Goal: Task Accomplishment & Management: Use online tool/utility

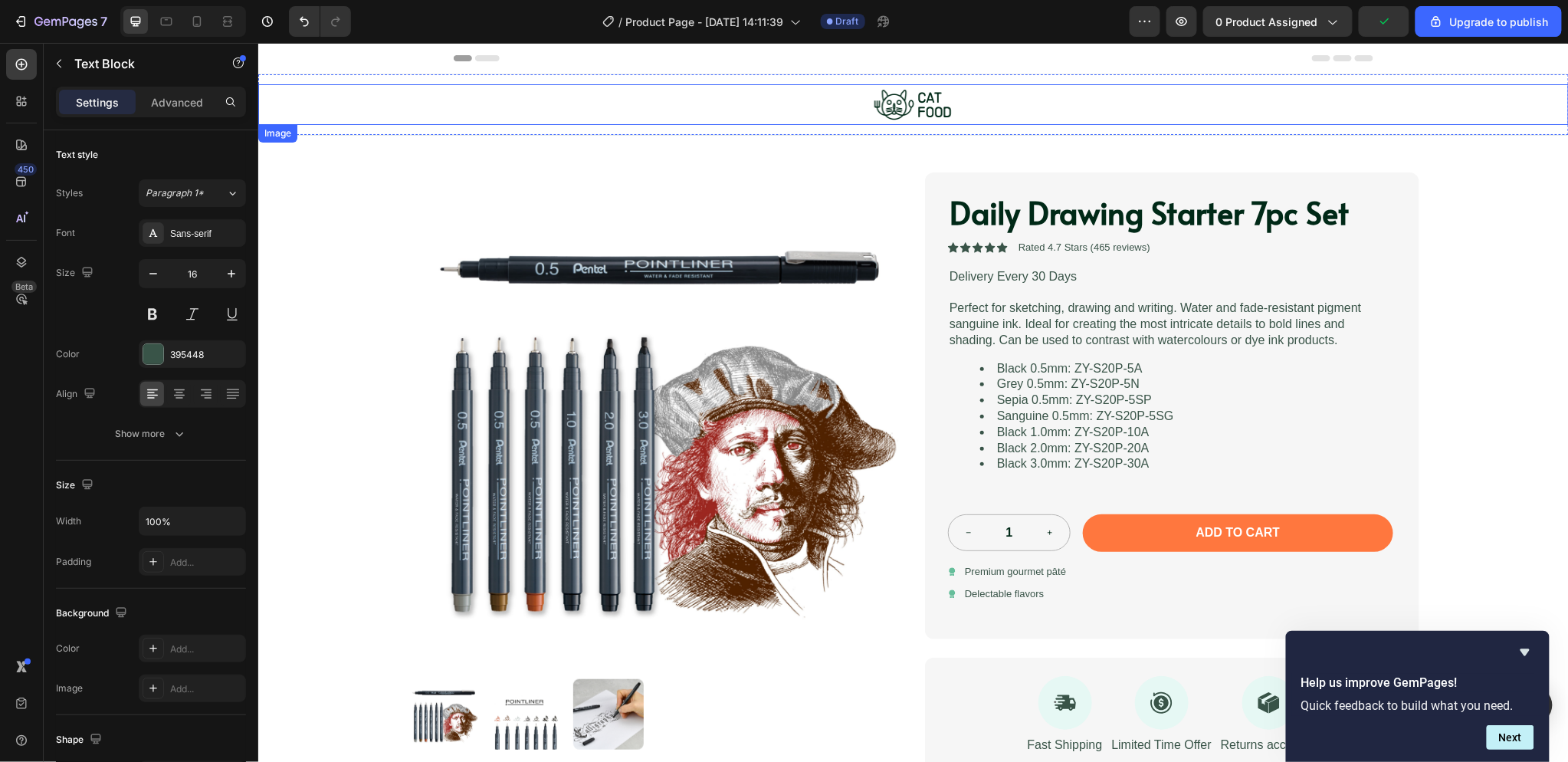
click at [898, 106] on img at bounding box center [912, 103] width 84 height 41
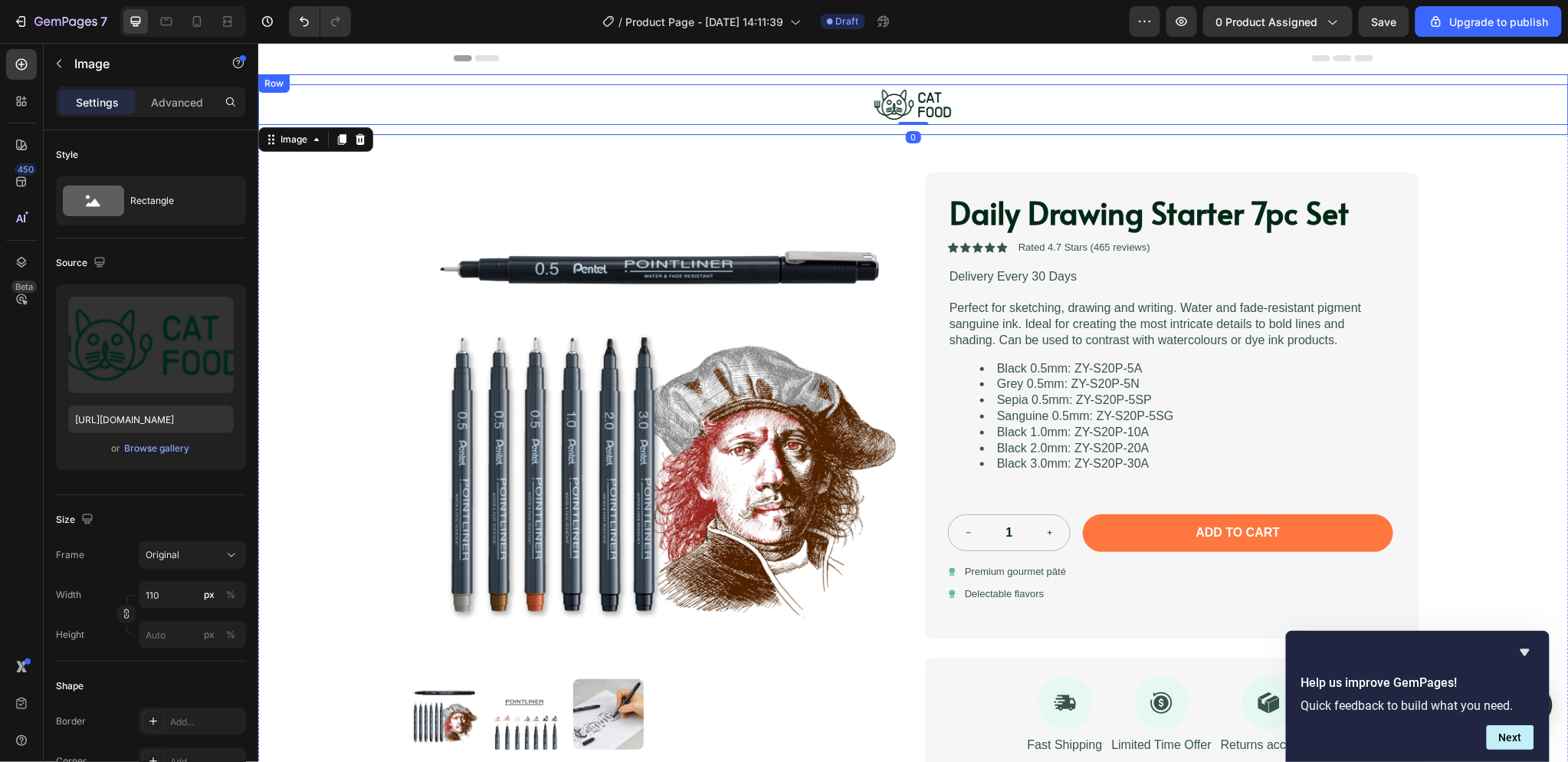
click at [548, 82] on div "Image 0 Row" at bounding box center [913, 104] width 1310 height 62
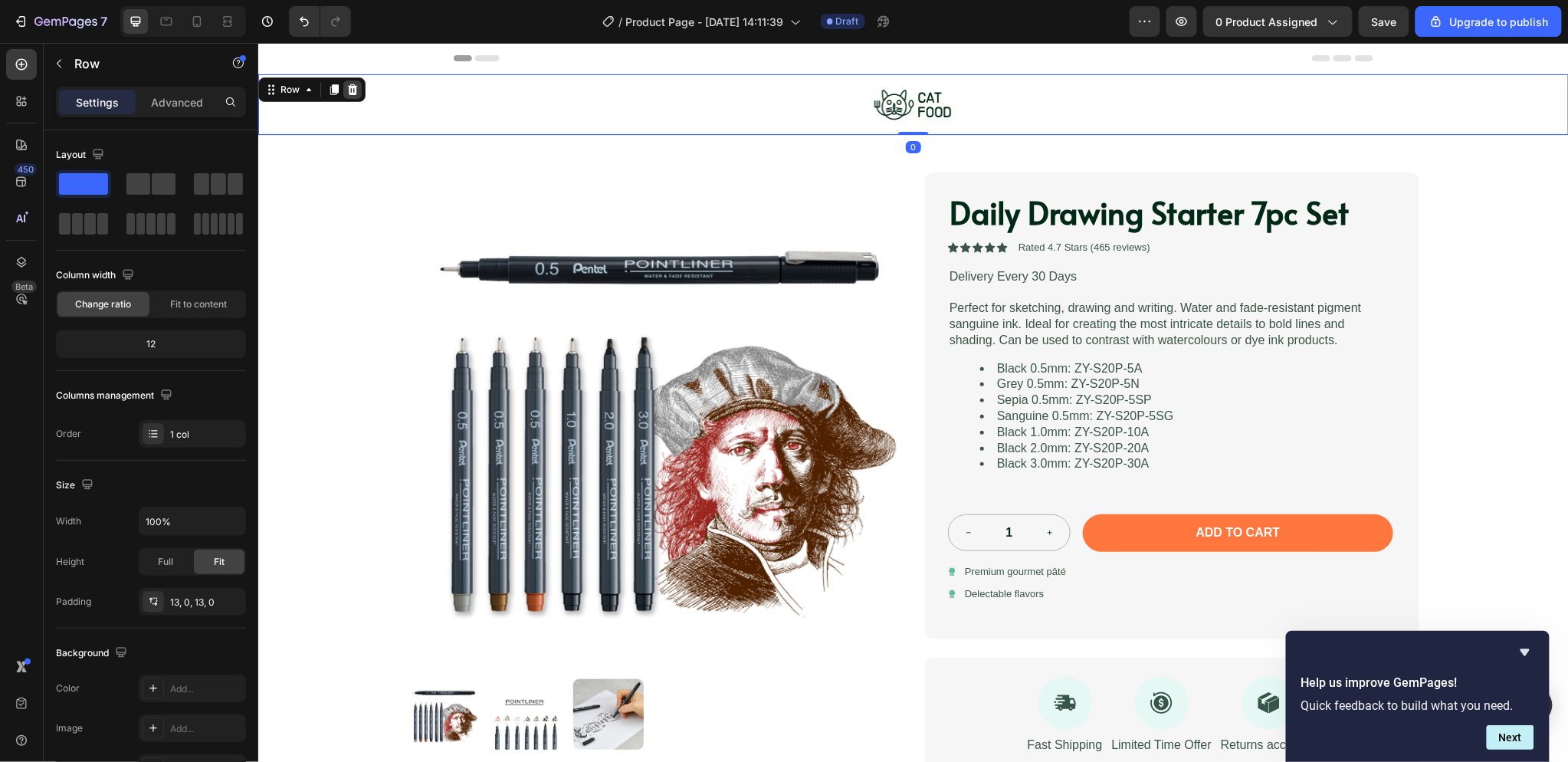
click at [354, 84] on icon at bounding box center [351, 88] width 12 height 12
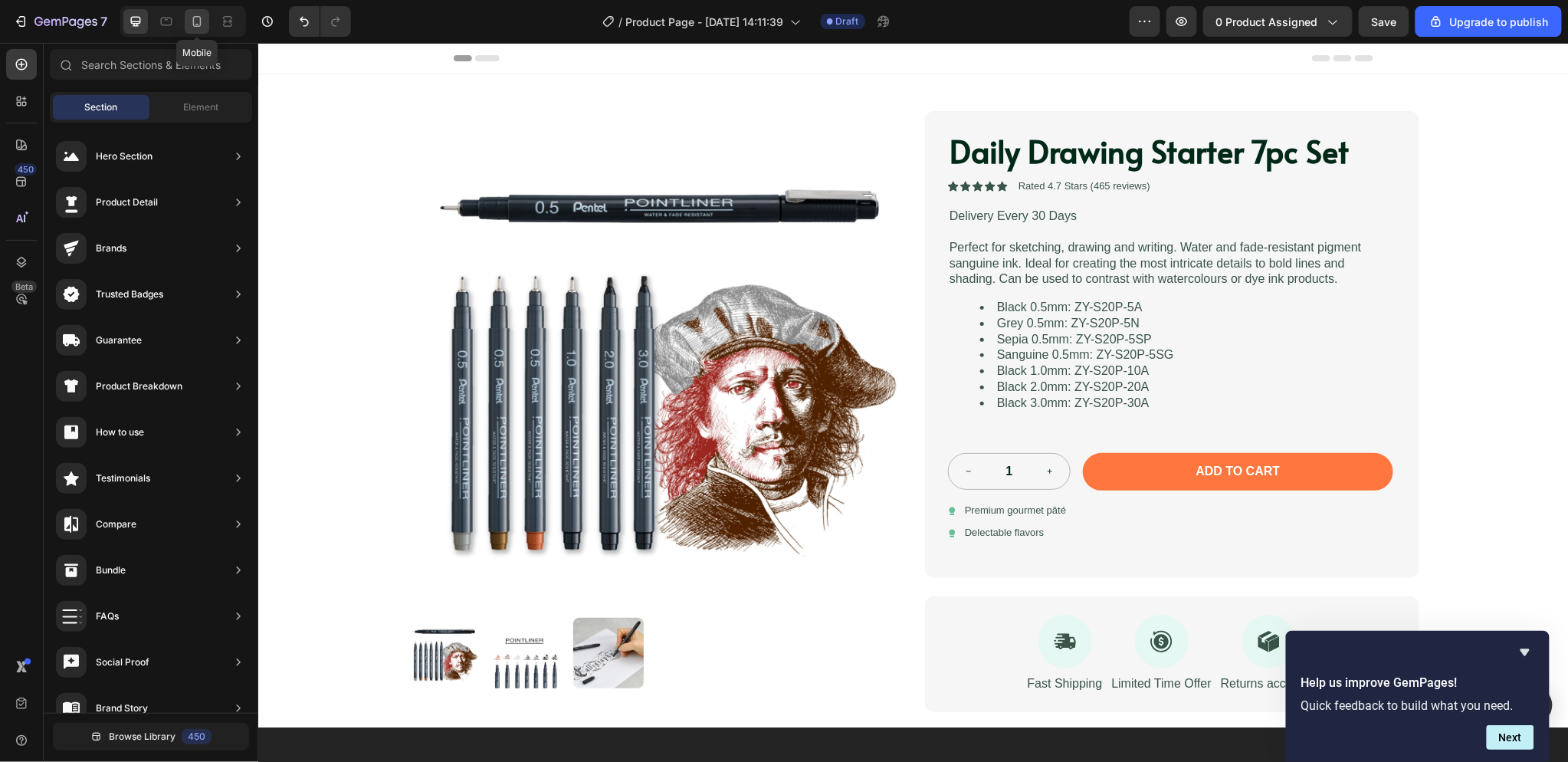
click at [197, 26] on icon at bounding box center [197, 21] width 9 height 10
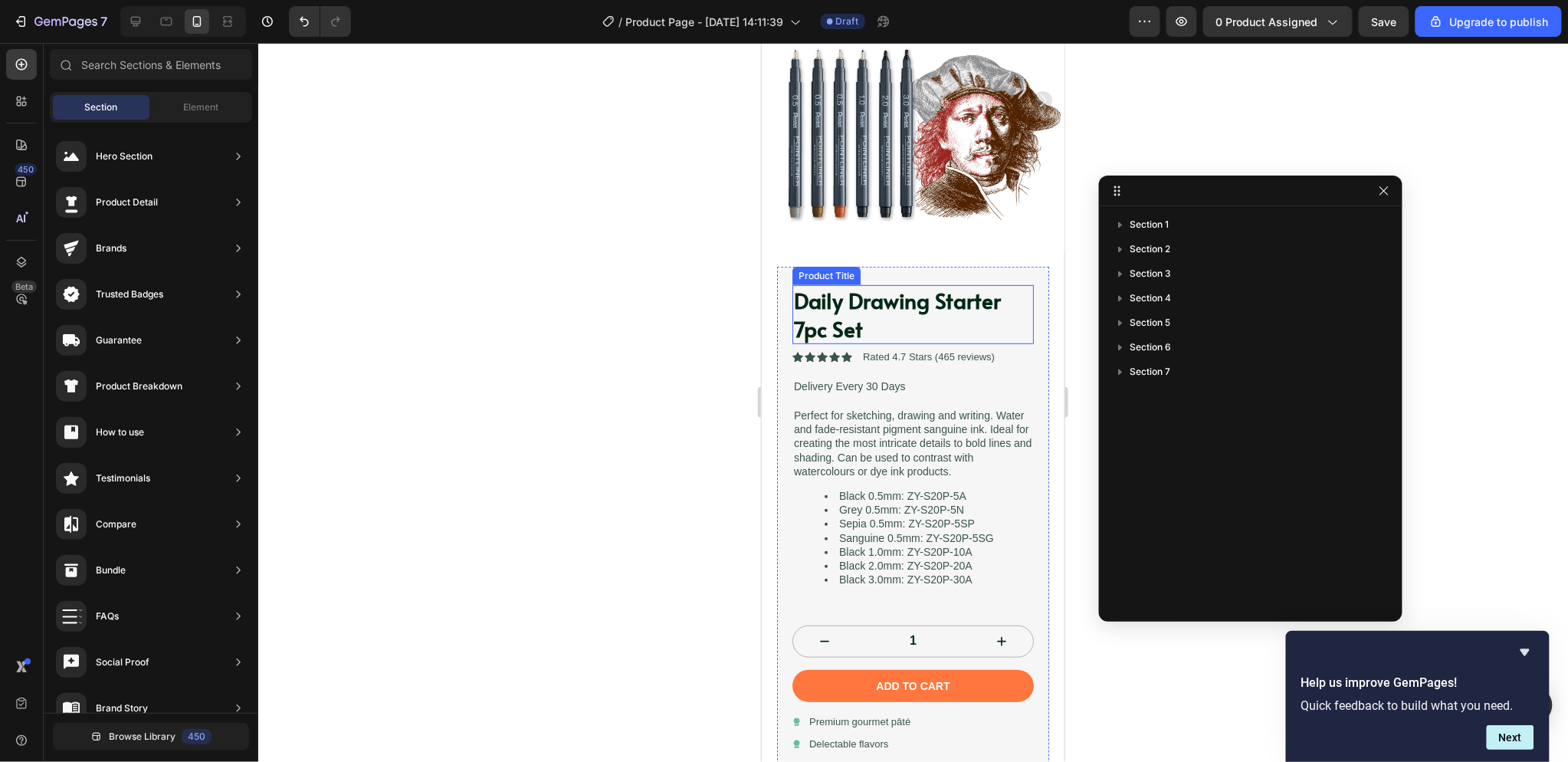
scroll to position [255, 0]
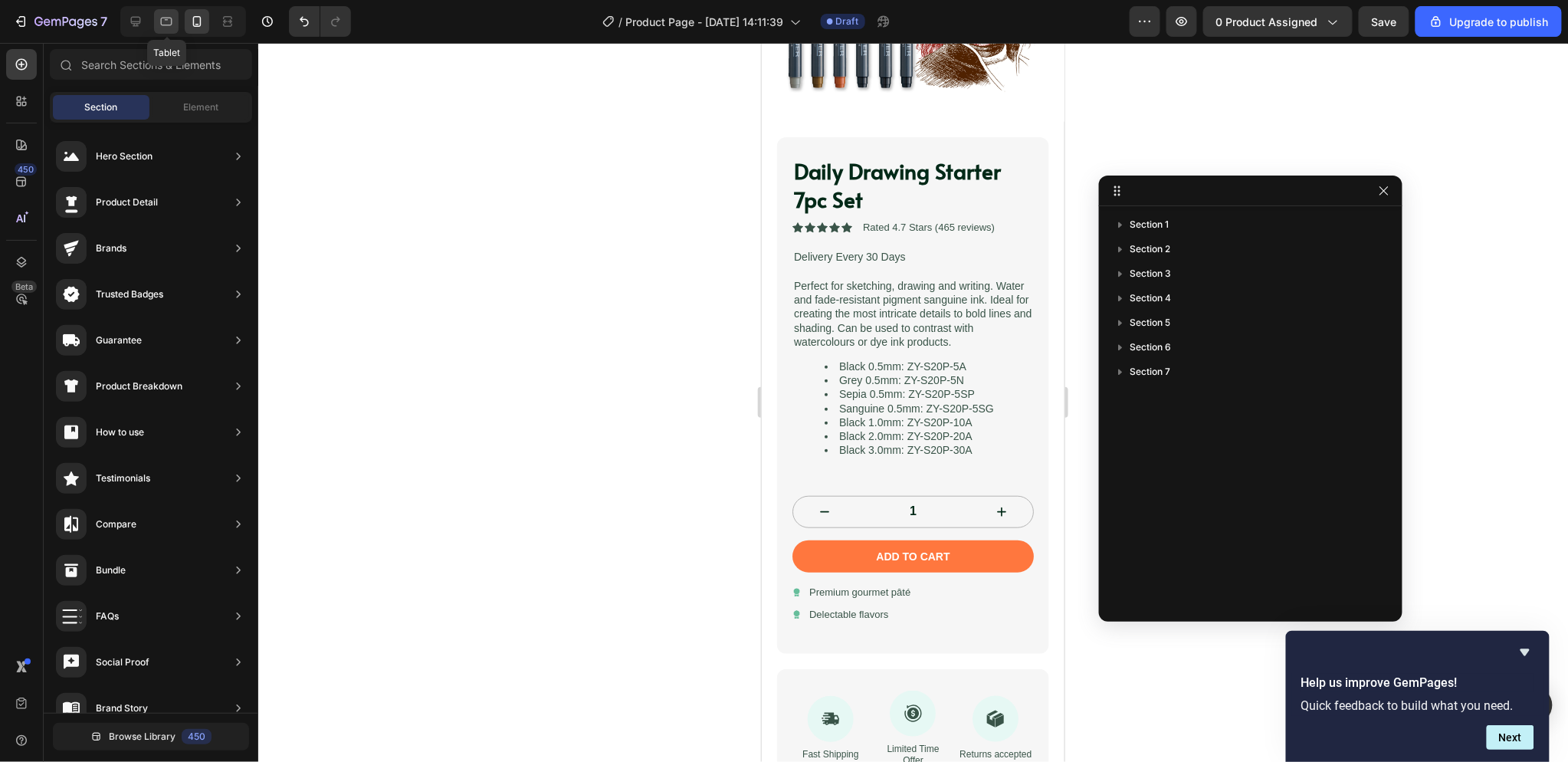
click at [163, 23] on icon at bounding box center [166, 21] width 15 height 15
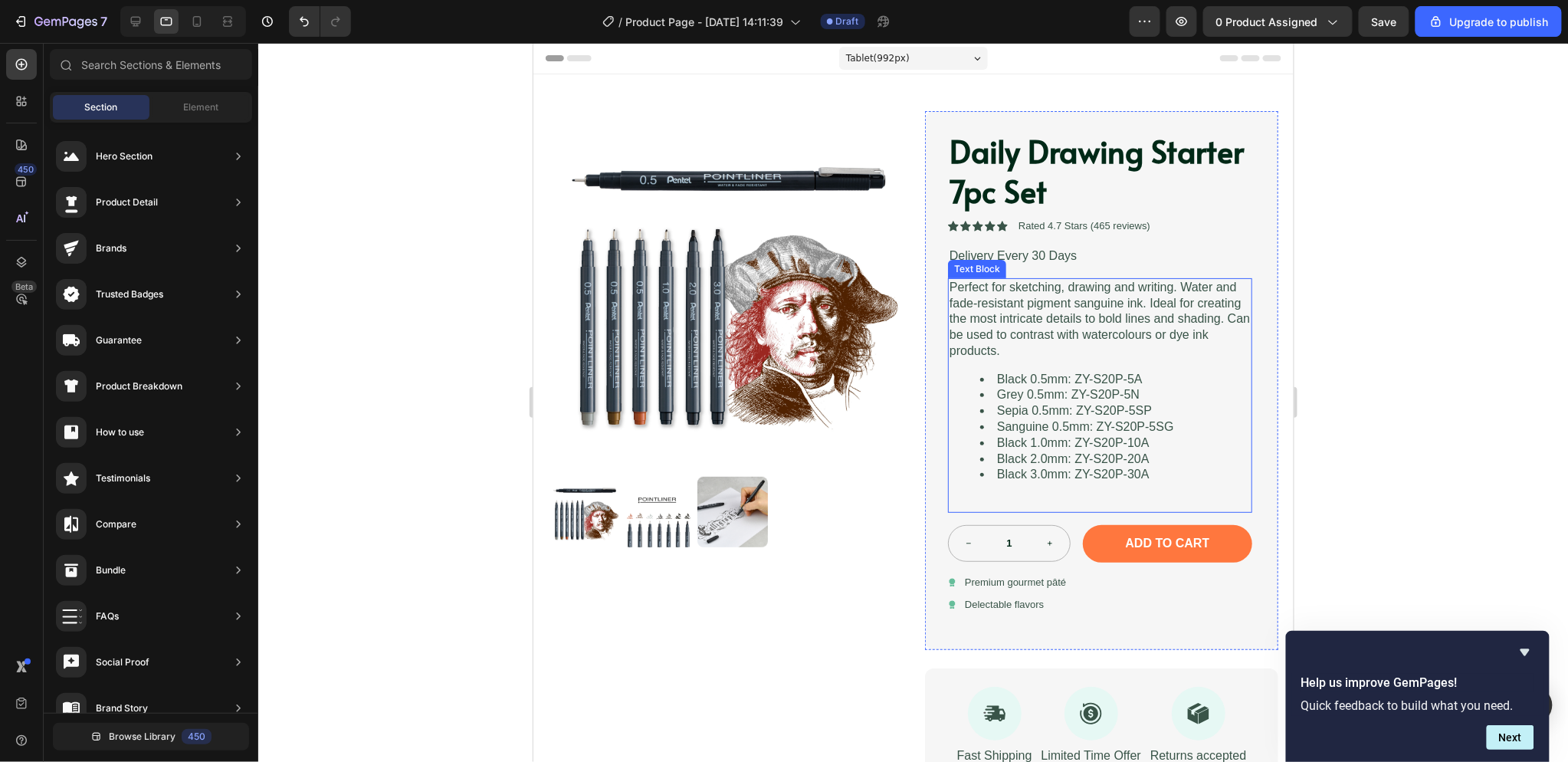
click at [1100, 411] on li "Sepia 0.5mm: ZY-S20P-5SP" at bounding box center [1114, 411] width 270 height 16
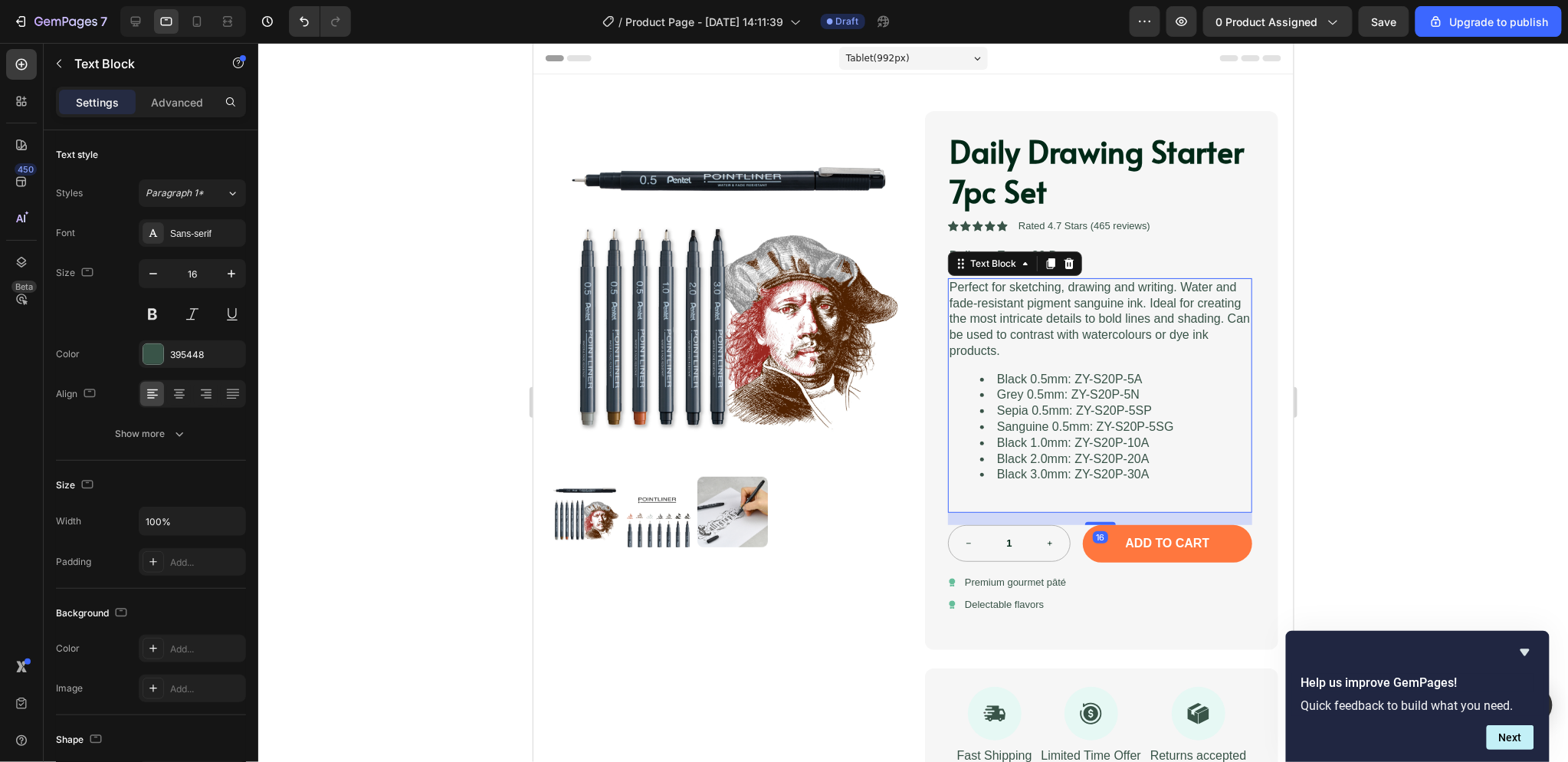
click at [1131, 377] on li "Black 0.5mm: ZY-S20P-5A" at bounding box center [1114, 379] width 270 height 16
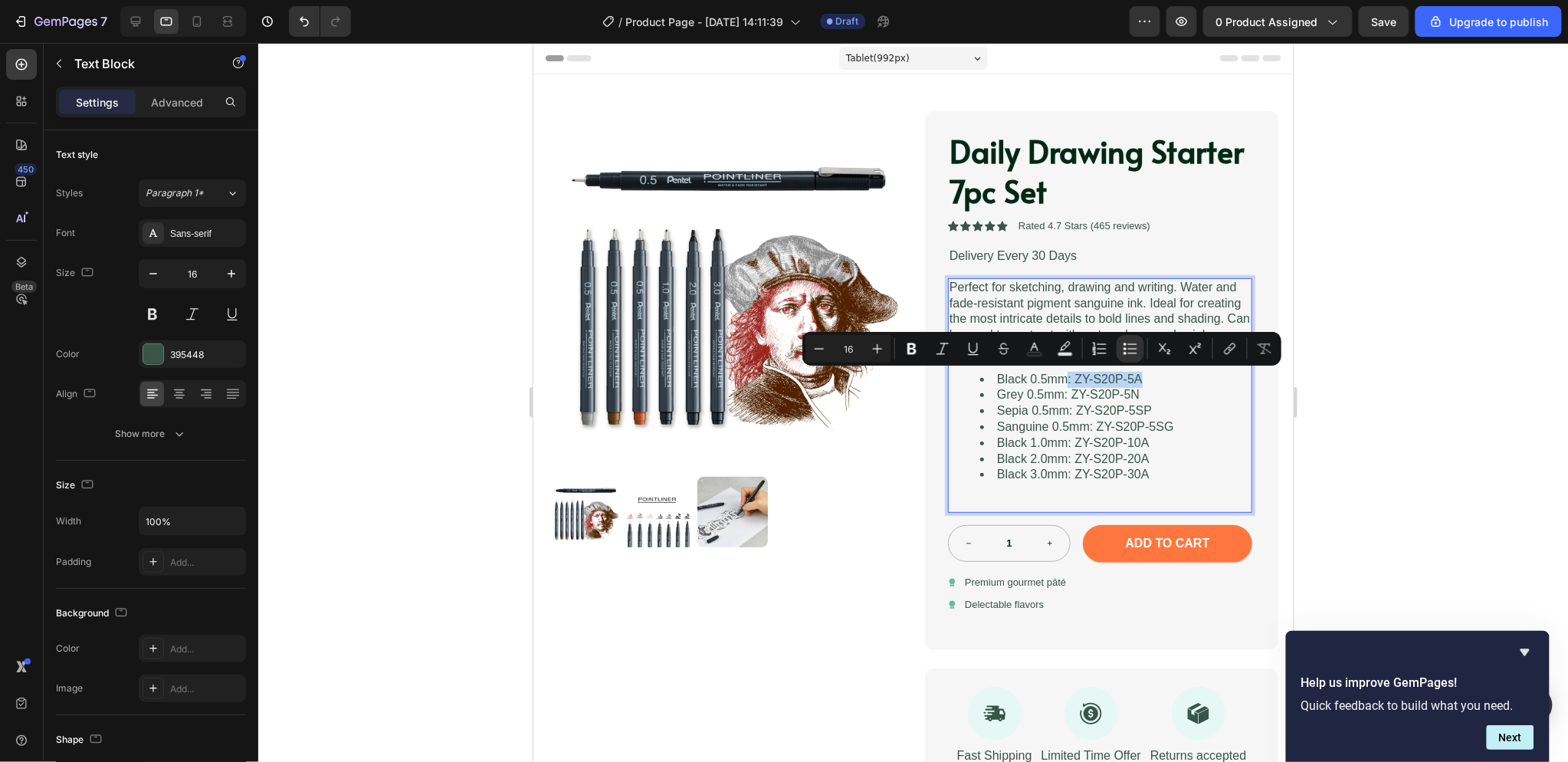
drag, startPoint x: 1136, startPoint y: 377, endPoint x: 1060, endPoint y: 379, distance: 76.0
click at [1060, 379] on li "Black 0.5mm: ZY-S20P-5A" at bounding box center [1114, 379] width 270 height 16
click at [1360, 431] on div at bounding box center [913, 403] width 1310 height 720
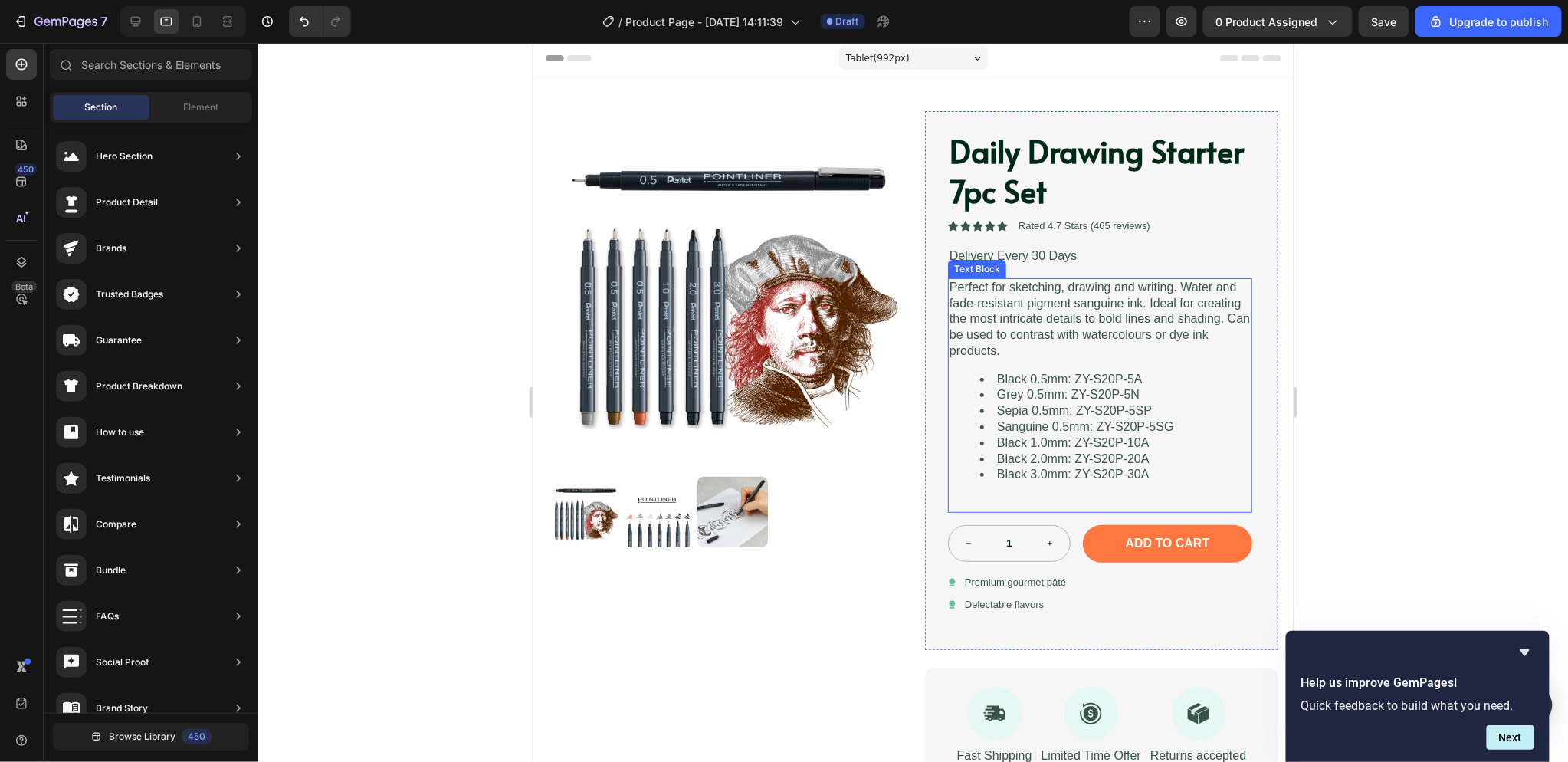
click at [990, 366] on div "Perfect for sketching, drawing and writing. Water and fade-resistant pigment sa…" at bounding box center [1099, 395] width 304 height 235
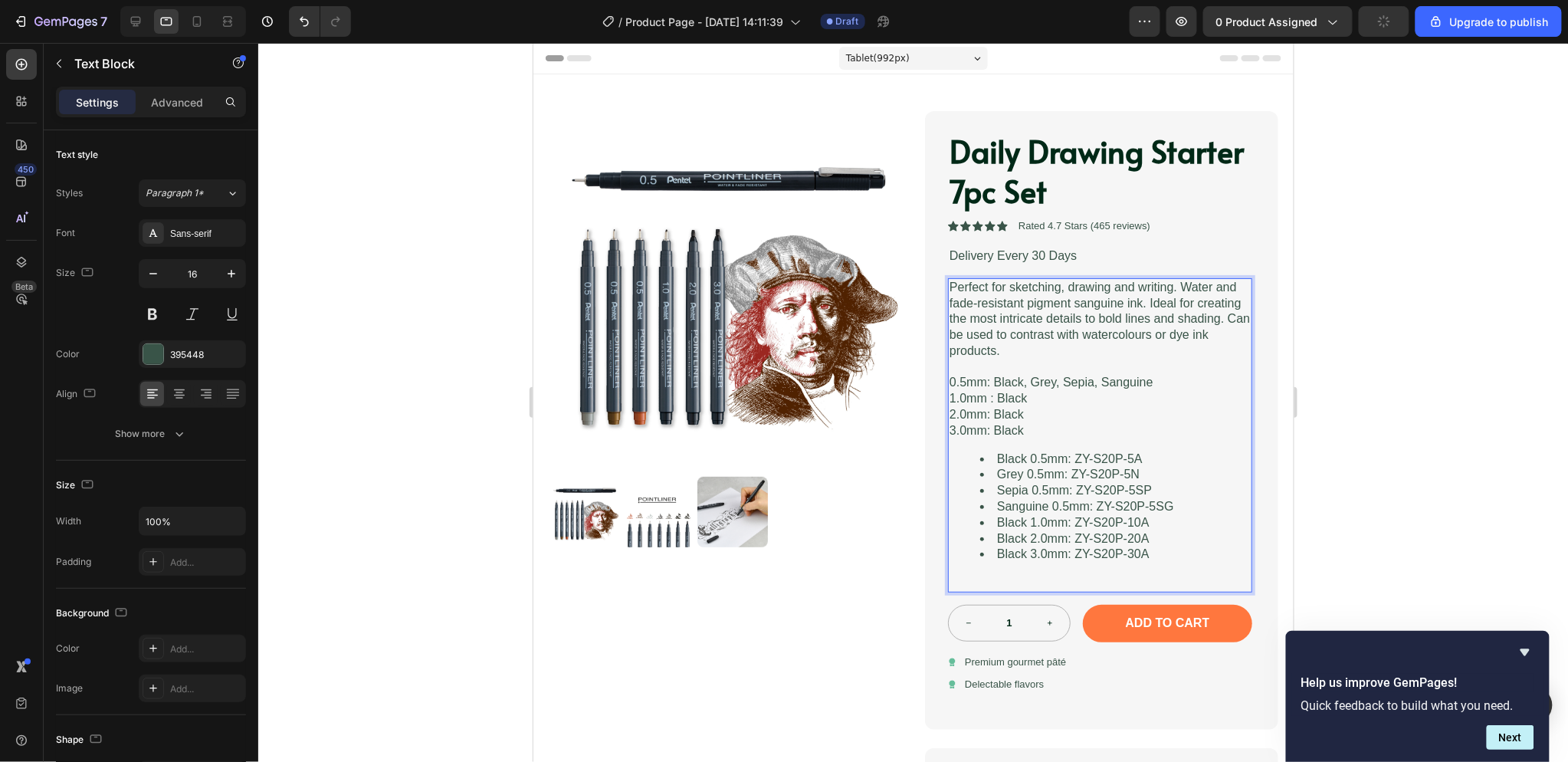
click at [1122, 519] on li "Black 1.0mm: ZY-S20P-10A" at bounding box center [1114, 523] width 270 height 16
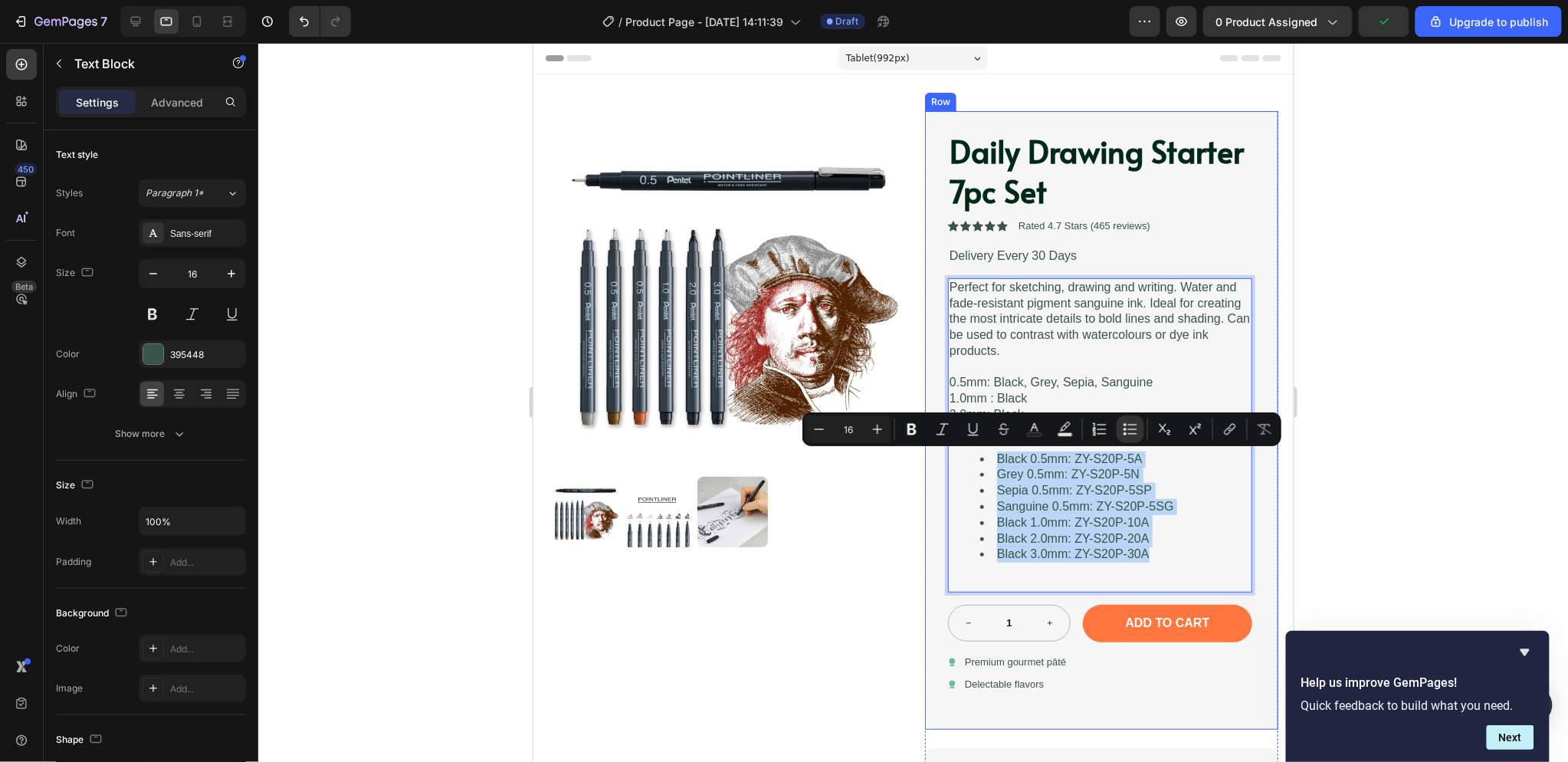
drag, startPoint x: 1076, startPoint y: 515, endPoint x: 931, endPoint y: 456, distance: 156.5
click at [931, 456] on div "Daily Drawing Starter 7pc Set Product Title Icon Icon Icon Icon Icon Icon List …" at bounding box center [1101, 419] width 354 height 619
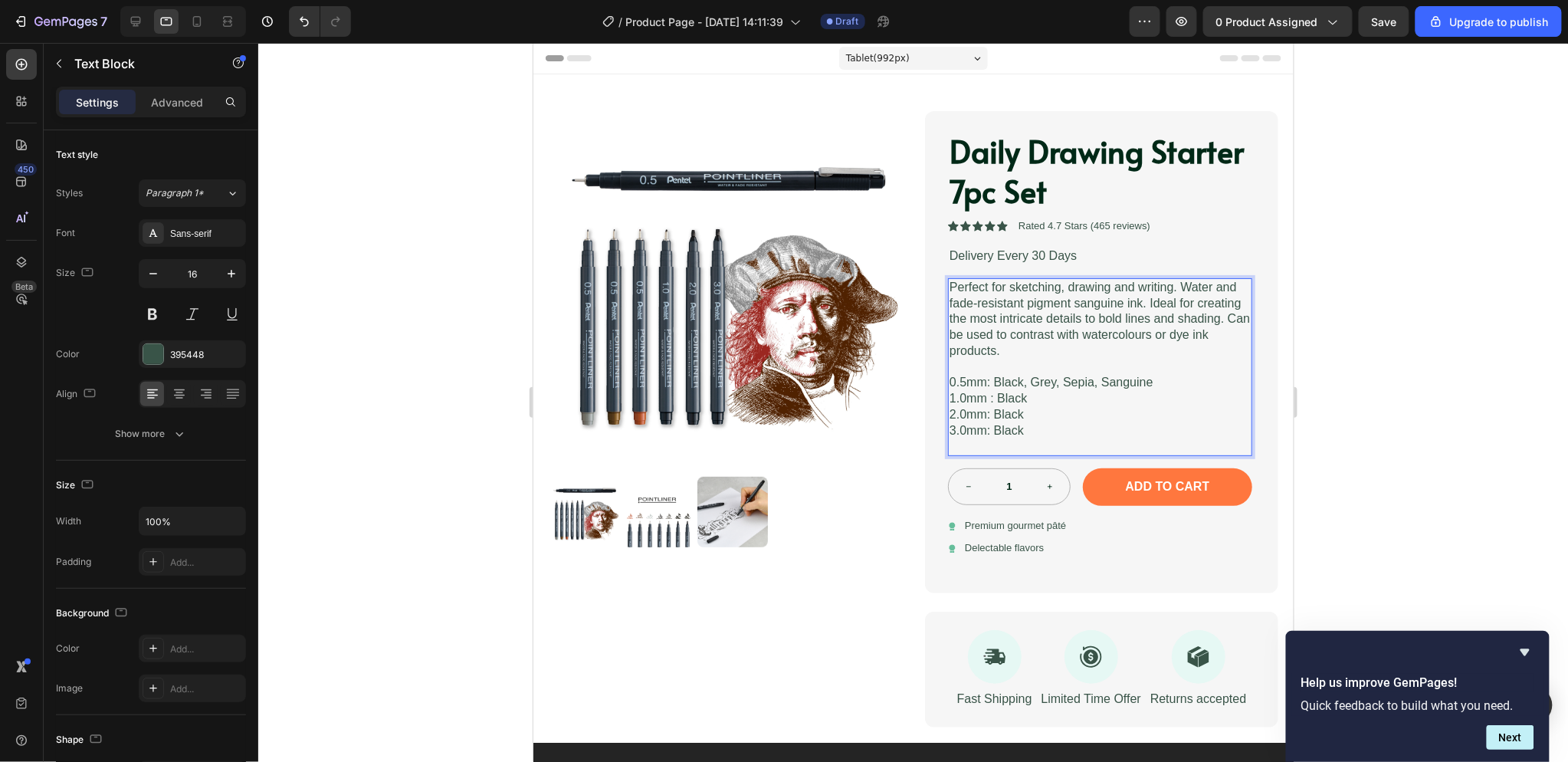
click at [976, 367] on p "Rich Text Editor. Editing area: main" at bounding box center [1099, 367] width 301 height 16
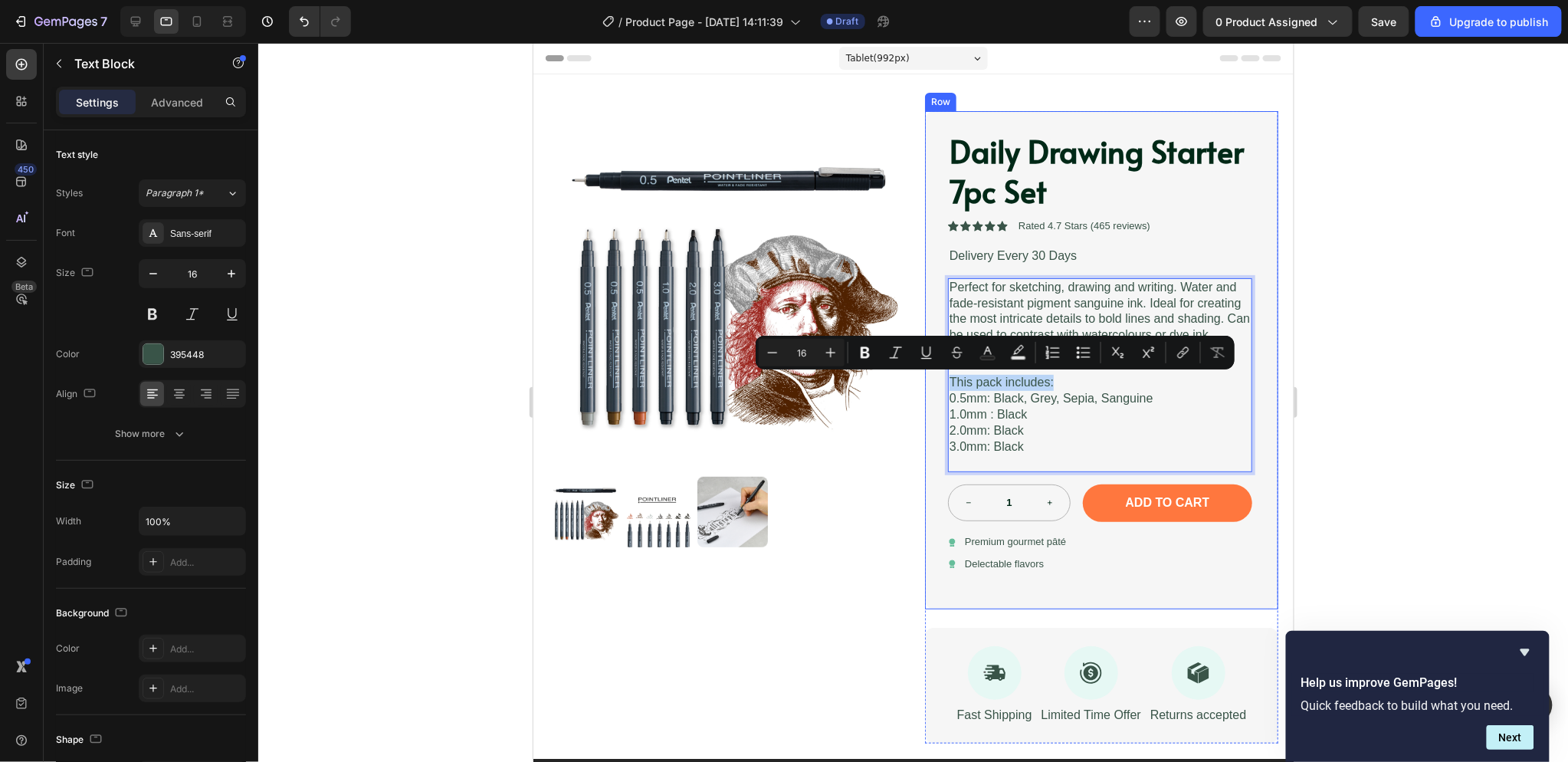
drag, startPoint x: 1075, startPoint y: 383, endPoint x: 920, endPoint y: 381, distance: 155.0
click at [924, 381] on div "Daily Drawing Starter 7pc Set Product Title Icon Icon Icon Icon Icon Icon List …" at bounding box center [1101, 359] width 354 height 499
click at [872, 355] on button "Bold" at bounding box center [865, 352] width 27 height 27
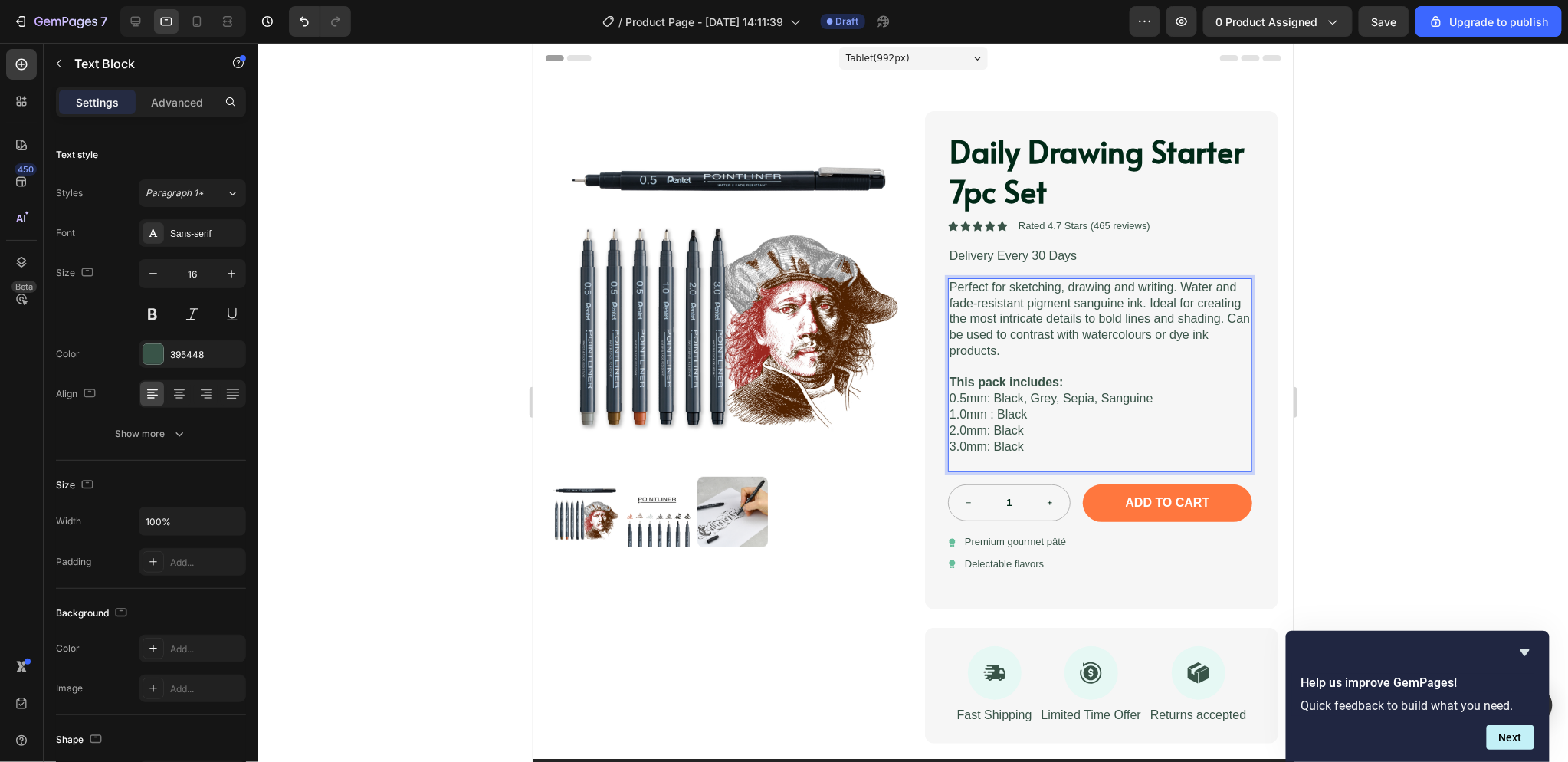
click at [1206, 465] on p "Rich Text Editor. Editing area: main" at bounding box center [1099, 462] width 301 height 16
click at [1157, 419] on p "1.0mm : Black" at bounding box center [1099, 415] width 301 height 16
click at [1022, 289] on p "Perfect for sketching, drawing and writing. Water and fade-resistant pigment sa…" at bounding box center [1099, 319] width 301 height 80
click at [1003, 295] on p "Perfect for sketching, drawing and writing. Water and fade-resistant pigment sa…" at bounding box center [1099, 319] width 301 height 80
click at [1121, 286] on p "Perfect for sketching, drawing and writing. Water and fade-resistant pigment sa…" at bounding box center [1099, 319] width 301 height 80
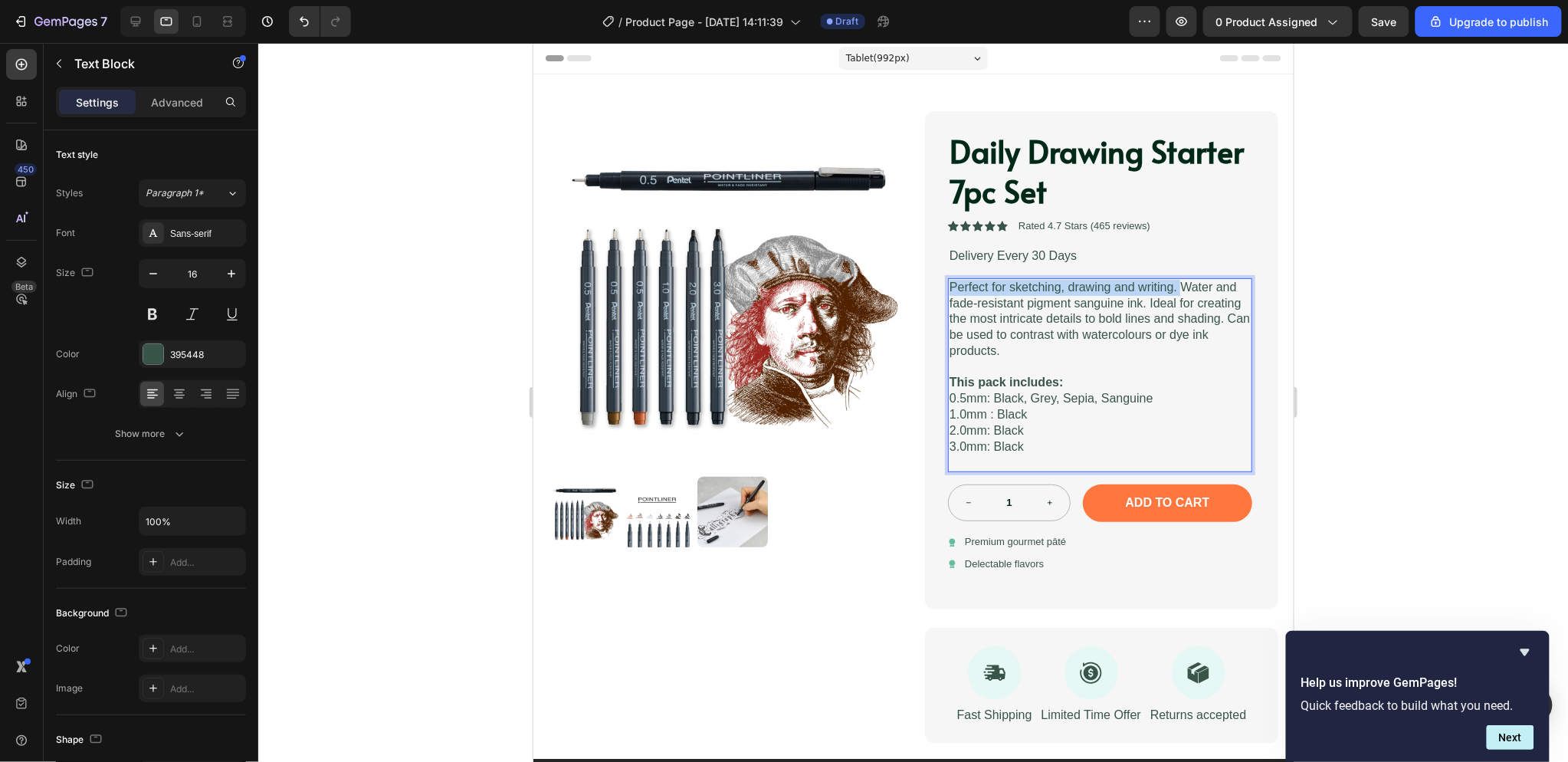
drag, startPoint x: 1174, startPoint y: 283, endPoint x: 977, endPoint y: 291, distance: 197.2
click at [949, 289] on p "Perfect for sketching, drawing and writing. Water and fade-resistant pigment sa…" at bounding box center [1099, 319] width 301 height 80
copy p "Perfect for sketching, drawing and writing."
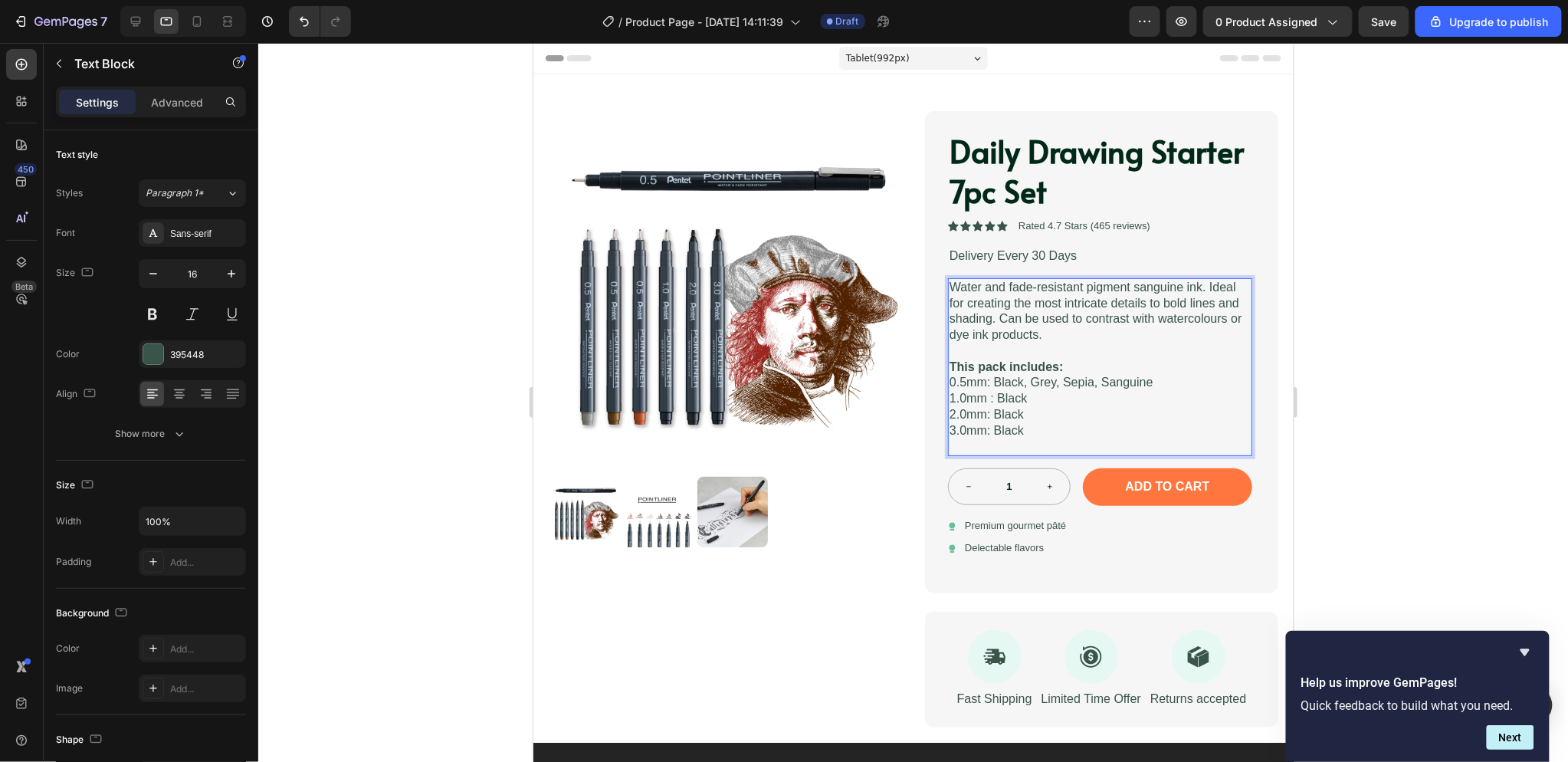
drag, startPoint x: 1028, startPoint y: 333, endPoint x: 1050, endPoint y: 335, distance: 22.1
click at [1029, 333] on p "Water and fade-resistant pigment sanguine ink. Ideal for creating the most intr…" at bounding box center [1099, 311] width 301 height 64
click at [1052, 335] on p "Water and fade-resistant pigment sanguine ink. Ideal for creating the most intr…" at bounding box center [1099, 311] width 301 height 64
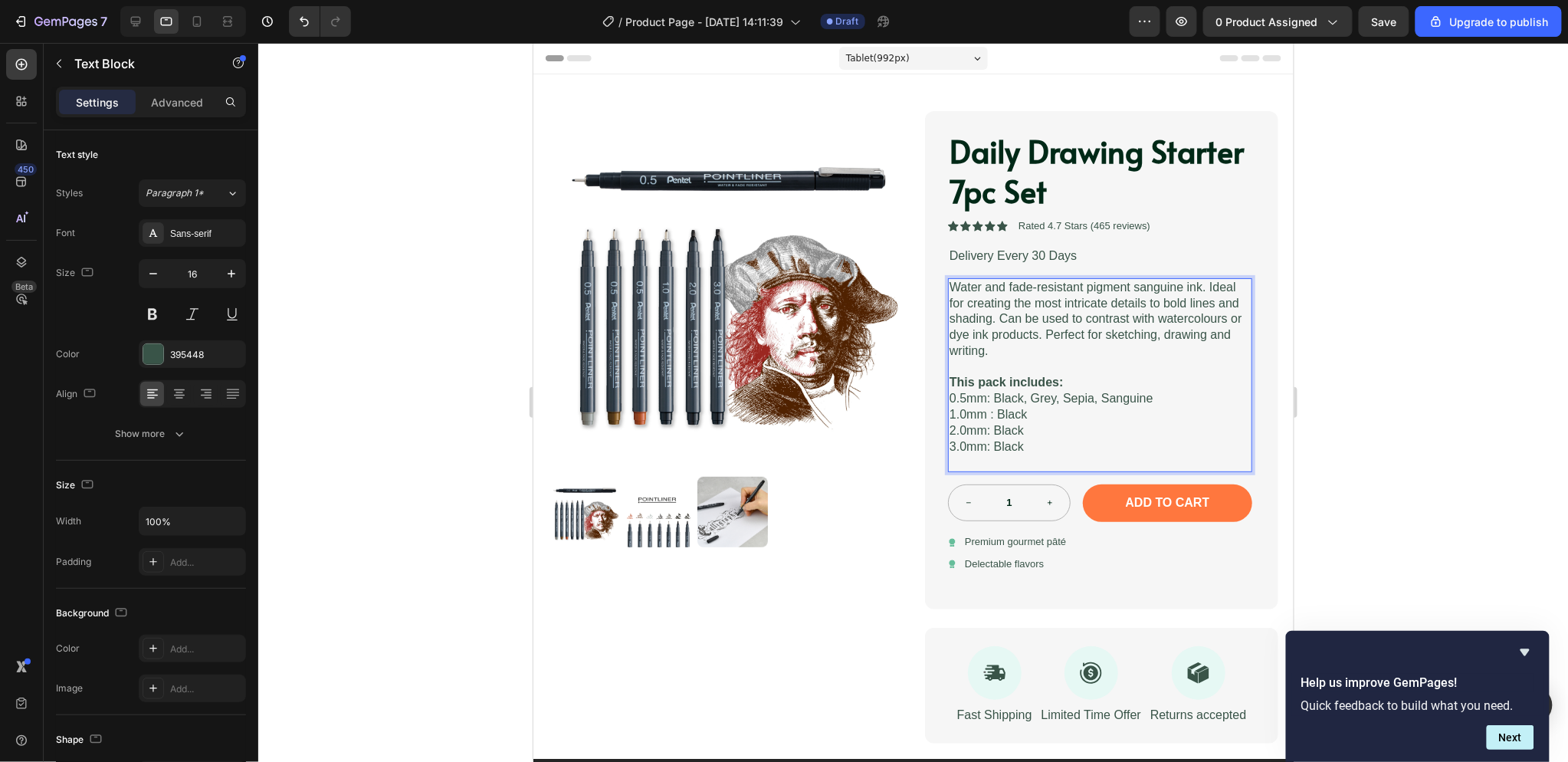
click at [1033, 287] on p "Water and fade-resistant pigment sanguine ink. Ideal for creating the most intr…" at bounding box center [1099, 319] width 301 height 80
drag, startPoint x: 1177, startPoint y: 284, endPoint x: 1126, endPoint y: 284, distance: 51.0
click at [1126, 284] on p "Water and fade-resistant pigment sanguine ink. Ideal for creating the most intr…" at bounding box center [1099, 319] width 301 height 80
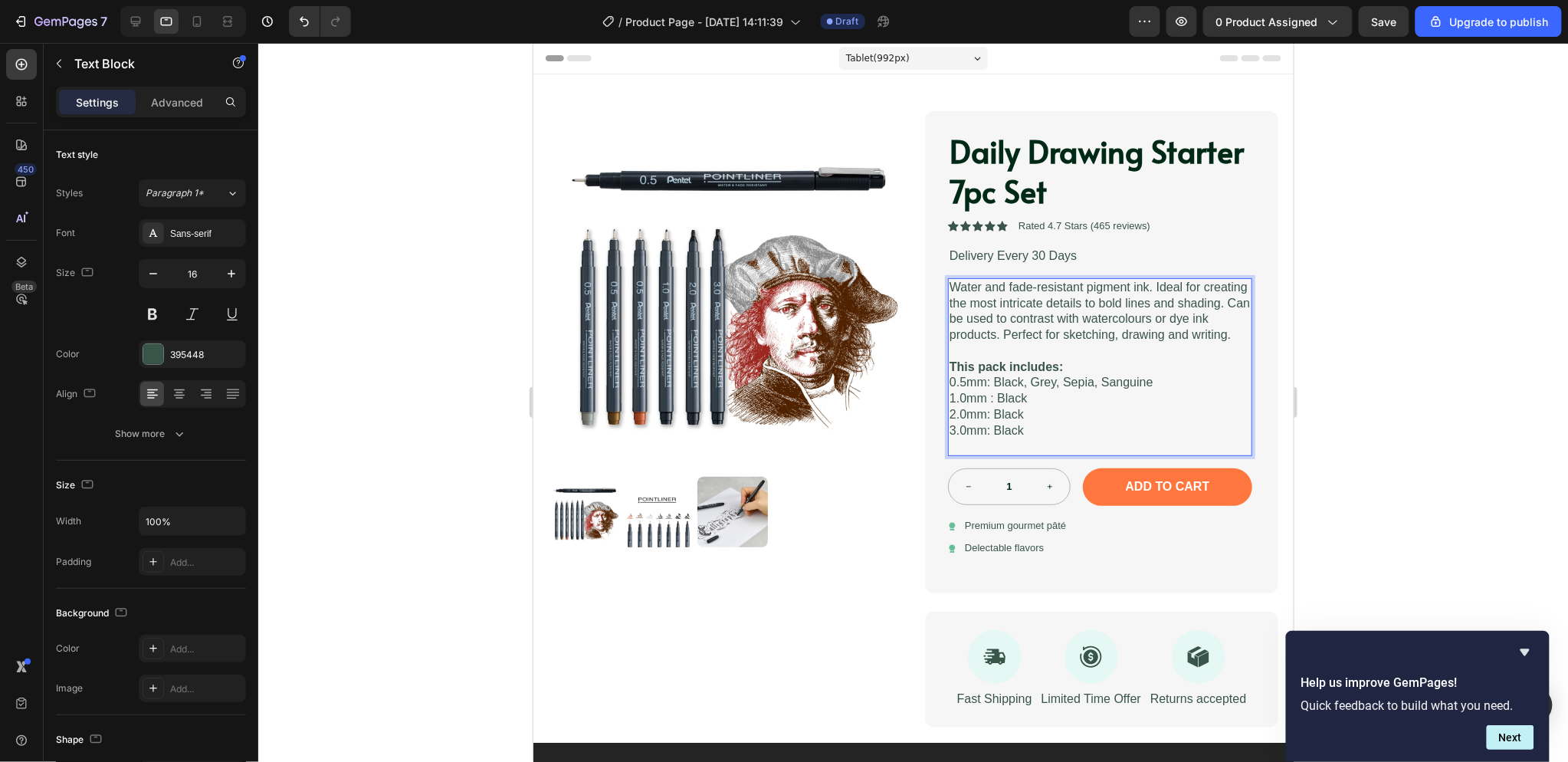
click at [1058, 332] on p "Water and fade-resistant pigment ink. Ideal for creating the most intricate det…" at bounding box center [1099, 311] width 301 height 64
click at [1094, 534] on div "Icon Premium gourmet [PERSON_NAME] Text Block Row" at bounding box center [1099, 526] width 304 height 16
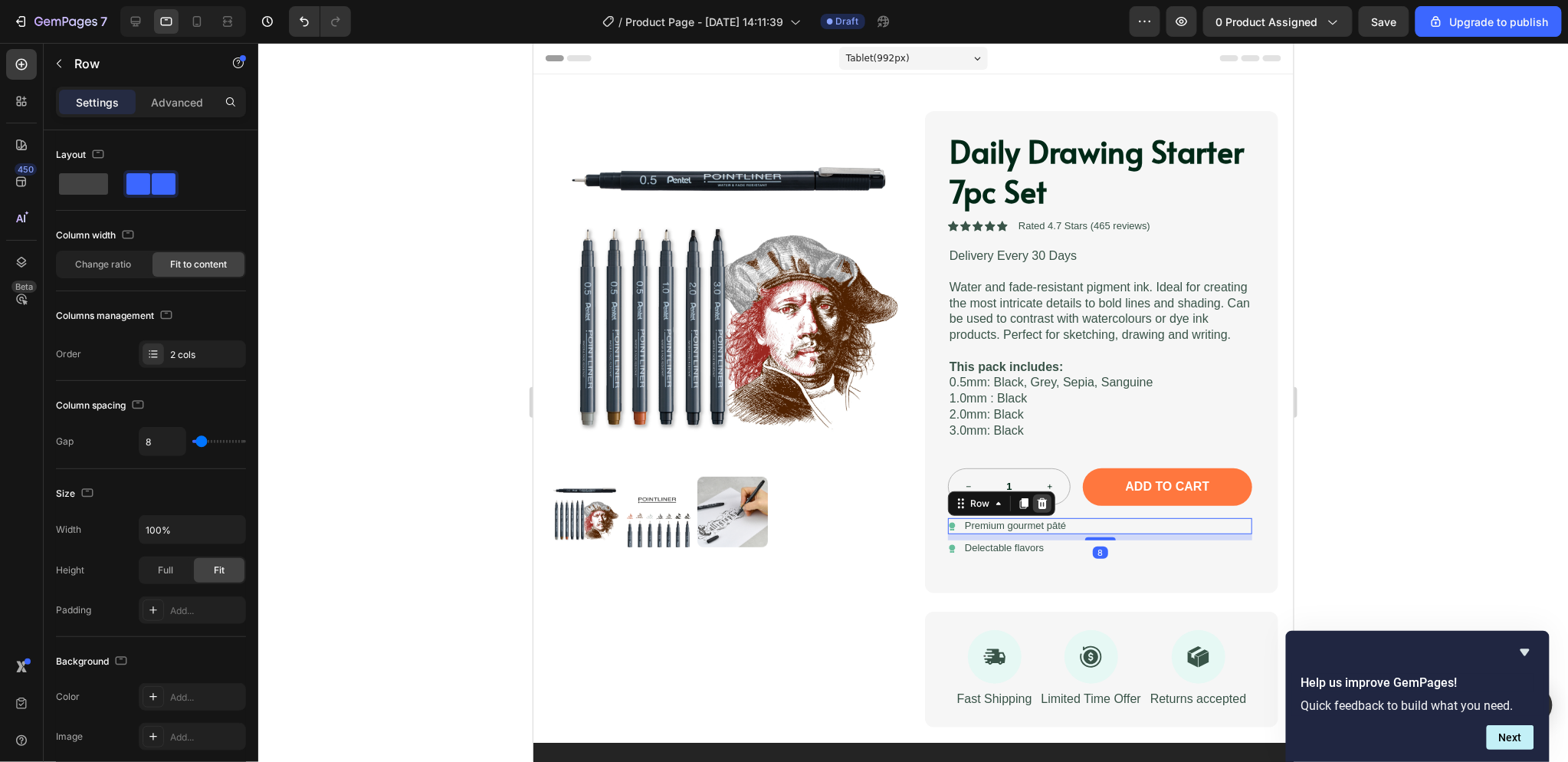
click at [1038, 508] on icon at bounding box center [1042, 503] width 10 height 10
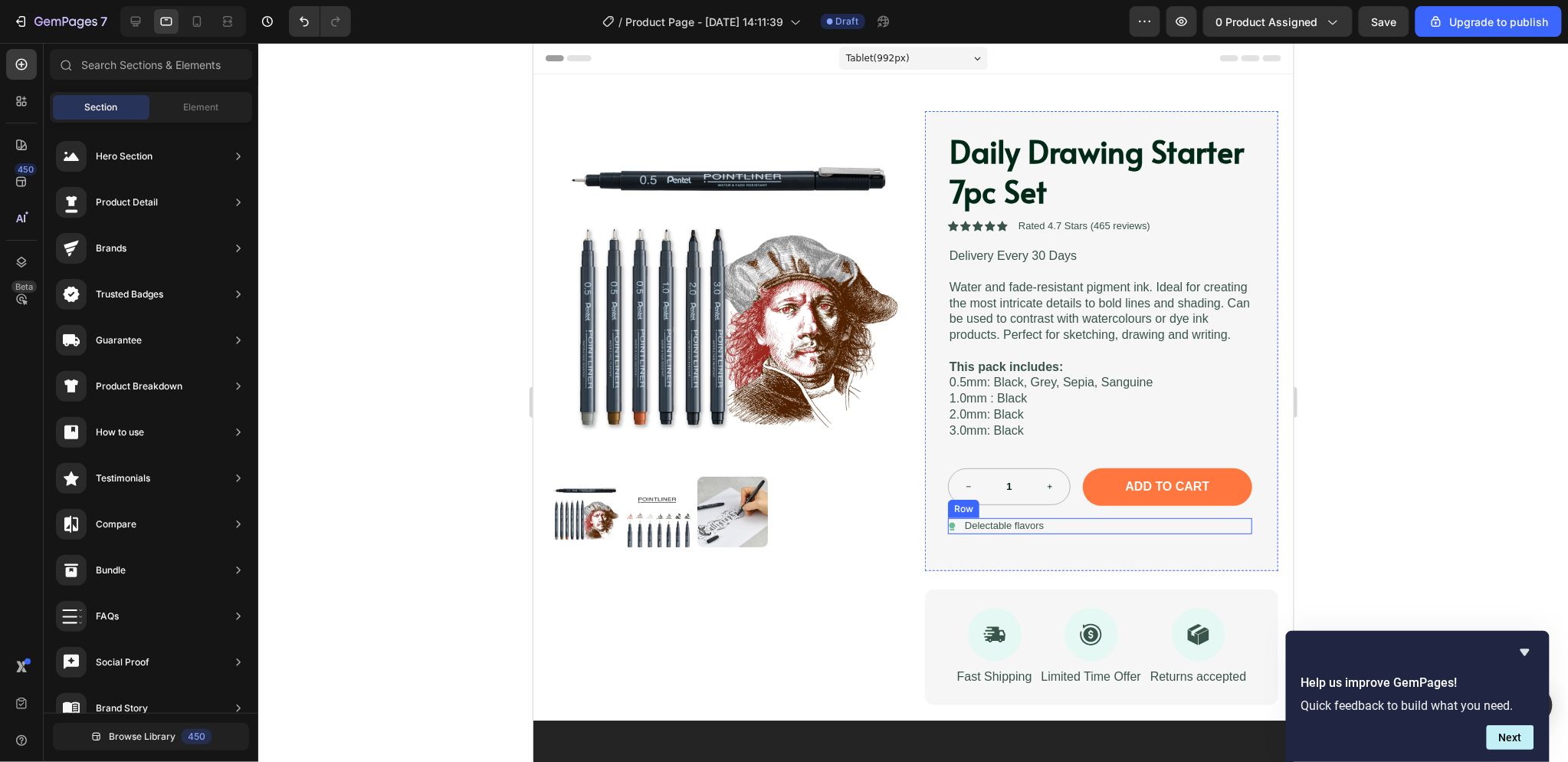
click at [1078, 534] on div "Icon Delectable flavors Text Block Row" at bounding box center [1099, 526] width 304 height 16
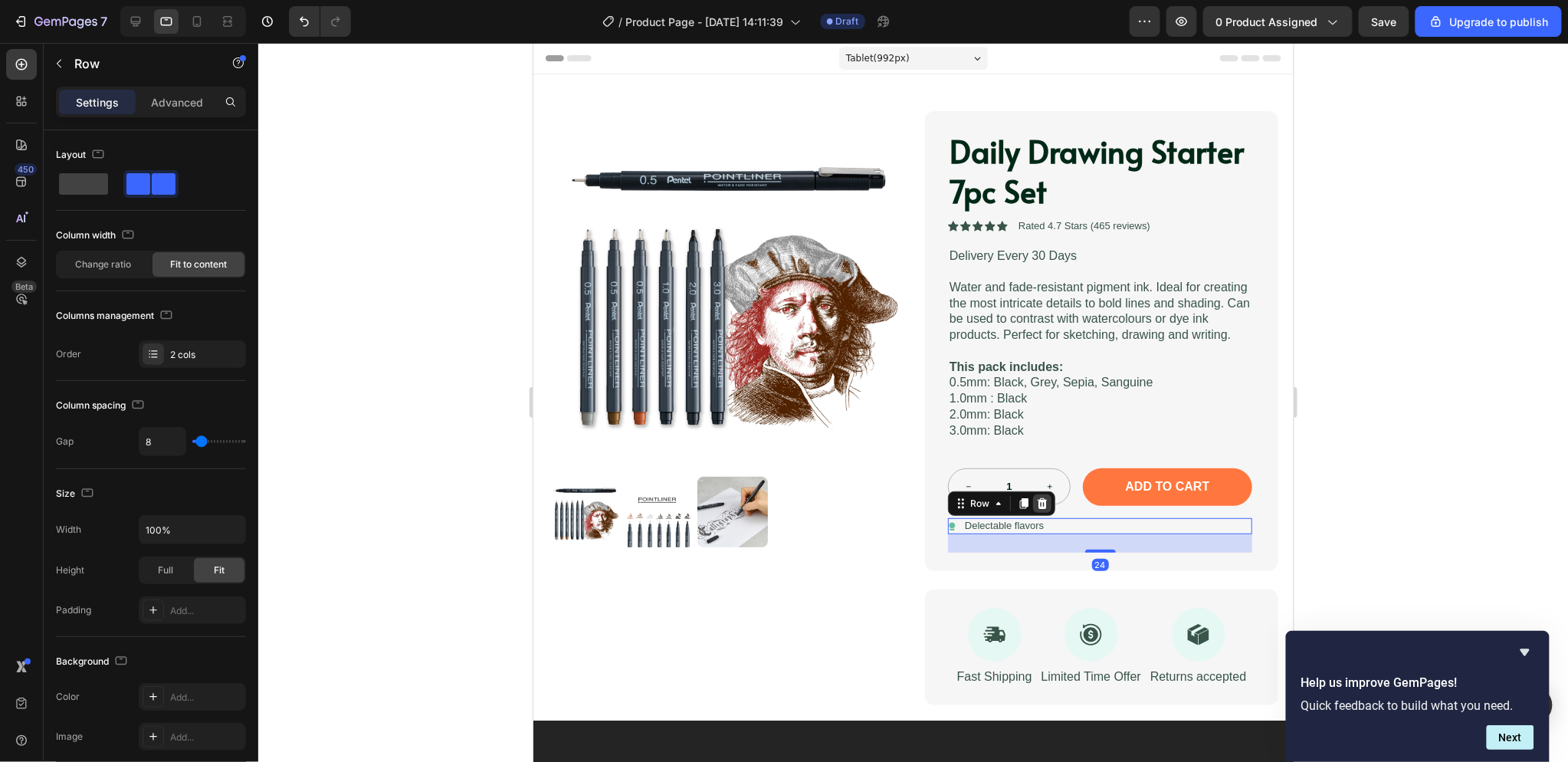
click at [1037, 508] on icon at bounding box center [1042, 503] width 10 height 10
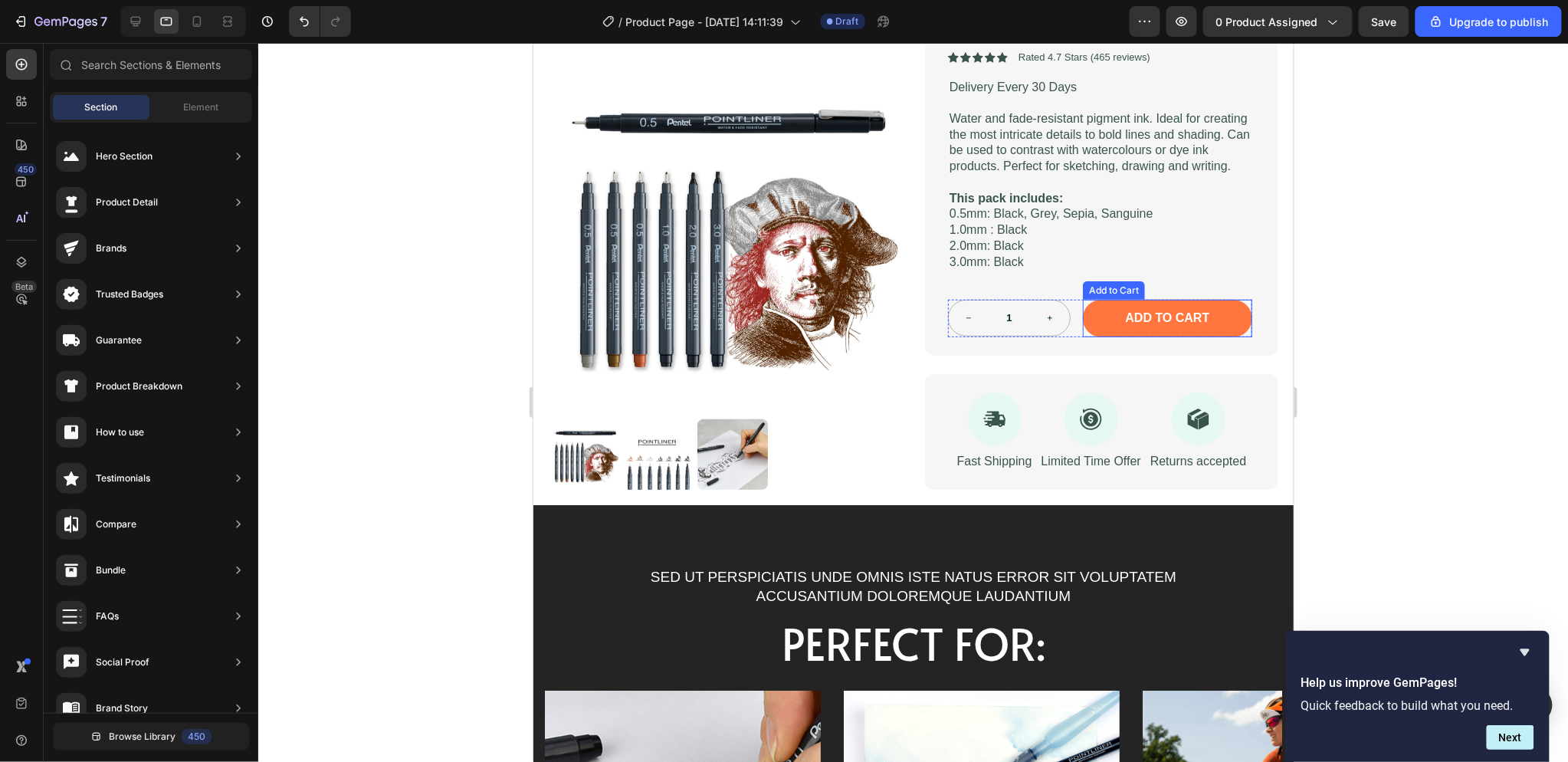
scroll to position [170, 0]
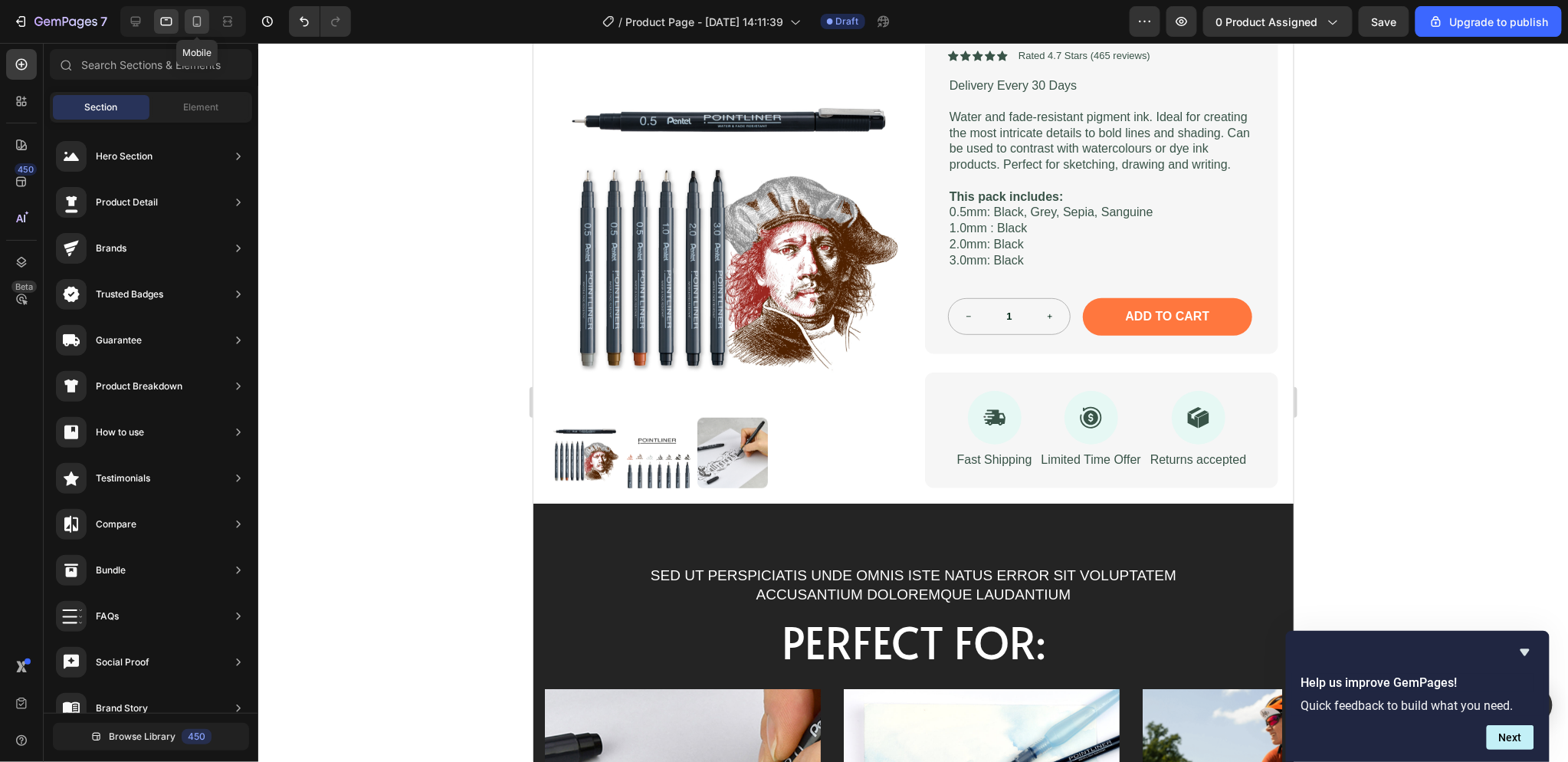
click at [206, 20] on div at bounding box center [197, 21] width 25 height 25
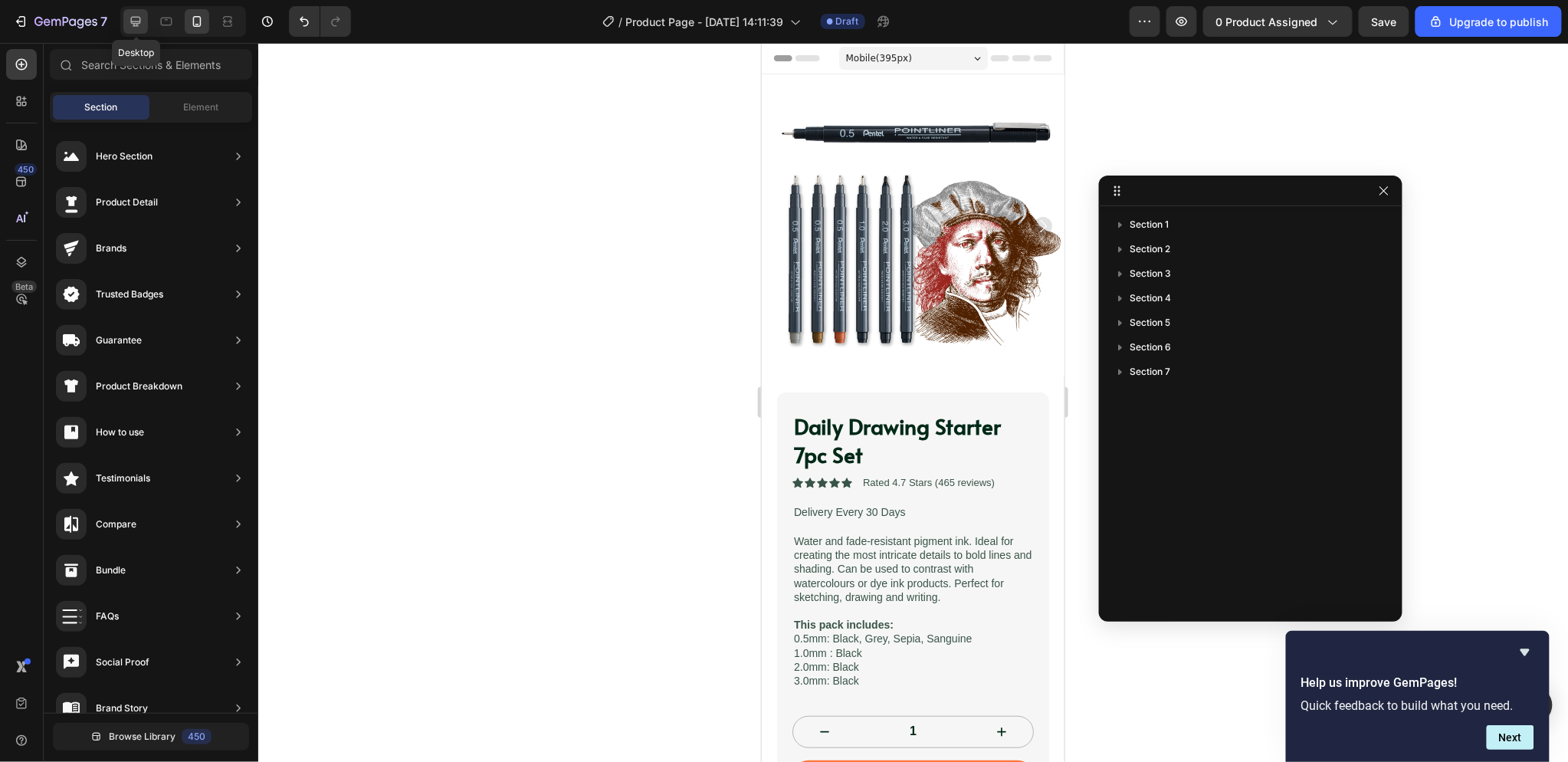
click at [133, 15] on icon at bounding box center [135, 21] width 15 height 15
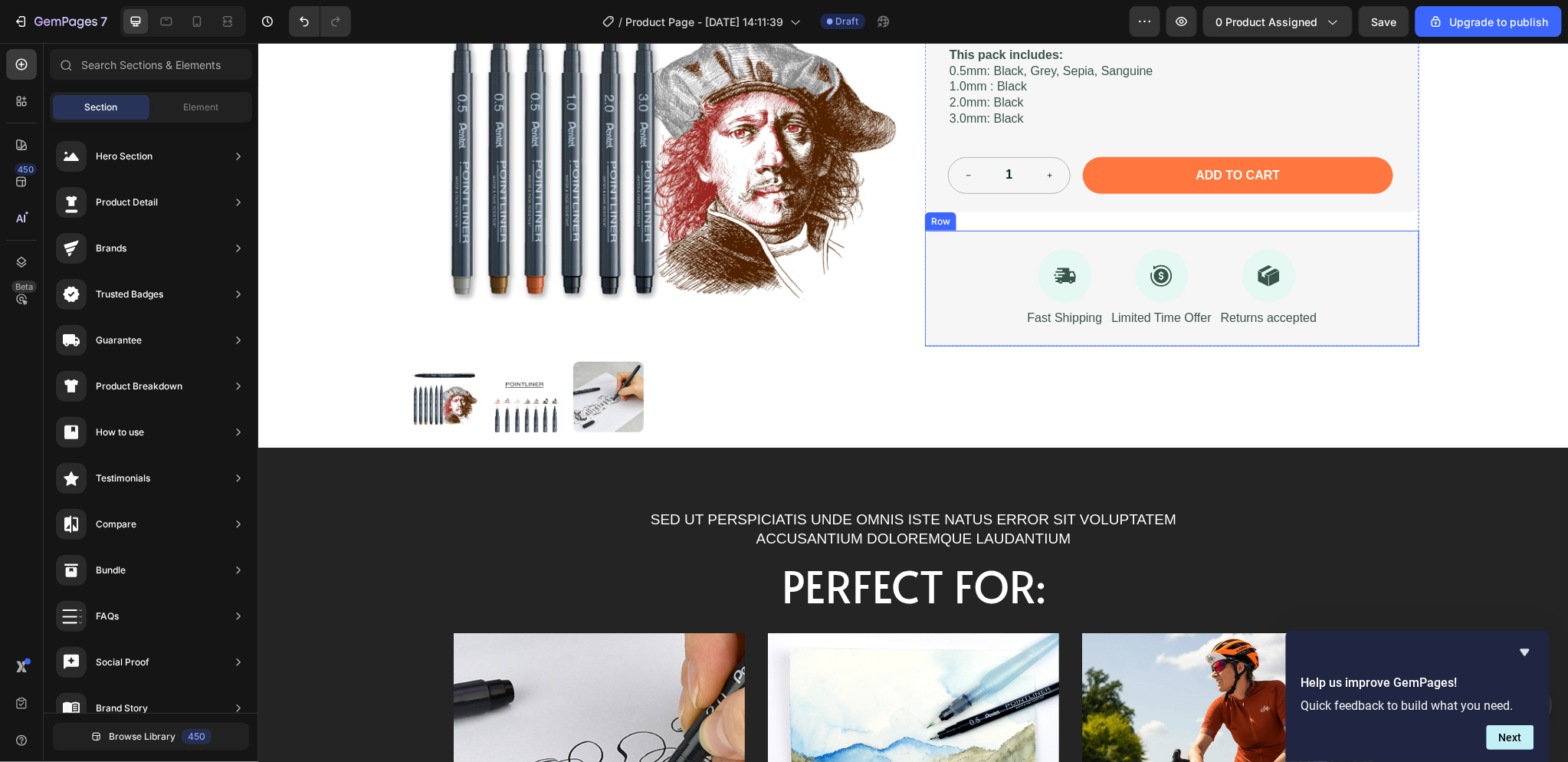
scroll to position [511, 0]
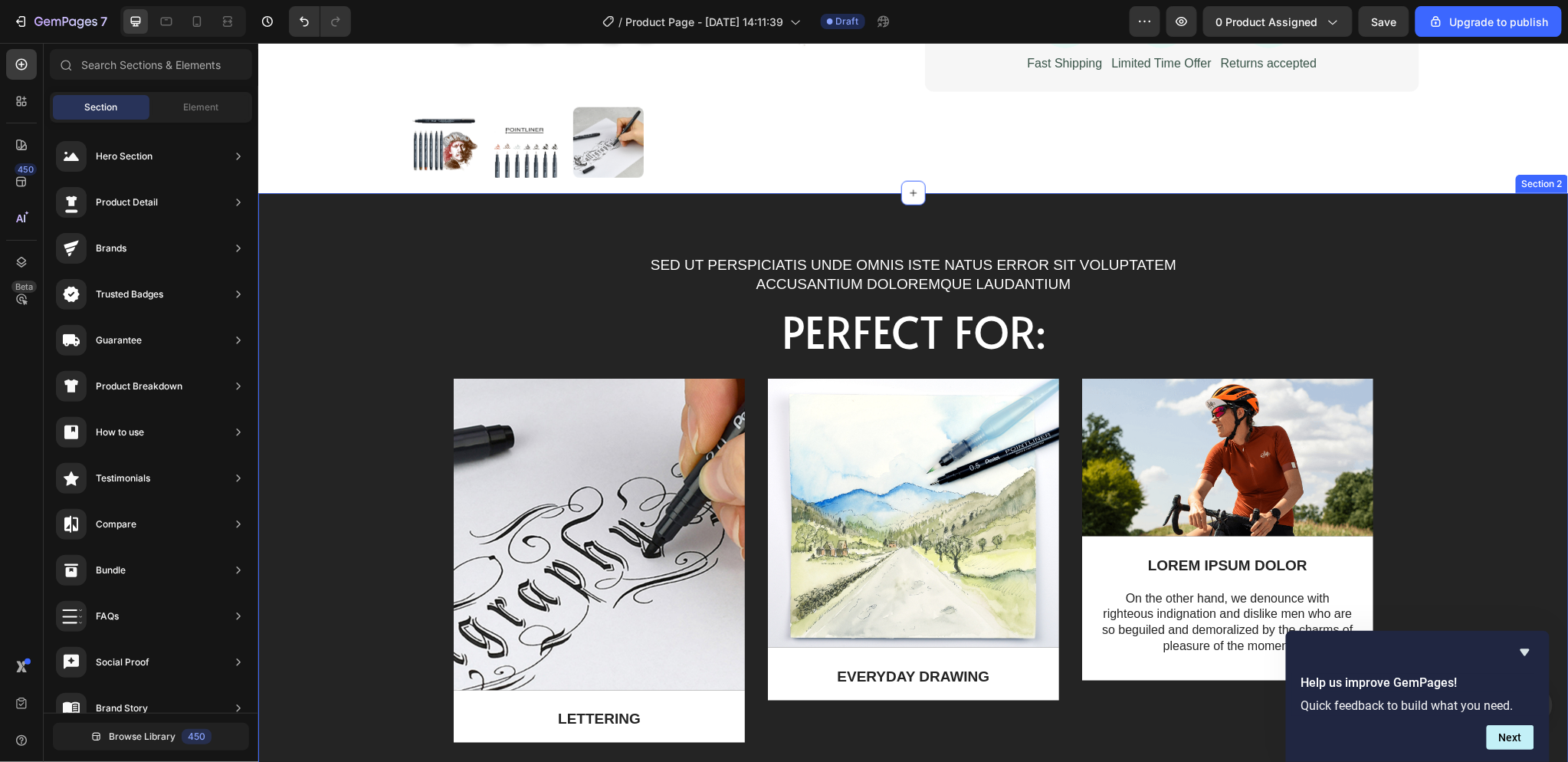
click at [506, 279] on div "Sed ut perspiciatis unde omnis iste natus error sit voluptatem accusantium dolo…" at bounding box center [912, 539] width 1287 height 572
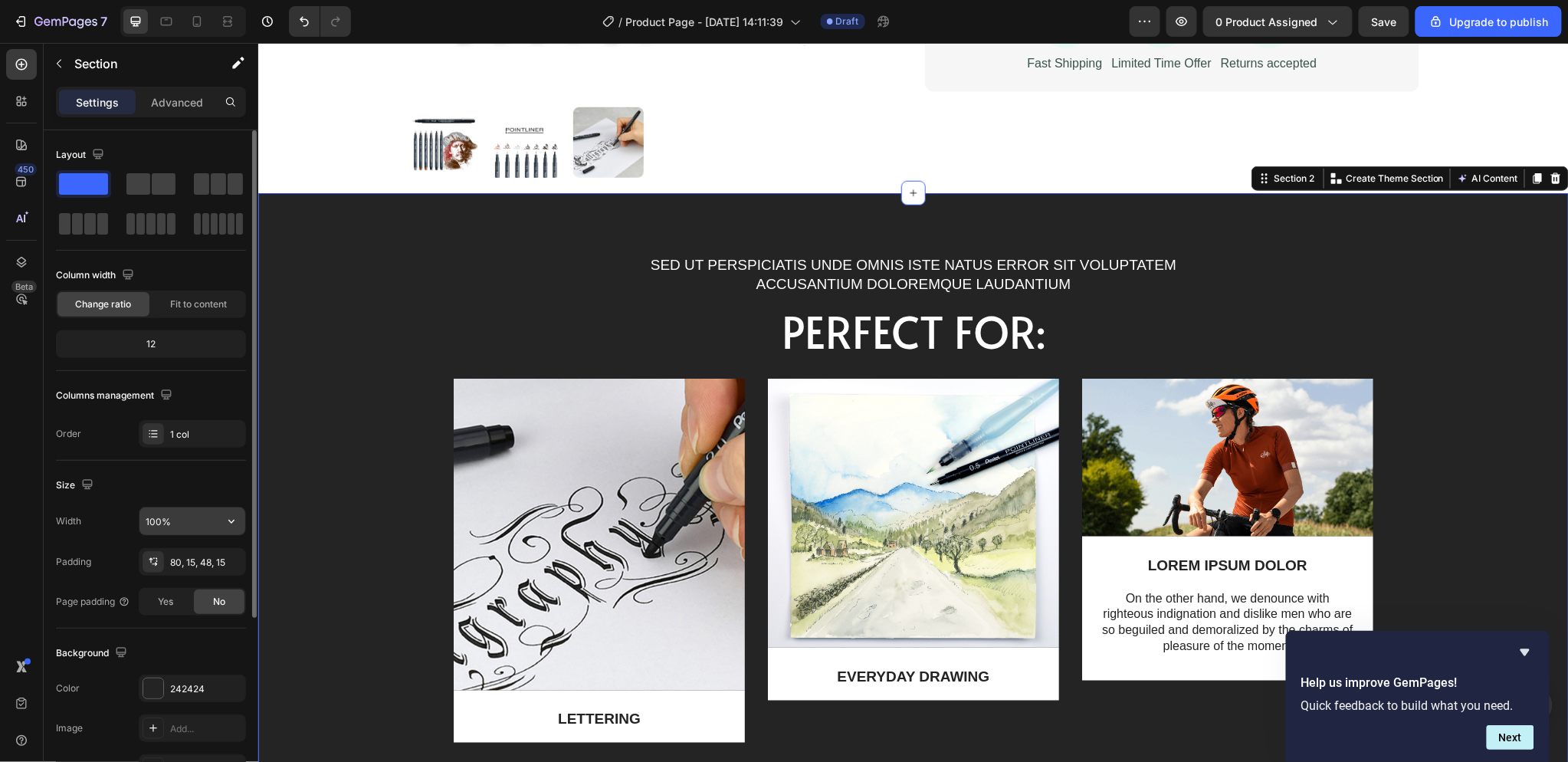
scroll to position [259, 0]
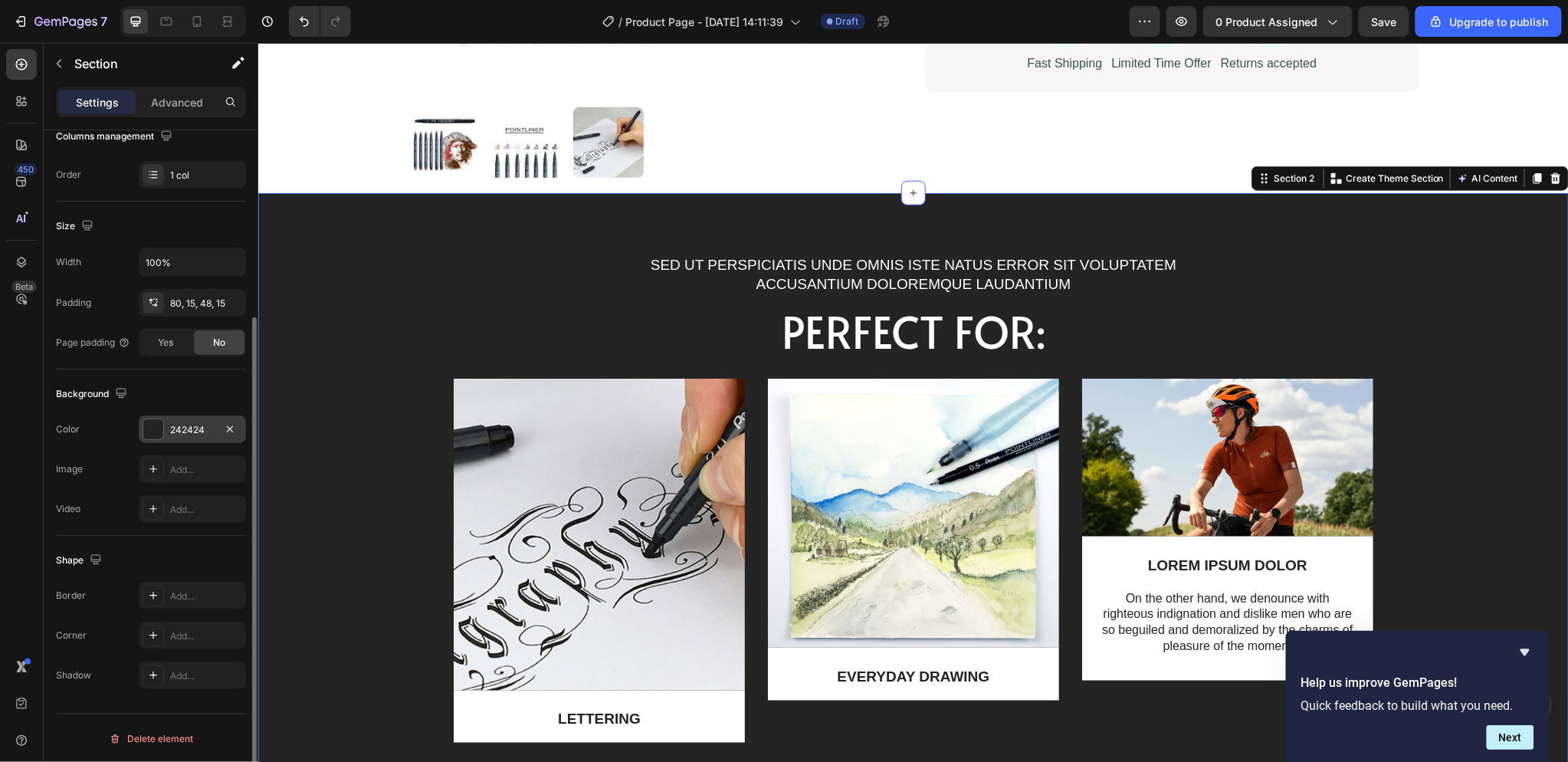
click at [155, 426] on div at bounding box center [153, 429] width 20 height 20
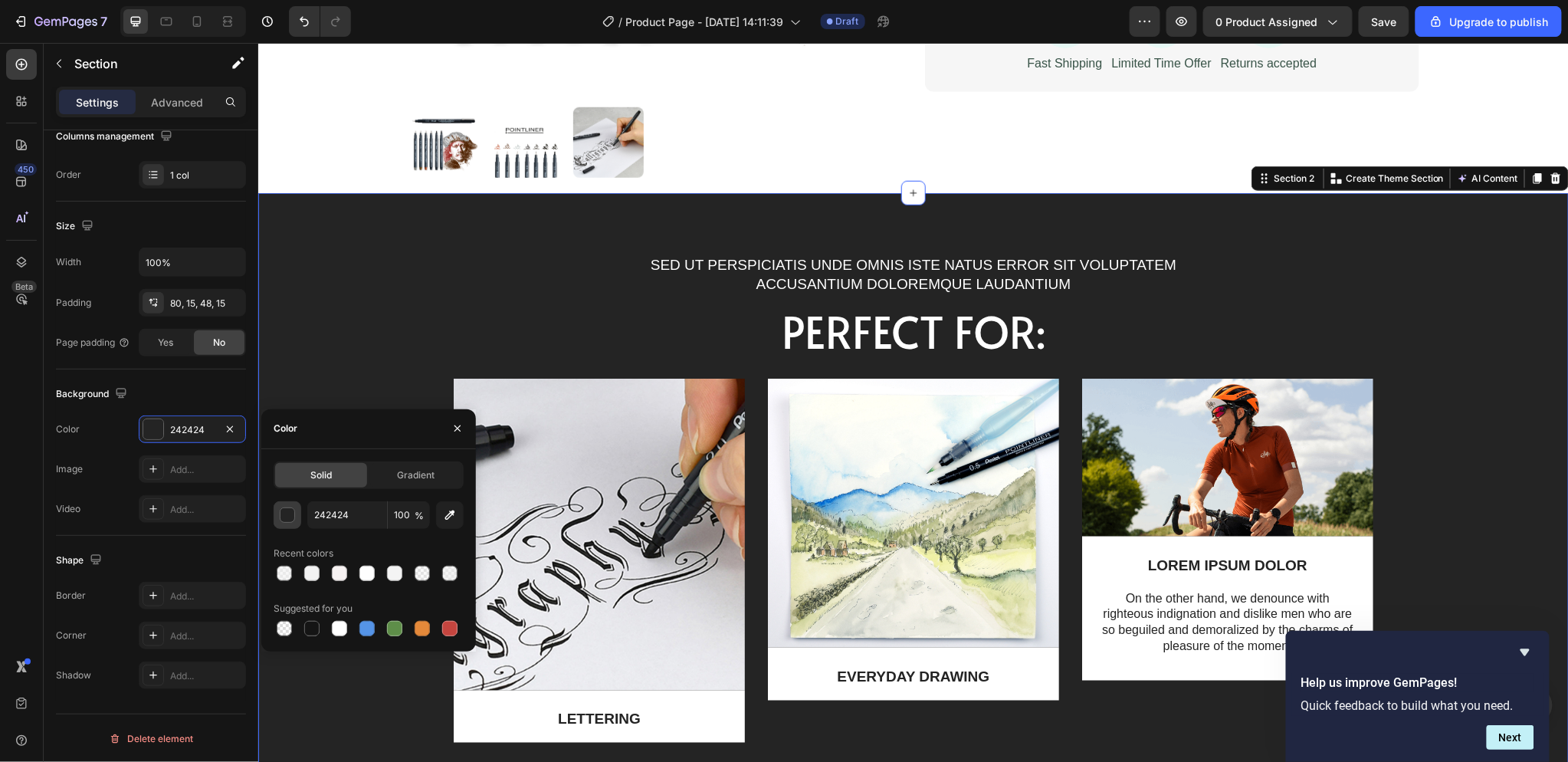
click at [282, 516] on div "button" at bounding box center [288, 515] width 15 height 15
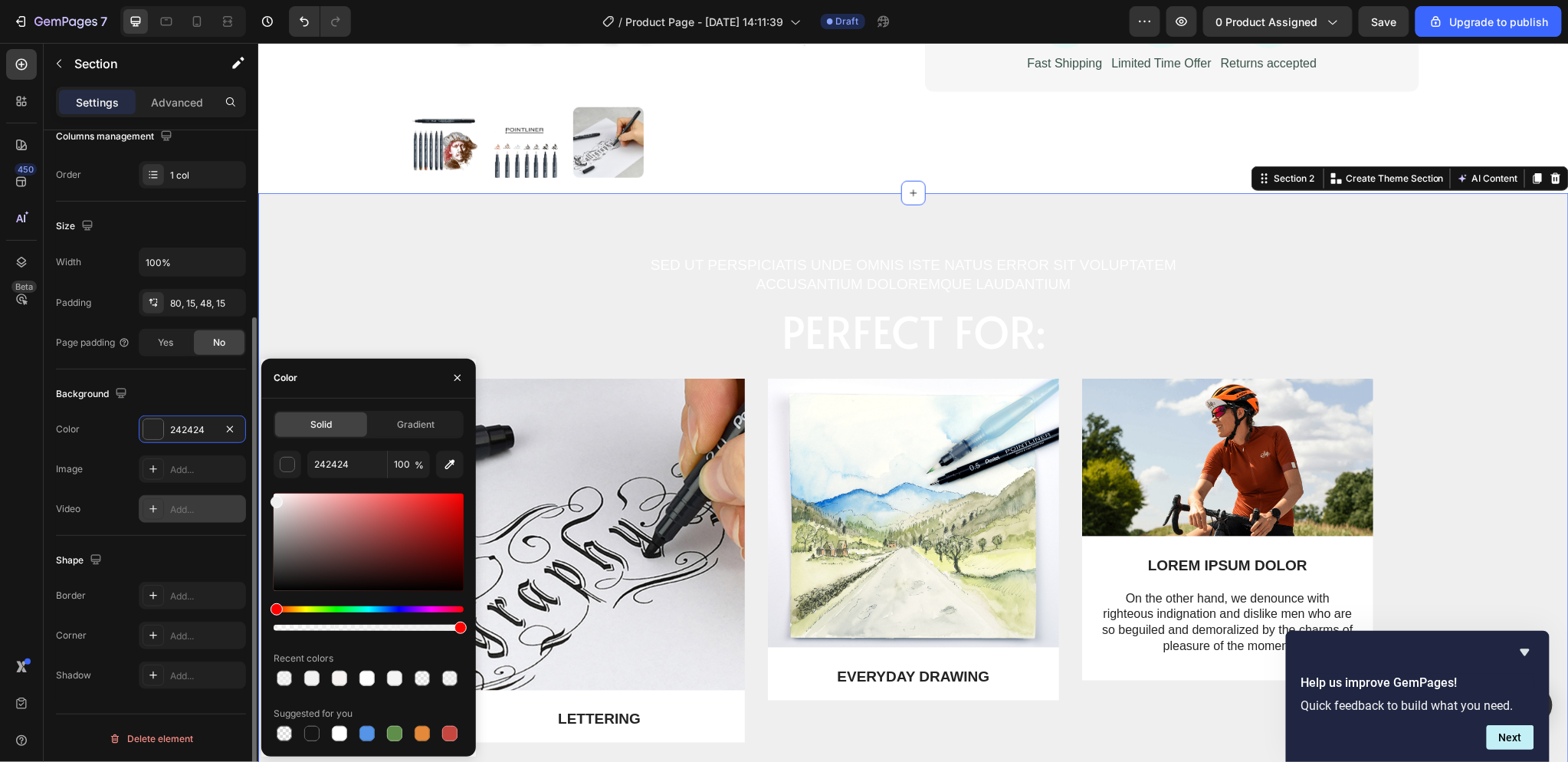
type input "EFEFEF"
drag, startPoint x: 272, startPoint y: 499, endPoint x: 243, endPoint y: 499, distance: 29.0
click at [243, 499] on div "450 Beta Sections(18) Elements(84) Section Element Hero Section Product Detail …" at bounding box center [129, 403] width 258 height 720
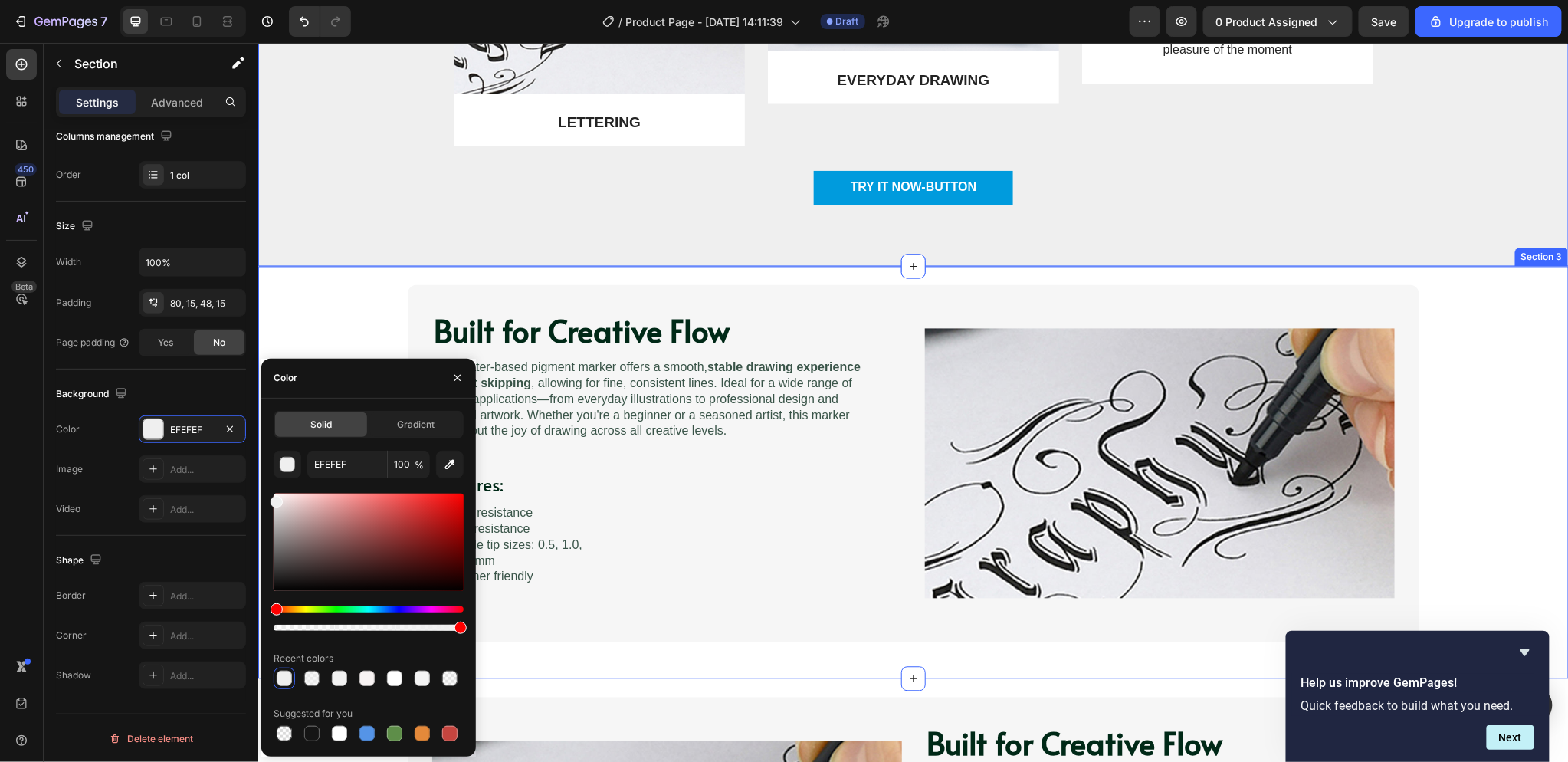
scroll to position [259, 0]
click at [541, 282] on div "Built for Creative Flow Heading Image This water-based pigment marker offers a …" at bounding box center [913, 471] width 1310 height 412
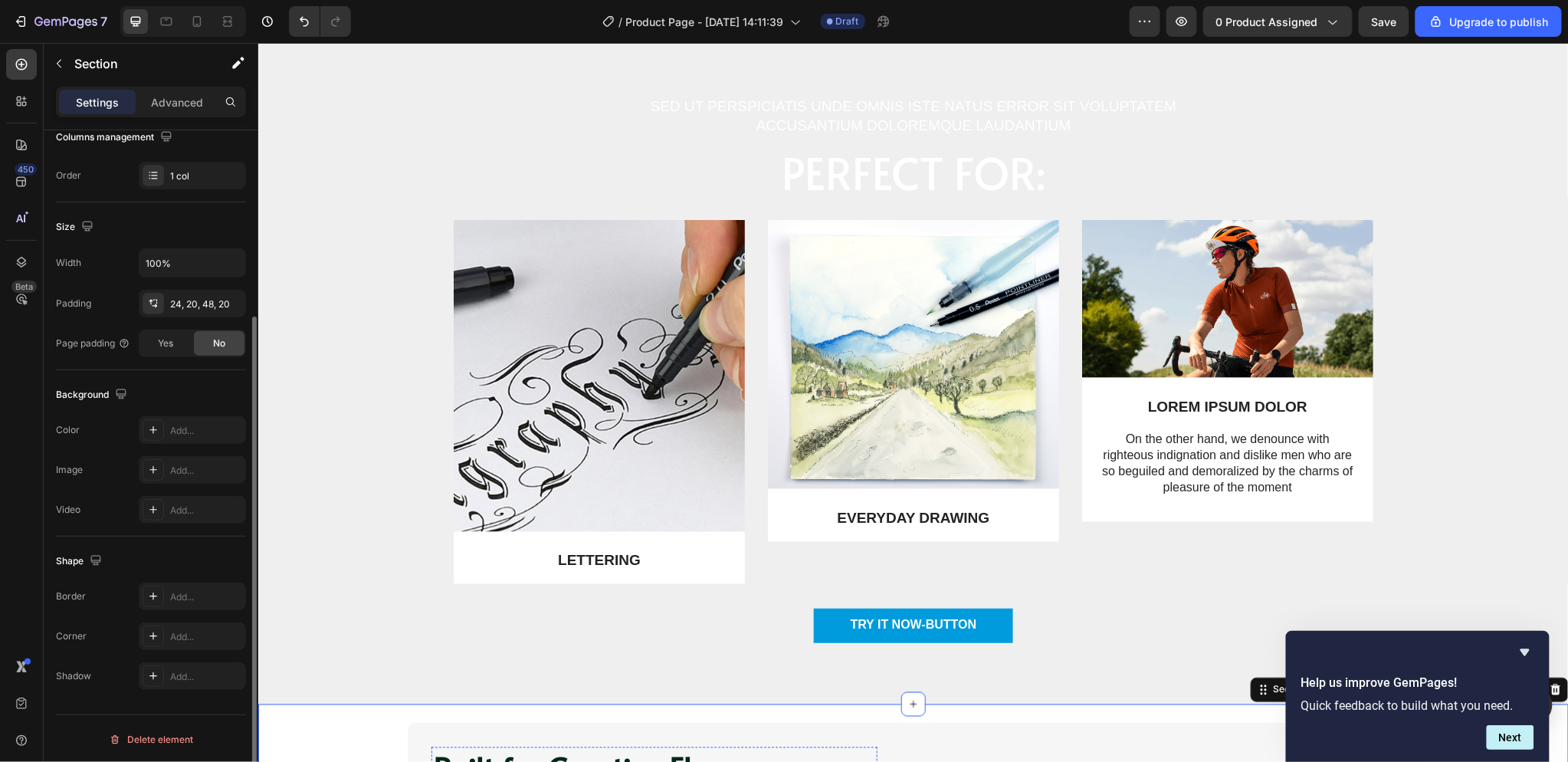
scroll to position [596, 0]
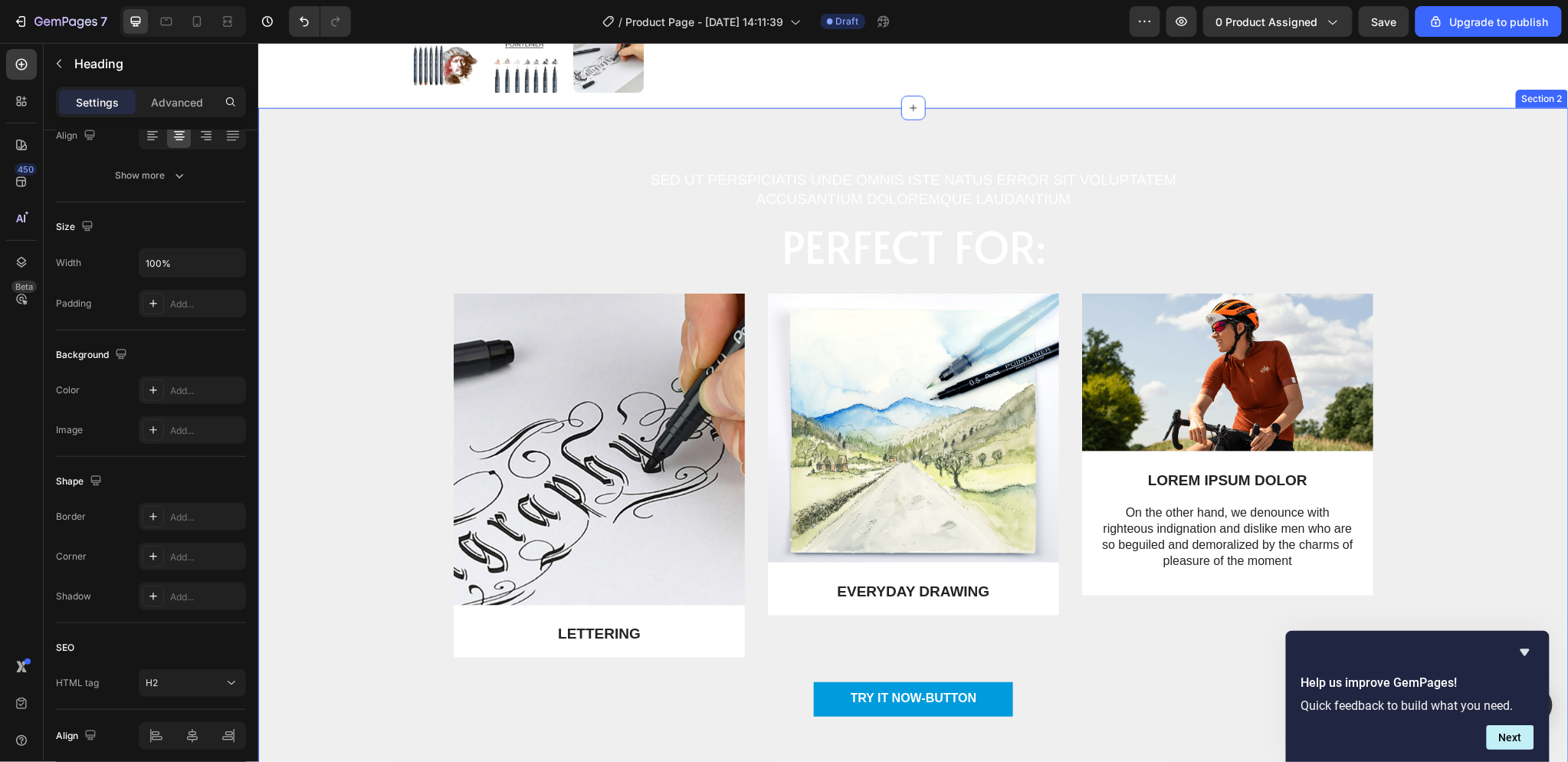
click at [898, 249] on h2 "Perfect for:" at bounding box center [913, 245] width 590 height 46
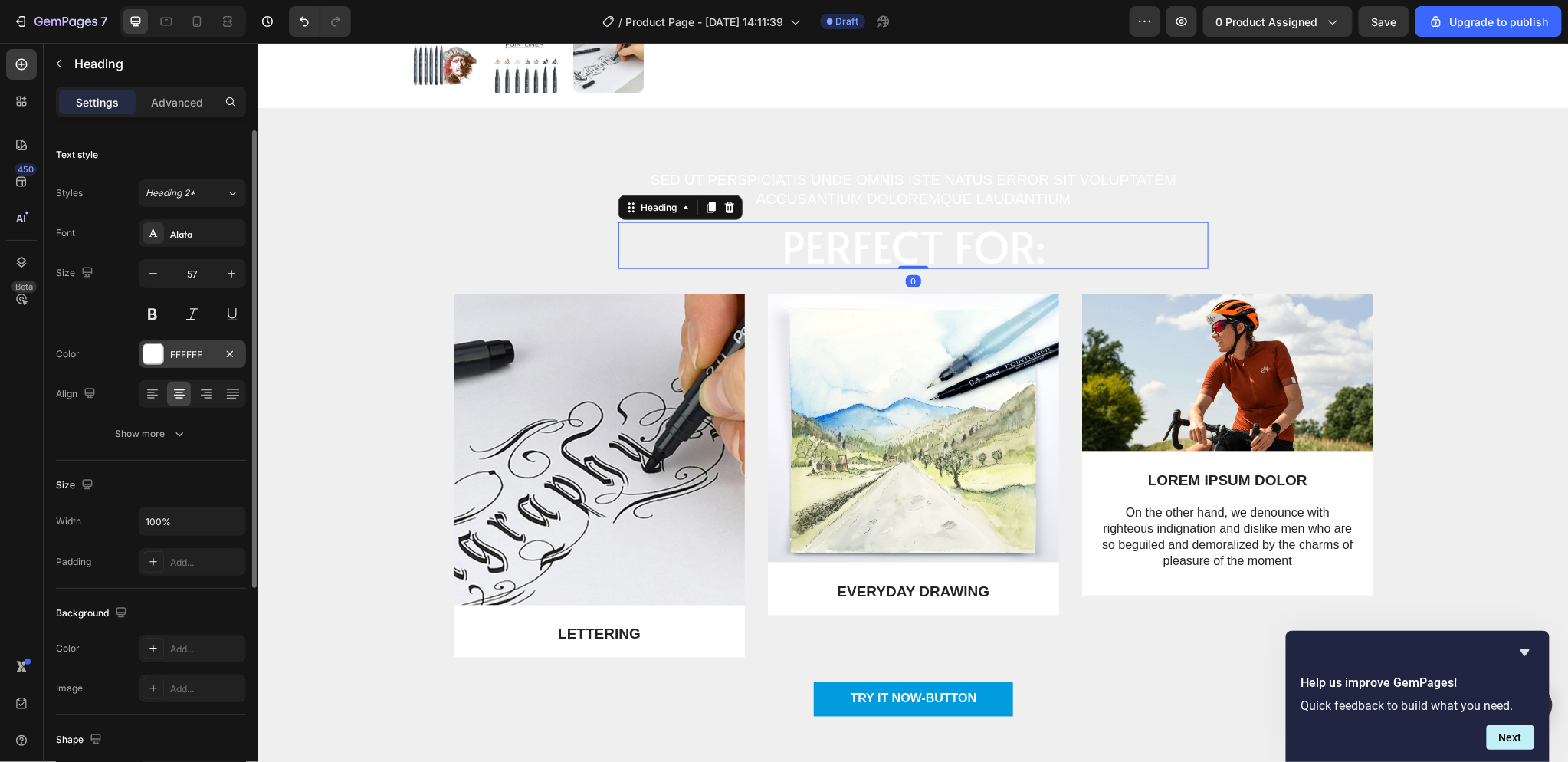
click at [162, 362] on div at bounding box center [153, 354] width 20 height 20
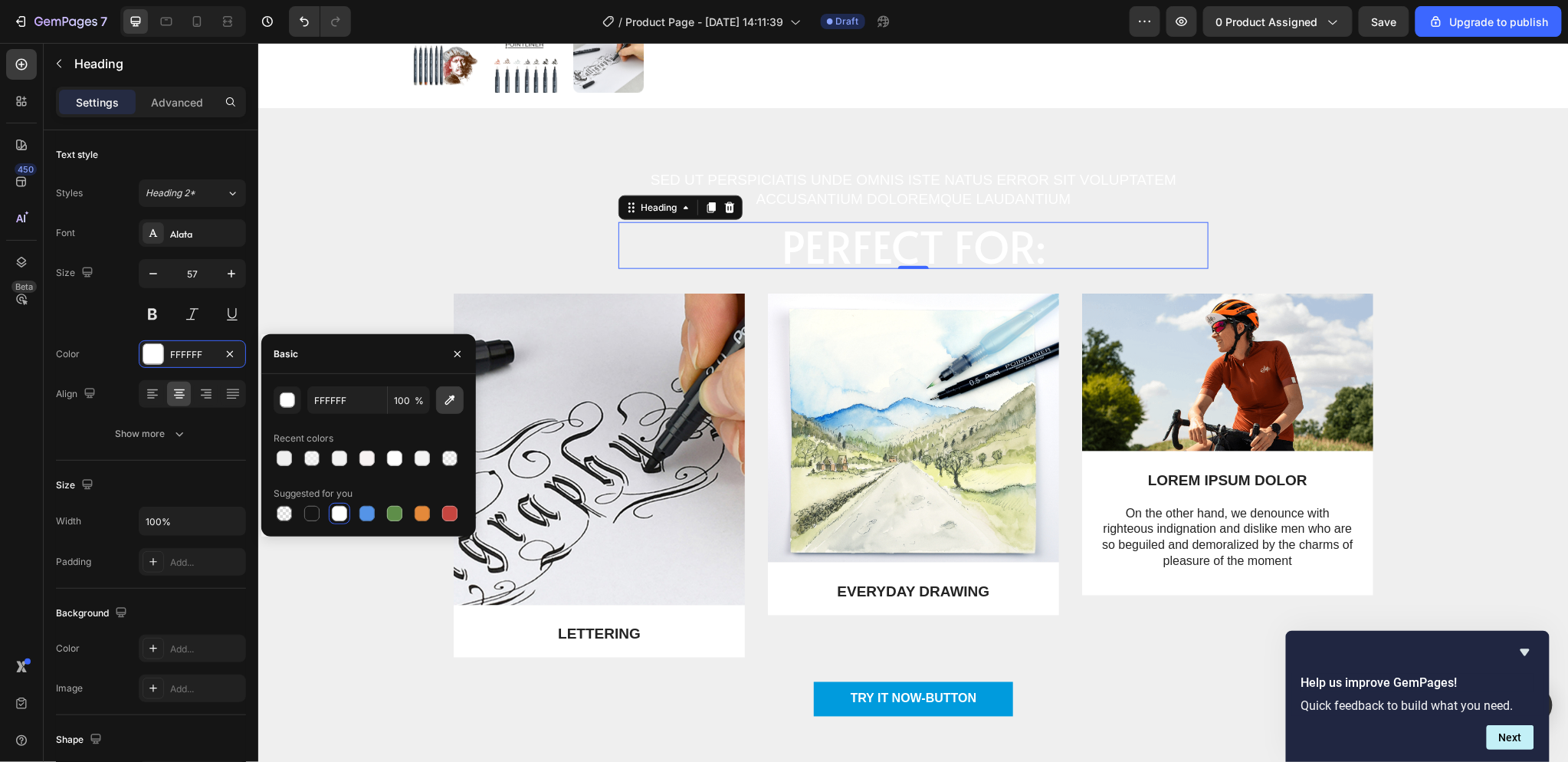
click at [446, 403] on icon "button" at bounding box center [450, 400] width 10 height 10
type input "009BDD"
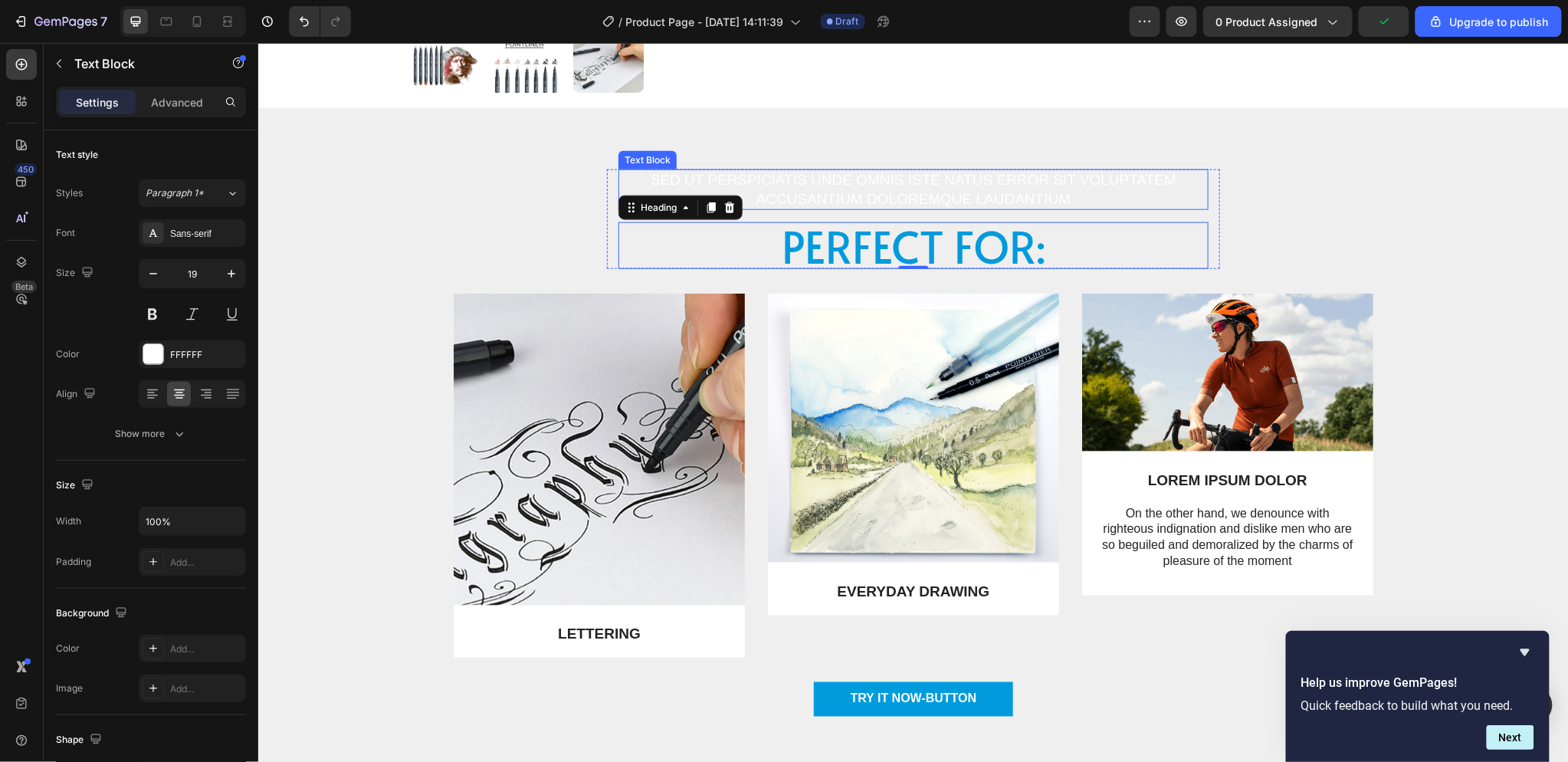
click at [905, 174] on p "Sed ut perspiciatis unde omnis iste natus error sit voluptatem accusantium dolo…" at bounding box center [913, 189] width 587 height 38
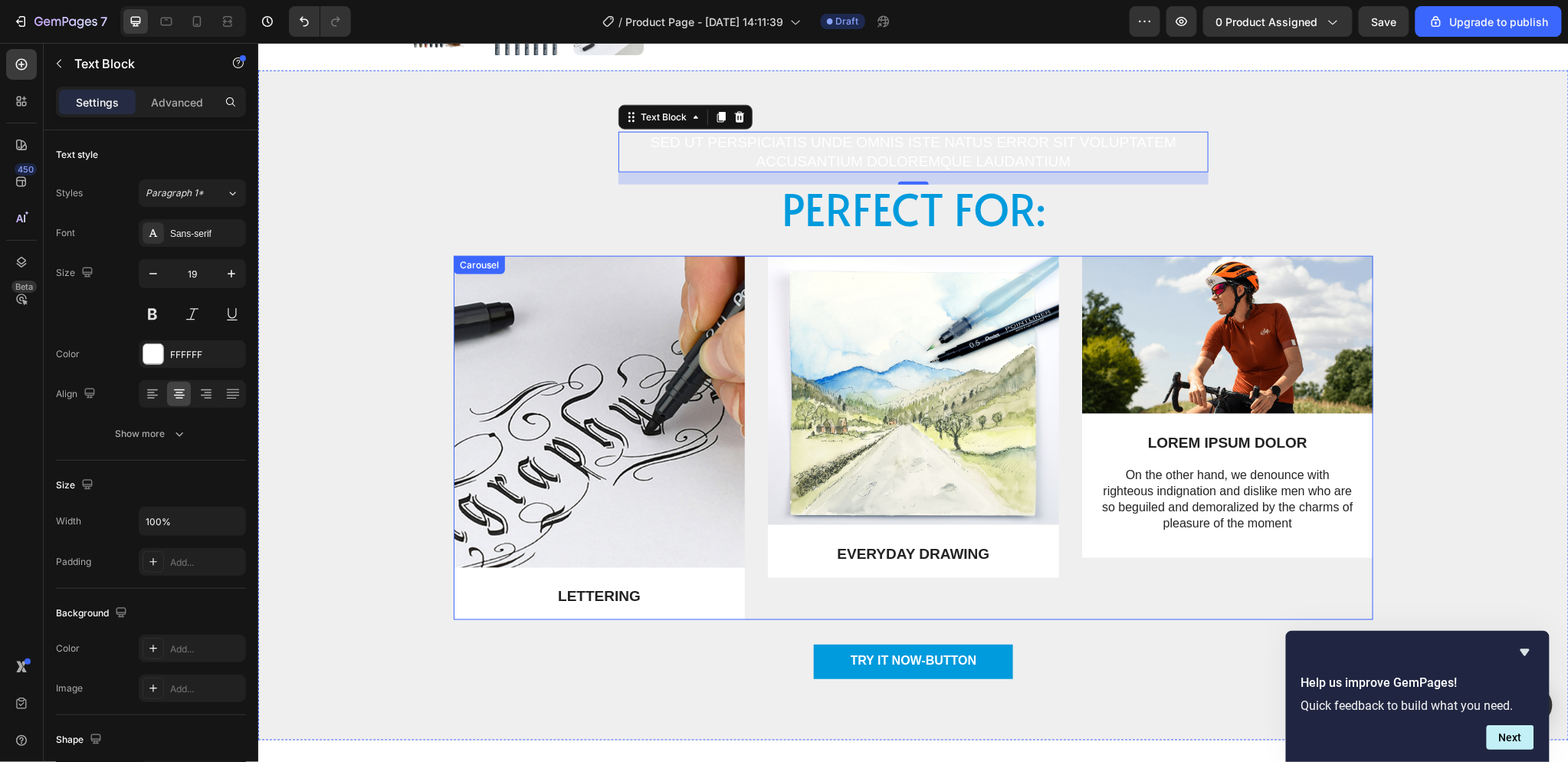
scroll to position [596, 0]
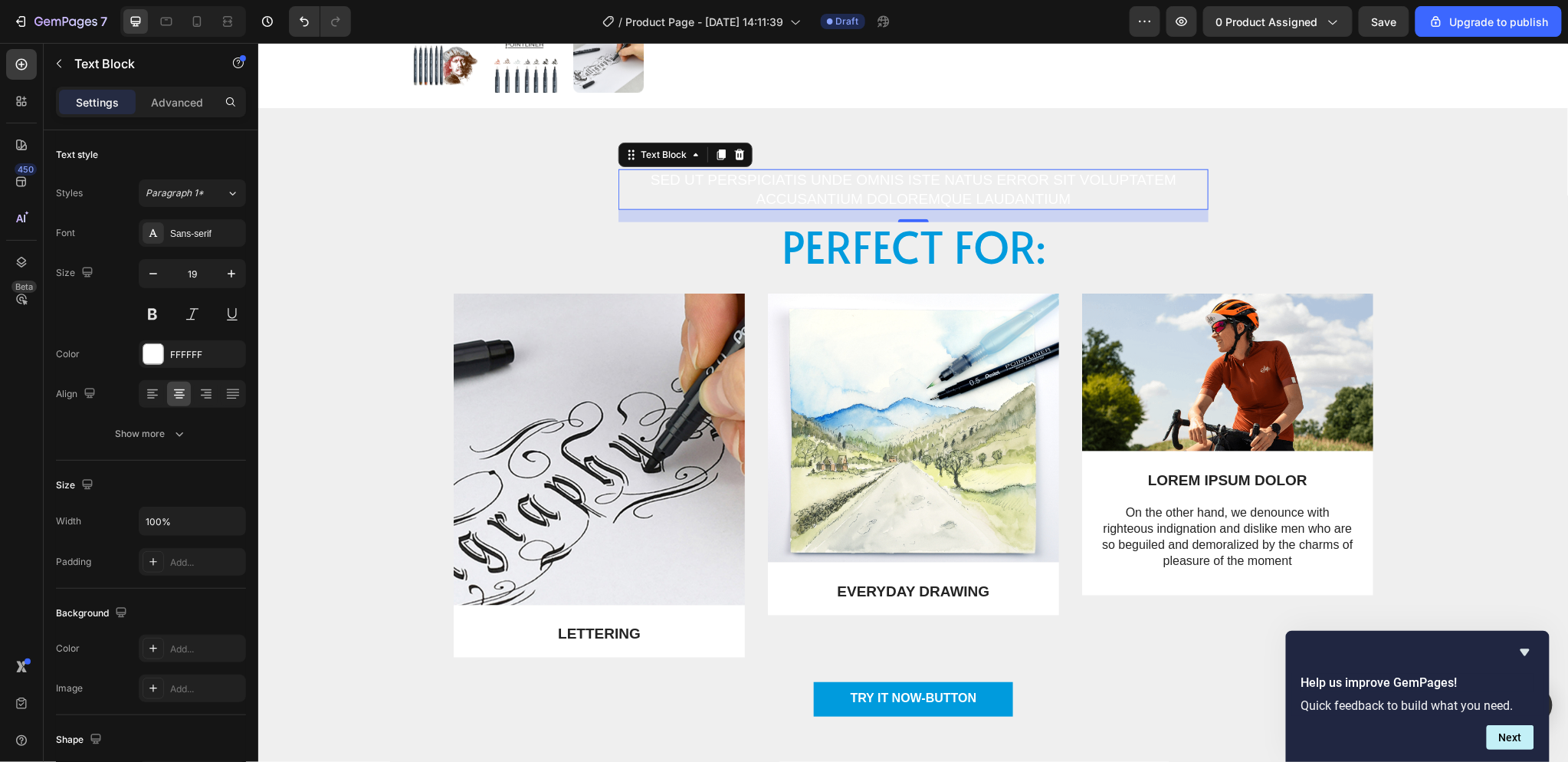
click at [966, 186] on p "Sed ut perspiciatis unde omnis iste natus error sit voluptatem accusantium dolo…" at bounding box center [913, 189] width 587 height 38
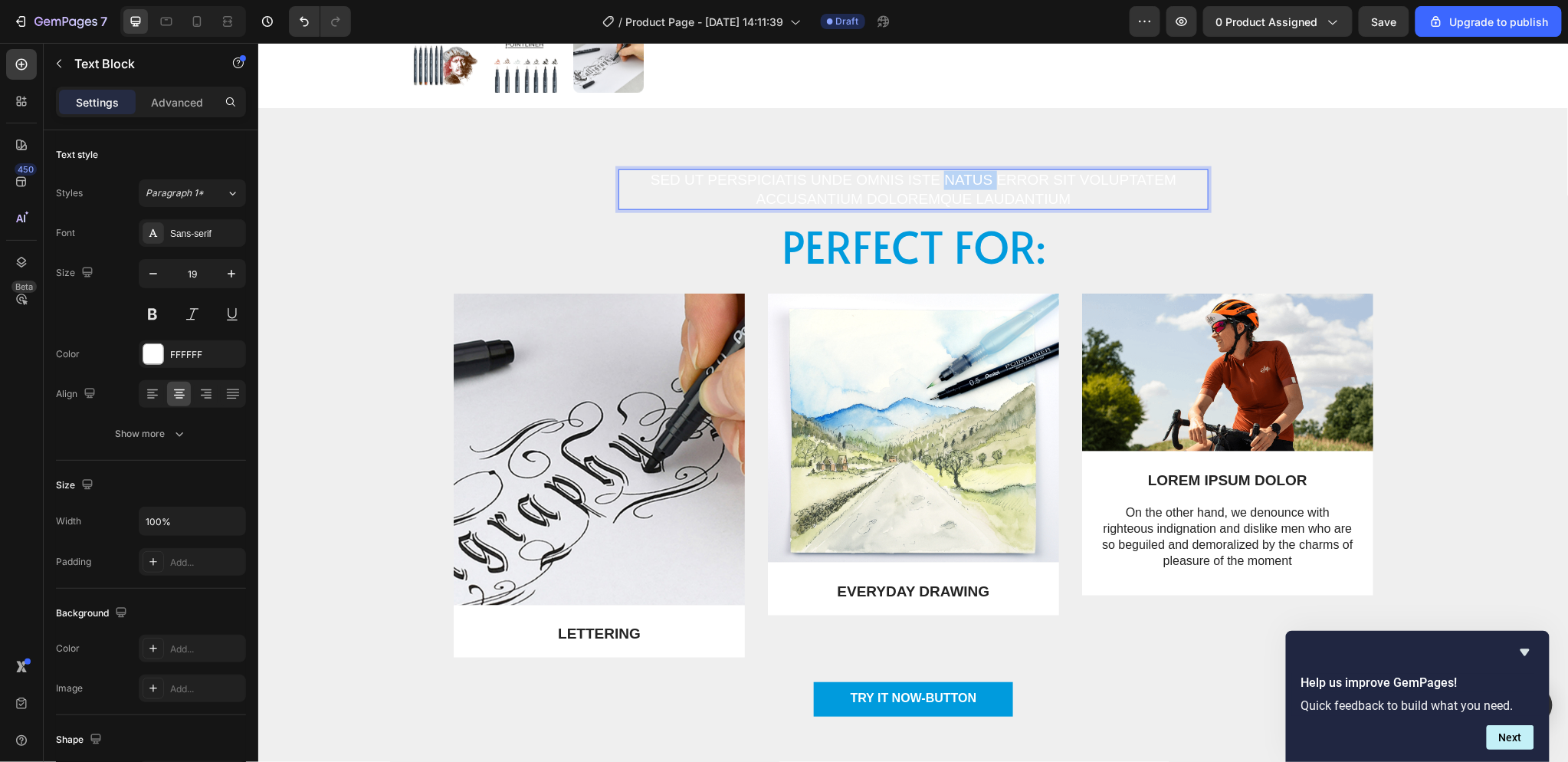
click at [966, 186] on p "Sed ut perspiciatis unde omnis iste natus error sit voluptatem accusantium dolo…" at bounding box center [913, 189] width 587 height 38
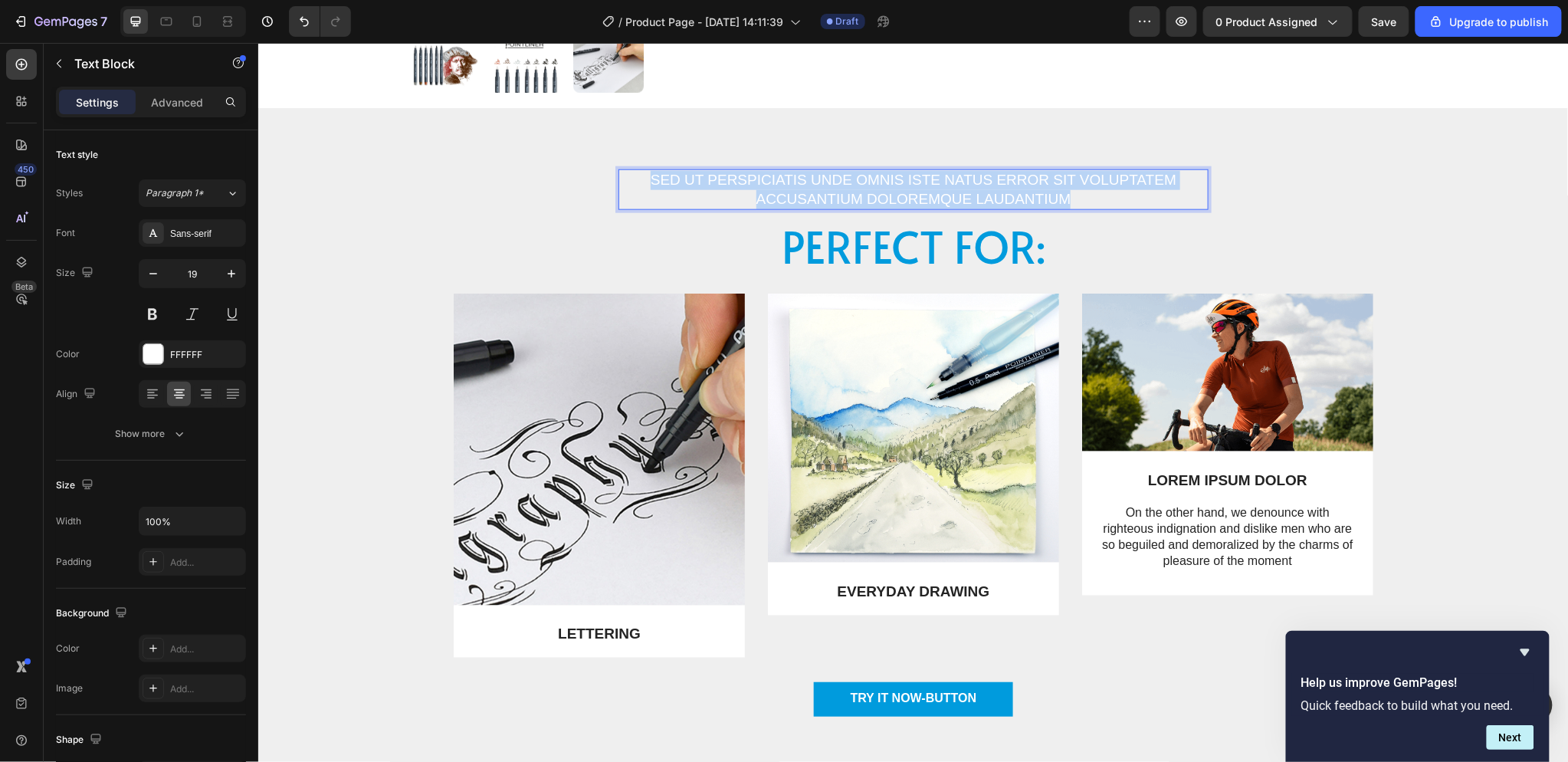
click at [966, 186] on p "Sed ut perspiciatis unde omnis iste natus error sit voluptatem accusantium dolo…" at bounding box center [913, 189] width 587 height 38
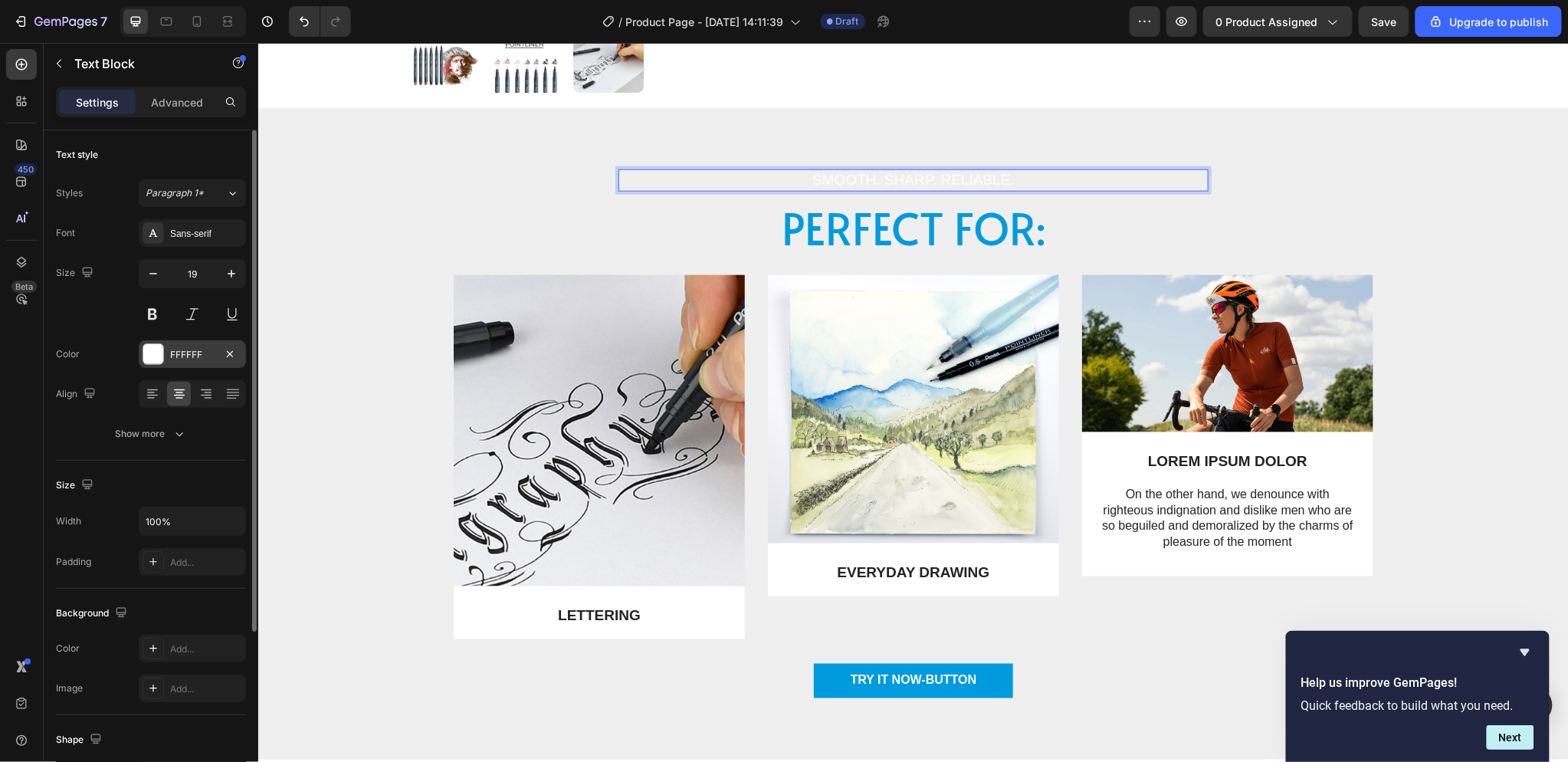
click at [140, 351] on div "FFFFFF" at bounding box center [192, 354] width 107 height 27
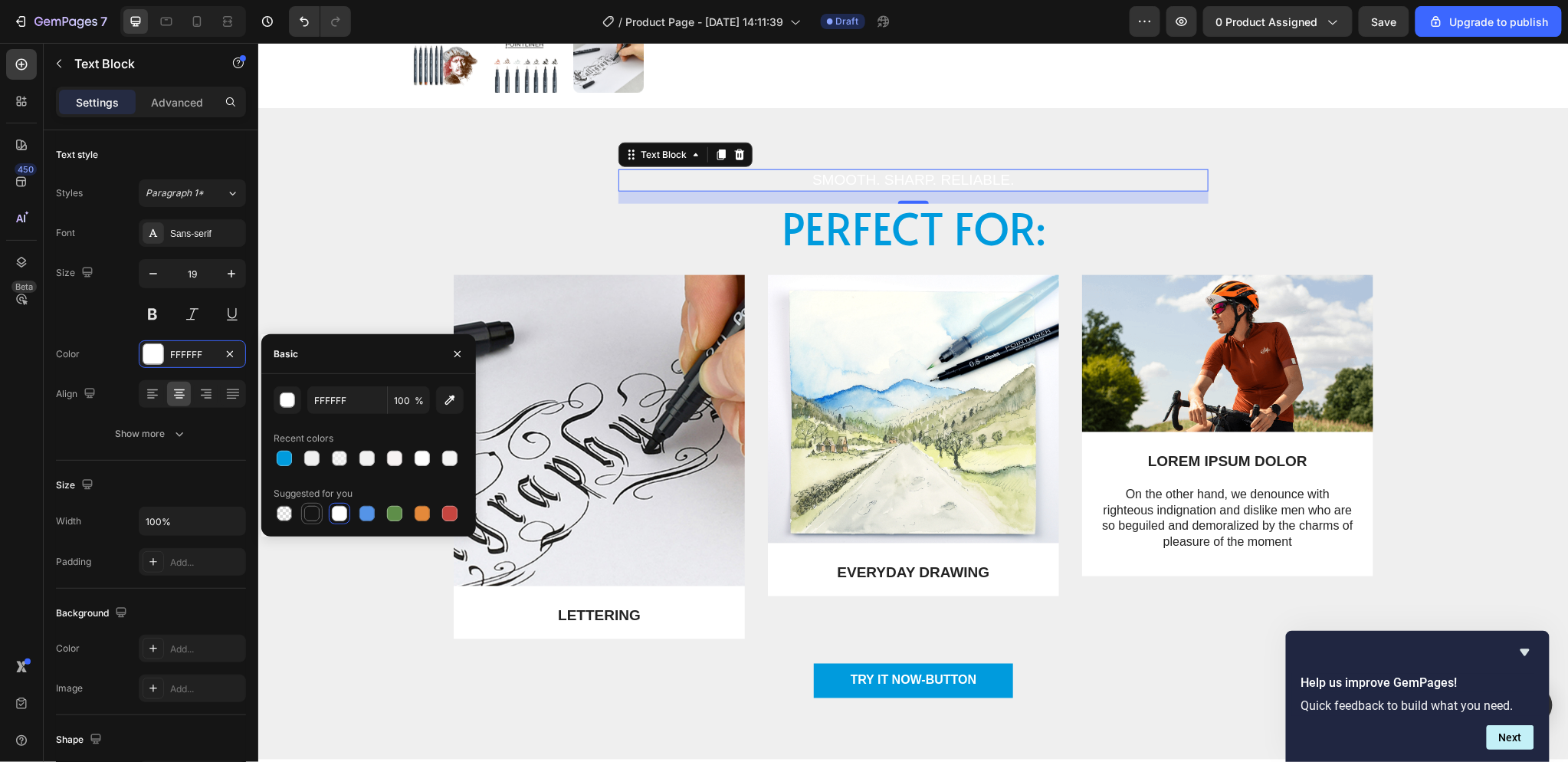
click at [317, 512] on div at bounding box center [311, 513] width 15 height 15
type input "151515"
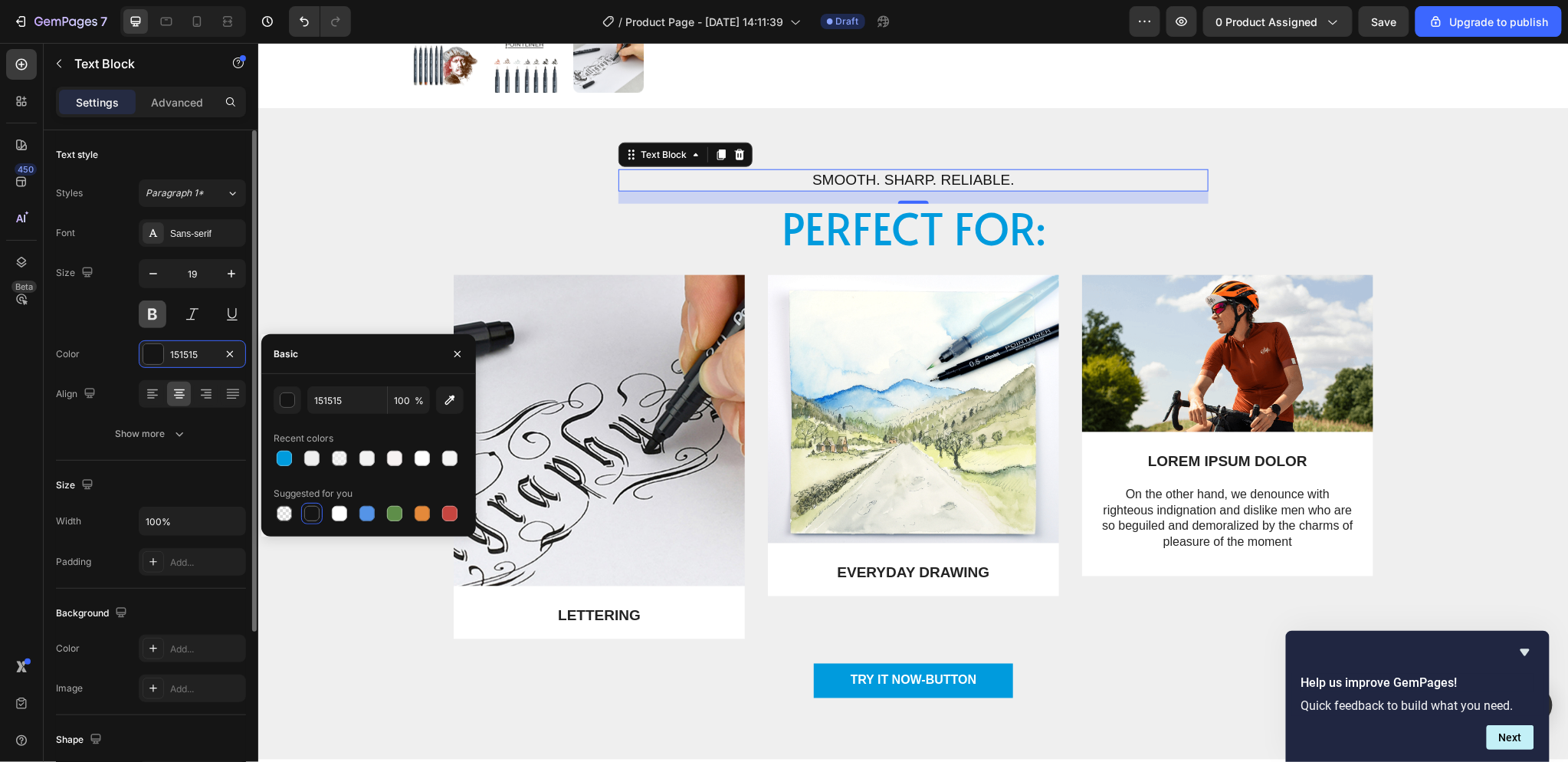
click at [155, 309] on button at bounding box center [152, 314] width 27 height 27
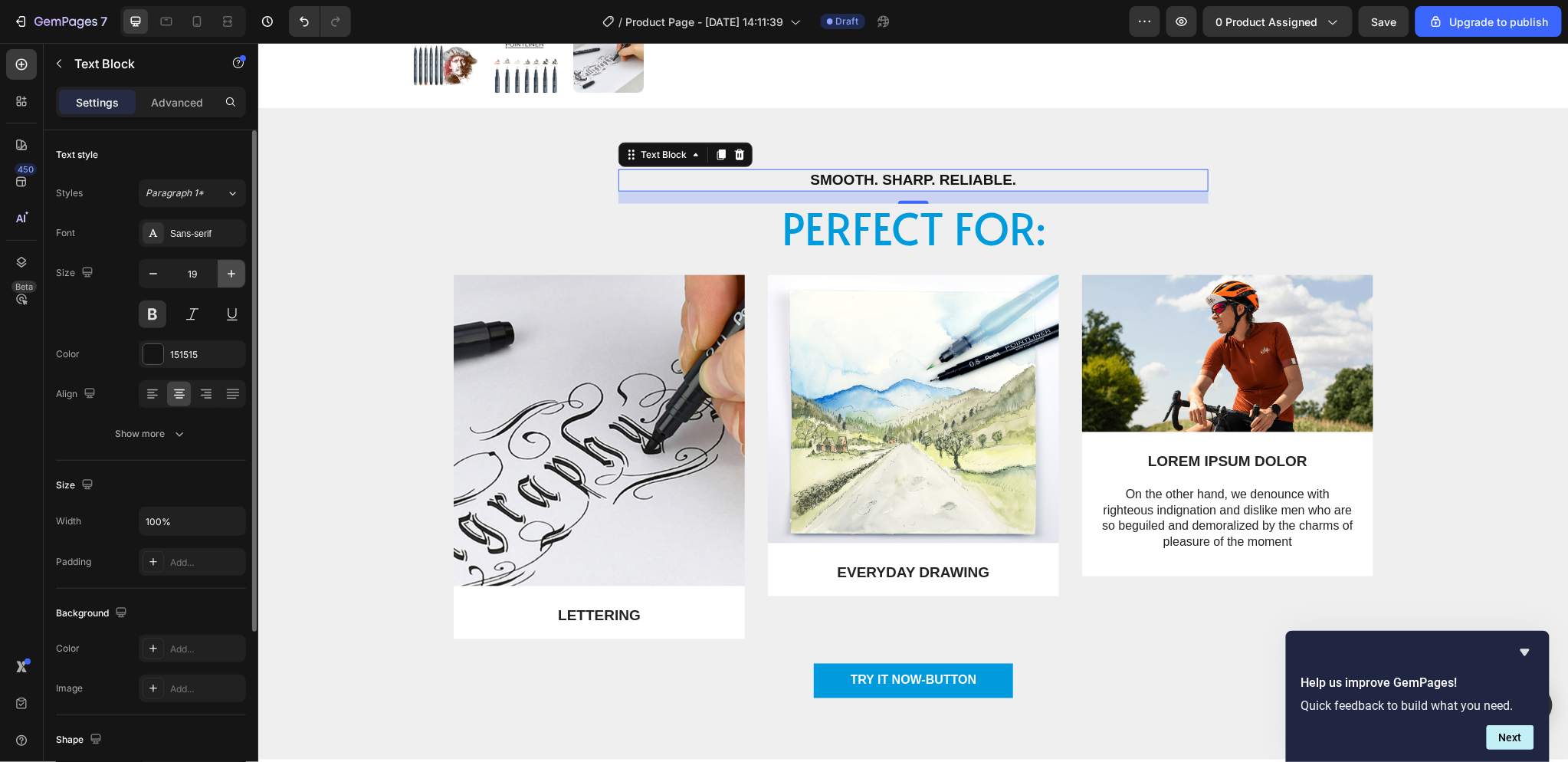
click at [227, 269] on icon "button" at bounding box center [231, 273] width 15 height 15
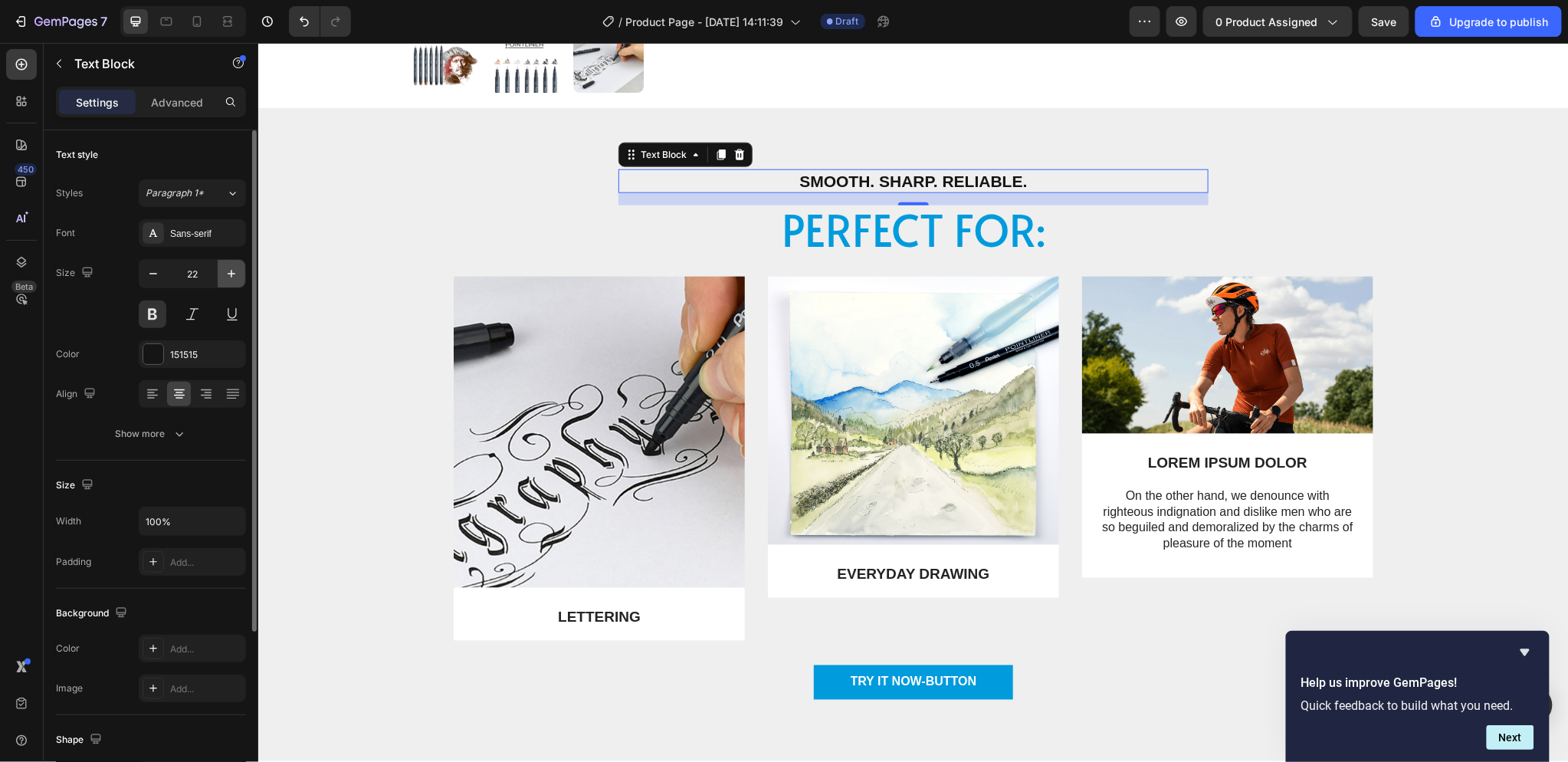
click at [227, 269] on icon "button" at bounding box center [231, 273] width 15 height 15
type input "23"
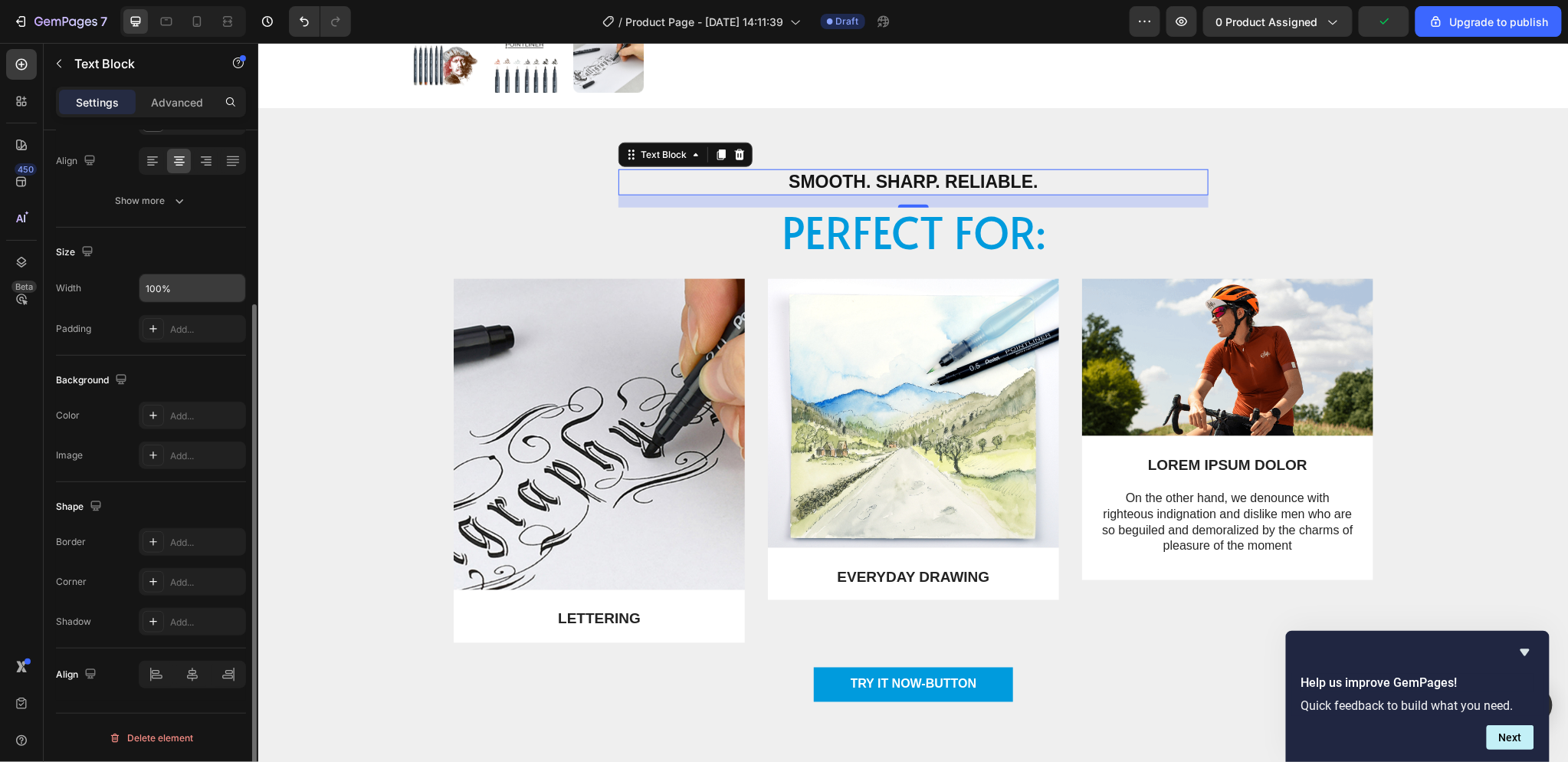
scroll to position [0, 0]
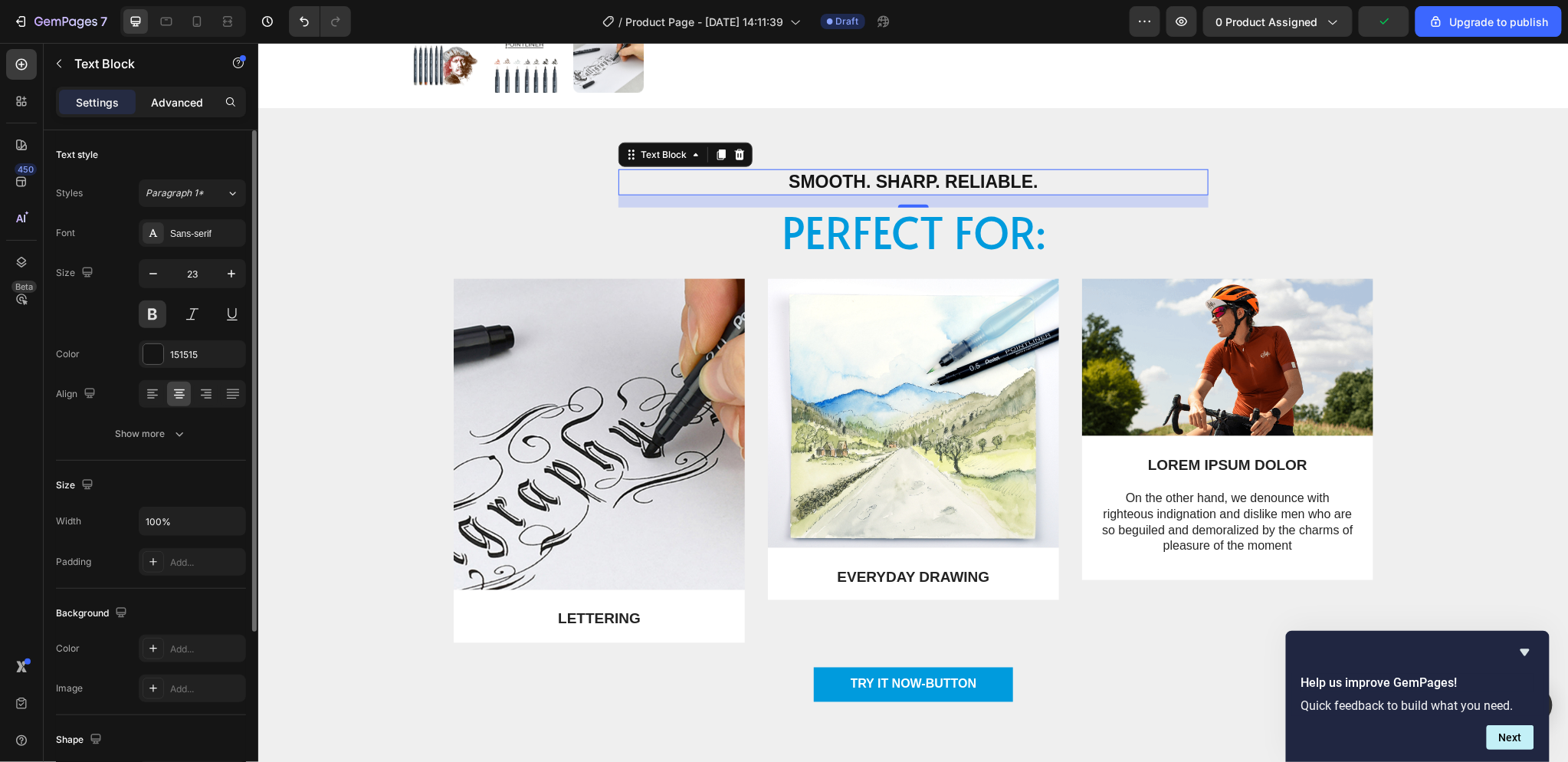
click at [156, 100] on p "Advanced" at bounding box center [177, 102] width 52 height 16
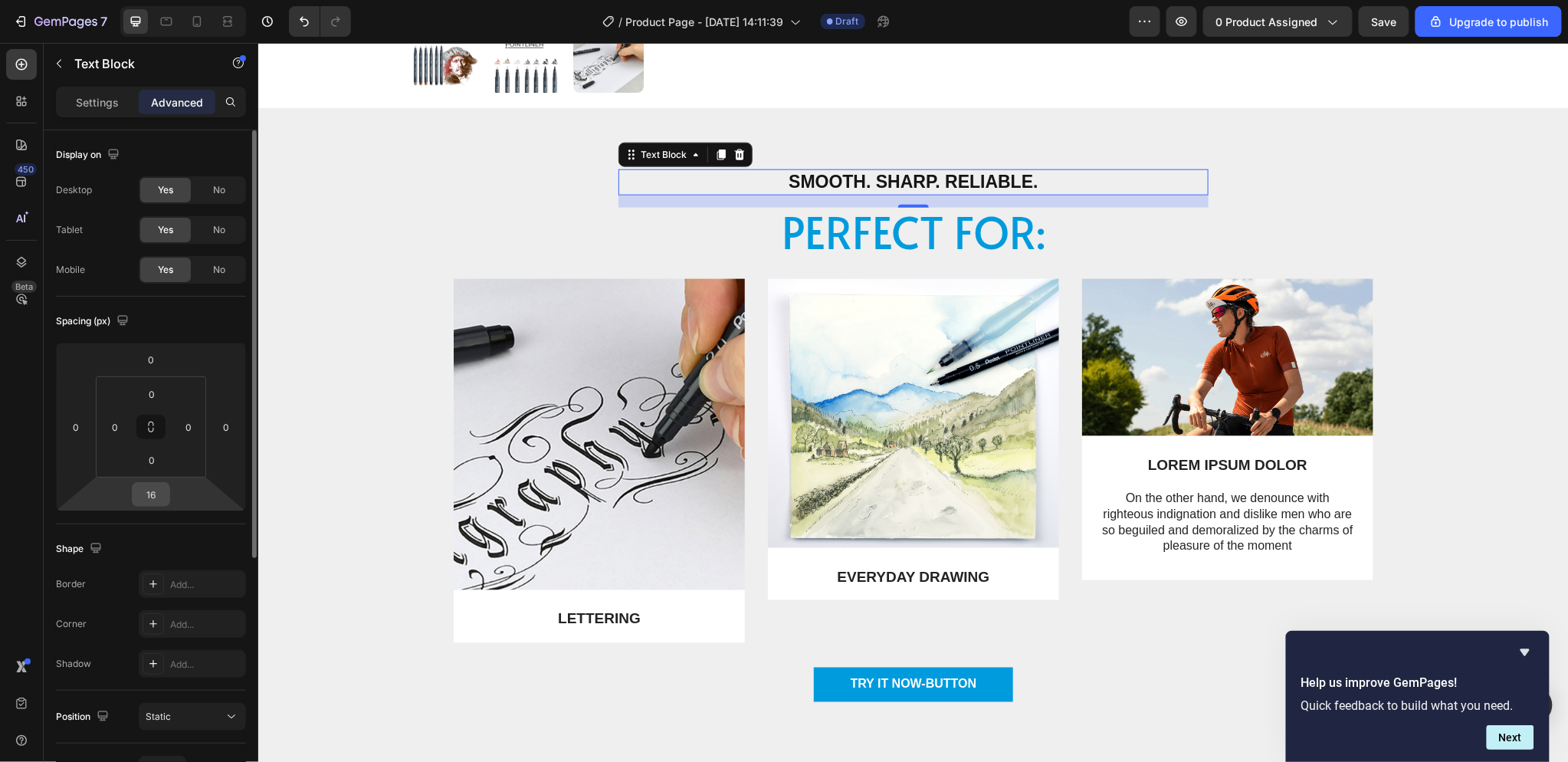
click at [158, 499] on input "16" at bounding box center [151, 494] width 30 height 23
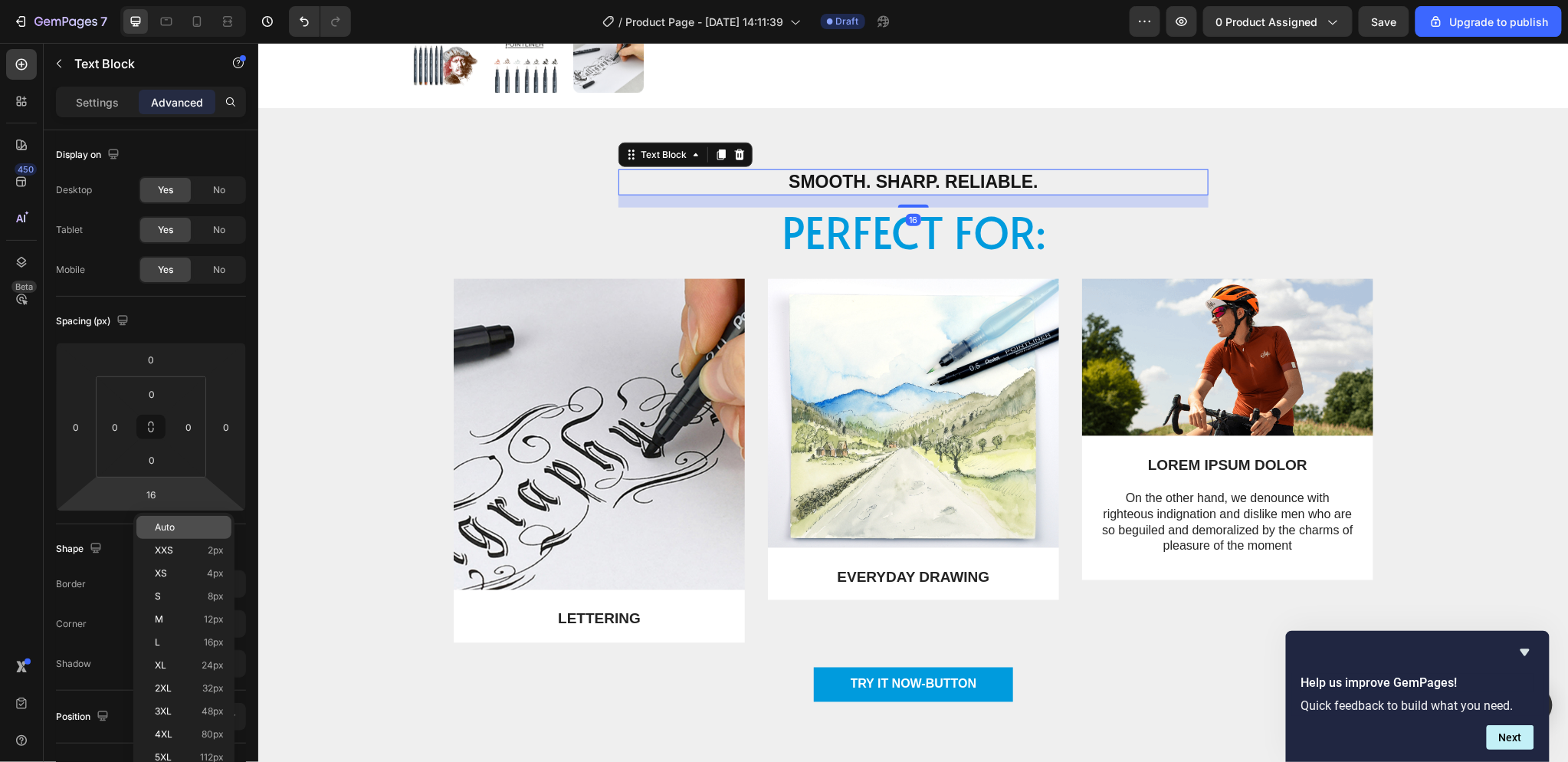
click at [173, 516] on div "Auto" at bounding box center [184, 527] width 95 height 23
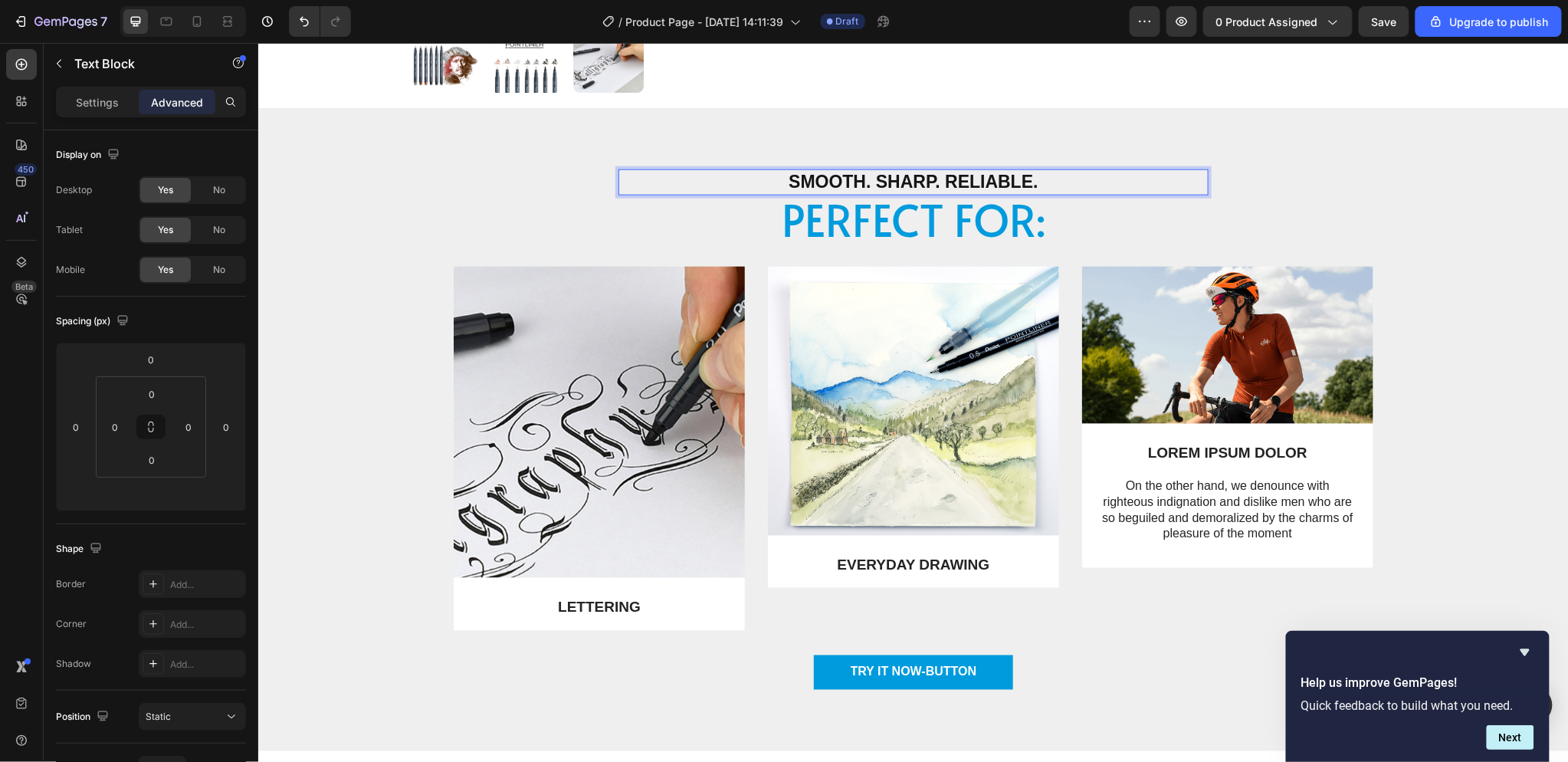
click at [991, 178] on p "Smooth. Sharp. Reliable." at bounding box center [913, 182] width 587 height 23
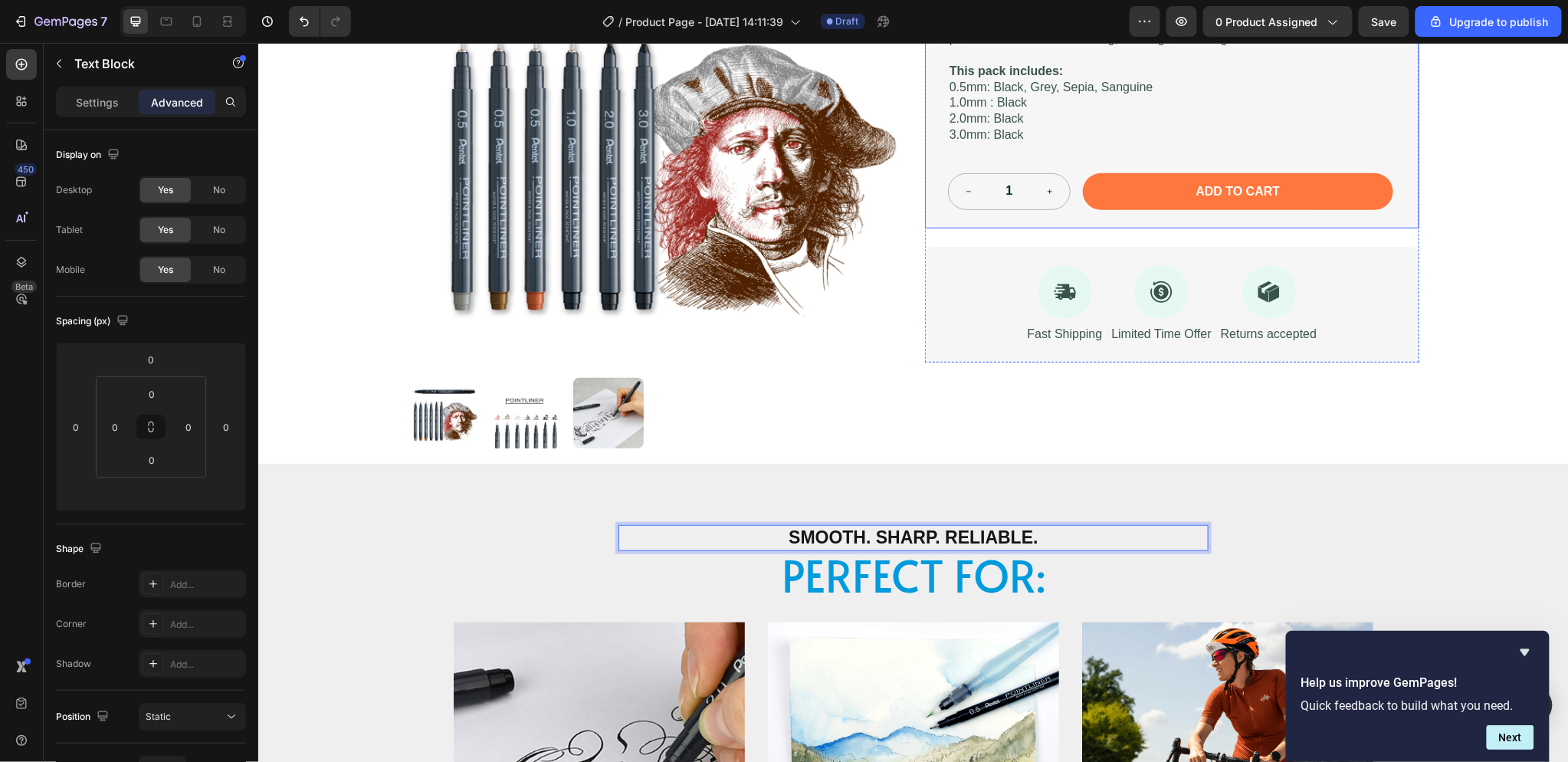
scroll to position [511, 0]
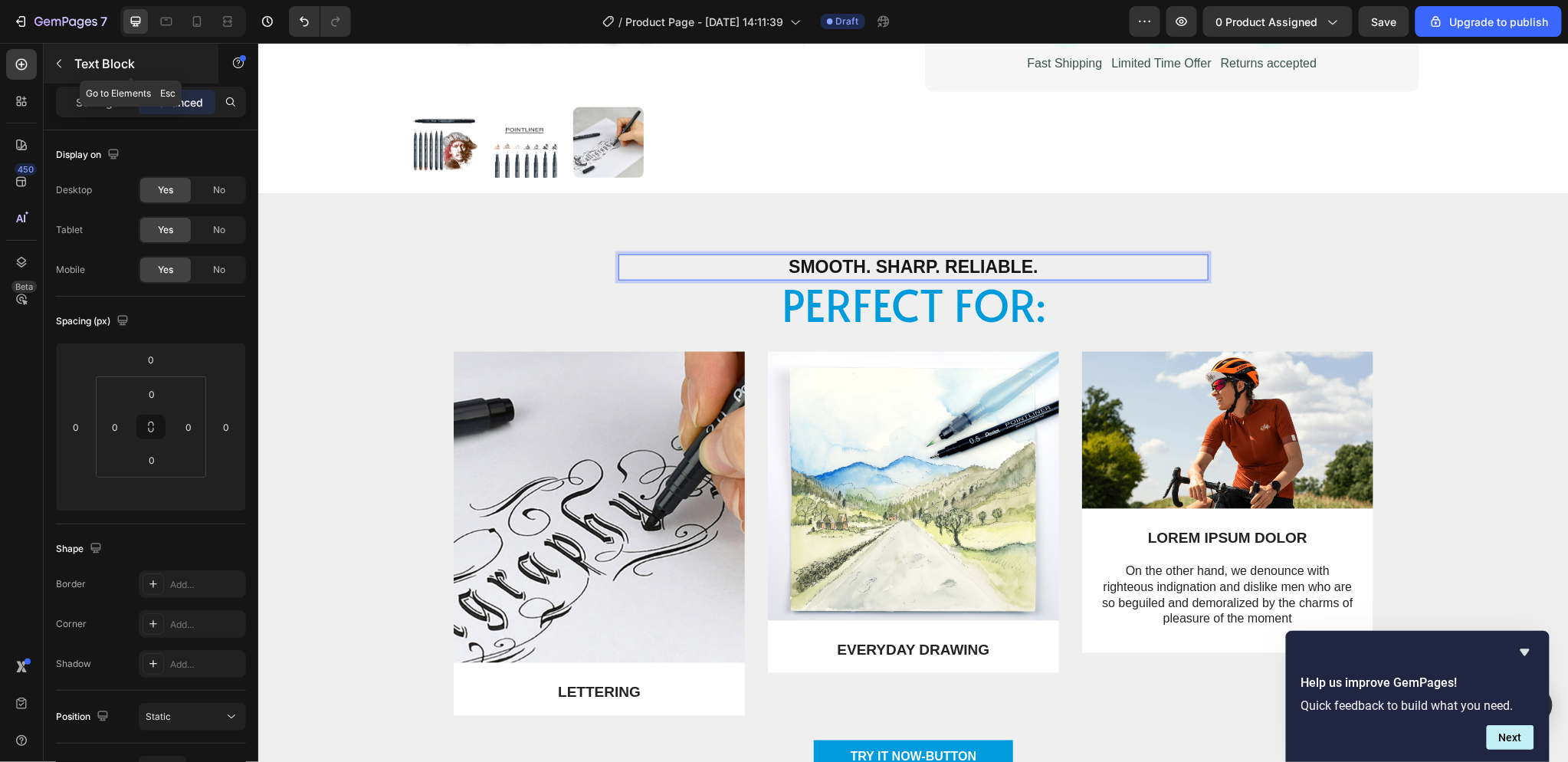
click at [60, 63] on icon "button" at bounding box center [58, 63] width 12 height 12
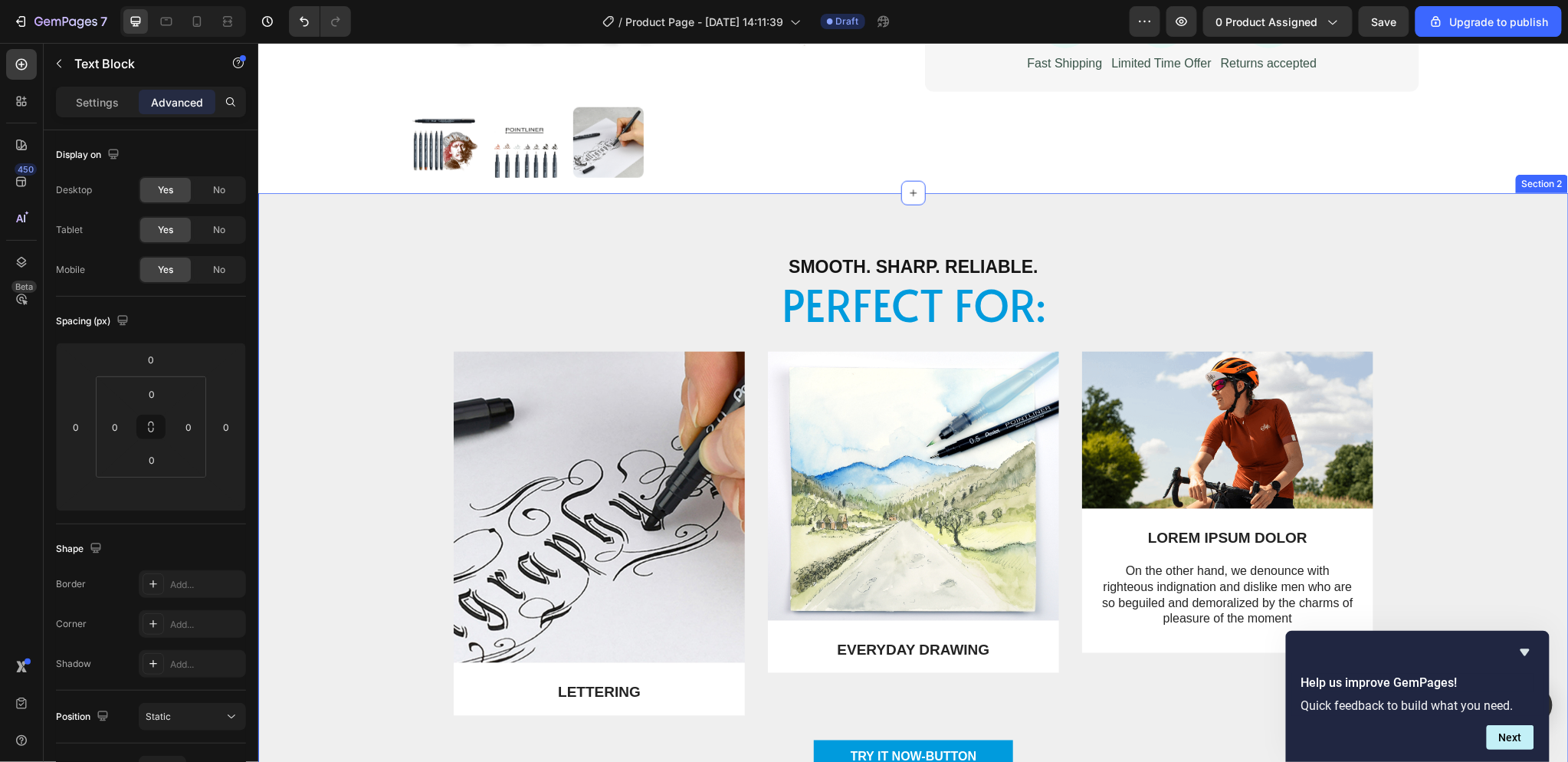
click at [1097, 270] on p "Smooth. Sharp. Reliable." at bounding box center [913, 267] width 587 height 23
click at [719, 238] on icon at bounding box center [720, 239] width 12 height 12
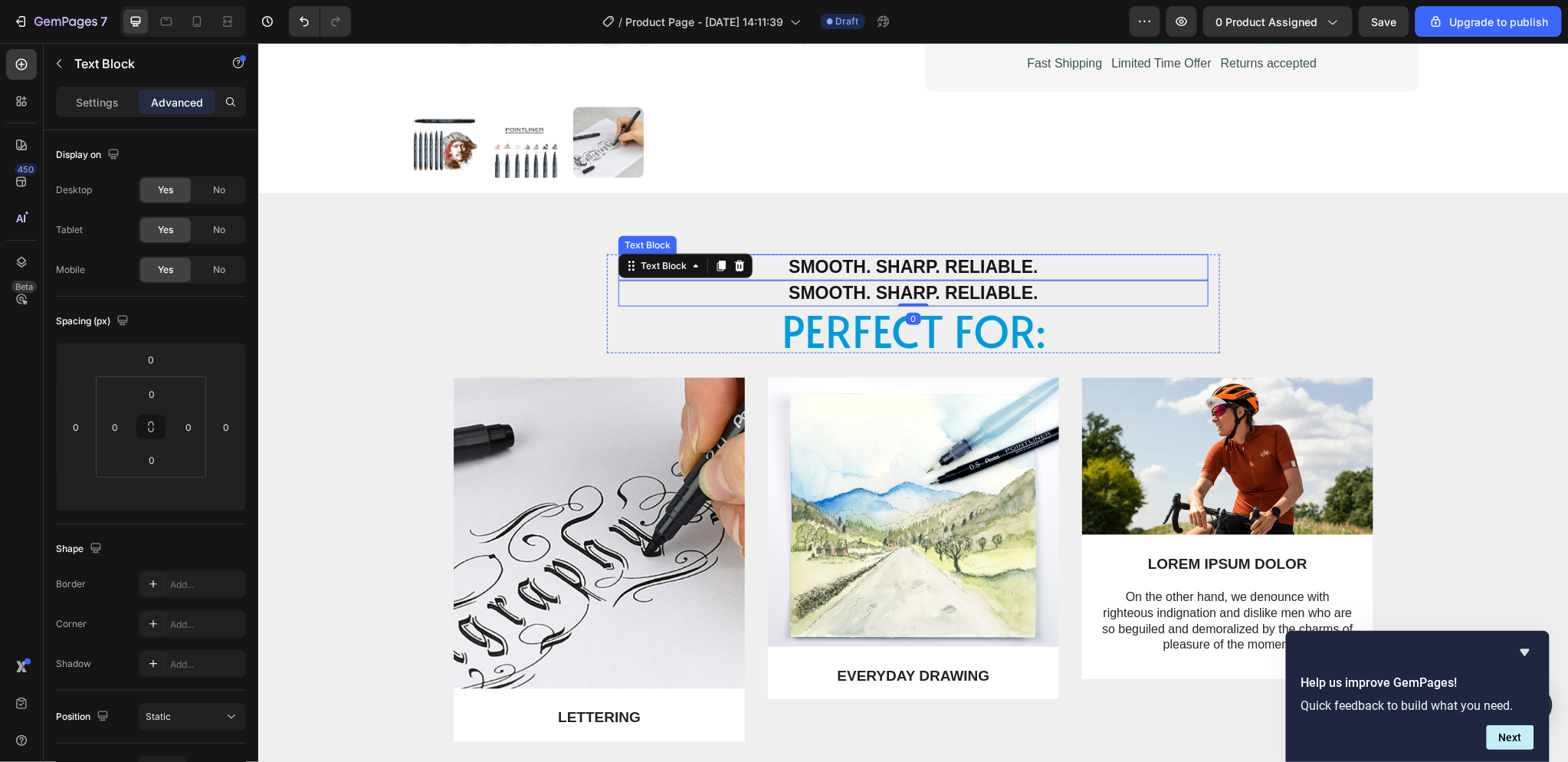
click at [1007, 260] on p "Smooth. Sharp. Reliable." at bounding box center [913, 267] width 587 height 23
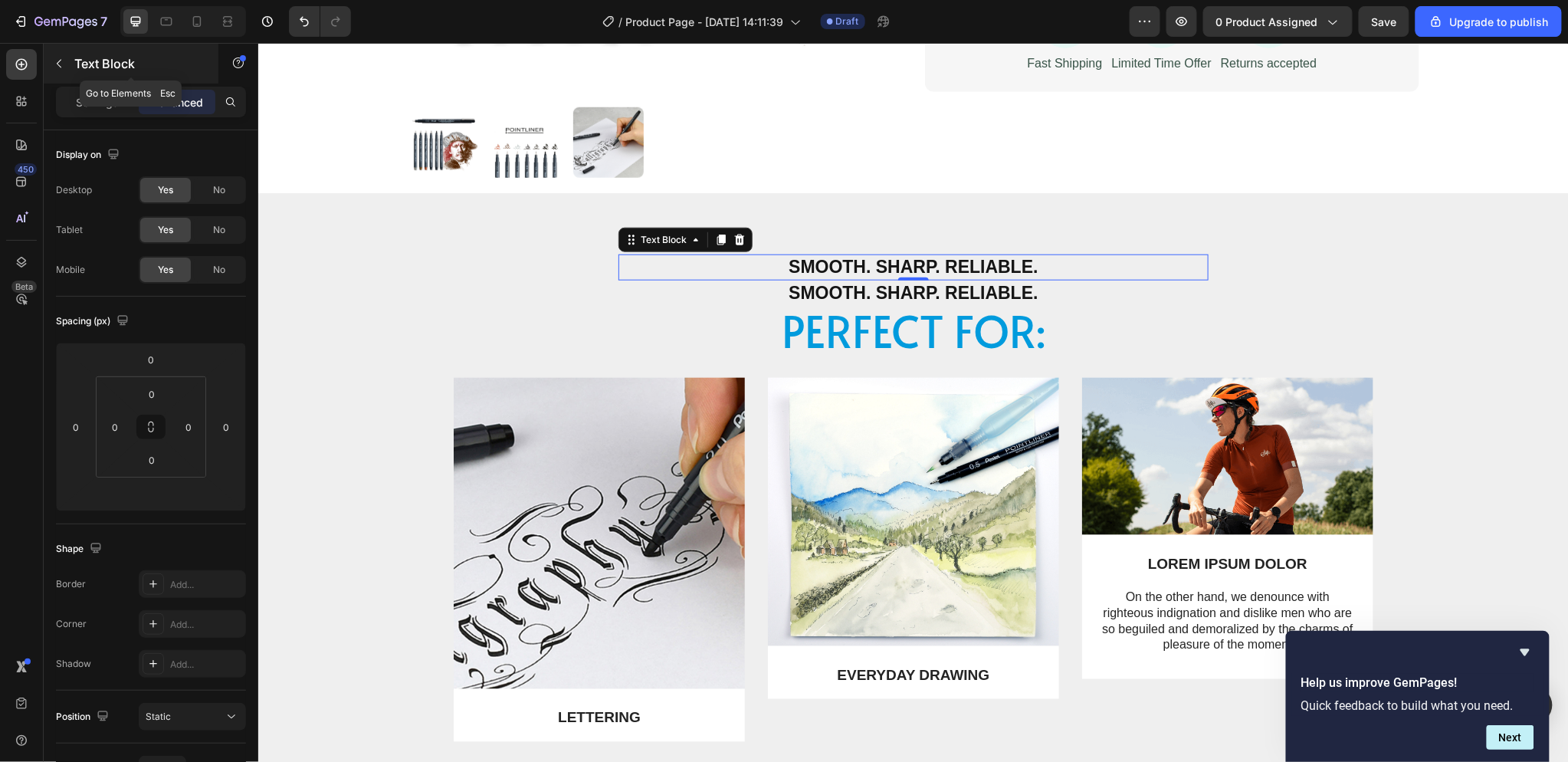
click at [51, 58] on button "button" at bounding box center [58, 63] width 25 height 25
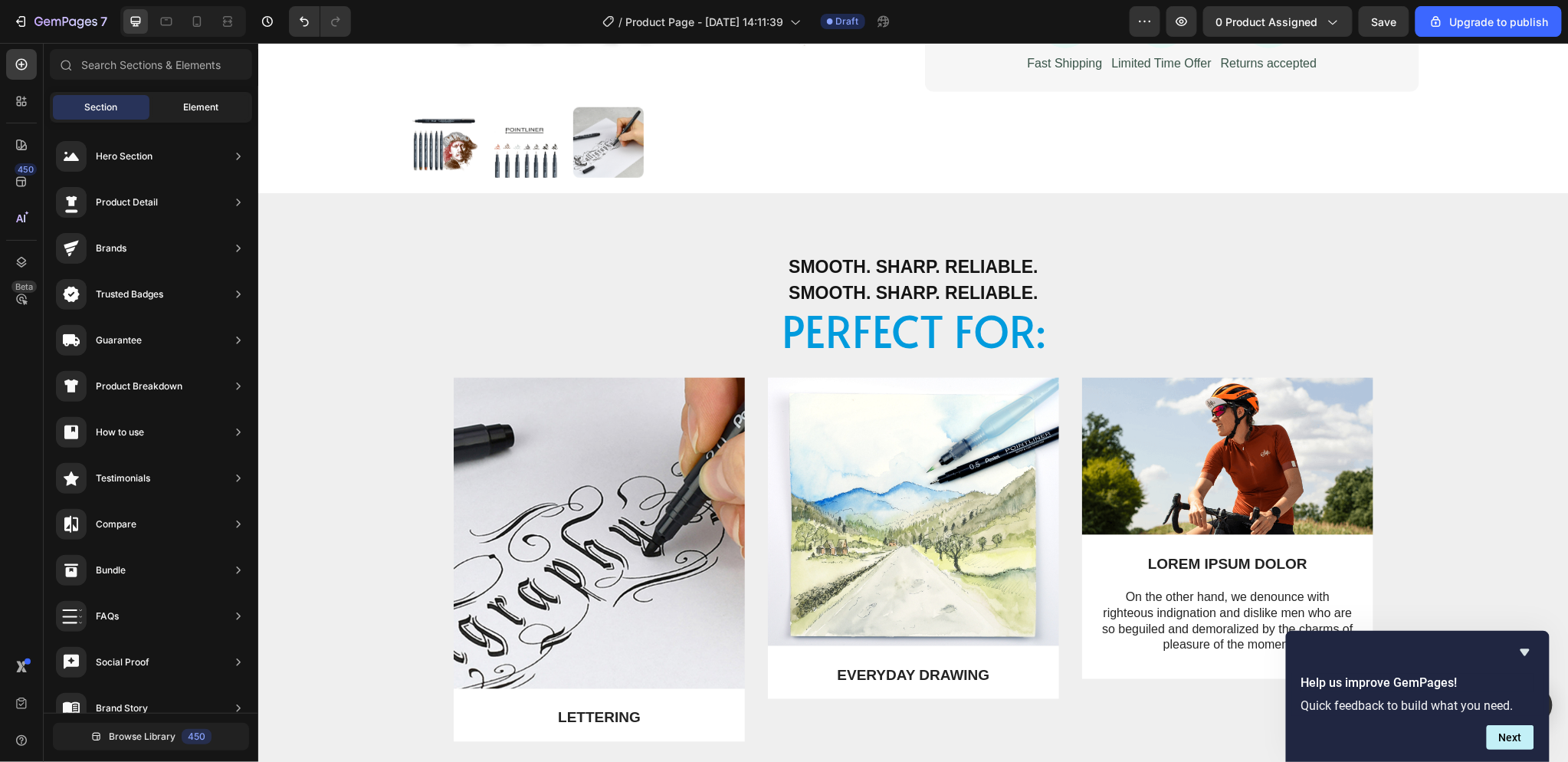
click at [184, 110] on span "Element" at bounding box center [201, 106] width 35 height 14
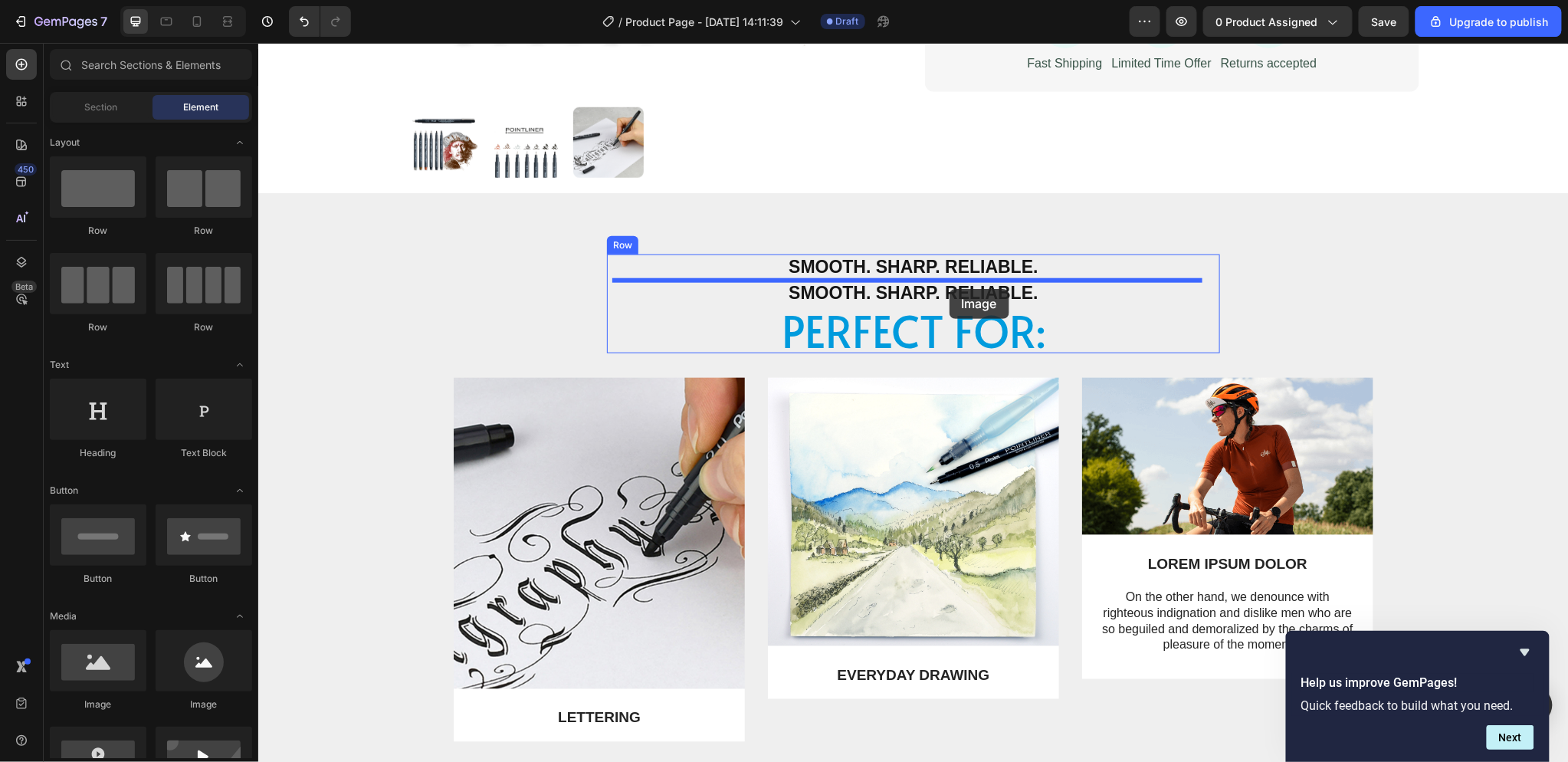
drag, startPoint x: 374, startPoint y: 708, endPoint x: 949, endPoint y: 288, distance: 712.1
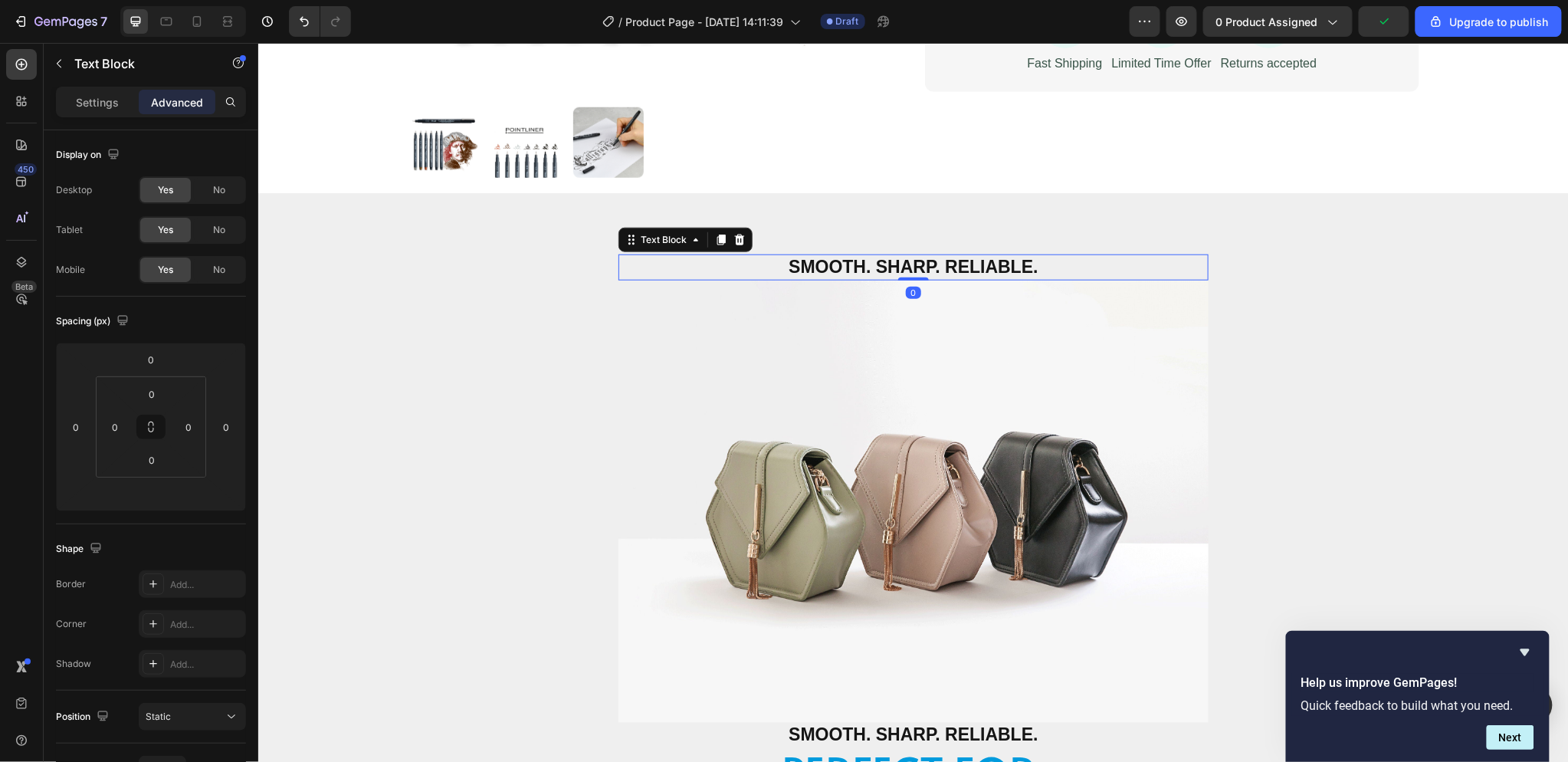
click at [1051, 261] on p "Smooth. Sharp. Reliable." at bounding box center [913, 267] width 587 height 23
click at [738, 238] on div at bounding box center [738, 239] width 18 height 18
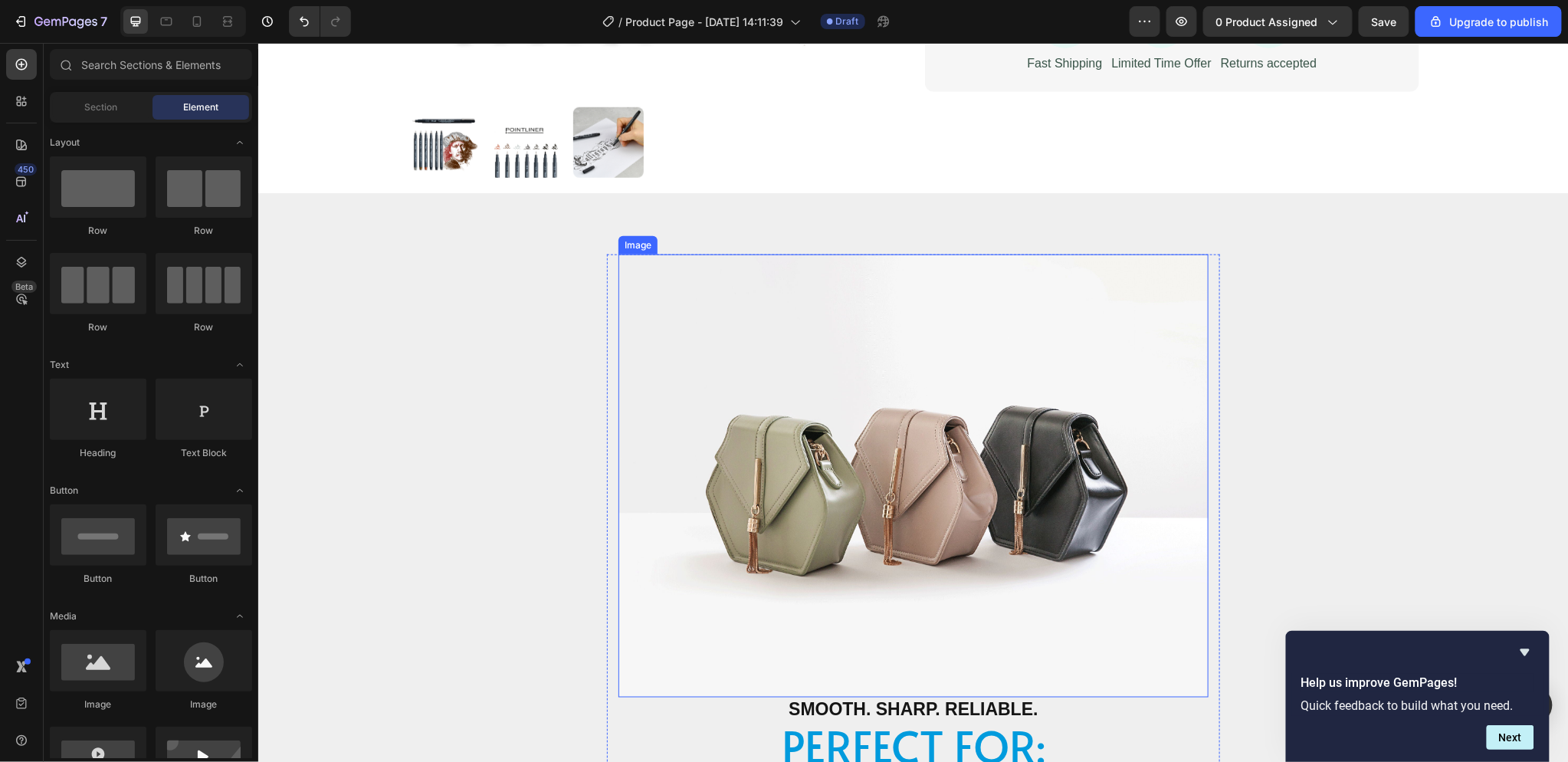
click at [1095, 492] on img at bounding box center [913, 475] width 590 height 443
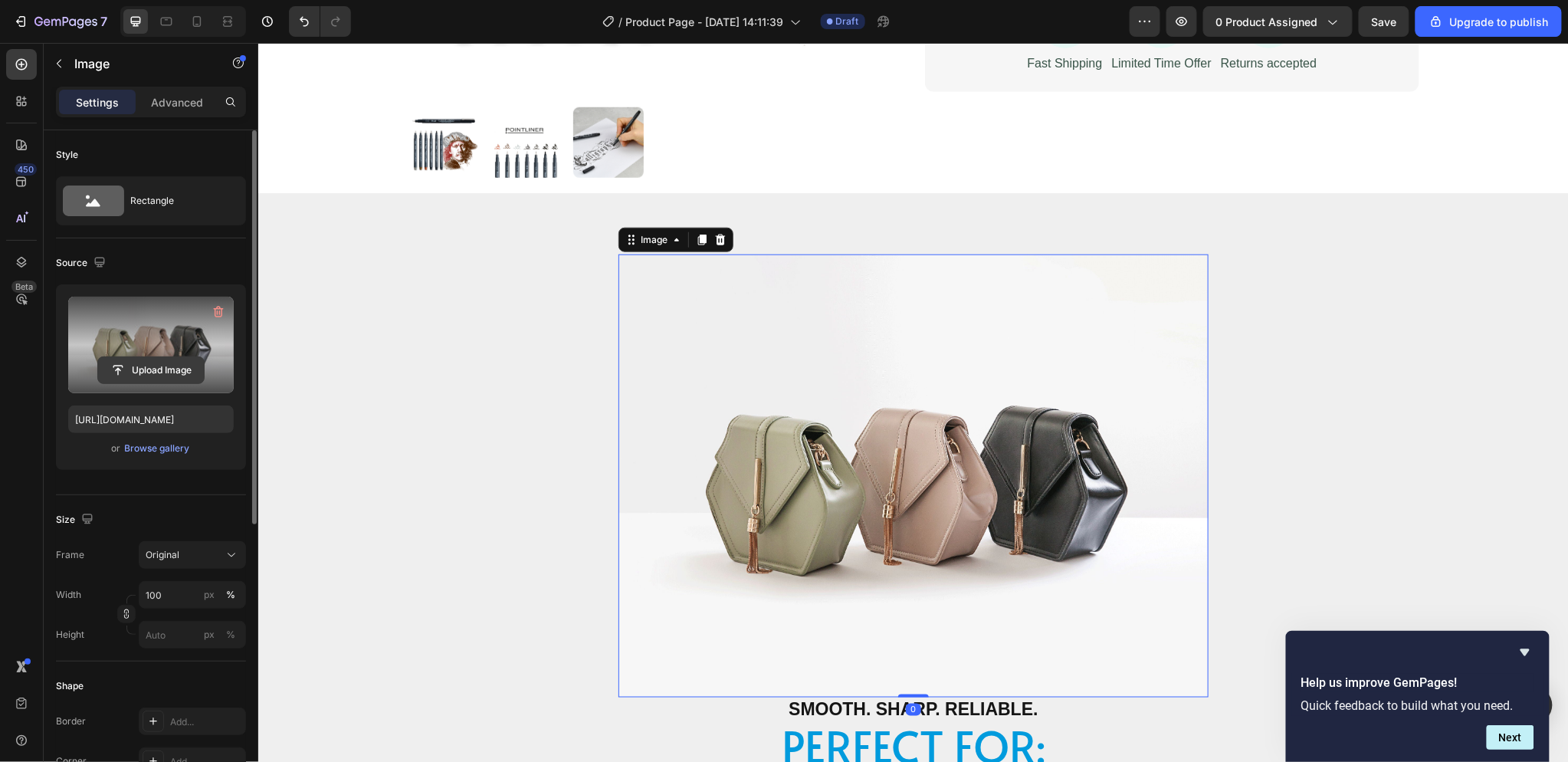
click at [173, 364] on input "file" at bounding box center [151, 370] width 106 height 26
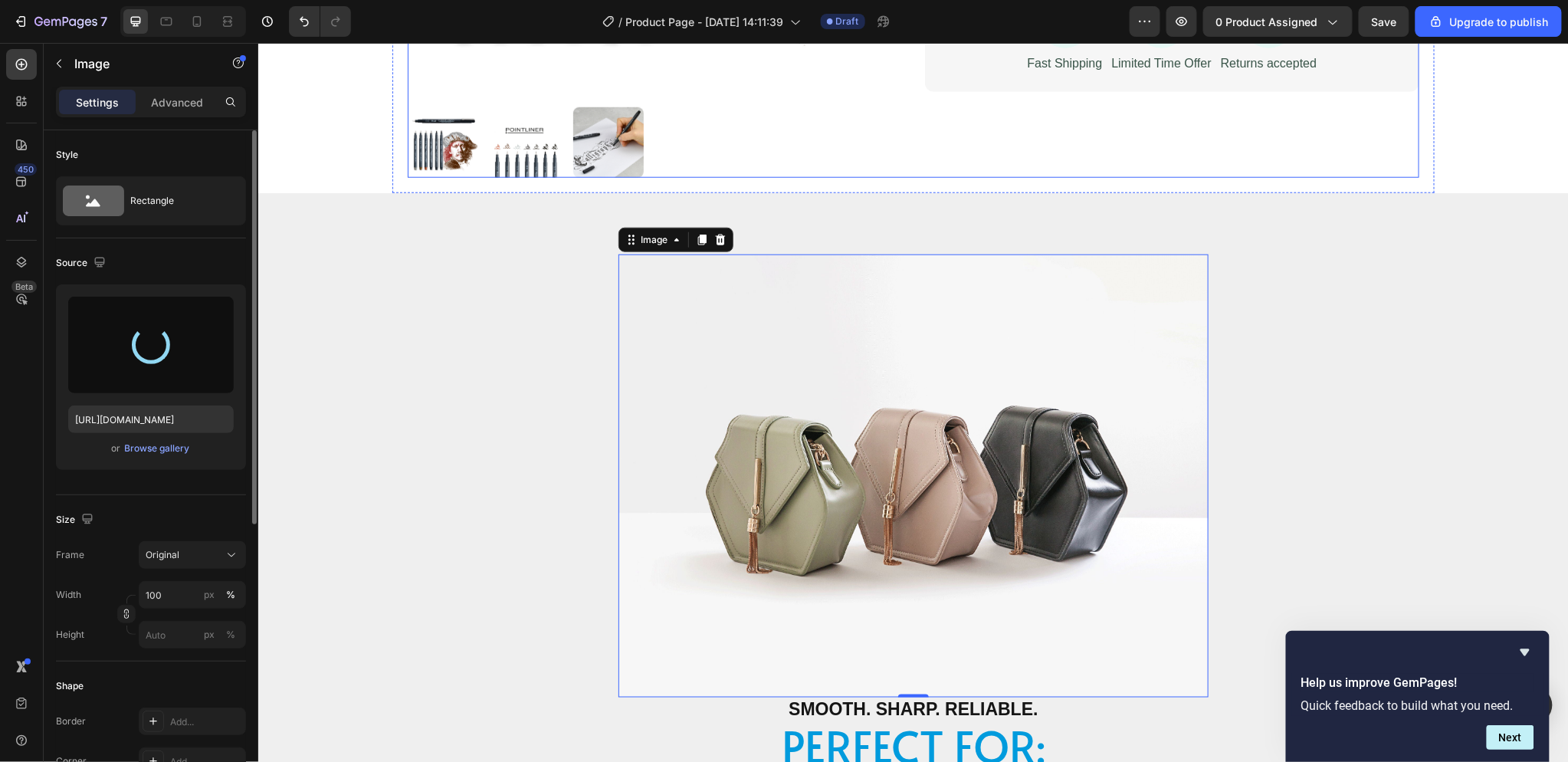
type input "[URL][DOMAIN_NAME]"
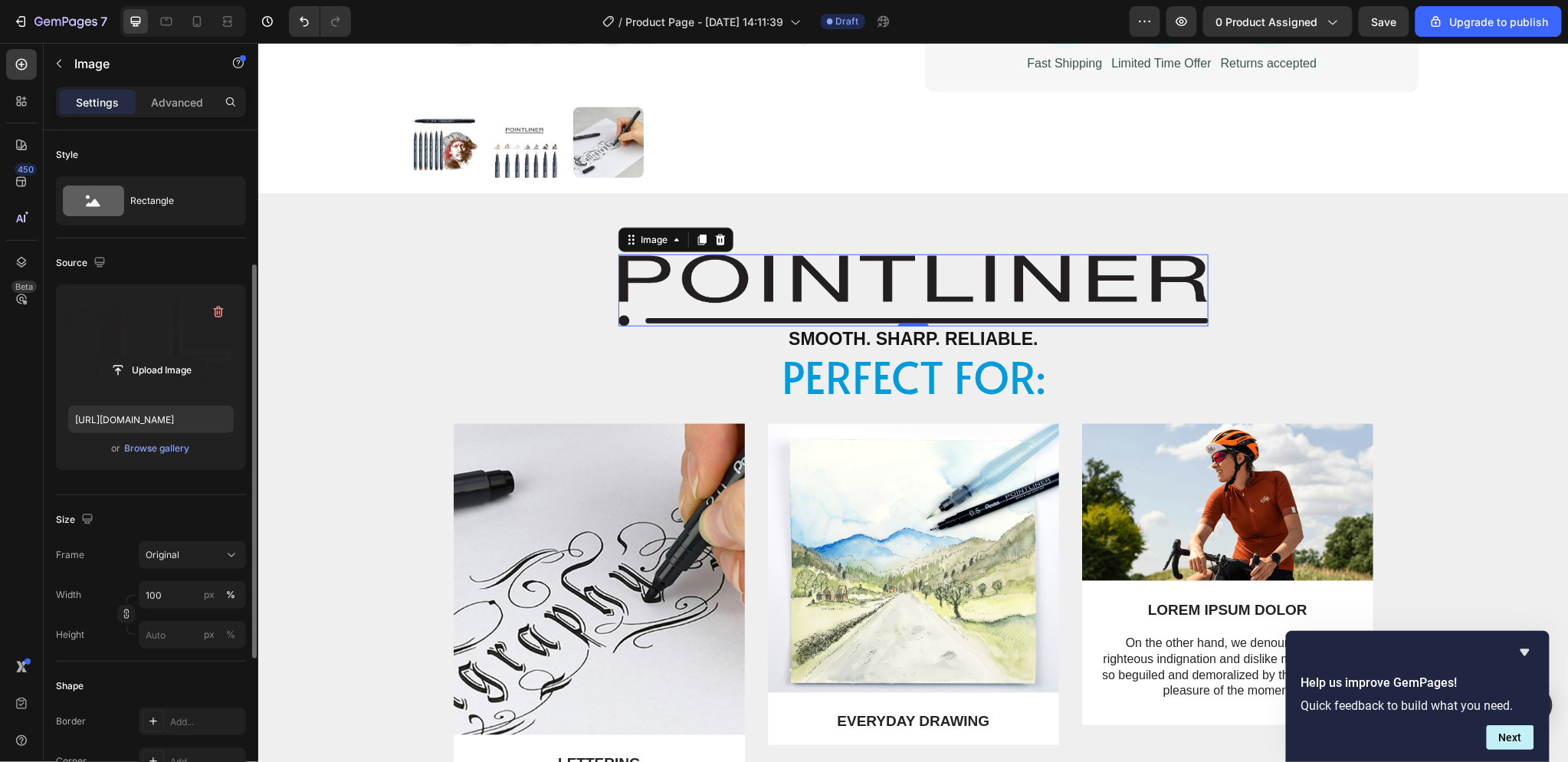
scroll to position [85, 0]
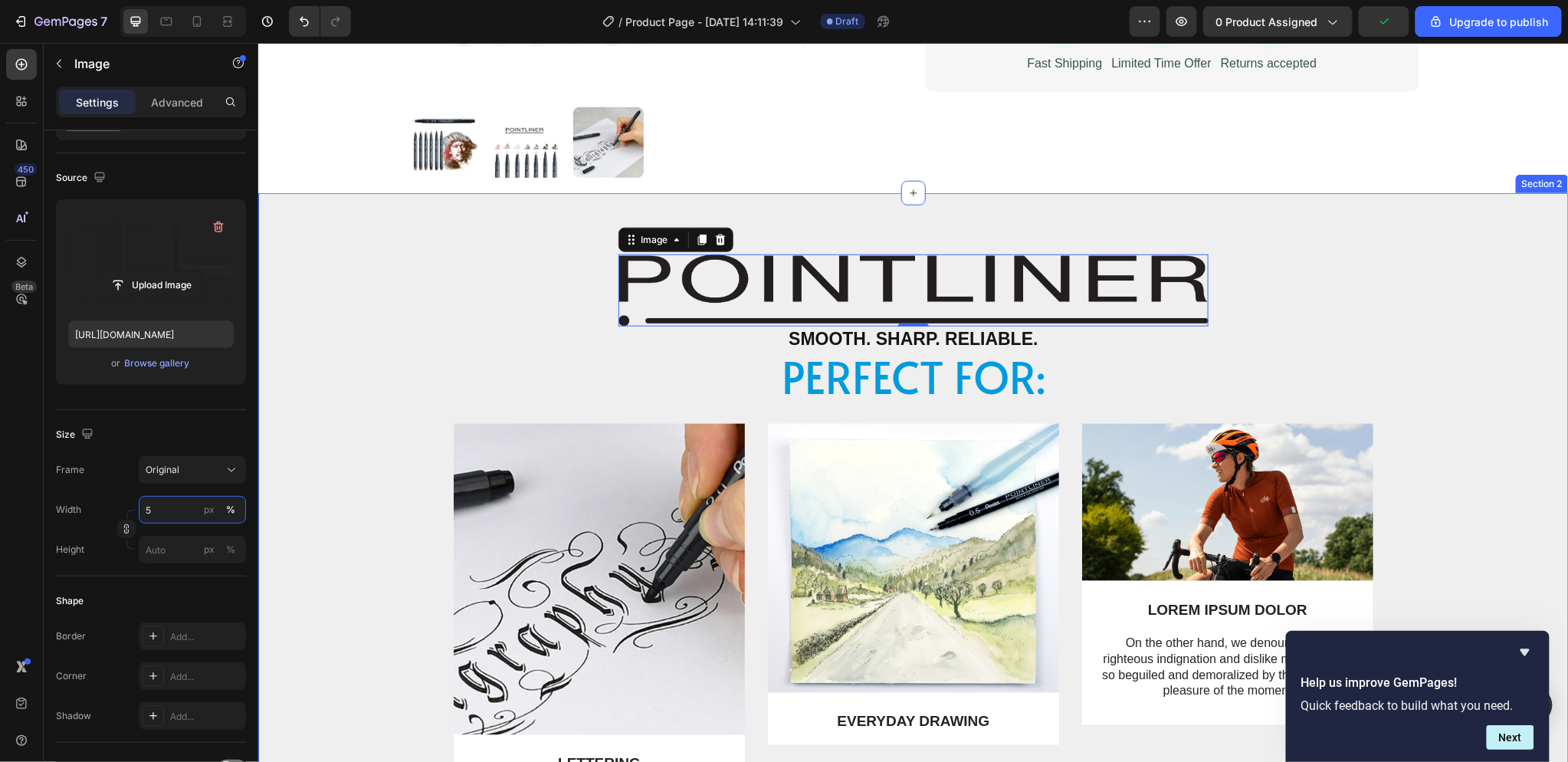
type input "50"
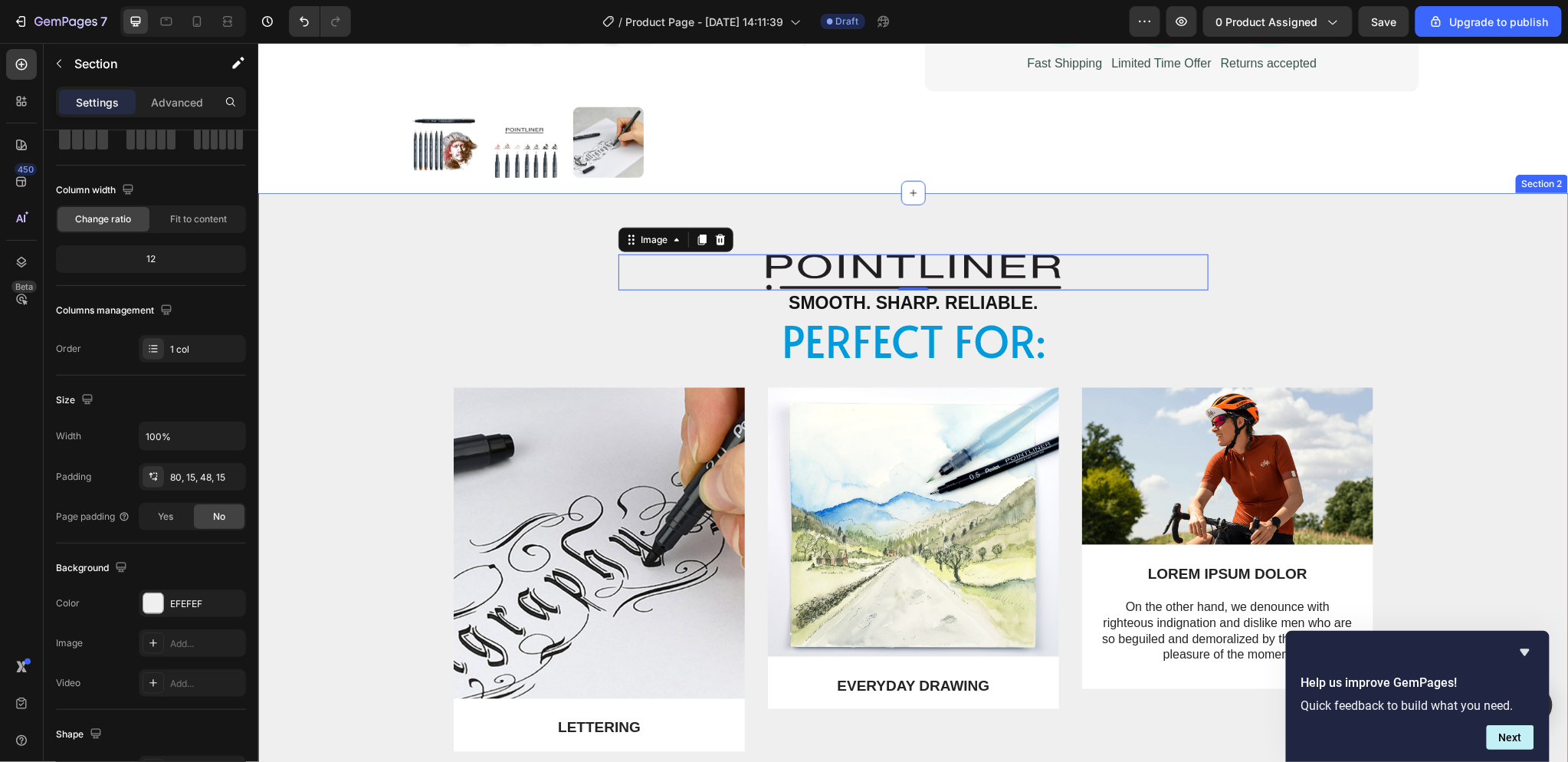
click at [386, 312] on div "Image 0 Smooth. Sharp. Reliable. Text Block Perfect for: Heading Row Image LETT…" at bounding box center [912, 544] width 1287 height 581
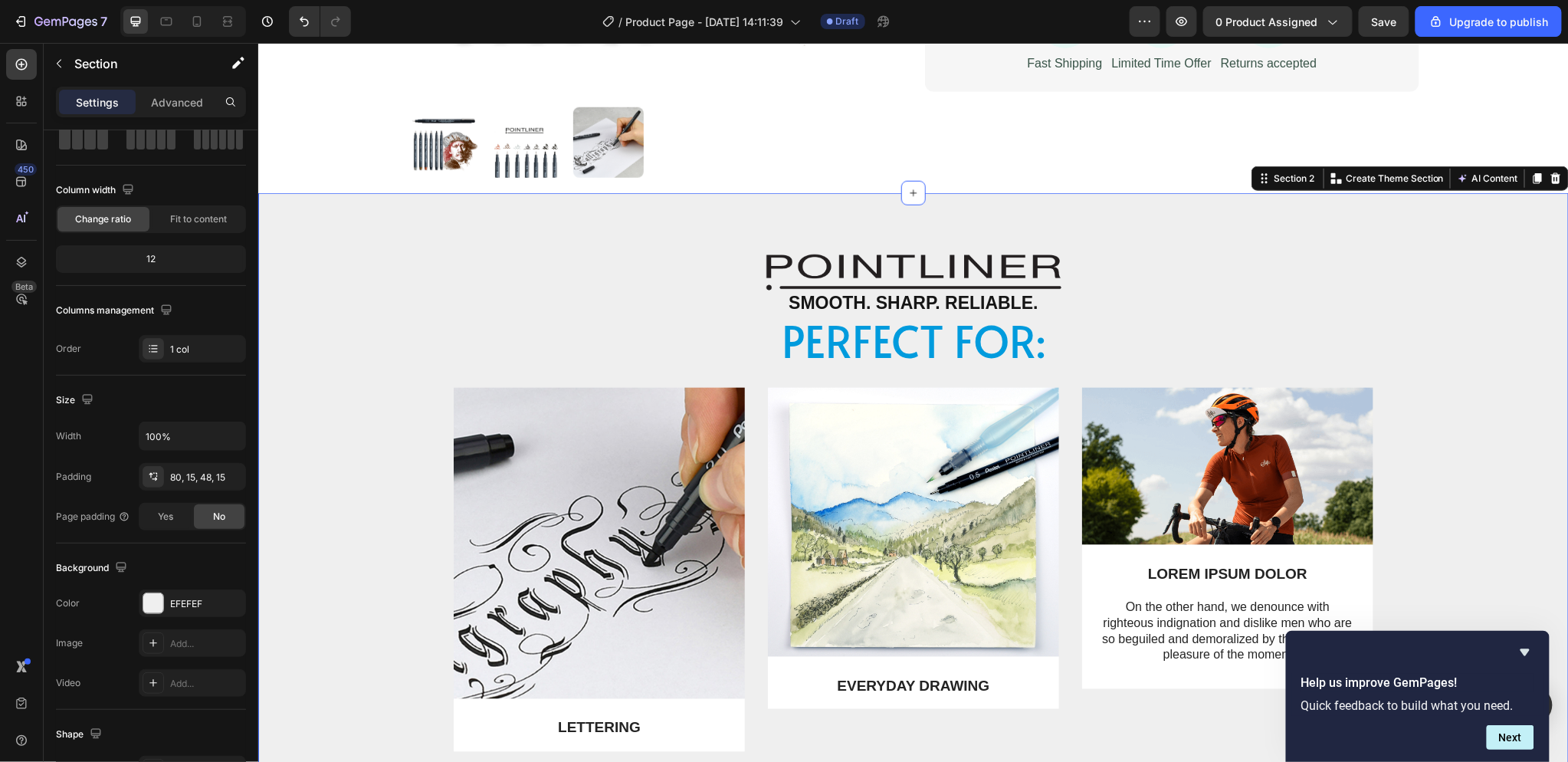
scroll to position [0, 0]
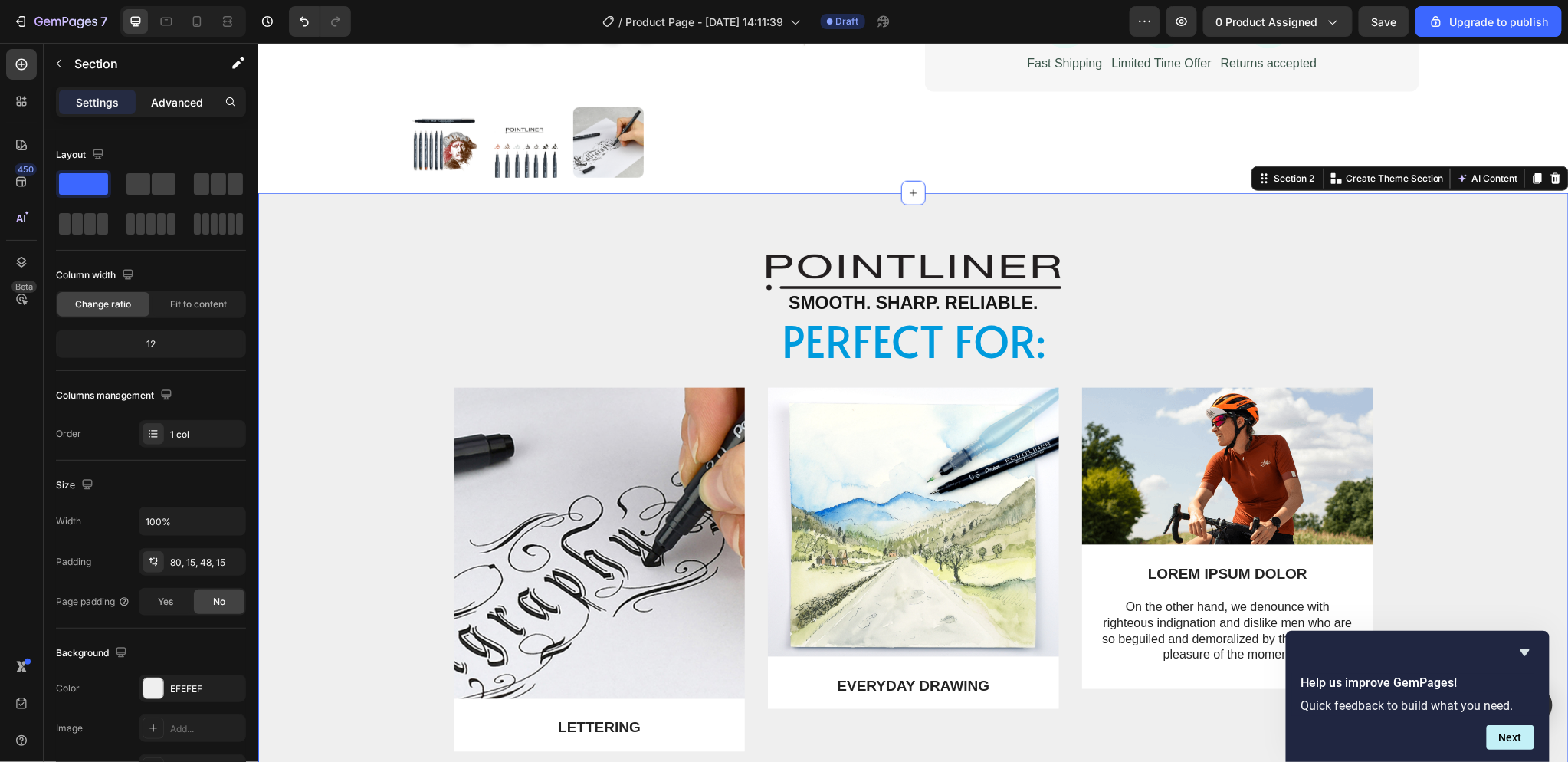
click at [174, 101] on p "Advanced" at bounding box center [177, 102] width 52 height 16
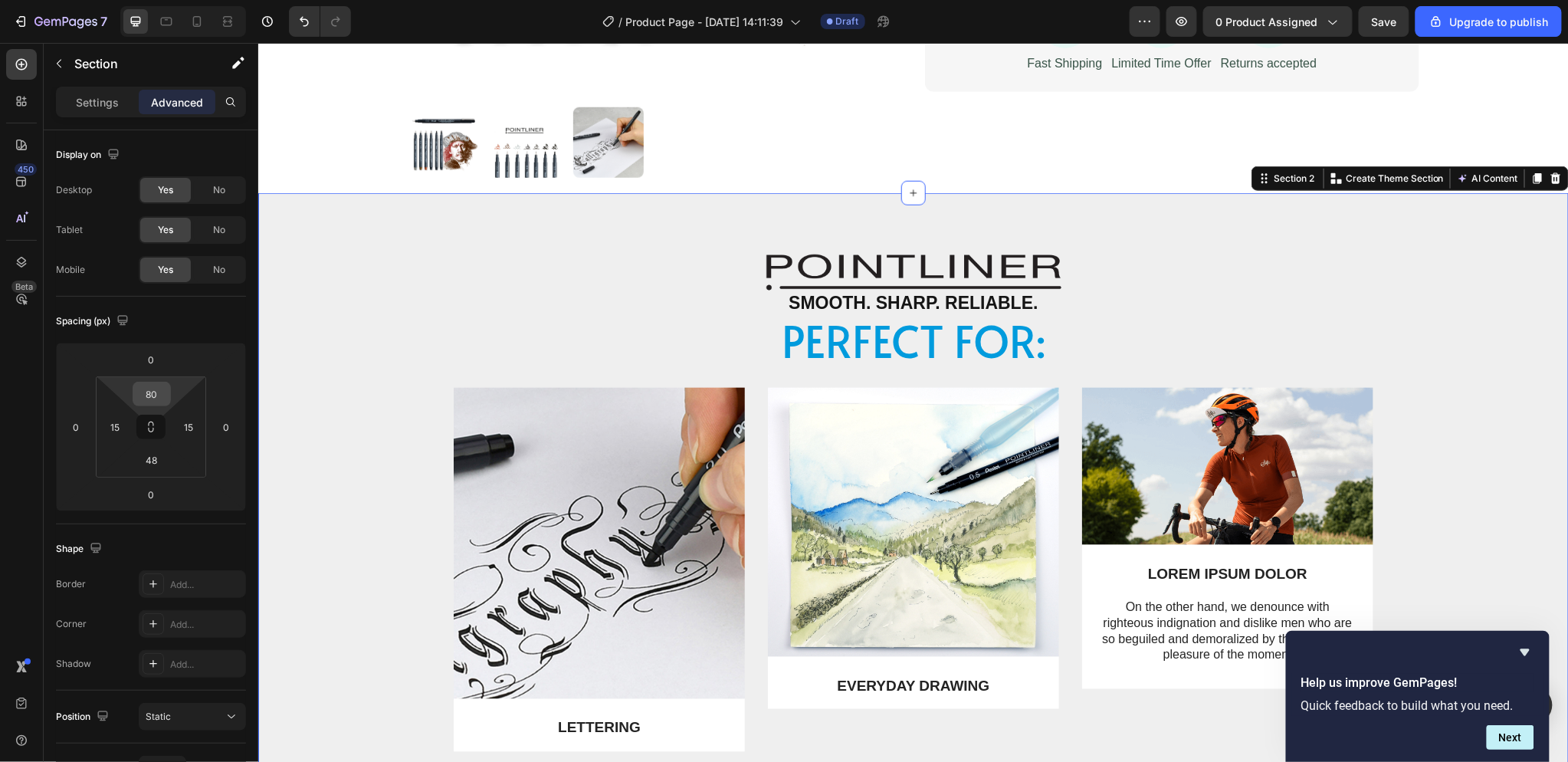
click at [165, 391] on input "80" at bounding box center [152, 394] width 30 height 23
click at [184, 555] on div "XL 24px" at bounding box center [184, 565] width 95 height 23
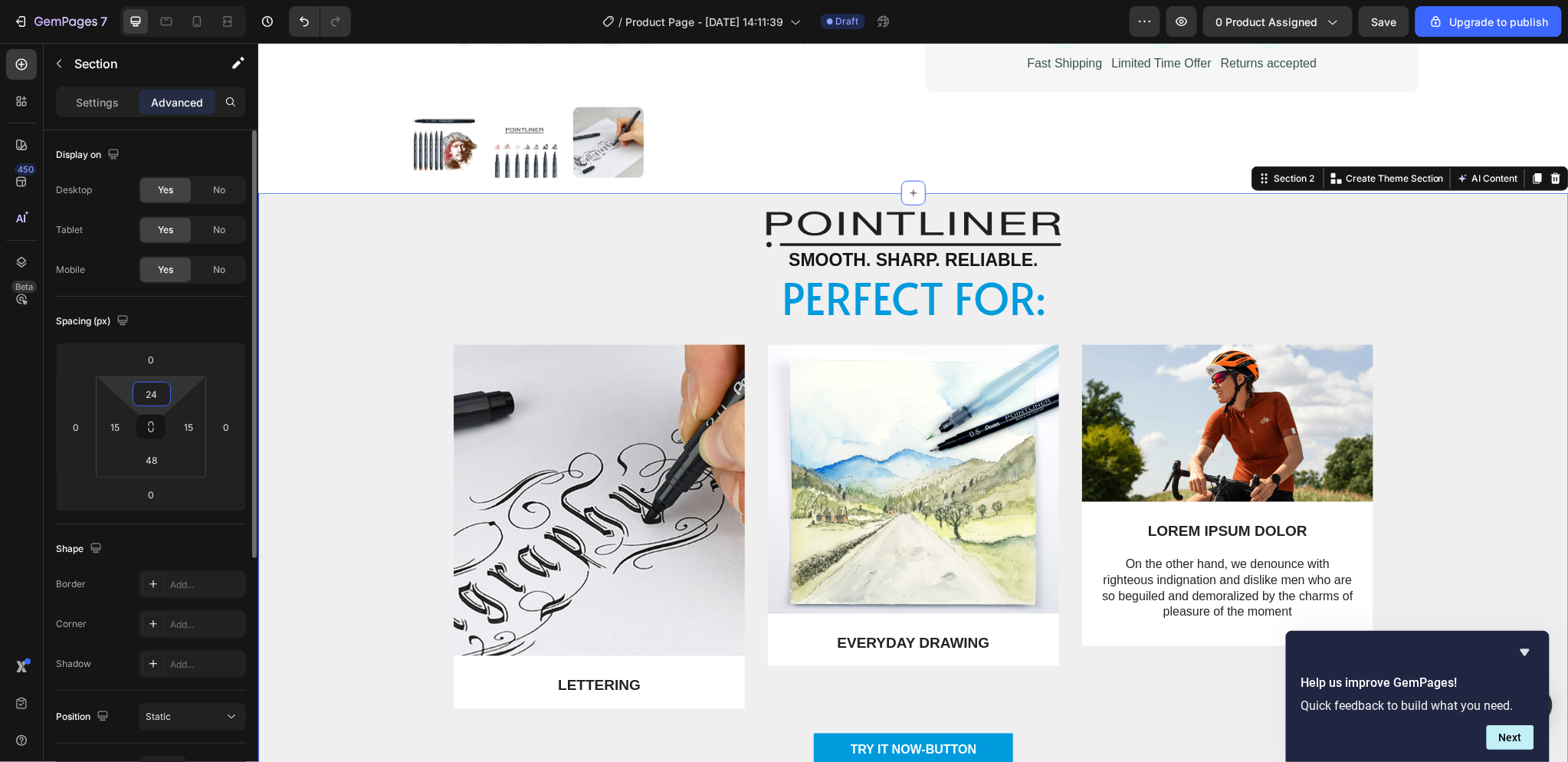
click at [159, 392] on input "24" at bounding box center [152, 394] width 30 height 23
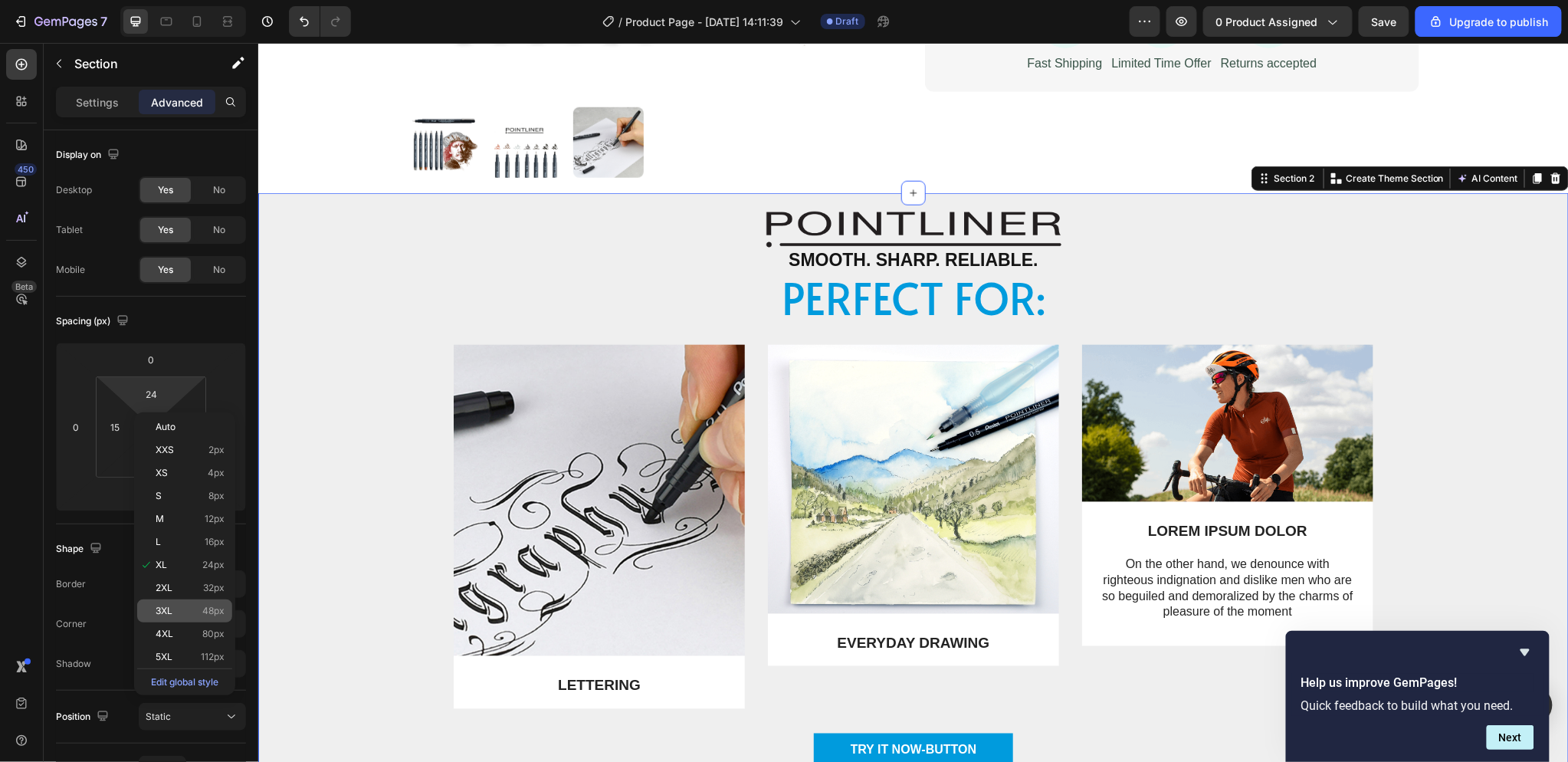
click at [190, 601] on div "3XL 48px" at bounding box center [184, 611] width 95 height 23
type input "48"
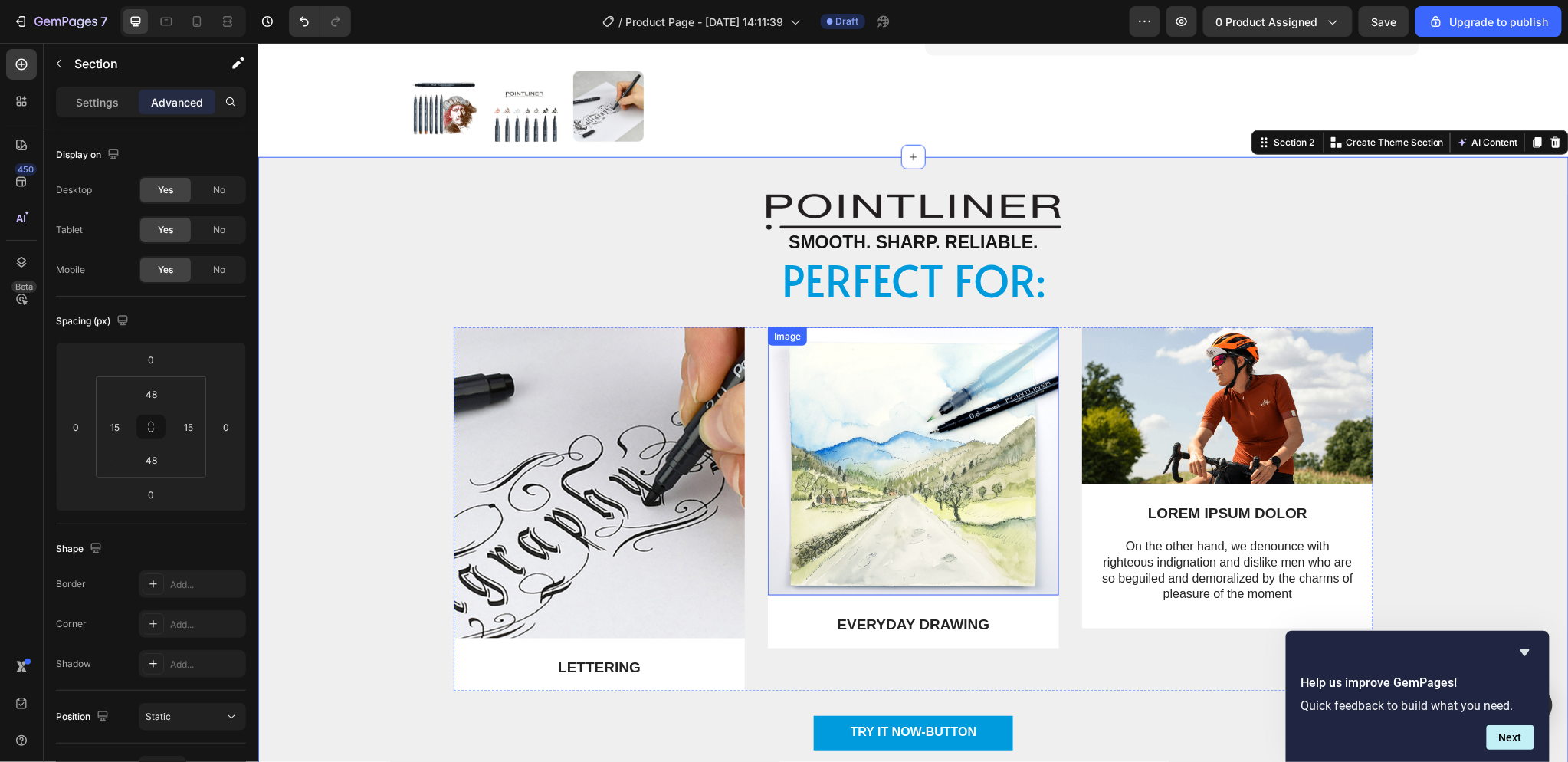
scroll to position [511, 0]
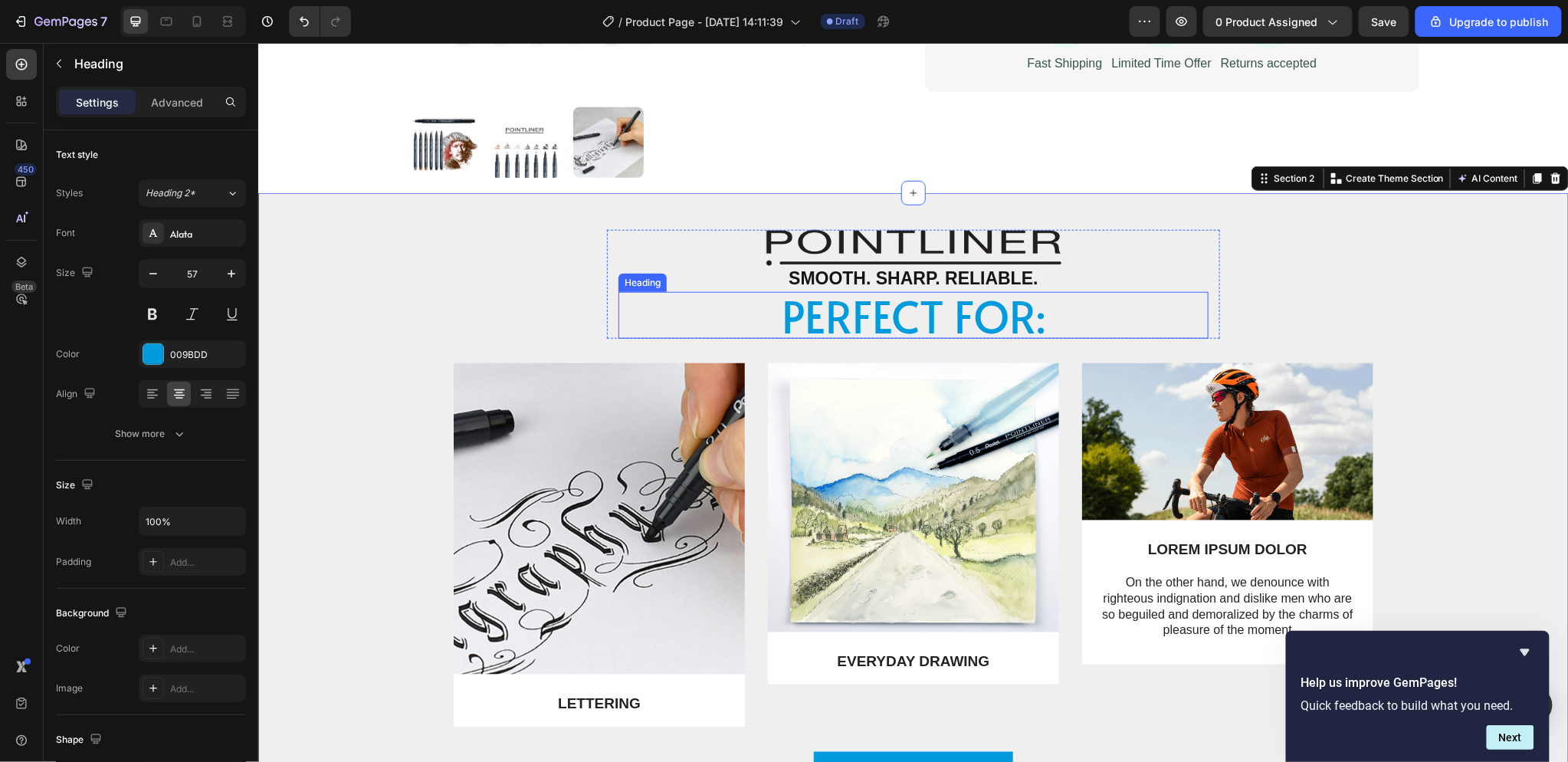
click at [1022, 319] on h2 "Perfect for:" at bounding box center [913, 315] width 590 height 46
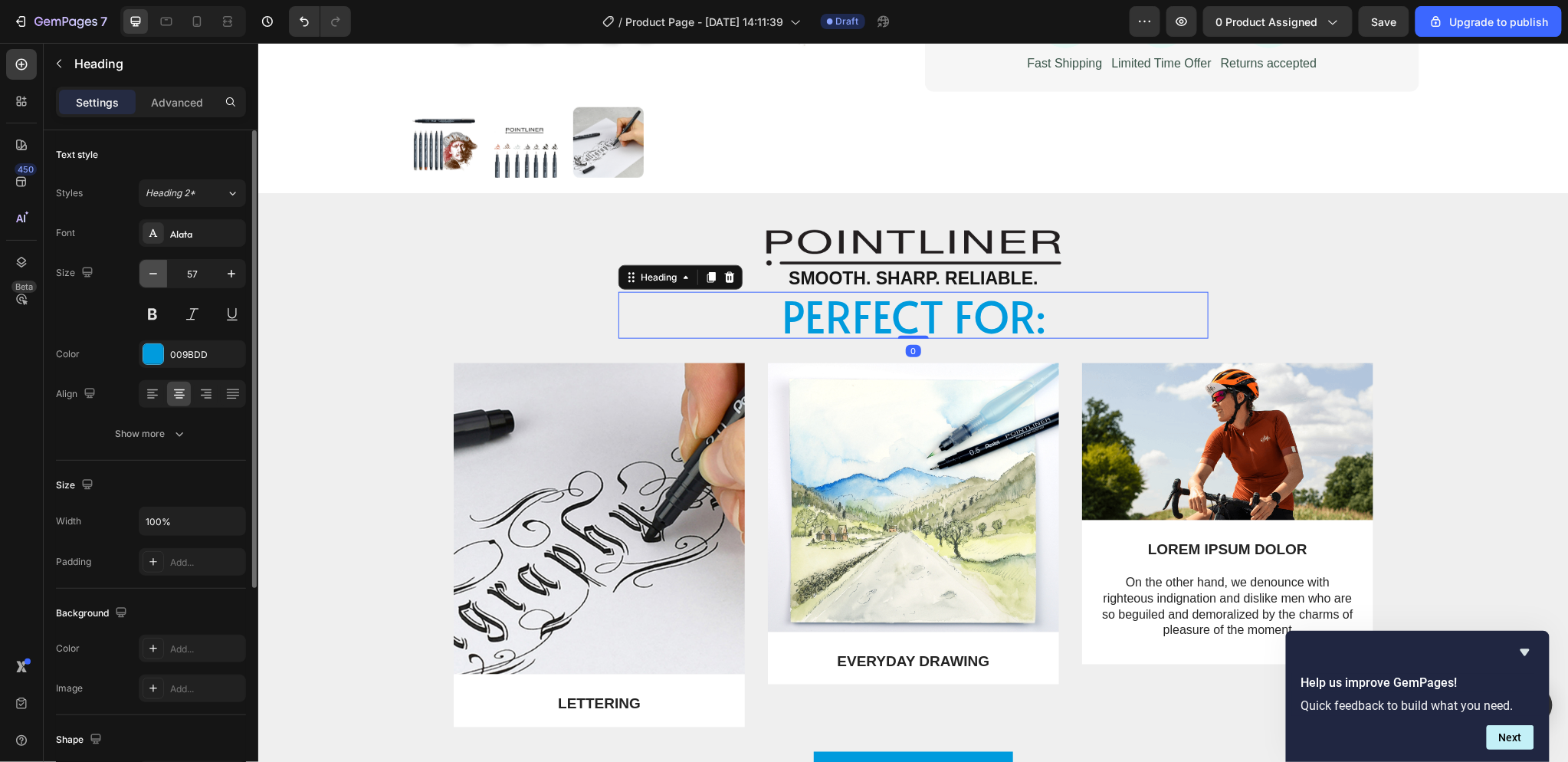
click at [154, 280] on icon "button" at bounding box center [153, 273] width 15 height 15
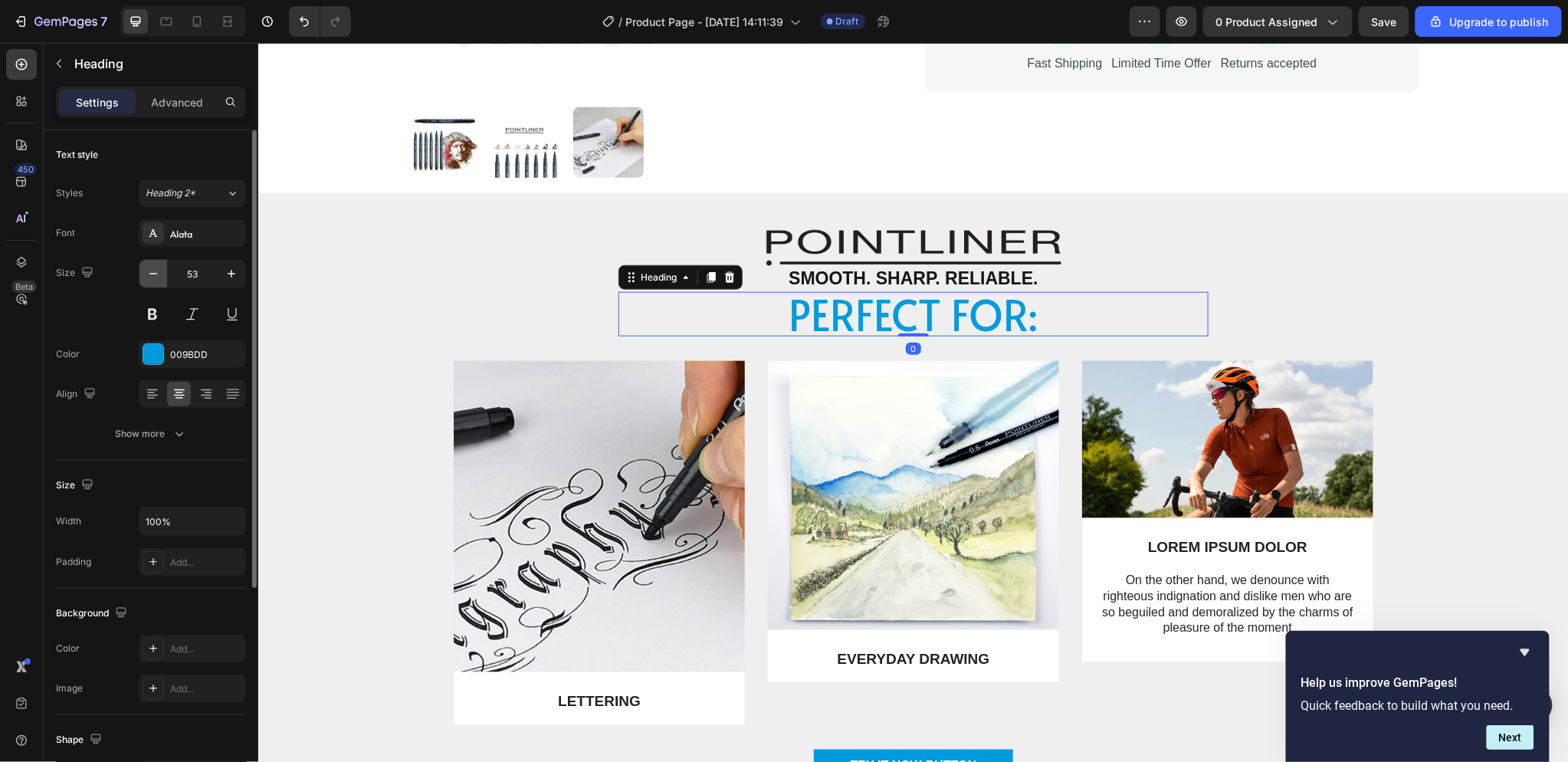
click at [154, 280] on icon "button" at bounding box center [153, 273] width 15 height 15
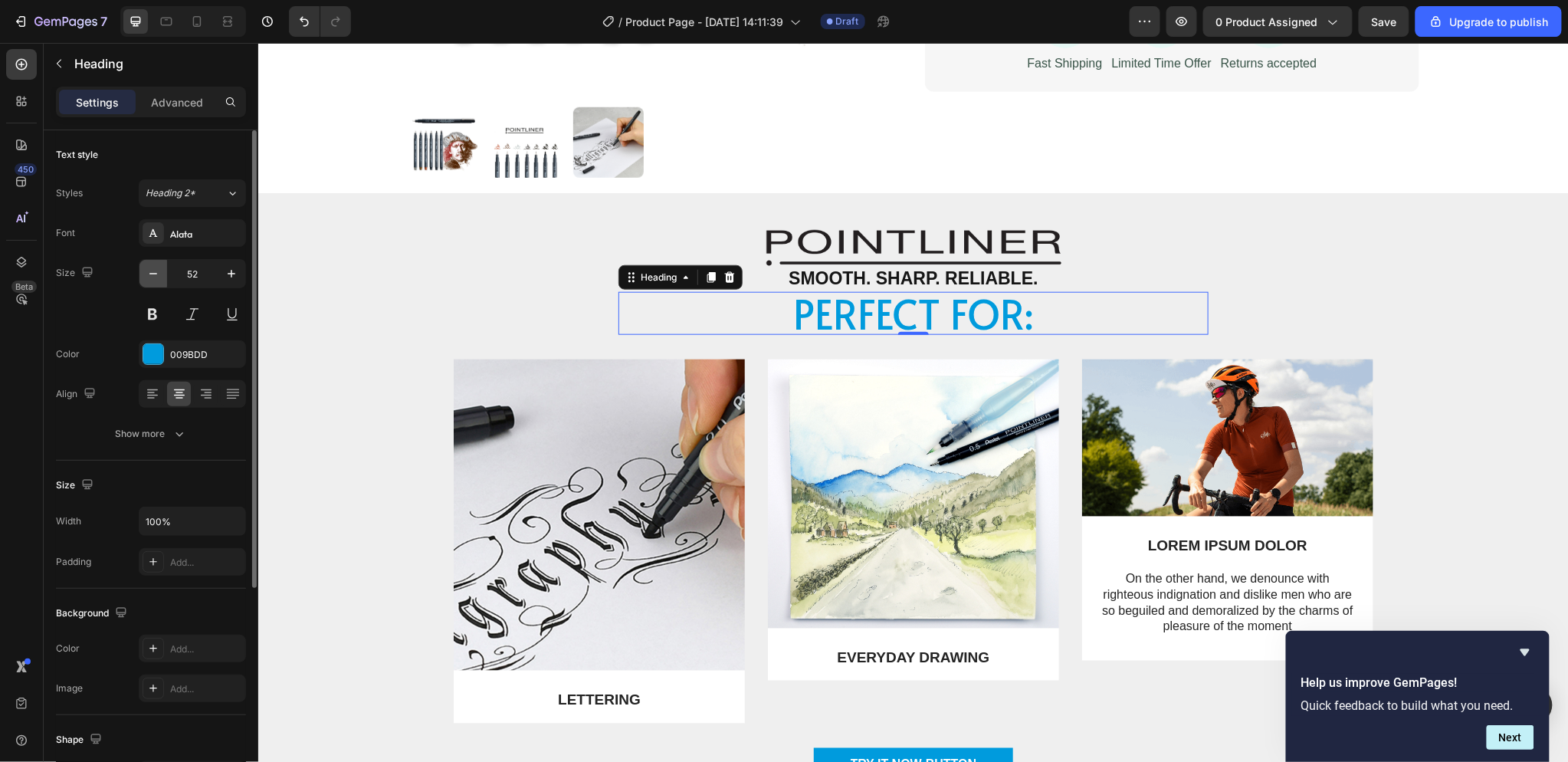
click at [154, 280] on icon "button" at bounding box center [153, 273] width 15 height 15
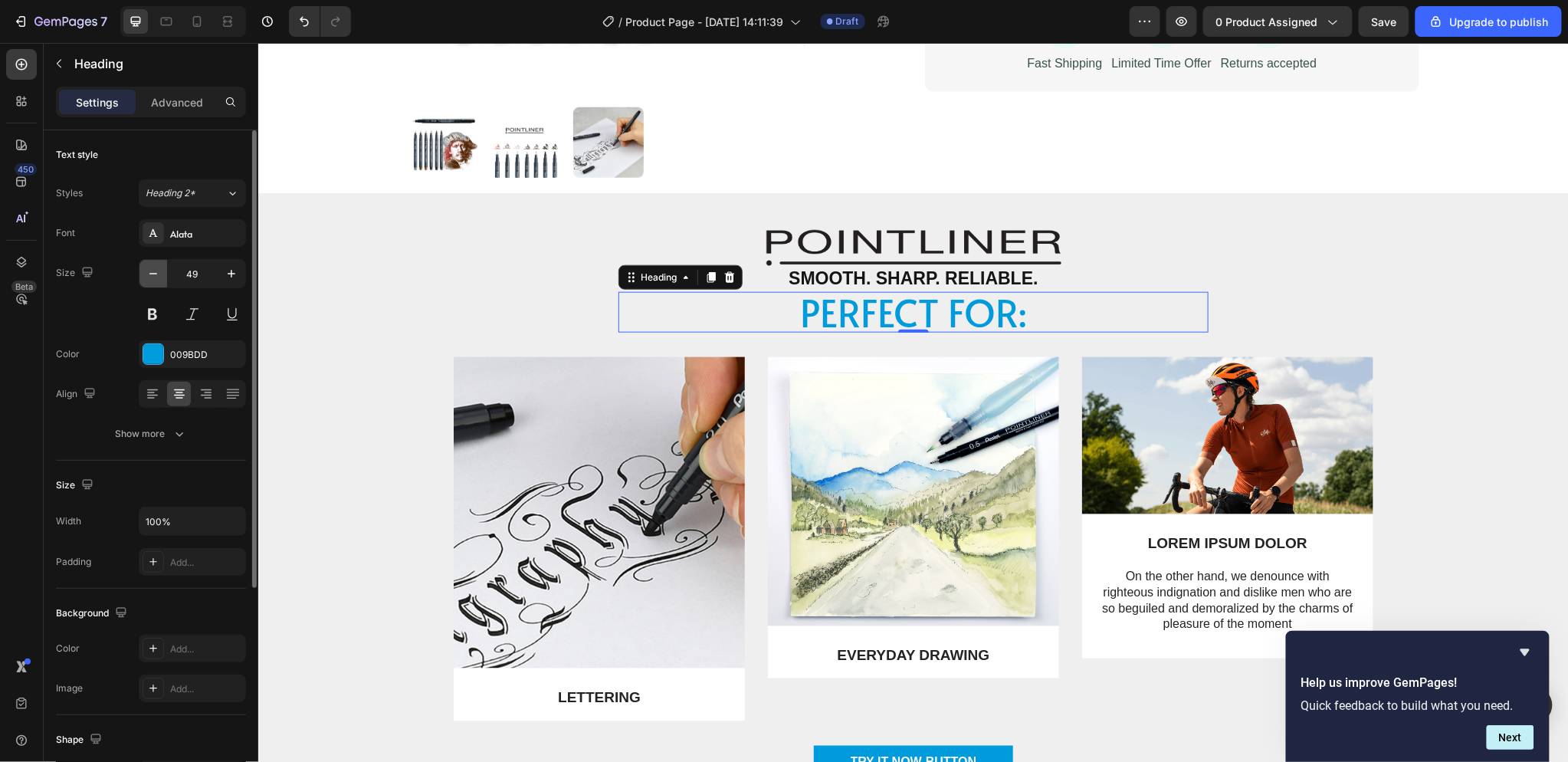
click at [154, 280] on icon "button" at bounding box center [153, 273] width 15 height 15
type input "48"
click at [157, 233] on icon at bounding box center [153, 233] width 12 height 12
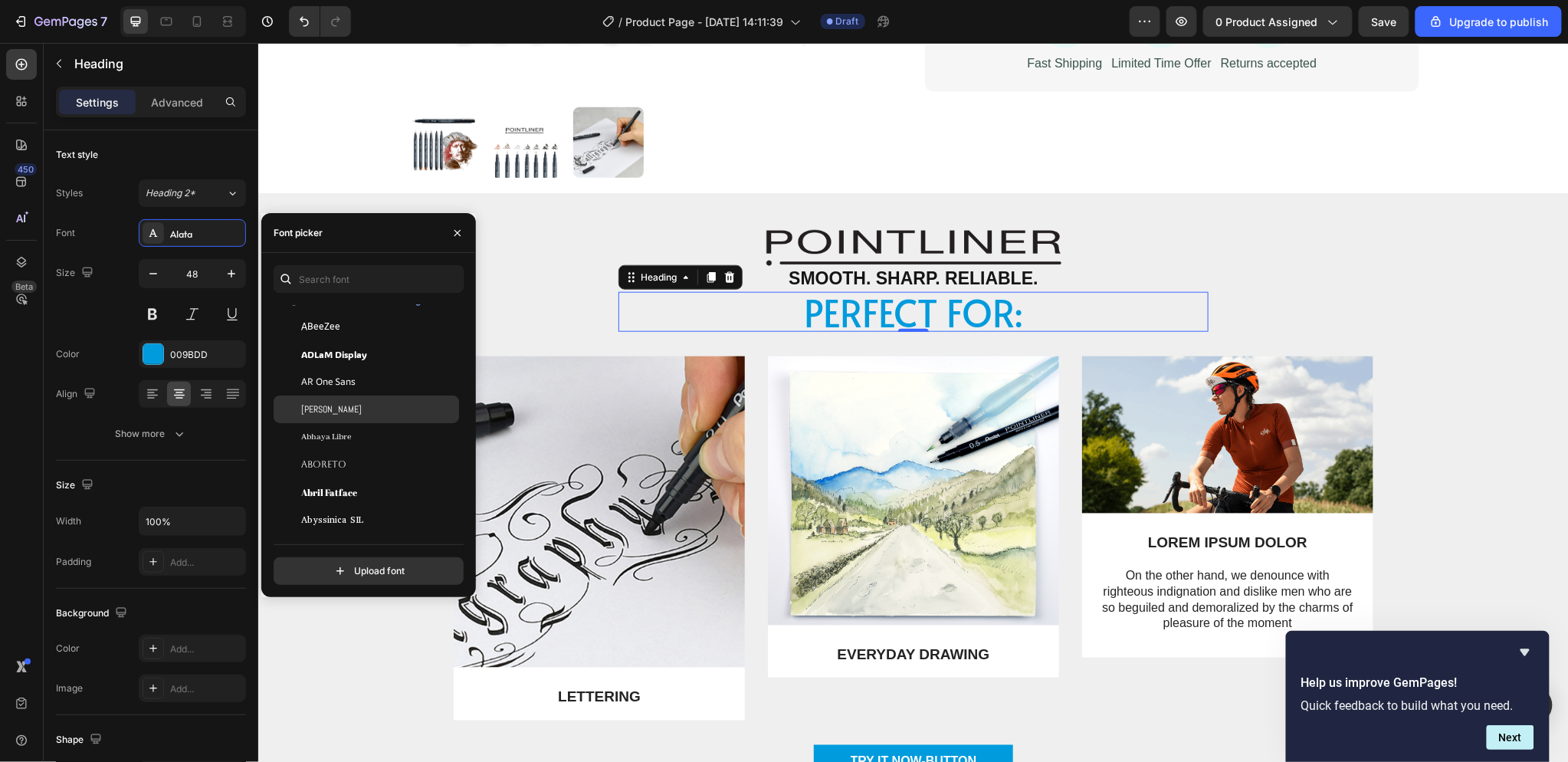
scroll to position [170, 0]
click at [370, 359] on div "ADLaM Display" at bounding box center [378, 353] width 154 height 14
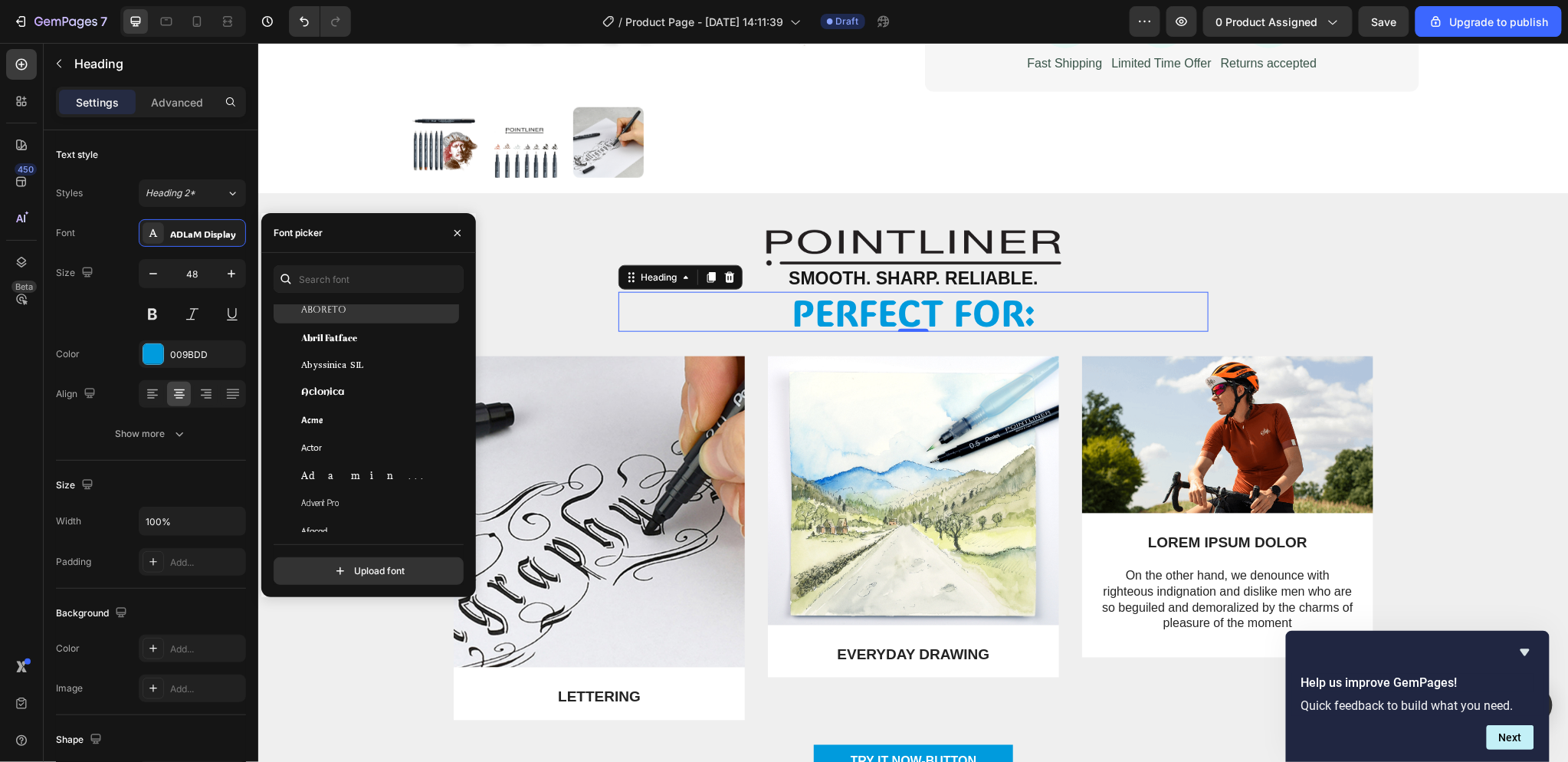
scroll to position [340, 0]
click at [374, 434] on div "Actor" at bounding box center [378, 430] width 154 height 14
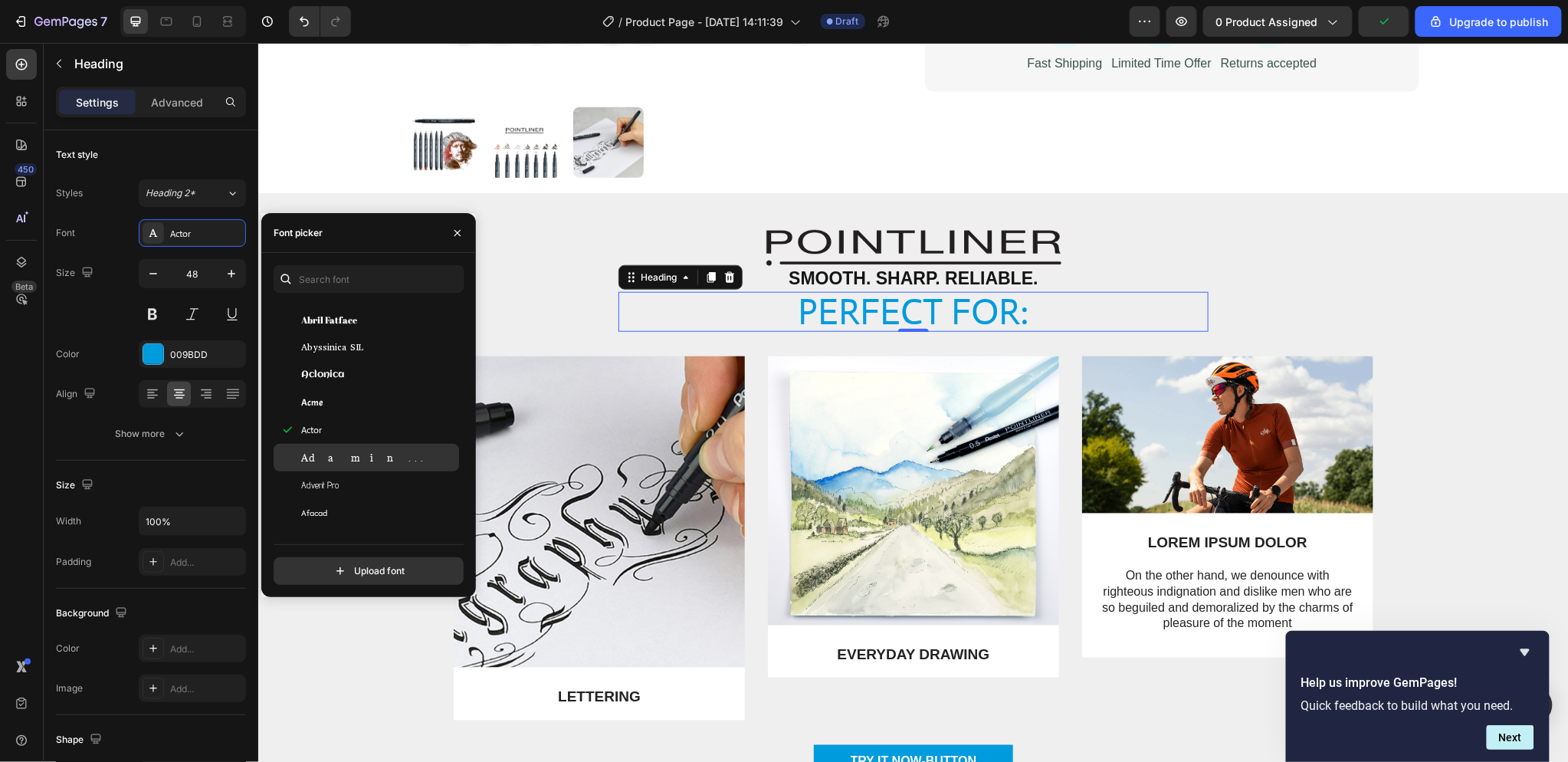
click at [379, 455] on div "Adamina" at bounding box center [378, 457] width 154 height 14
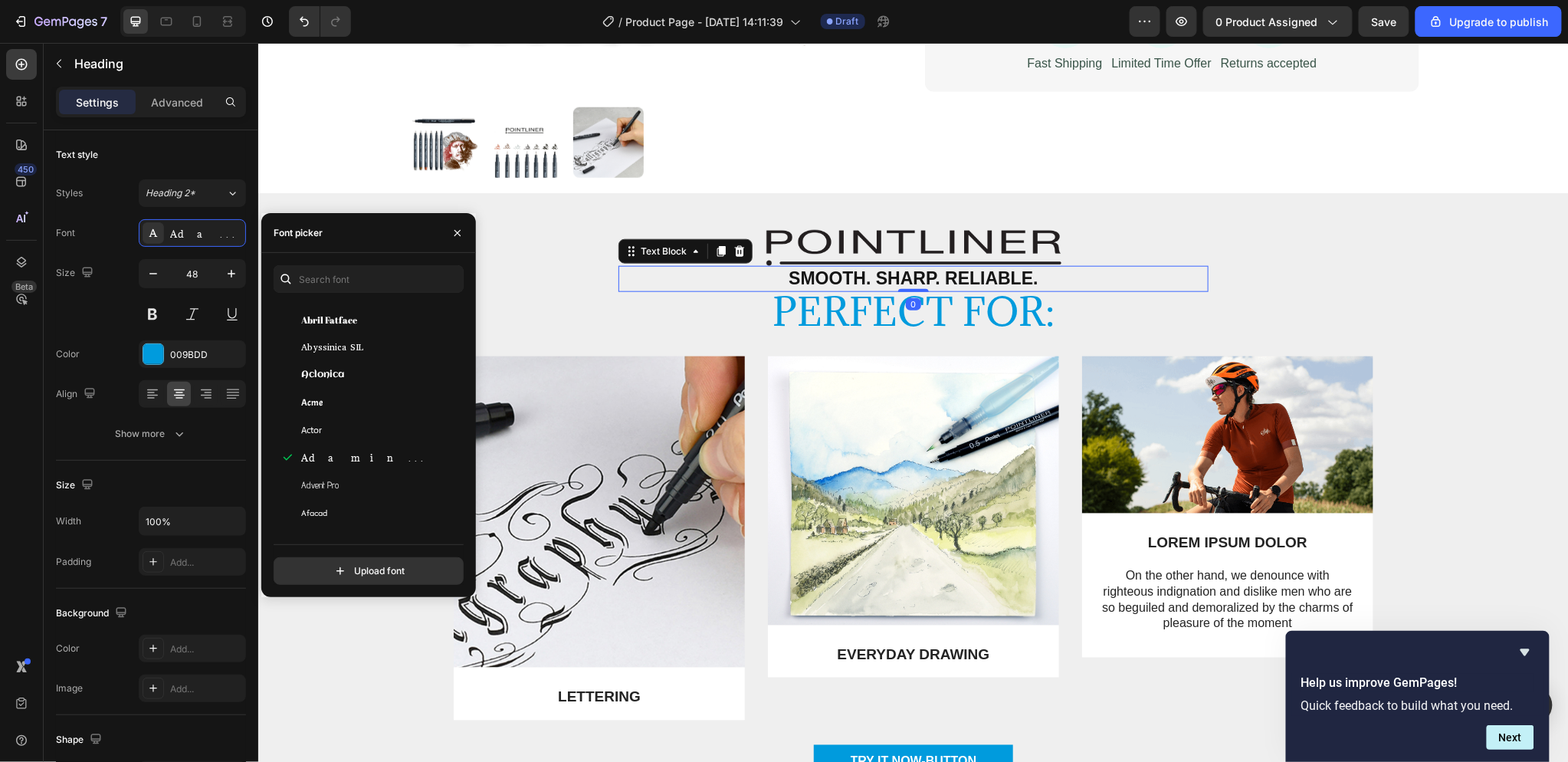
click at [916, 273] on p "Smooth. Sharp. Reliable." at bounding box center [913, 278] width 587 height 23
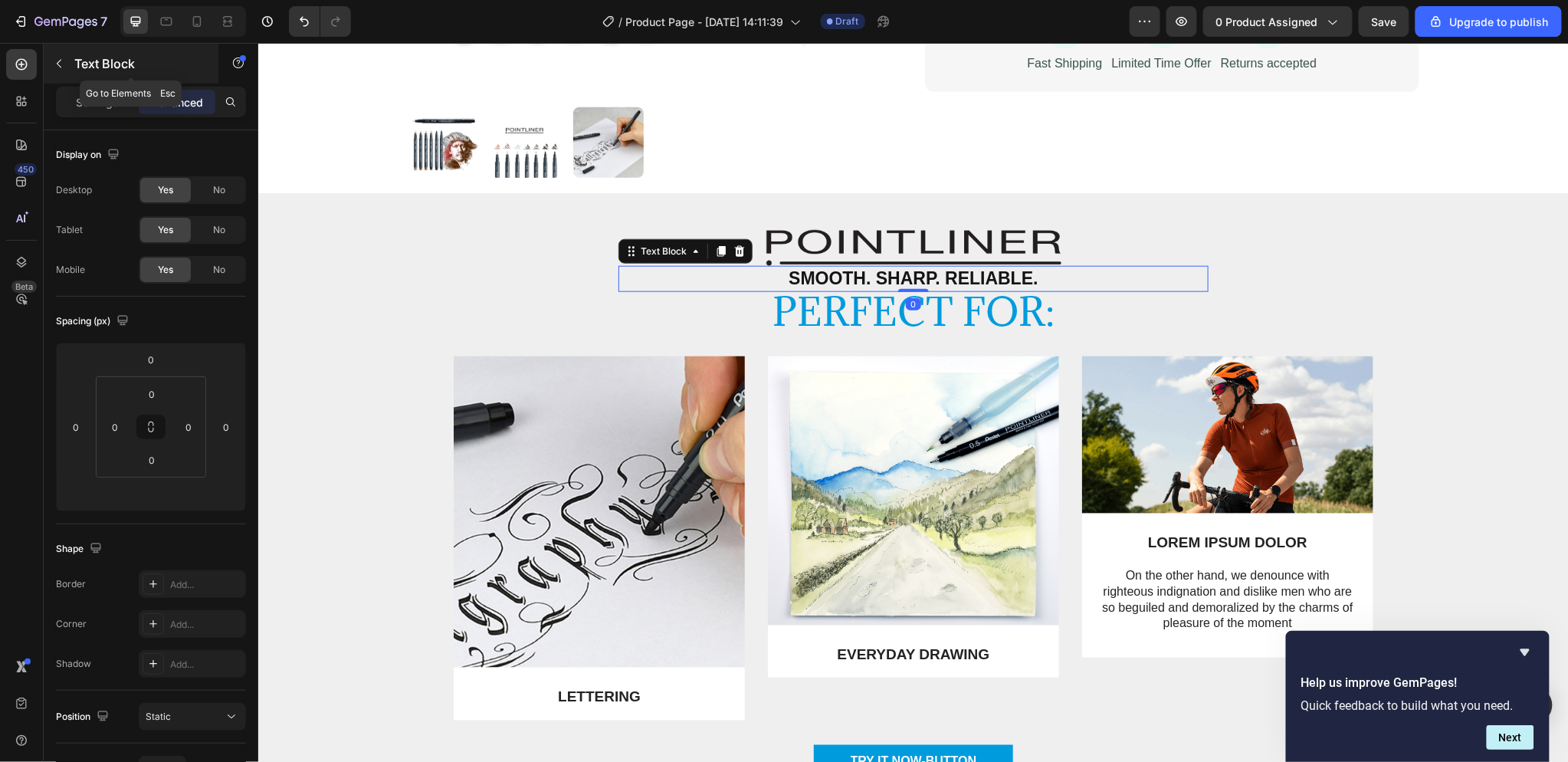
click at [107, 82] on div "Text Block" at bounding box center [131, 64] width 174 height 40
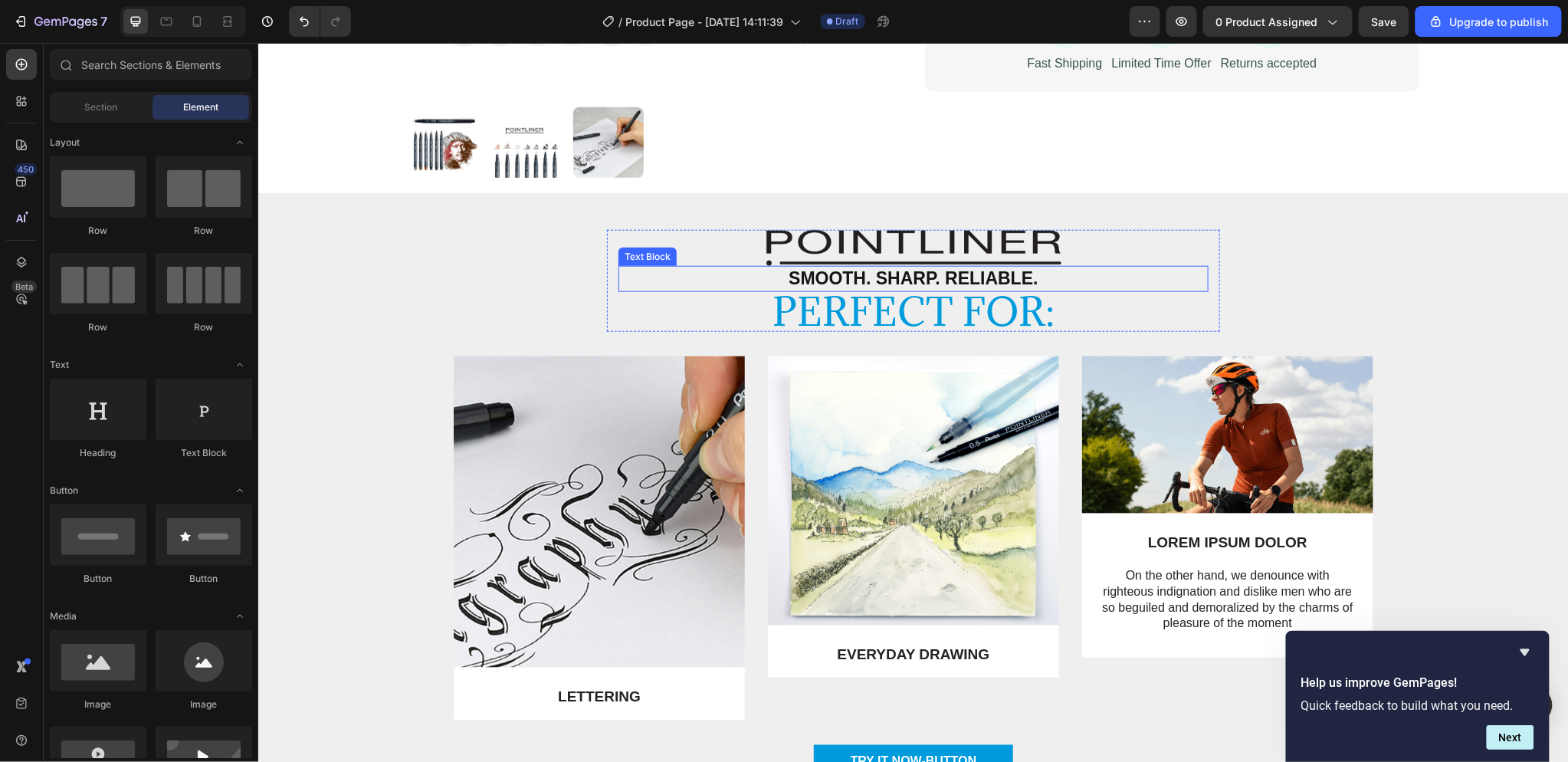
click at [822, 284] on p "Smooth. Sharp. Reliable." at bounding box center [913, 278] width 587 height 23
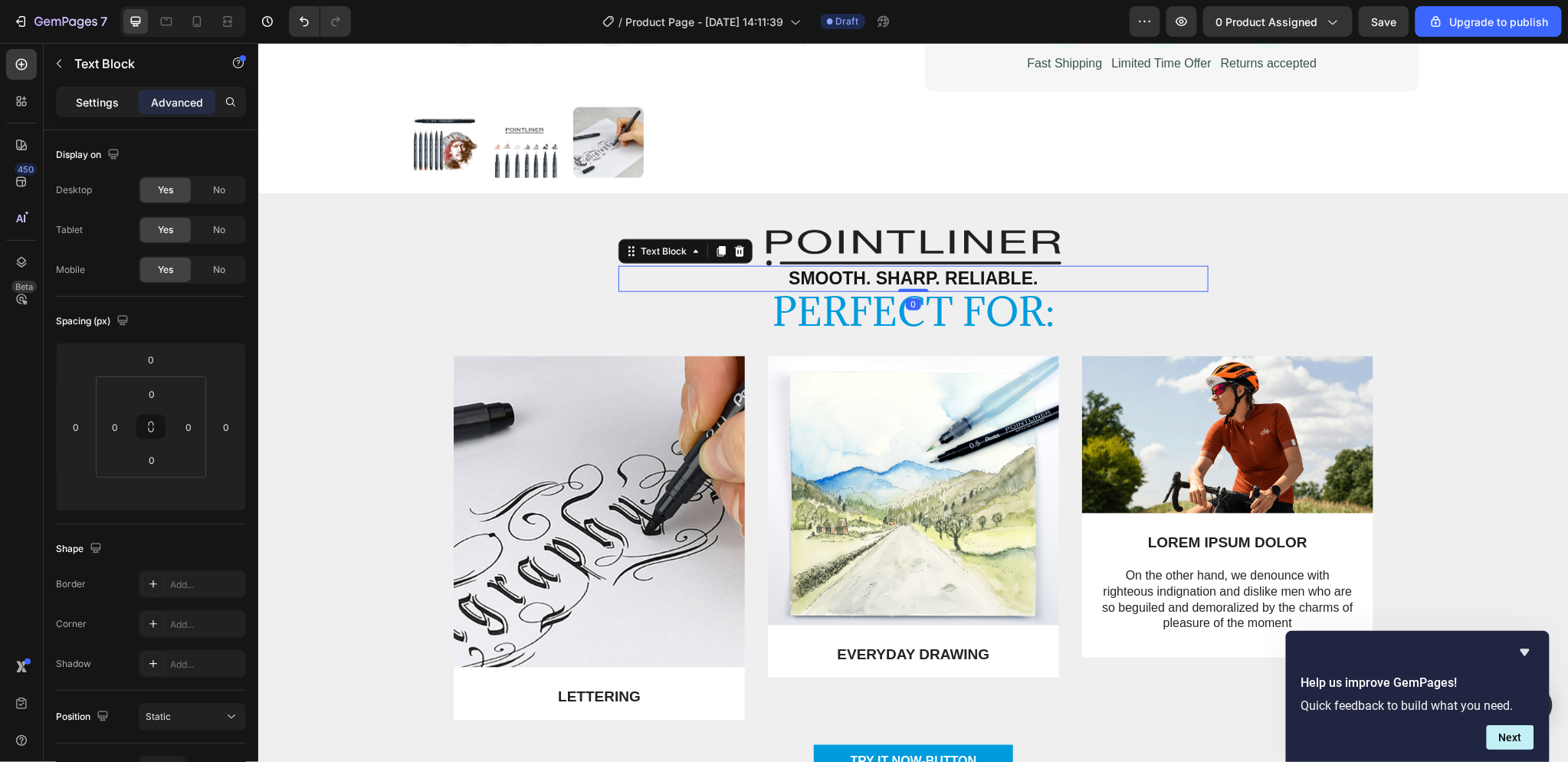
click at [89, 113] on div "Settings" at bounding box center [98, 102] width 77 height 25
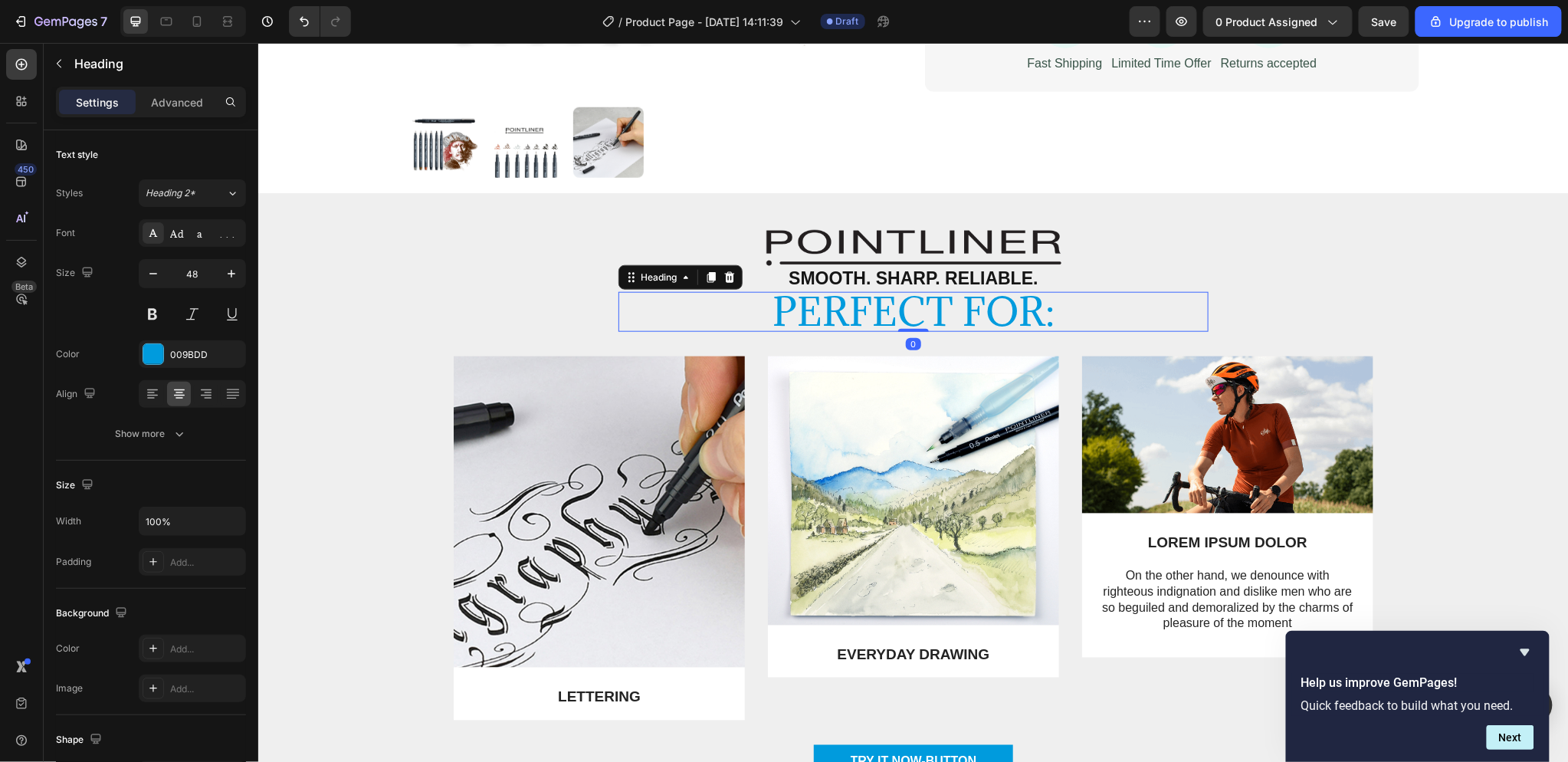
click at [911, 327] on div "Perfect for: Heading 0" at bounding box center [913, 311] width 590 height 40
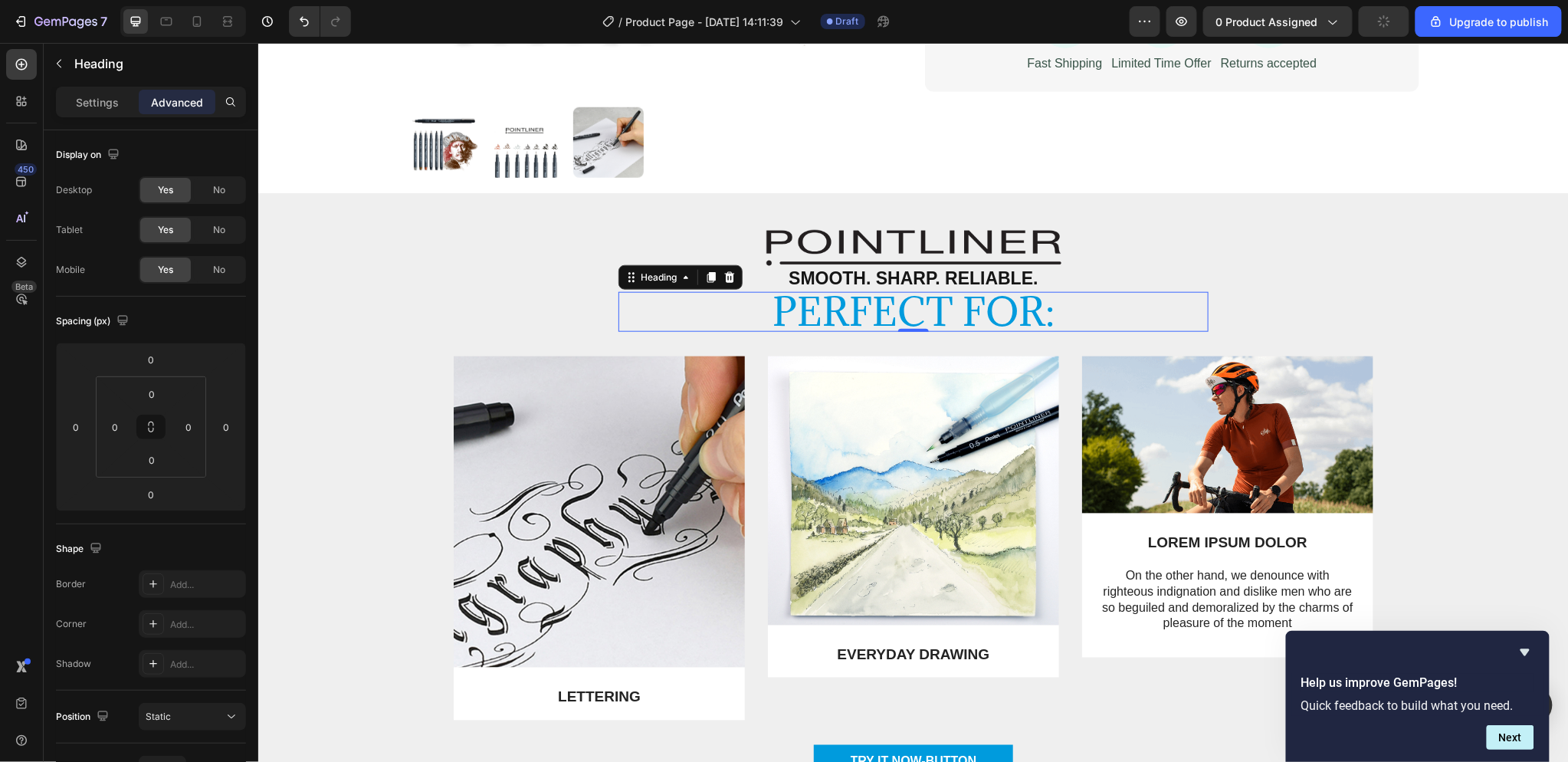
click at [1039, 307] on h2 "Perfect for:" at bounding box center [913, 311] width 590 height 40
click at [934, 323] on p "Perfect for:" at bounding box center [913, 311] width 587 height 37
click at [102, 102] on p "Settings" at bounding box center [98, 102] width 43 height 16
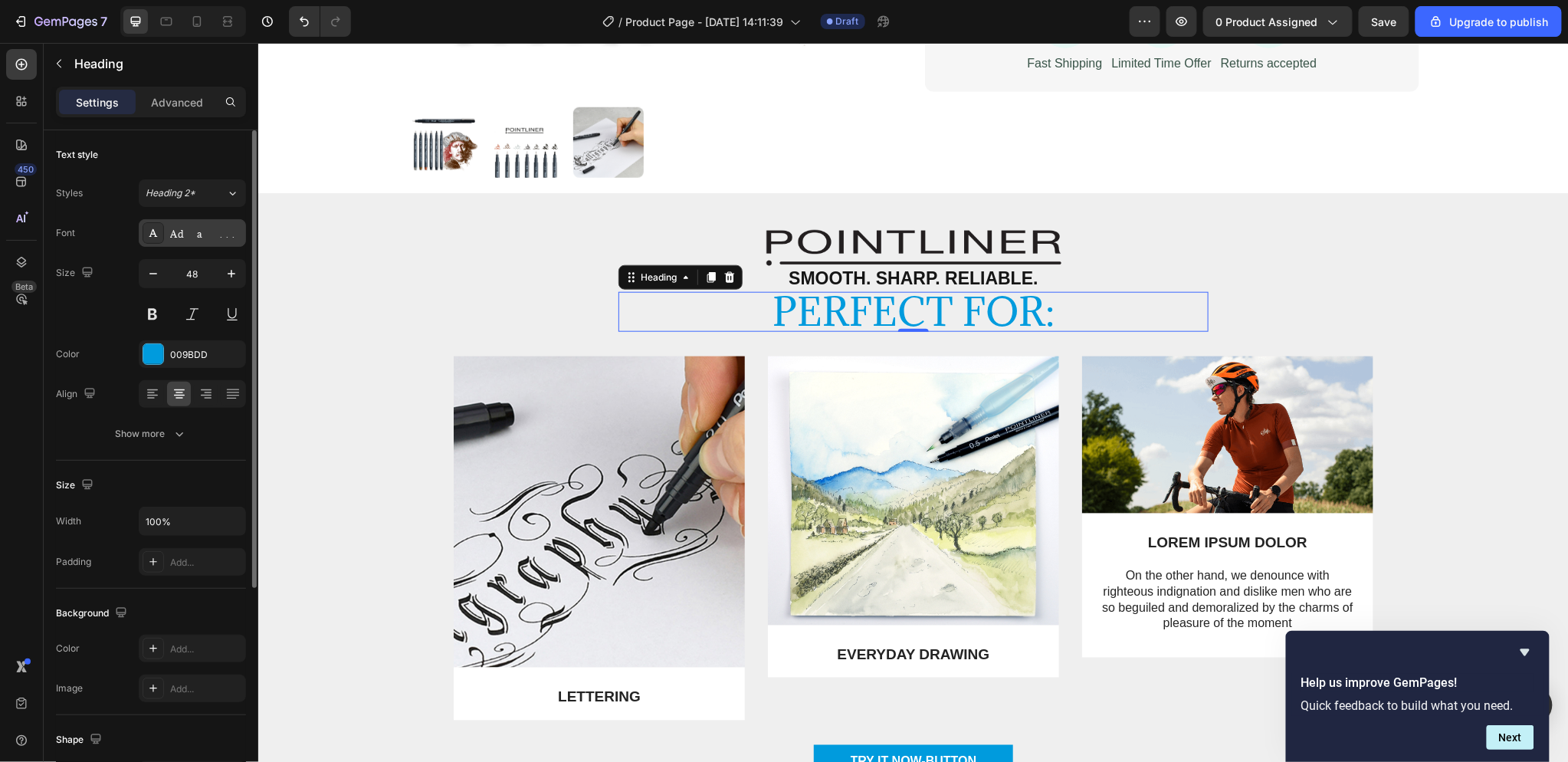
click at [193, 238] on div "Adamina" at bounding box center [206, 234] width 72 height 14
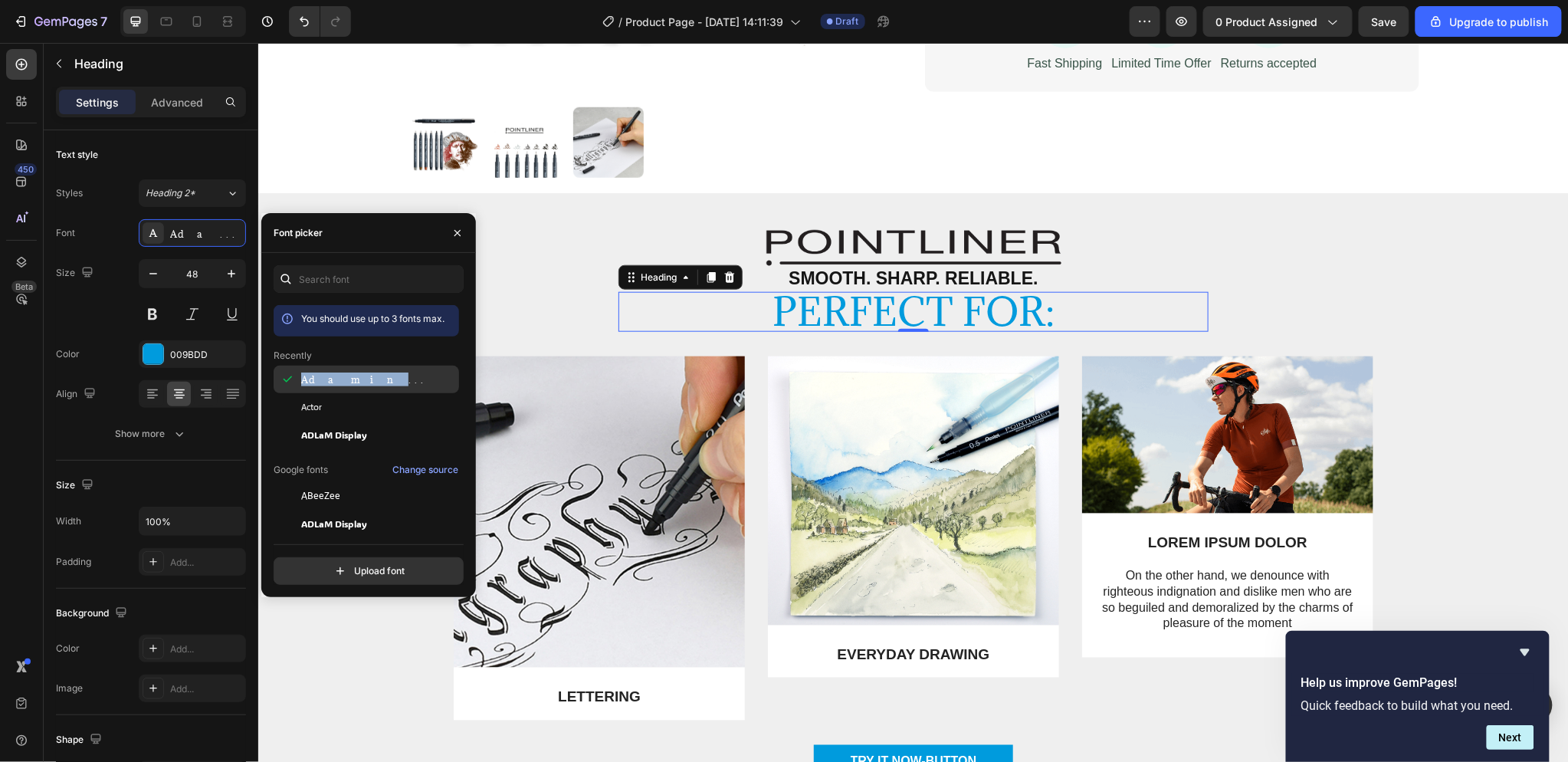
drag, startPoint x: 357, startPoint y: 383, endPoint x: 296, endPoint y: 385, distance: 61.0
click at [296, 385] on div "Adamina" at bounding box center [366, 379] width 186 height 27
copy span "Adamina"
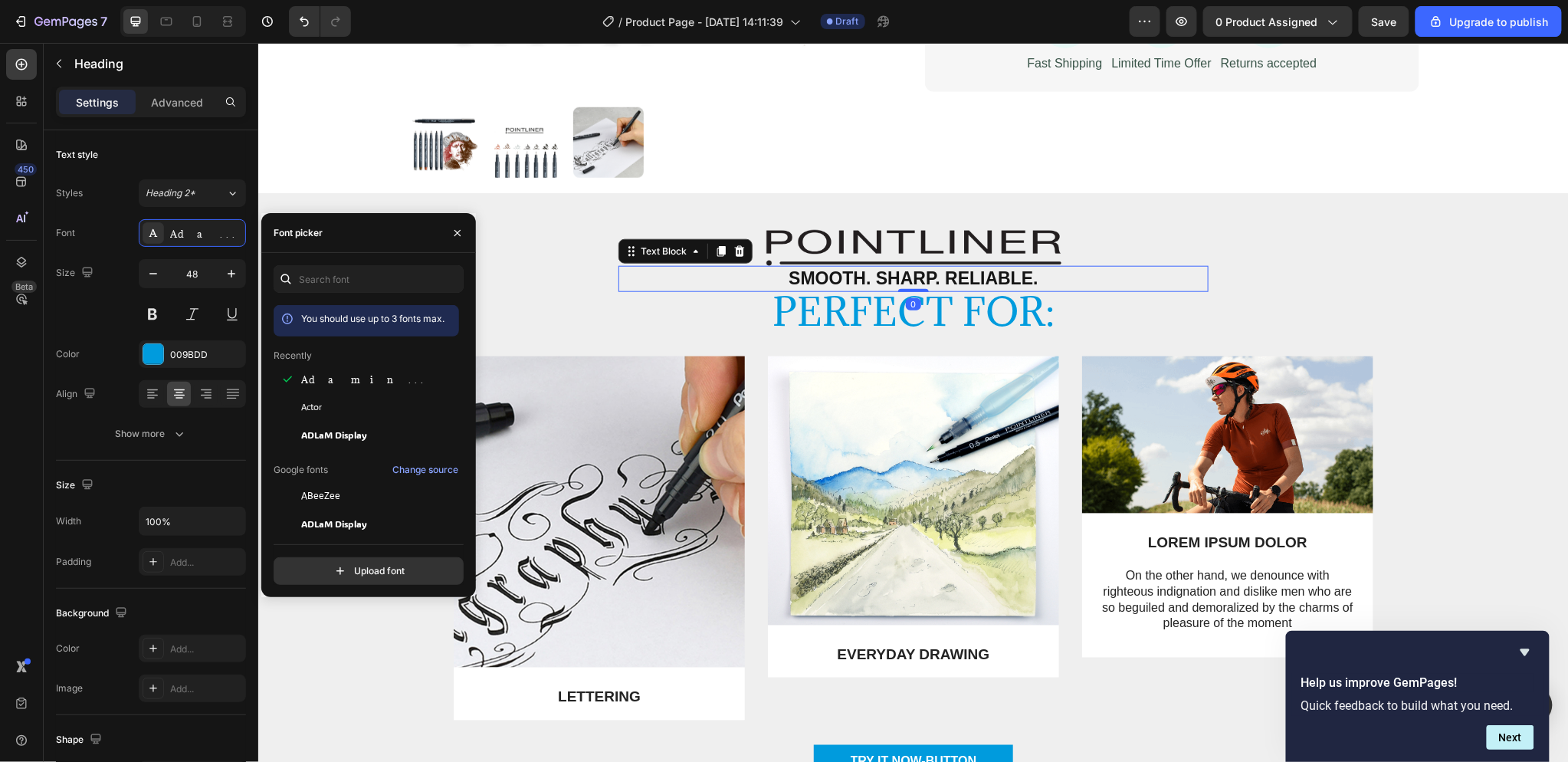
click at [796, 283] on p "Smooth. Sharp. Reliable." at bounding box center [913, 278] width 587 height 23
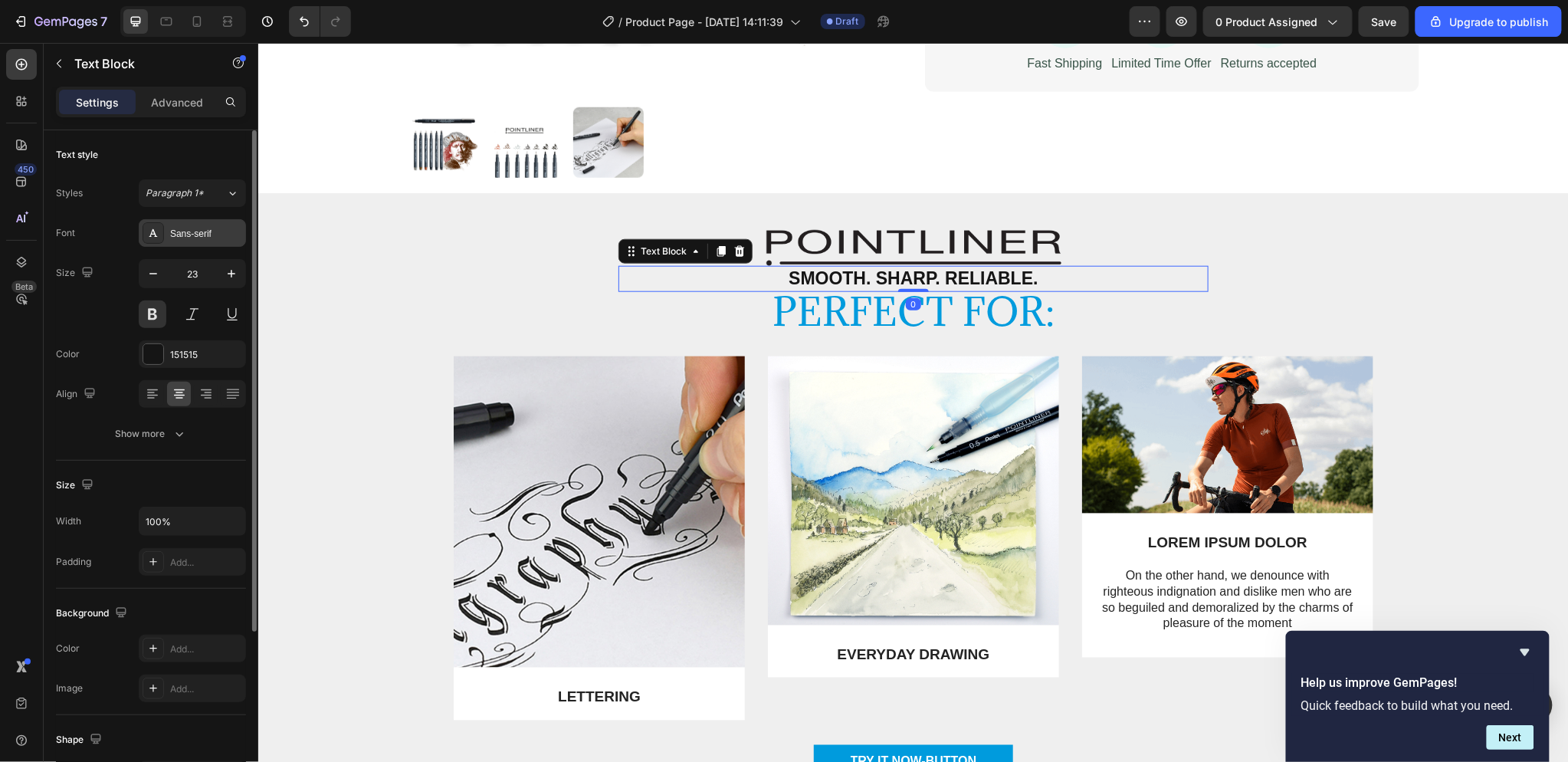
click at [200, 236] on div "Sans-serif" at bounding box center [206, 234] width 72 height 14
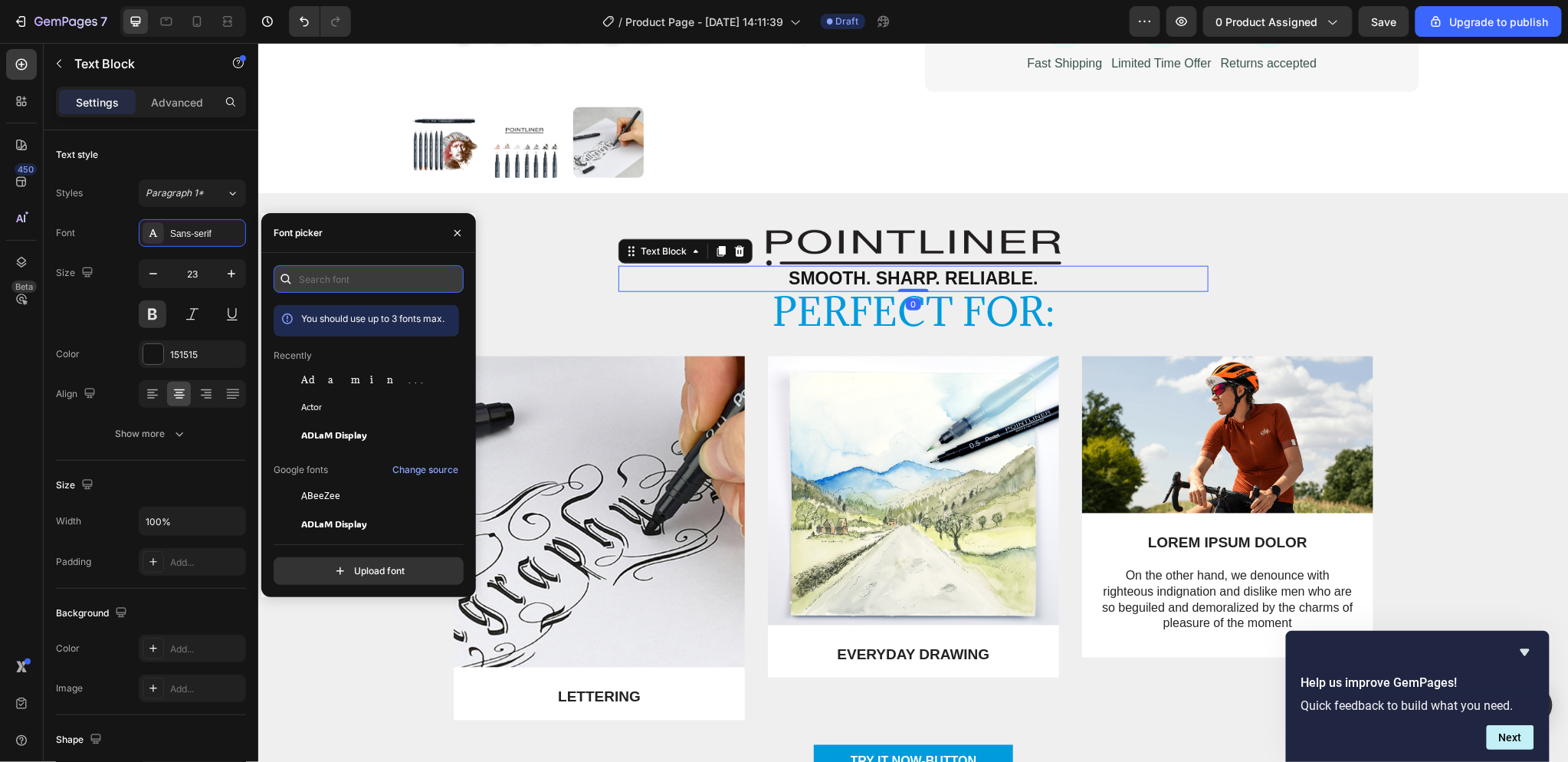
click at [378, 279] on input "text" at bounding box center [369, 279] width 190 height 27
paste input "adamina"
type input "adamina"
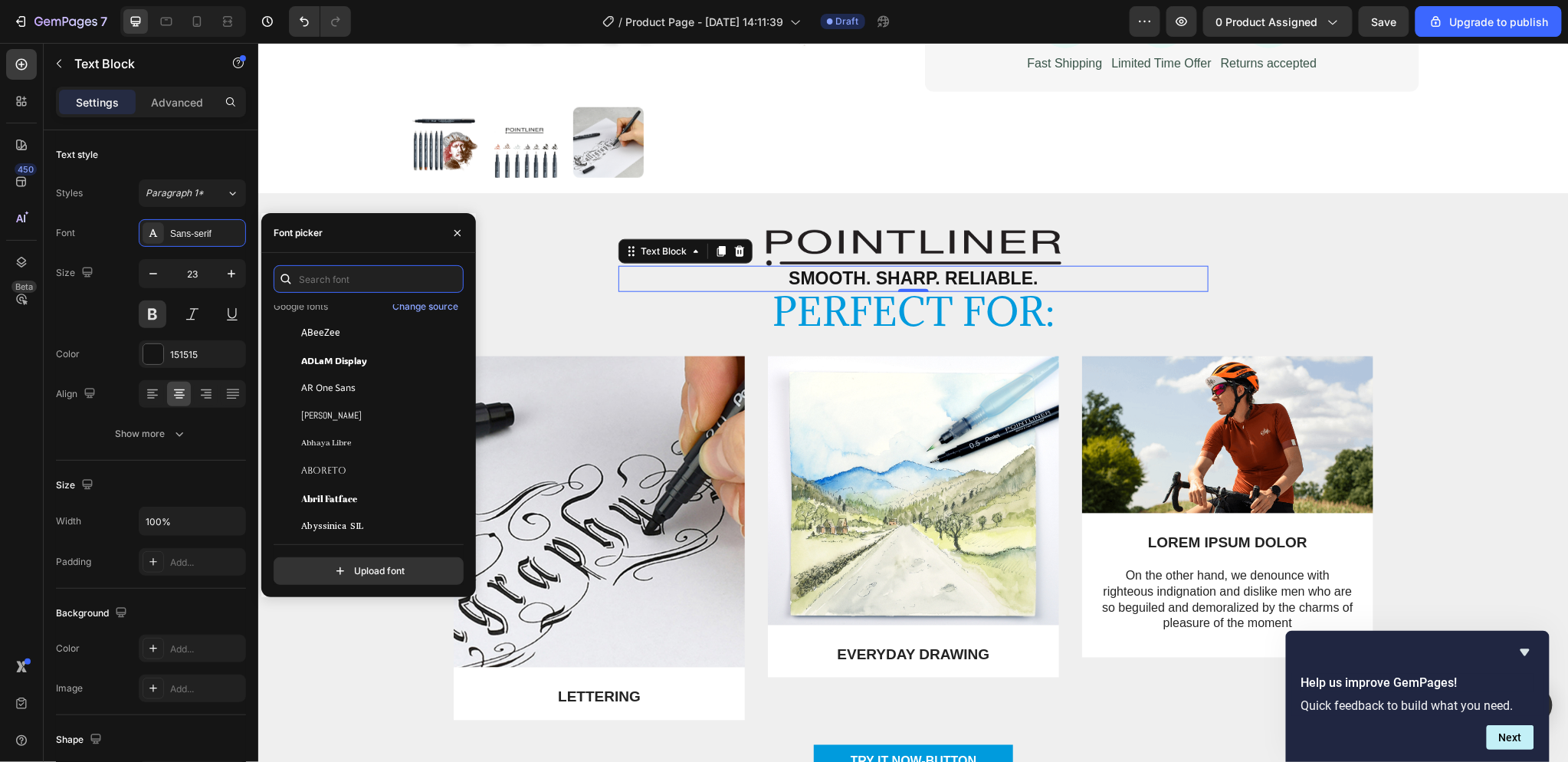
scroll to position [170, 0]
paste input "adamina"
type input "adamina"
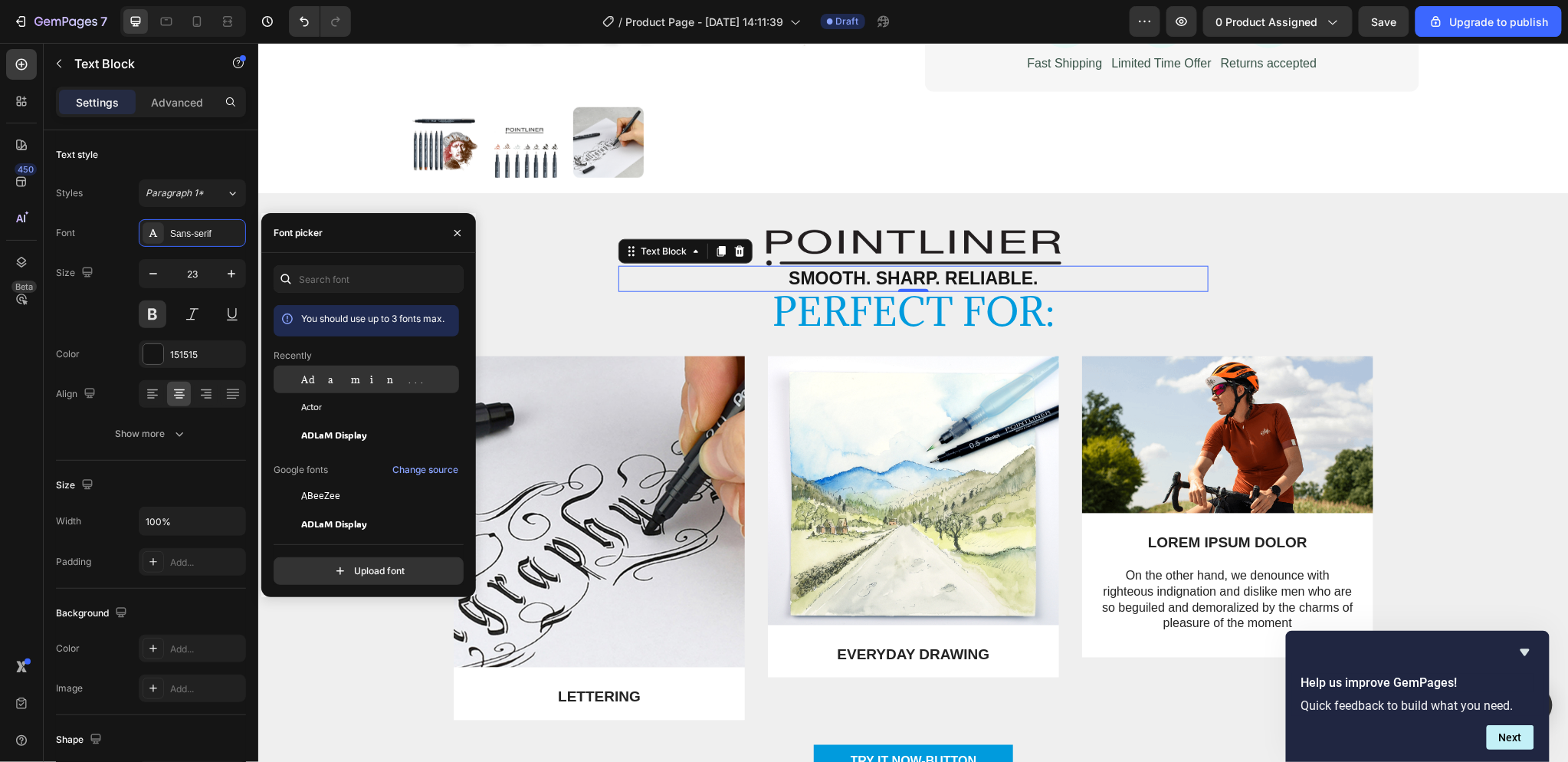
click at [373, 379] on div "Adamina" at bounding box center [378, 379] width 154 height 14
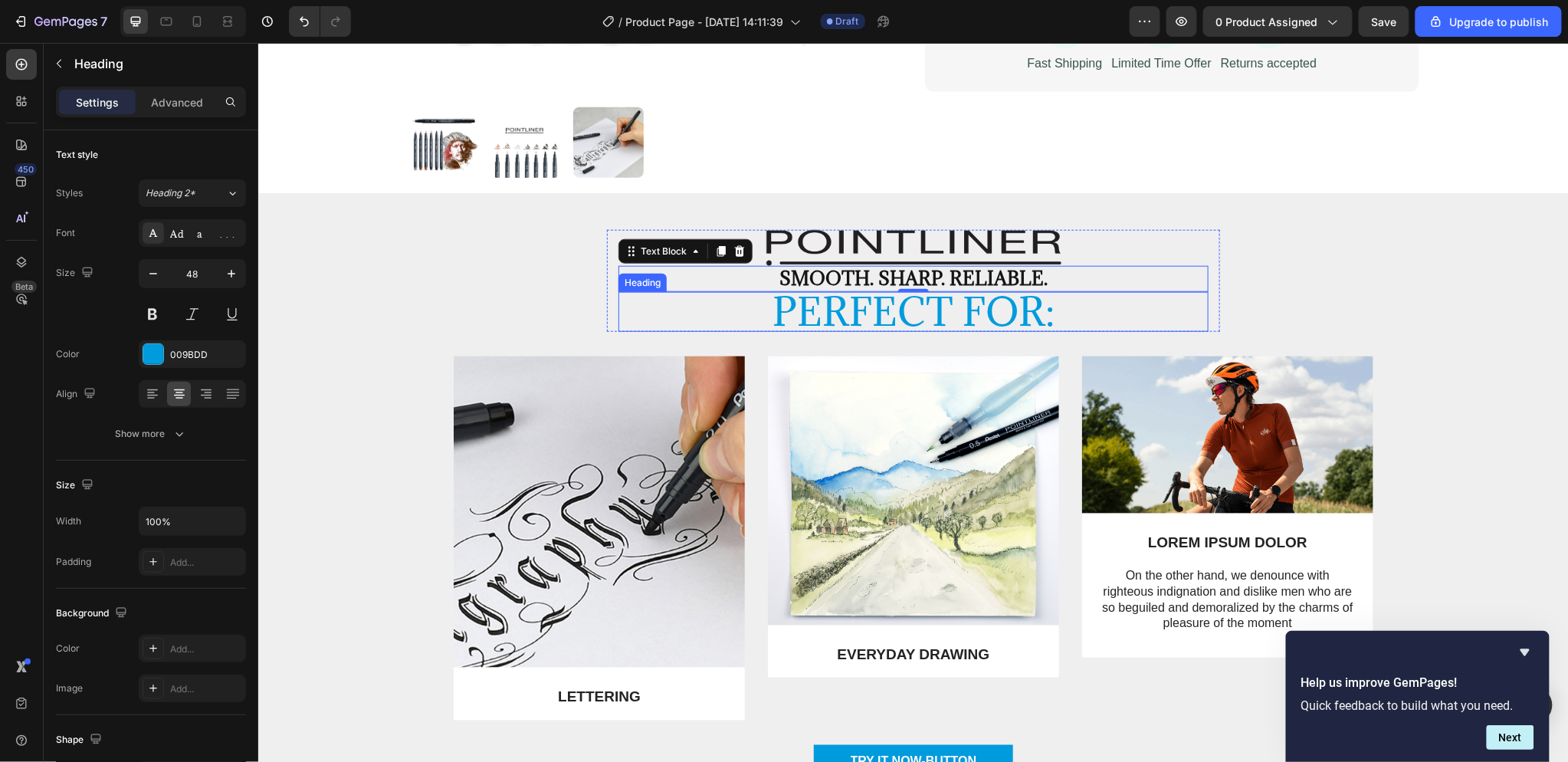
click at [1042, 318] on p "Perfect for:" at bounding box center [913, 311] width 587 height 37
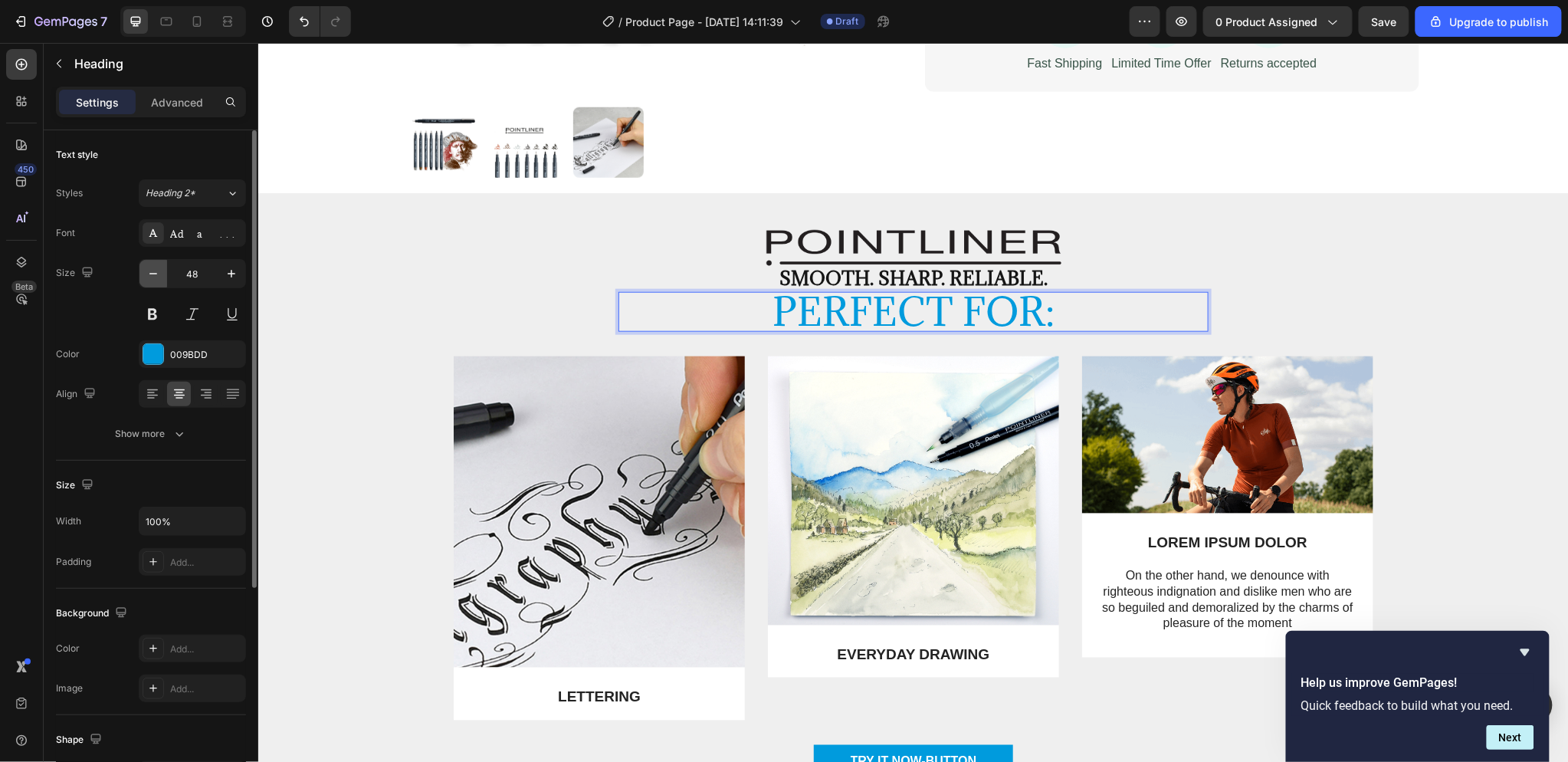
click at [148, 279] on icon "button" at bounding box center [153, 273] width 15 height 15
click at [150, 278] on icon "button" at bounding box center [153, 273] width 15 height 15
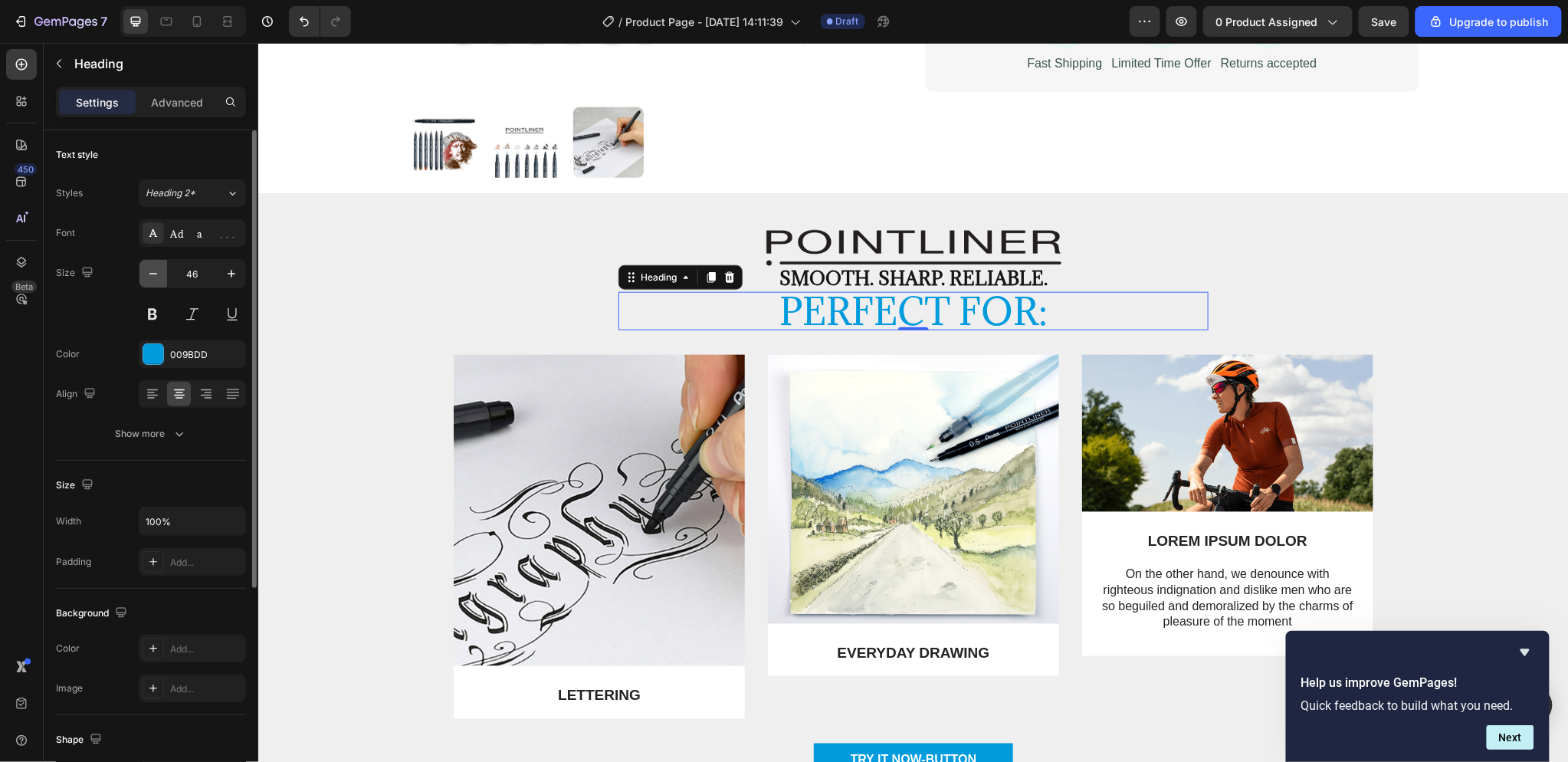
click at [150, 278] on icon "button" at bounding box center [153, 273] width 15 height 15
click at [154, 278] on icon "button" at bounding box center [153, 273] width 15 height 15
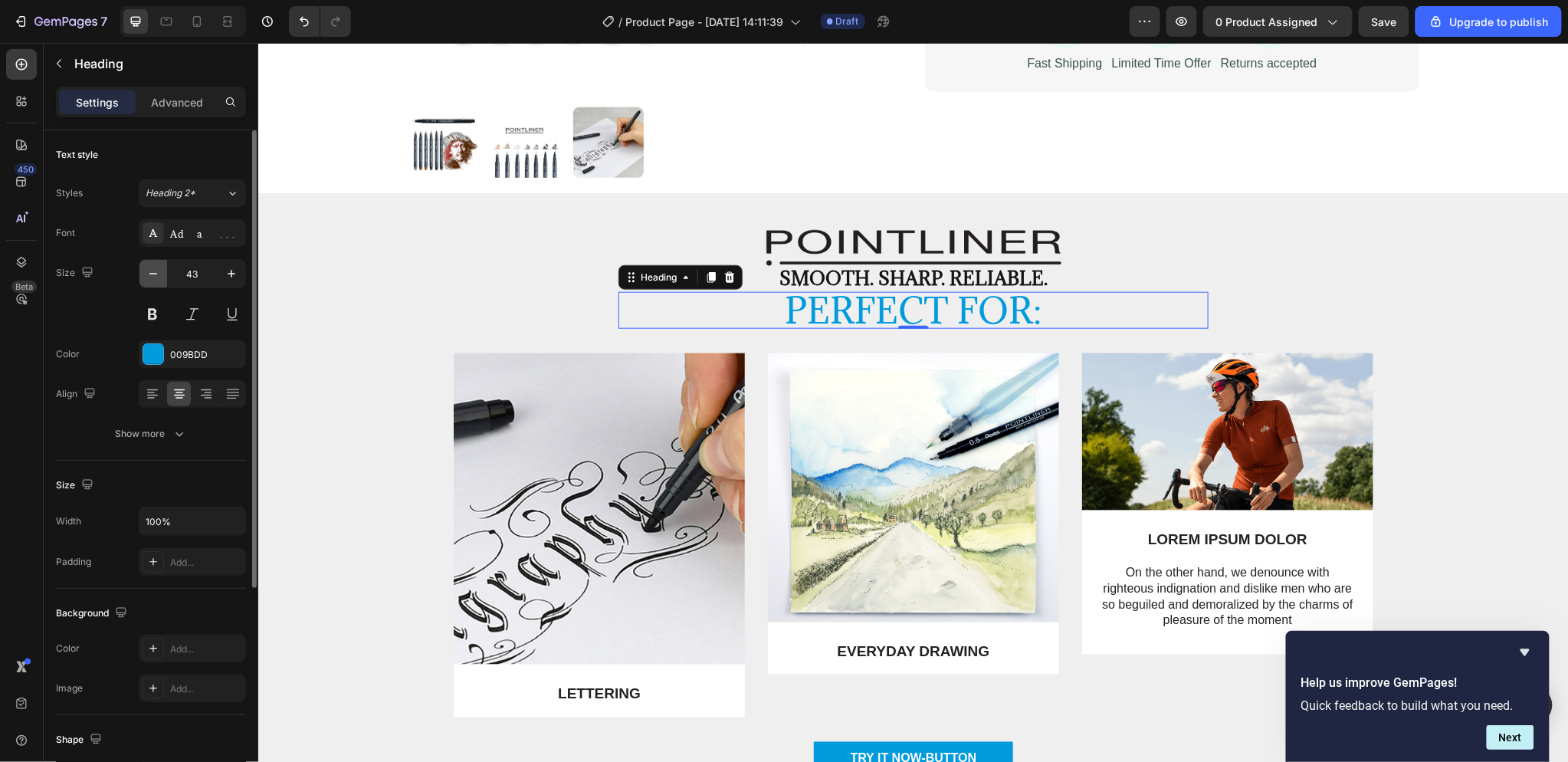
click at [154, 278] on icon "button" at bounding box center [153, 273] width 15 height 15
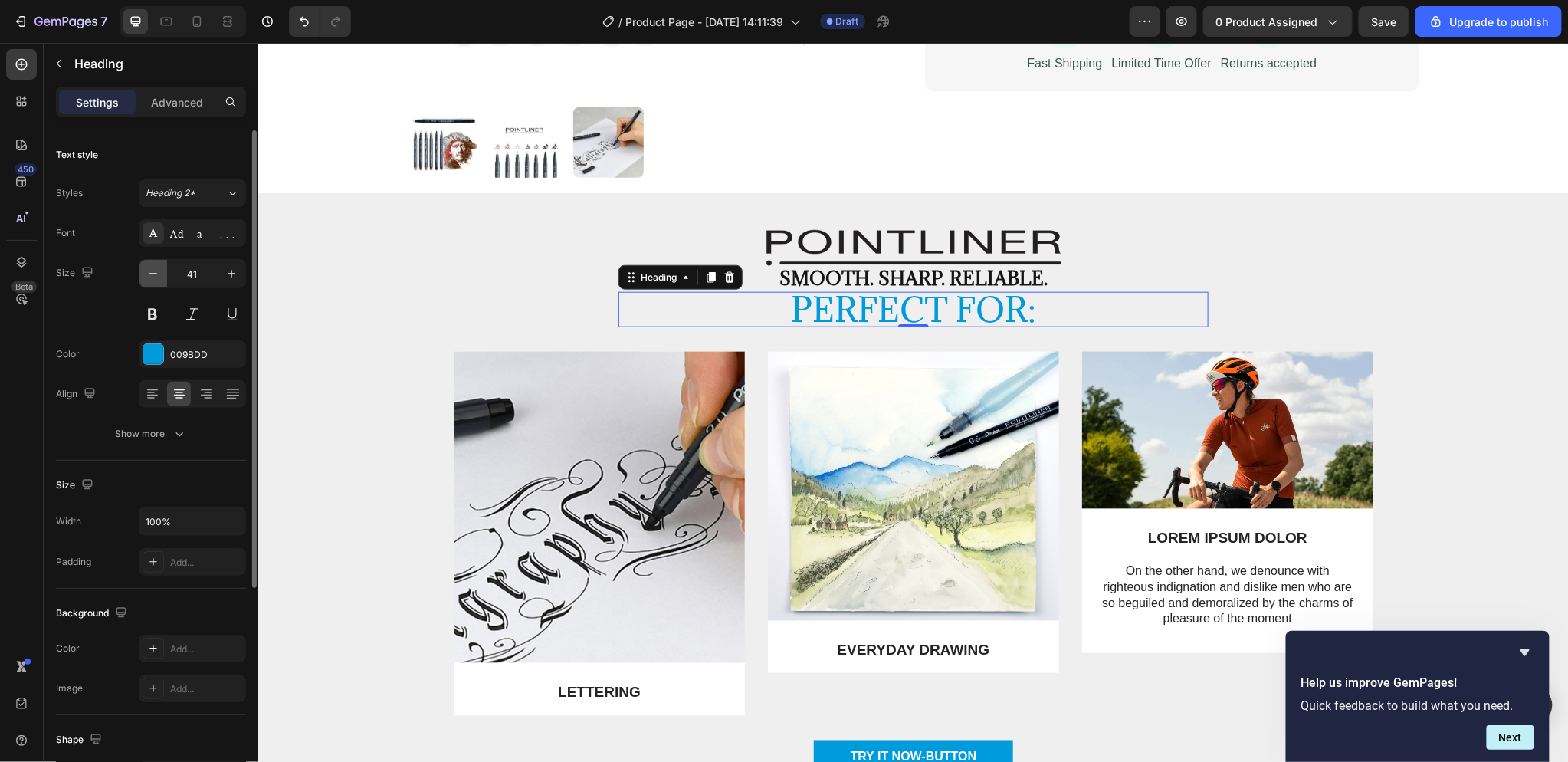
click at [154, 278] on icon "button" at bounding box center [153, 273] width 15 height 15
click at [154, 277] on icon "button" at bounding box center [153, 273] width 15 height 15
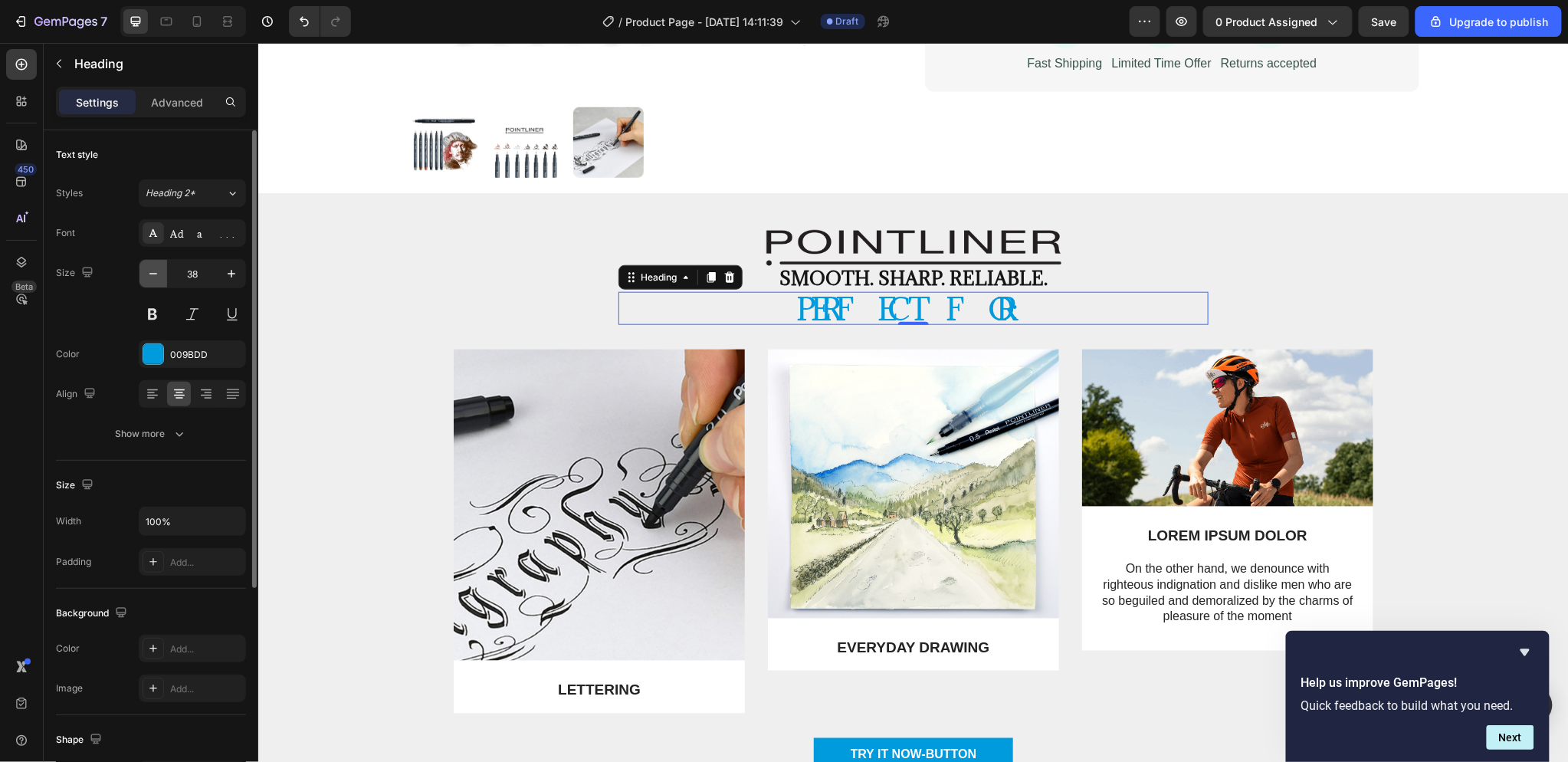
click at [154, 277] on icon "button" at bounding box center [153, 273] width 15 height 15
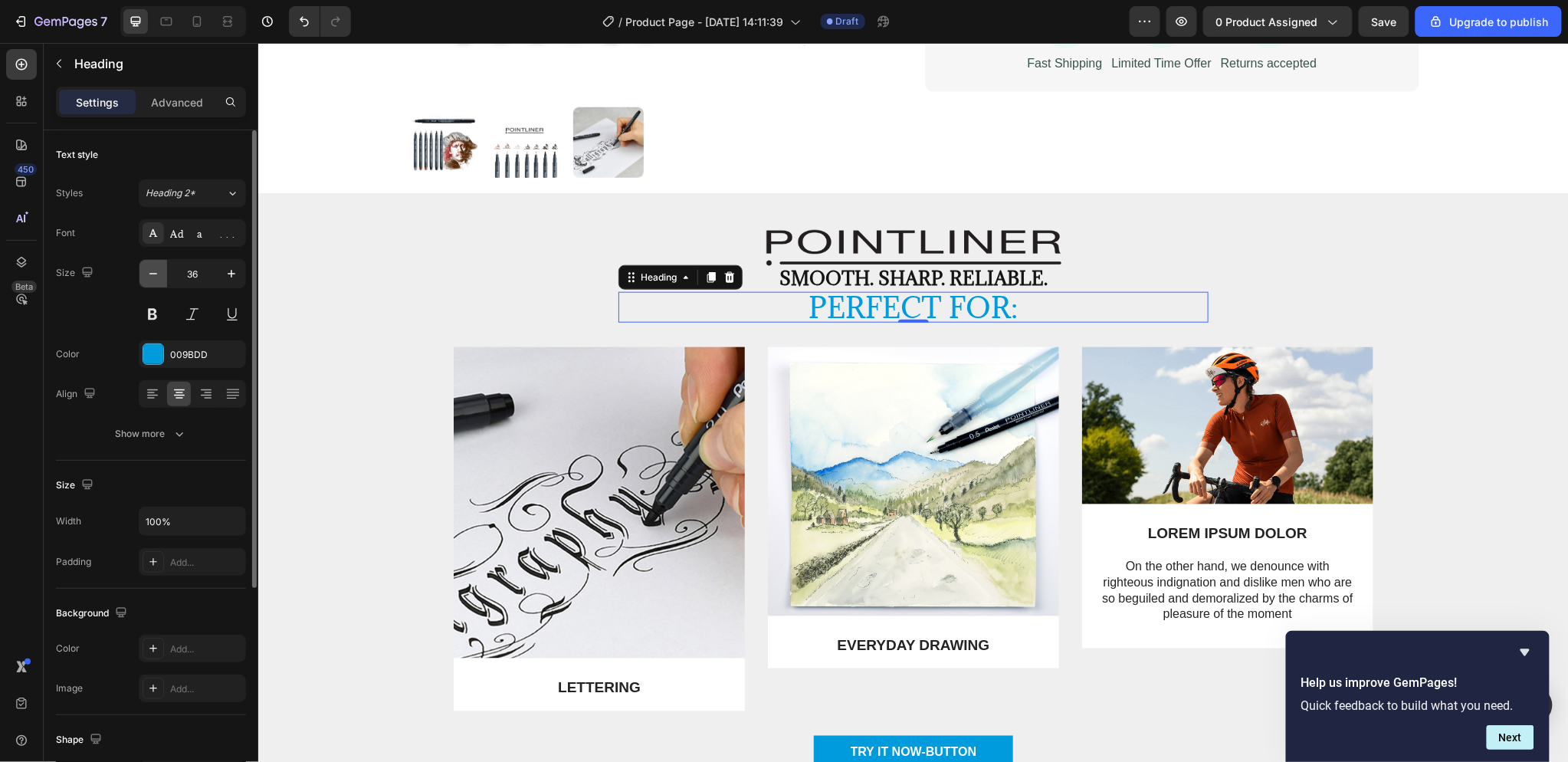
click at [154, 277] on icon "button" at bounding box center [153, 273] width 15 height 15
type input "33"
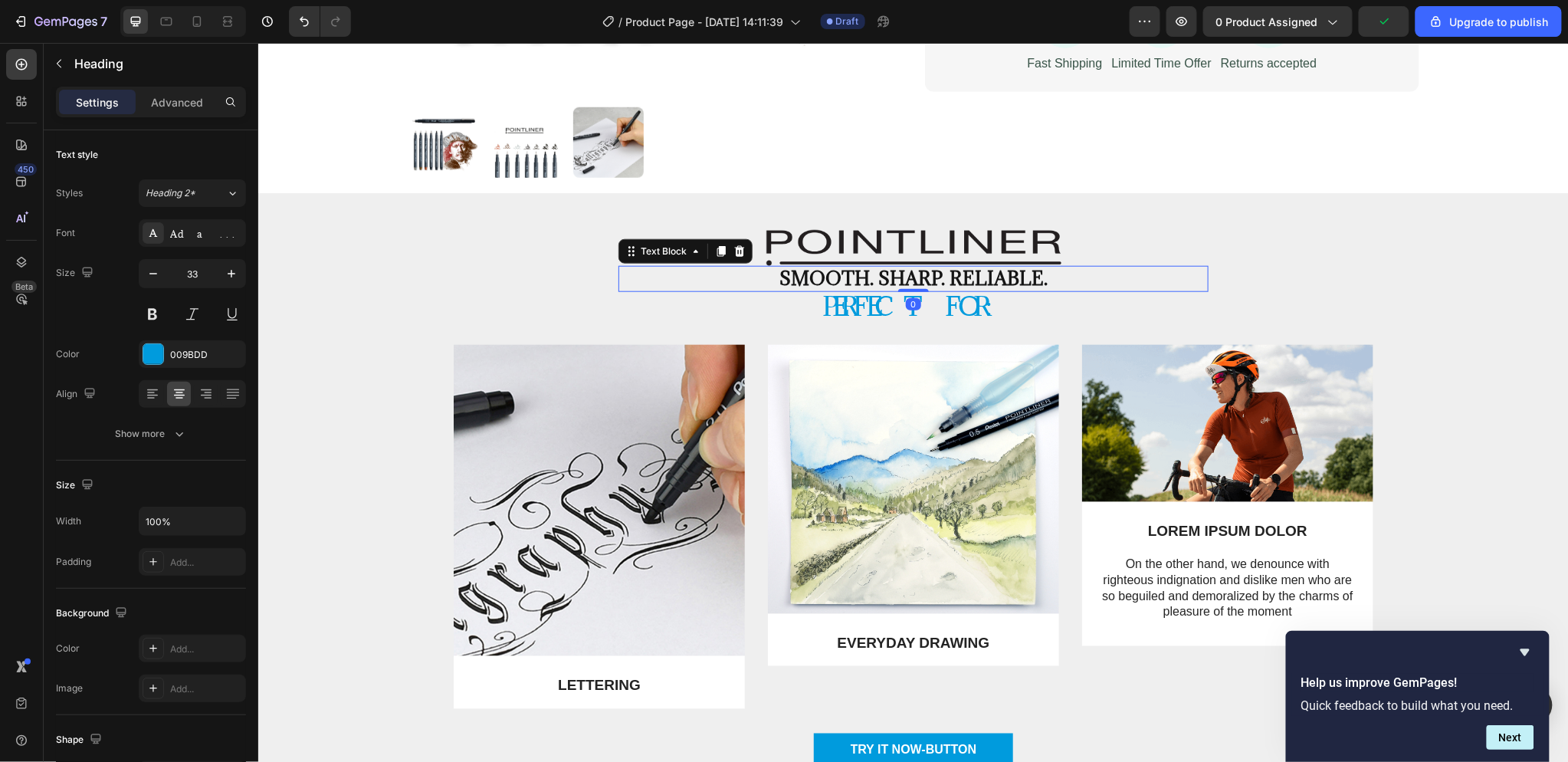
click at [786, 279] on p "Smooth. Sharp. Reliable." at bounding box center [913, 278] width 587 height 23
click at [228, 281] on icon "button" at bounding box center [231, 273] width 15 height 15
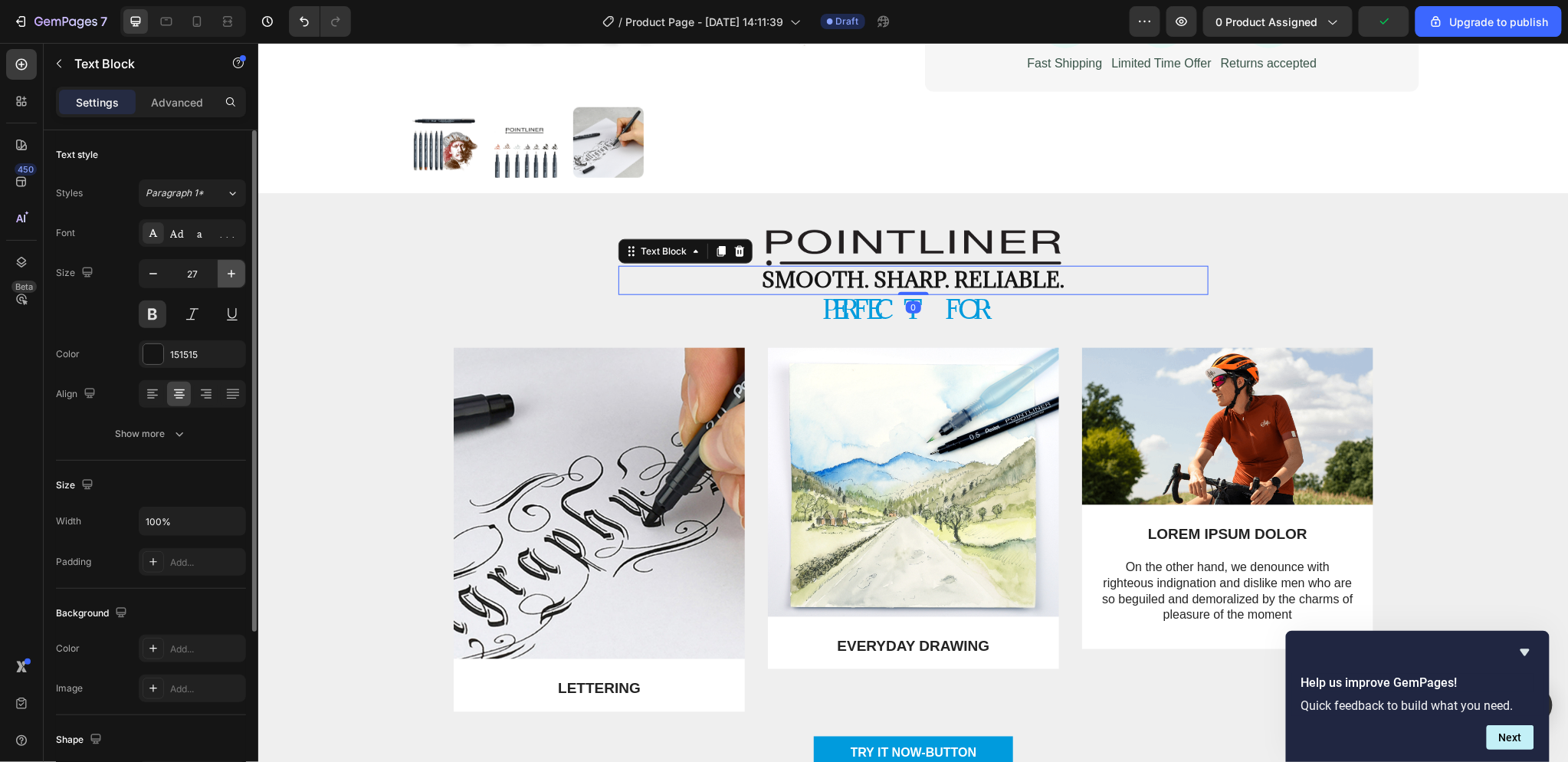
click at [228, 281] on icon "button" at bounding box center [231, 273] width 15 height 15
type input "29"
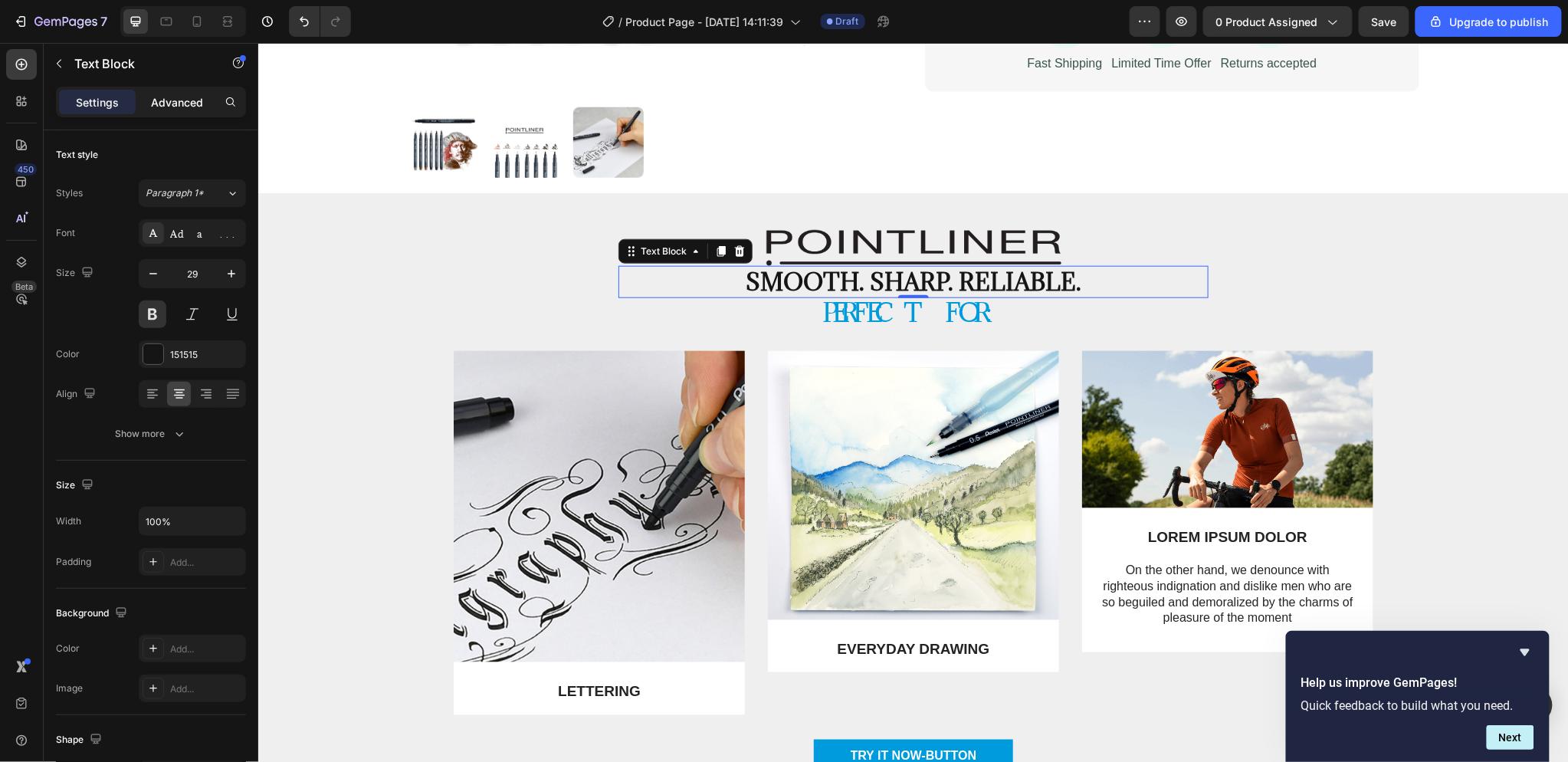
click at [166, 90] on div "Advanced" at bounding box center [177, 102] width 77 height 25
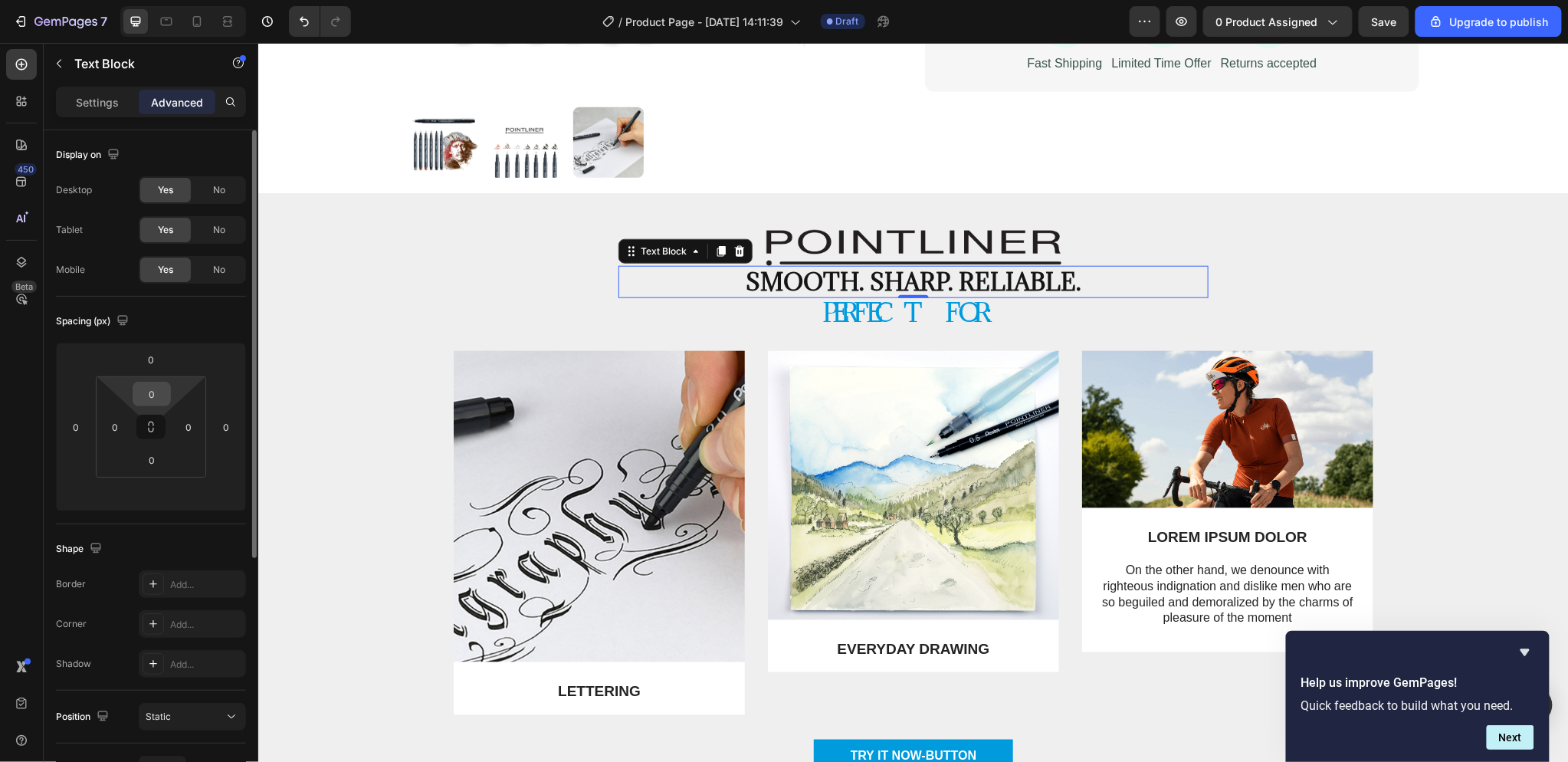
click at [158, 395] on input "0" at bounding box center [152, 394] width 30 height 23
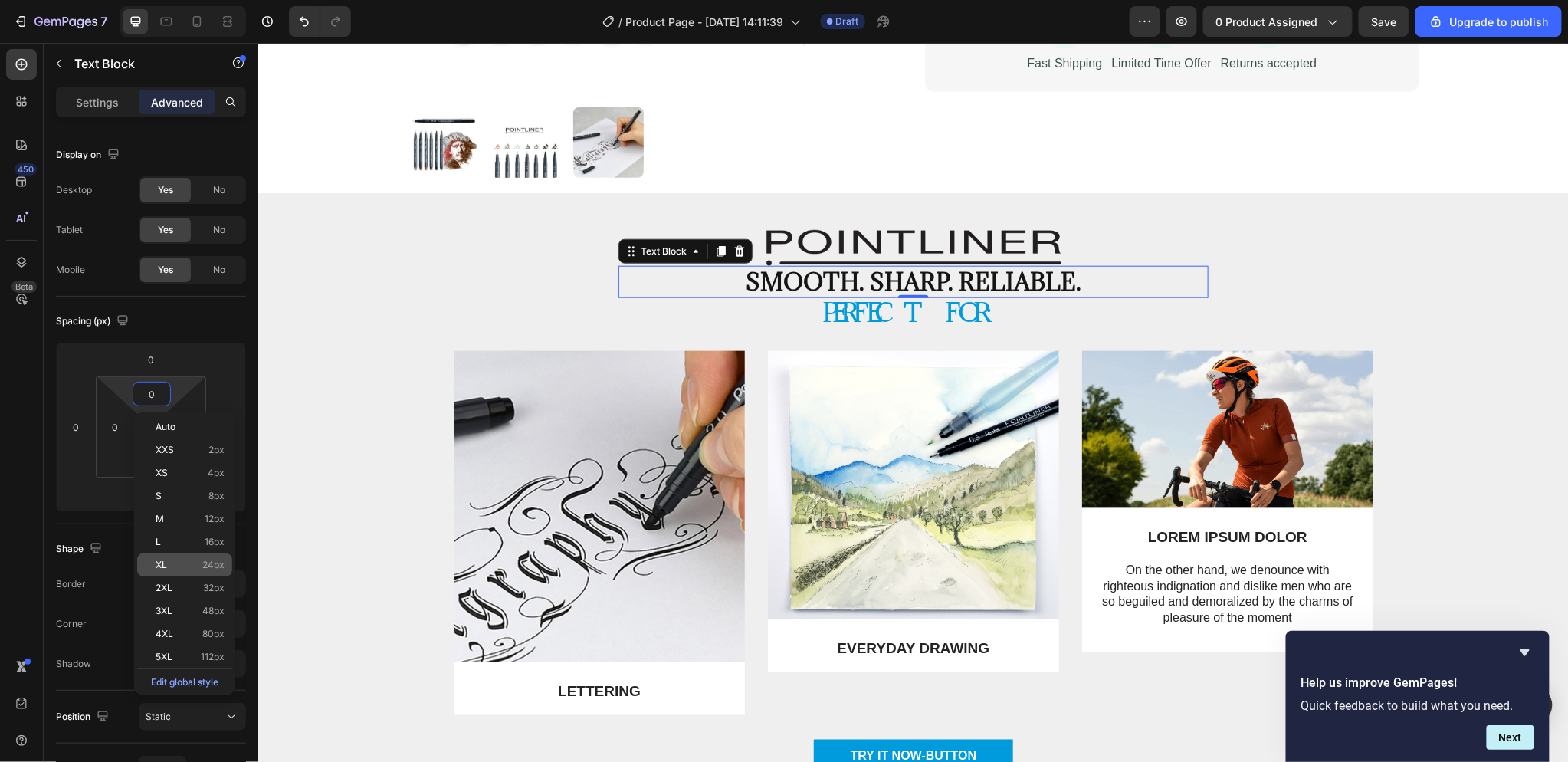
click at [186, 557] on div "XL 24px" at bounding box center [184, 565] width 95 height 23
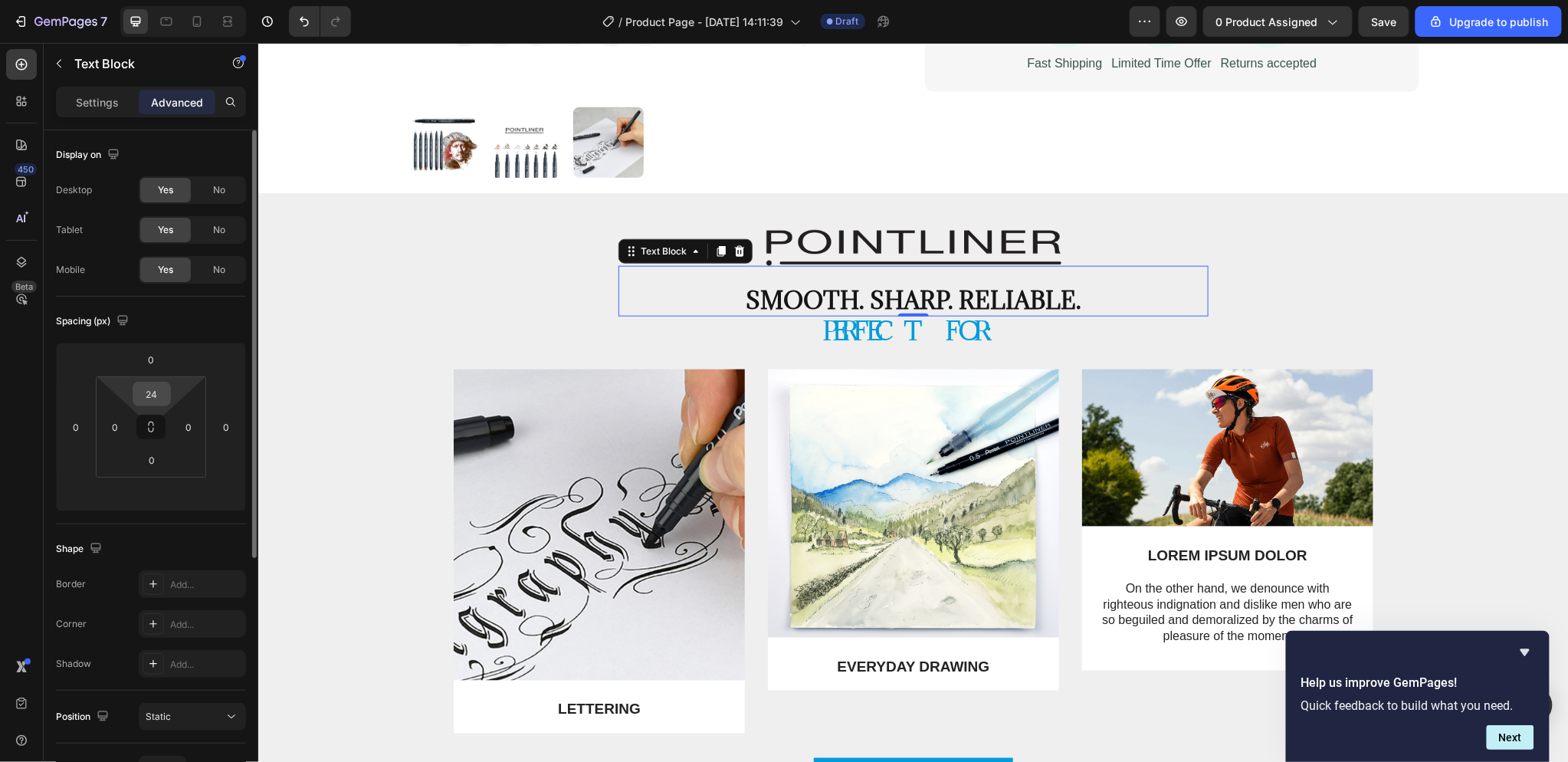
click at [167, 390] on div "24" at bounding box center [152, 394] width 38 height 25
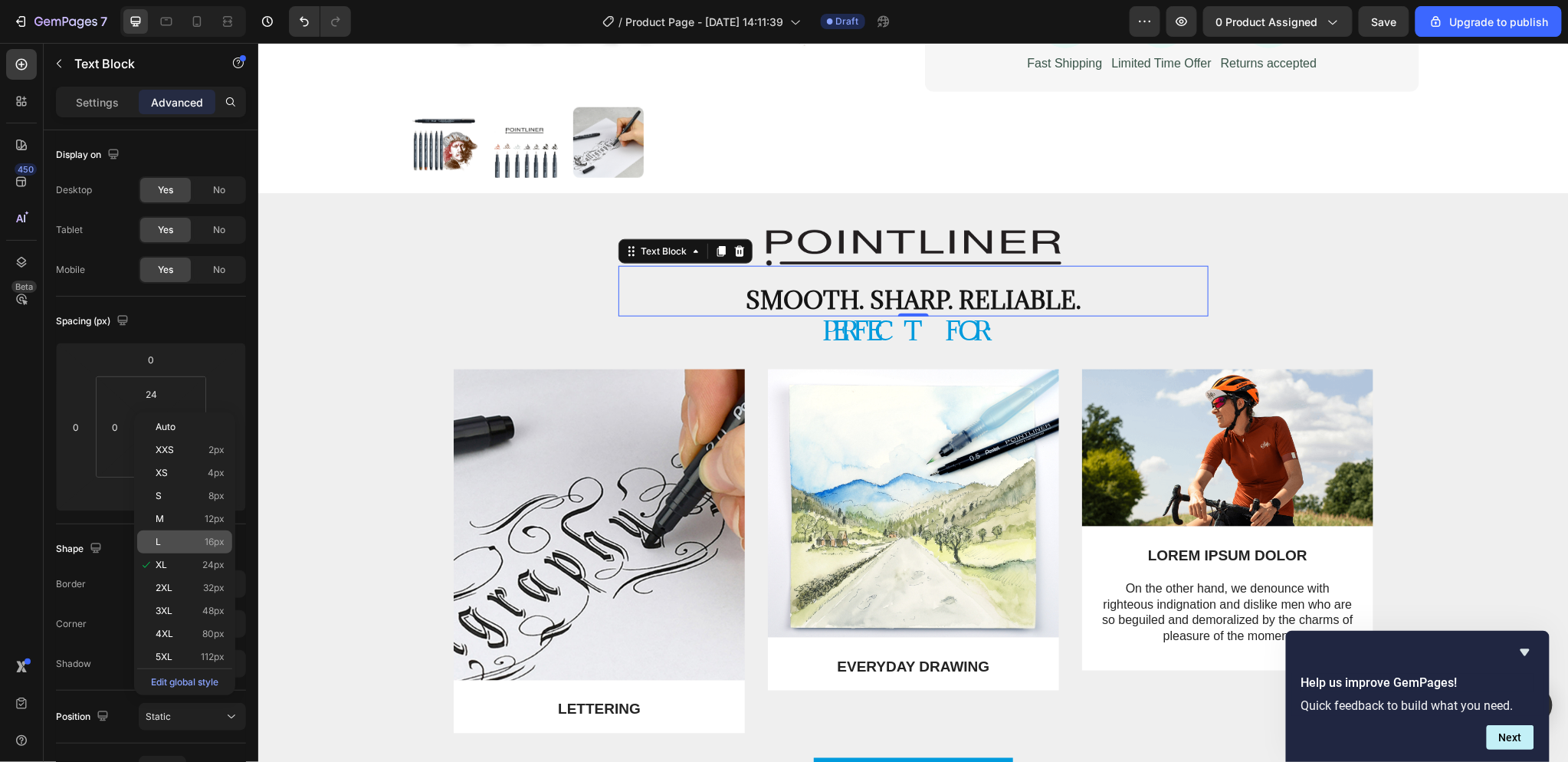
click at [207, 535] on div "L 16px" at bounding box center [184, 542] width 95 height 23
type input "16"
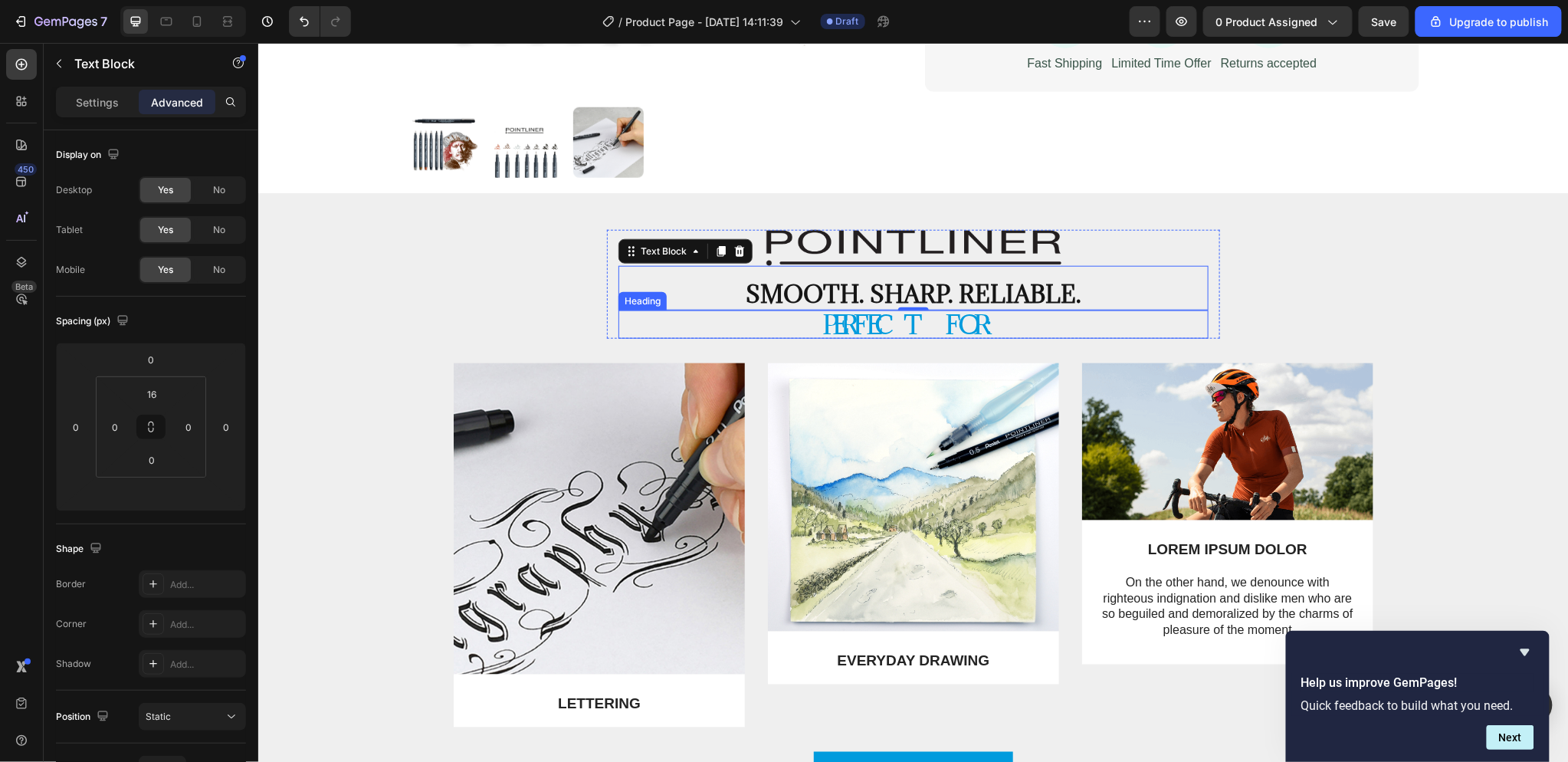
click at [1000, 335] on p "Perfect for:" at bounding box center [913, 324] width 587 height 26
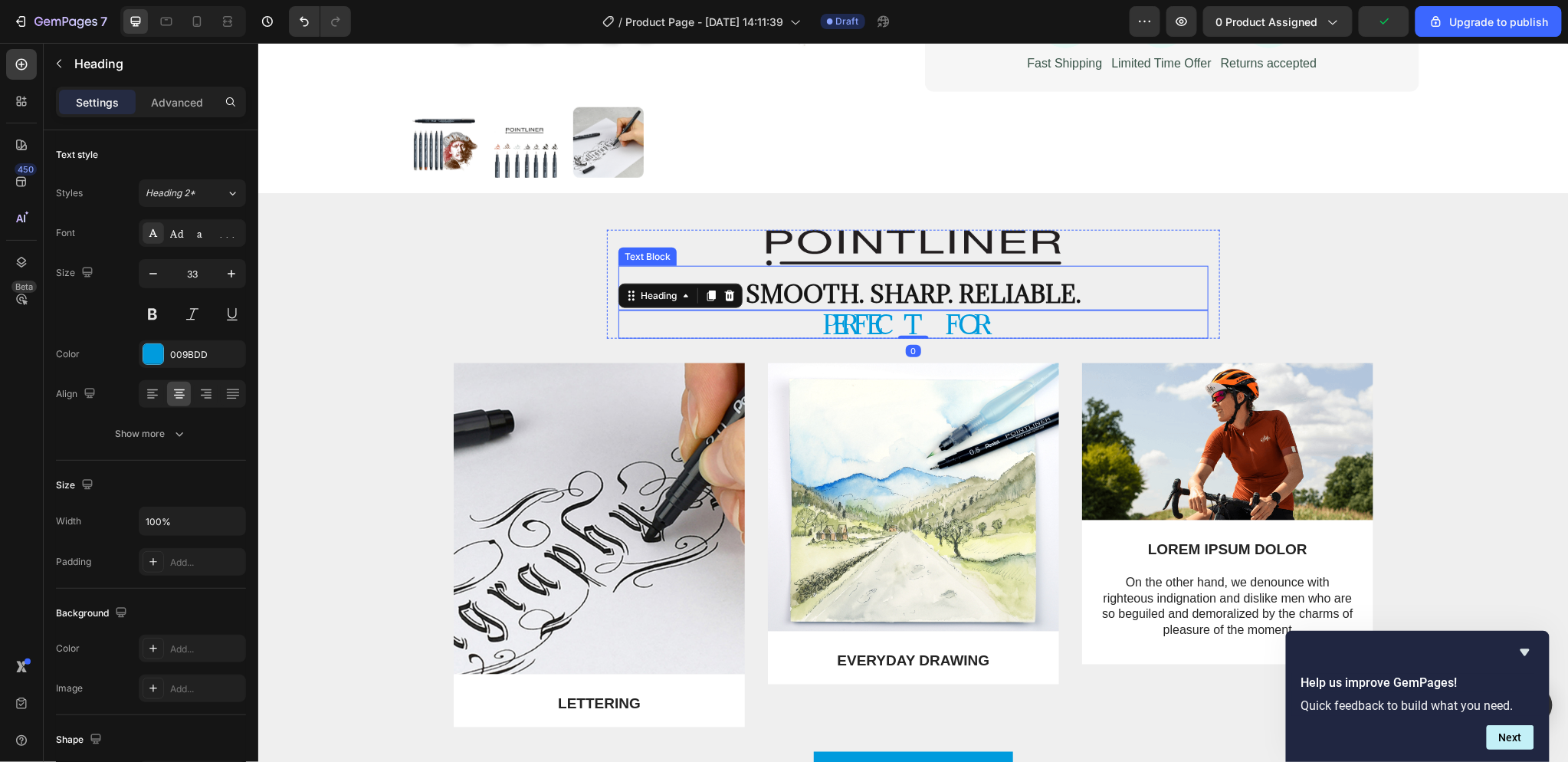
click at [1069, 286] on p "Smooth. Sharp. Reliable." at bounding box center [913, 294] width 587 height 29
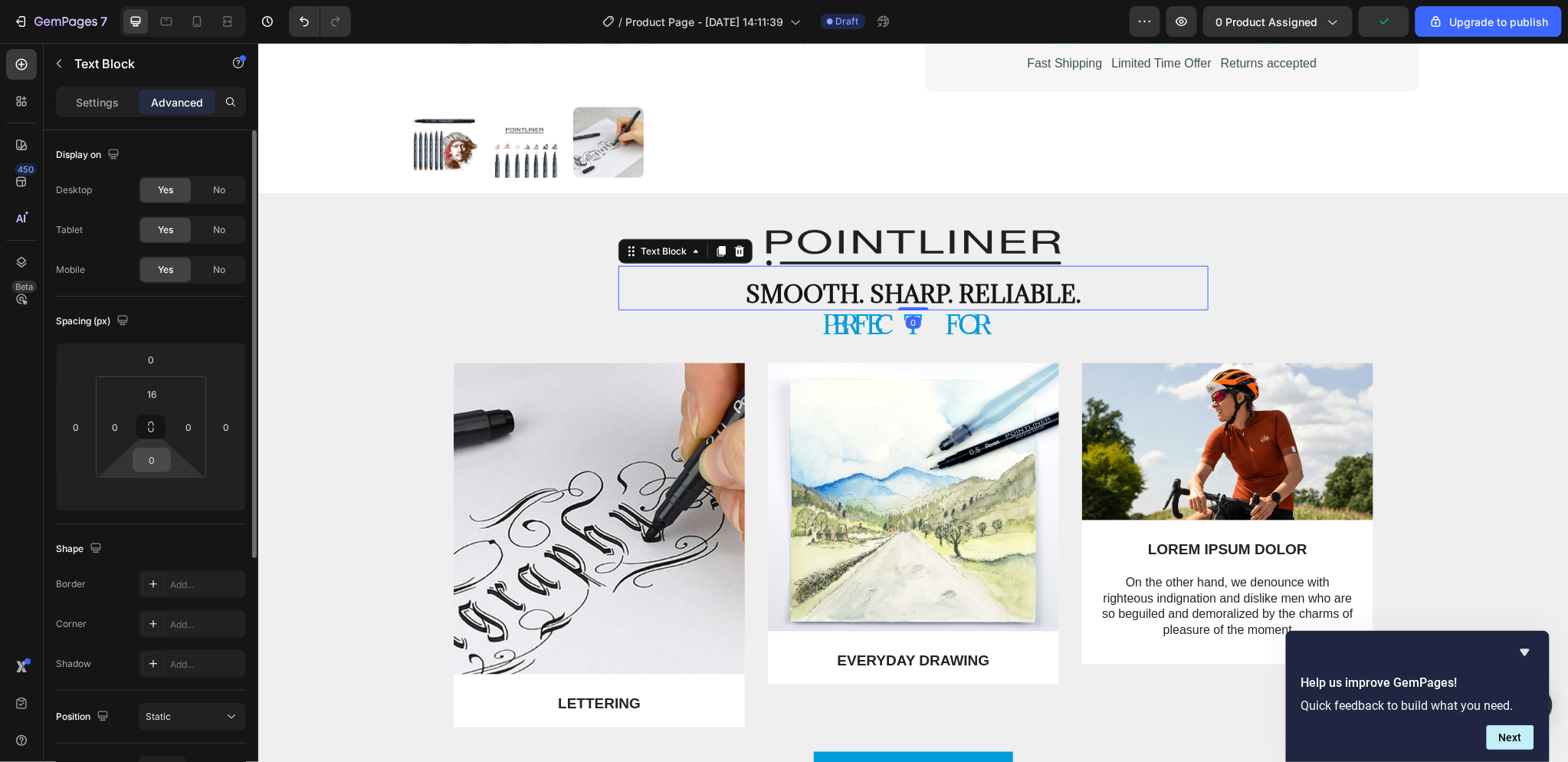
click at [155, 470] on input "0" at bounding box center [152, 459] width 30 height 23
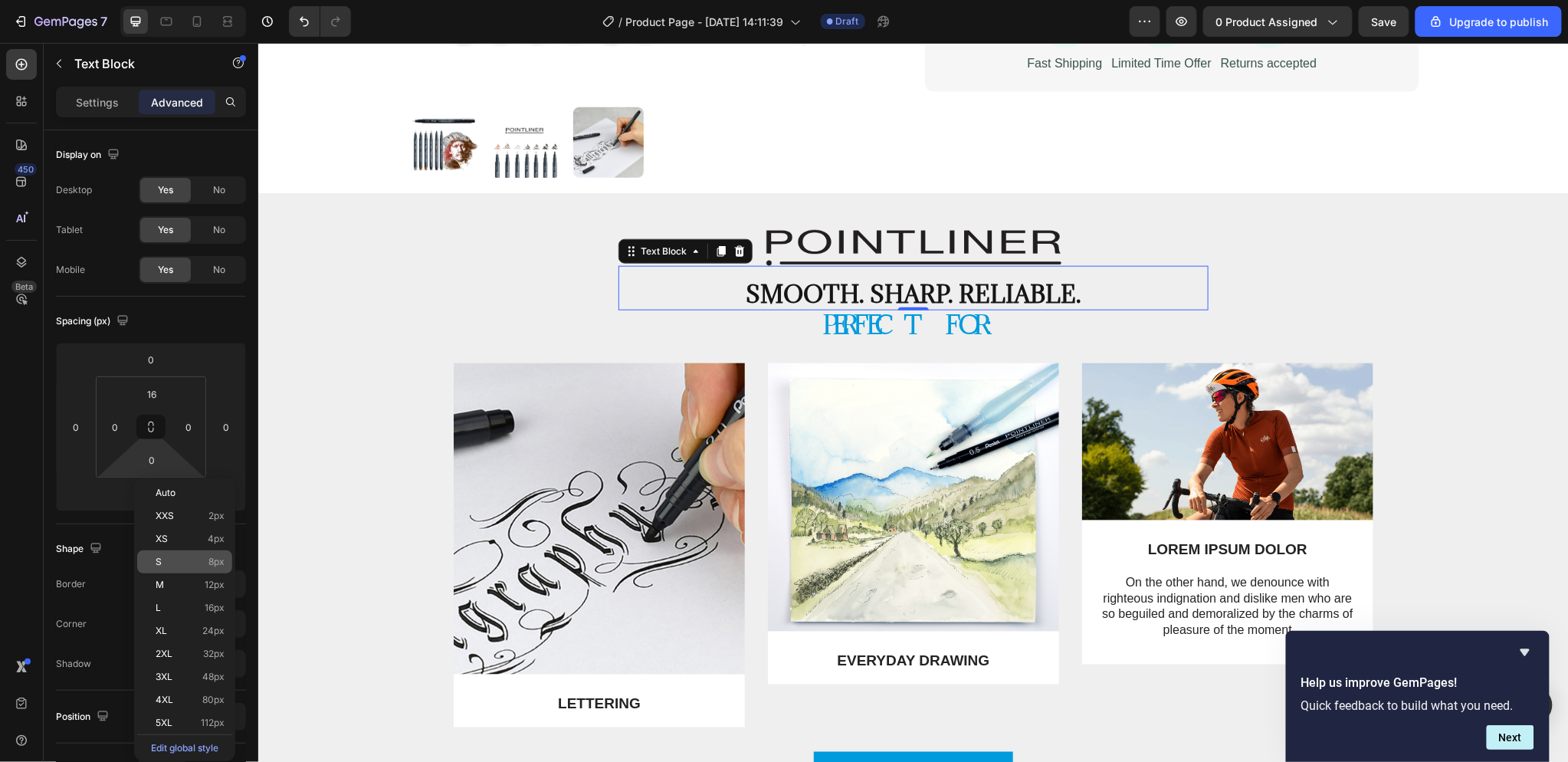
click at [194, 555] on div "S 8px" at bounding box center [184, 562] width 95 height 23
type input "8"
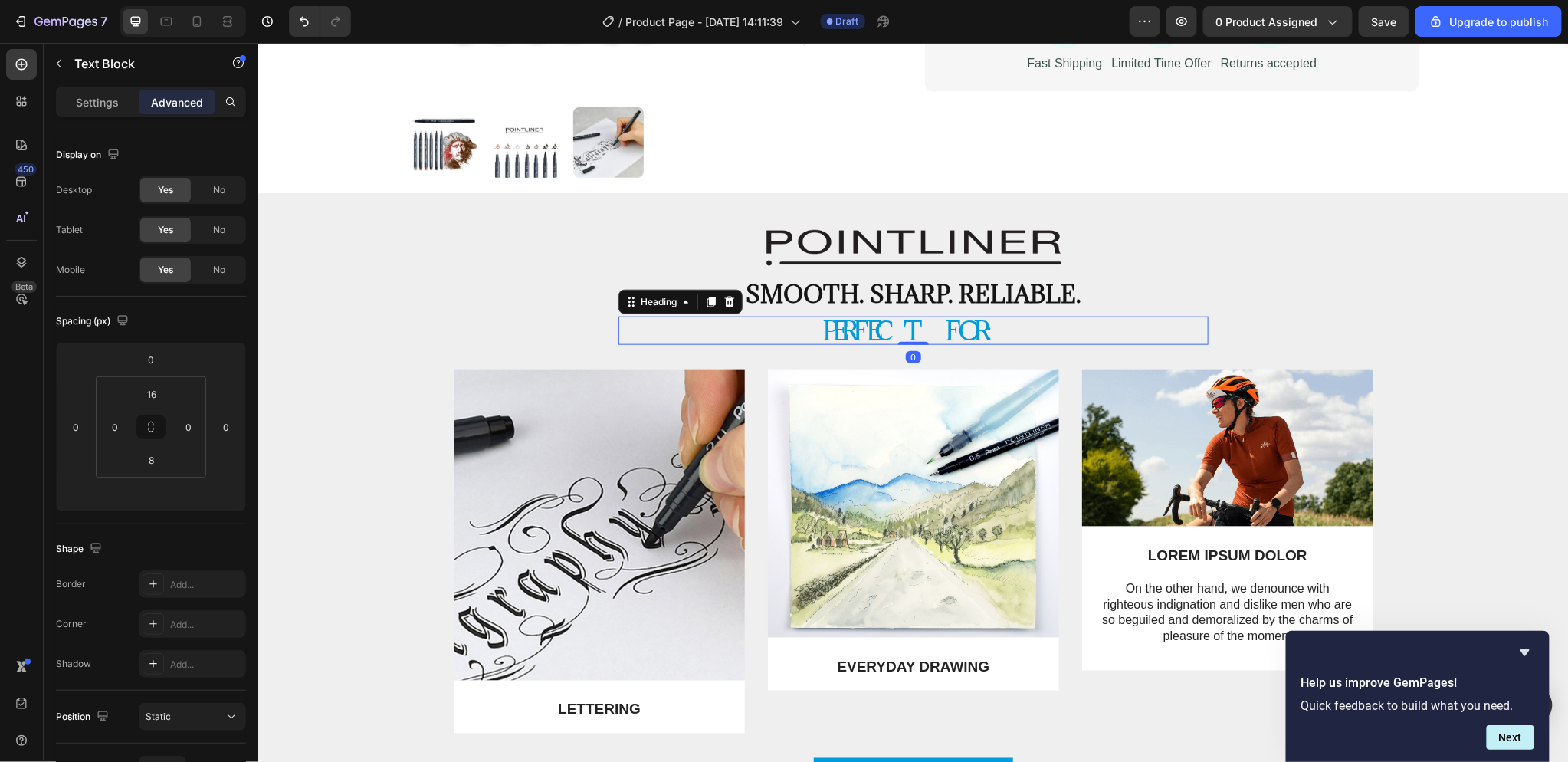
click at [1090, 337] on p "Perfect for:" at bounding box center [913, 331] width 587 height 26
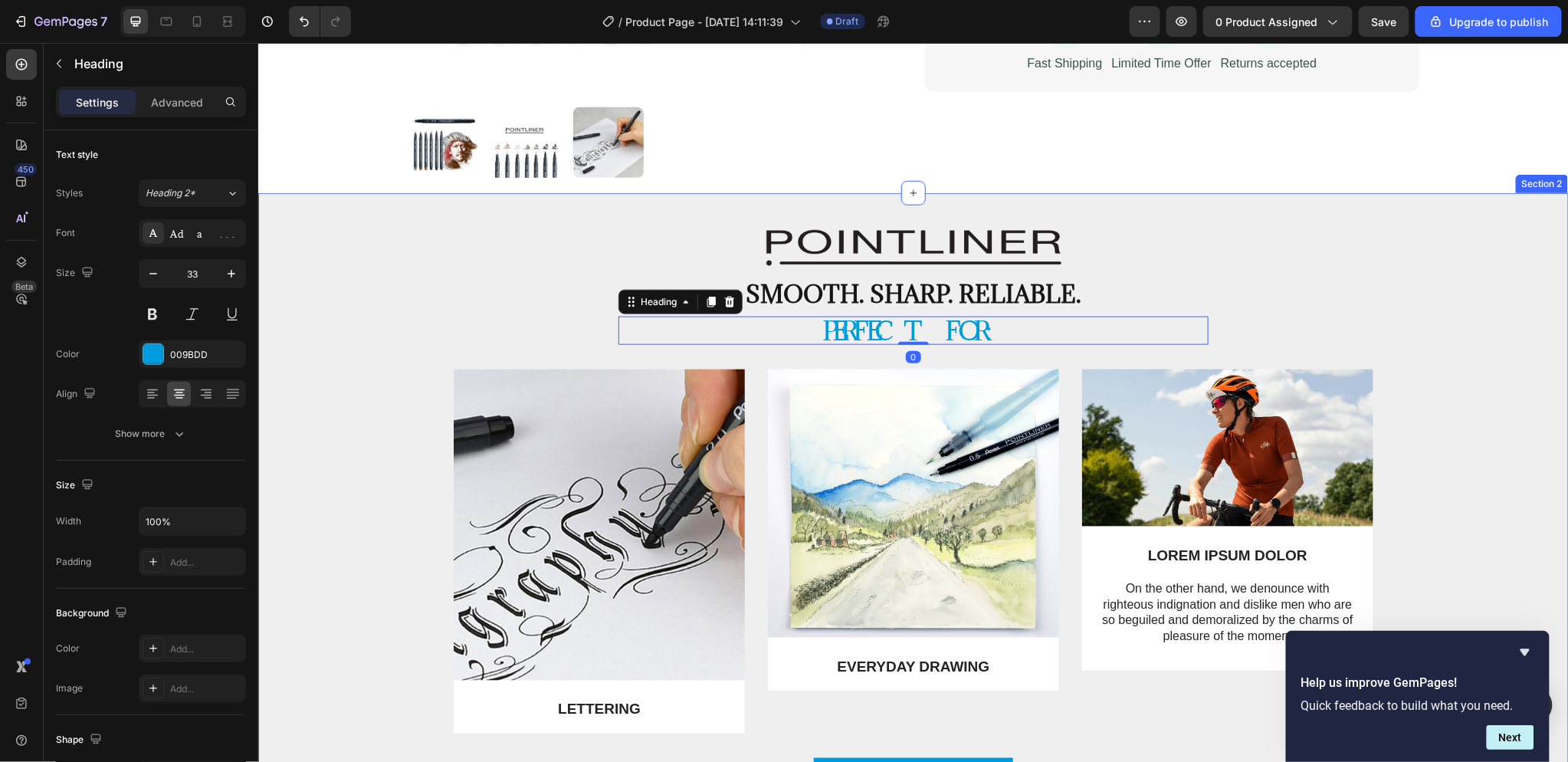
click at [998, 359] on div "Image Smooth. Sharp. Reliable. Text Block Perfect for: Heading 0 Row Image LETT…" at bounding box center [912, 523] width 1287 height 588
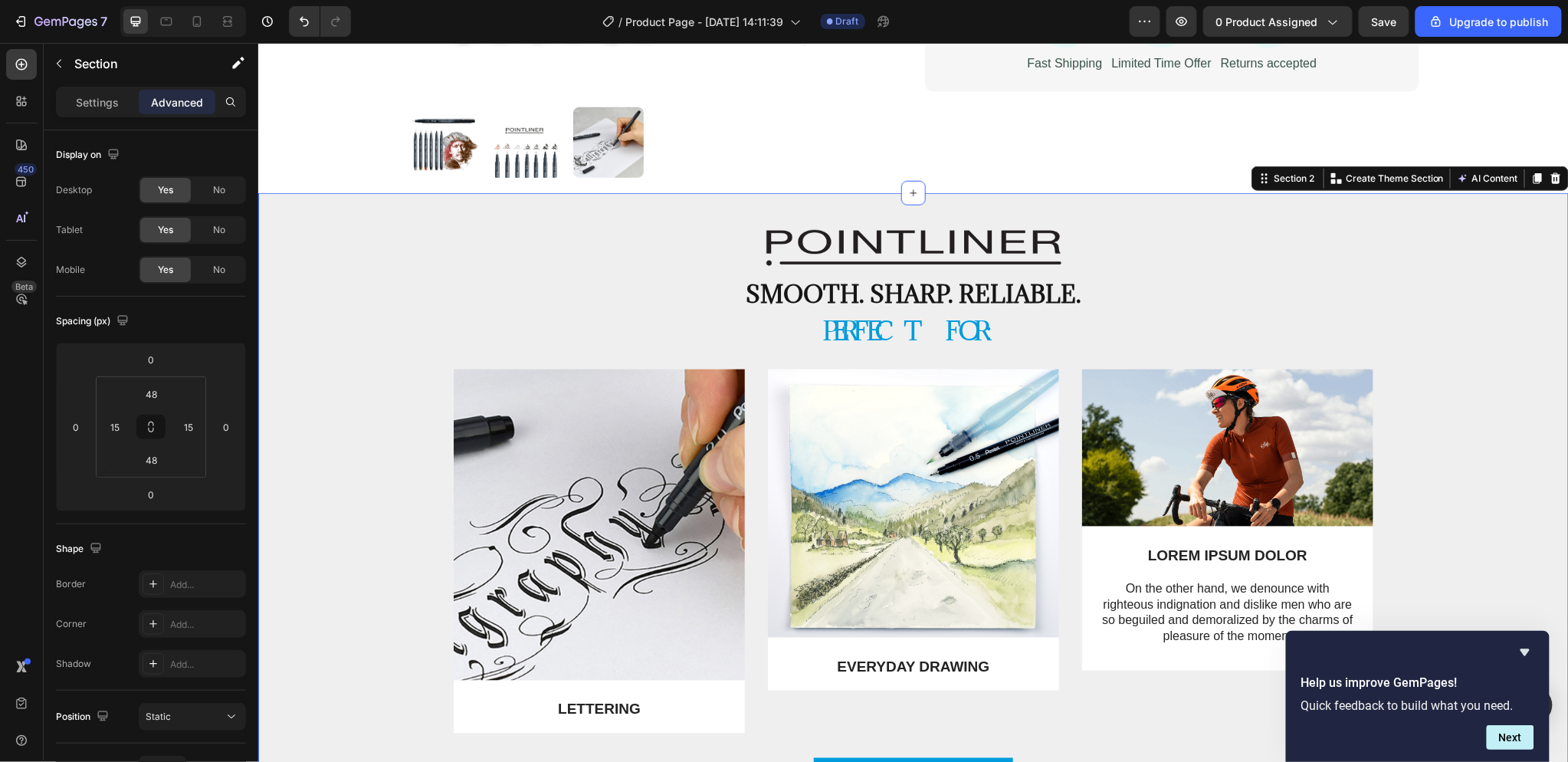
click at [1378, 391] on div "Image LETTERING Text Block Row Image EVERYDAY DRAWING Text Block Row Image LORE…" at bounding box center [912, 563] width 1287 height 389
click at [1366, 395] on img at bounding box center [1227, 447] width 291 height 157
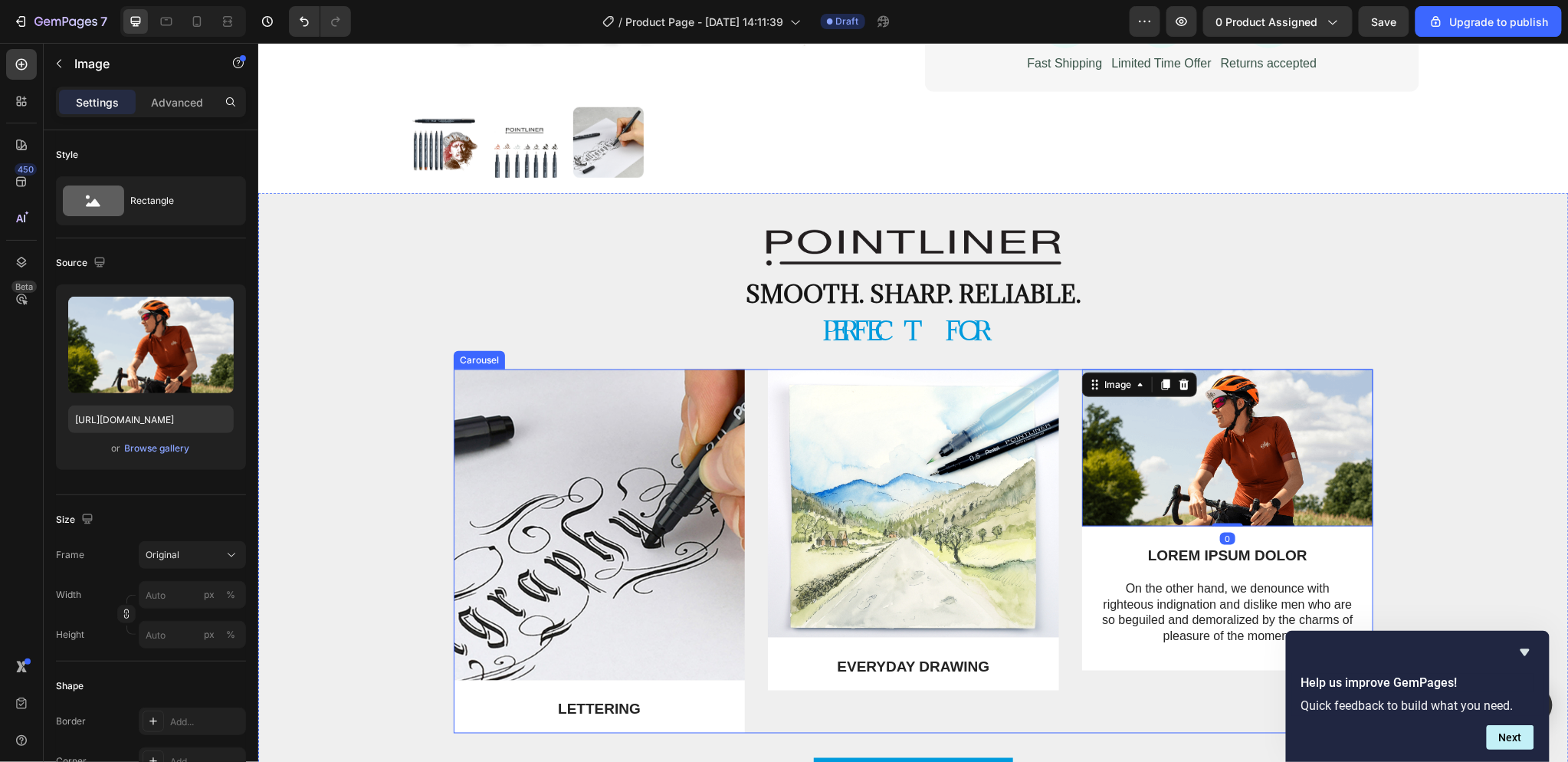
click at [1059, 414] on div "Image LETTERING Text Block Row Image EVERYDAY DRAWING Text Block Row Image 0 LO…" at bounding box center [912, 551] width 919 height 364
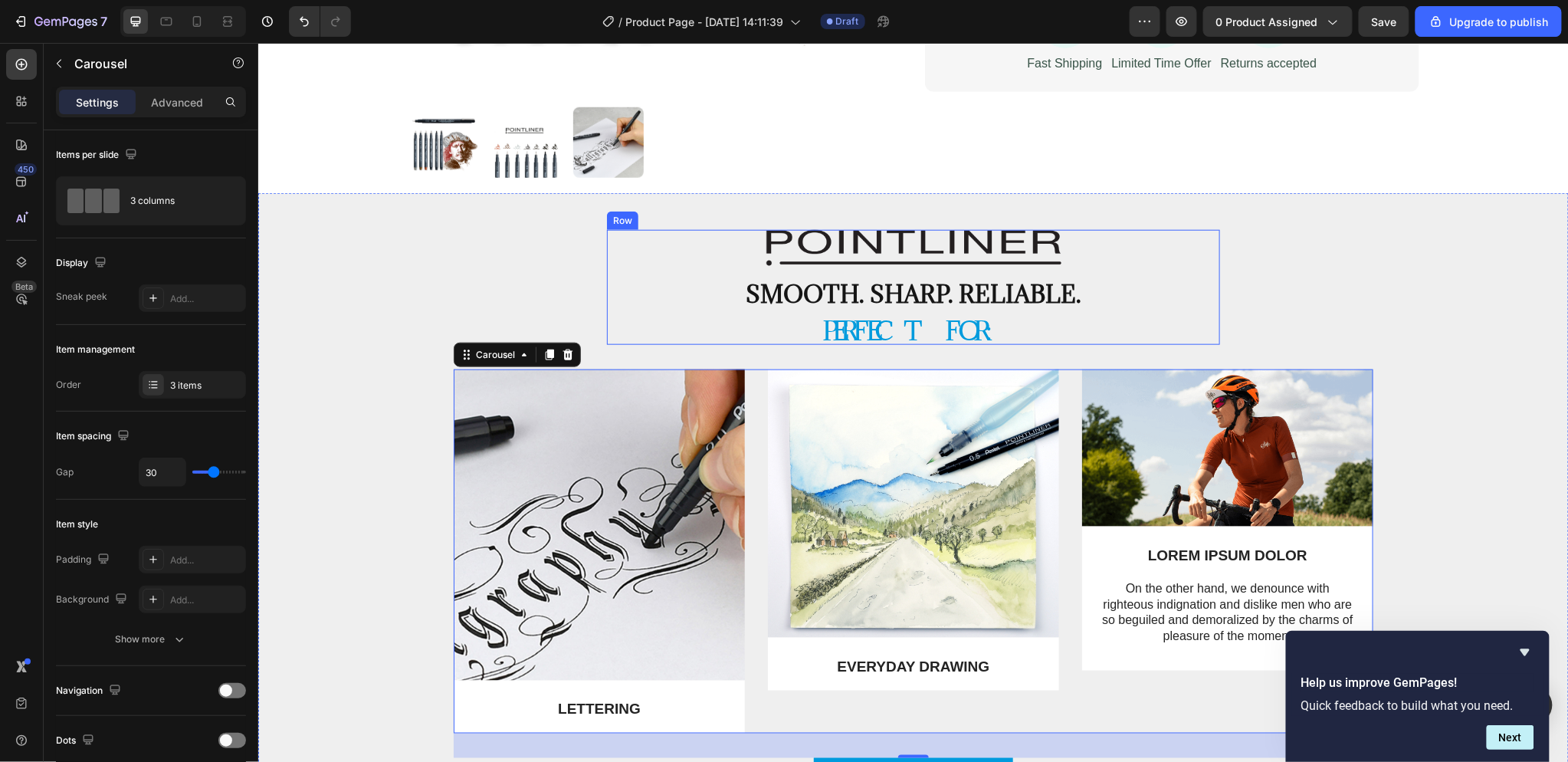
click at [1208, 272] on div "Image Smooth. Sharp. Reliable. Text Block Perfect for: Heading Row" at bounding box center [913, 287] width 613 height 115
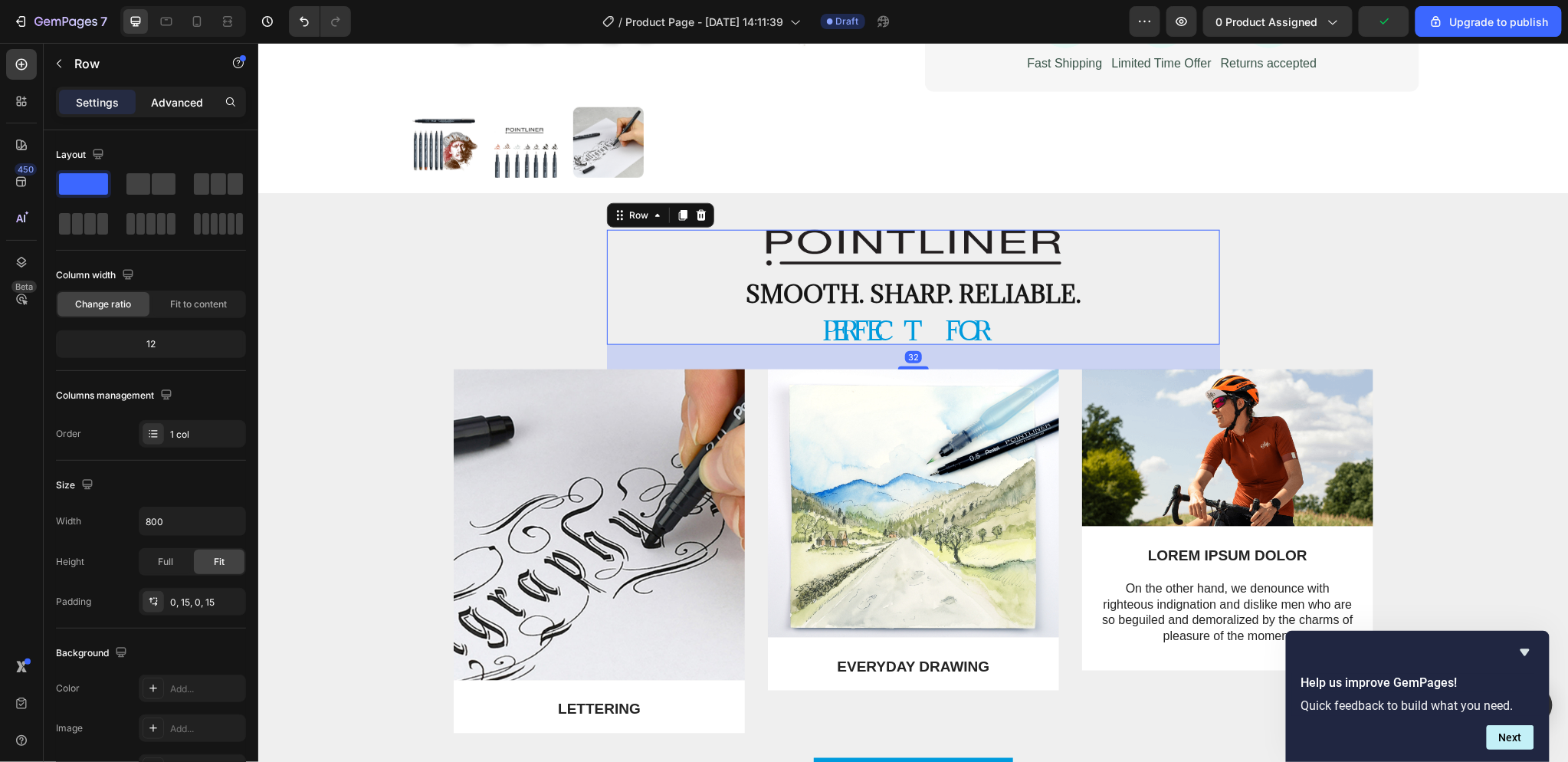
click at [161, 90] on div "Advanced" at bounding box center [177, 102] width 77 height 25
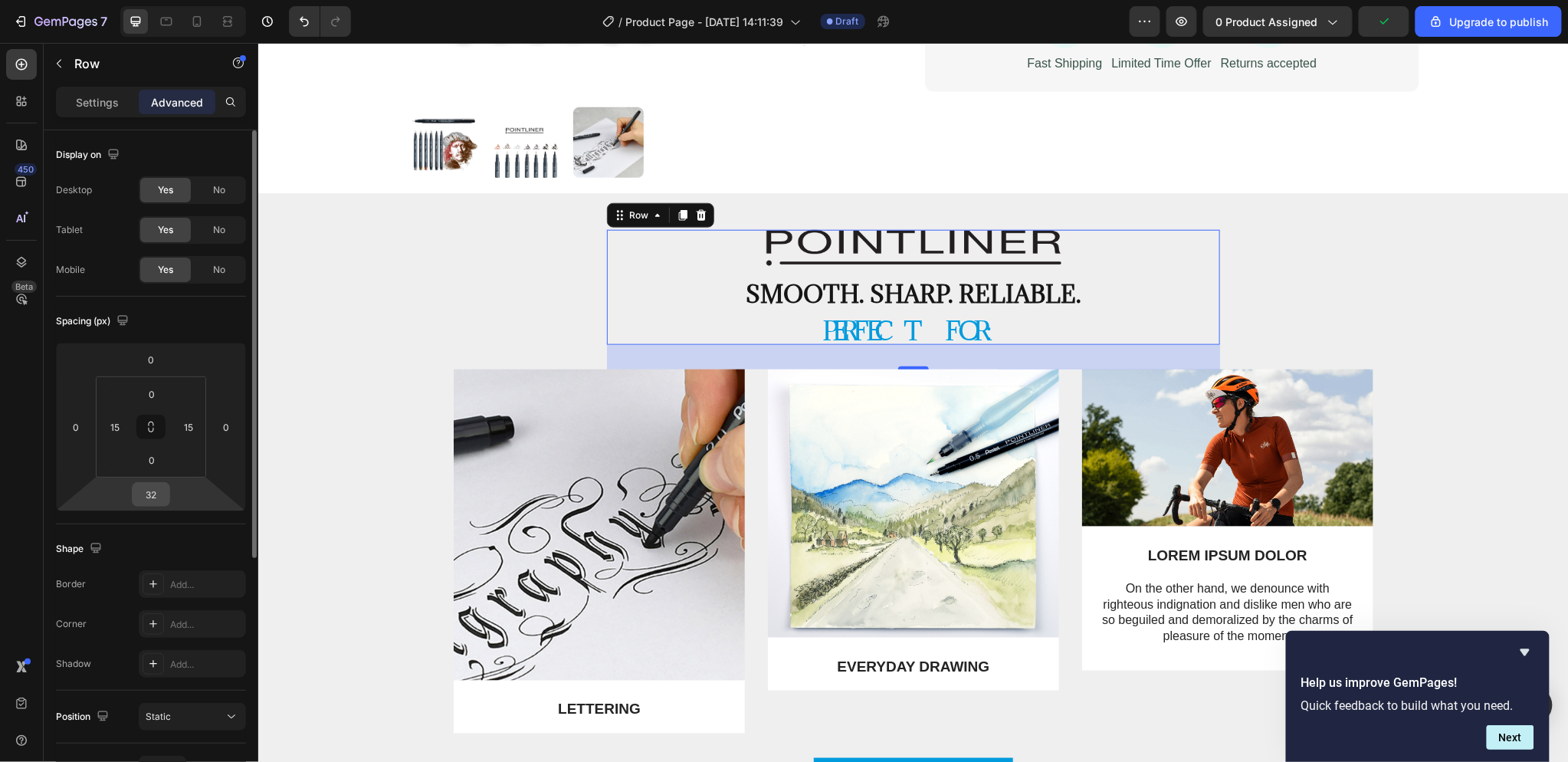
click at [154, 499] on input "32" at bounding box center [151, 494] width 30 height 23
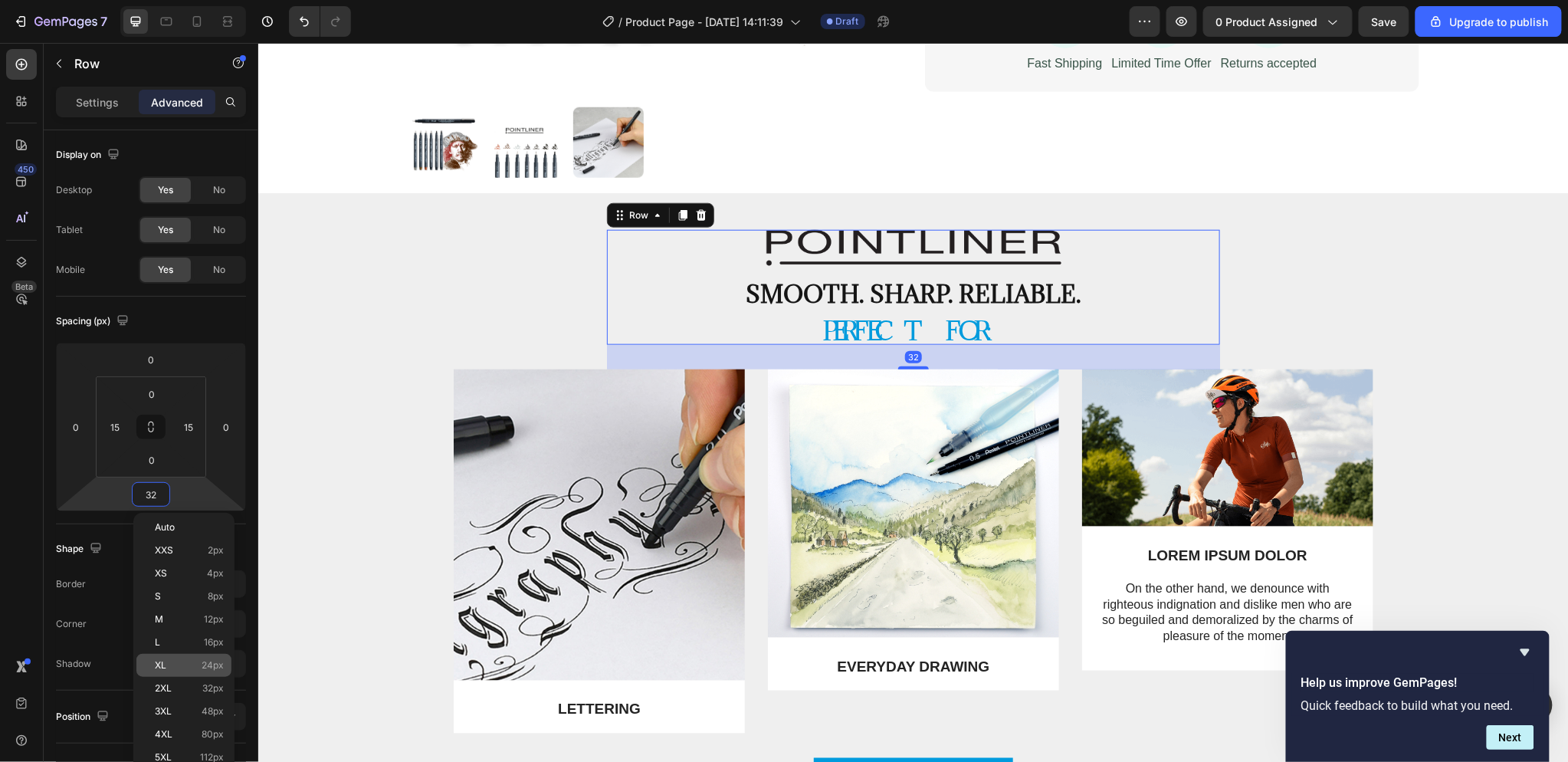
click at [176, 660] on p "XL 24px" at bounding box center [189, 665] width 69 height 10
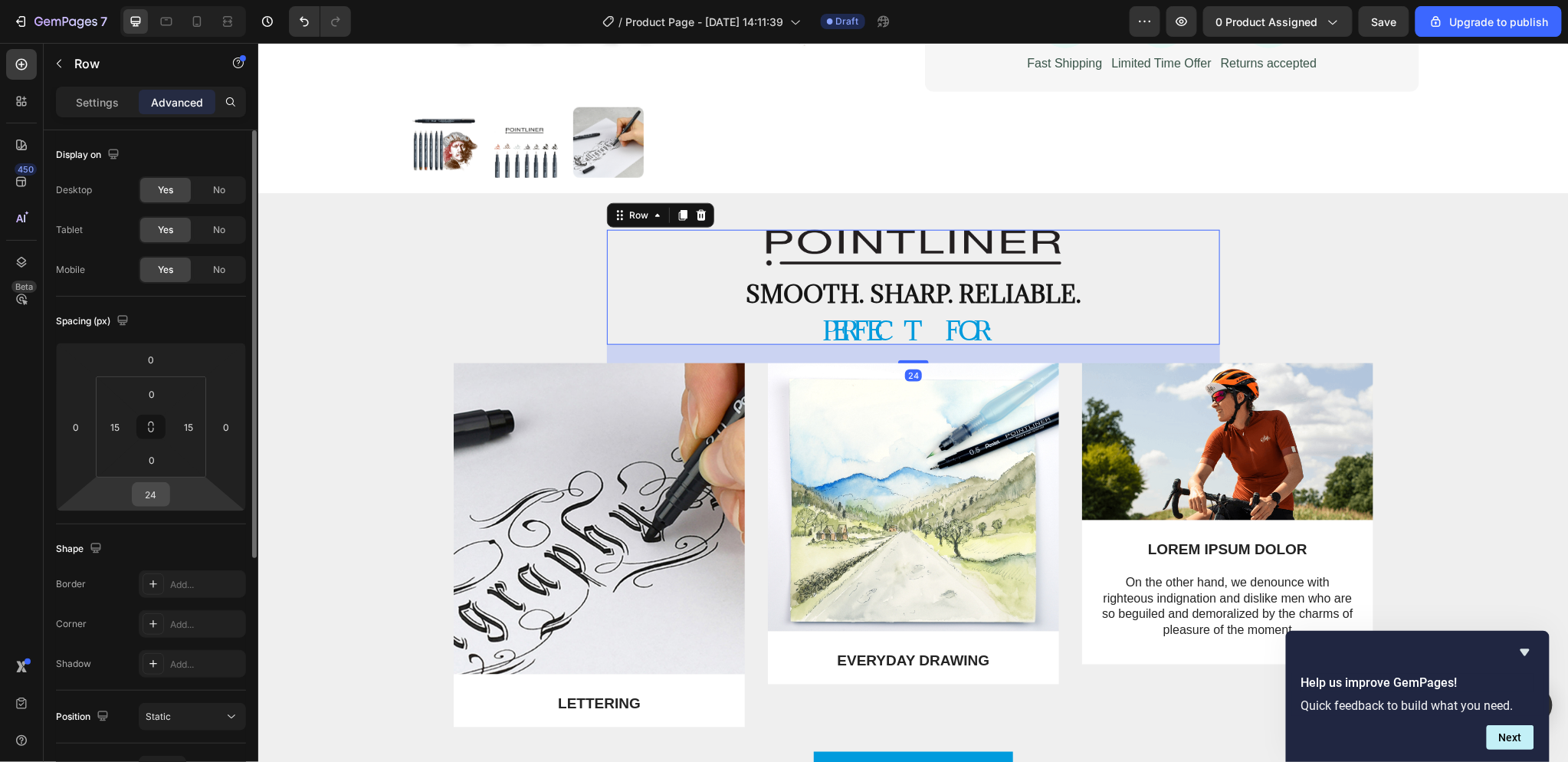
click at [162, 496] on input "24" at bounding box center [151, 494] width 30 height 23
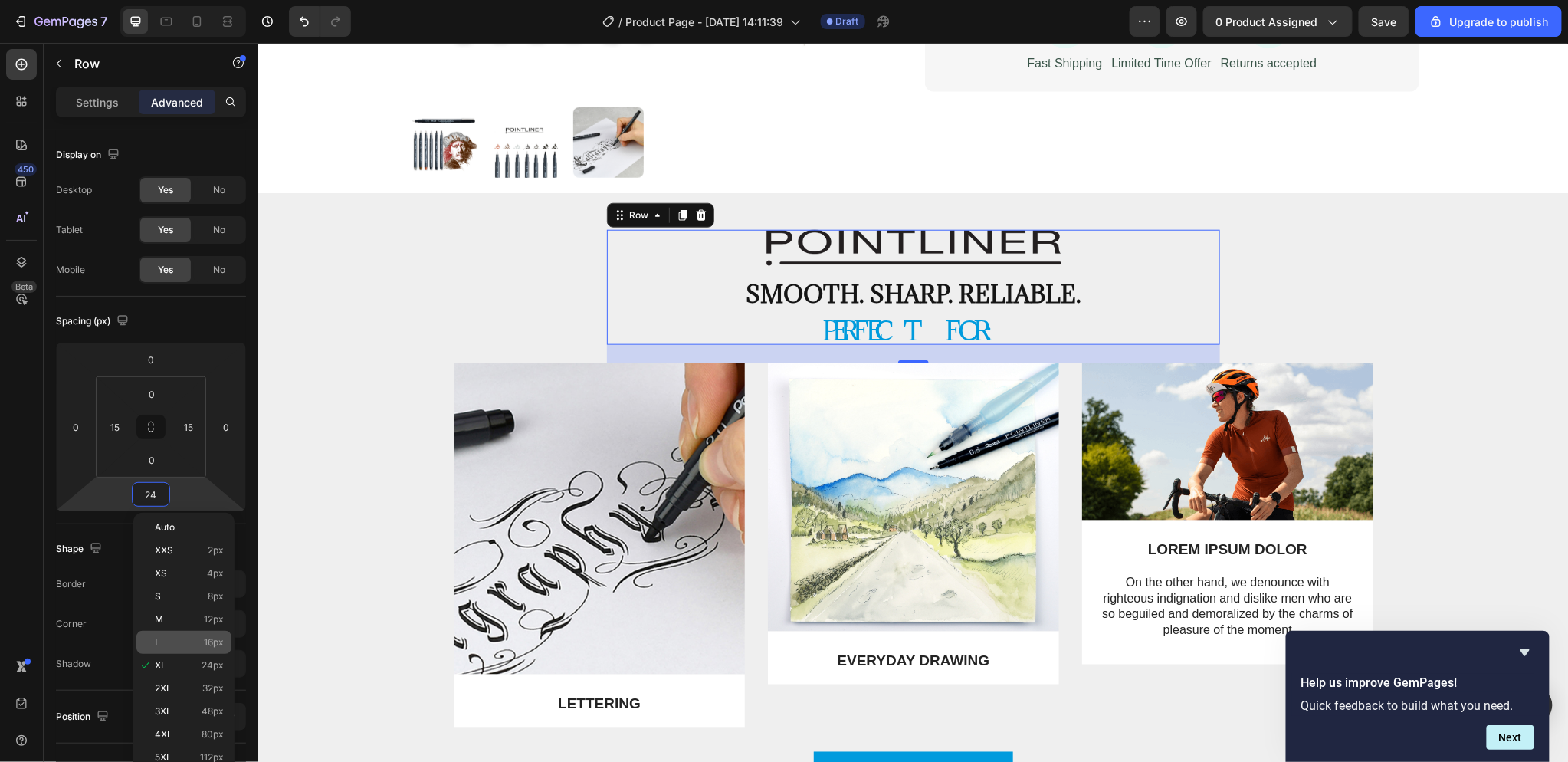
click at [180, 647] on p "L 16px" at bounding box center [189, 642] width 69 height 10
type input "16"
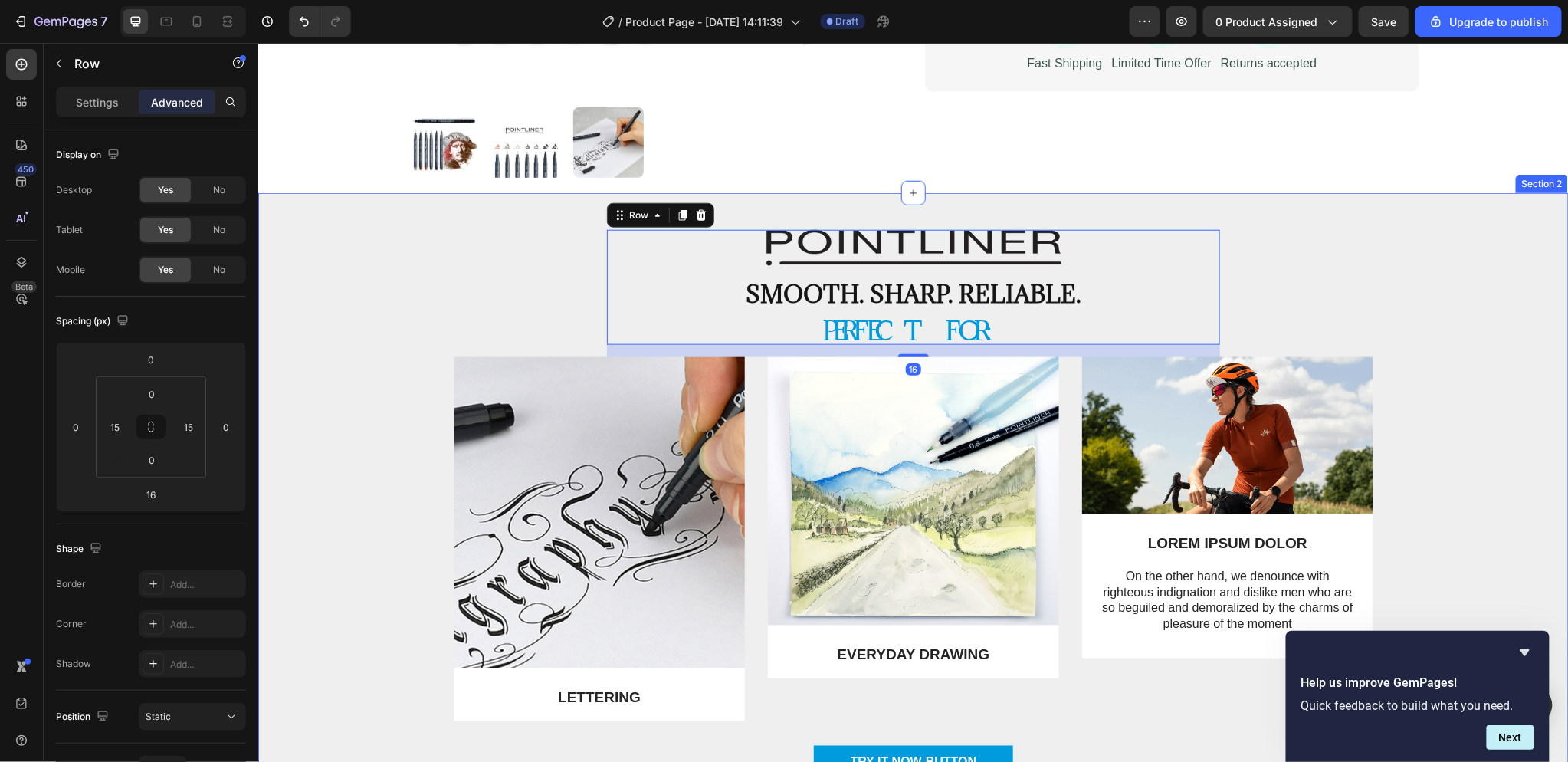
click at [405, 373] on div "Image LETTERING Text Block Row Image EVERYDAY DRAWING Text Block Row Image LORE…" at bounding box center [912, 551] width 1287 height 389
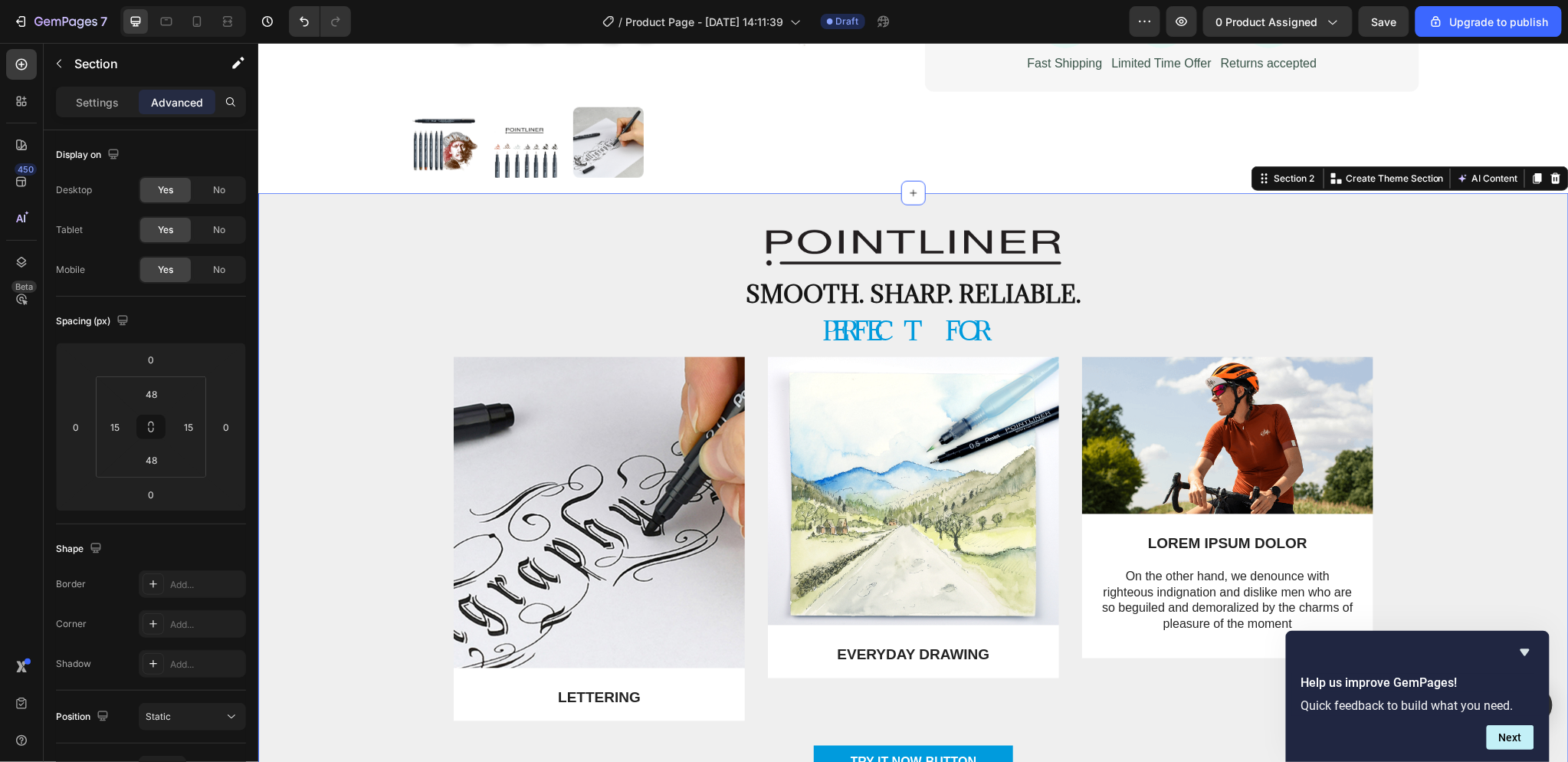
click at [332, 319] on div "Image Smooth. Sharp. Reliable. Text Block Perfect for: Heading Row Image LETTER…" at bounding box center [912, 516] width 1287 height 575
click at [931, 330] on p "Perfect for:" at bounding box center [913, 331] width 587 height 26
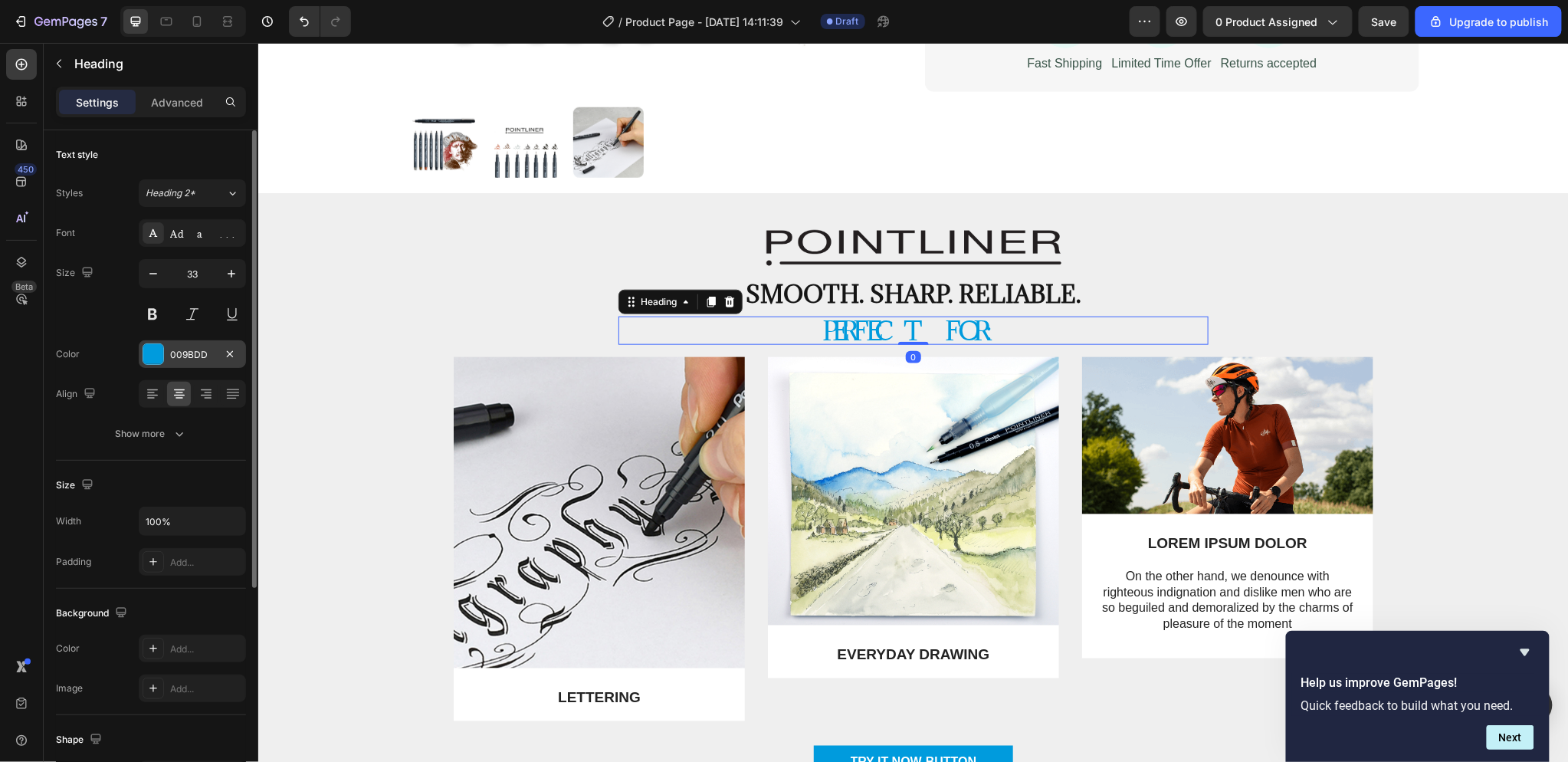
click at [155, 347] on div at bounding box center [153, 354] width 20 height 20
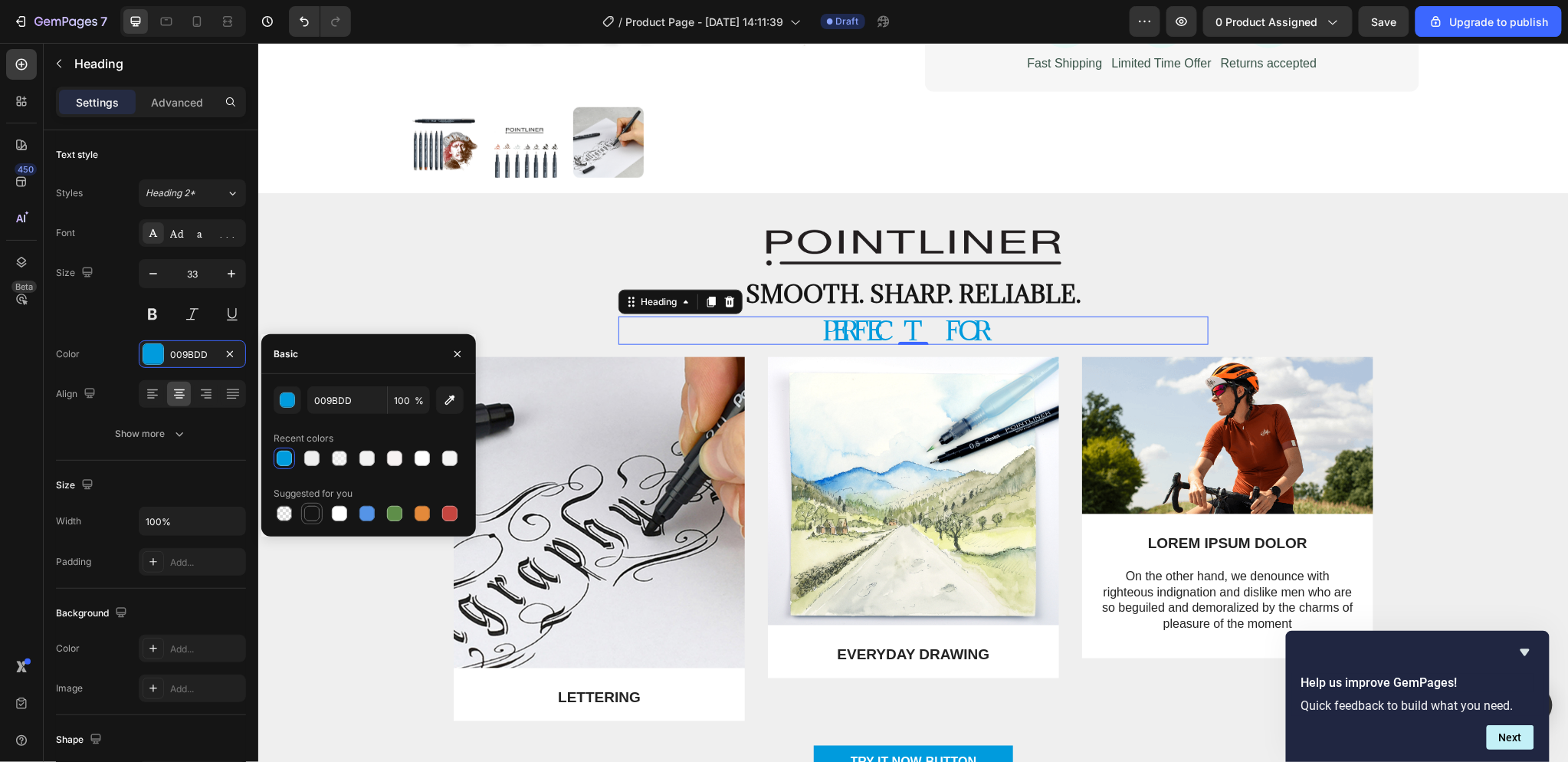
click at [312, 512] on div at bounding box center [311, 513] width 15 height 15
type input "151515"
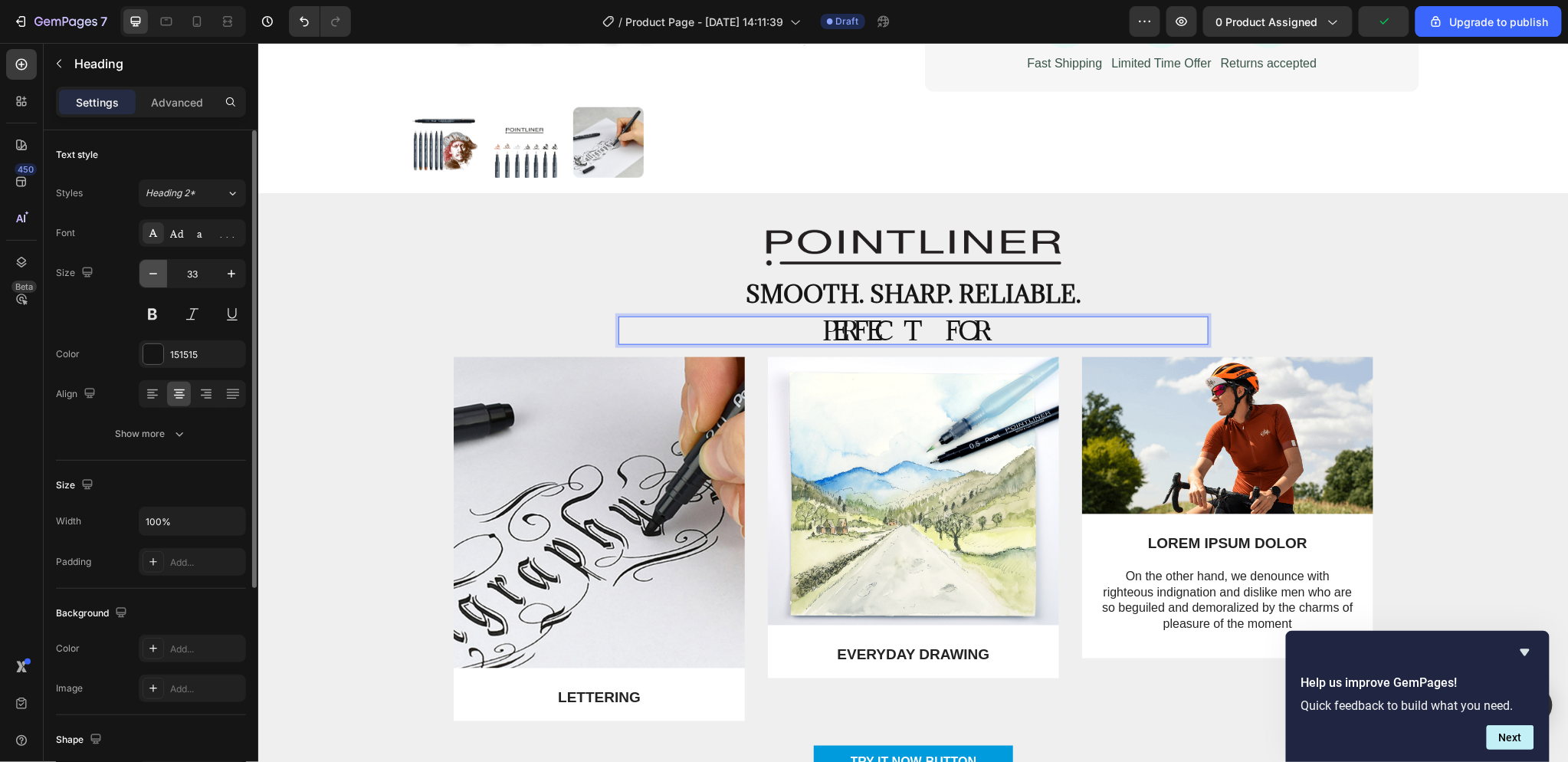
click at [154, 272] on icon "button" at bounding box center [153, 273] width 15 height 15
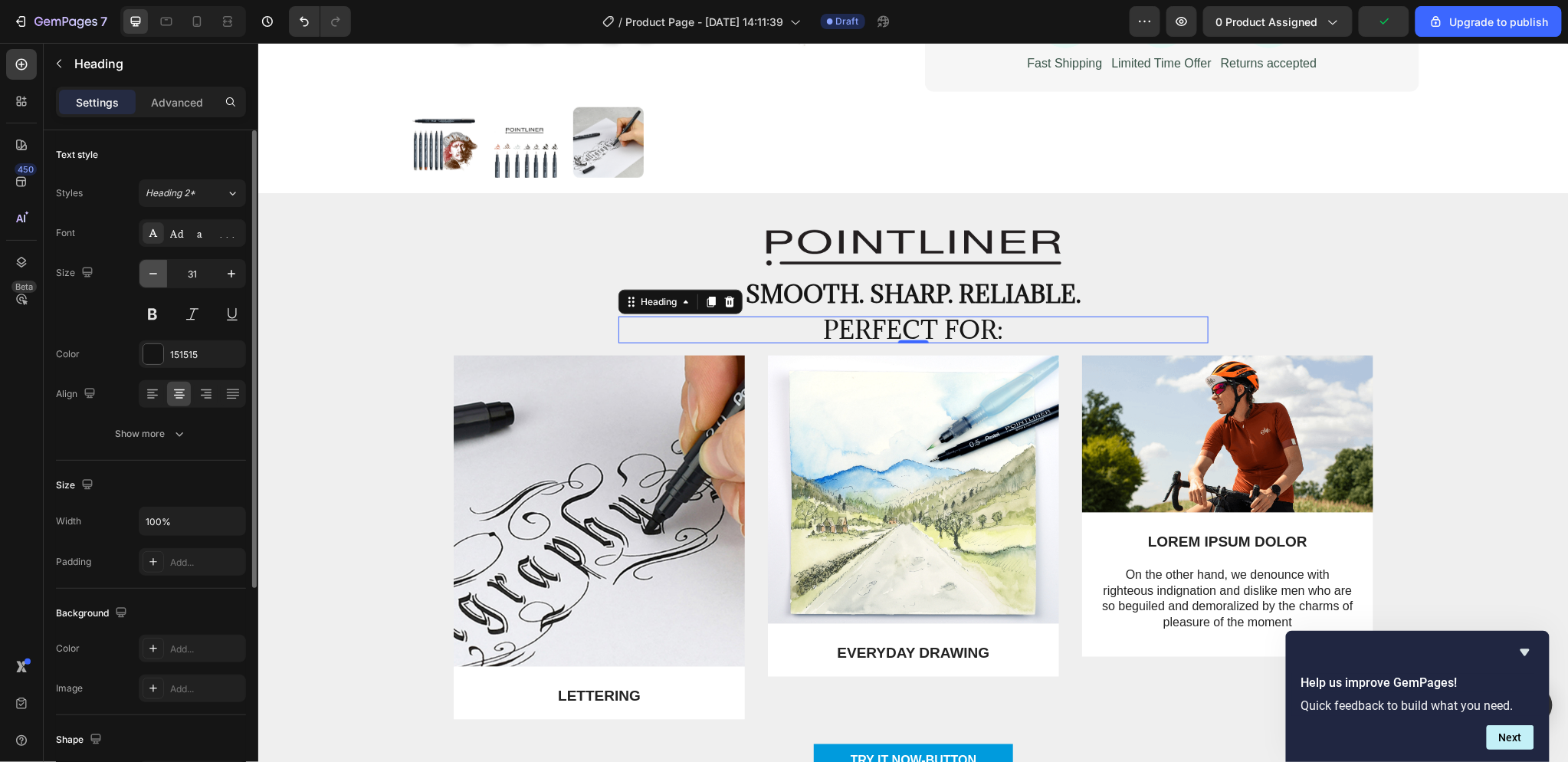
click at [154, 272] on icon "button" at bounding box center [153, 273] width 15 height 15
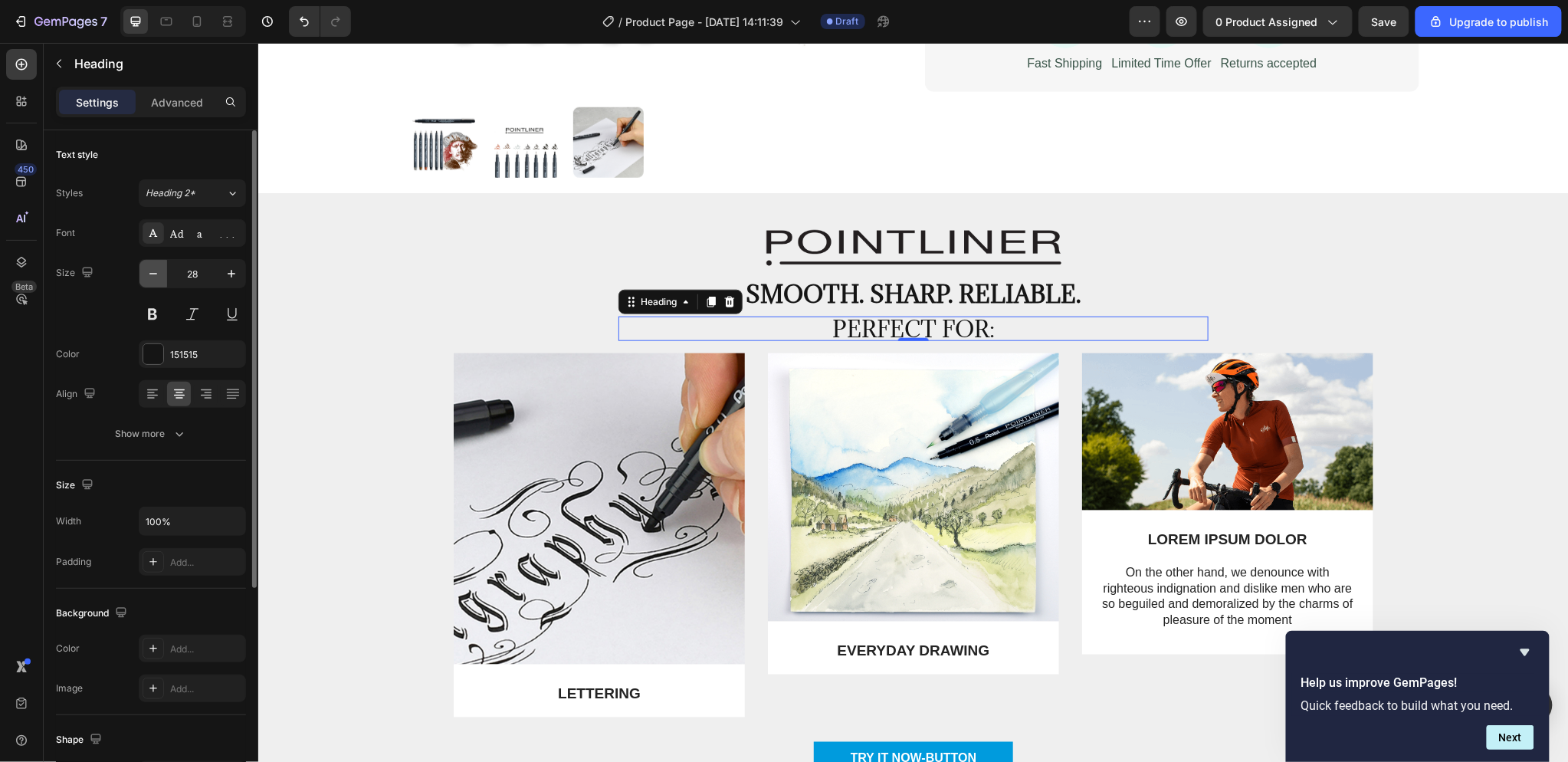
type input "27"
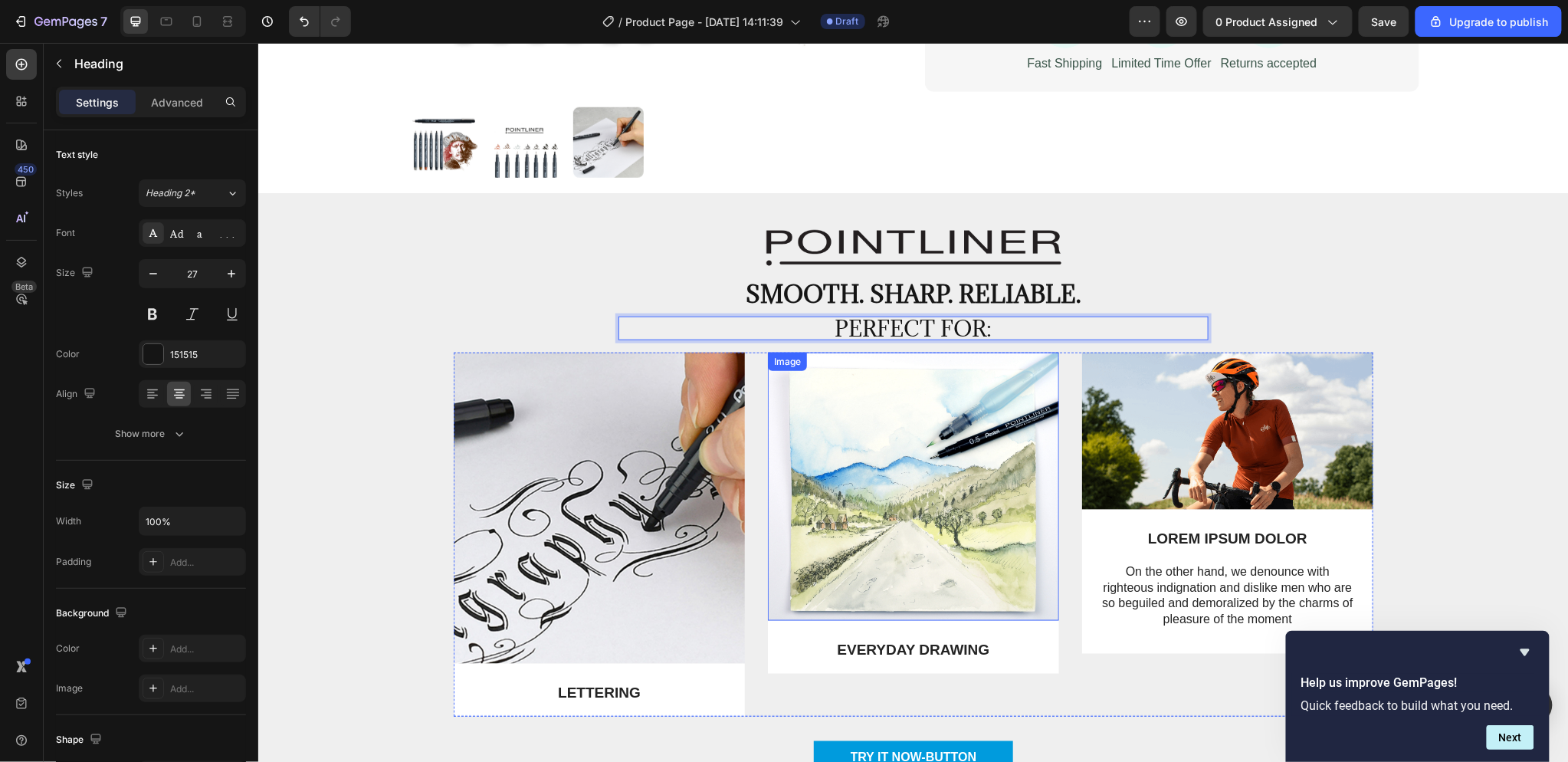
drag, startPoint x: 1042, startPoint y: 317, endPoint x: 1042, endPoint y: 352, distance: 35.0
click at [1042, 358] on div "Image Smooth. Sharp. Reliable. Text Block Perfect for: Heading 0 Row Image LETT…" at bounding box center [912, 514] width 1287 height 571
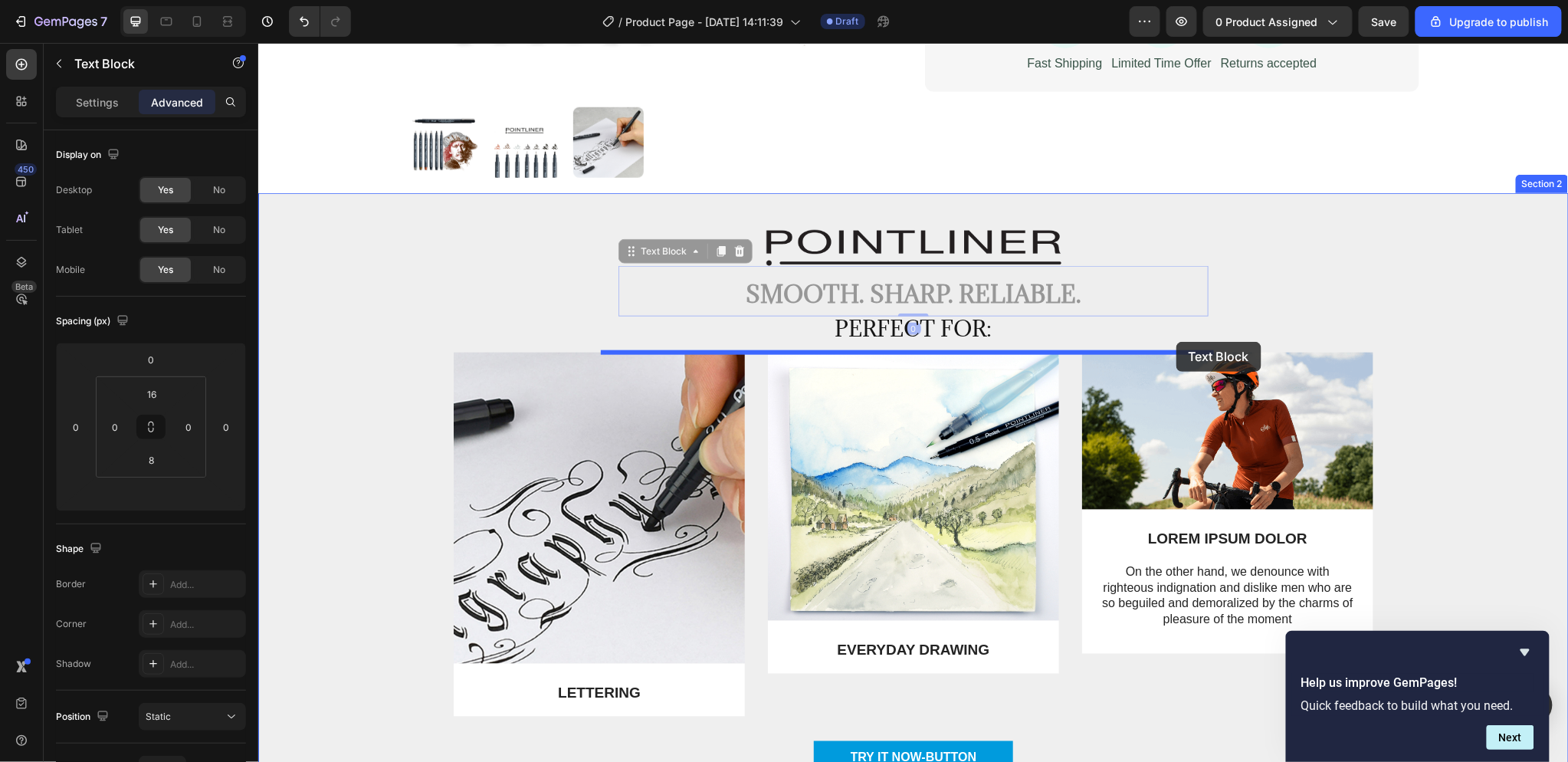
drag, startPoint x: 1180, startPoint y: 314, endPoint x: 1175, endPoint y: 341, distance: 27.5
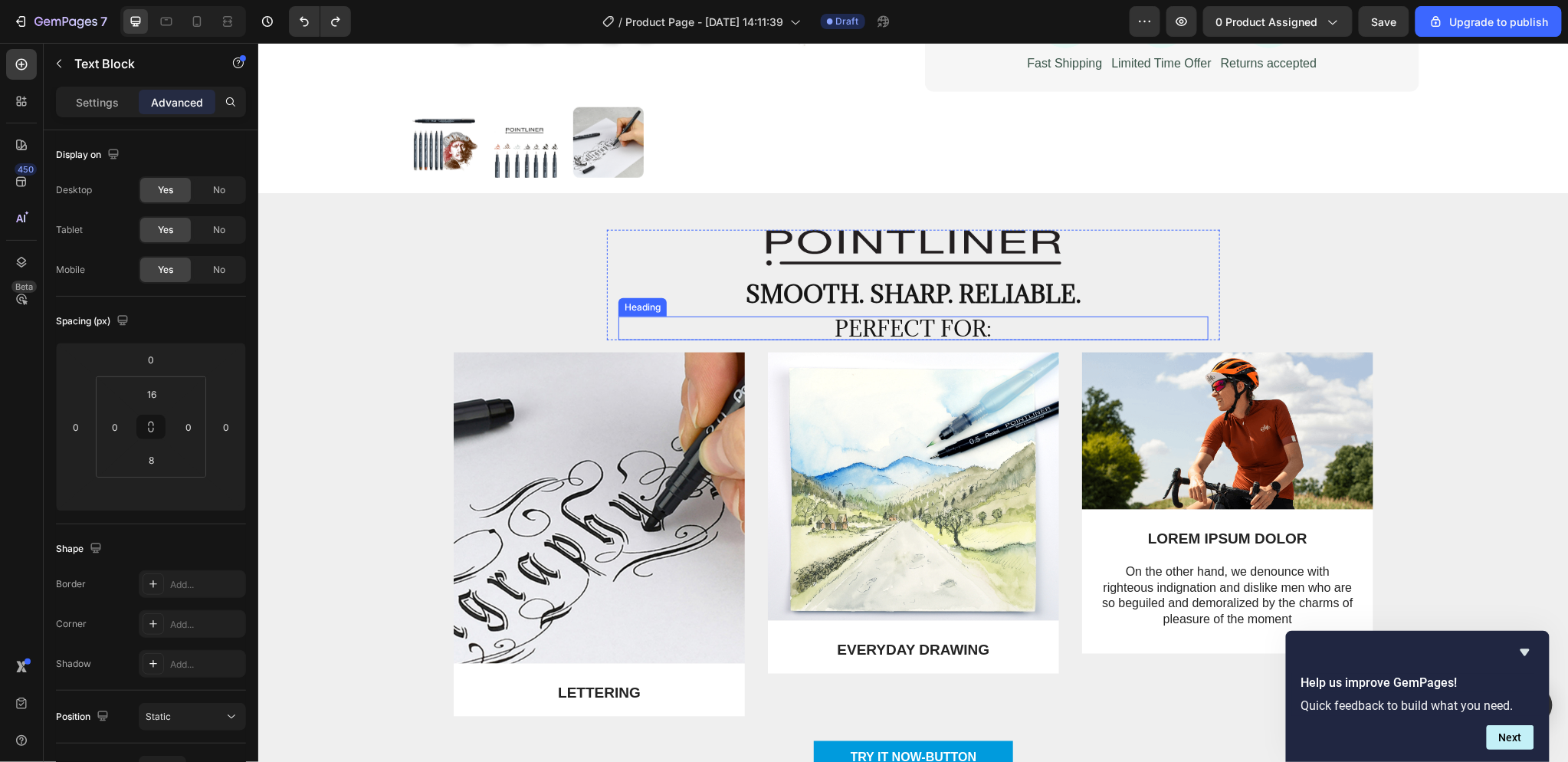
click at [964, 323] on p "Perfect for:" at bounding box center [913, 328] width 587 height 21
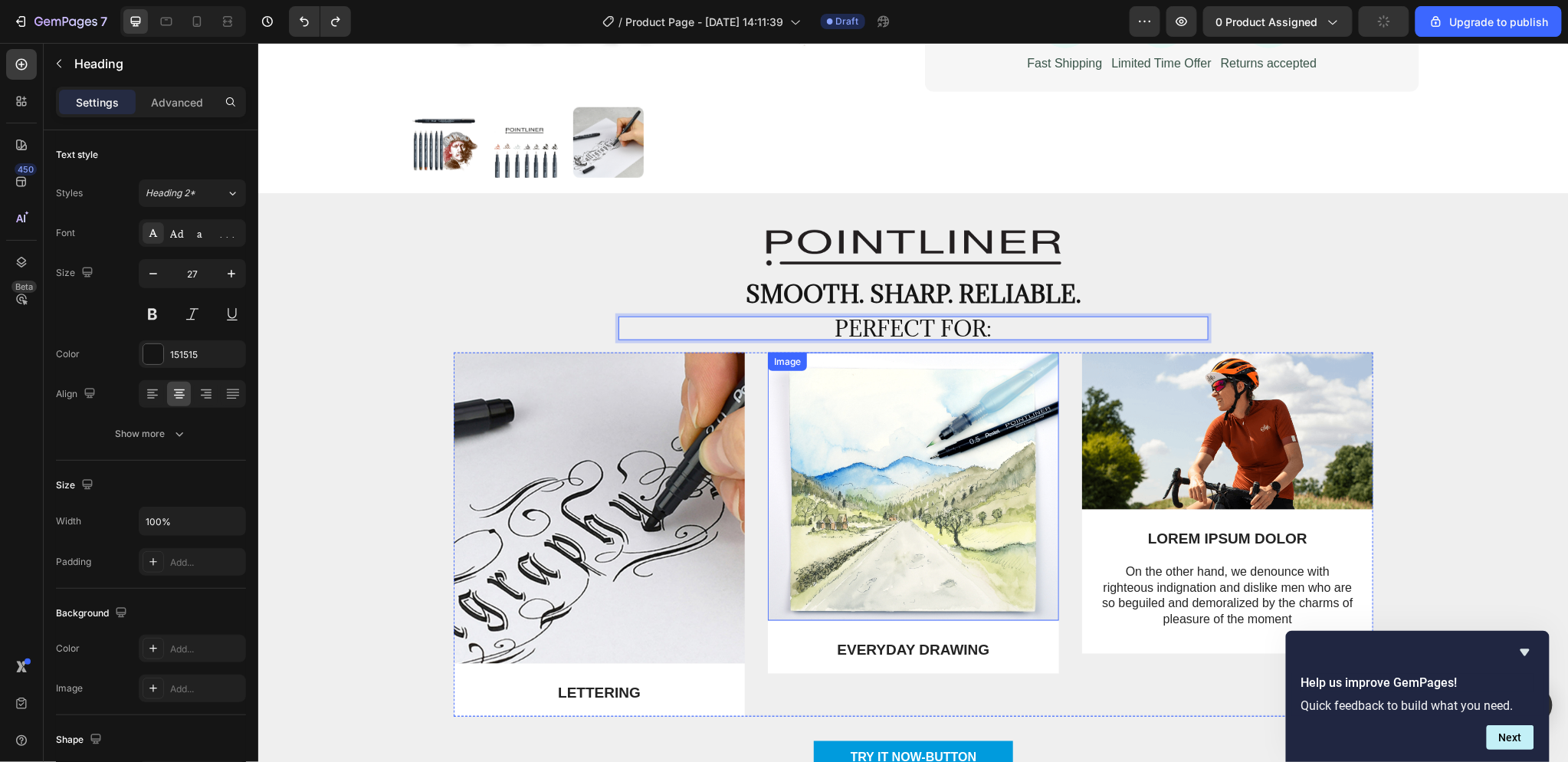
drag, startPoint x: 983, startPoint y: 315, endPoint x: 987, endPoint y: 342, distance: 27.3
click at [1012, 321] on p "Perfect for:" at bounding box center [913, 328] width 587 height 21
drag, startPoint x: 1054, startPoint y: 315, endPoint x: 1061, endPoint y: 344, distance: 29.8
click at [1061, 344] on div "Image Smooth. Sharp. Reliable. Text Block Perfect for: Heading 0 Row Image LETT…" at bounding box center [912, 514] width 1287 height 571
drag, startPoint x: 611, startPoint y: 325, endPoint x: 644, endPoint y: 331, distance: 33.5
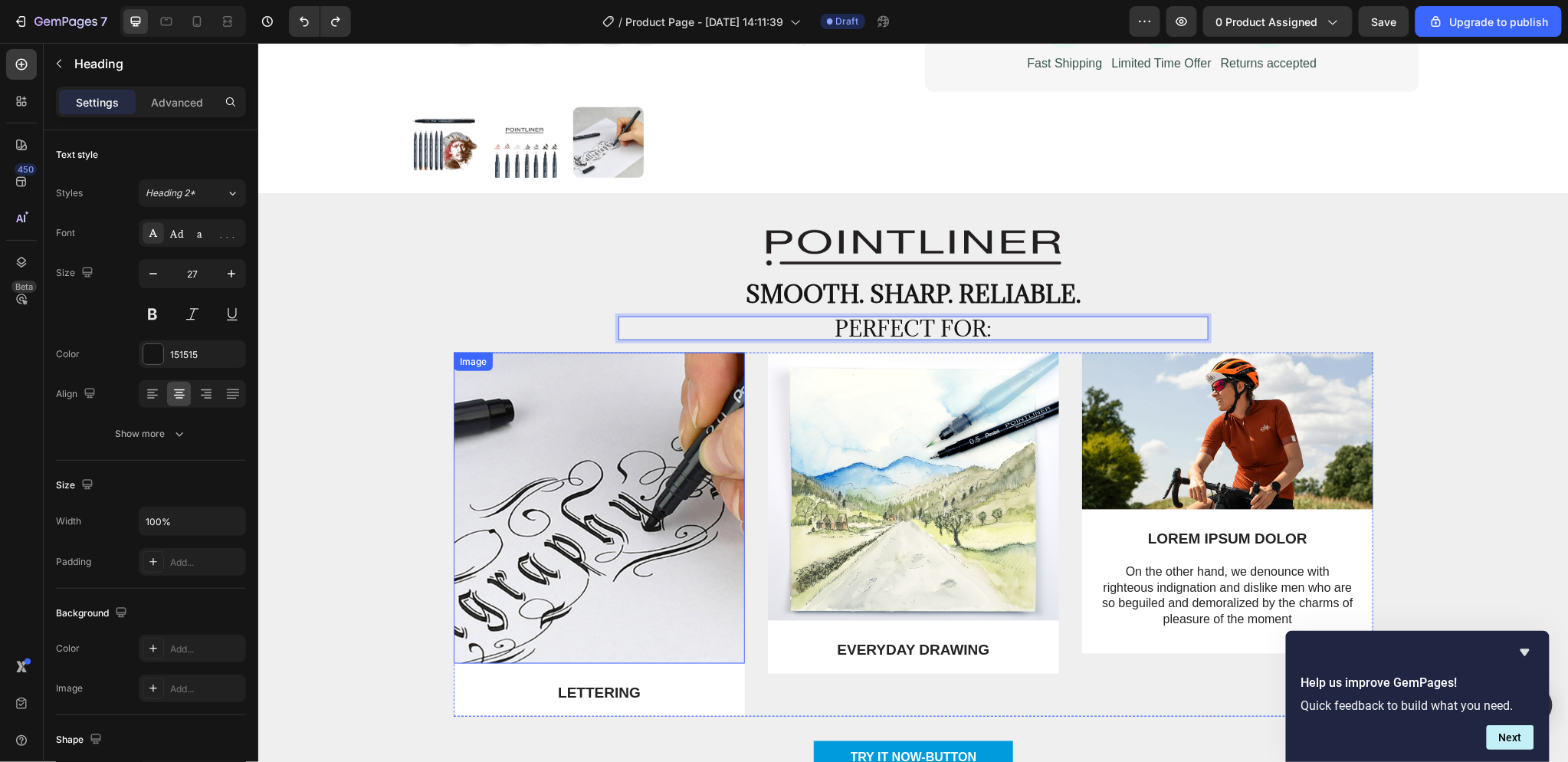
click at [615, 358] on div "Image Smooth. Sharp. Reliable. Text Block Perfect for: Heading 0 Row Image LETT…" at bounding box center [912, 514] width 1287 height 571
drag, startPoint x: 650, startPoint y: 337, endPoint x: 684, endPoint y: 365, distance: 44.0
click at [684, 365] on div "Image Smooth. Sharp. Reliable. Text Block Perfect for: Heading 0 Row Image LETT…" at bounding box center [912, 514] width 1287 height 571
click at [675, 323] on p "Perfect for:" at bounding box center [913, 328] width 587 height 21
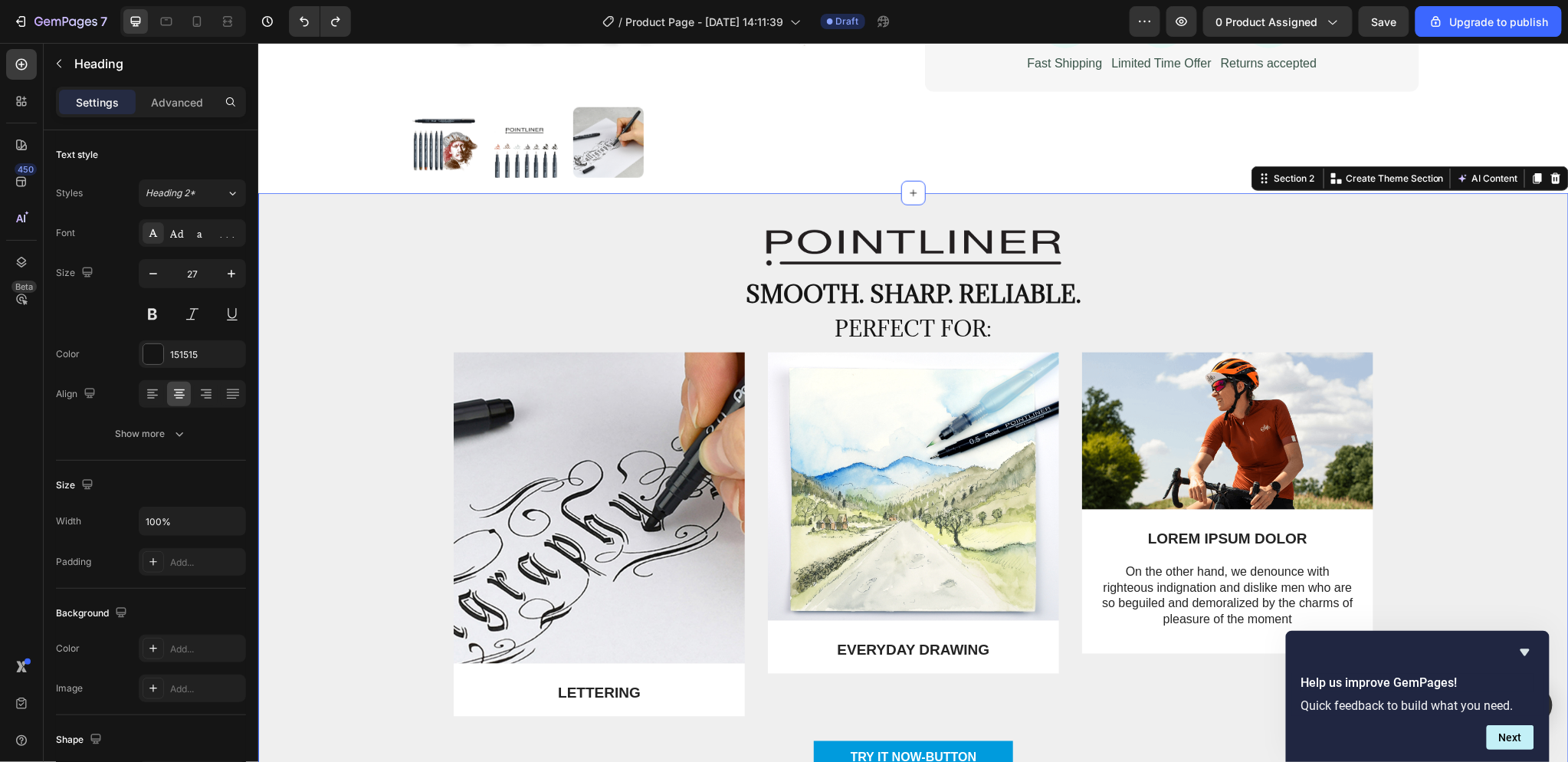
click at [1341, 267] on div "Image Smooth. Sharp. Reliable. Text Block Perfect for: Heading Row Image LETTER…" at bounding box center [912, 514] width 1287 height 571
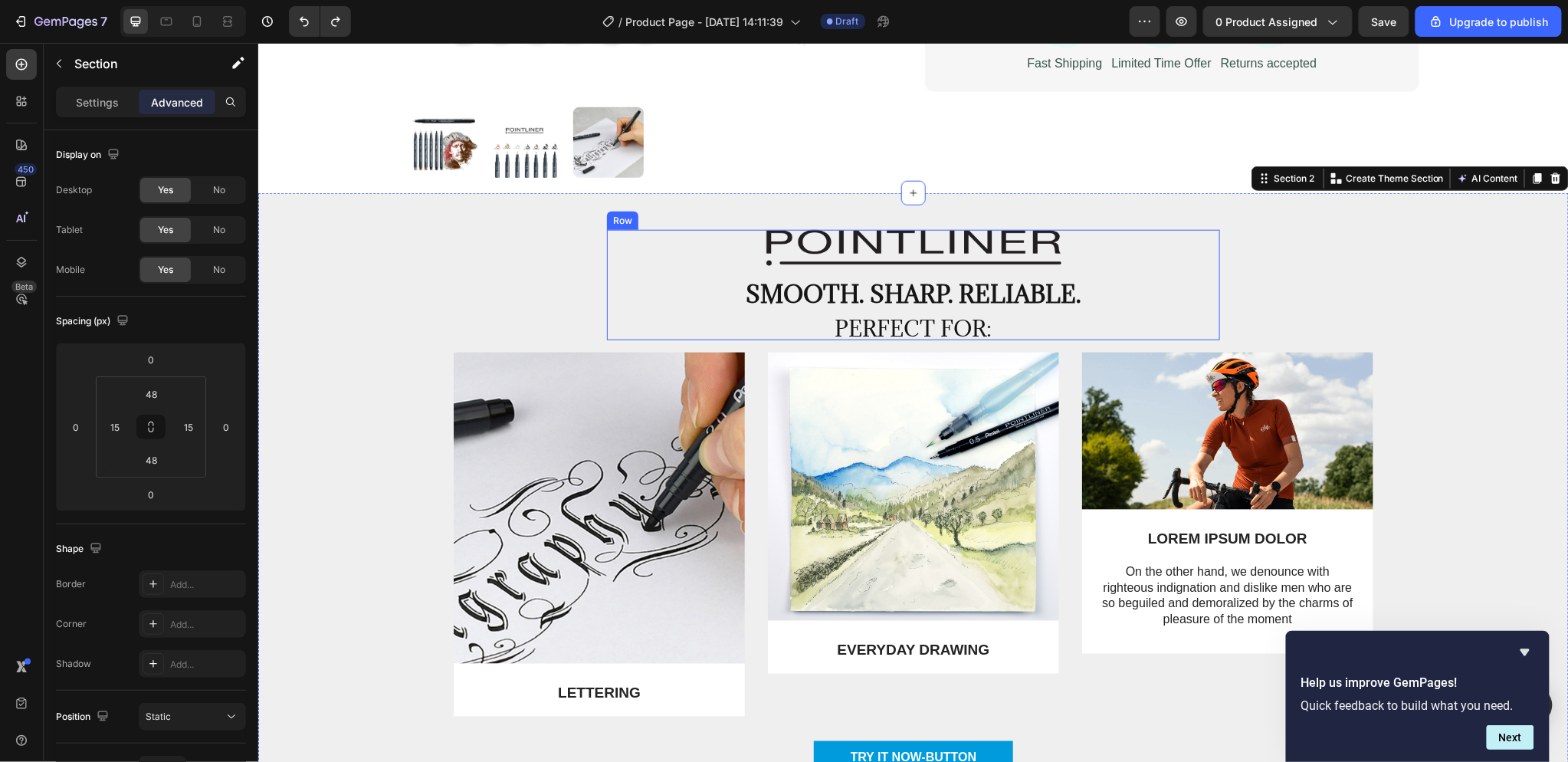
click at [1162, 310] on div "Smooth. Sharp. Reliable. Text Block" at bounding box center [913, 290] width 590 height 50
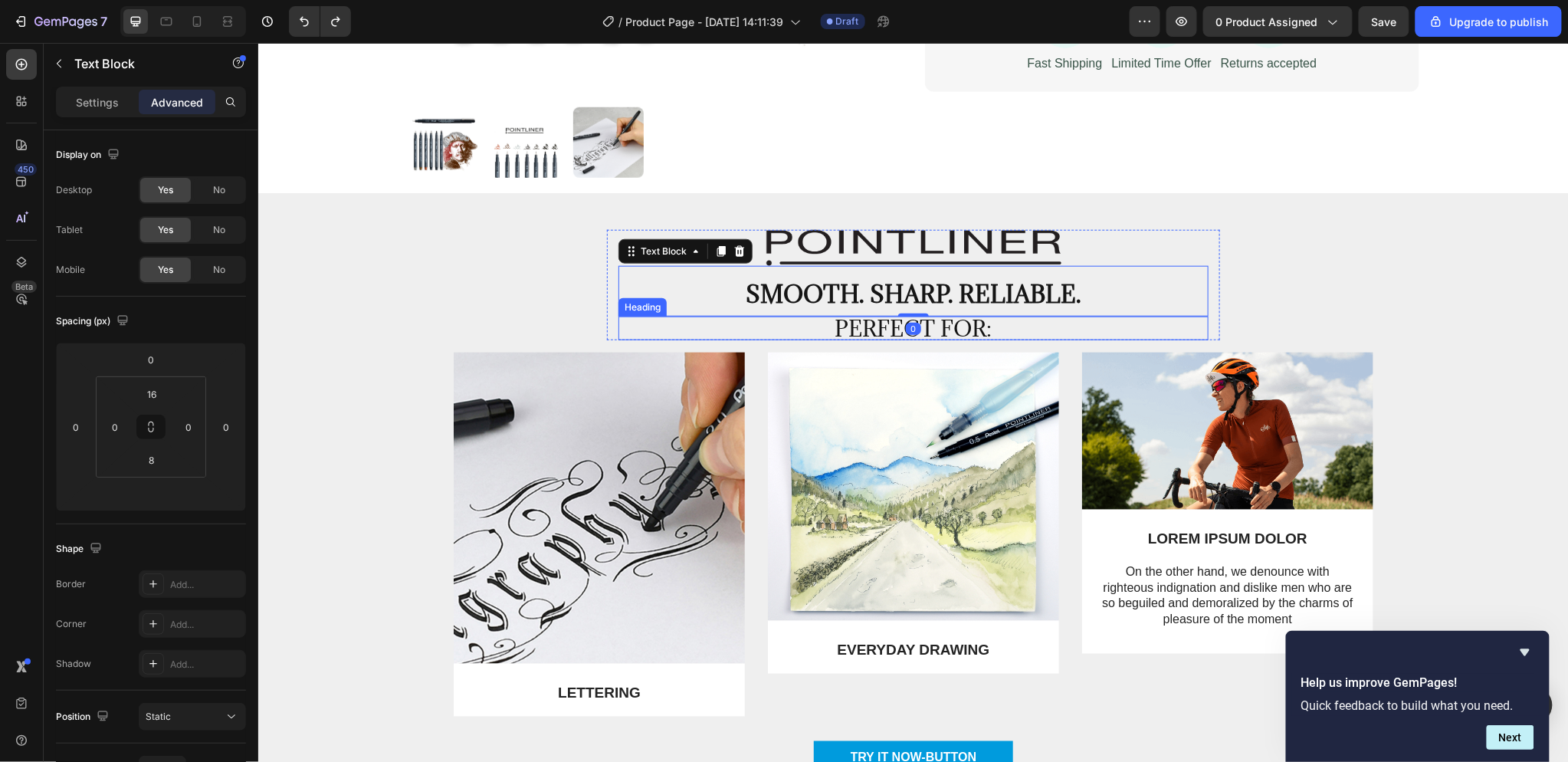
click at [1171, 331] on p "Perfect for:" at bounding box center [913, 328] width 587 height 21
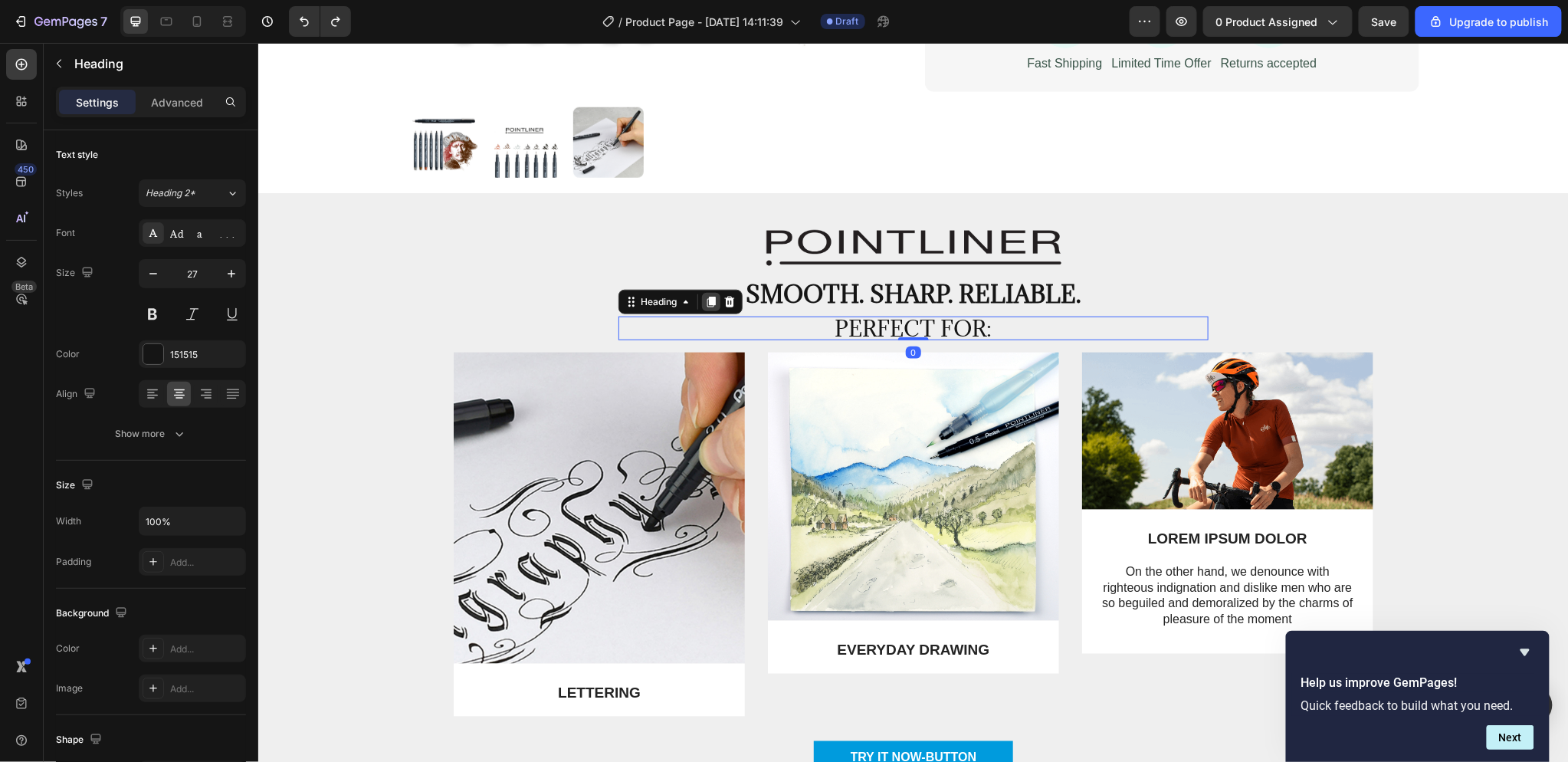
click at [708, 296] on icon at bounding box center [710, 301] width 9 height 10
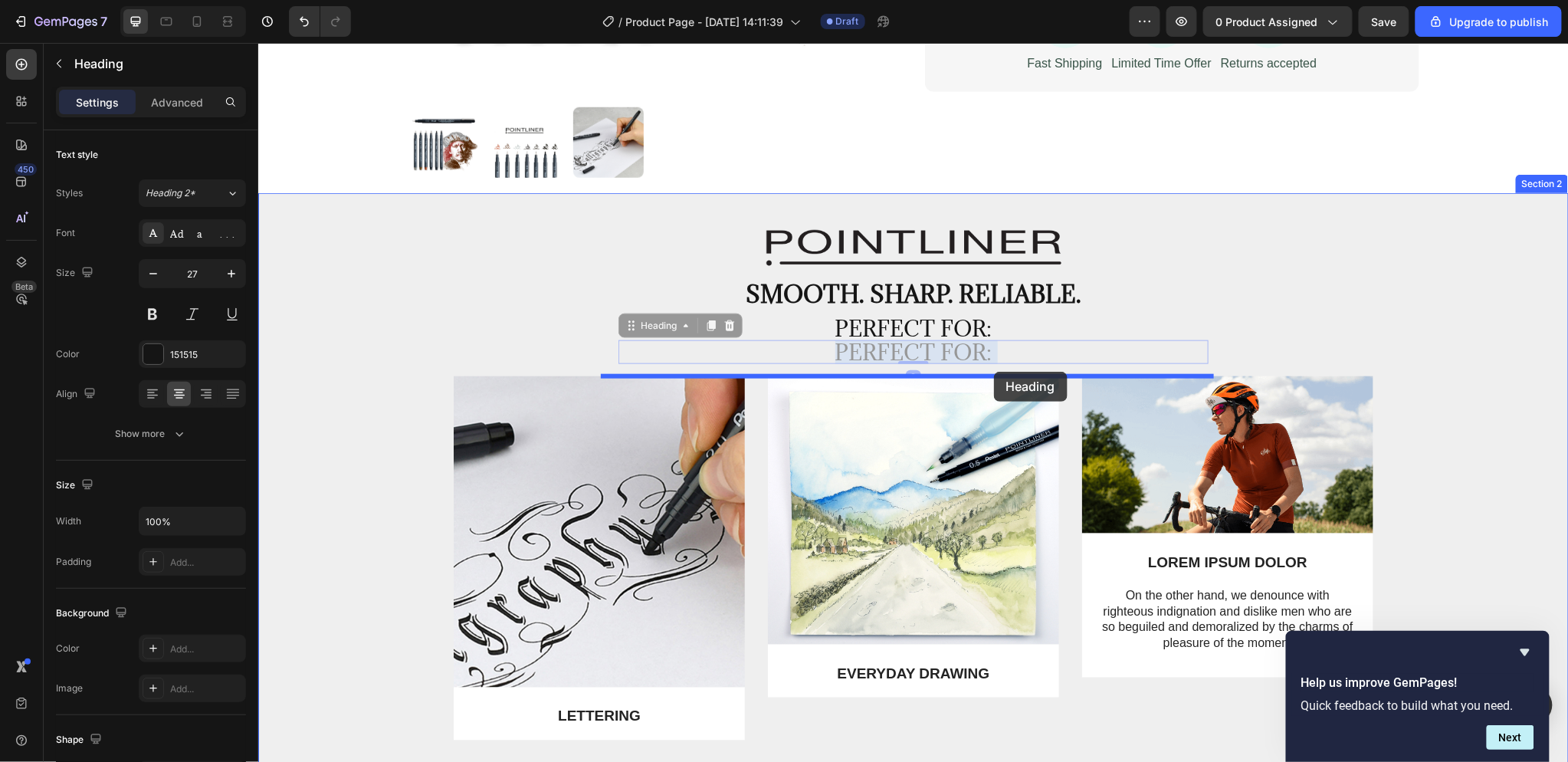
drag, startPoint x: 998, startPoint y: 339, endPoint x: 993, endPoint y: 371, distance: 32.4
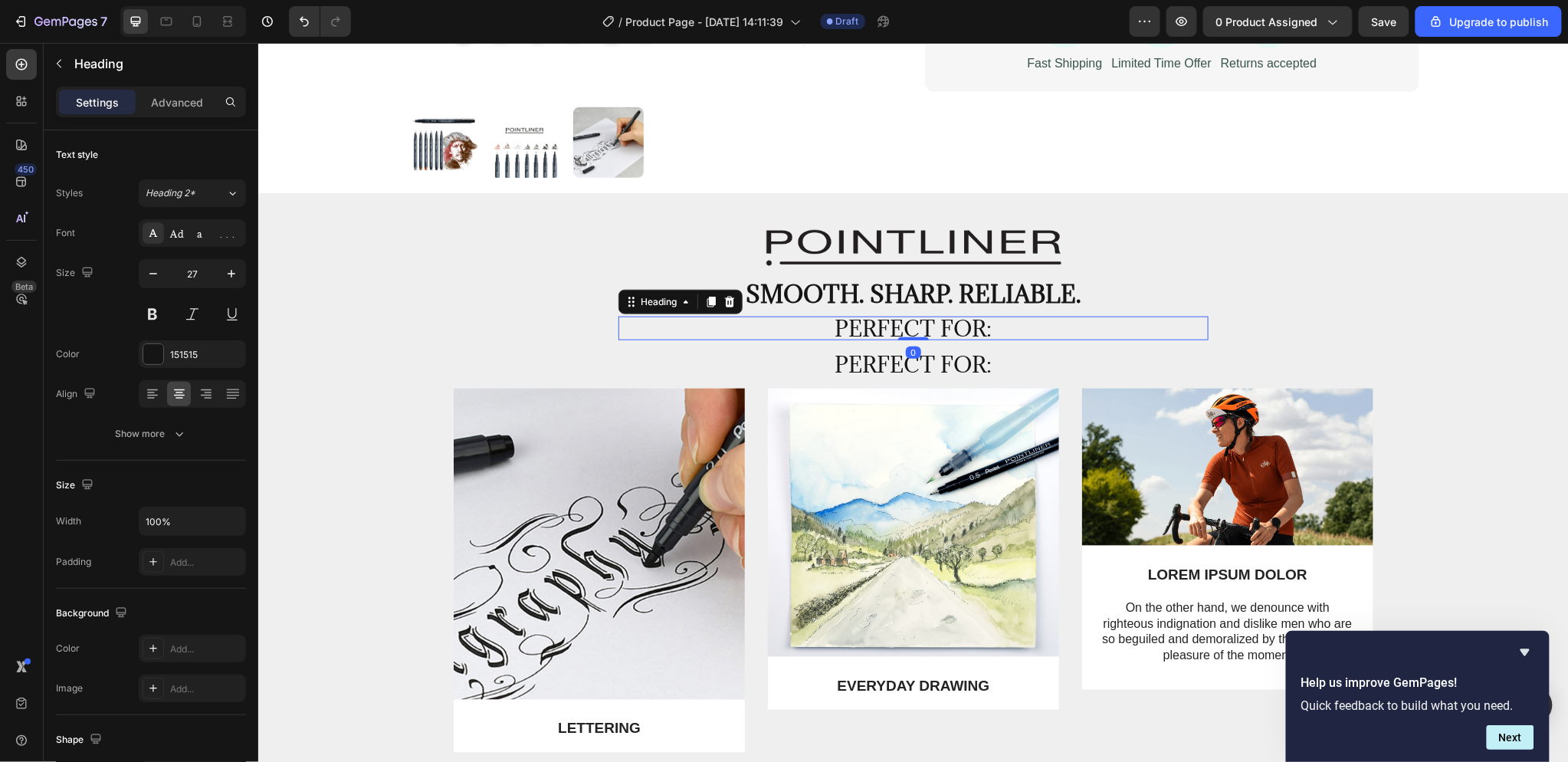
click at [1011, 323] on p "Perfect for:" at bounding box center [913, 328] width 587 height 21
click at [722, 300] on icon at bounding box center [728, 301] width 12 height 12
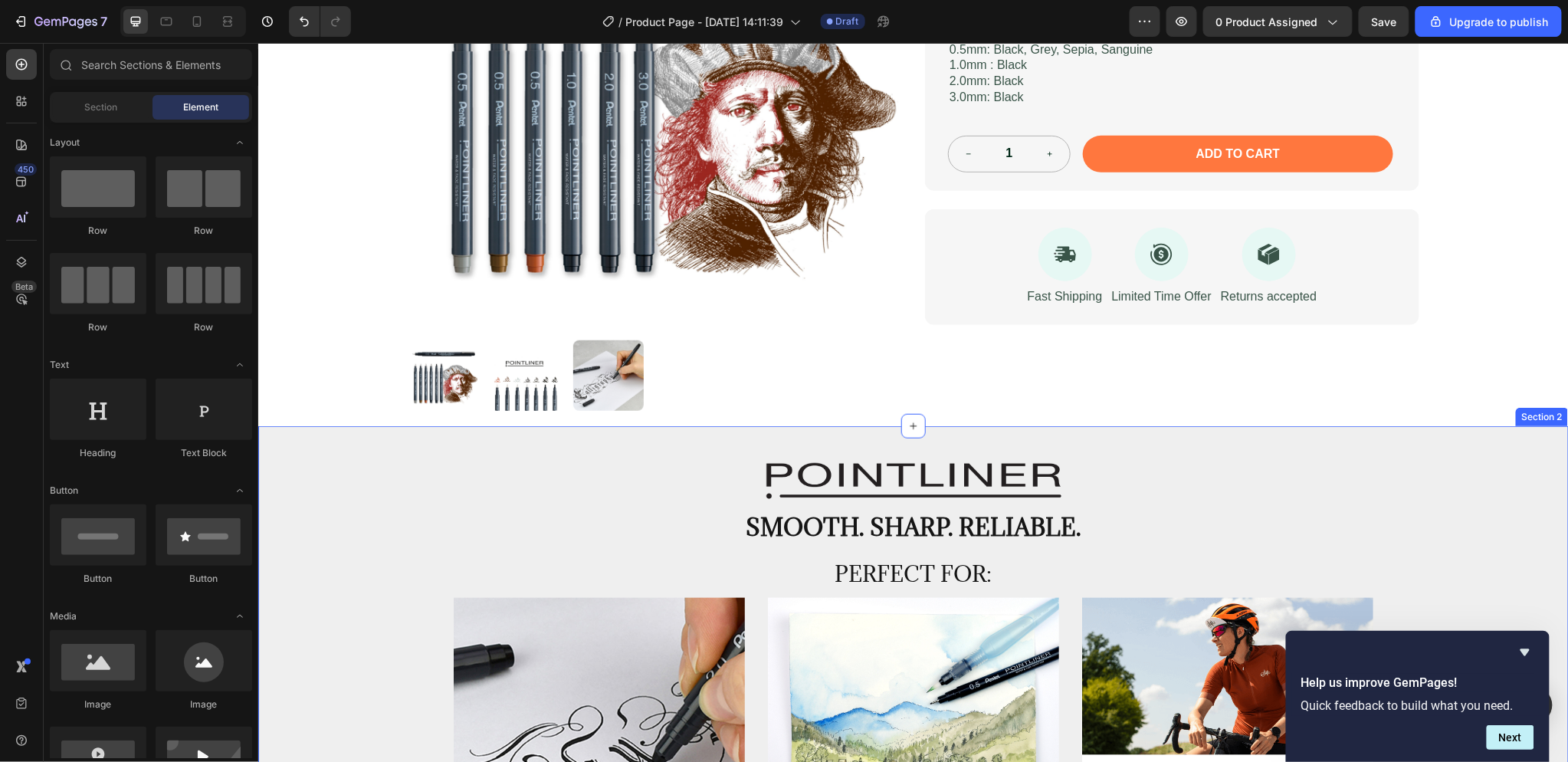
scroll to position [426, 0]
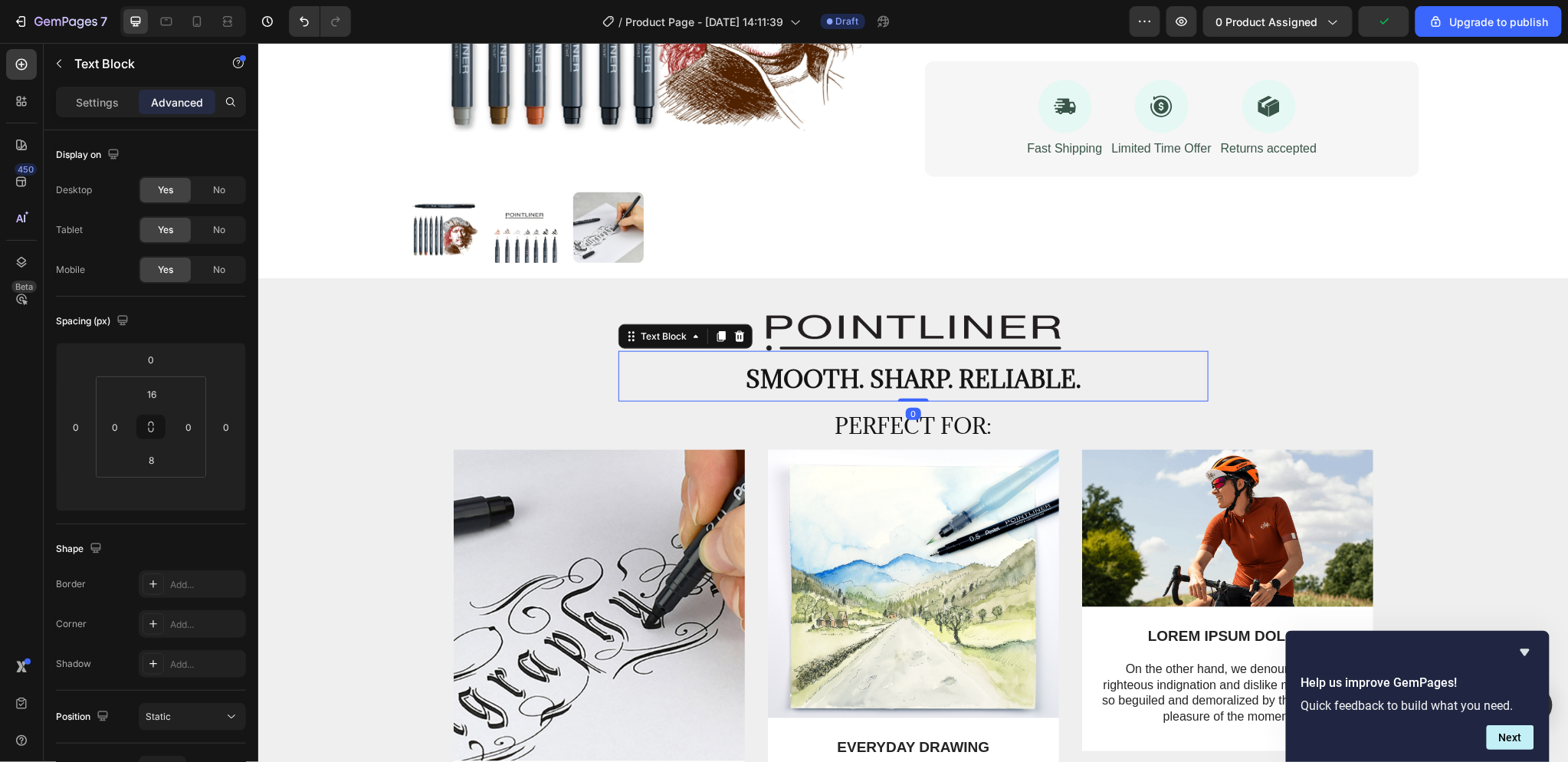
click at [1103, 379] on p "Smooth. Sharp. Reliable." at bounding box center [913, 379] width 587 height 29
click at [166, 394] on input "16" at bounding box center [152, 394] width 30 height 23
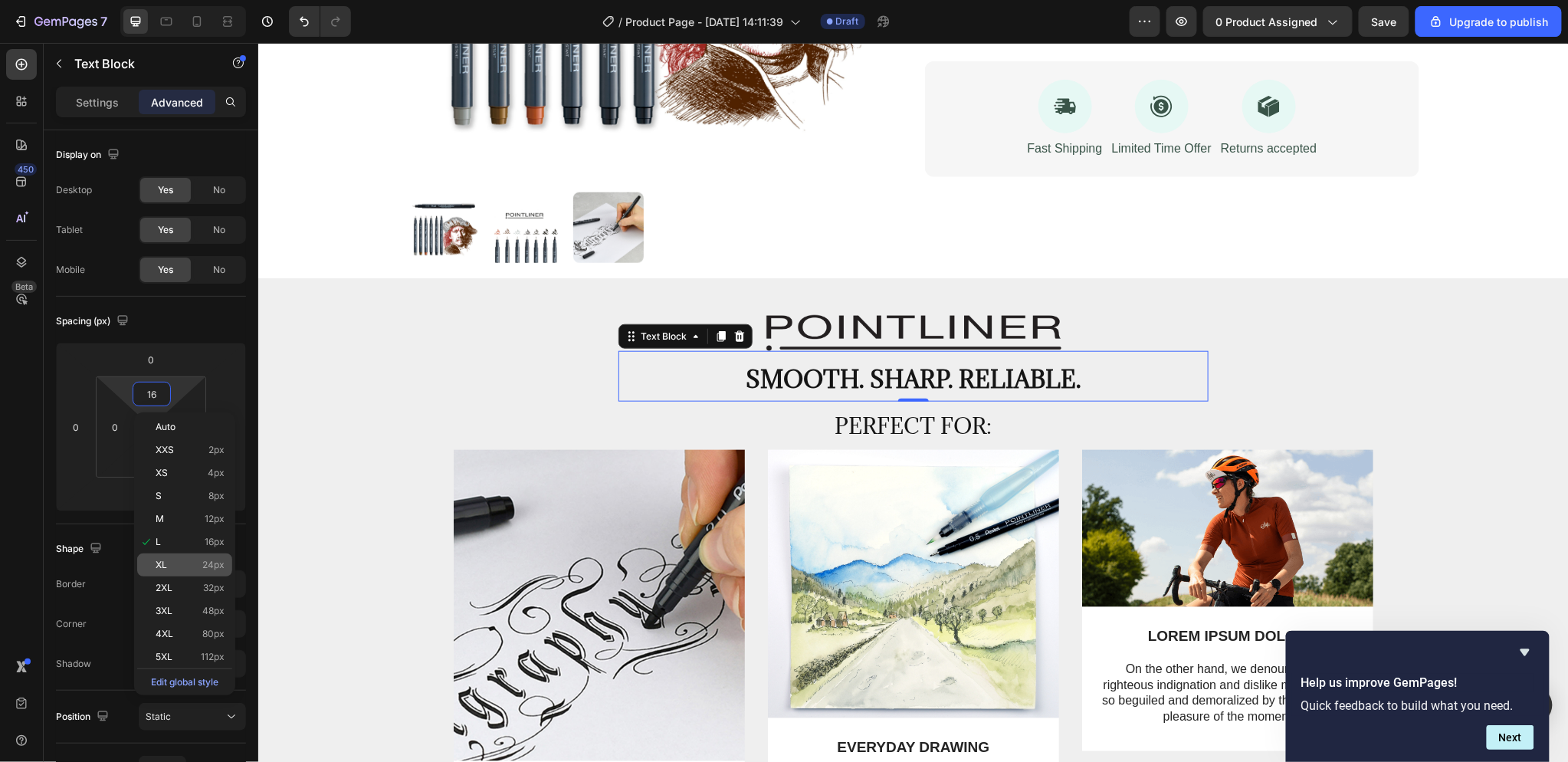
click at [188, 565] on p "XL 24px" at bounding box center [190, 564] width 69 height 10
type input "24"
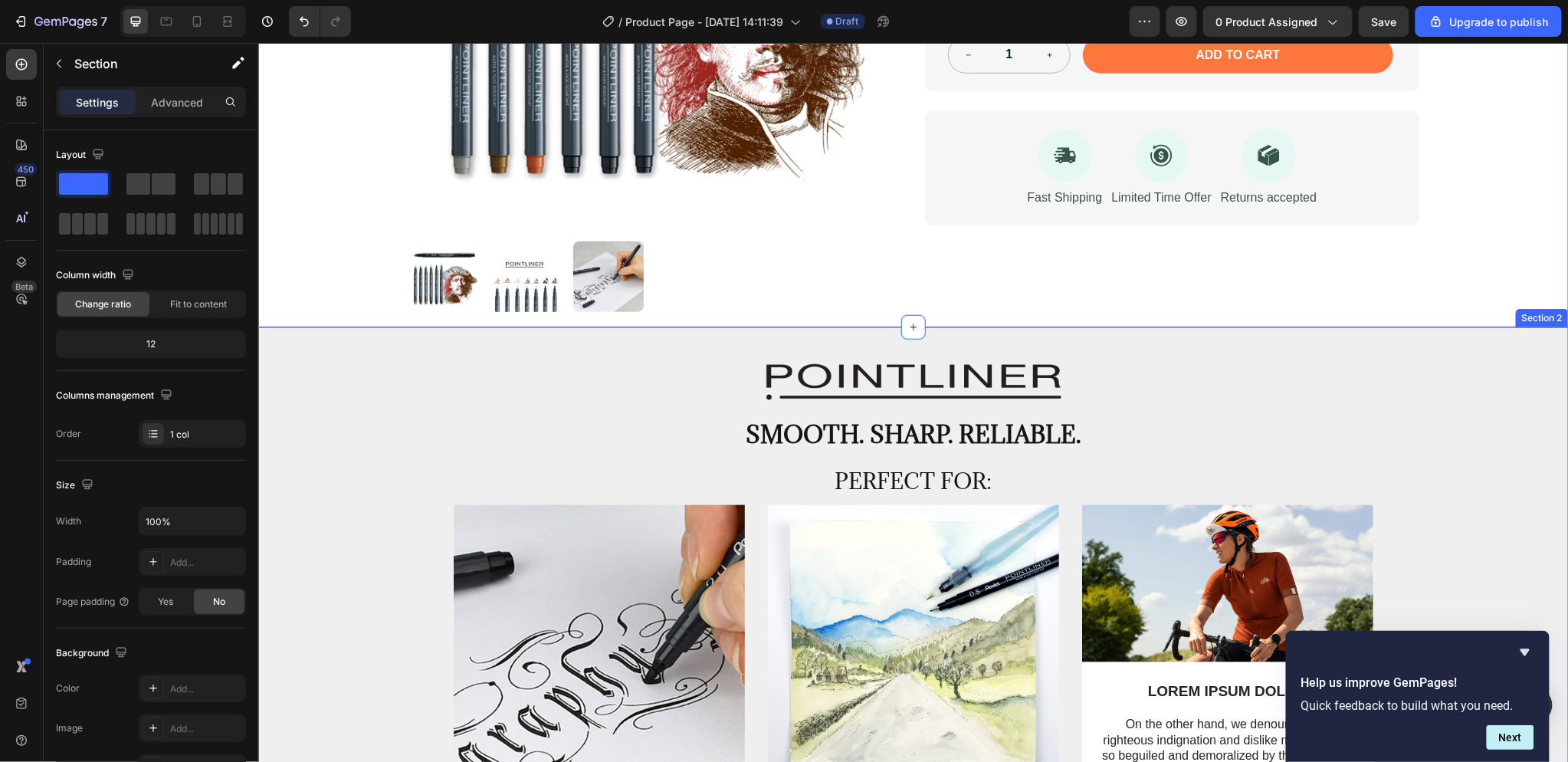
scroll to position [681, 0]
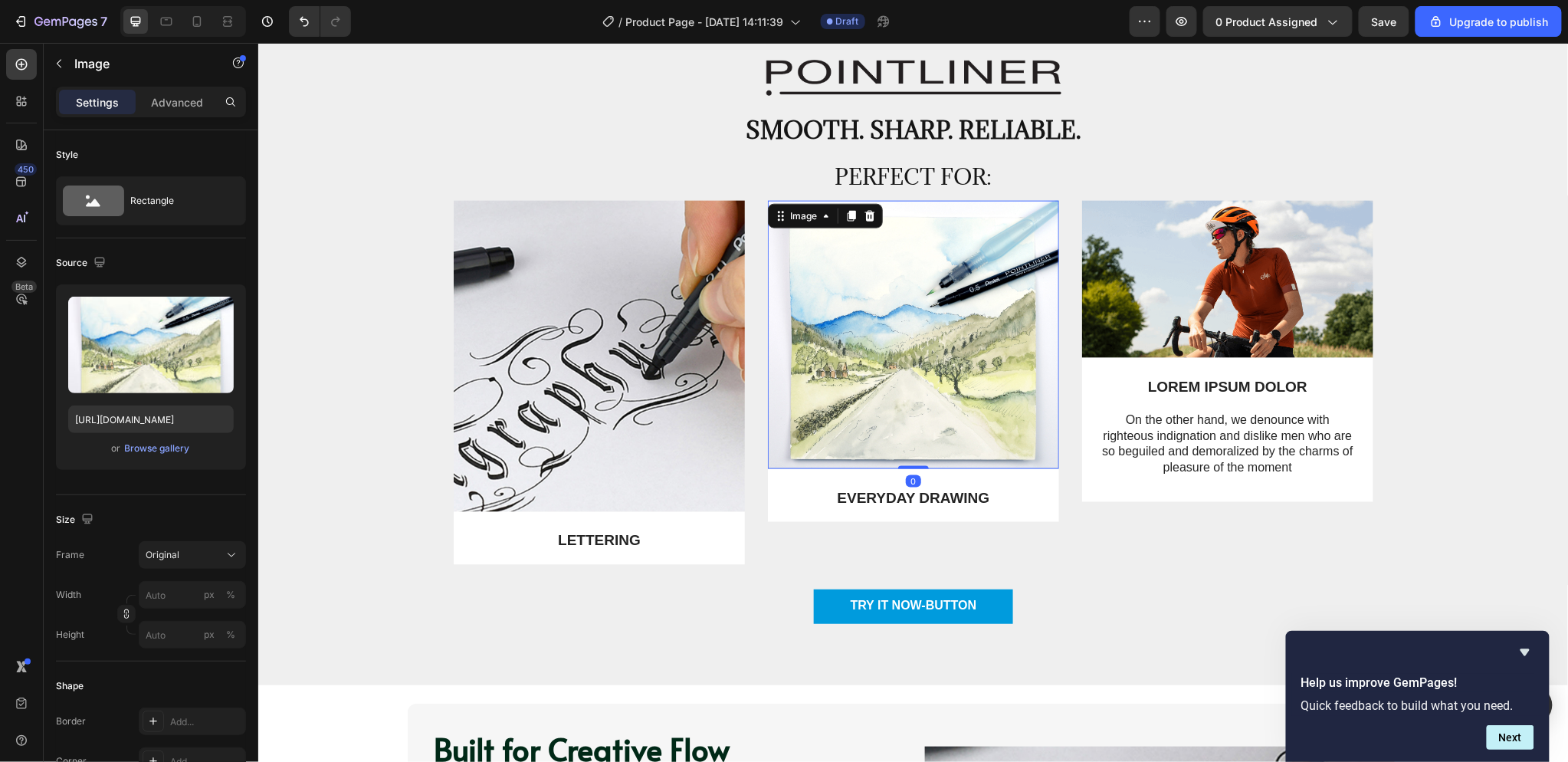
click at [838, 425] on img at bounding box center [913, 335] width 291 height 269
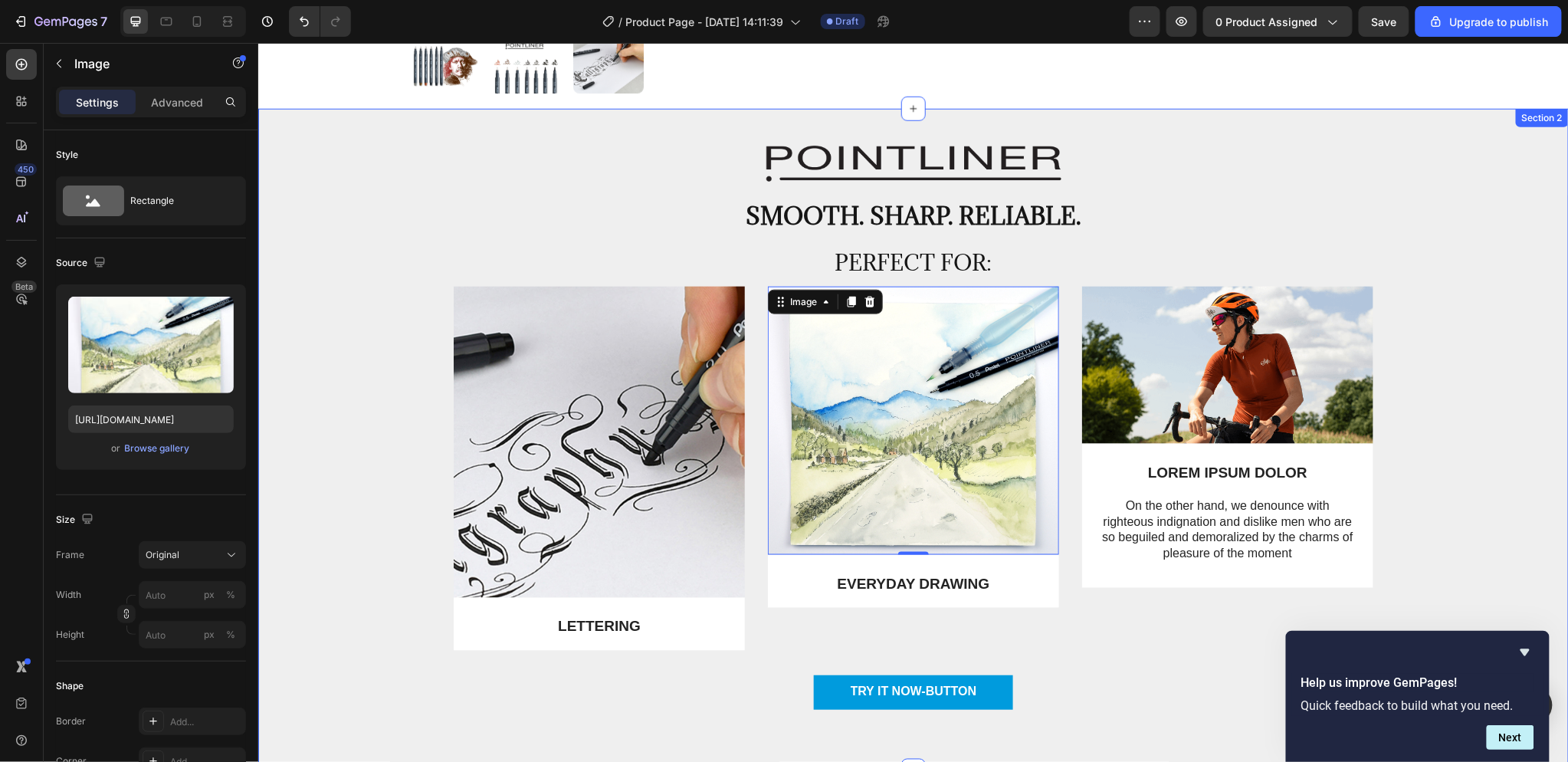
scroll to position [596, 0]
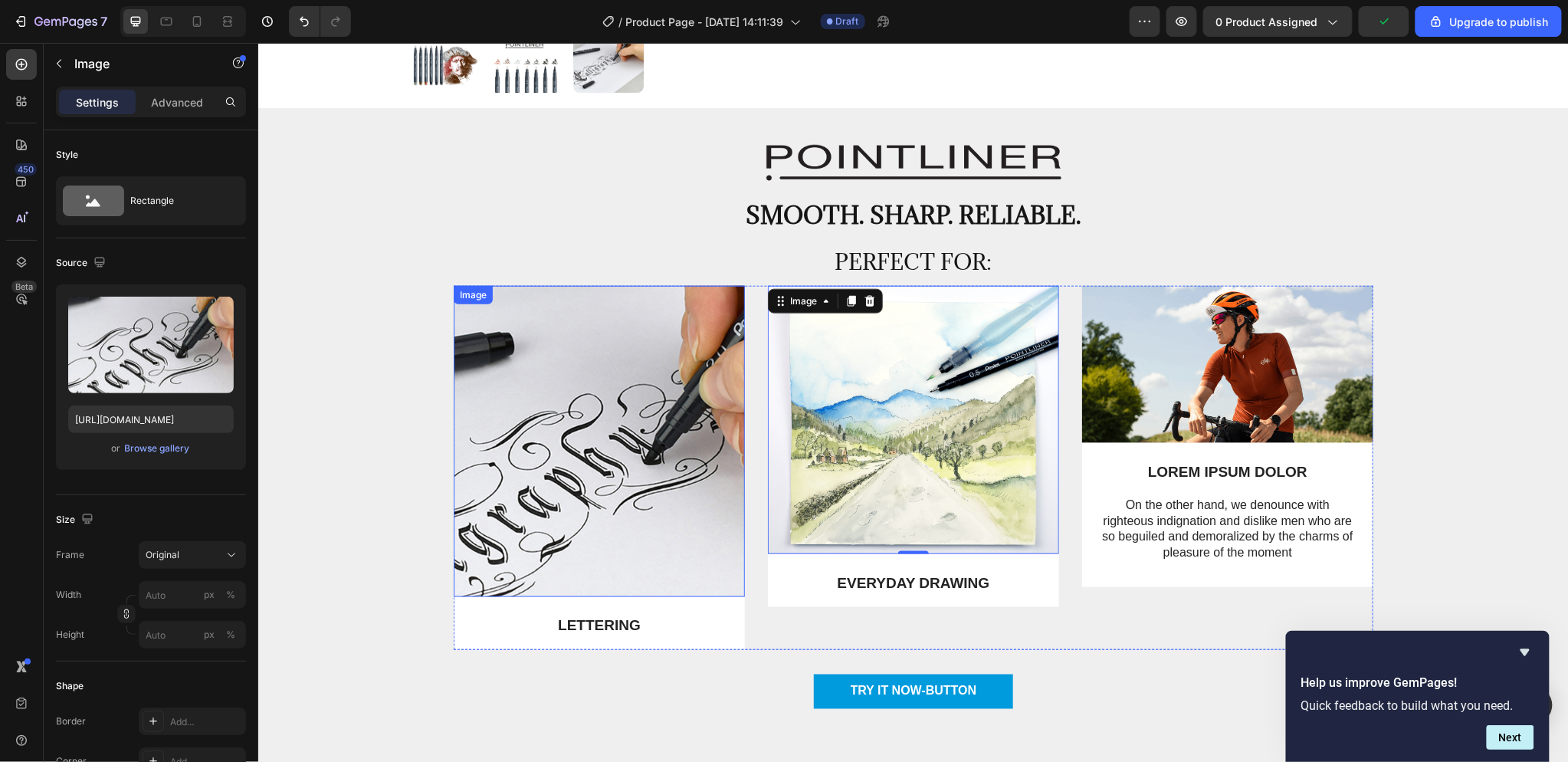
click at [652, 447] on img at bounding box center [598, 440] width 291 height 311
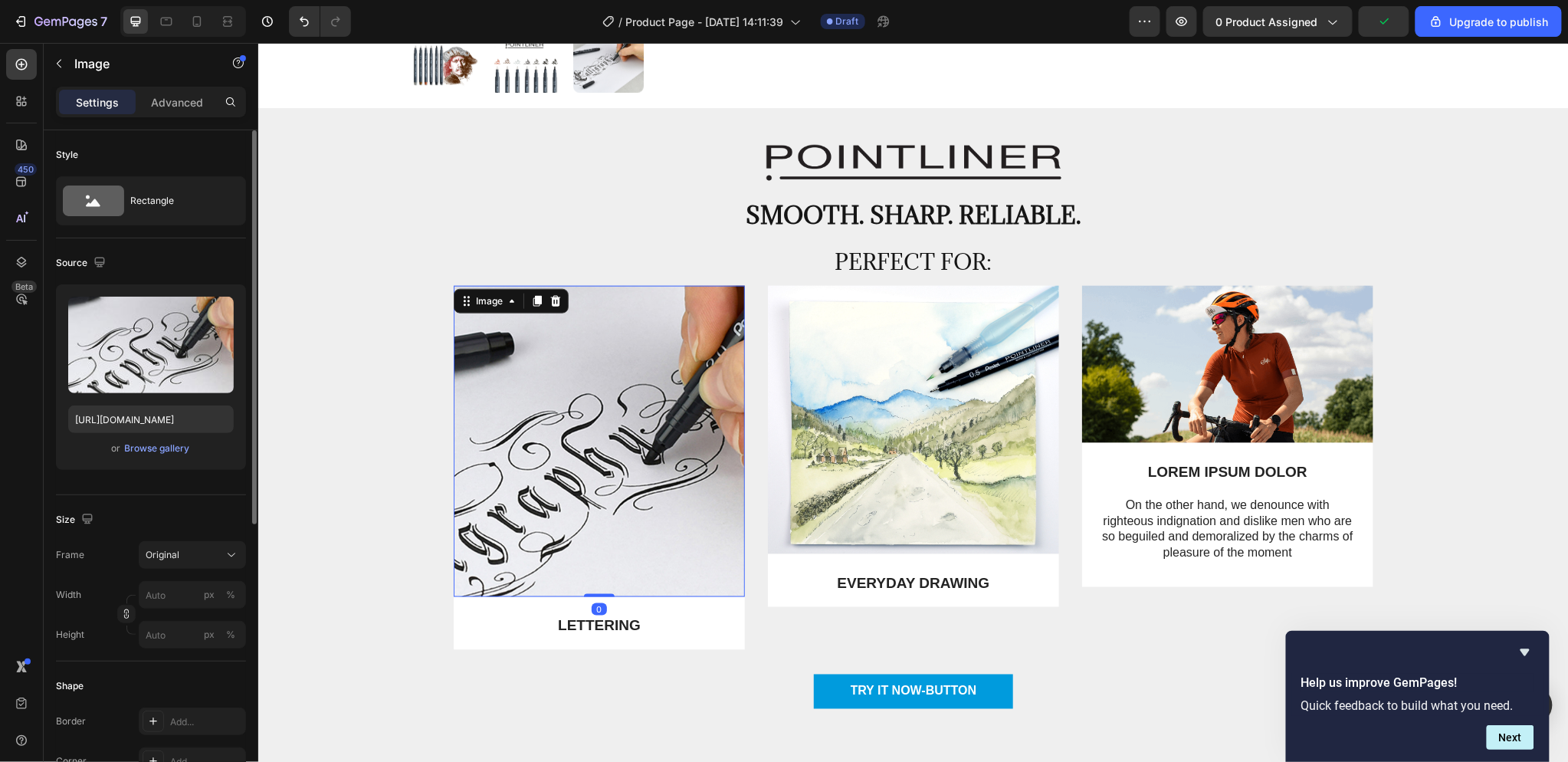
scroll to position [170, 0]
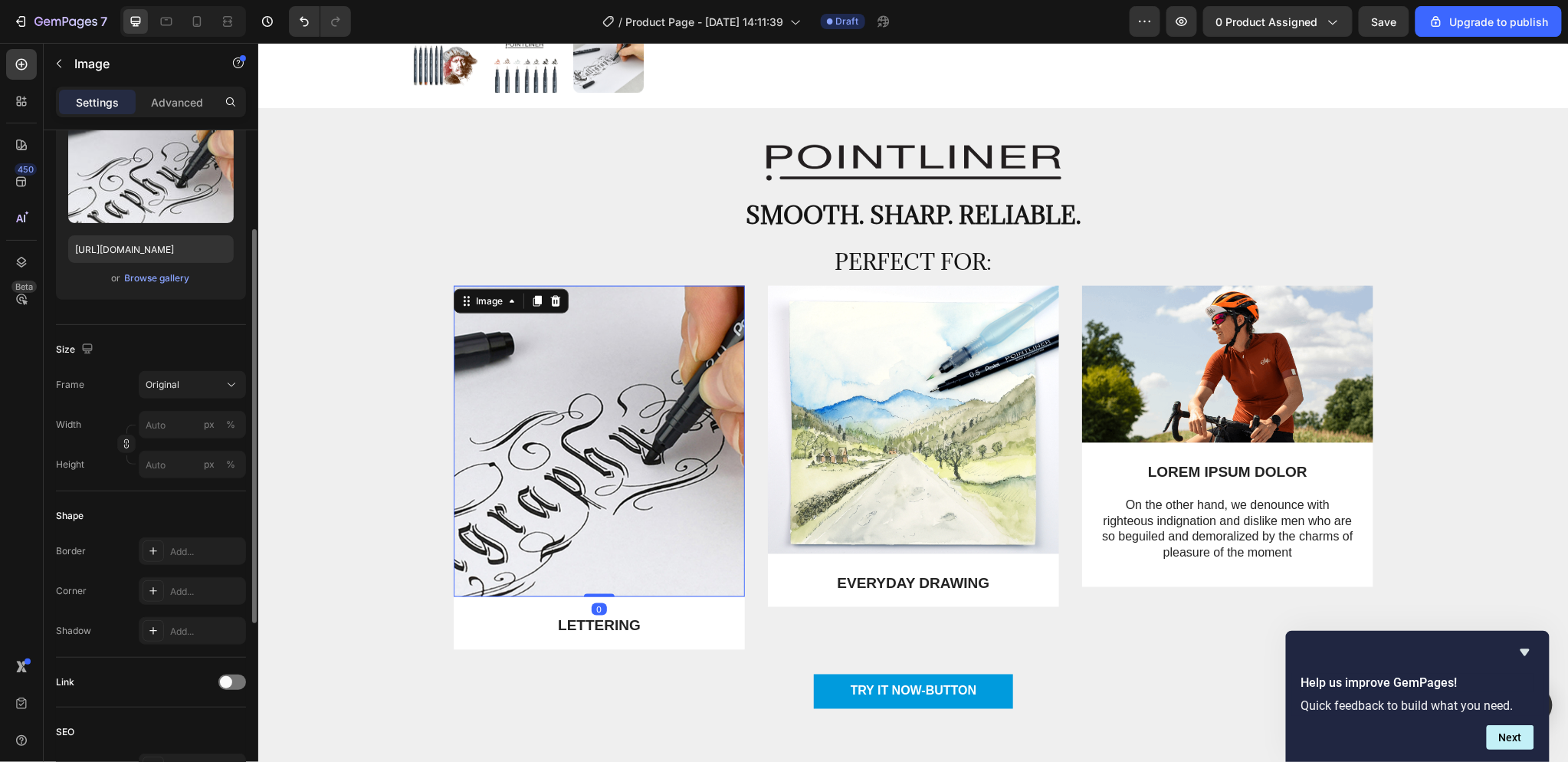
click at [98, 93] on div "Settings" at bounding box center [98, 102] width 77 height 25
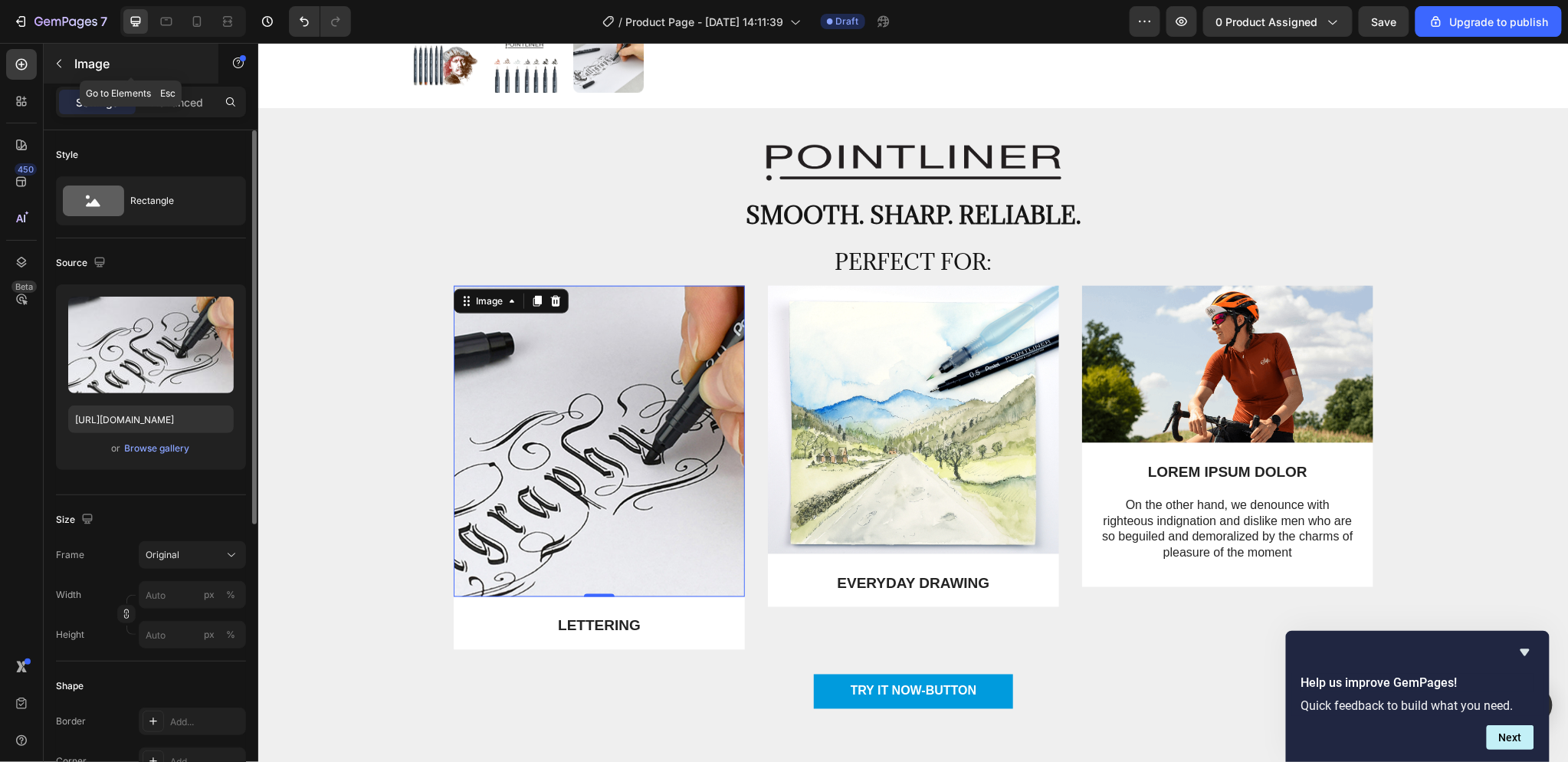
click at [63, 66] on icon "button" at bounding box center [58, 63] width 12 height 12
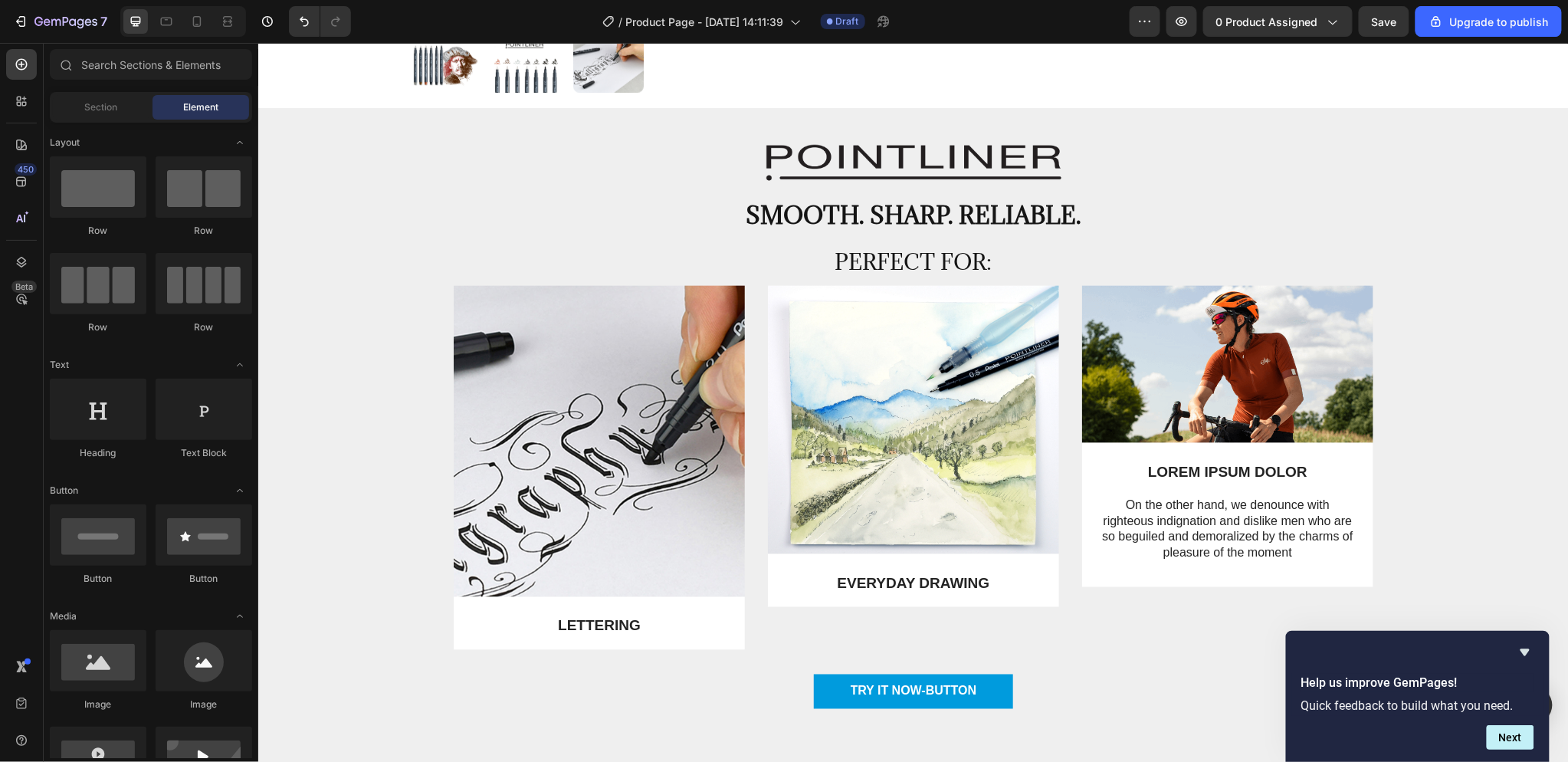
click at [185, 108] on span "Element" at bounding box center [201, 106] width 35 height 14
click at [730, 625] on div "LETTERING Text Block Row" at bounding box center [598, 623] width 291 height 53
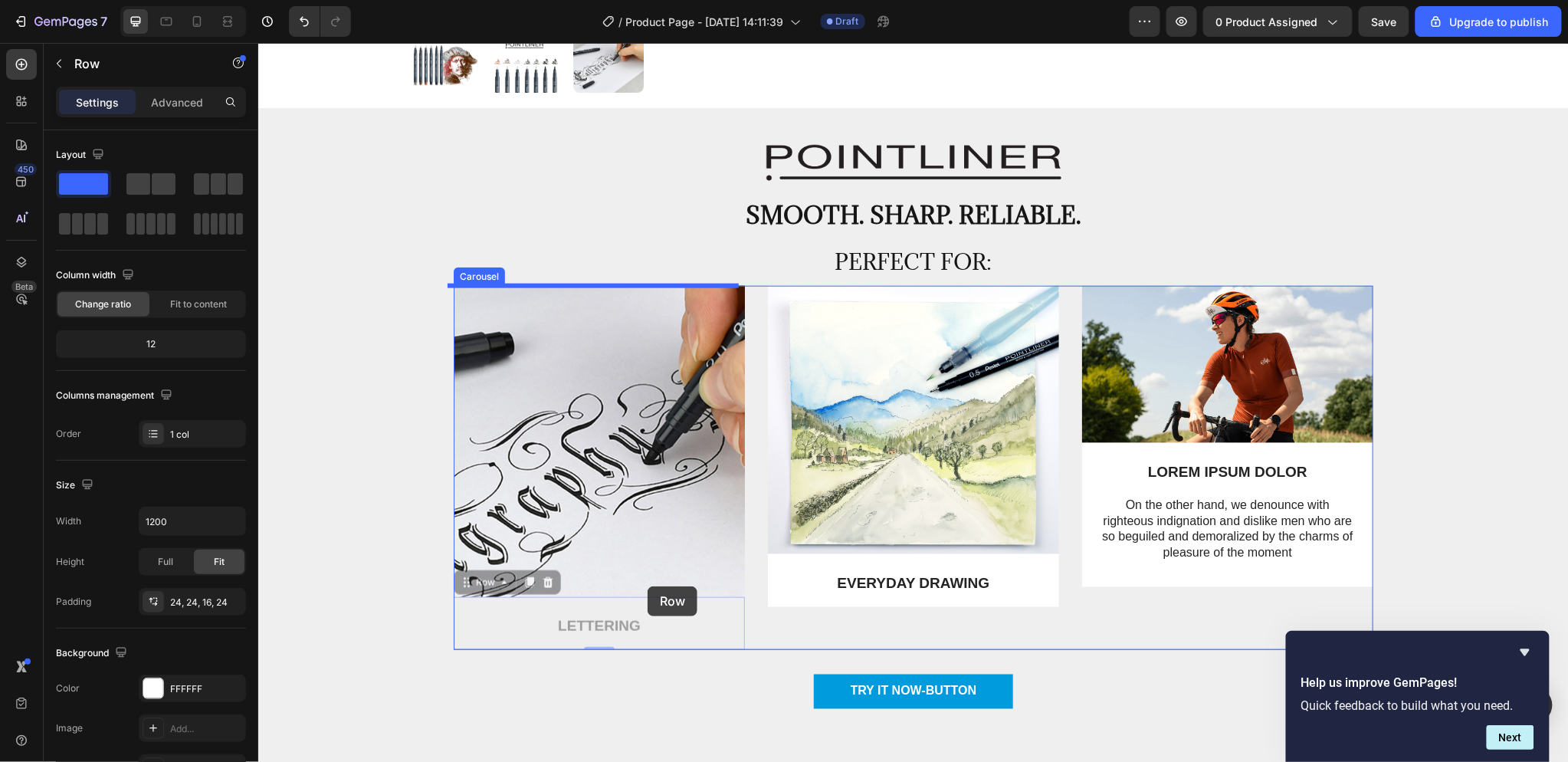
drag, startPoint x: 708, startPoint y: 608, endPoint x: 646, endPoint y: 586, distance: 65.8
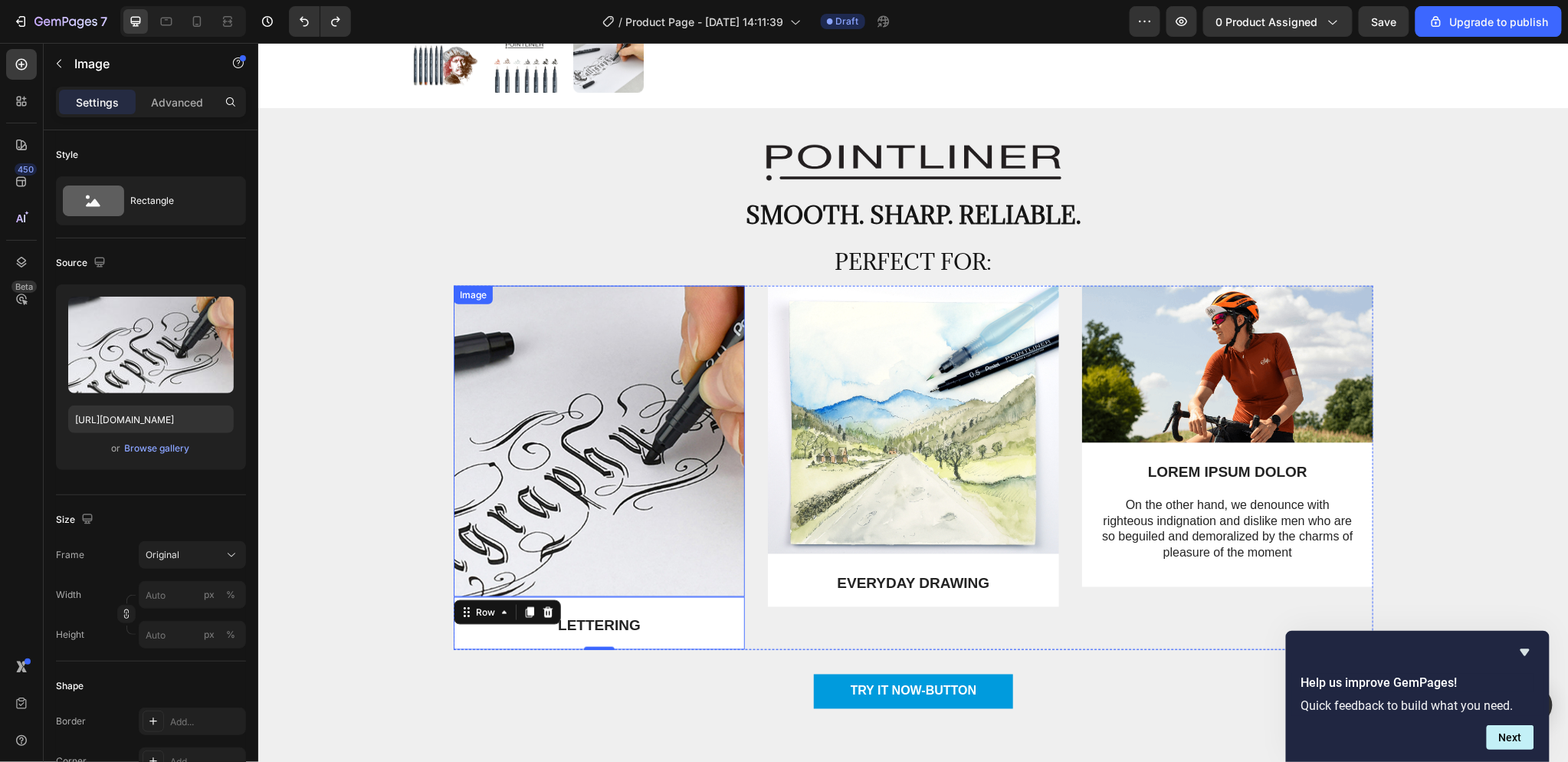
click at [628, 539] on img at bounding box center [598, 440] width 291 height 311
click at [682, 621] on p "LETTERING" at bounding box center [598, 626] width 251 height 19
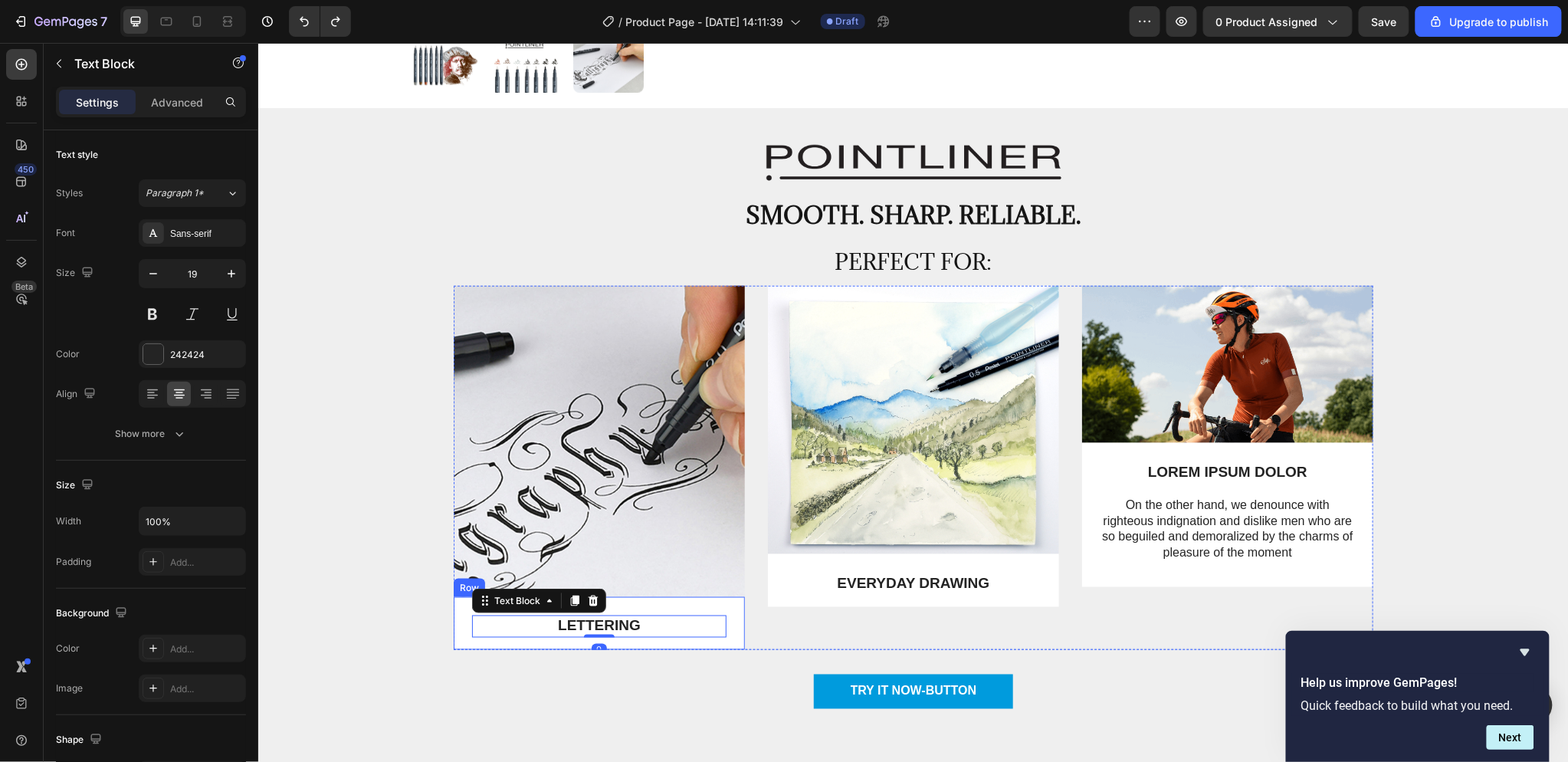
click at [738, 605] on div "Image LETTERING Text Block Row Image EVERYDAY DRAWING Text Block Row Image LORE…" at bounding box center [912, 467] width 919 height 364
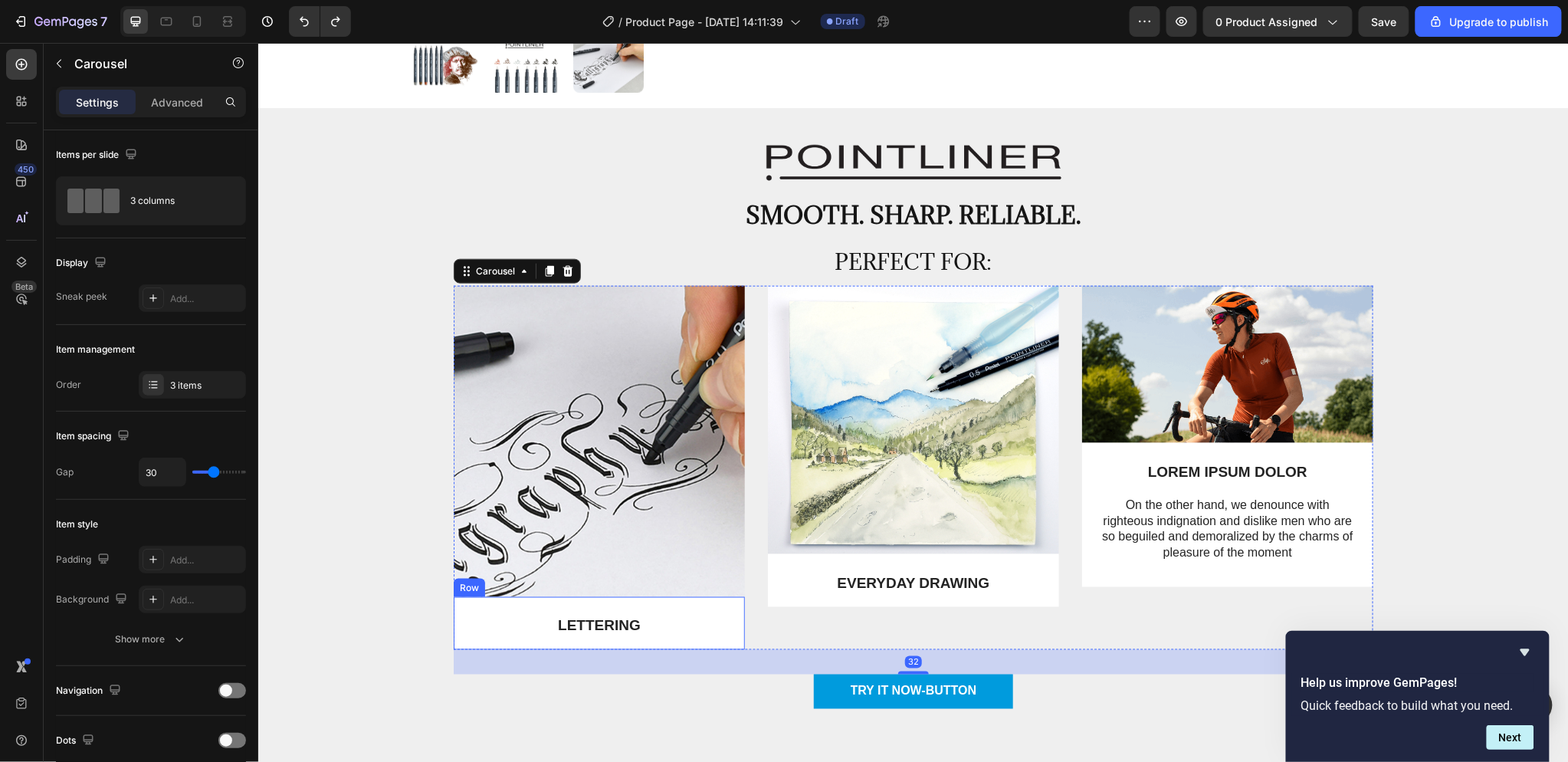
click at [730, 605] on div "LETTERING Text Block Row" at bounding box center [598, 623] width 291 height 53
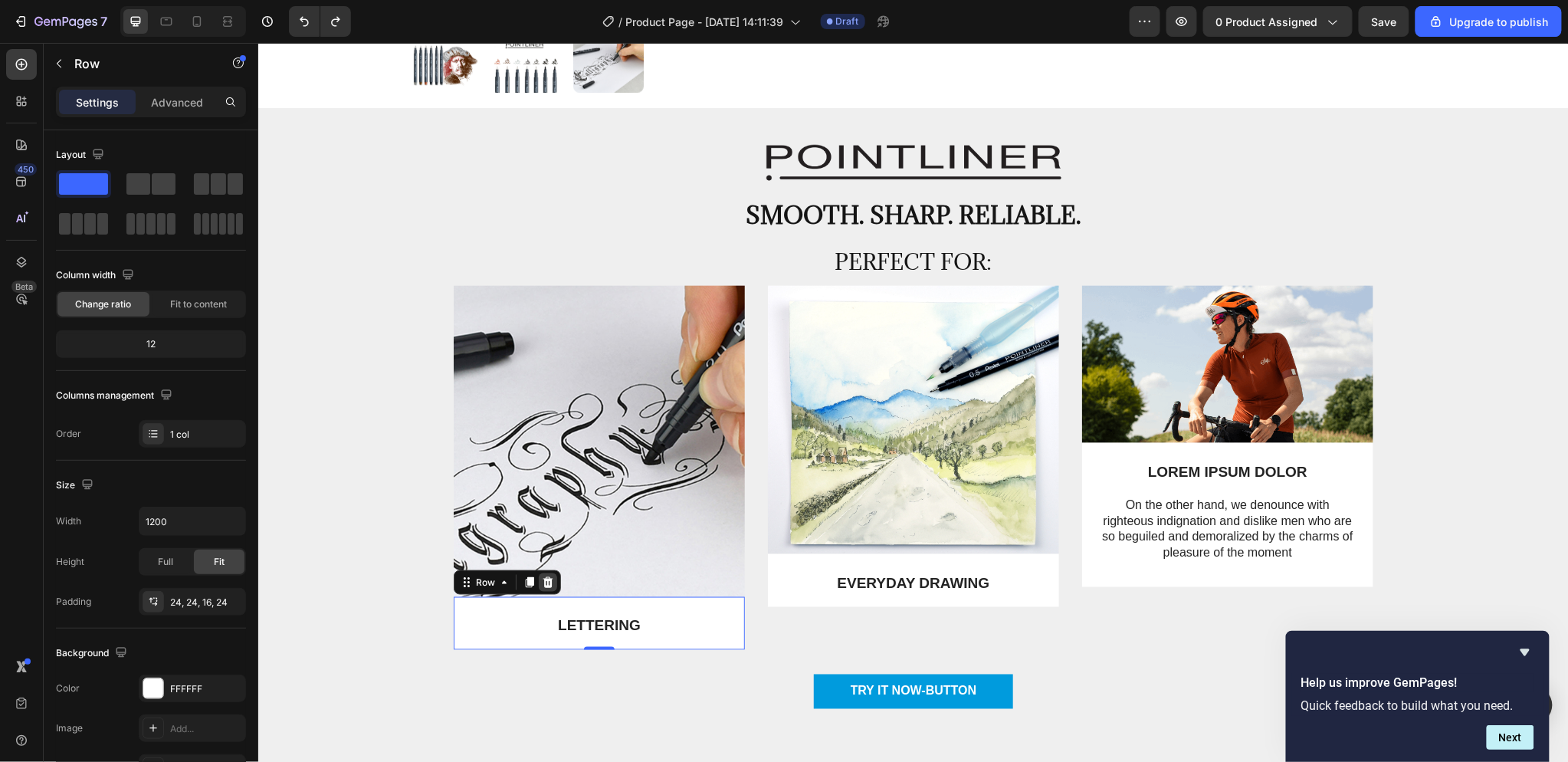
click at [542, 584] on icon at bounding box center [547, 581] width 10 height 10
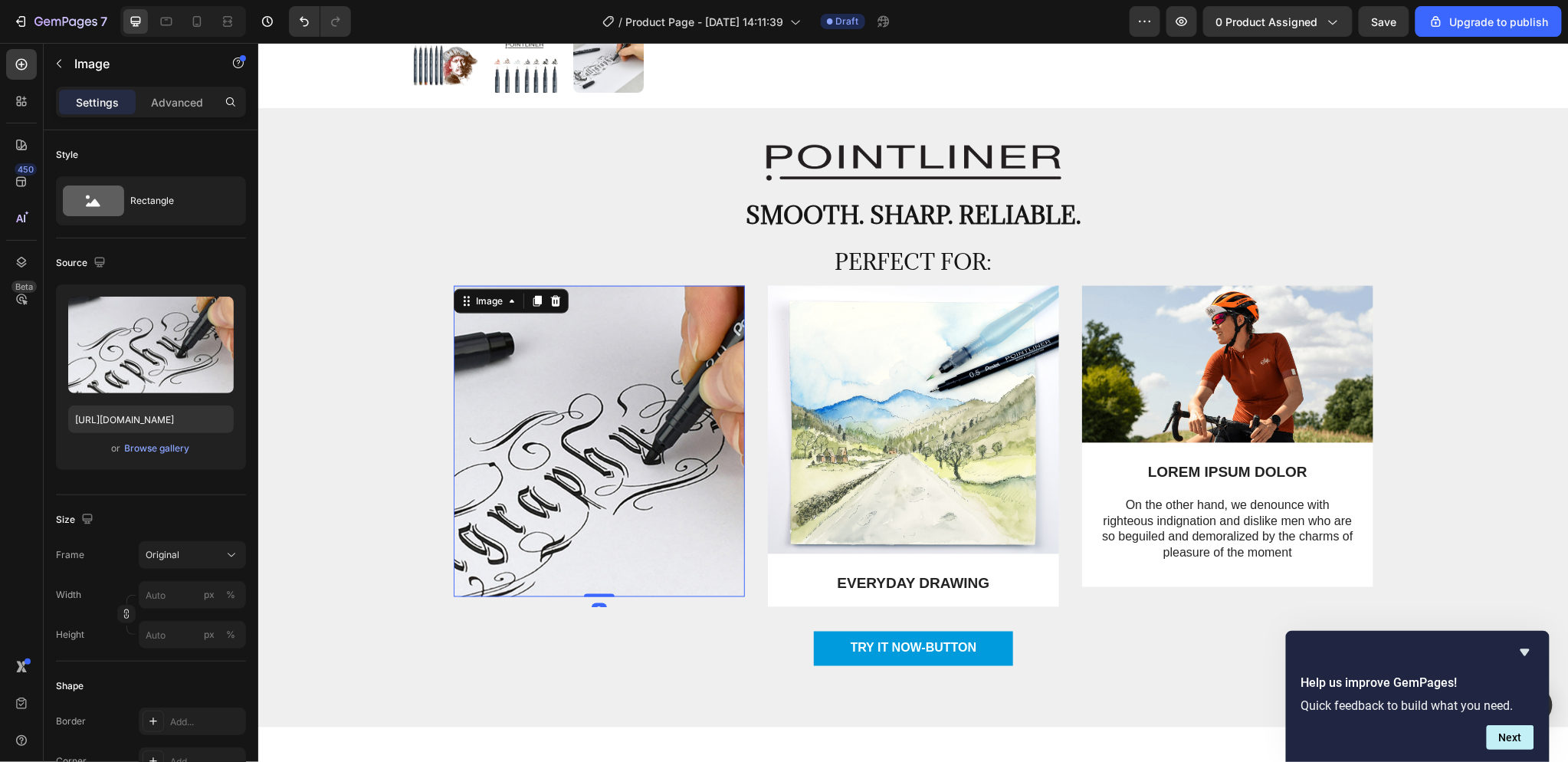
click at [662, 288] on img at bounding box center [598, 440] width 291 height 311
click at [56, 66] on icon "button" at bounding box center [58, 63] width 12 height 12
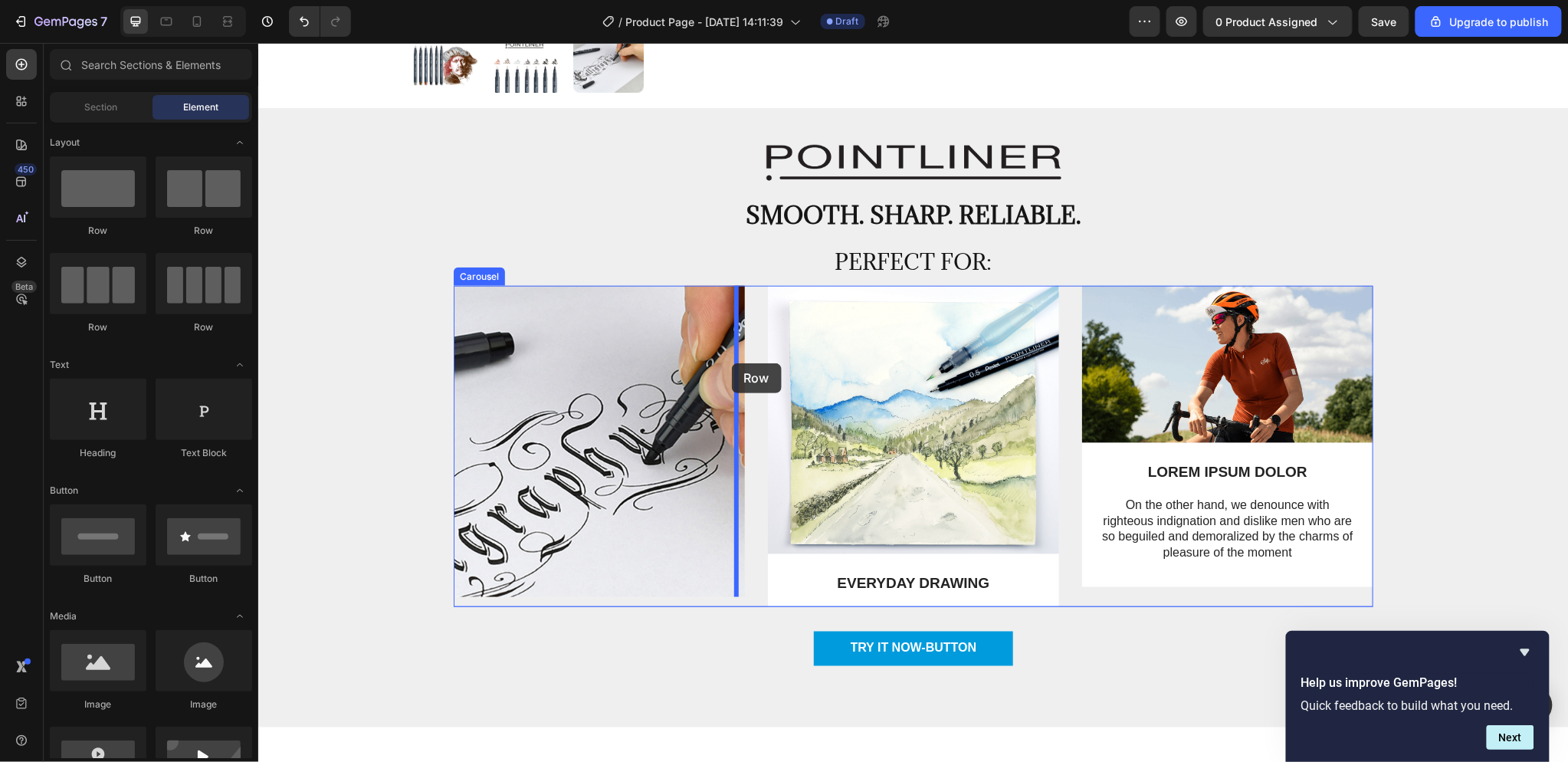
drag, startPoint x: 350, startPoint y: 230, endPoint x: 731, endPoint y: 363, distance: 403.5
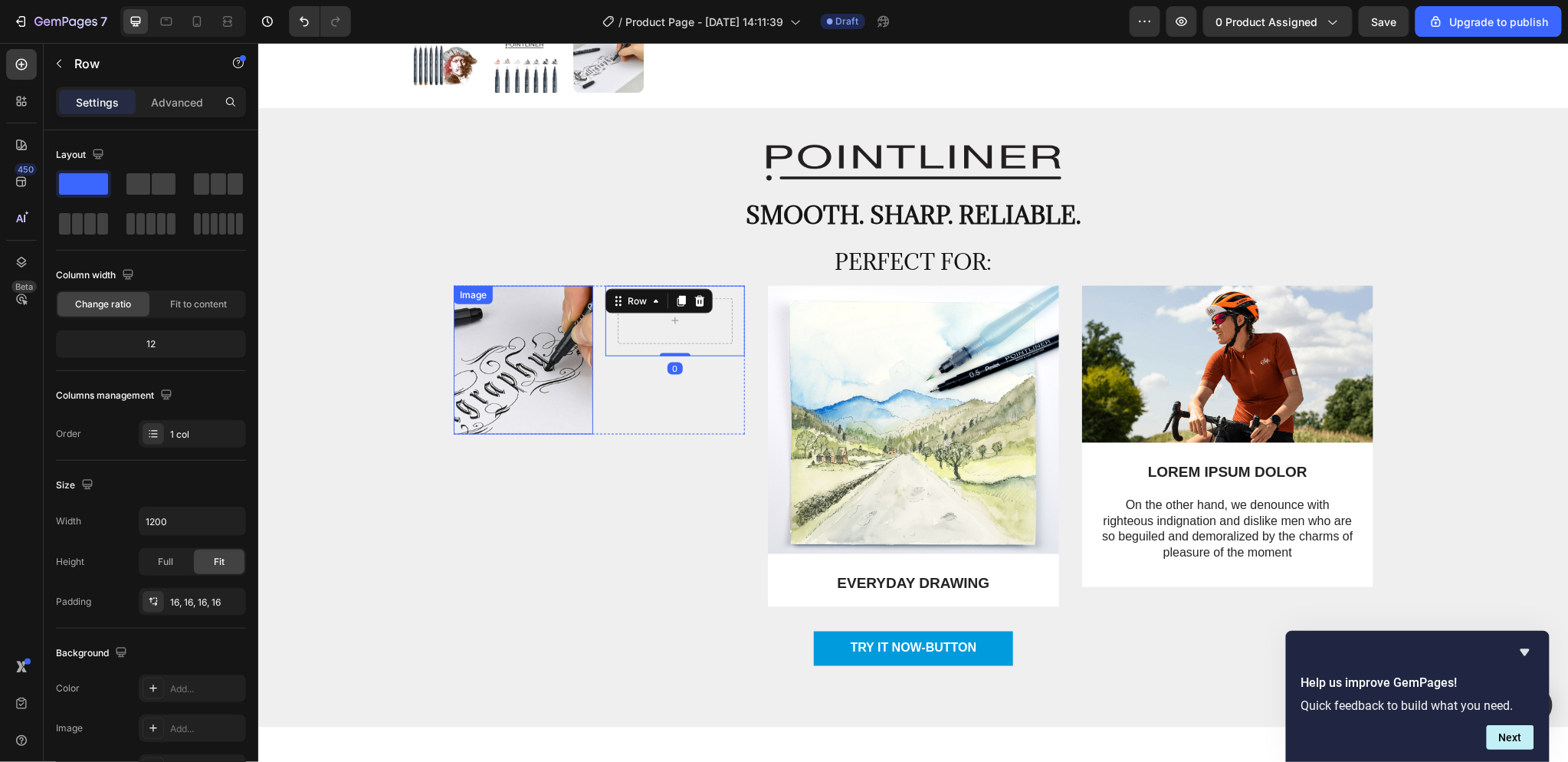
click at [540, 307] on div "Image" at bounding box center [522, 359] width 139 height 150
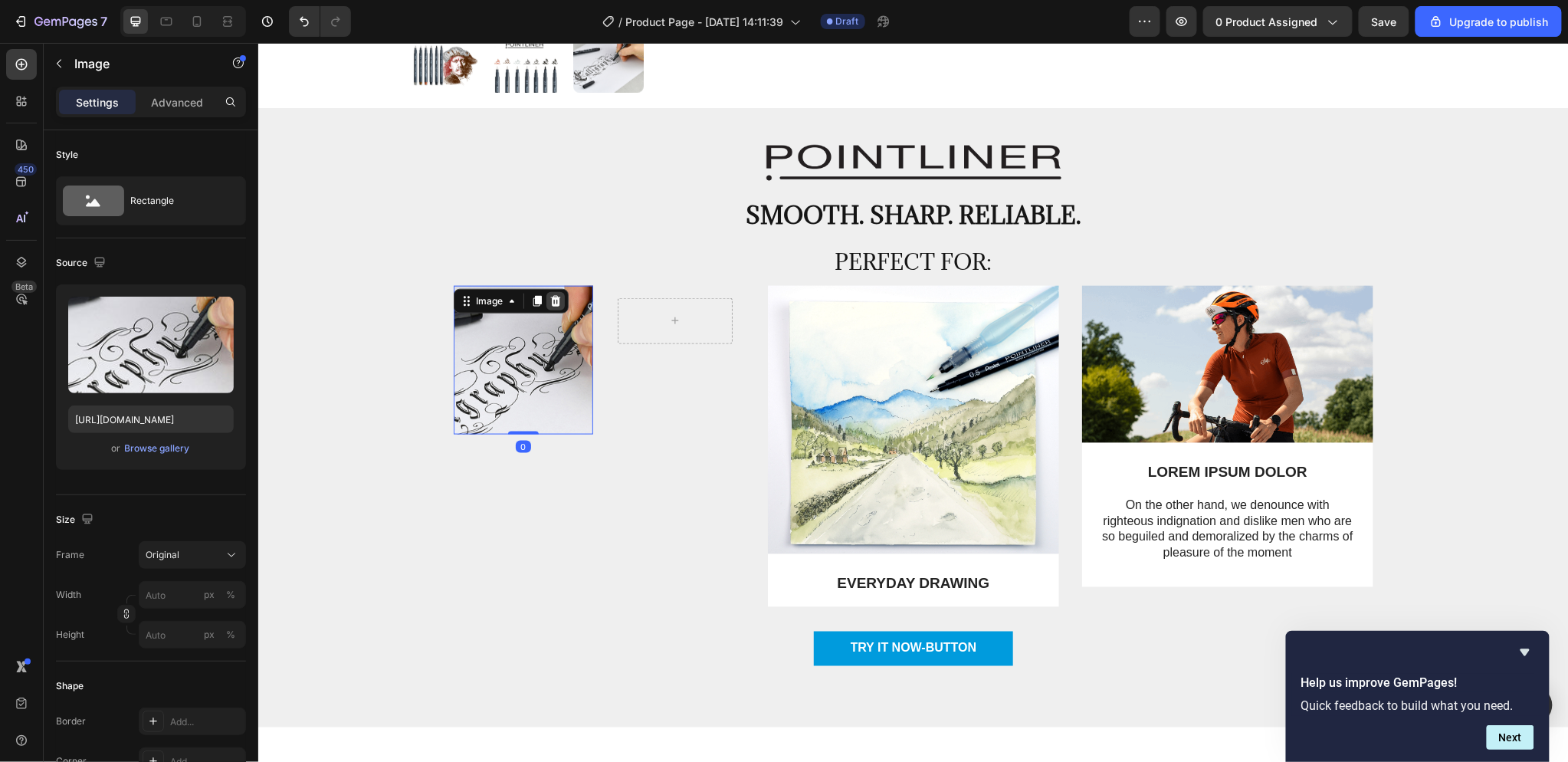
click at [550, 299] on icon at bounding box center [555, 300] width 10 height 10
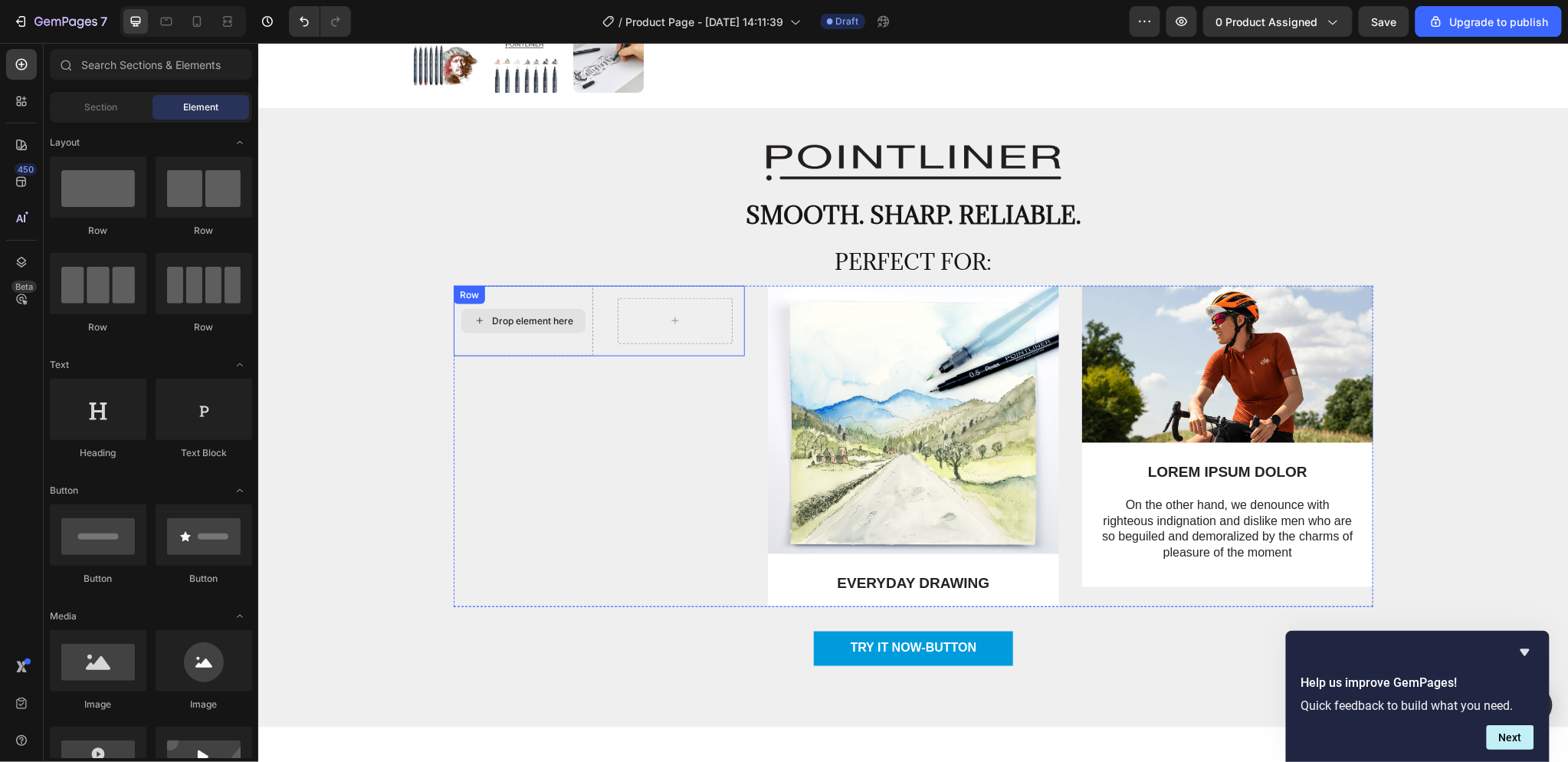
click at [570, 297] on div "Drop element here" at bounding box center [522, 320] width 139 height 70
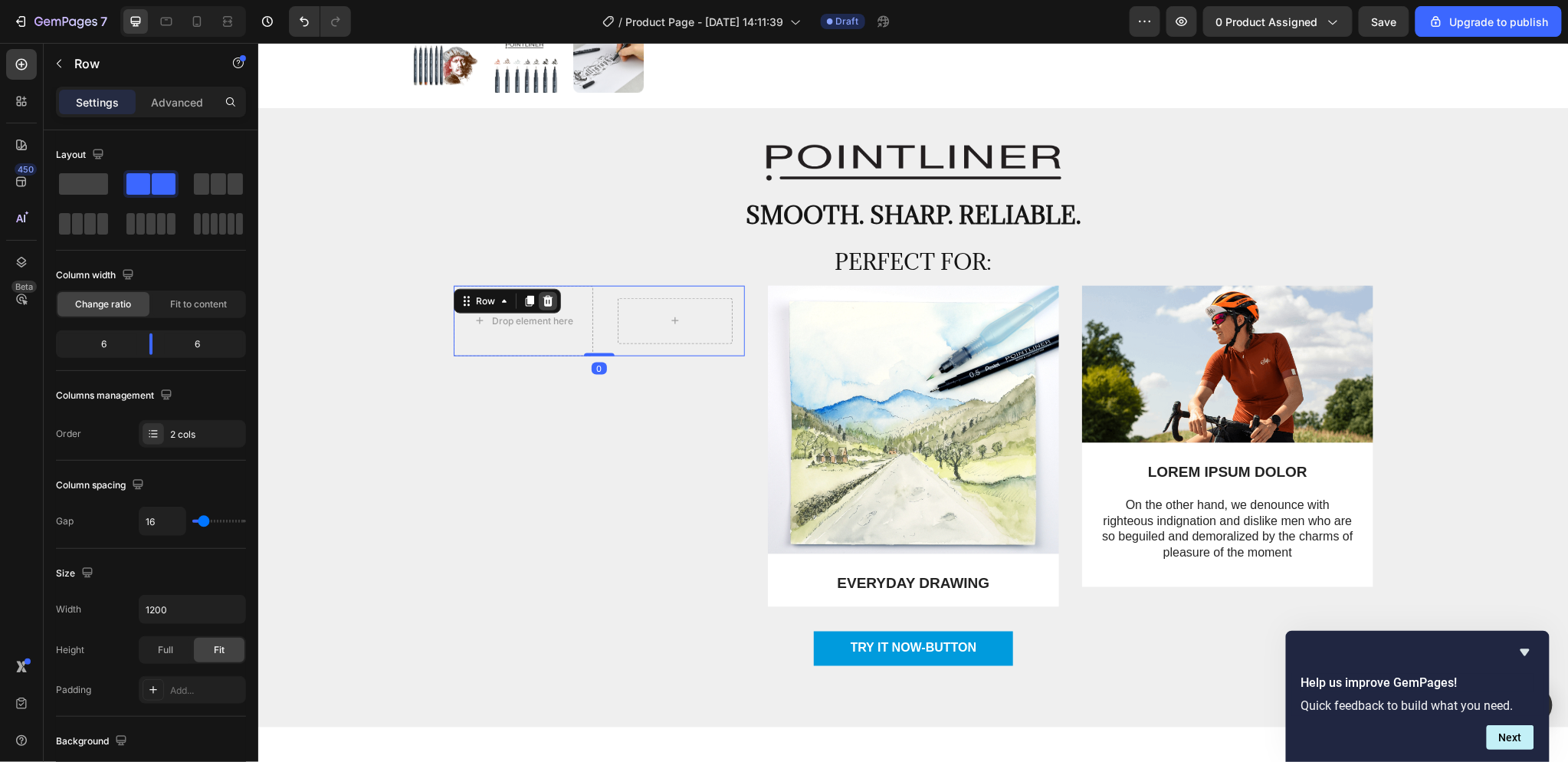
click at [539, 292] on div at bounding box center [546, 300] width 18 height 18
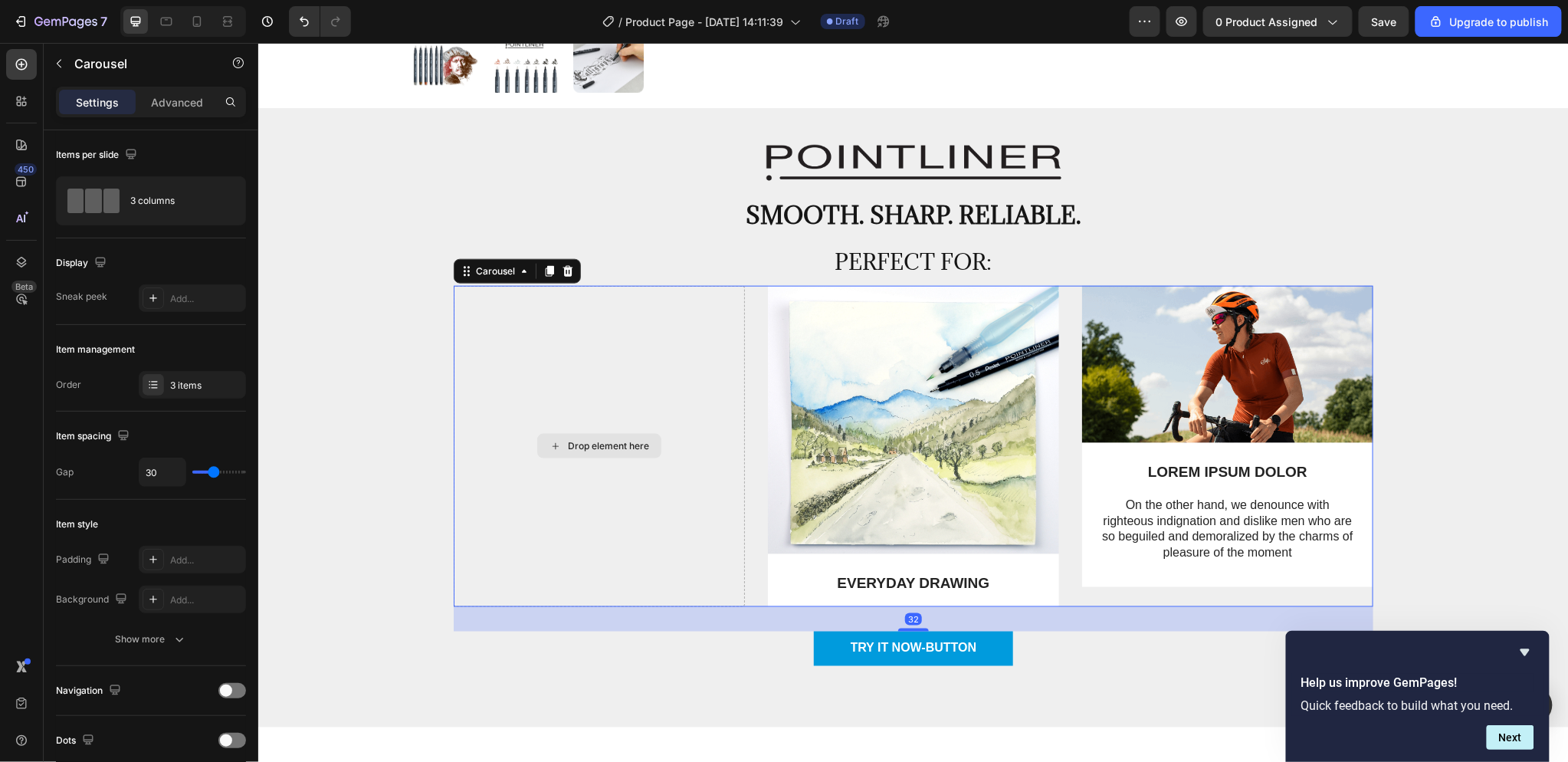
click at [575, 315] on div "Drop element here" at bounding box center [598, 445] width 291 height 321
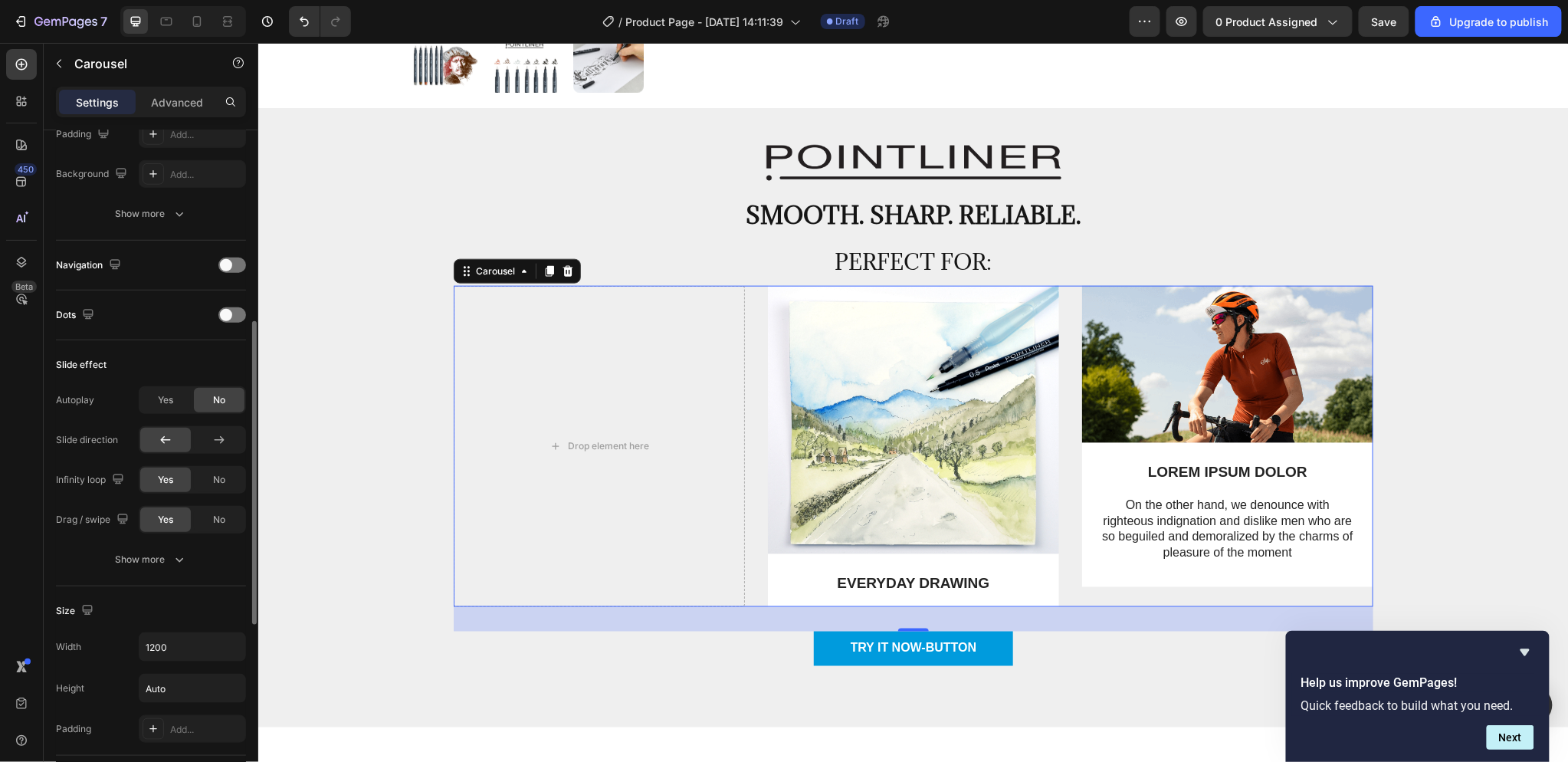
scroll to position [826, 0]
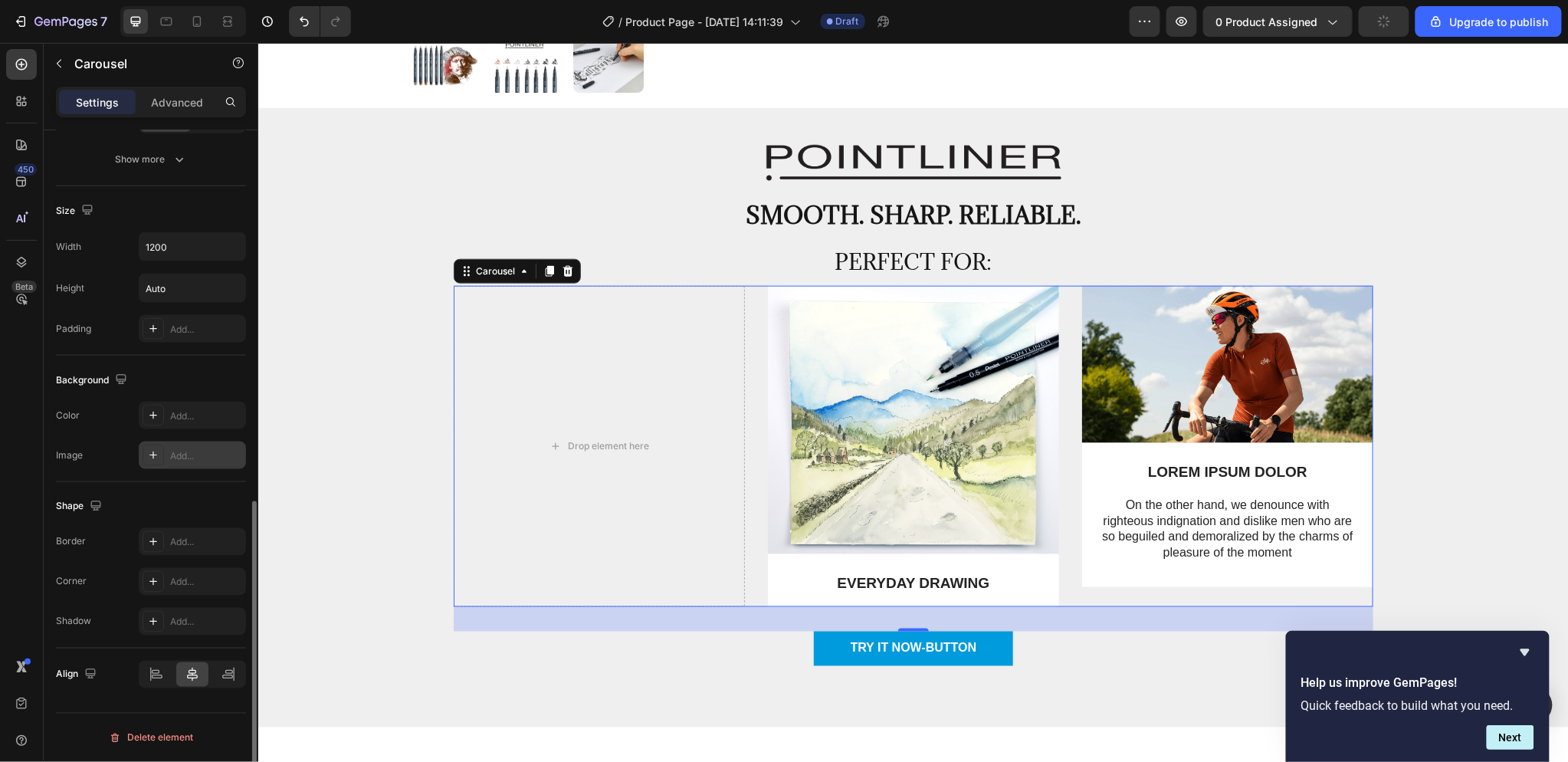
click at [186, 449] on div "Add..." at bounding box center [206, 455] width 72 height 14
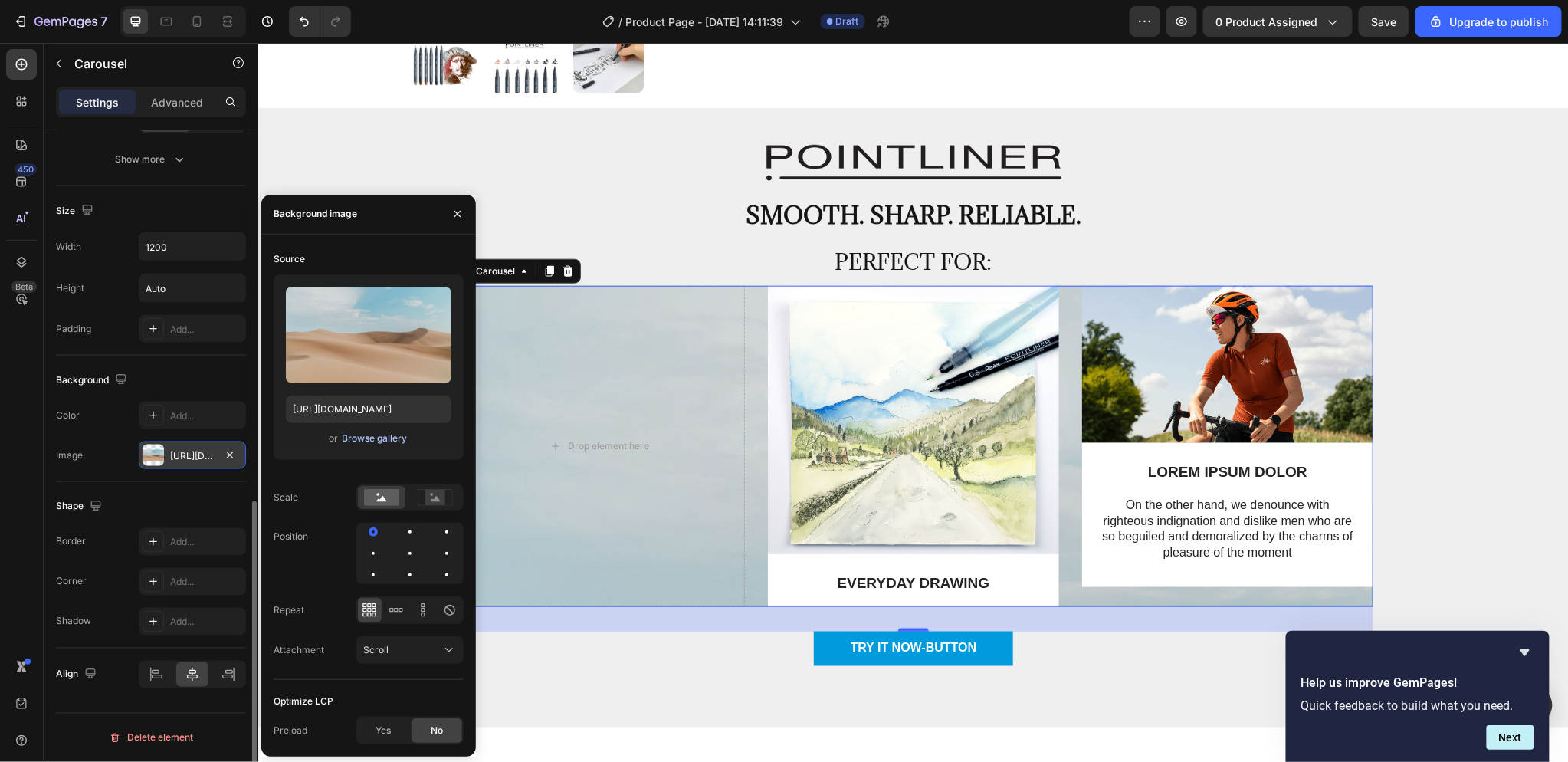
click at [380, 437] on div "Browse gallery" at bounding box center [374, 438] width 65 height 14
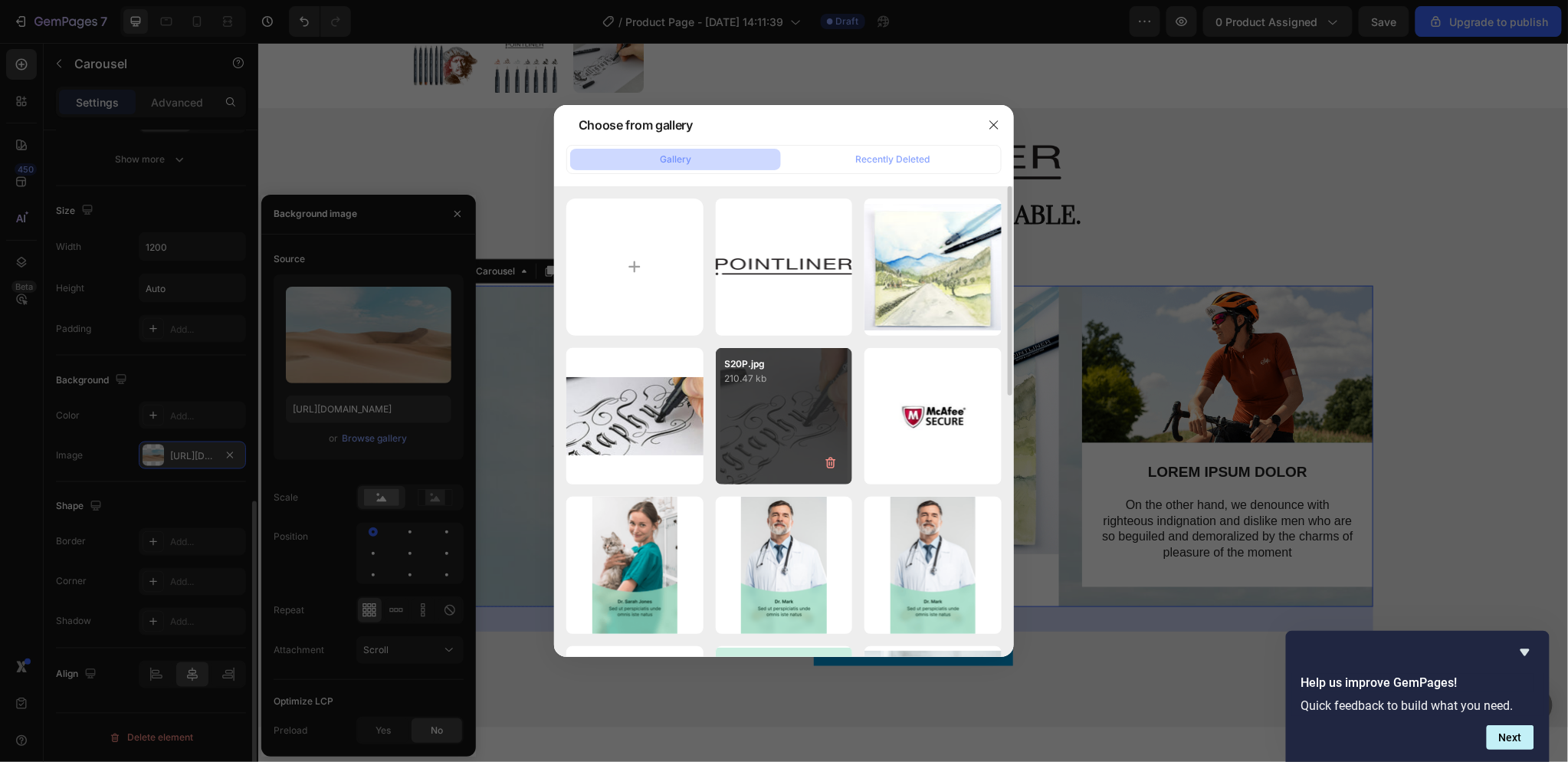
click at [752, 410] on div "S20P.jpg 210.47 kb" at bounding box center [784, 416] width 137 height 137
type input "[URL][DOMAIN_NAME]"
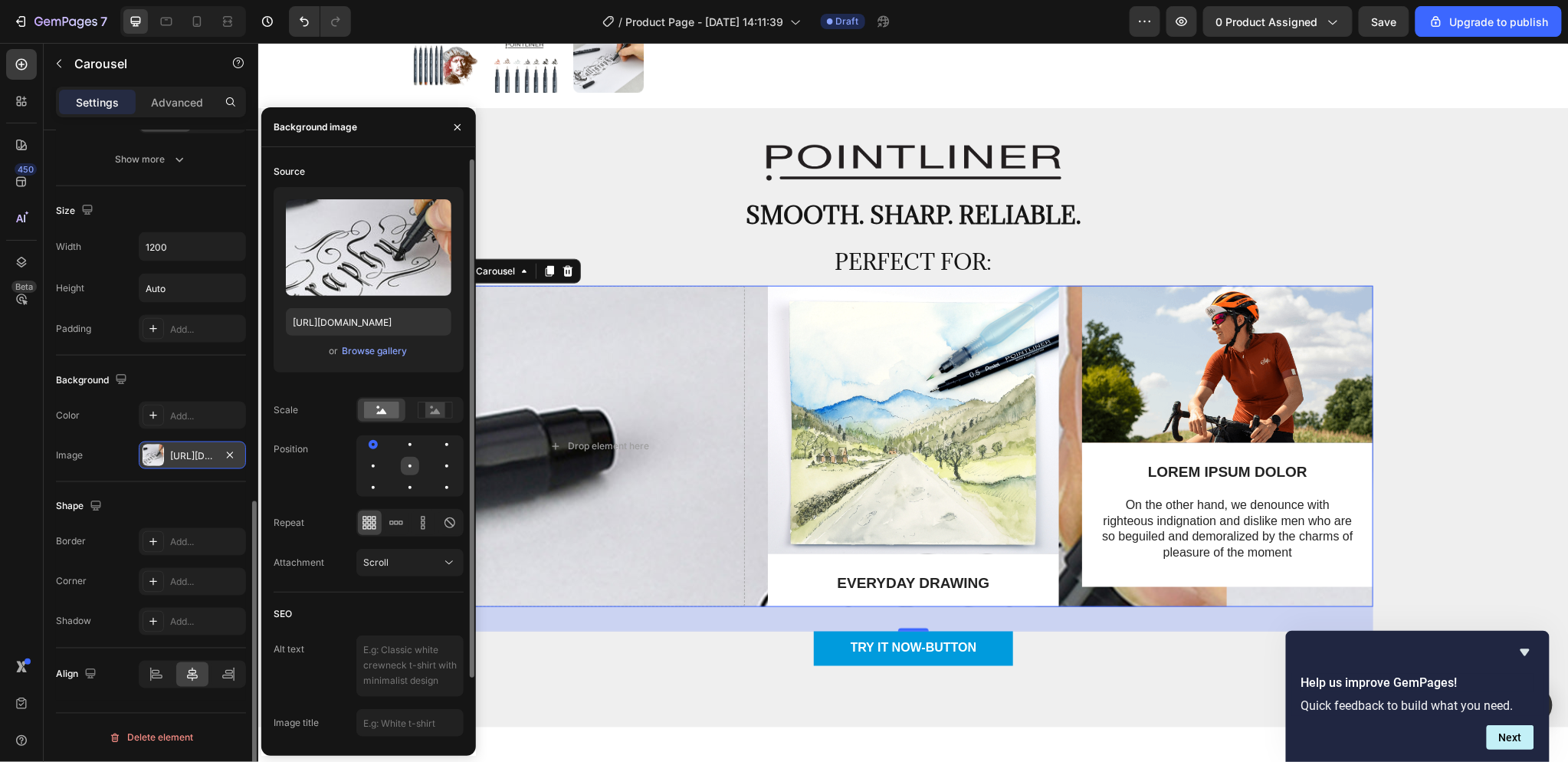
click at [402, 466] on div at bounding box center [410, 466] width 18 height 18
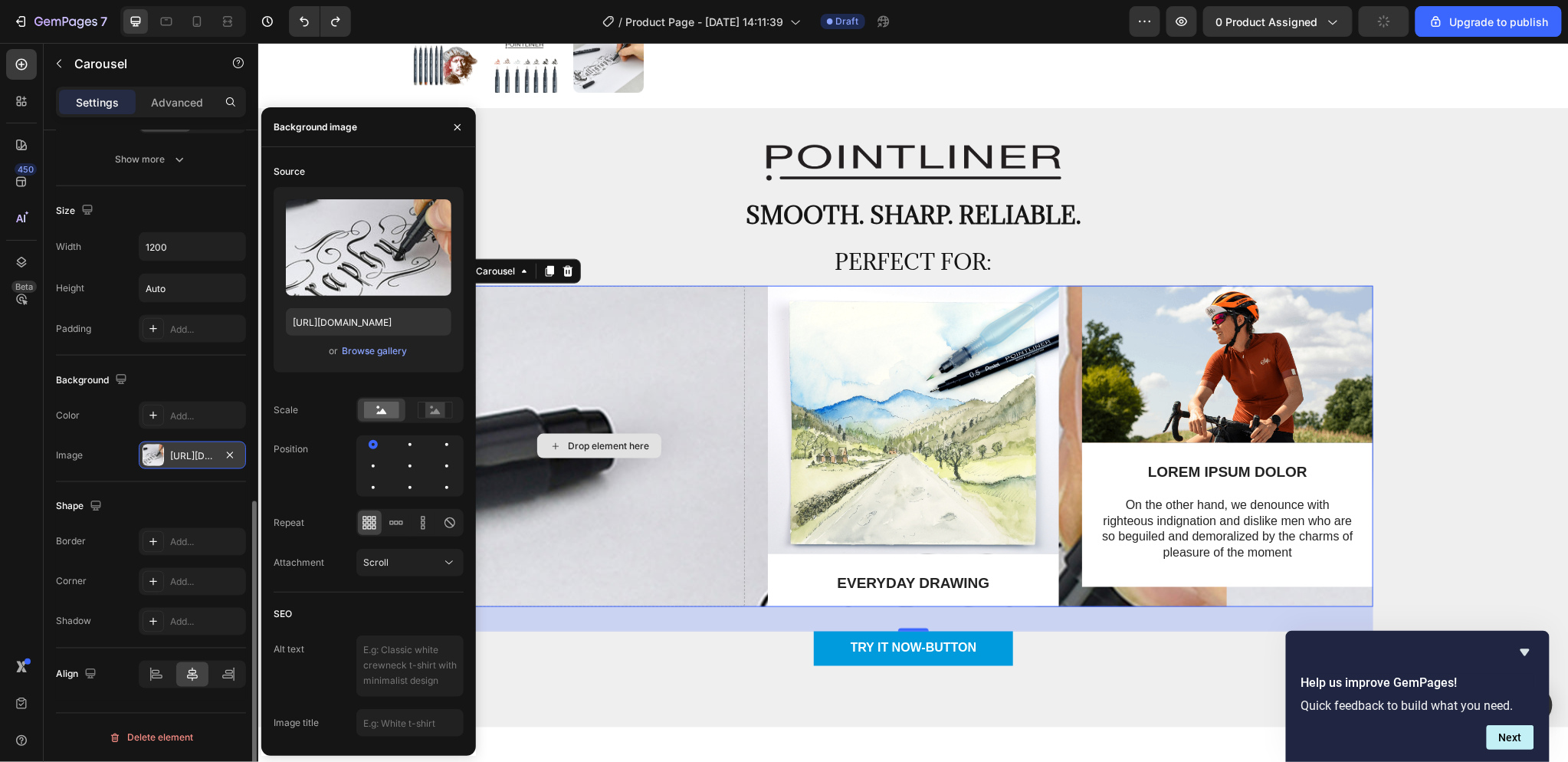
click at [678, 372] on div "Drop element here" at bounding box center [598, 445] width 291 height 321
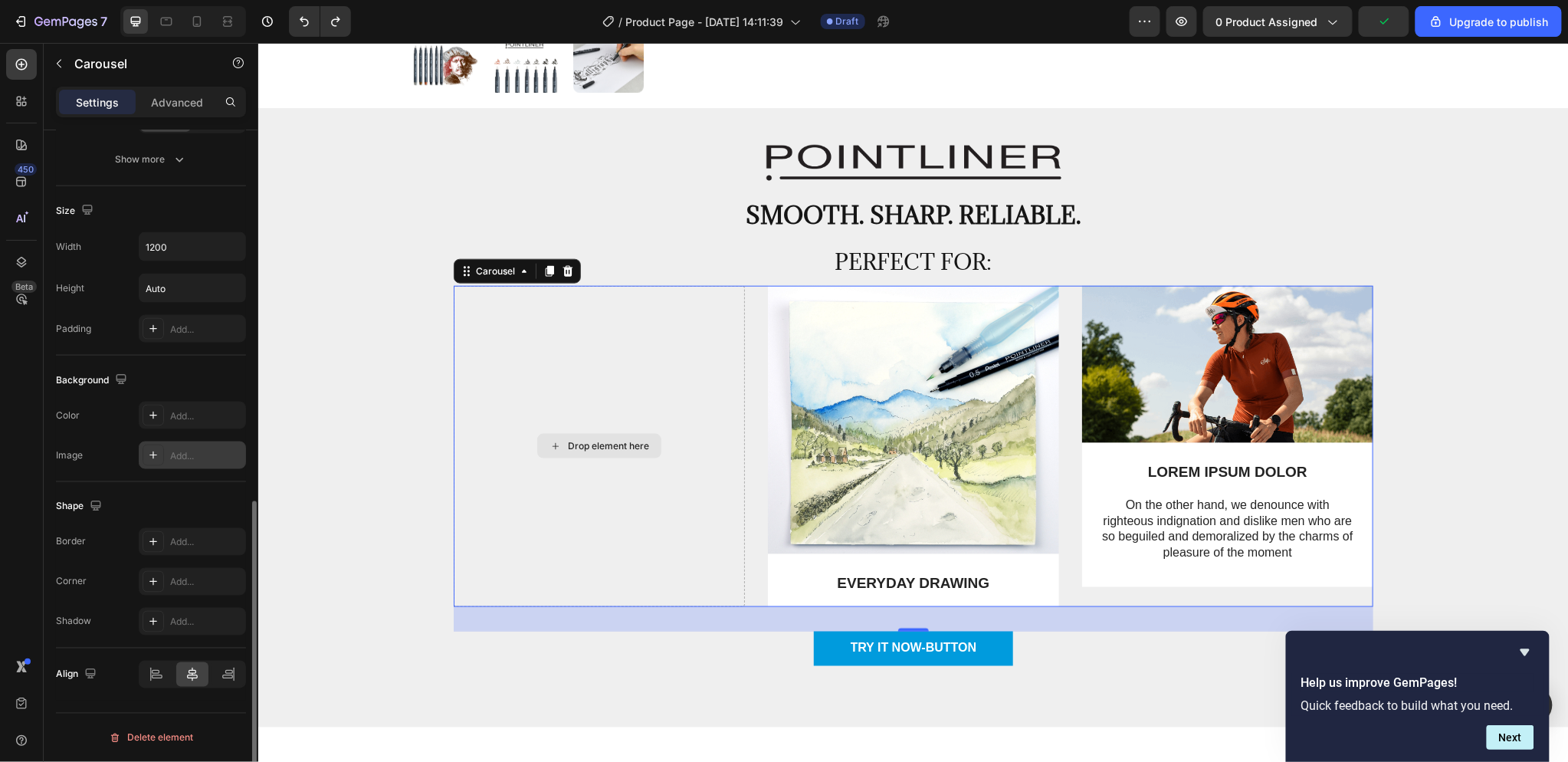
click at [705, 365] on div "Drop element here" at bounding box center [598, 445] width 291 height 321
click at [613, 447] on div "Drop element here" at bounding box center [608, 445] width 82 height 12
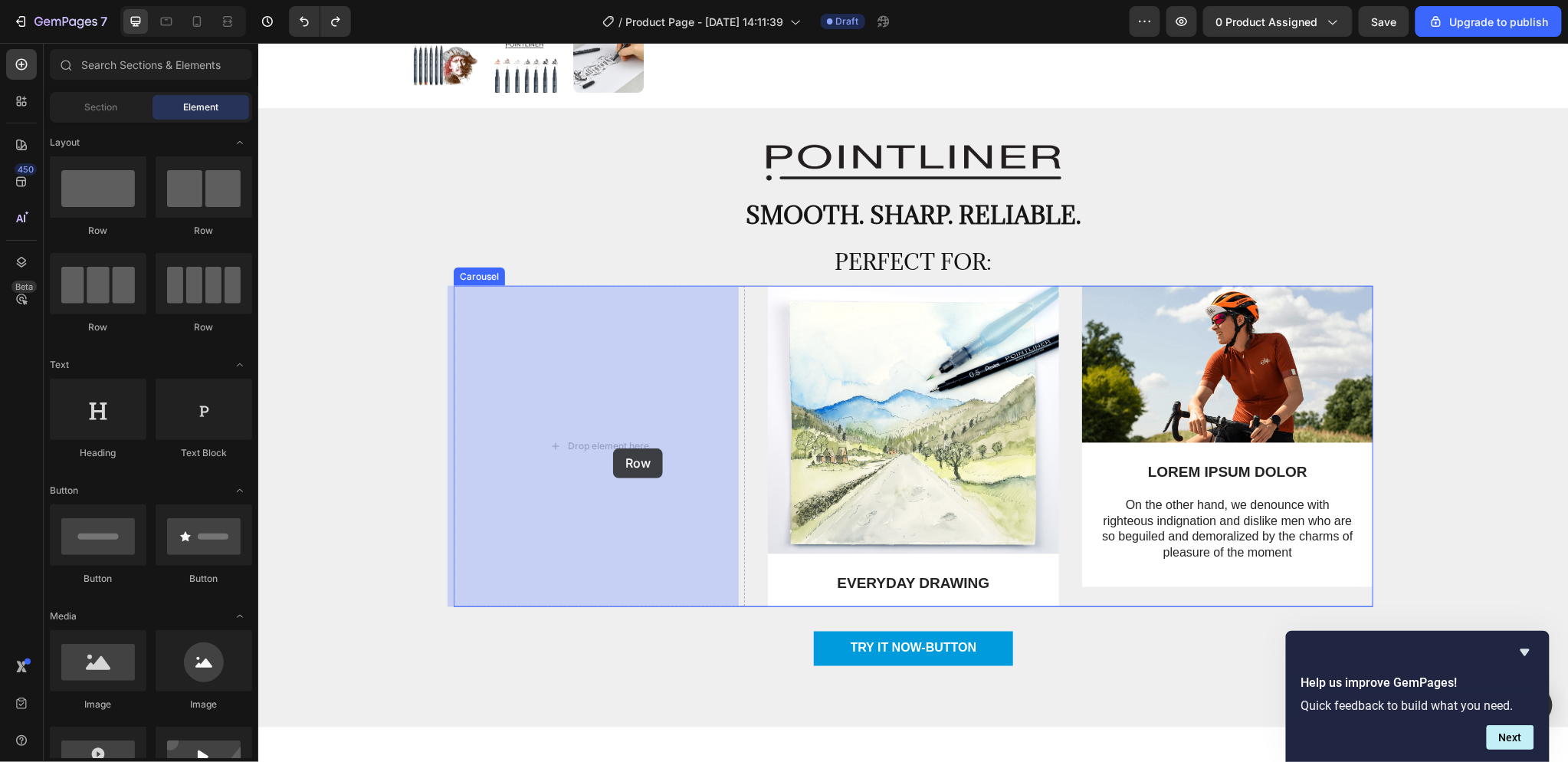
drag, startPoint x: 489, startPoint y: 316, endPoint x: 612, endPoint y: 447, distance: 179.7
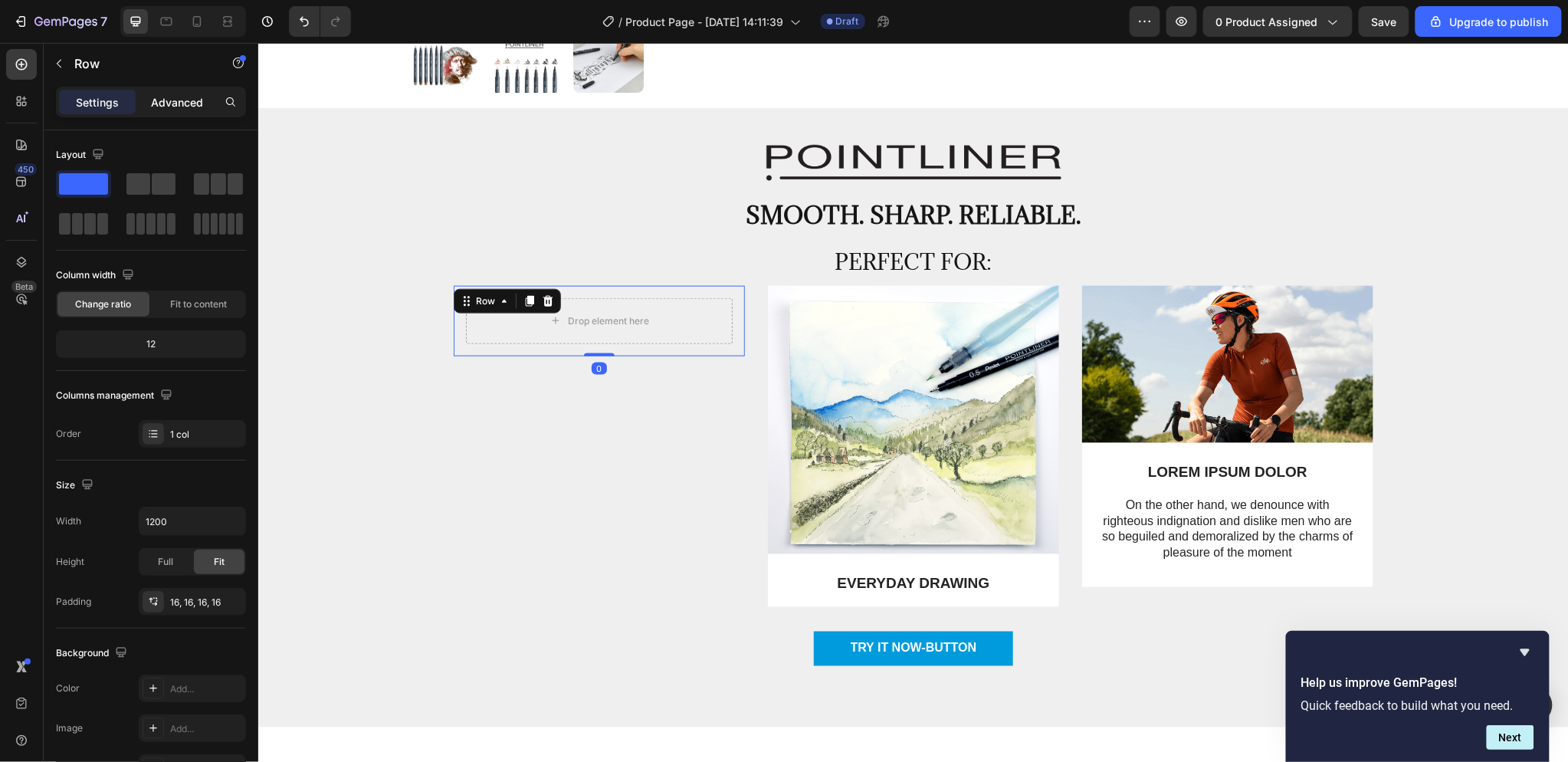
click at [158, 101] on p "Advanced" at bounding box center [177, 102] width 52 height 16
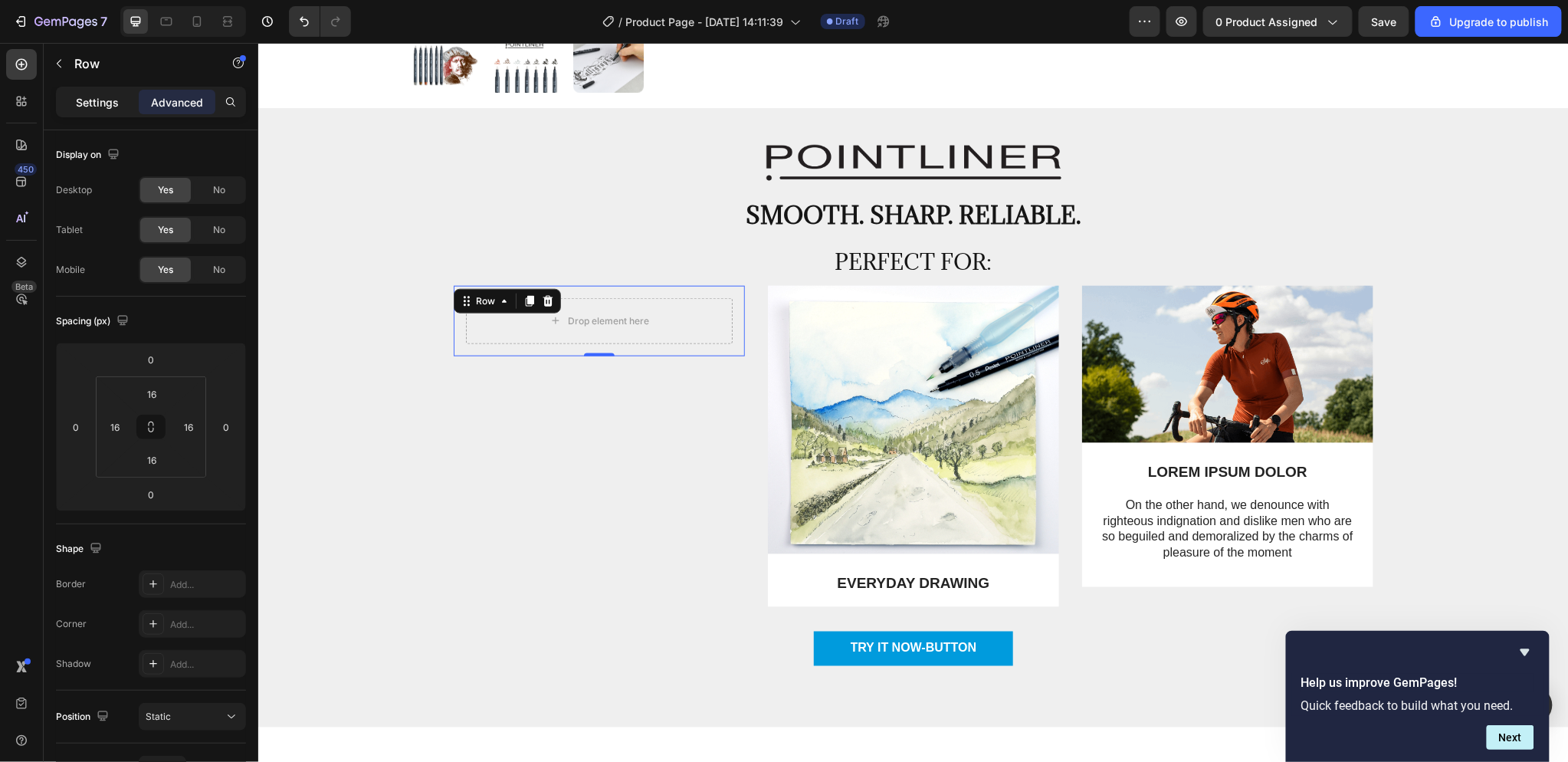
click at [72, 104] on div "Settings" at bounding box center [98, 102] width 77 height 25
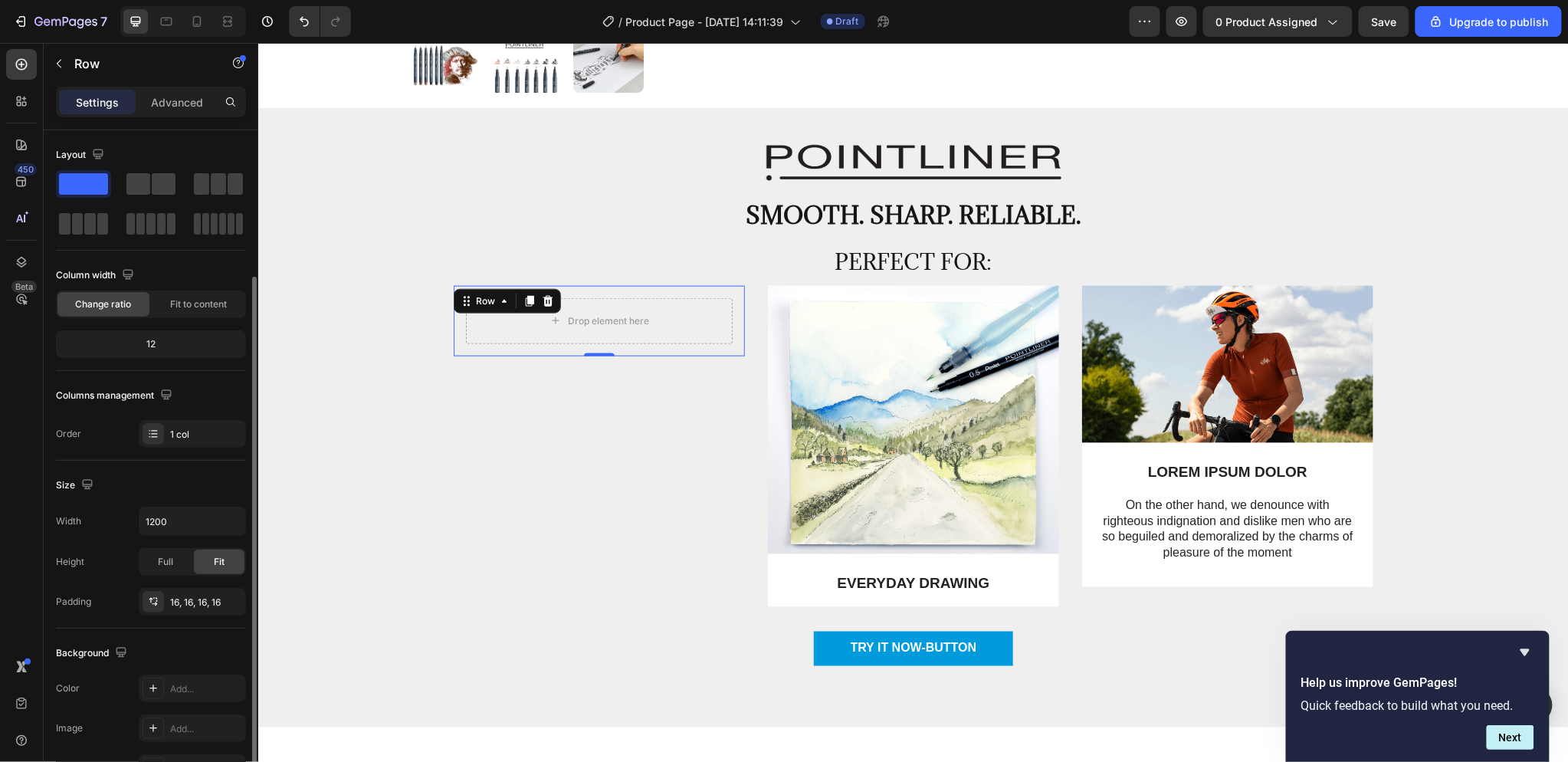
scroll to position [259, 0]
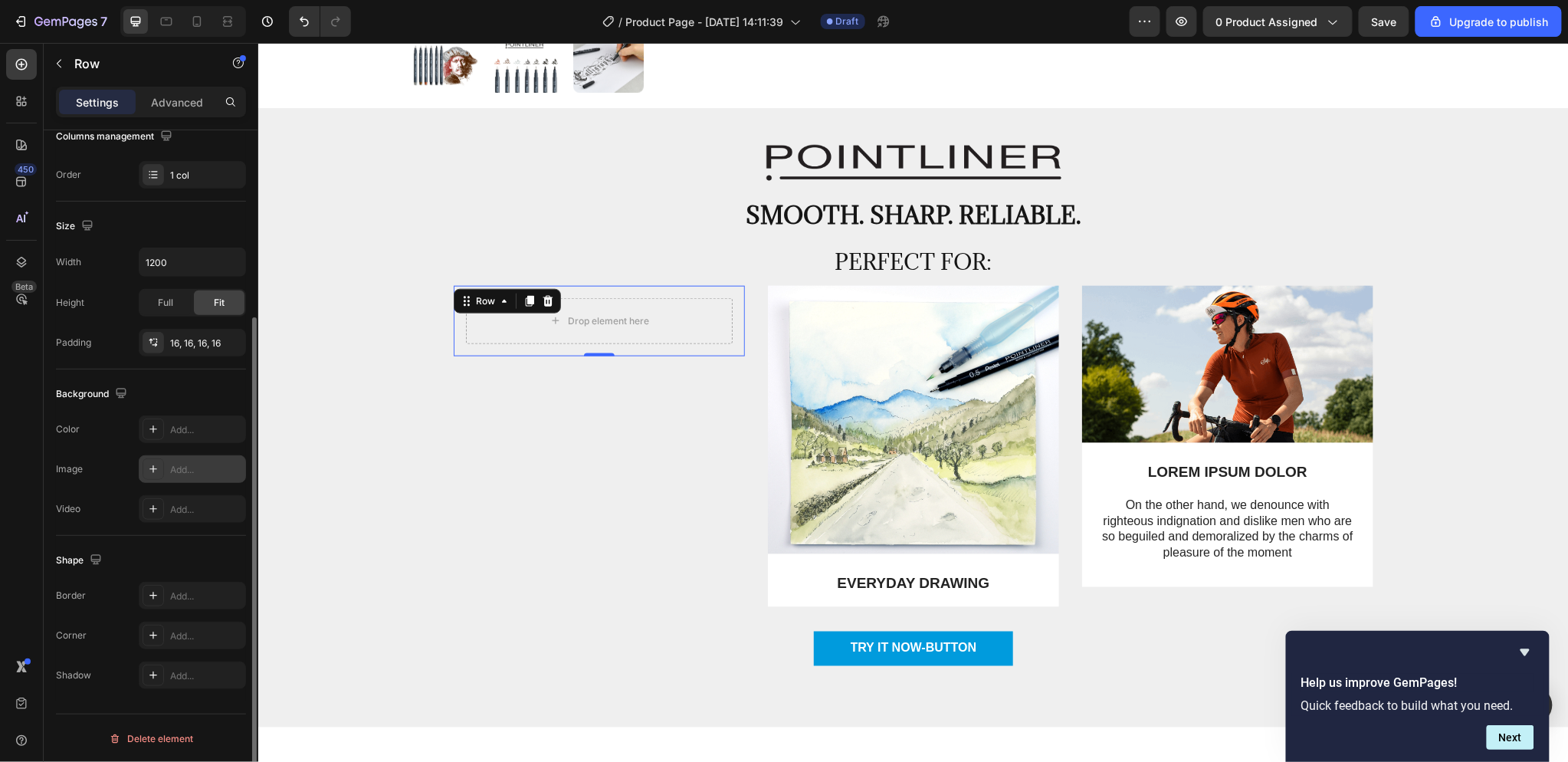
click at [186, 463] on div "Add..." at bounding box center [206, 470] width 72 height 14
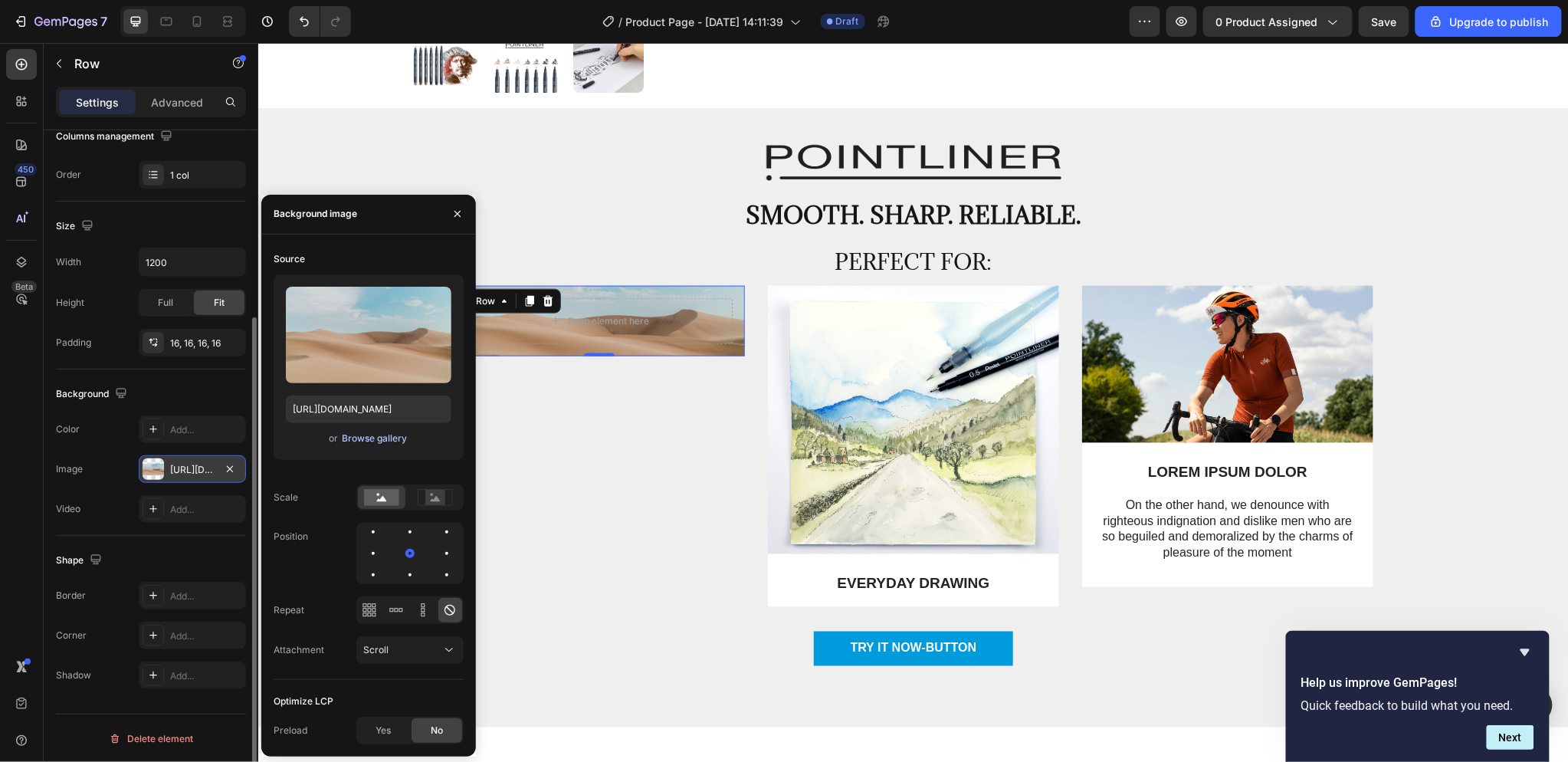
click at [372, 433] on div "Browse gallery" at bounding box center [374, 438] width 65 height 14
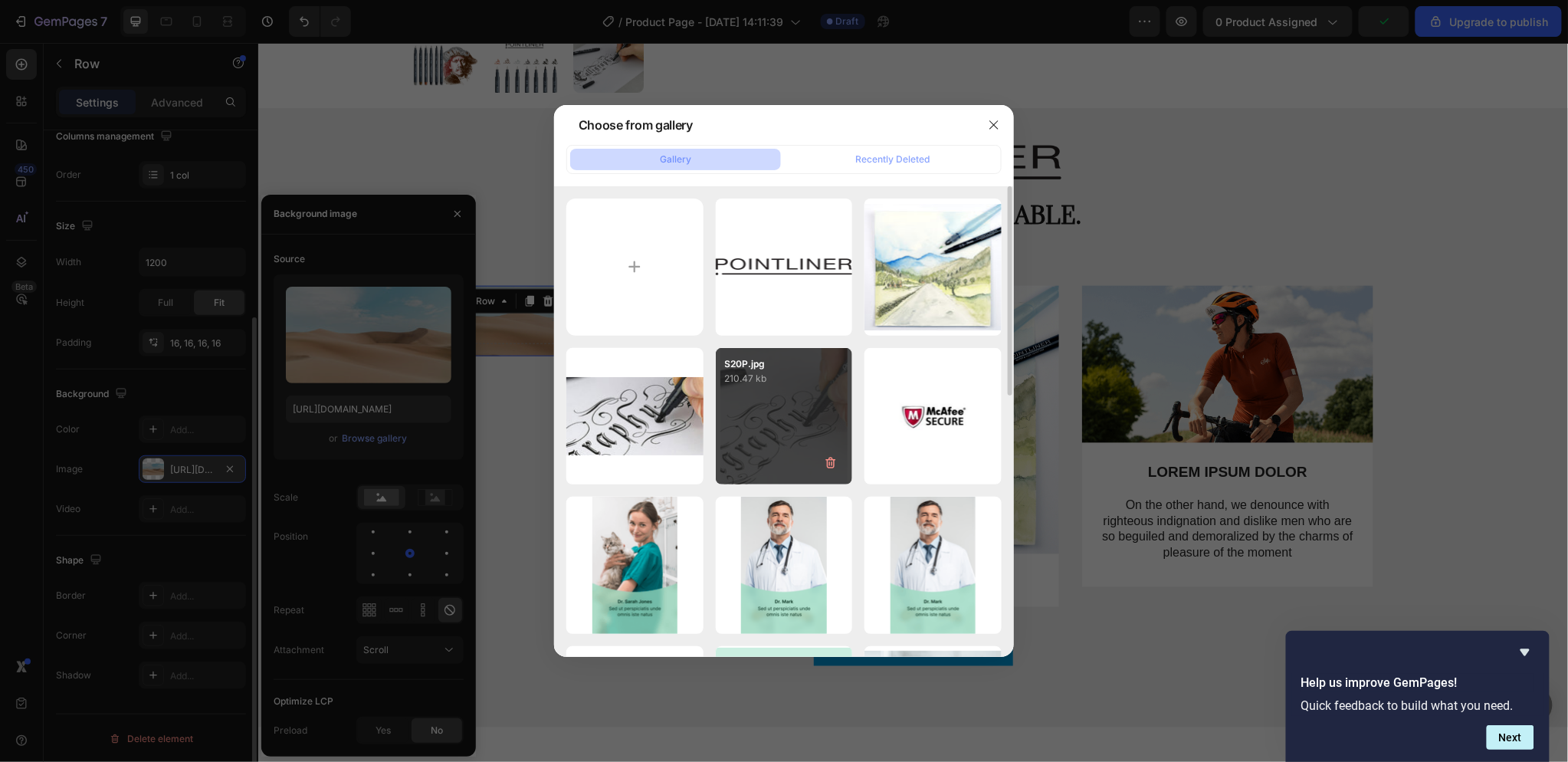
click at [776, 403] on div "S20P.jpg 210.47 kb" at bounding box center [784, 416] width 137 height 137
type input "[URL][DOMAIN_NAME]"
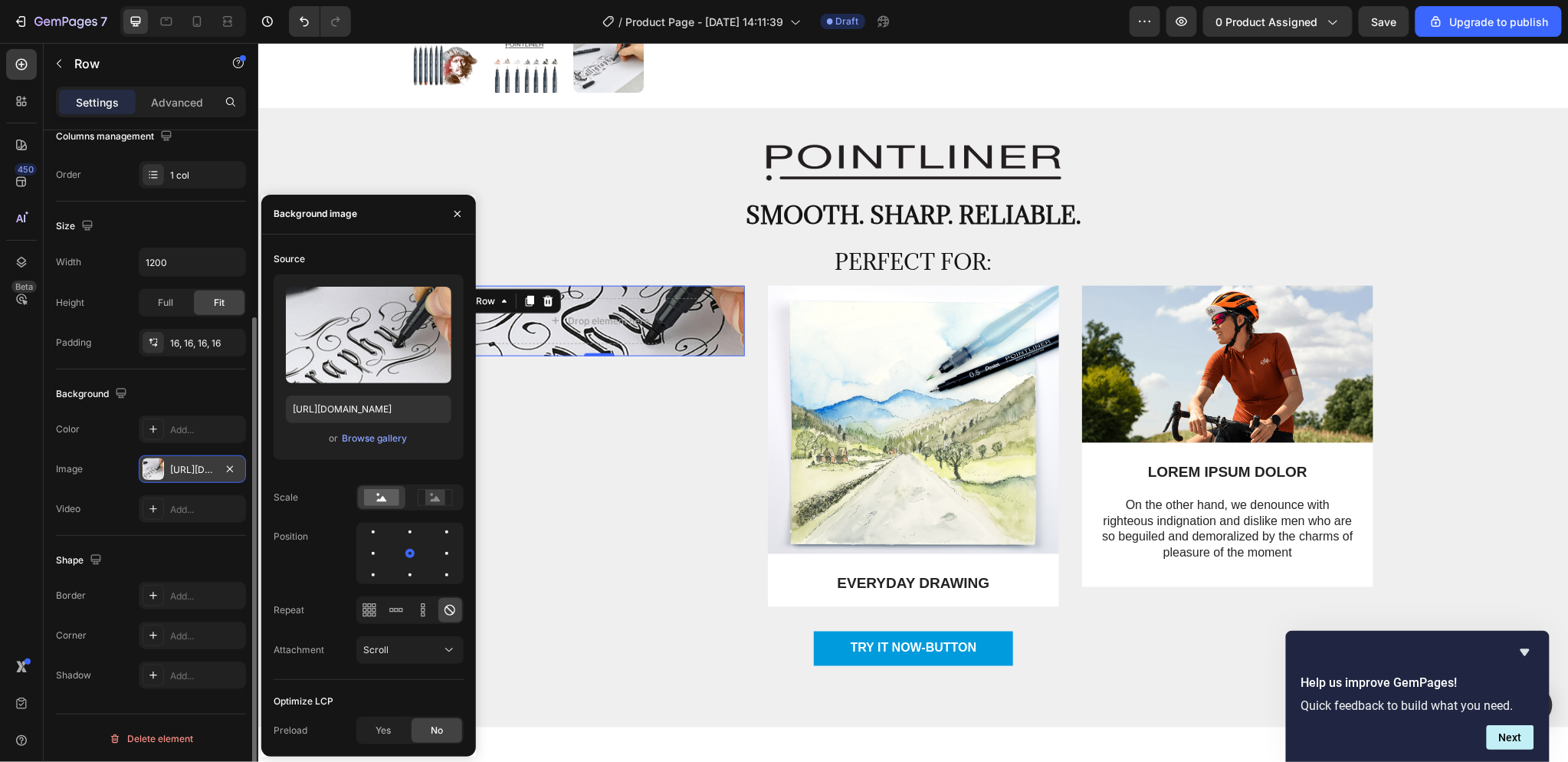
click at [194, 385] on div "Background" at bounding box center [151, 394] width 190 height 25
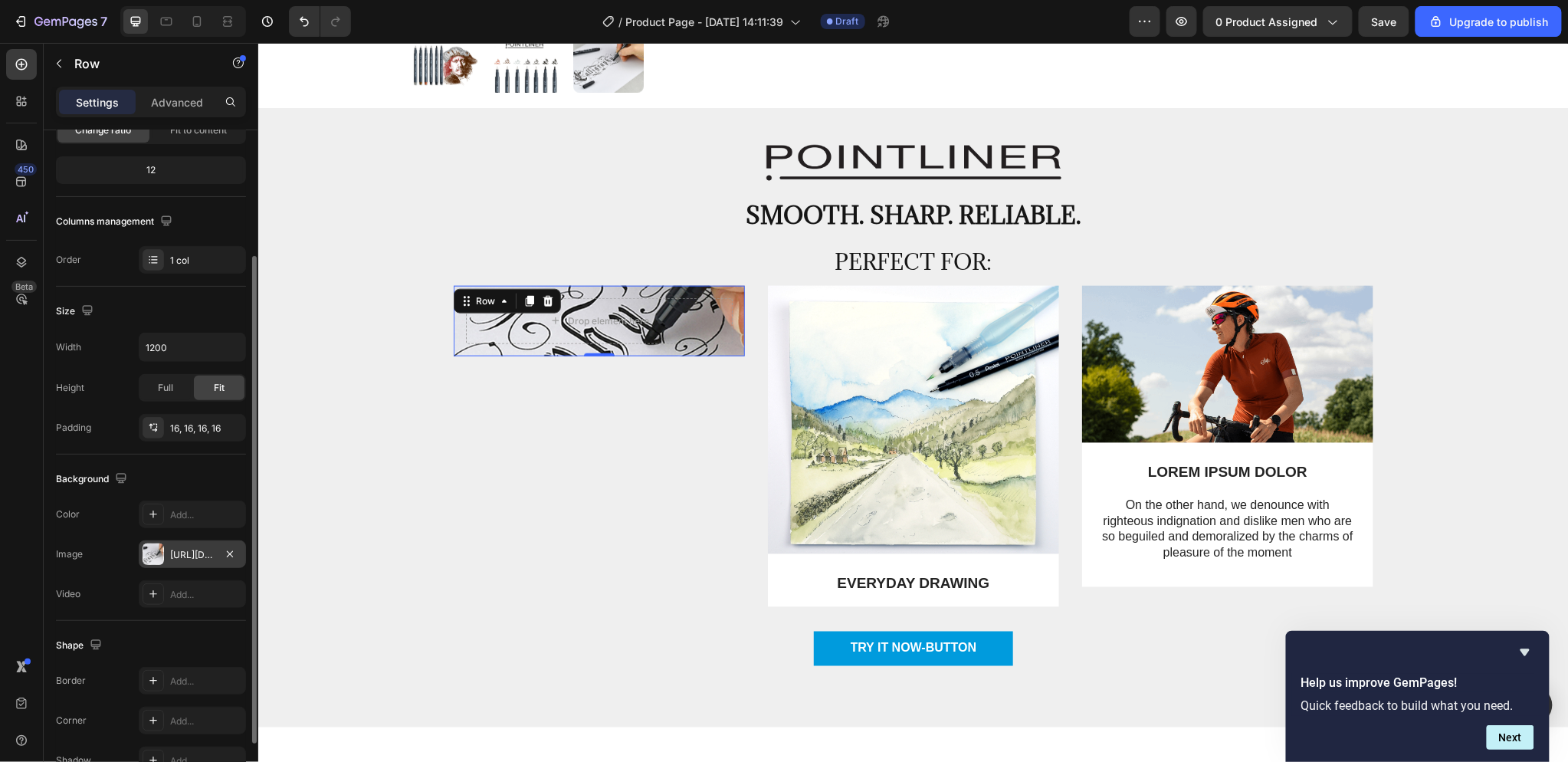
scroll to position [4, 0]
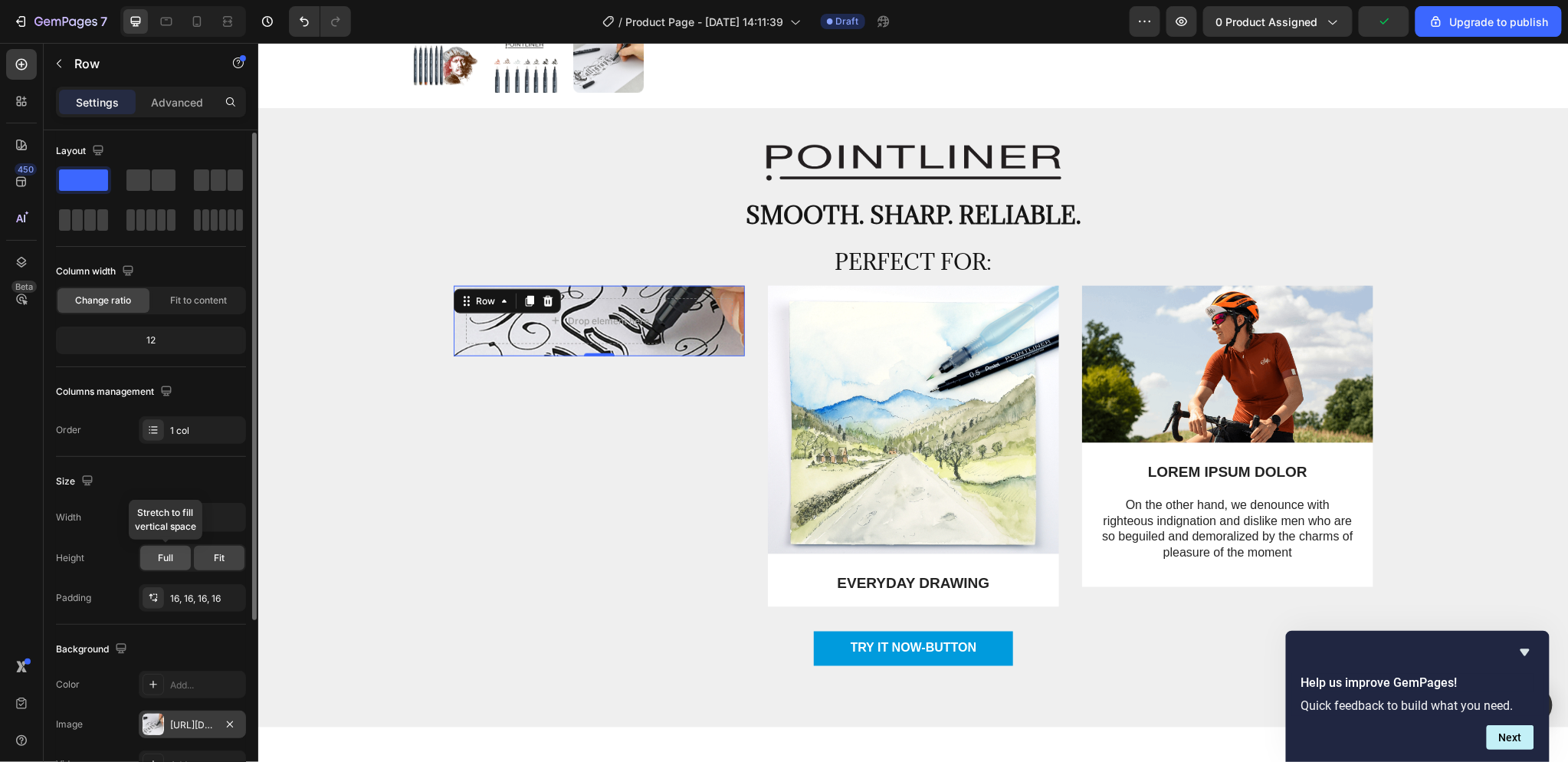
click at [176, 555] on div "Full" at bounding box center [165, 558] width 50 height 25
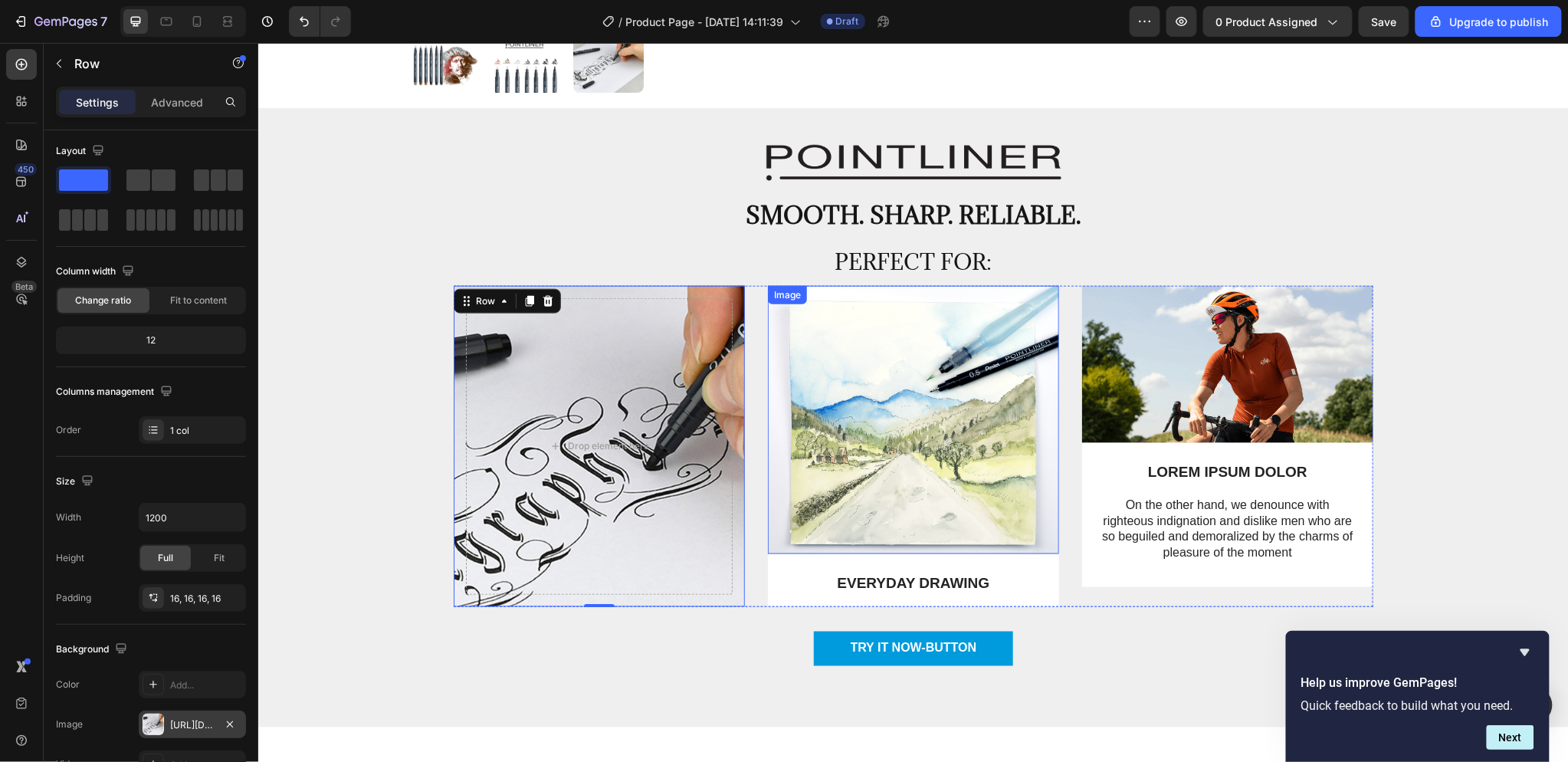
click at [1049, 314] on img at bounding box center [913, 419] width 291 height 269
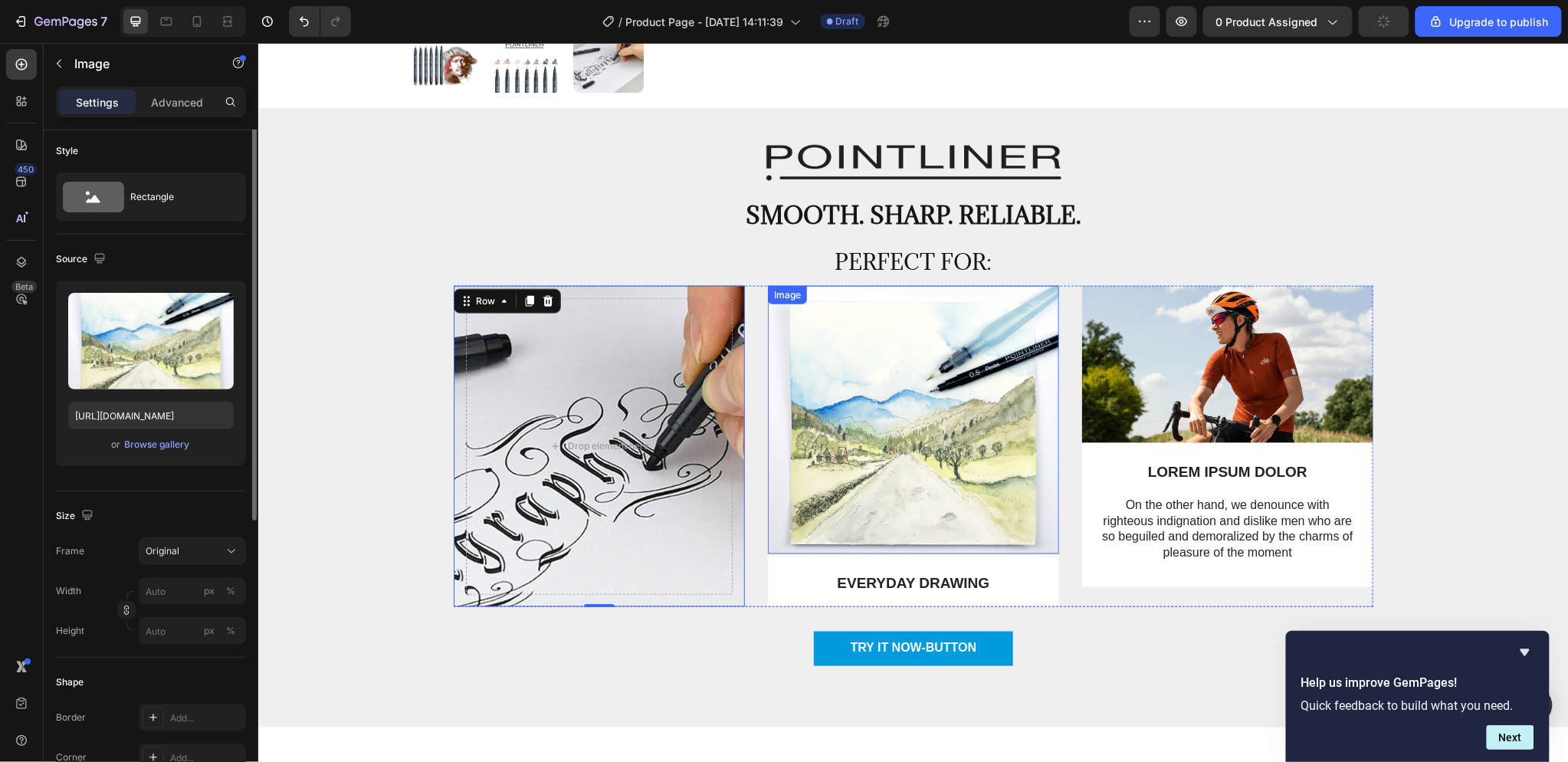
scroll to position [0, 0]
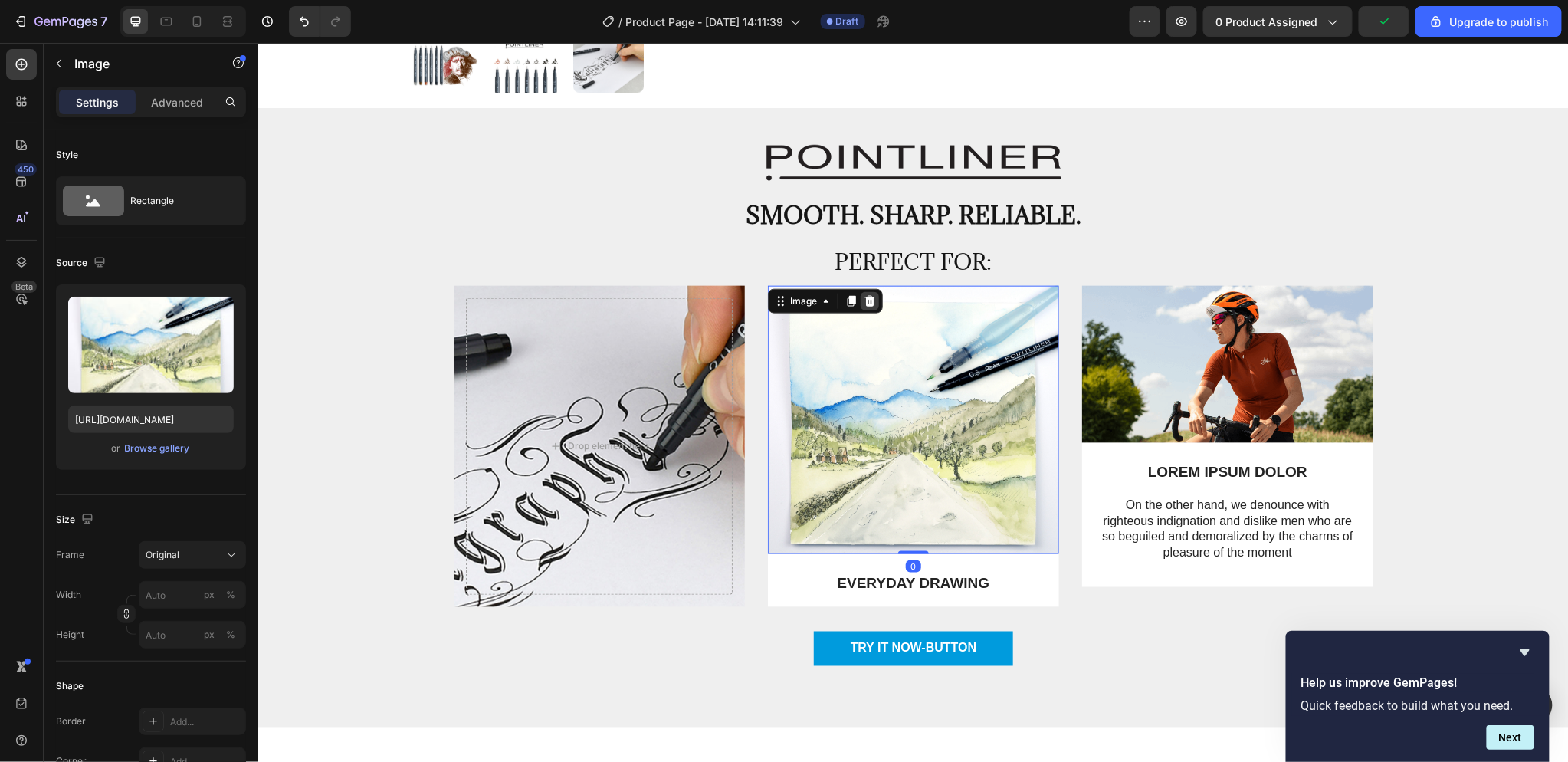
click at [866, 299] on icon at bounding box center [870, 300] width 10 height 10
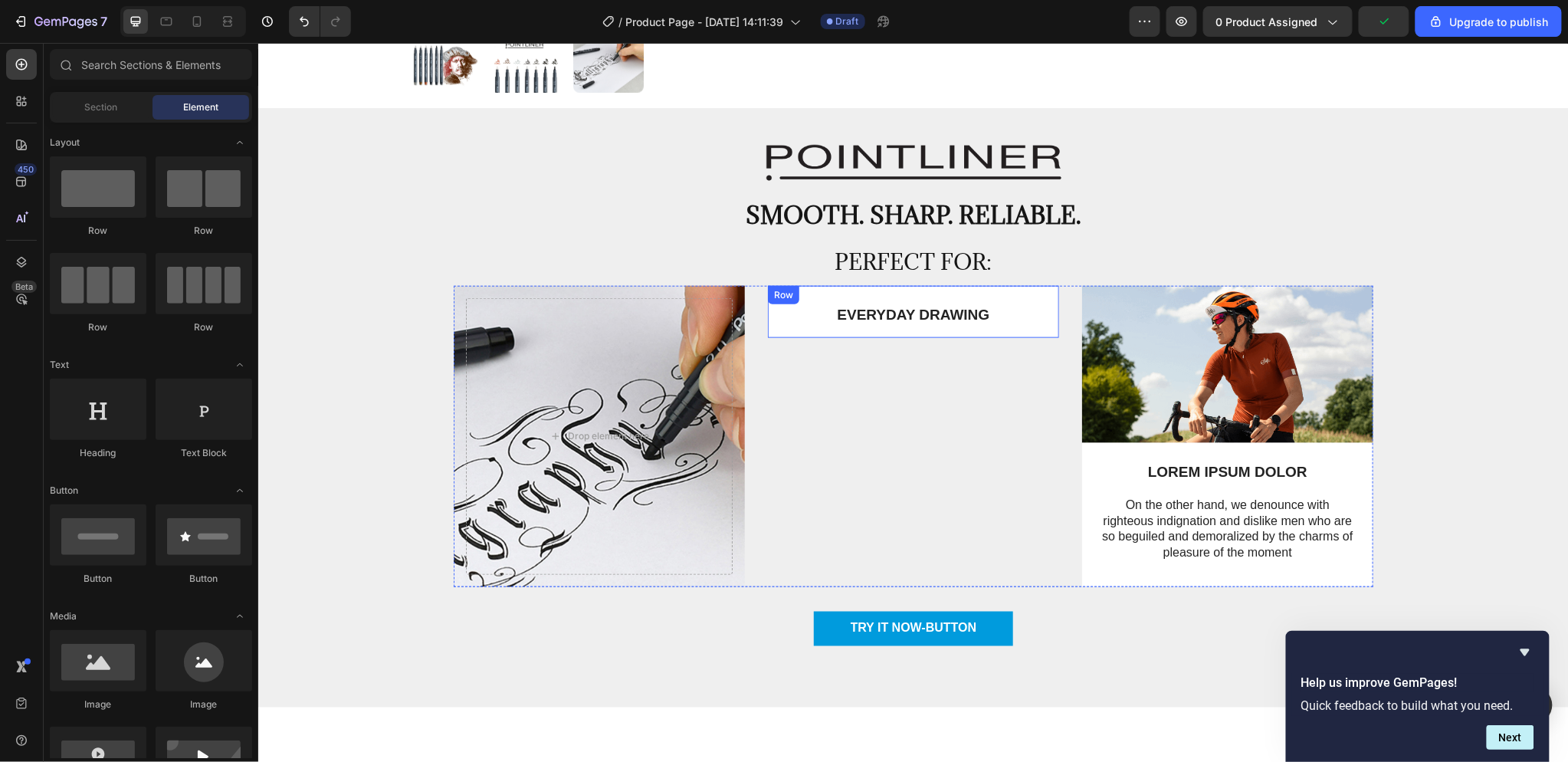
click at [1018, 300] on div "EVERYDAY DRAWING Text Block Row" at bounding box center [913, 311] width 291 height 53
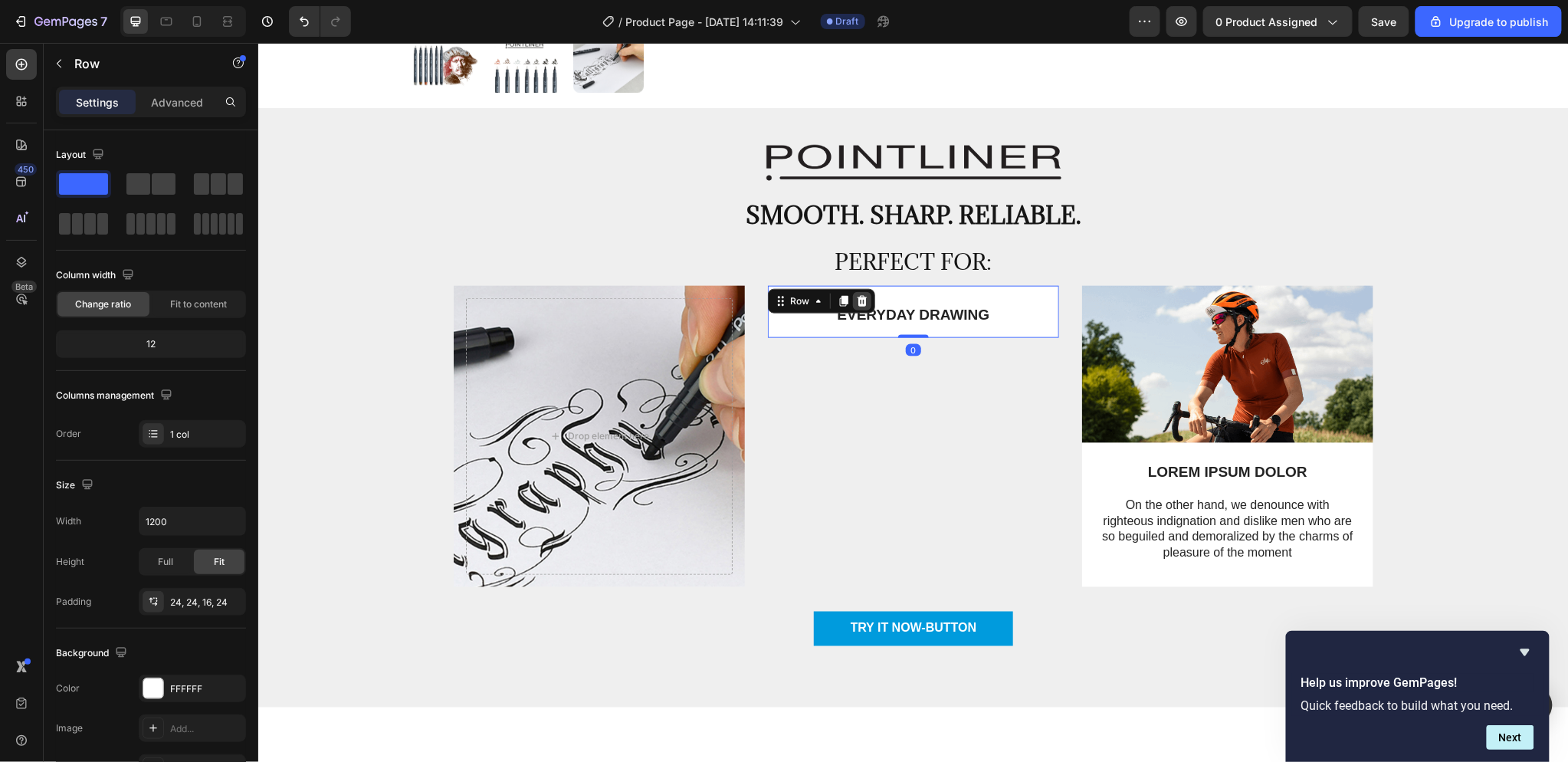
click at [858, 296] on icon at bounding box center [862, 300] width 10 height 10
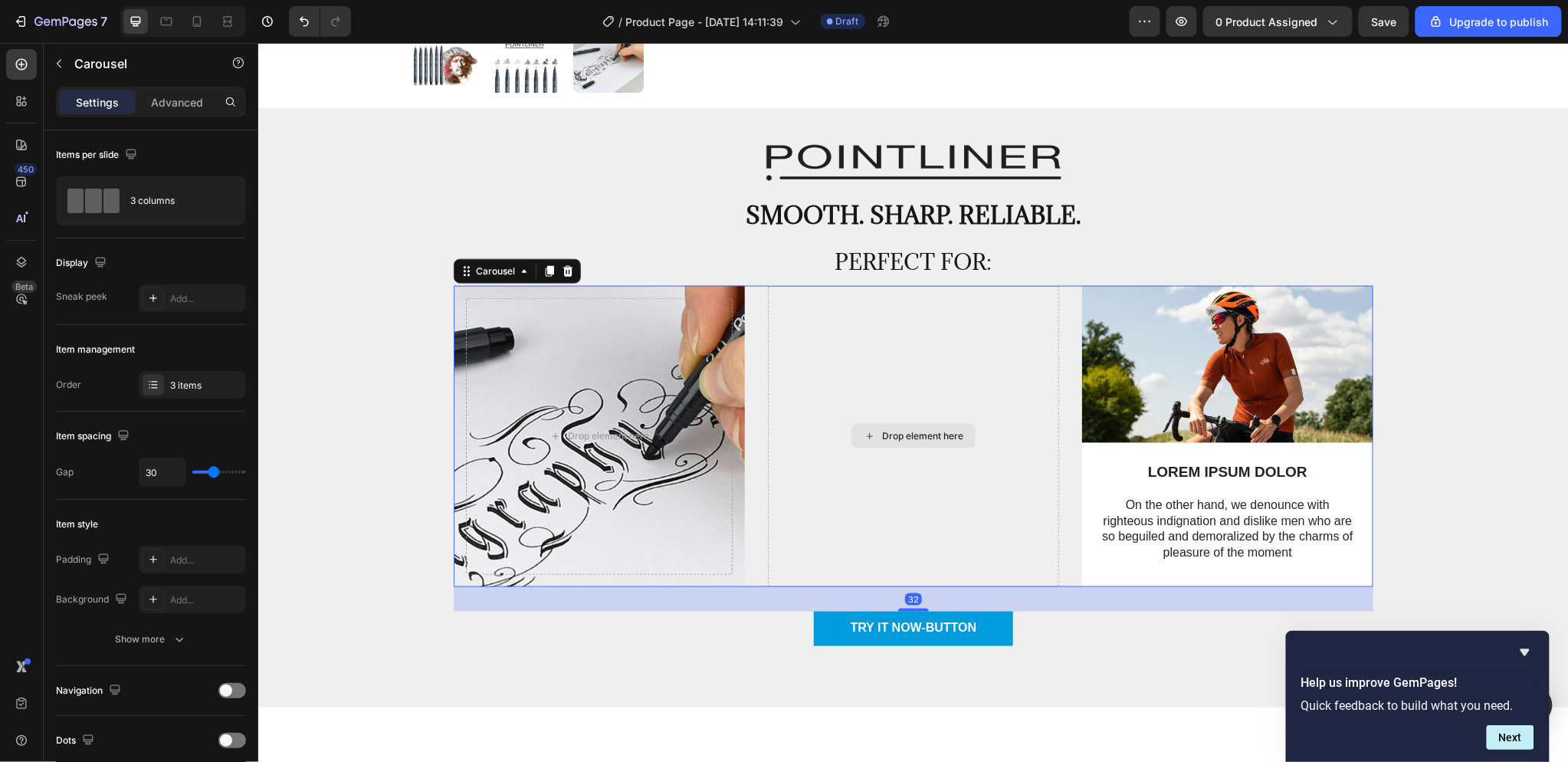
click at [995, 293] on div "Drop element here" at bounding box center [913, 435] width 291 height 301
click at [748, 331] on div "Drop element here Row Drop element here Image LOREM IPSUM DOLOR Text Block On t…" at bounding box center [912, 435] width 919 height 301
click at [562, 272] on icon at bounding box center [566, 270] width 12 height 12
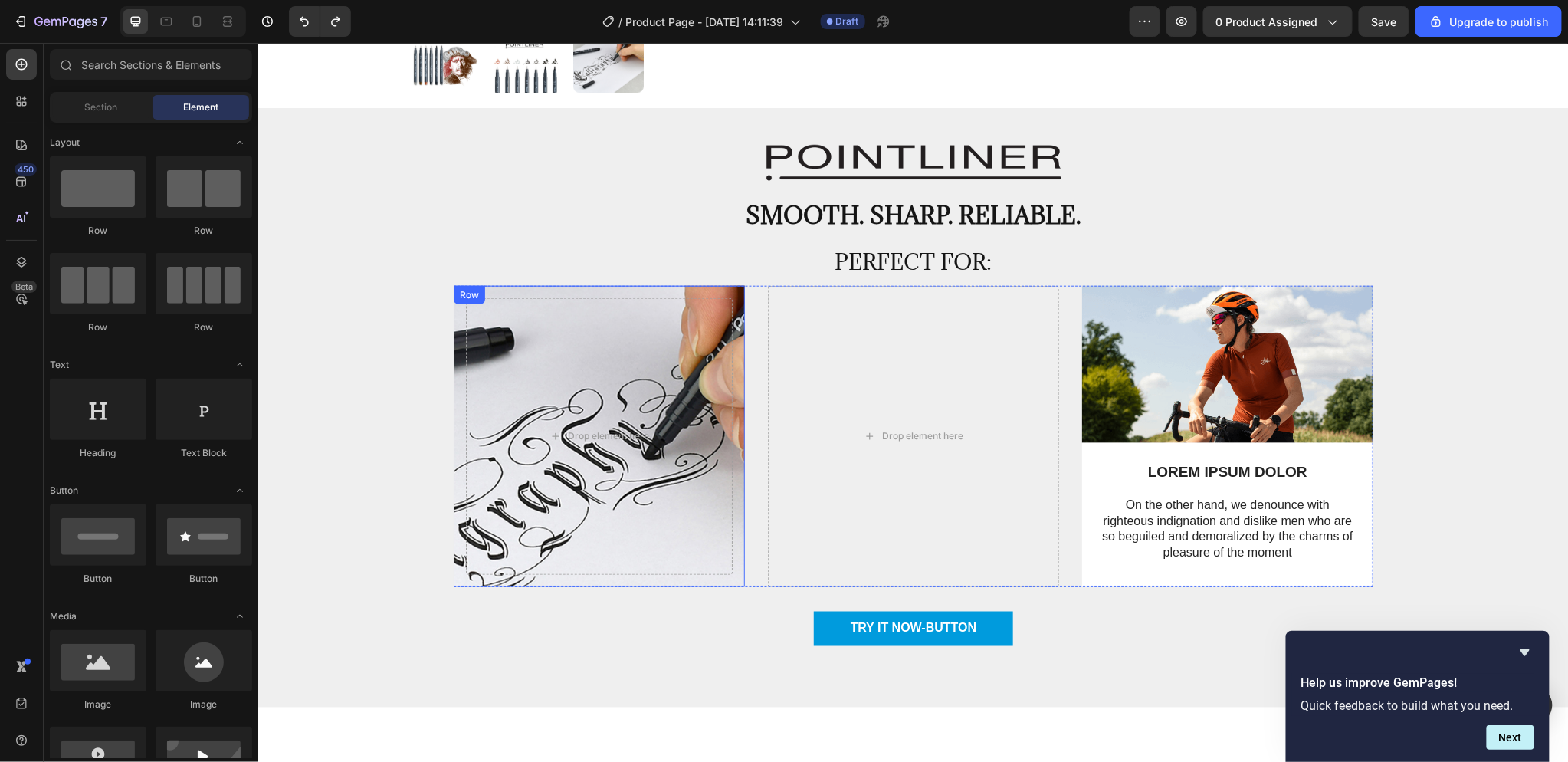
click at [564, 289] on div "Drop element here Row" at bounding box center [598, 435] width 291 height 301
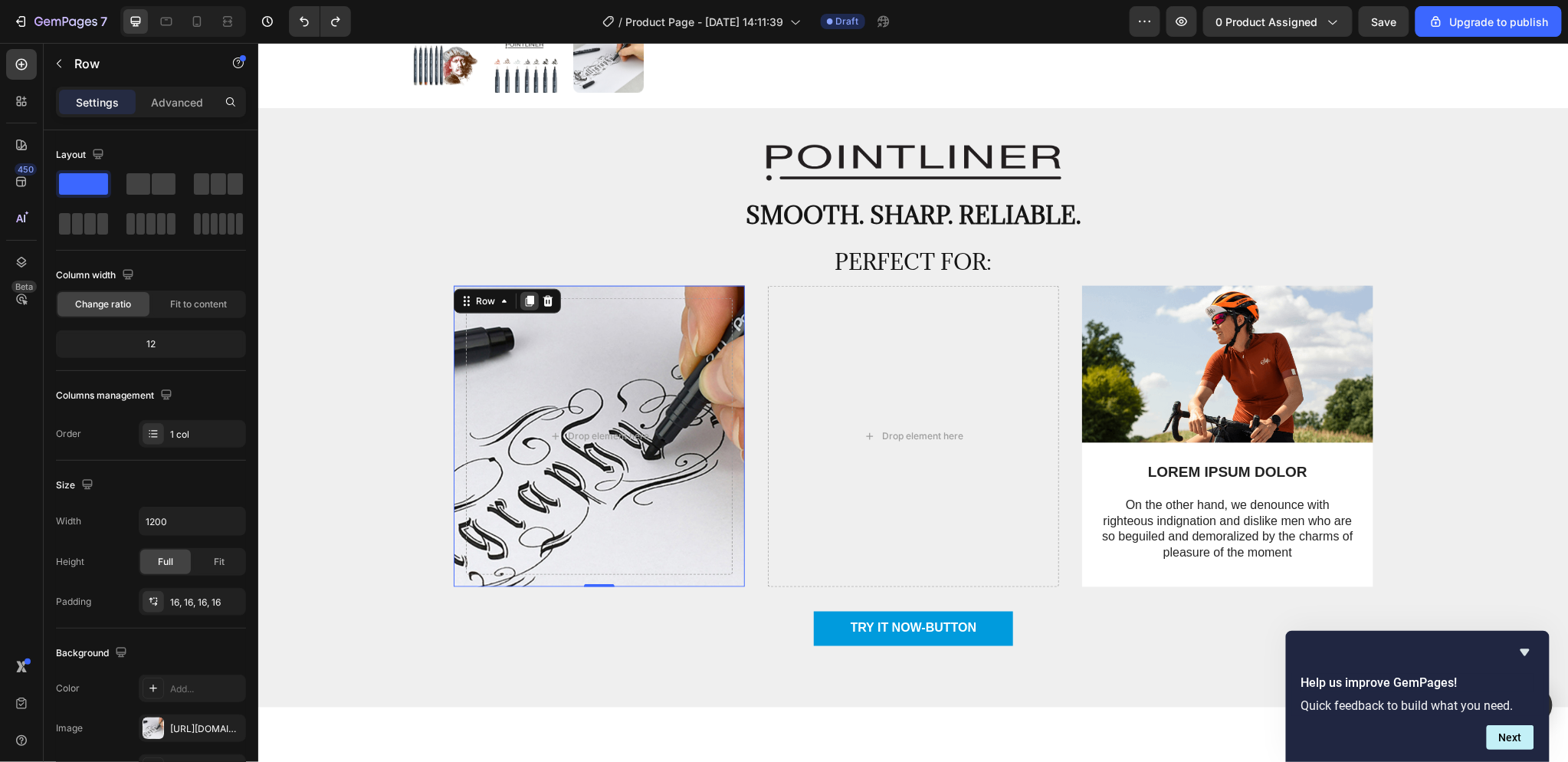
click at [525, 301] on icon at bounding box center [529, 300] width 9 height 10
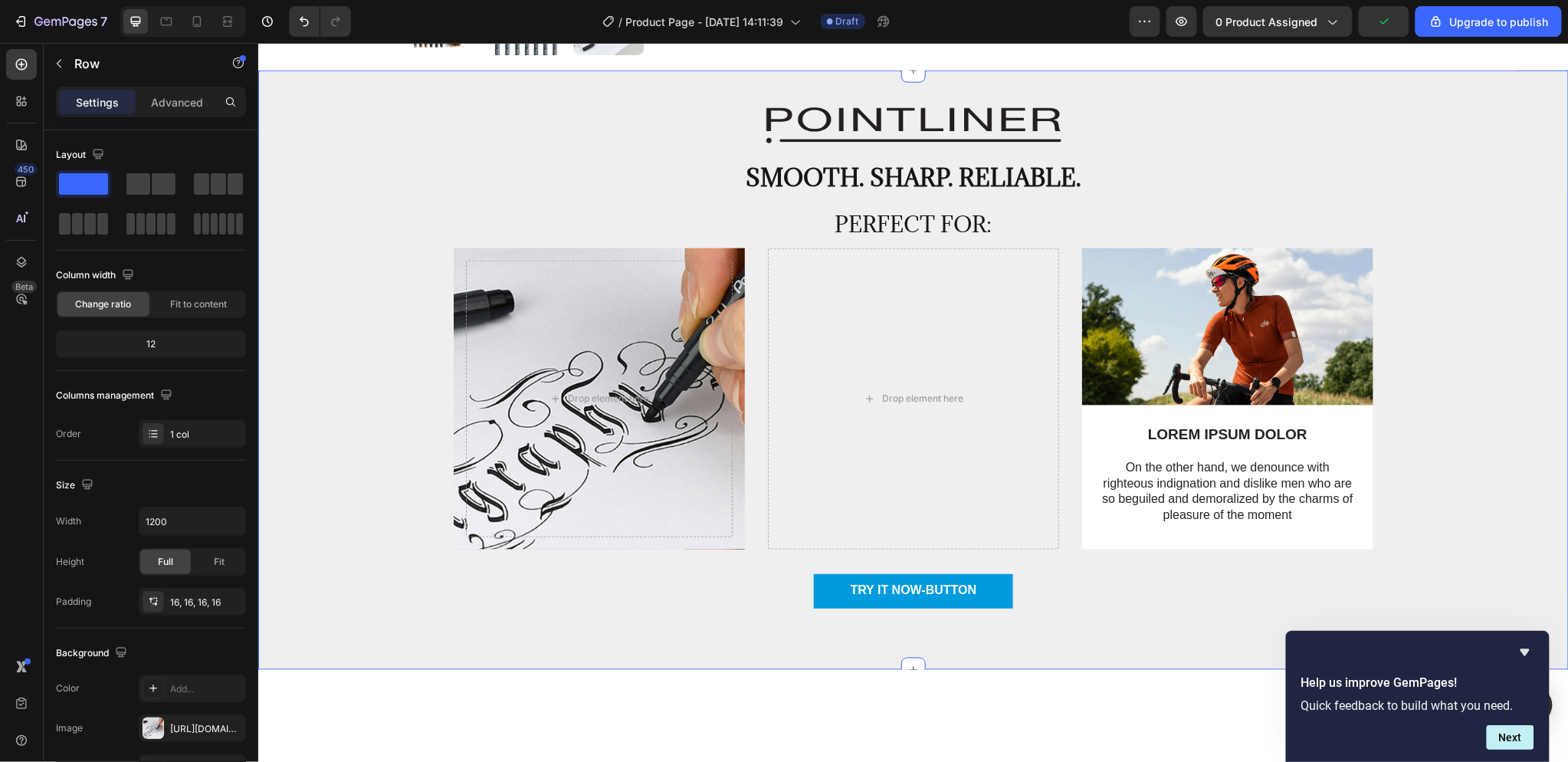
scroll to position [660, 0]
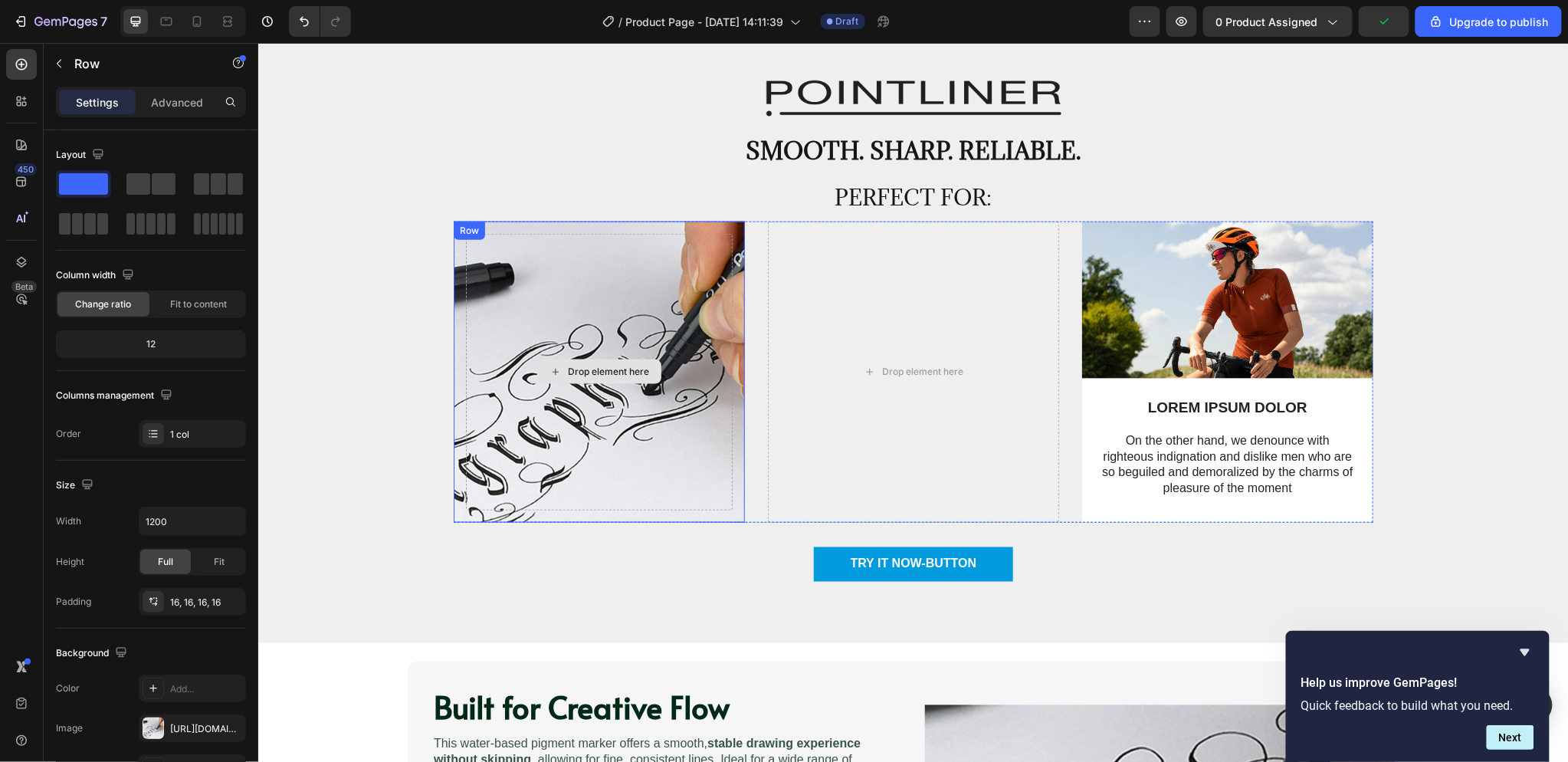
click at [537, 274] on div "Drop element here" at bounding box center [598, 371] width 266 height 277
click at [522, 237] on icon at bounding box center [528, 235] width 12 height 12
click at [525, 503] on icon at bounding box center [529, 507] width 9 height 10
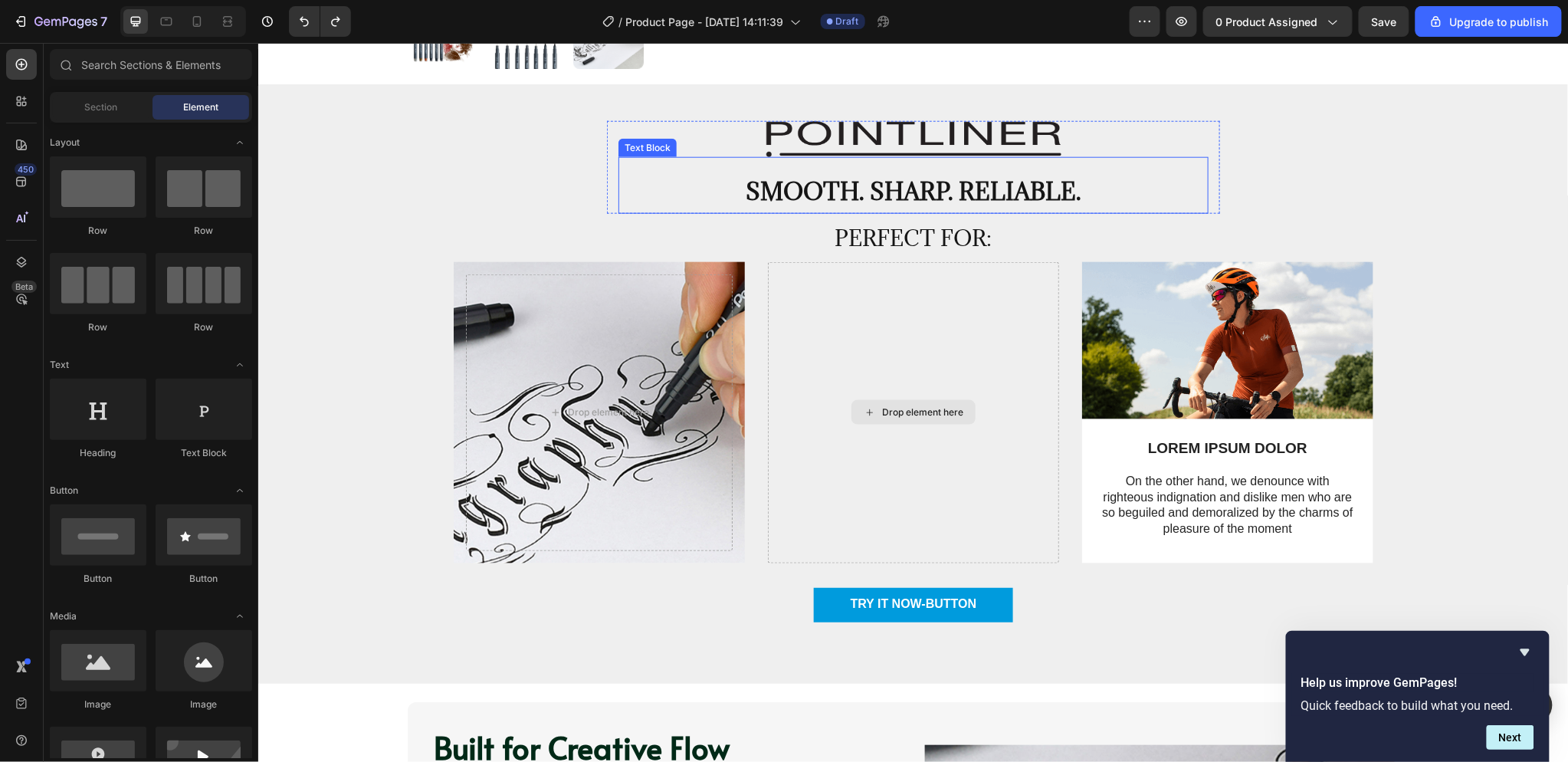
scroll to position [621, 0]
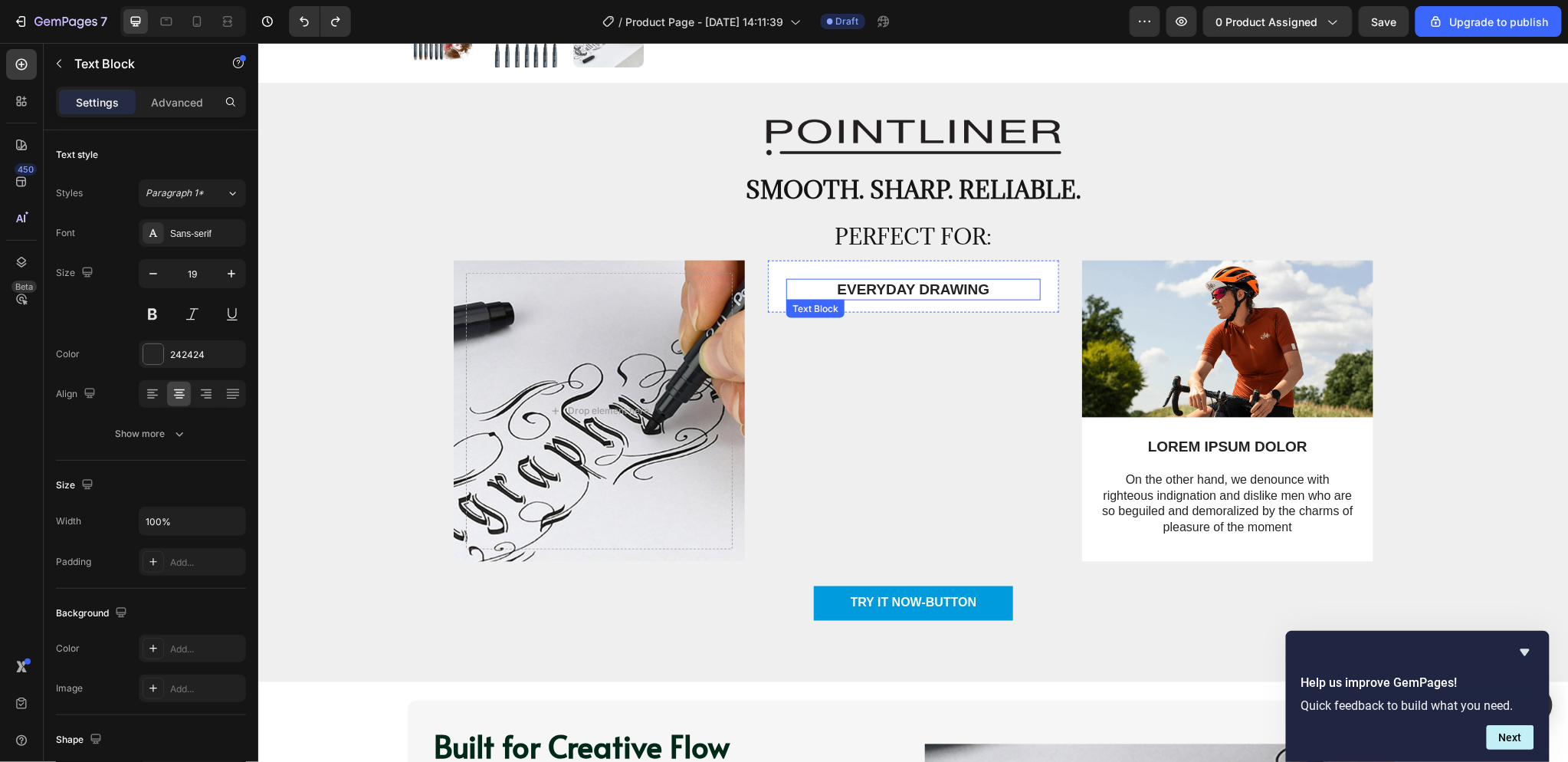
click at [1022, 280] on p "EVERYDAY DRAWING" at bounding box center [913, 290] width 251 height 19
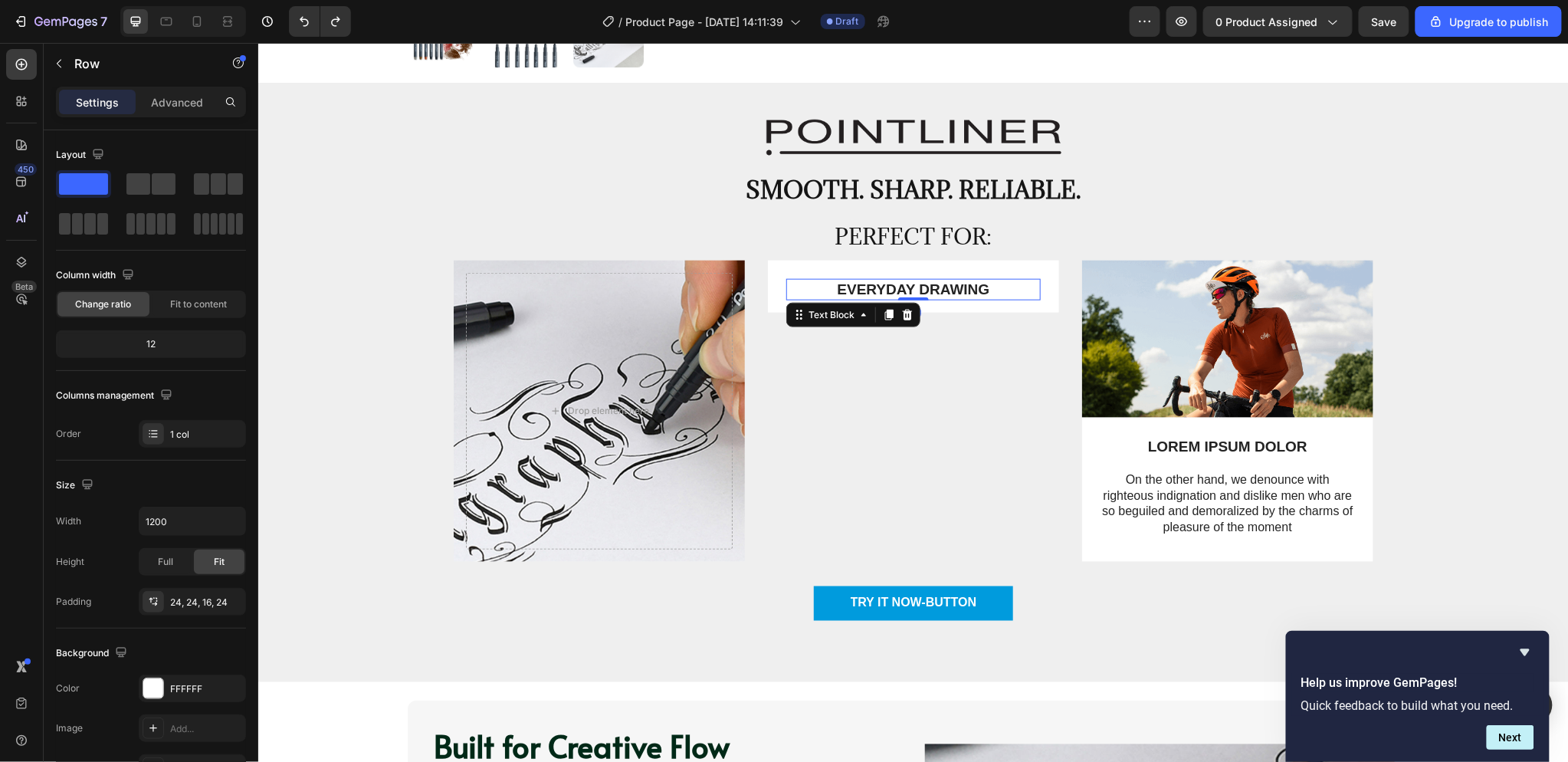
click at [1039, 271] on div "EVERYDAY DRAWING Text Block 0 Row" at bounding box center [913, 287] width 291 height 53
click at [857, 274] on icon at bounding box center [862, 275] width 10 height 10
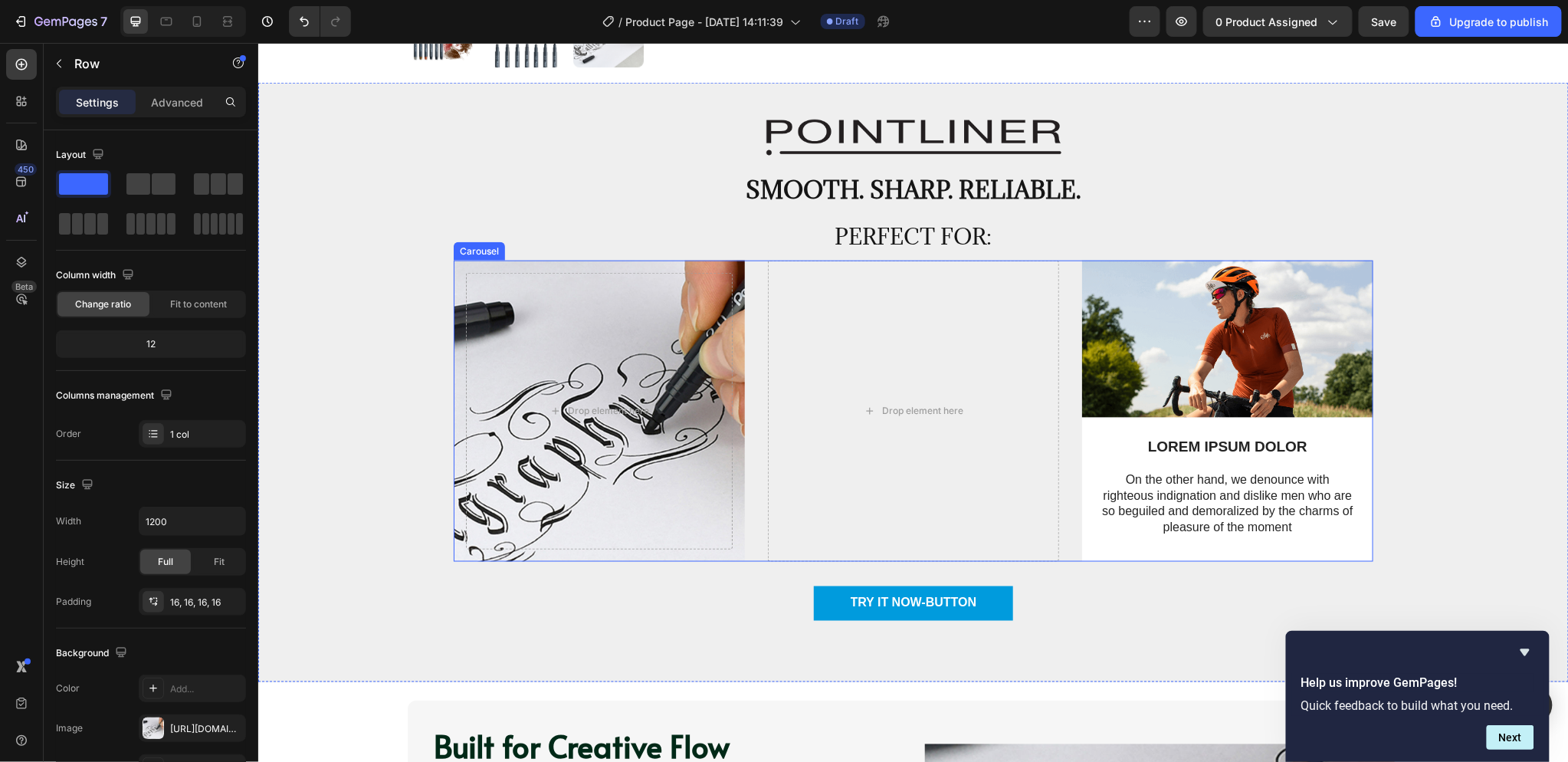
click at [733, 283] on div "Drop element here Row" at bounding box center [598, 411] width 291 height 301
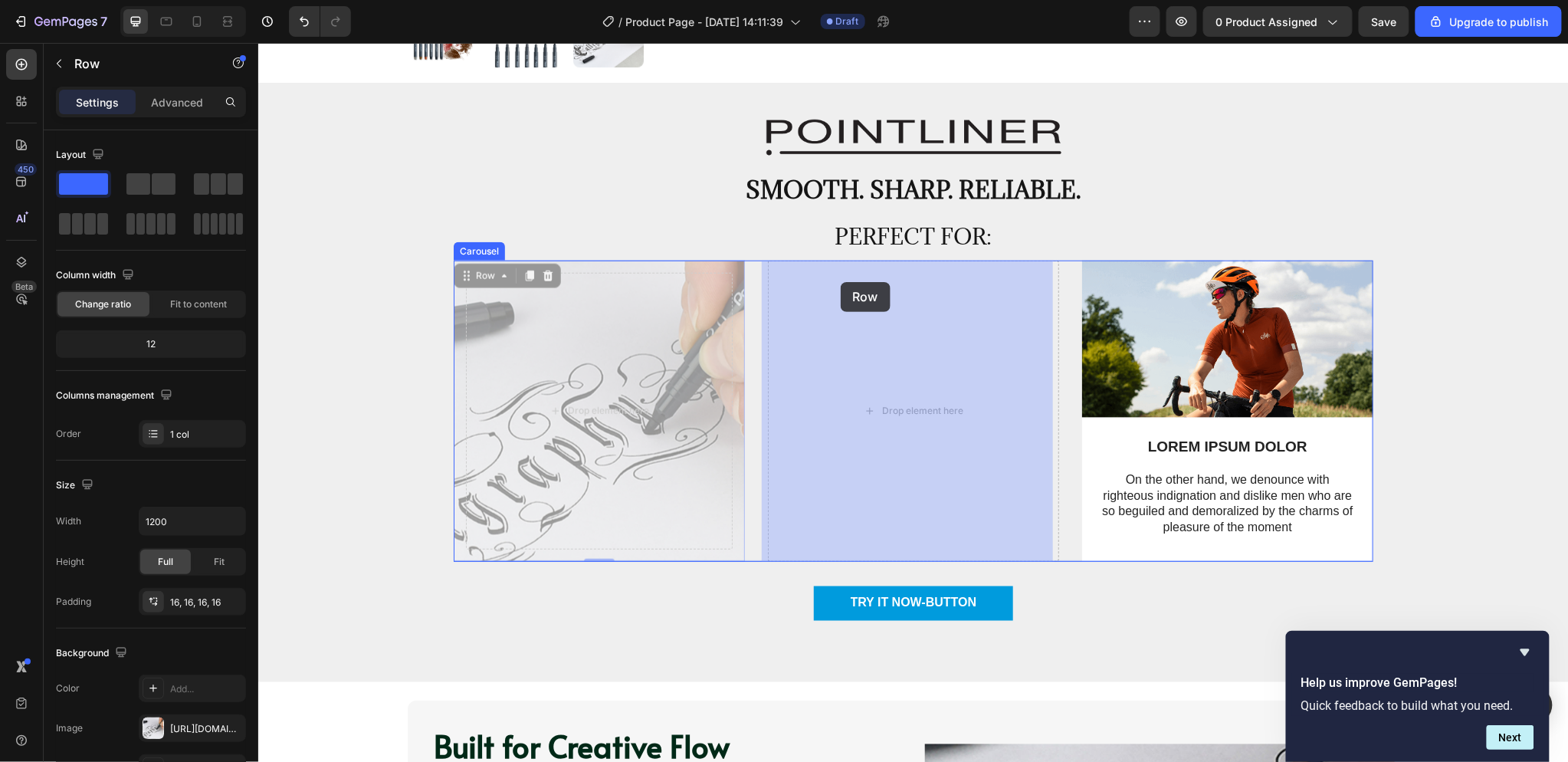
drag, startPoint x: 731, startPoint y: 274, endPoint x: 840, endPoint y: 282, distance: 109.3
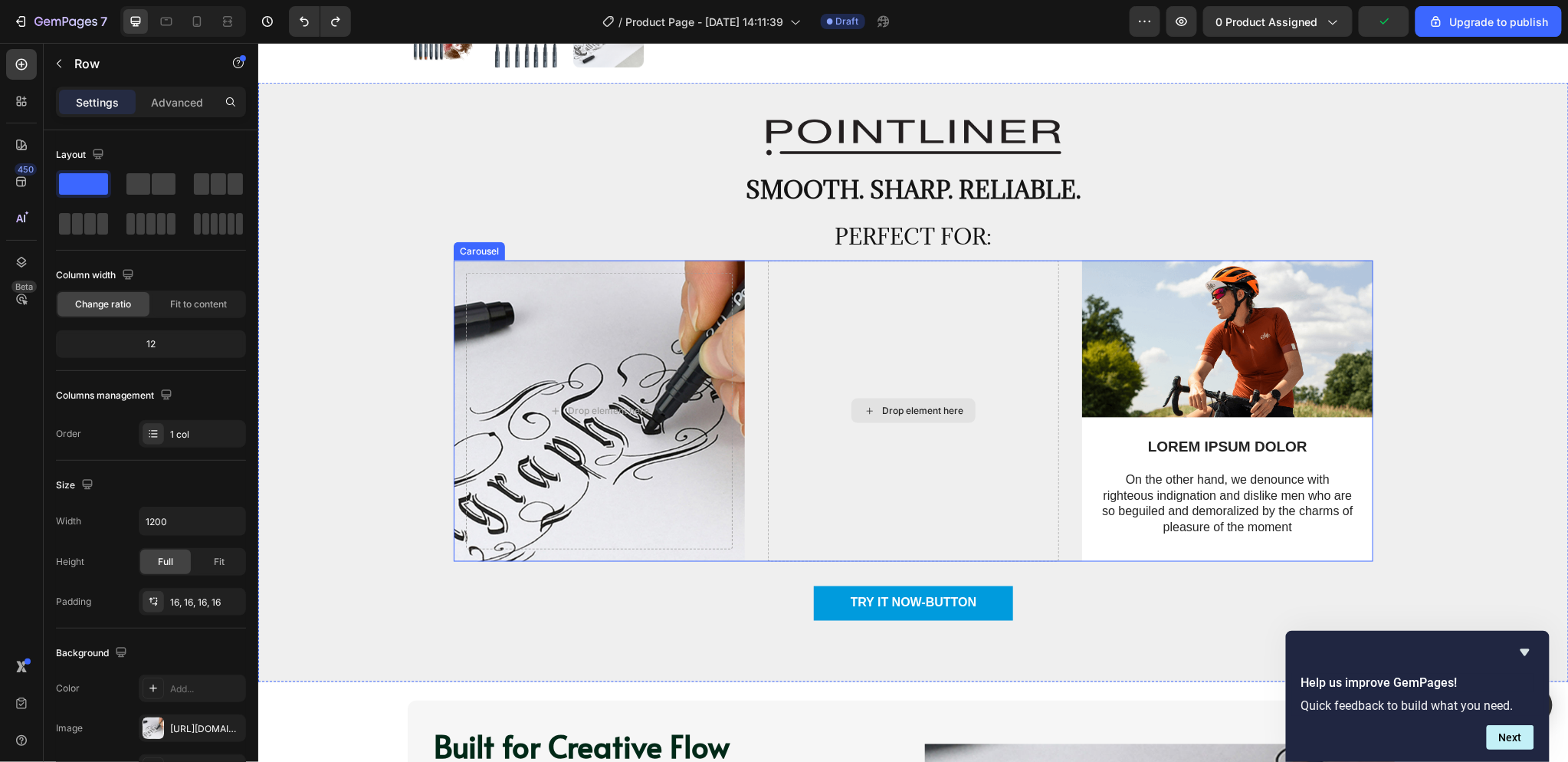
click at [852, 297] on div "Drop element here" at bounding box center [913, 411] width 291 height 301
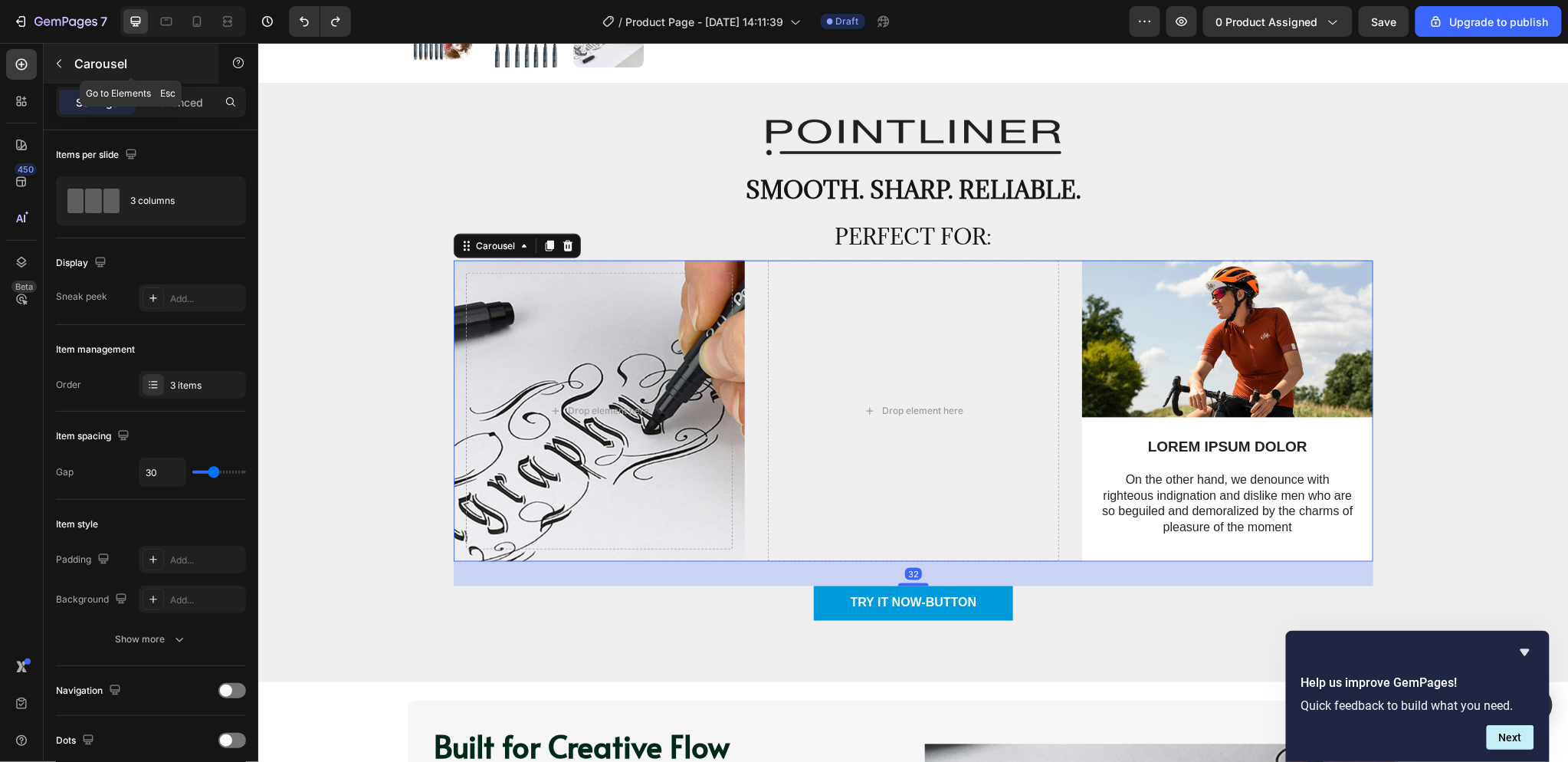
click at [62, 64] on icon "button" at bounding box center [58, 63] width 12 height 12
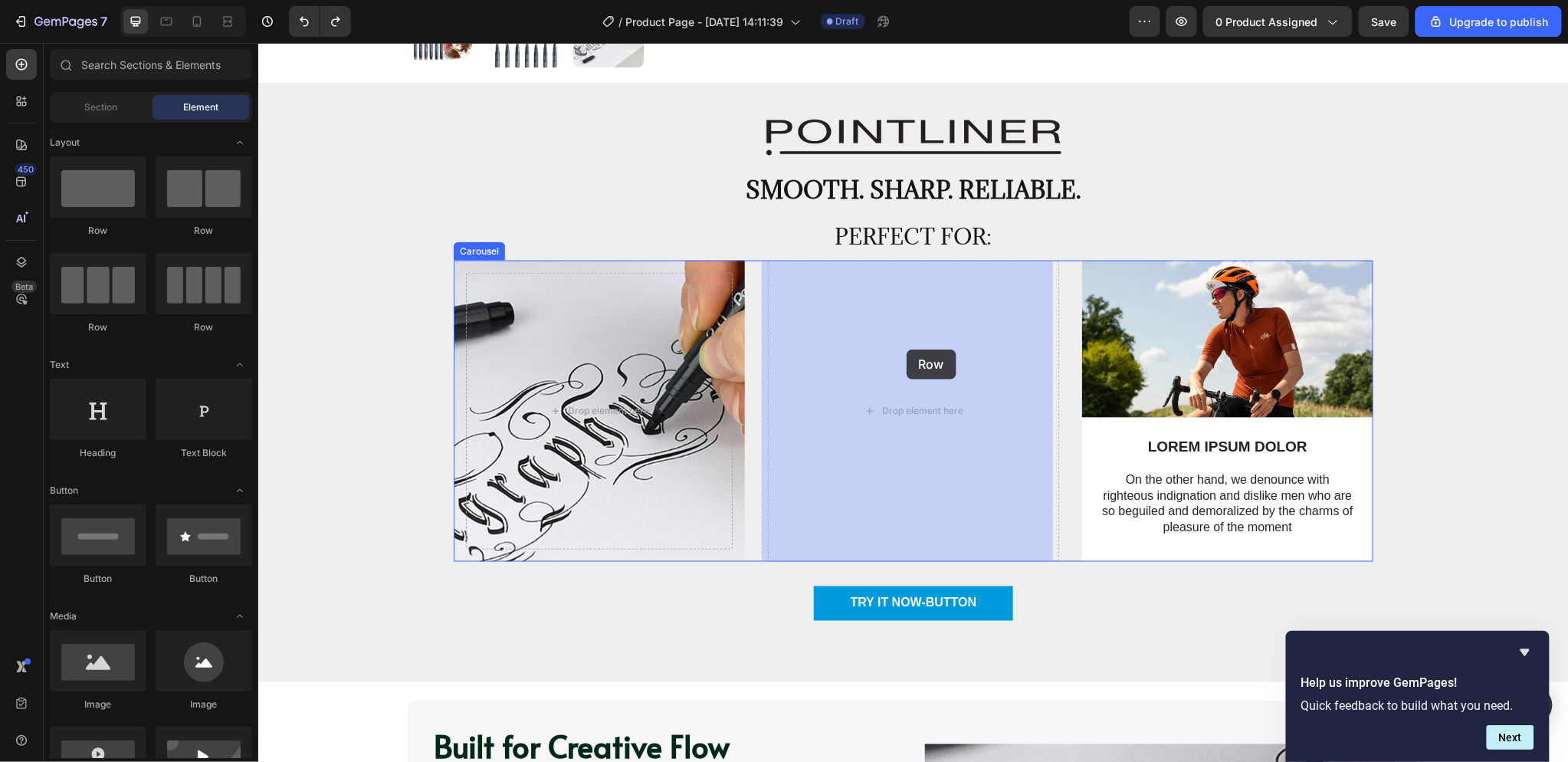
drag, startPoint x: 342, startPoint y: 232, endPoint x: 906, endPoint y: 349, distance: 576.0
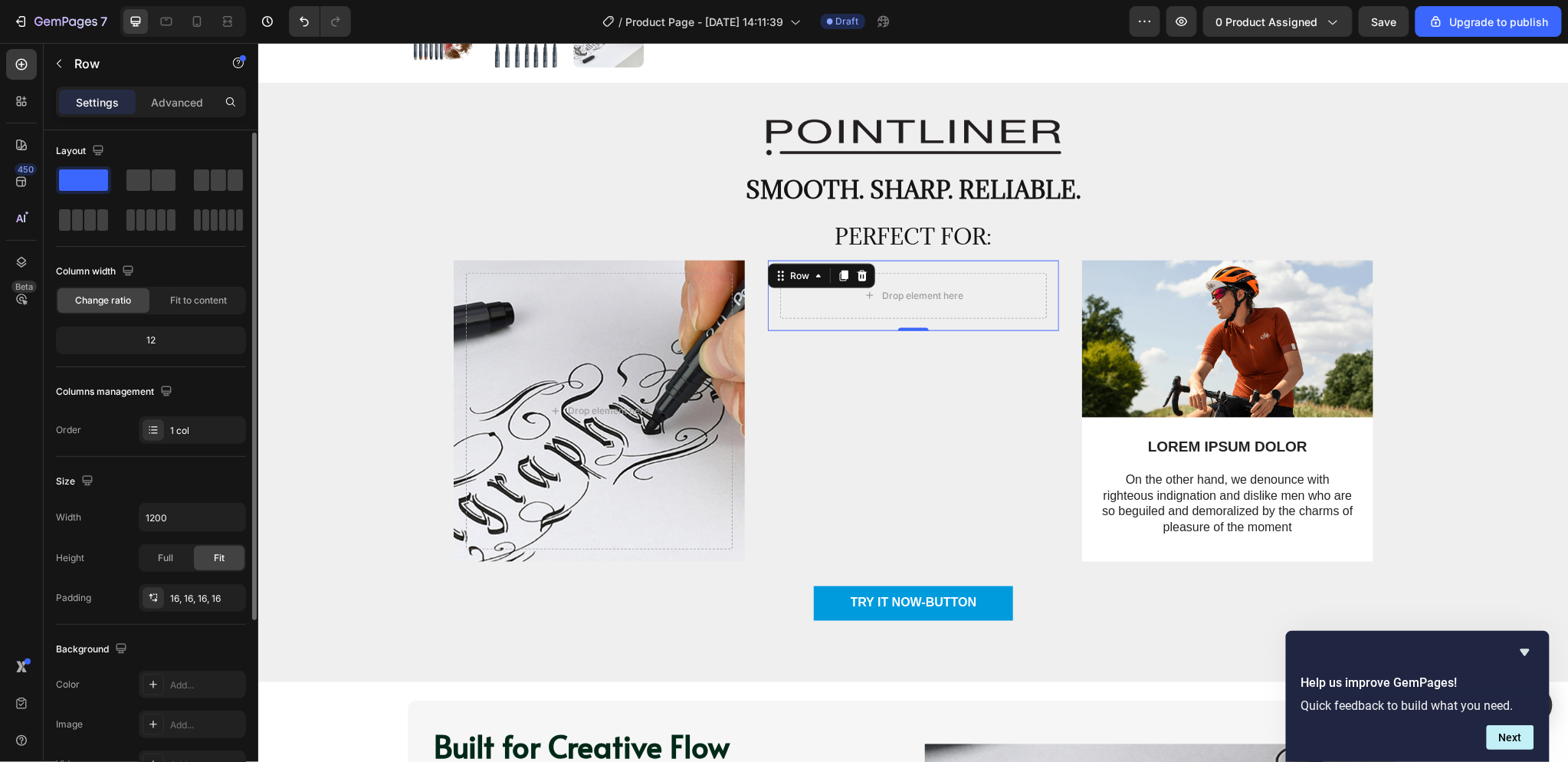
scroll to position [89, 0]
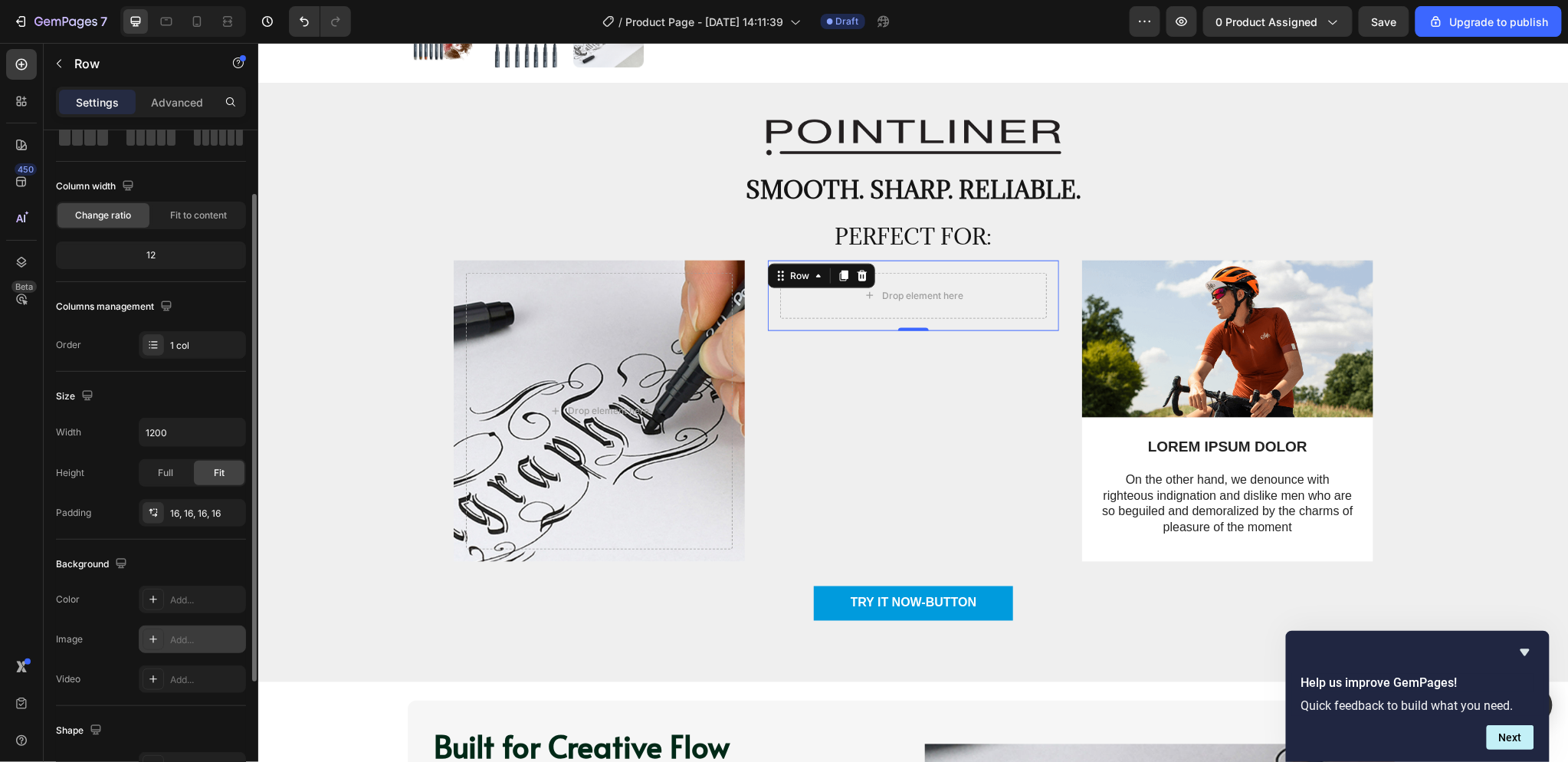
click at [186, 637] on div "Add..." at bounding box center [206, 640] width 72 height 14
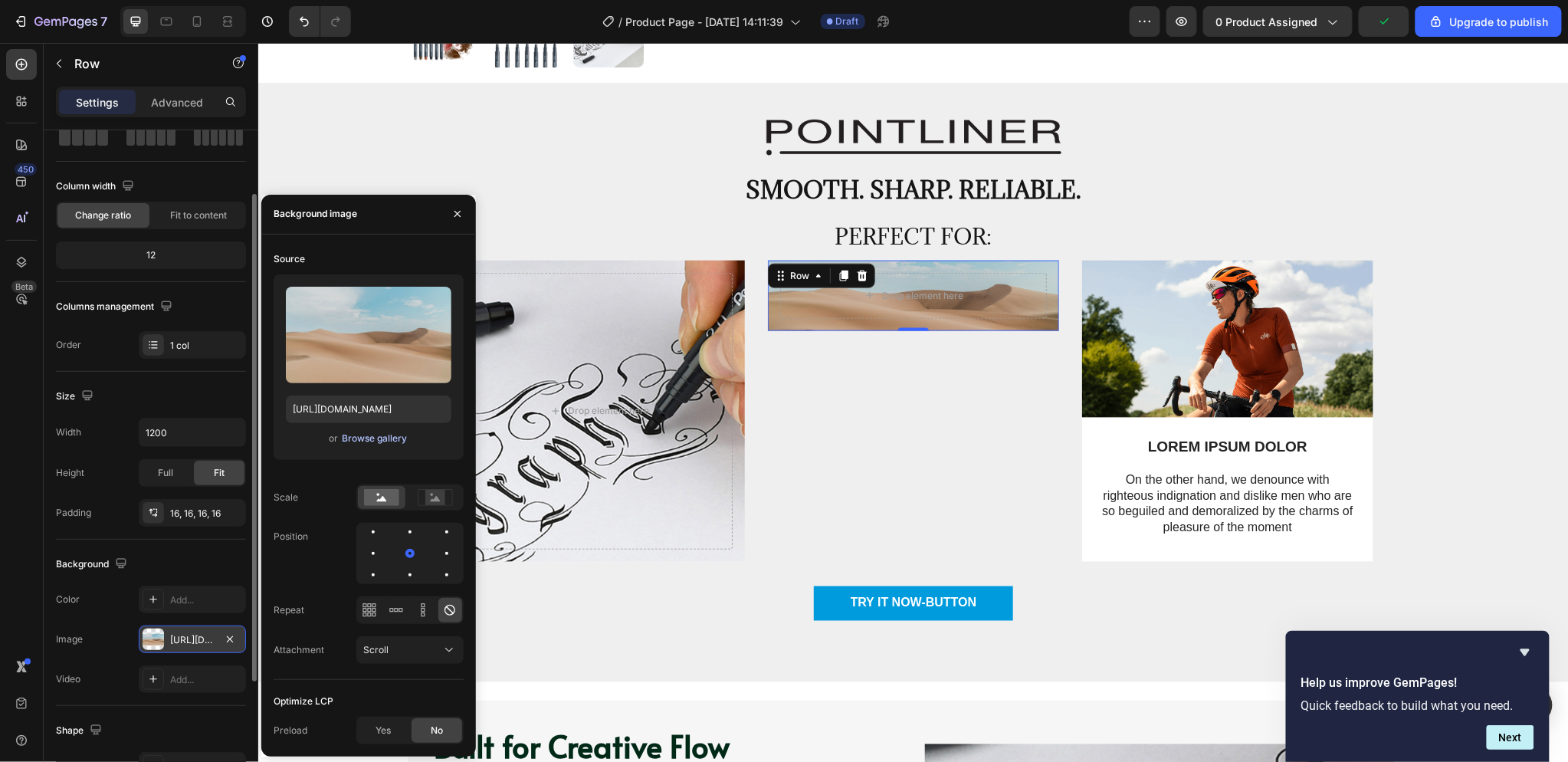
click at [368, 431] on div "Browse gallery" at bounding box center [374, 438] width 65 height 14
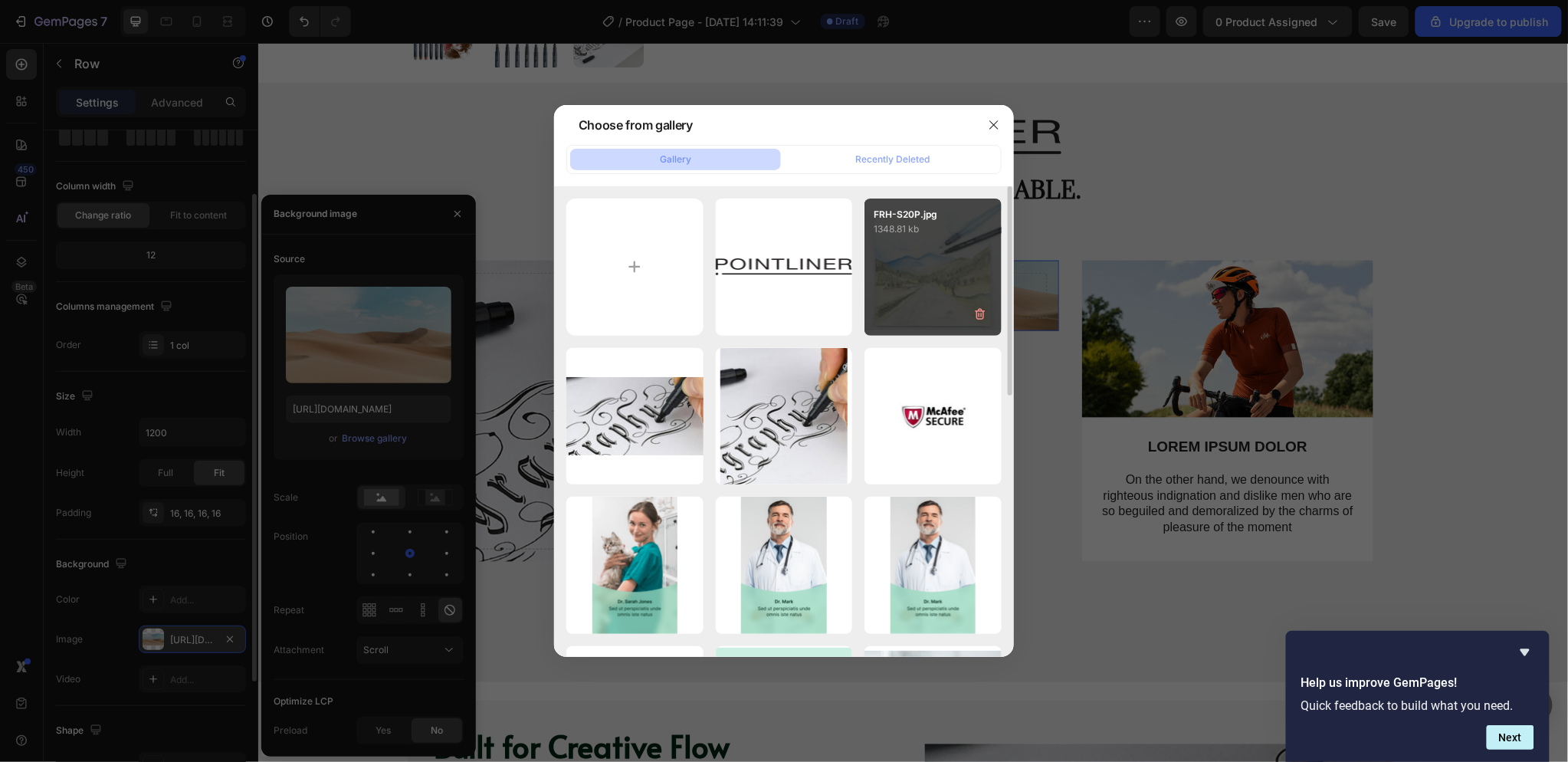
click at [934, 299] on div "FRH-S20P.jpg 1348.81 kb" at bounding box center [933, 267] width 137 height 137
type input "[URL][DOMAIN_NAME]"
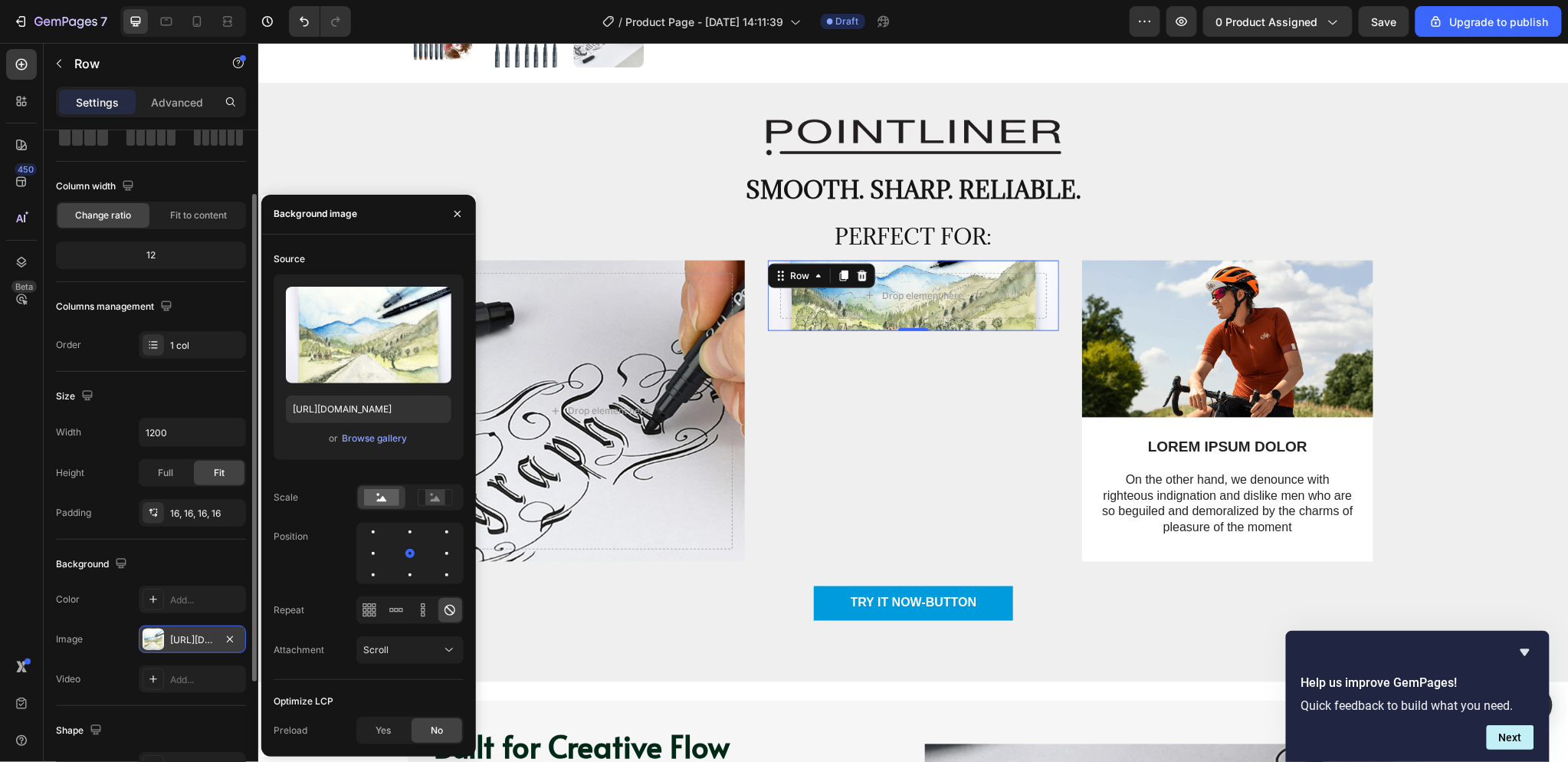
click at [195, 366] on div "Layout Column width Change ratio Fit to content 12 Columns management Order 1 c…" at bounding box center [151, 207] width 190 height 331
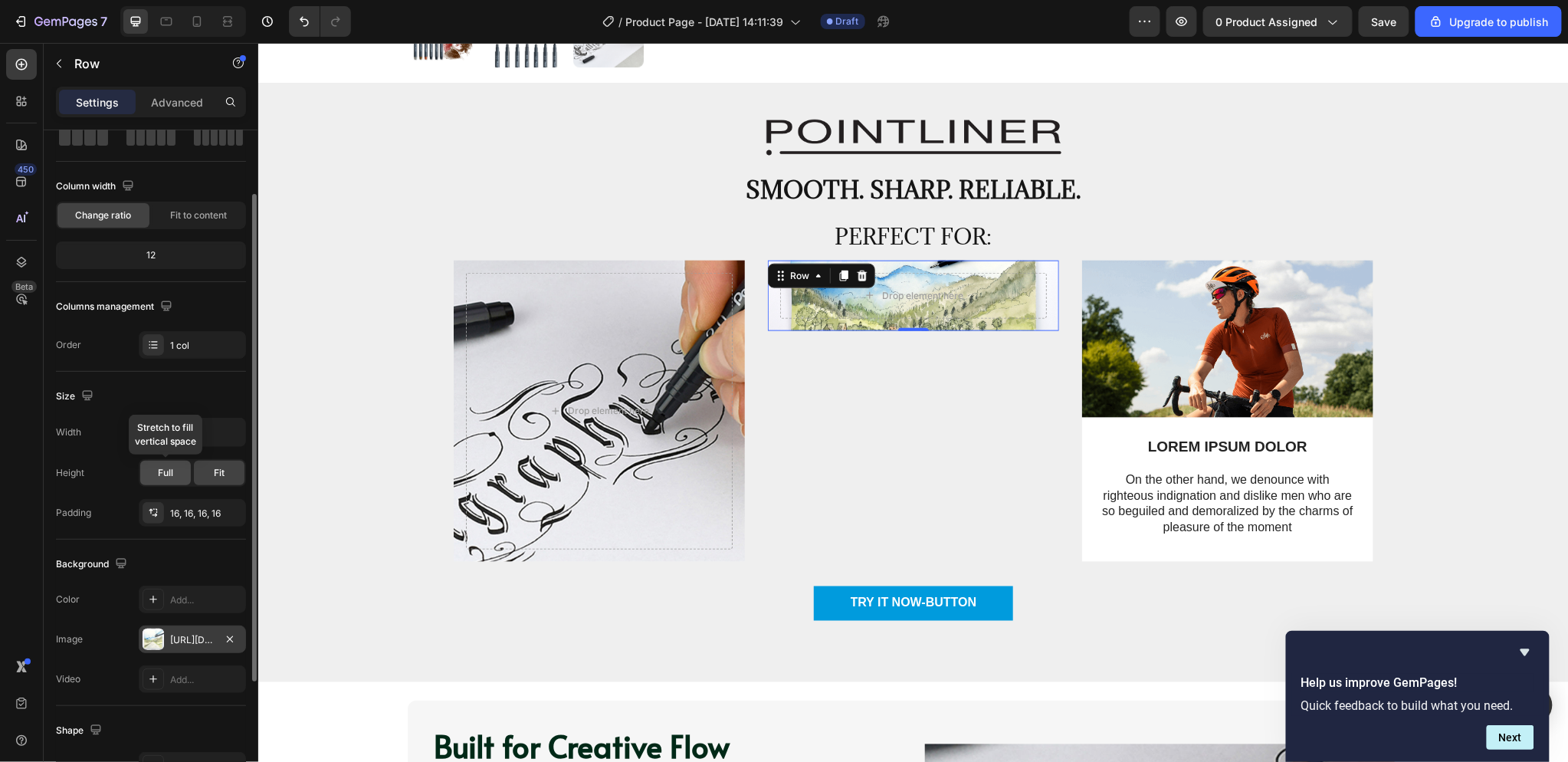
click at [167, 470] on span "Full" at bounding box center [165, 472] width 15 height 14
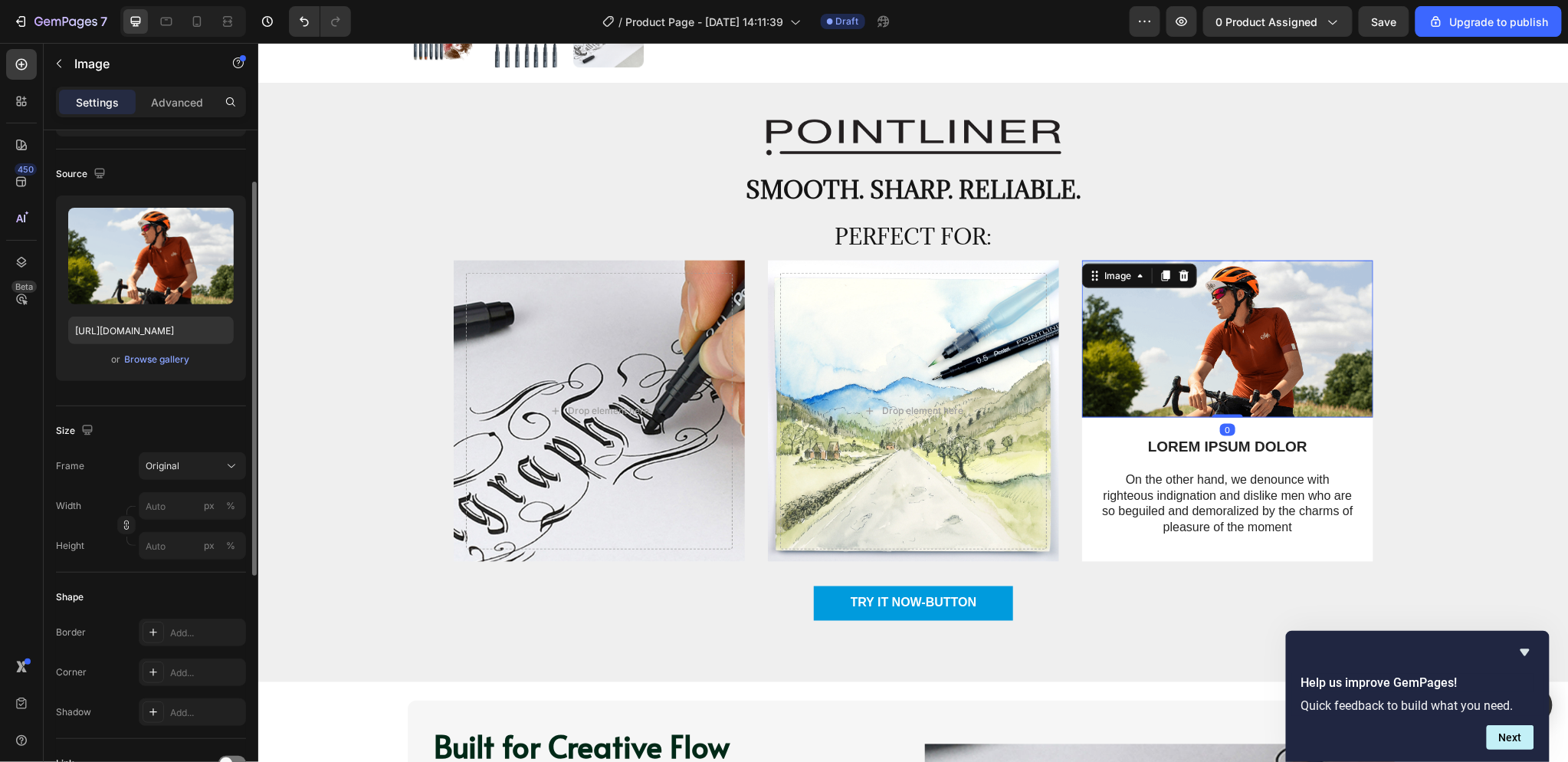
click at [1357, 273] on img at bounding box center [1227, 339] width 291 height 157
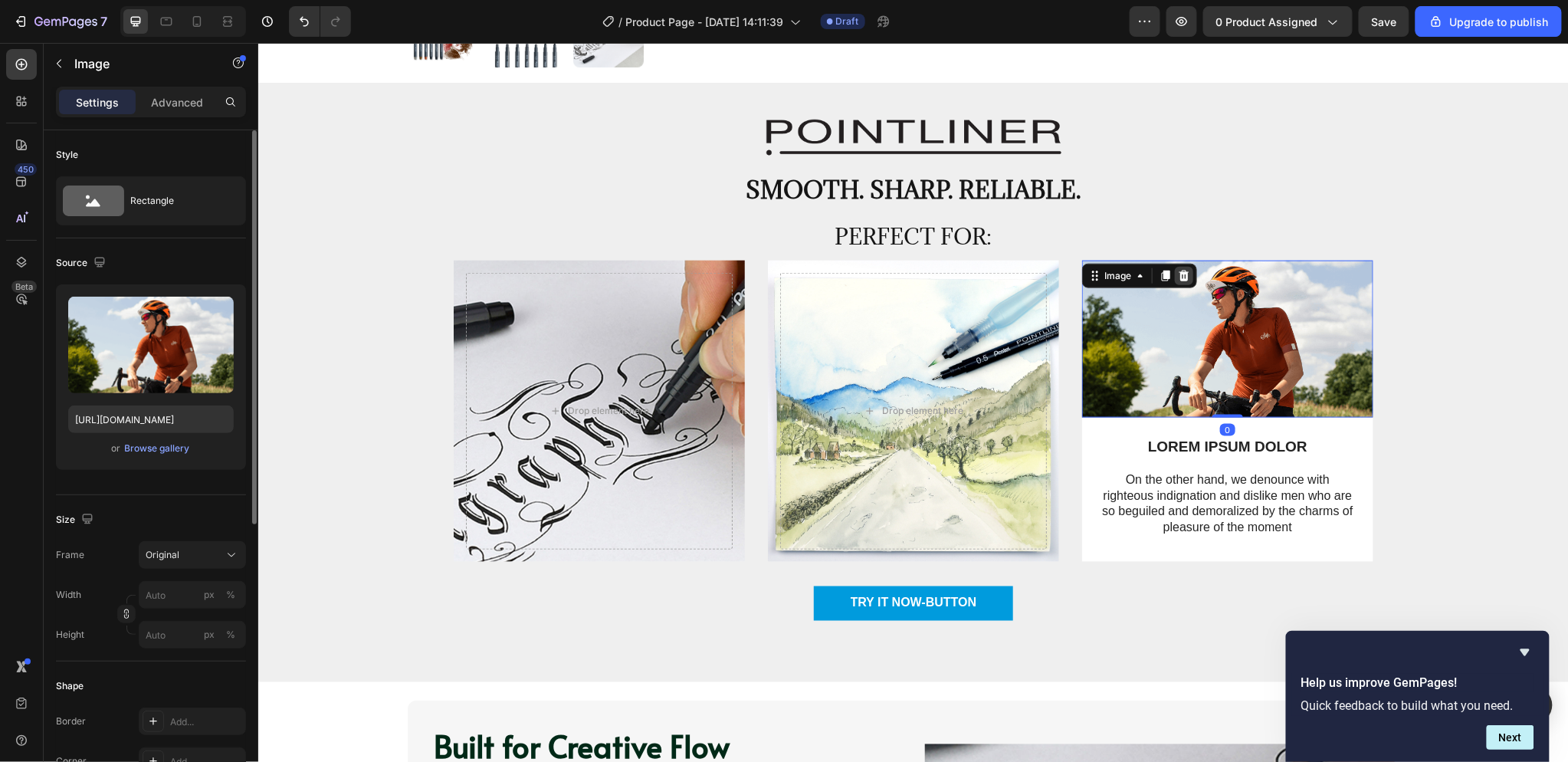
click at [1183, 271] on div at bounding box center [1183, 275] width 18 height 18
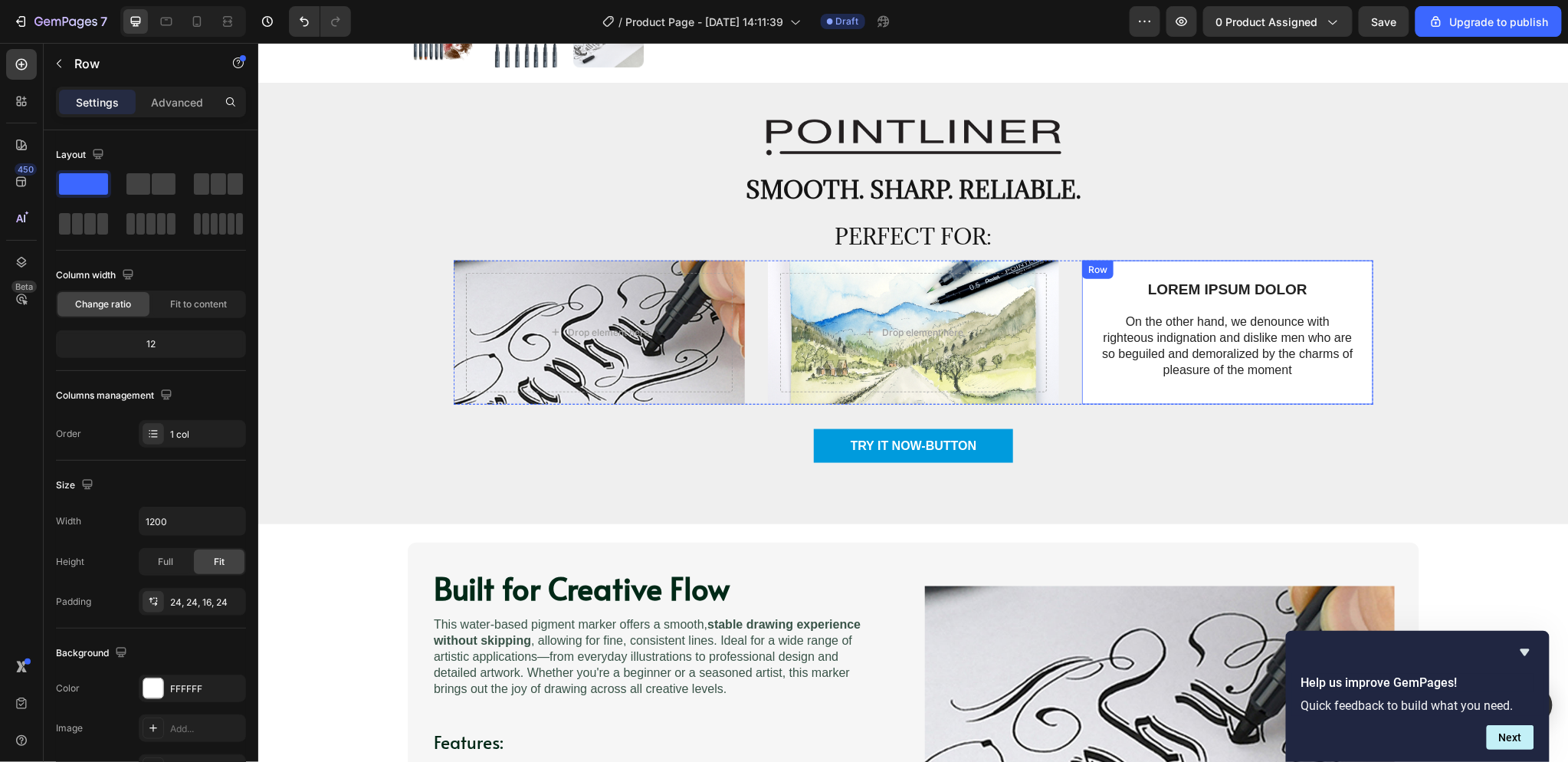
click at [1310, 270] on div "LOREM IPSUM DOLOR Text Block On the other hand, we denounce with righteous indi…" at bounding box center [1227, 332] width 291 height 144
click at [1170, 276] on icon at bounding box center [1175, 275] width 12 height 12
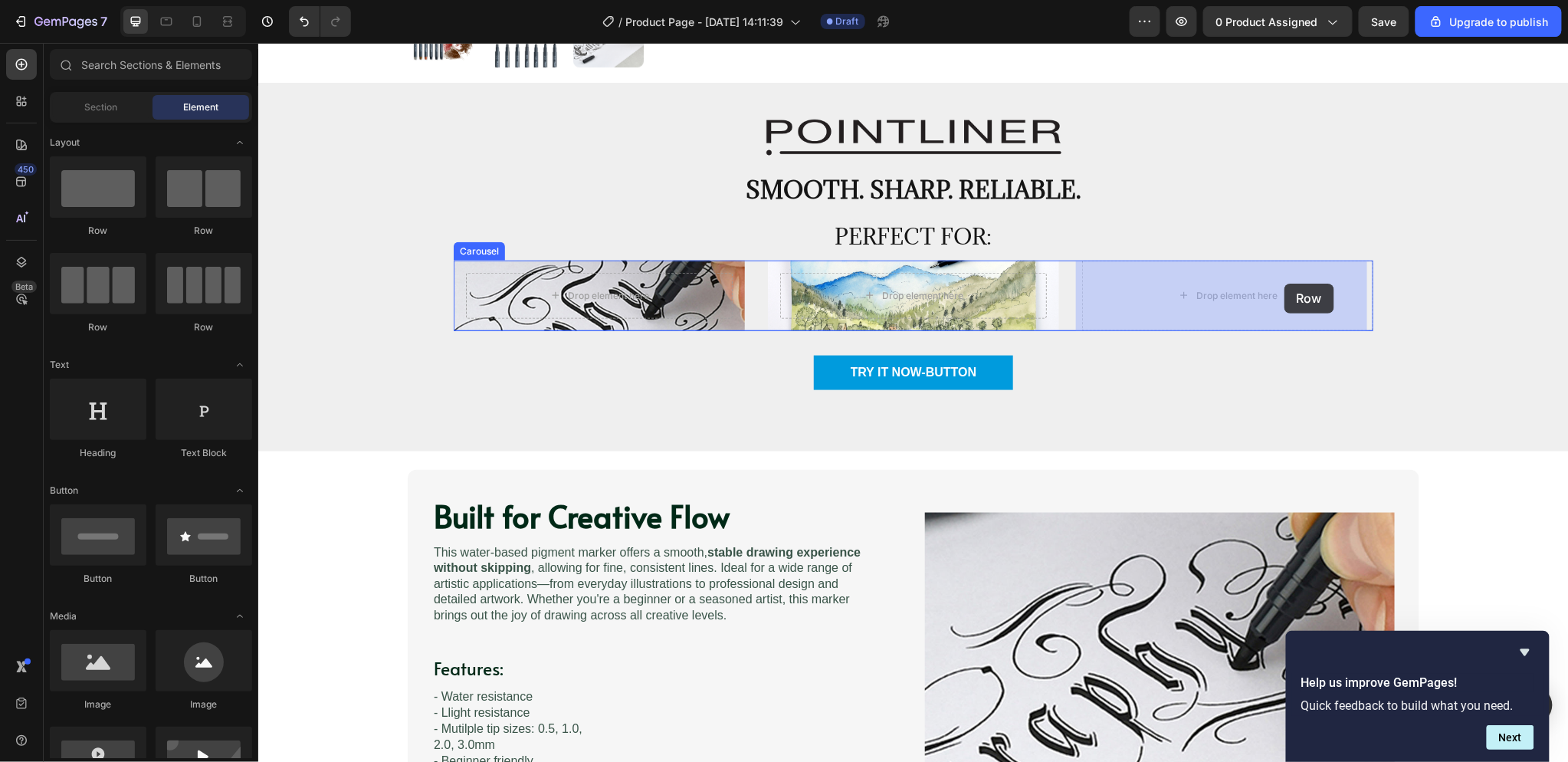
drag, startPoint x: 368, startPoint y: 231, endPoint x: 1283, endPoint y: 283, distance: 916.5
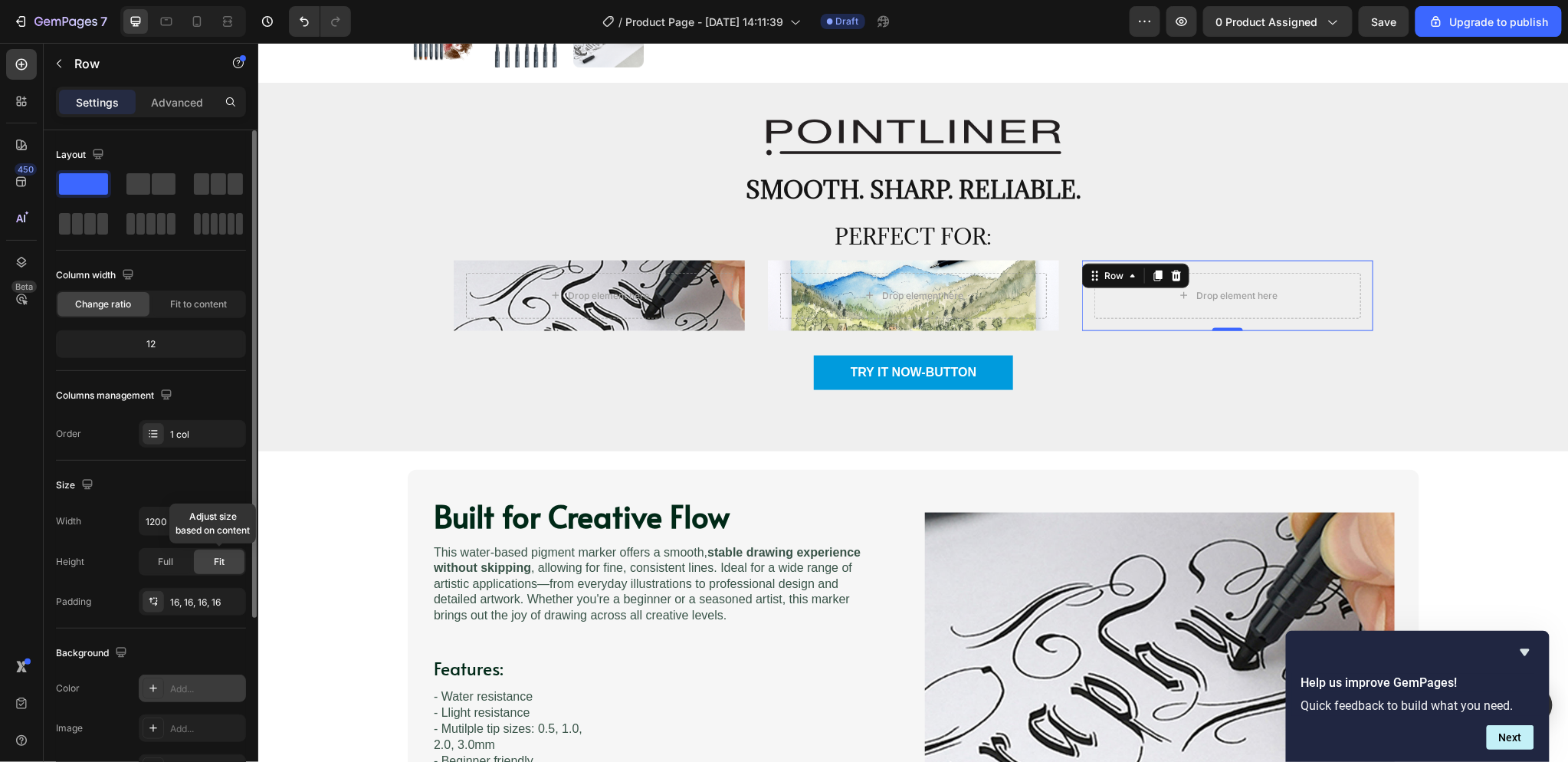
scroll to position [85, 0]
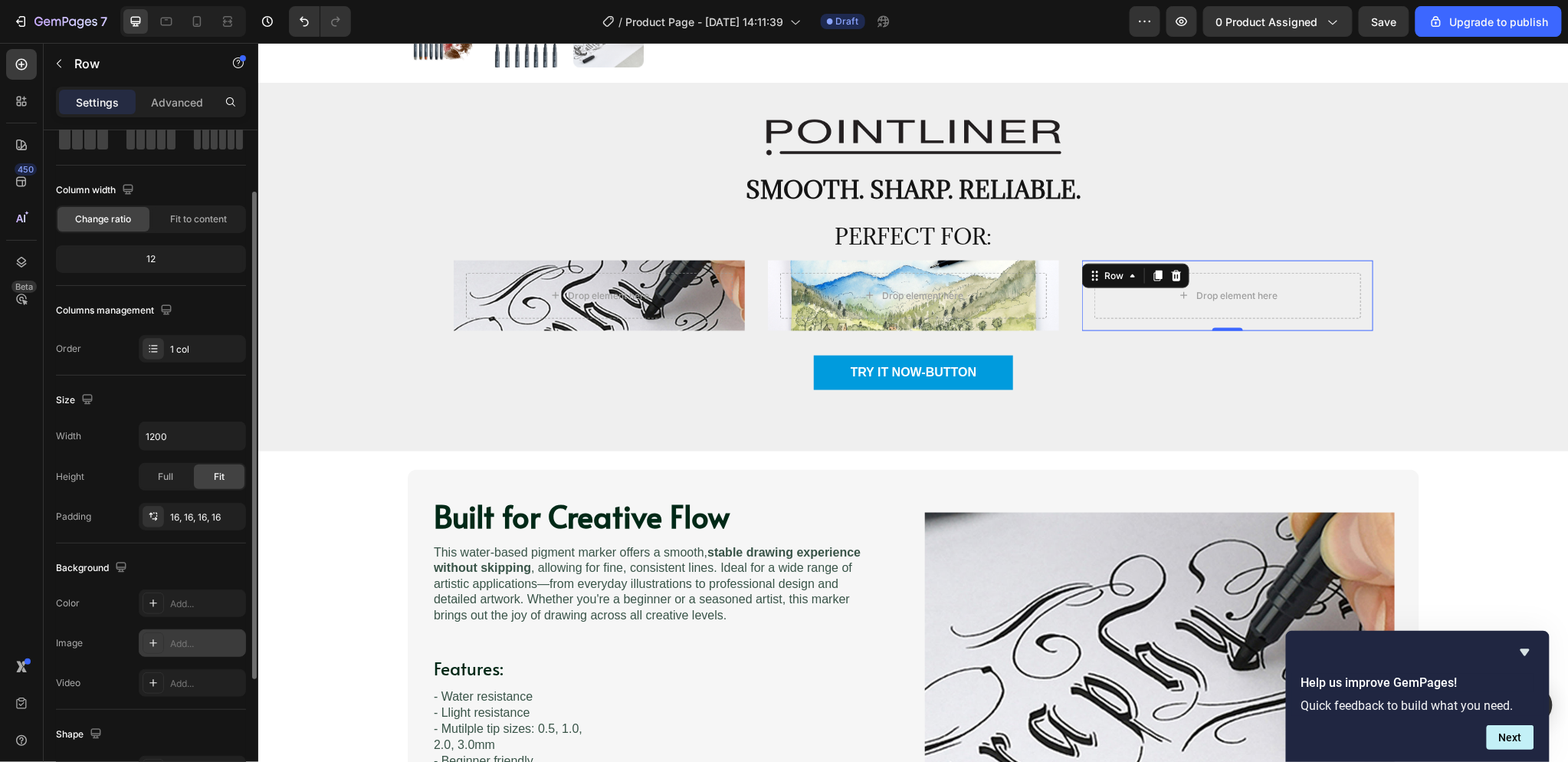
click at [169, 637] on div "Add..." at bounding box center [192, 643] width 107 height 27
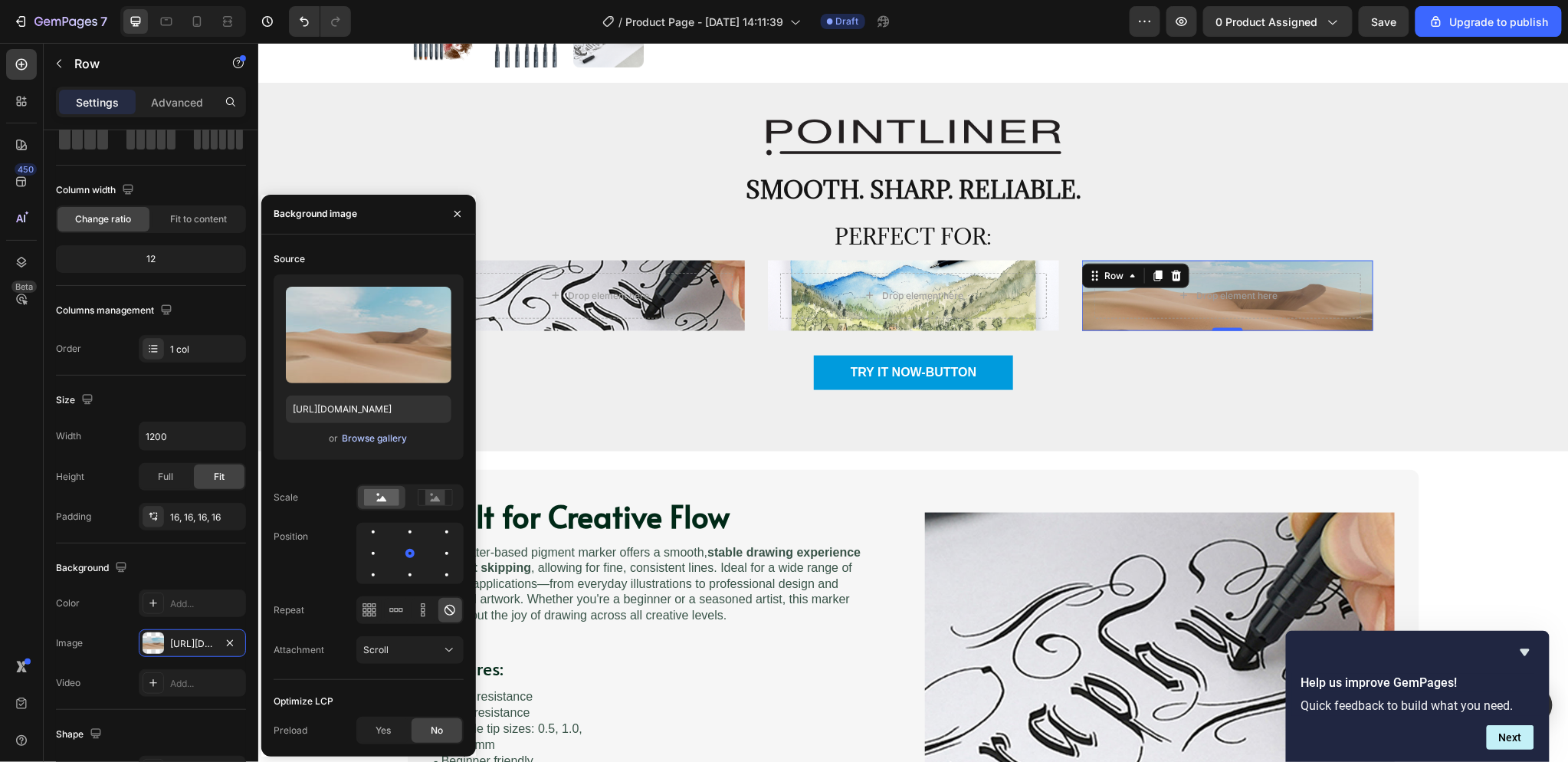
click at [372, 439] on div "Browse gallery" at bounding box center [374, 438] width 65 height 14
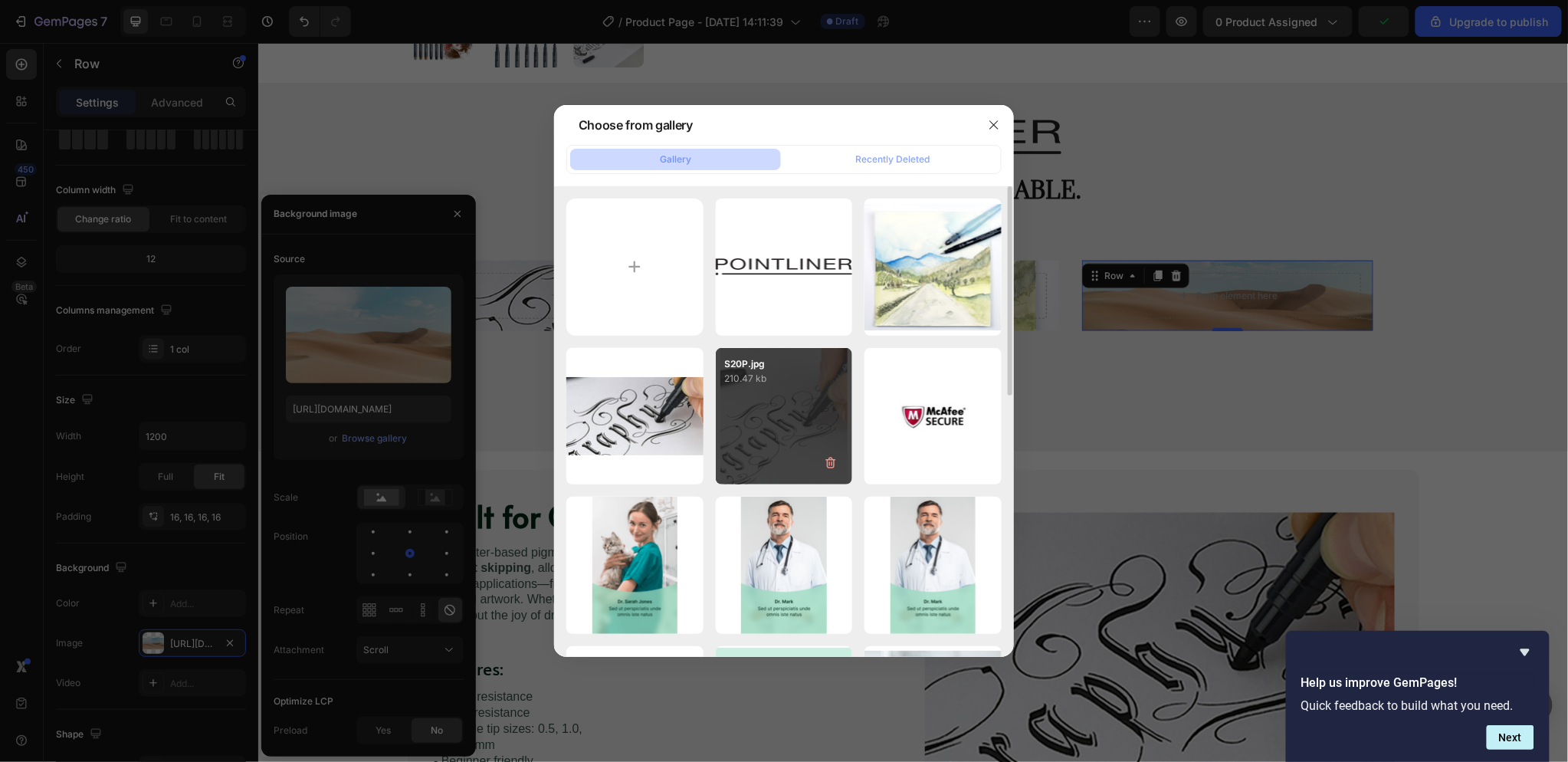
click at [812, 395] on div "S20P.jpg 210.47 kb" at bounding box center [784, 416] width 137 height 137
type input "[URL][DOMAIN_NAME]"
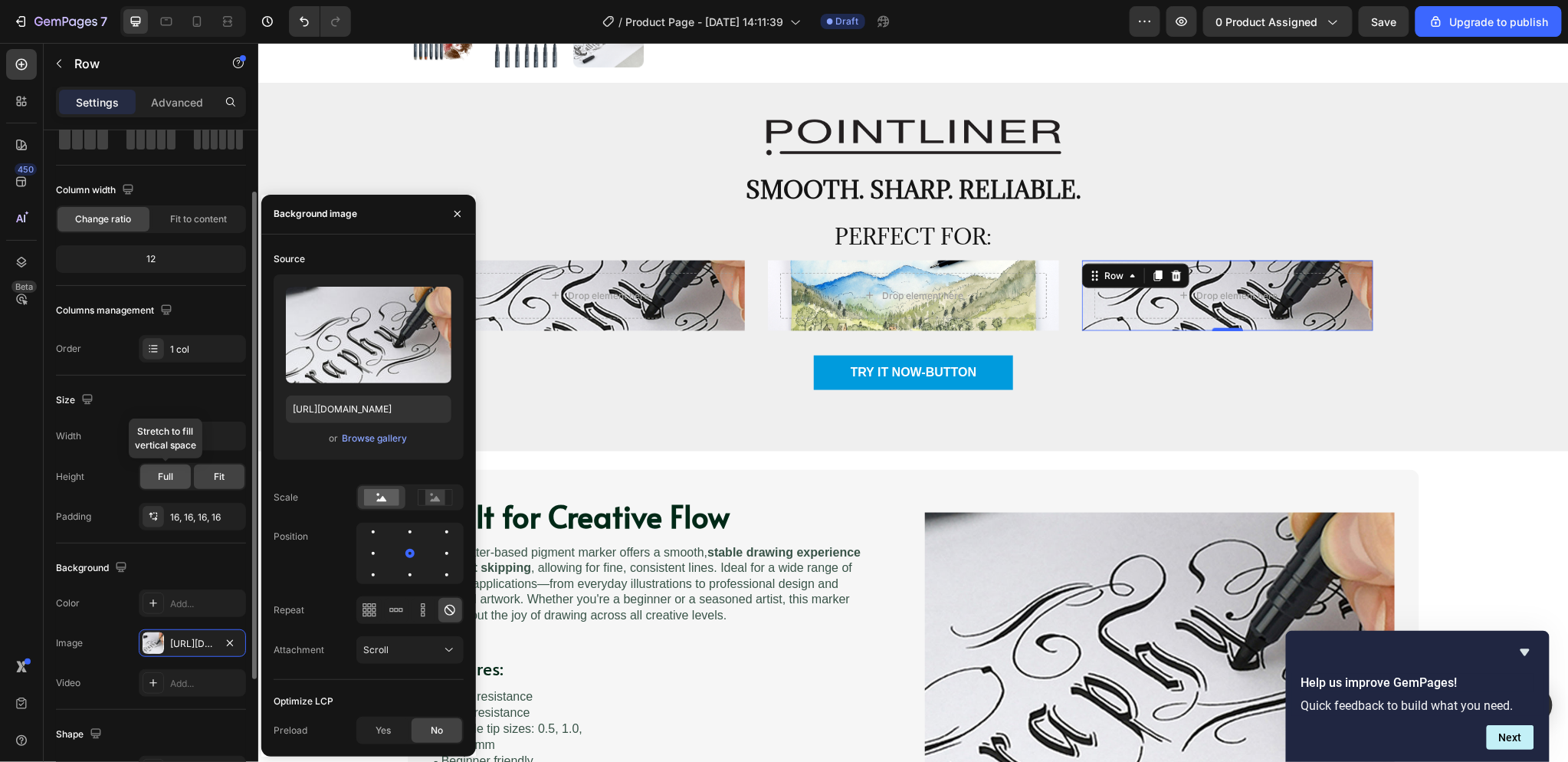
click at [174, 468] on div "Full" at bounding box center [165, 476] width 50 height 25
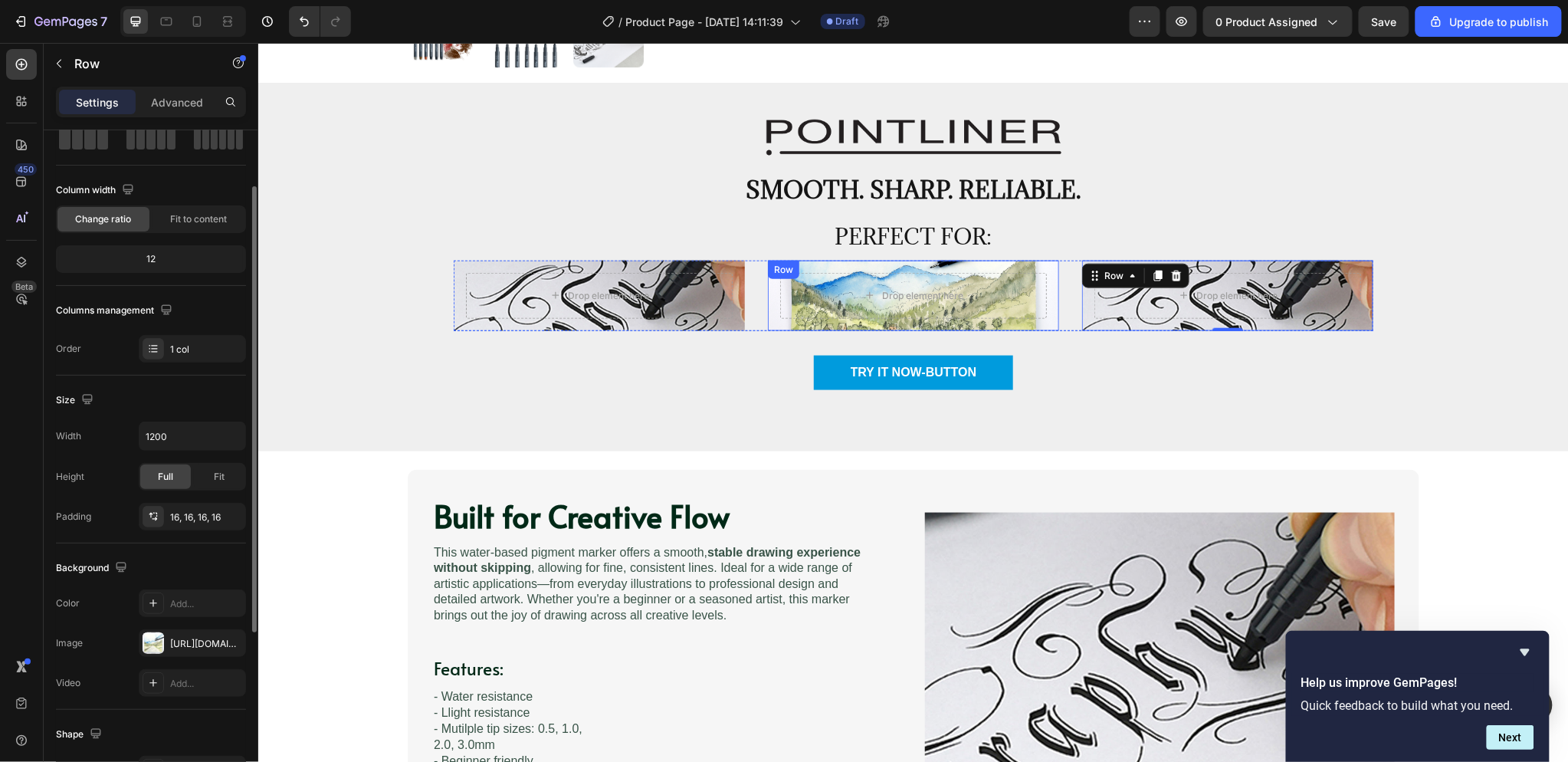
click at [1039, 322] on div "Drop element here Row" at bounding box center [913, 295] width 291 height 70
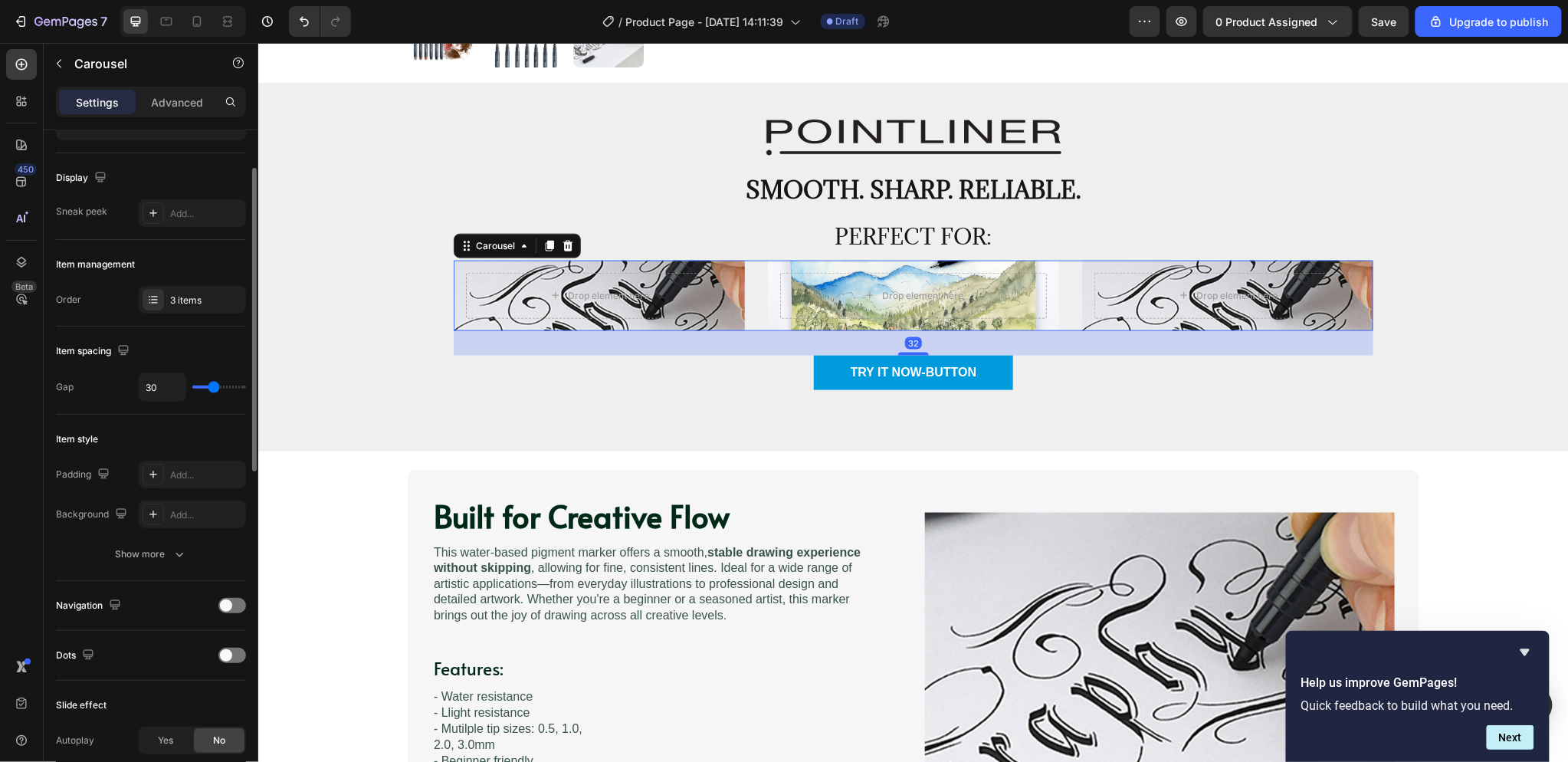
click at [747, 321] on div "Drop element here Row Drop element here Row Drop element here Row" at bounding box center [912, 295] width 919 height 70
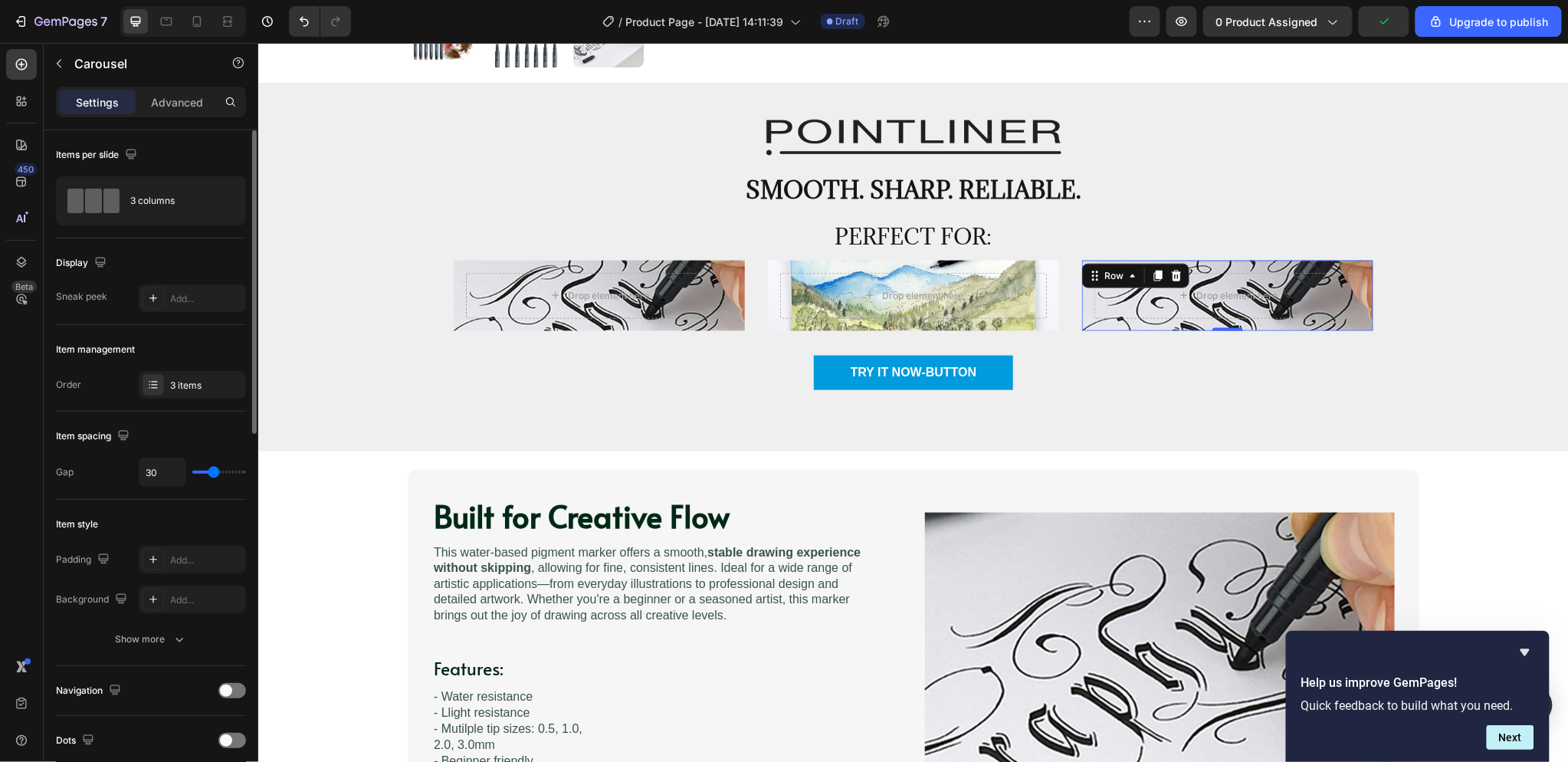
click at [1135, 265] on div "Drop element here Row 0" at bounding box center [1227, 295] width 291 height 70
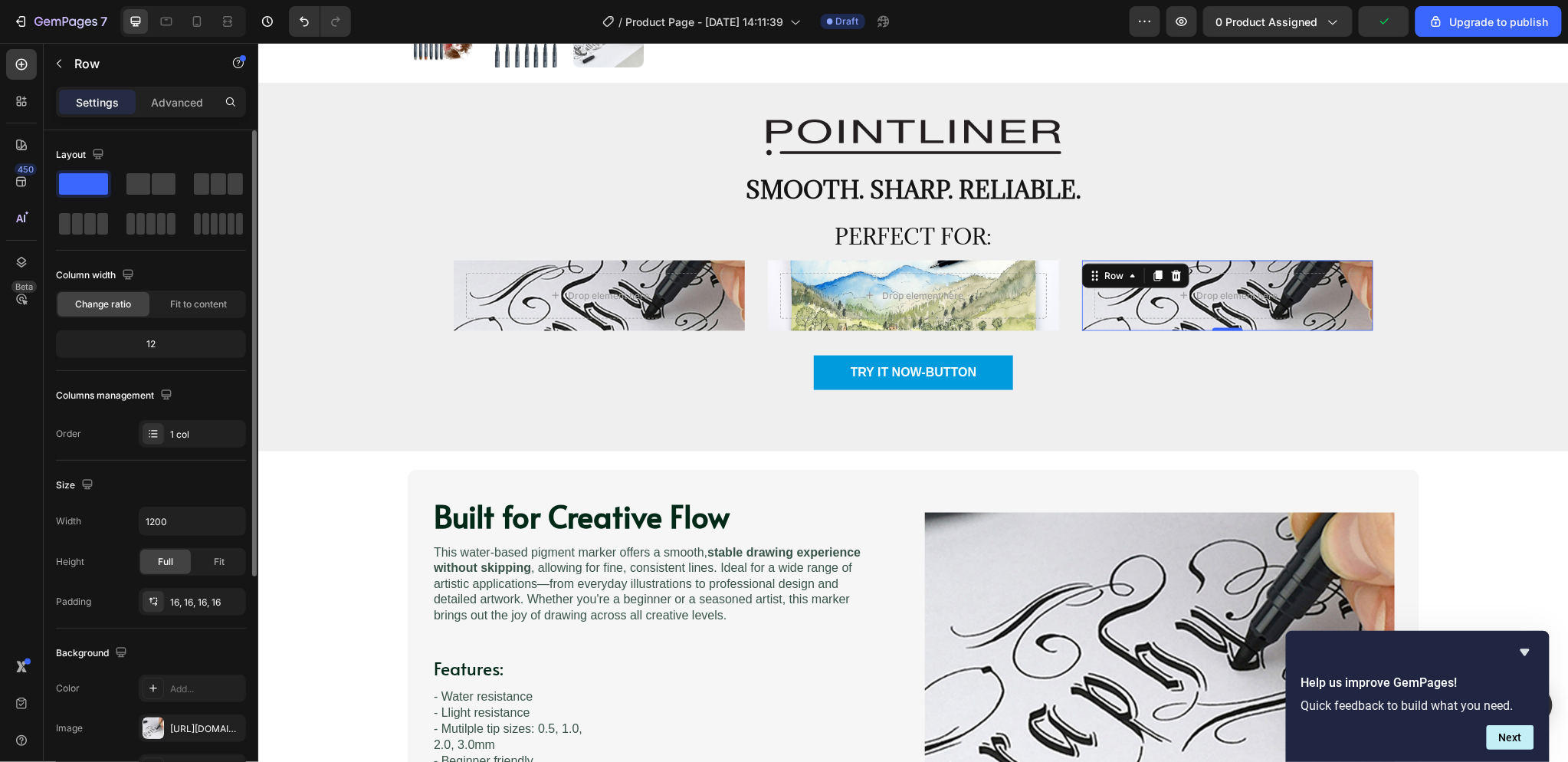
click at [1320, 264] on div "Drop element here Row 0" at bounding box center [1227, 295] width 291 height 70
click at [1174, 271] on icon at bounding box center [1175, 275] width 12 height 12
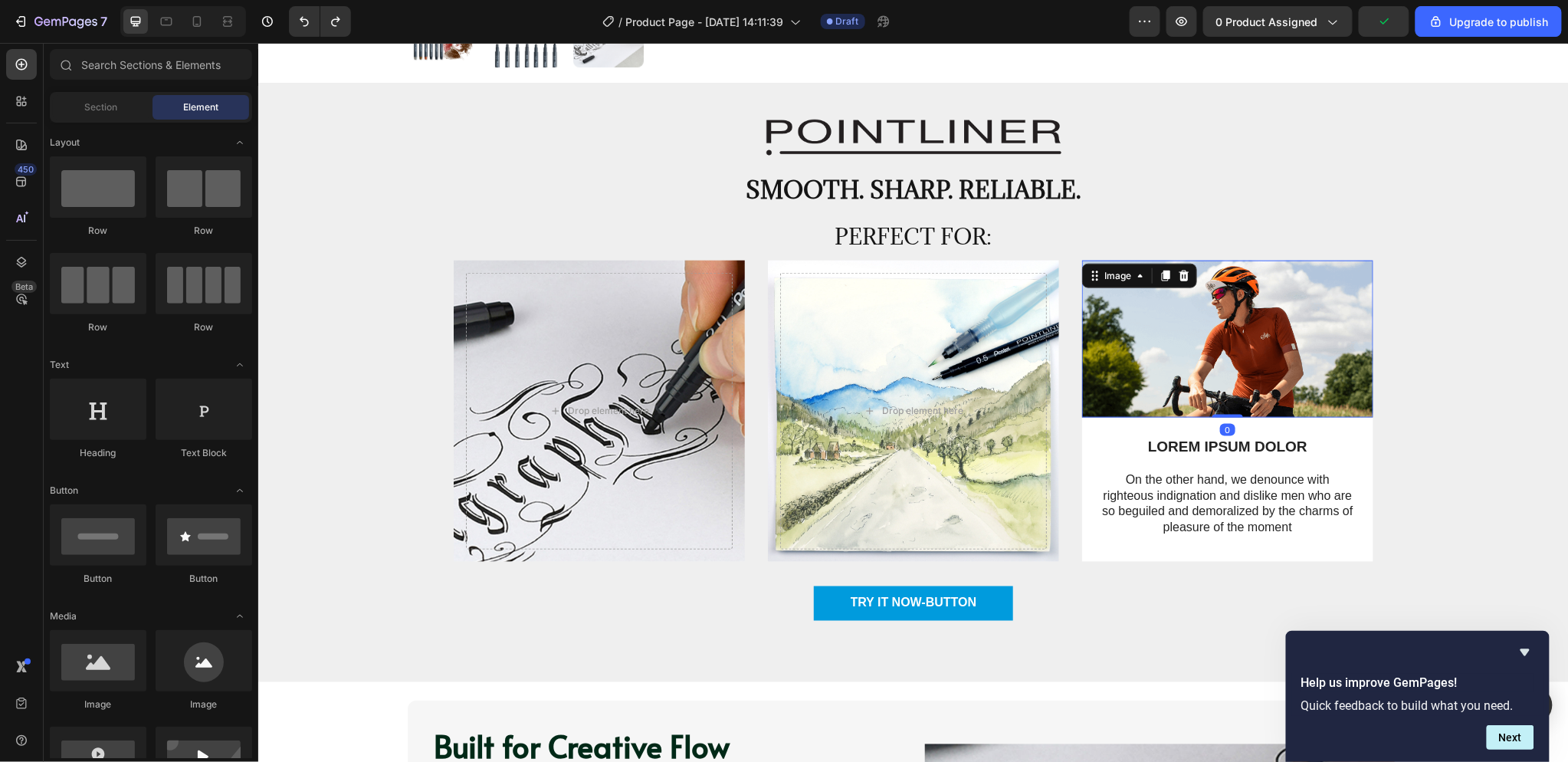
click at [1082, 335] on img at bounding box center [1227, 339] width 291 height 157
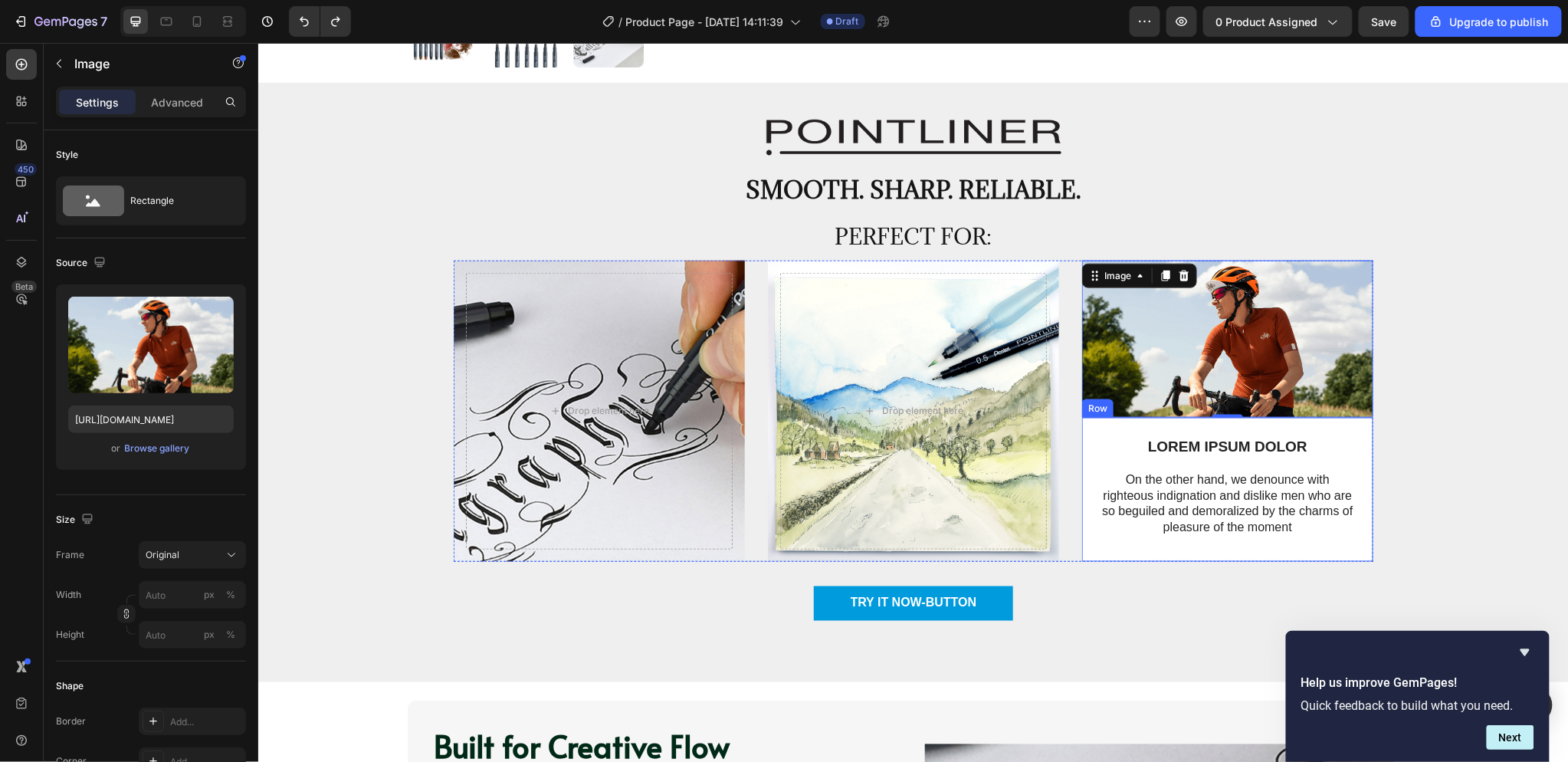
click at [1153, 422] on div "LOREM IPSUM DOLOR Text Block On the other hand, we denounce with righteous indi…" at bounding box center [1227, 489] width 291 height 144
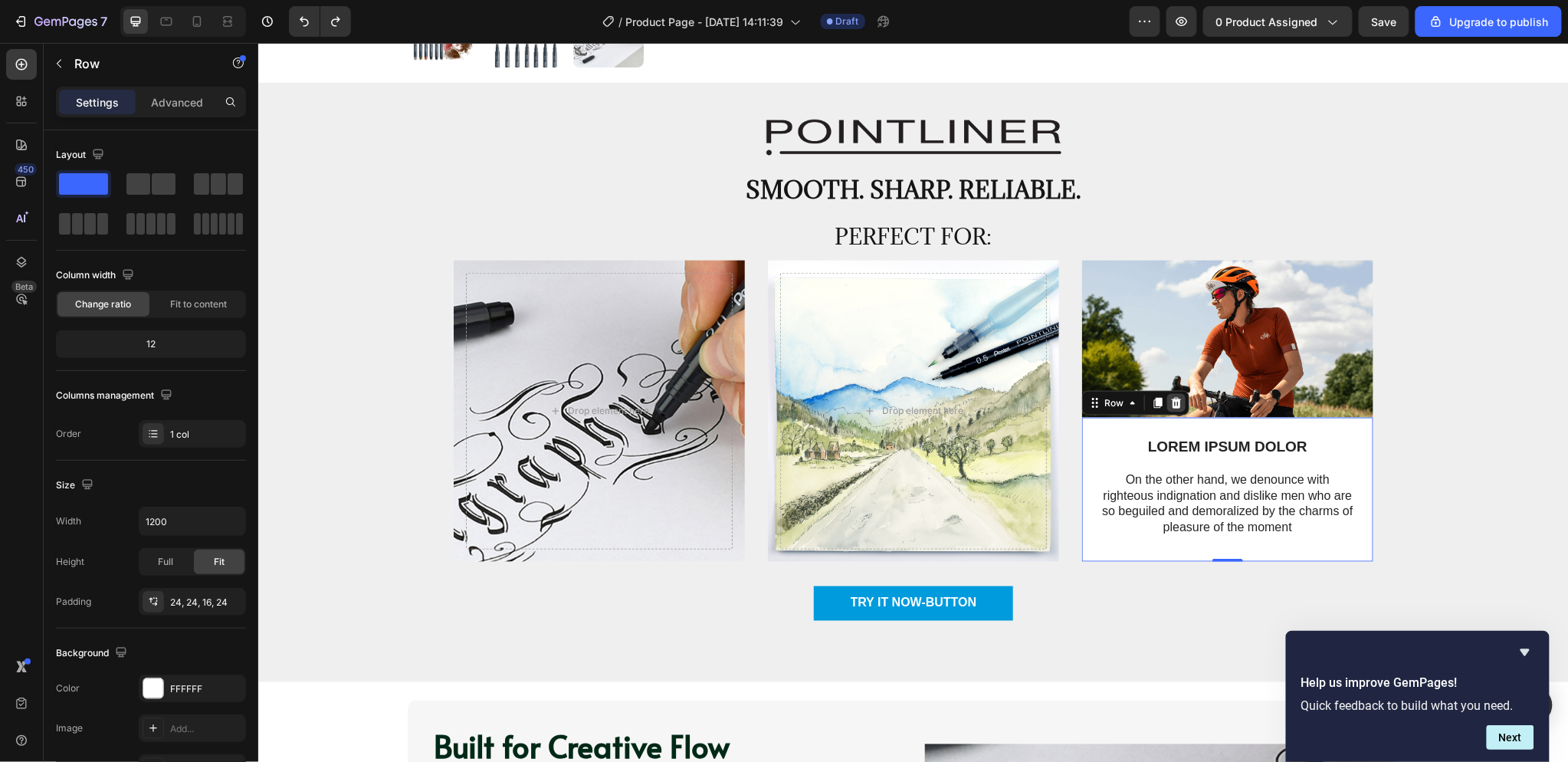
click at [1171, 399] on icon at bounding box center [1176, 402] width 10 height 10
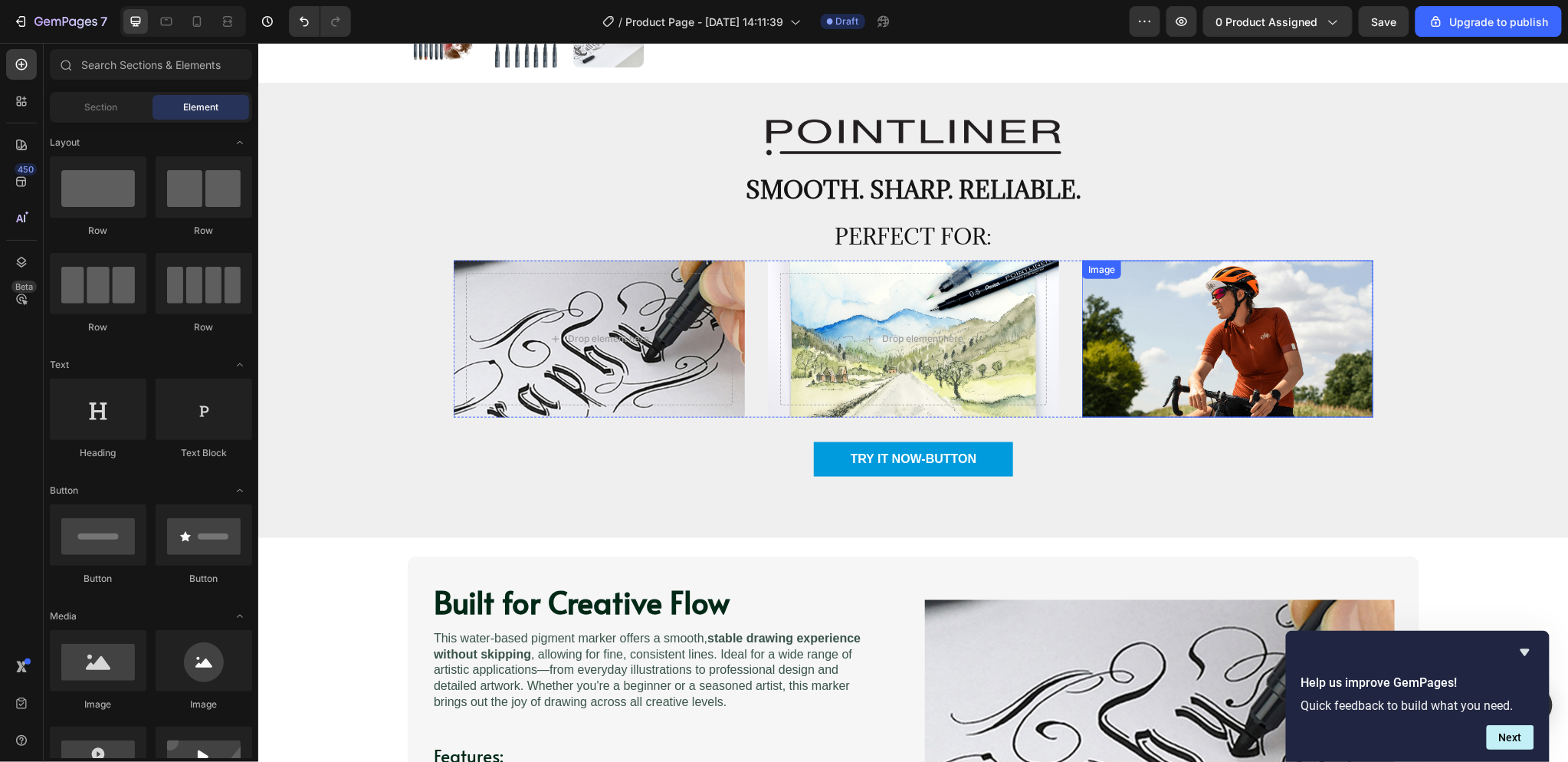
click at [1143, 271] on div "Image" at bounding box center [1227, 339] width 291 height 157
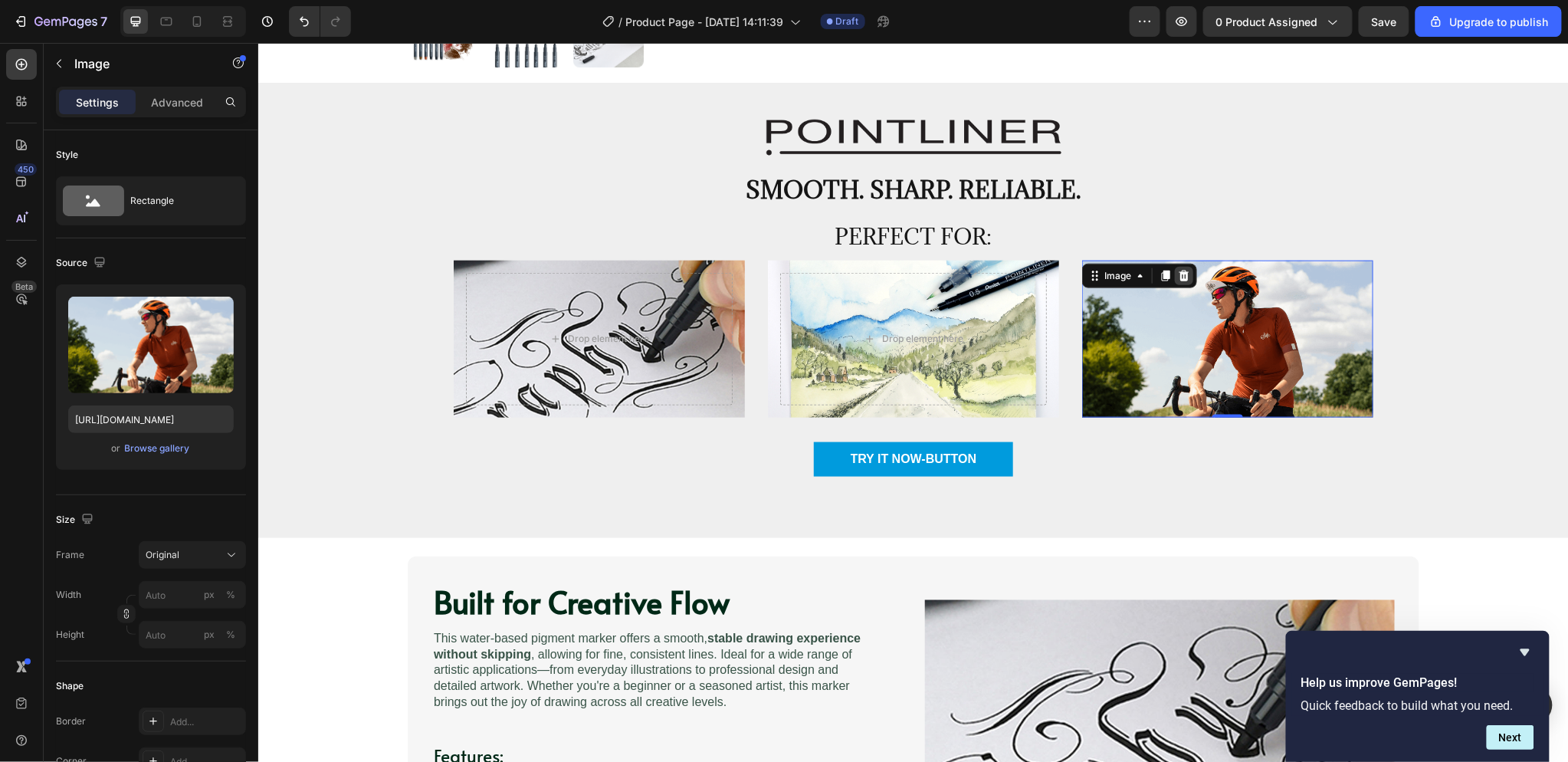
click at [1180, 279] on icon at bounding box center [1183, 275] width 10 height 10
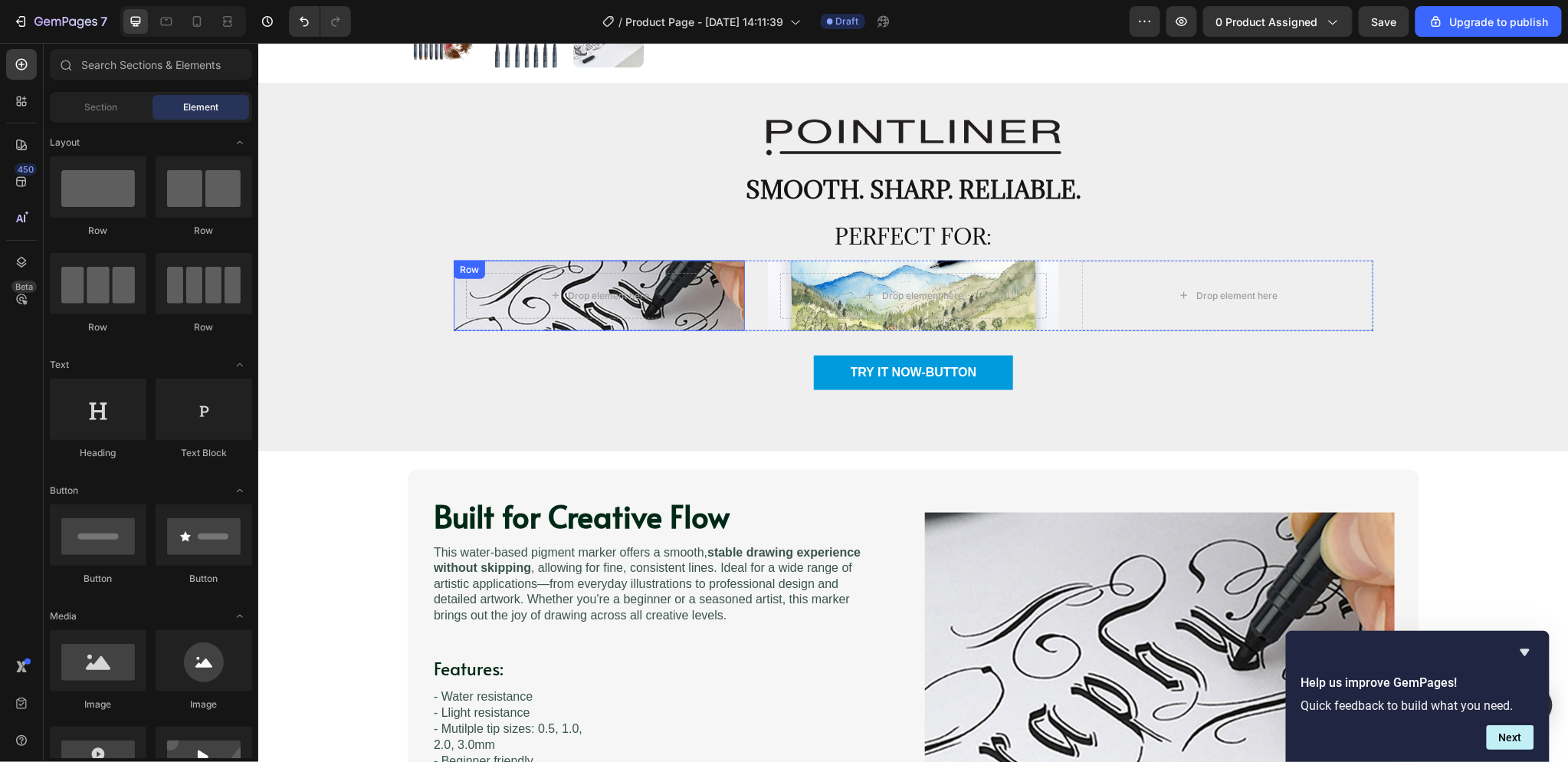
click at [726, 277] on div "Drop element here Row" at bounding box center [598, 295] width 291 height 70
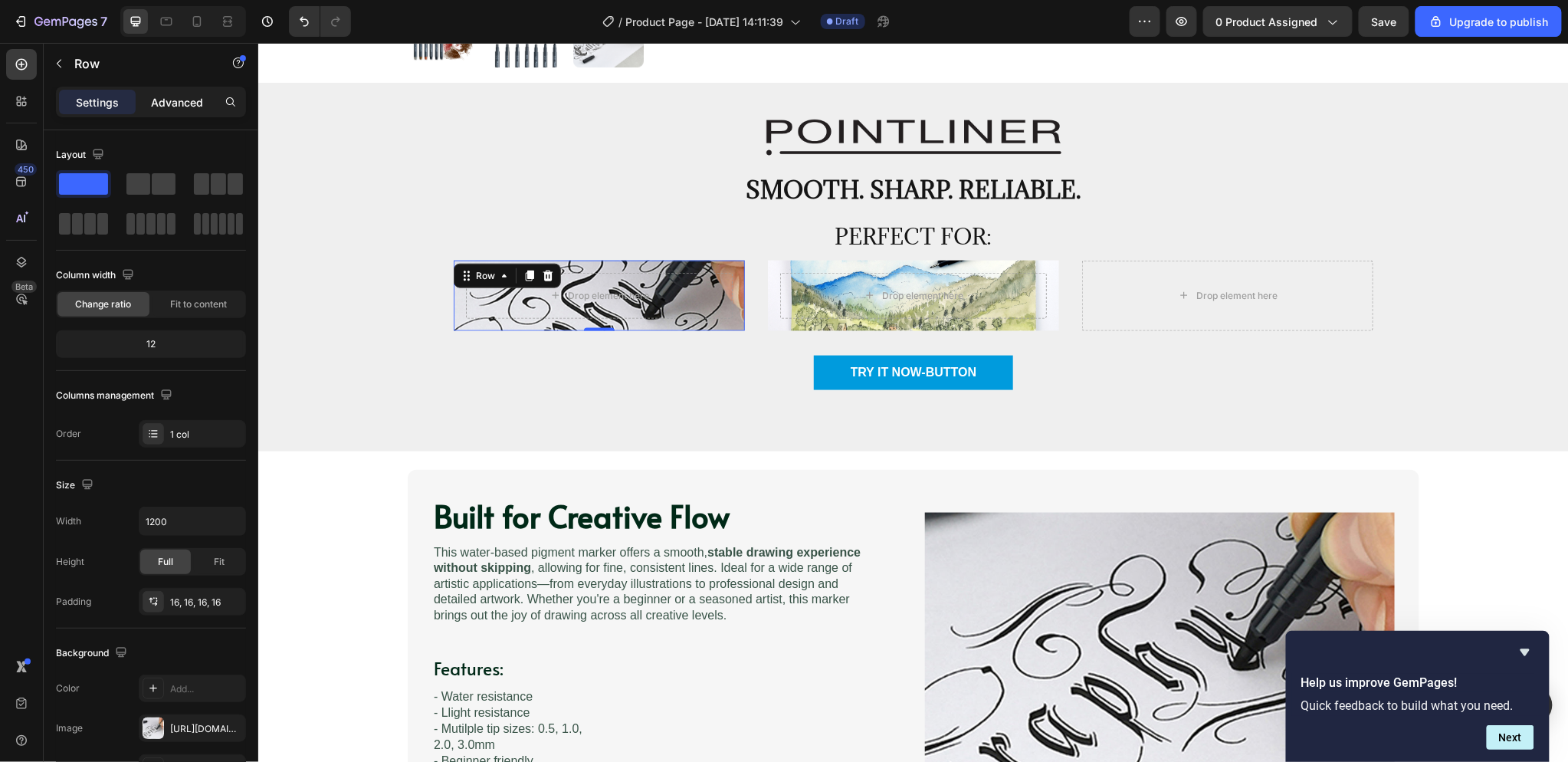
click at [169, 100] on p "Advanced" at bounding box center [177, 102] width 52 height 16
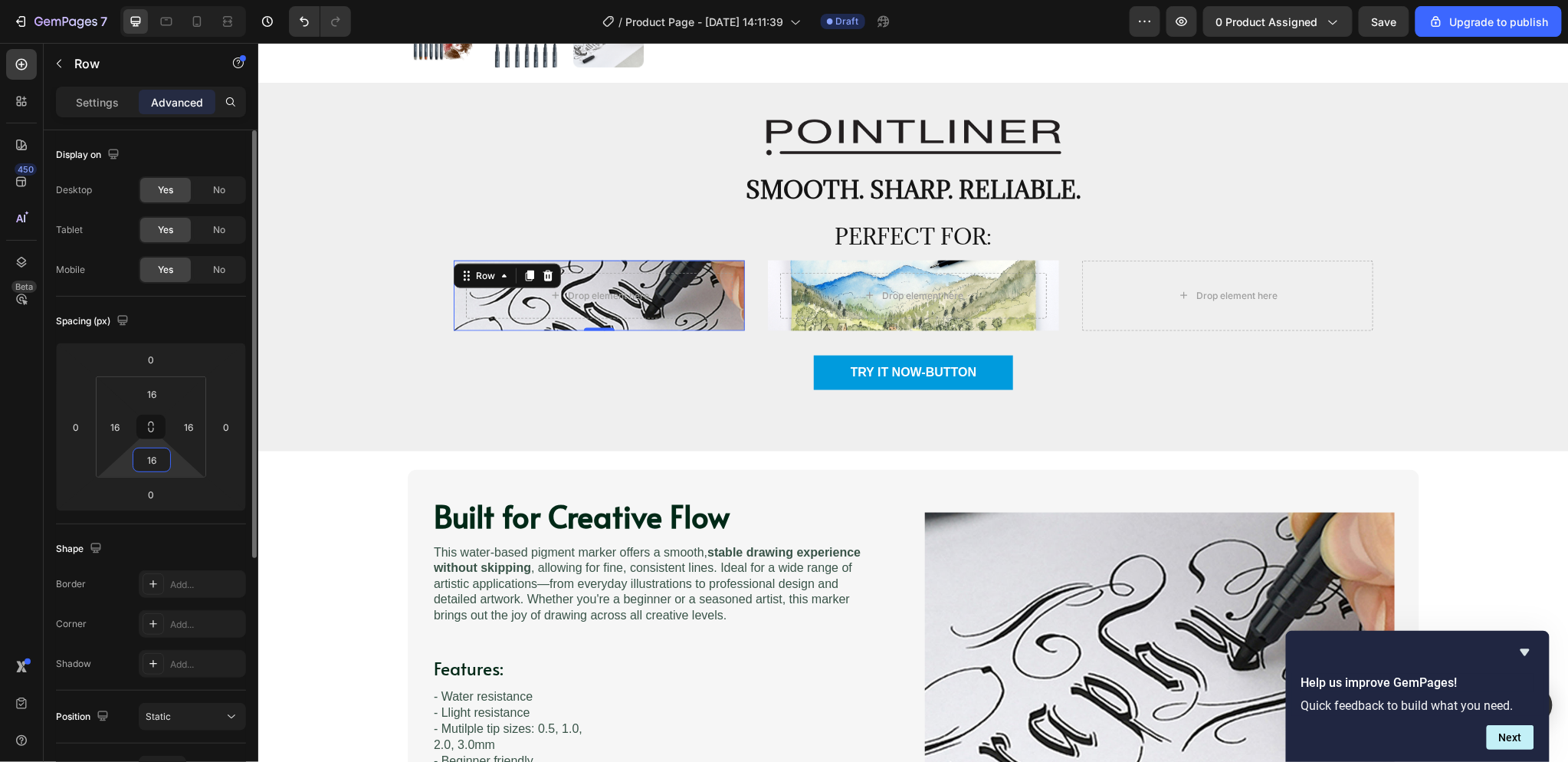
click at [161, 459] on input "16" at bounding box center [152, 459] width 30 height 23
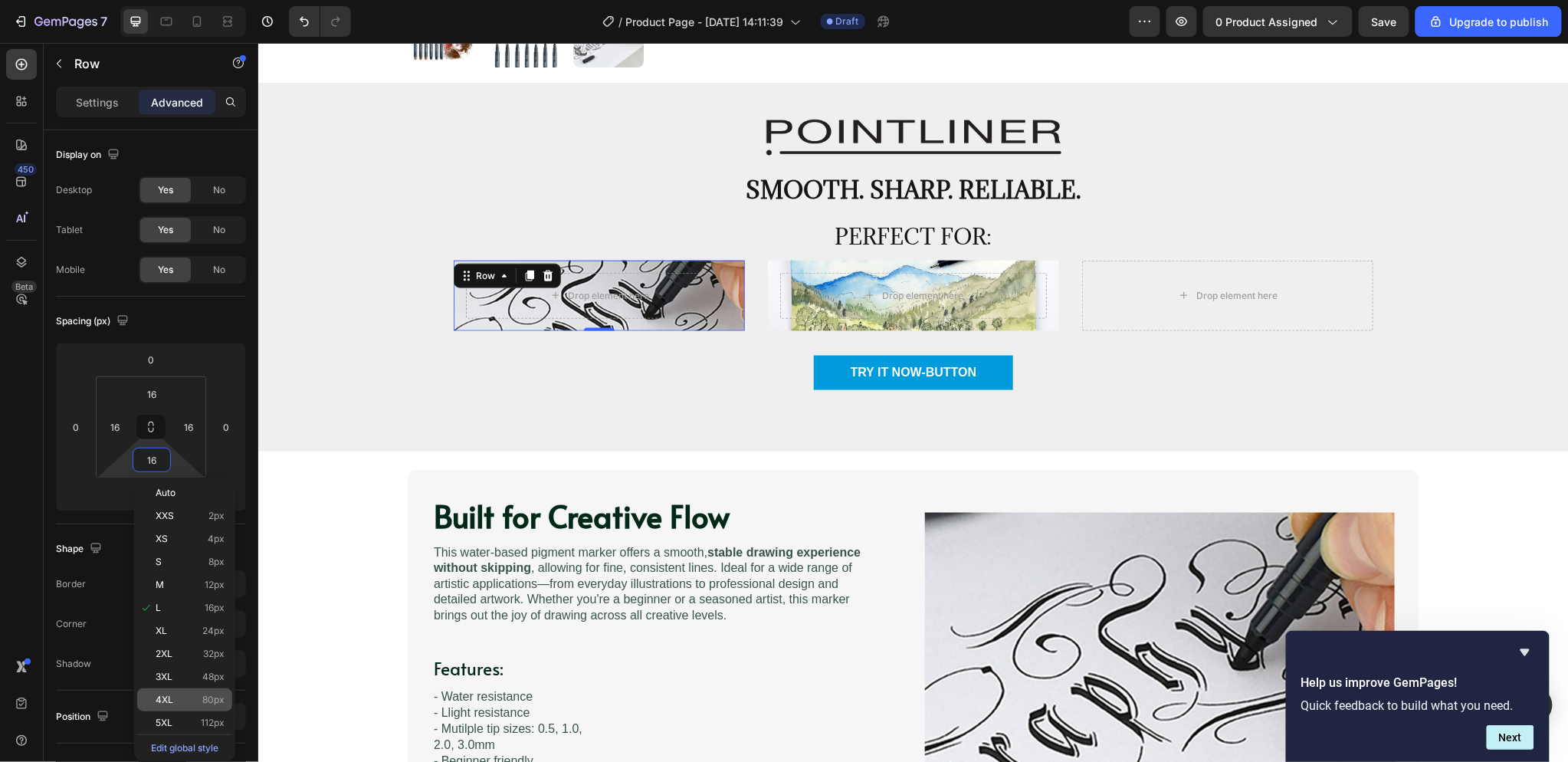
click at [201, 688] on div "4XL 80px" at bounding box center [184, 700] width 95 height 23
type input "80"
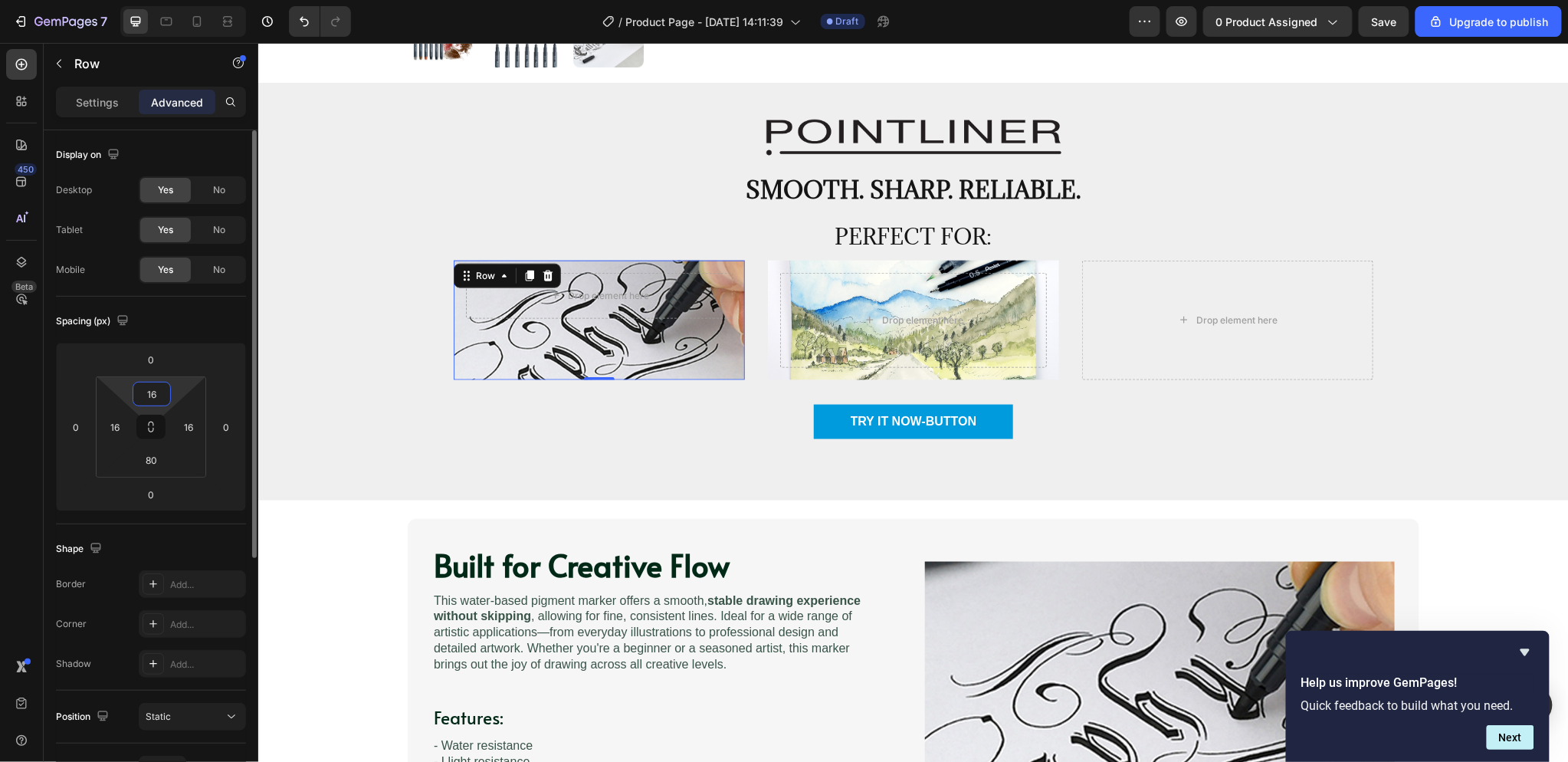
click at [161, 390] on input "16" at bounding box center [152, 394] width 30 height 23
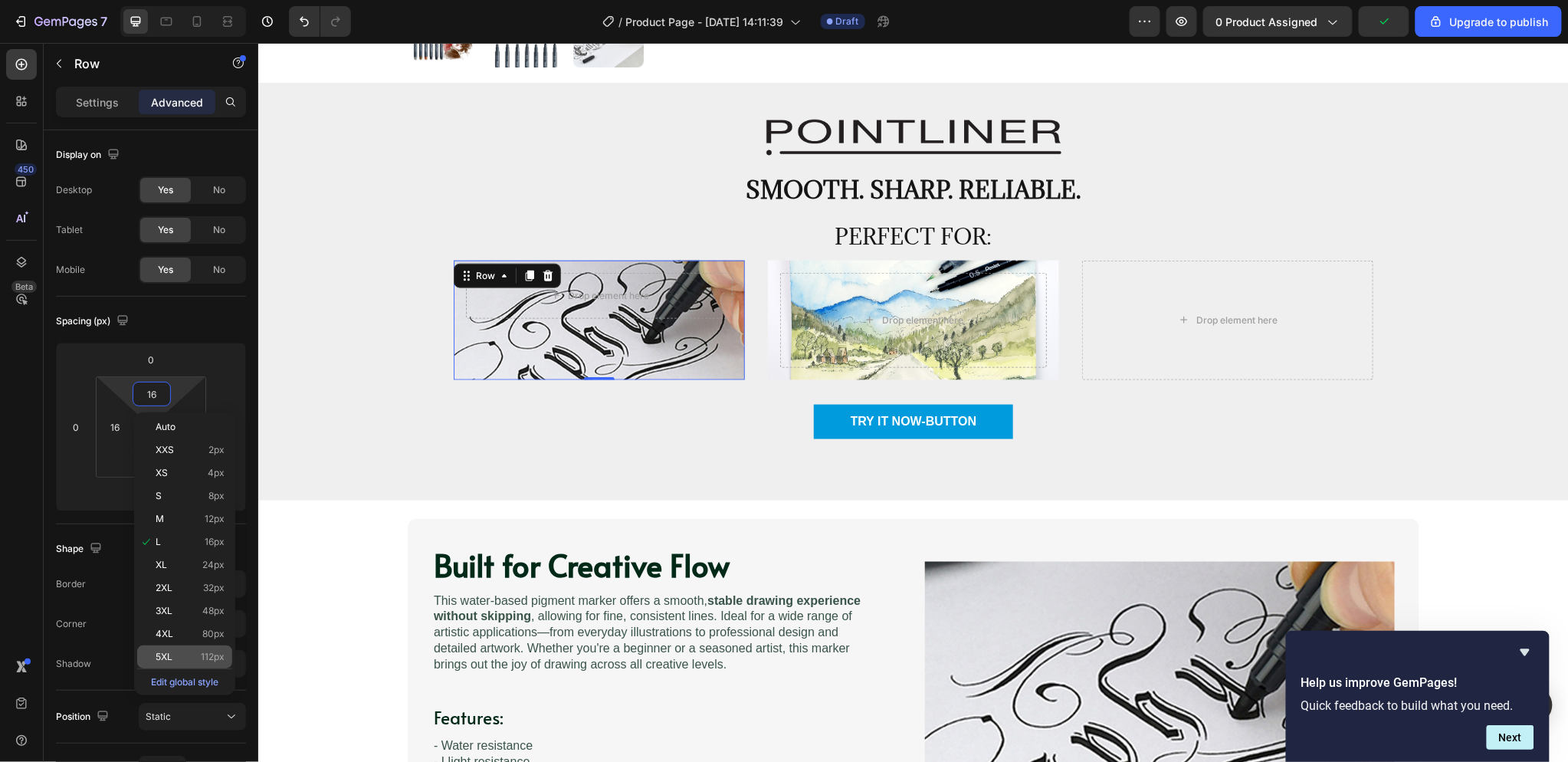
click at [184, 646] on div "5XL 112px" at bounding box center [184, 657] width 95 height 23
type input "112"
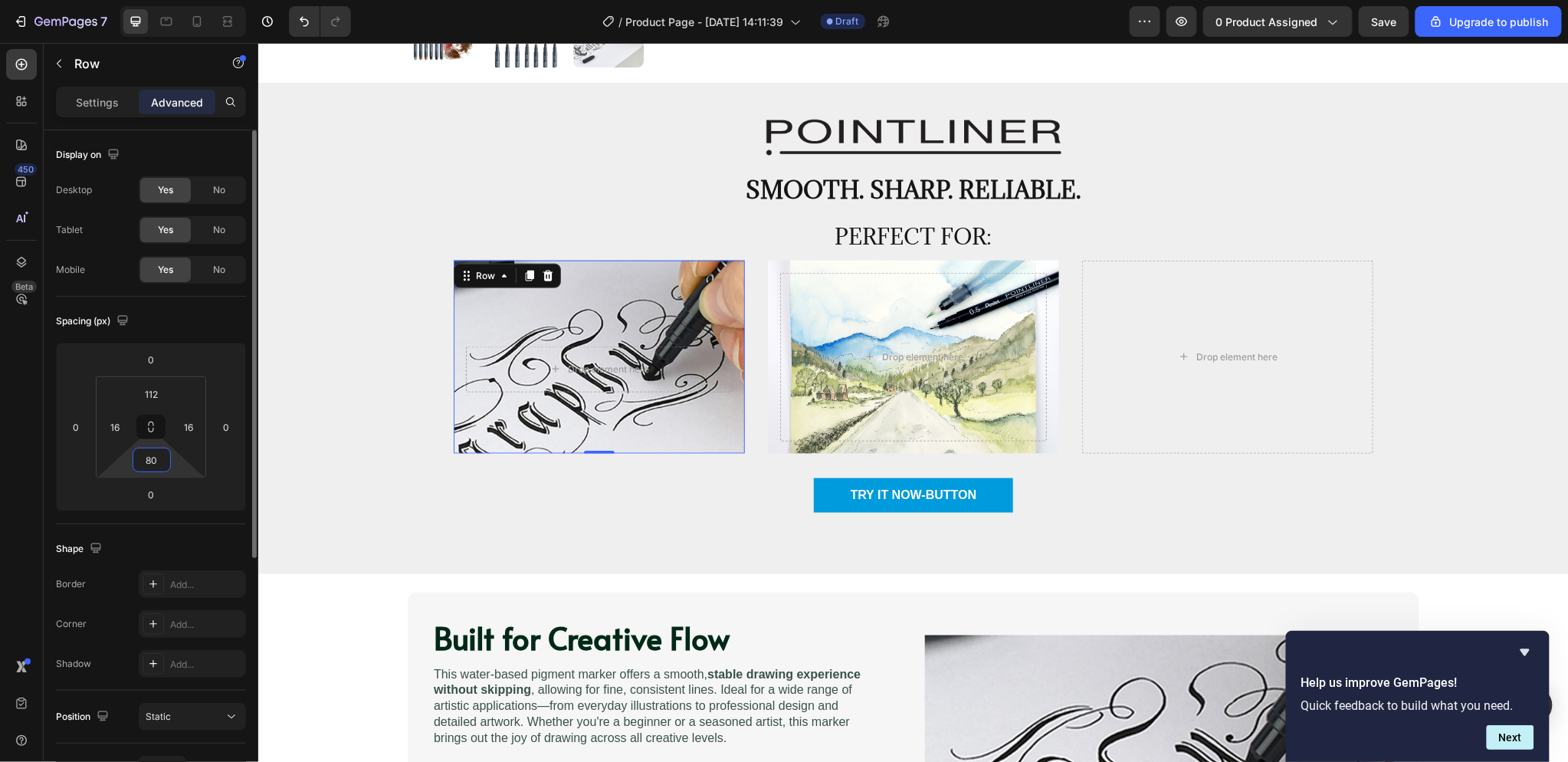
click at [151, 463] on input "80" at bounding box center [152, 459] width 30 height 23
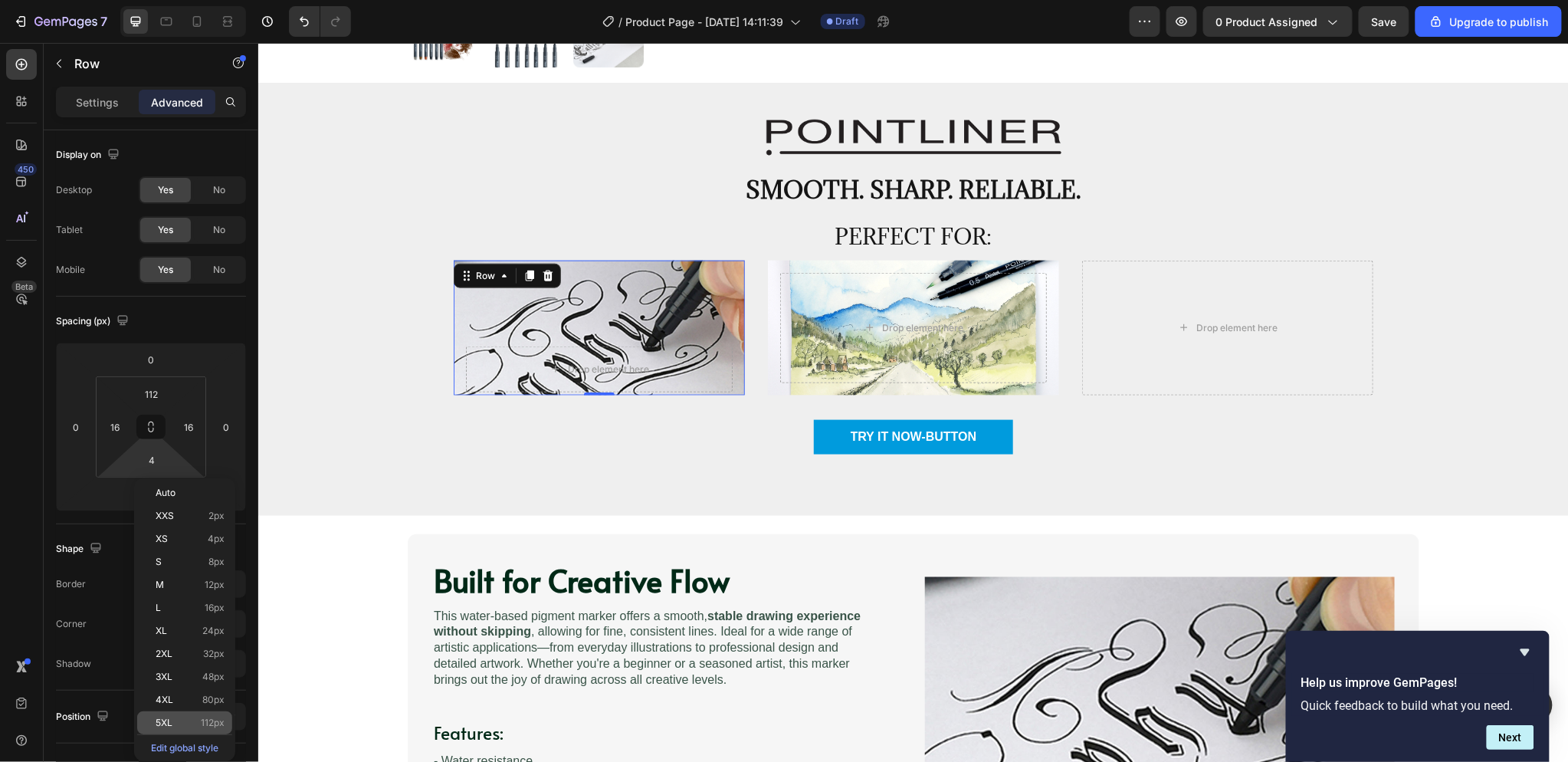
click at [167, 723] on span "5XL" at bounding box center [163, 723] width 17 height 10
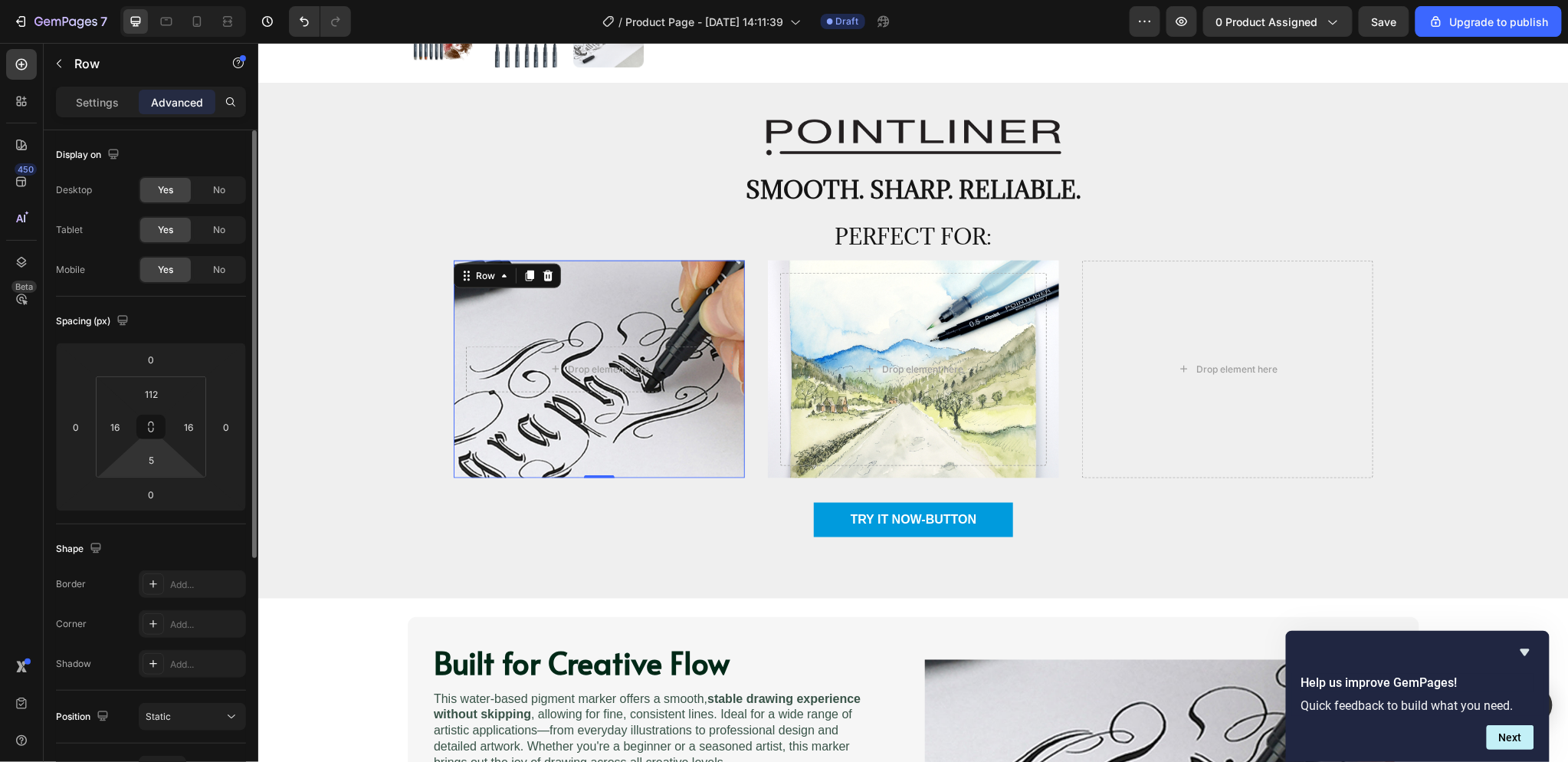
click at [174, 0] on html "7 / Product Page - [DATE] 14:11:39 Draft Preview 0 product assigned Save Upgrad…" at bounding box center [784, 0] width 1568 height 0
click at [161, 460] on input "112" at bounding box center [152, 459] width 30 height 23
drag, startPoint x: 161, startPoint y: 460, endPoint x: 136, endPoint y: 459, distance: 25.0
click at [137, 458] on input "112" at bounding box center [152, 459] width 30 height 23
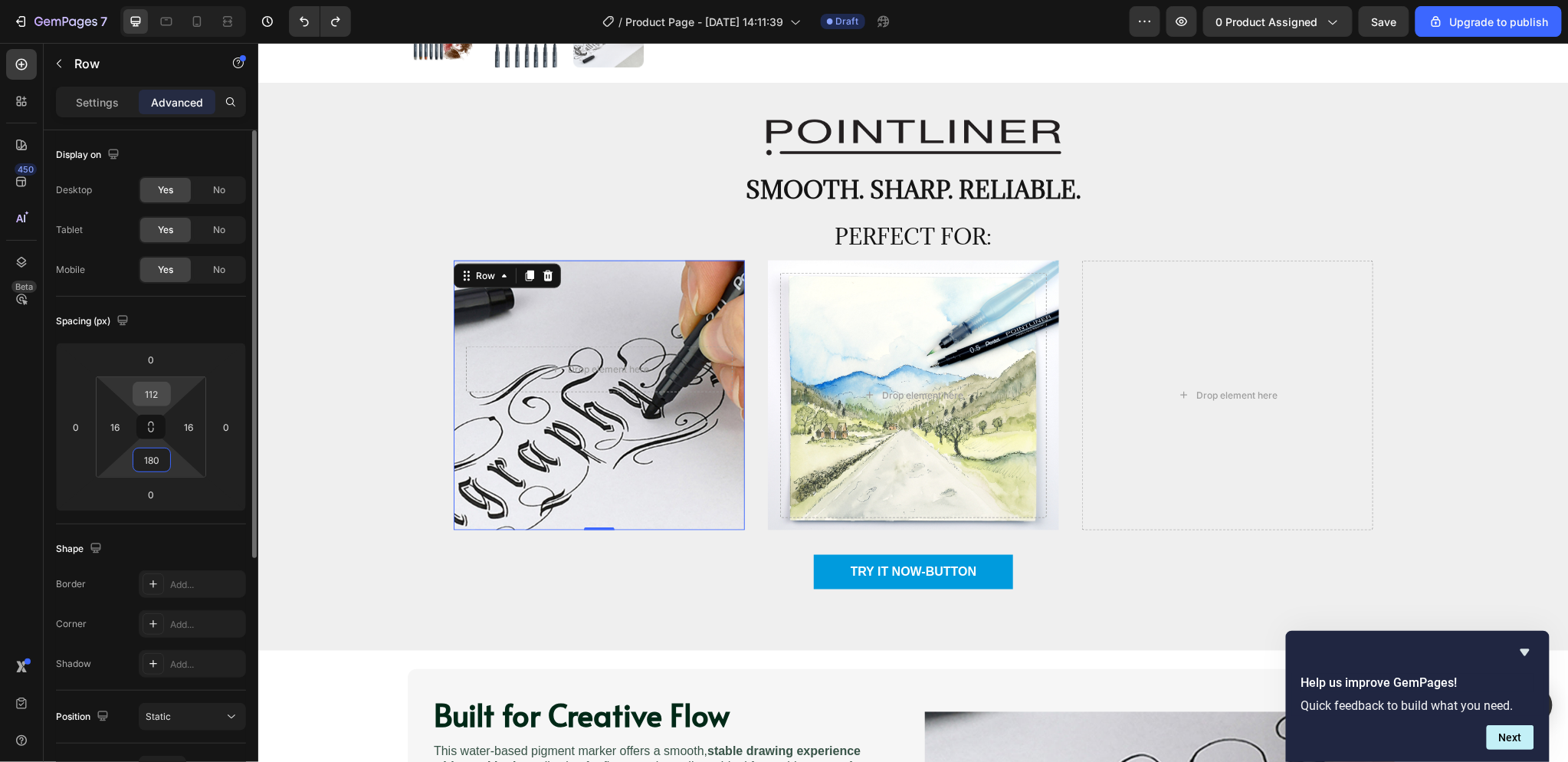
type input "180"
click at [155, 395] on input "112" at bounding box center [152, 394] width 30 height 23
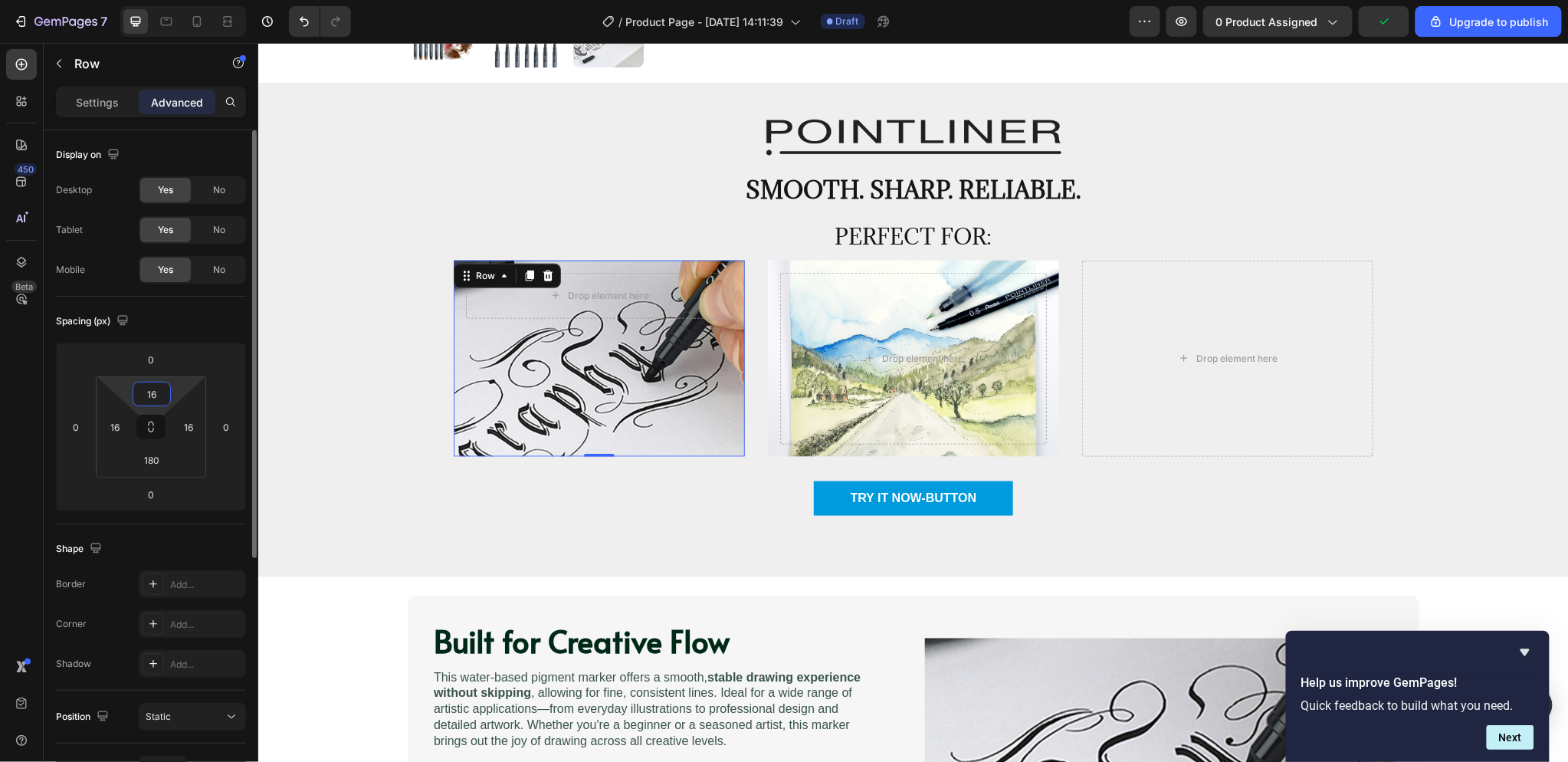
type input "160"
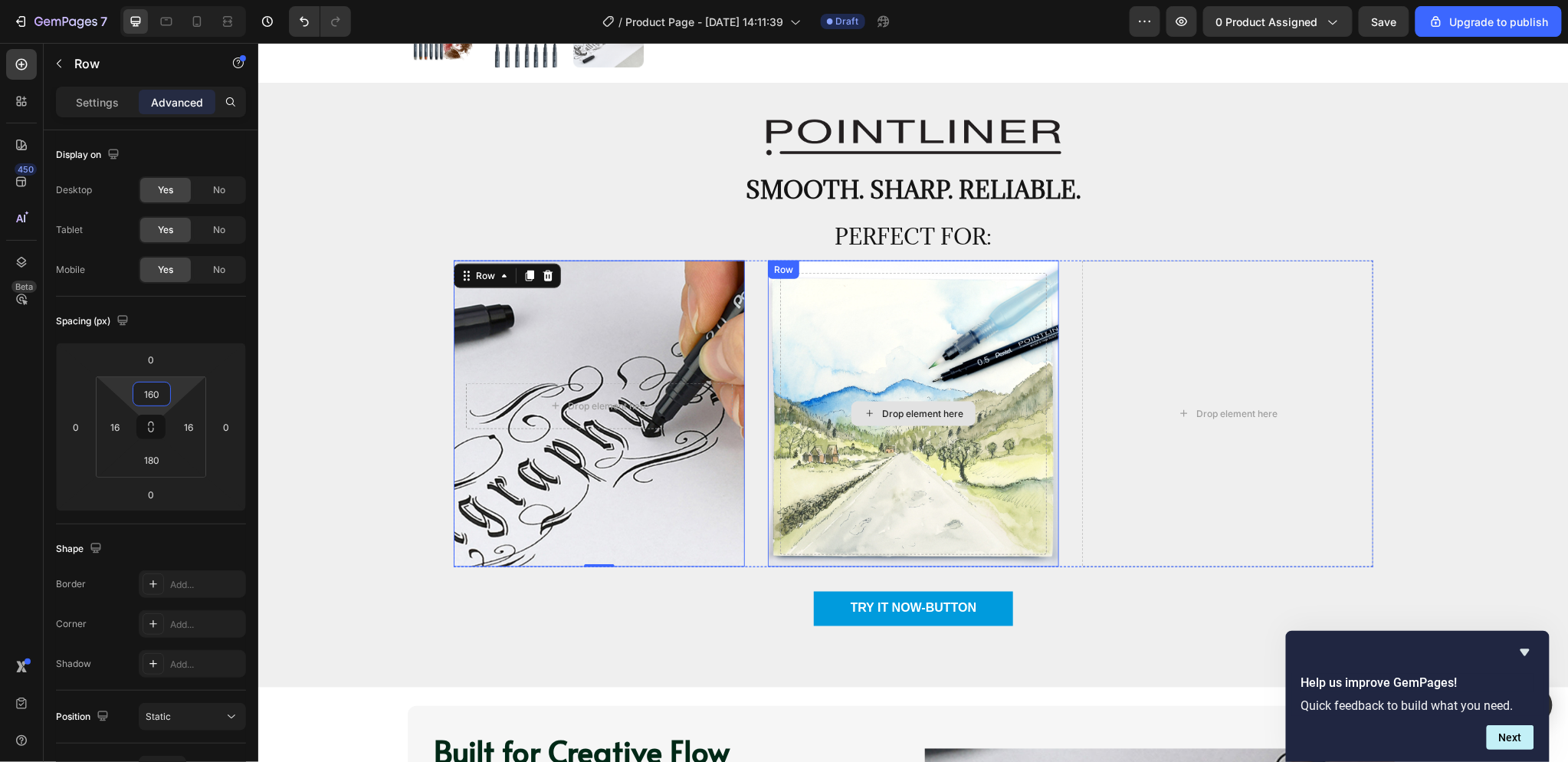
click at [857, 268] on div "Drop element here Row" at bounding box center [913, 413] width 291 height 307
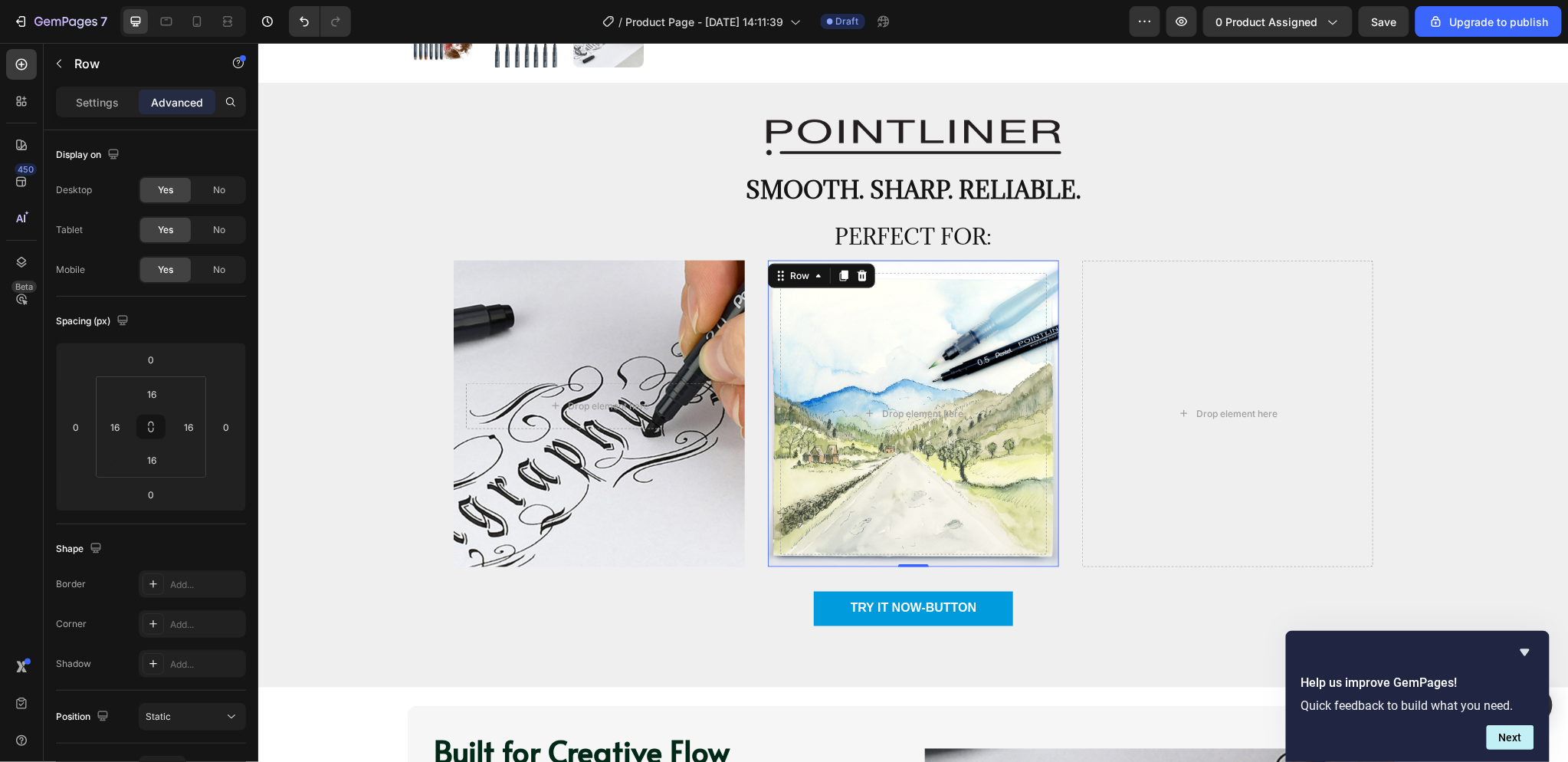
click at [923, 261] on div "Drop element here Row 0" at bounding box center [913, 413] width 291 height 307
click at [167, 396] on div "16" at bounding box center [152, 394] width 38 height 25
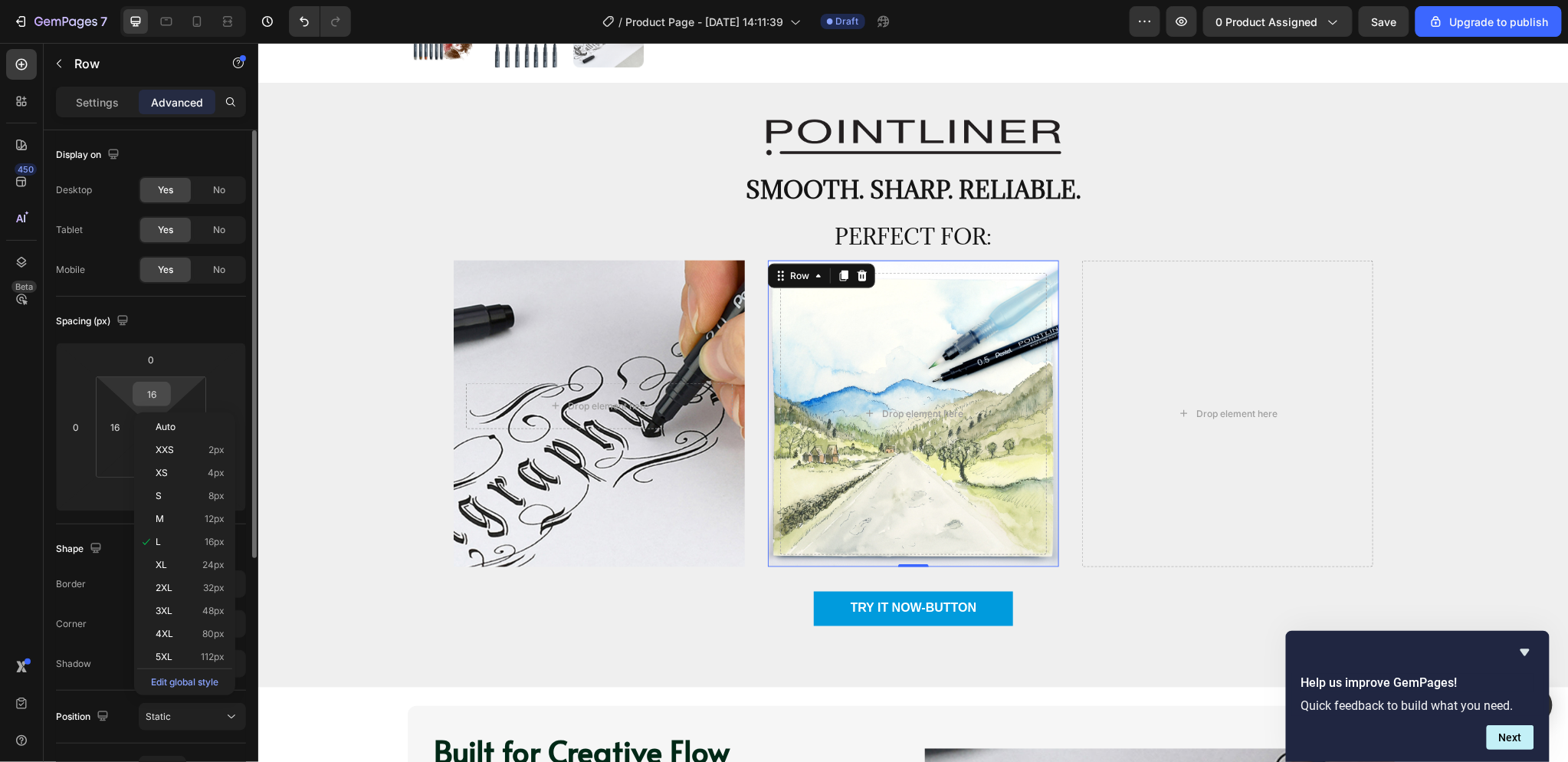
click at [159, 393] on input "16" at bounding box center [152, 394] width 30 height 23
type input "160"
click at [159, 459] on input "16" at bounding box center [152, 459] width 30 height 23
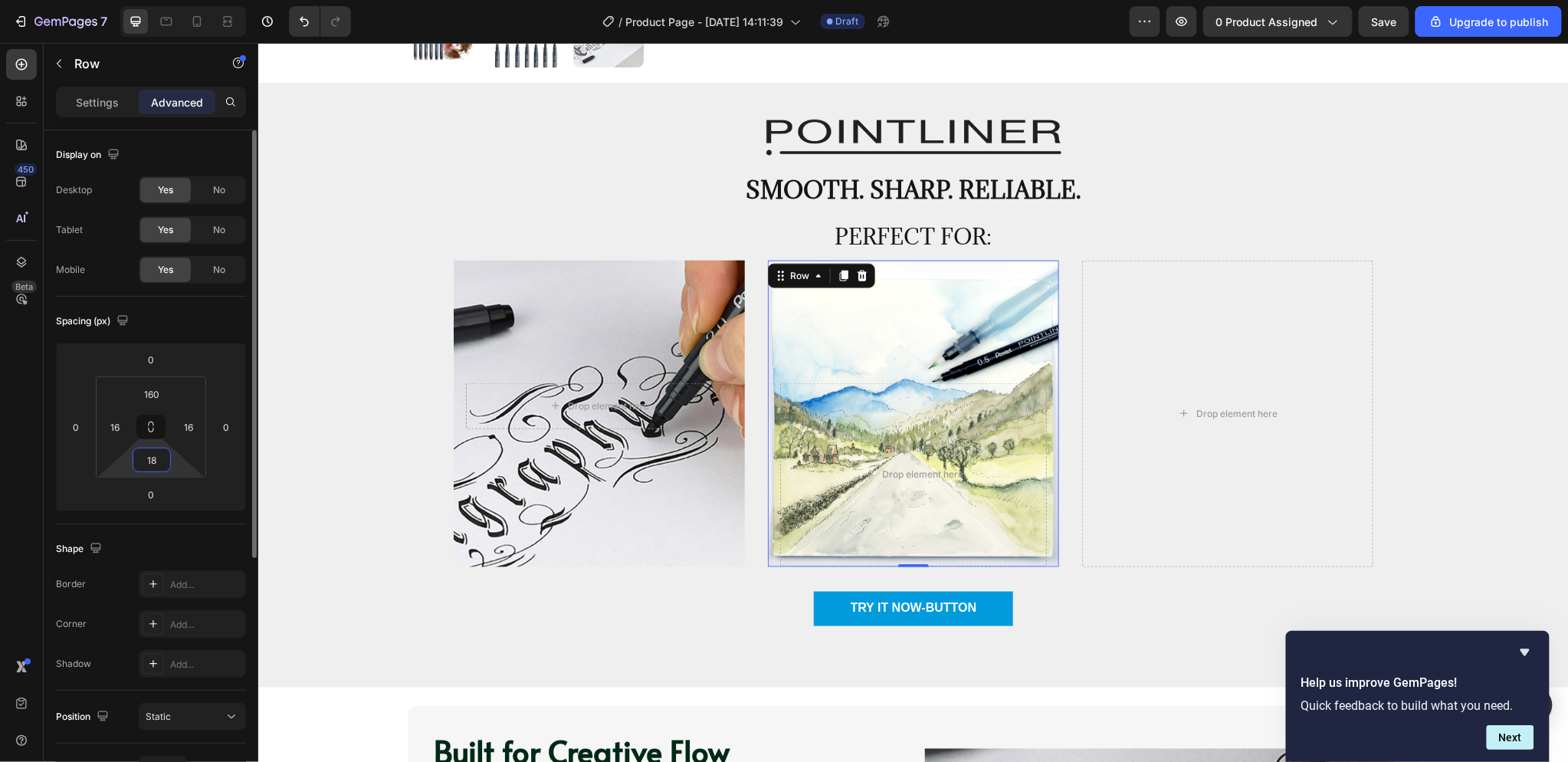
type input "180"
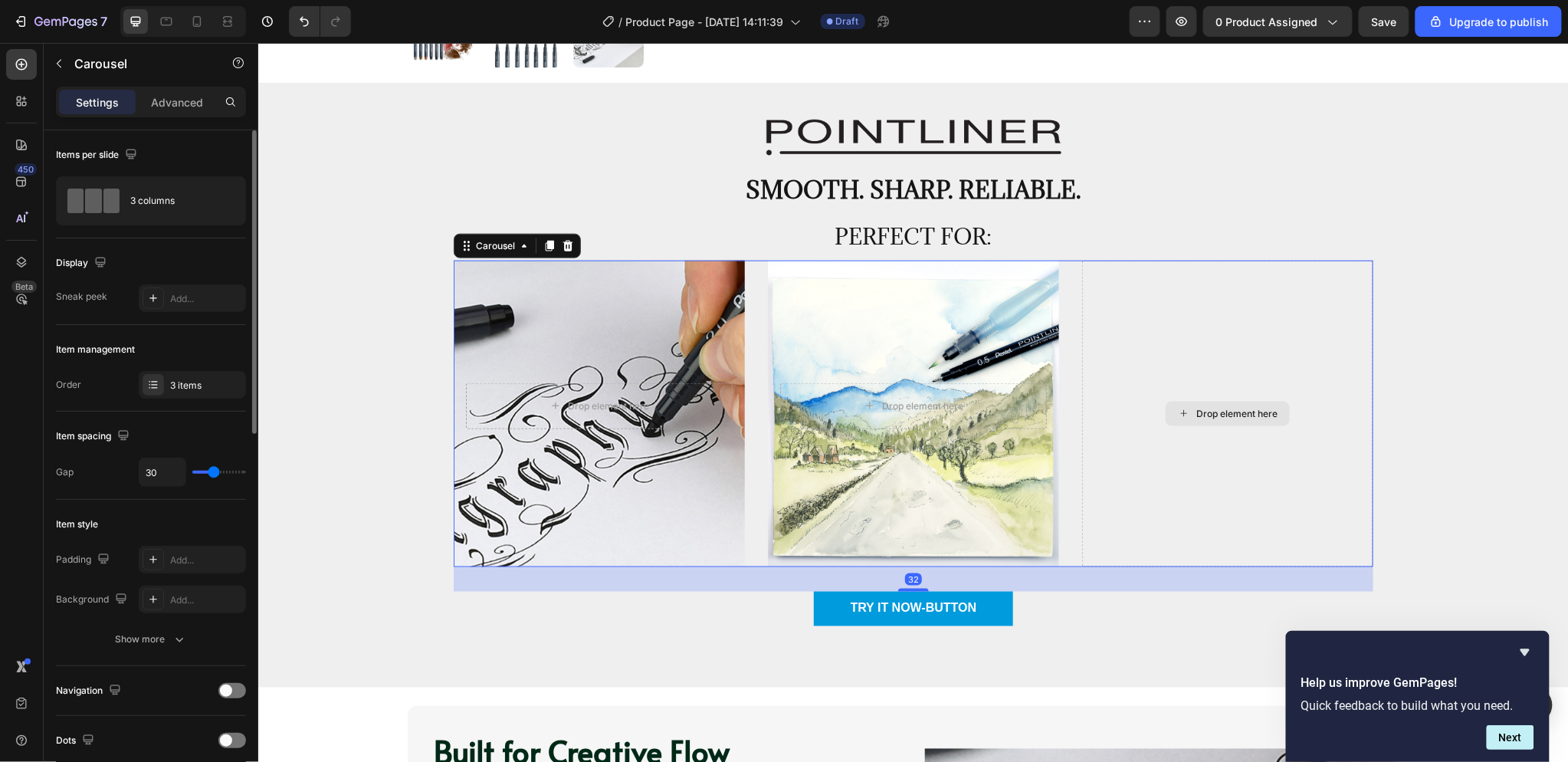
click at [1219, 333] on div "Drop element here" at bounding box center [1227, 413] width 291 height 307
click at [1042, 610] on div "TRY IT NOW-BUTTON Button" at bounding box center [912, 608] width 919 height 34
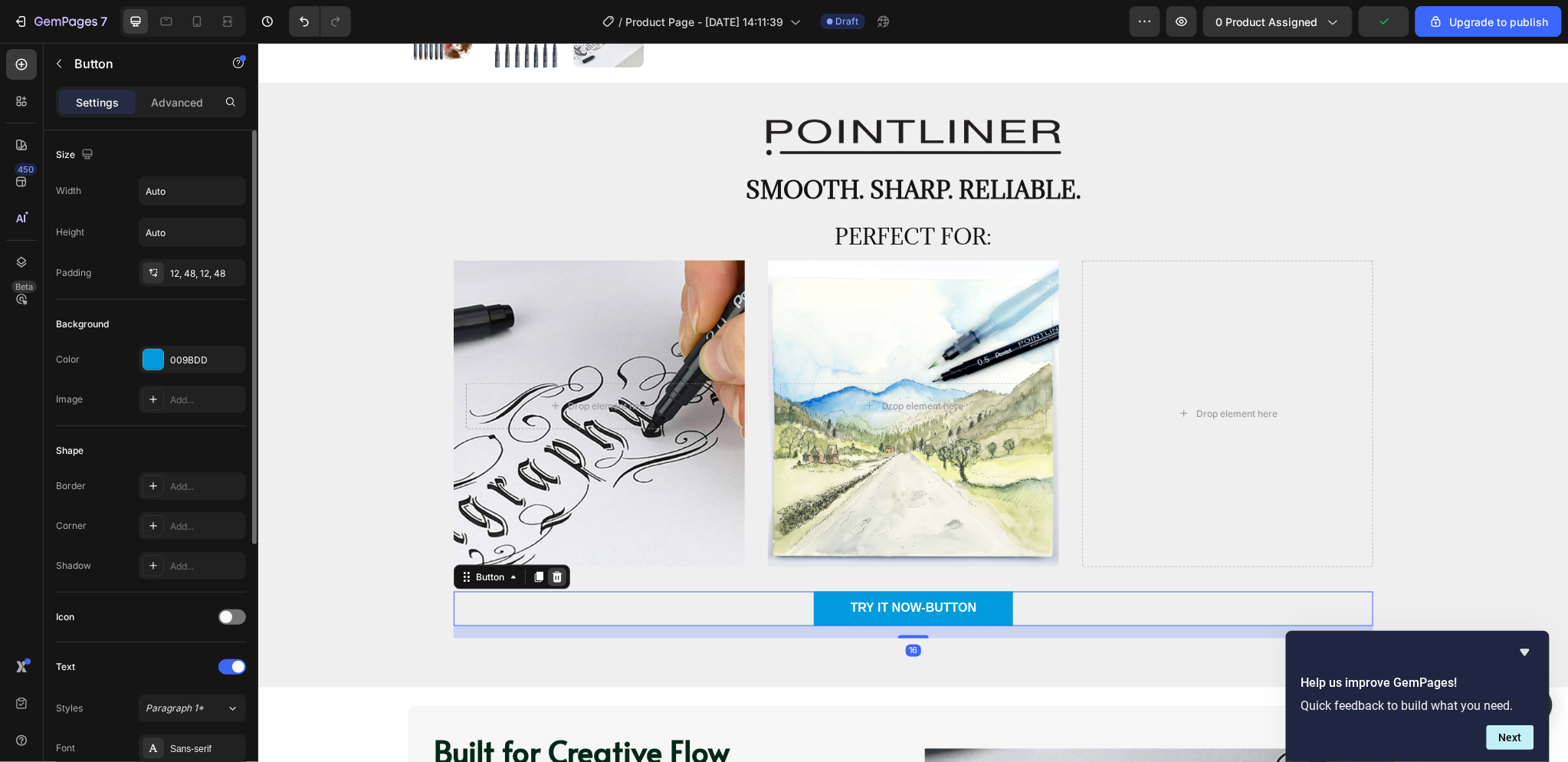
click at [550, 575] on icon at bounding box center [556, 576] width 12 height 12
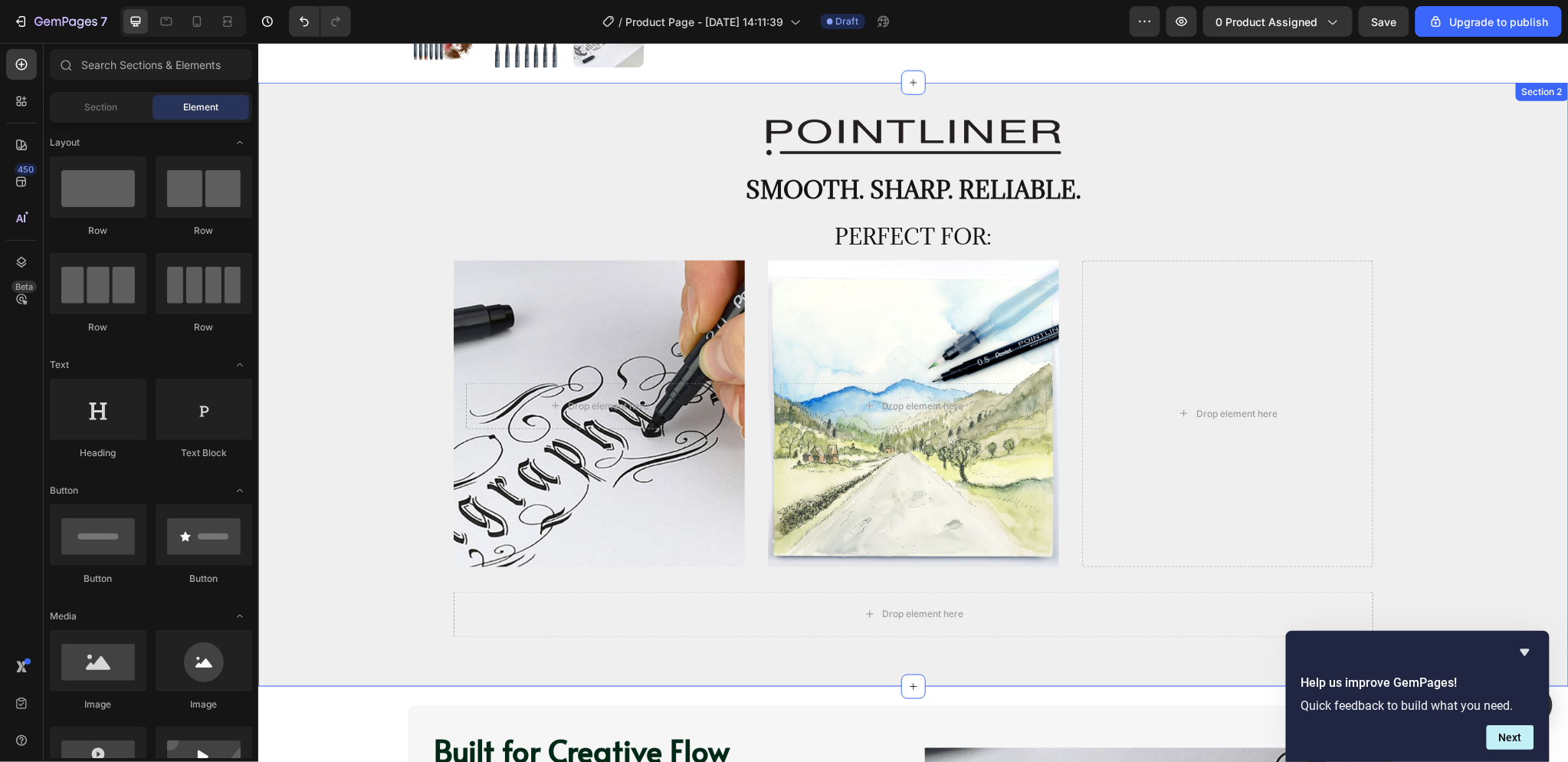
click at [661, 590] on div "Drop element here Row Drop element here Row Drop element here Carousel" at bounding box center [912, 426] width 1287 height 331
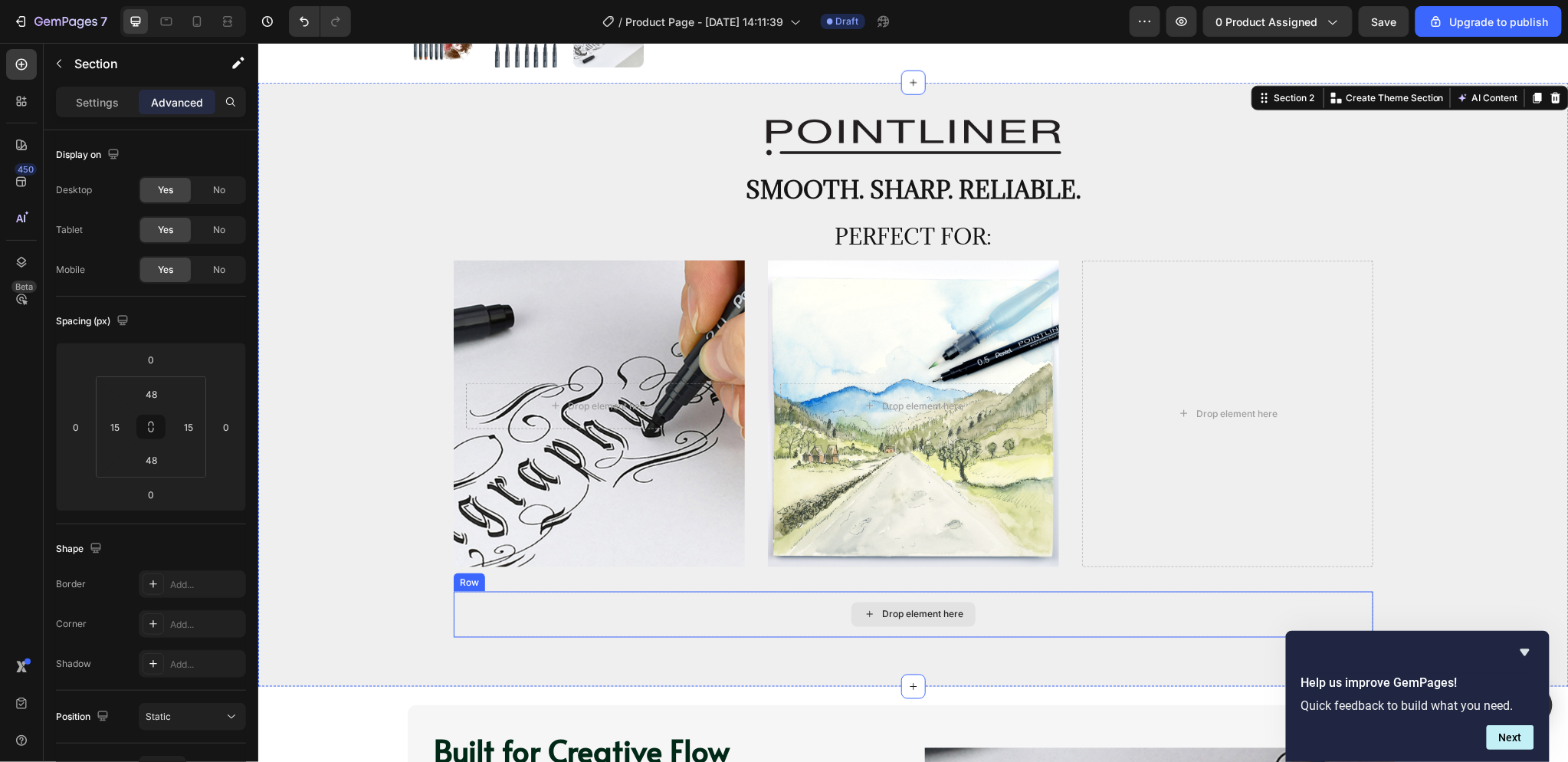
click at [664, 593] on div "Drop element here" at bounding box center [912, 614] width 919 height 46
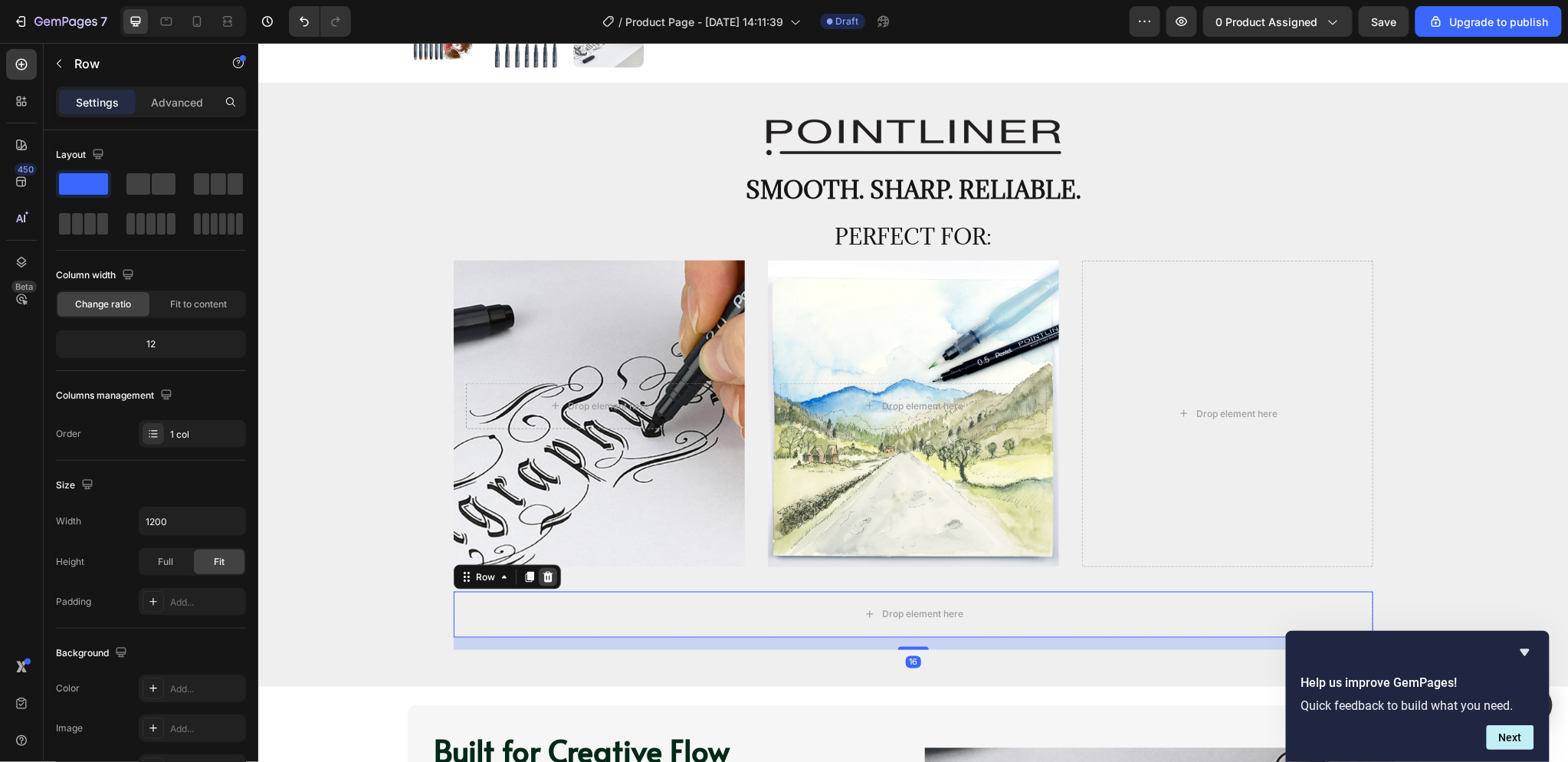
click at [541, 580] on icon at bounding box center [546, 576] width 12 height 12
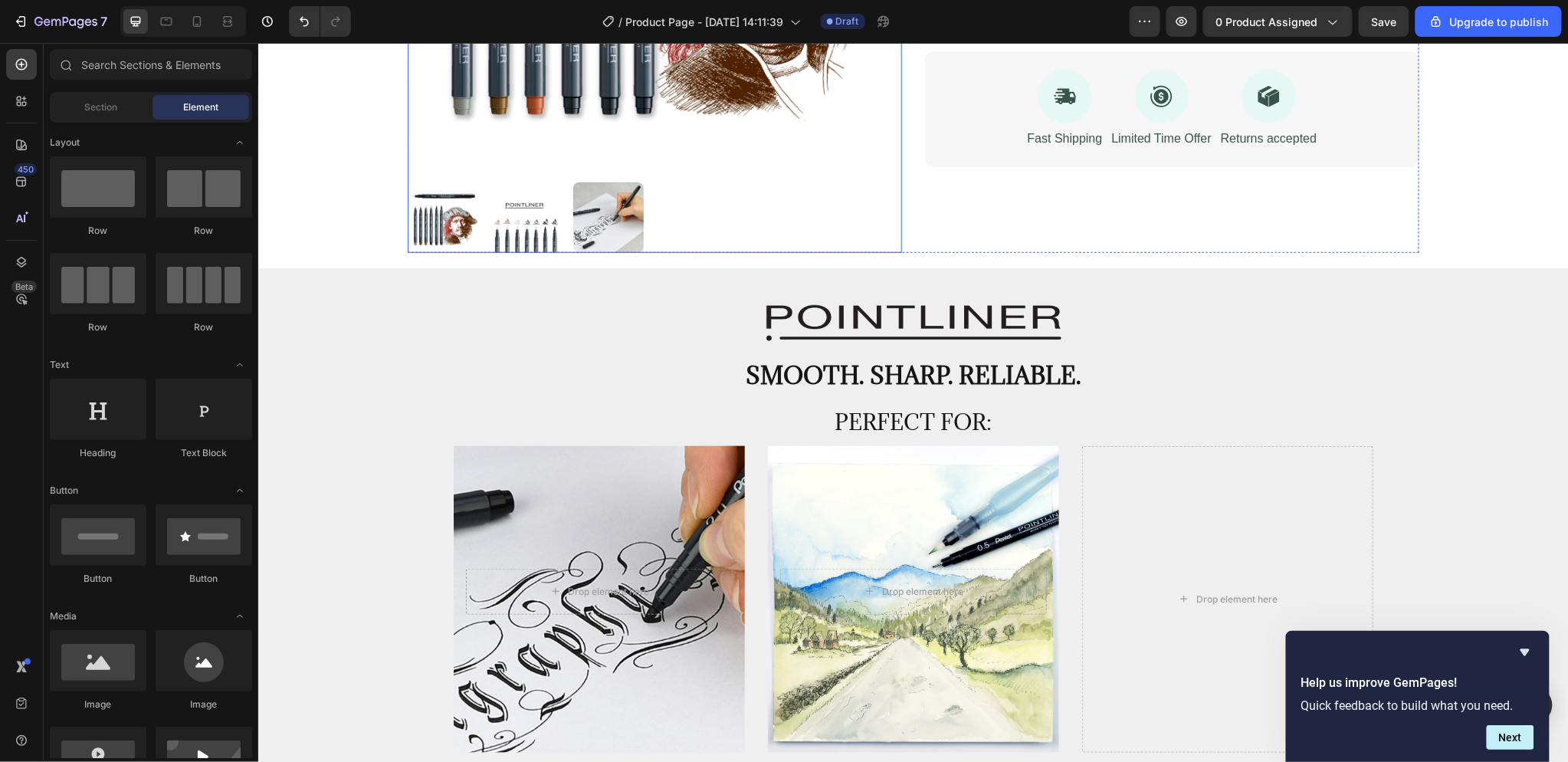
scroll to position [511, 0]
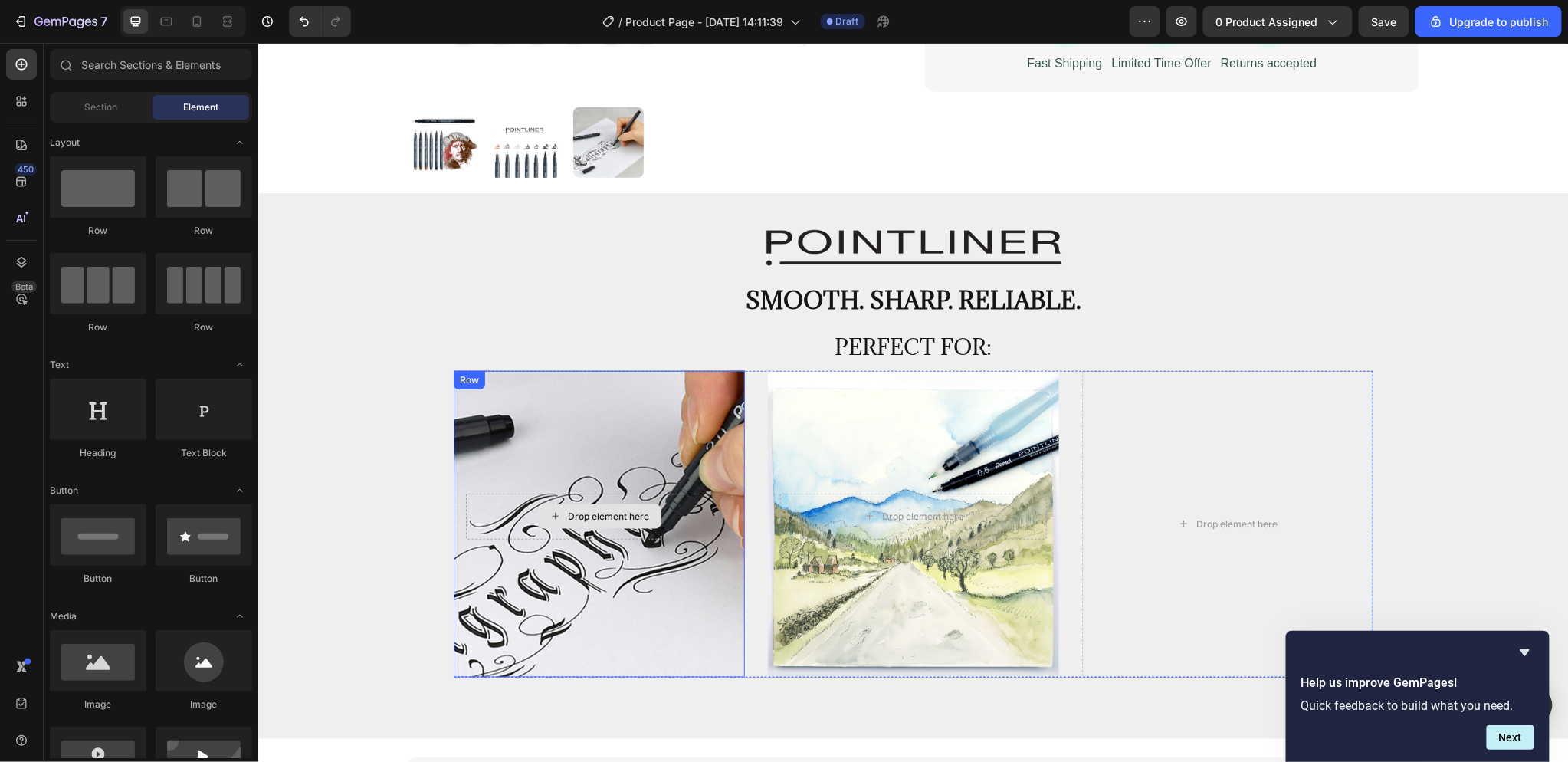
click at [715, 505] on div "Drop element here" at bounding box center [598, 515] width 266 height 46
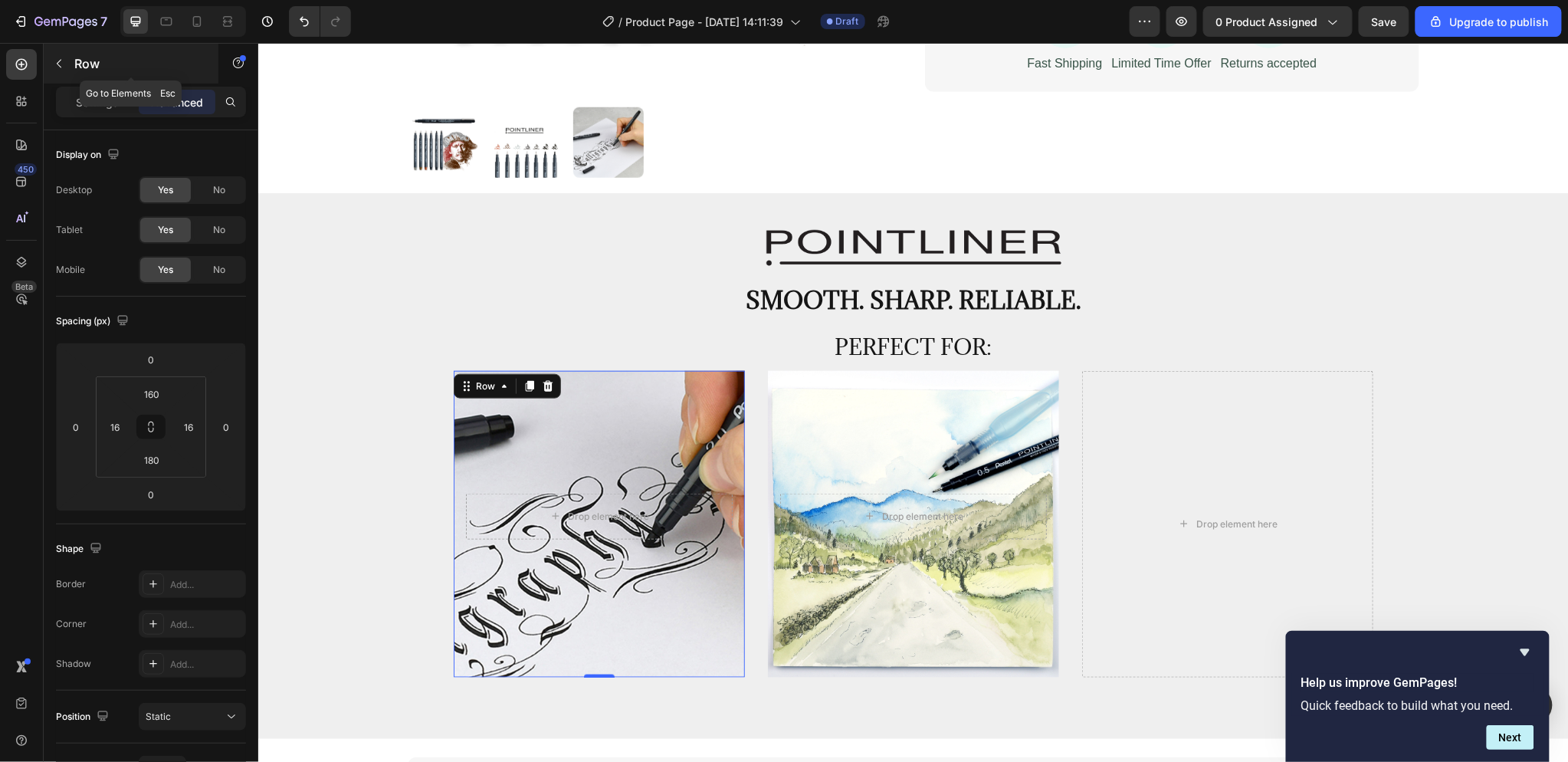
click at [56, 70] on button "button" at bounding box center [58, 63] width 25 height 25
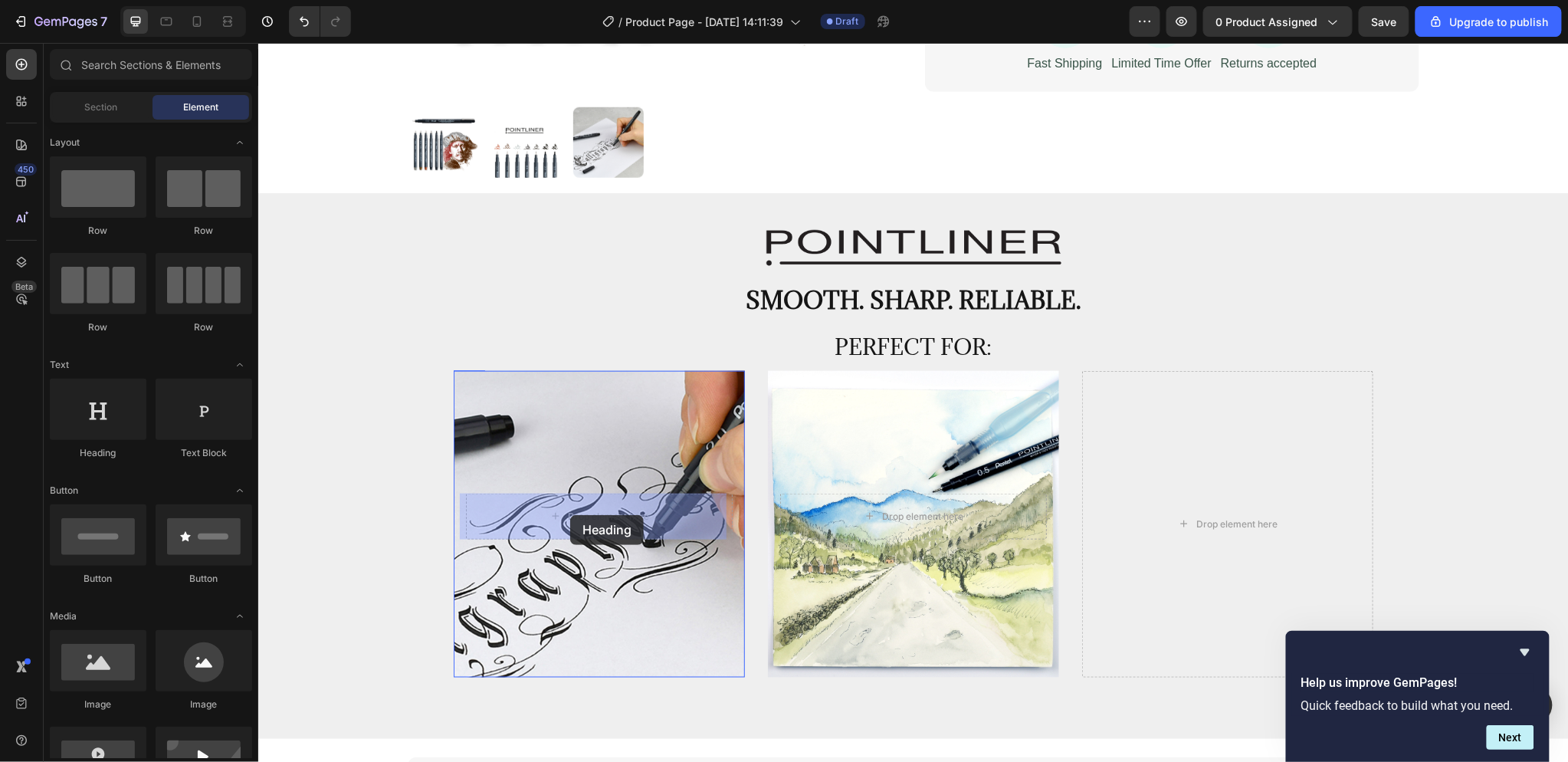
drag, startPoint x: 391, startPoint y: 452, endPoint x: 570, endPoint y: 515, distance: 189.8
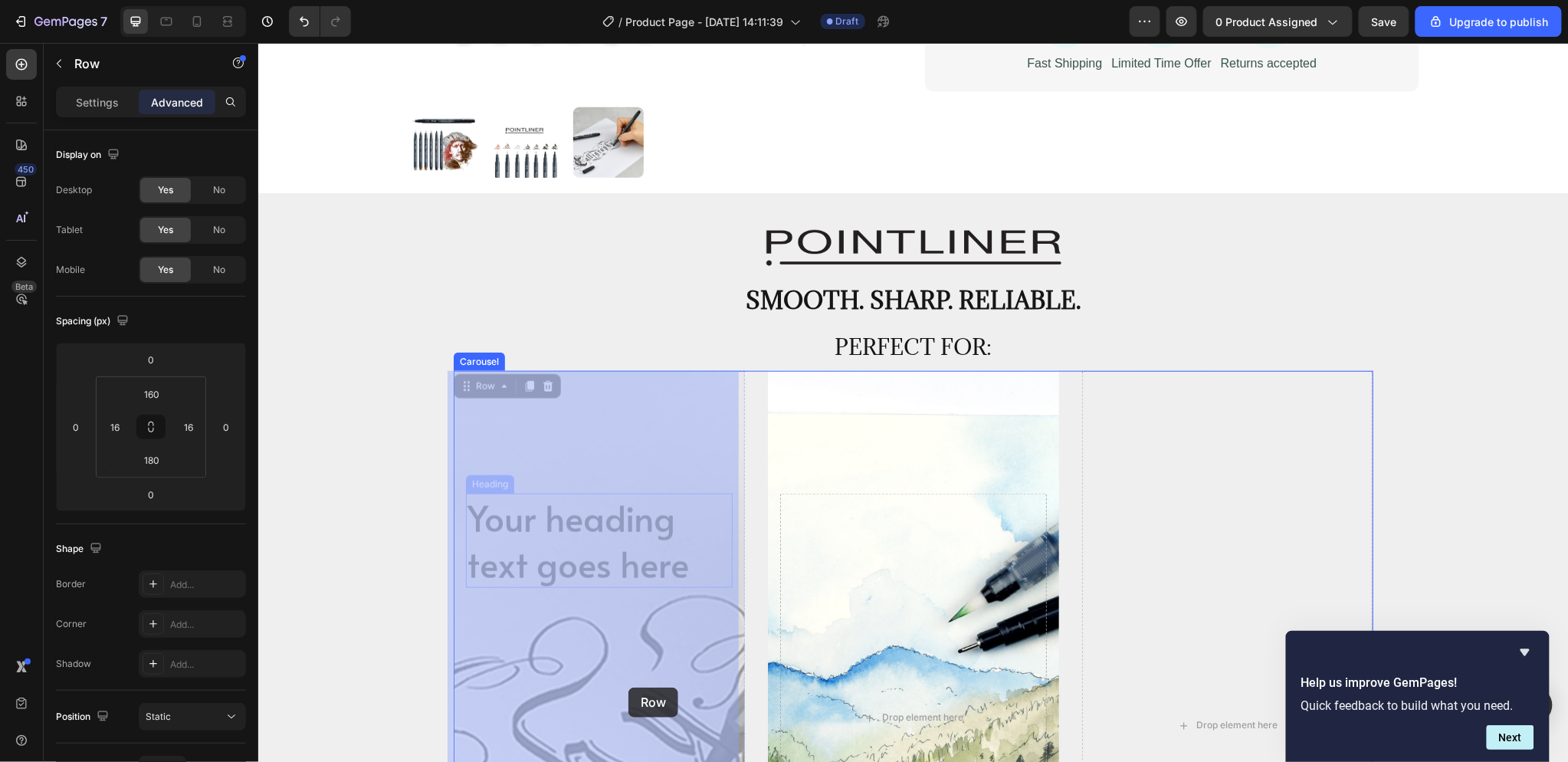
drag, startPoint x: 686, startPoint y: 491, endPoint x: 627, endPoint y: 657, distance: 176.2
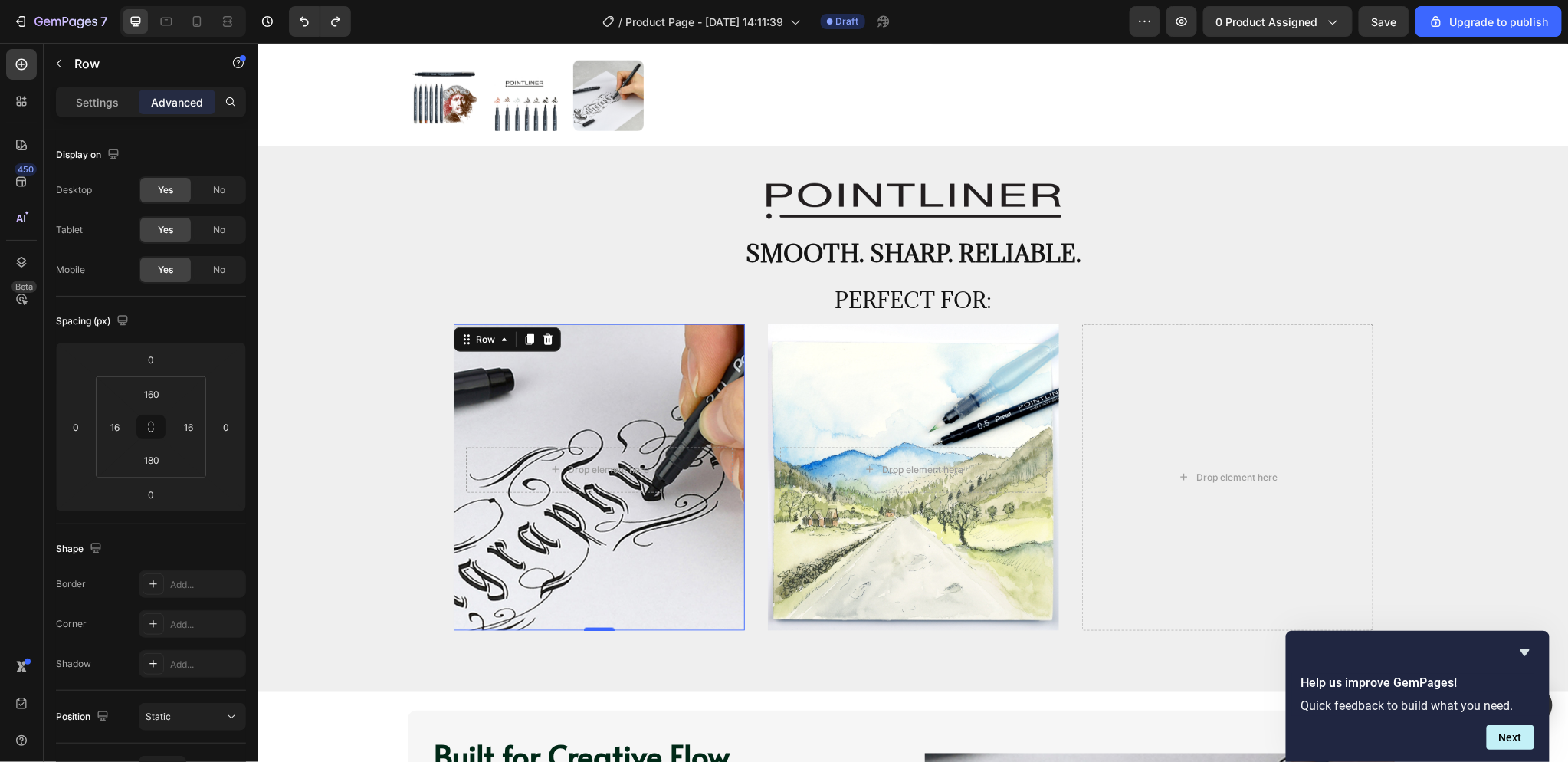
scroll to position [681, 0]
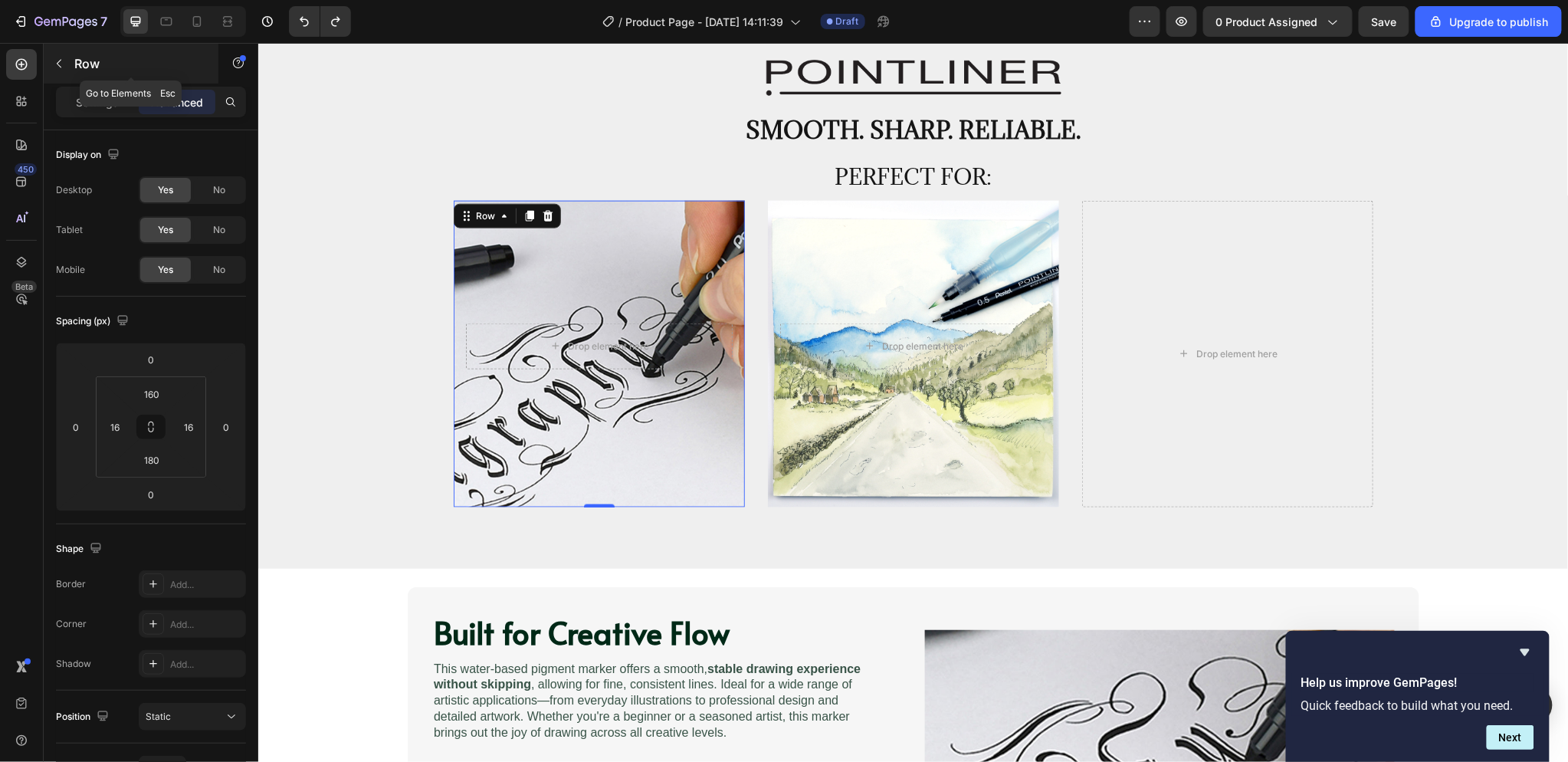
click at [60, 67] on icon "button" at bounding box center [58, 63] width 12 height 12
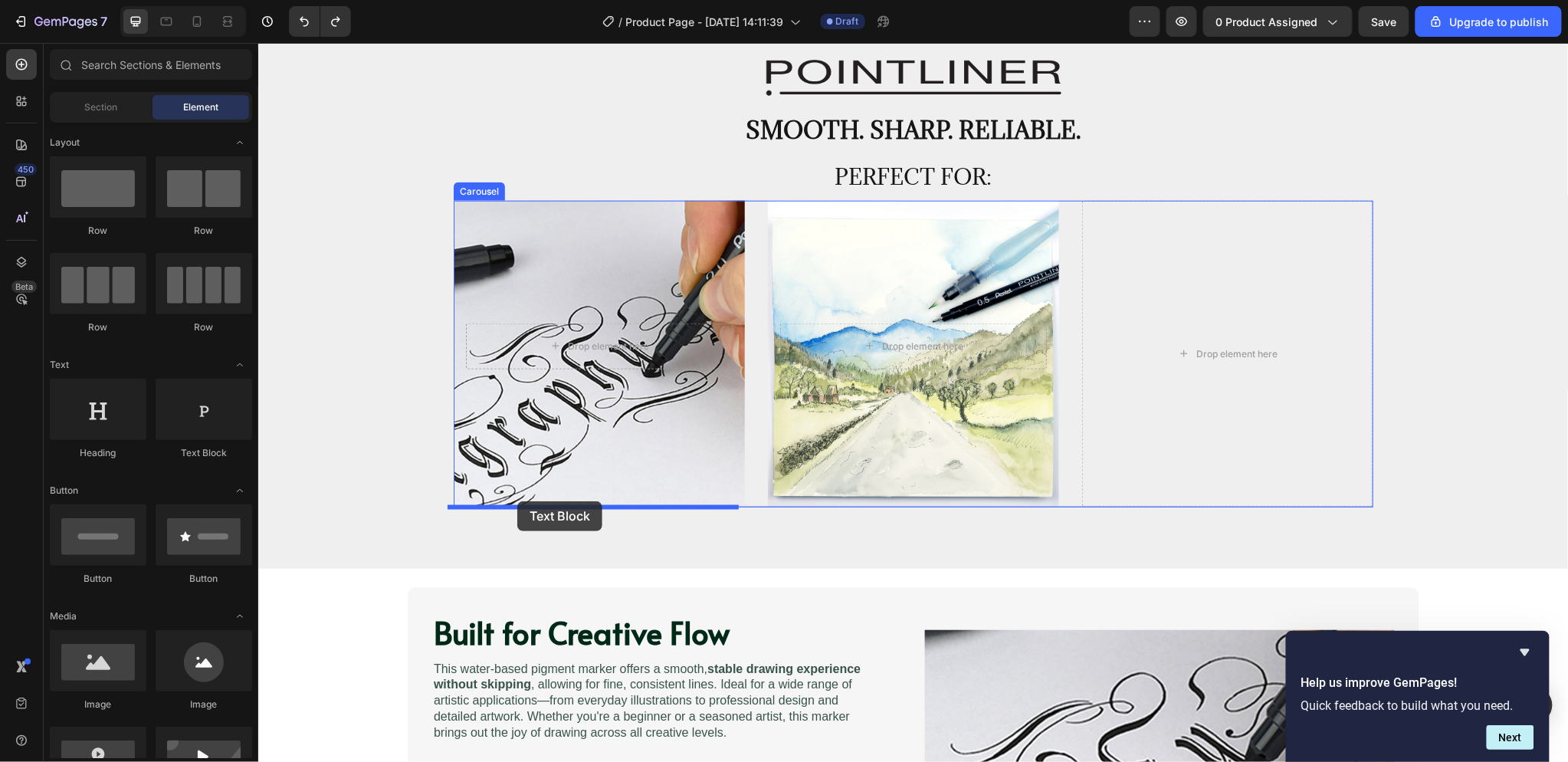
drag, startPoint x: 485, startPoint y: 447, endPoint x: 517, endPoint y: 501, distance: 62.8
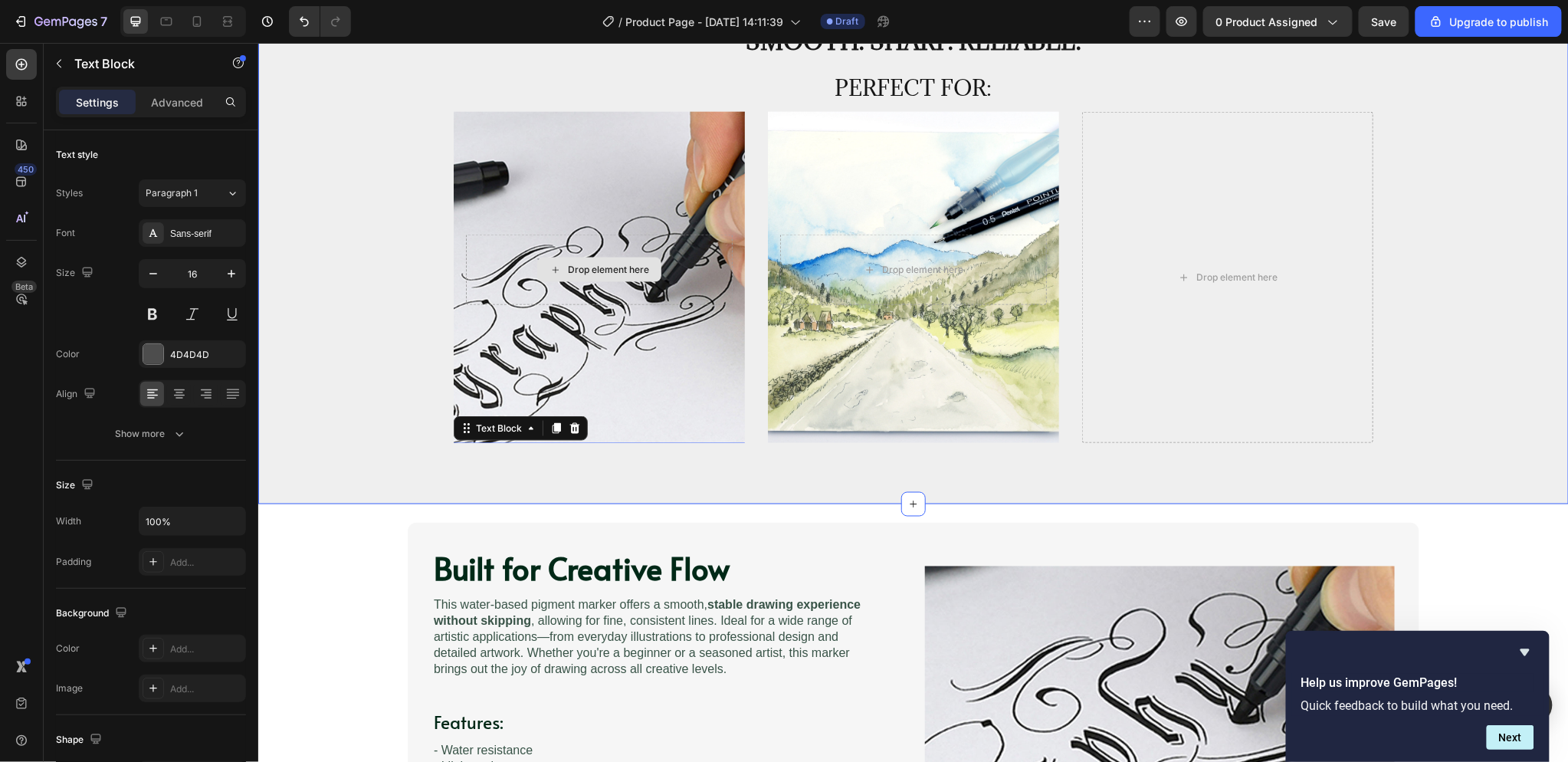
scroll to position [596, 0]
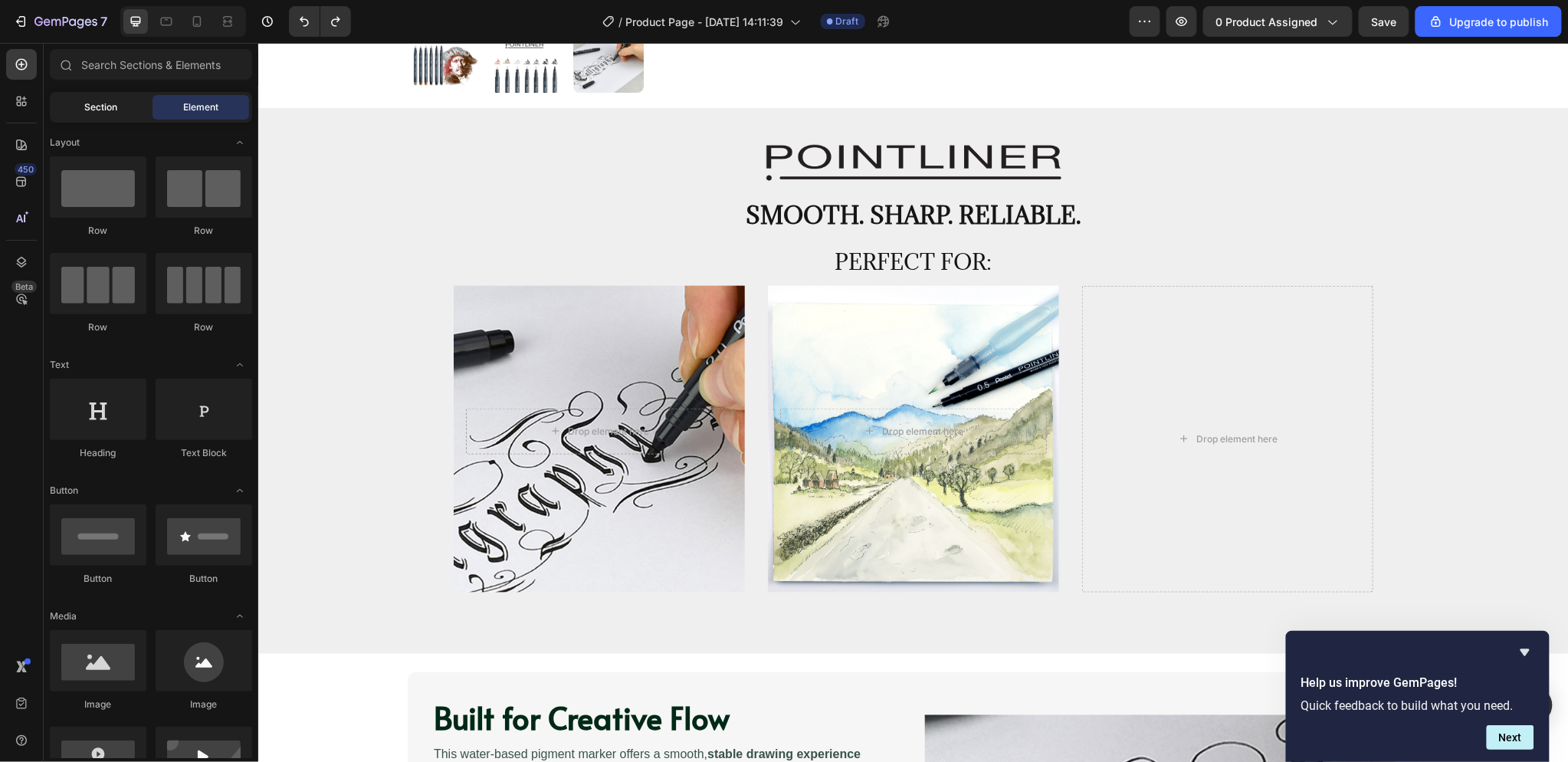
click at [82, 107] on div "Section" at bounding box center [101, 107] width 97 height 25
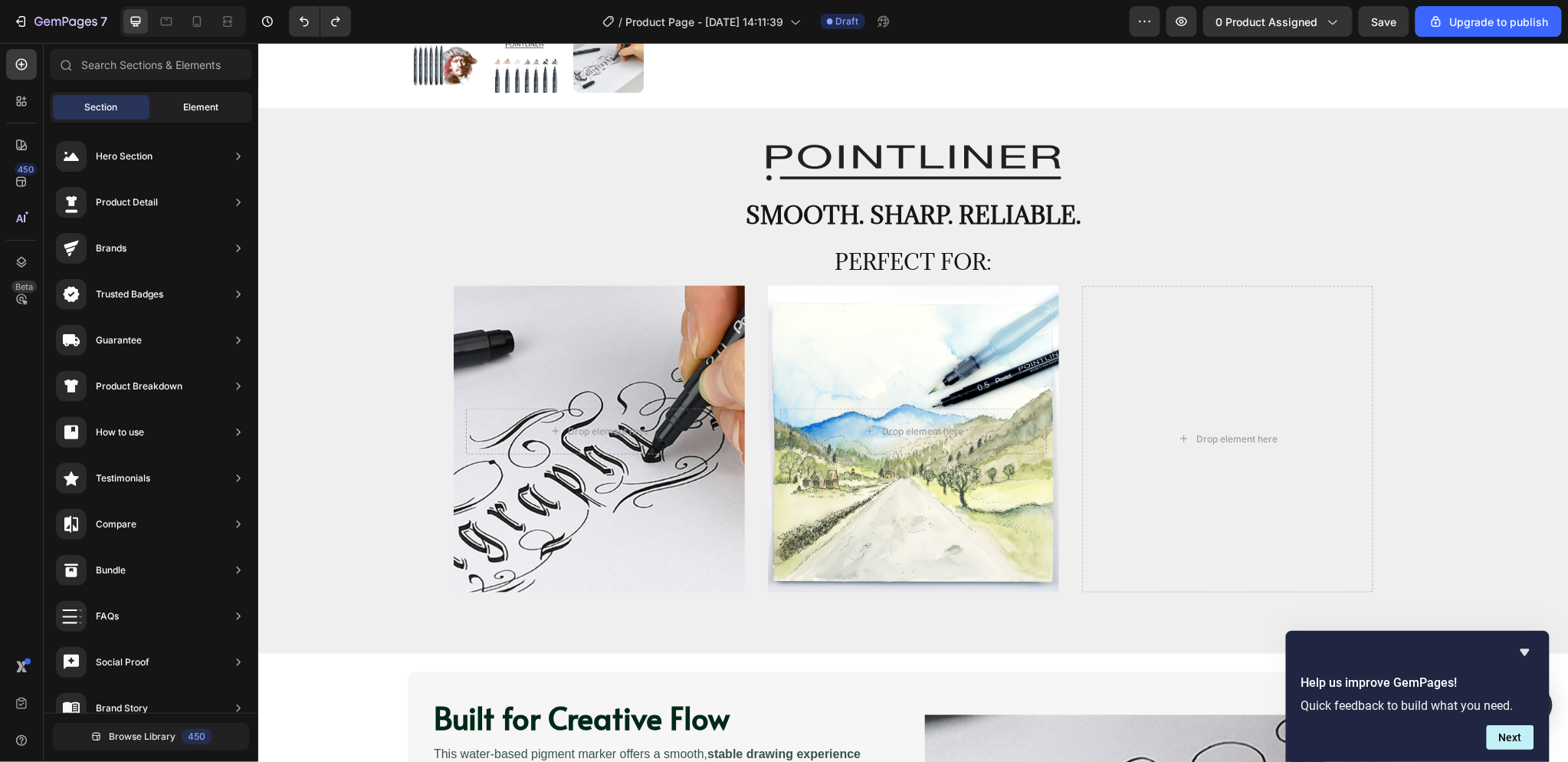
click at [186, 101] on span "Element" at bounding box center [201, 106] width 35 height 14
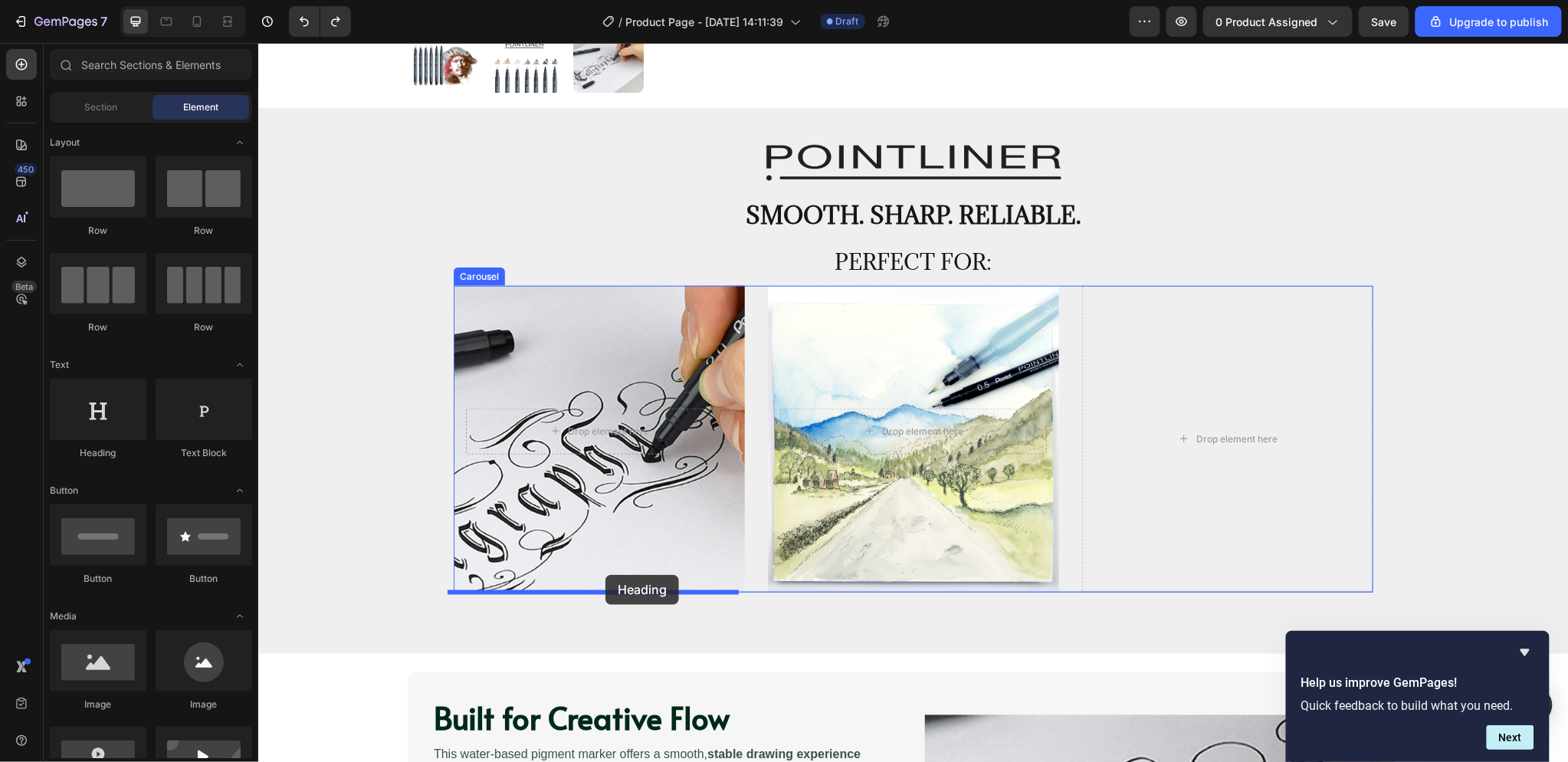
drag, startPoint x: 366, startPoint y: 463, endPoint x: 605, endPoint y: 574, distance: 263.5
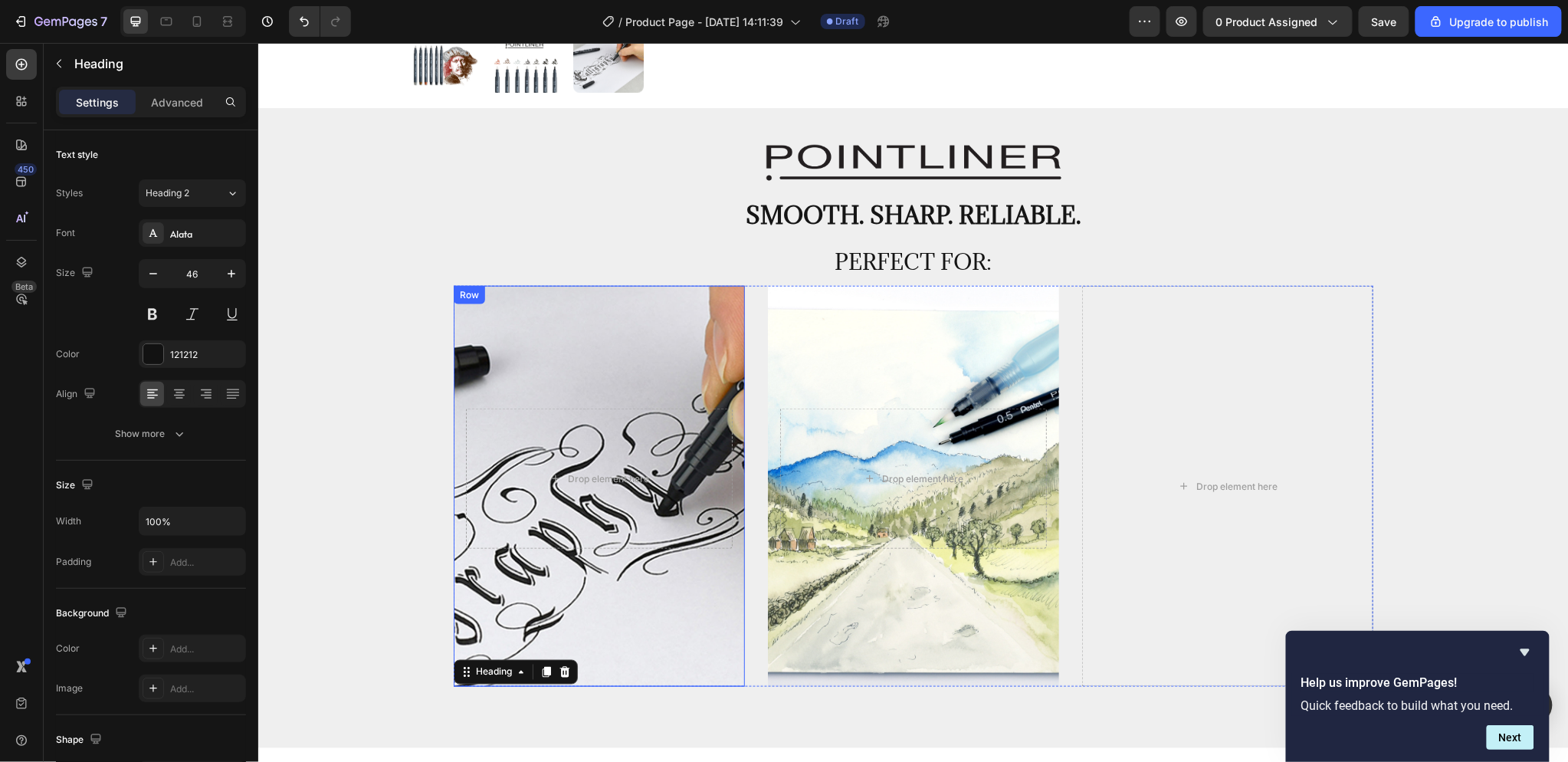
click at [651, 332] on div "Drop element here Row" at bounding box center [598, 486] width 291 height 402
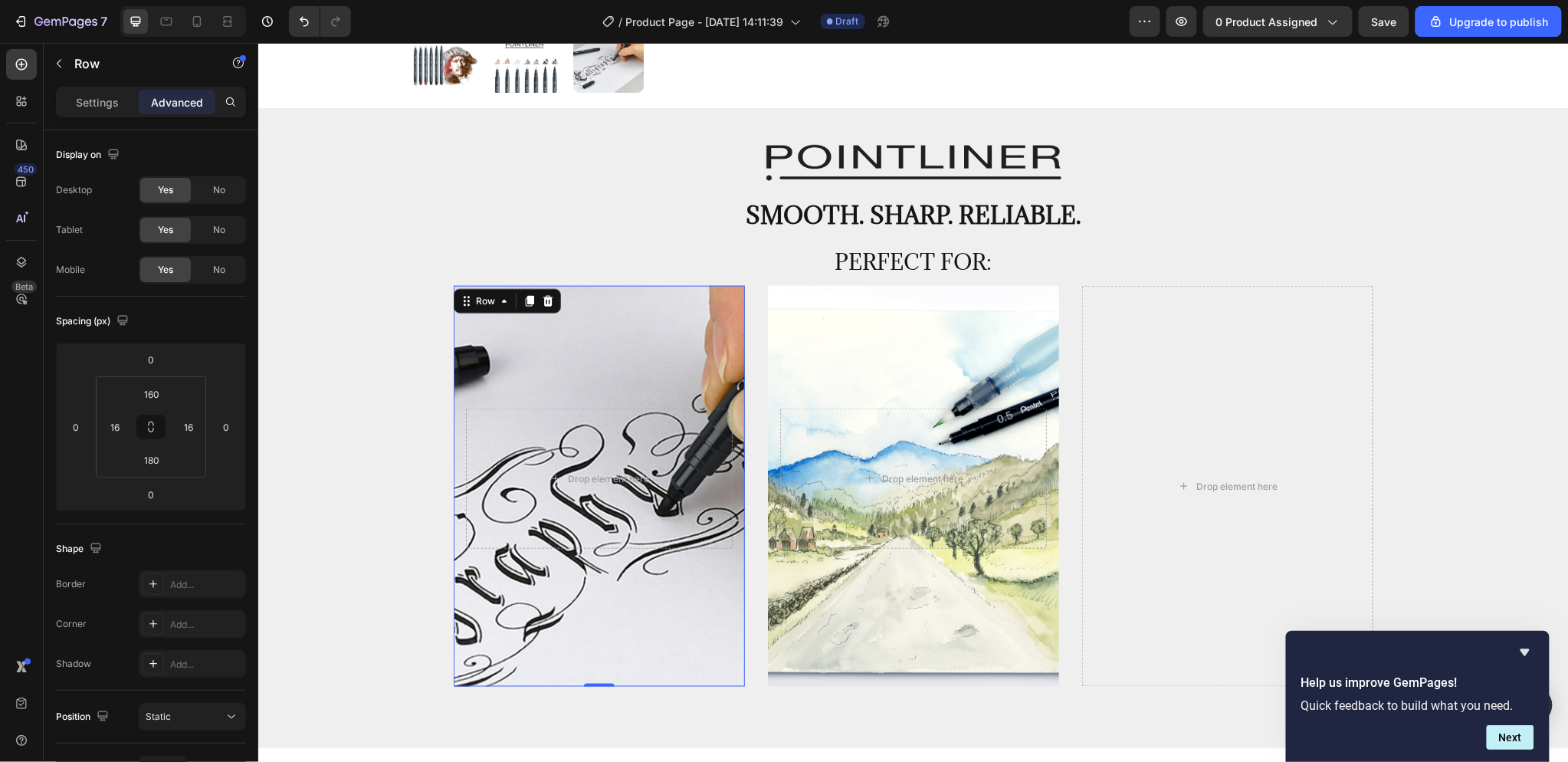
click at [651, 332] on div "Drop element here Row 0" at bounding box center [598, 486] width 291 height 402
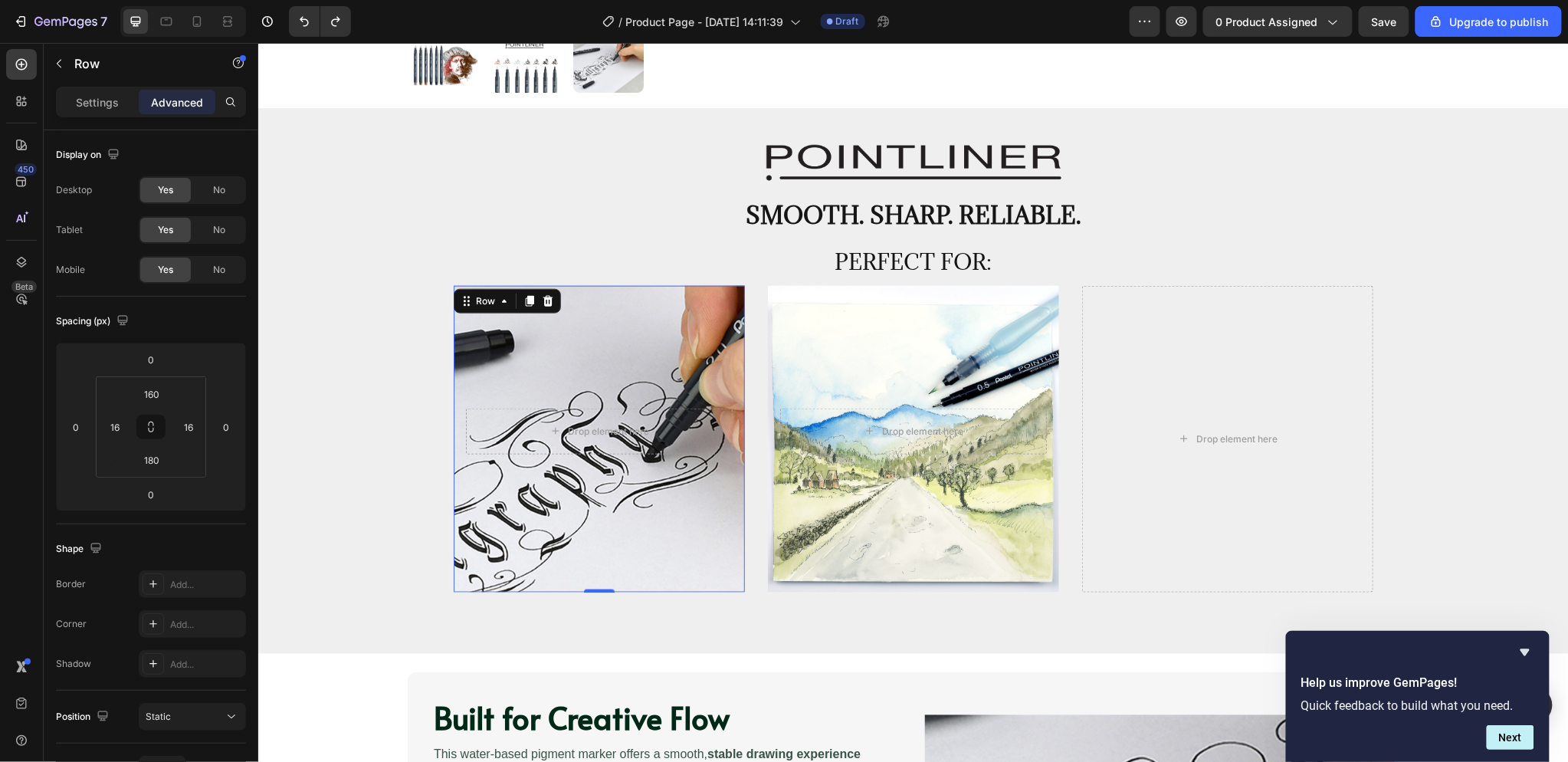
click at [632, 573] on div "Drop element here Row 0" at bounding box center [598, 438] width 291 height 307
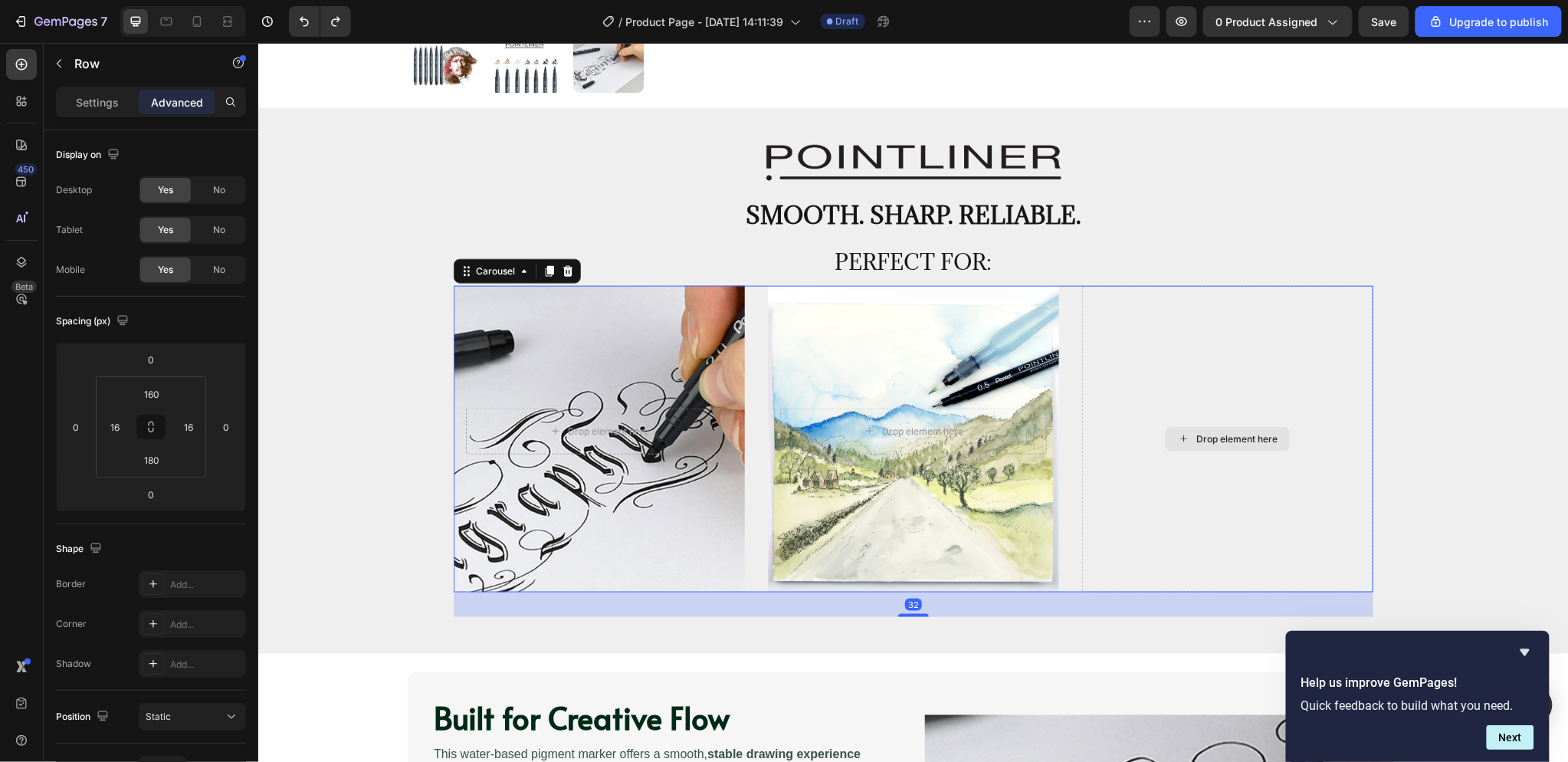
click at [1194, 378] on div "Drop element here" at bounding box center [1227, 438] width 291 height 307
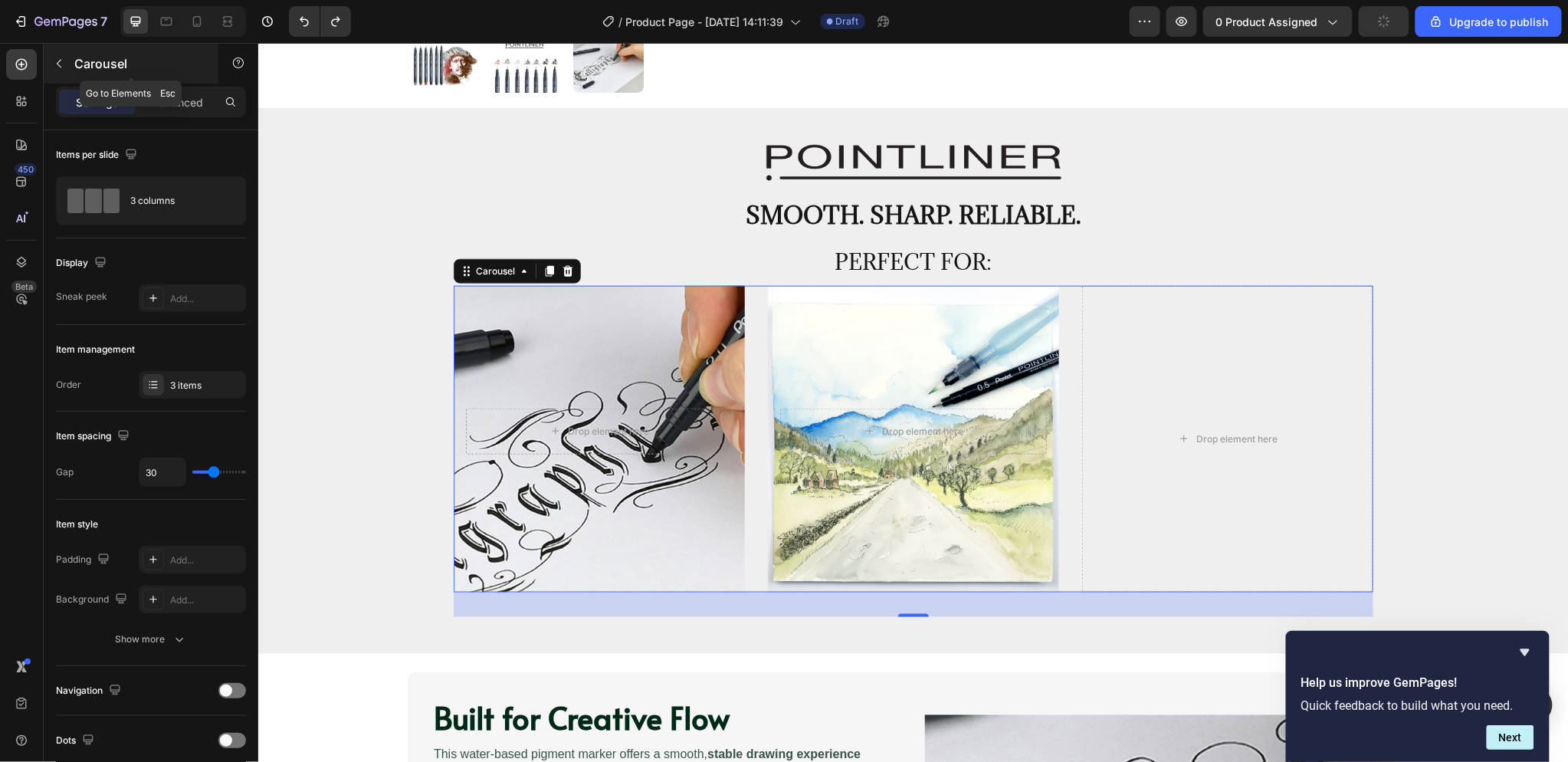
click at [62, 66] on icon "button" at bounding box center [58, 63] width 12 height 12
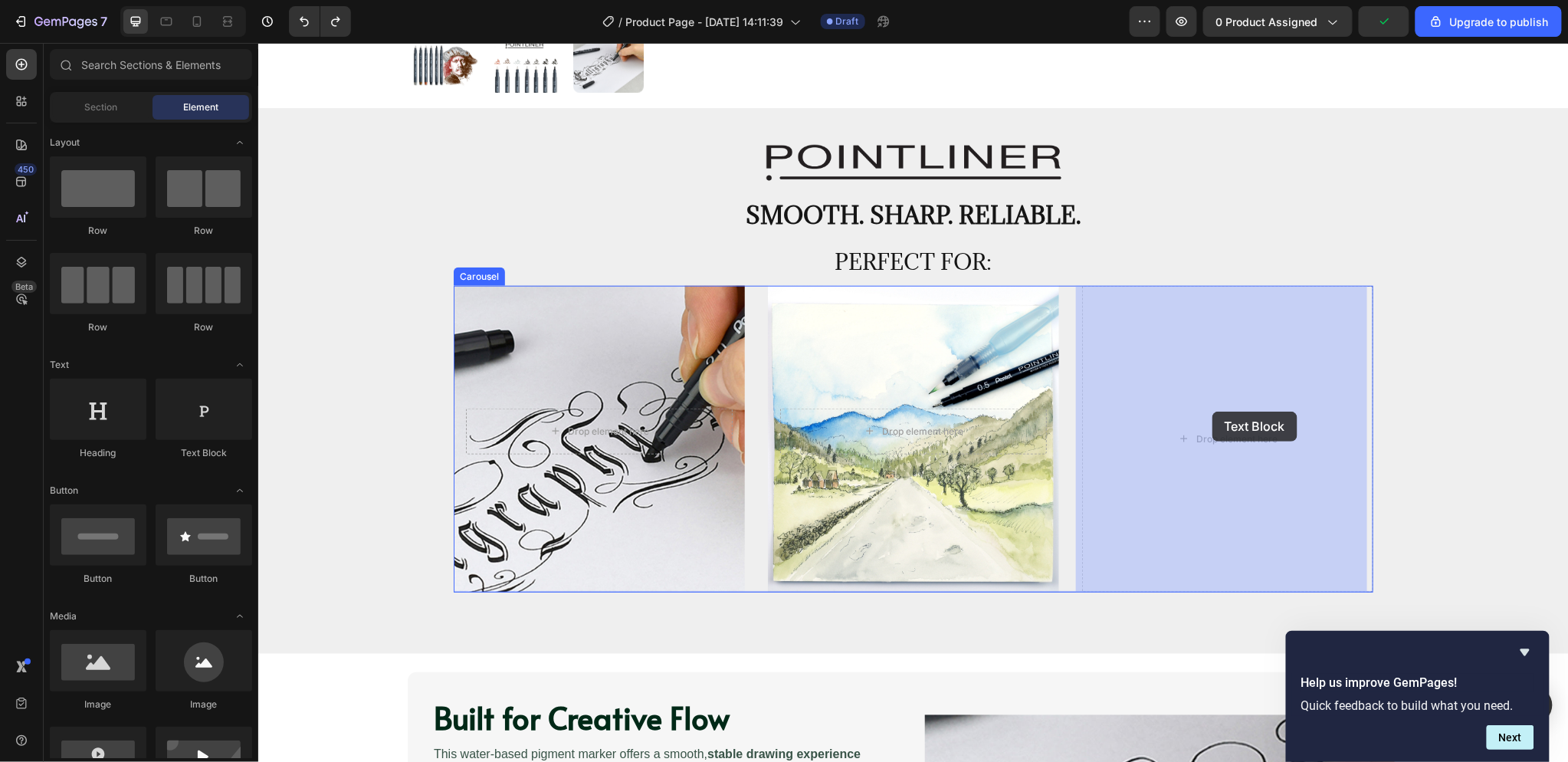
drag, startPoint x: 461, startPoint y: 470, endPoint x: 1211, endPoint y: 411, distance: 752.3
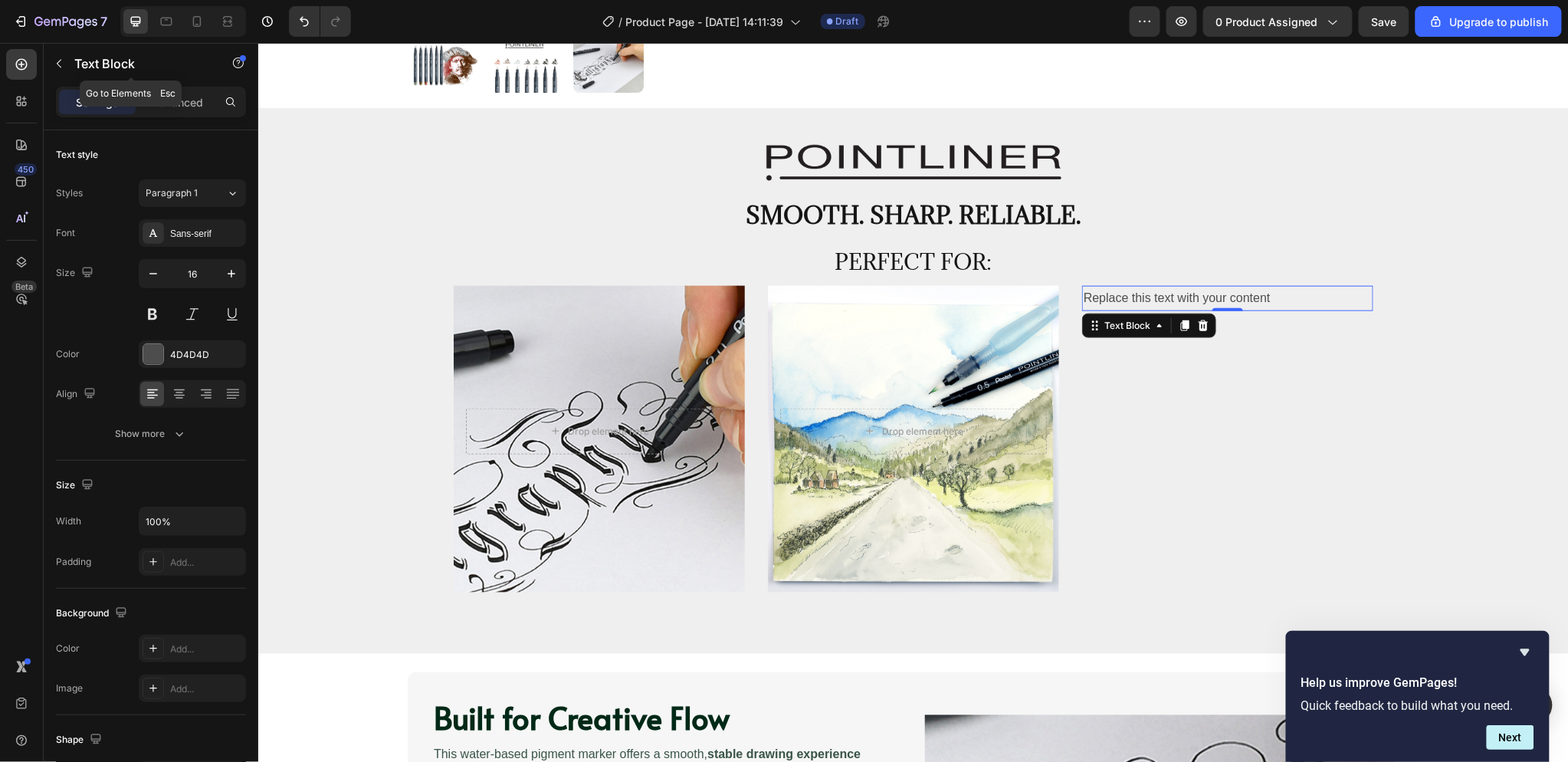
click at [57, 67] on icon "button" at bounding box center [58, 63] width 12 height 12
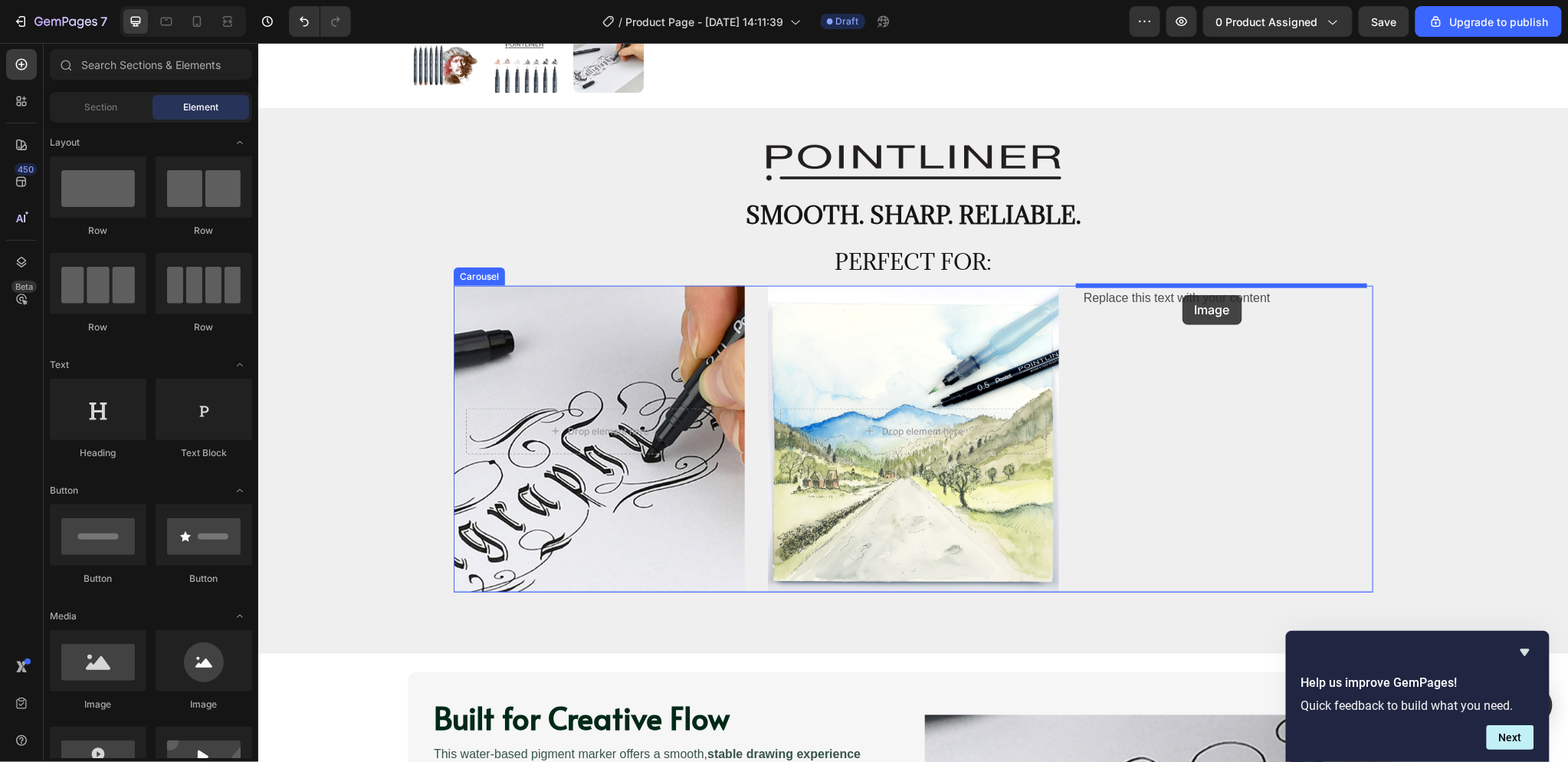
drag, startPoint x: 354, startPoint y: 720, endPoint x: 1182, endPoint y: 295, distance: 930.7
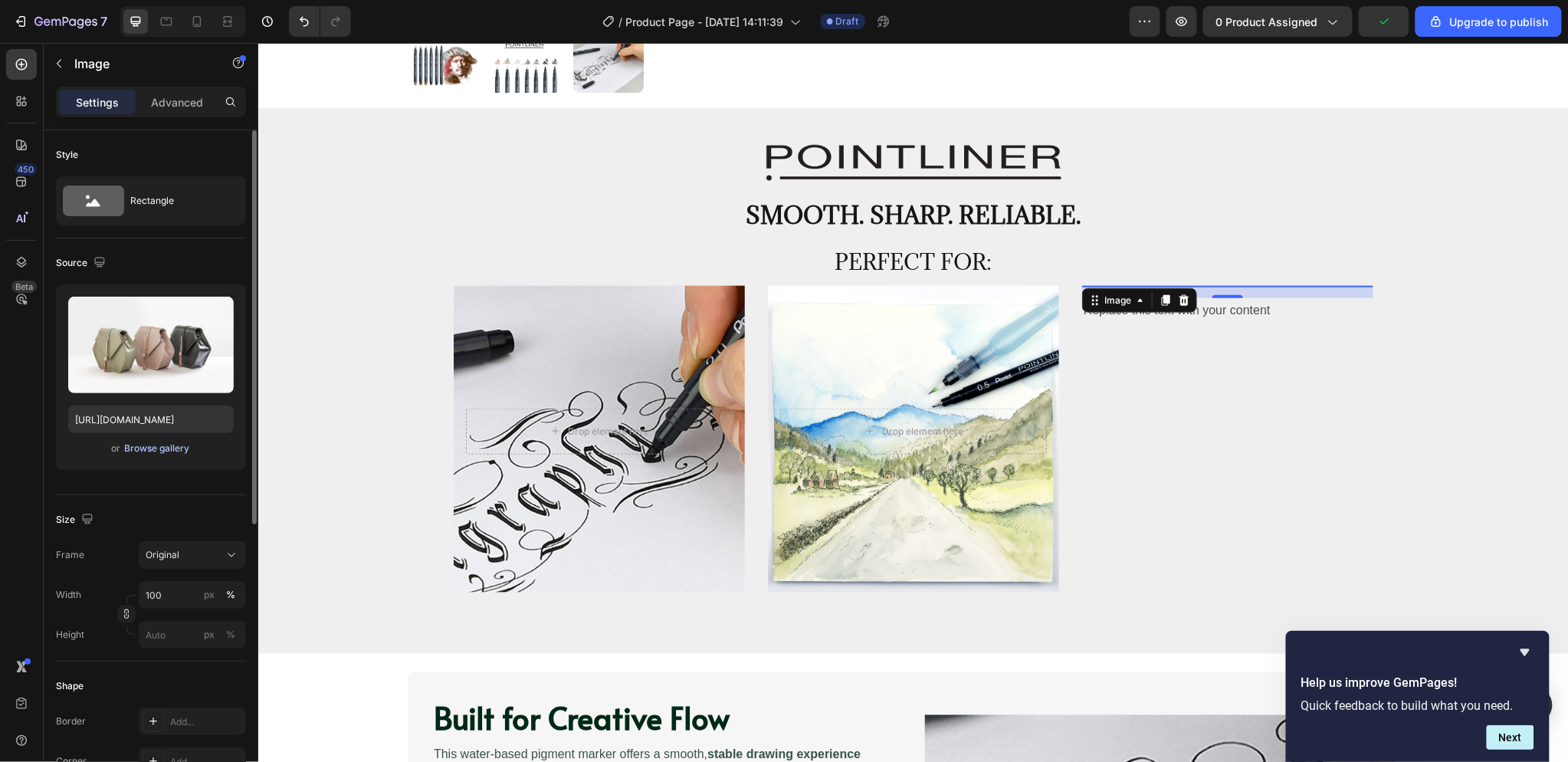
click at [161, 442] on div "Browse gallery" at bounding box center [157, 448] width 65 height 14
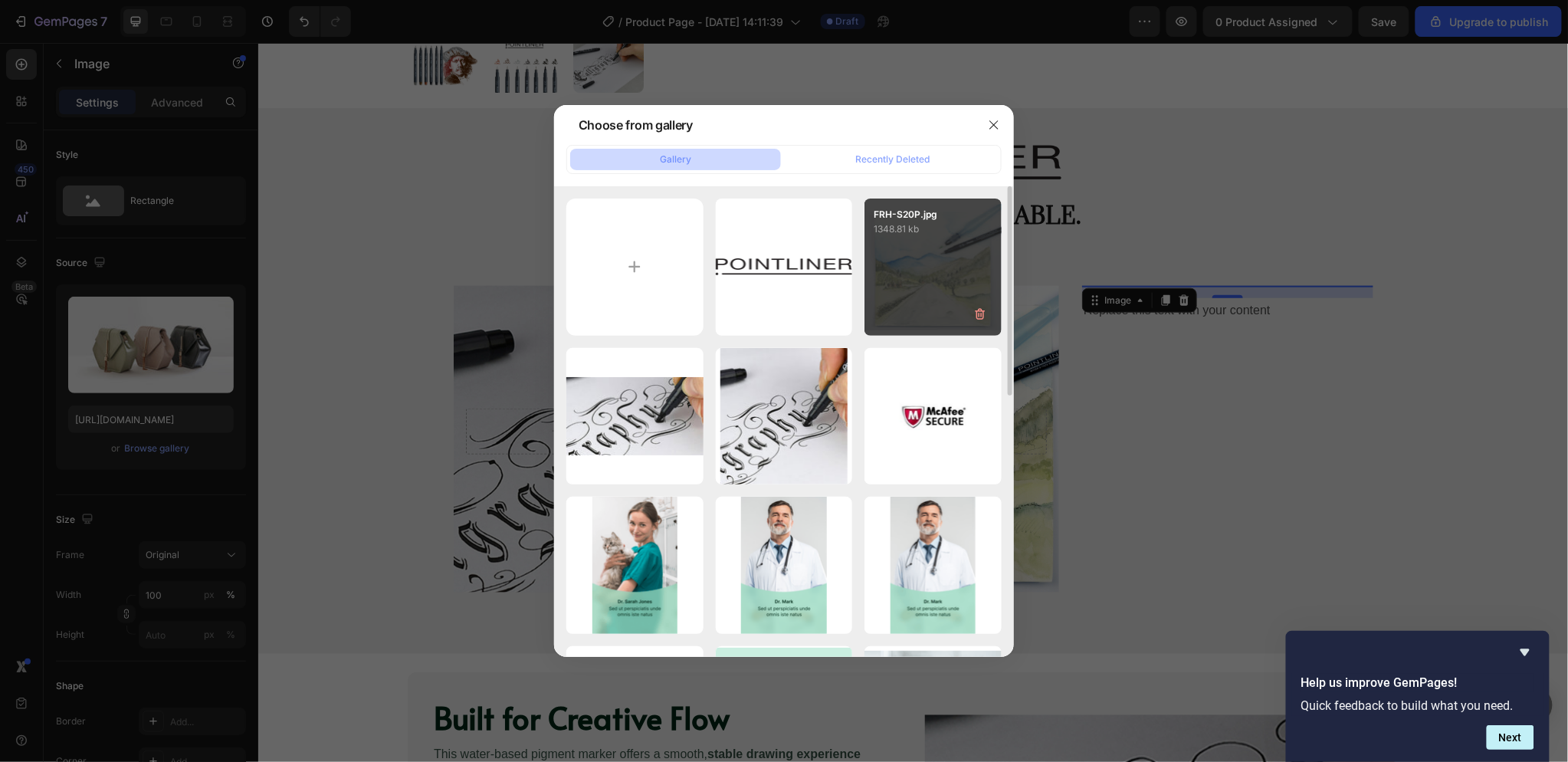
click at [918, 266] on div "FRH-S20P.jpg 1348.81 kb" at bounding box center [933, 267] width 137 height 137
type input "[URL][DOMAIN_NAME]"
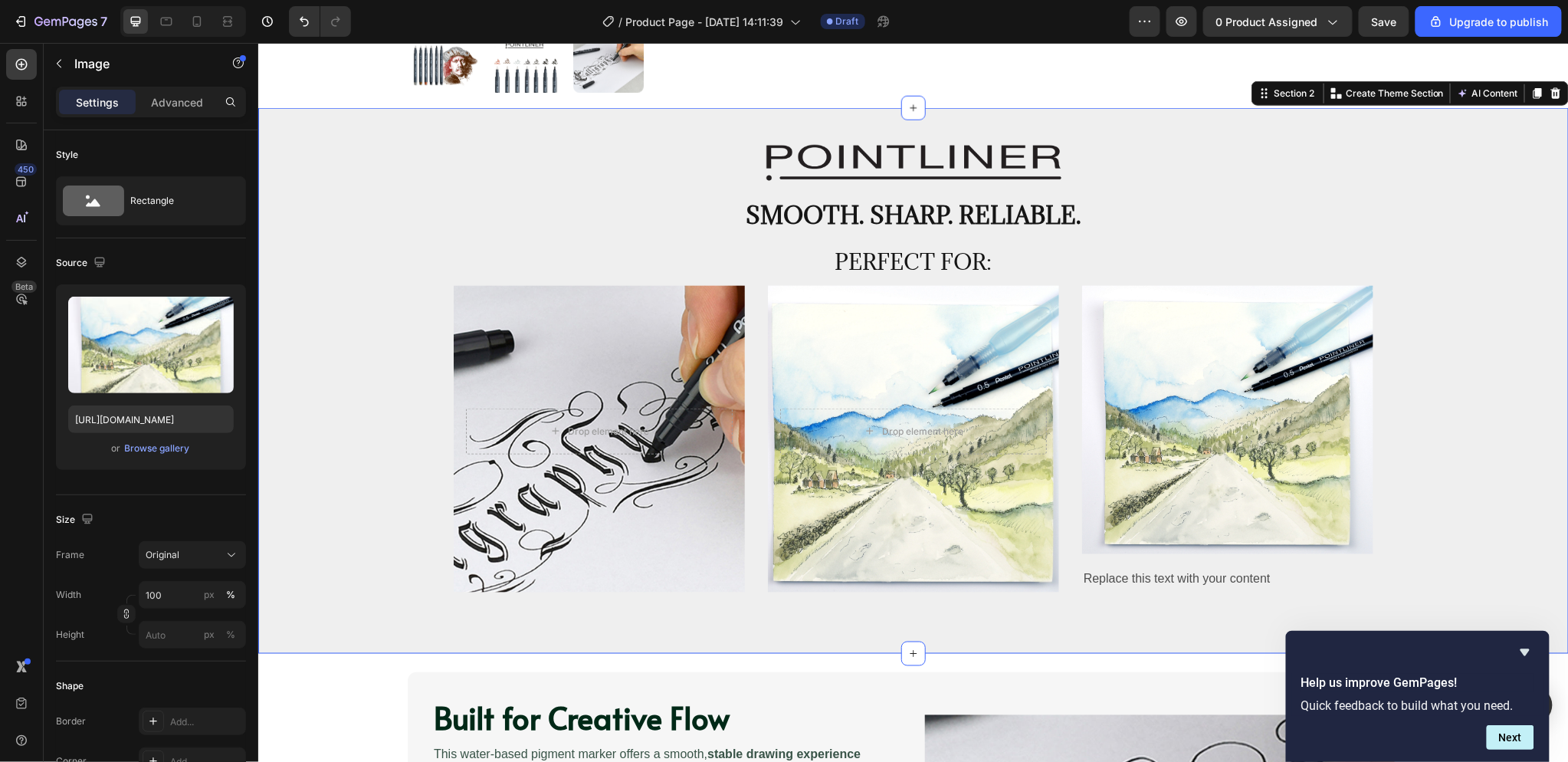
click at [1472, 385] on div "Drop element here Row Drop element here Row Image Replace this text with your c…" at bounding box center [912, 451] width 1287 height 331
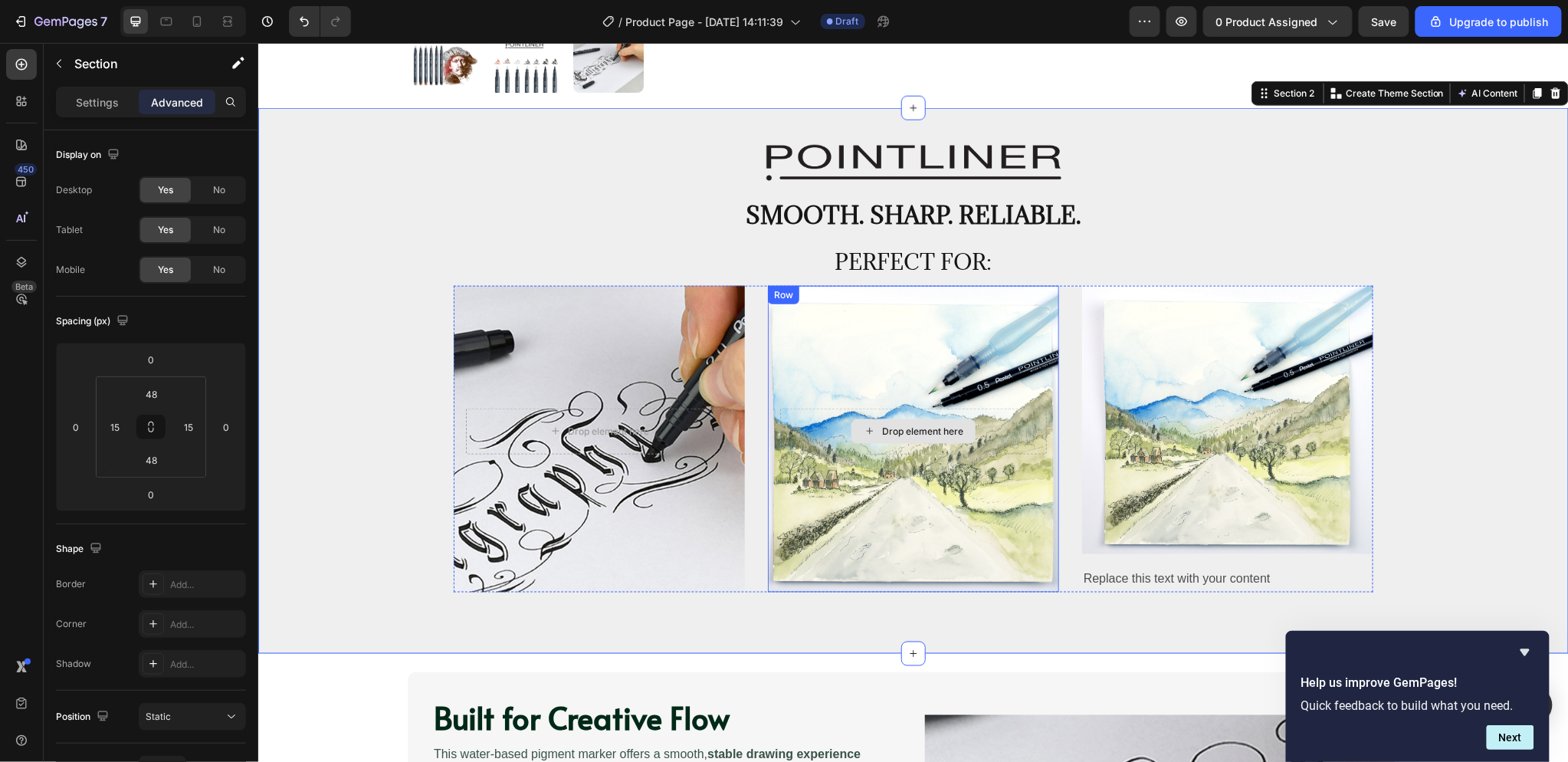
click at [992, 409] on div "Drop element here" at bounding box center [912, 431] width 266 height 46
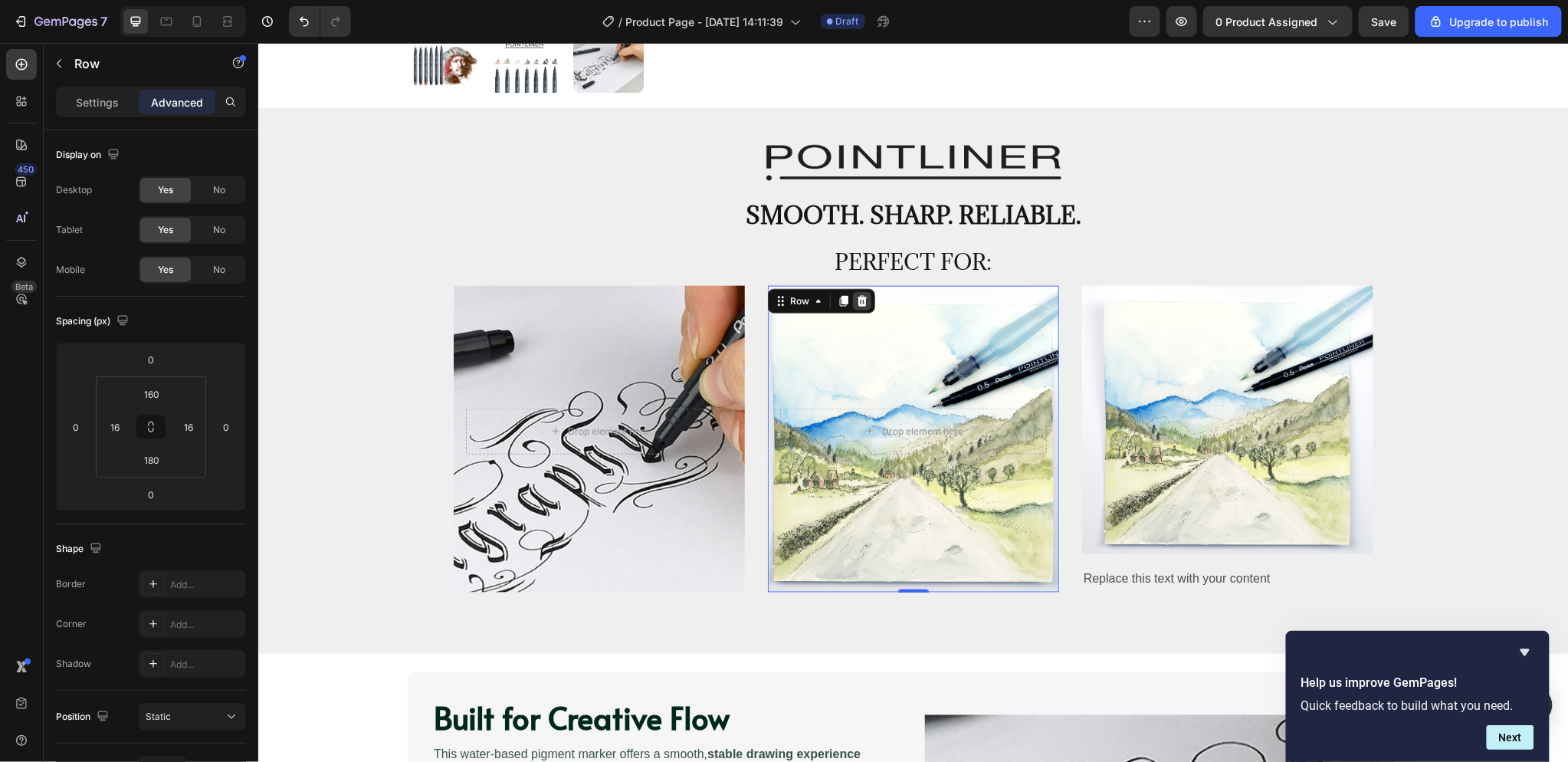
click at [857, 299] on icon at bounding box center [862, 300] width 10 height 10
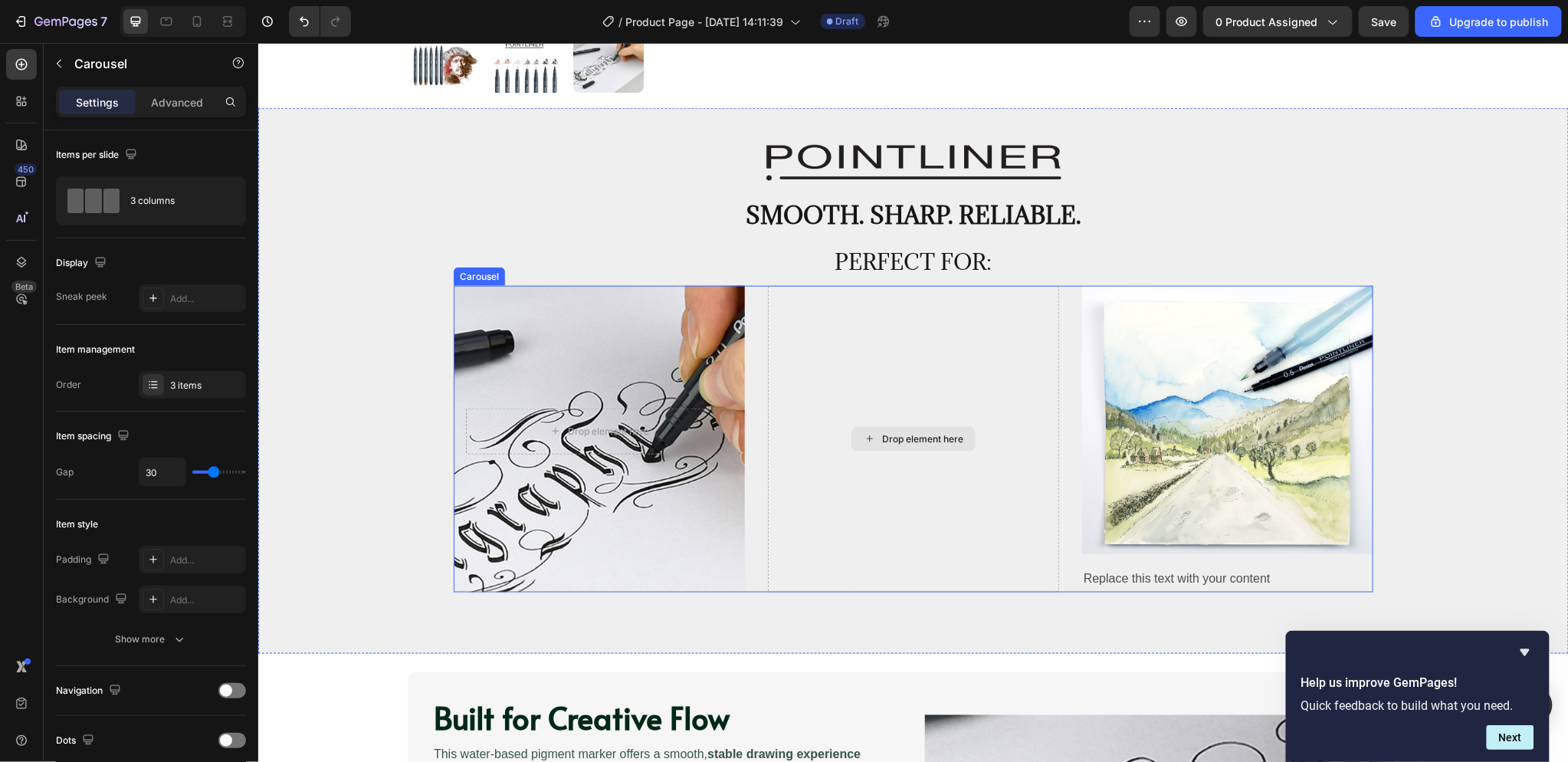
click at [992, 308] on div "Drop element here" at bounding box center [913, 438] width 291 height 307
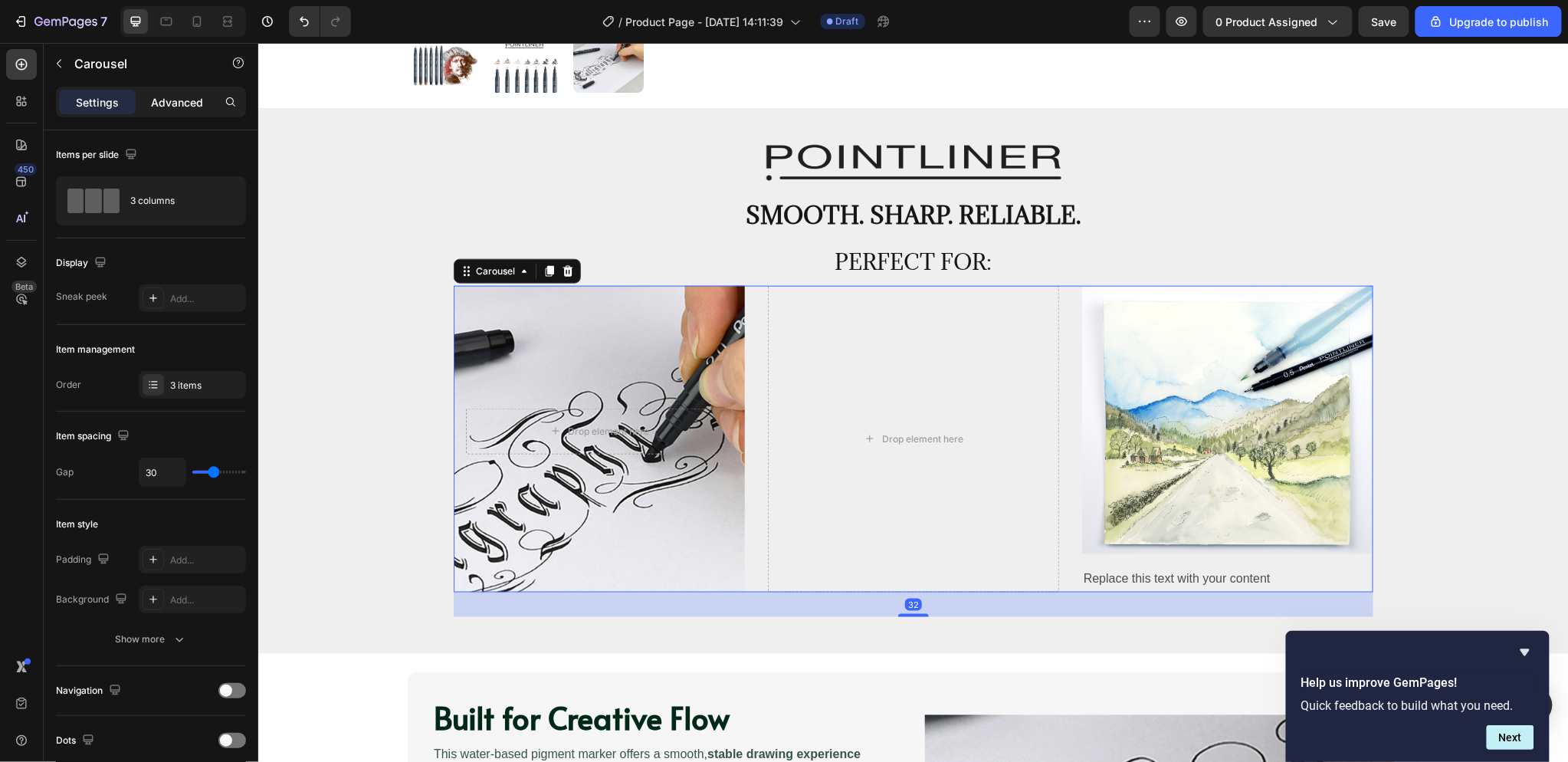
click at [178, 102] on p "Advanced" at bounding box center [177, 102] width 52 height 16
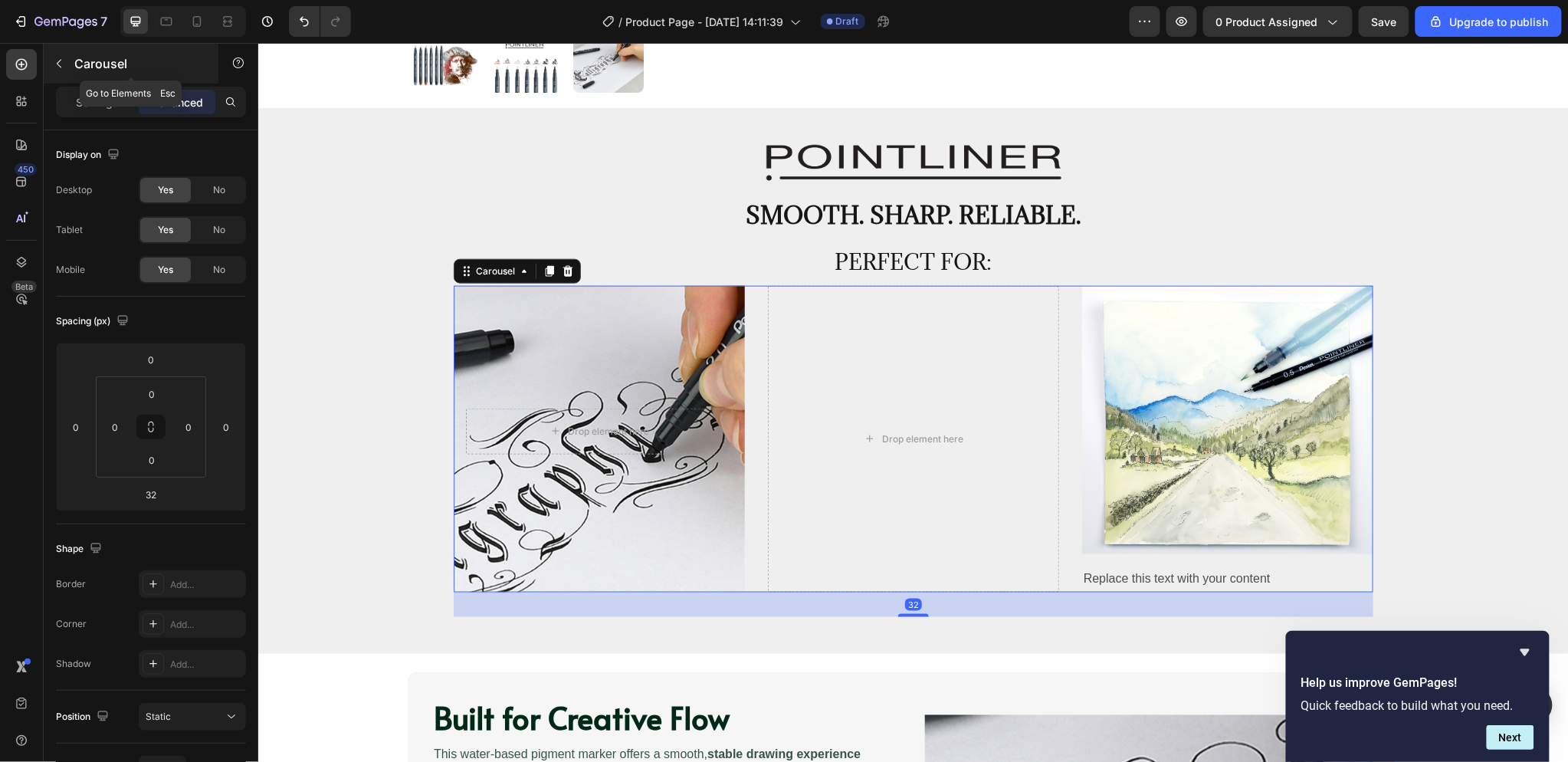
click at [57, 58] on icon "button" at bounding box center [58, 63] width 12 height 12
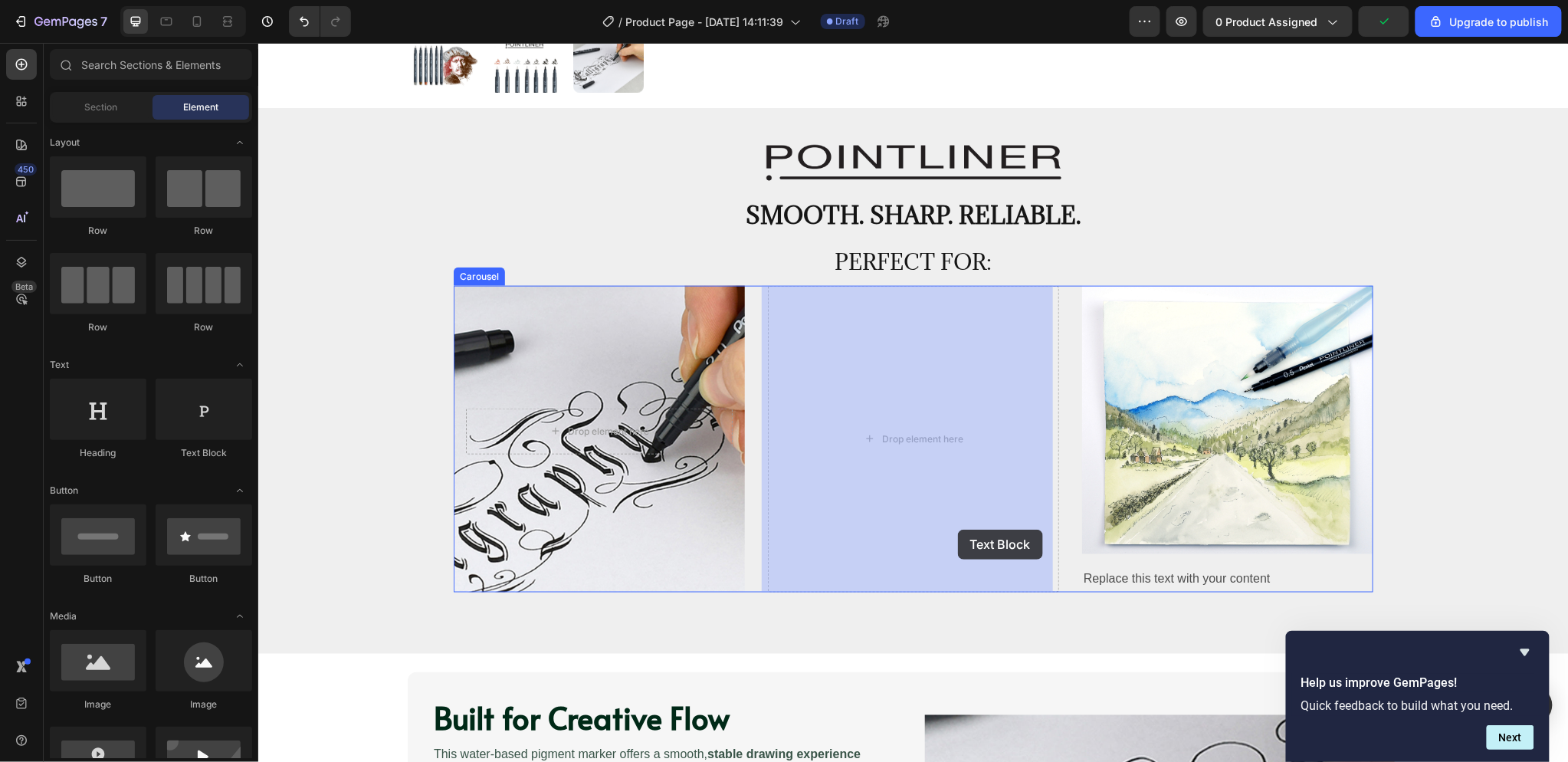
drag, startPoint x: 462, startPoint y: 461, endPoint x: 957, endPoint y: 529, distance: 499.6
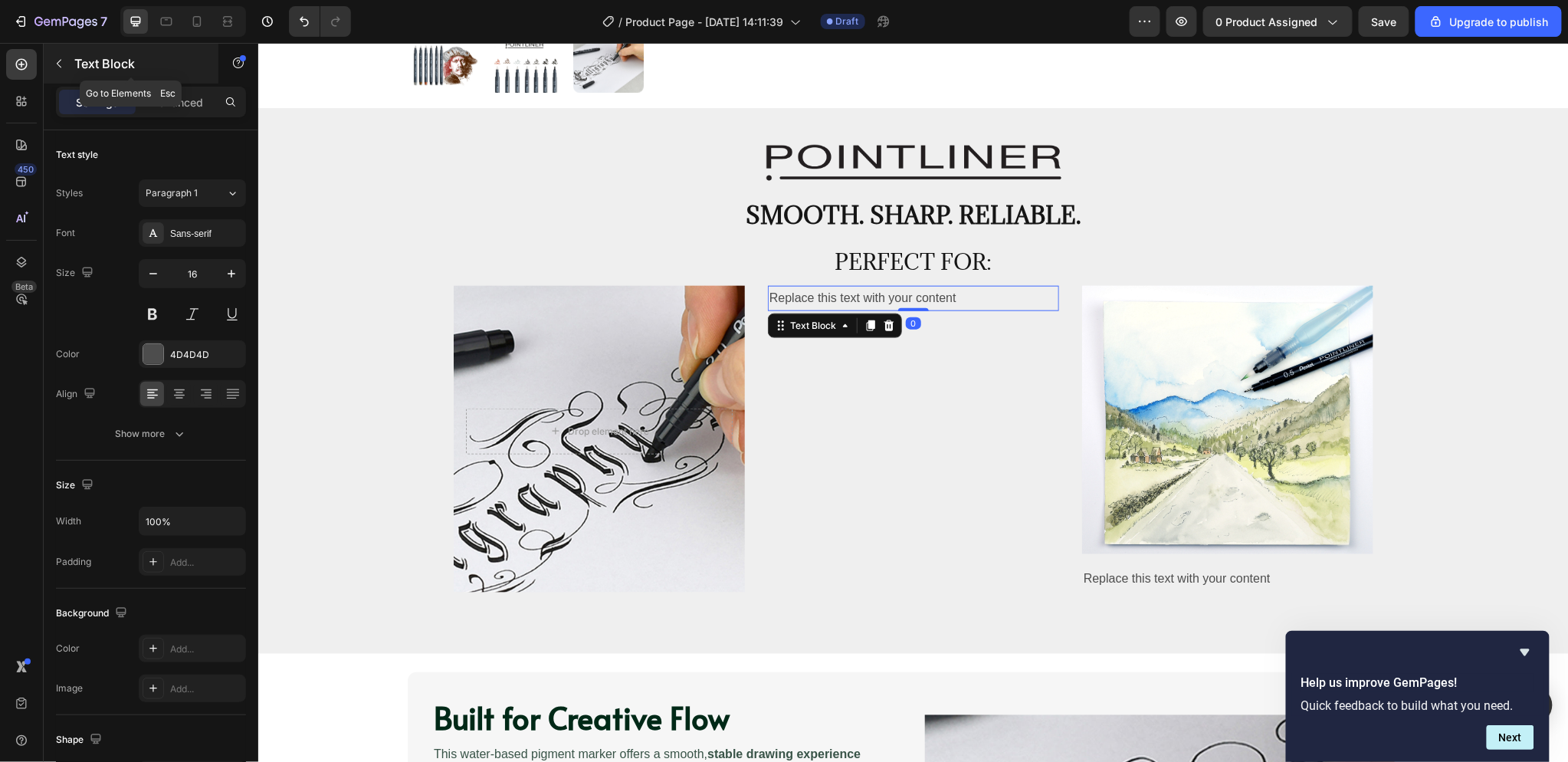
click at [54, 54] on button "button" at bounding box center [58, 63] width 25 height 25
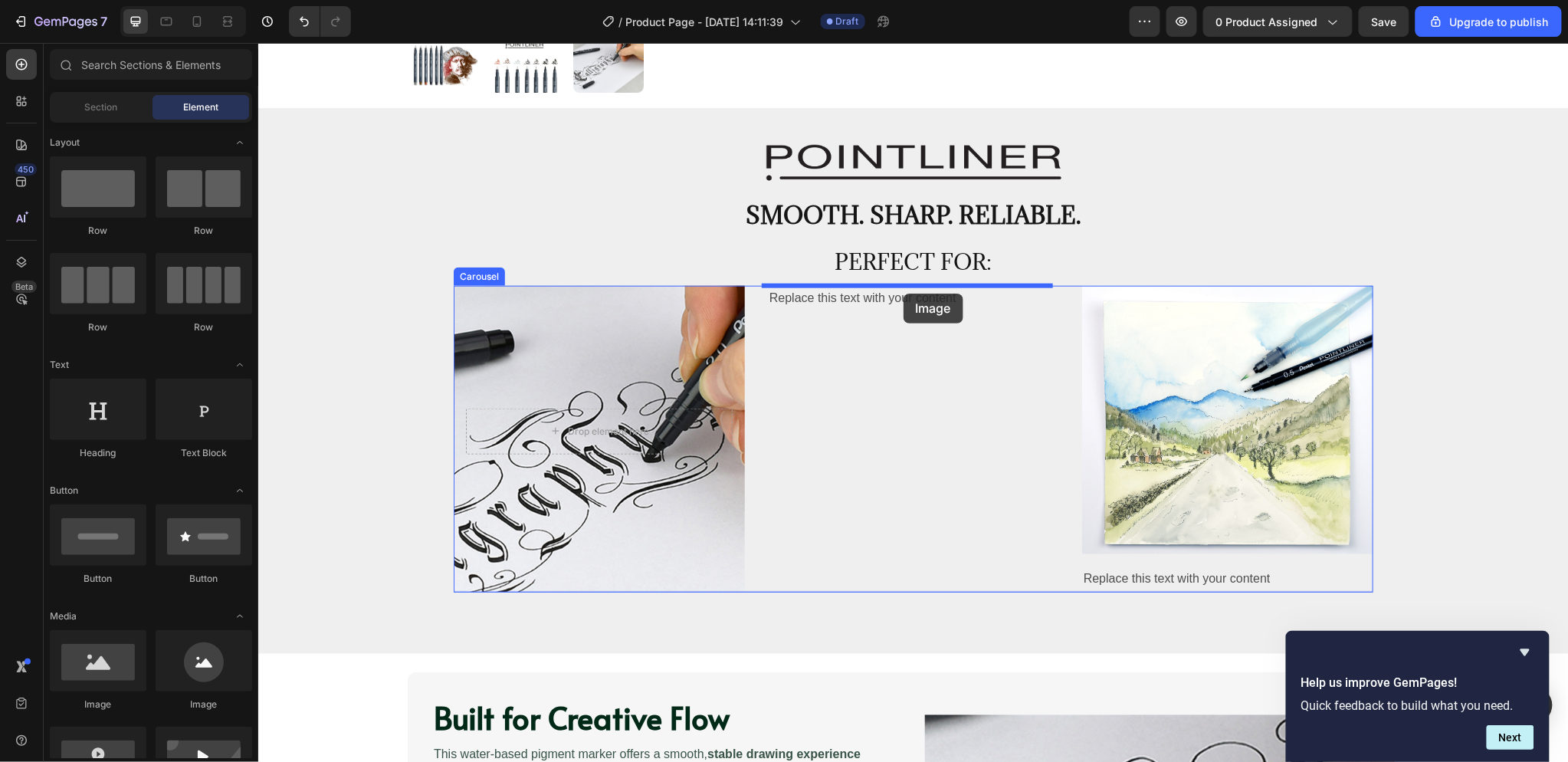
drag, startPoint x: 360, startPoint y: 697, endPoint x: 902, endPoint y: 293, distance: 676.0
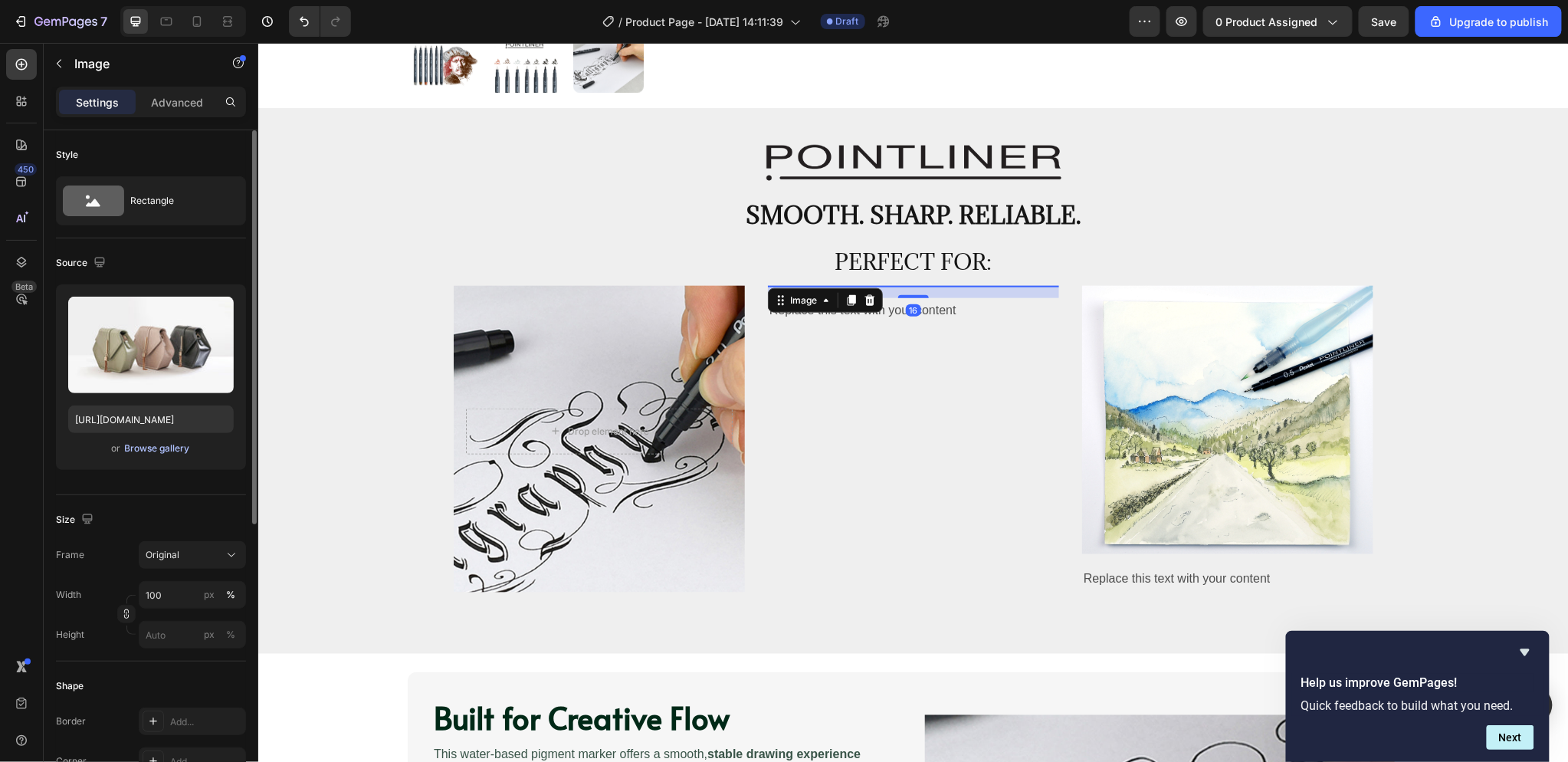
click at [166, 450] on div "Browse gallery" at bounding box center [157, 448] width 65 height 14
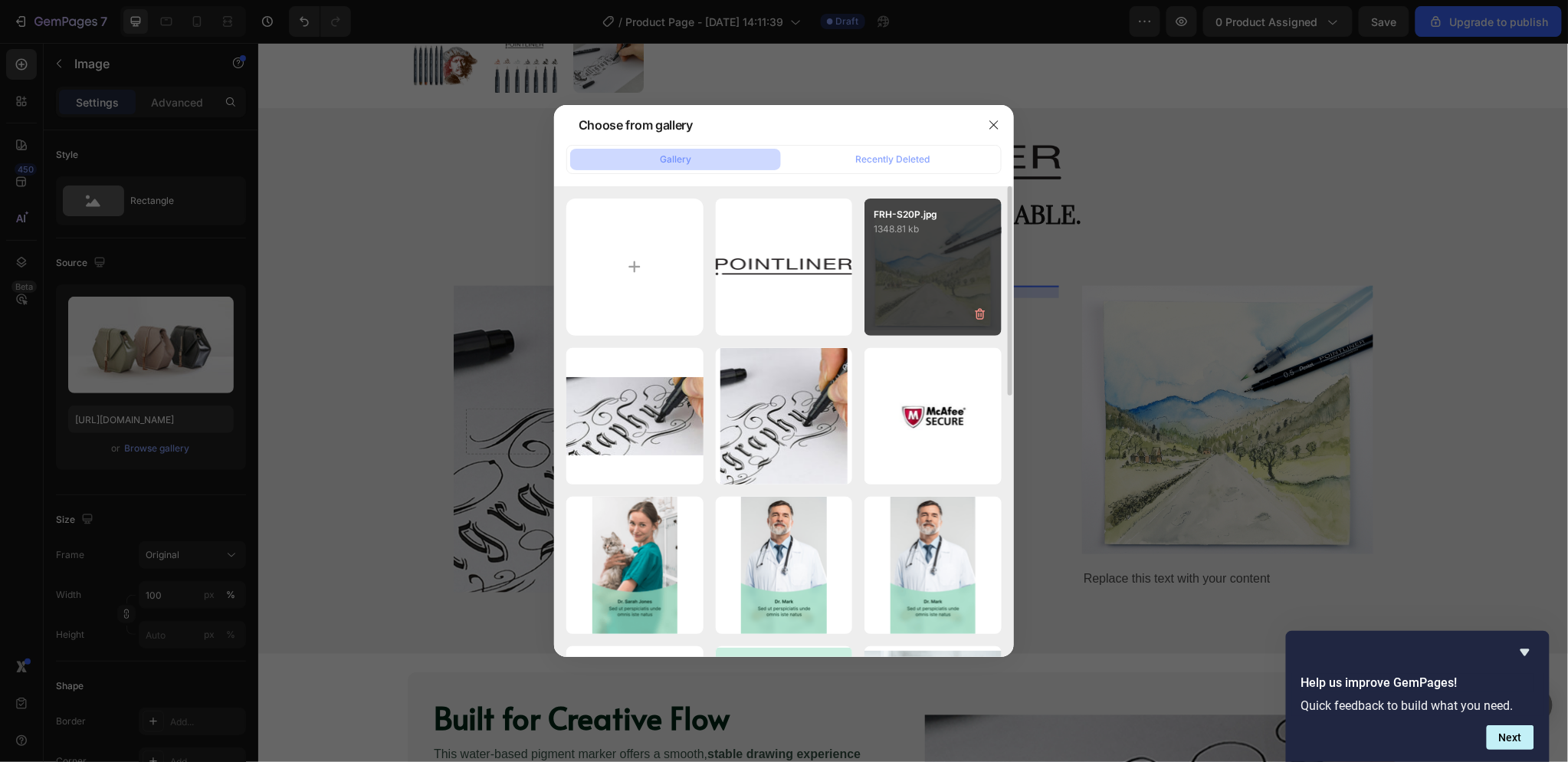
click at [910, 271] on div "FRH-S20P.jpg 1348.81 kb" at bounding box center [933, 267] width 137 height 137
type input "[URL][DOMAIN_NAME]"
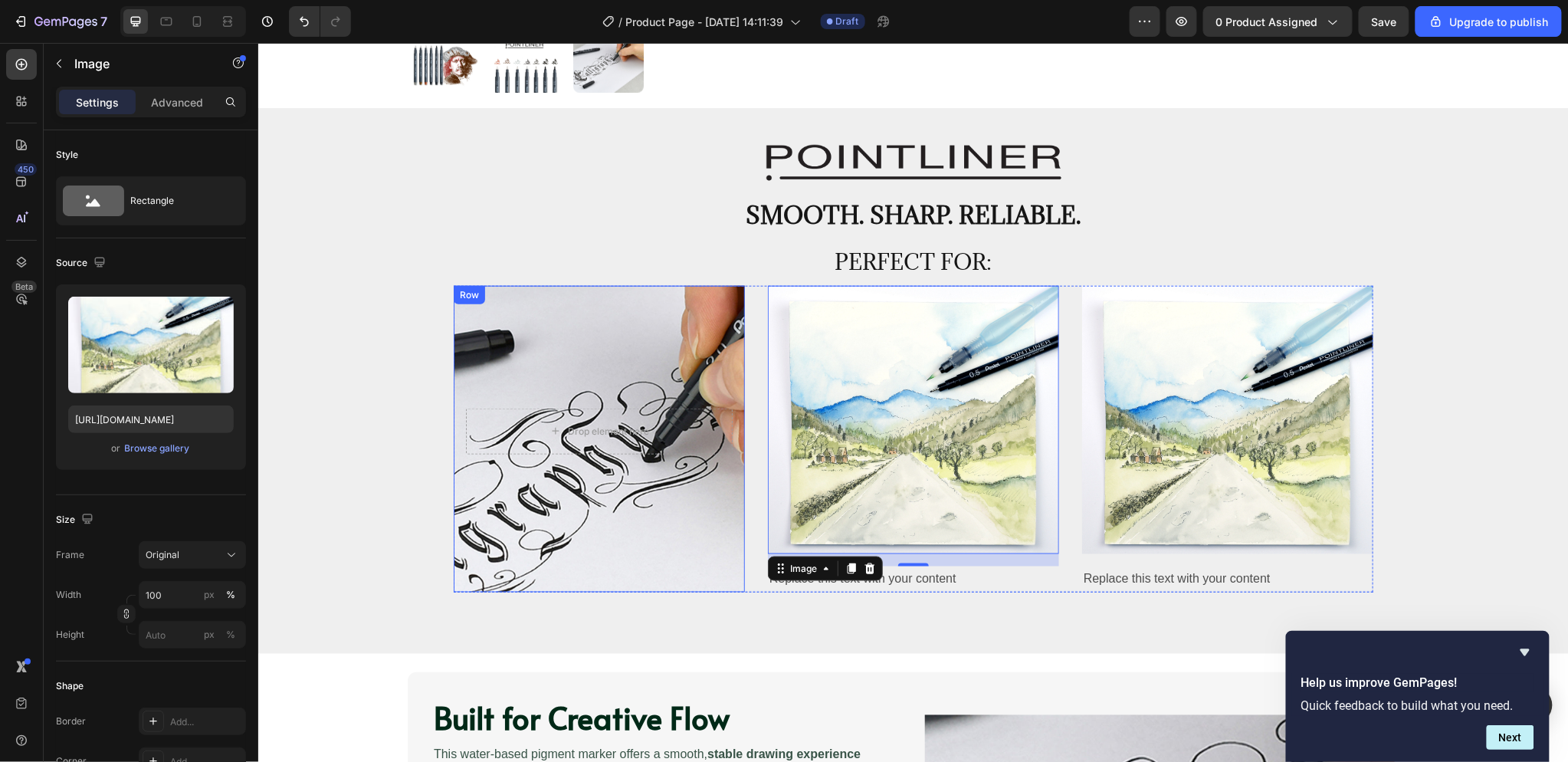
click at [711, 324] on div "Drop element here Row" at bounding box center [598, 438] width 291 height 307
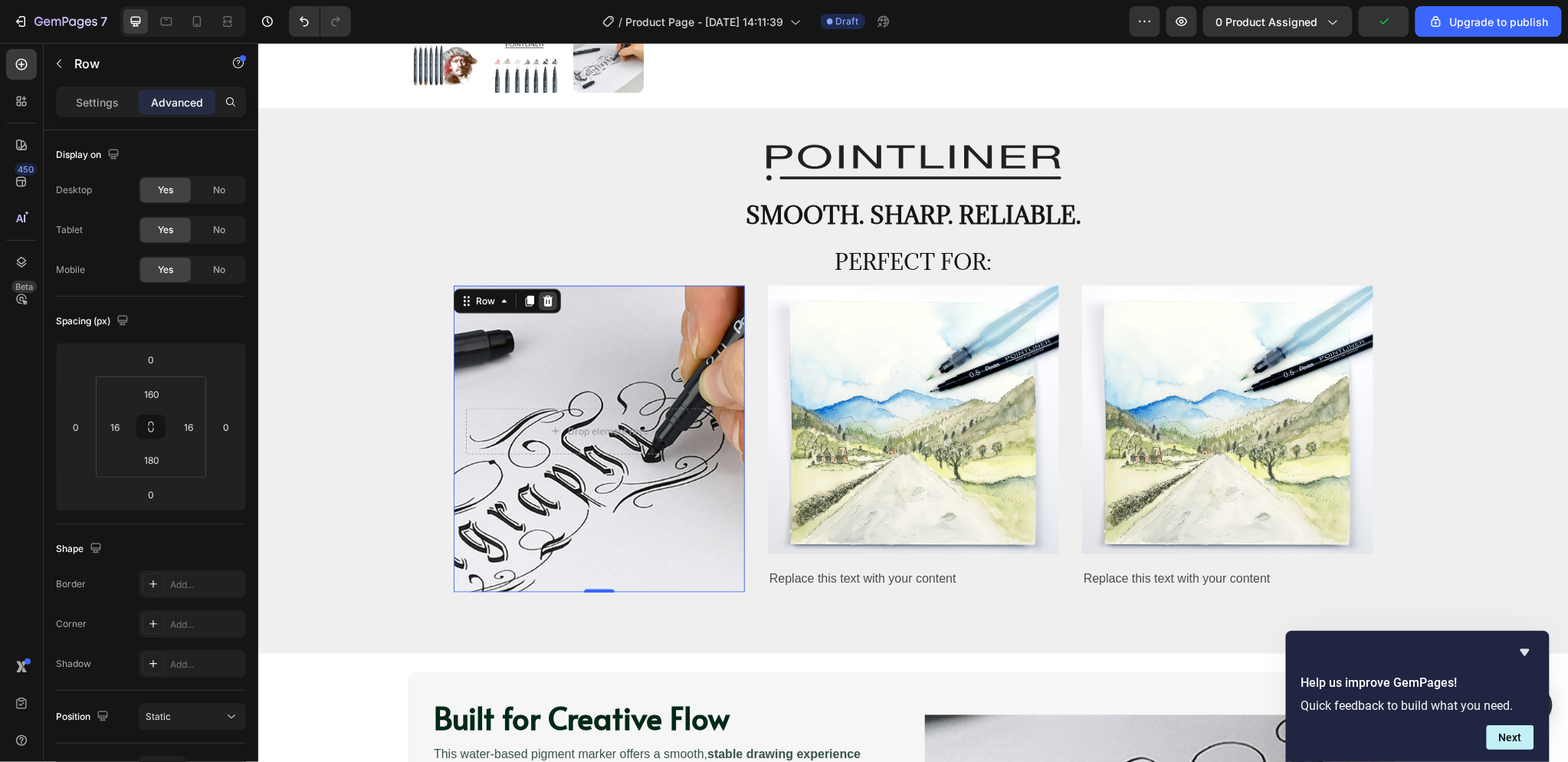
click at [542, 302] on icon at bounding box center [547, 300] width 10 height 10
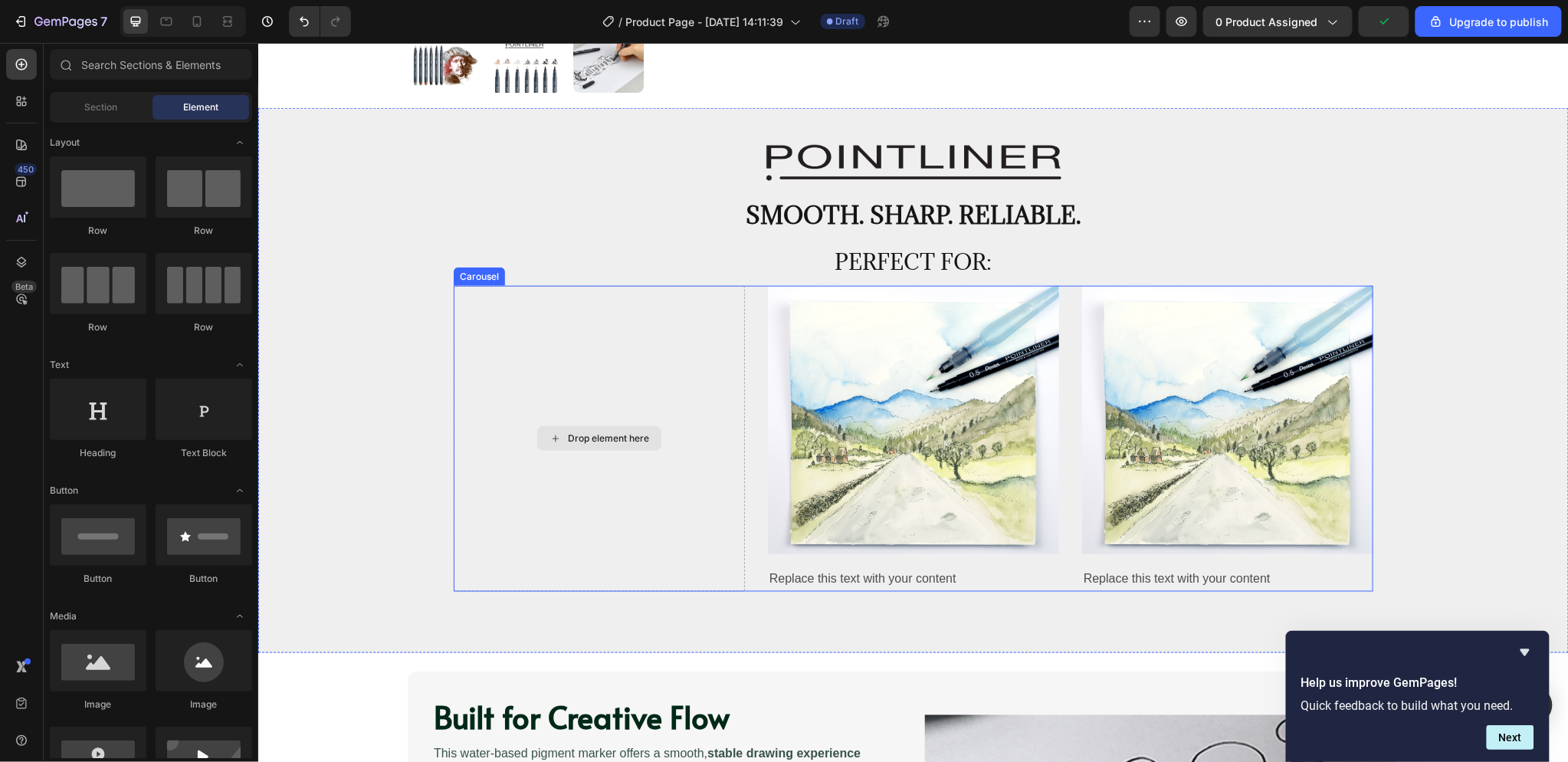
click at [605, 321] on div "Drop element here" at bounding box center [598, 438] width 291 height 306
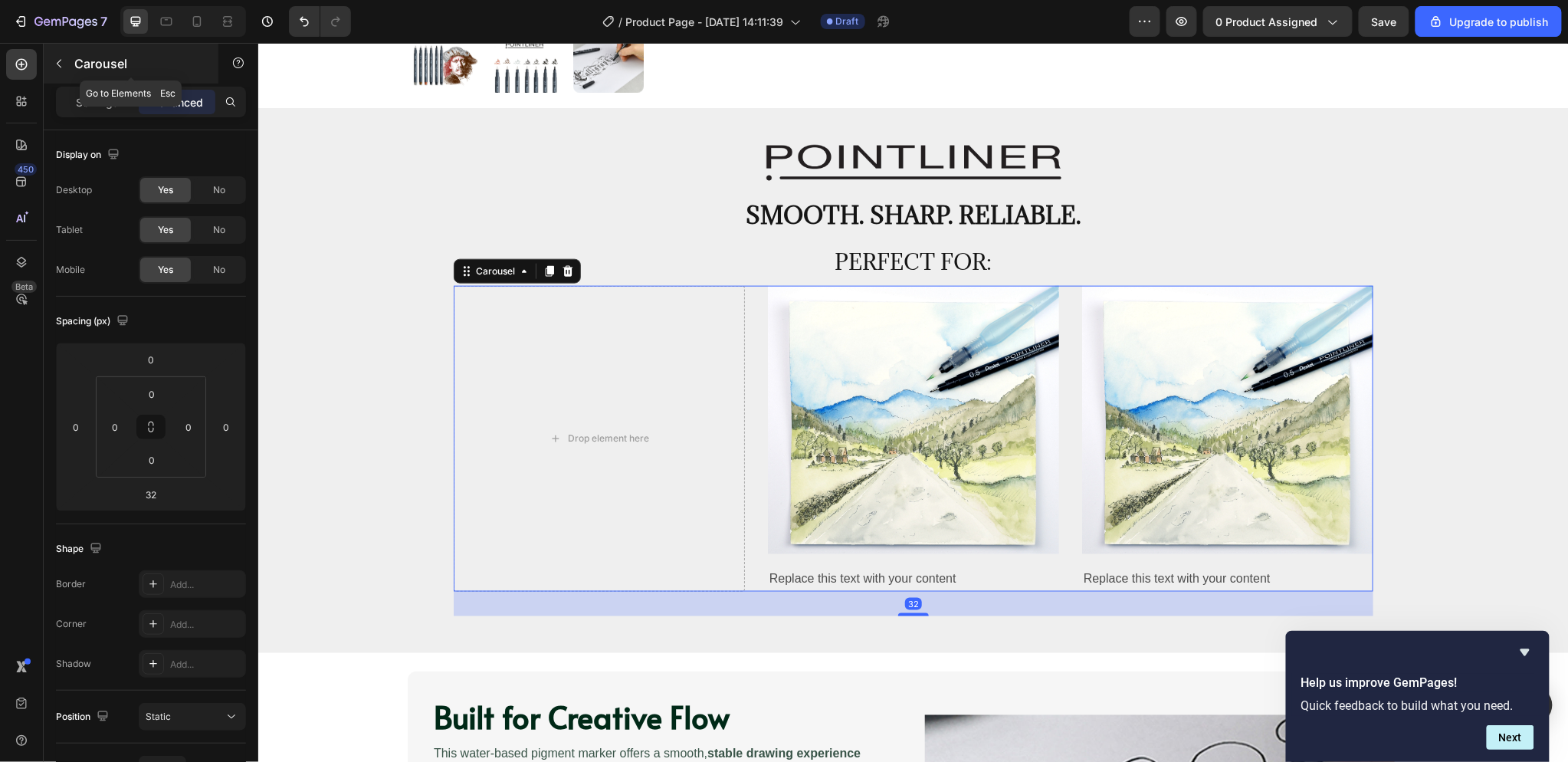
click at [66, 70] on button "button" at bounding box center [58, 63] width 25 height 25
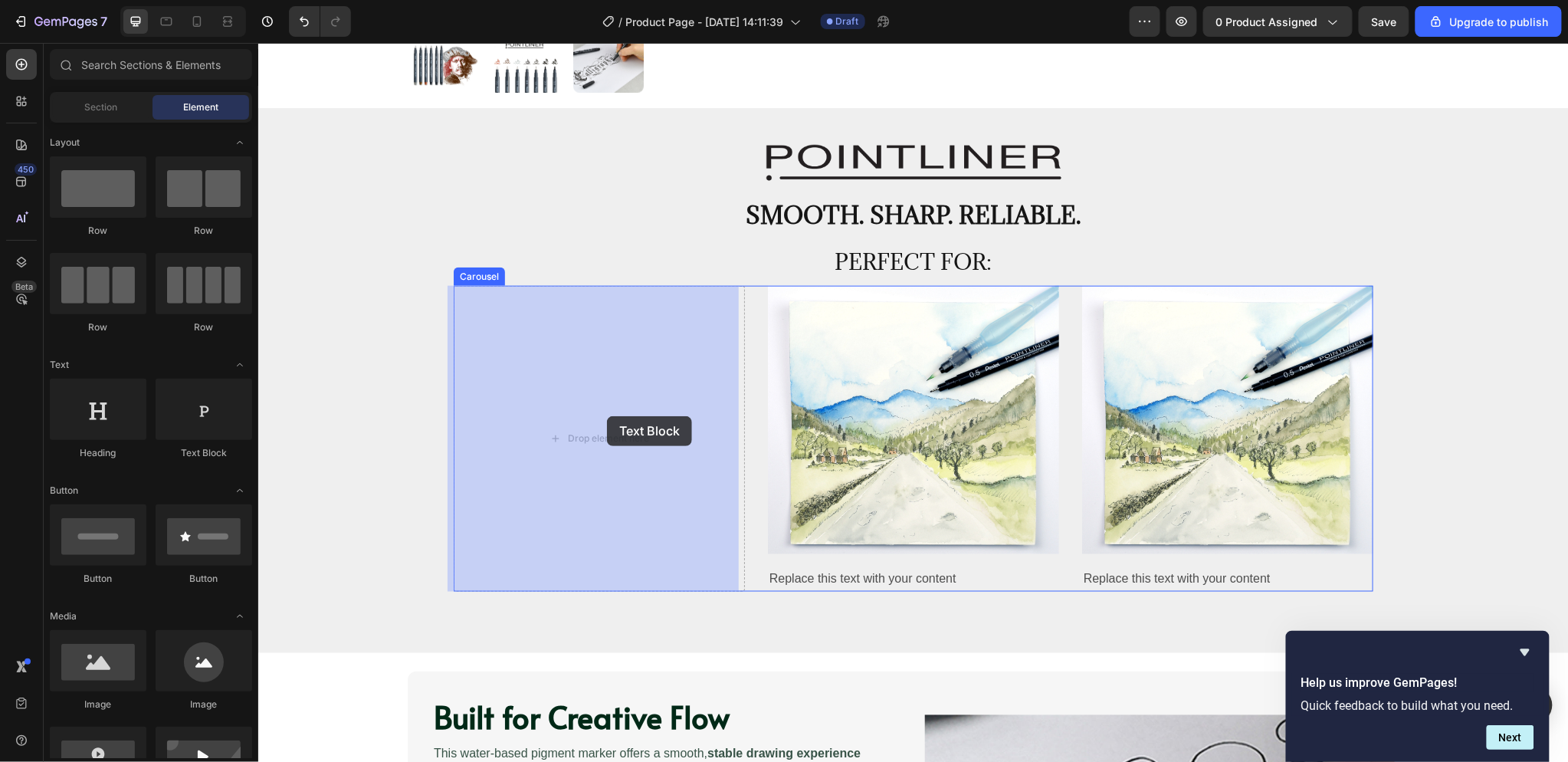
drag, startPoint x: 467, startPoint y: 475, endPoint x: 495, endPoint y: 418, distance: 63.5
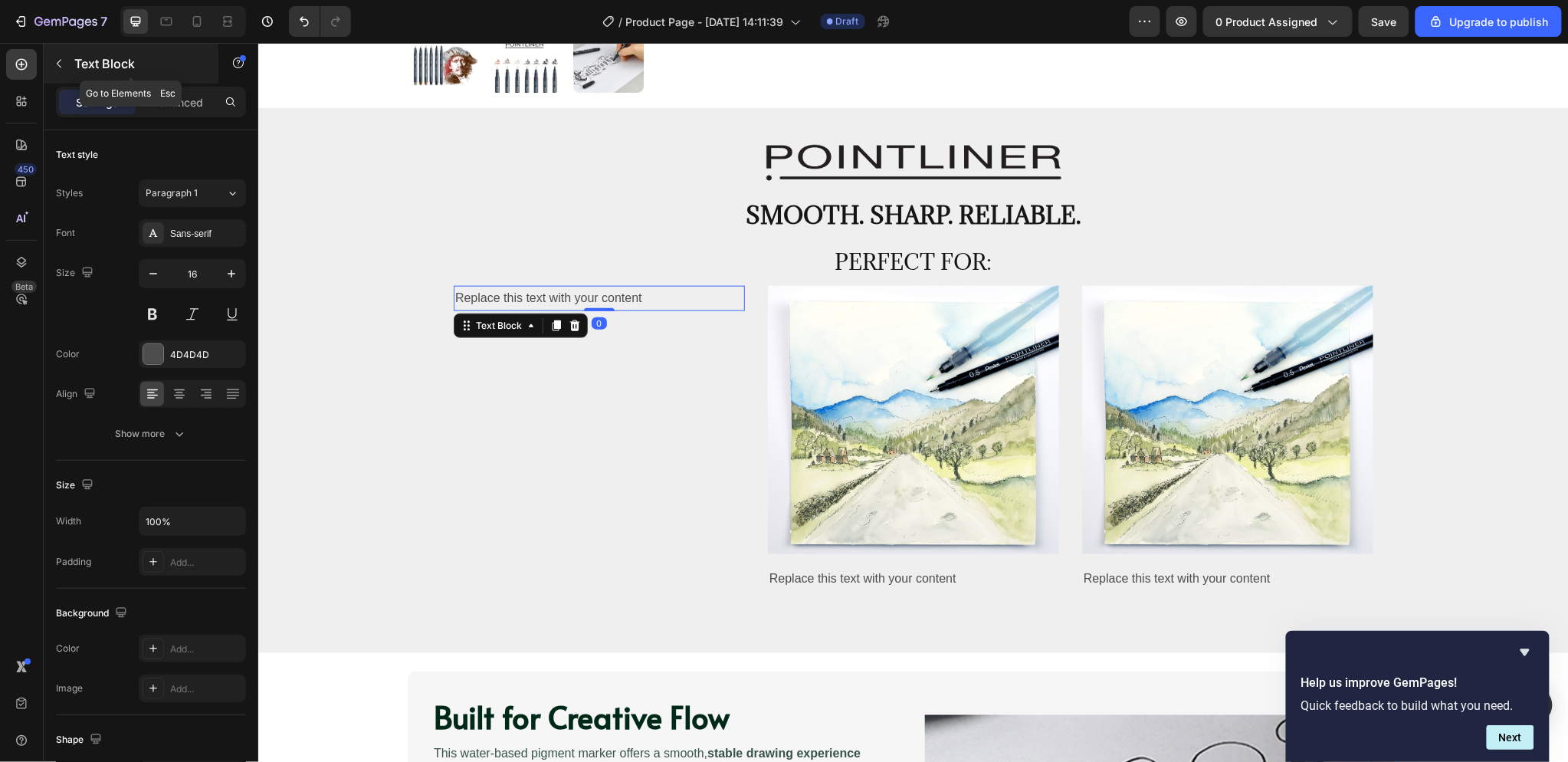
click at [63, 66] on icon "button" at bounding box center [58, 63] width 12 height 12
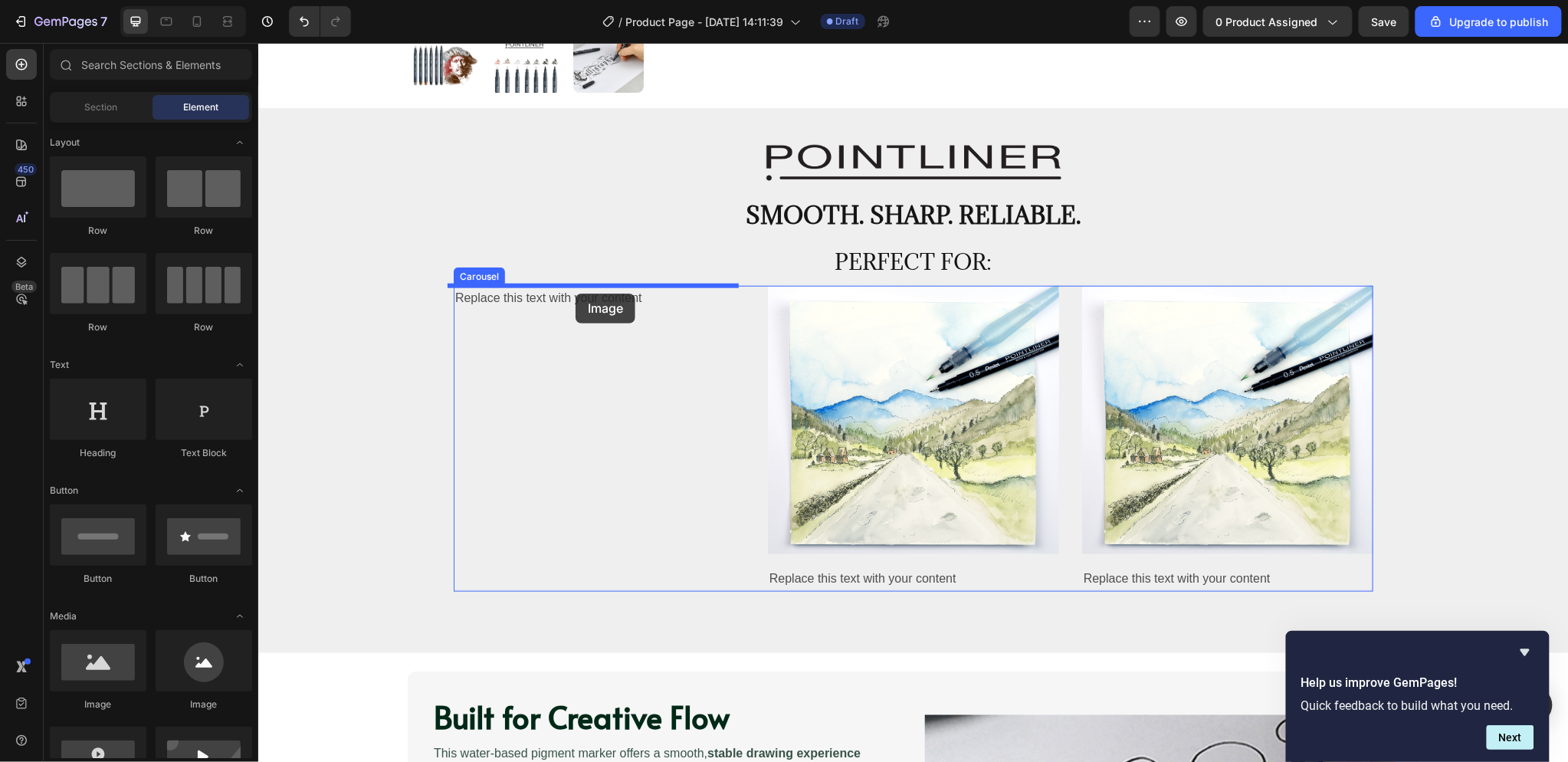
drag, startPoint x: 366, startPoint y: 699, endPoint x: 574, endPoint y: 293, distance: 456.2
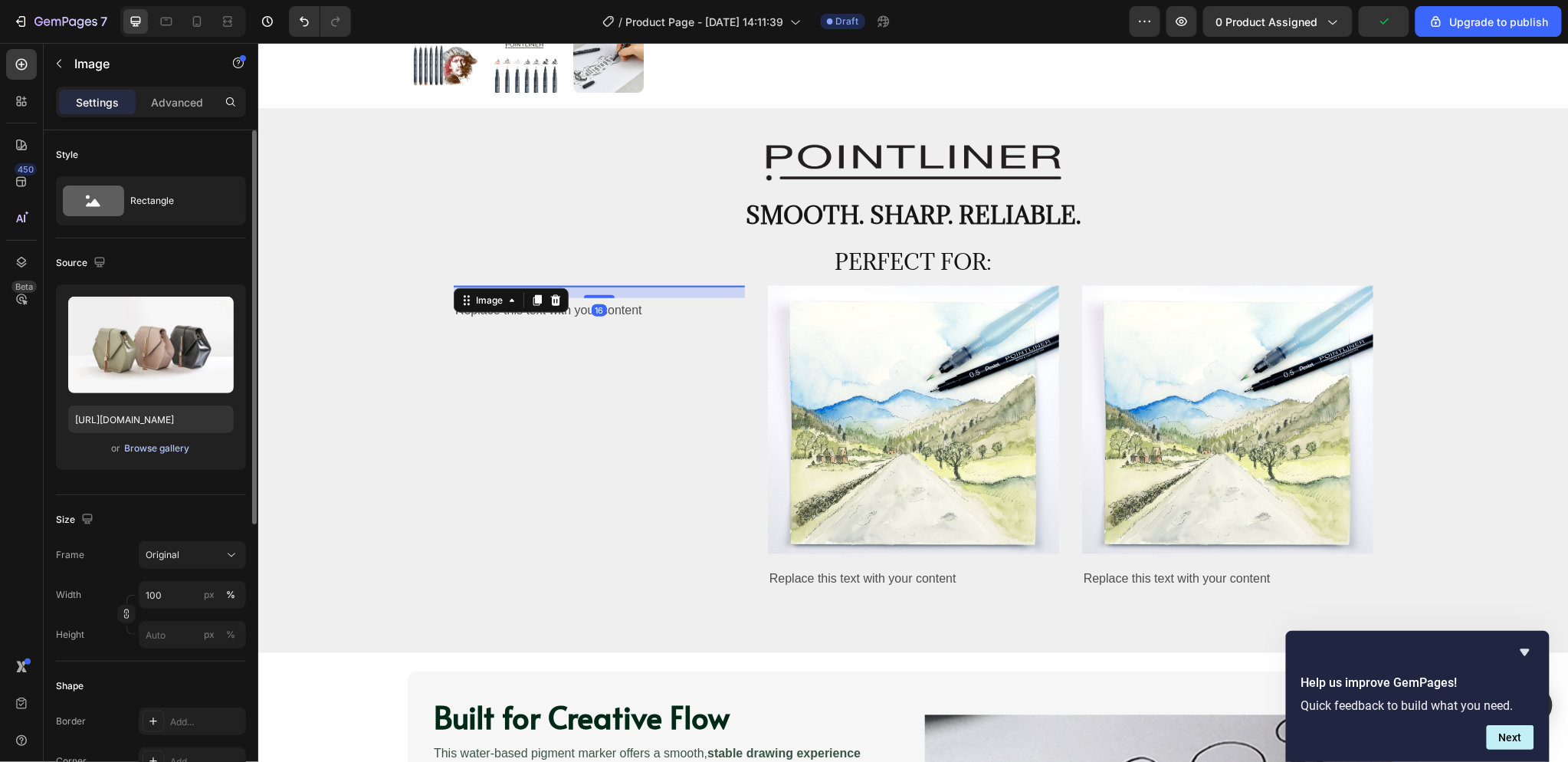
click at [154, 447] on div "Browse gallery" at bounding box center [157, 448] width 65 height 14
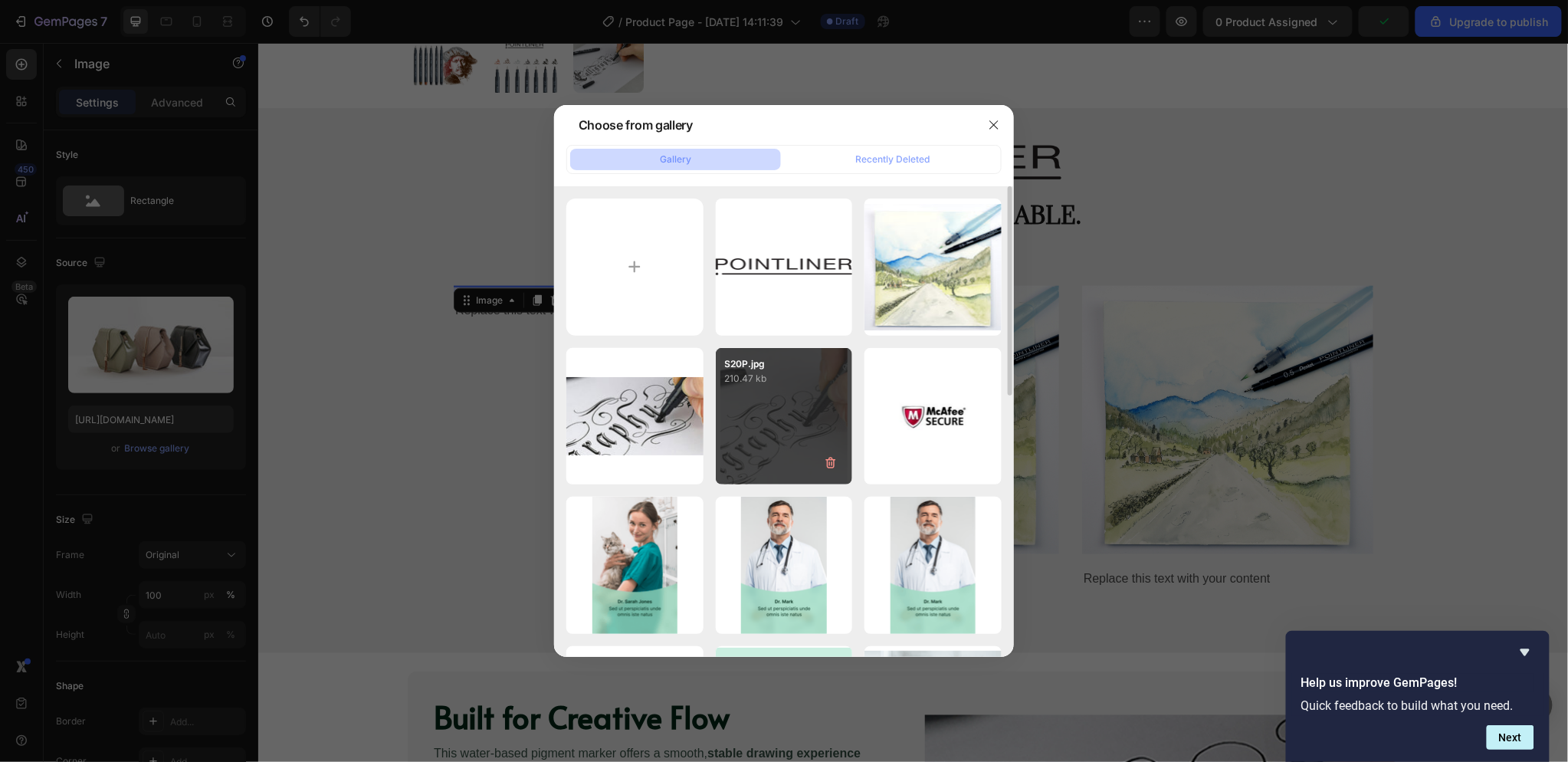
click at [806, 394] on div "S20P.jpg 210.47 kb" at bounding box center [784, 416] width 137 height 137
type input "[URL][DOMAIN_NAME]"
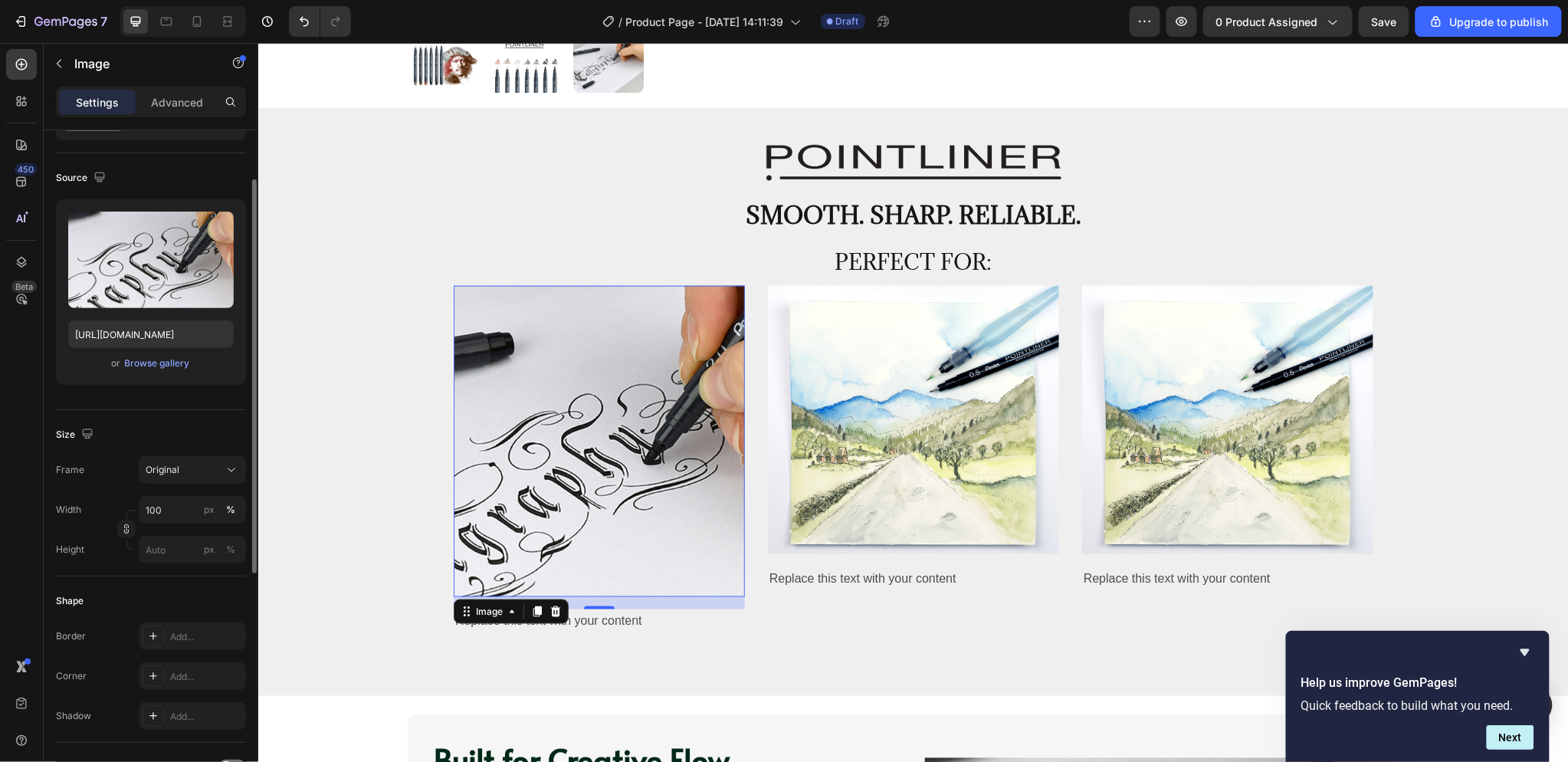
scroll to position [255, 0]
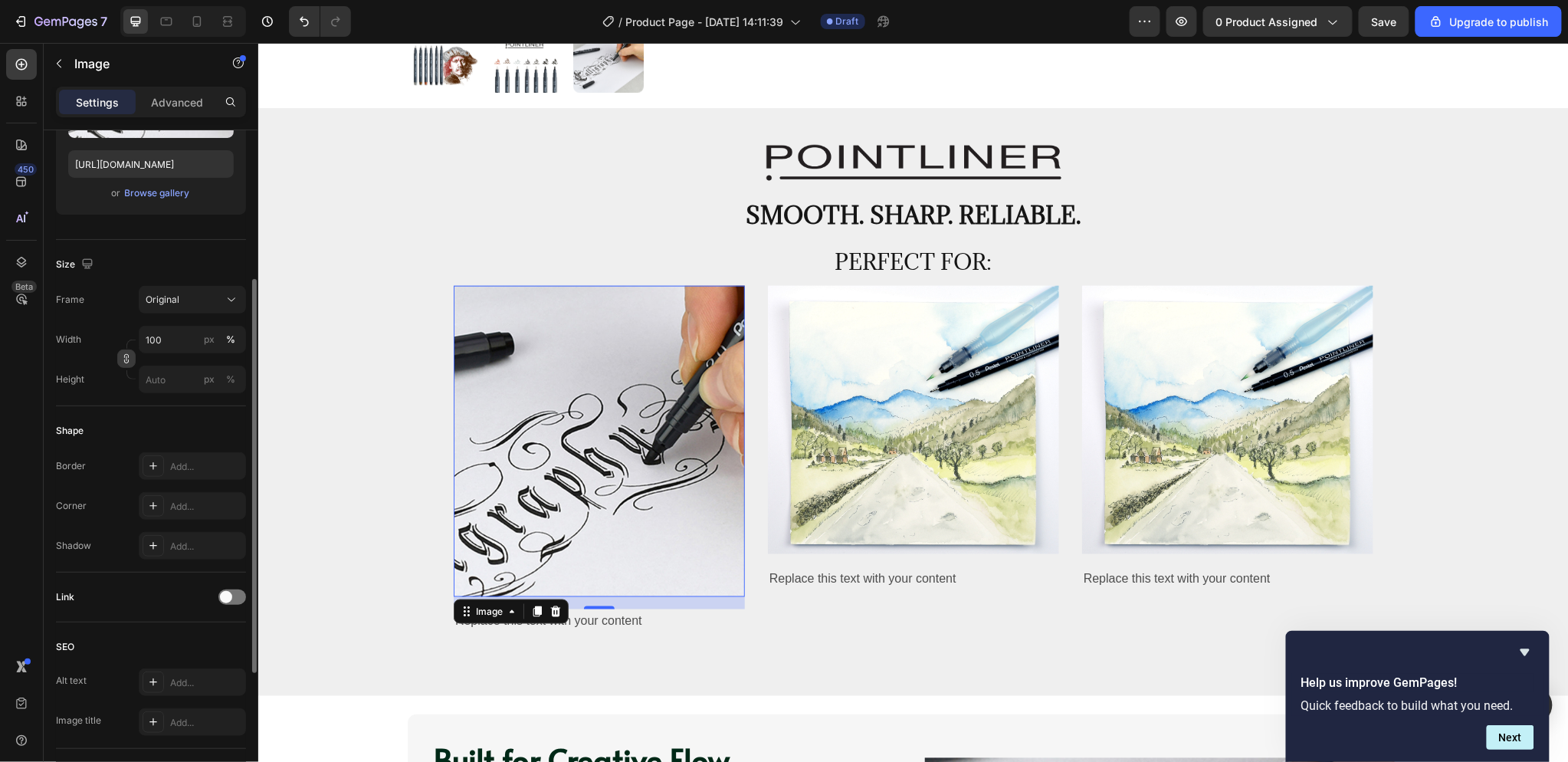
click at [124, 361] on icon "button" at bounding box center [126, 361] width 5 height 4
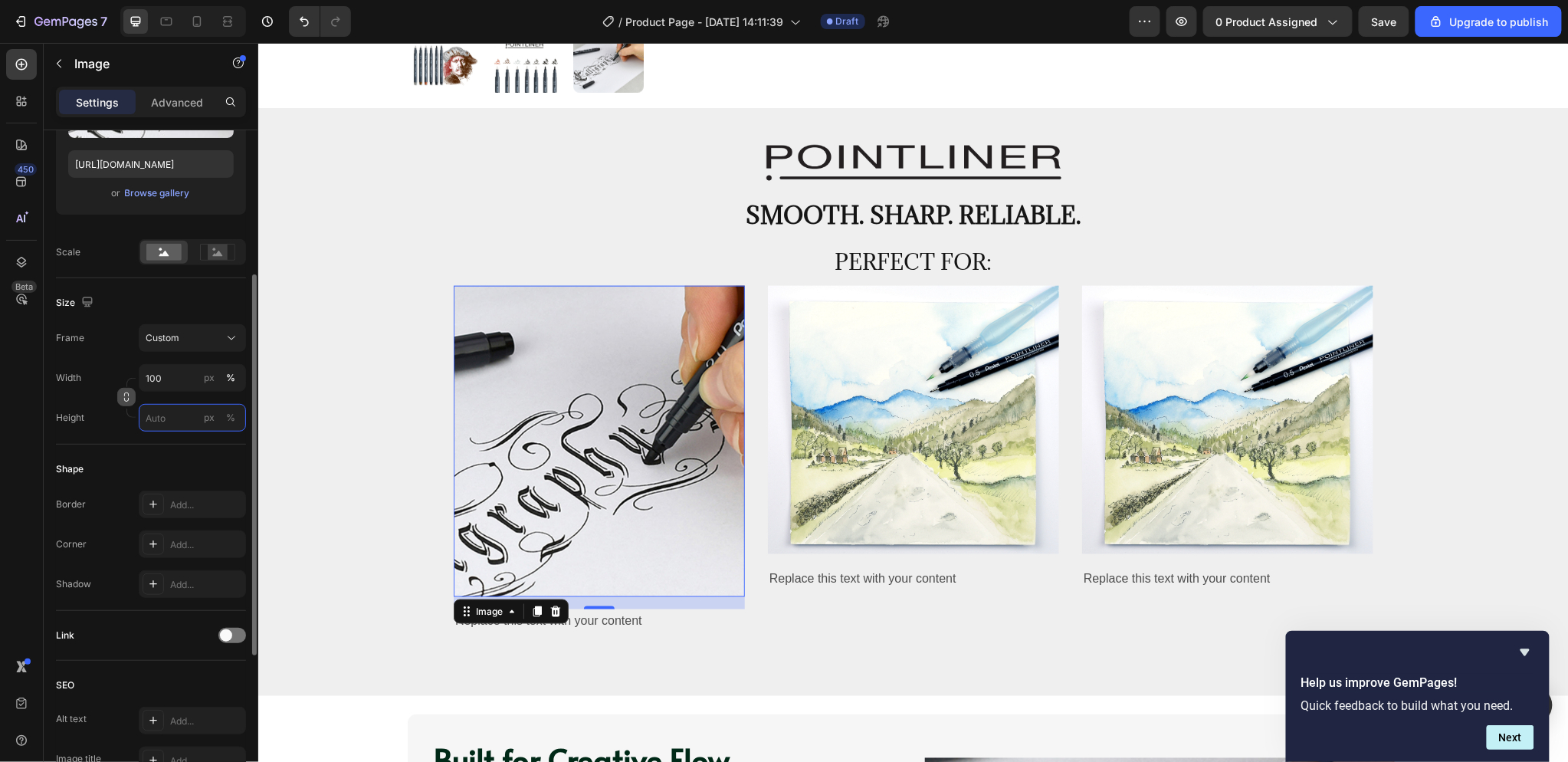
click at [188, 418] on input "px %" at bounding box center [192, 418] width 107 height 27
click at [182, 458] on p "Full 100%" at bounding box center [189, 454] width 89 height 14
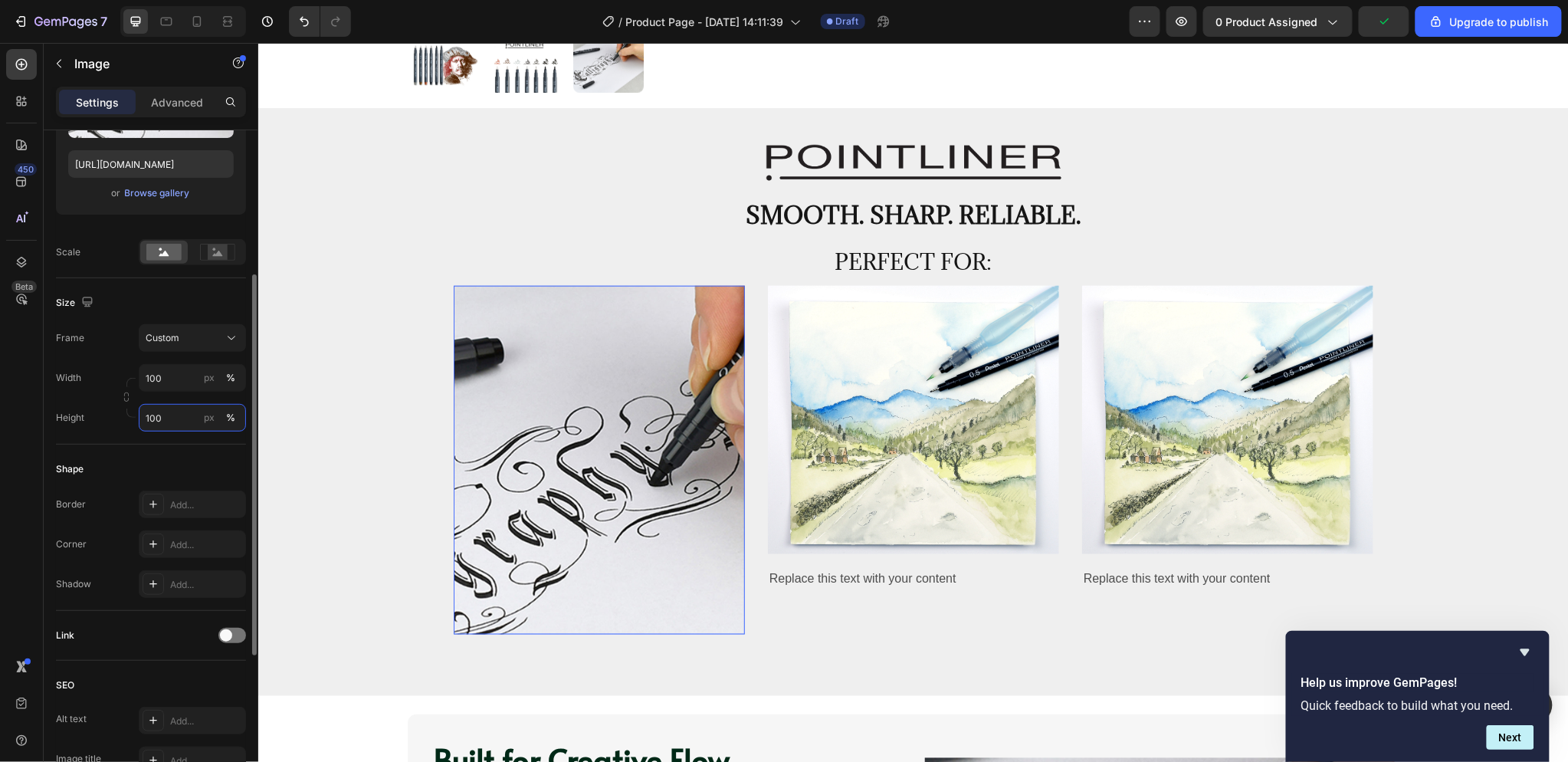
click at [167, 419] on input "100" at bounding box center [192, 418] width 107 height 27
drag, startPoint x: 162, startPoint y: 417, endPoint x: 126, endPoint y: 415, distance: 36.1
click at [126, 415] on div "Width 100 px % Height 100 px %" at bounding box center [151, 398] width 190 height 67
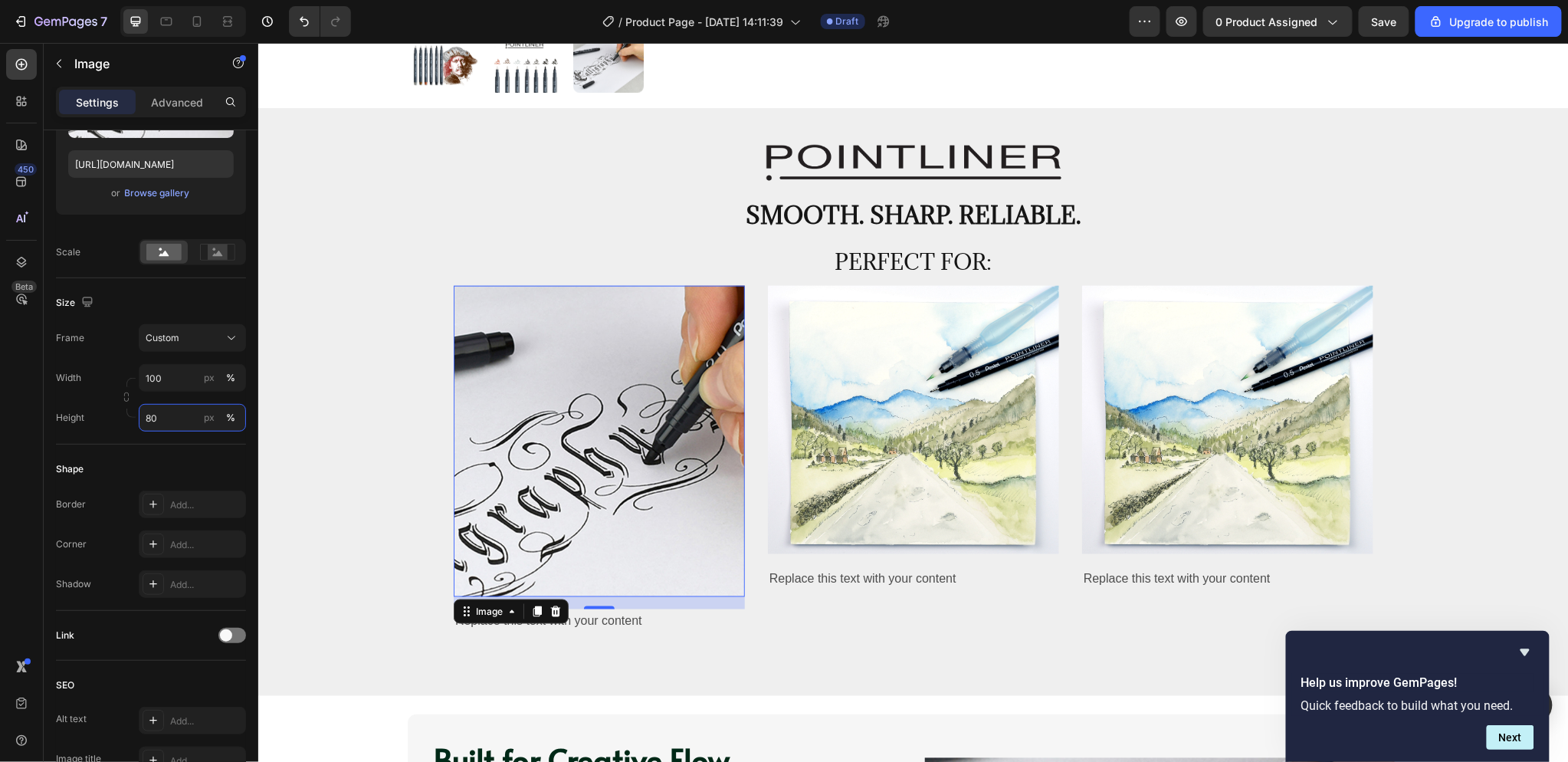
type input "8"
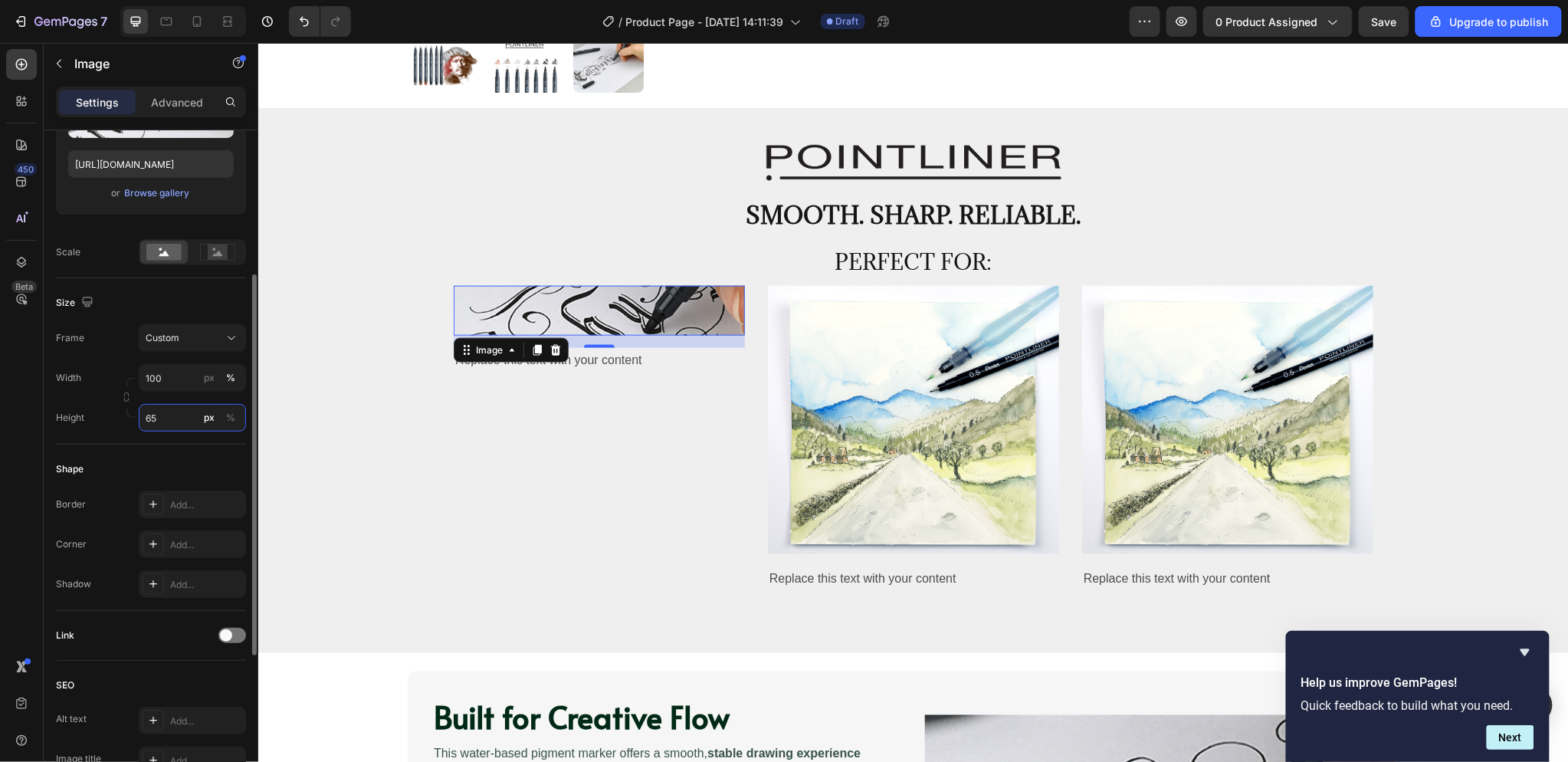
drag, startPoint x: 163, startPoint y: 418, endPoint x: 92, endPoint y: 426, distance: 71.4
click at [92, 426] on div "Height 65 px %" at bounding box center [151, 418] width 190 height 27
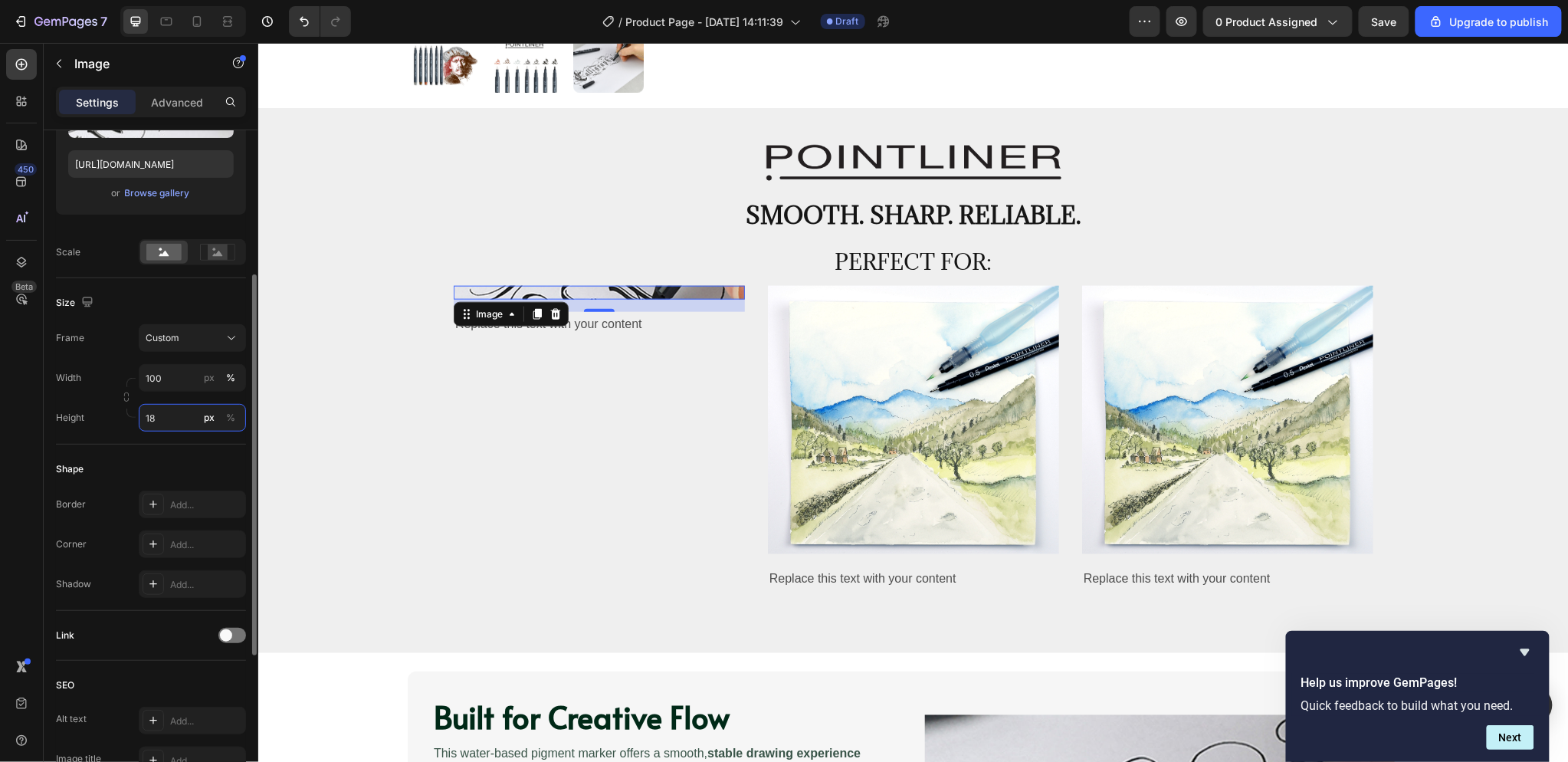
type input "1"
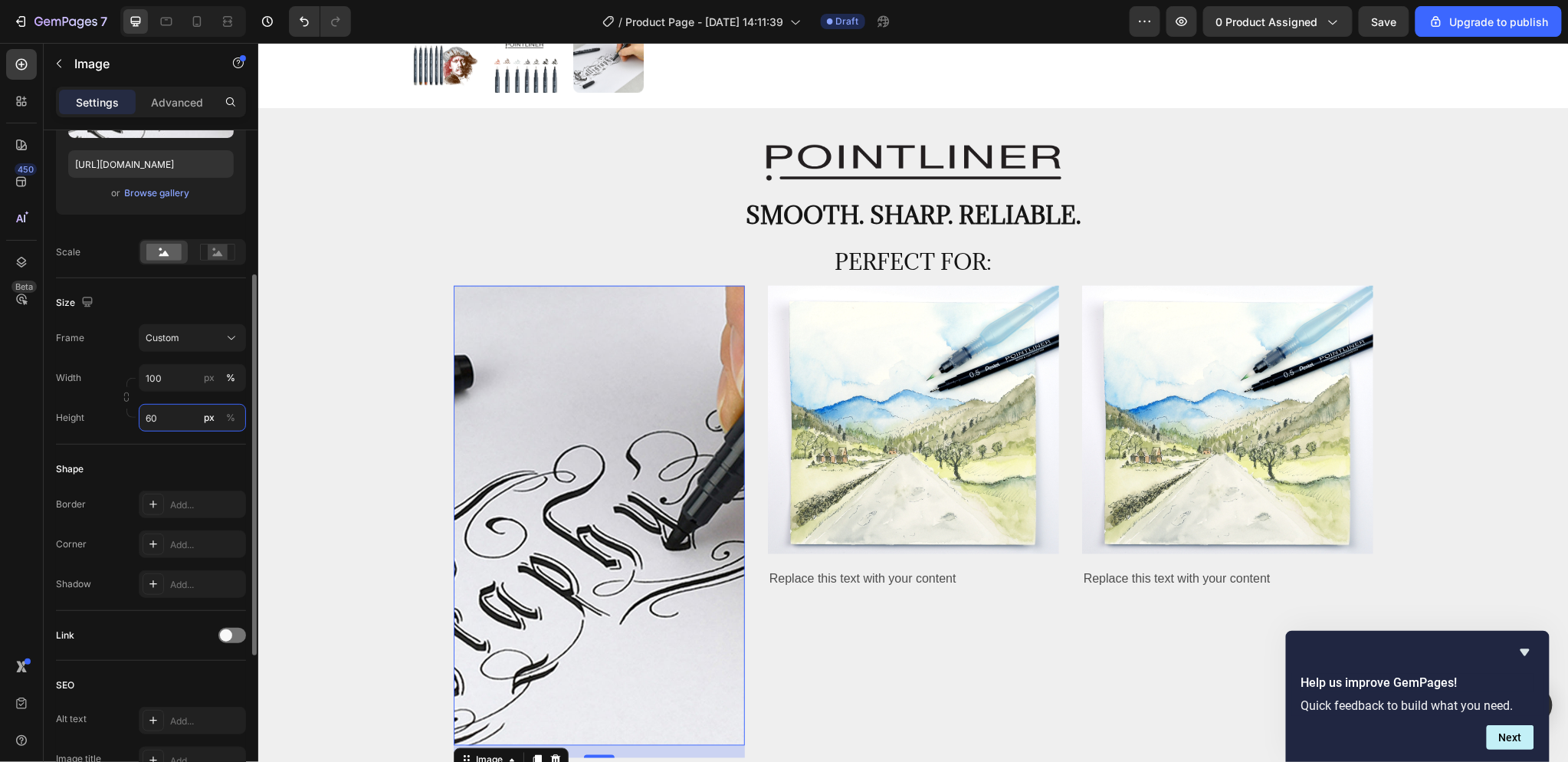
type input "6"
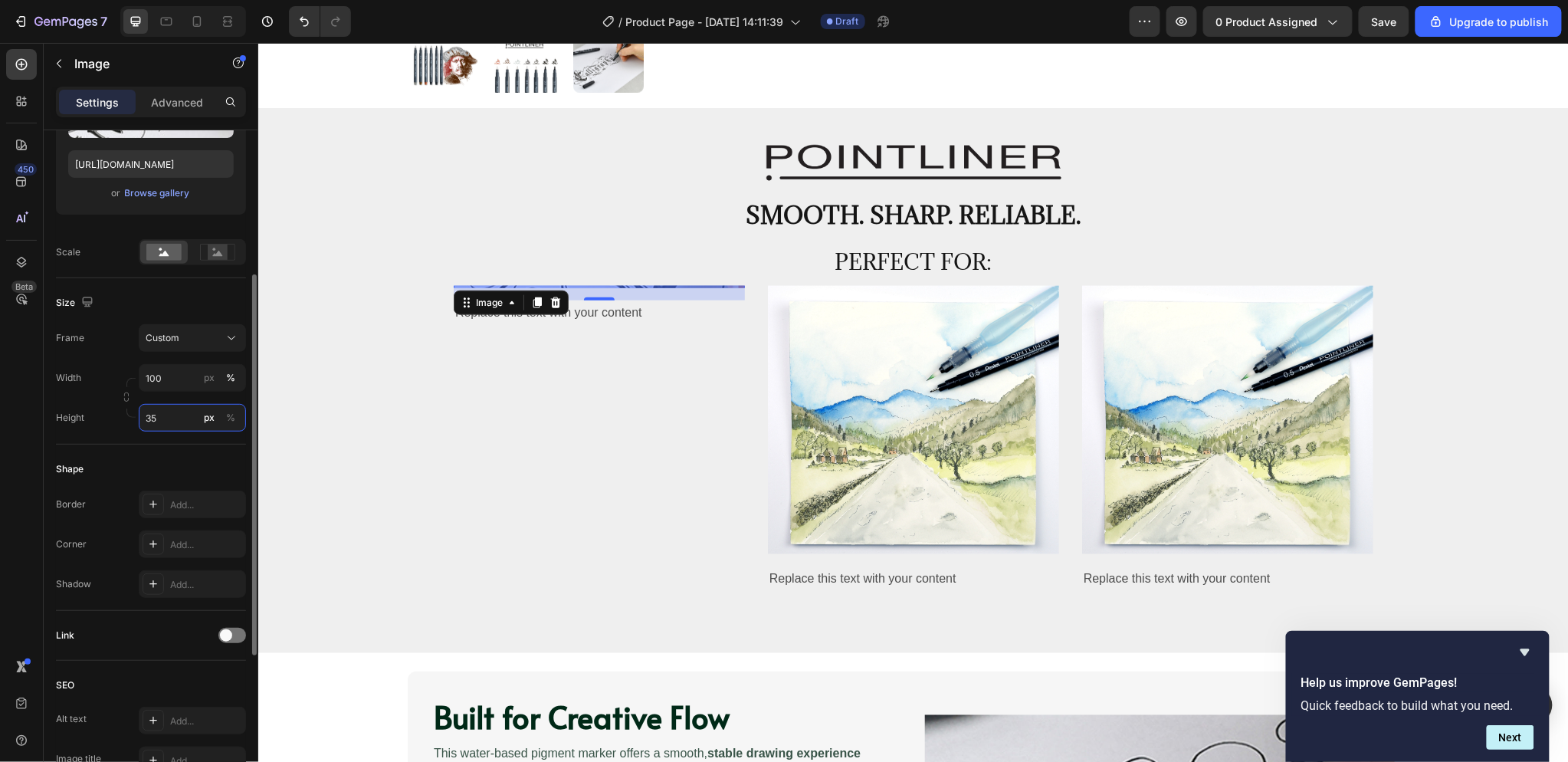
type input "350"
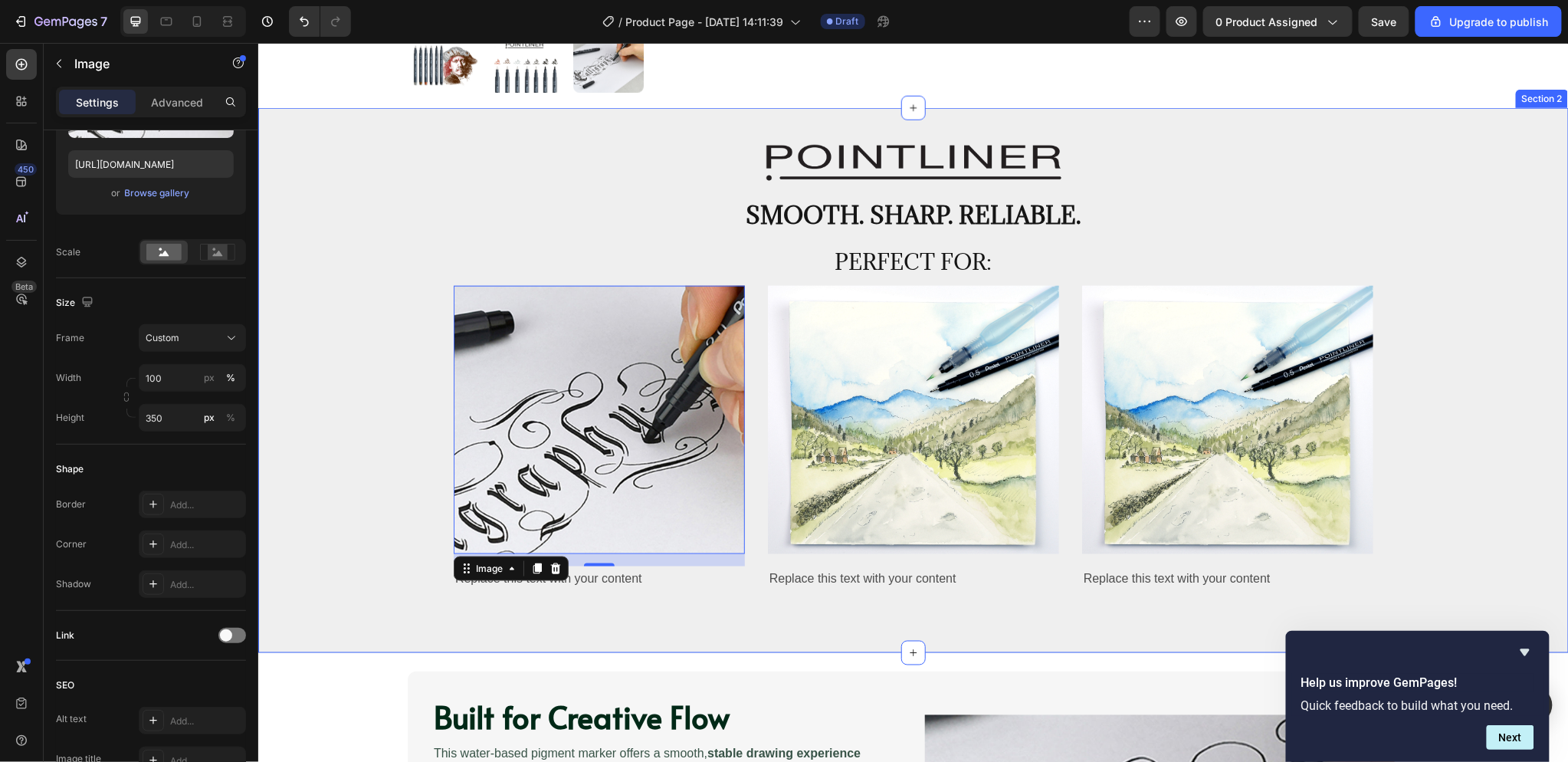
click at [282, 326] on div "Image 16 Replace this text with your content Text Block Image Replace this text…" at bounding box center [912, 450] width 1287 height 331
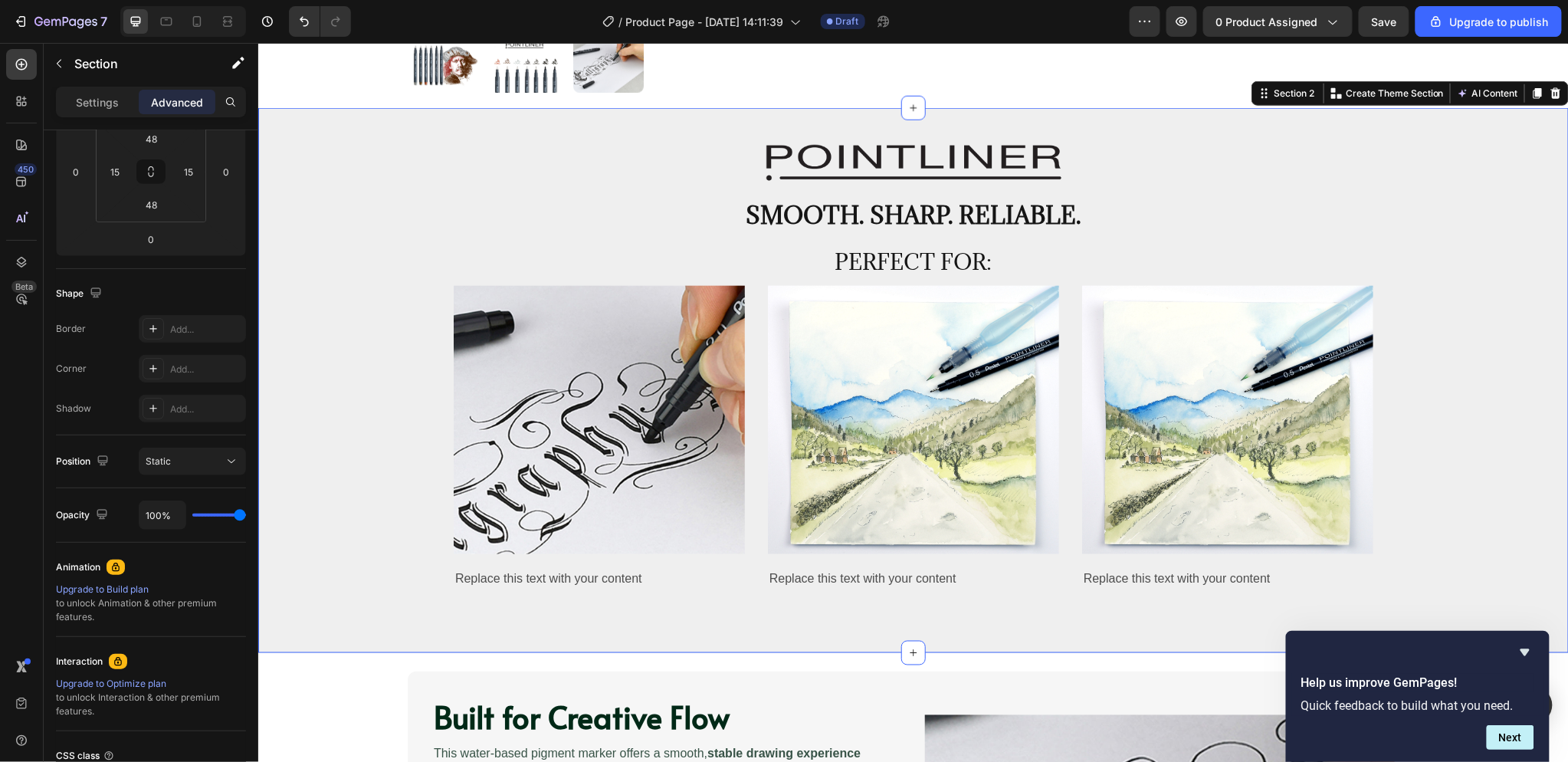
scroll to position [0, 0]
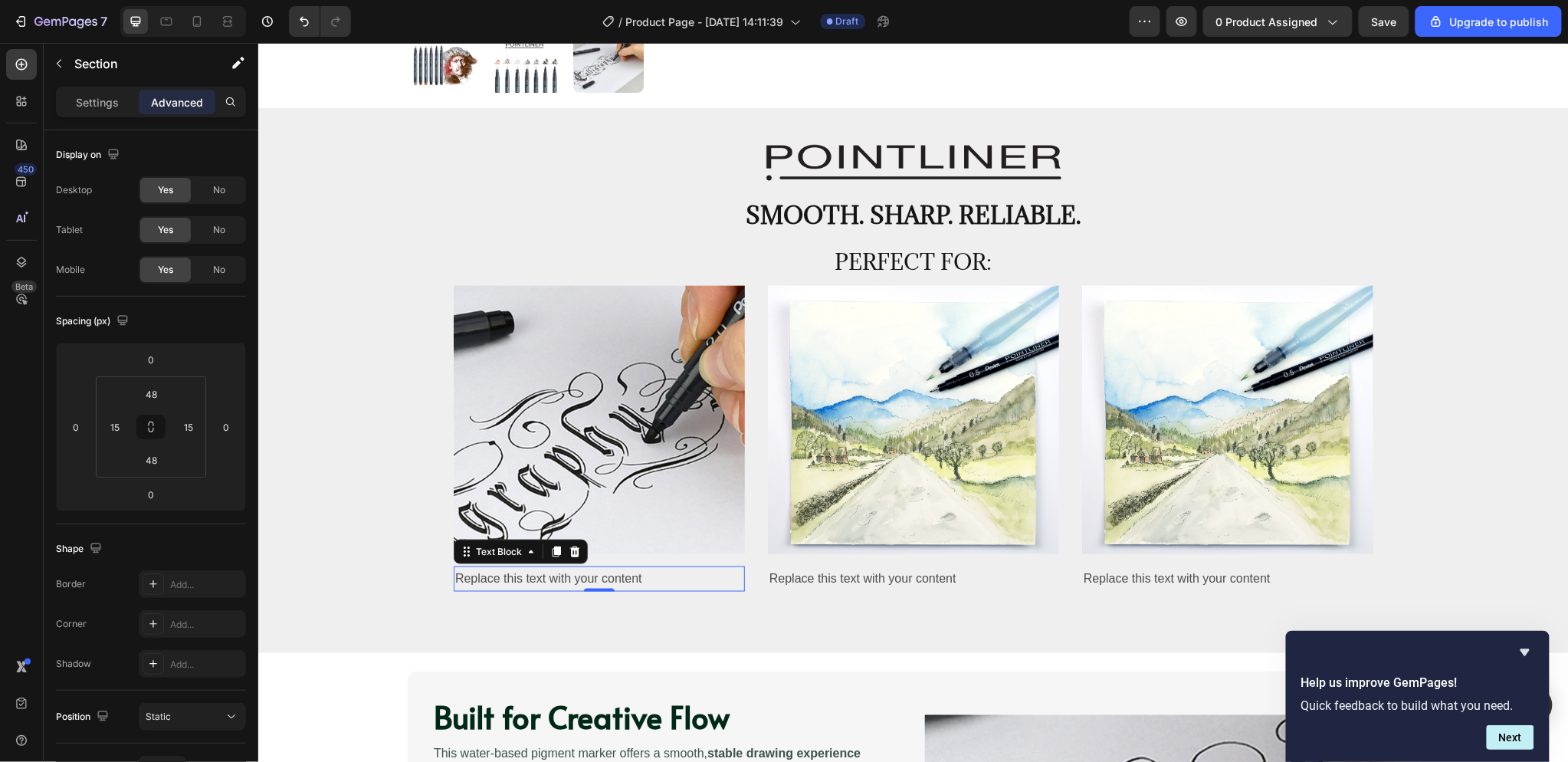
click at [559, 584] on div "Replace this text with your content" at bounding box center [598, 579] width 291 height 26
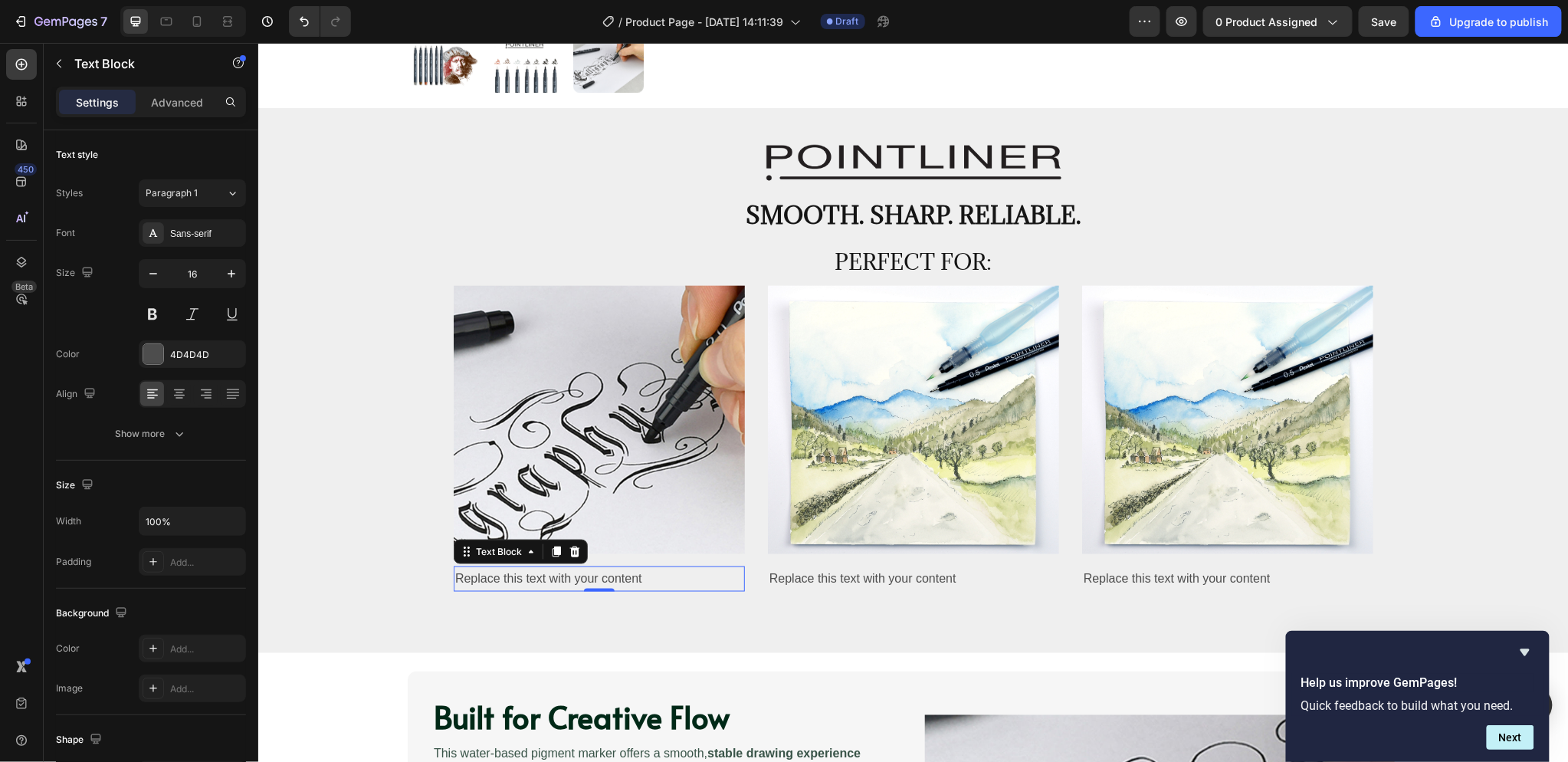
click at [605, 580] on div "Replace this text with your content" at bounding box center [598, 579] width 291 height 26
click at [605, 580] on p "Replace this text with your content" at bounding box center [598, 579] width 288 height 22
drag, startPoint x: 527, startPoint y: 577, endPoint x: 438, endPoint y: 580, distance: 89.1
click at [438, 579] on div "Image Hand-letting Text Block 0 Image Replace this text with your content Text …" at bounding box center [912, 450] width 1287 height 331
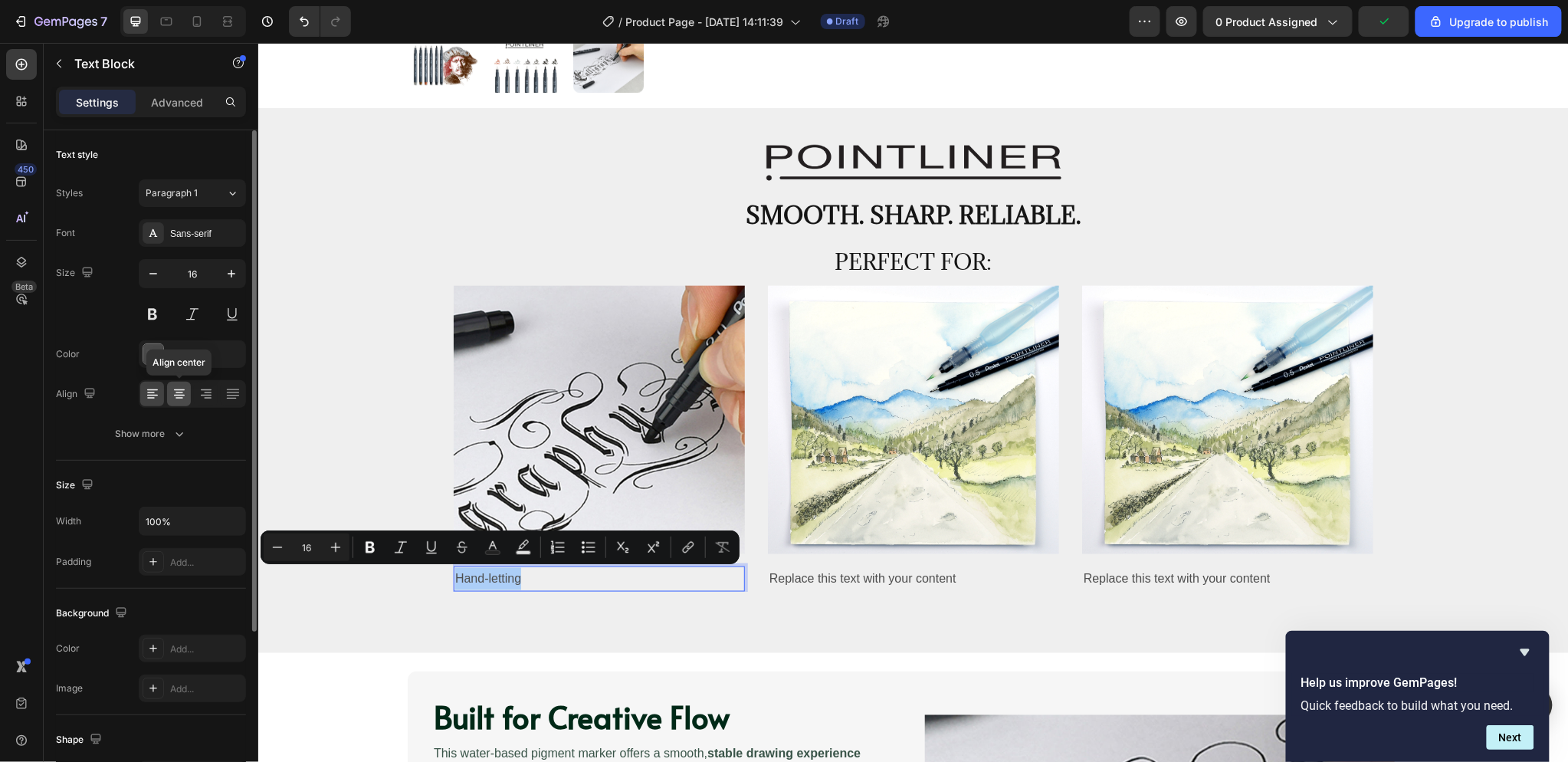
click at [170, 399] on div at bounding box center [179, 394] width 24 height 25
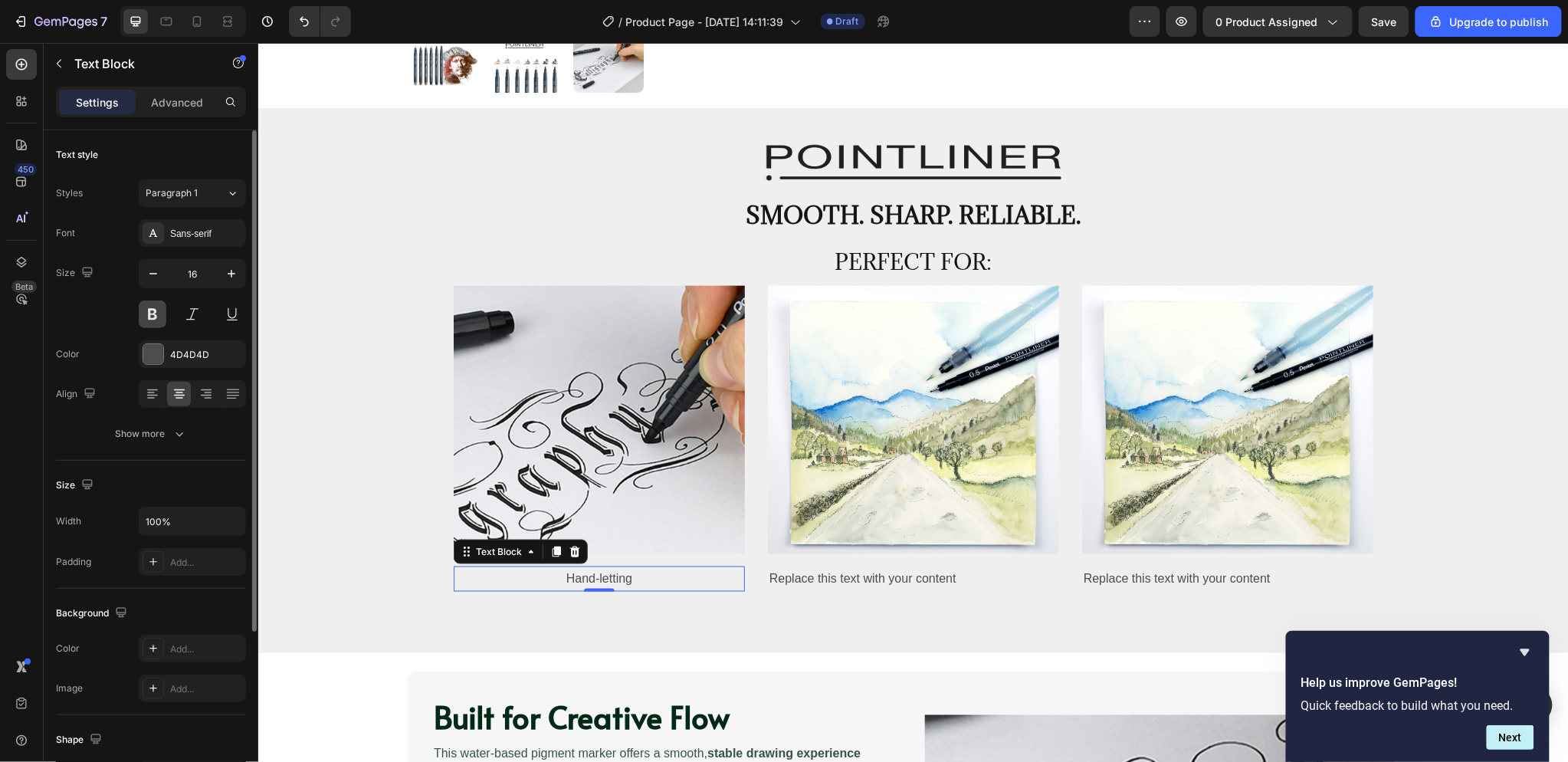
click at [162, 315] on button at bounding box center [152, 314] width 27 height 27
click at [228, 268] on icon "button" at bounding box center [231, 273] width 15 height 15
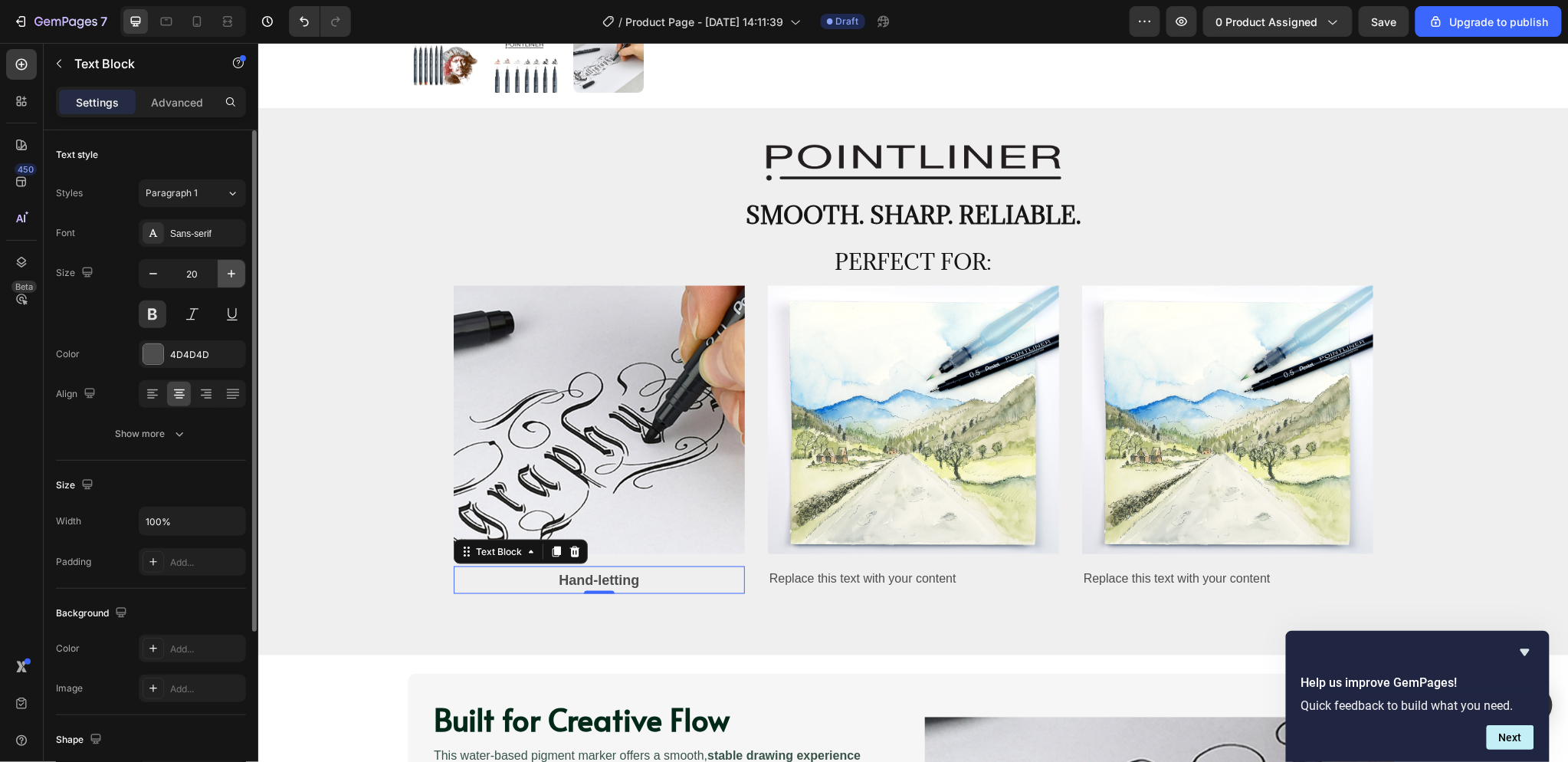
click at [228, 268] on icon "button" at bounding box center [231, 273] width 15 height 15
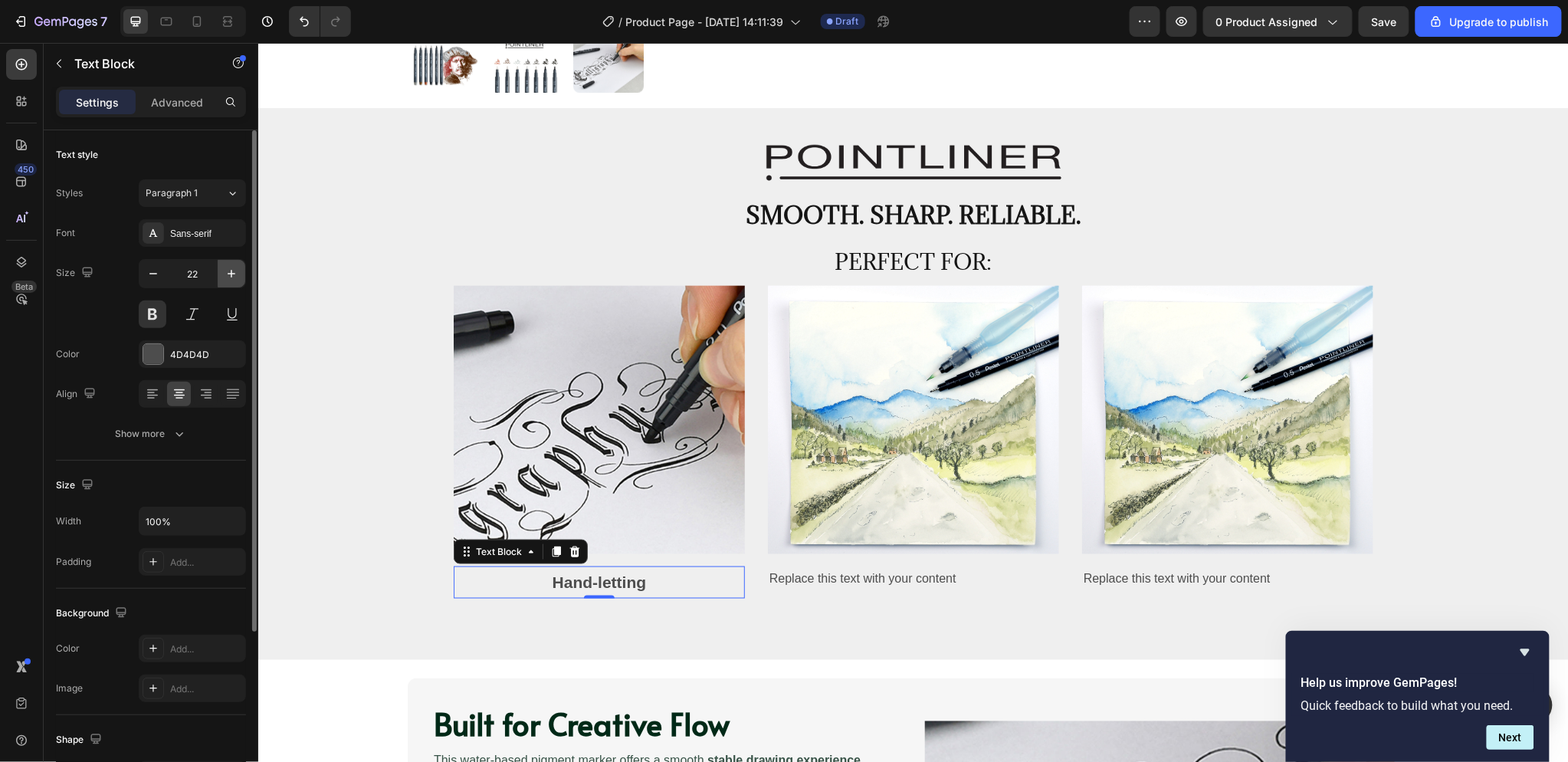
click at [228, 268] on icon "button" at bounding box center [231, 273] width 15 height 15
type input "23"
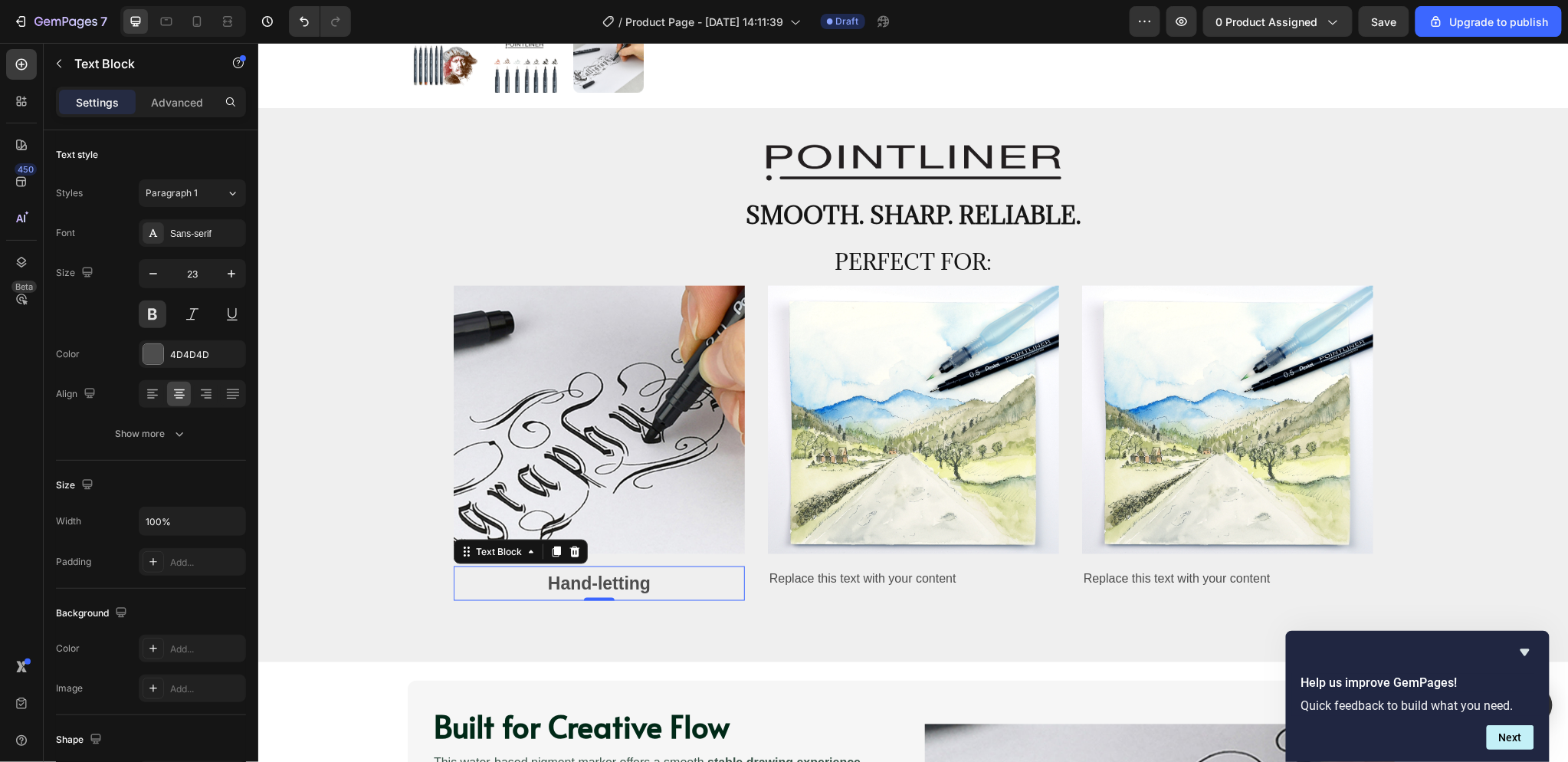
click at [626, 584] on p "Hand-letting" at bounding box center [598, 583] width 288 height 31
click at [615, 583] on p "Hand-letting" at bounding box center [598, 583] width 288 height 31
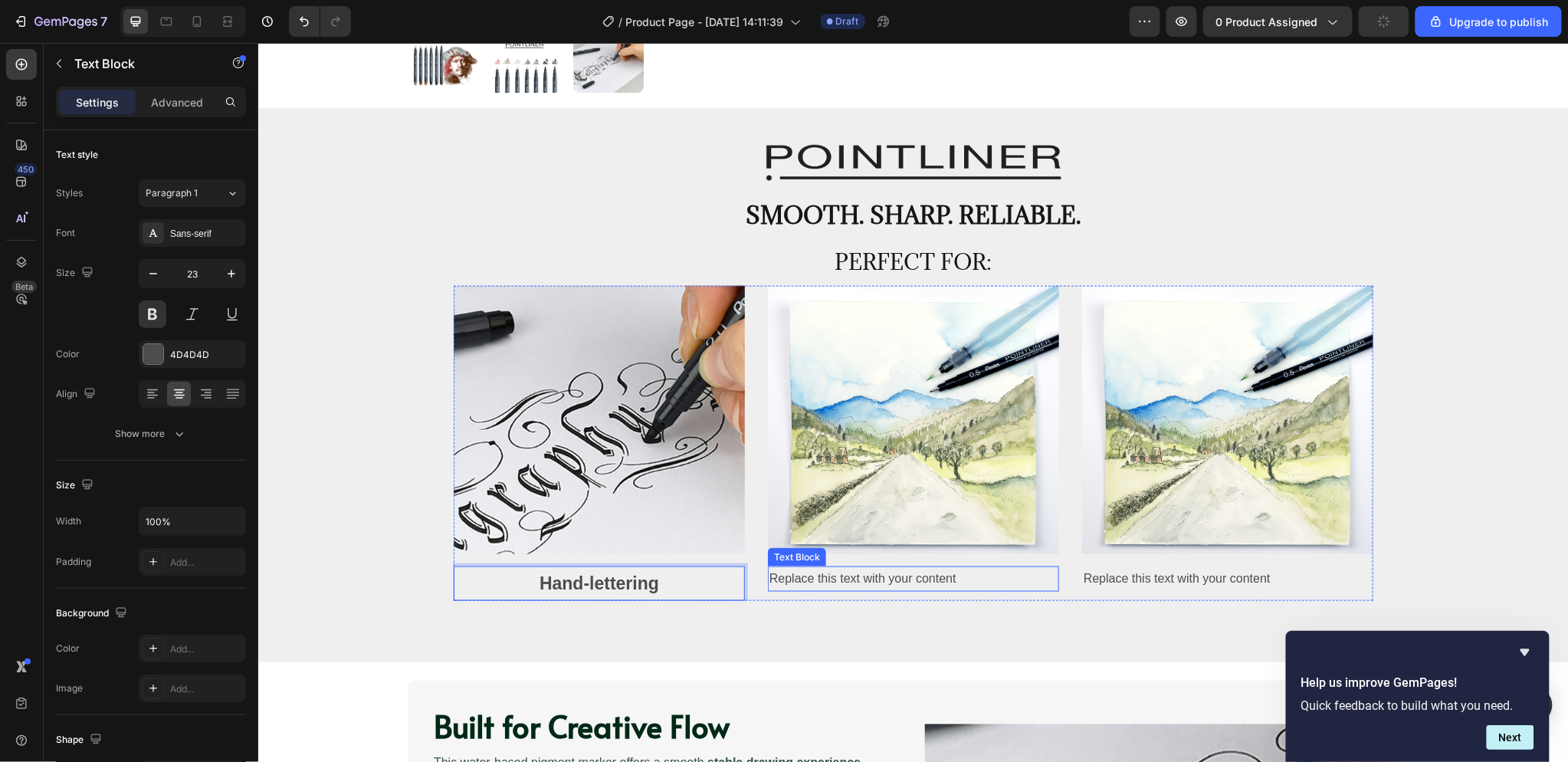
click at [806, 580] on div "Replace this text with your content" at bounding box center [913, 579] width 291 height 26
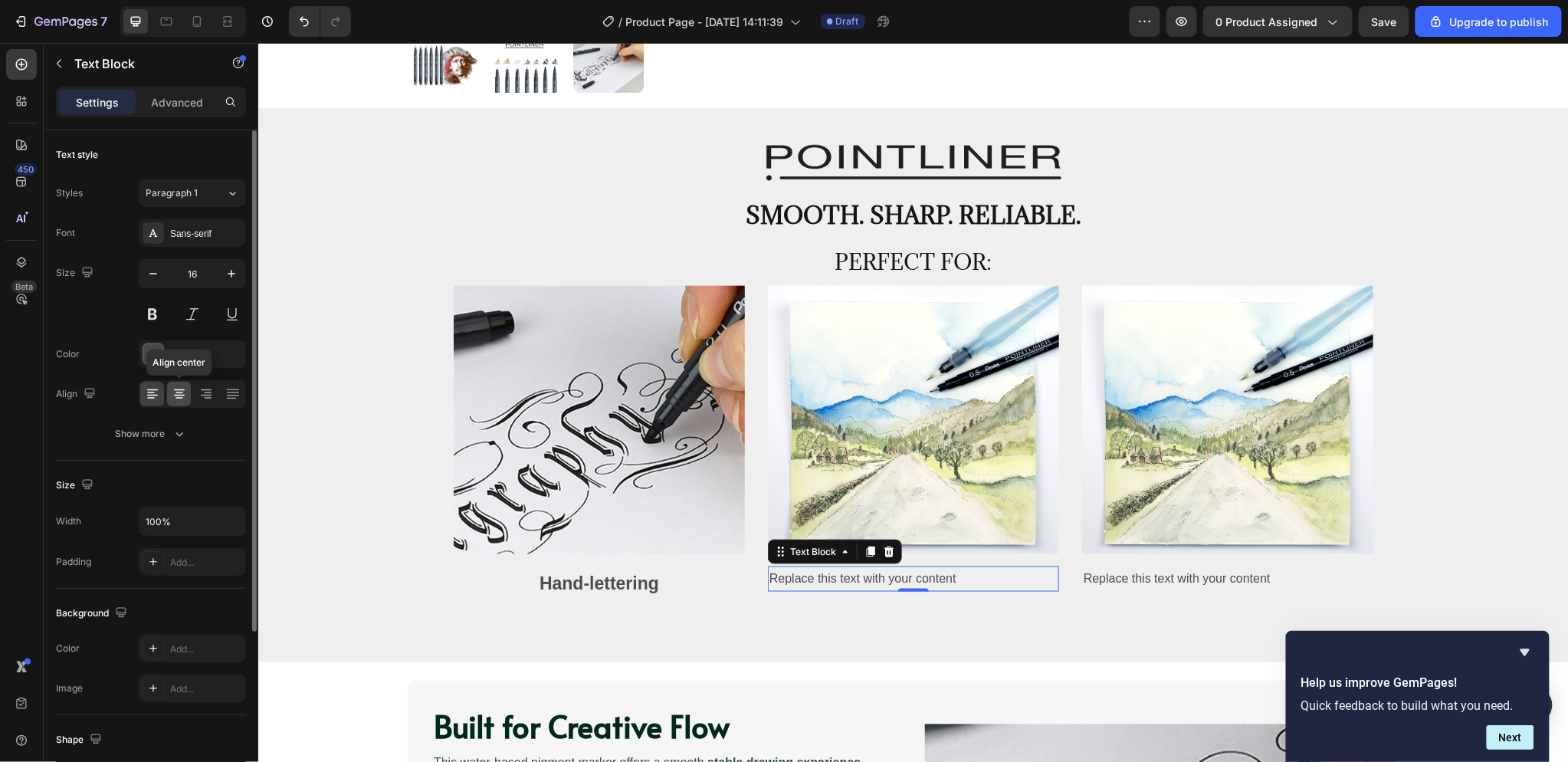
click at [186, 395] on icon at bounding box center [179, 394] width 15 height 15
click at [566, 584] on p "Hand-lettering" at bounding box center [598, 583] width 288 height 31
click at [825, 582] on div "Replace this text with your content" at bounding box center [913, 579] width 291 height 26
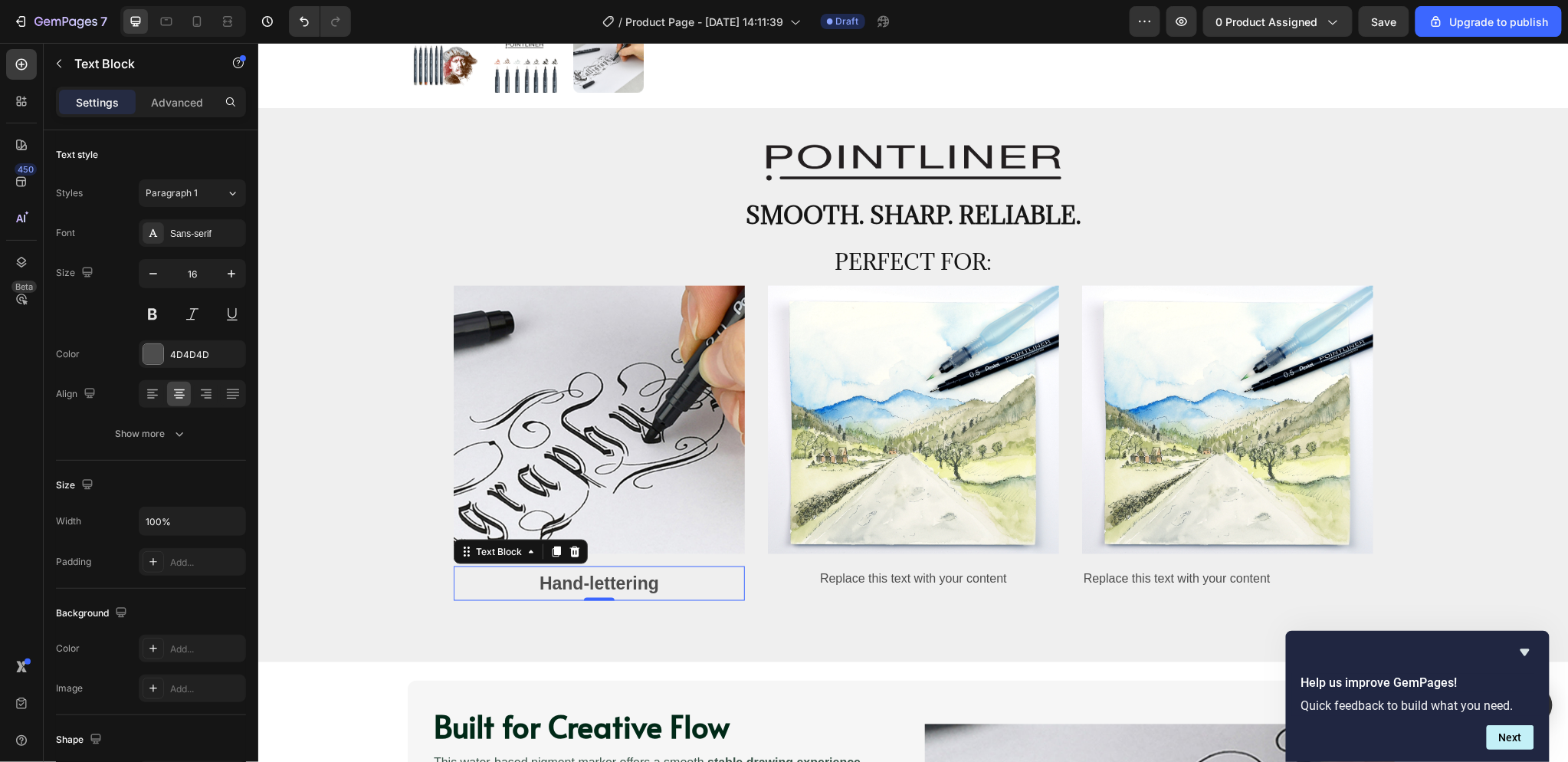
click at [666, 580] on p "Hand-lettering" at bounding box center [598, 583] width 288 height 31
click at [228, 283] on button "button" at bounding box center [231, 274] width 27 height 27
type input "24"
click at [817, 575] on div "Replace this text with your content" at bounding box center [913, 579] width 291 height 26
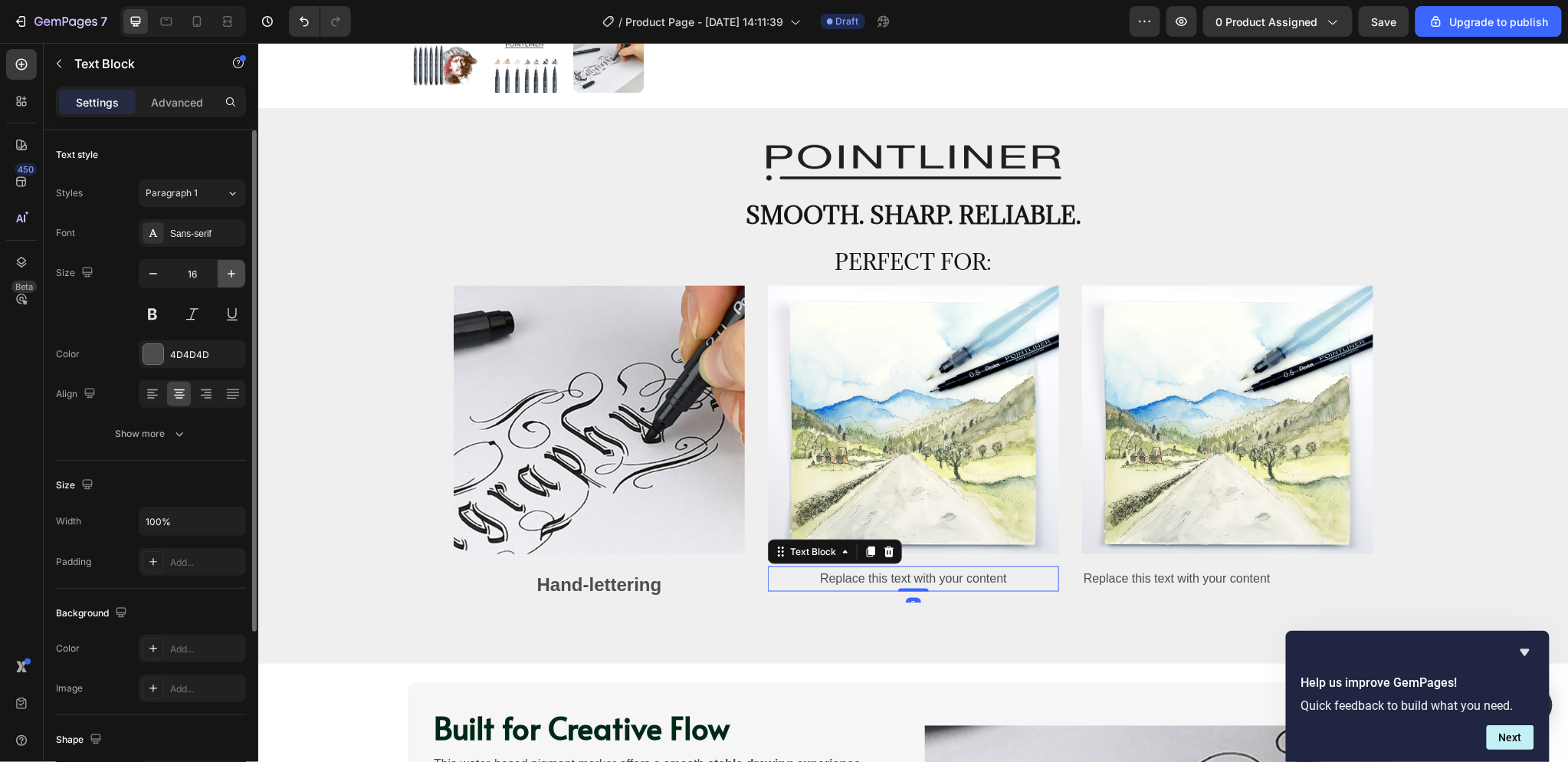
click at [231, 267] on icon "button" at bounding box center [231, 273] width 15 height 15
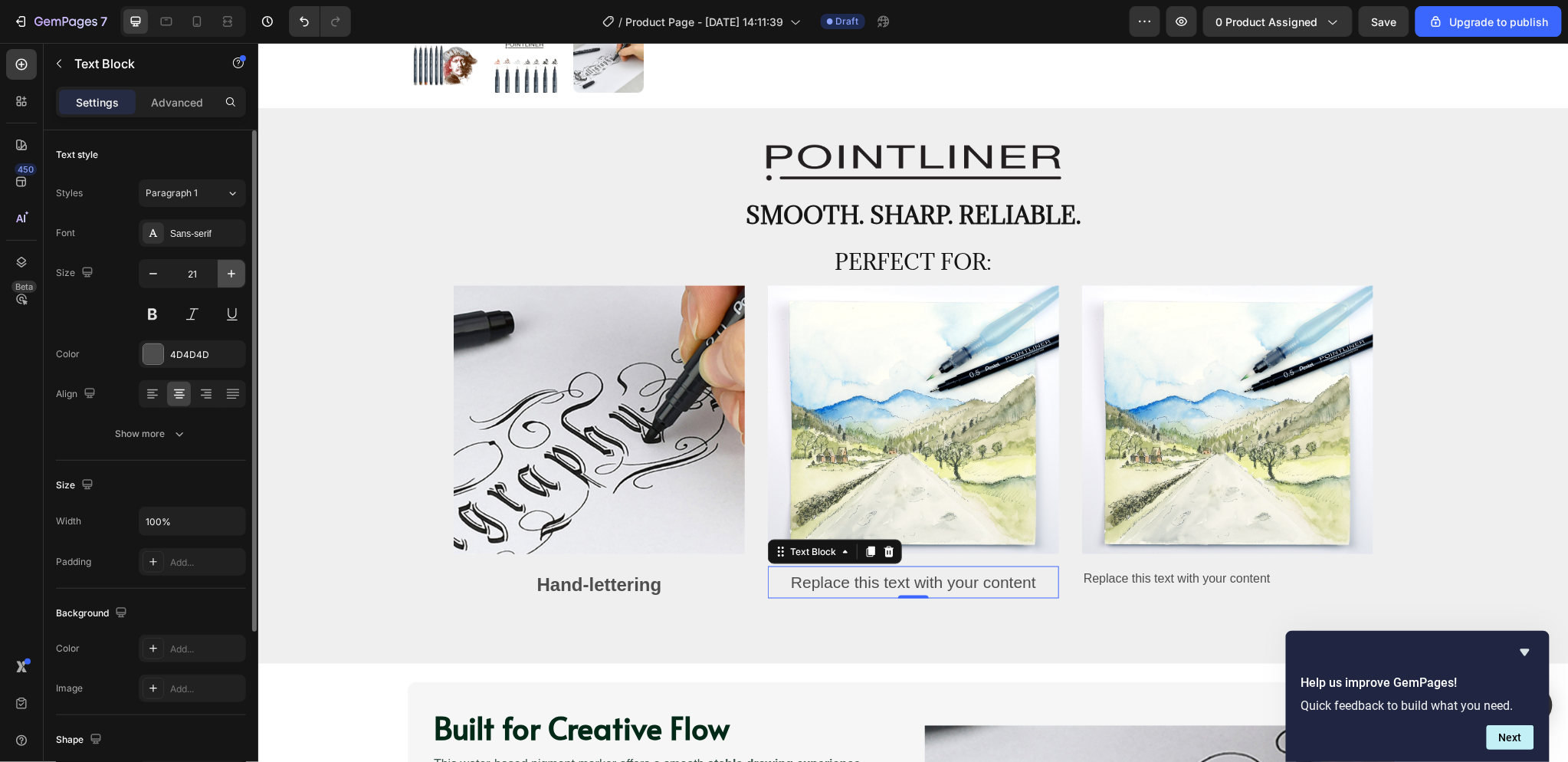
click at [231, 267] on icon "button" at bounding box center [231, 273] width 15 height 15
type input "24"
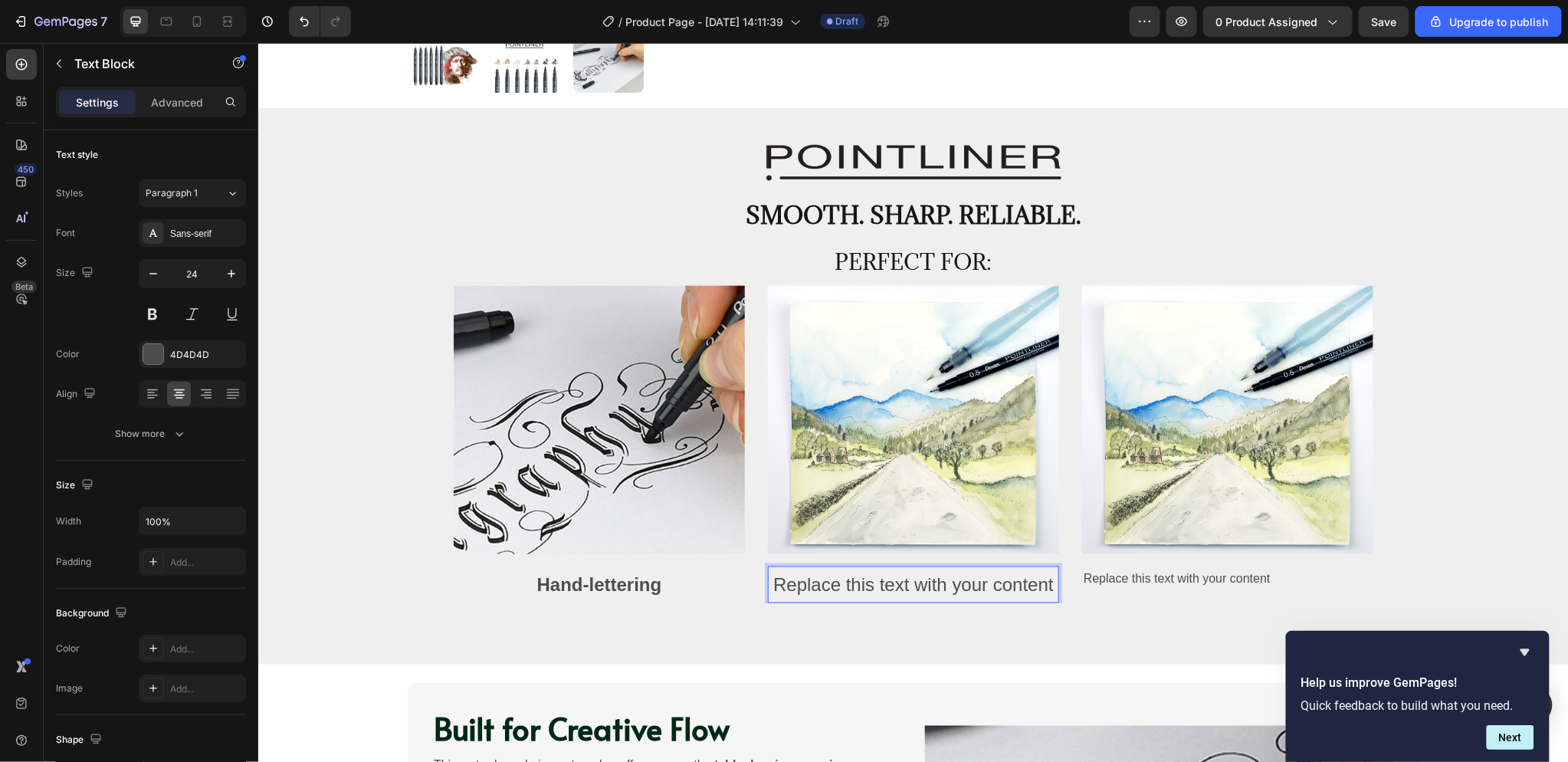
click at [858, 584] on div "Replace this text with your content" at bounding box center [913, 584] width 291 height 36
click at [858, 584] on p "Replace this text with your content" at bounding box center [913, 584] width 288 height 33
drag, startPoint x: 831, startPoint y: 580, endPoint x: 1011, endPoint y: 579, distance: 180.0
click at [1011, 579] on p "Everyday Drawing" at bounding box center [913, 584] width 288 height 33
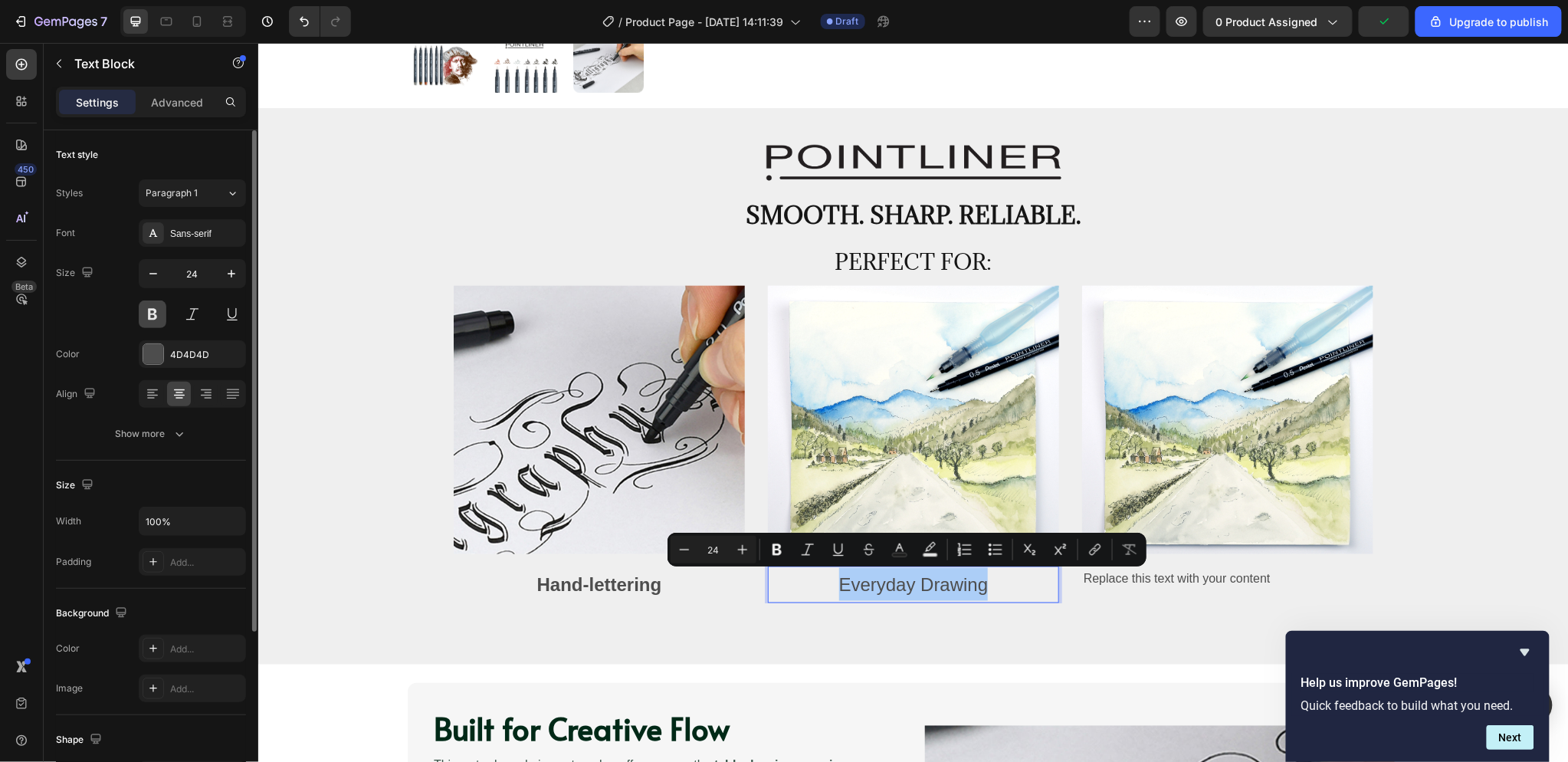
click at [147, 320] on button at bounding box center [152, 314] width 27 height 27
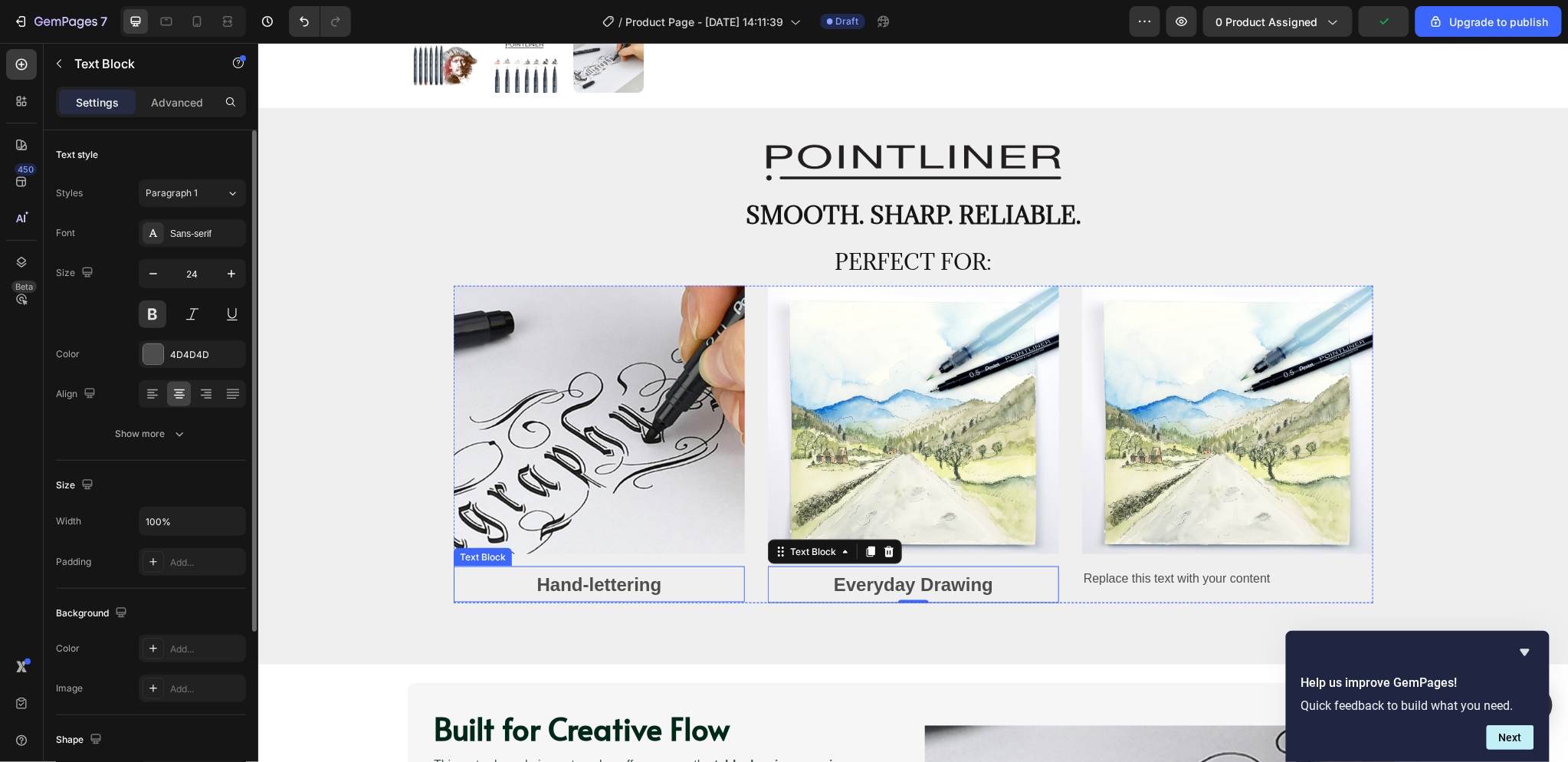
click at [589, 584] on p "Hand-lettering" at bounding box center [598, 584] width 288 height 33
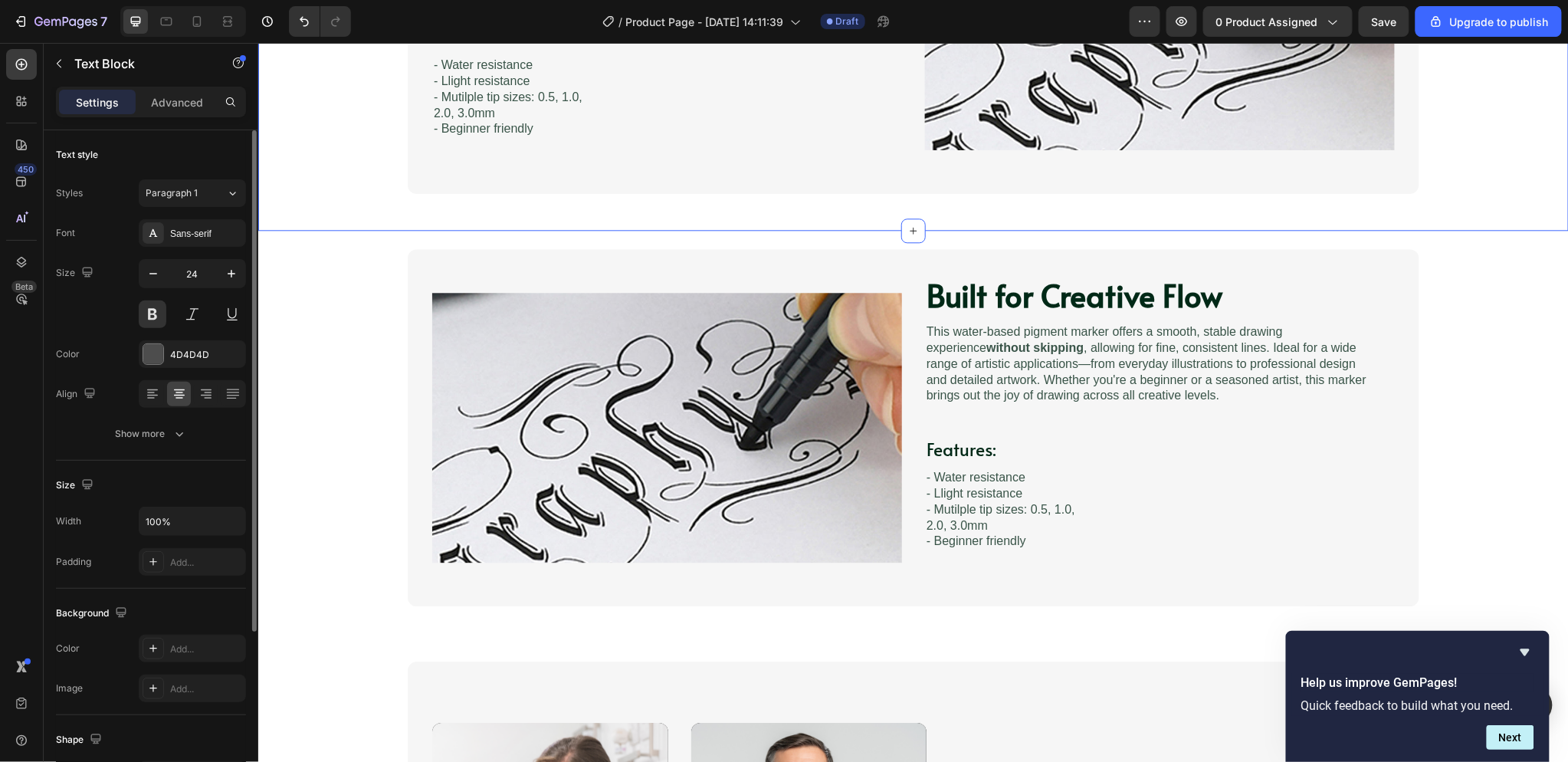
scroll to position [1448, 0]
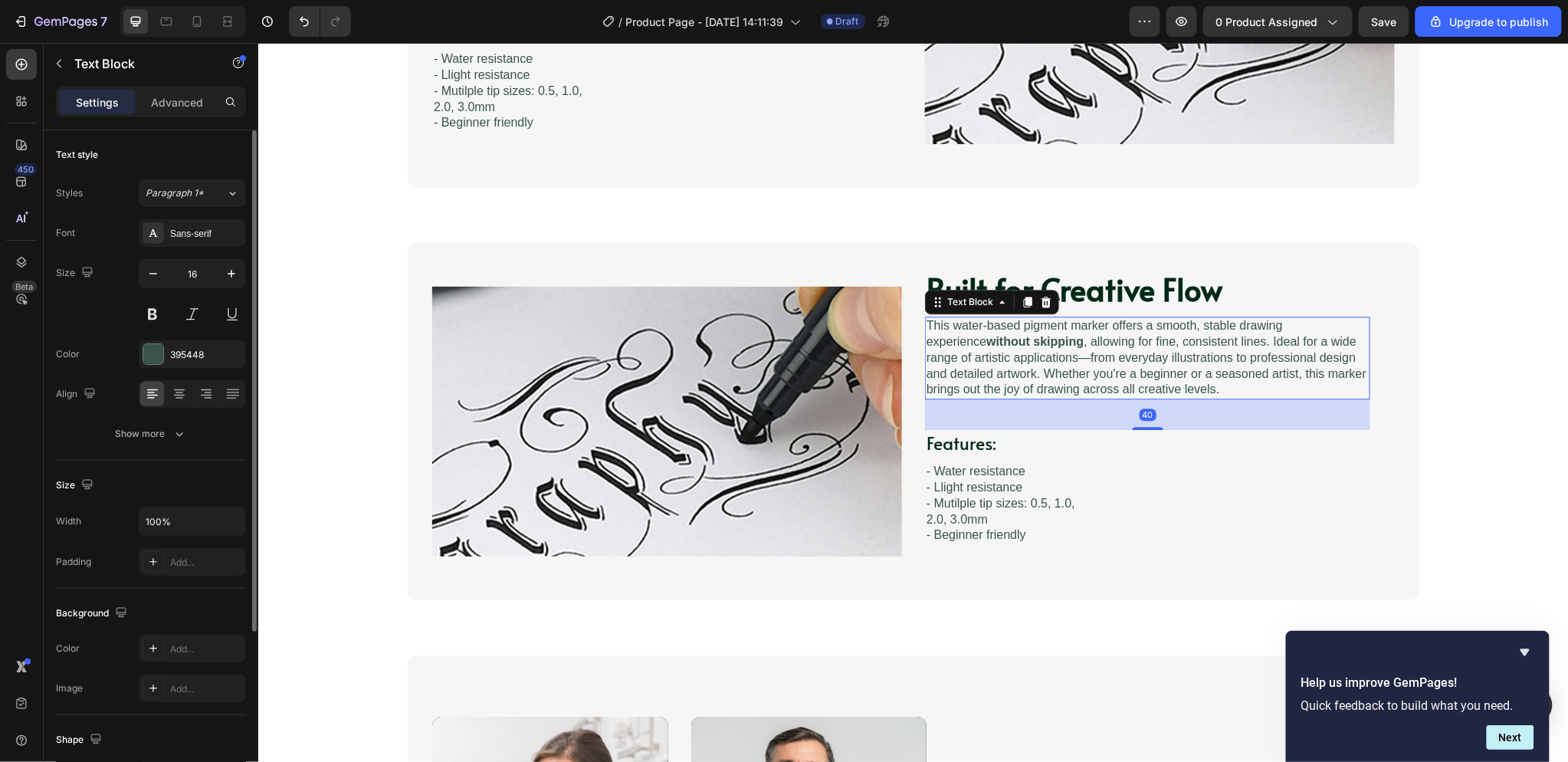
drag, startPoint x: 1305, startPoint y: 362, endPoint x: 1214, endPoint y: 323, distance: 99.0
click at [1303, 362] on p "This water-based pigment marker offers a smooth, stable drawing experience with…" at bounding box center [1146, 358] width 442 height 80
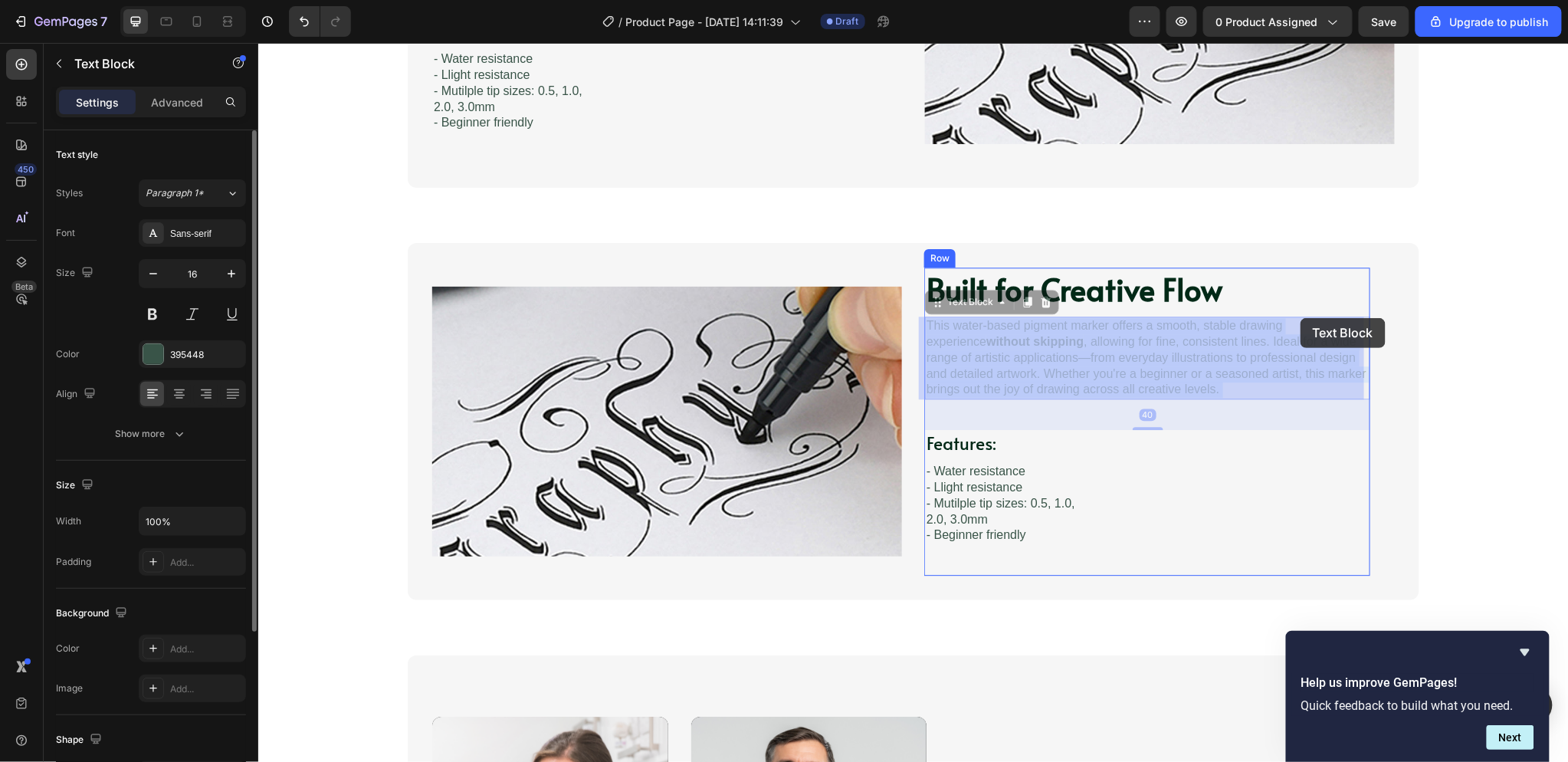
drag, startPoint x: 1198, startPoint y: 322, endPoint x: 1260, endPoint y: 341, distance: 64.8
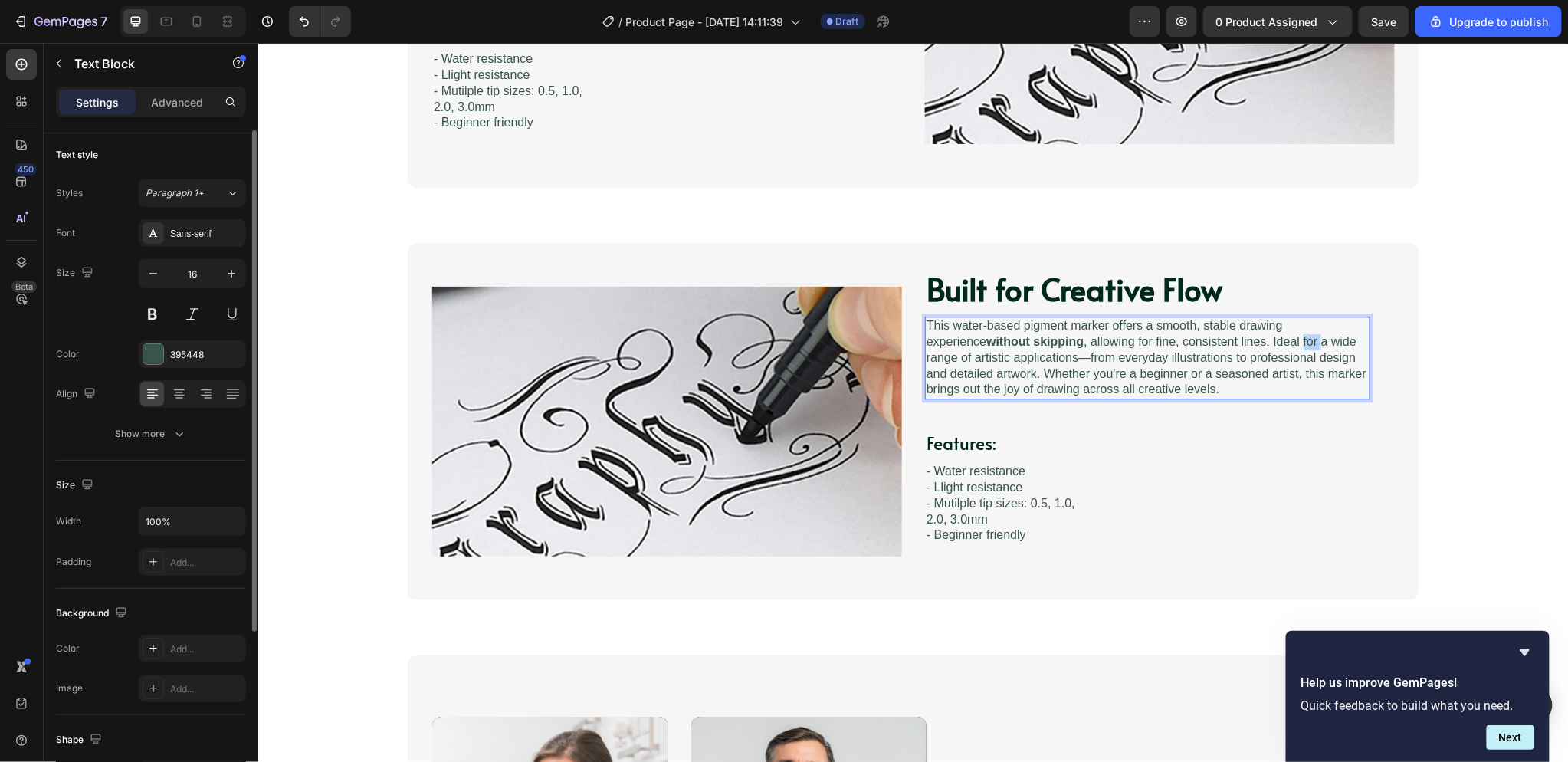
click at [1235, 343] on p "This water-based pigment marker offers a smooth, stable drawing experience with…" at bounding box center [1146, 358] width 442 height 80
click at [1202, 330] on p "This water-based pigment marker offers a smooth, stable drawing experience with…" at bounding box center [1146, 358] width 442 height 80
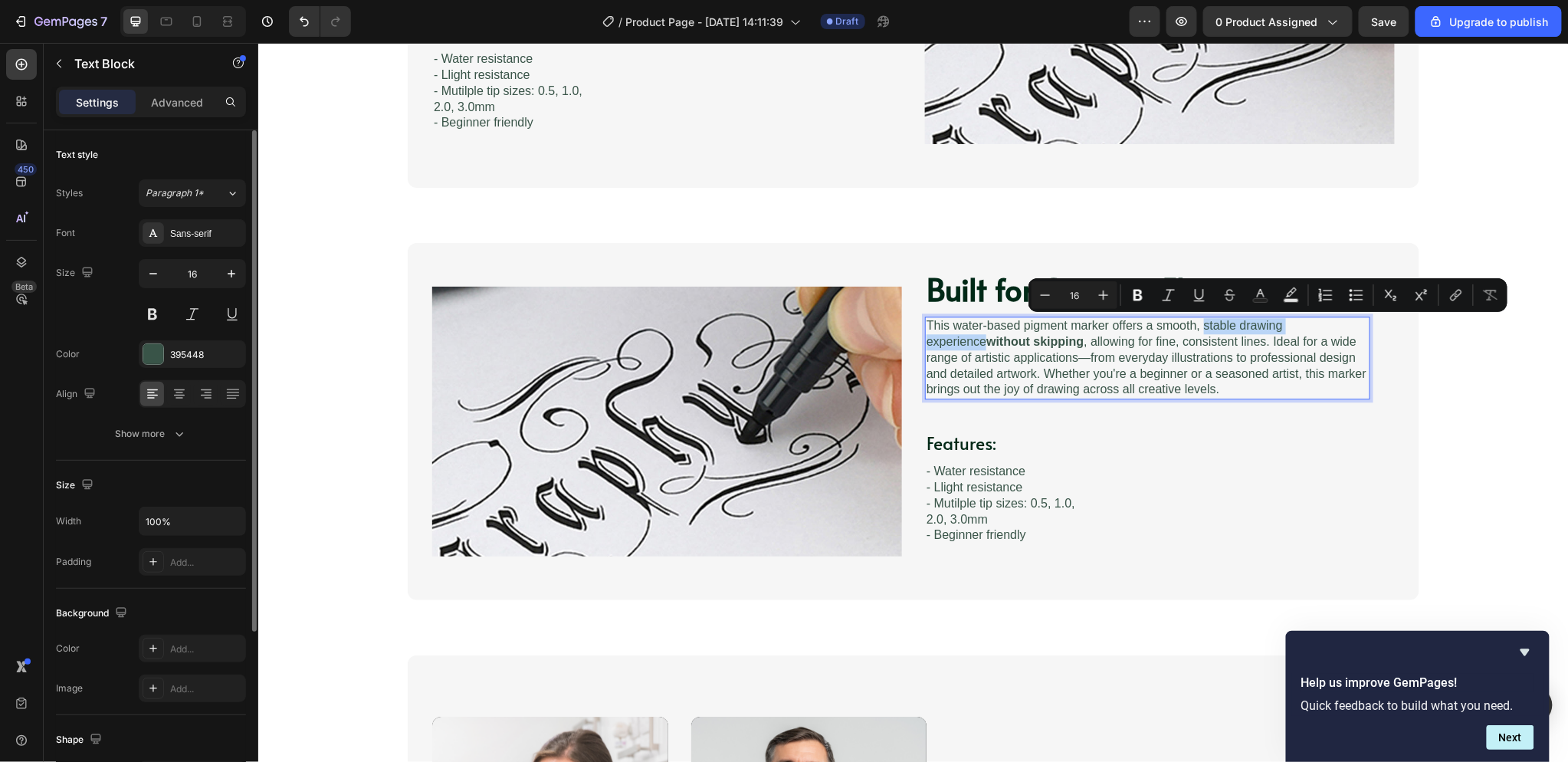
drag, startPoint x: 1198, startPoint y: 323, endPoint x: 1337, endPoint y: 318, distance: 139.1
click at [1337, 318] on p "This water-based pigment marker offers a smooth, stable drawing experience with…" at bounding box center [1146, 358] width 442 height 80
click at [1135, 290] on icon "Editor contextual toolbar" at bounding box center [1138, 295] width 9 height 11
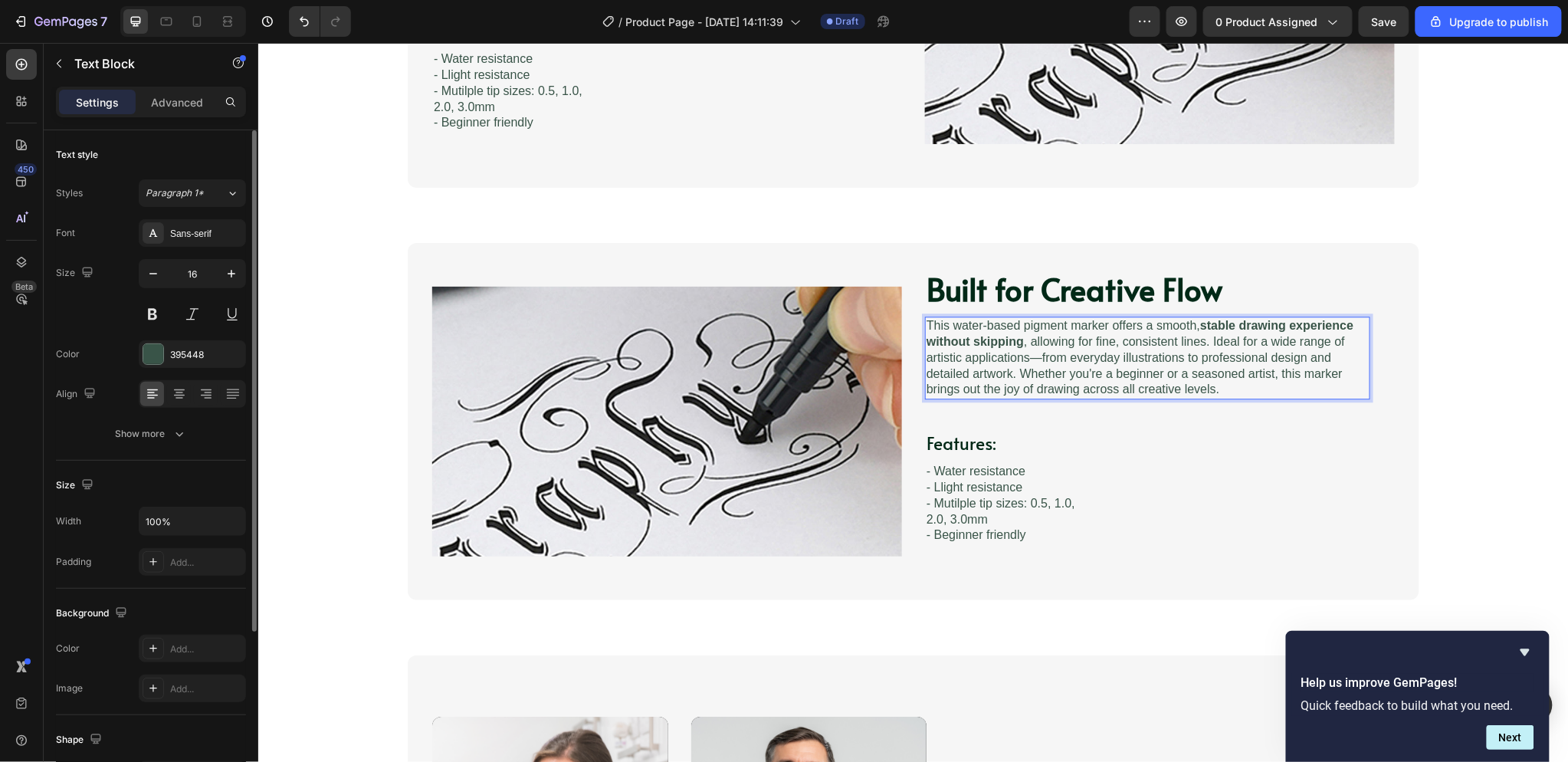
click at [1136, 346] on p "This water-based pigment marker offers a smooth, stable drawing experience with…" at bounding box center [1146, 358] width 442 height 80
drag, startPoint x: 1198, startPoint y: 340, endPoint x: 1088, endPoint y: 340, distance: 110.0
click at [1088, 340] on p "This water-based pigment marker offers a smooth, stable drawing experience with…" at bounding box center [1146, 358] width 442 height 80
click at [156, 310] on button at bounding box center [152, 314] width 27 height 27
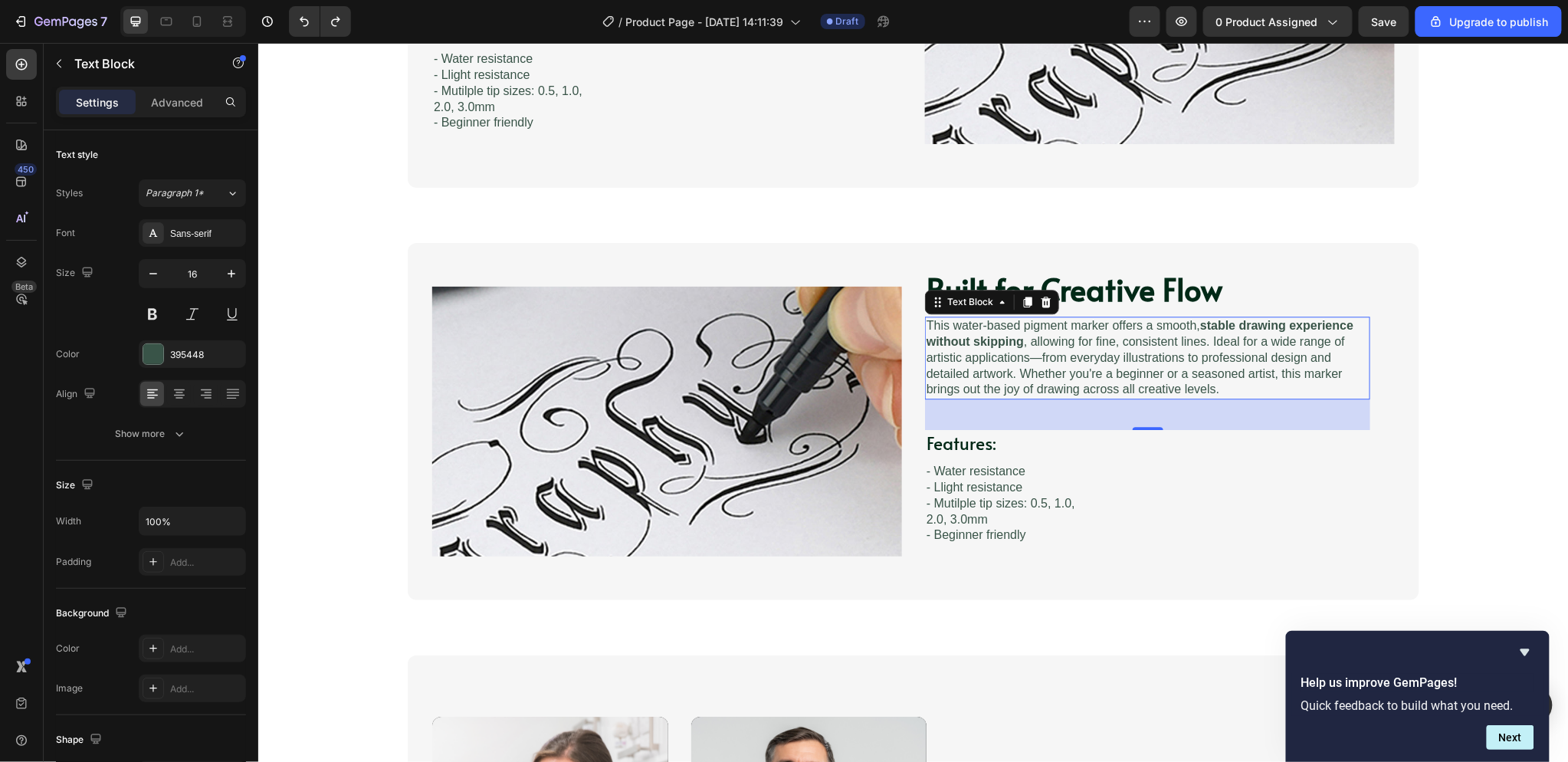
click at [1191, 347] on p "This water-based pigment marker offers a smooth, stable drawing experience with…" at bounding box center [1146, 358] width 442 height 80
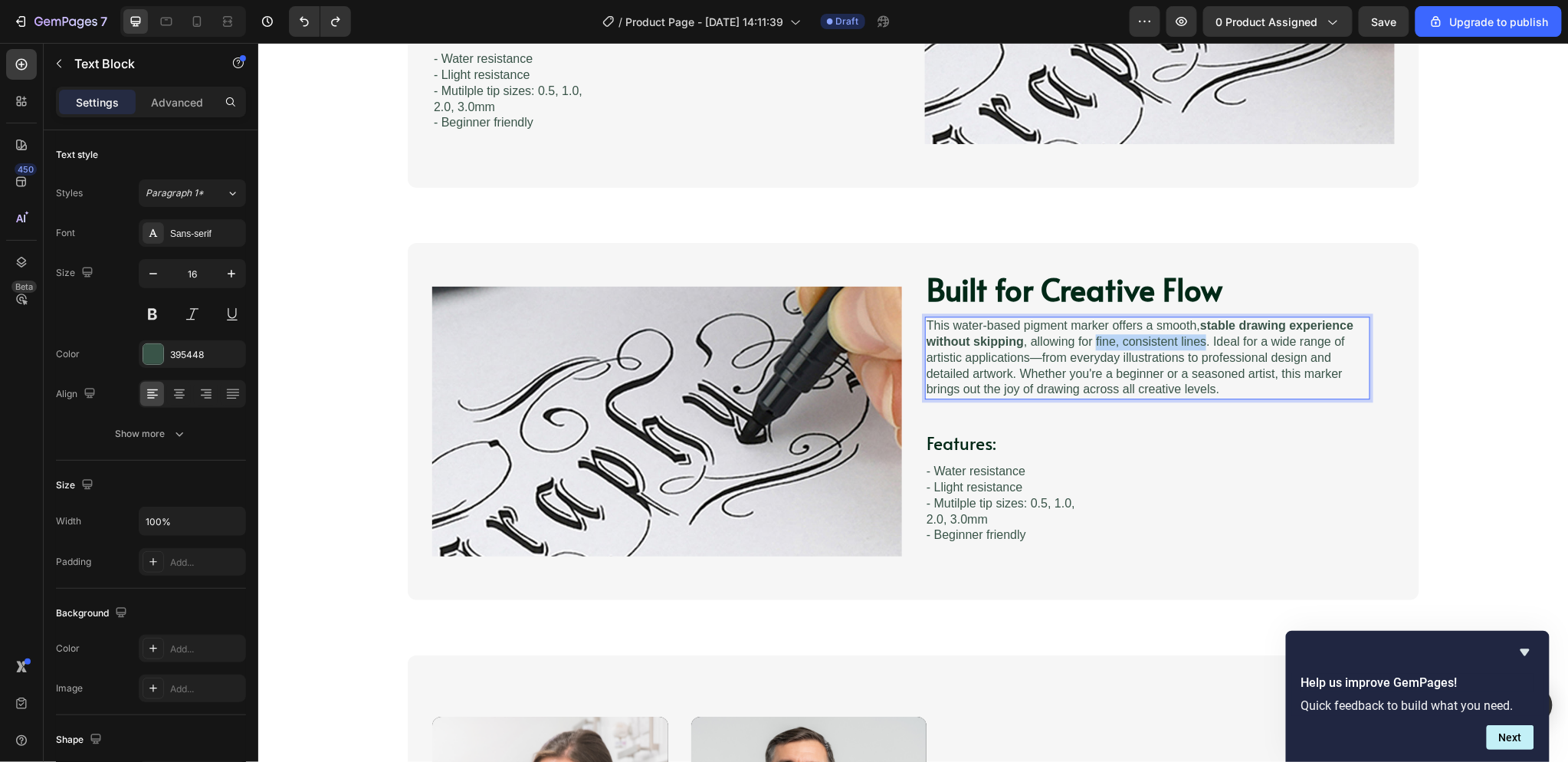
drag, startPoint x: 1198, startPoint y: 343, endPoint x: 1088, endPoint y: 343, distance: 110.0
click at [1088, 343] on p "This water-based pigment marker offers a smooth, stable drawing experience with…" at bounding box center [1146, 358] width 442 height 80
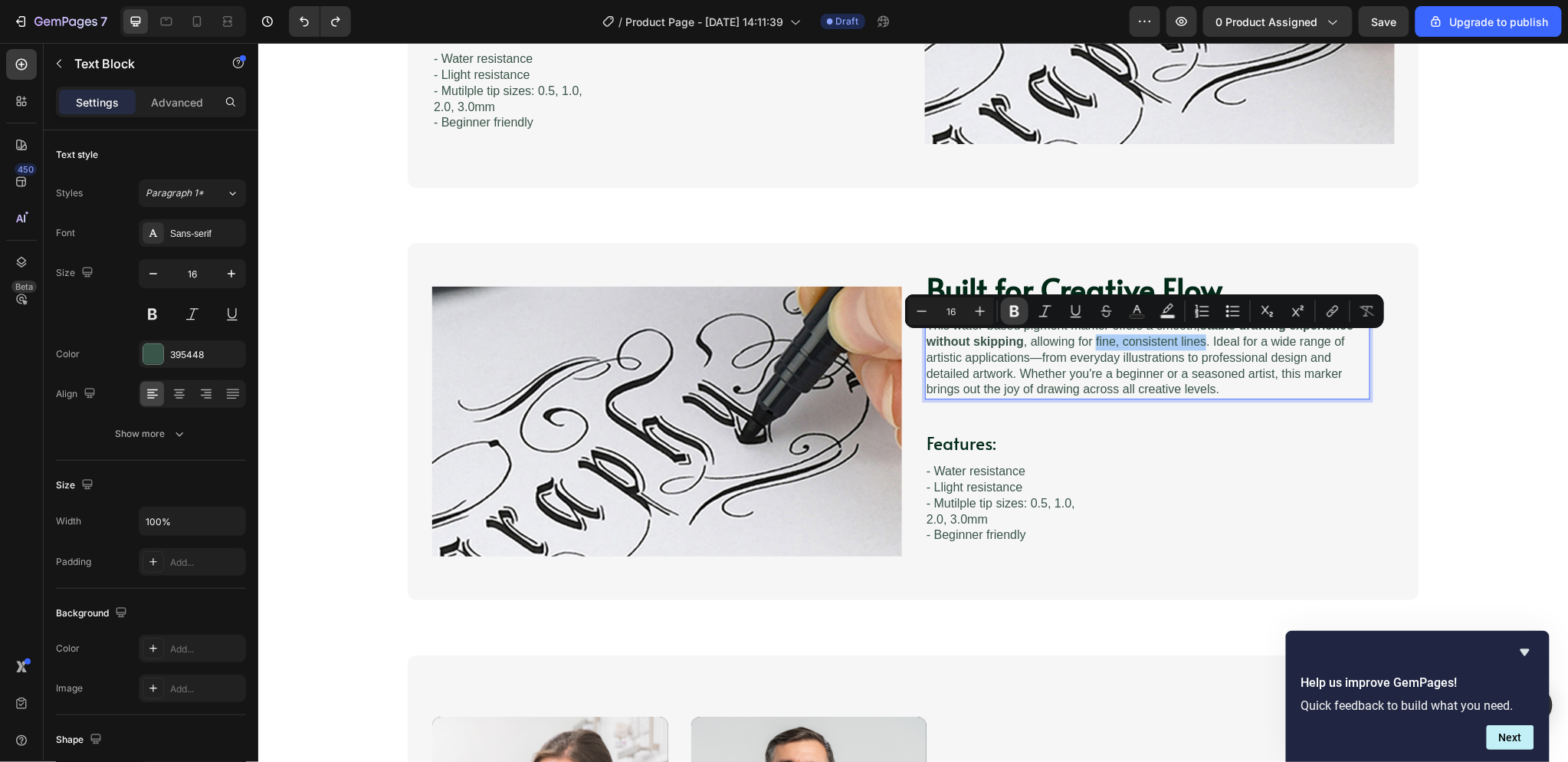
click at [1010, 313] on icon "Editor contextual toolbar" at bounding box center [1014, 311] width 15 height 15
click at [1121, 398] on div "This water-based pigment marker offers a smooth, stable drawing experience with…" at bounding box center [1146, 357] width 446 height 82
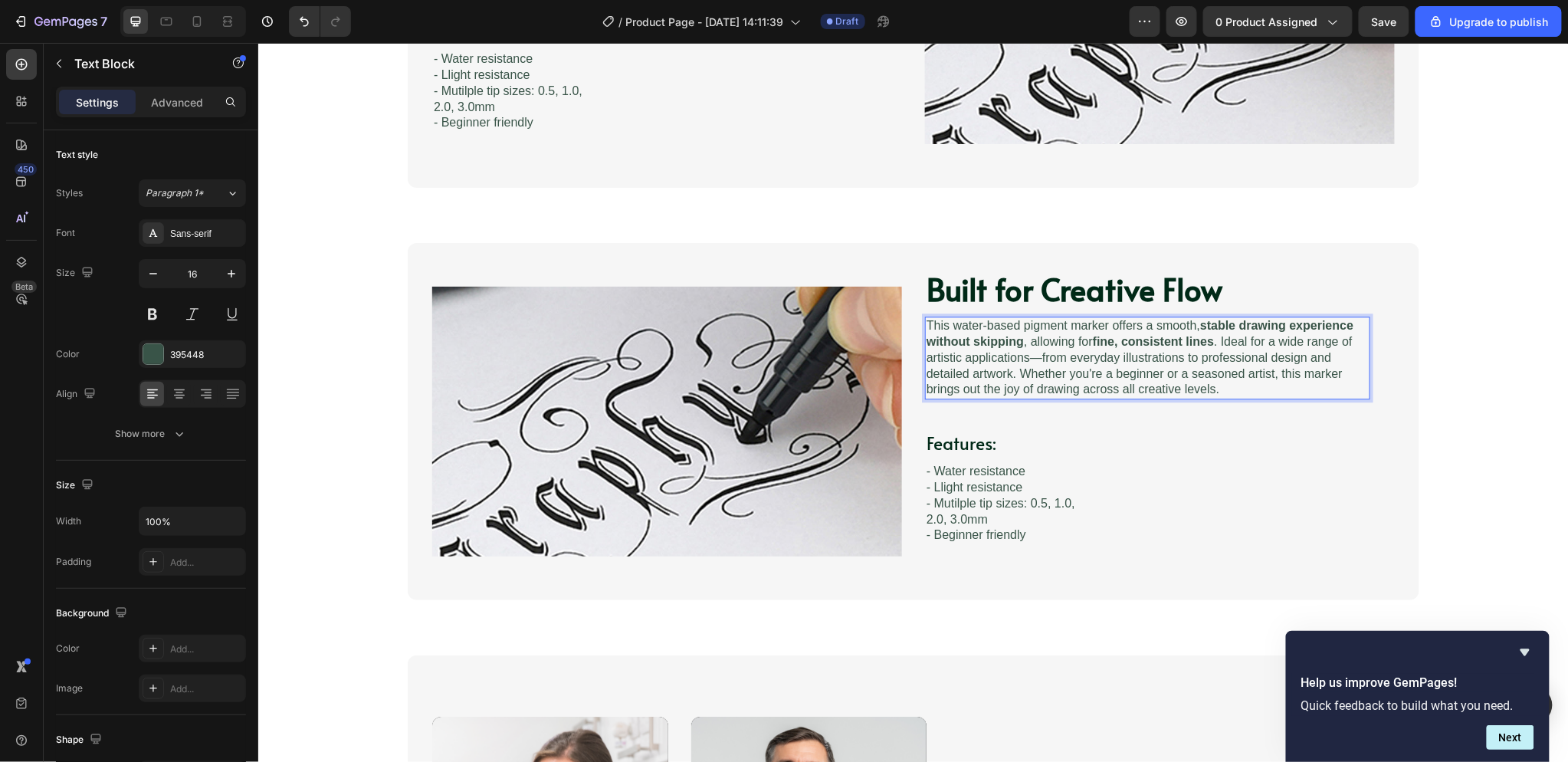
click at [1126, 360] on p "This water-based pigment marker offers a smooth, stable drawing experience with…" at bounding box center [1146, 358] width 442 height 80
click at [964, 373] on p "This water-based pigment marker offers a smooth, stable drawing experience with…" at bounding box center [1146, 358] width 442 height 80
click at [1064, 358] on p "This water-based pigment marker offers a smooth, stable drawing experience with…" at bounding box center [1146, 358] width 442 height 80
click at [1004, 523] on p "- Llight resistance - Mutilple tip sizes: 0.5, 1.0, 2.0, 3.0mm" at bounding box center [1011, 503] width 171 height 47
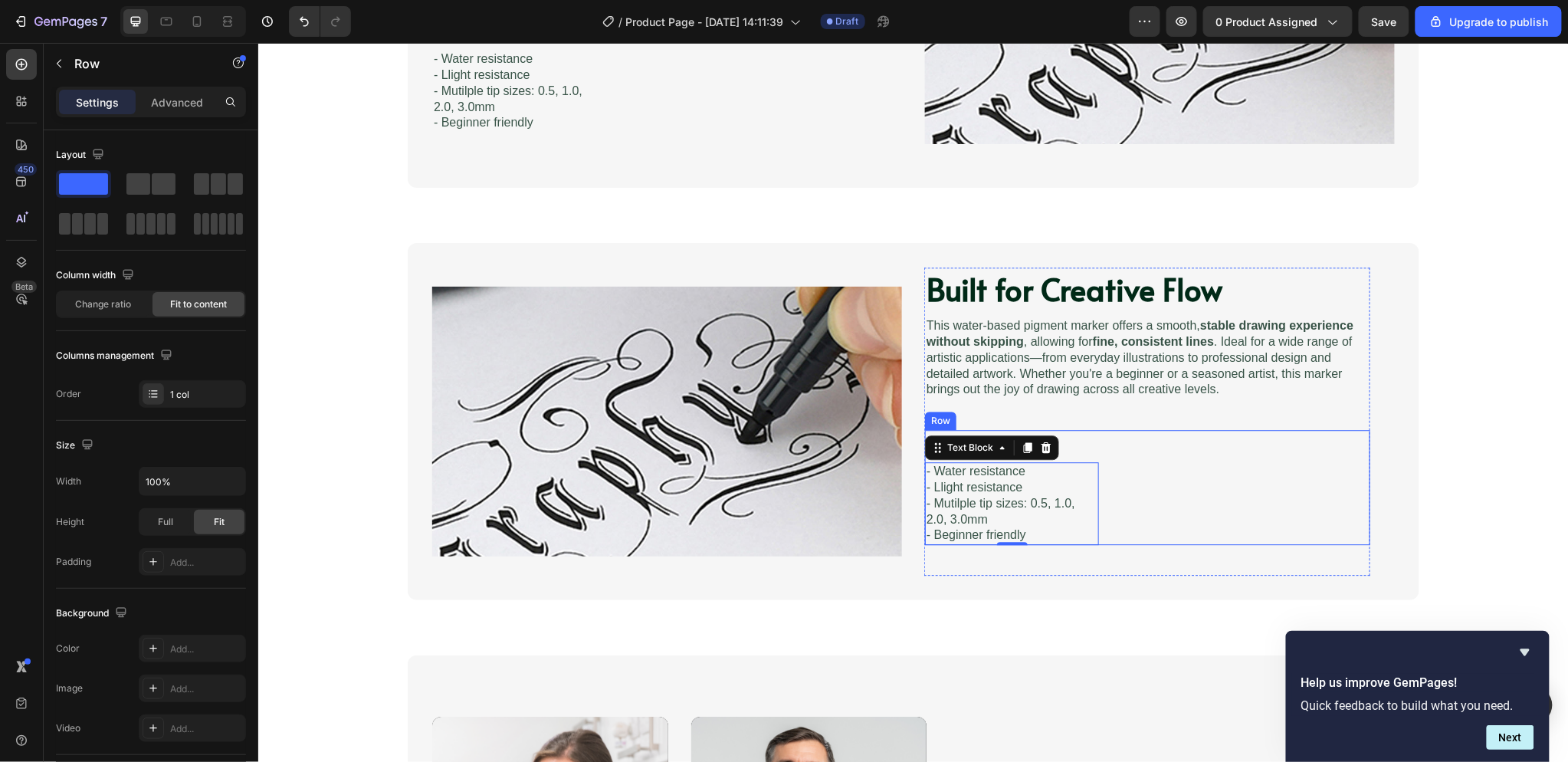
click at [1171, 473] on div "Features: Heading - Water resistance - Llight resistance - Mutilple tip sizes: …" at bounding box center [1146, 487] width 446 height 115
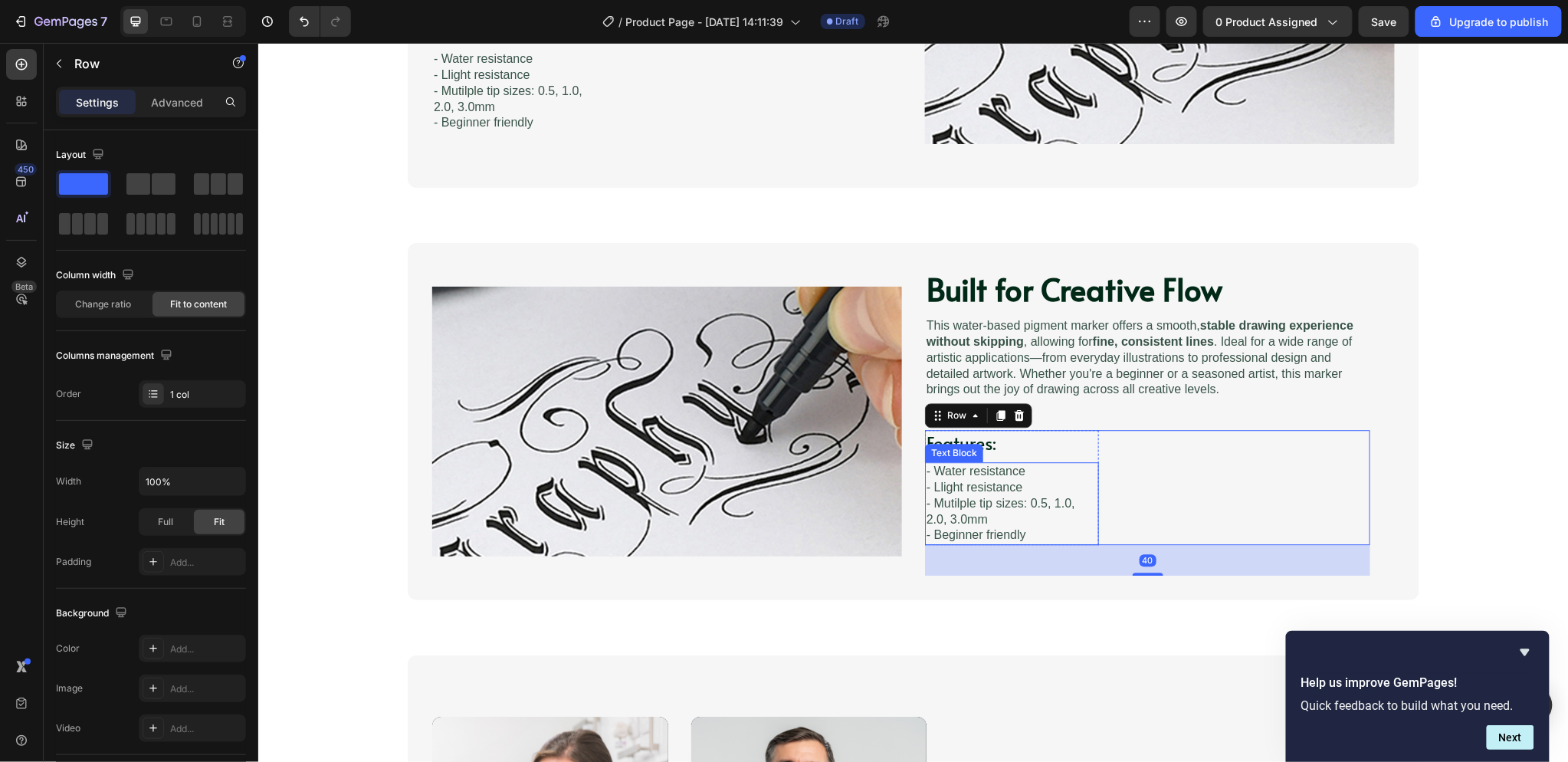
click at [1014, 485] on p "- Llight resistance - Mutilple tip sizes: 0.5, 1.0, 2.0, 3.0mm" at bounding box center [1011, 503] width 171 height 47
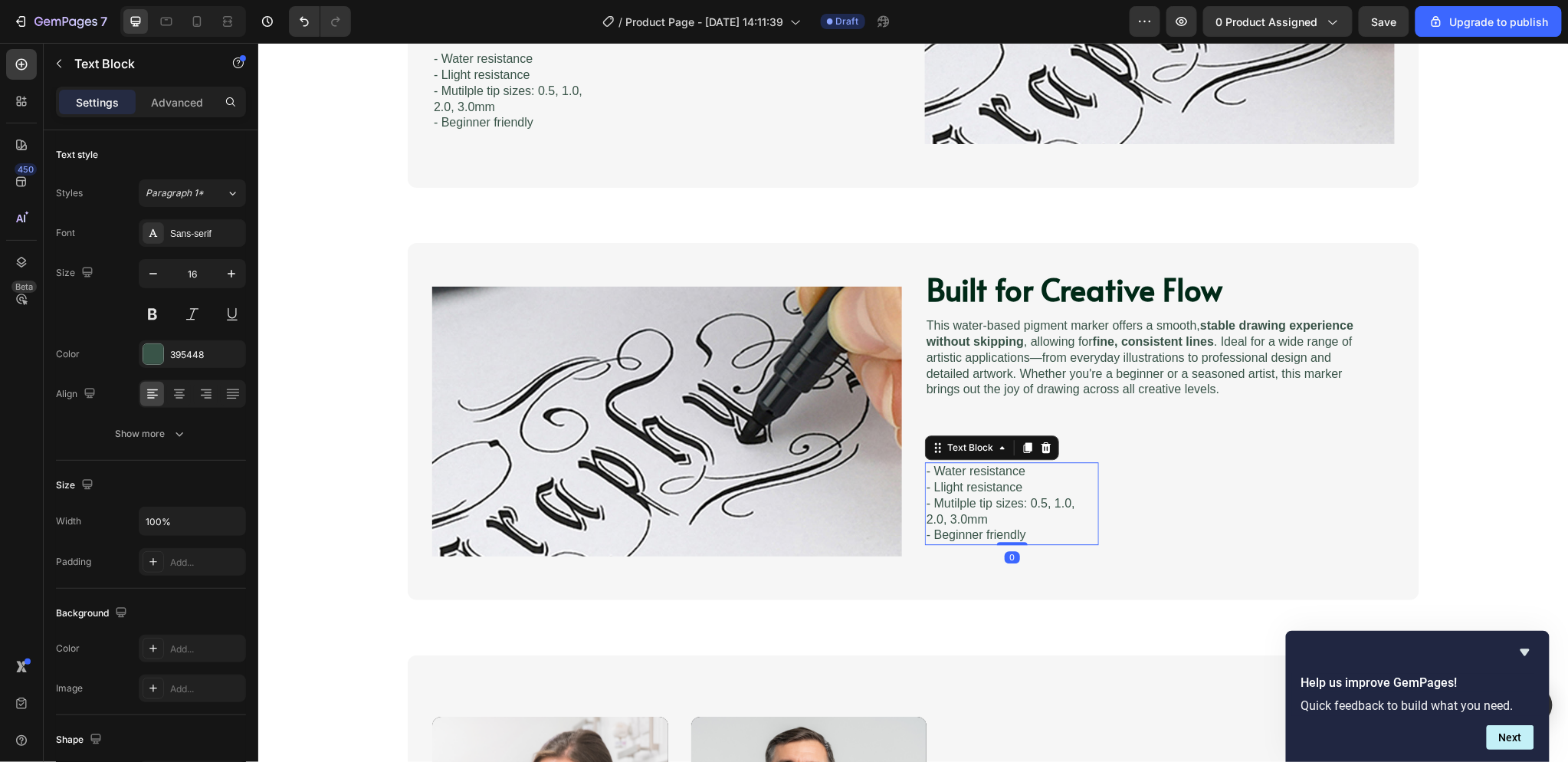
click at [1020, 511] on p "- Llight resistance - Mutilple tip sizes: 0.5, 1.0, 2.0, 3.0mm" at bounding box center [1011, 503] width 171 height 47
click at [1024, 529] on p "- Beginner friendly" at bounding box center [1011, 535] width 171 height 16
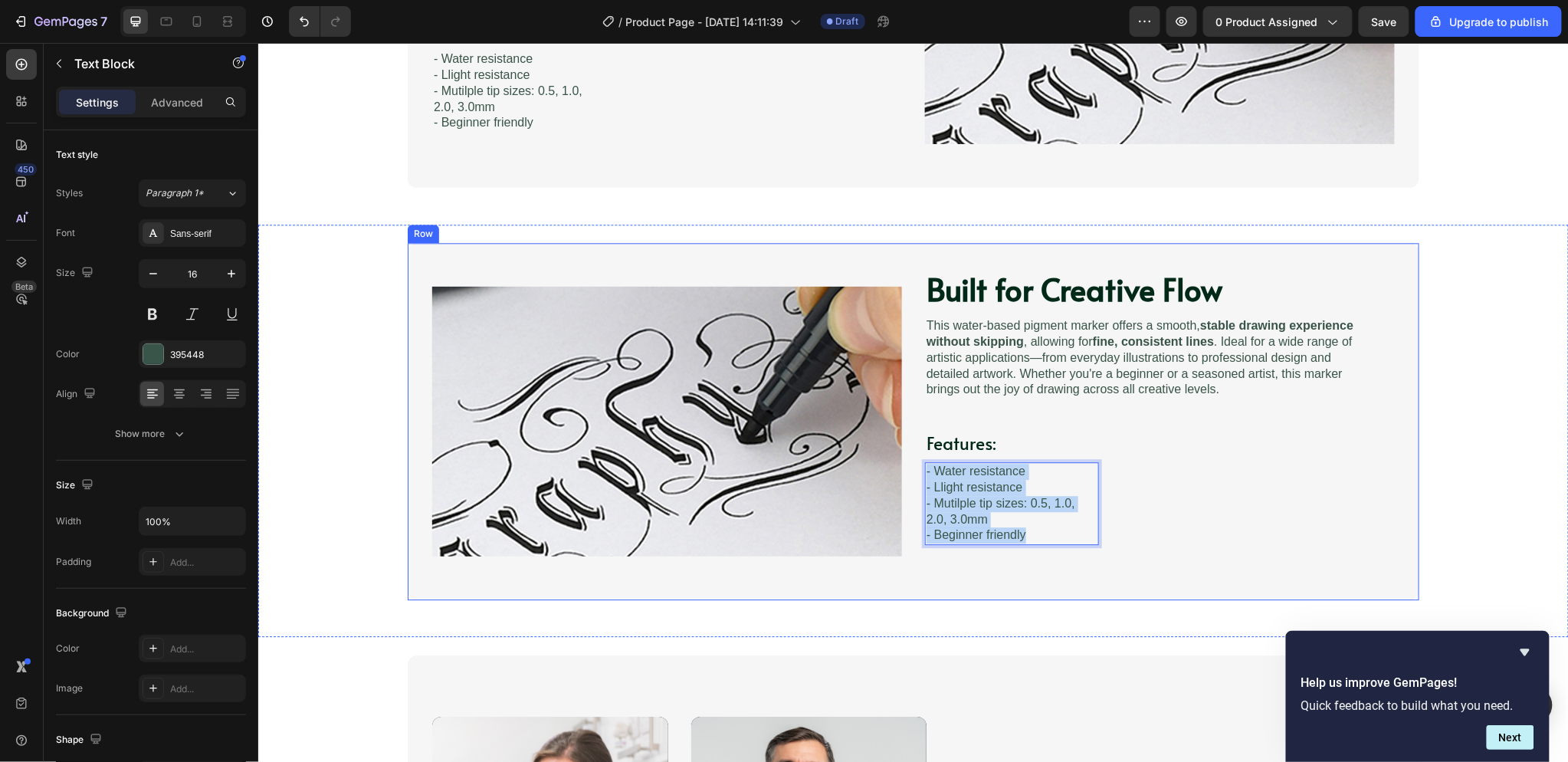
drag, startPoint x: 1027, startPoint y: 533, endPoint x: 914, endPoint y: 465, distance: 131.9
click at [914, 465] on div "Image Built for Creative Flow Heading Image This water-based pigment marker off…" at bounding box center [913, 421] width 1011 height 357
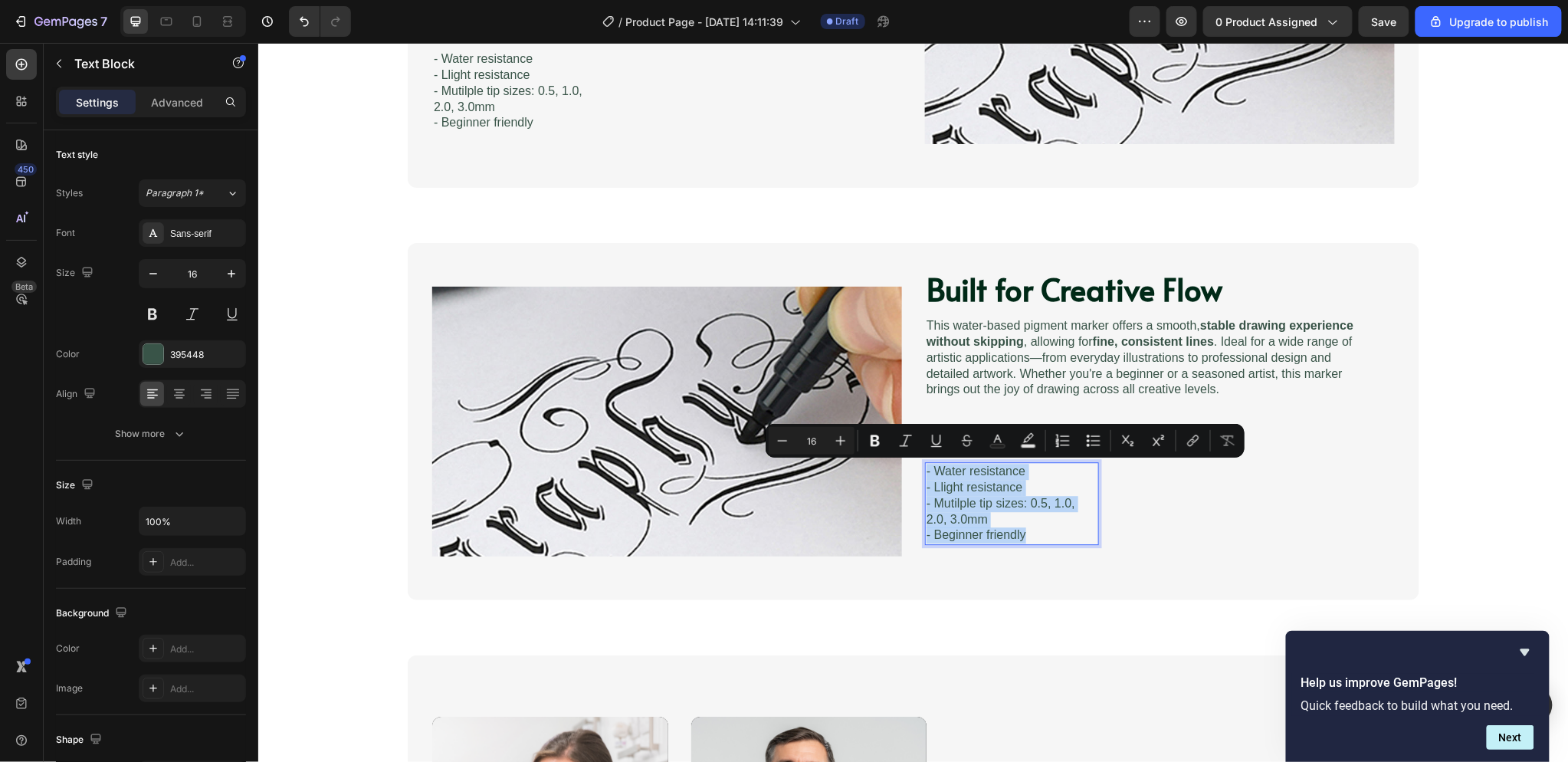
copy div "- Water resistance - Llight resistance - Mutilple tip sizes: 0.5, 1.0, 2.0, 3.0…"
drag, startPoint x: 1190, startPoint y: 469, endPoint x: 1145, endPoint y: 475, distance: 45.4
click at [1190, 469] on div "Features: Heading - Water resistance - Llight resistance - Mutilple tip sizes: …" at bounding box center [1146, 487] width 446 height 115
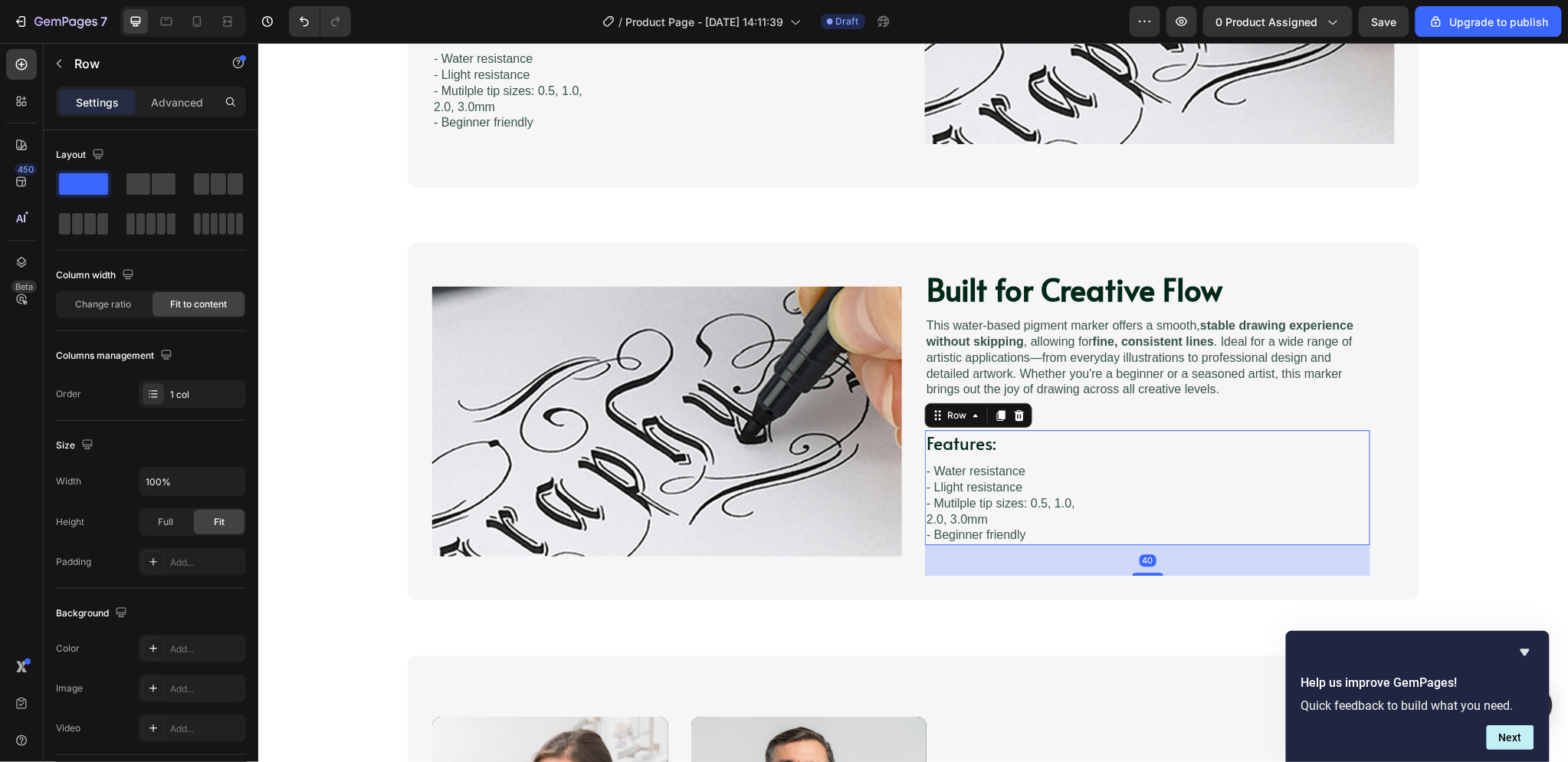
click at [1083, 471] on p "- Water resistance" at bounding box center [1011, 471] width 171 height 16
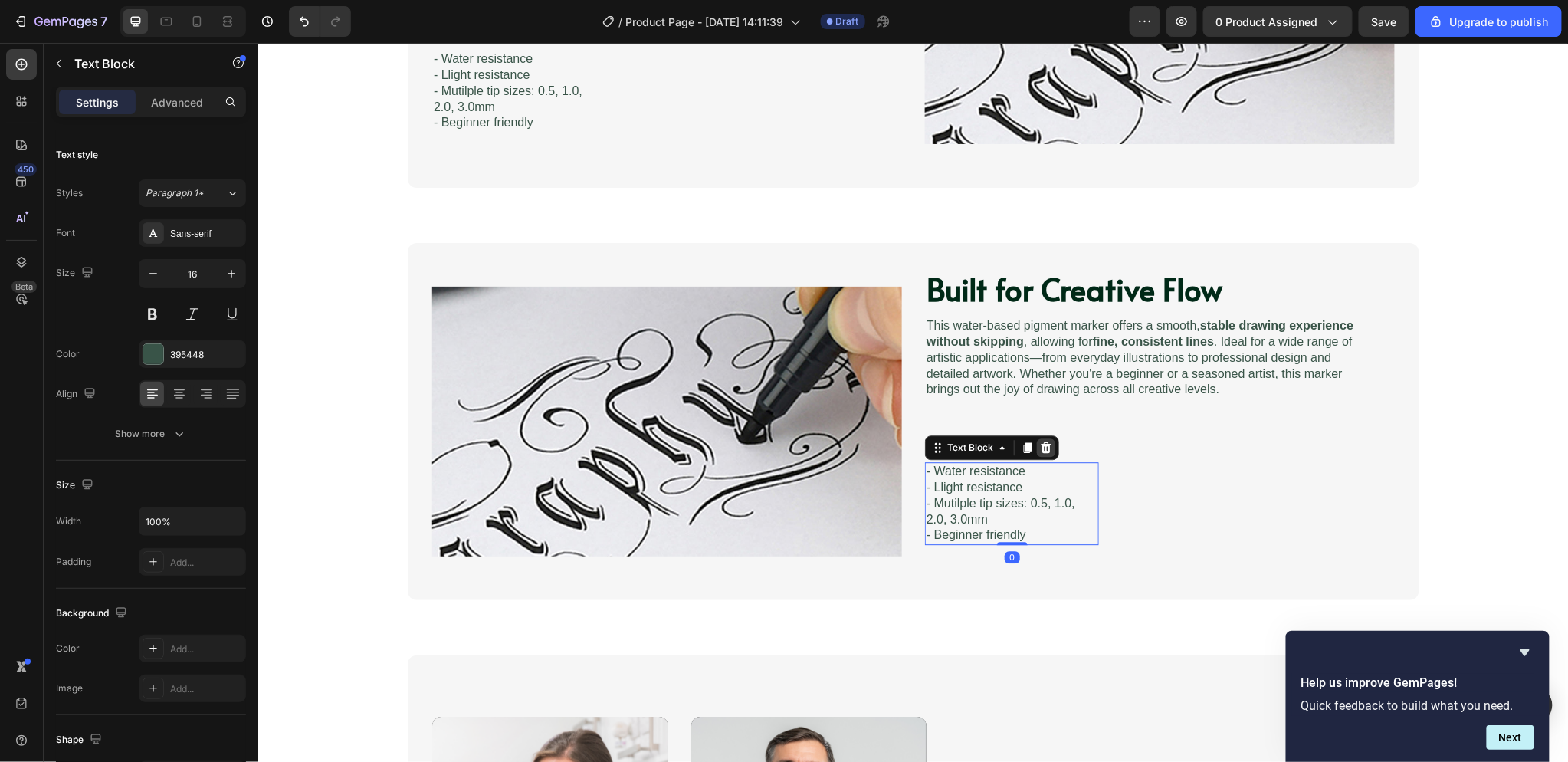
click at [1043, 446] on icon at bounding box center [1045, 447] width 12 height 12
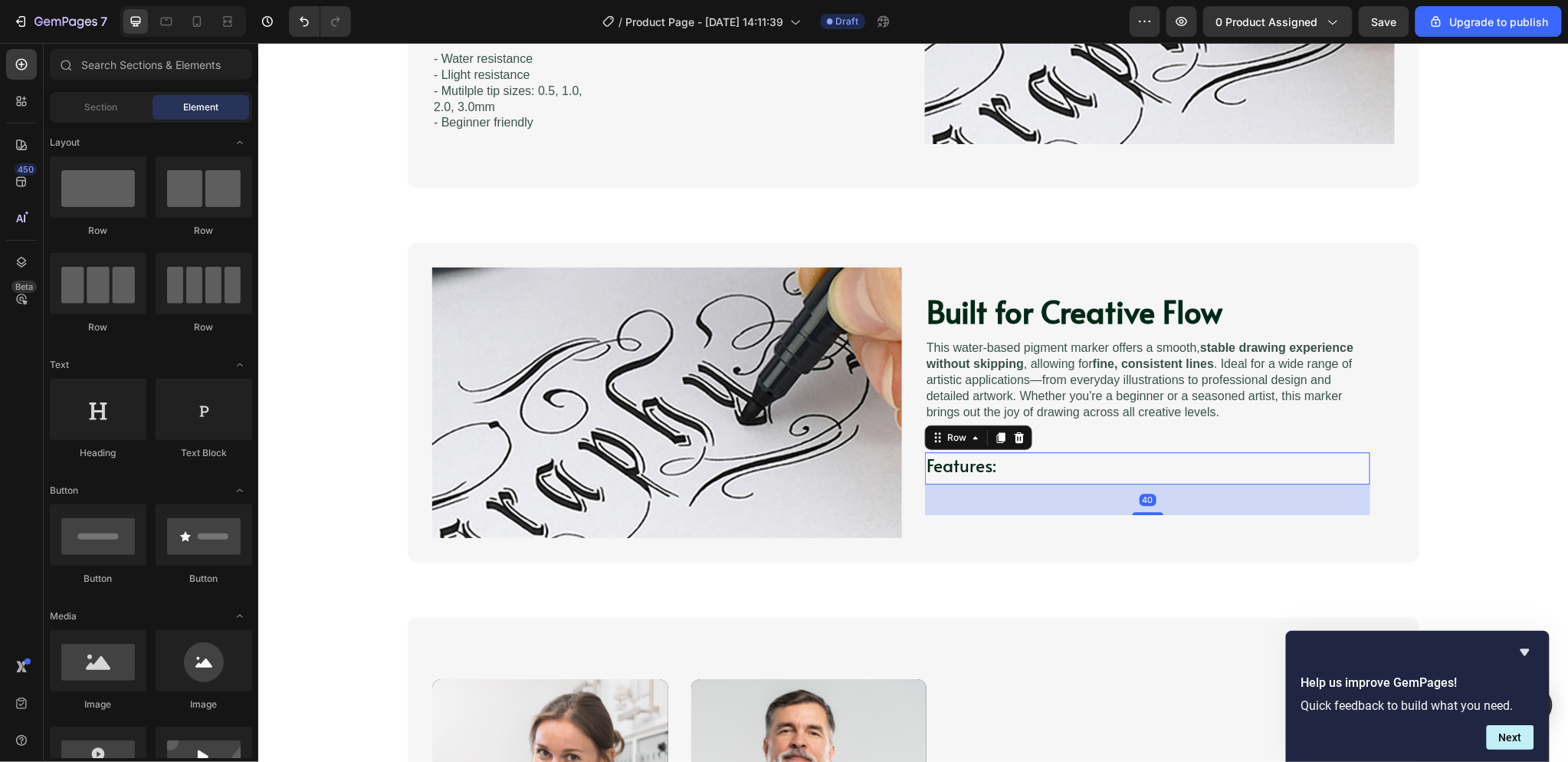
click at [1149, 460] on div "Features: Heading Row Row 40" at bounding box center [1146, 467] width 446 height 32
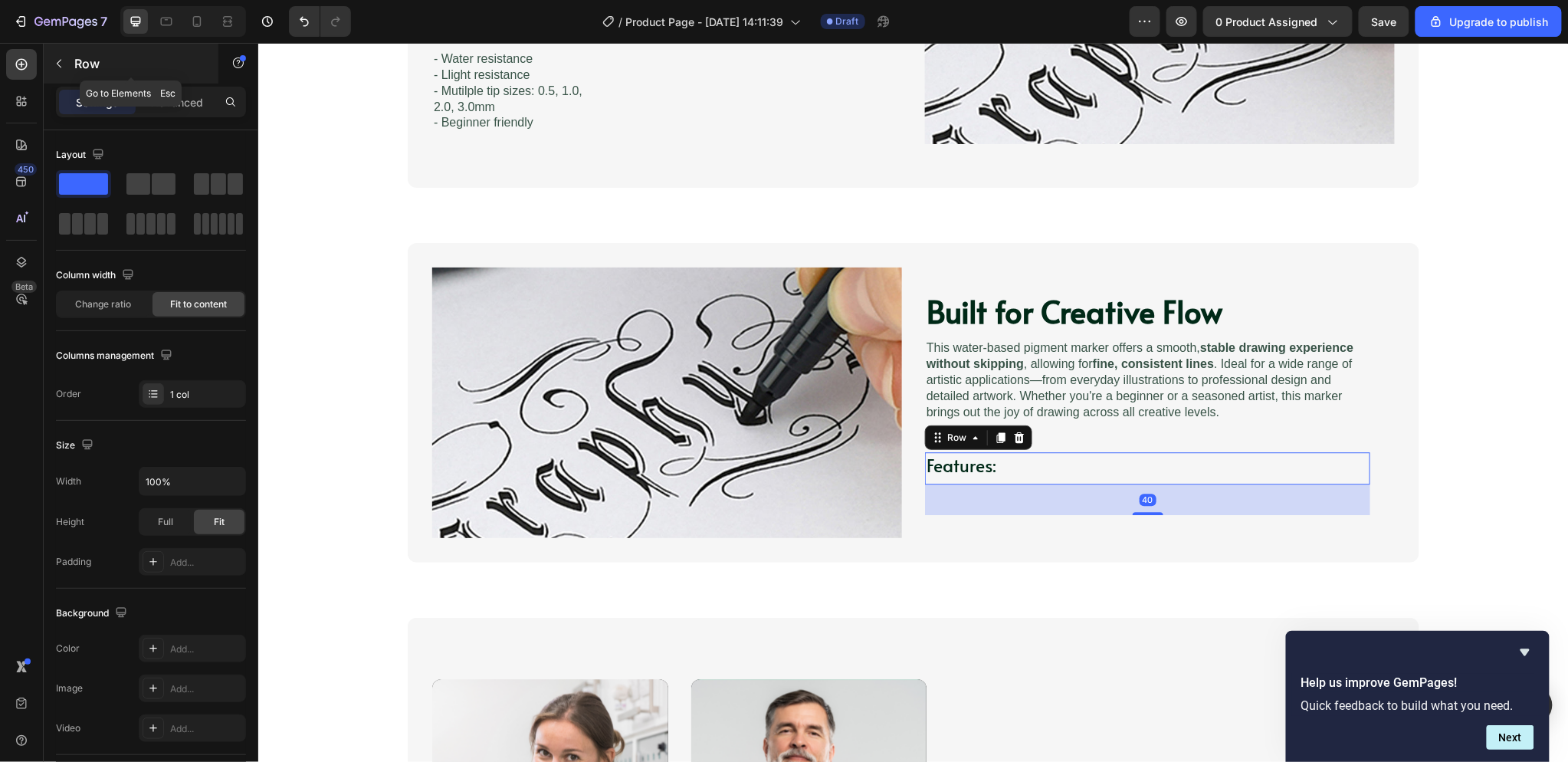
click at [58, 71] on button "button" at bounding box center [58, 63] width 25 height 25
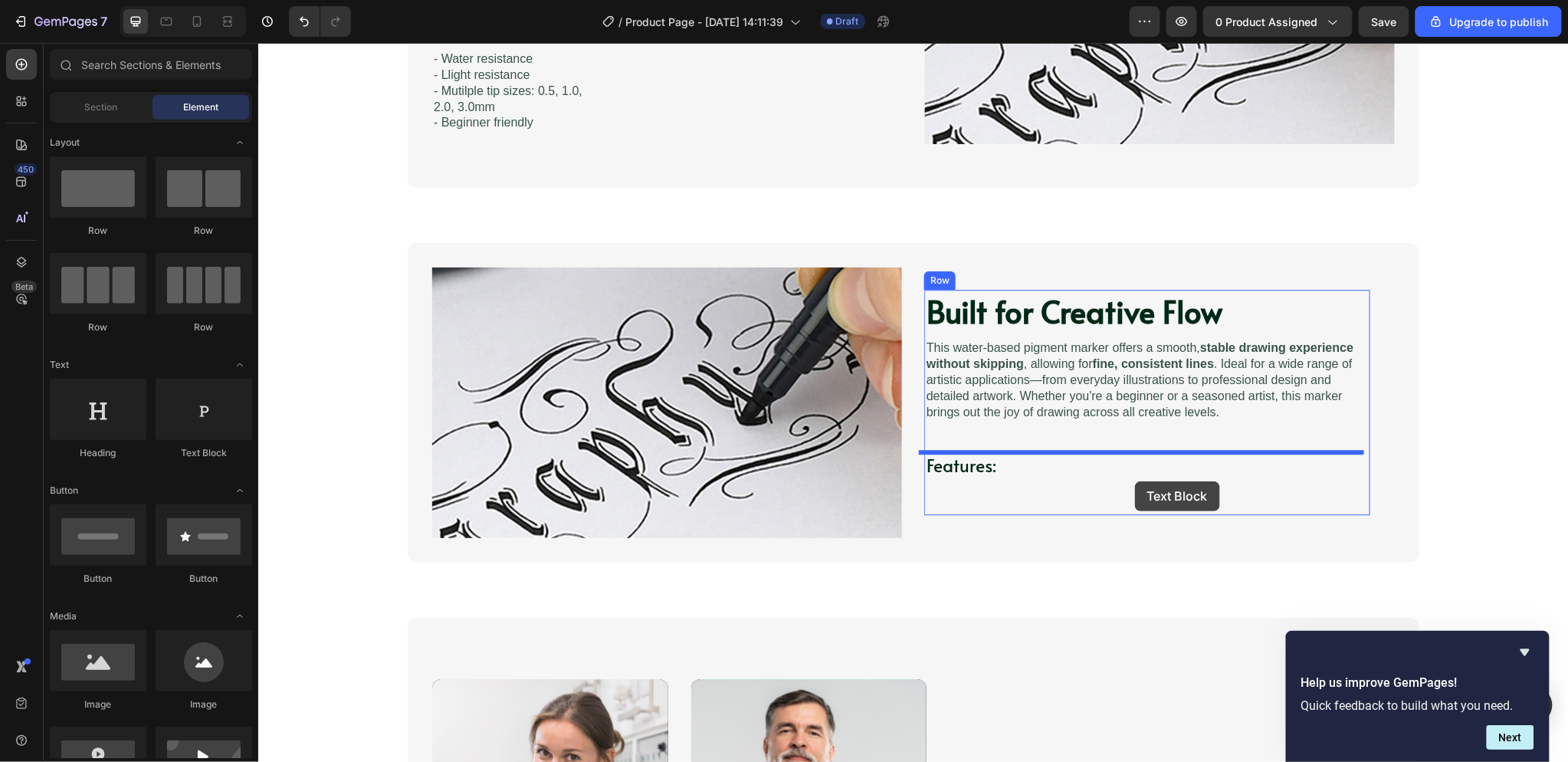
drag, startPoint x: 439, startPoint y: 459, endPoint x: 1134, endPoint y: 481, distance: 695.3
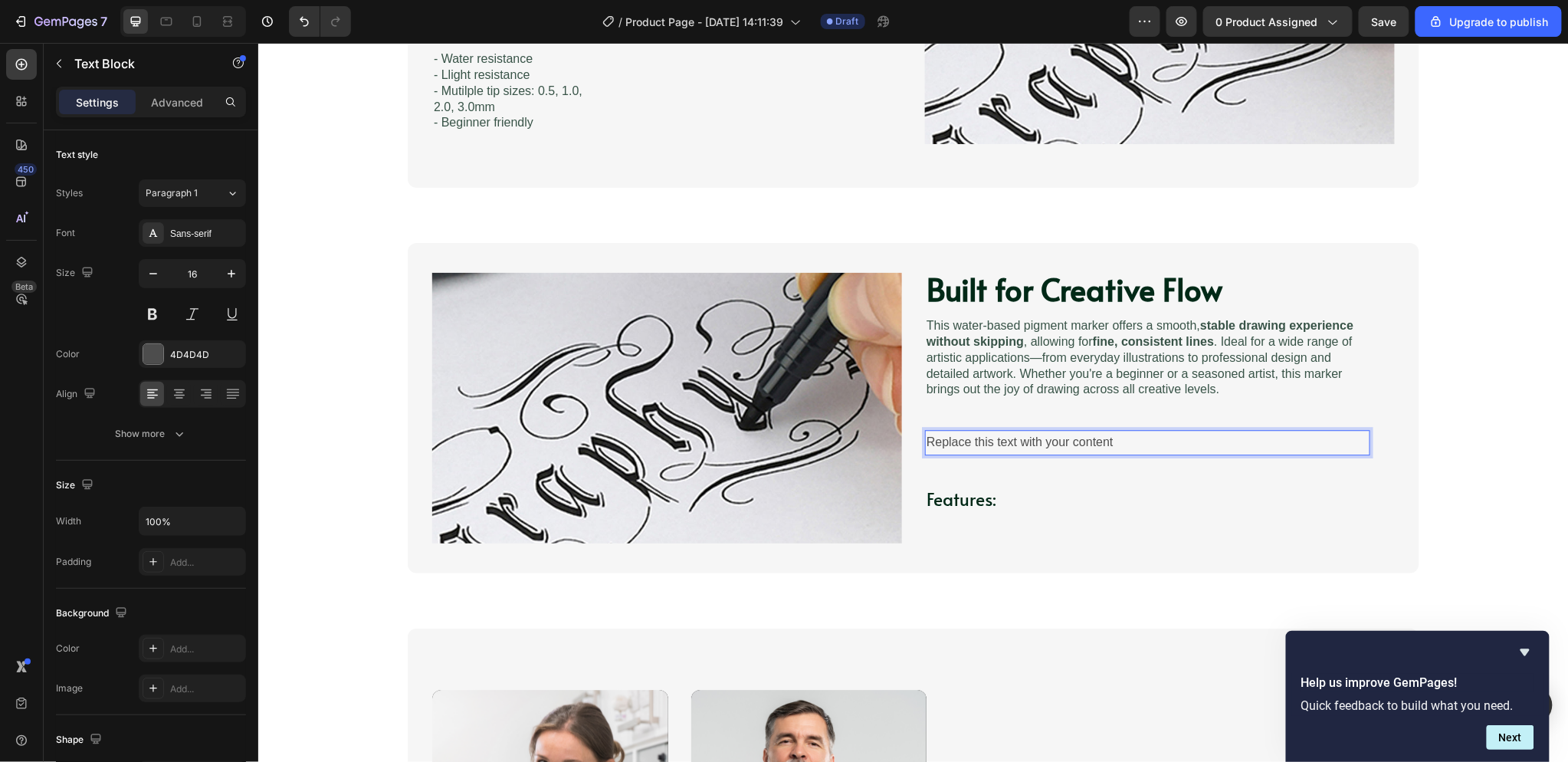
click at [1102, 440] on div "Replace this text with your content" at bounding box center [1146, 442] width 446 height 26
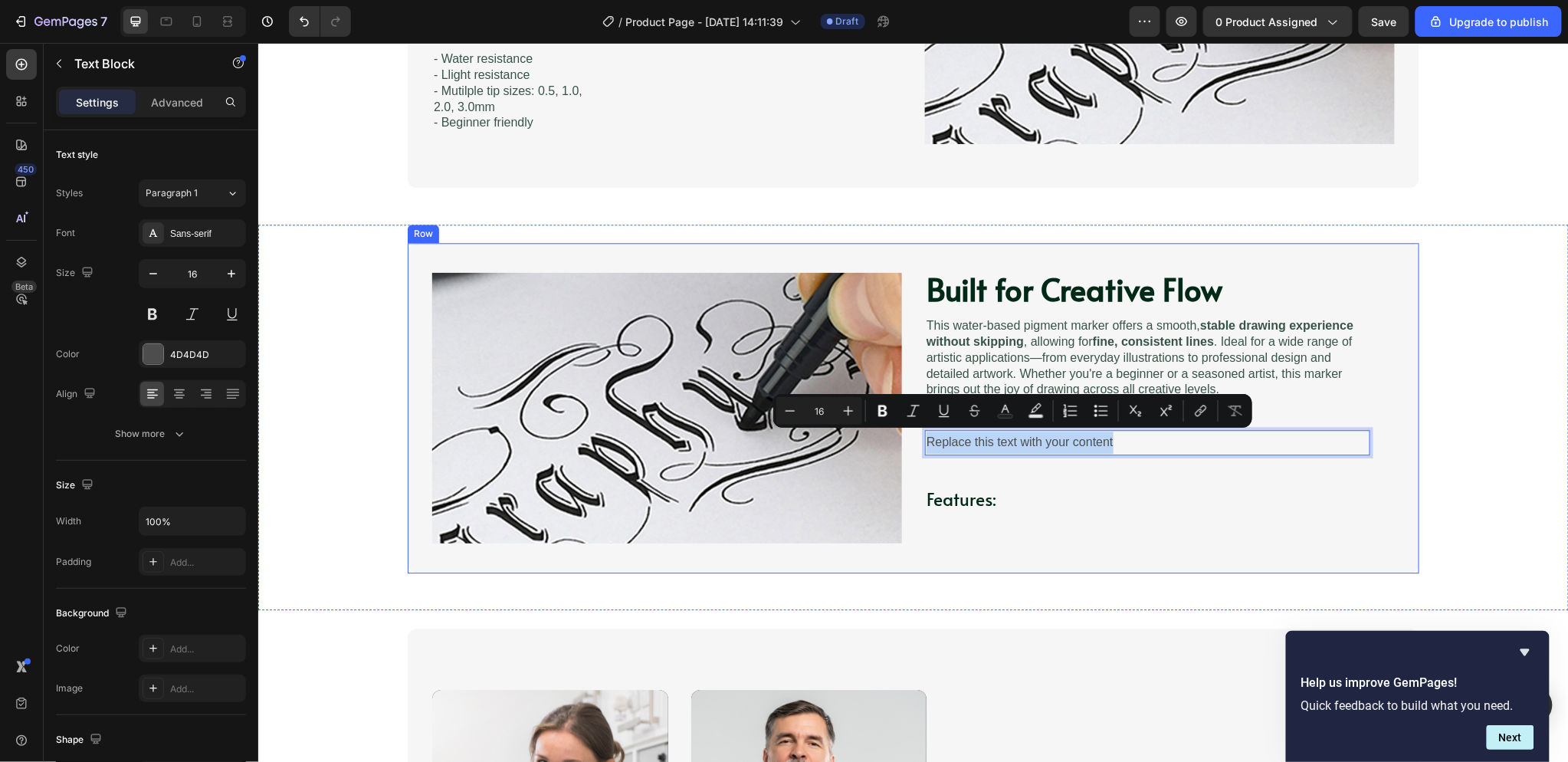
drag, startPoint x: 1075, startPoint y: 444, endPoint x: 893, endPoint y: 447, distance: 182.0
click at [893, 447] on div "Image Built for Creative Flow Heading Image This water-based pigment marker off…" at bounding box center [913, 407] width 1011 height 331
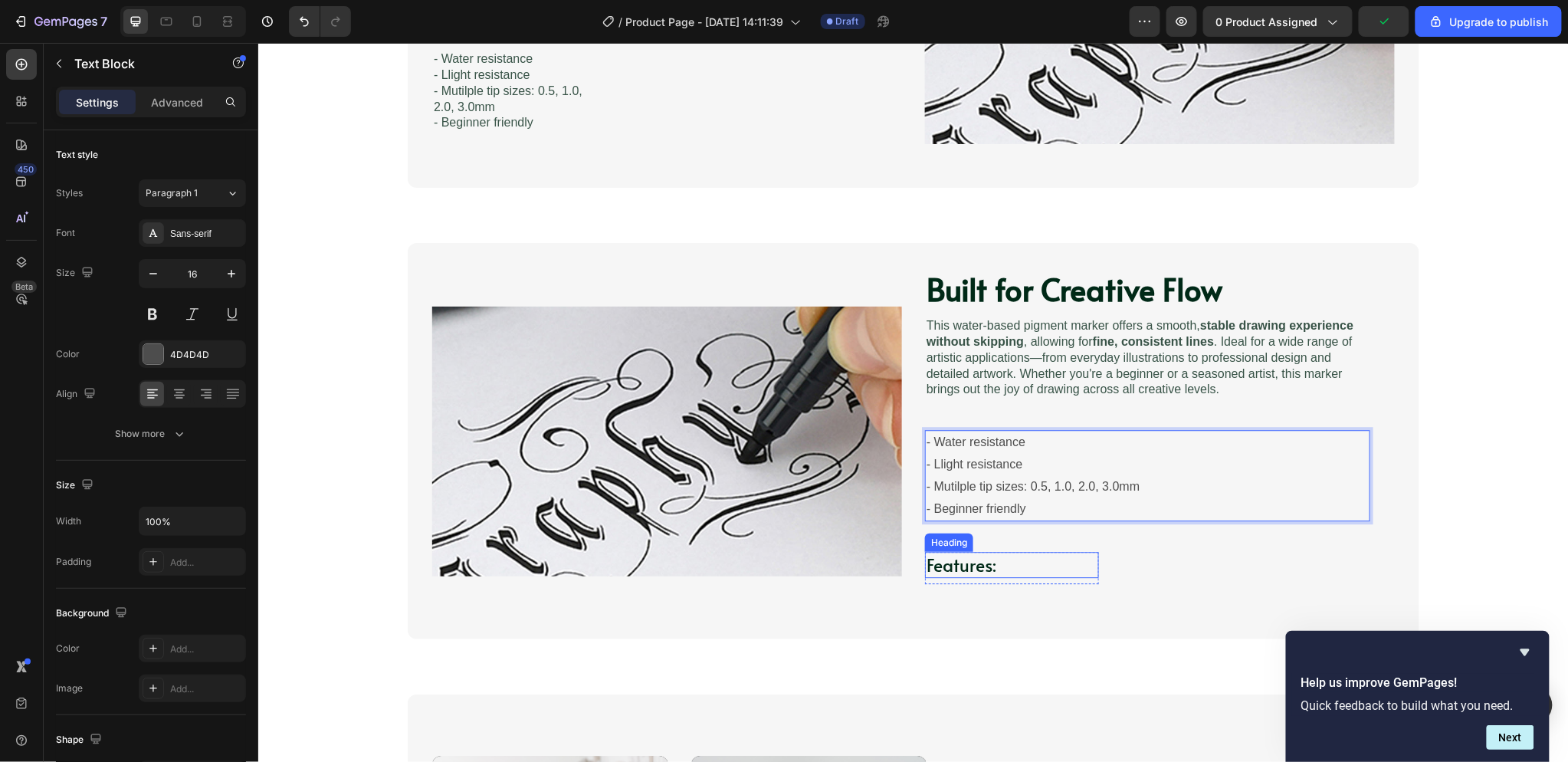
click at [959, 559] on h3 "Features:" at bounding box center [1010, 564] width 174 height 26
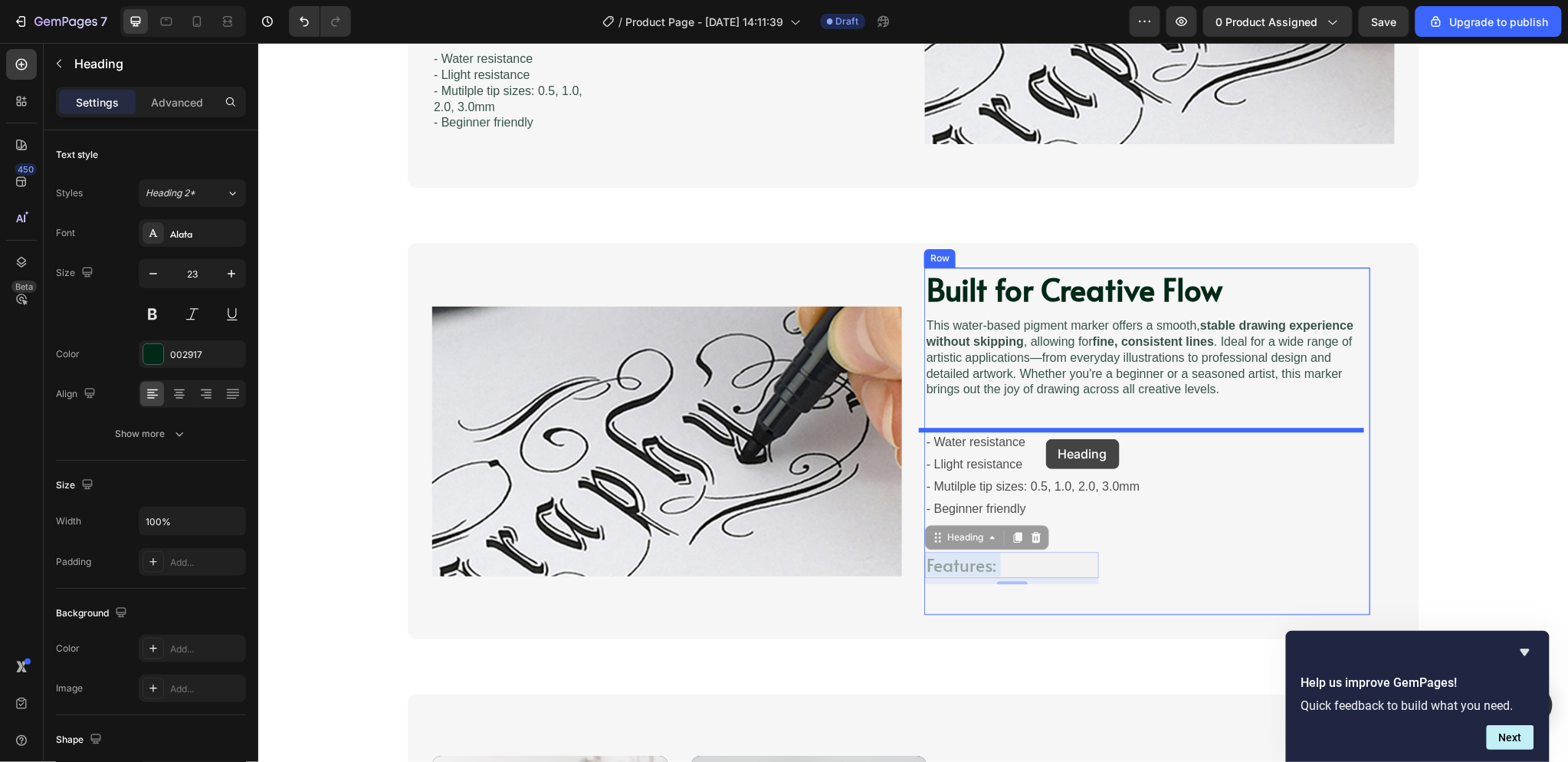
drag, startPoint x: 1046, startPoint y: 550, endPoint x: 1046, endPoint y: 439, distance: 111.0
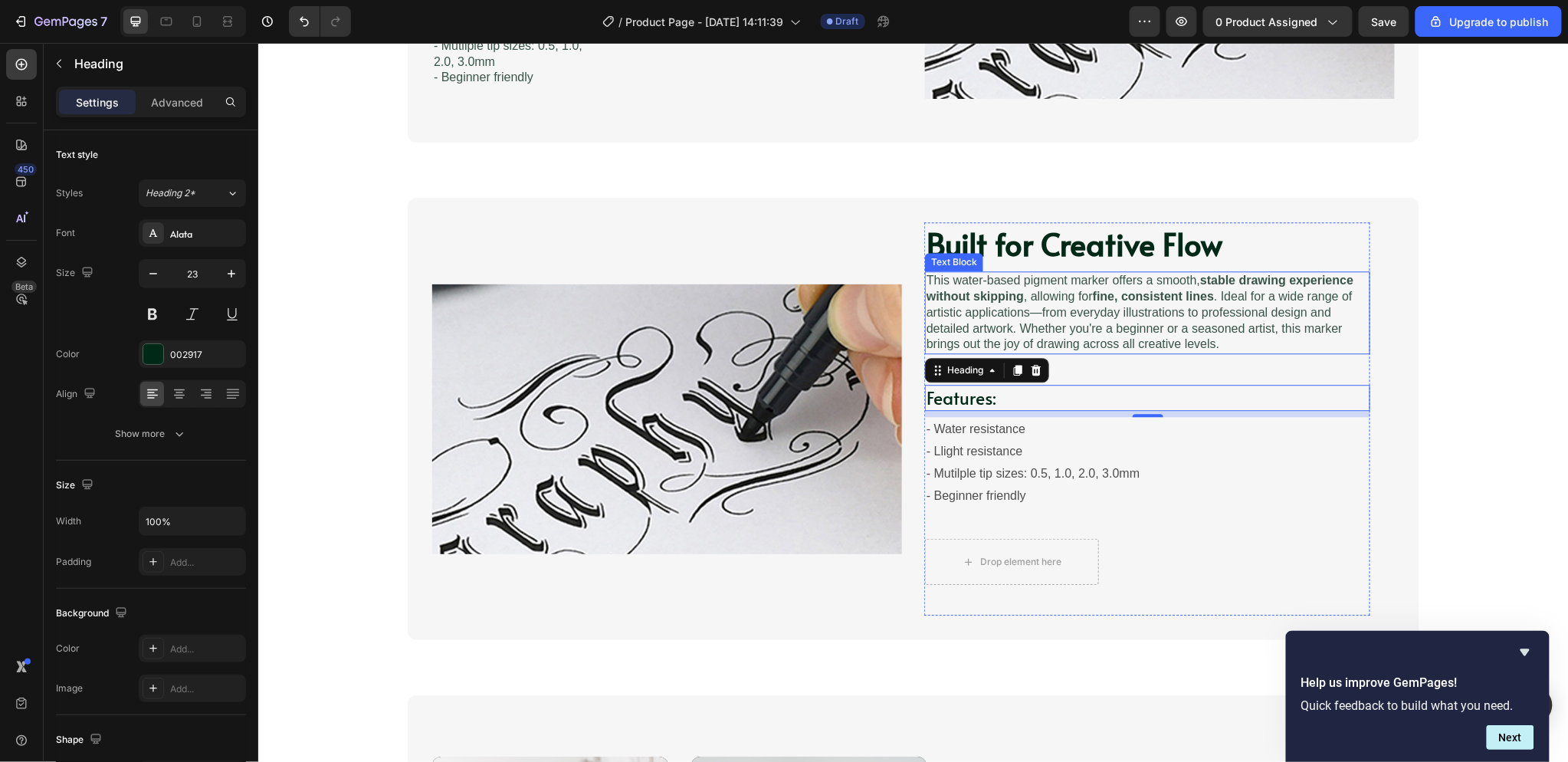
scroll to position [1534, 0]
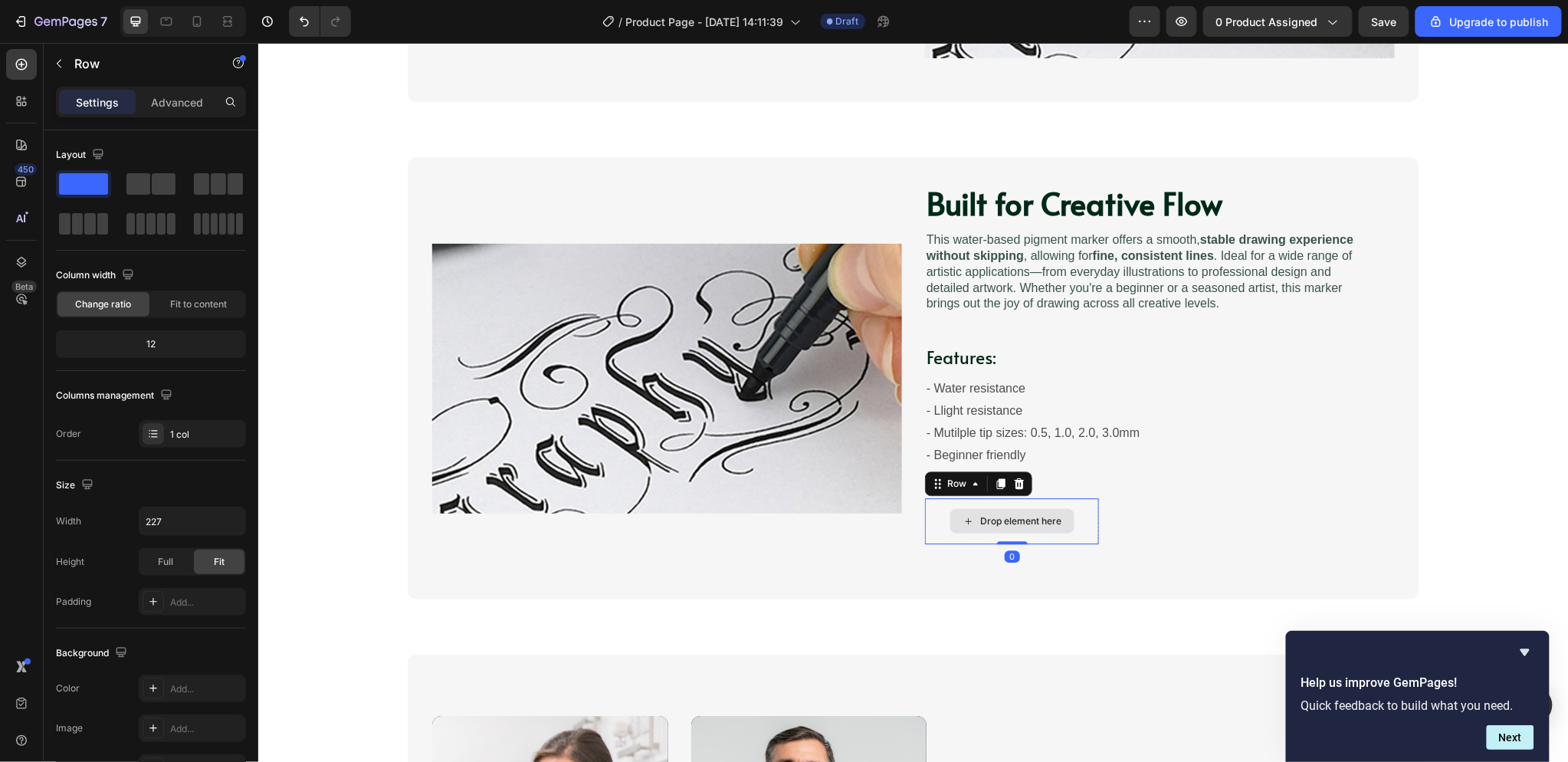
click at [1016, 502] on div "Drop element here" at bounding box center [1010, 520] width 174 height 46
click at [1120, 491] on div "Built for Creative Flow Heading Image This water-based pigment marker offers a …" at bounding box center [1146, 377] width 446 height 393
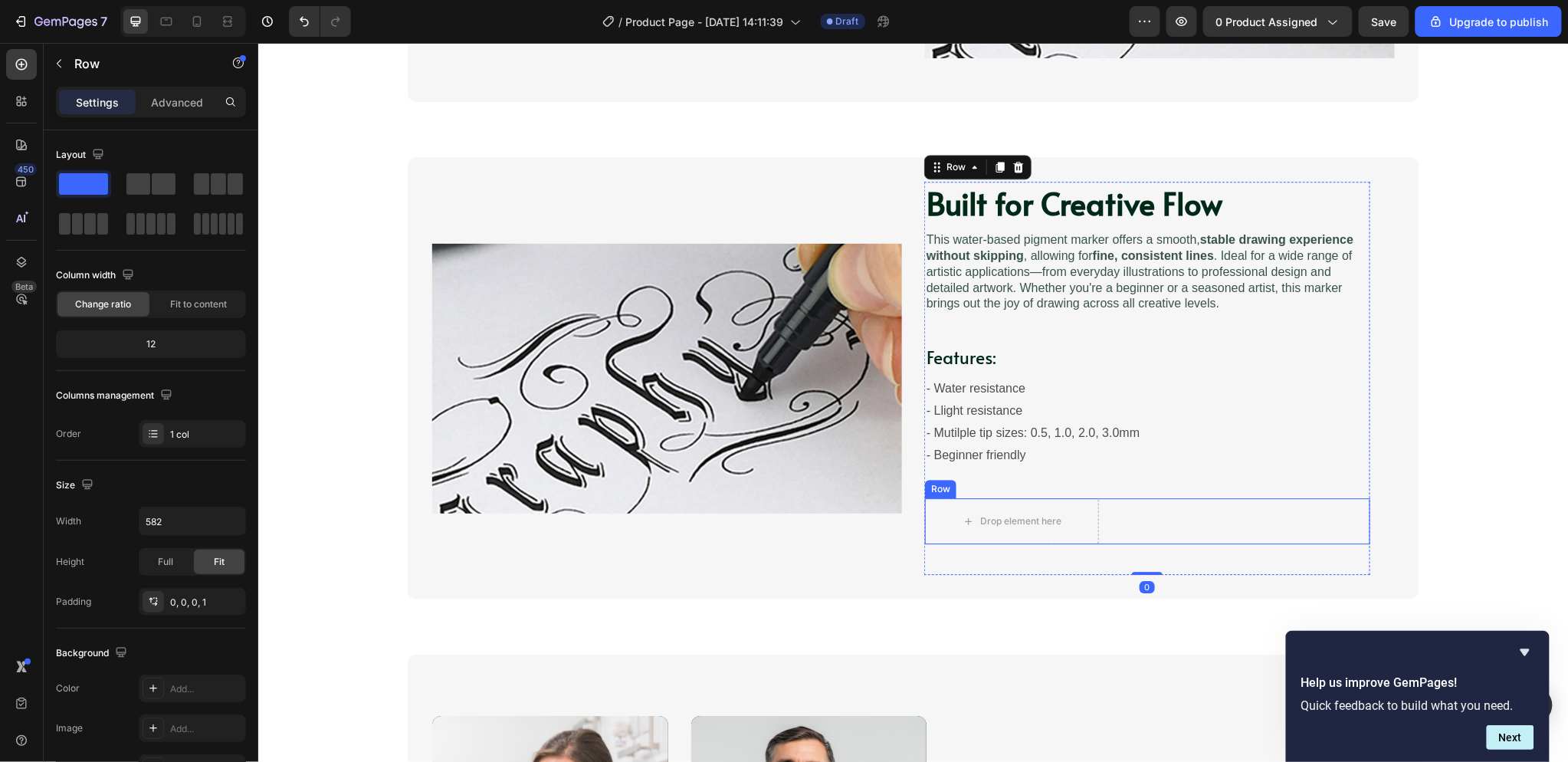
click at [1121, 503] on div "Drop element here Row Row" at bounding box center [1146, 520] width 446 height 46
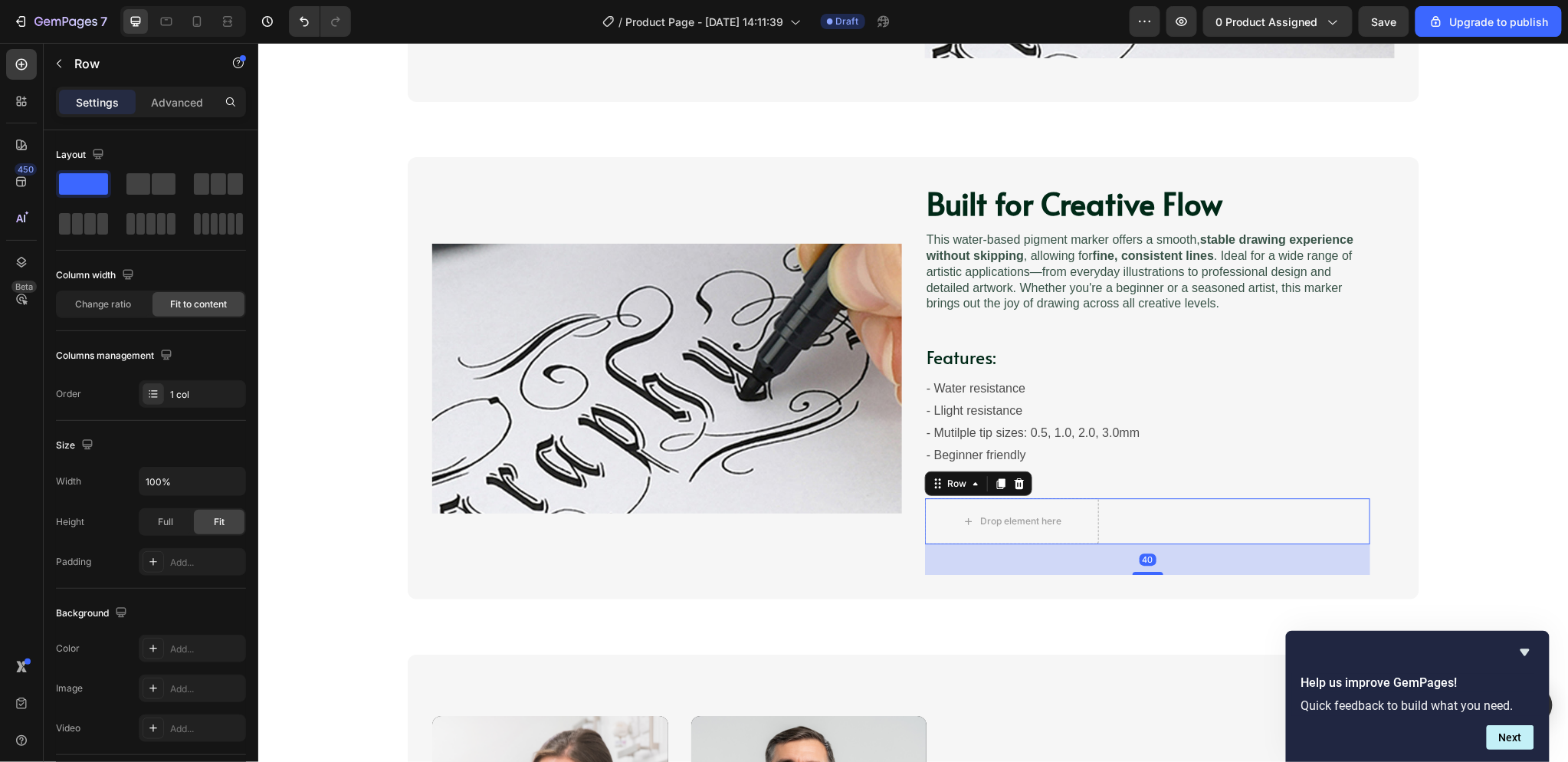
click at [1014, 479] on icon at bounding box center [1018, 483] width 10 height 10
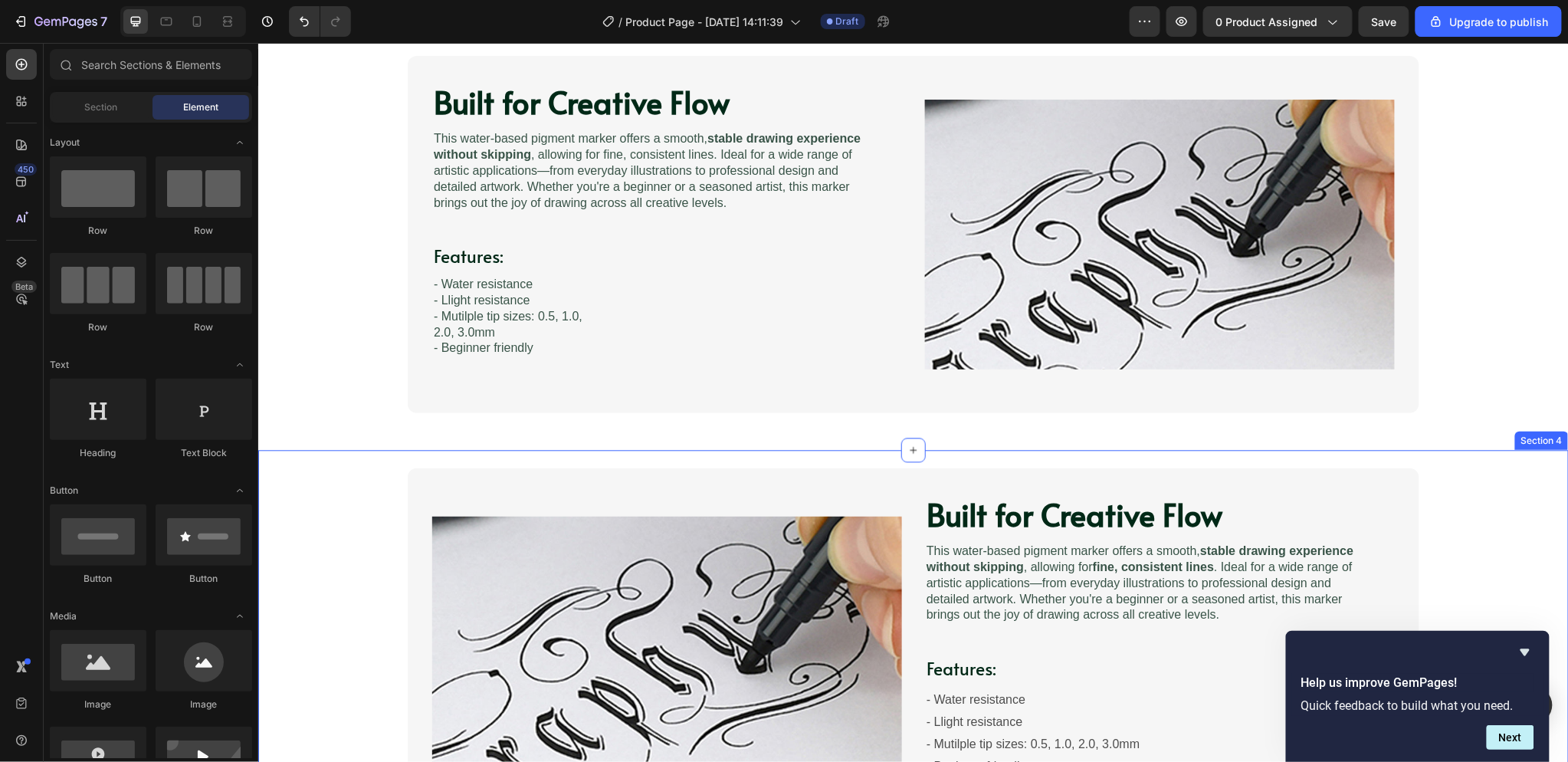
scroll to position [1193, 0]
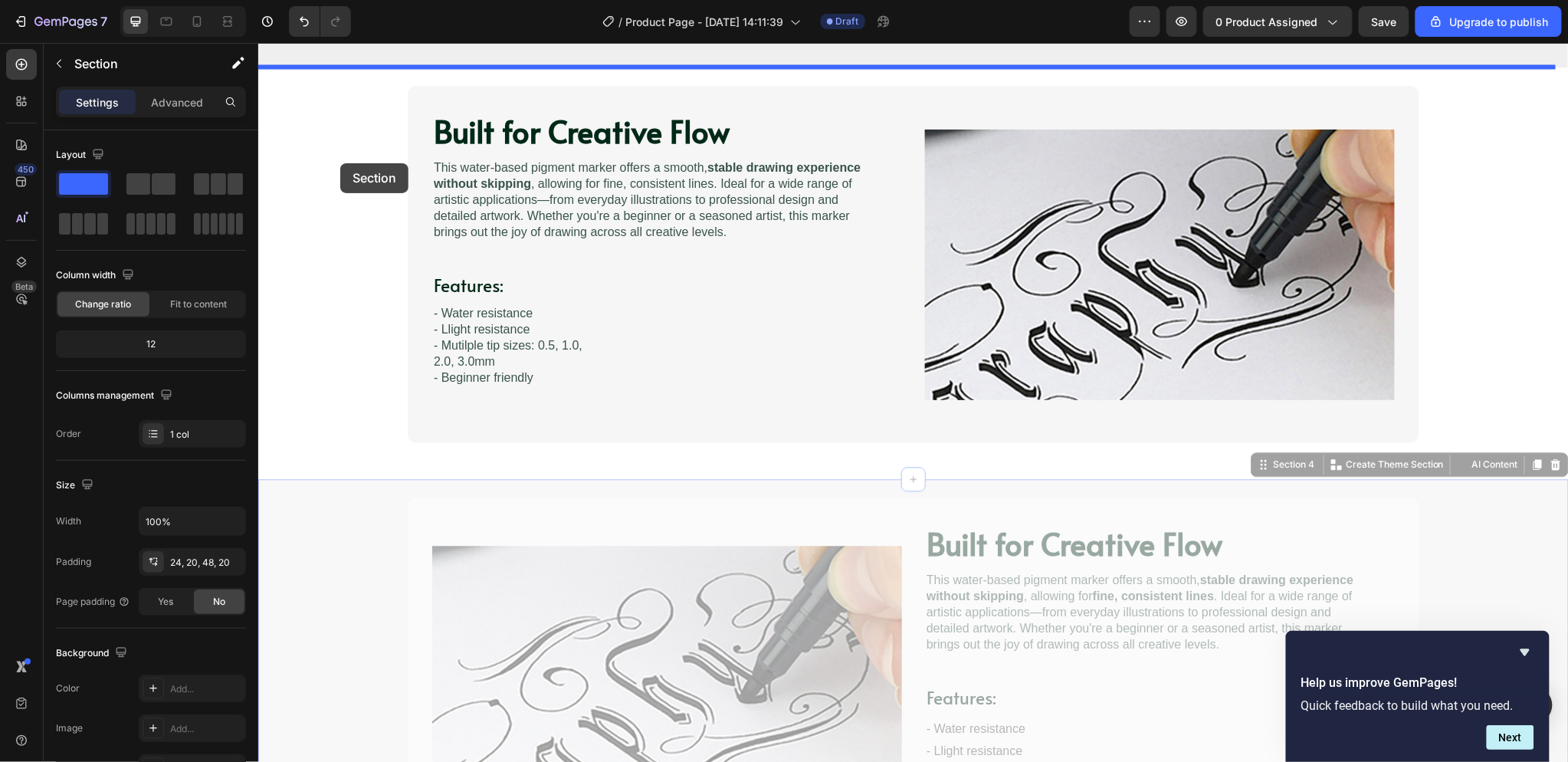
drag, startPoint x: 338, startPoint y: 491, endPoint x: 339, endPoint y: 162, distance: 329.0
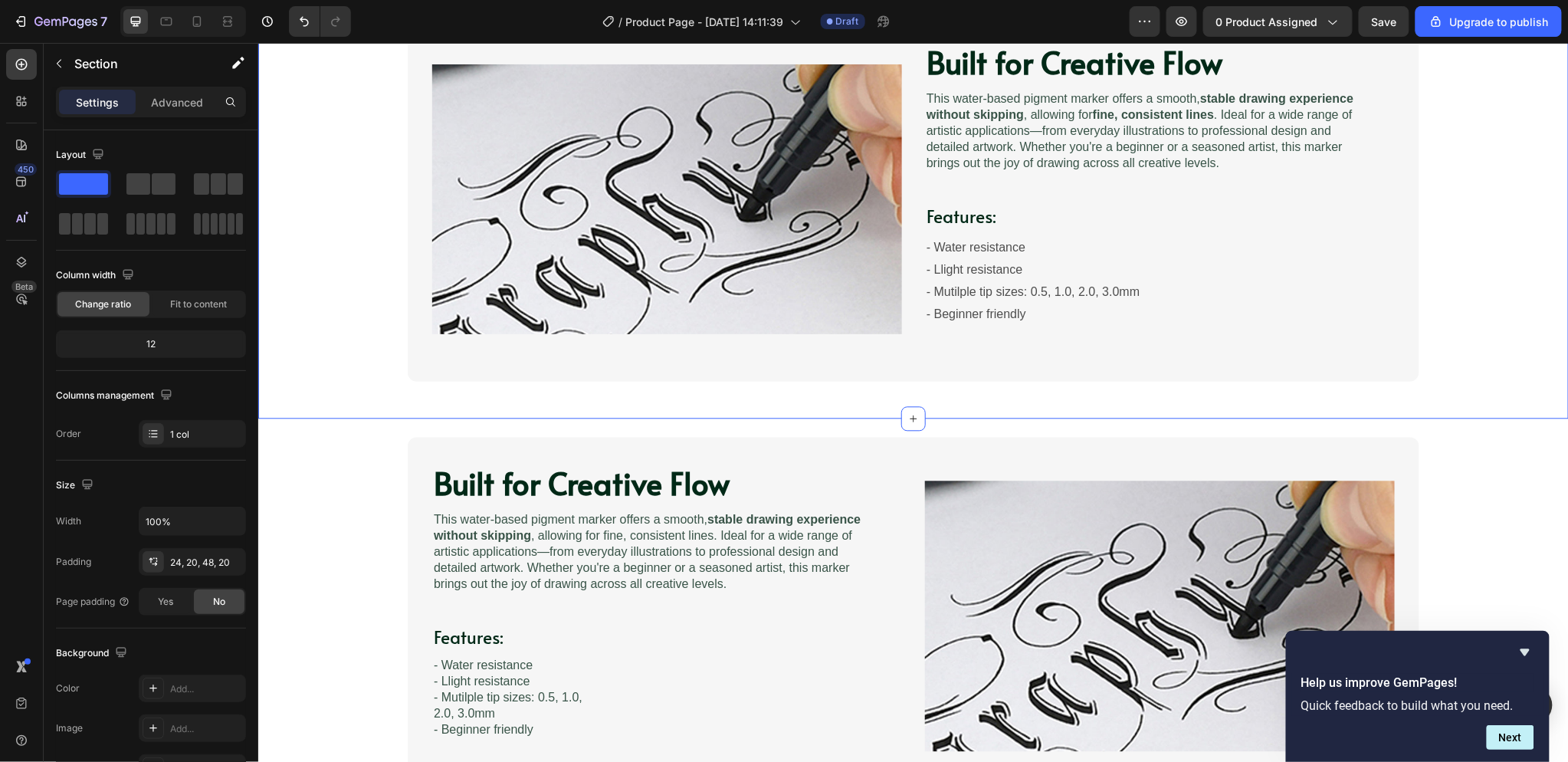
scroll to position [1448, 0]
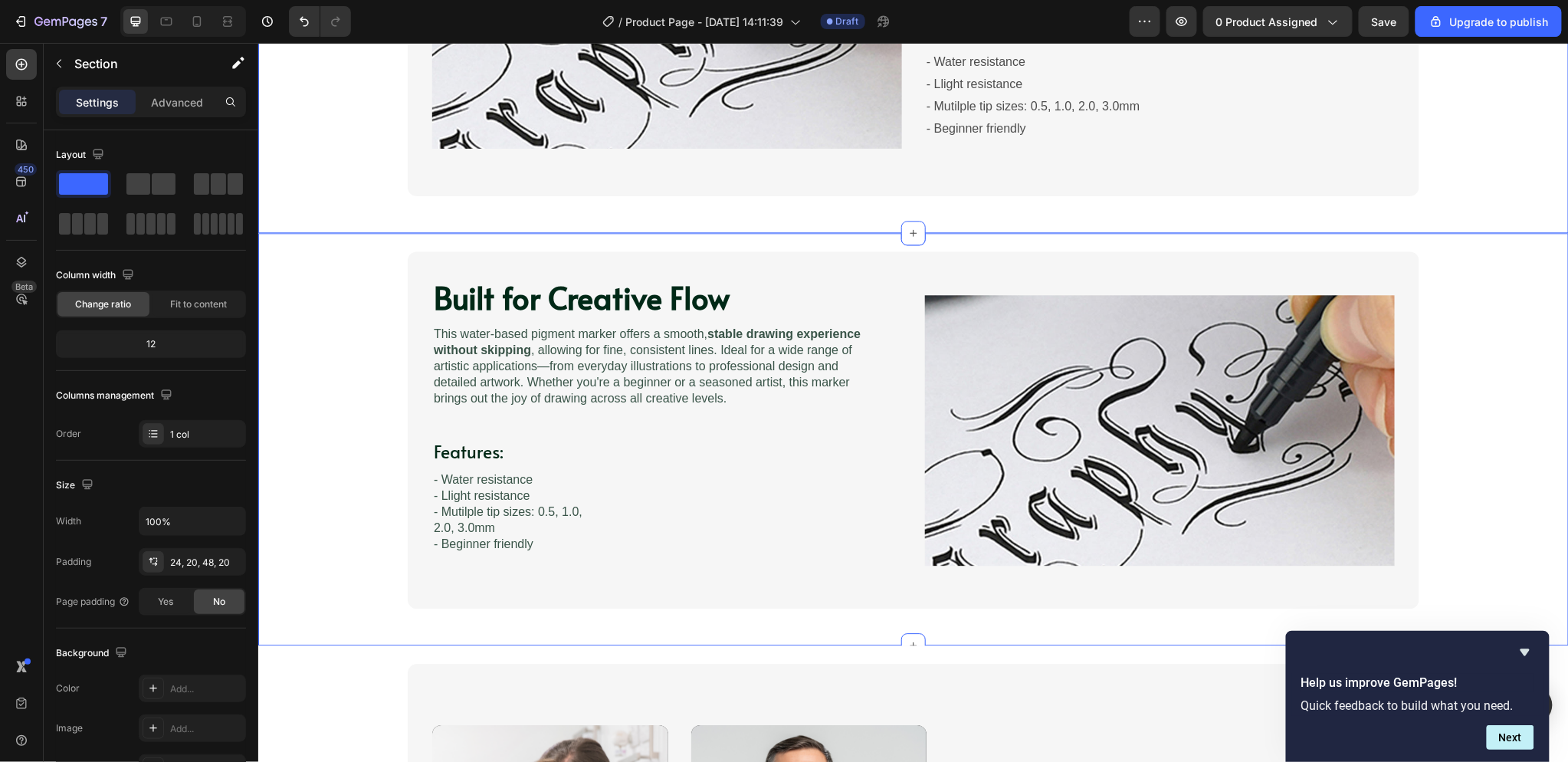
click at [311, 332] on div "Built for Creative Flow Heading Image This water-based pigment marker offers a …" at bounding box center [913, 429] width 1280 height 357
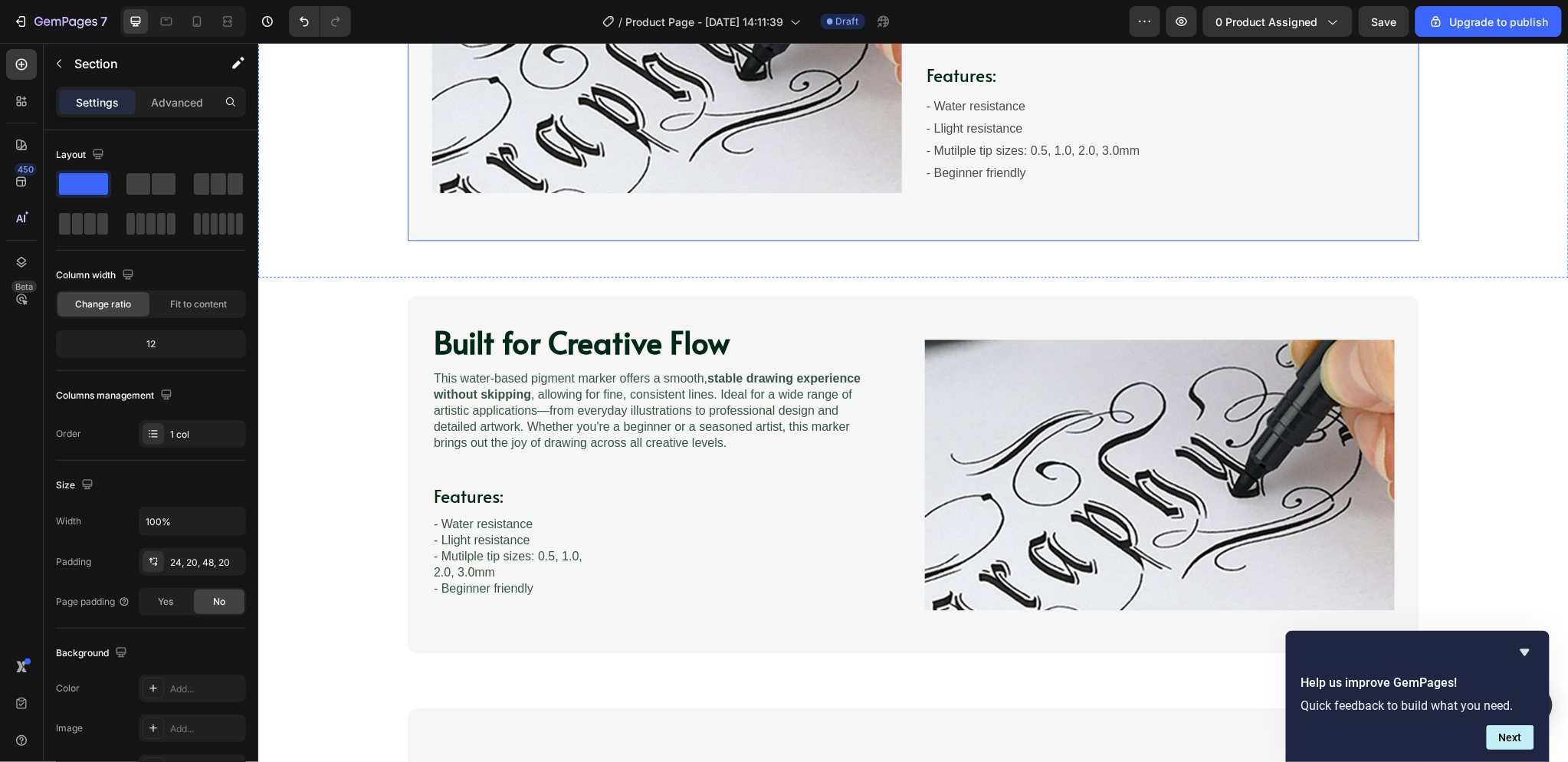
scroll to position [1618, 0]
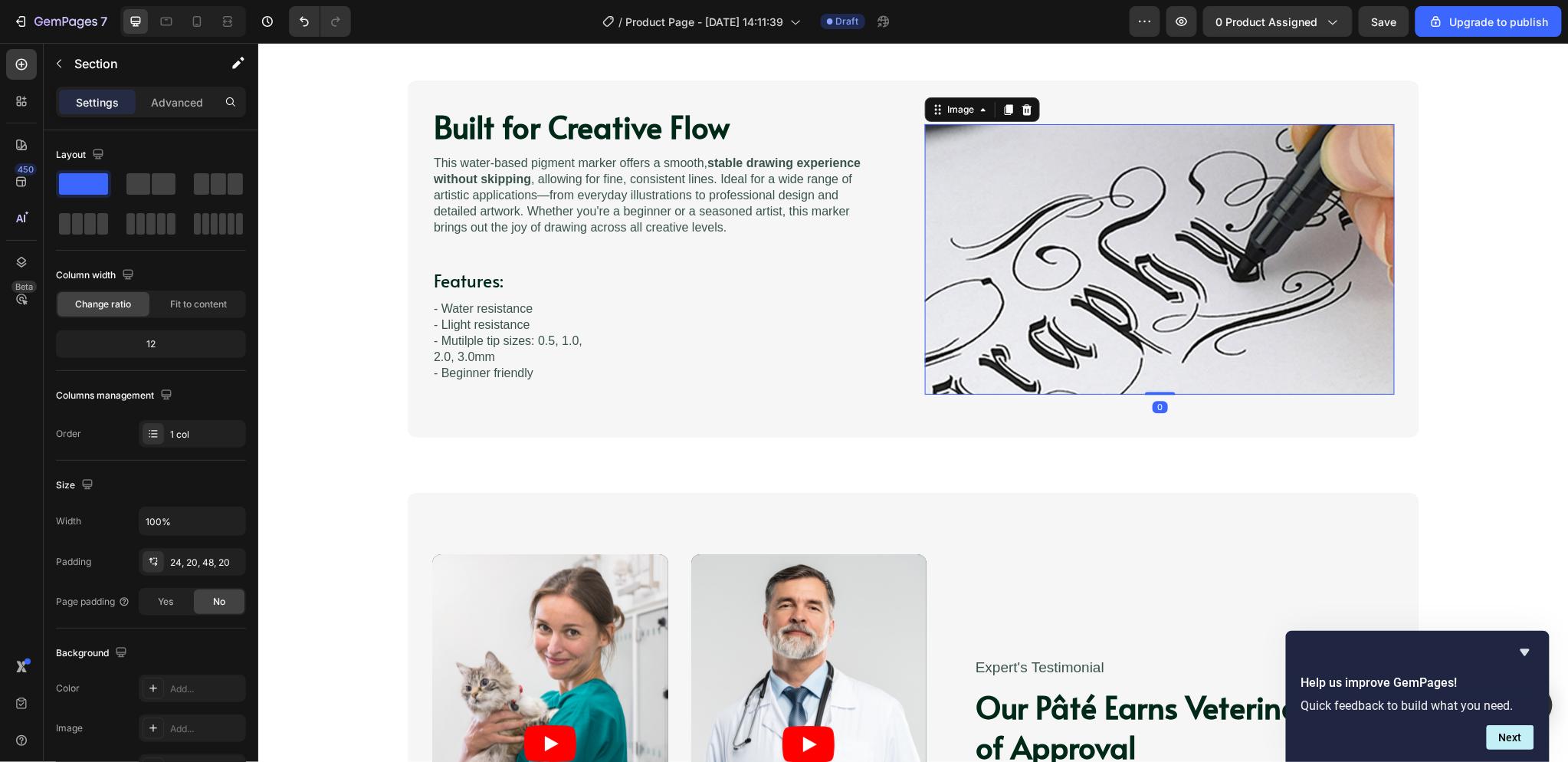
click at [1122, 253] on img at bounding box center [1158, 258] width 470 height 270
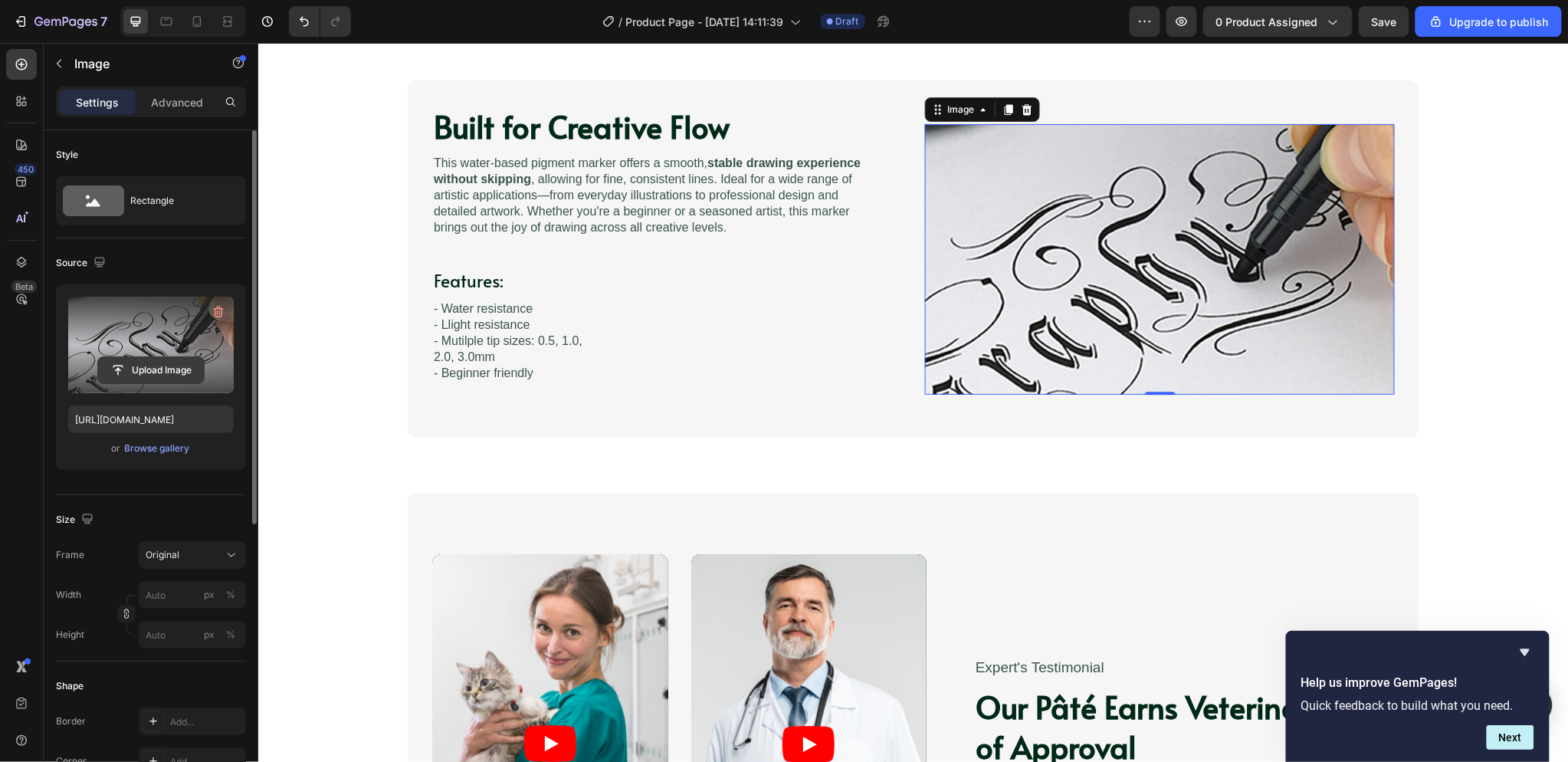
click at [148, 364] on input "file" at bounding box center [151, 370] width 106 height 26
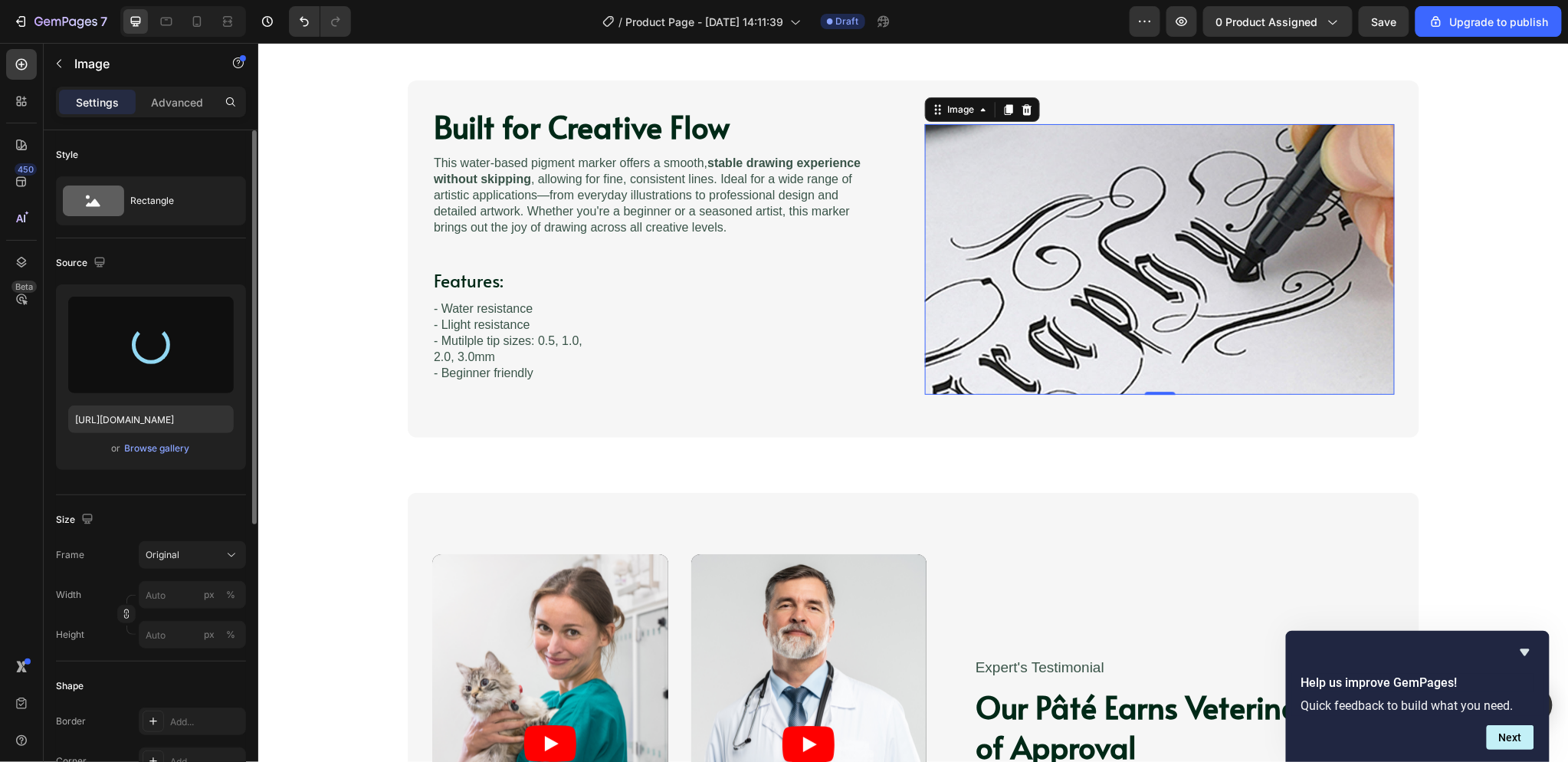
type input "[URL][DOMAIN_NAME]"
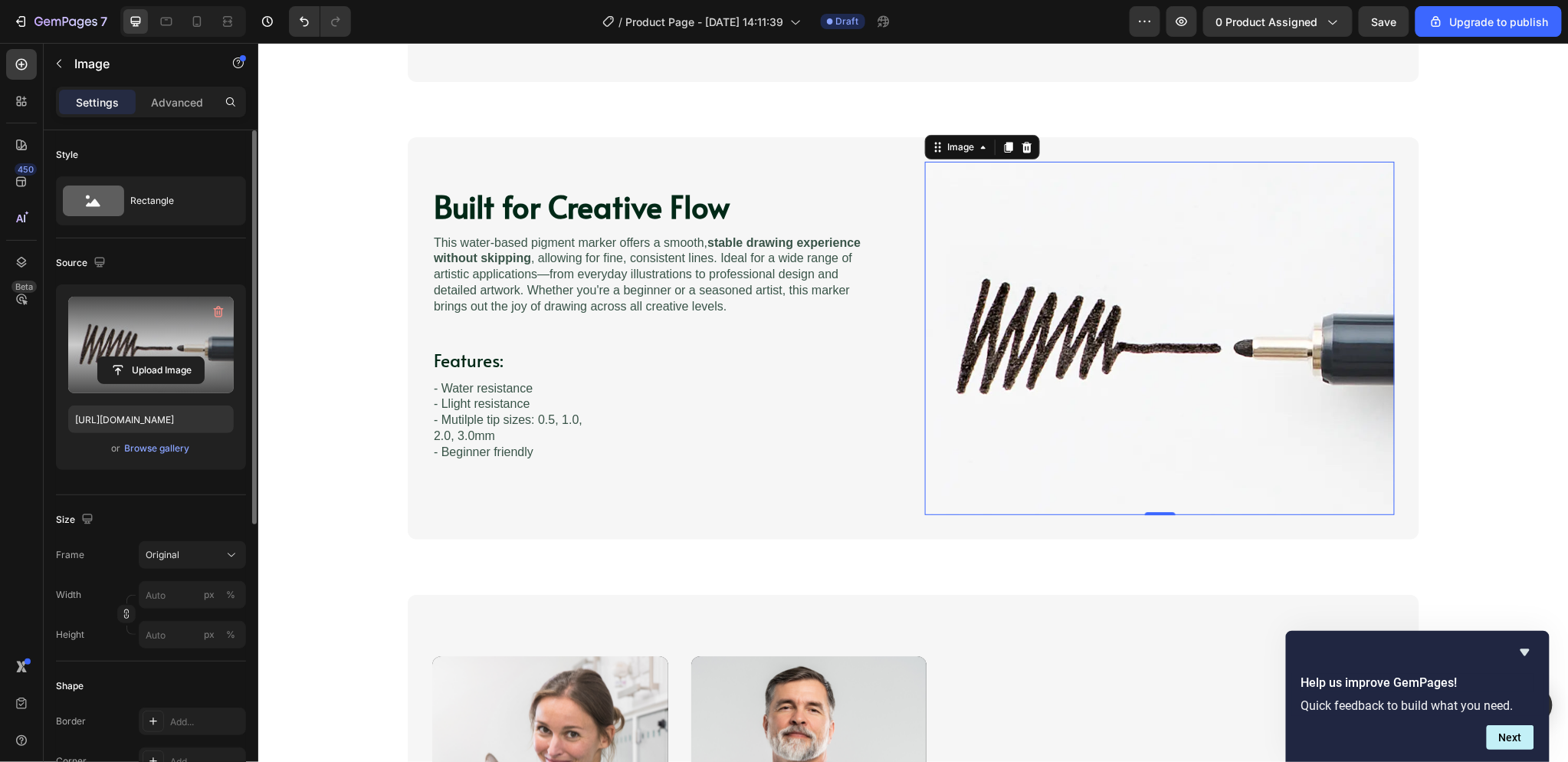
scroll to position [1534, 0]
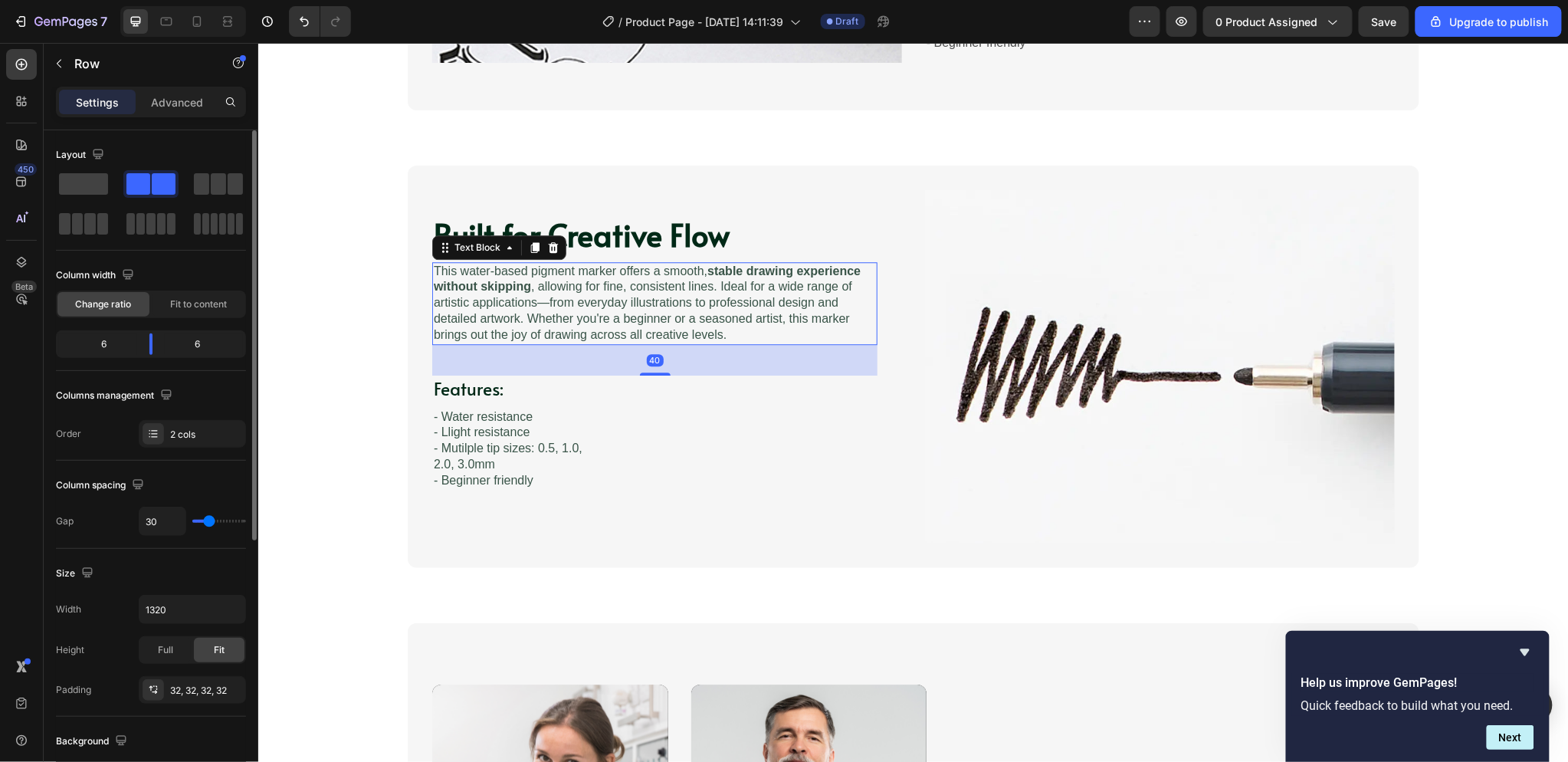
click at [696, 319] on p "This water-based pigment marker offers a smooth, stable drawing experience with…" at bounding box center [654, 303] width 442 height 80
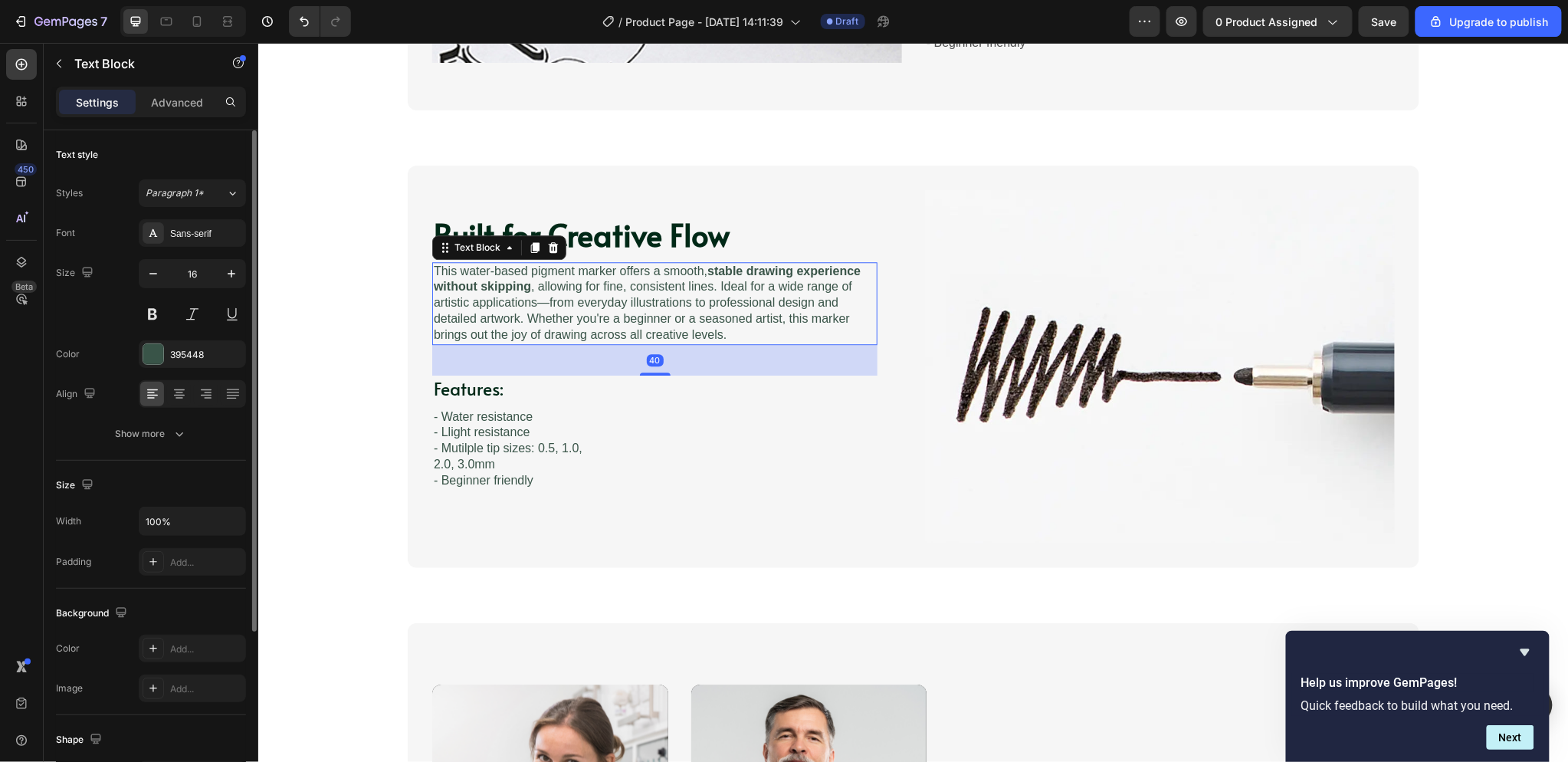
click at [638, 312] on p "This water-based pigment marker offers a smooth, stable drawing experience with…" at bounding box center [654, 303] width 442 height 80
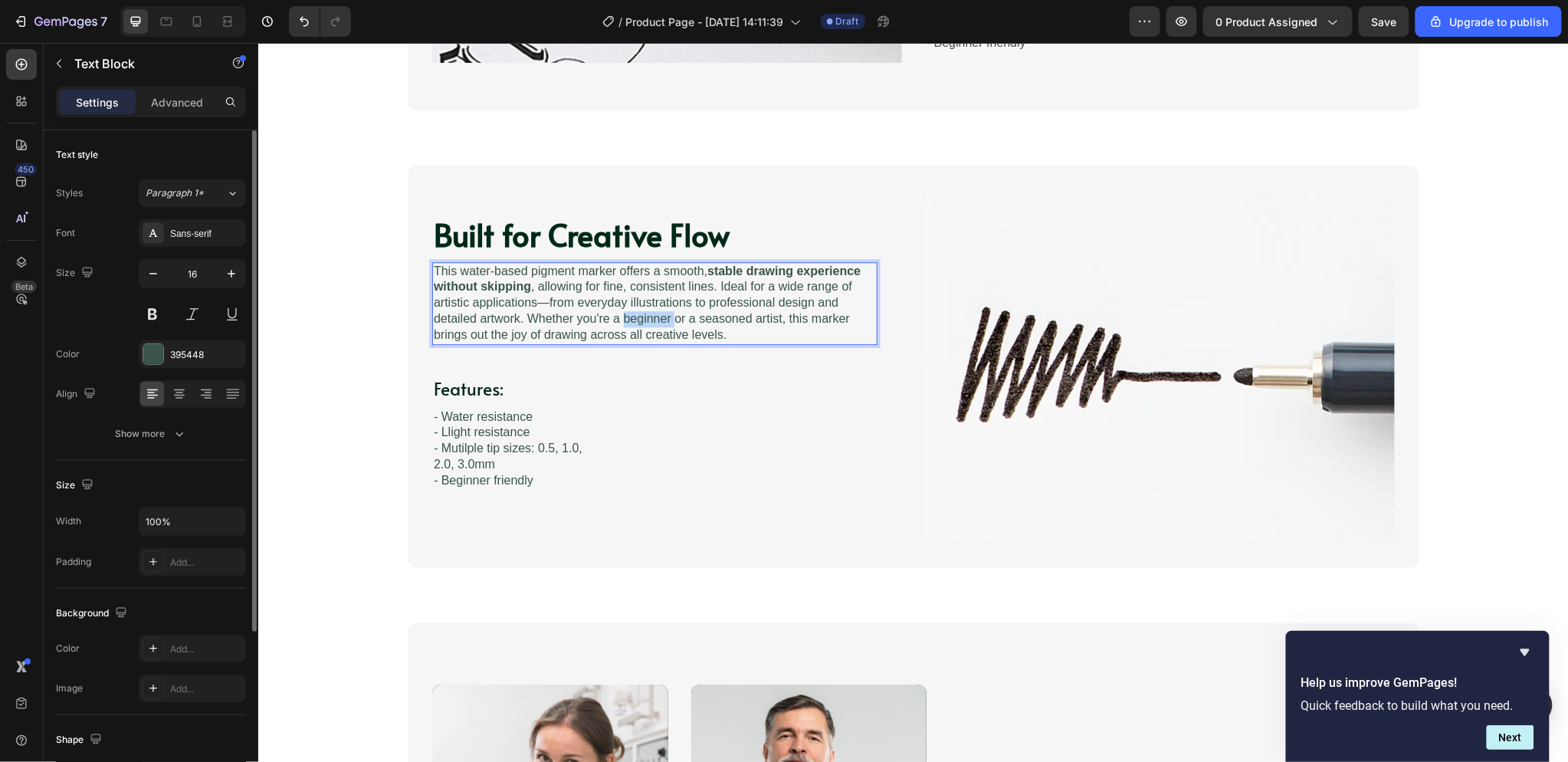
click at [638, 312] on p "This water-based pigment marker offers a smooth, stable drawing experience with…" at bounding box center [654, 303] width 442 height 80
click at [714, 334] on p "This water-based pigment marker offers a smooth, stable drawing experience with…" at bounding box center [654, 303] width 442 height 80
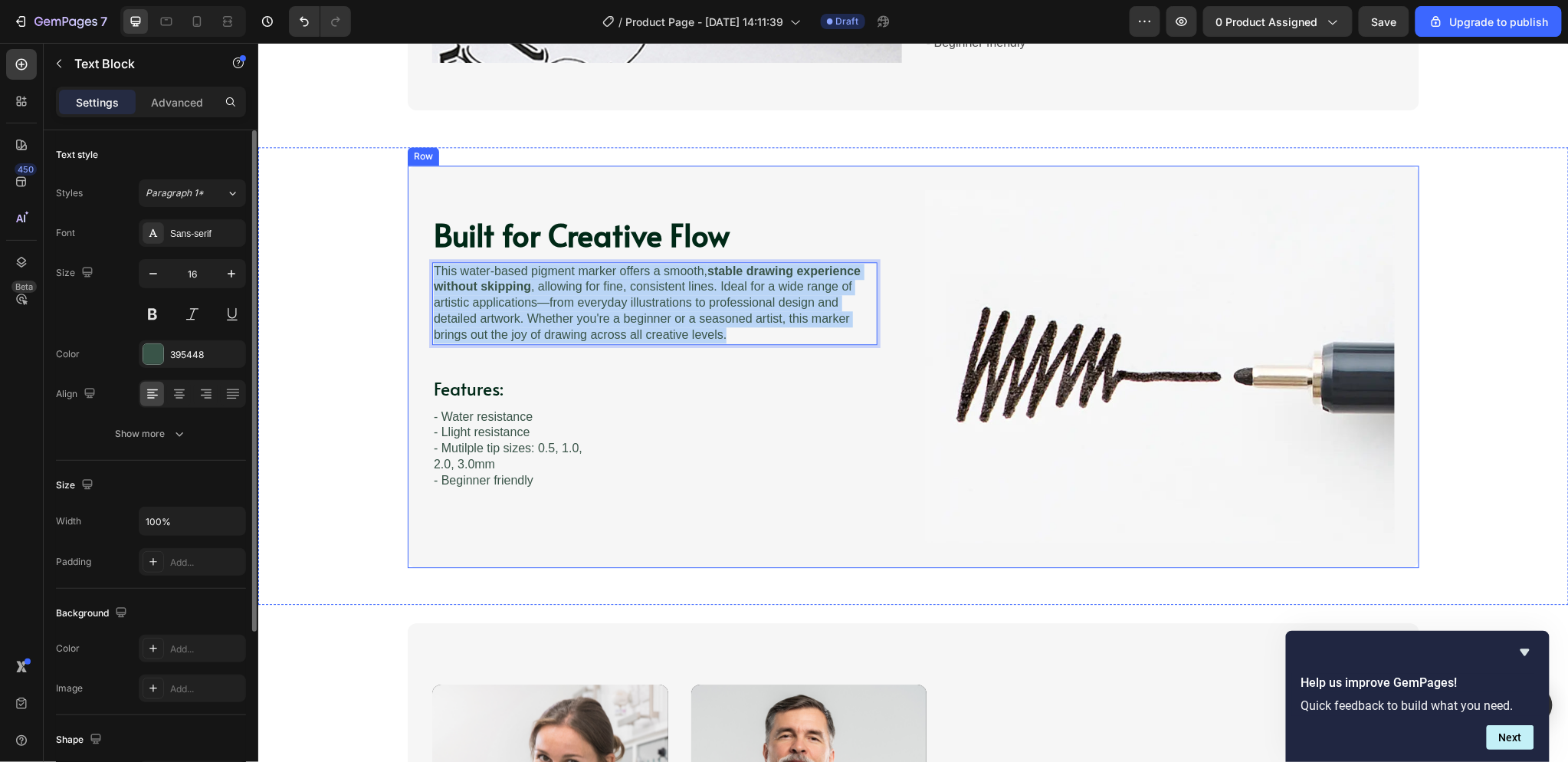
drag, startPoint x: 736, startPoint y: 334, endPoint x: 415, endPoint y: 269, distance: 327.5
click at [415, 269] on div "Built for Creative Flow Heading Image This water-based pigment marker offers a …" at bounding box center [913, 366] width 1011 height 402
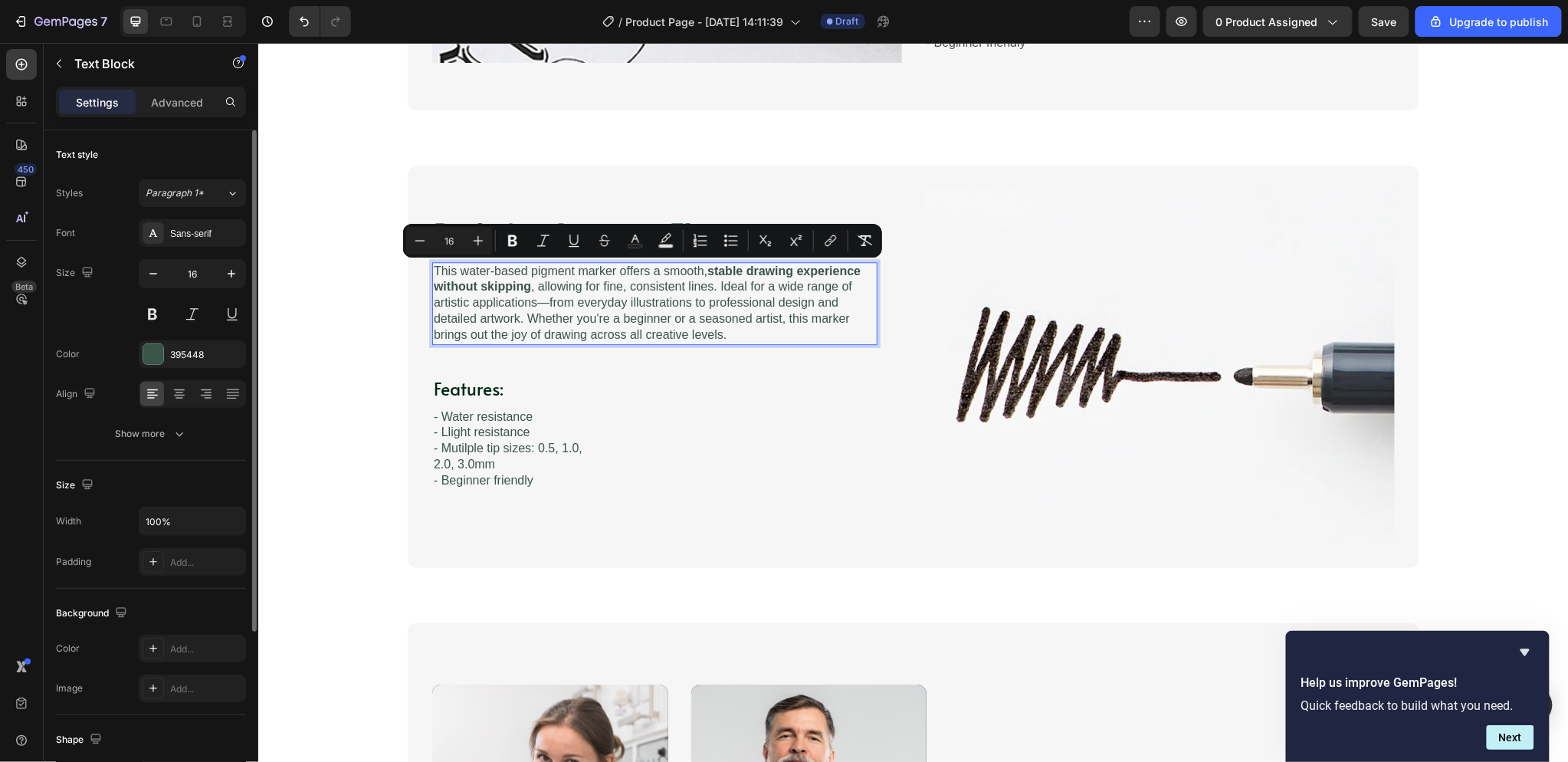
scroll to position [1542, 0]
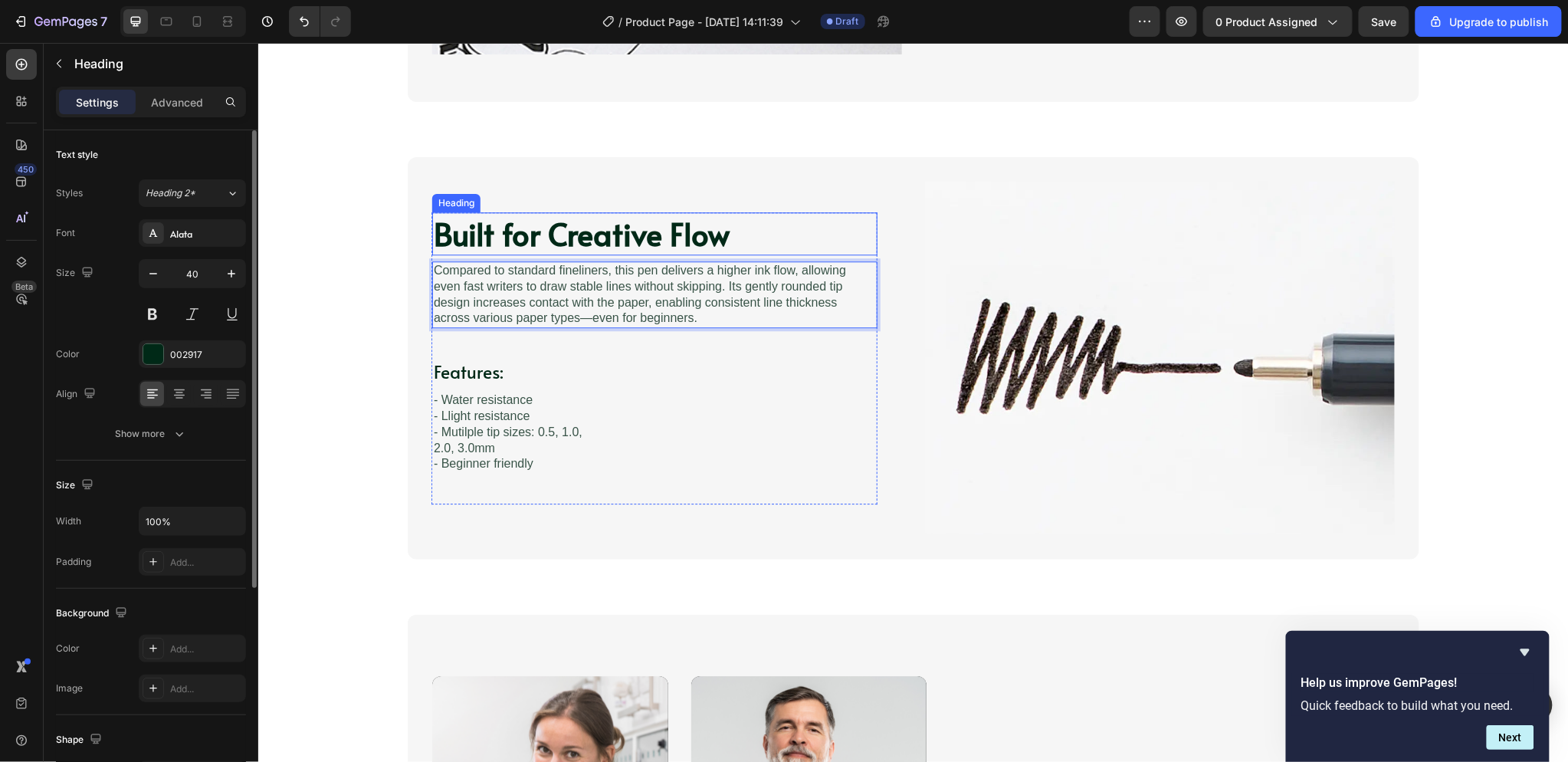
click at [682, 241] on h2 "Built for Creative Flow" at bounding box center [654, 233] width 446 height 43
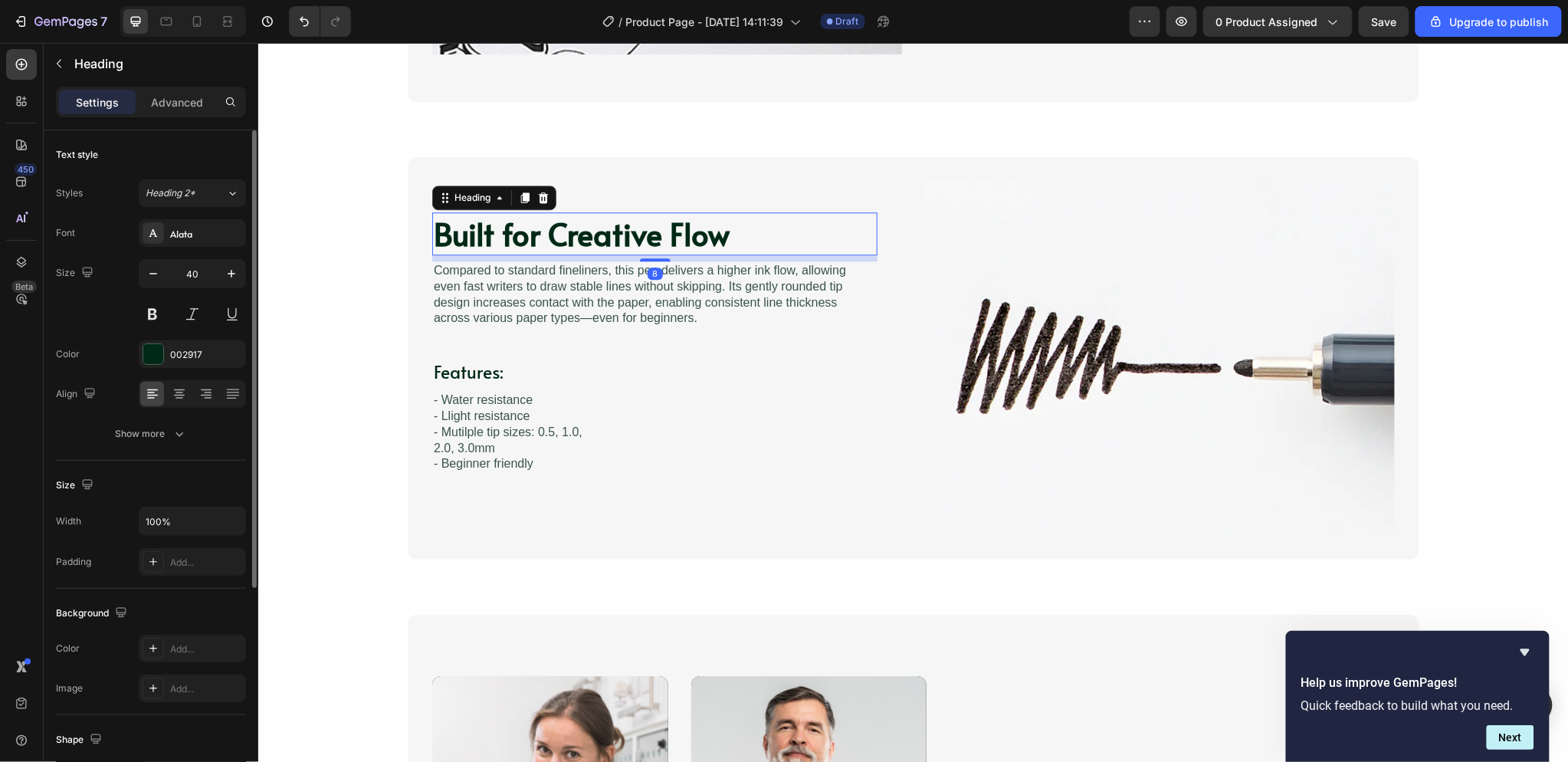
click at [717, 238] on h2 "Built for Creative Flow" at bounding box center [654, 233] width 446 height 43
click at [717, 238] on p "Built for Creative Flow" at bounding box center [654, 233] width 442 height 40
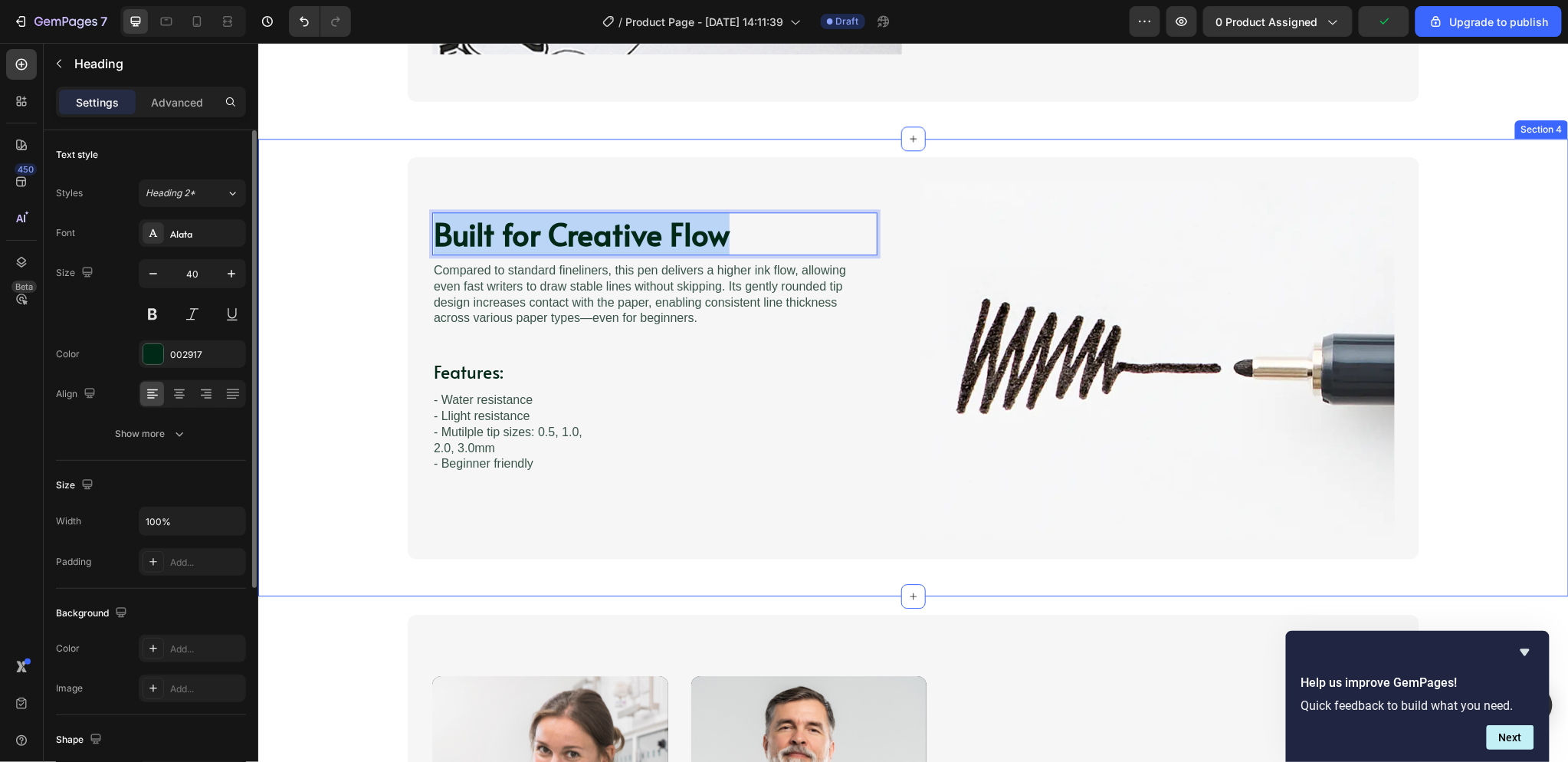
drag, startPoint x: 753, startPoint y: 231, endPoint x: 330, endPoint y: 231, distance: 423.0
click at [330, 231] on div "Built for Creative Flow Heading 8 Image Compared to standard fineliners, this p…" at bounding box center [913, 357] width 1280 height 402
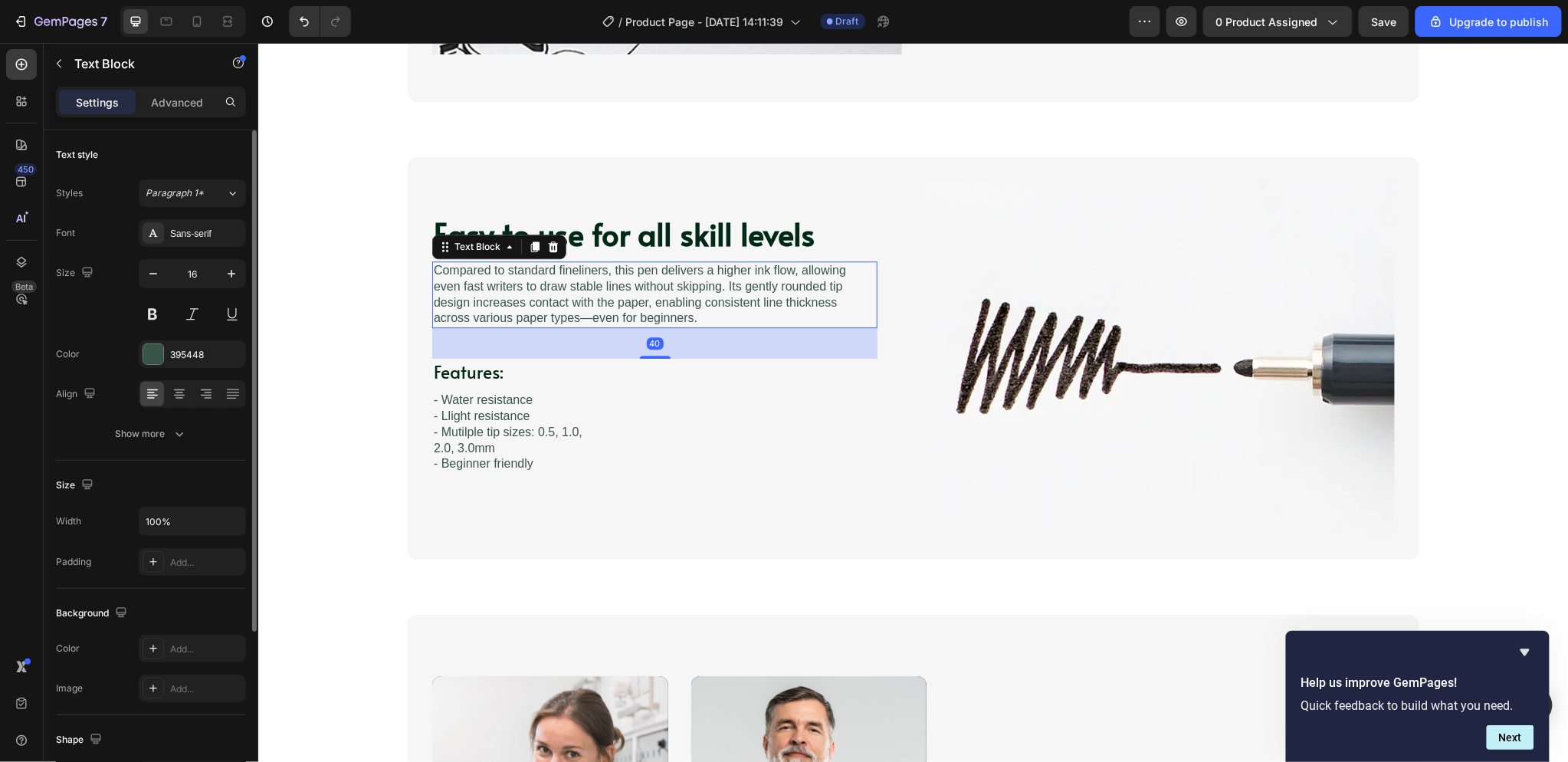
click at [700, 275] on p "Compared to standard fineliners, this pen delivers a higher ink flow, allowing …" at bounding box center [654, 295] width 442 height 64
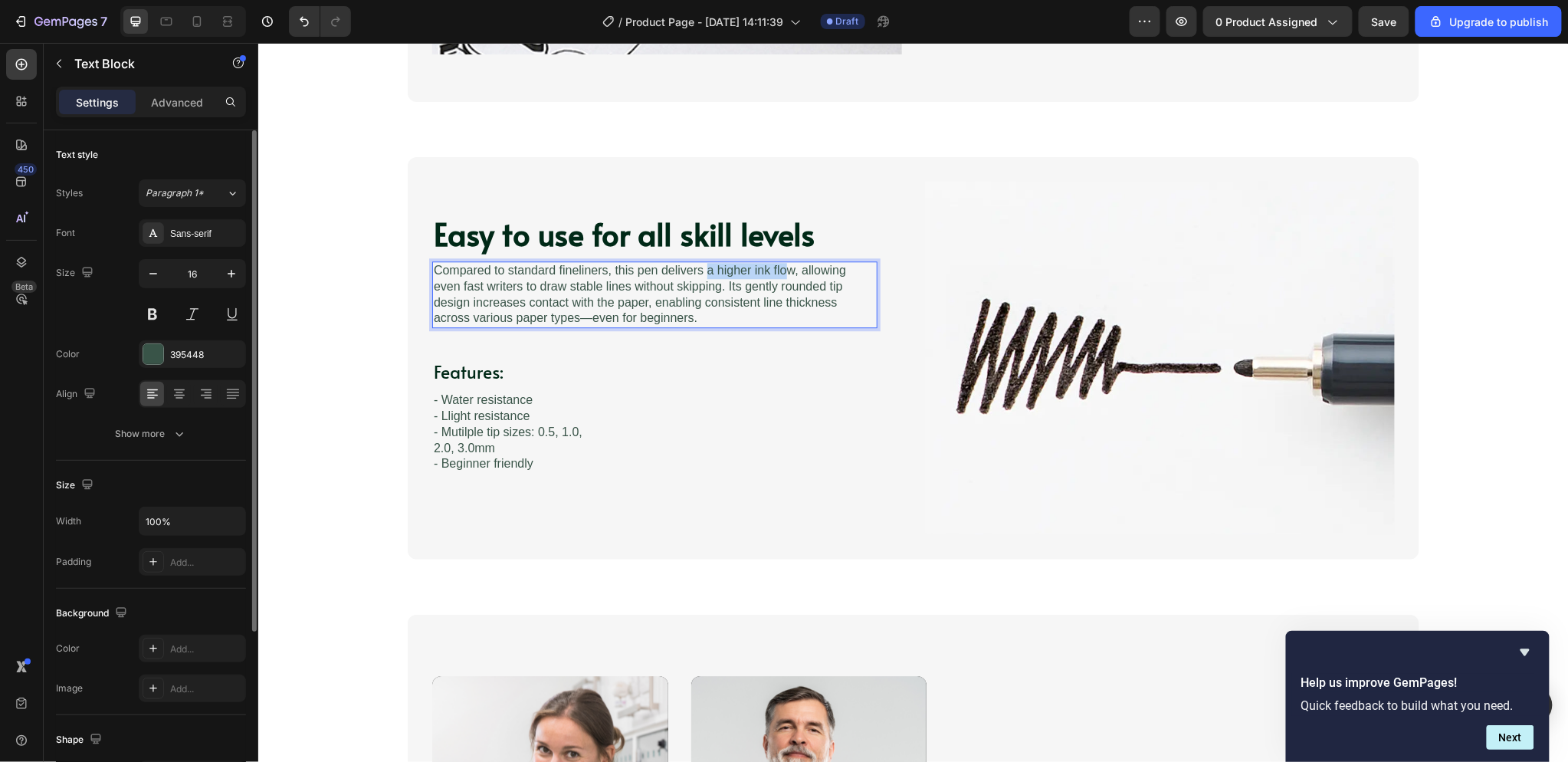
drag, startPoint x: 699, startPoint y: 270, endPoint x: 778, endPoint y: 271, distance: 79.0
click at [782, 272] on p "Compared to standard fineliners, this pen delivers a higher ink flow, allowing …" at bounding box center [654, 295] width 442 height 64
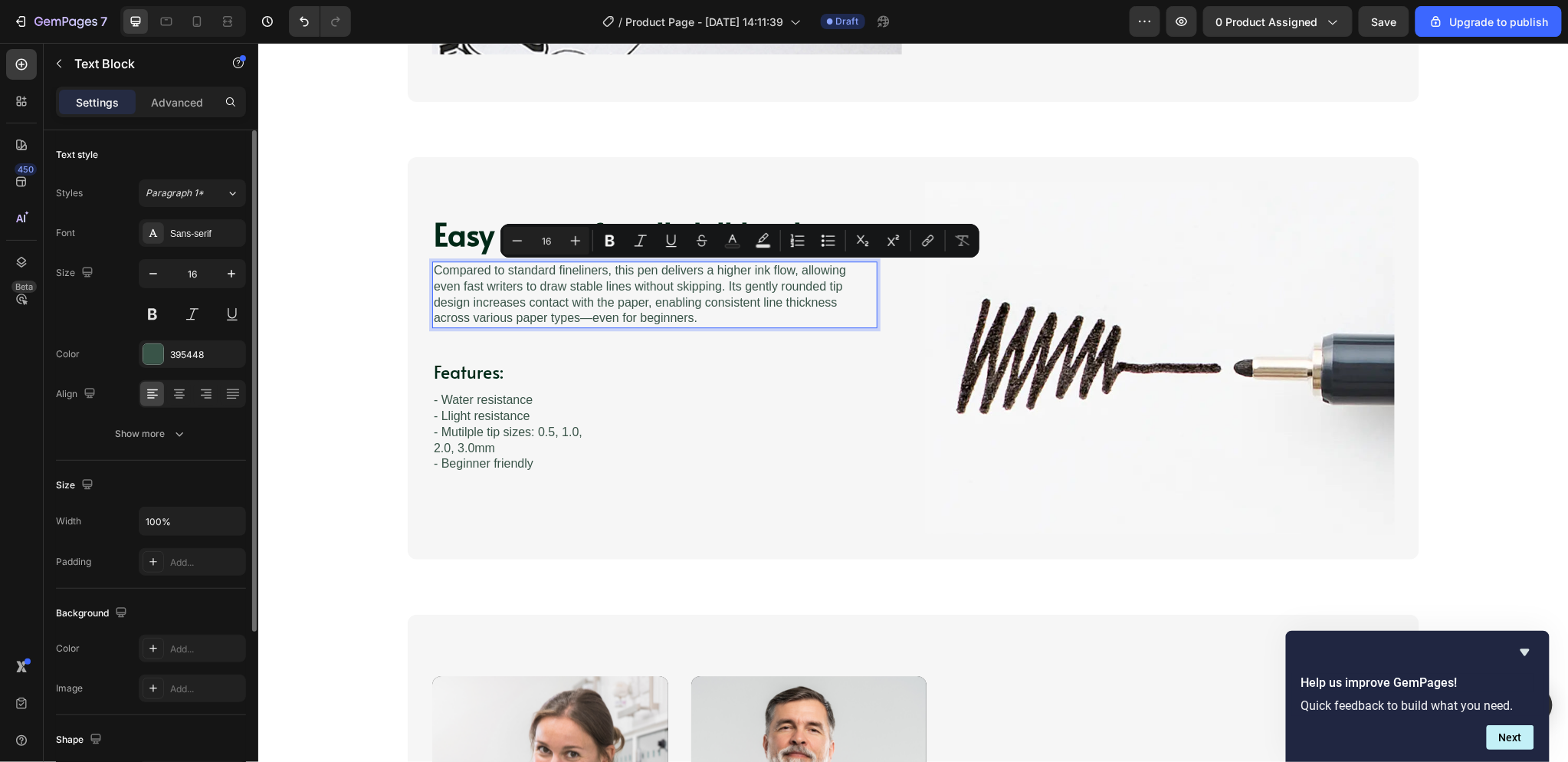
click at [789, 270] on p "Compared to standard fineliners, this pen delivers a higher ink flow, allowing …" at bounding box center [654, 295] width 442 height 64
drag, startPoint x: 789, startPoint y: 270, endPoint x: 709, endPoint y: 269, distance: 80.0
click at [709, 269] on p "Compared to standard fineliners, this pen delivers a higher ink flow, allowing …" at bounding box center [654, 295] width 442 height 64
click at [623, 243] on icon "Editor contextual toolbar" at bounding box center [618, 241] width 9 height 11
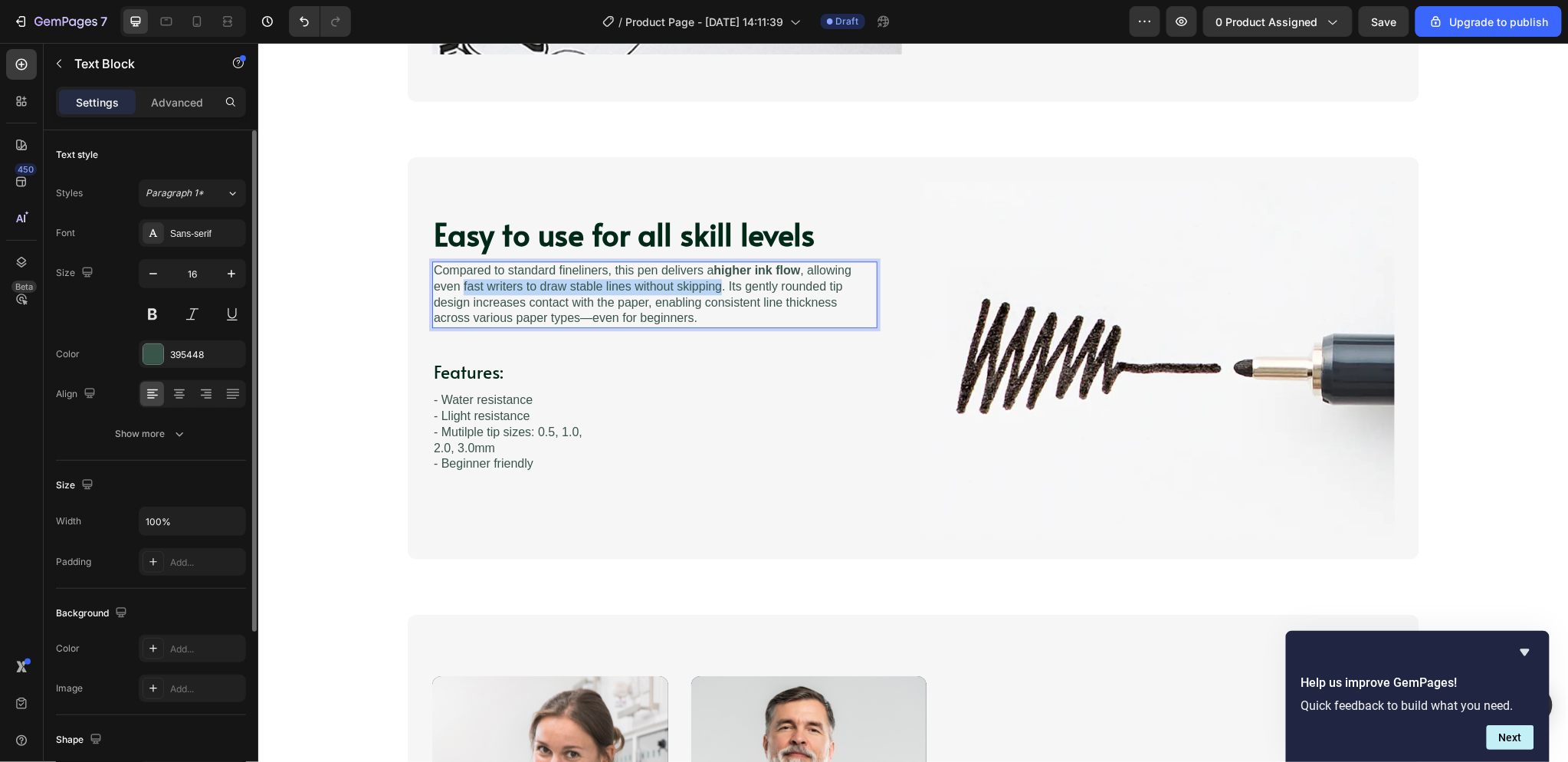
drag, startPoint x: 455, startPoint y: 286, endPoint x: 655, endPoint y: 277, distance: 200.2
click at [712, 288] on p "Compared to standard fineliners, this pen delivers a higher ink flow , allowing…" at bounding box center [654, 295] width 442 height 64
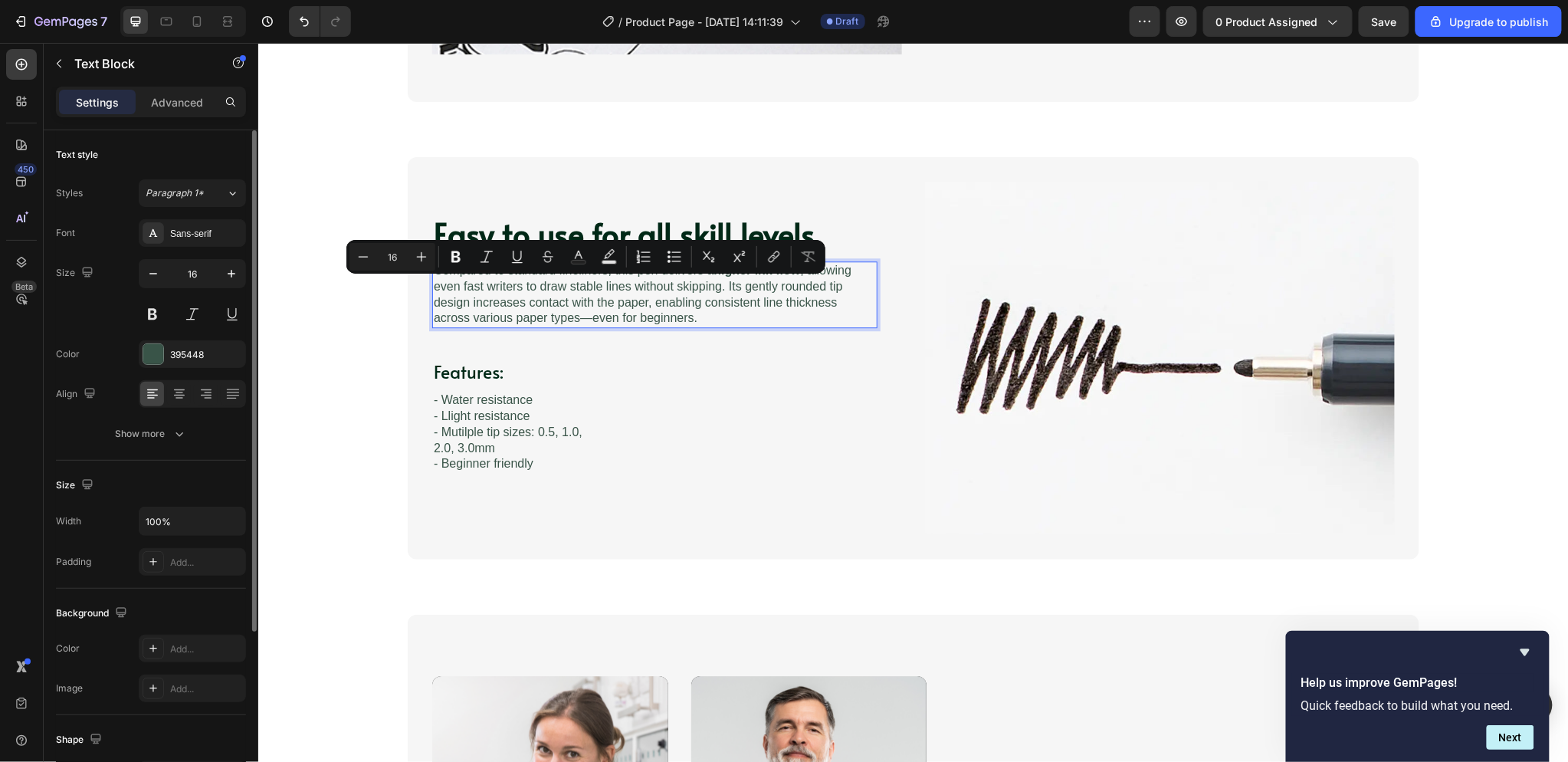
click at [611, 307] on p "Compared to standard fineliners, this pen delivers a higher ink flow , allowing…" at bounding box center [654, 295] width 442 height 64
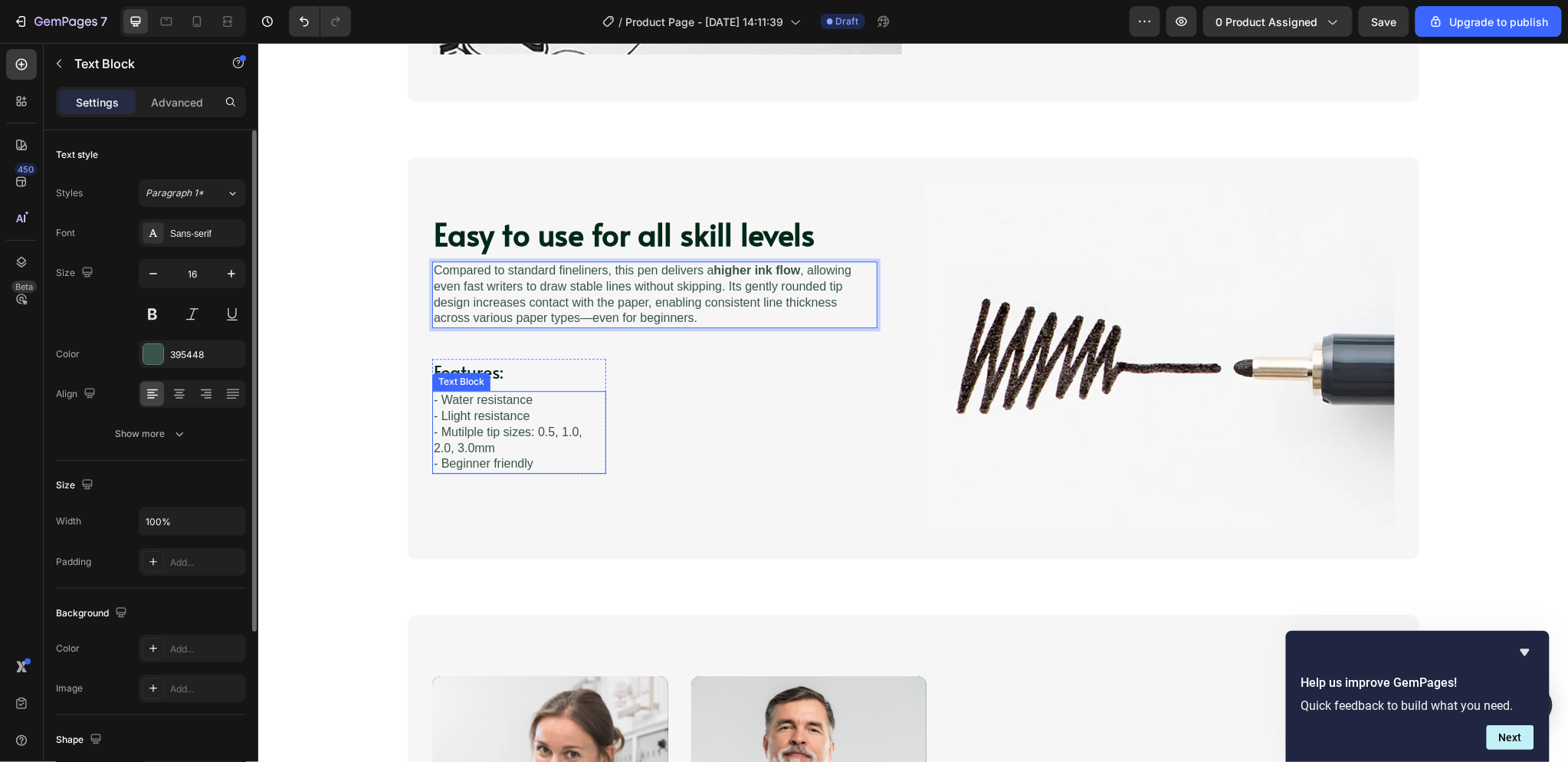
click at [518, 427] on p "- Llight resistance - Mutilple tip sizes: 0.5, 1.0, 2.0, 3.0mm" at bounding box center [518, 431] width 171 height 47
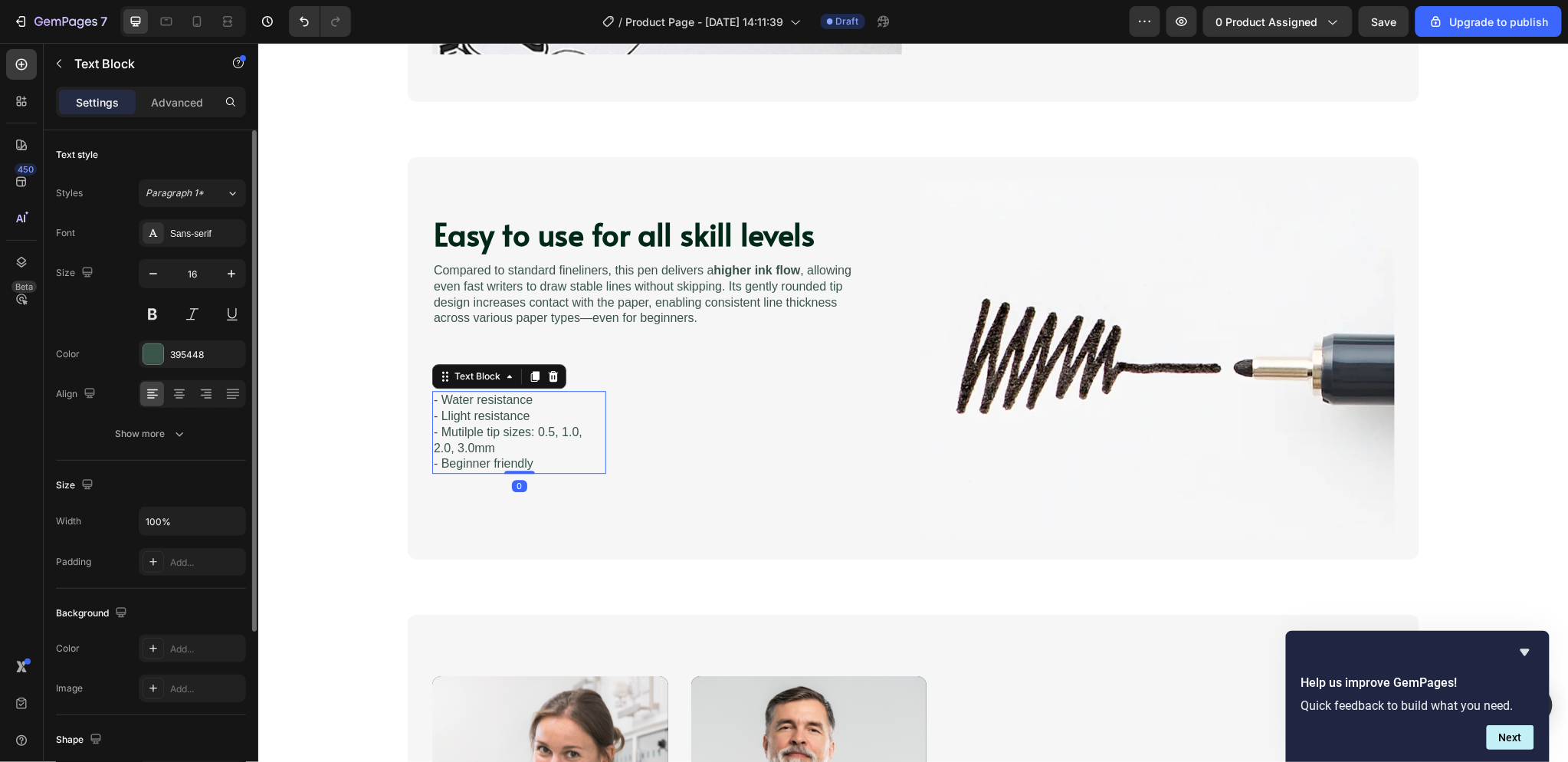
click at [537, 430] on p "- Llight resistance - Mutilple tip sizes: 0.5, 1.0, 2.0, 3.0mm" at bounding box center [518, 431] width 171 height 47
click at [446, 436] on p "- Llight resistance - Mutilple tip sizes: 0.5, 1.0, 2.0, 3.0mm" at bounding box center [518, 431] width 171 height 47
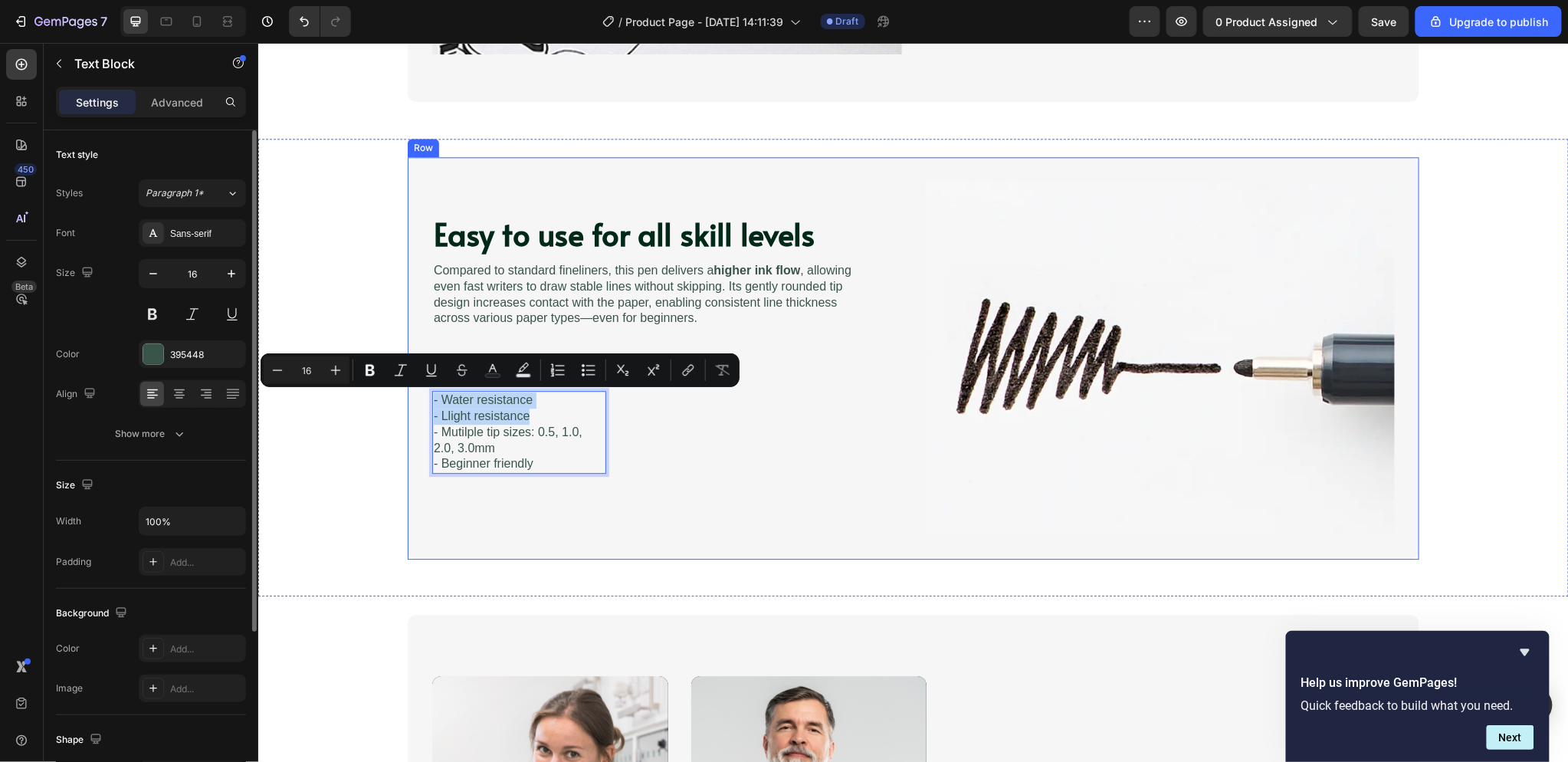
drag, startPoint x: 530, startPoint y: 418, endPoint x: 416, endPoint y: 403, distance: 115.0
click at [416, 403] on div "Easy to use for all skill levels Heading Image Compared to standard fineliners,…" at bounding box center [913, 357] width 1011 height 402
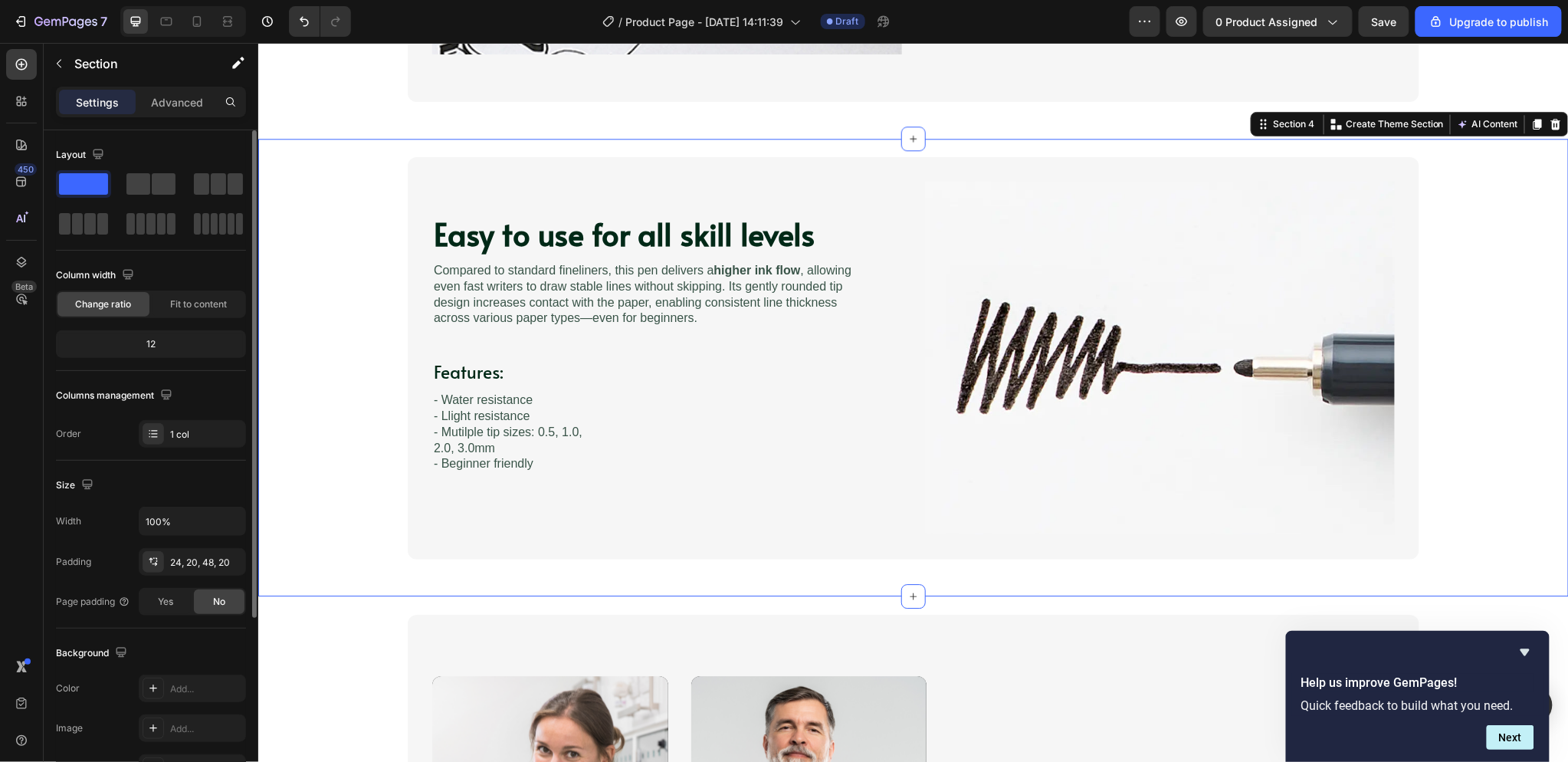
click at [329, 528] on div "Easy to use for all skill levels Heading Image Compared to standard fineliners,…" at bounding box center [913, 357] width 1280 height 402
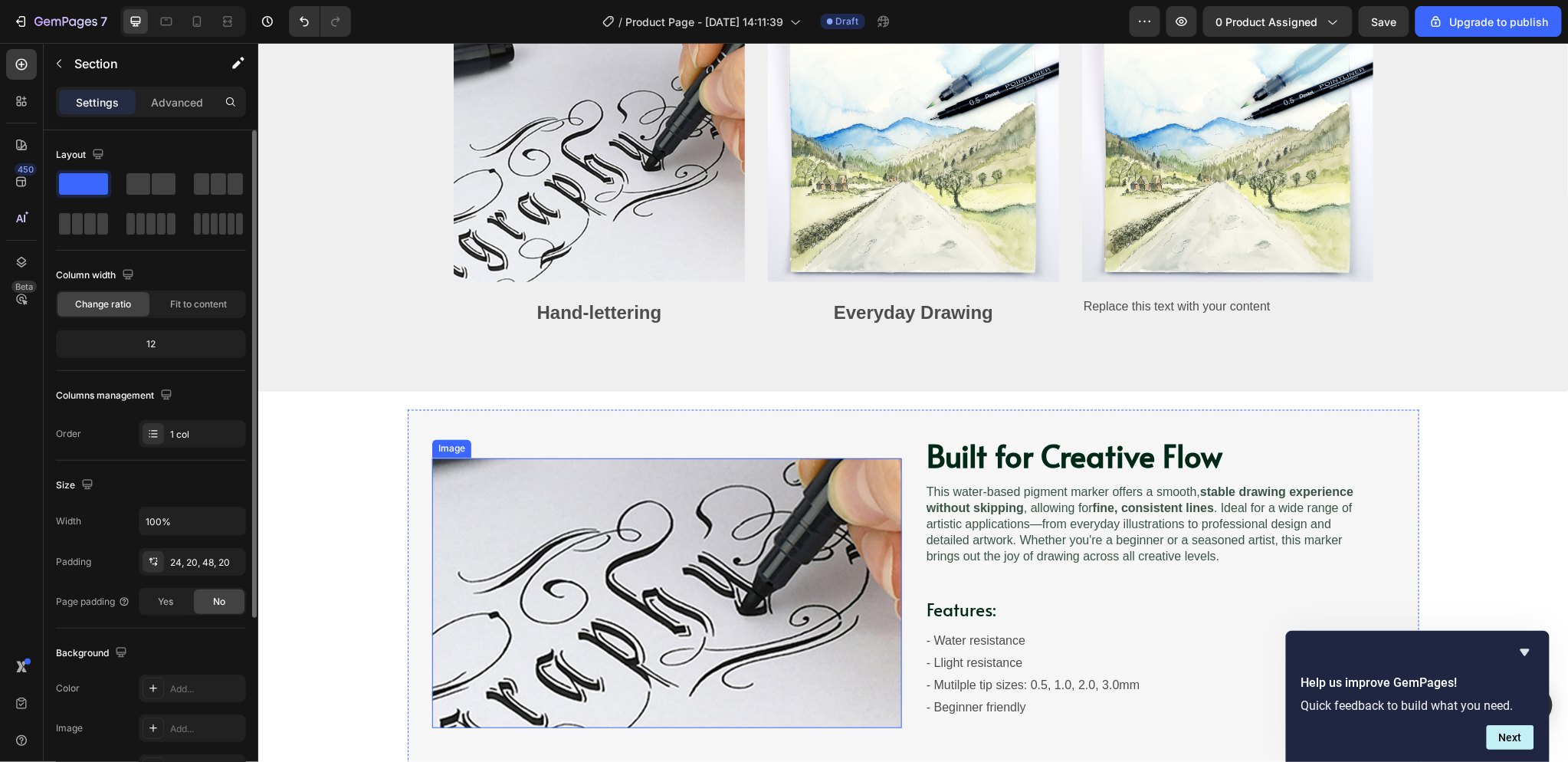
scroll to position [604, 0]
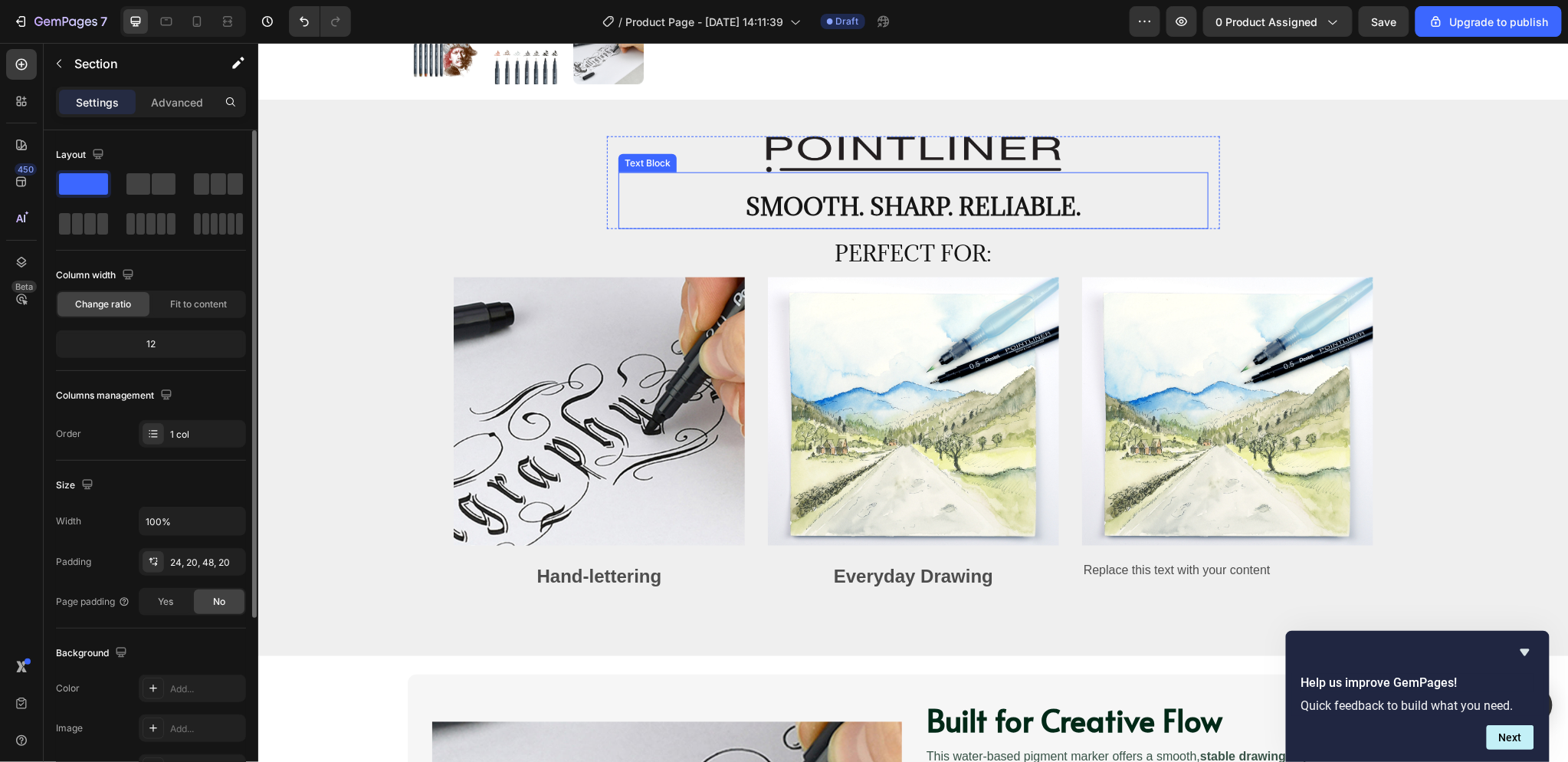
click at [845, 199] on p "Smooth. Sharp. Reliable." at bounding box center [913, 206] width 587 height 29
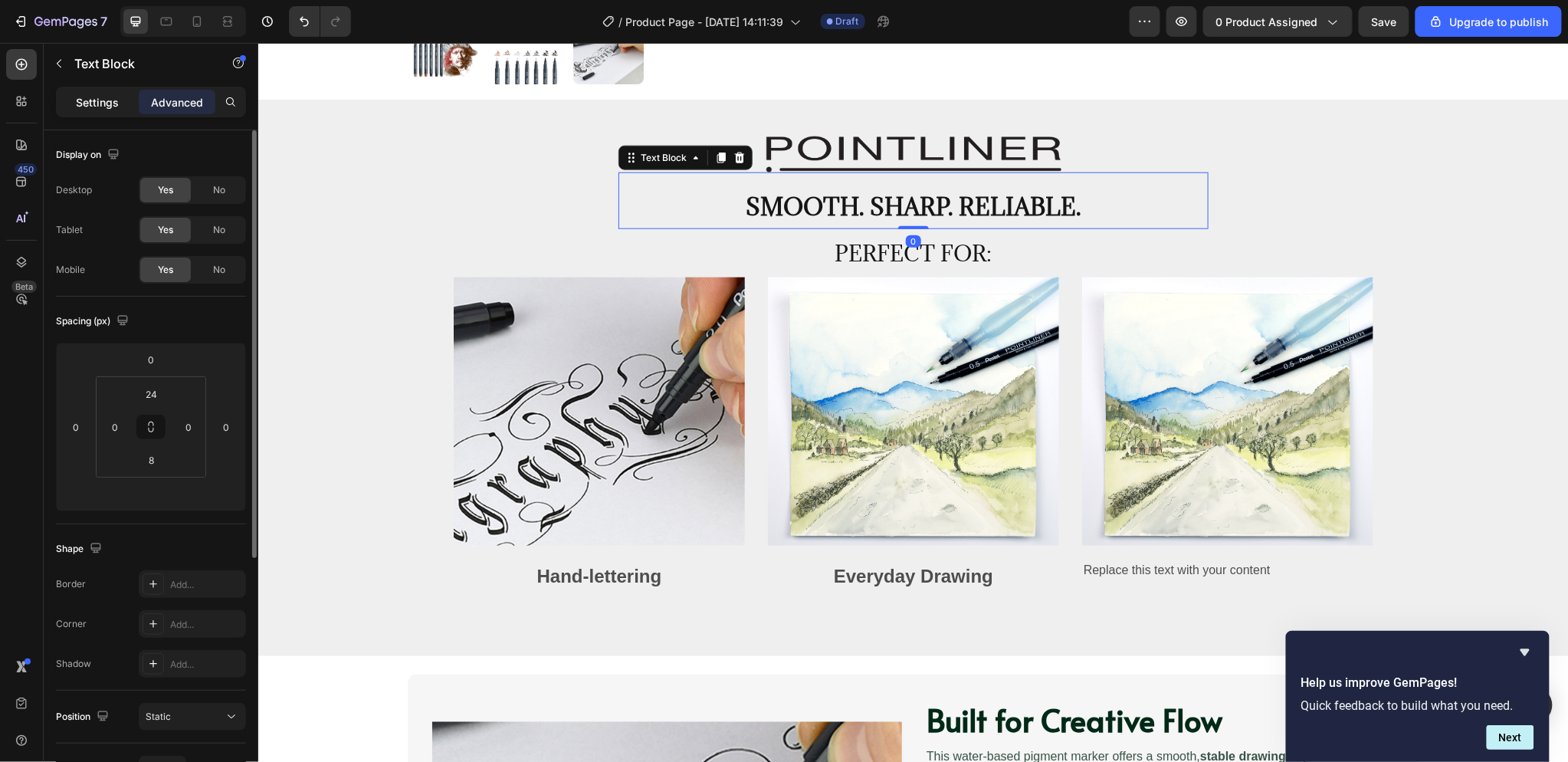
click at [106, 104] on p "Settings" at bounding box center [98, 102] width 43 height 16
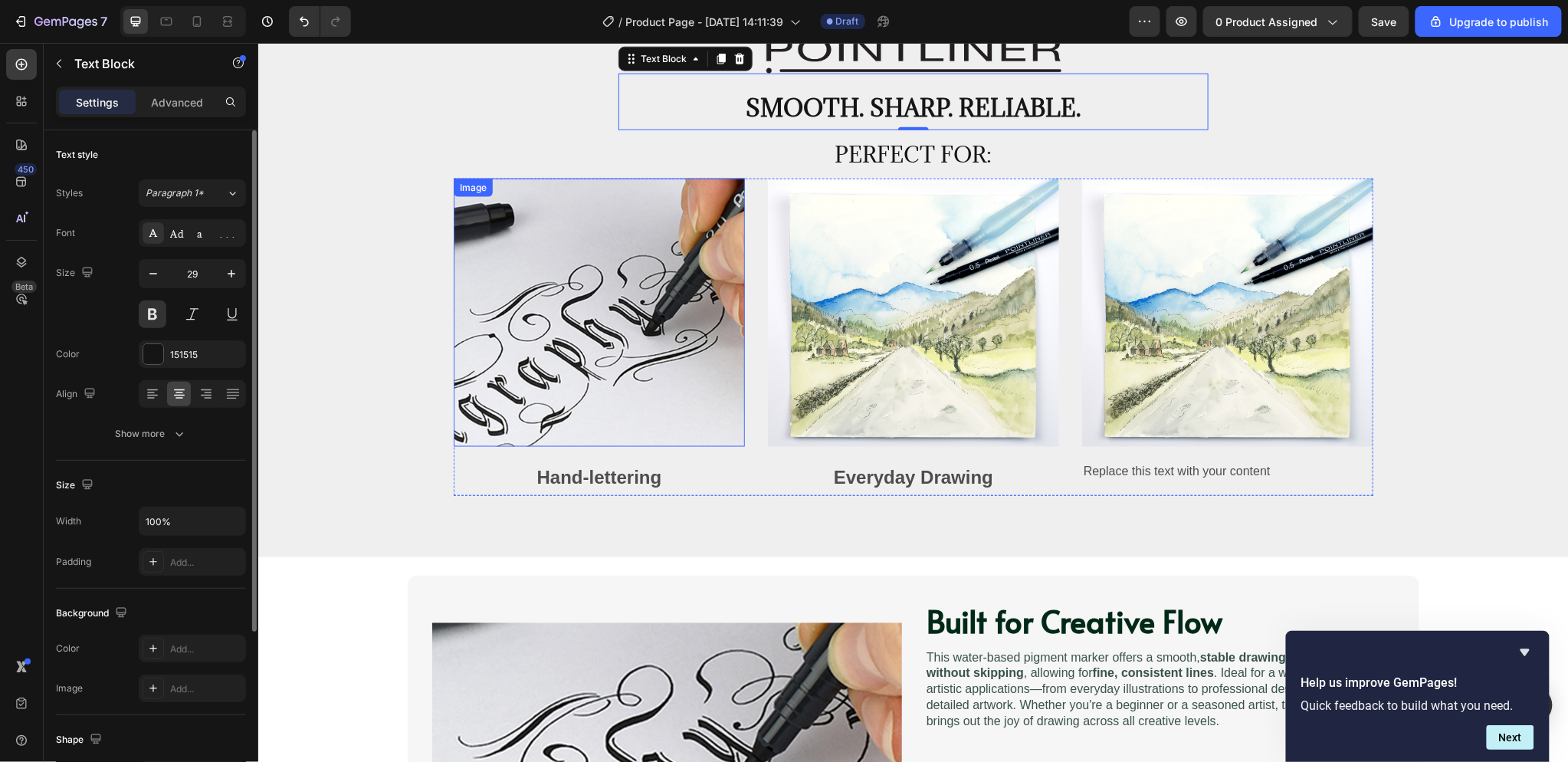
scroll to position [860, 0]
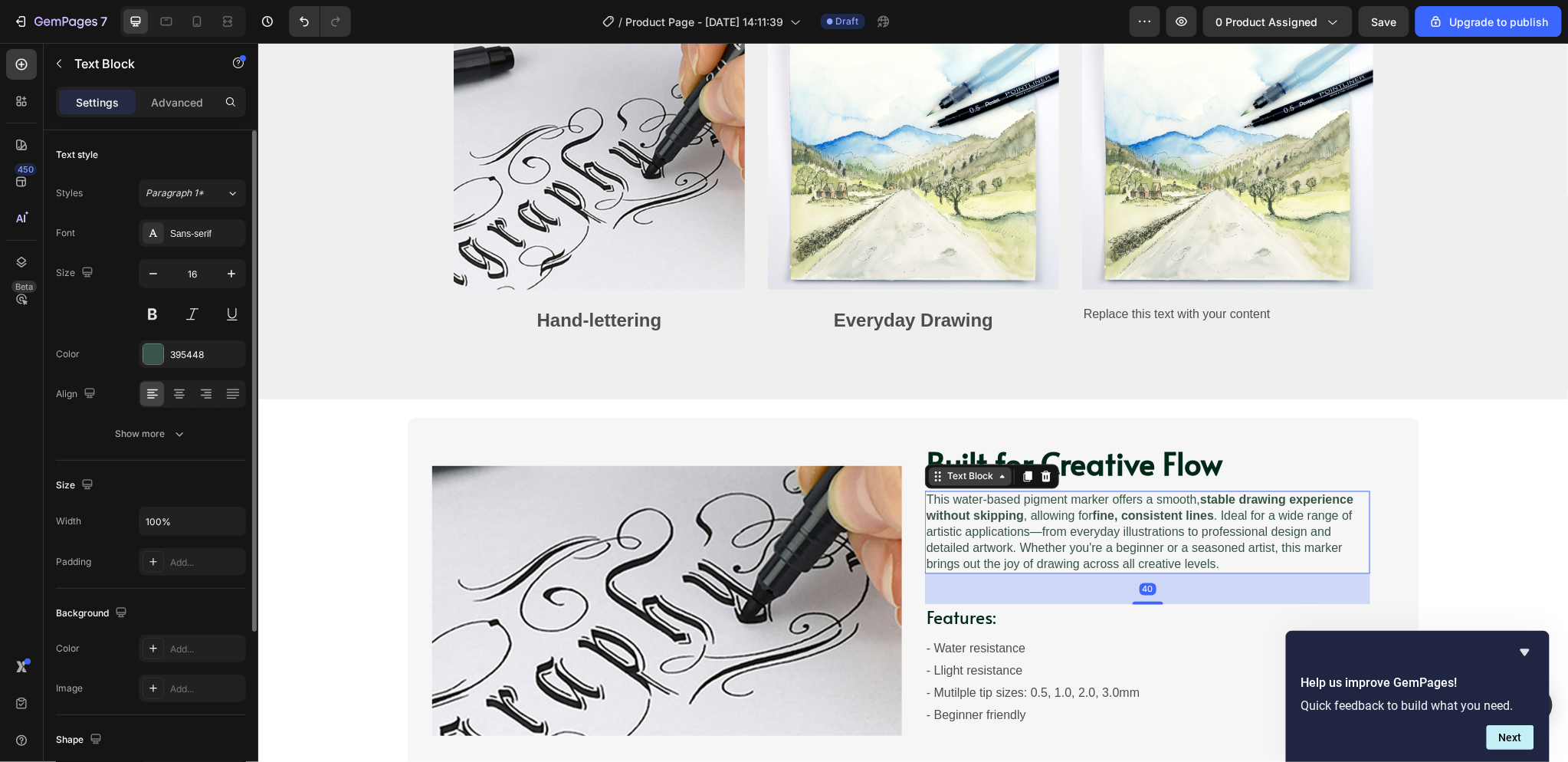
click at [952, 476] on div "Text Block" at bounding box center [969, 475] width 52 height 14
click at [1169, 468] on h2 "Built for Creative Flow" at bounding box center [1146, 463] width 446 height 43
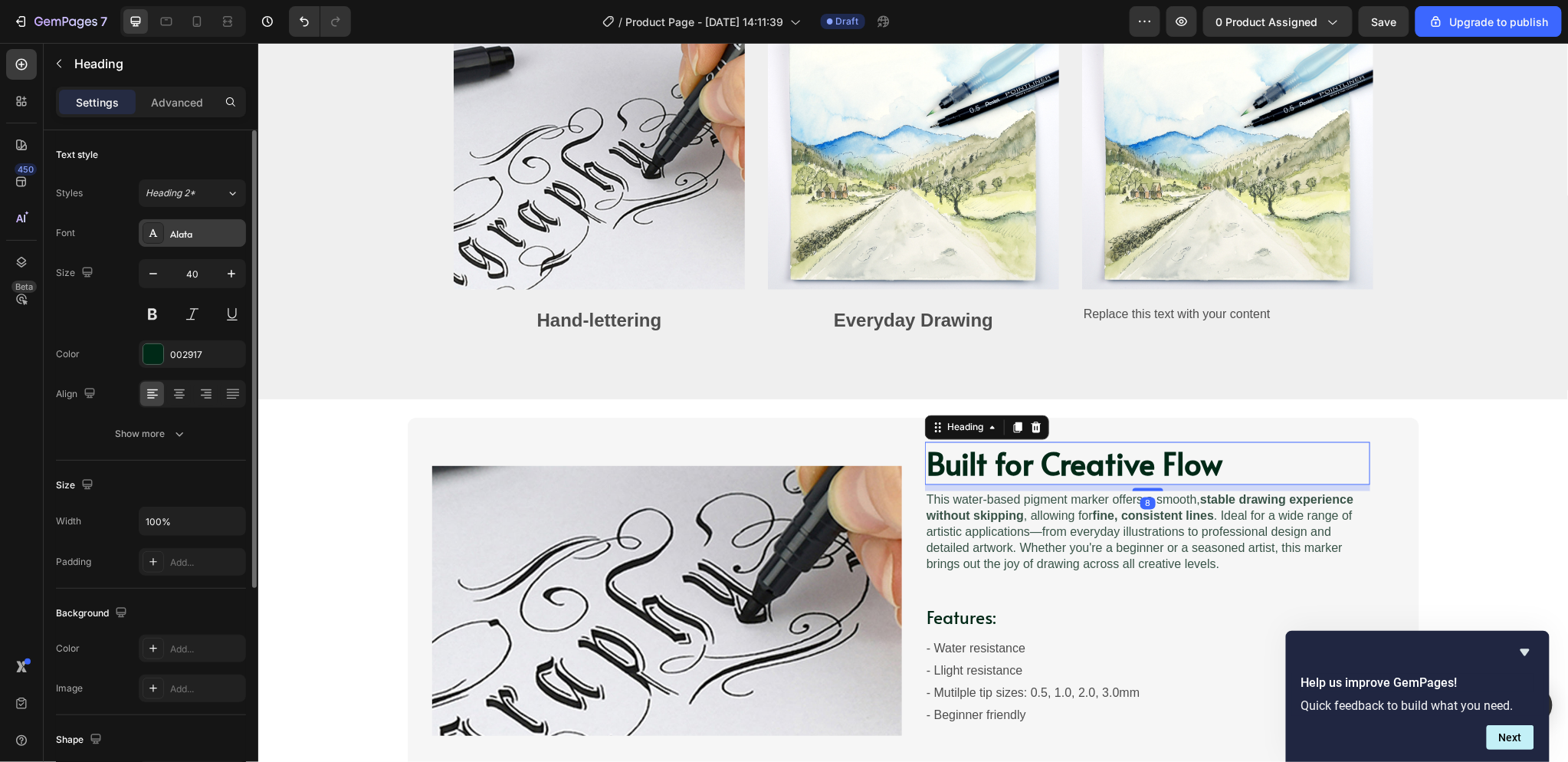
click at [196, 235] on div "Alata" at bounding box center [206, 234] width 72 height 14
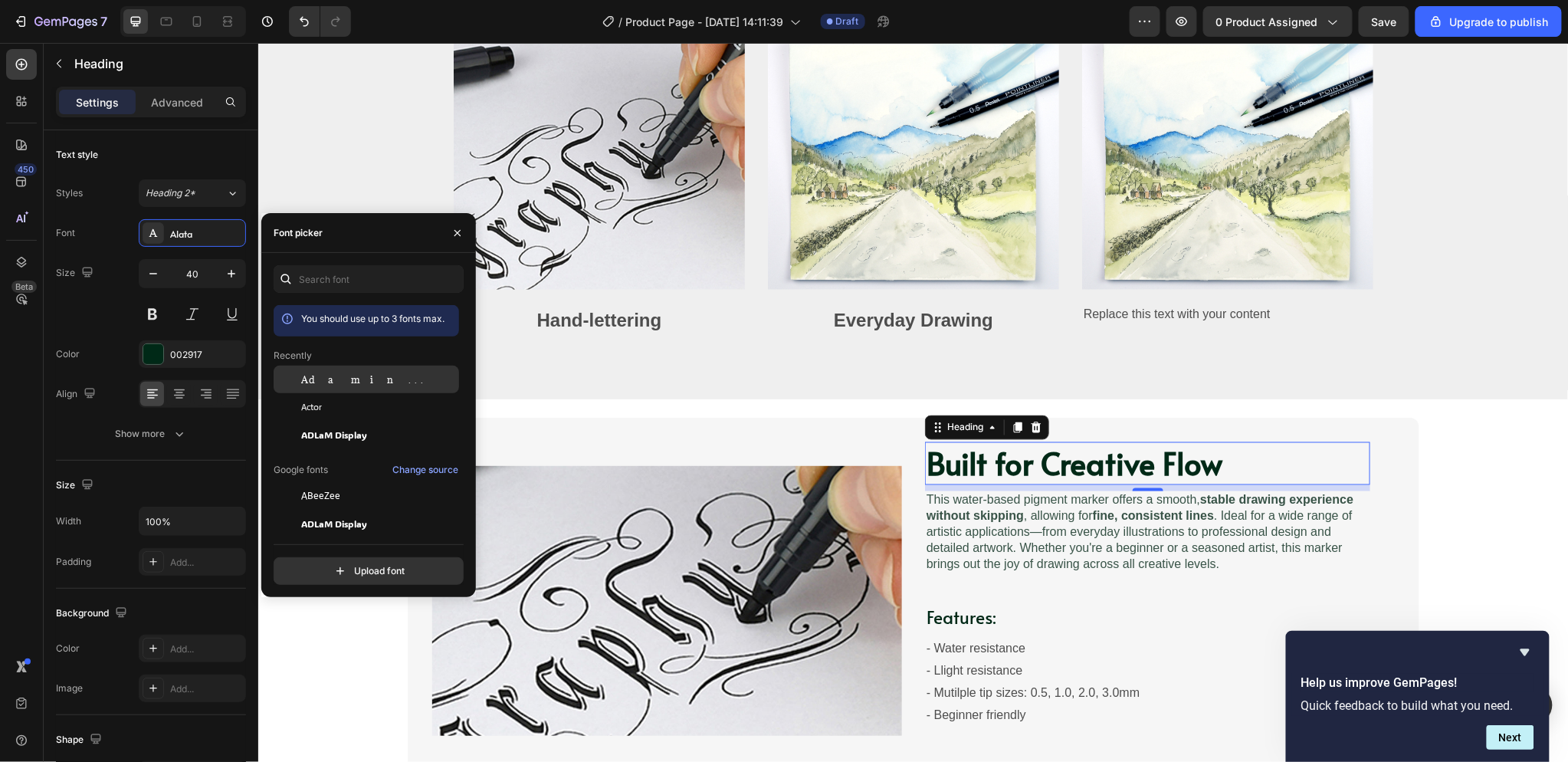
click at [366, 389] on div "Adamina" at bounding box center [366, 379] width 186 height 27
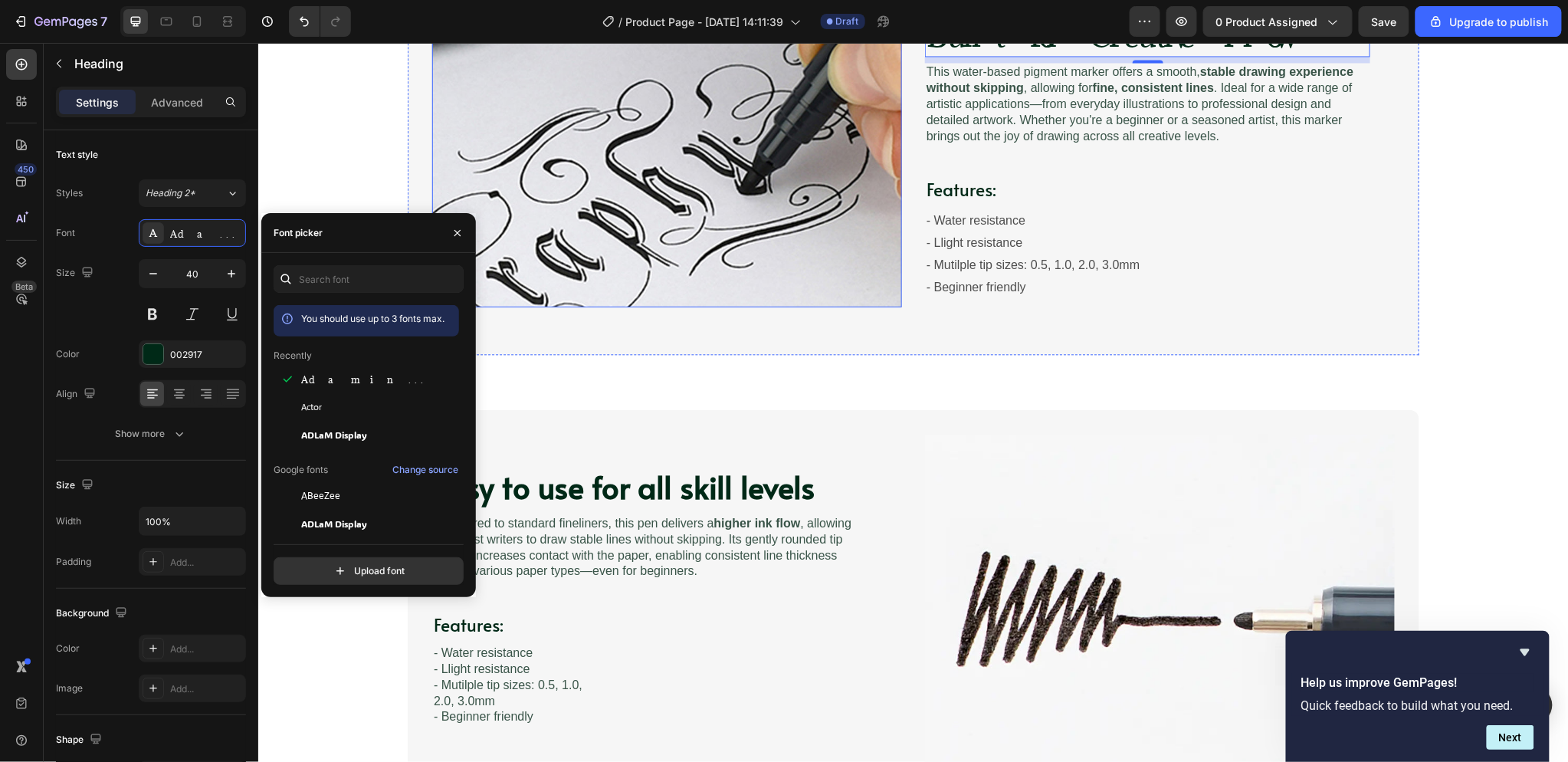
scroll to position [1371, 0]
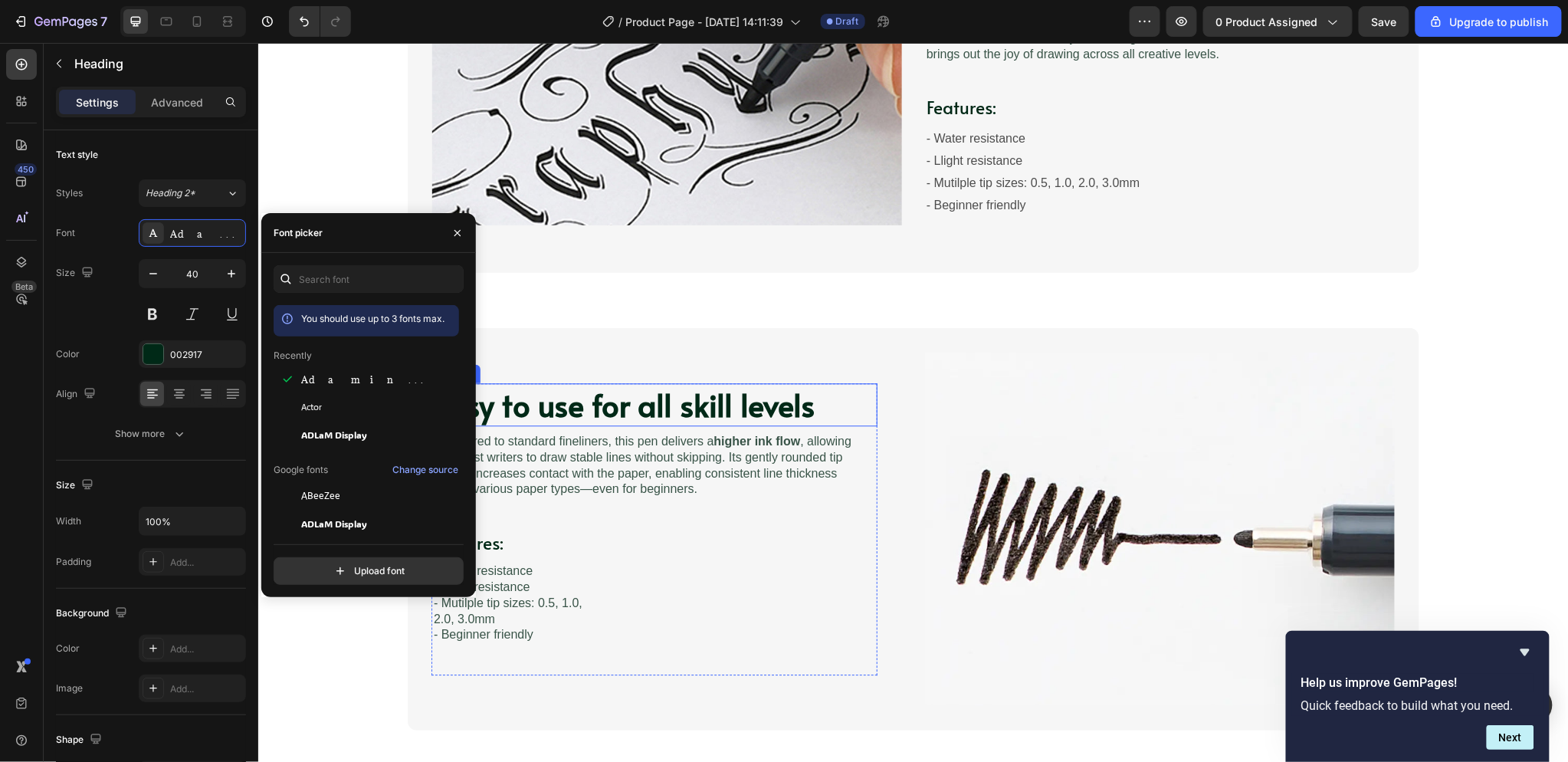
click at [755, 399] on h2 "Easy to use for all skill levels" at bounding box center [654, 404] width 446 height 43
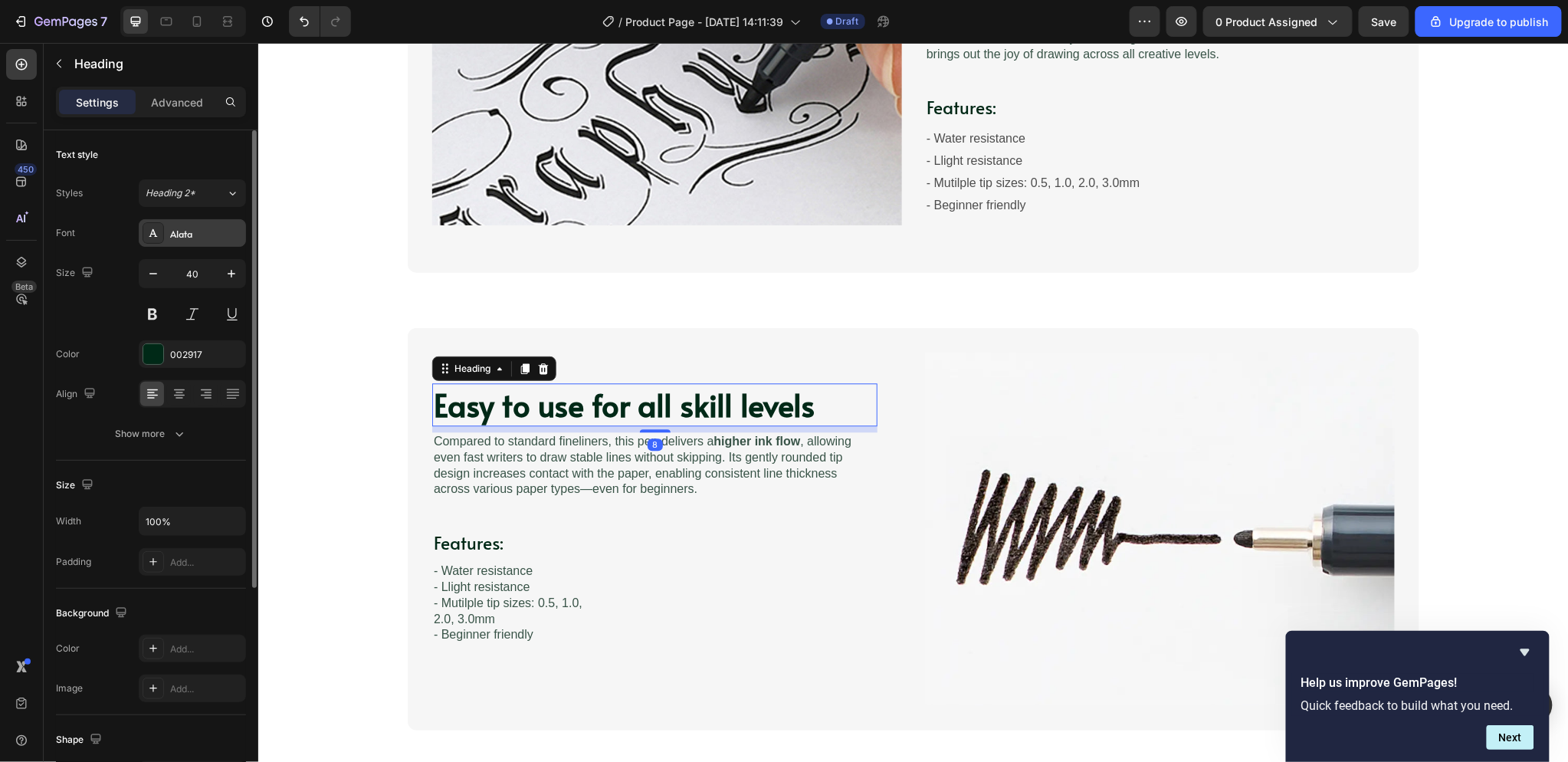
click at [211, 236] on div "Alata" at bounding box center [206, 234] width 72 height 14
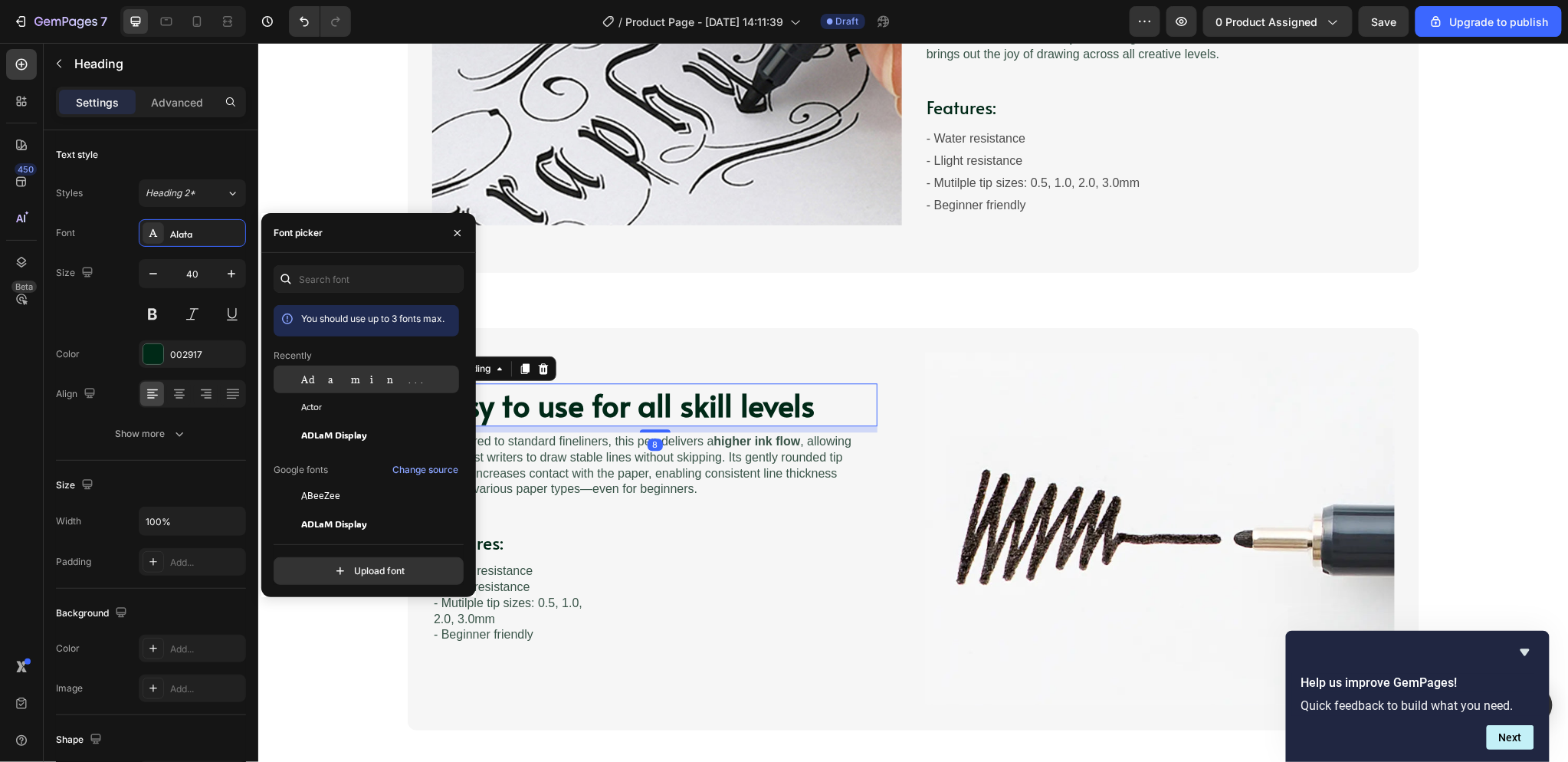
click at [370, 380] on div "Adamina" at bounding box center [378, 379] width 154 height 14
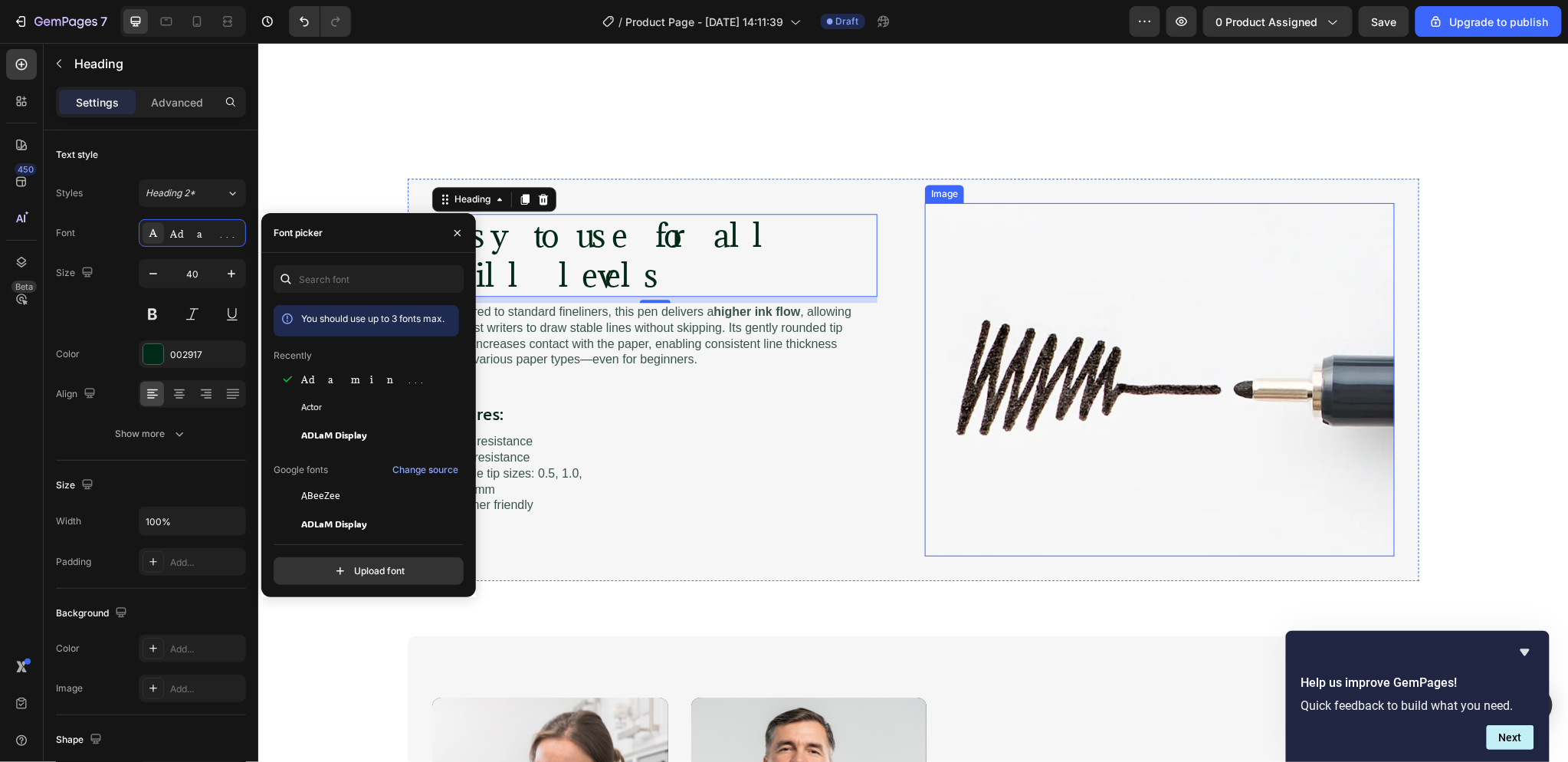
scroll to position [1116, 0]
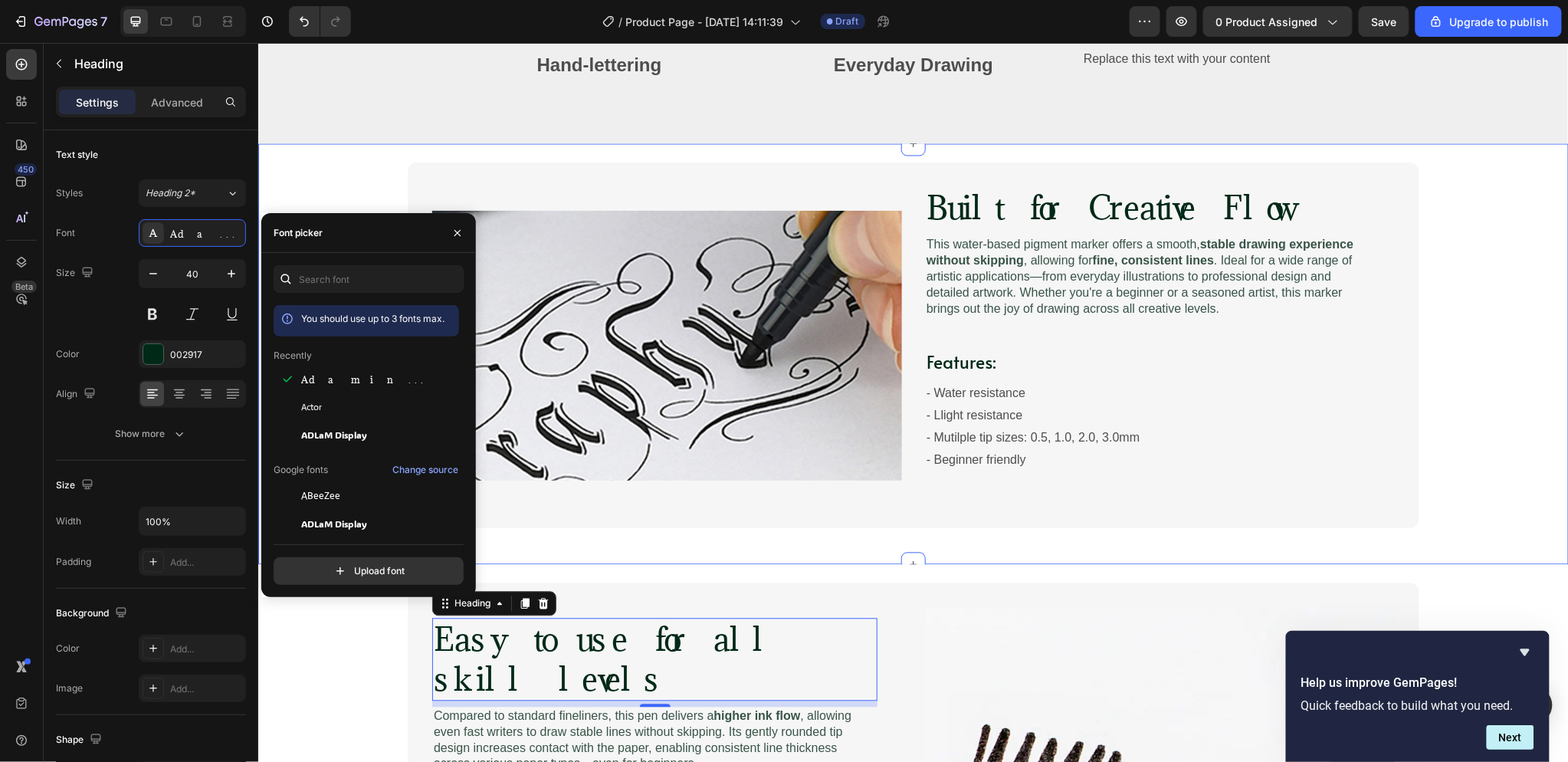
click at [1431, 410] on div "Image Built for Creative Flow Heading Image This water-based pigment marker off…" at bounding box center [913, 344] width 1280 height 366
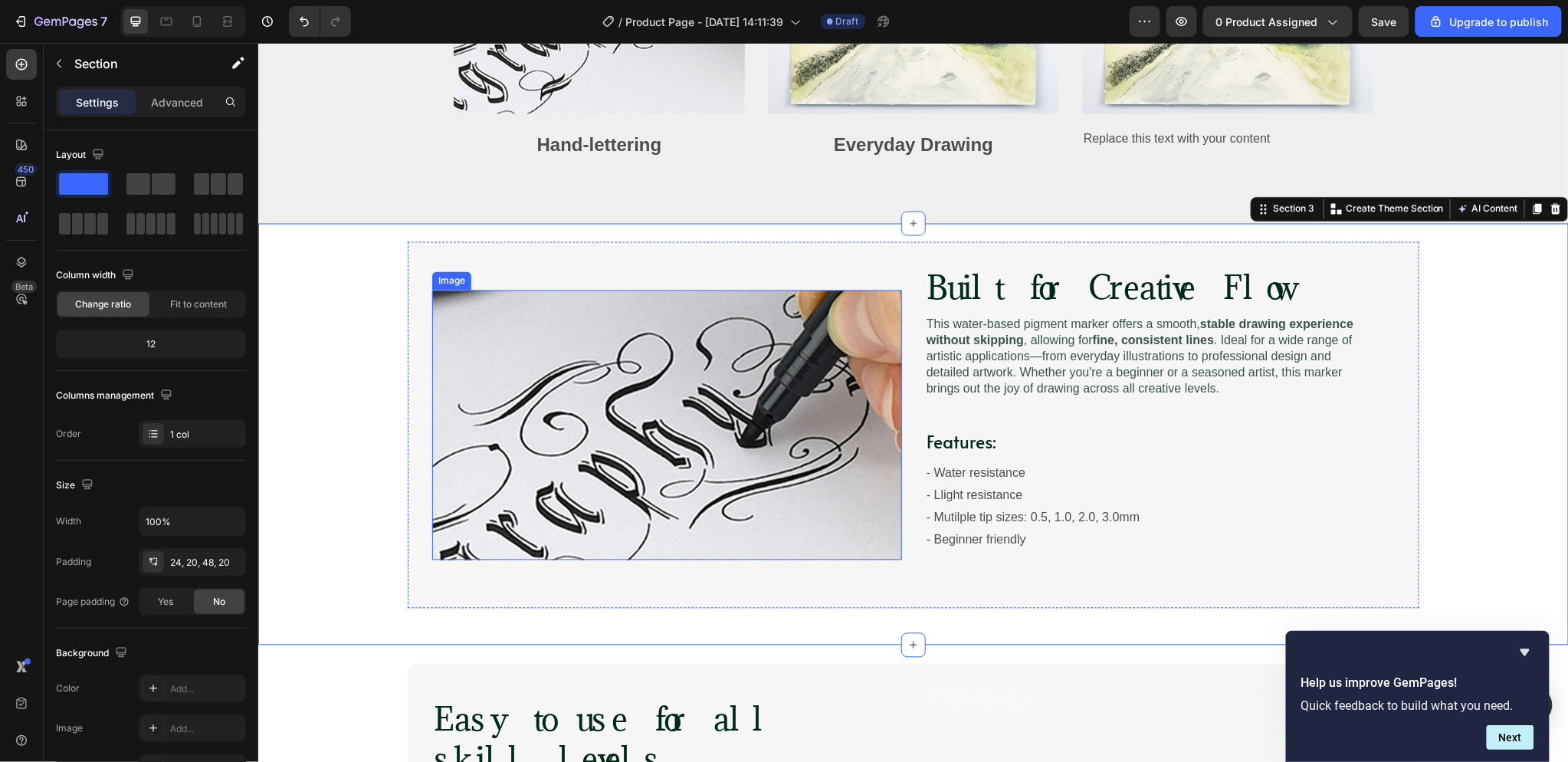
scroll to position [690, 0]
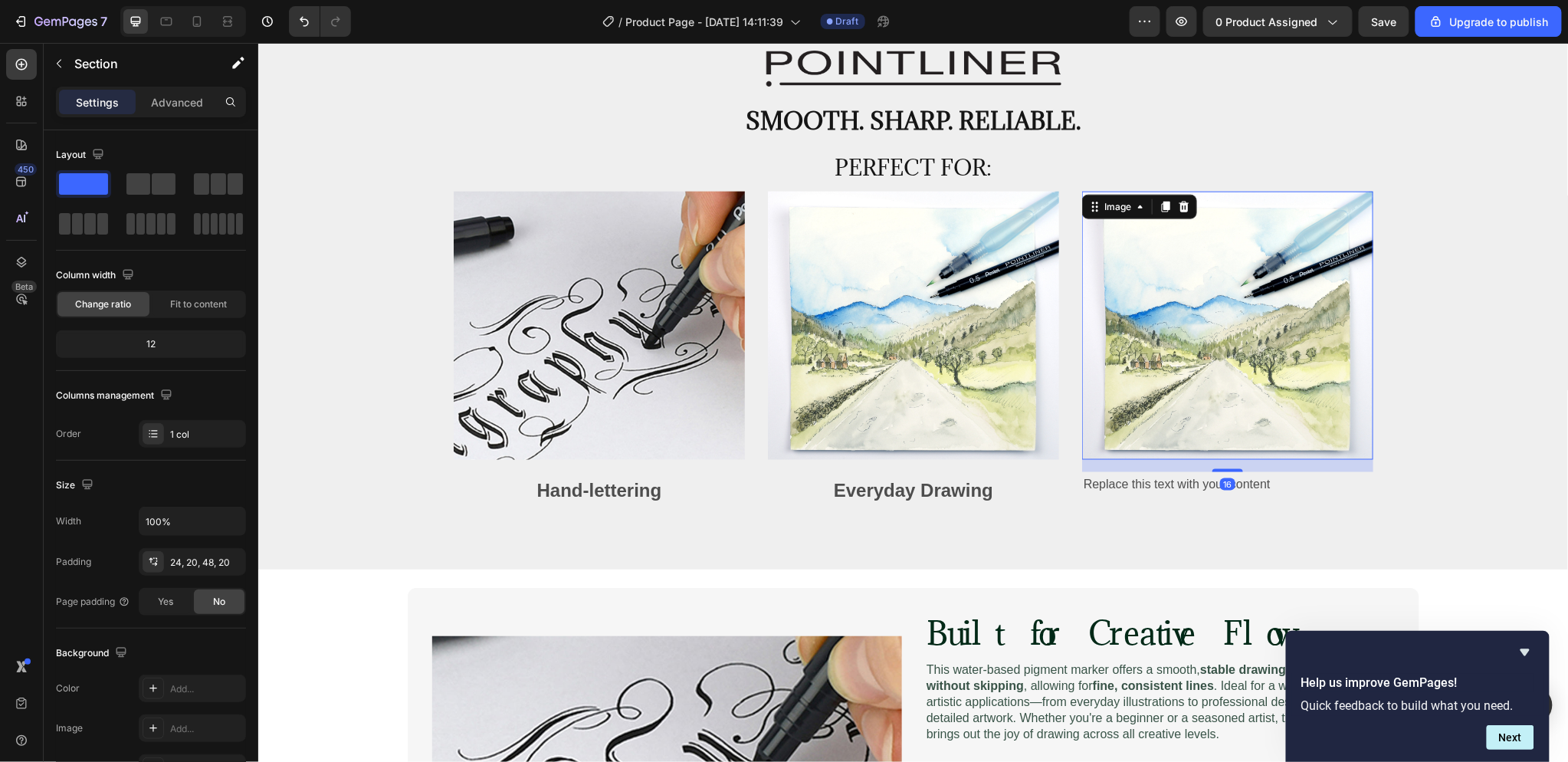
click at [1276, 200] on img at bounding box center [1227, 326] width 291 height 269
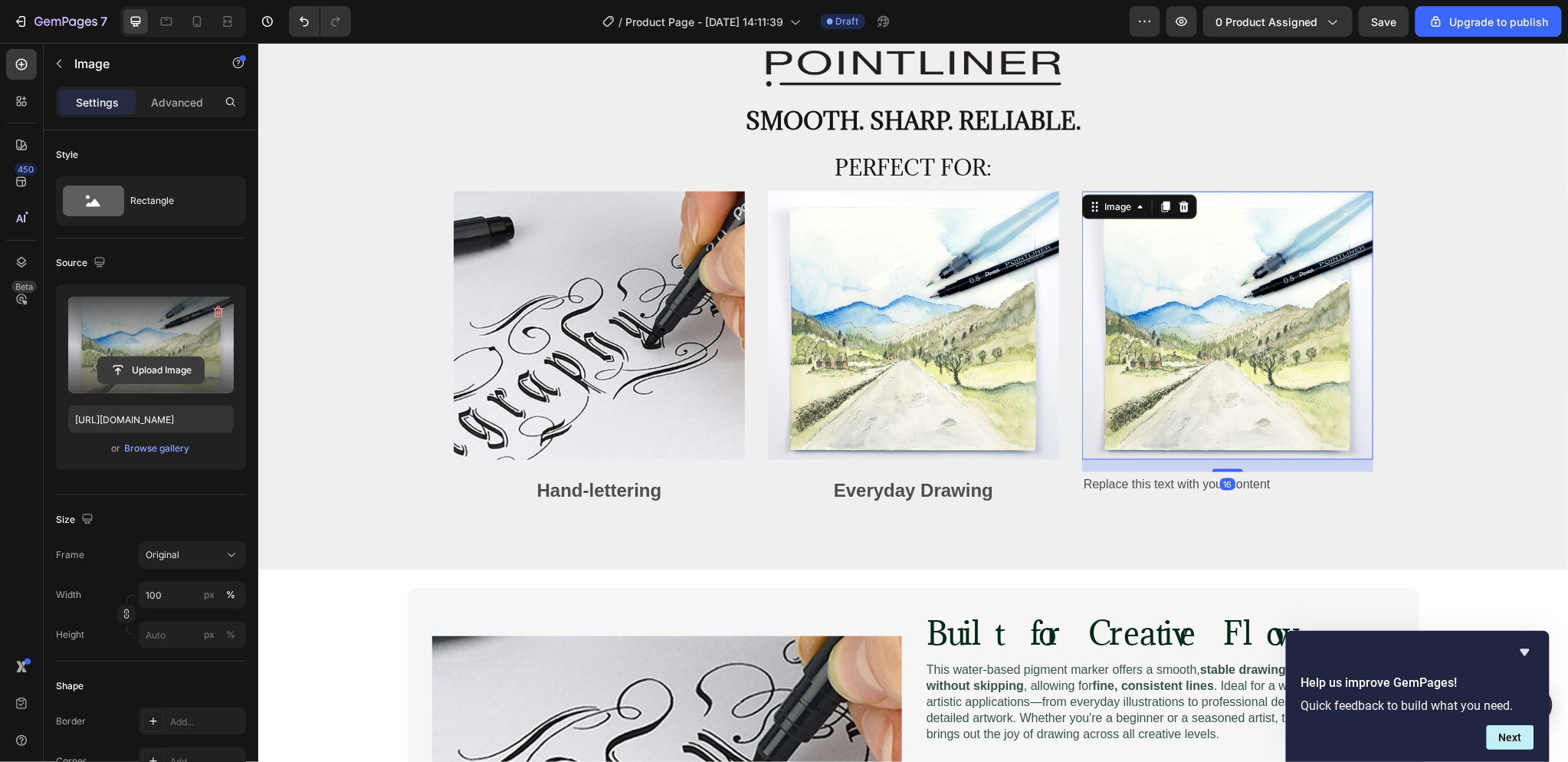
click at [173, 357] on input "file" at bounding box center [151, 370] width 106 height 26
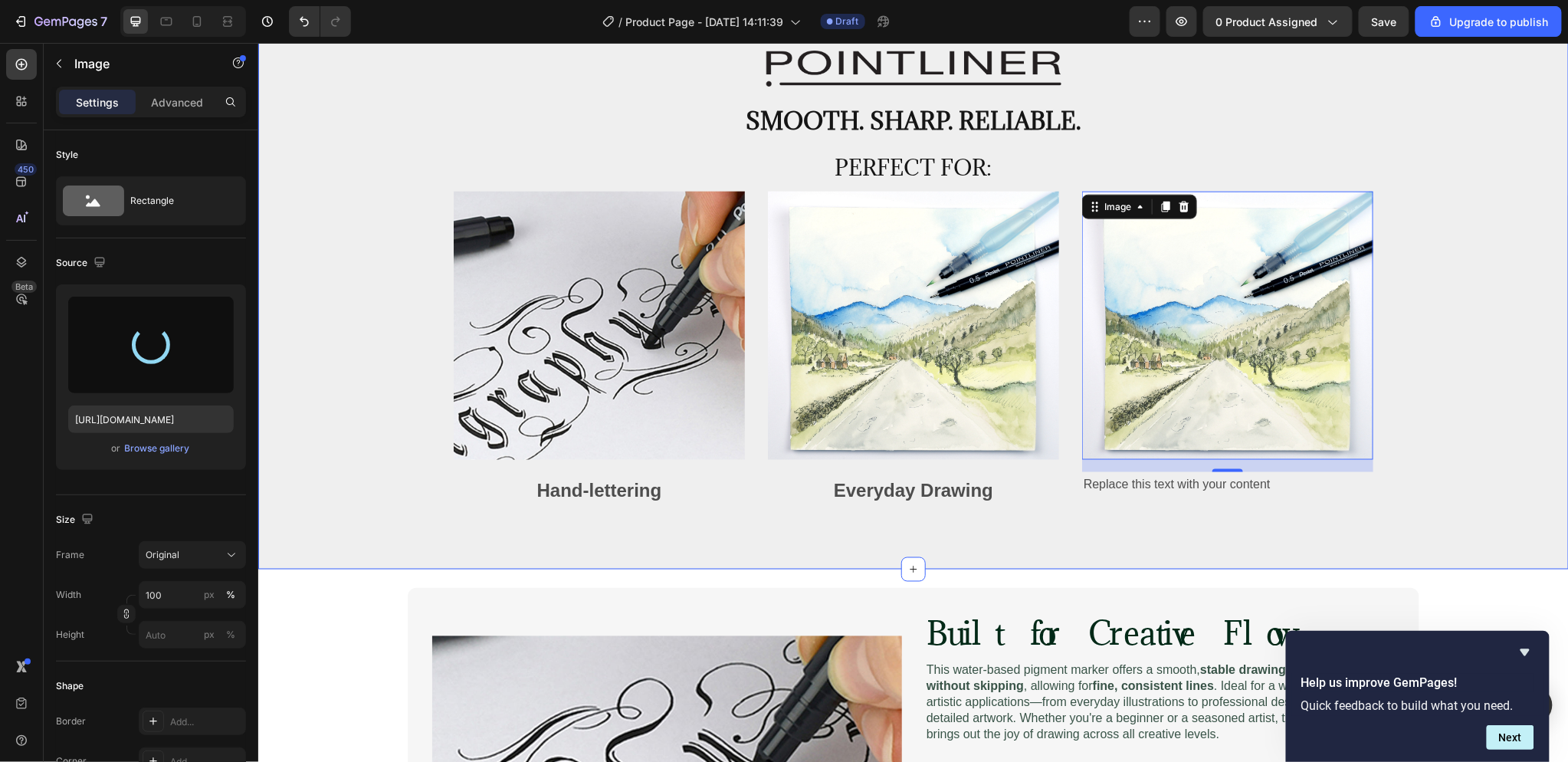
type input "[URL][DOMAIN_NAME]"
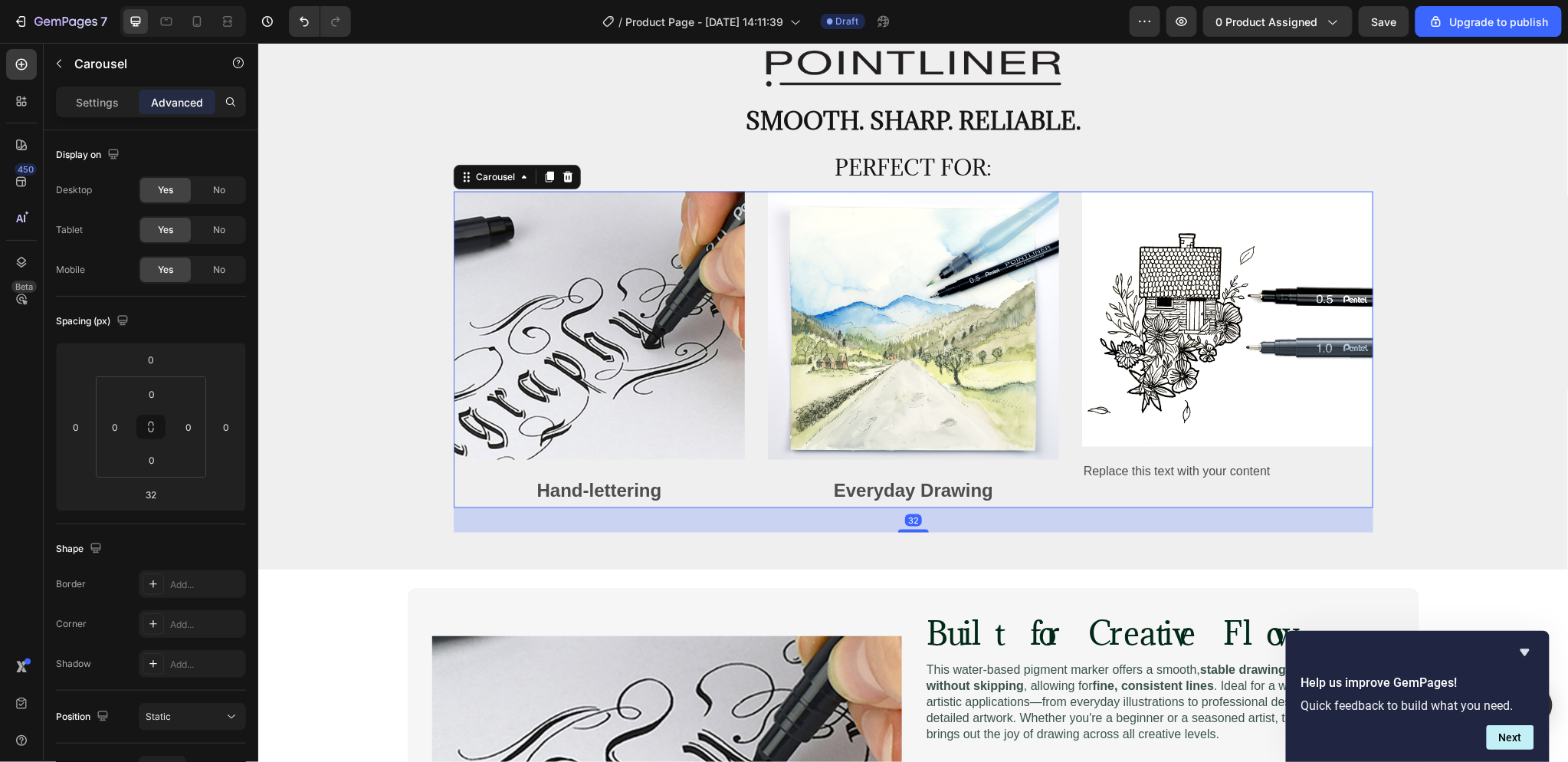
click at [1226, 506] on div "Image Replace this text with your content Text Block" at bounding box center [1227, 350] width 291 height 318
click at [1302, 408] on img at bounding box center [1227, 319] width 291 height 255
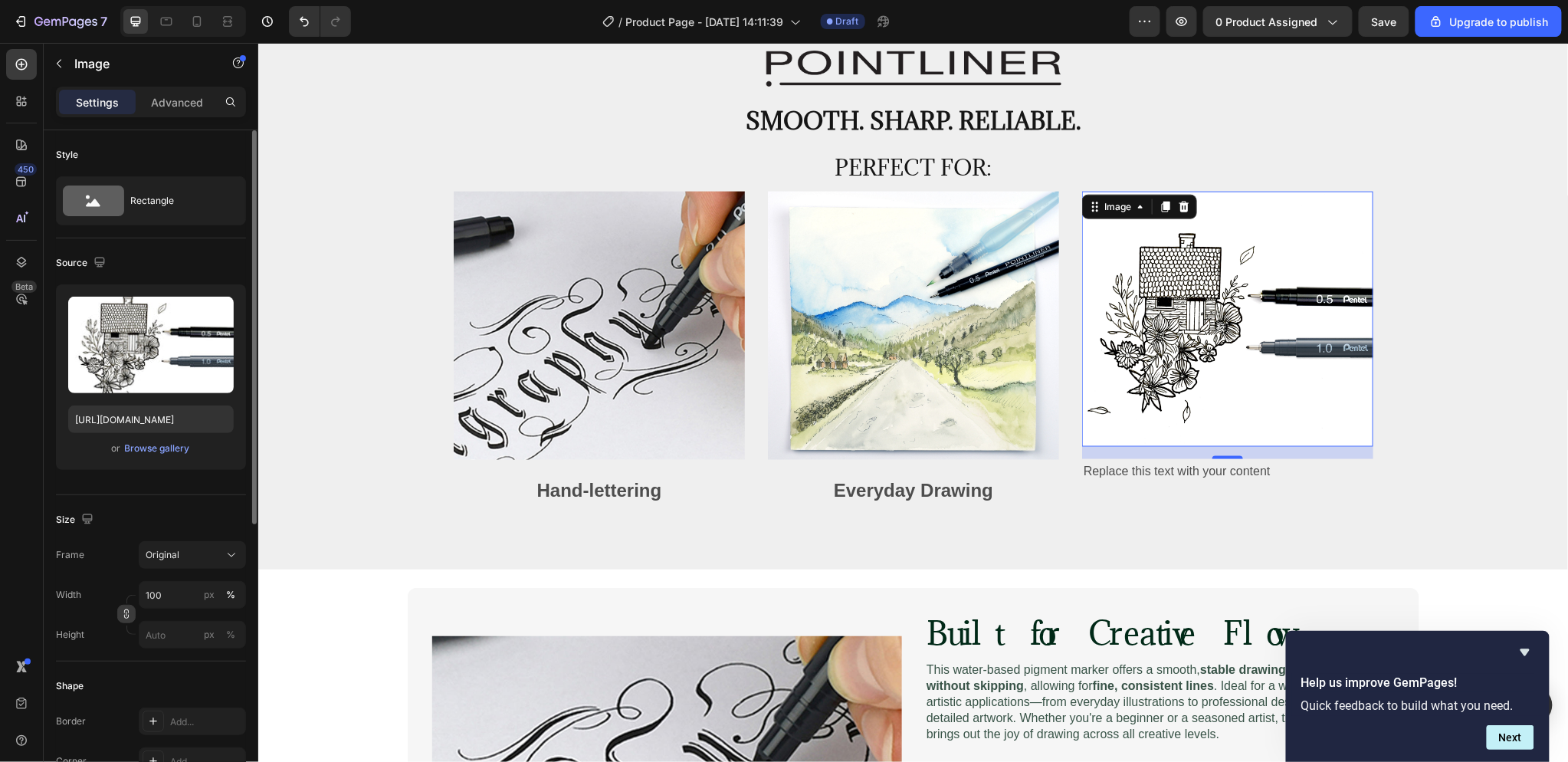
click at [128, 619] on icon "button" at bounding box center [126, 614] width 10 height 10
click at [161, 642] on input "100" at bounding box center [192, 633] width 107 height 27
click at [100, 620] on div "Width 100 px %" at bounding box center [151, 633] width 190 height 27
click at [158, 670] on input "px %" at bounding box center [192, 673] width 107 height 27
click at [126, 655] on icon "button" at bounding box center [126, 652] width 10 height 10
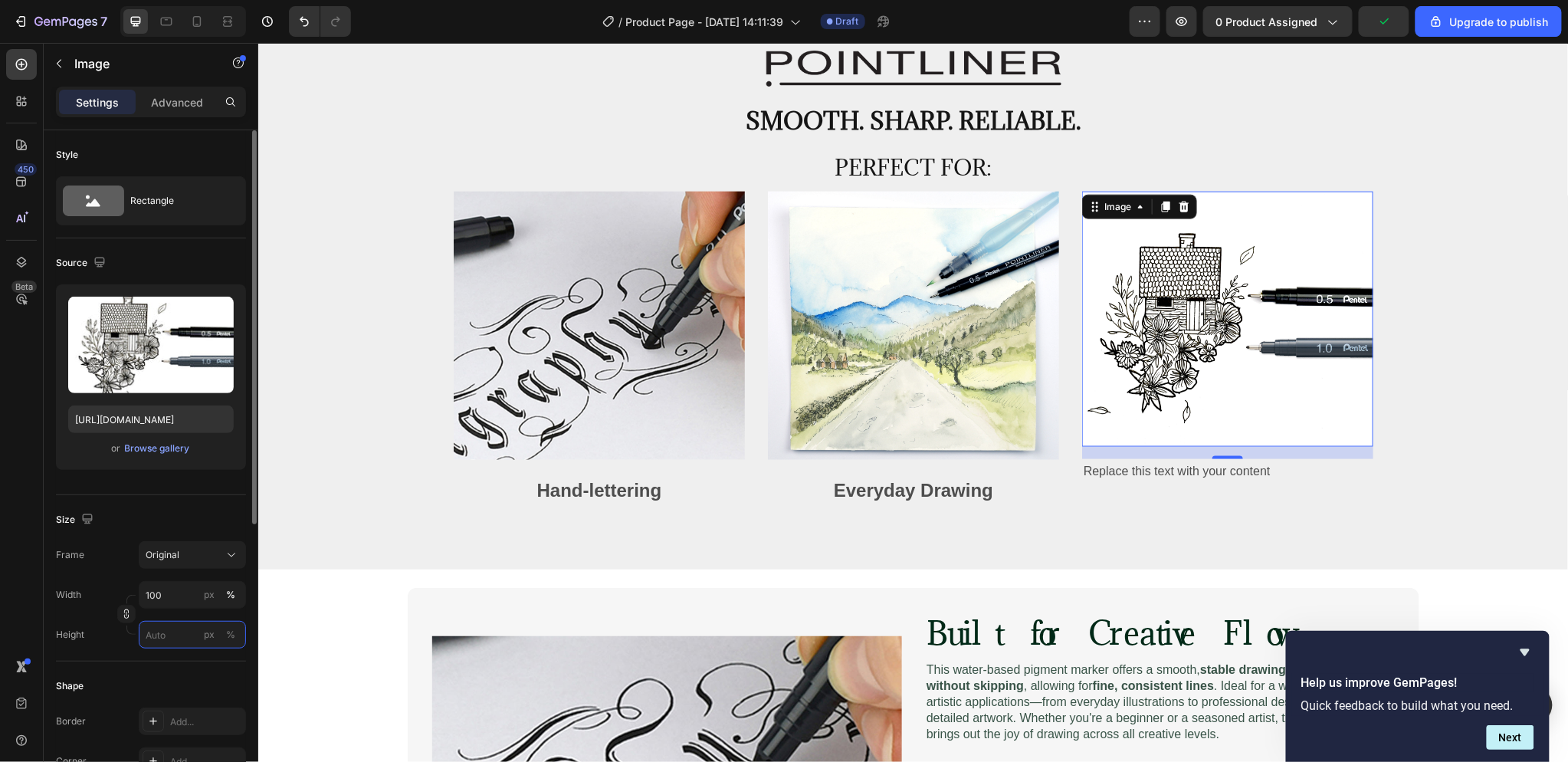
click at [159, 633] on input "px %" at bounding box center [192, 635] width 107 height 27
click at [155, 669] on span "Full" at bounding box center [152, 672] width 15 height 14
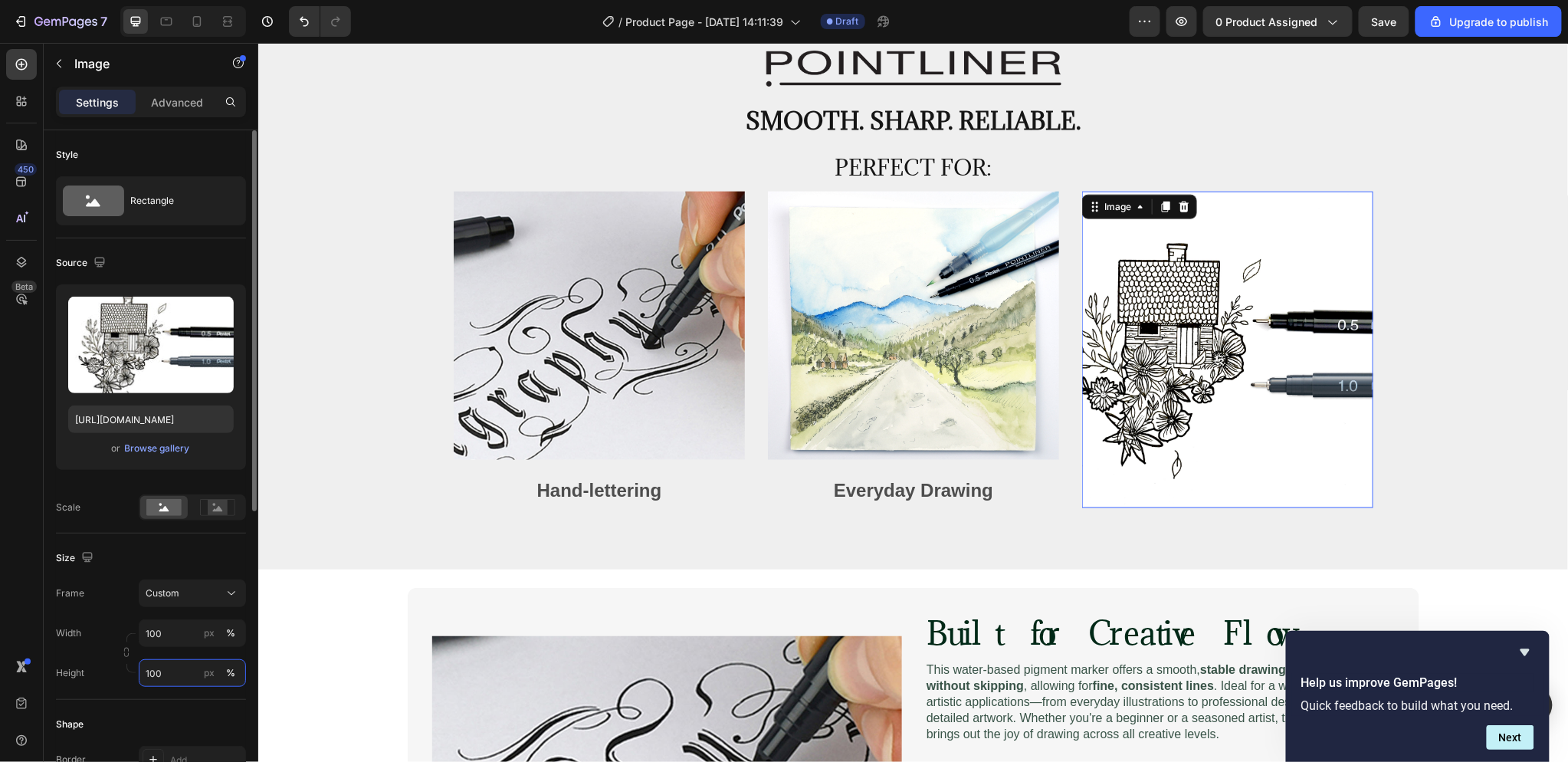
click at [167, 665] on input "100" at bounding box center [192, 673] width 107 height 27
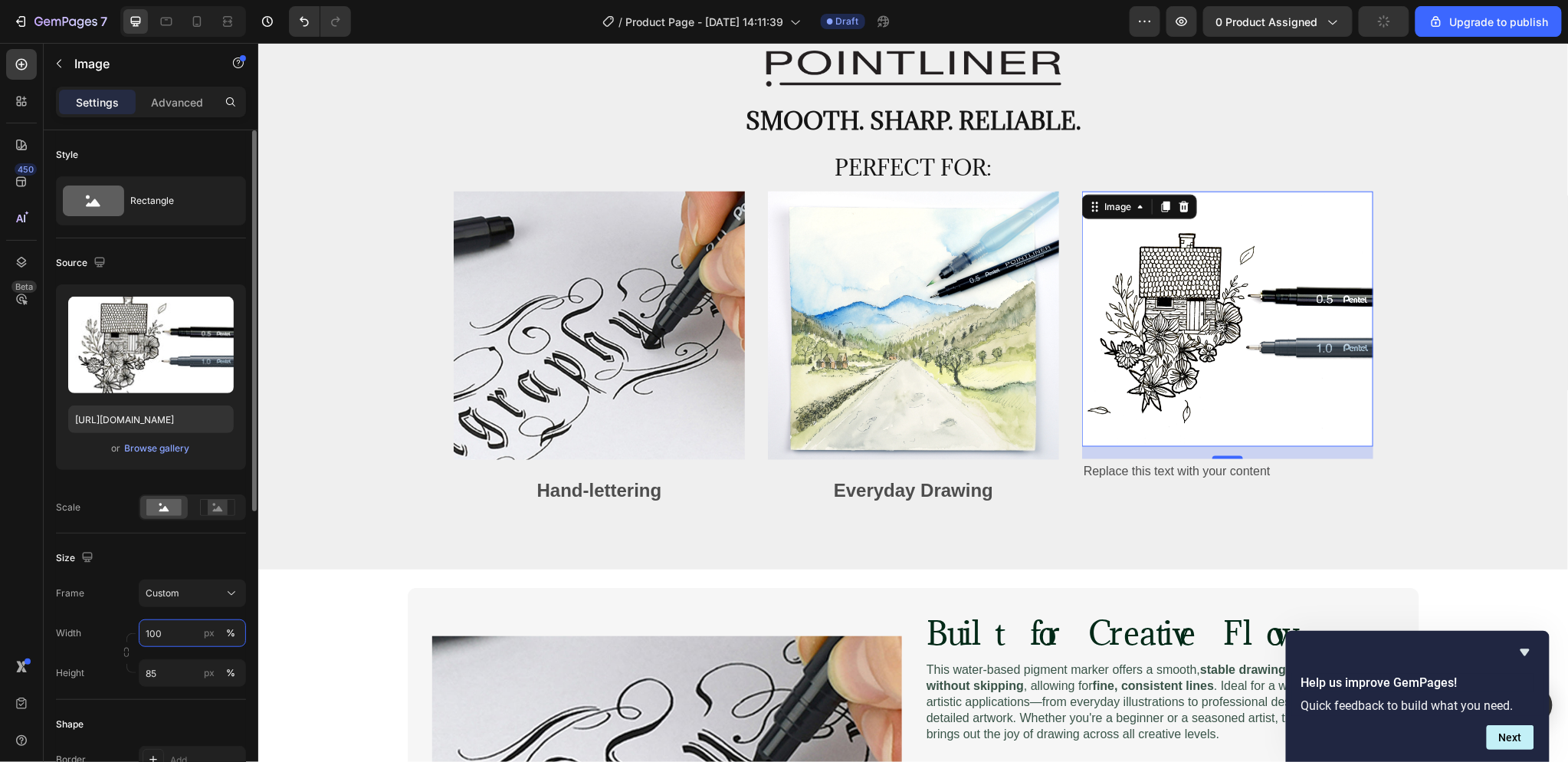
click at [180, 638] on input "100" at bounding box center [192, 633] width 107 height 27
click at [172, 672] on p "Full 100%" at bounding box center [189, 670] width 89 height 14
click at [172, 672] on input "85" at bounding box center [192, 673] width 107 height 27
type input "90"
click at [185, 634] on input "100" at bounding box center [192, 633] width 107 height 27
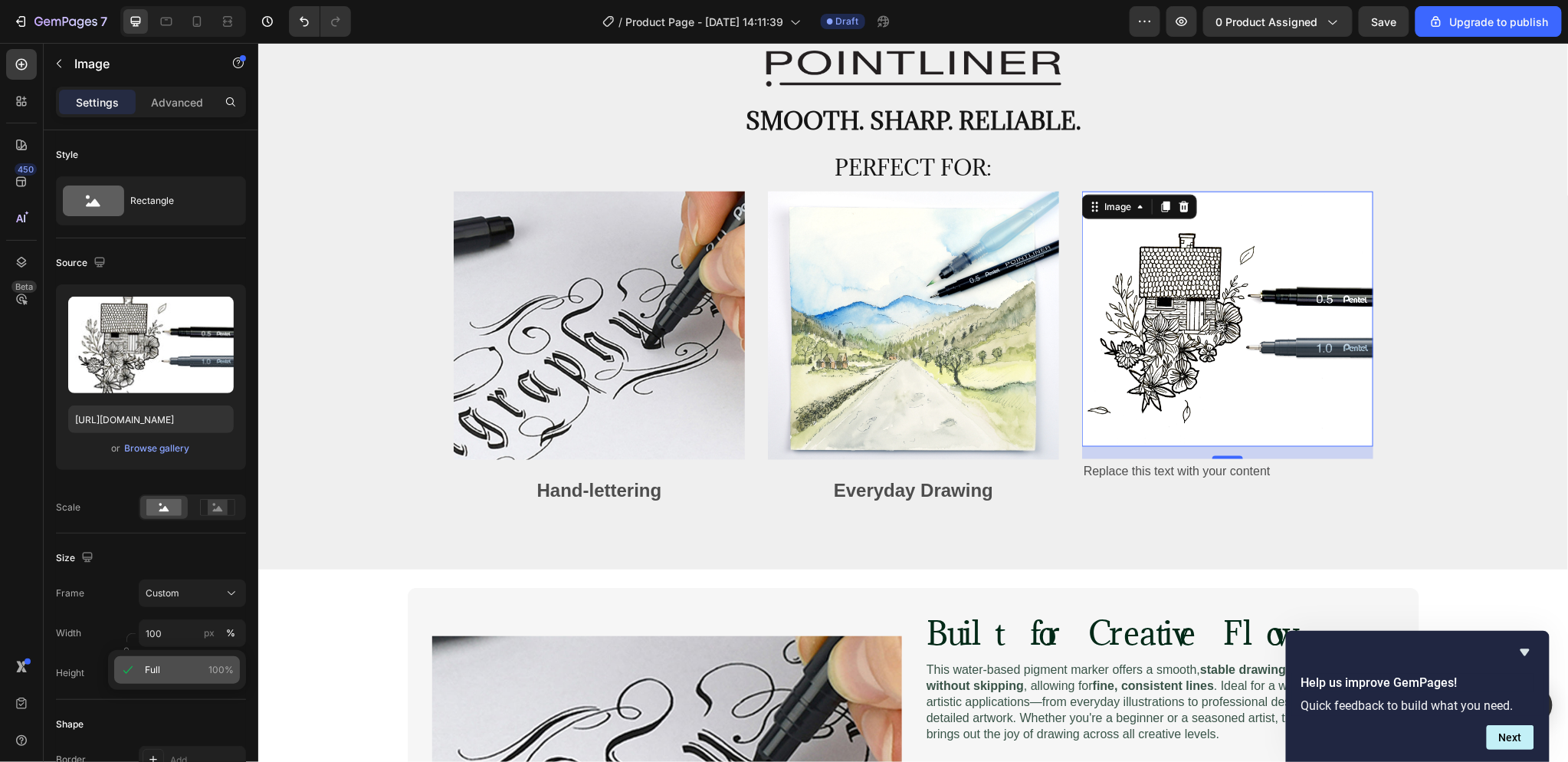
click at [186, 665] on p "Full 100%" at bounding box center [189, 670] width 89 height 14
click at [1182, 523] on div "Image Hand-lettering Text Block Image Everyday Drawing Text Block Image 16 Repl…" at bounding box center [912, 362] width 1287 height 342
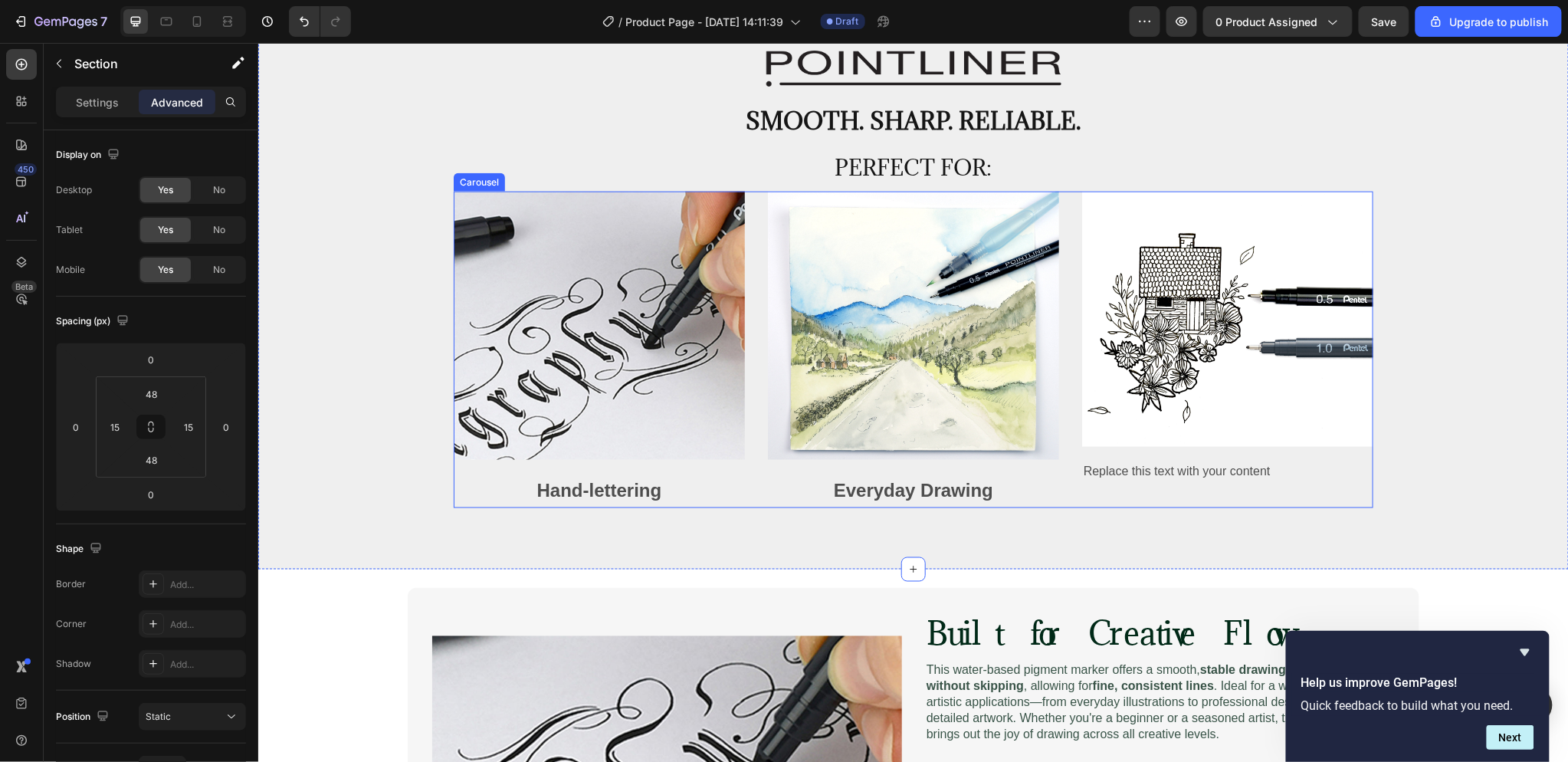
click at [1169, 442] on img at bounding box center [1227, 319] width 291 height 255
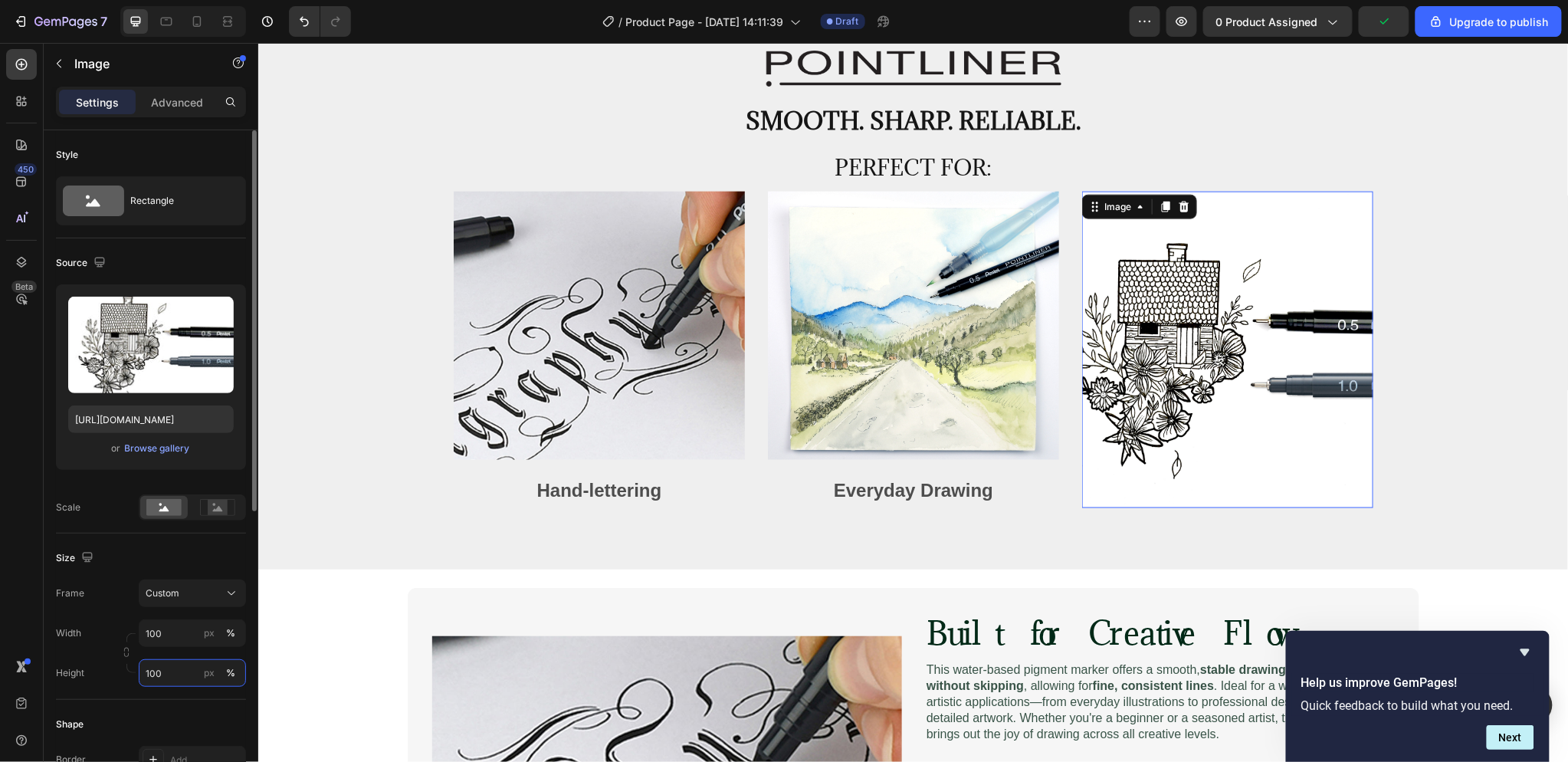
drag, startPoint x: 146, startPoint y: 670, endPoint x: 167, endPoint y: 671, distance: 21.0
click at [167, 671] on input "100" at bounding box center [192, 673] width 107 height 27
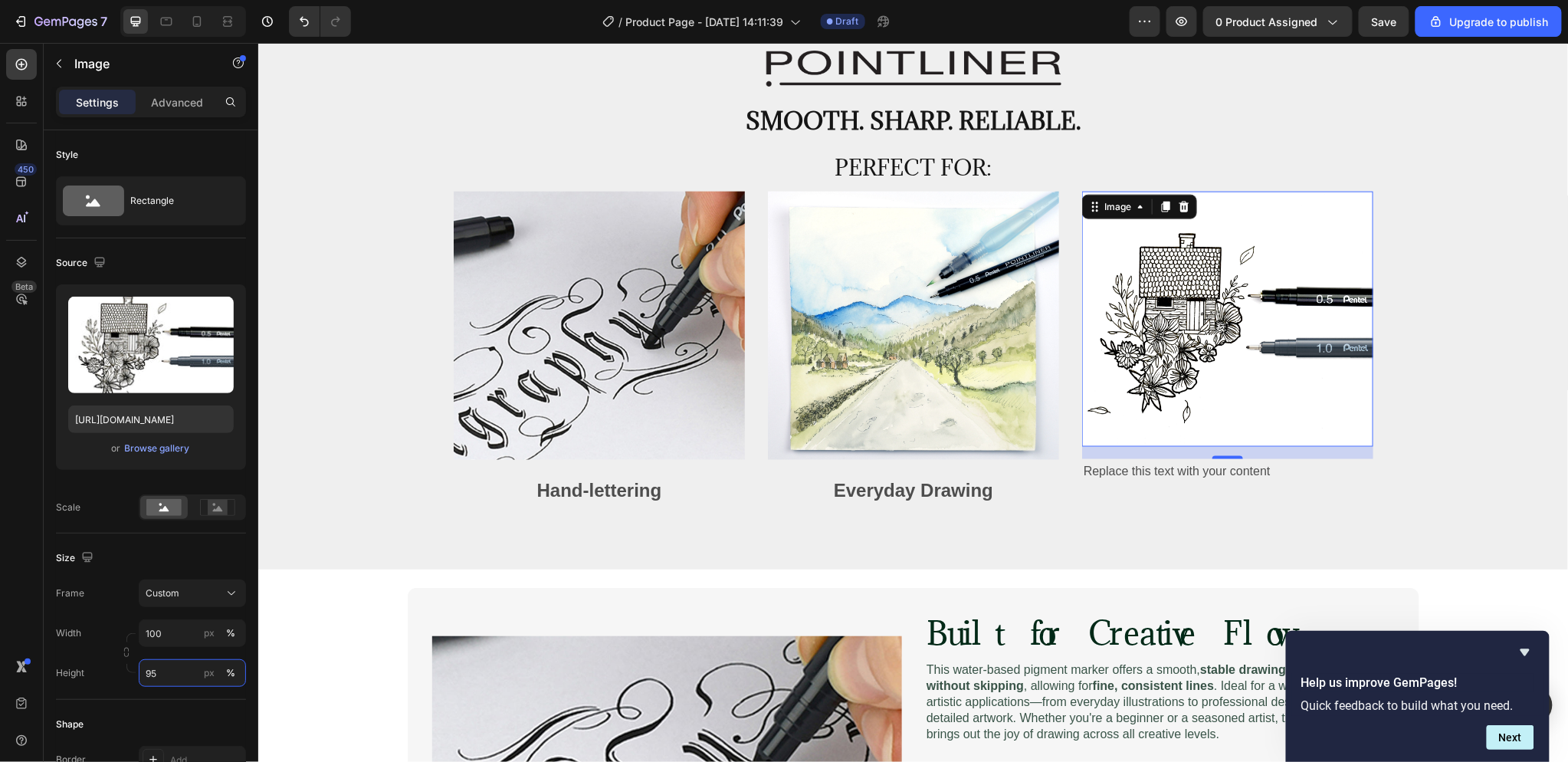
type input "95"
click at [1307, 447] on div "16" at bounding box center [1227, 452] width 291 height 12
click at [1304, 455] on div "16" at bounding box center [1227, 452] width 291 height 12
click at [151, 108] on p "Advanced" at bounding box center [177, 102] width 52 height 16
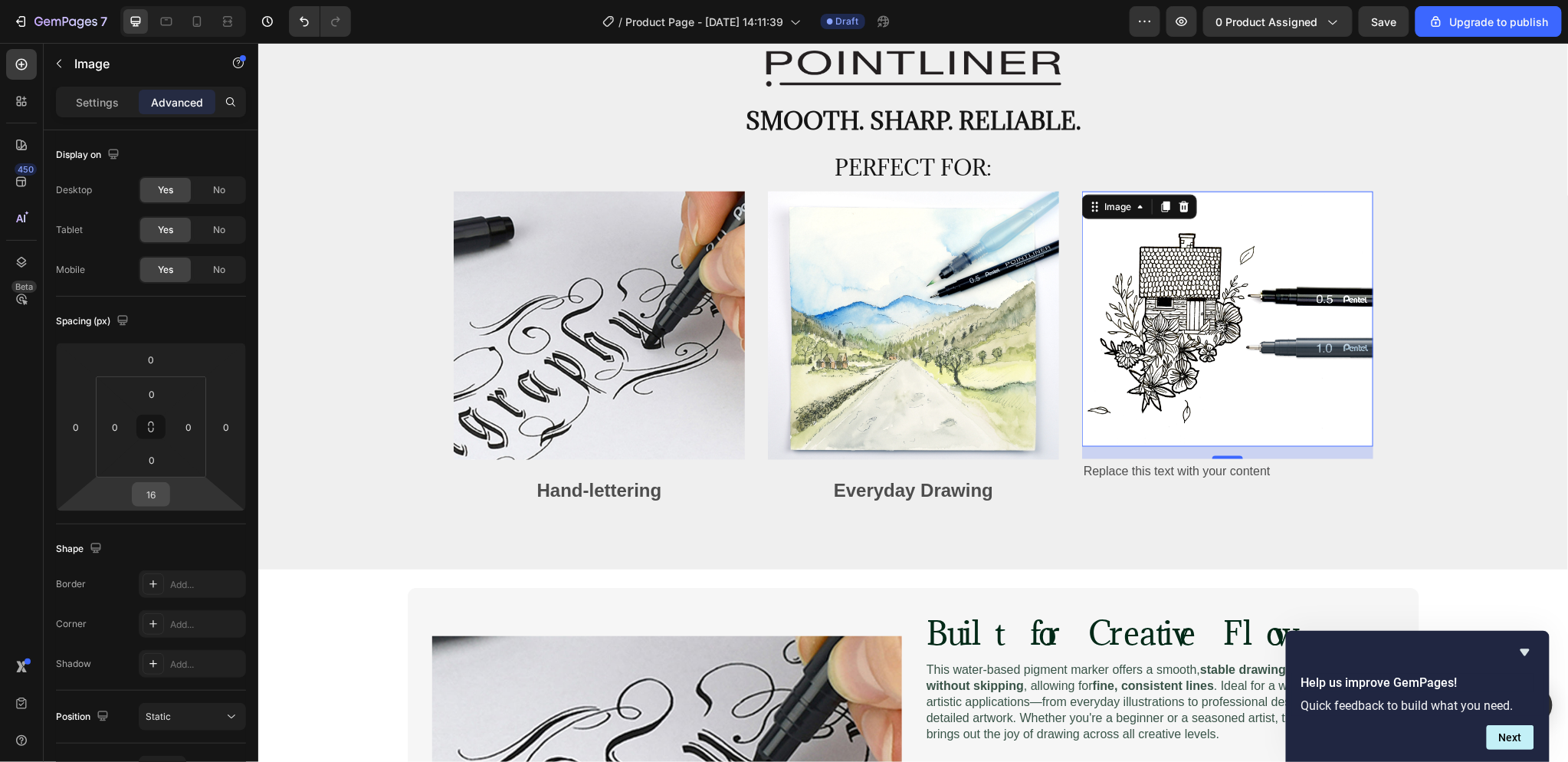
click at [158, 491] on input "16" at bounding box center [151, 494] width 30 height 23
click at [180, 519] on div "Auto" at bounding box center [184, 527] width 95 height 23
click at [85, 102] on p "Settings" at bounding box center [98, 102] width 43 height 16
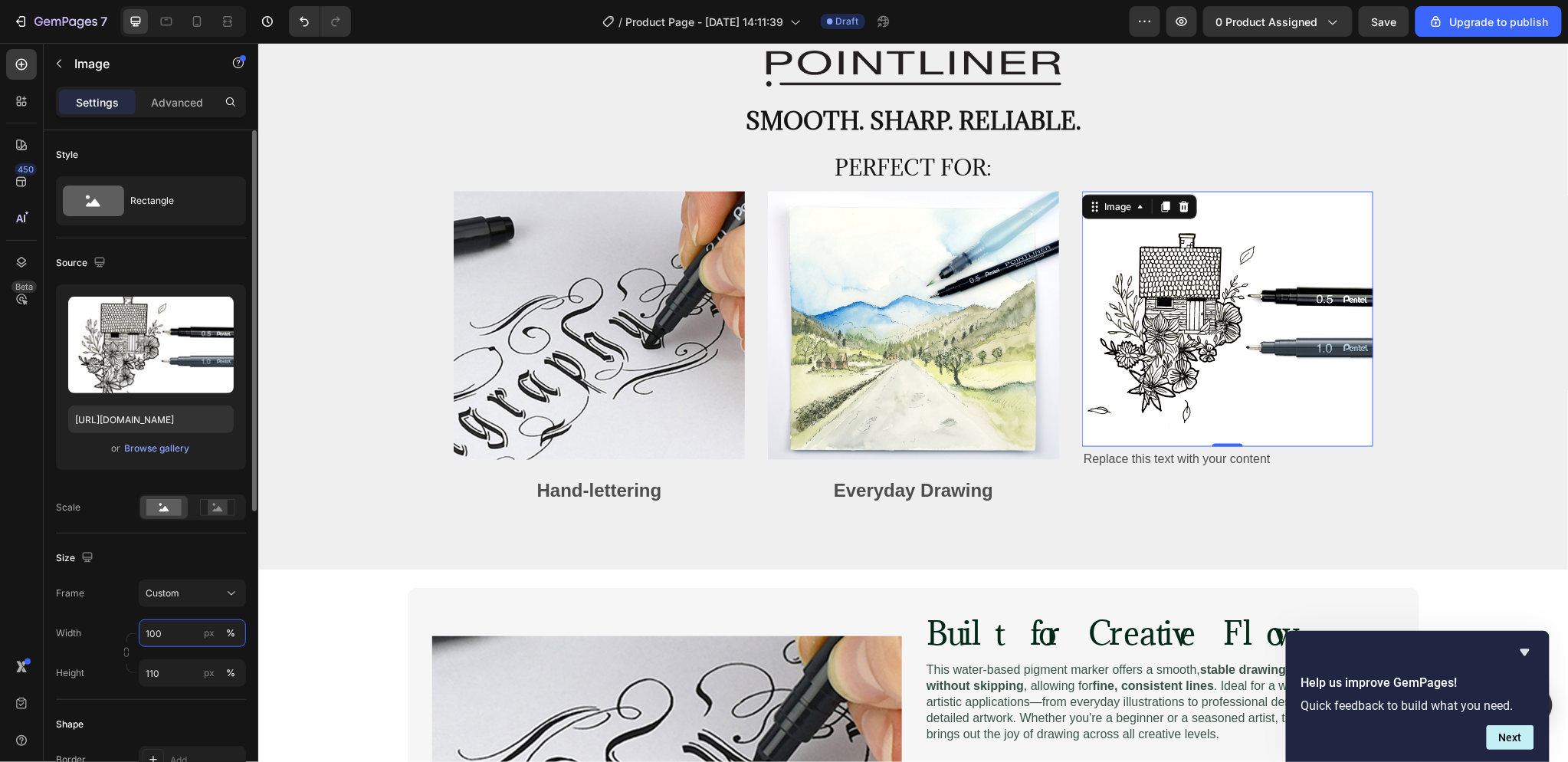
click at [185, 635] on input "100" at bounding box center [192, 633] width 107 height 27
click at [57, 650] on div "Width 100 px % Height 110 px %" at bounding box center [151, 653] width 190 height 67
click at [190, 672] on input "110" at bounding box center [192, 673] width 107 height 27
click at [182, 708] on p "Full 100%" at bounding box center [189, 709] width 89 height 14
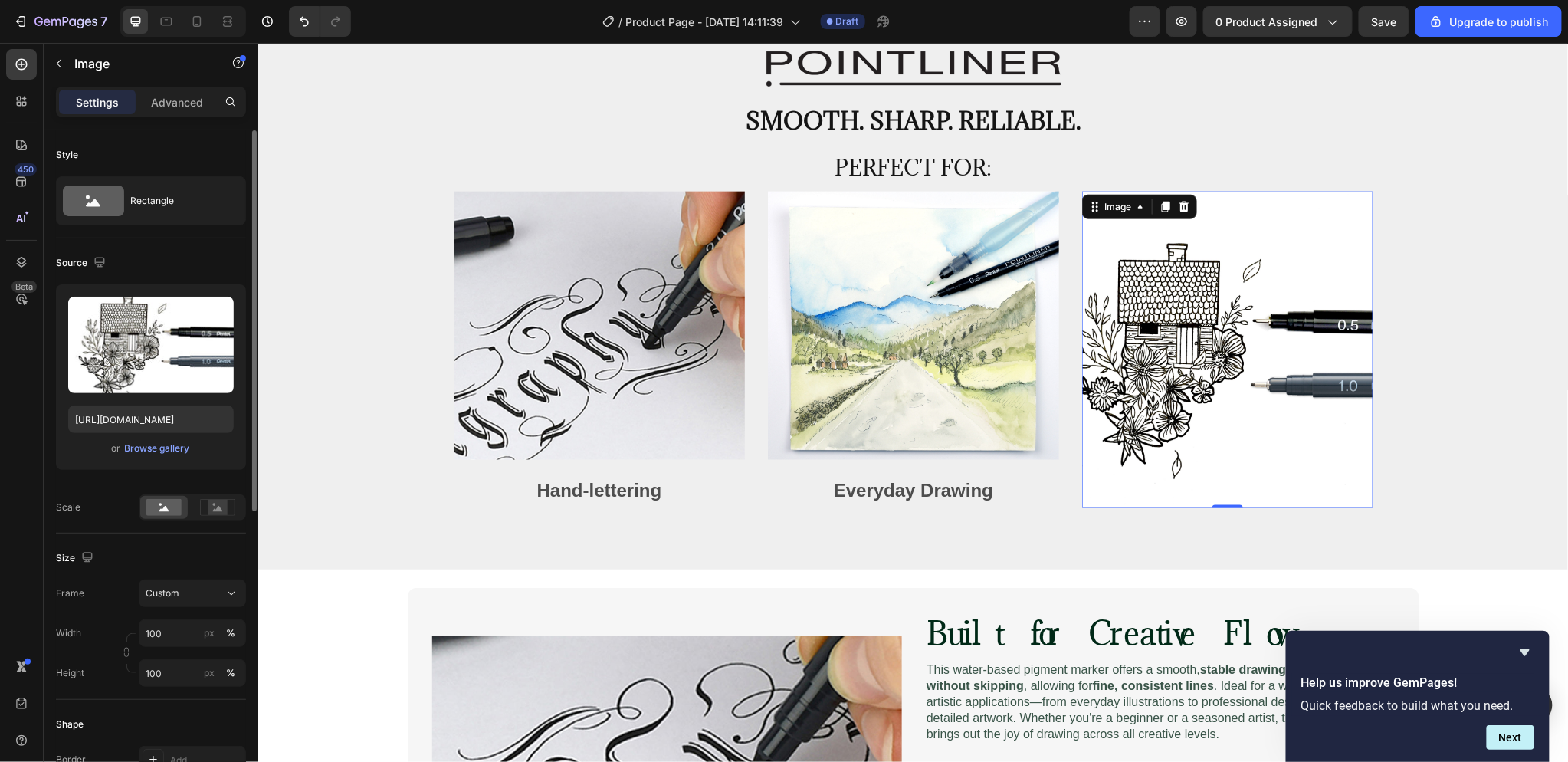
click at [116, 665] on div "Height 100 px %" at bounding box center [151, 673] width 190 height 27
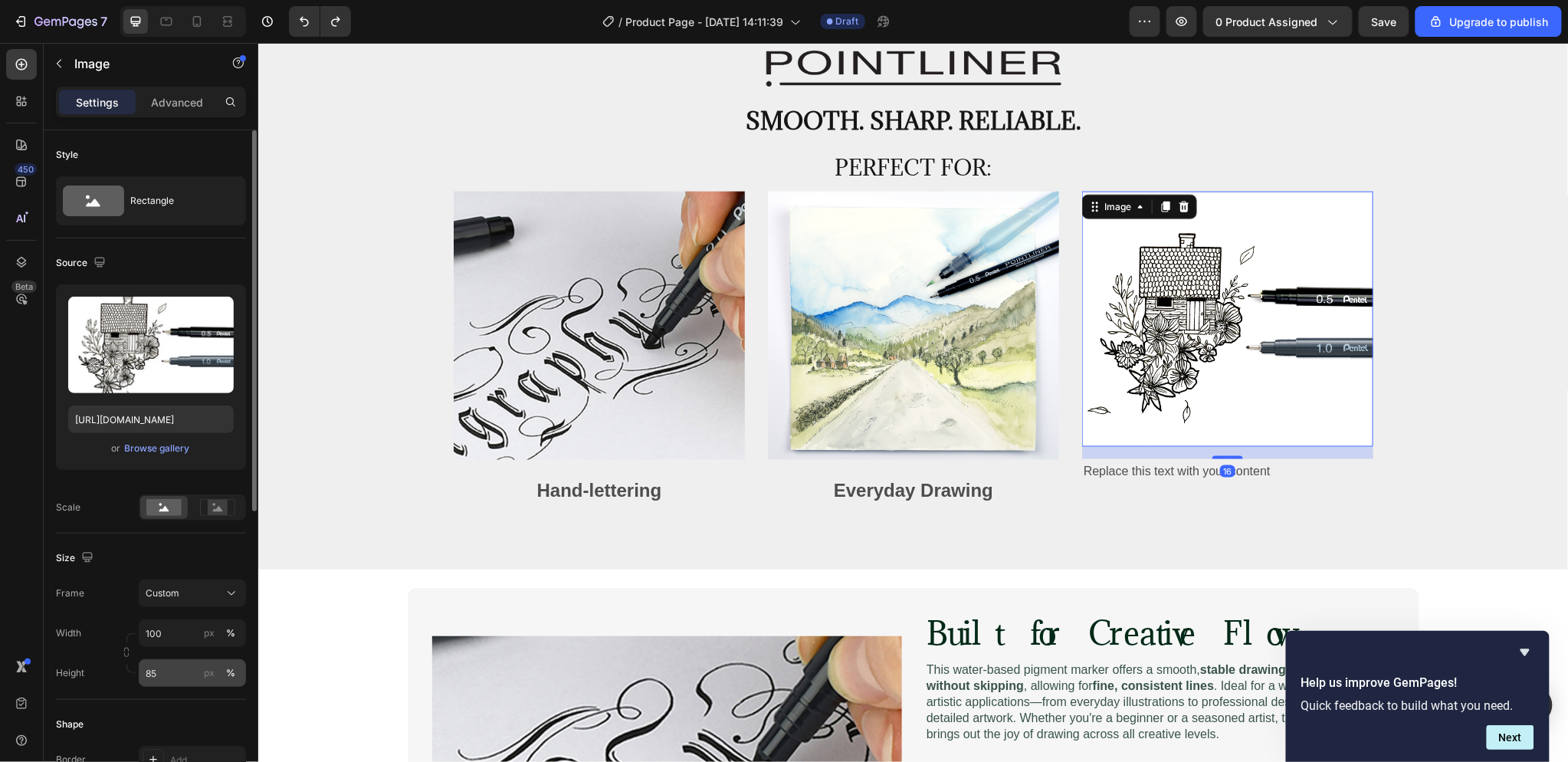
type input "100"
click at [123, 608] on button "button" at bounding box center [126, 614] width 18 height 18
click at [173, 683] on input "px %" at bounding box center [192, 673] width 107 height 27
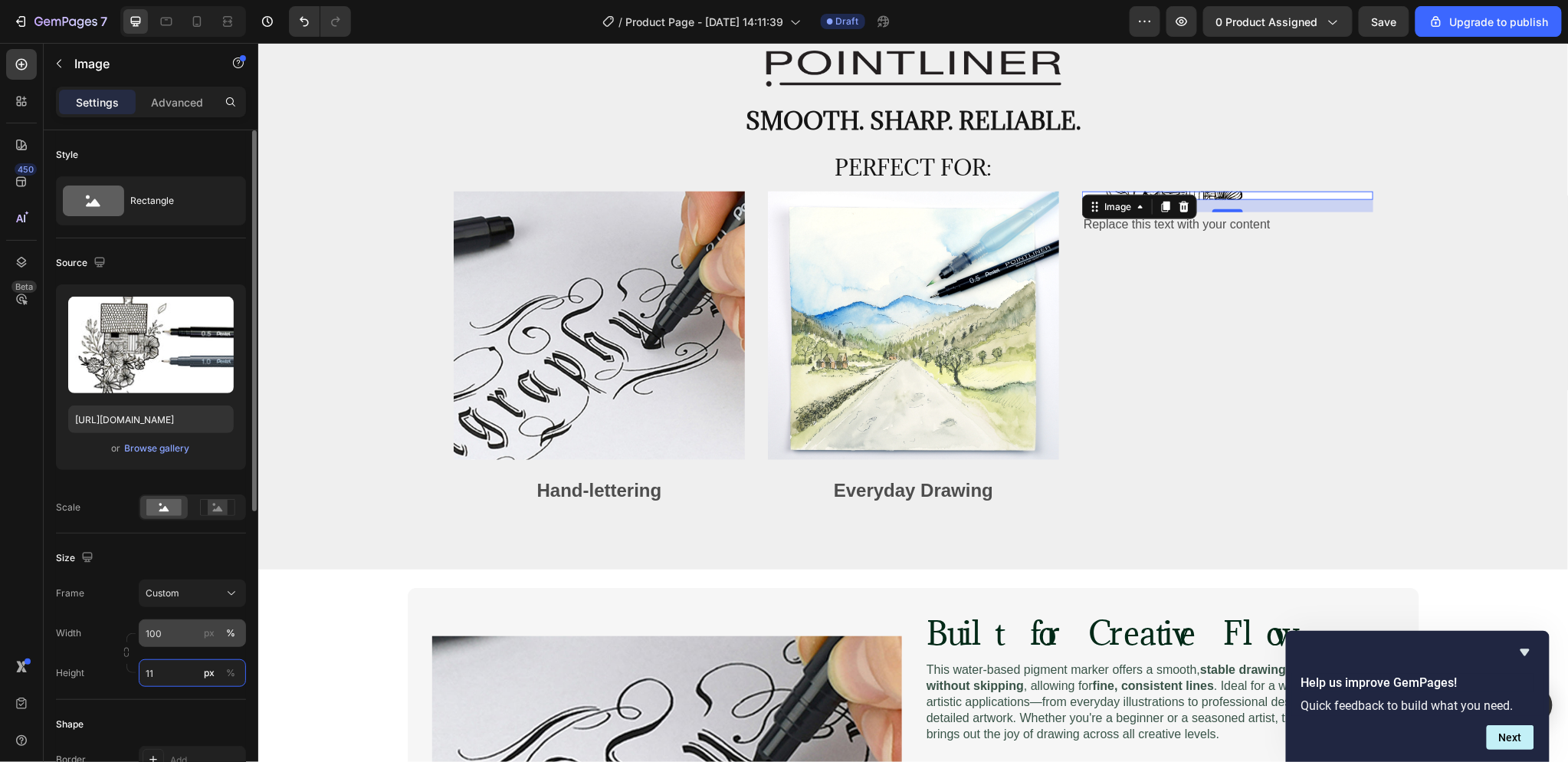
type input "110"
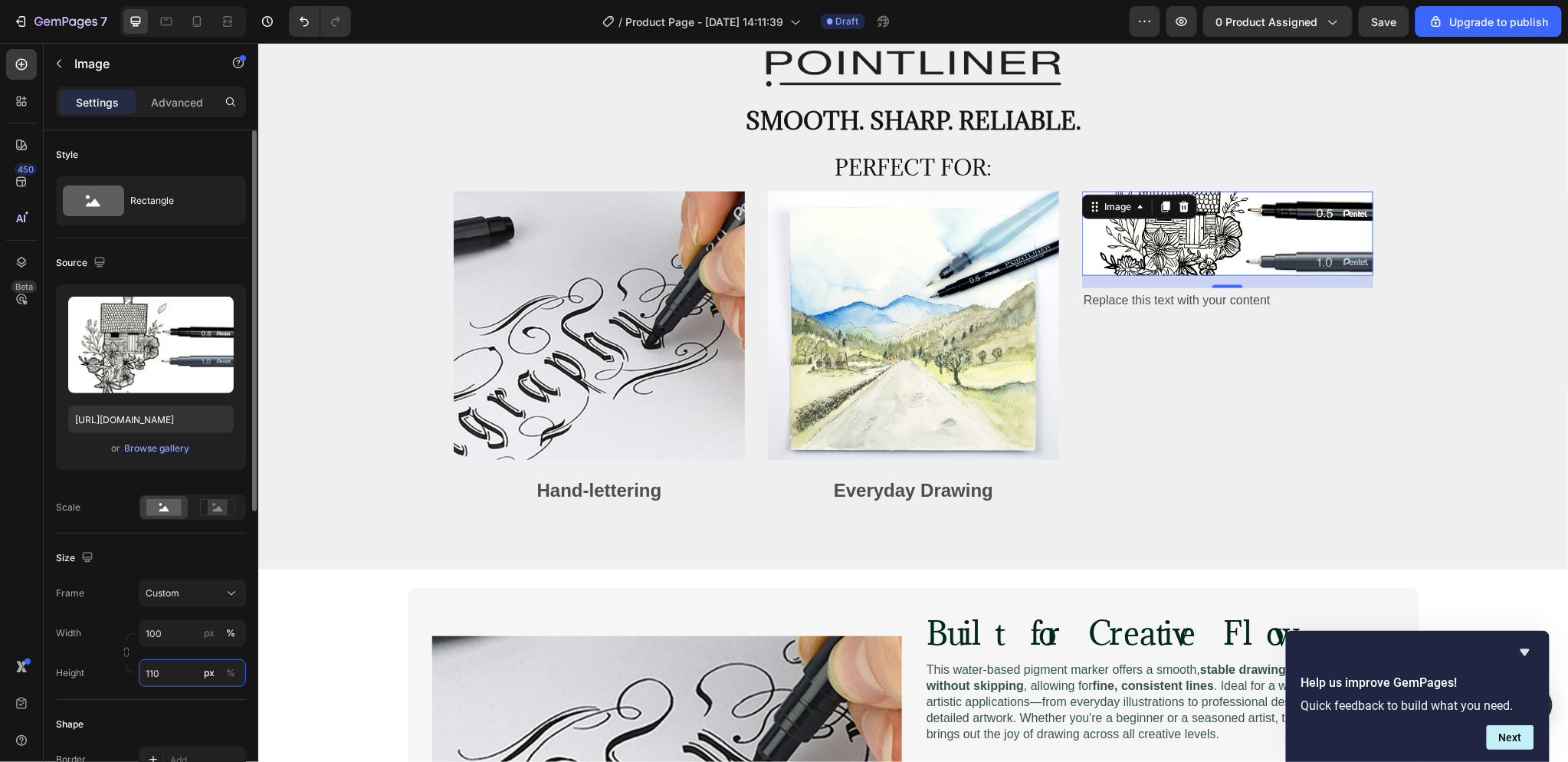
drag, startPoint x: 169, startPoint y: 668, endPoint x: 136, endPoint y: 668, distance: 33.0
click at [136, 668] on div "Height 110 px %" at bounding box center [151, 673] width 190 height 27
click at [675, 342] on img at bounding box center [598, 325] width 291 height 268
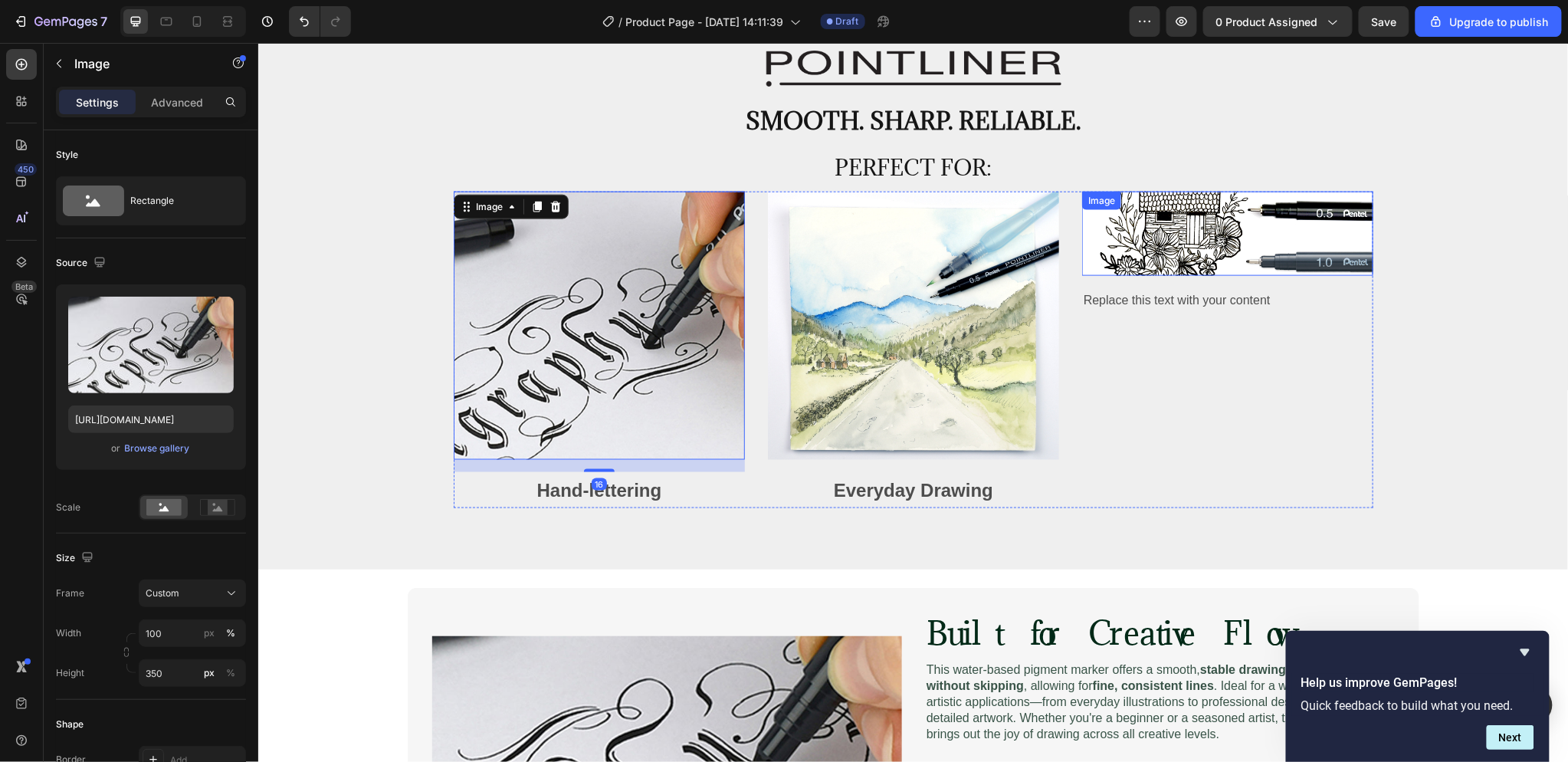
click at [1170, 255] on img at bounding box center [1227, 233] width 291 height 84
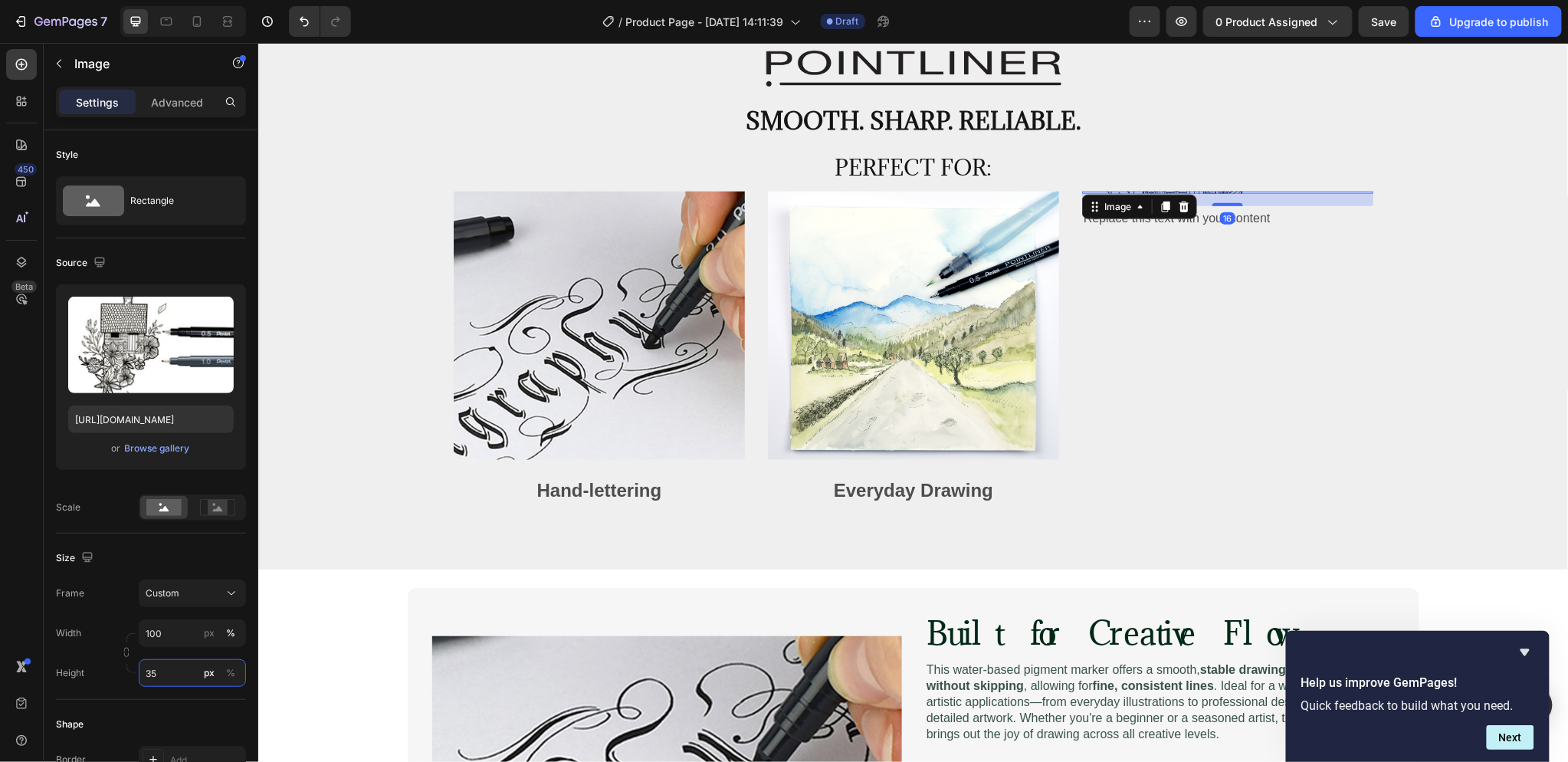
type input "350"
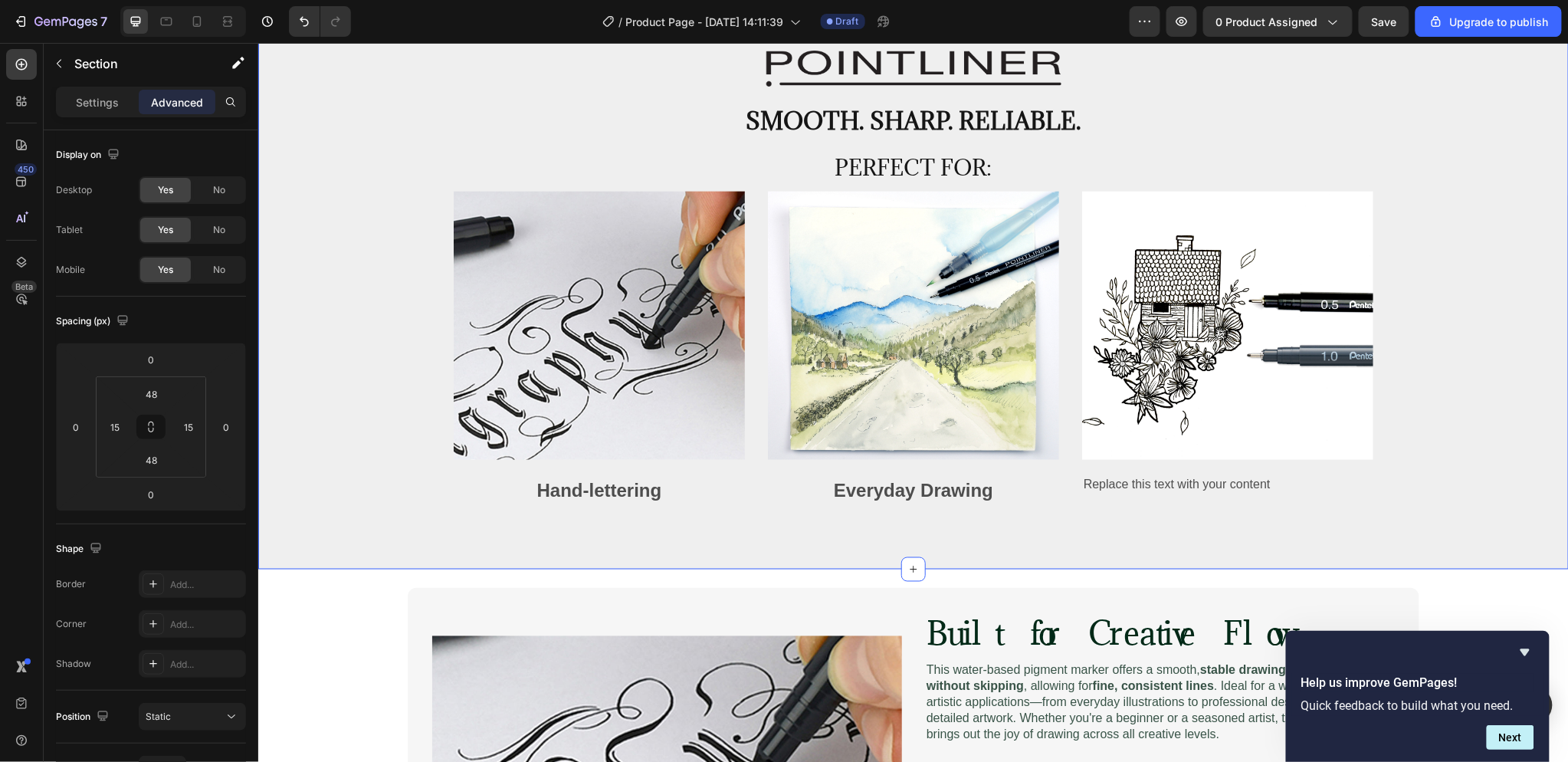
click at [1442, 519] on div "Image Hand-lettering Text Block Image Everyday Drawing Text Block Image Replace…" at bounding box center [912, 362] width 1287 height 342
click at [1361, 447] on img at bounding box center [1227, 325] width 291 height 268
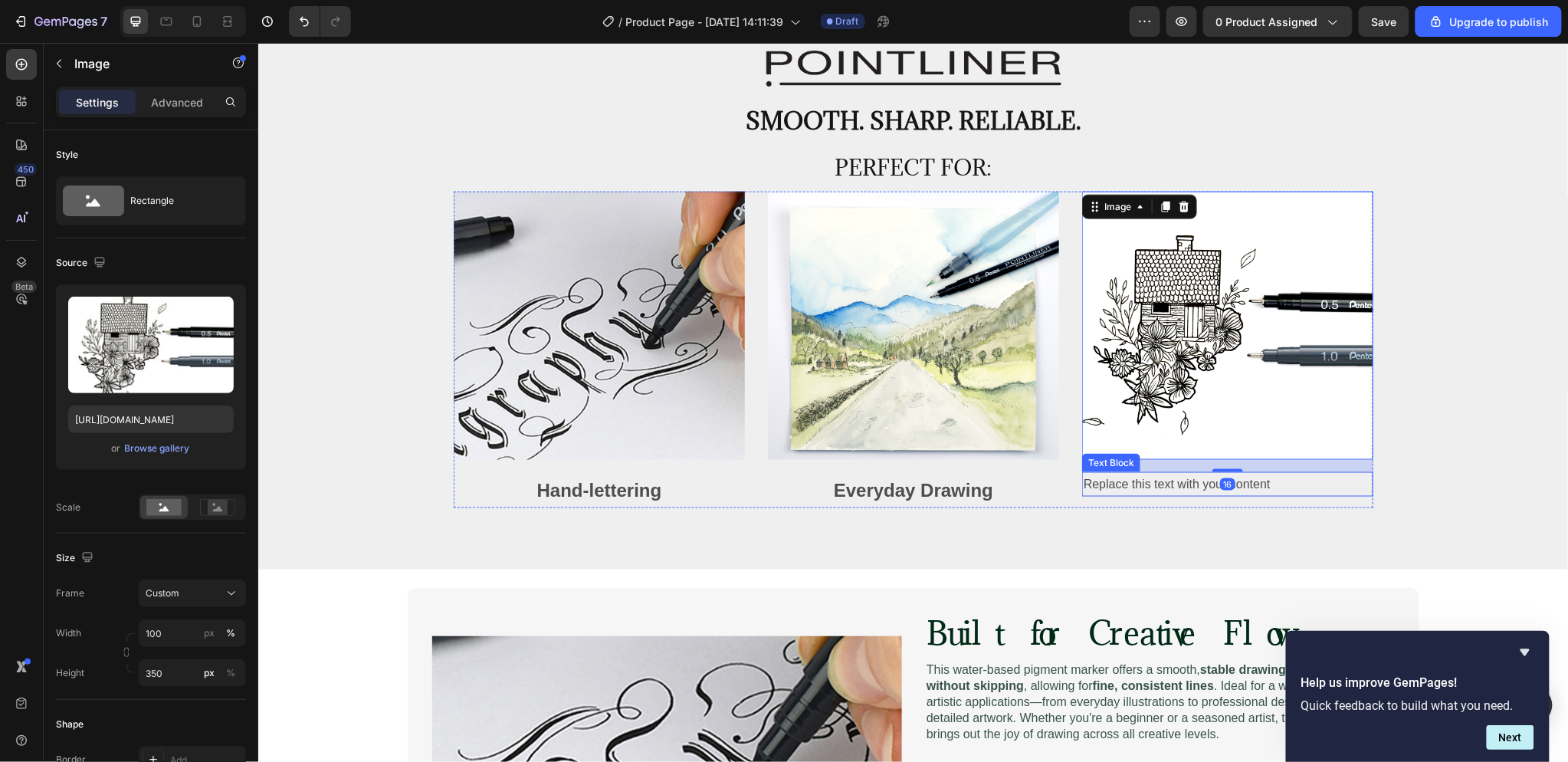
click at [1276, 481] on div "Replace this text with your content" at bounding box center [1227, 484] width 291 height 26
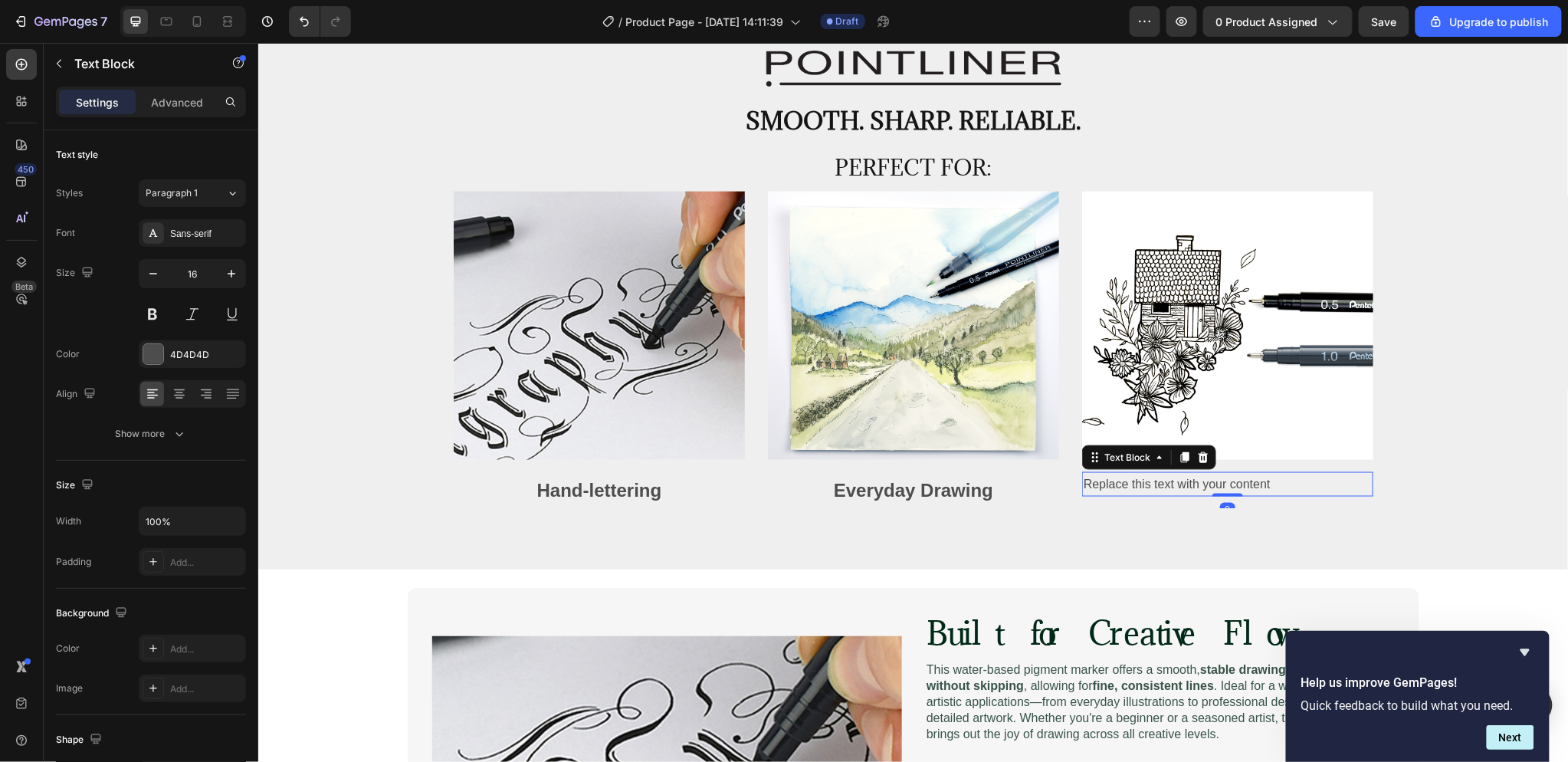
click at [1143, 486] on div "Replace this text with your content" at bounding box center [1227, 484] width 291 height 26
click at [1143, 486] on p "Replace this text with your content" at bounding box center [1227, 484] width 288 height 22
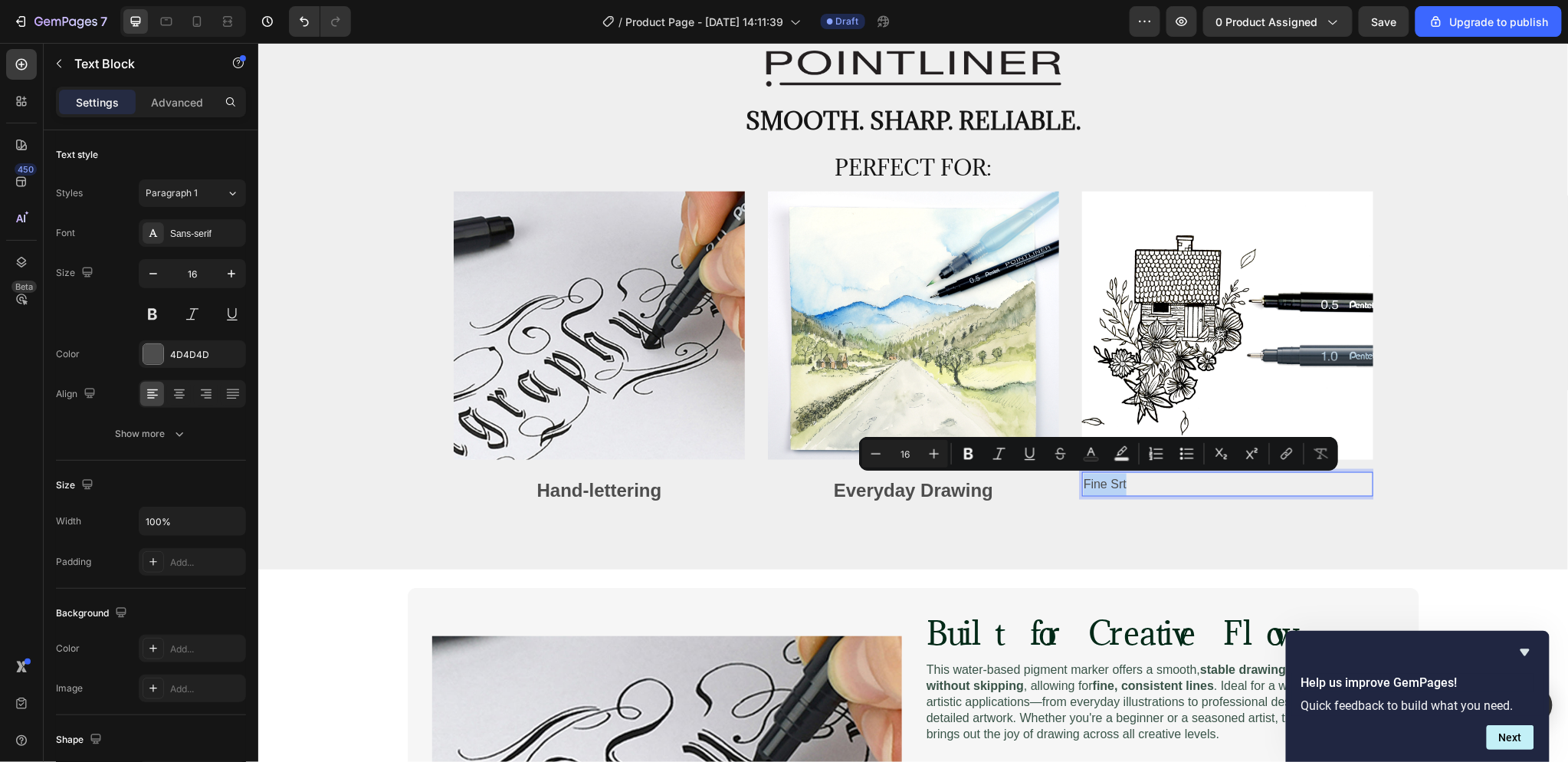
drag, startPoint x: 1122, startPoint y: 479, endPoint x: 1075, endPoint y: 483, distance: 47.2
click at [1083, 483] on p "Fine Srt" at bounding box center [1227, 484] width 288 height 22
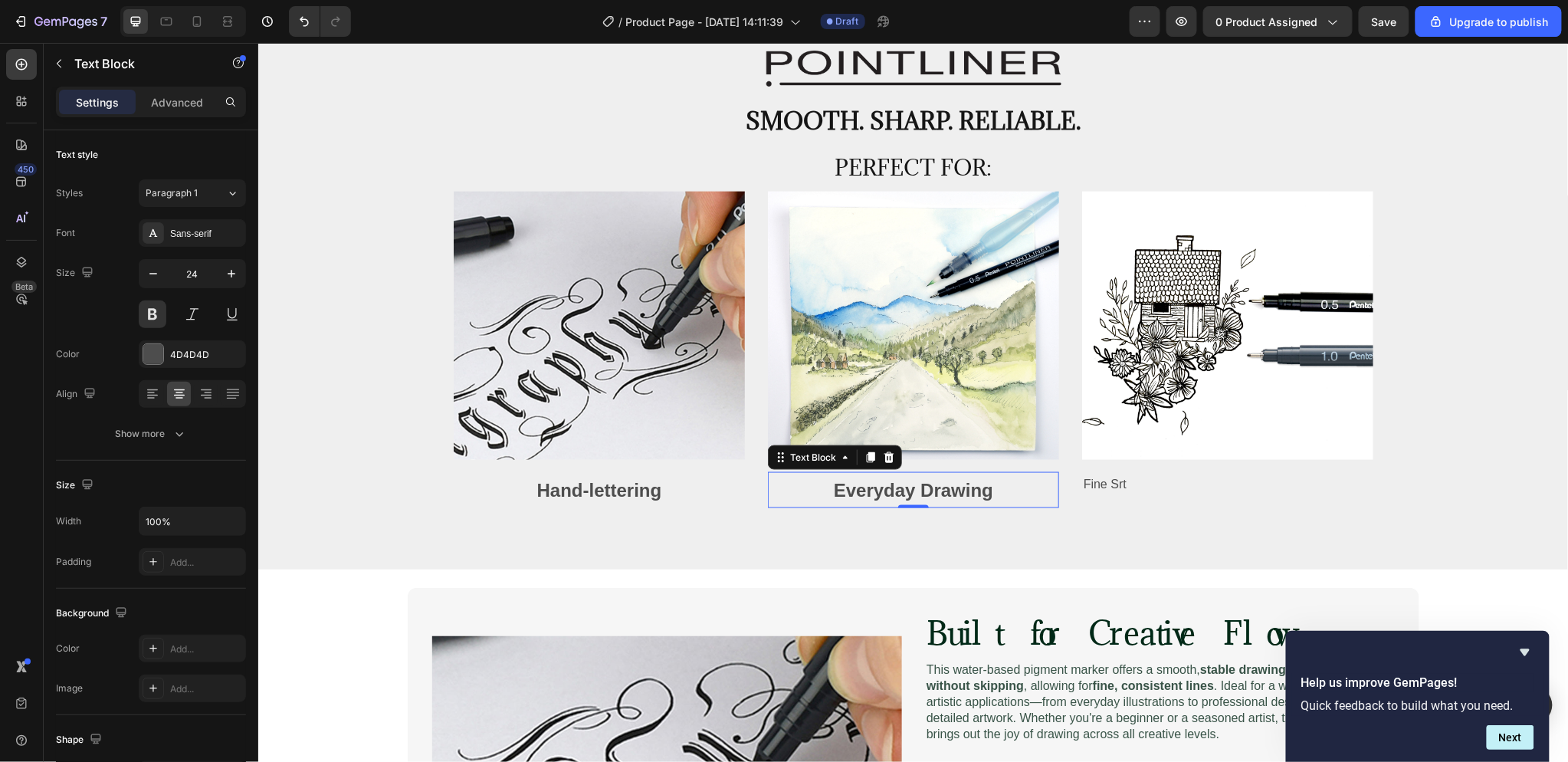
click at [969, 487] on p "Everyday Drawing" at bounding box center [913, 489] width 288 height 33
click at [984, 488] on p "Everyday Drawing" at bounding box center [913, 489] width 288 height 33
drag, startPoint x: 991, startPoint y: 491, endPoint x: 830, endPoint y: 500, distance: 161.3
click at [830, 500] on p "Everyday Drawing" at bounding box center [913, 489] width 288 height 33
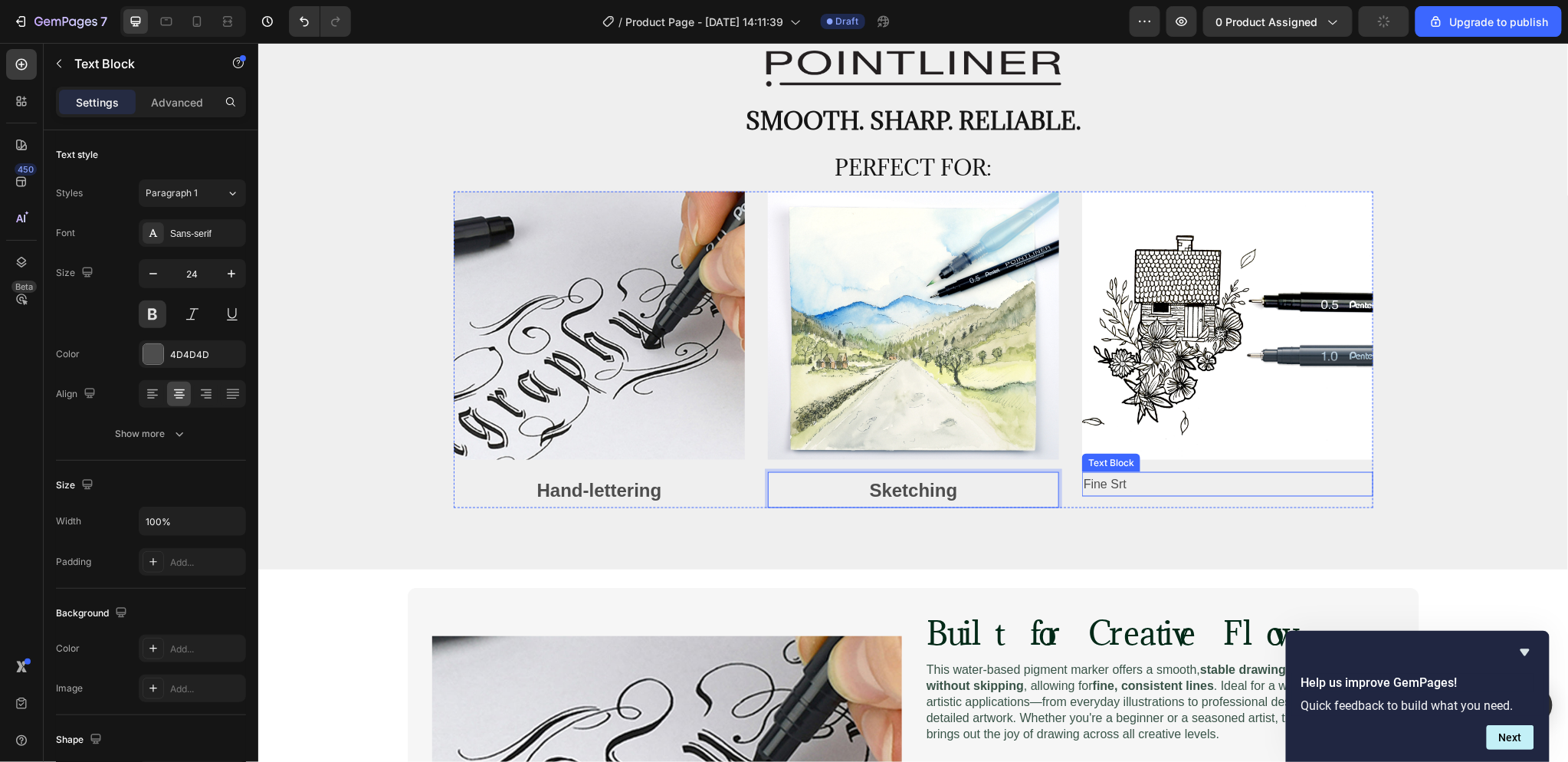
click at [1133, 490] on p "Fine Srt" at bounding box center [1227, 484] width 288 height 22
drag, startPoint x: 1127, startPoint y: 484, endPoint x: 1077, endPoint y: 484, distance: 50.0
drag, startPoint x: 1219, startPoint y: 472, endPoint x: 1038, endPoint y: 479, distance: 181.1
click at [1038, 479] on div "Image Hand-lettering Text Block Image Sketching Text Block Image FIne Drawing T…" at bounding box center [912, 350] width 919 height 318
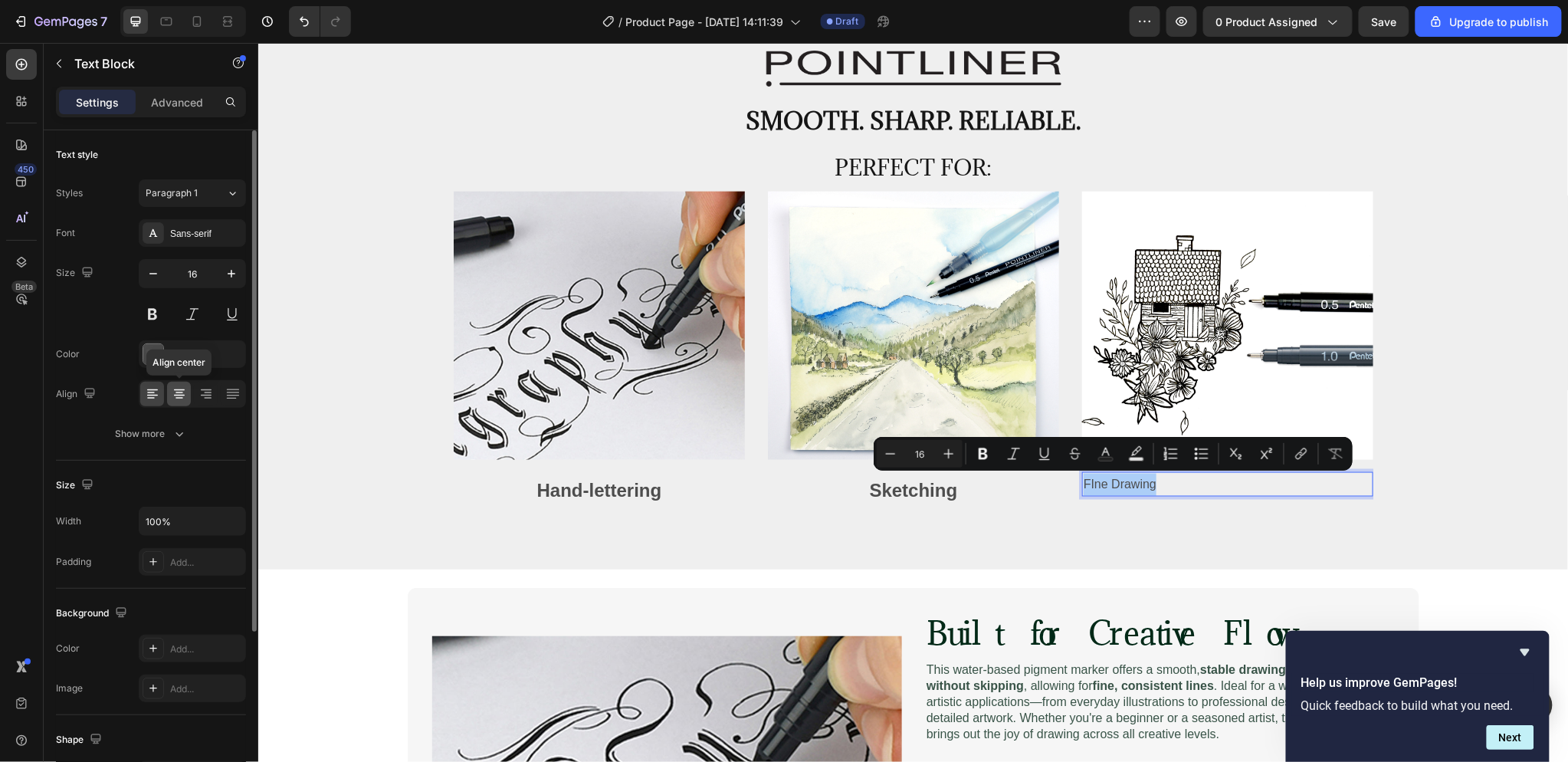
click at [179, 390] on icon at bounding box center [178, 391] width 10 height 2
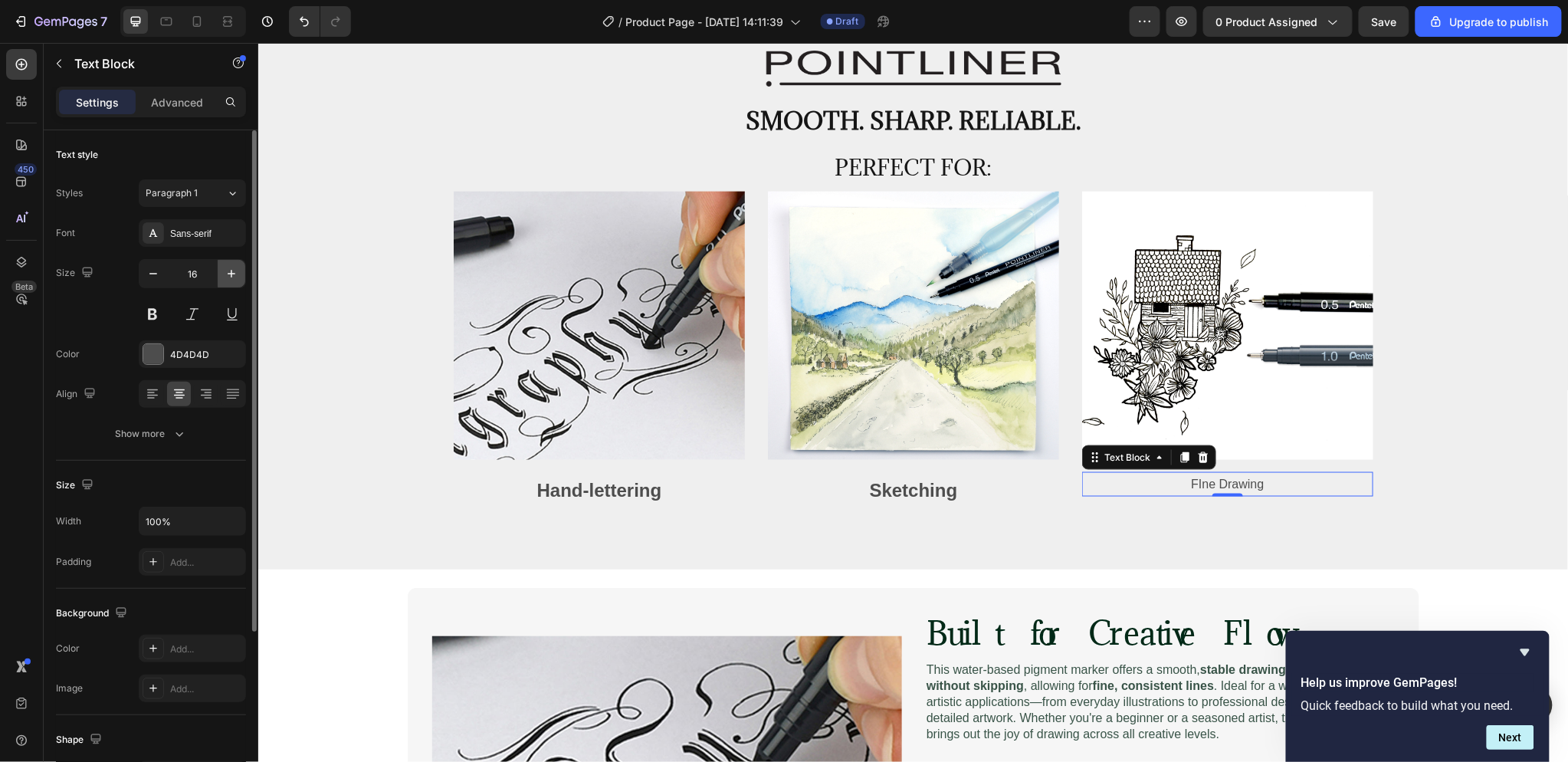
click at [226, 271] on icon "button" at bounding box center [231, 273] width 15 height 15
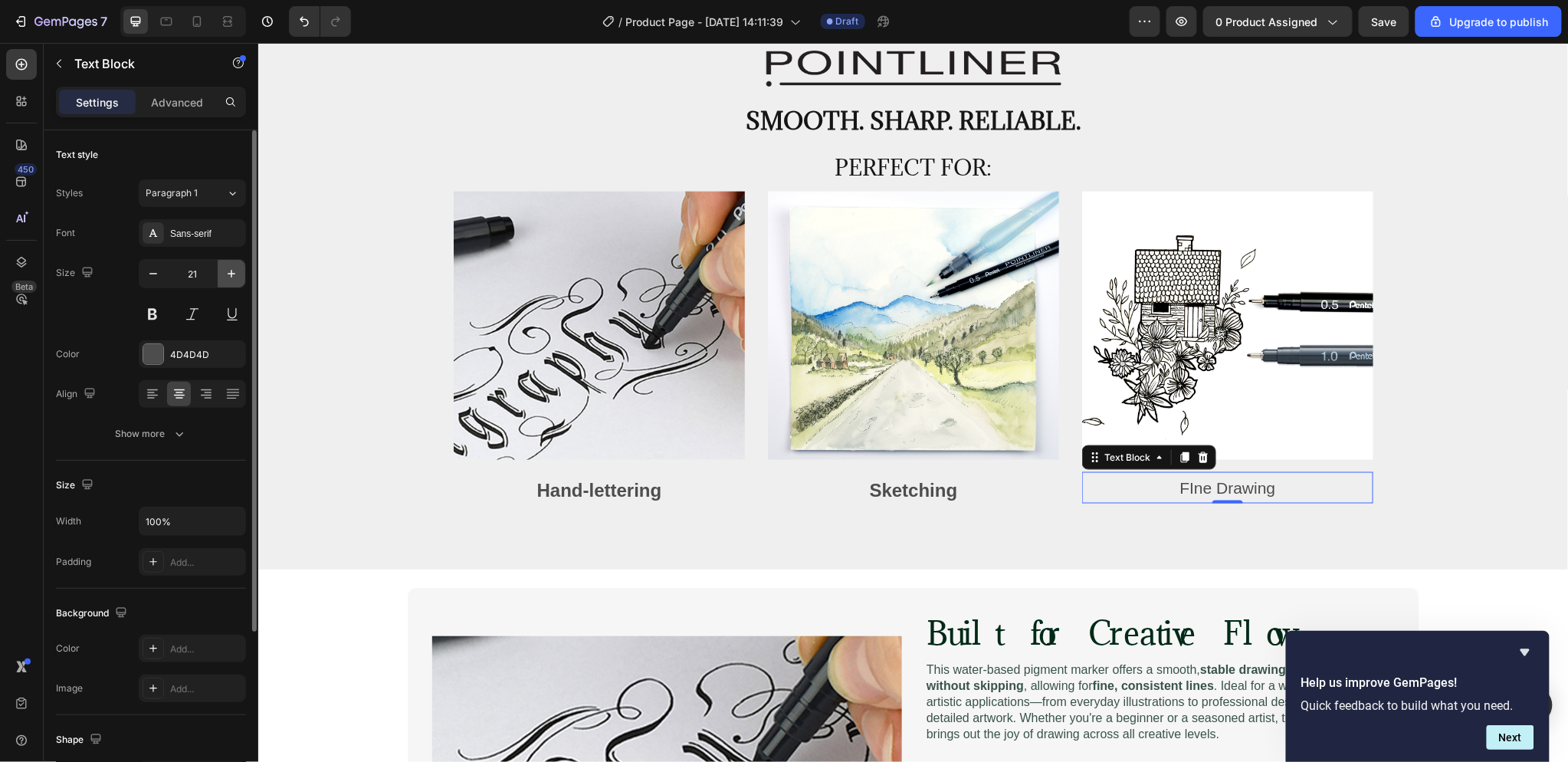
click at [226, 271] on icon "button" at bounding box center [231, 273] width 15 height 15
type input "24"
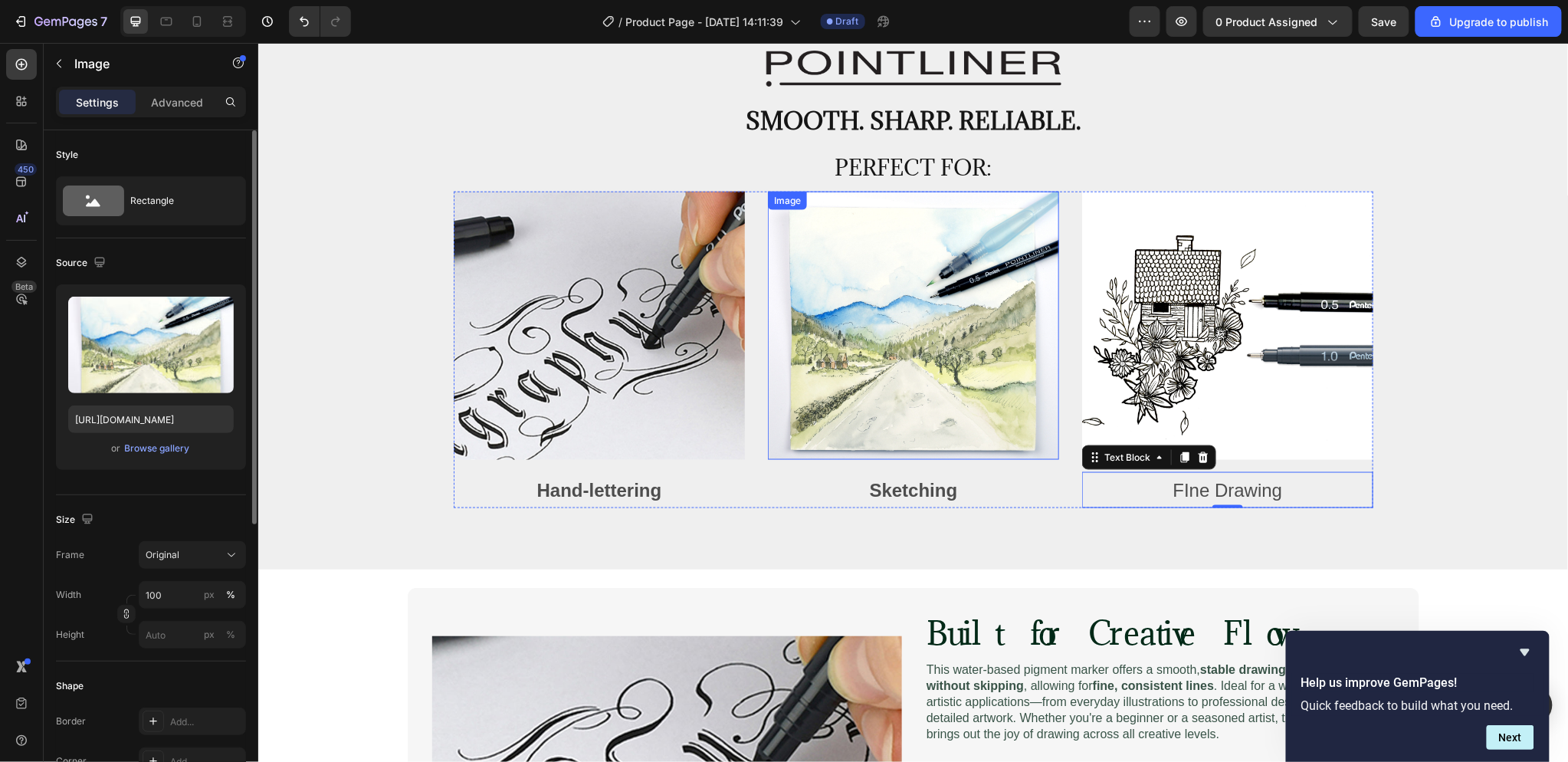
click at [854, 447] on img at bounding box center [913, 326] width 291 height 269
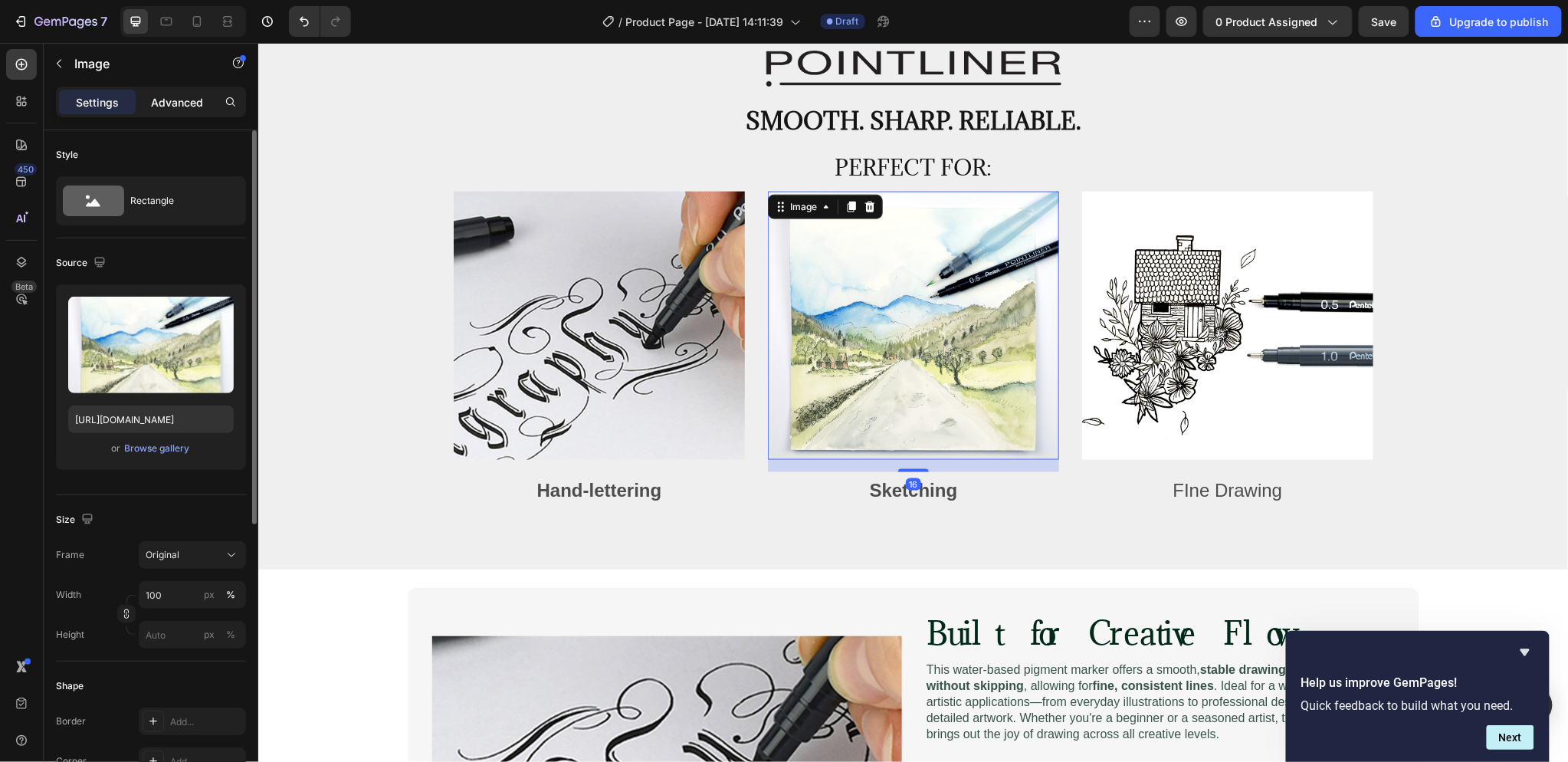
click at [170, 90] on div "Advanced" at bounding box center [177, 102] width 77 height 25
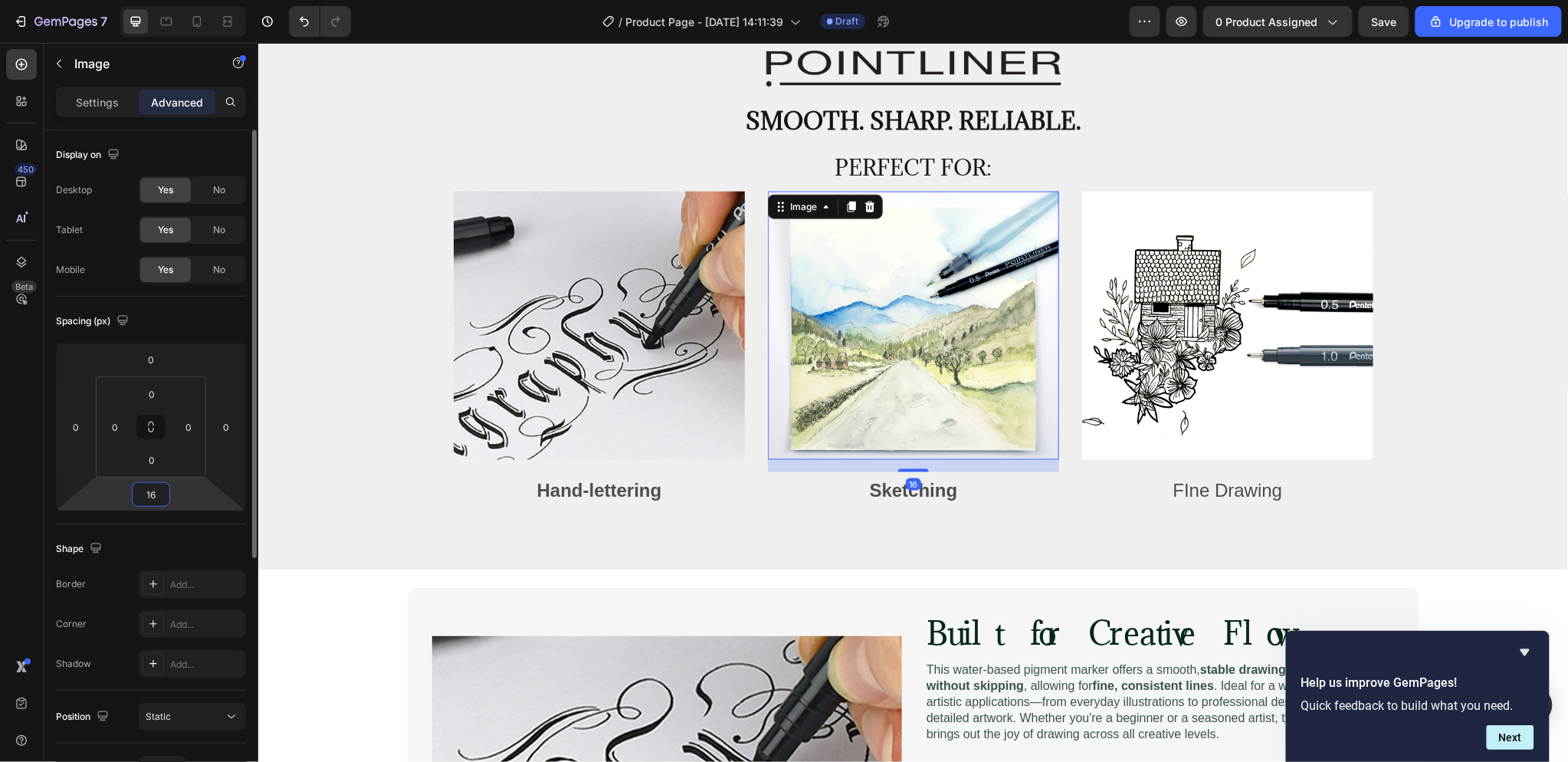
click at [158, 499] on input "16" at bounding box center [151, 494] width 30 height 23
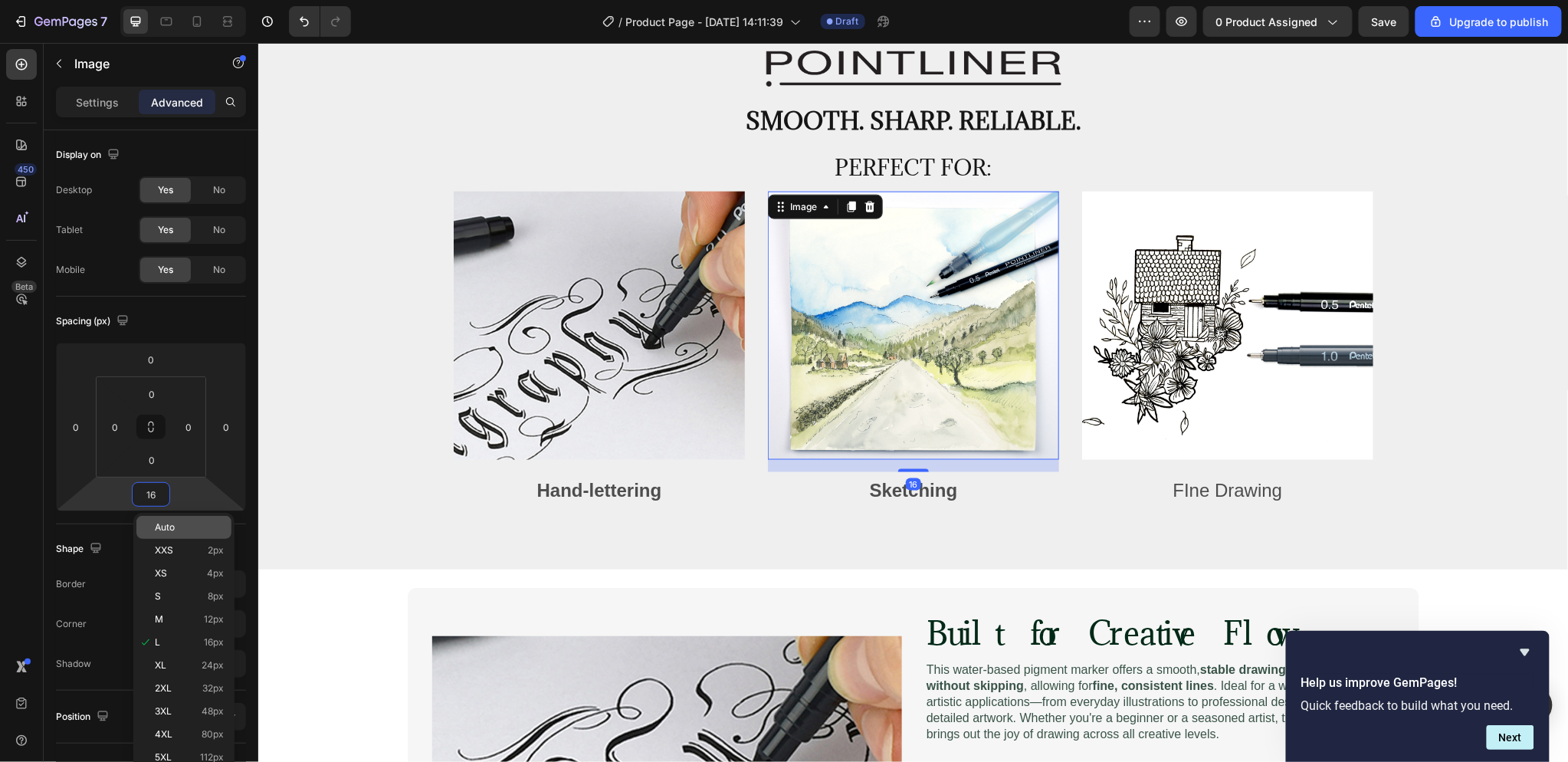
click at [181, 526] on p "Auto" at bounding box center [189, 527] width 69 height 10
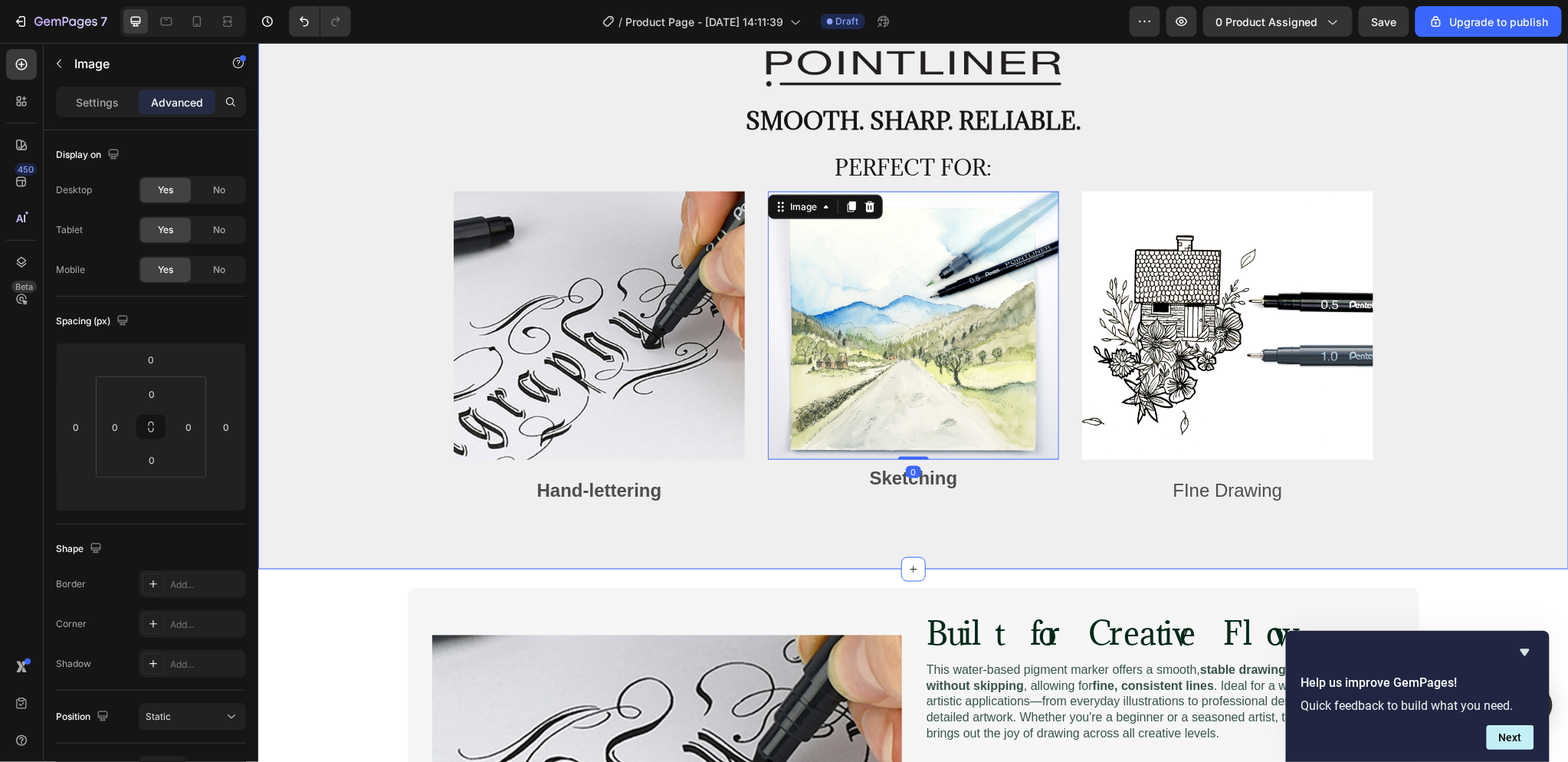
click at [1044, 554] on div "Image Smooth. Sharp. Reliable. Text Block Row Perfect for: Heading Image Hand-l…" at bounding box center [913, 291] width 1310 height 555
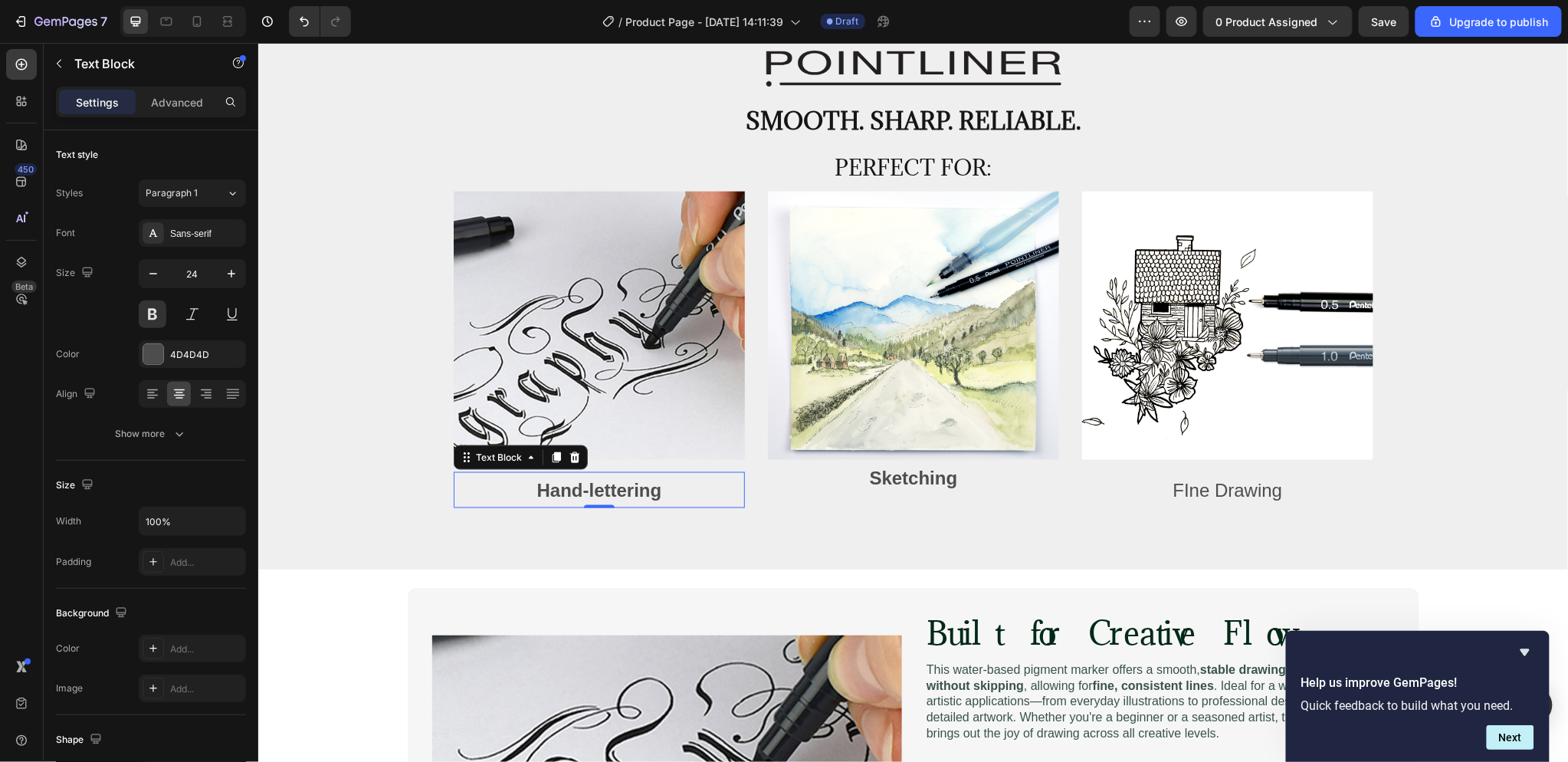
click at [683, 479] on p "Hand-lettering" at bounding box center [598, 489] width 288 height 33
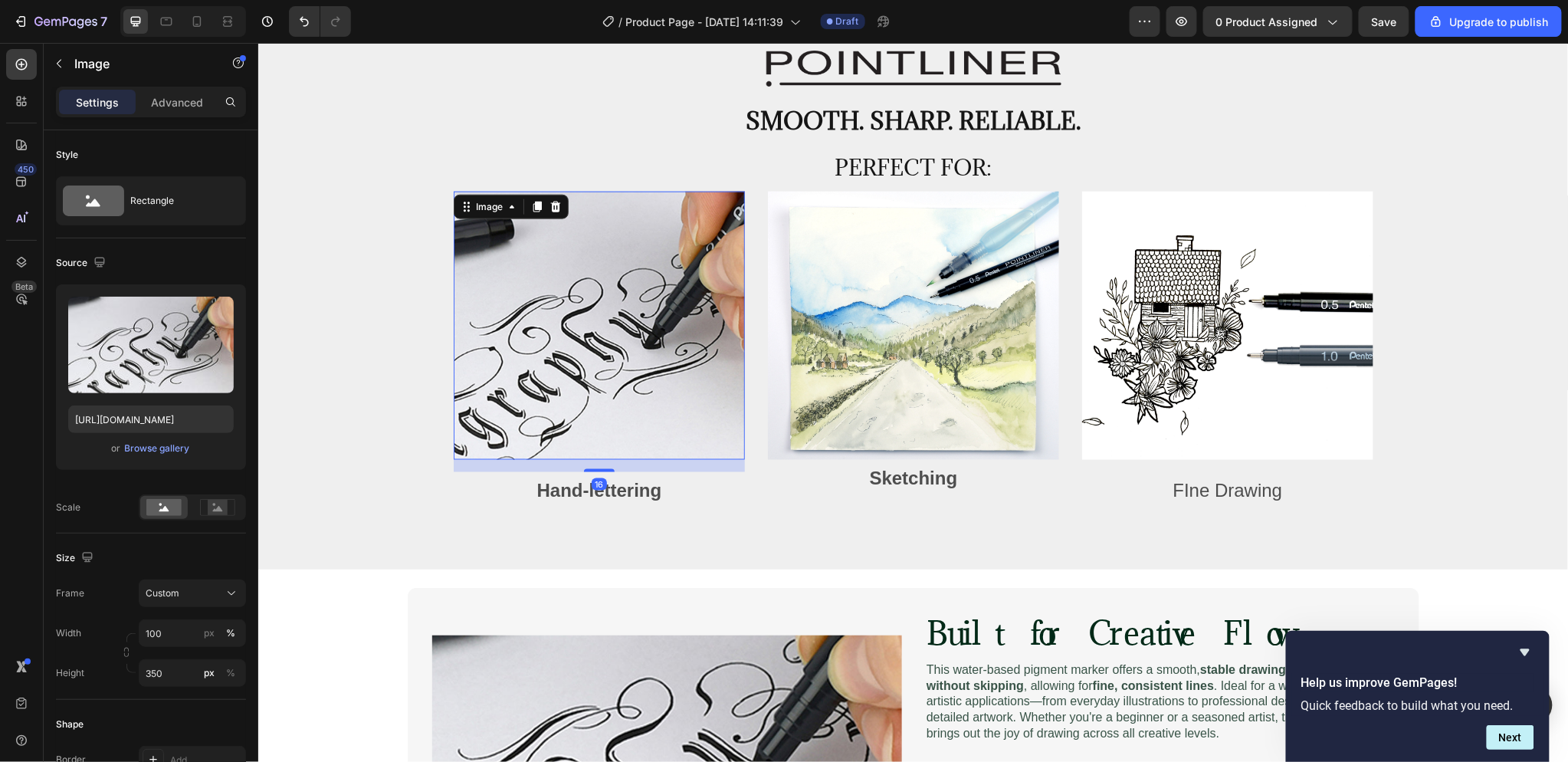
click at [662, 447] on img at bounding box center [598, 325] width 291 height 268
click at [173, 104] on p "Advanced" at bounding box center [177, 102] width 52 height 16
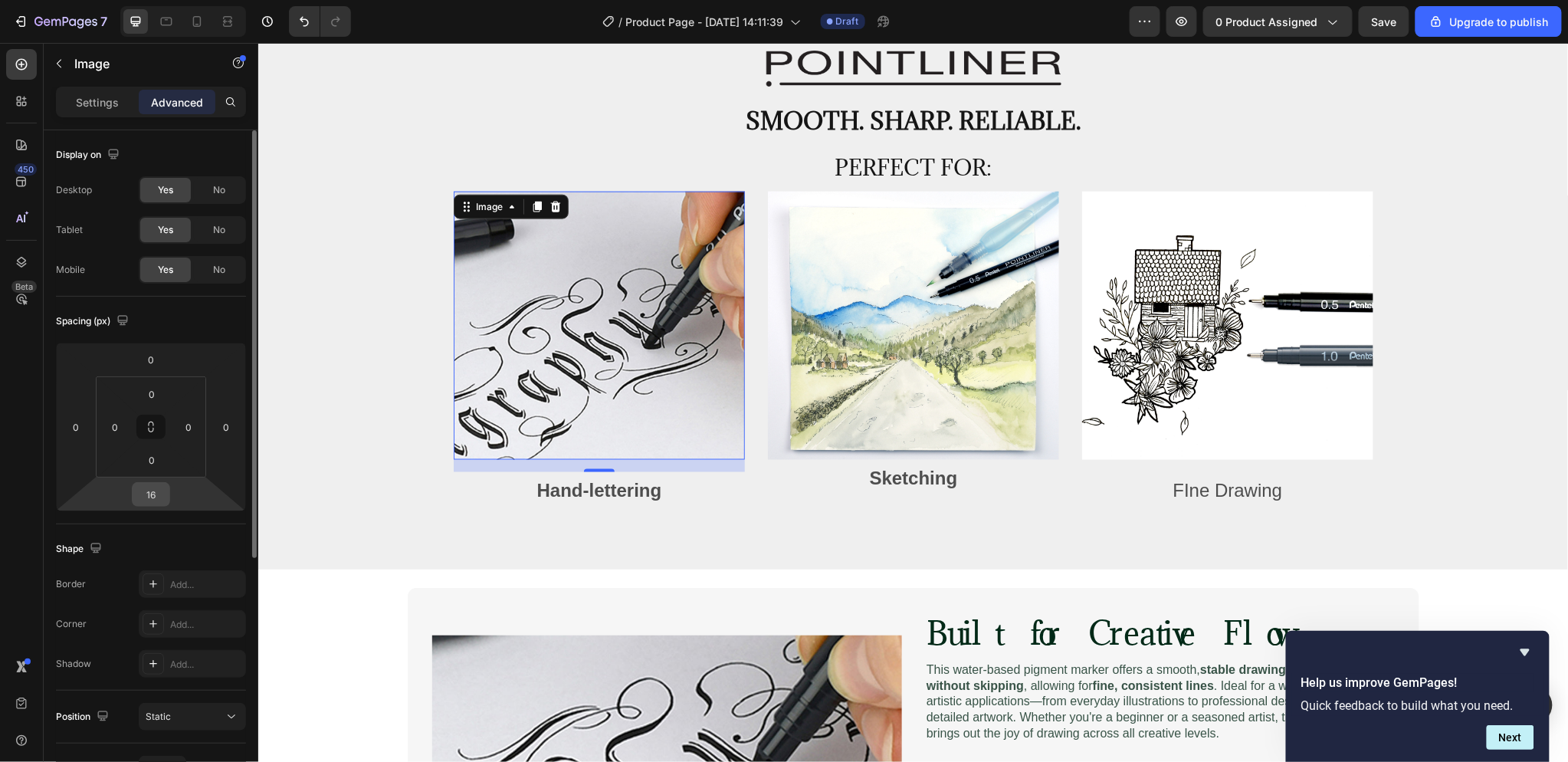
click at [158, 499] on input "16" at bounding box center [151, 494] width 30 height 23
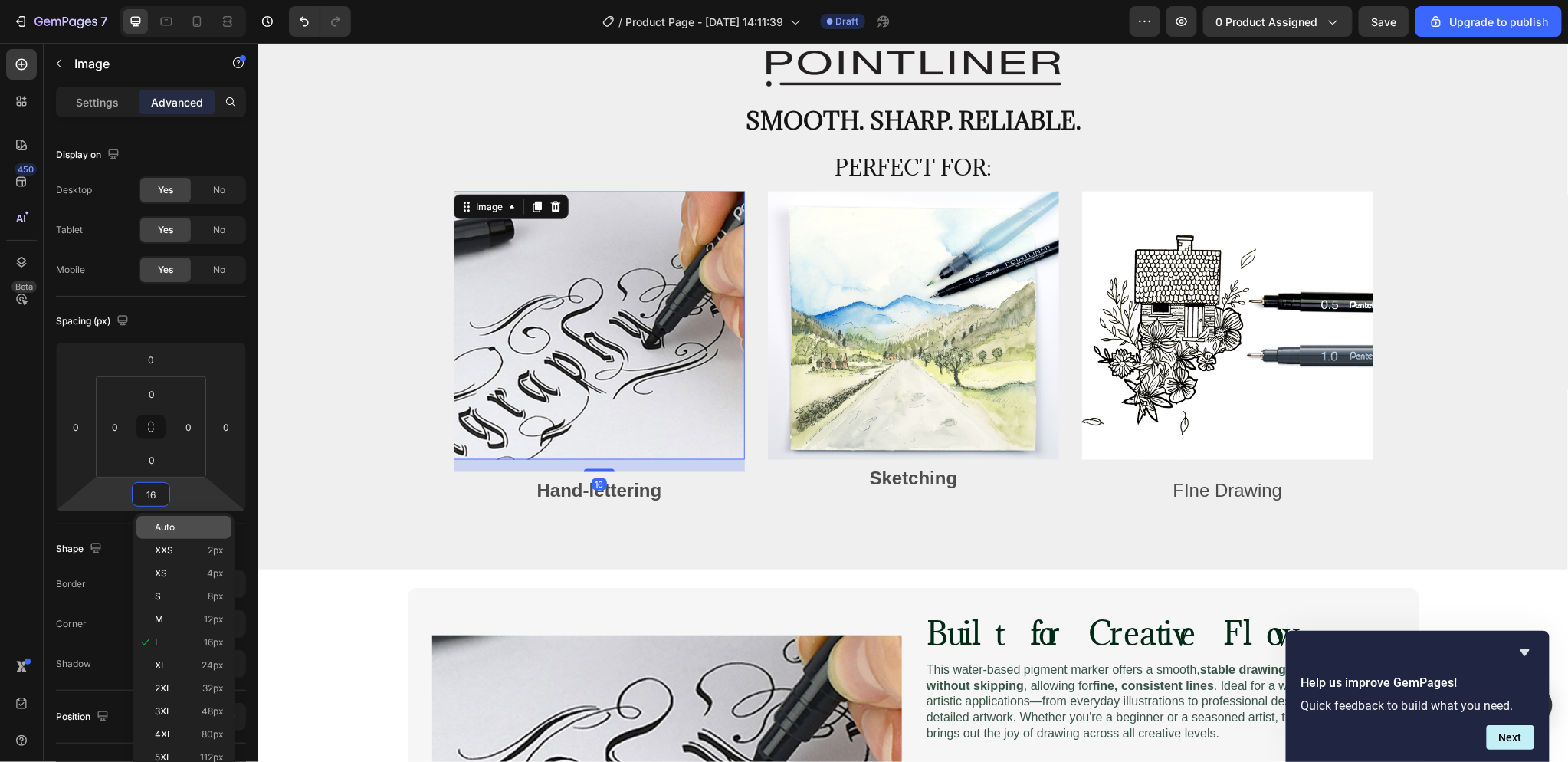
click at [173, 527] on span "Auto" at bounding box center [164, 527] width 20 height 10
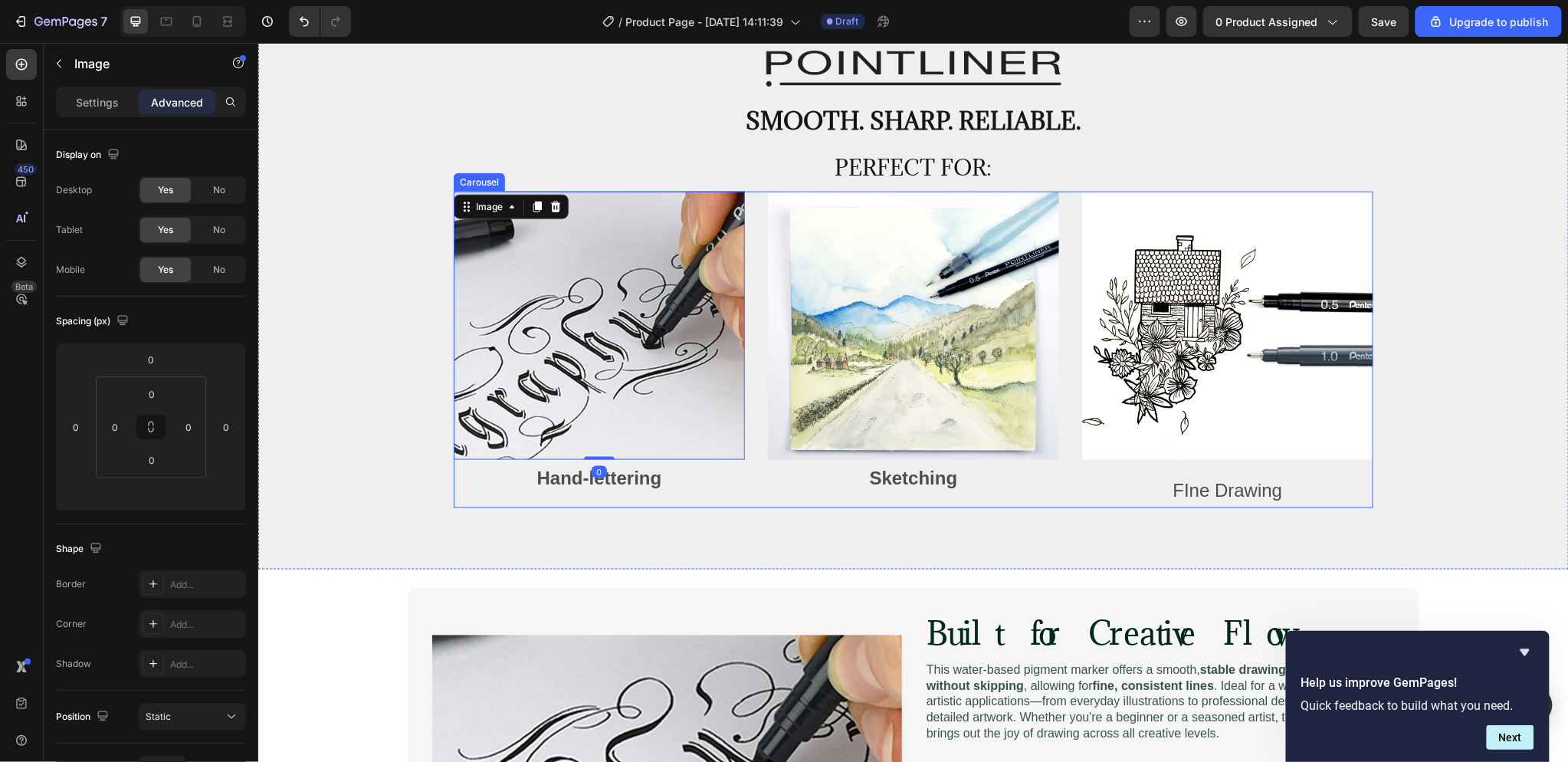
click at [1275, 463] on div "Image FIne Drawing Text Block" at bounding box center [1227, 350] width 291 height 317
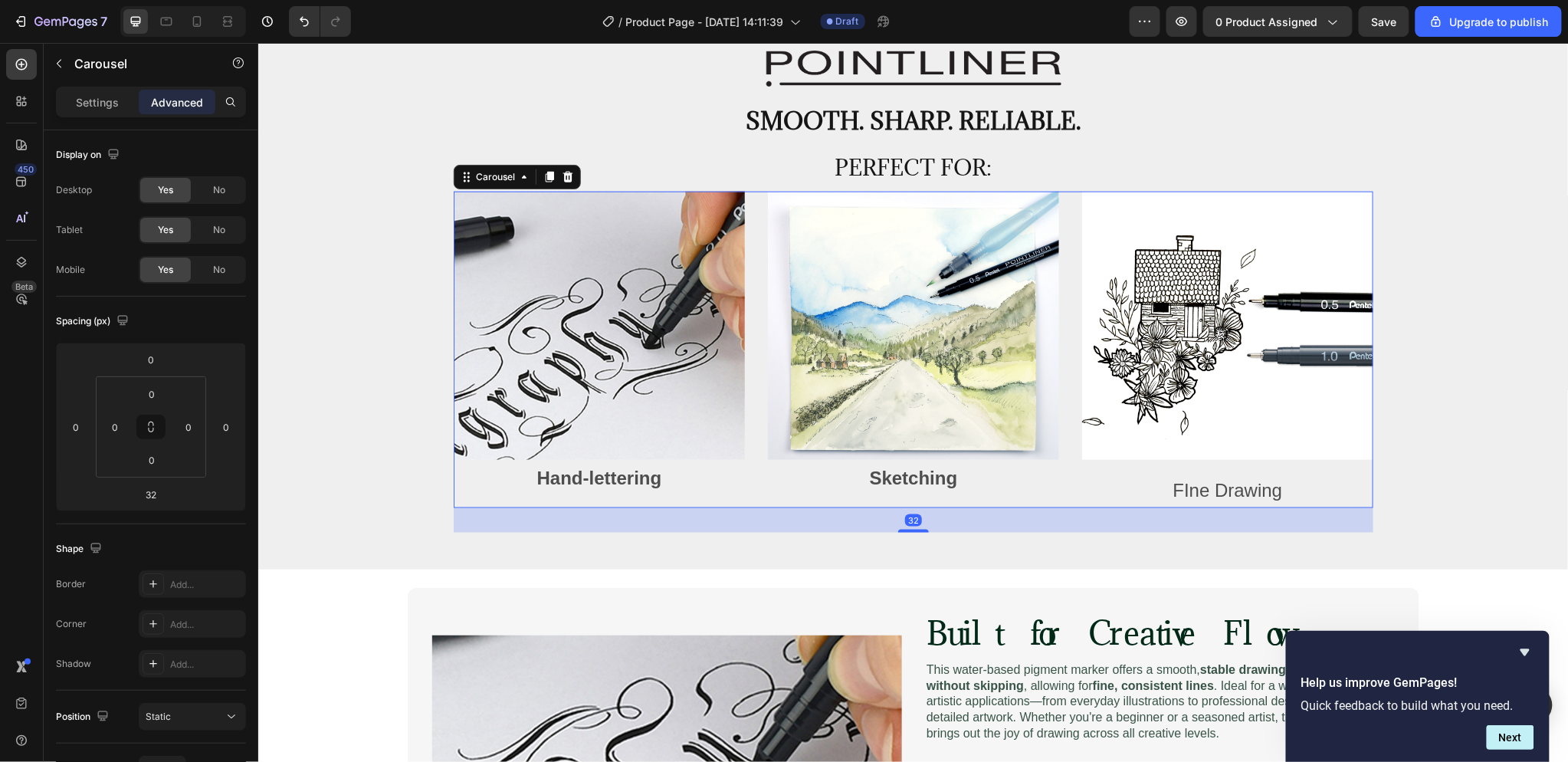
click at [1313, 464] on div "Image FIne Drawing Text Block" at bounding box center [1227, 350] width 291 height 317
click at [1336, 422] on img at bounding box center [1227, 325] width 291 height 268
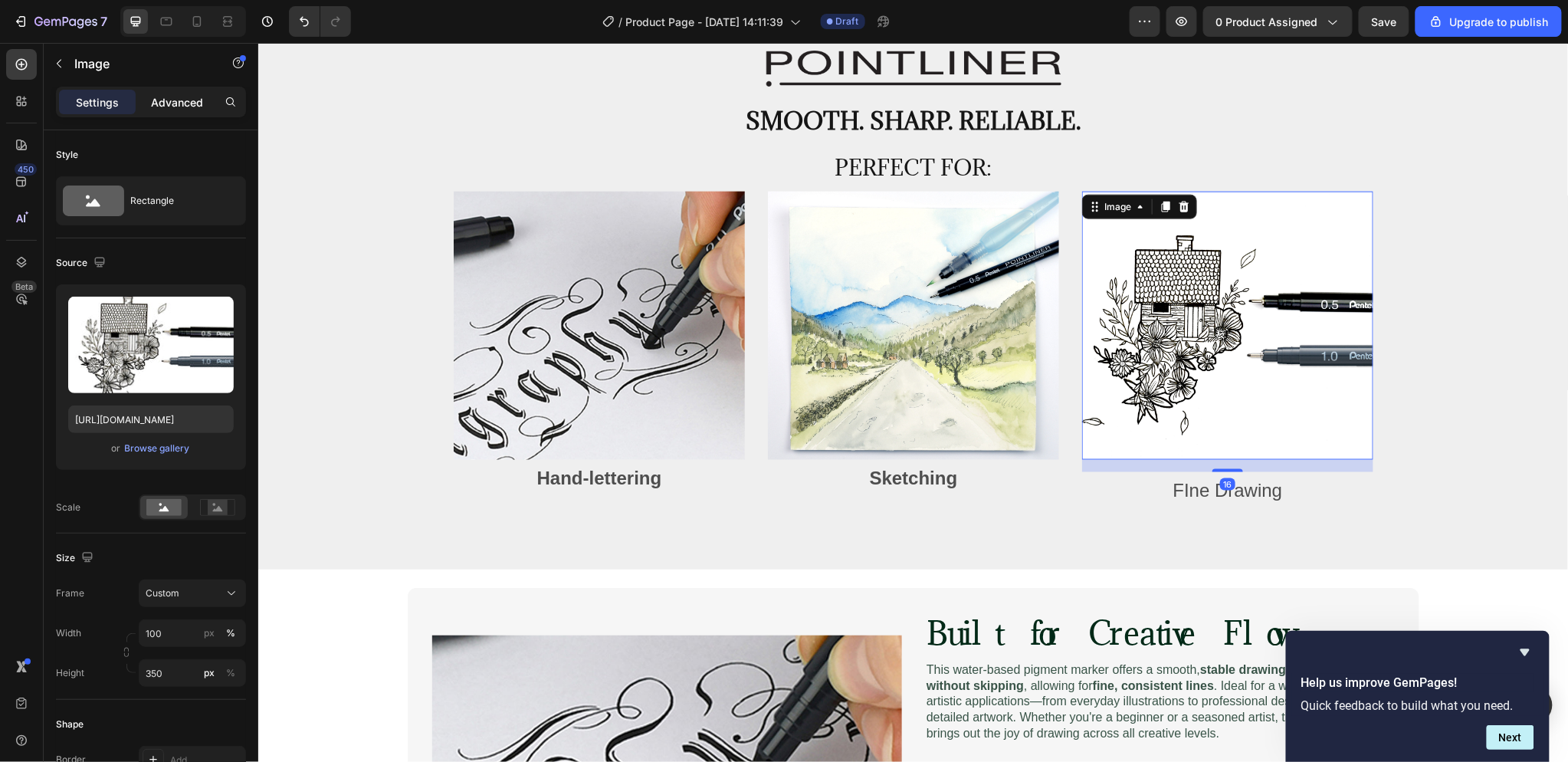
click at [169, 92] on div "Advanced" at bounding box center [177, 102] width 77 height 25
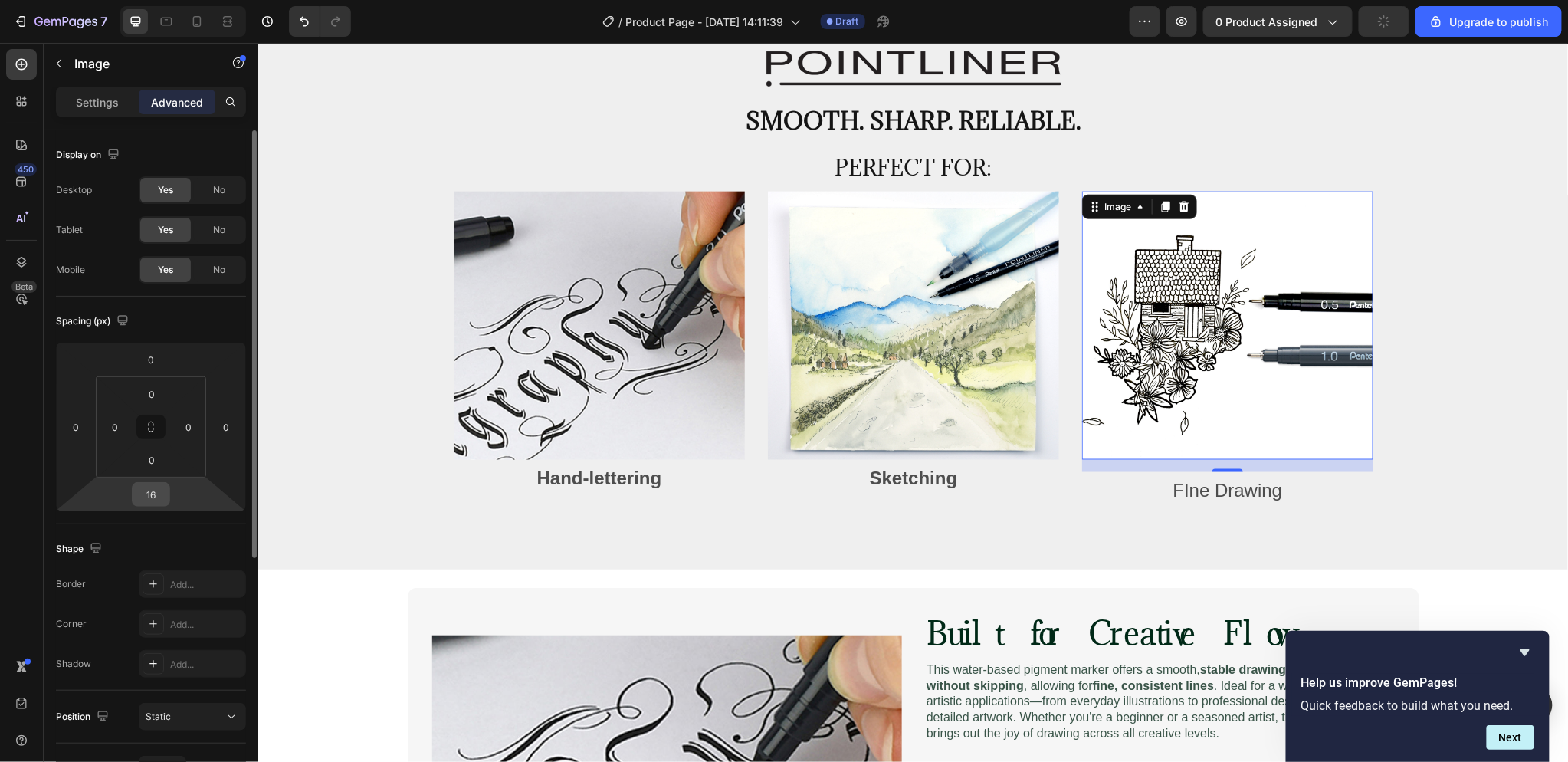
click at [154, 496] on input "16" at bounding box center [151, 494] width 30 height 23
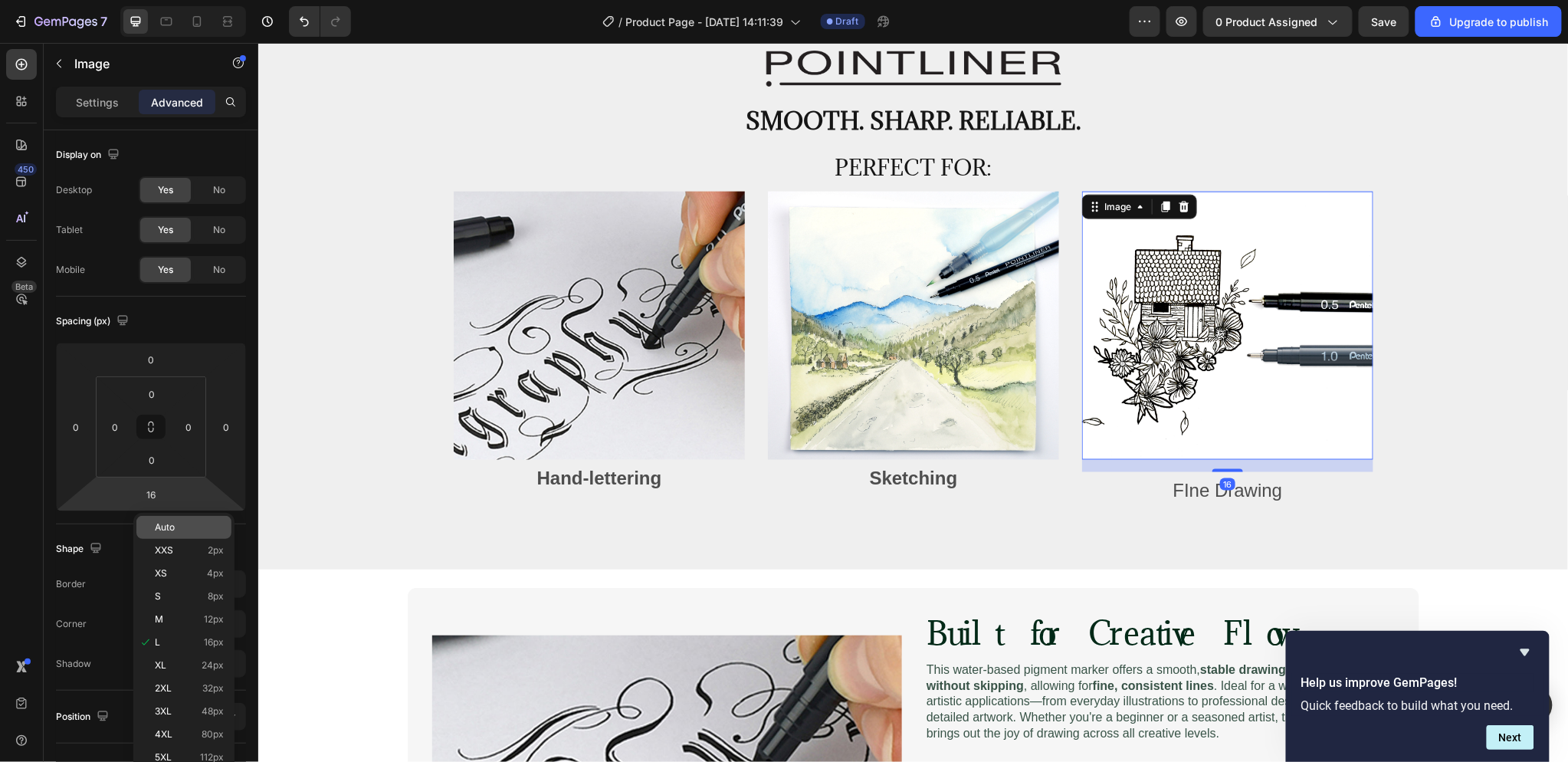
click at [173, 524] on span "Auto" at bounding box center [164, 527] width 20 height 10
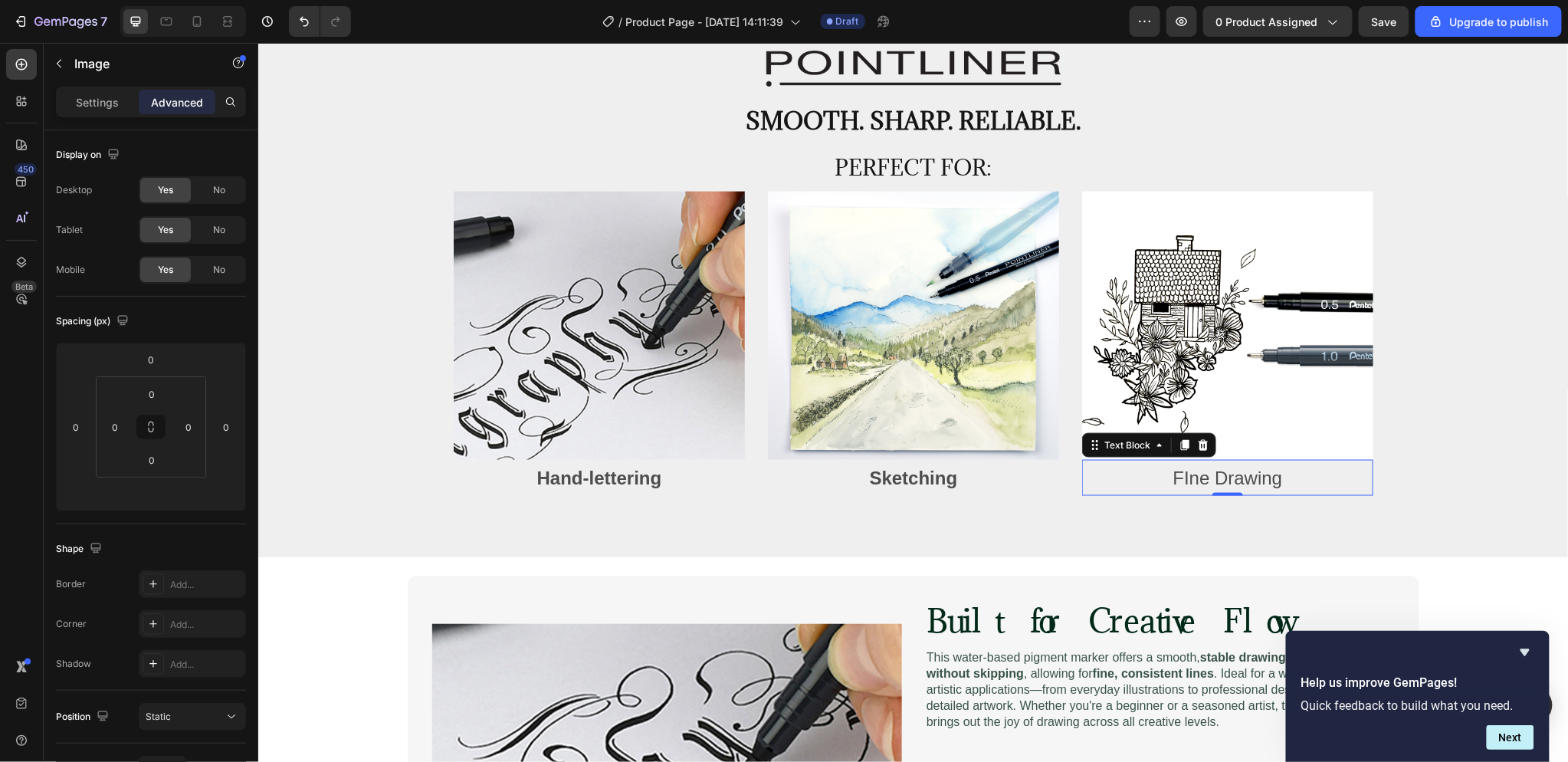
click at [1359, 487] on p "FIne Drawing" at bounding box center [1227, 477] width 288 height 33
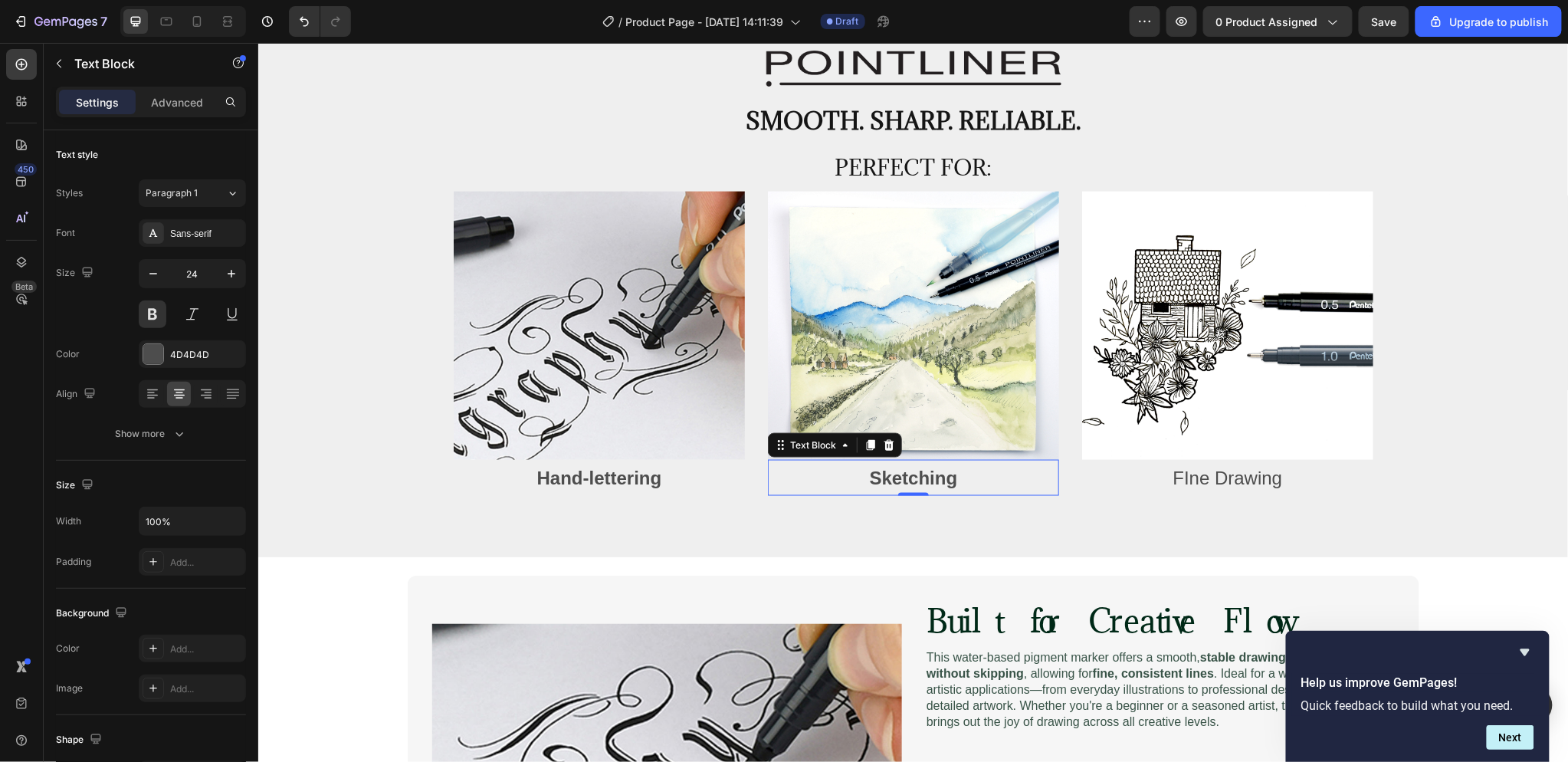
click at [951, 477] on p "Sketching" at bounding box center [913, 477] width 288 height 33
click at [152, 317] on button at bounding box center [152, 314] width 27 height 27
click at [602, 476] on p "Hand-lettering" at bounding box center [598, 477] width 288 height 33
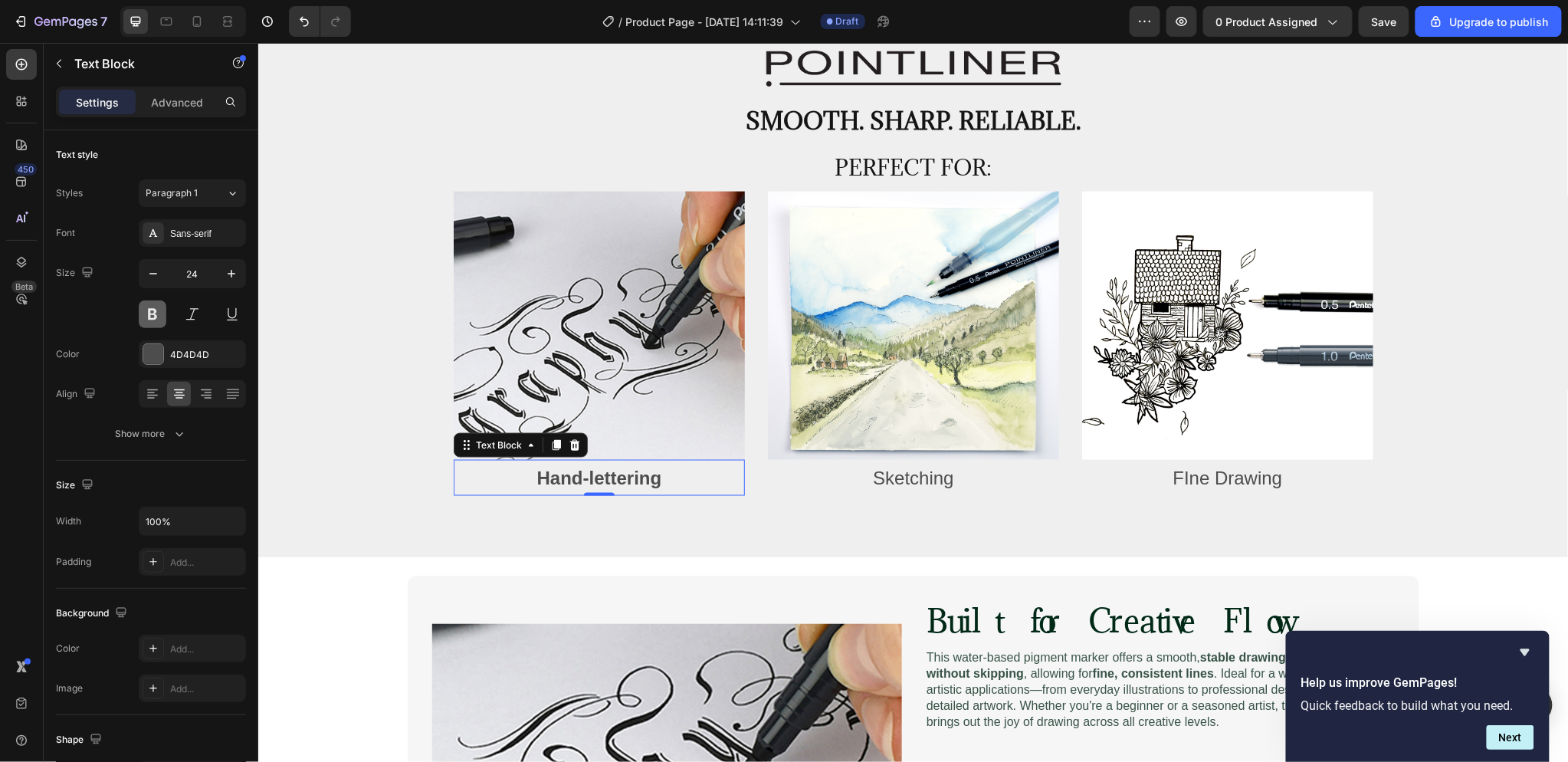
click at [142, 319] on button at bounding box center [152, 314] width 27 height 27
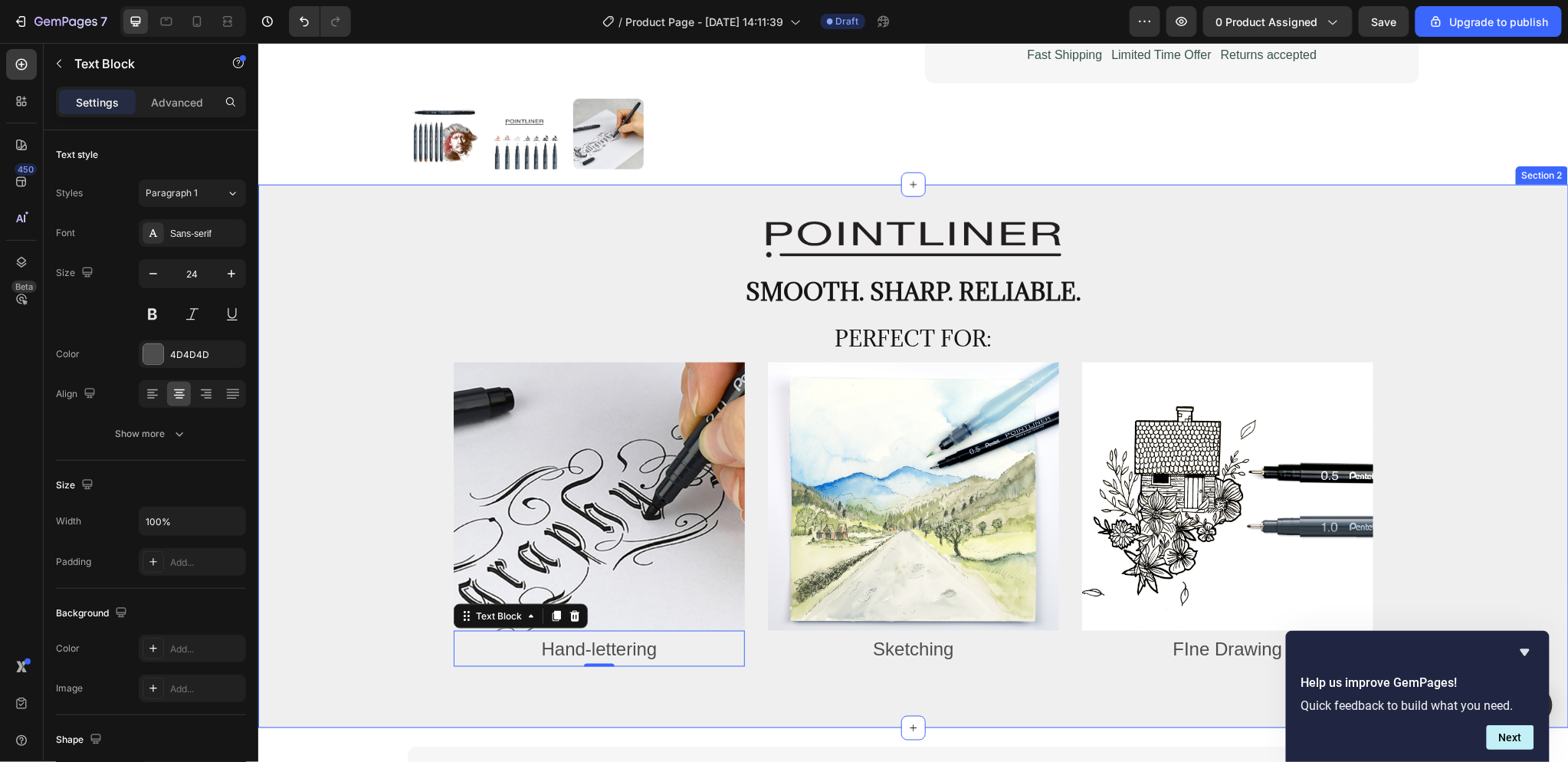
click at [1390, 279] on div "Image Smooth. Sharp. Reliable. Text Block Row Perfect for: Heading Image Hand-l…" at bounding box center [912, 456] width 1287 height 471
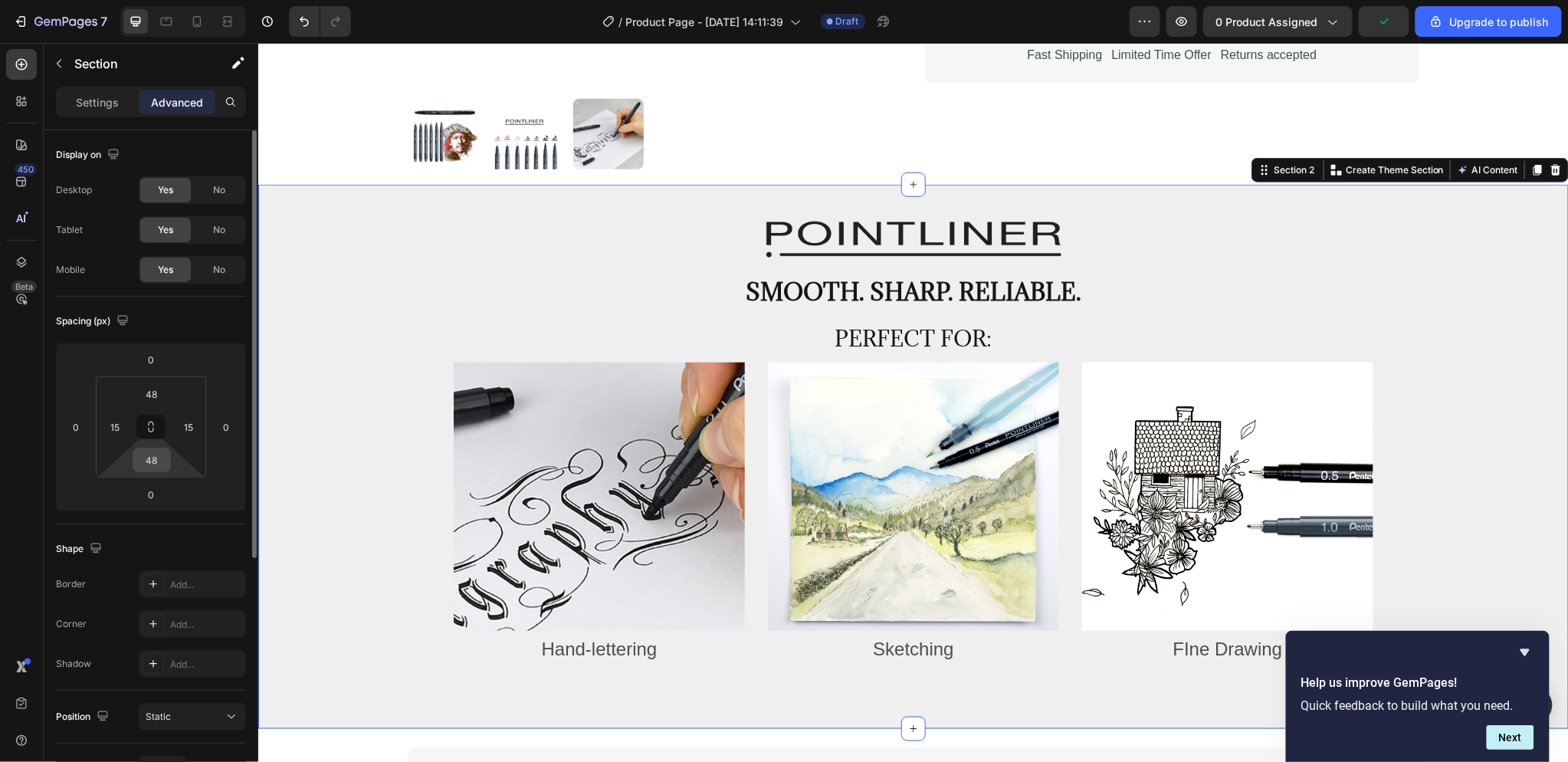
click at [156, 466] on input "48" at bounding box center [152, 459] width 30 height 23
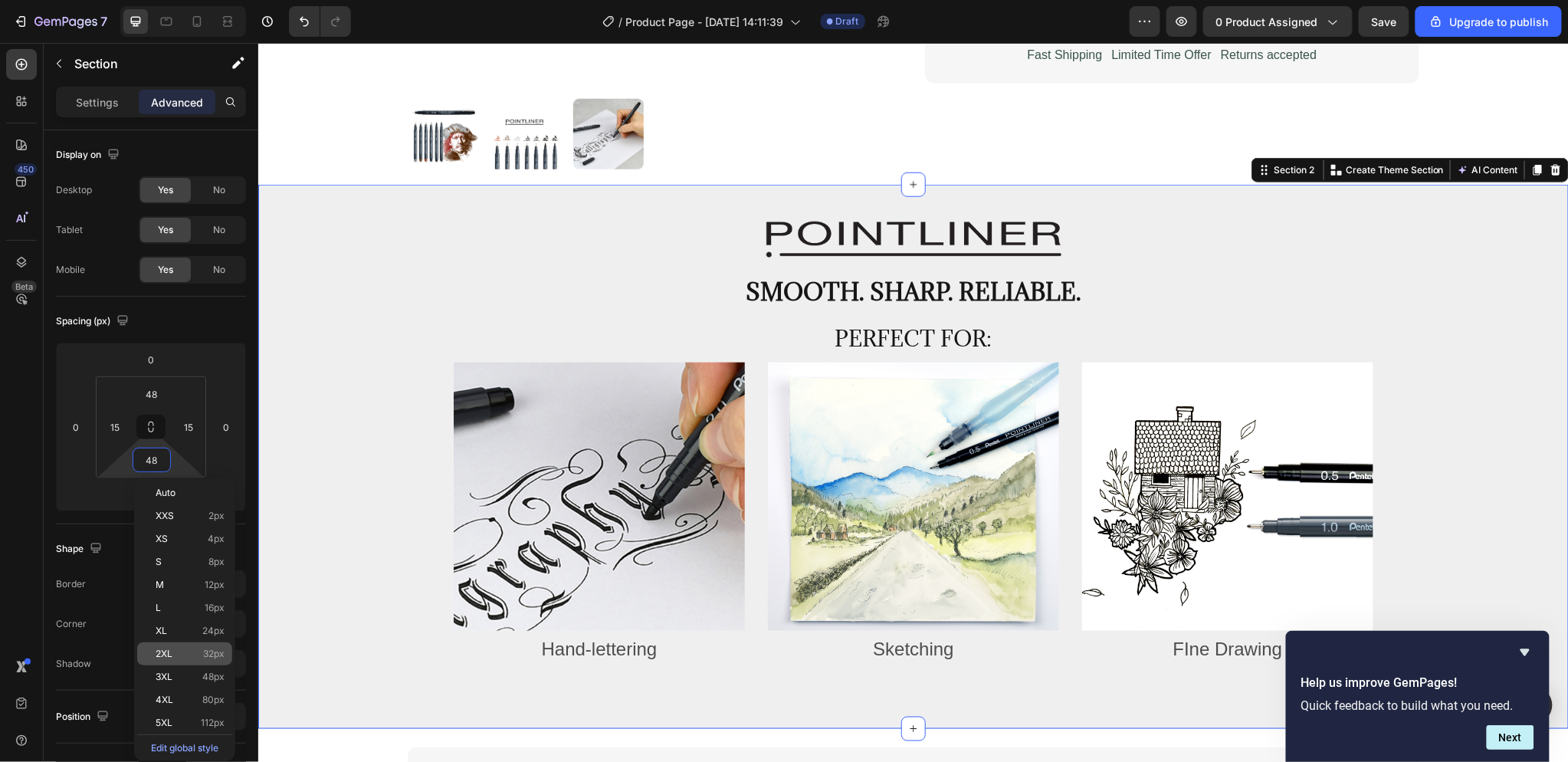
click at [208, 654] on span "32px" at bounding box center [214, 653] width 22 height 10
type input "32"
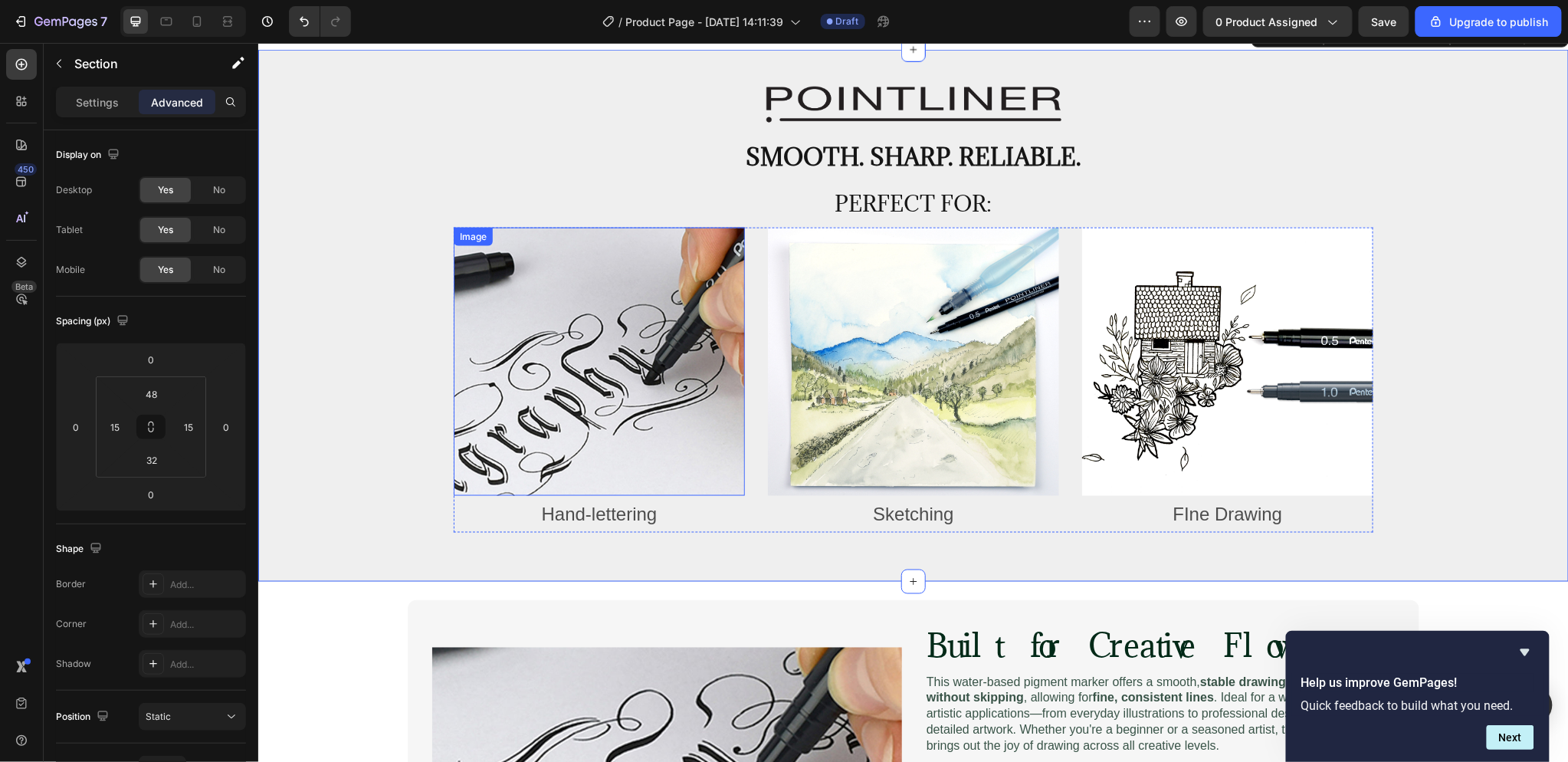
scroll to position [860, 0]
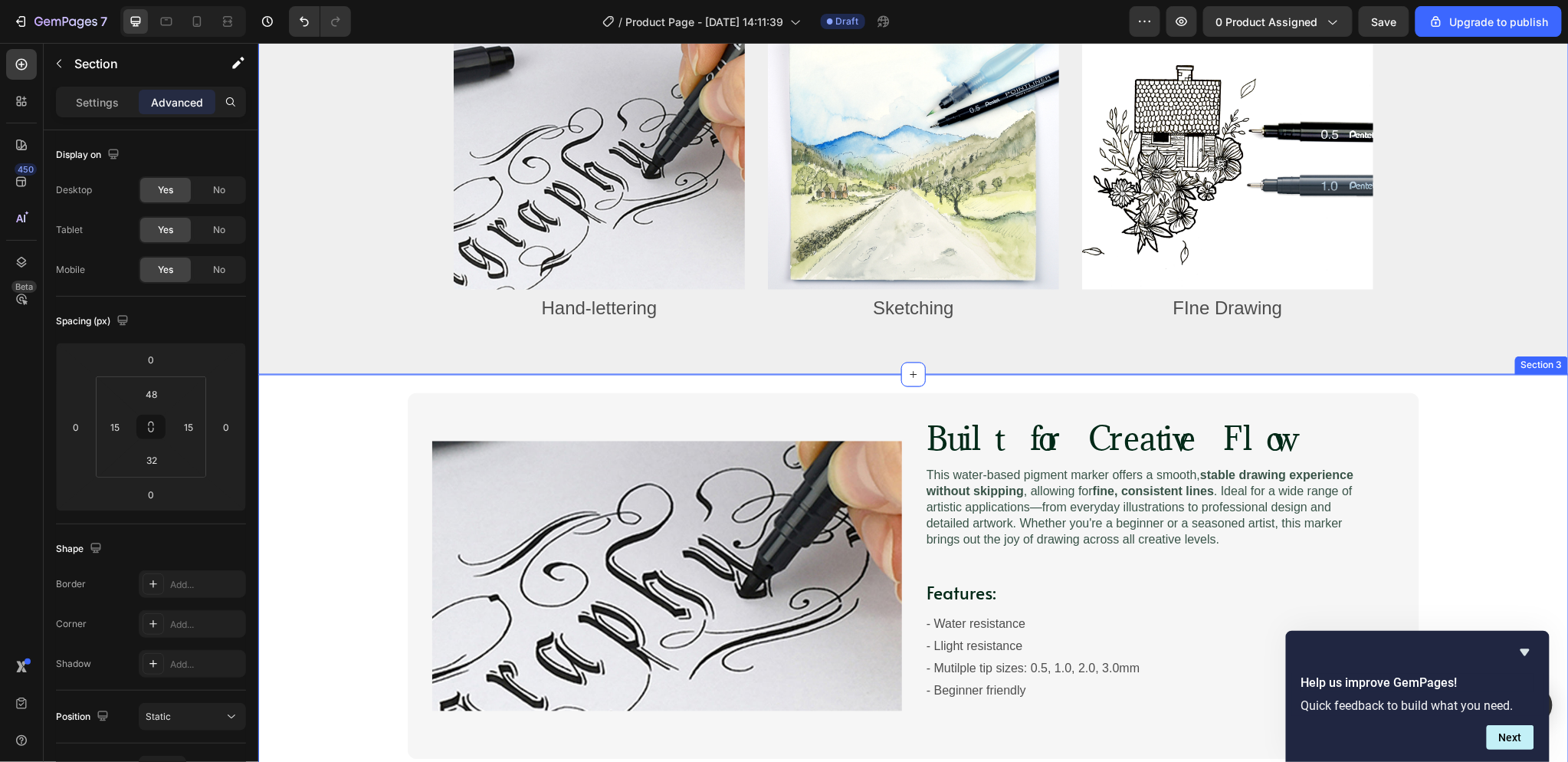
click at [291, 430] on div "Image Built for Creative Flow Heading Image This water-based pigment marker off…" at bounding box center [913, 575] width 1280 height 366
click at [259, 477] on div "Image Built for Creative Flow Heading Image This water-based pigment marker off…" at bounding box center [913, 584] width 1310 height 421
click at [355, 463] on div "Image Built for Creative Flow Heading Image This water-based pigment marker off…" at bounding box center [913, 575] width 1280 height 366
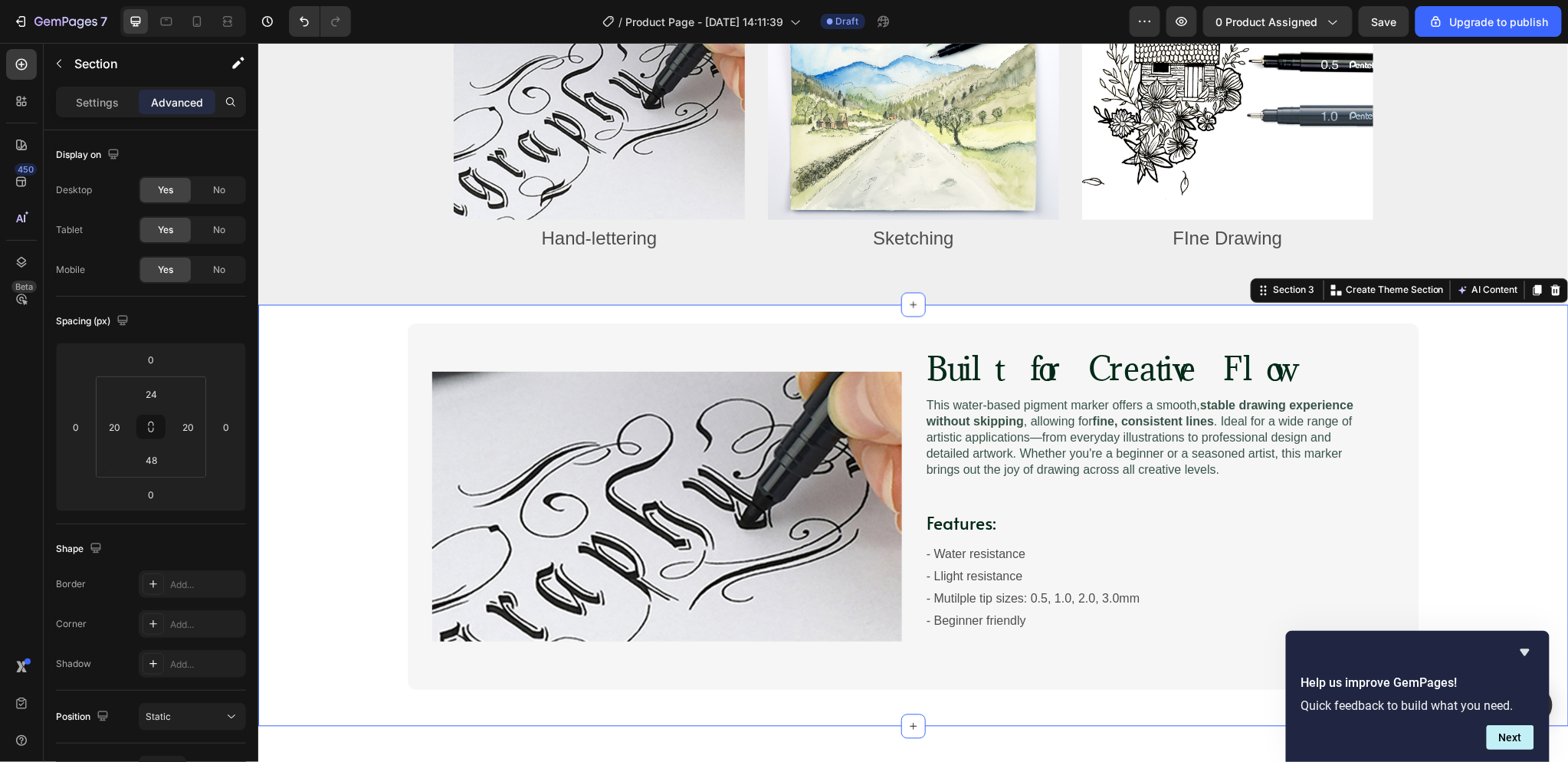
scroll to position [1030, 0]
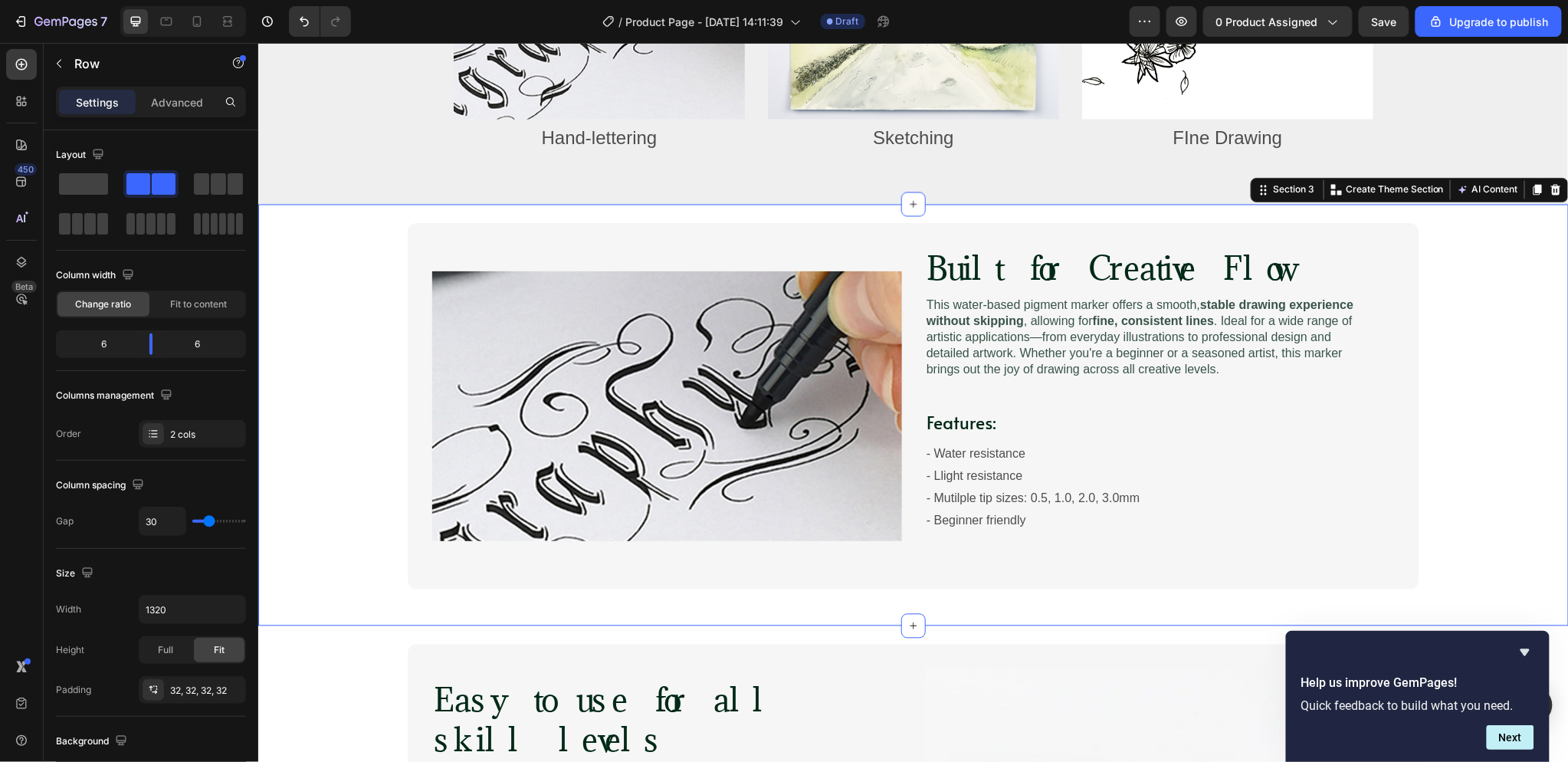
click at [415, 249] on div "Image Built for Creative Flow Heading Image This water-based pigment marker off…" at bounding box center [913, 405] width 1011 height 366
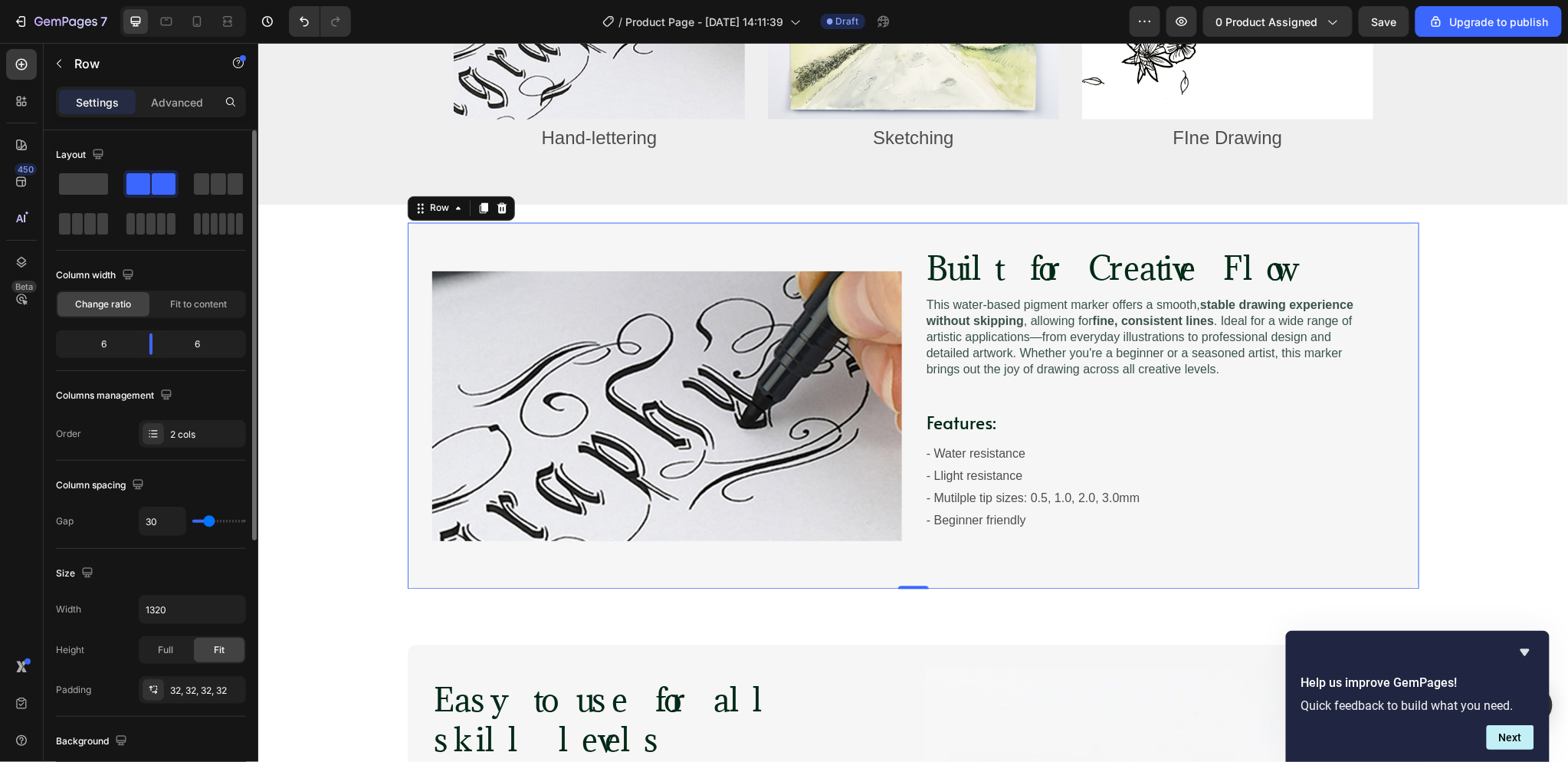
scroll to position [170, 0]
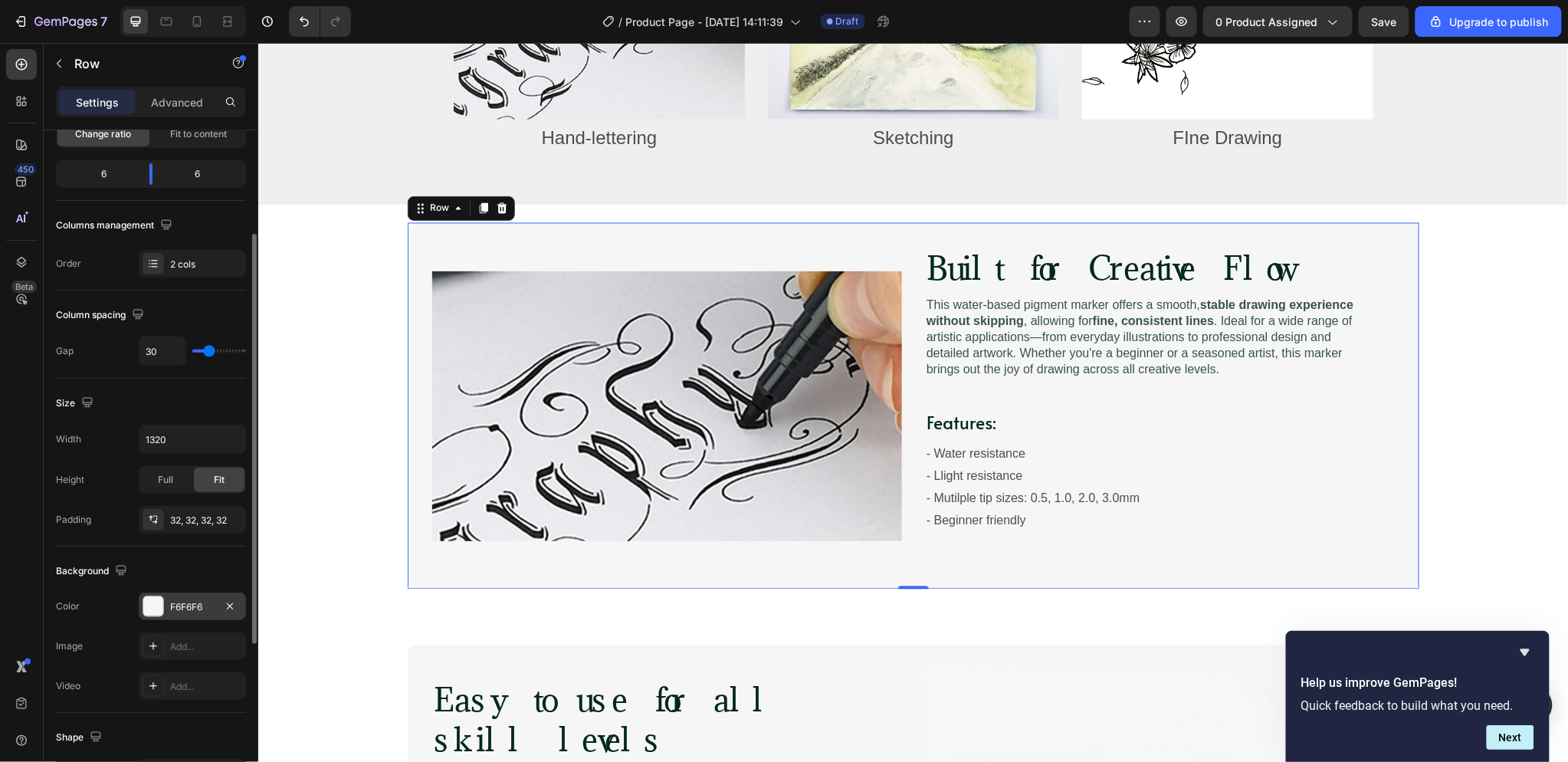
click at [158, 599] on div at bounding box center [153, 606] width 20 height 20
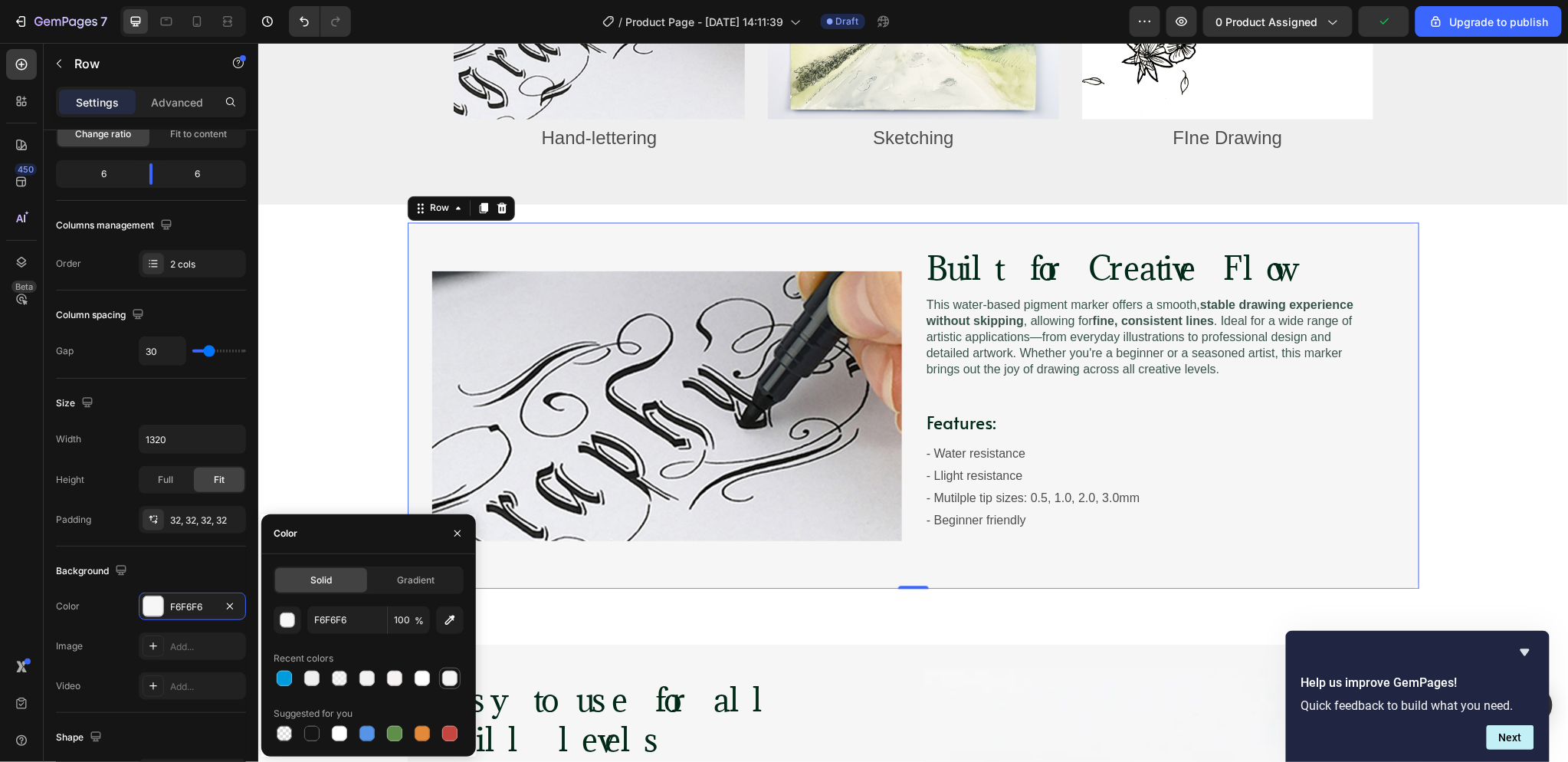
click at [446, 676] on div at bounding box center [450, 678] width 15 height 15
type input "F4F4F4"
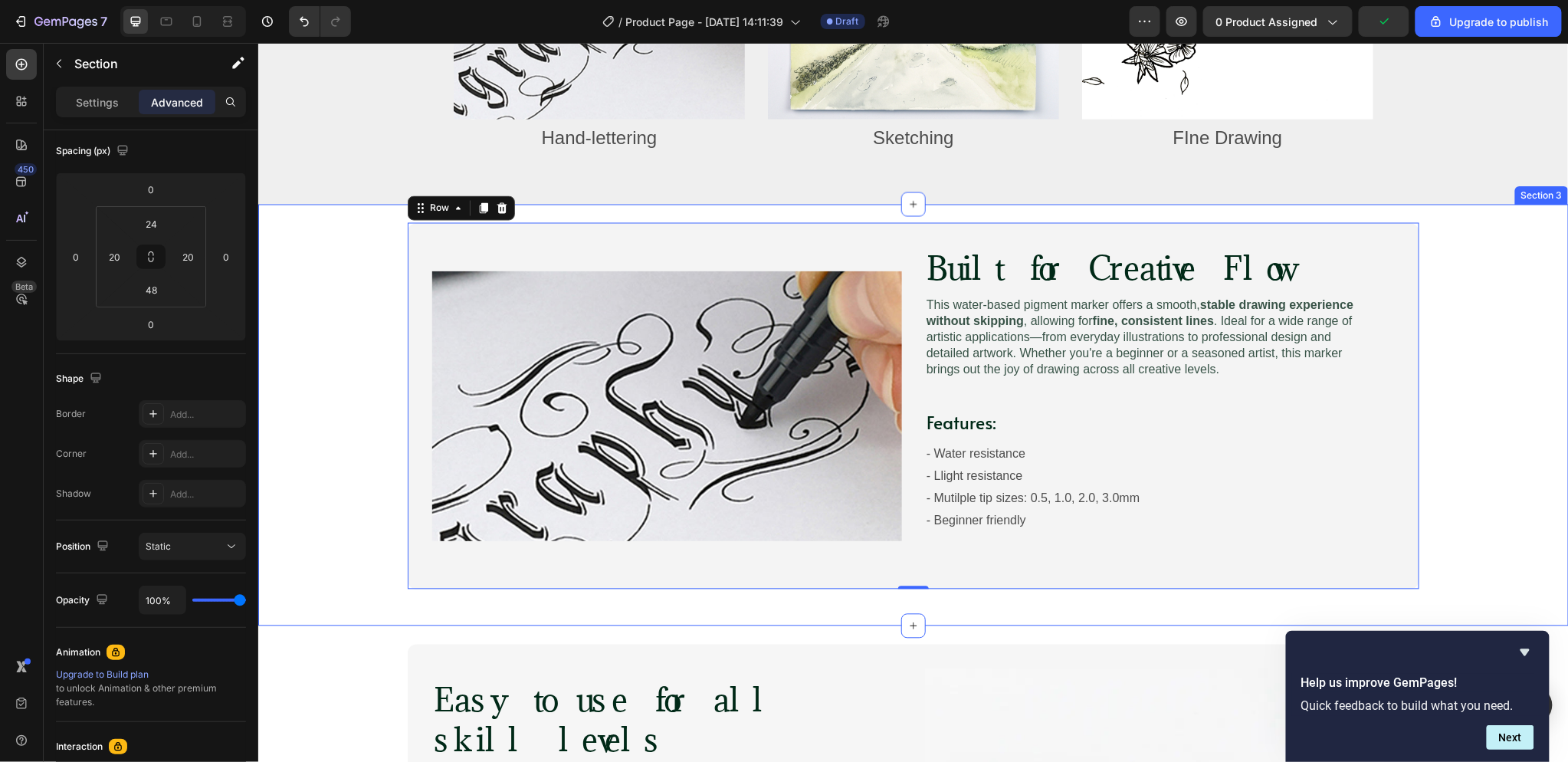
click at [366, 337] on div "Image Built for Creative Flow Heading Image This water-based pigment marker off…" at bounding box center [913, 405] width 1280 height 366
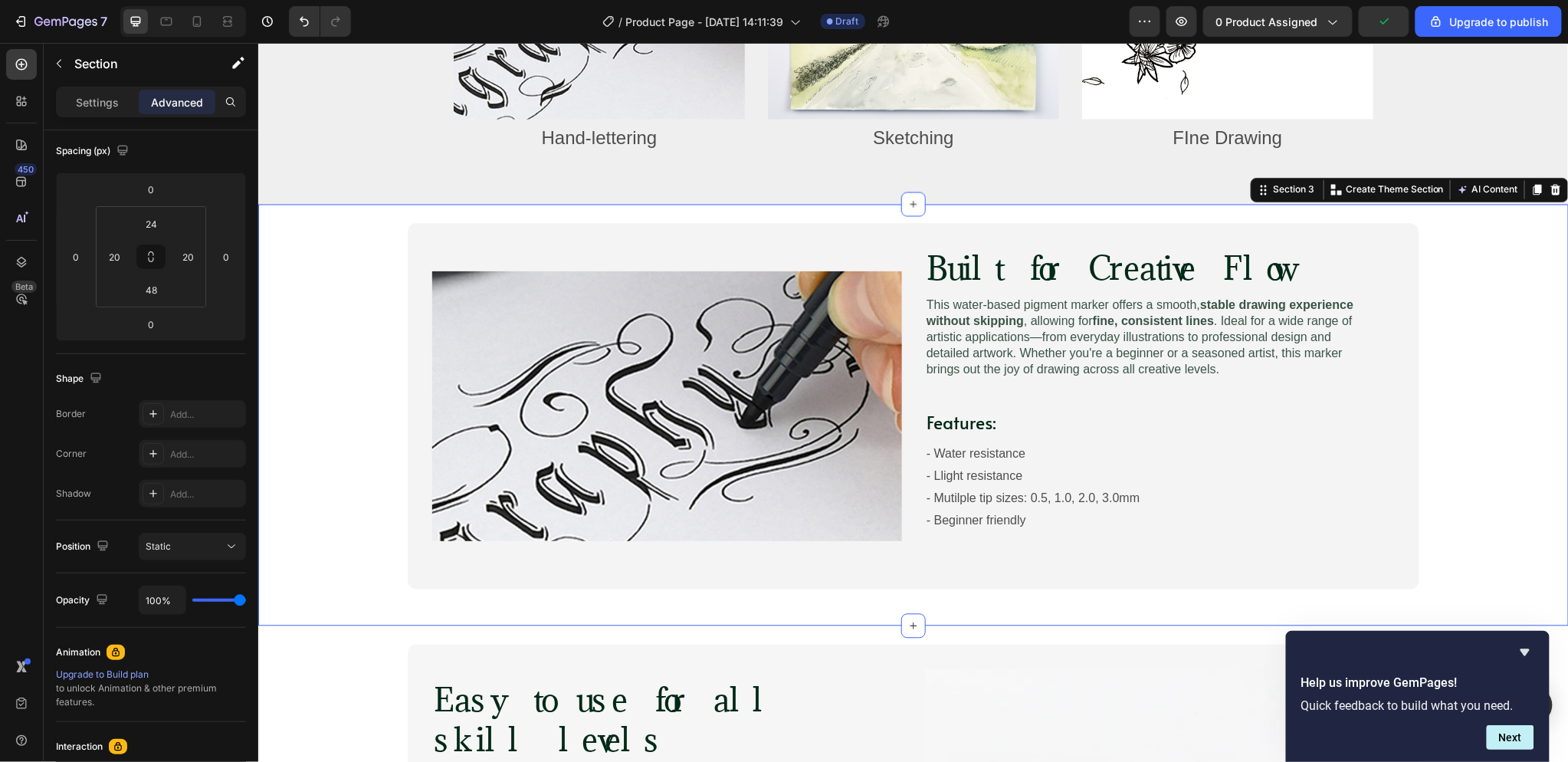
scroll to position [0, 0]
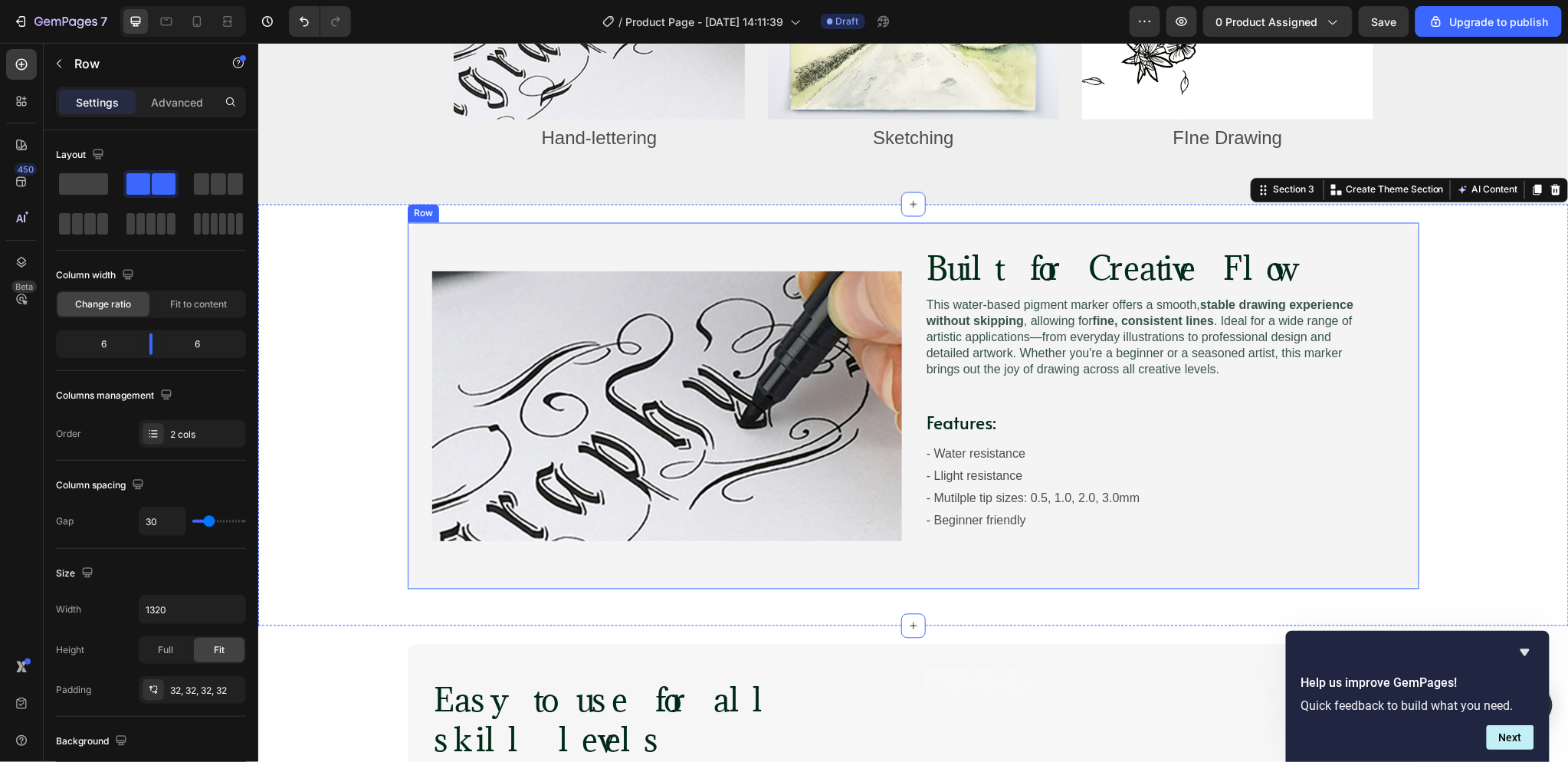
click at [417, 257] on div "Image Built for Creative Flow Heading Image This water-based pigment marker off…" at bounding box center [913, 405] width 1011 height 366
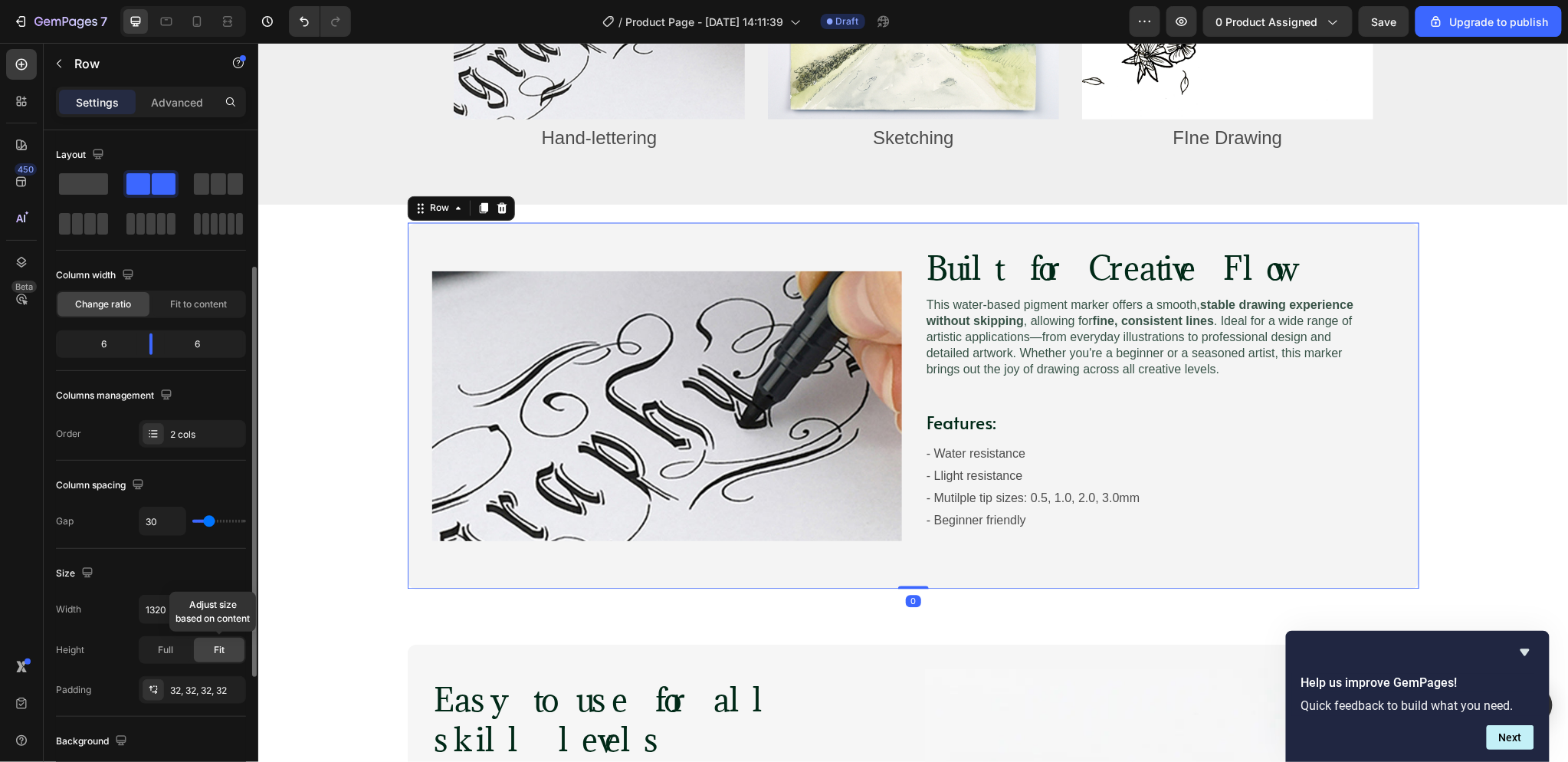
scroll to position [255, 0]
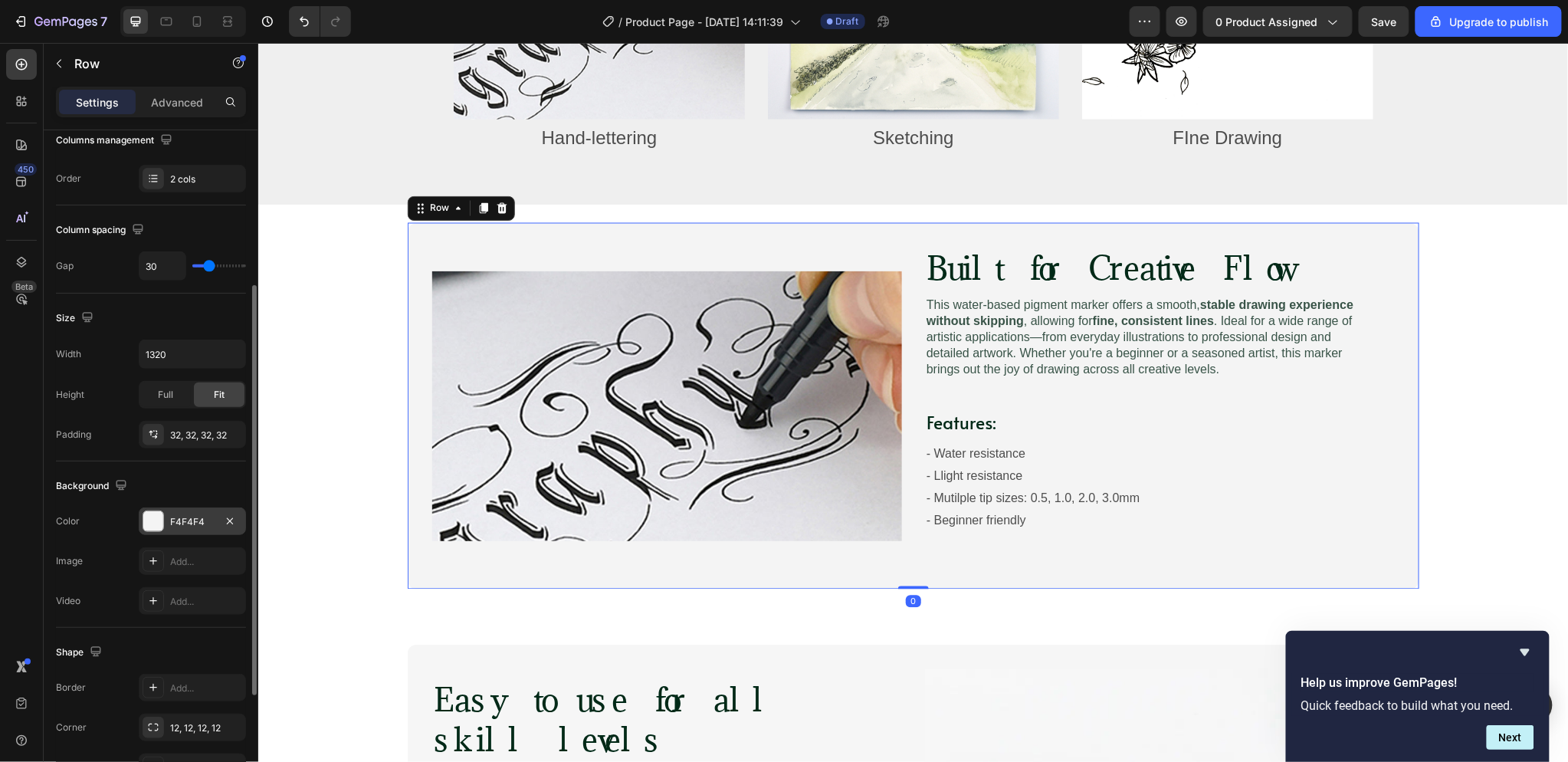
click at [151, 507] on div "F4F4F4" at bounding box center [192, 521] width 107 height 27
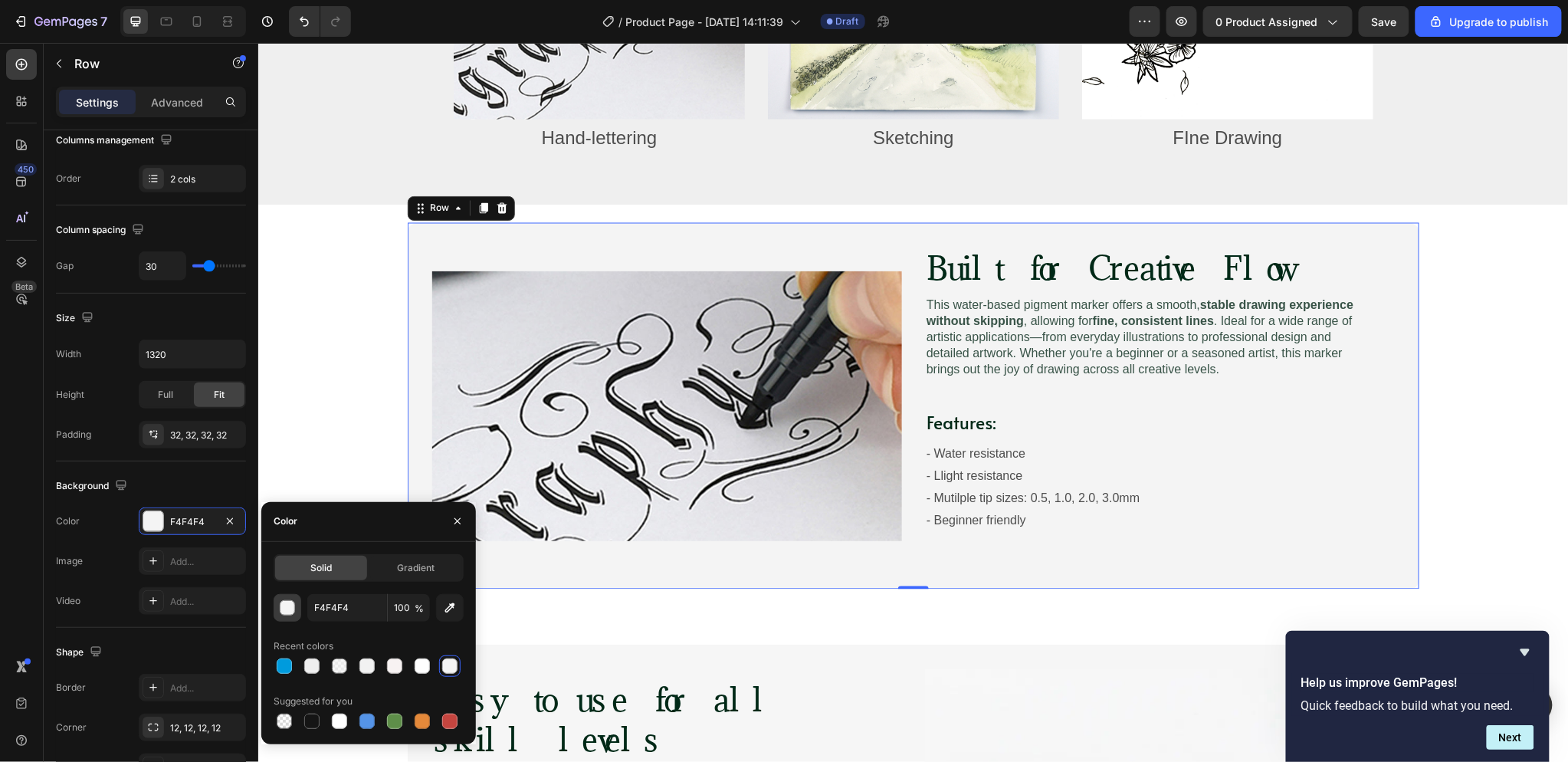
click at [292, 610] on div "button" at bounding box center [288, 608] width 15 height 15
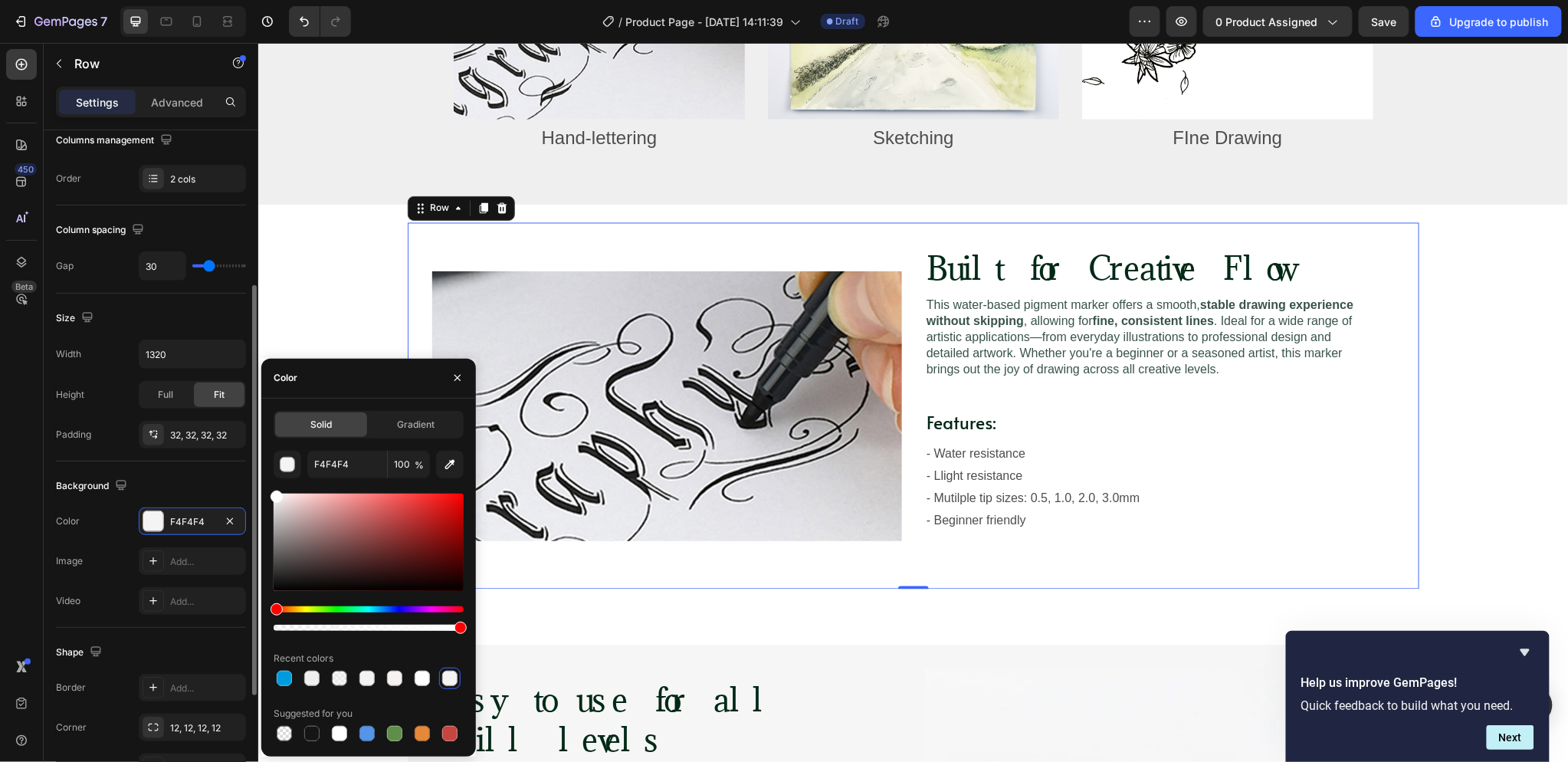
drag, startPoint x: 346, startPoint y: 507, endPoint x: 196, endPoint y: 464, distance: 156.0
click at [196, 464] on div "450 Beta Sections(18) Elements(84) Section Element Hero Section Product Detail …" at bounding box center [129, 403] width 258 height 720
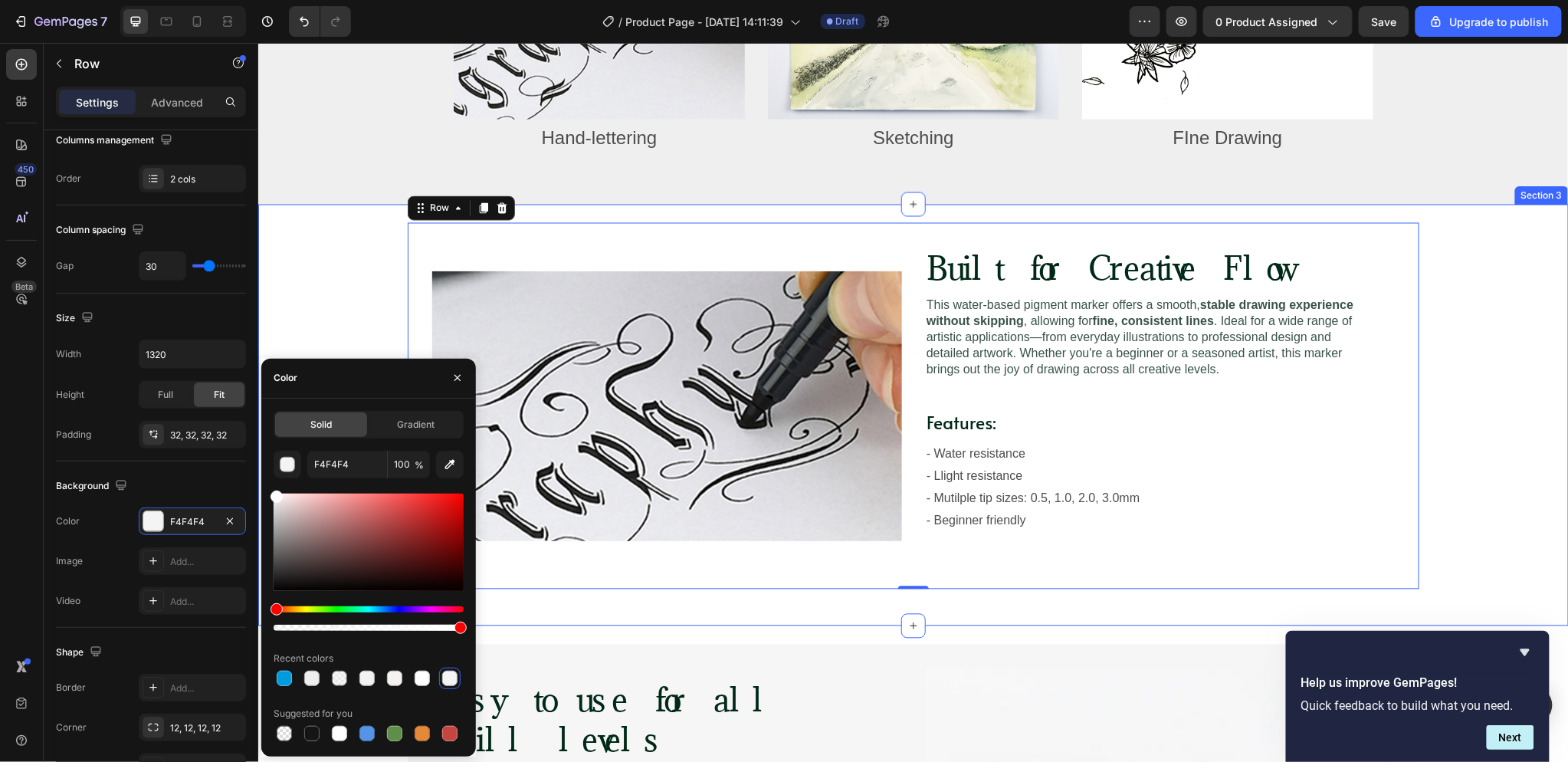
click at [338, 293] on div "Image Built for Creative Flow Heading Image This water-based pigment marker off…" at bounding box center [913, 405] width 1280 height 366
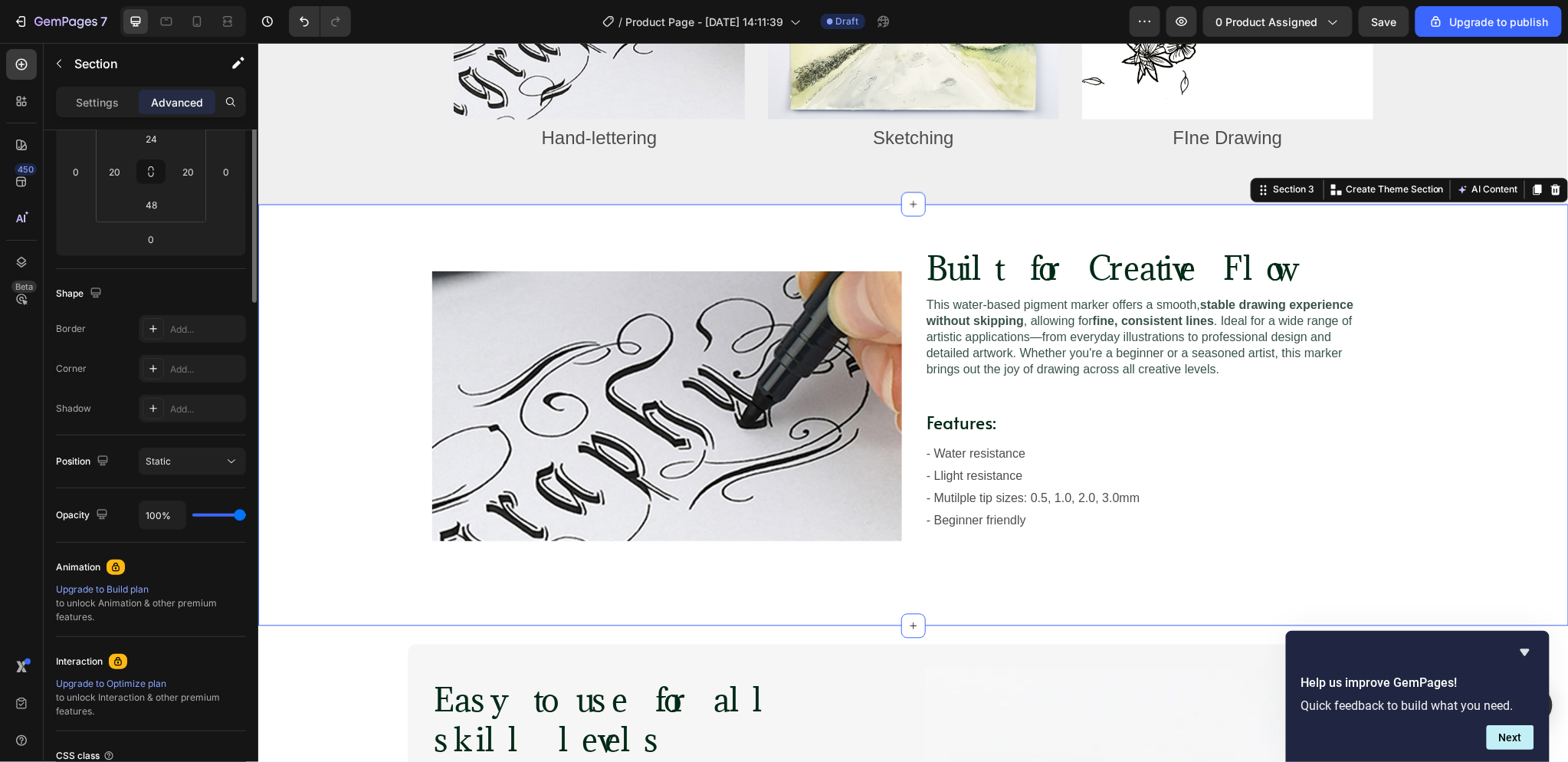
scroll to position [0, 0]
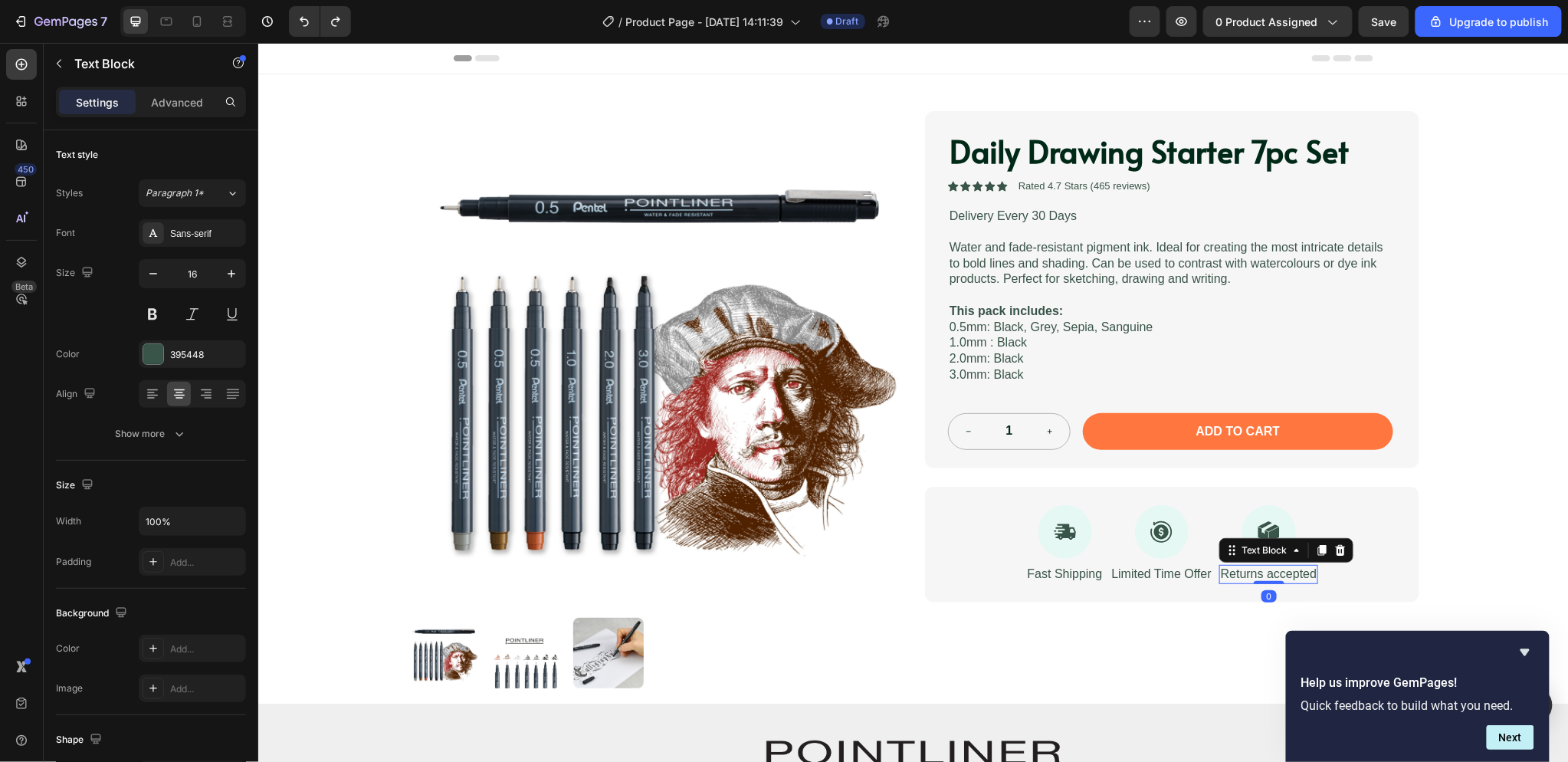
click at [1270, 572] on p "Returns accepted" at bounding box center [1268, 574] width 96 height 16
click at [1280, 573] on p "Returns accepted" at bounding box center [1268, 574] width 96 height 16
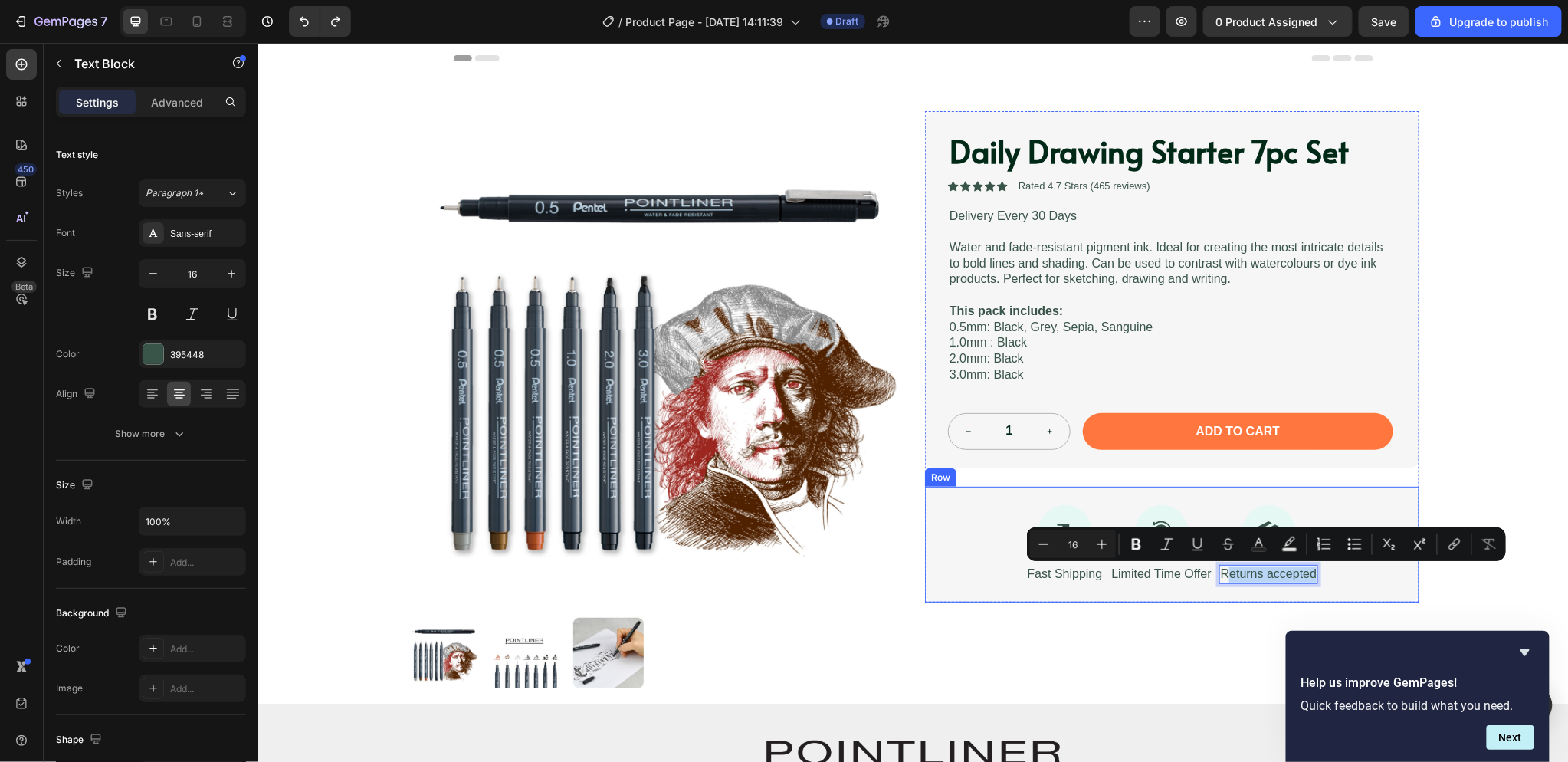
drag, startPoint x: 1222, startPoint y: 574, endPoint x: 1322, endPoint y: 580, distance: 100.2
click at [1322, 580] on div "Icon Fast Shipping Text Block Icon Limited Time Offer Text Block Icon Returns a…" at bounding box center [1171, 543] width 494 height 116
click at [1366, 582] on div "Icon Fast Shipping Text Block Icon Limited Time Offer Text Block Icon Returns a…" at bounding box center [1171, 543] width 494 height 116
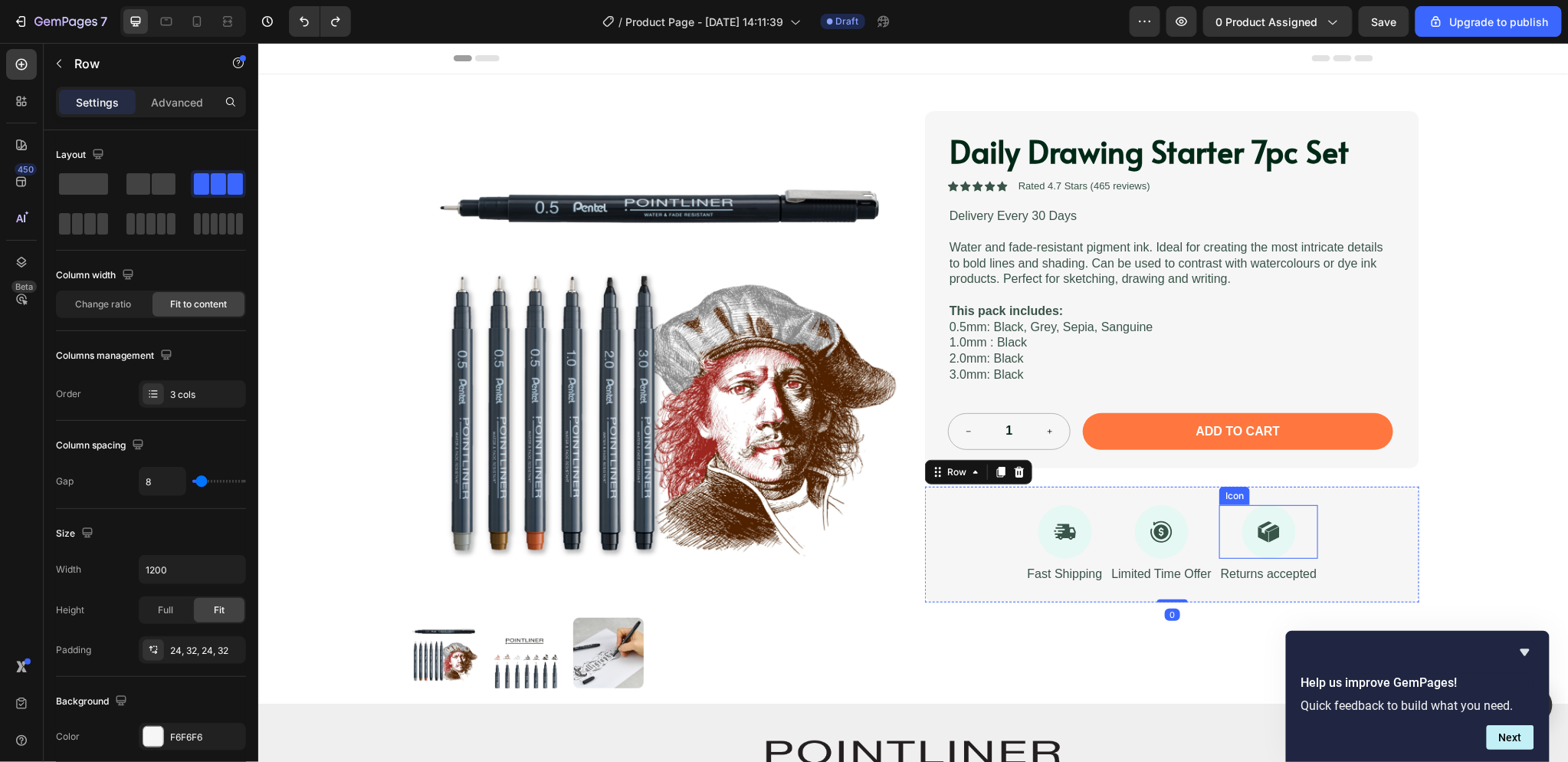
click at [1299, 519] on div "Icon" at bounding box center [1268, 531] width 99 height 54
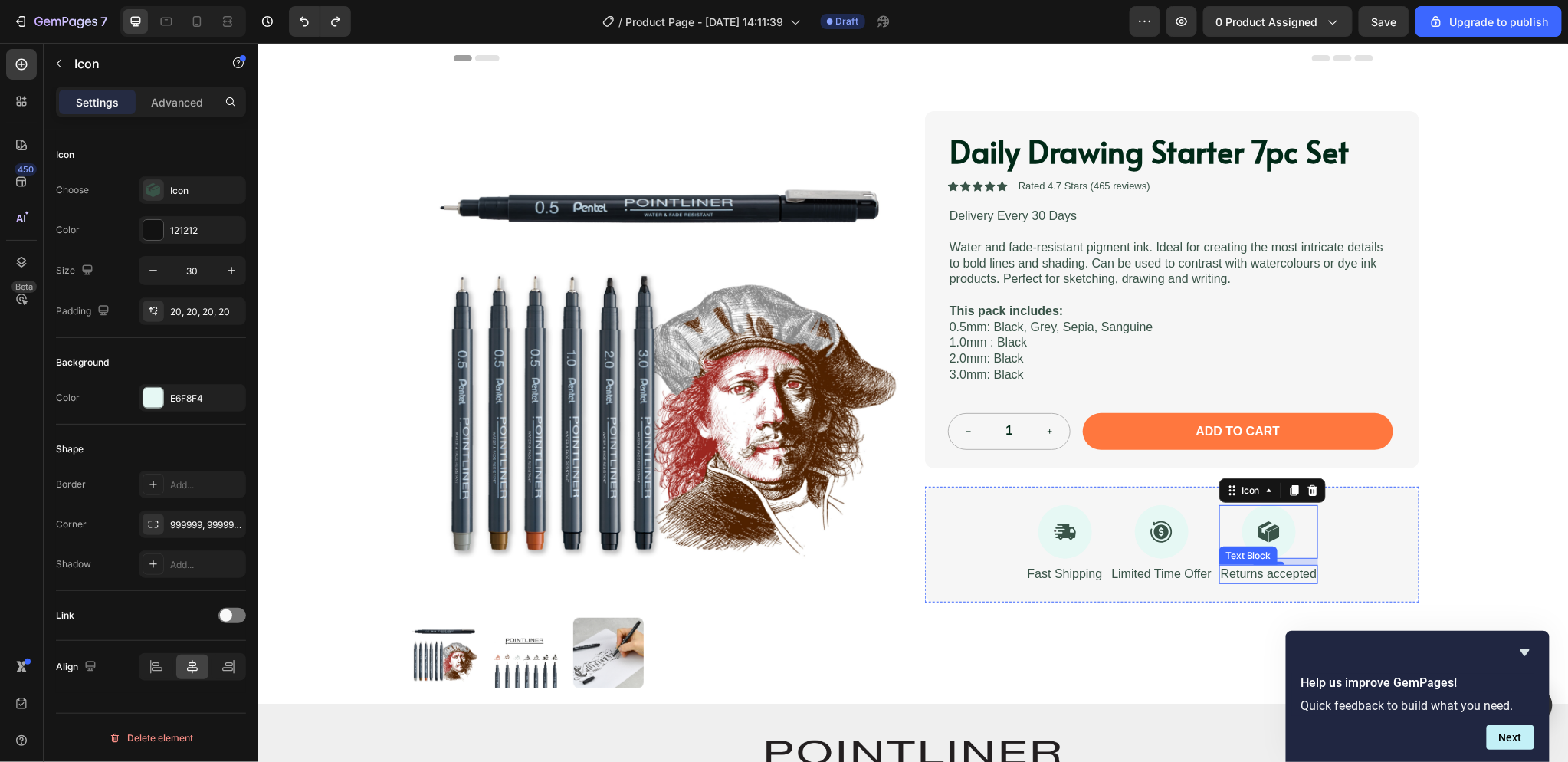
click at [1303, 574] on p "Returns accepted" at bounding box center [1268, 574] width 96 height 16
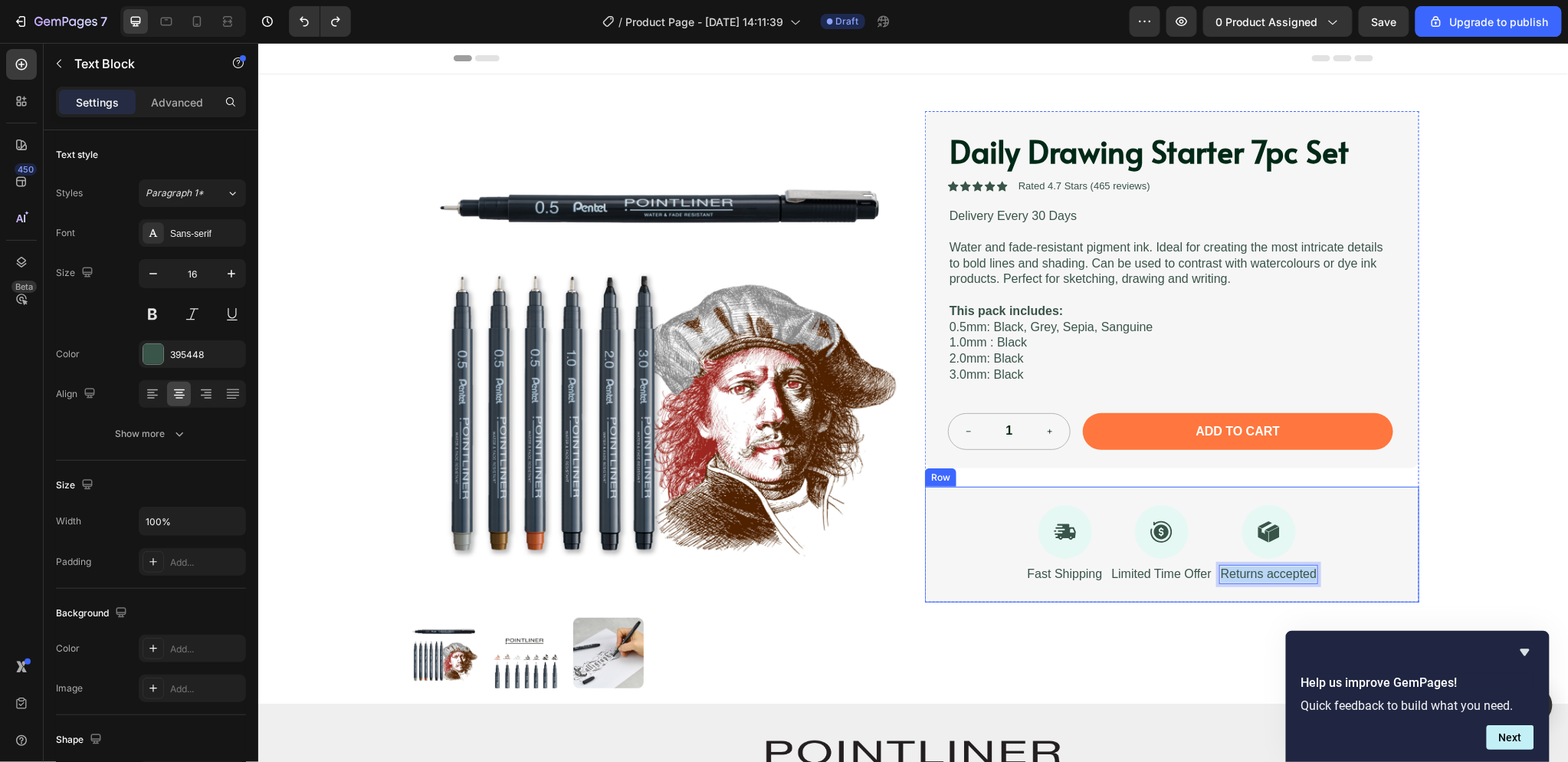
drag, startPoint x: 1212, startPoint y: 576, endPoint x: 1357, endPoint y: 577, distance: 145.0
click at [1357, 577] on div "Icon Fast Shipping Text Block Icon Limited Time Offer Text Block Icon Returns a…" at bounding box center [1171, 543] width 494 height 116
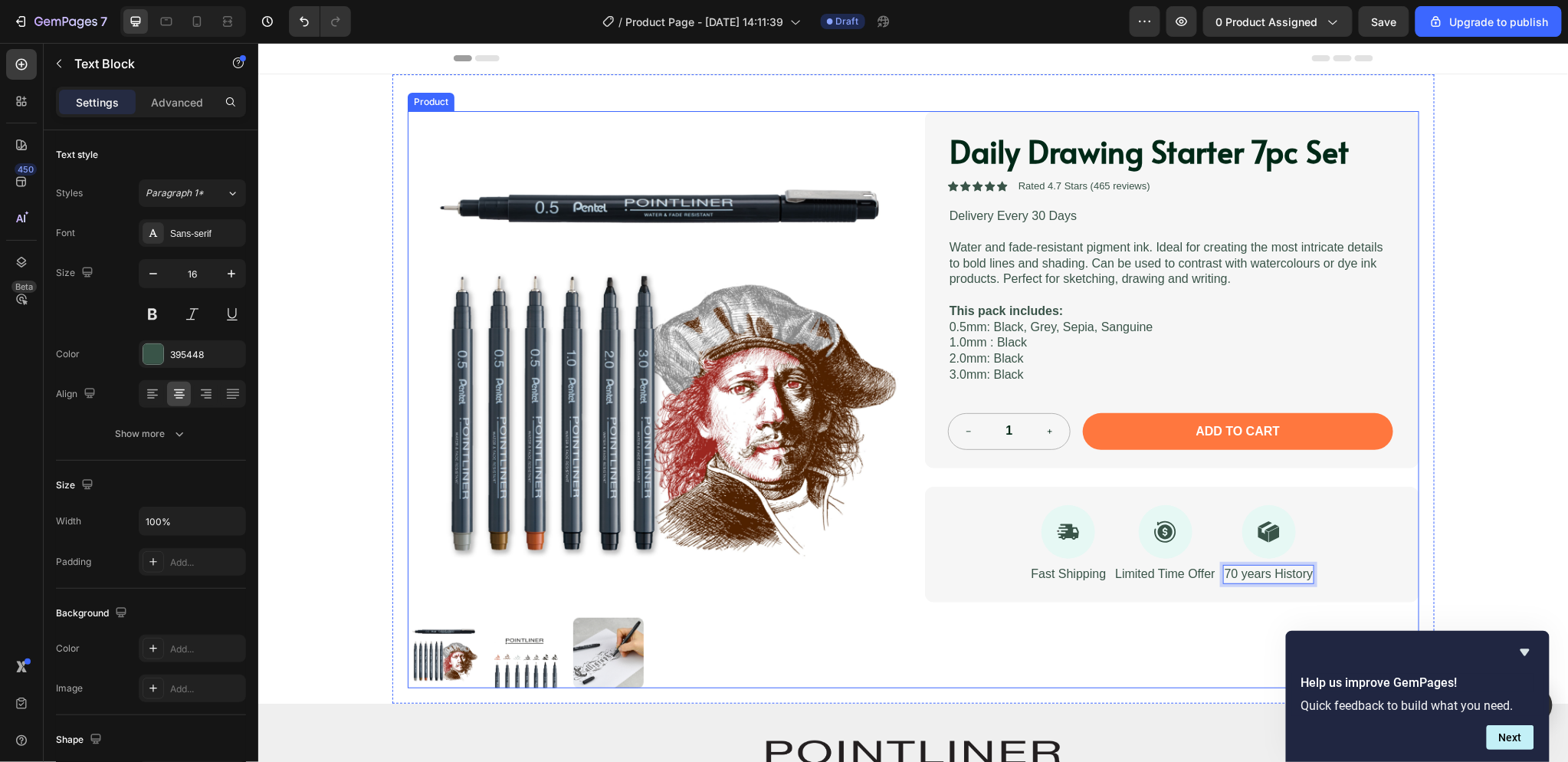
click at [1223, 644] on div "Daily Drawing Starter 7pc Set Product Title Icon Icon Icon Icon Icon Icon List …" at bounding box center [1171, 399] width 494 height 577
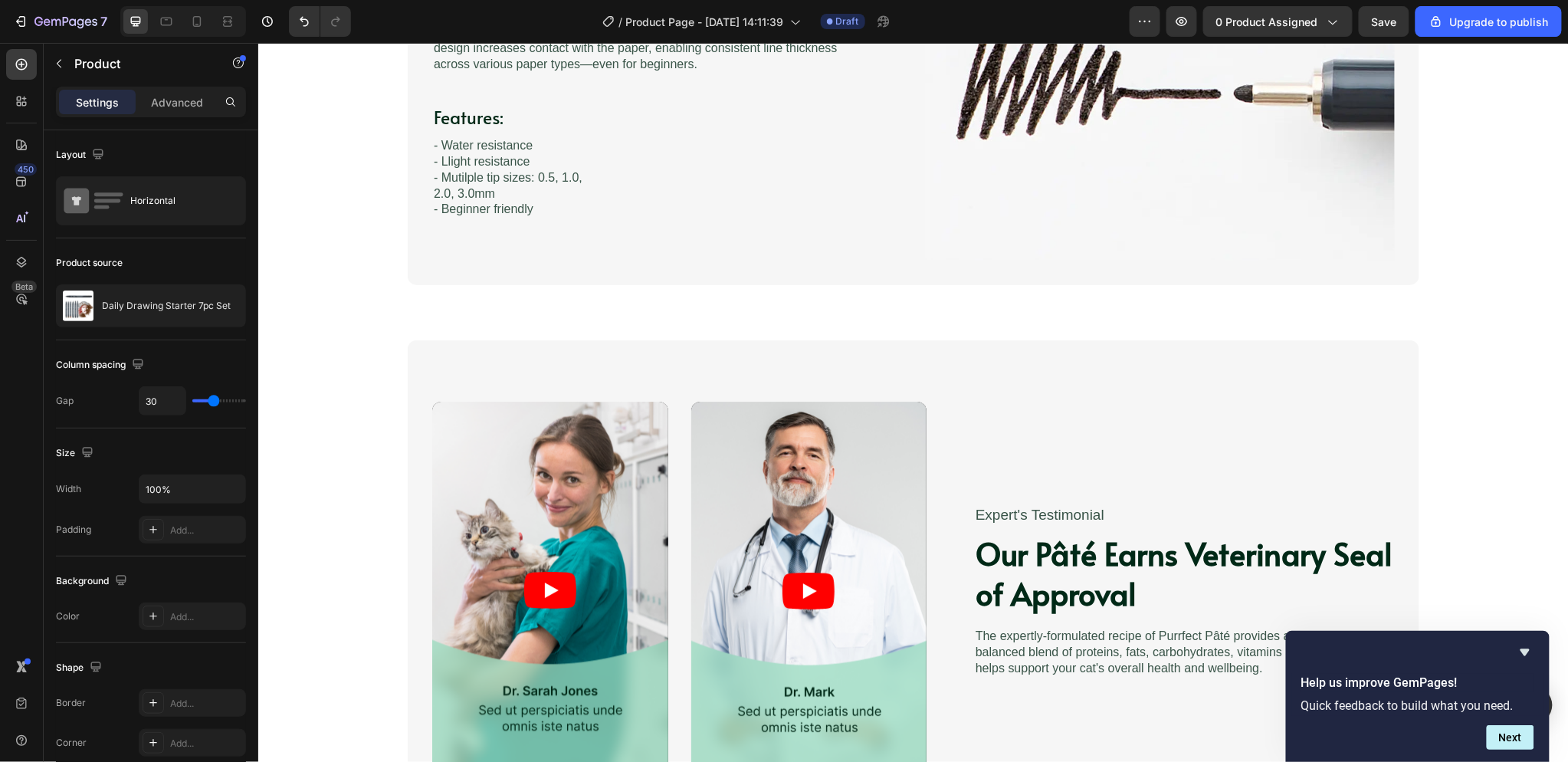
scroll to position [1920, 0]
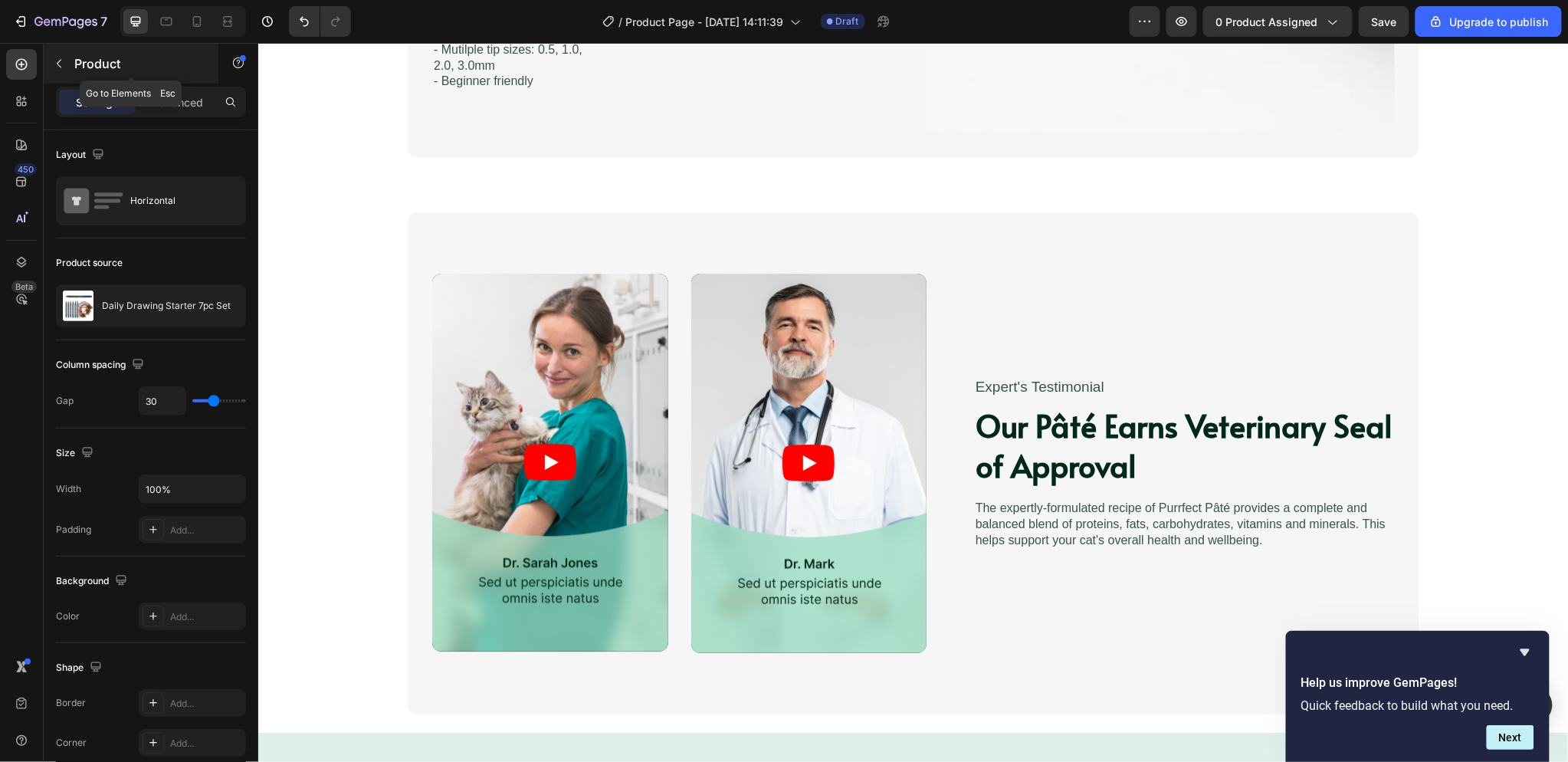
click at [57, 64] on icon "button" at bounding box center [58, 63] width 12 height 12
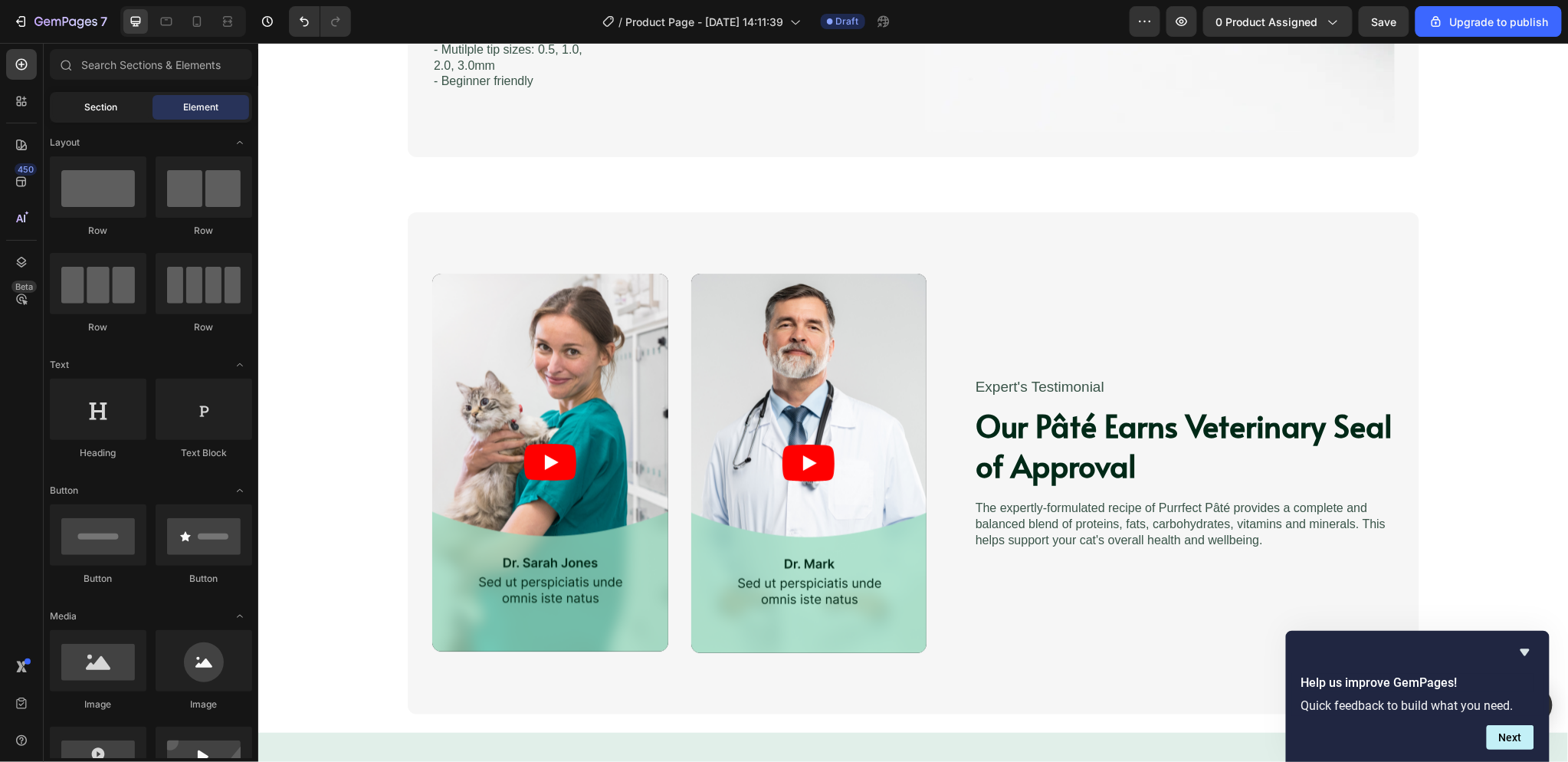
click at [94, 98] on div "Section" at bounding box center [101, 107] width 97 height 25
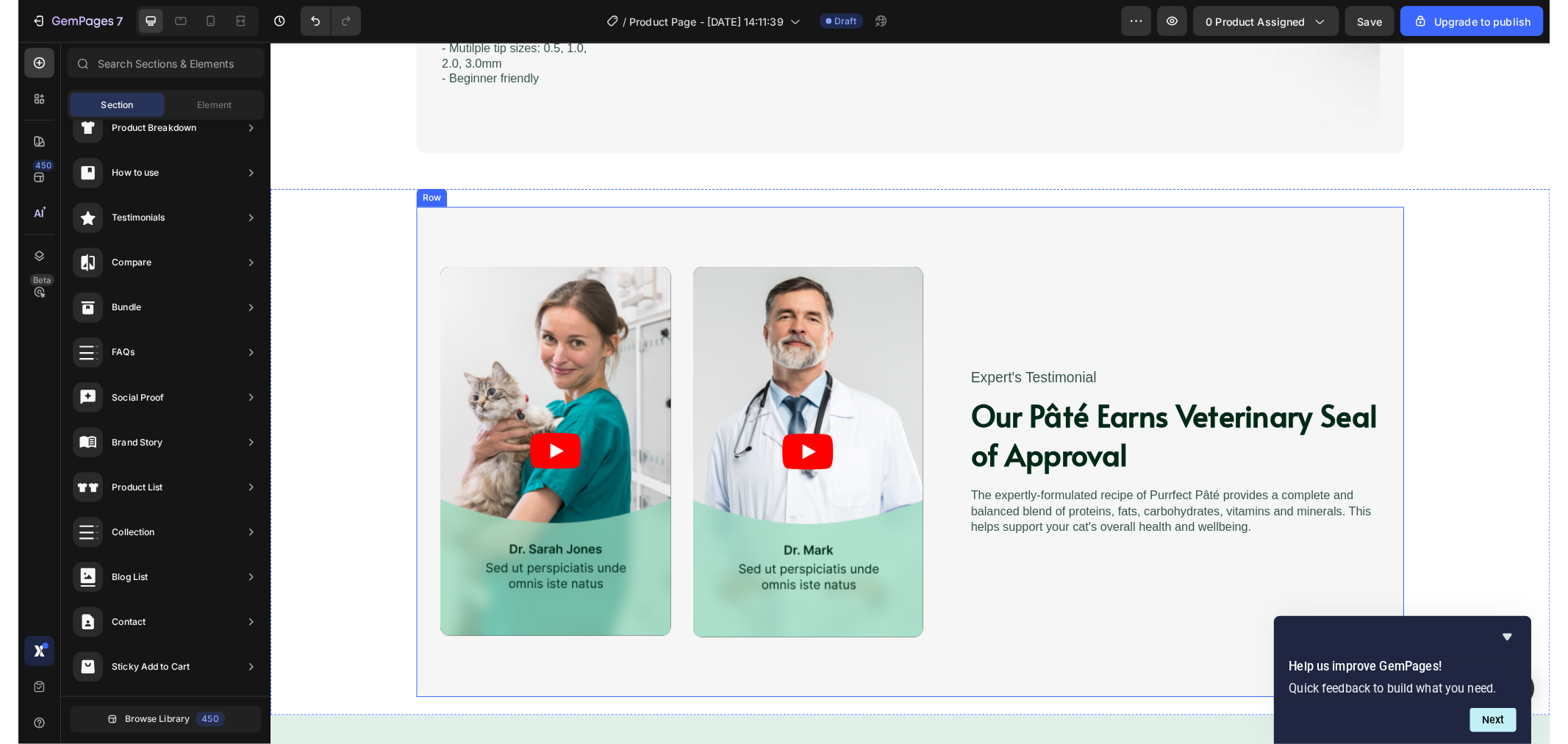
scroll to position [0, 0]
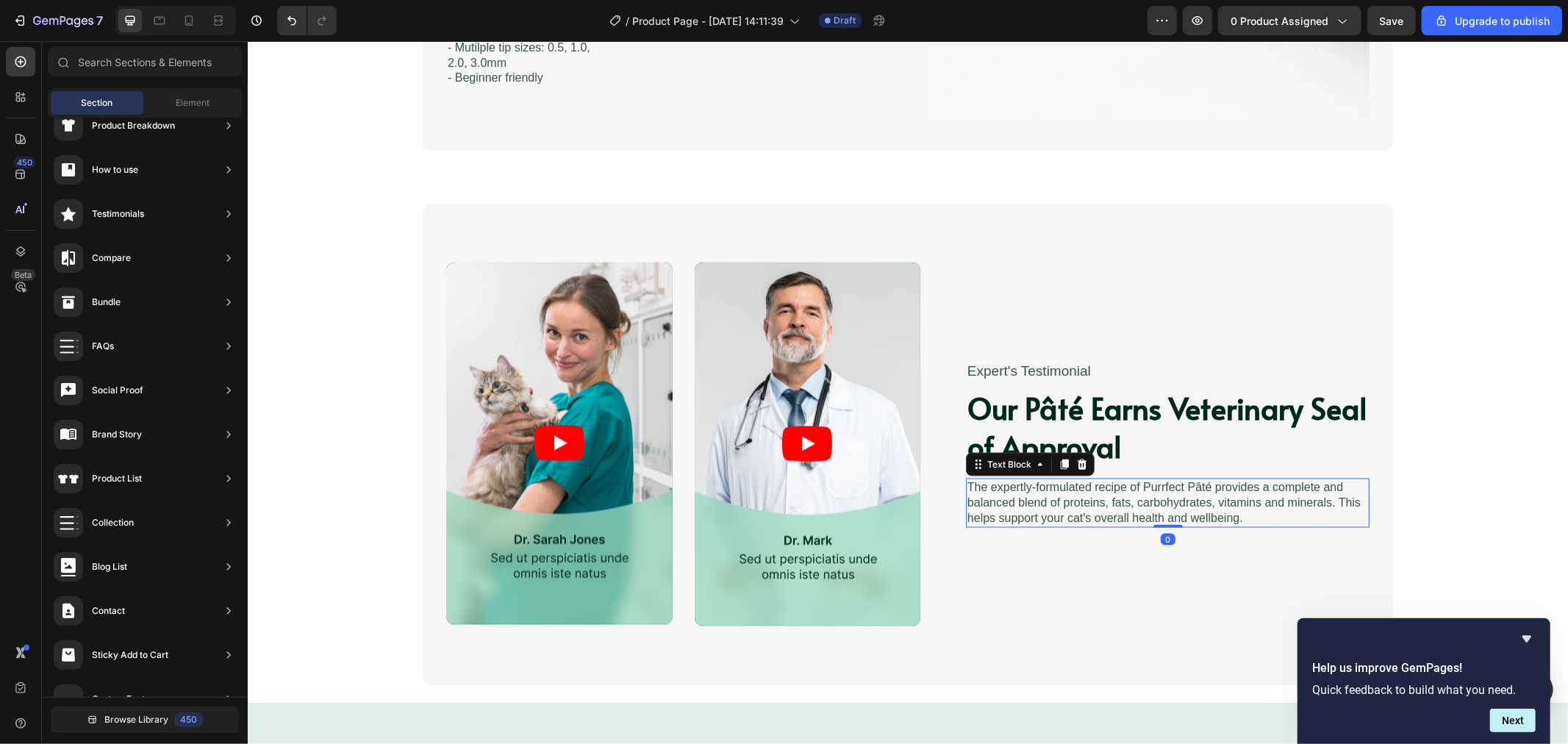
click at [1075, 507] on p "The expertly-formulated recipe of Purrfect Pâté provides a complete and balance…" at bounding box center [1167, 502] width 401 height 45
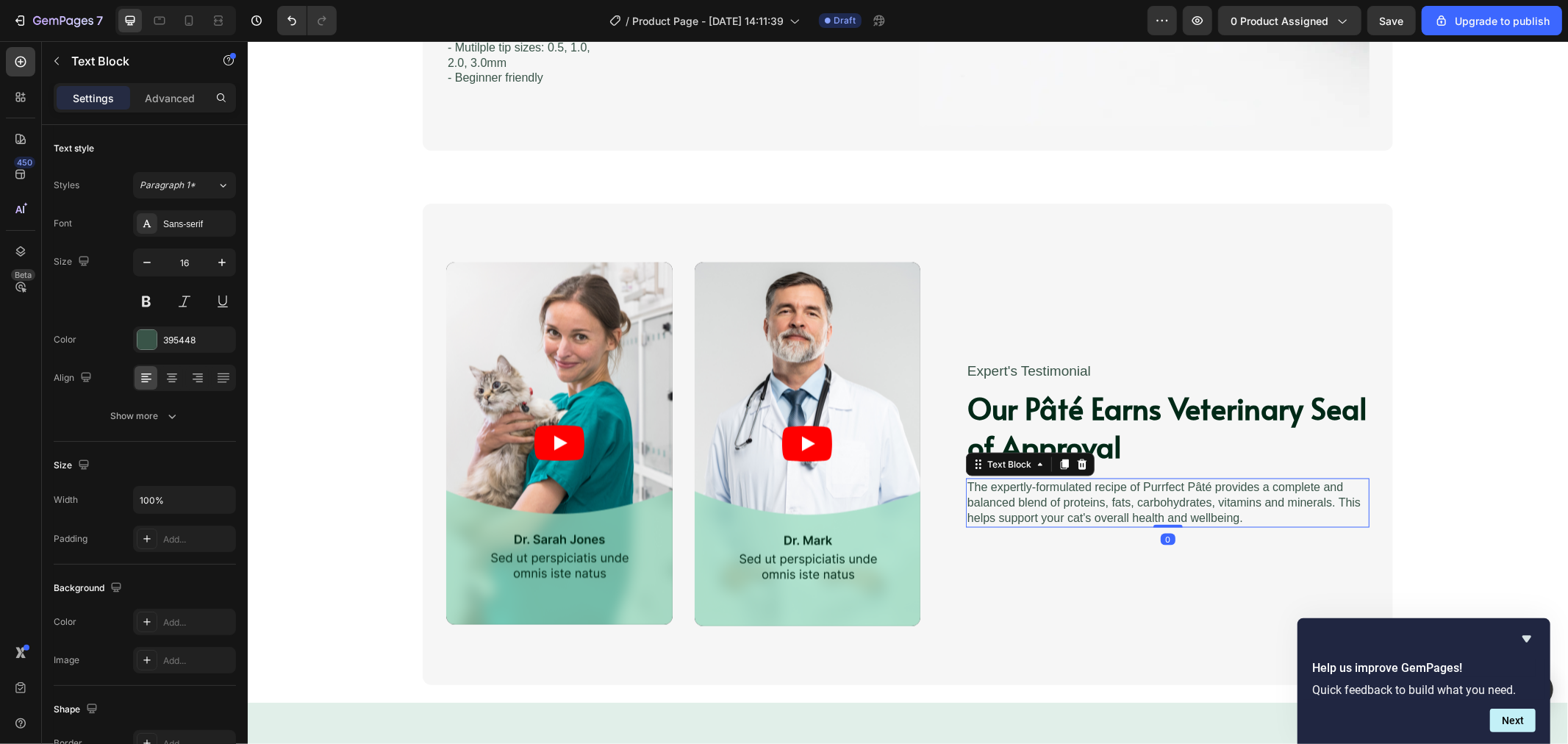
click at [1168, 517] on p "The expertly-formulated recipe of Purrfect Pâté provides a complete and balance…" at bounding box center [1167, 502] width 401 height 45
click at [1168, 517] on p "The expertly-formulated recipe of Purrfect Pâté provides a complete and balance…" at bounding box center [1167, 502] width 401 height 45
click at [1233, 511] on p "The expertly-formulated recipe of Purrfect Pâté provides a complete and balance…" at bounding box center [1167, 502] width 401 height 45
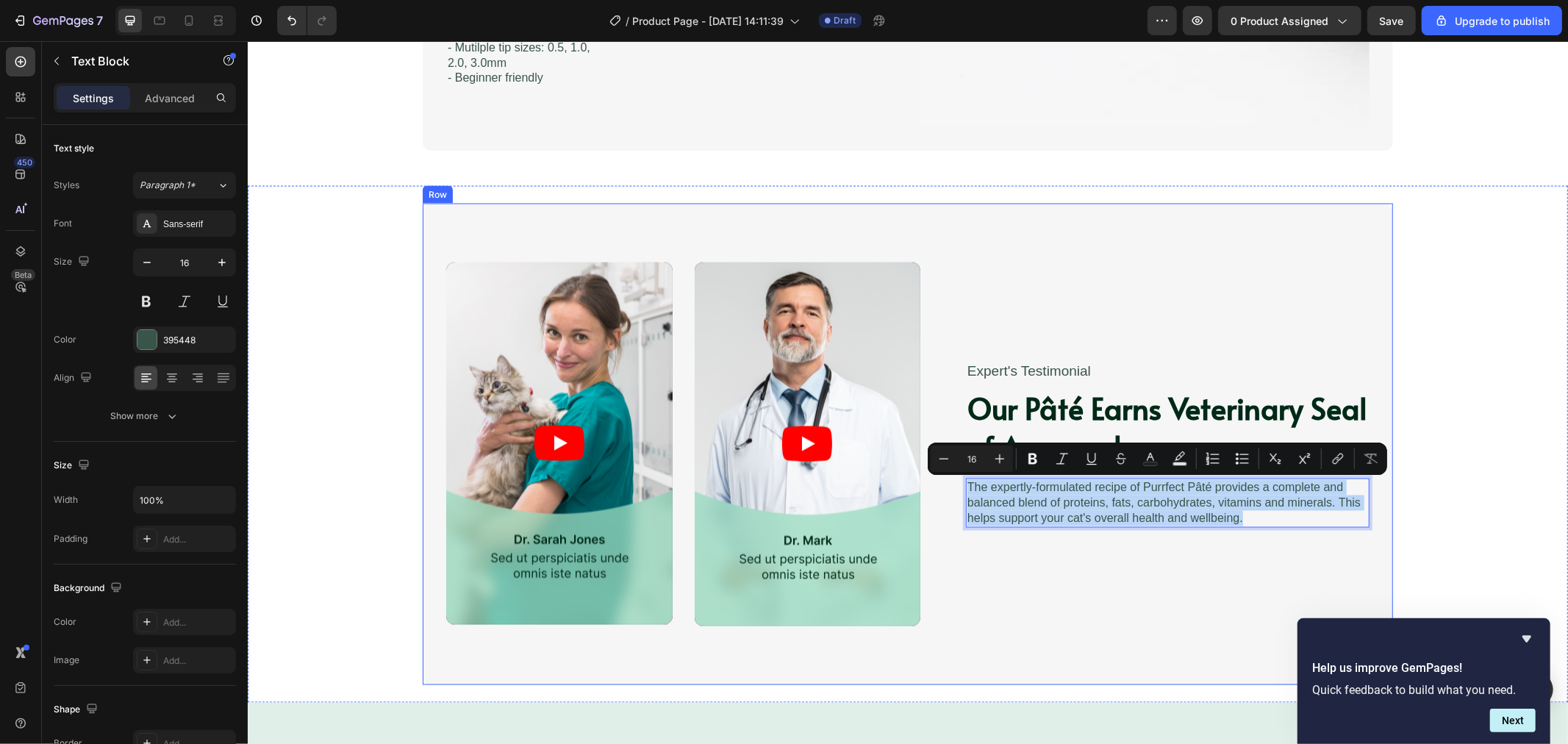
drag, startPoint x: 1084, startPoint y: 504, endPoint x: 927, endPoint y: 485, distance: 158.1
click at [927, 485] on div "Video Video Video Video Carousel Expert's Testimonial Text Block Our Pâté Earns…" at bounding box center [907, 443] width 970 height 481
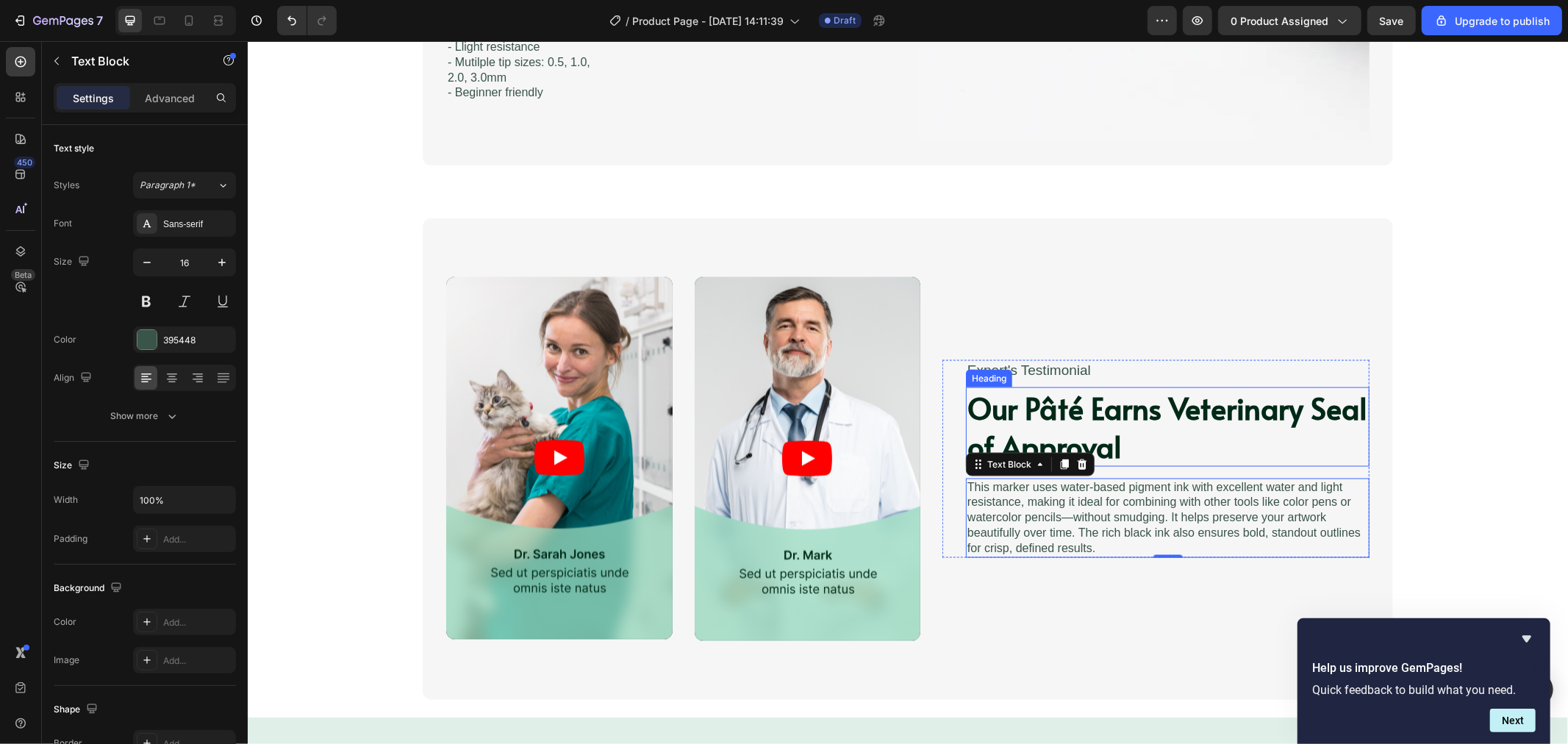
drag, startPoint x: 1120, startPoint y: 428, endPoint x: 1124, endPoint y: 449, distance: 21.4
click at [1120, 428] on h2 "Our Pâté Earns Veterinary Seal of Approval" at bounding box center [1167, 426] width 404 height 79
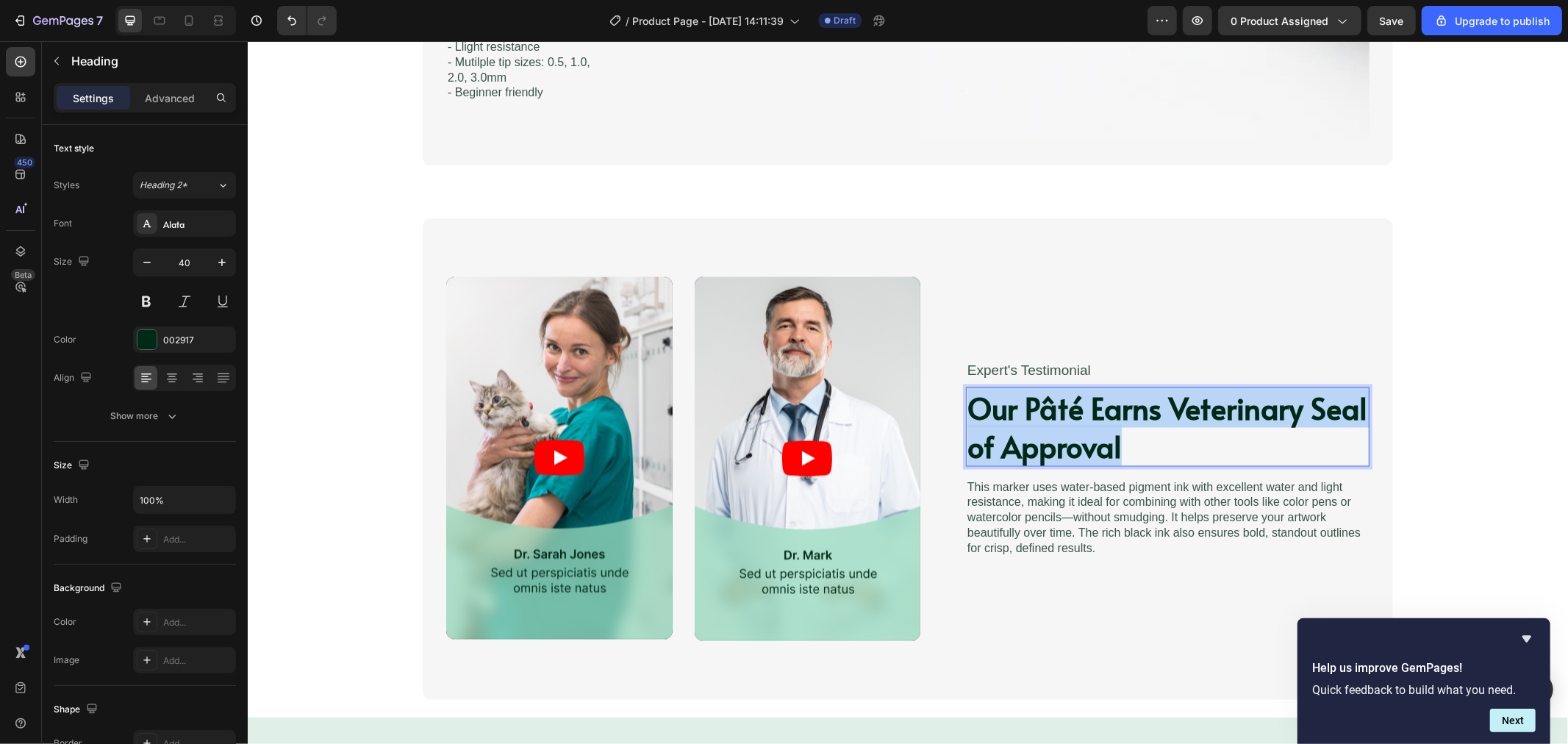
scroll to position [1781, 0]
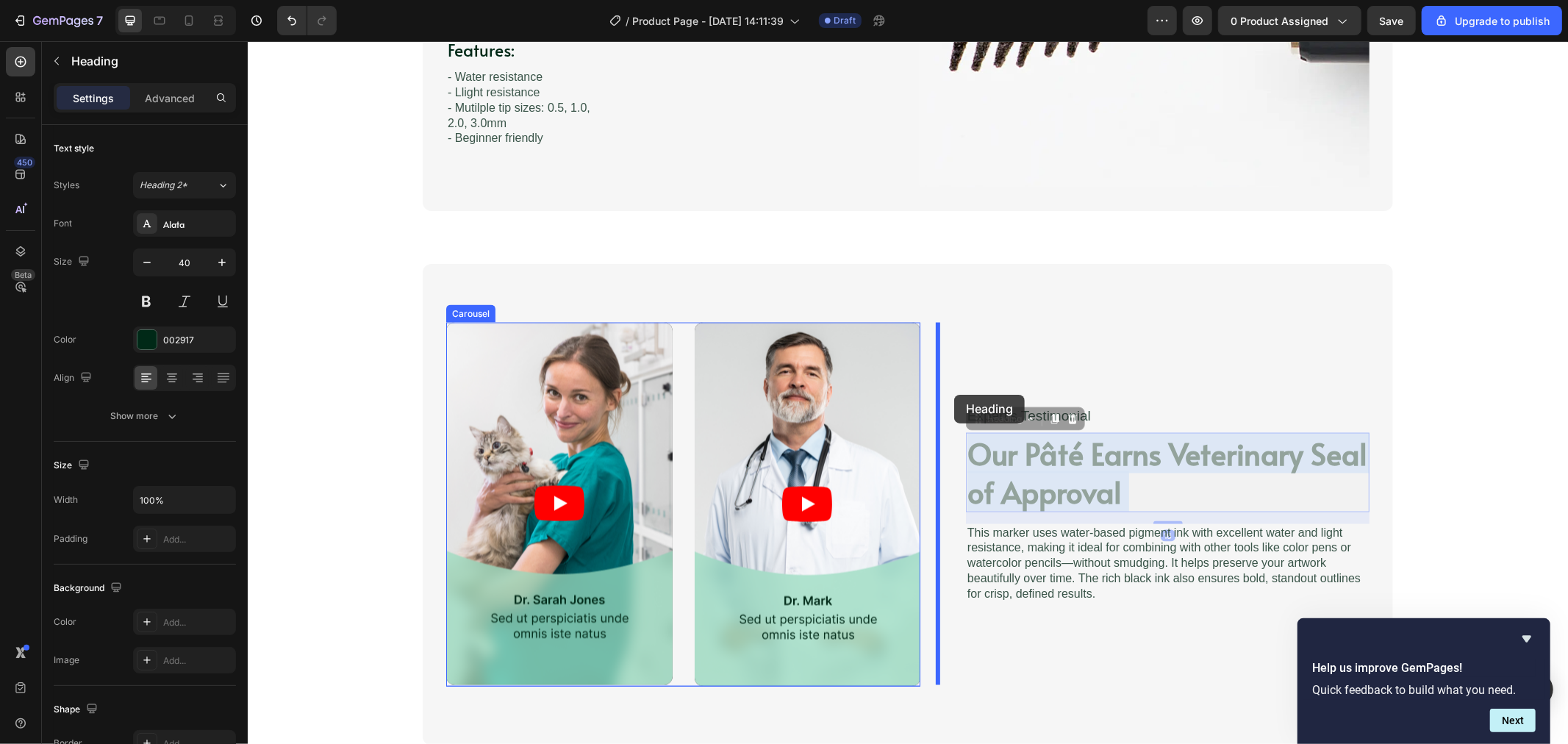
drag, startPoint x: 1122, startPoint y: 449, endPoint x: 953, endPoint y: 394, distance: 177.7
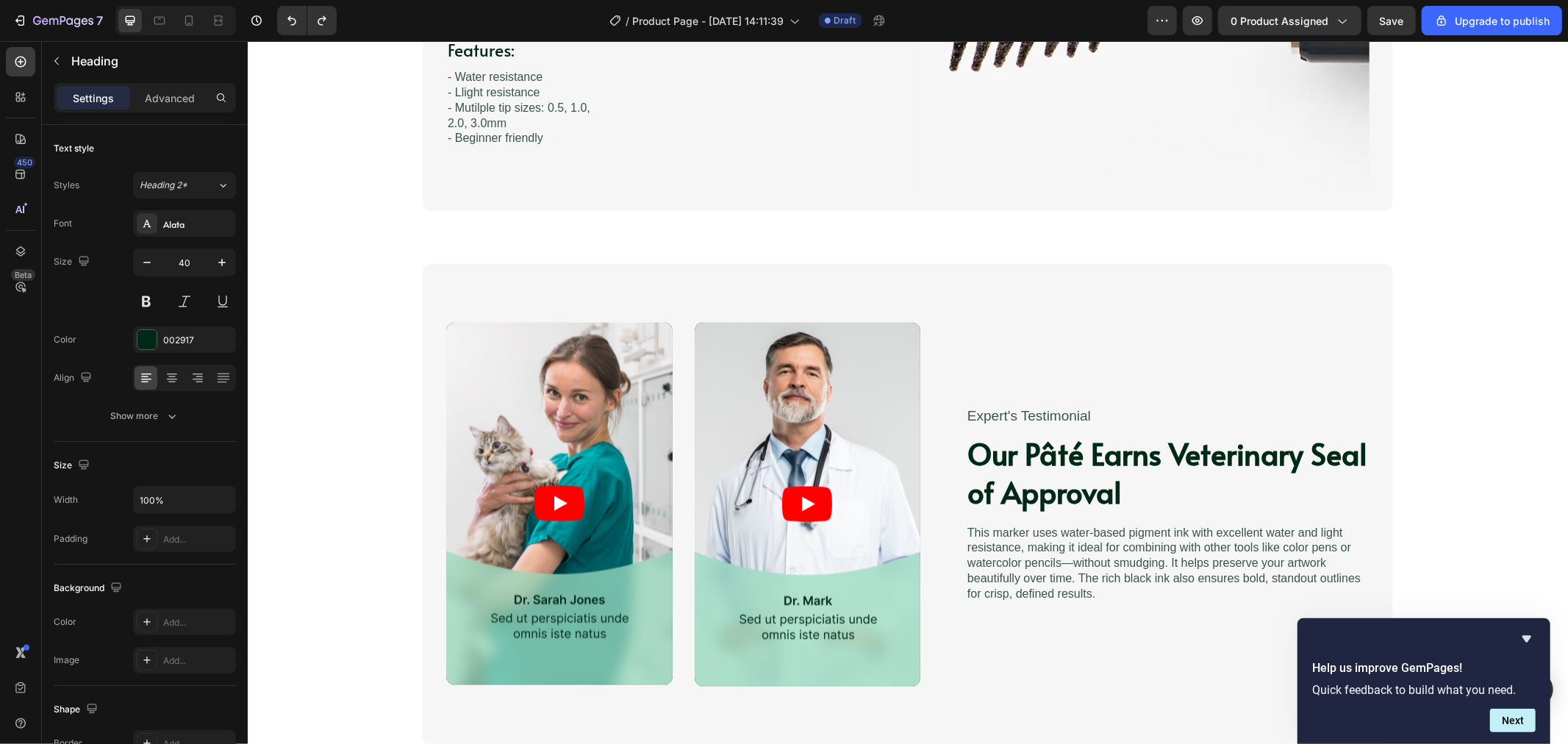
click at [1101, 470] on h2 "Our Pâté Earns Veterinary Seal of Approval" at bounding box center [1167, 471] width 404 height 79
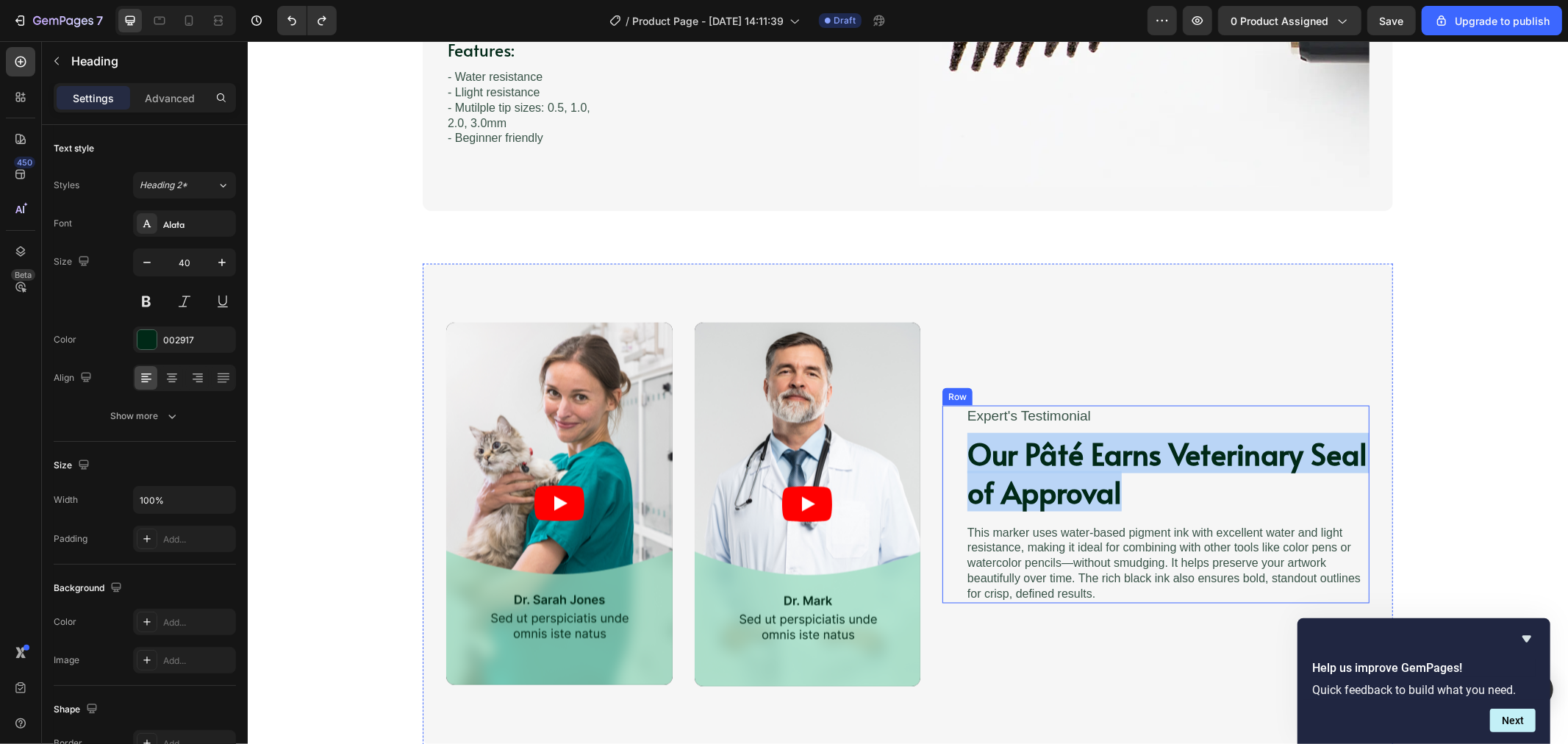
drag, startPoint x: 1121, startPoint y: 493, endPoint x: 956, endPoint y: 463, distance: 167.7
click at [956, 463] on div "Expert's Testimonial Text Block Our Pâté Earns Veterinary Seal of Approval Head…" at bounding box center [1155, 504] width 427 height 198
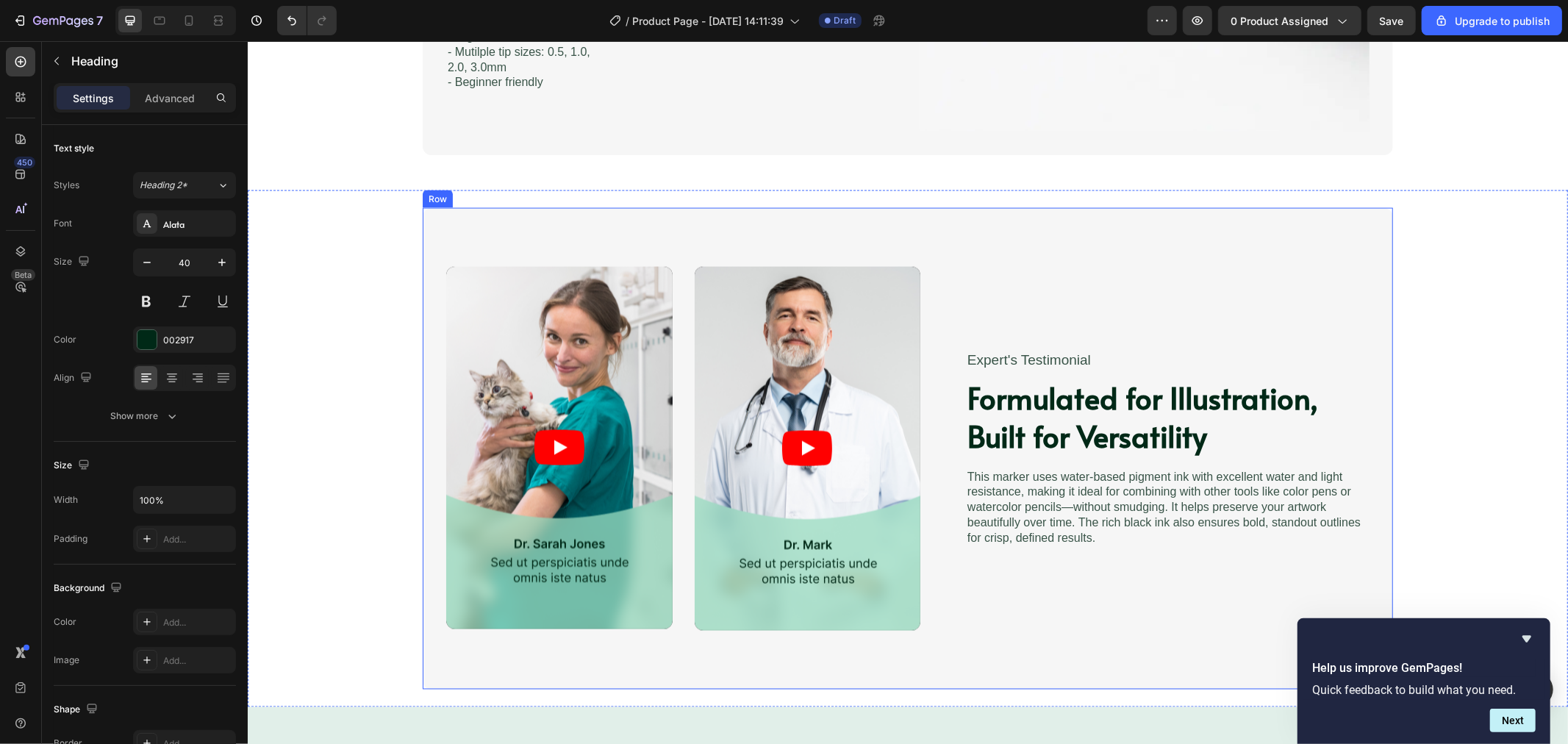
scroll to position [1863, 0]
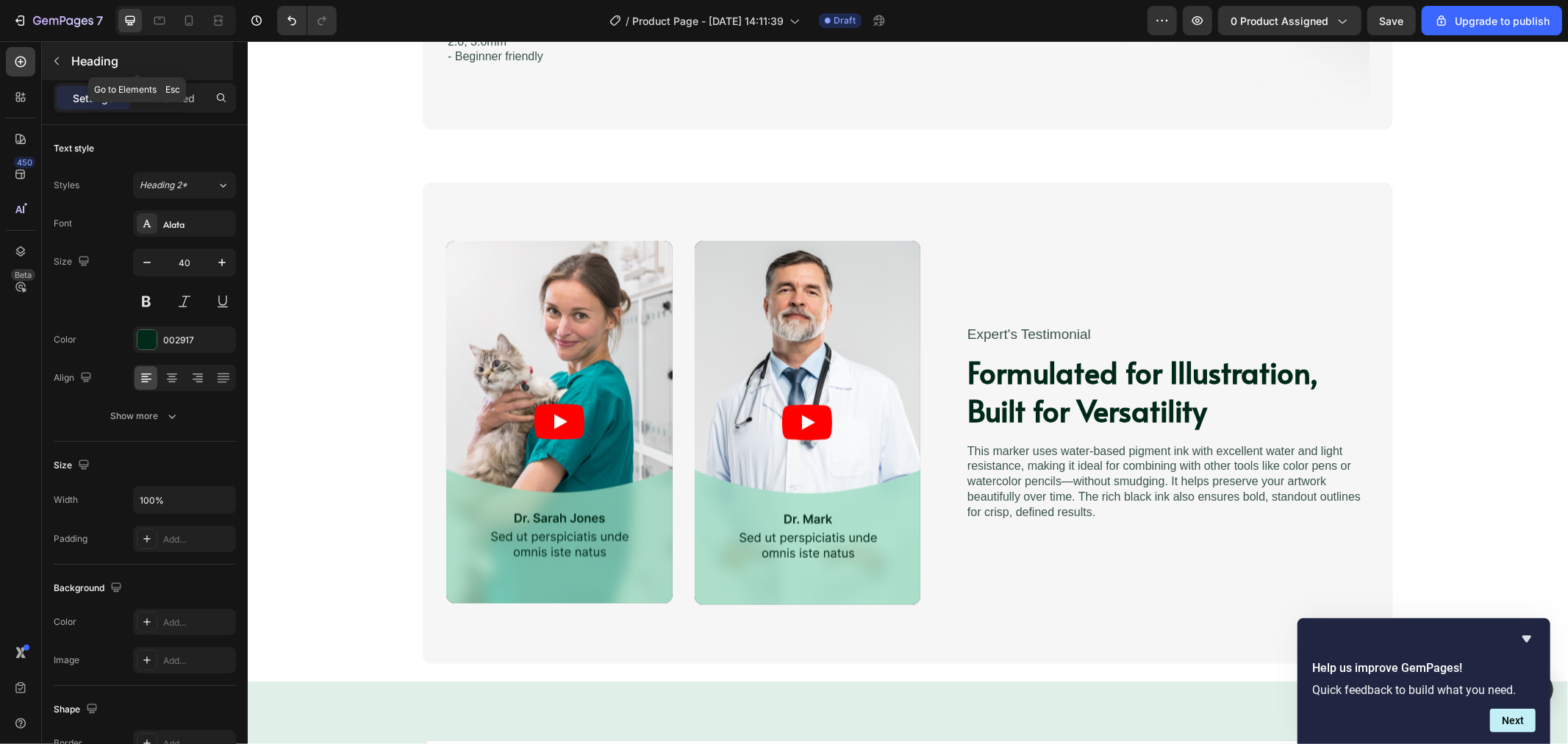
click at [54, 61] on icon "button" at bounding box center [56, 61] width 12 height 12
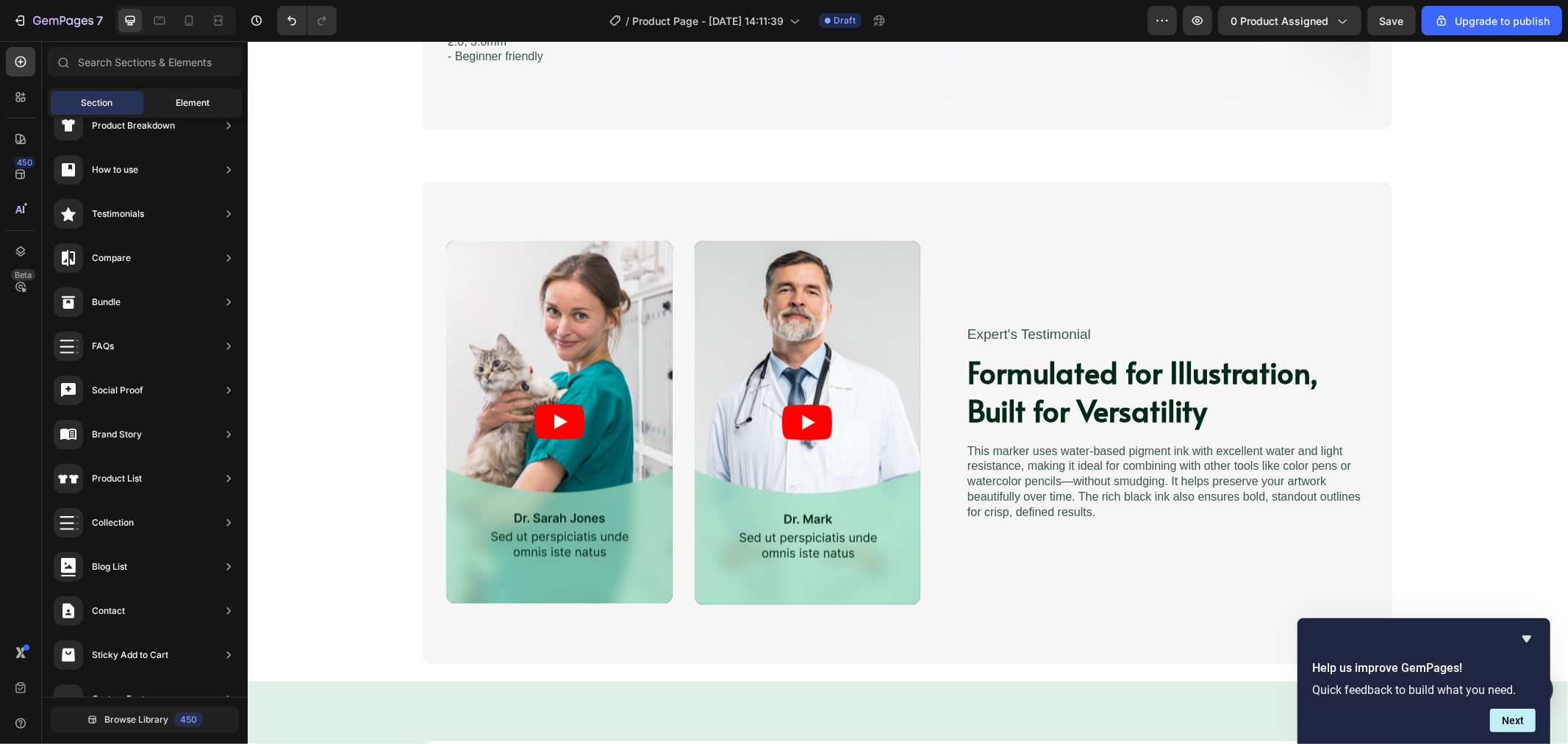
click at [185, 109] on span "Element" at bounding box center [193, 102] width 34 height 13
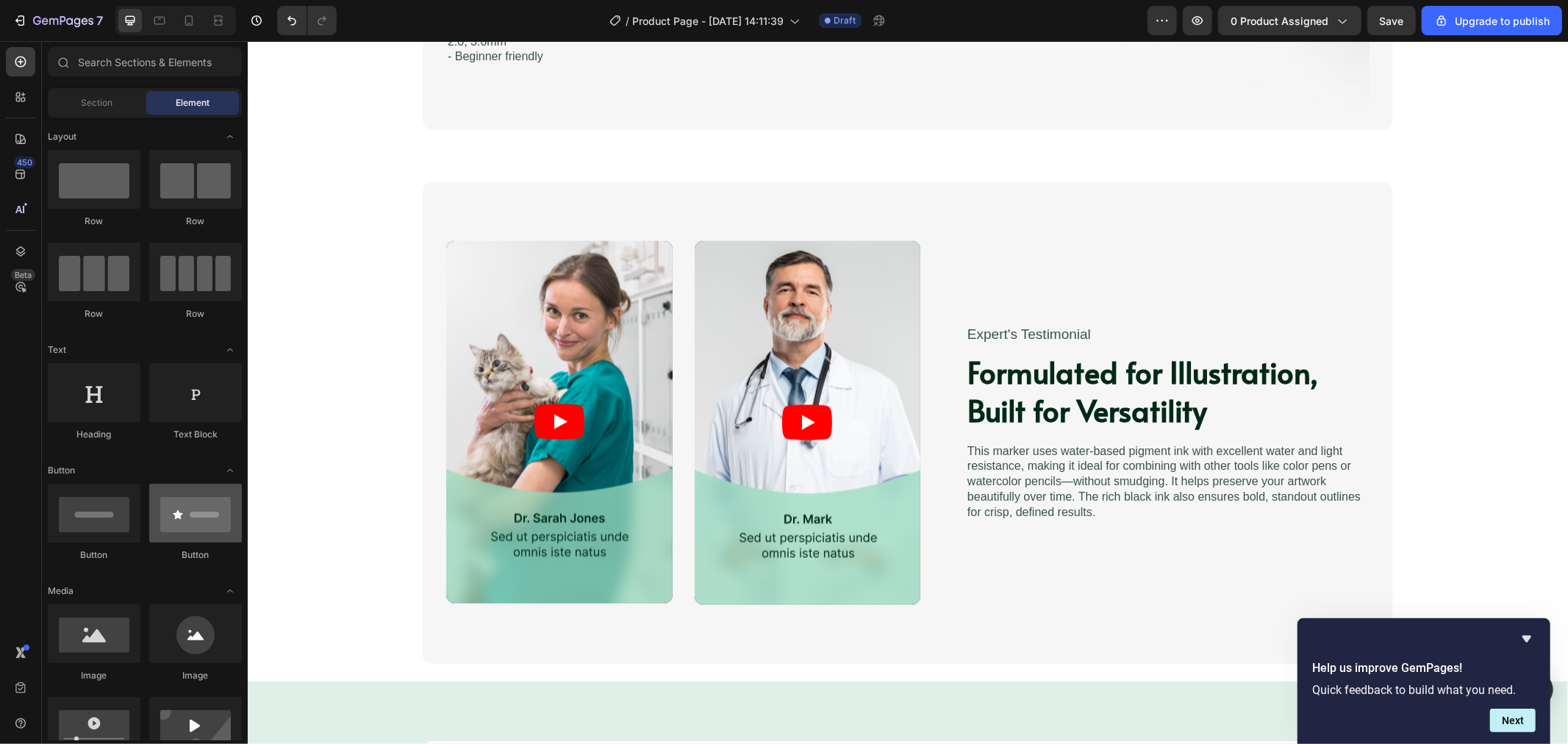
scroll to position [245, 0]
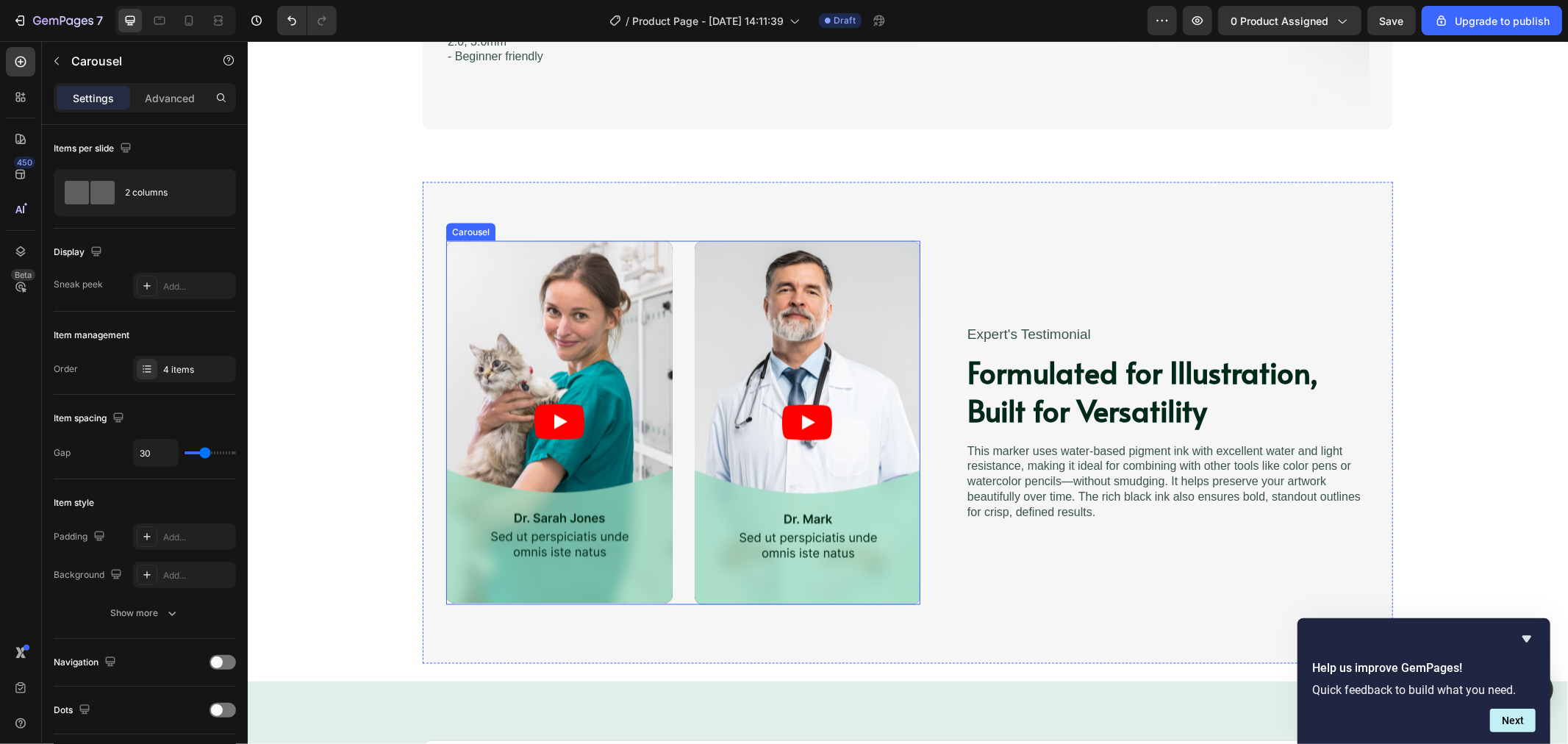
click at [677, 275] on div "Video Video Video Video" at bounding box center [682, 422] width 474 height 364
click at [708, 276] on article at bounding box center [807, 422] width 226 height 364
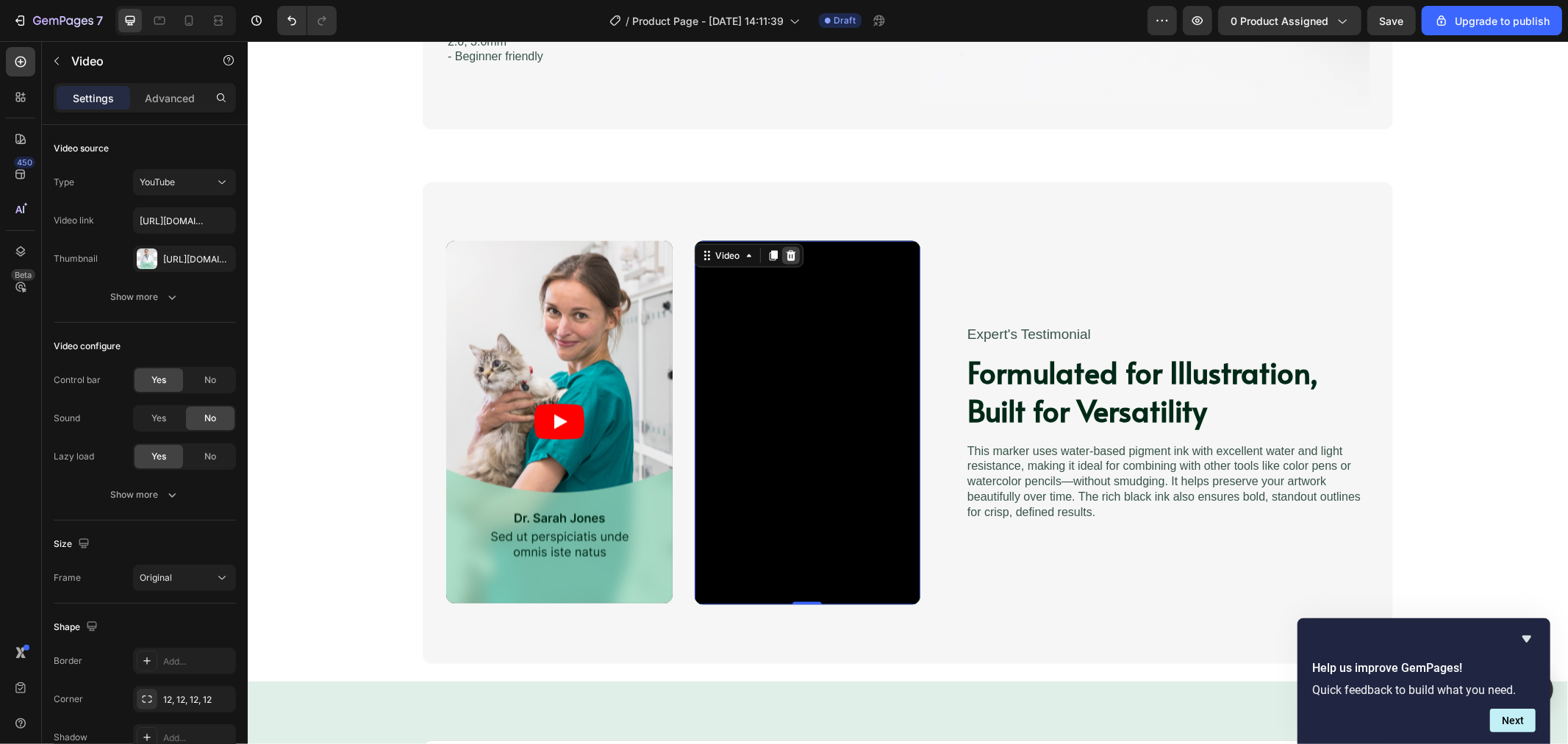
click at [784, 254] on icon at bounding box center [790, 255] width 12 height 12
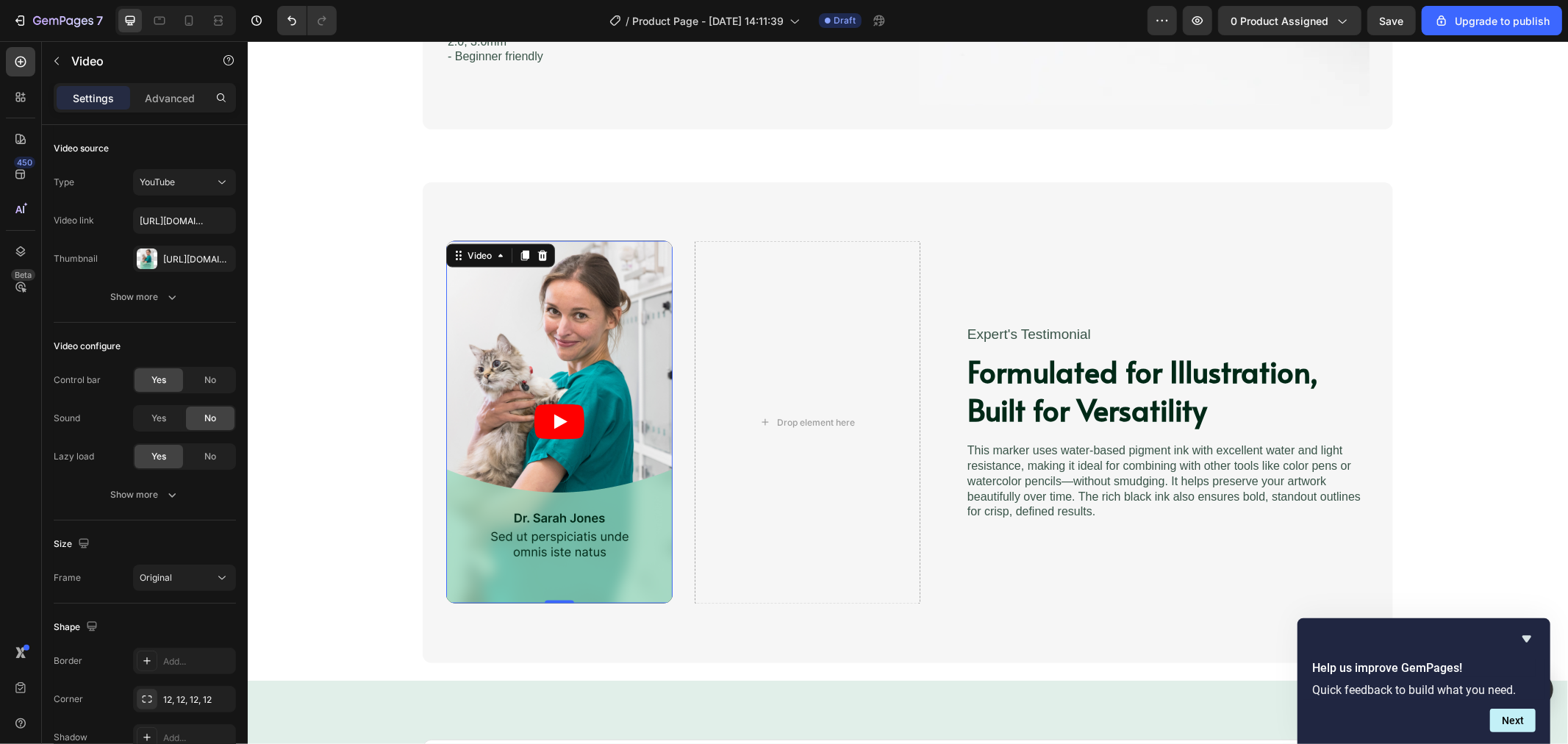
click at [657, 253] on article at bounding box center [558, 422] width 226 height 362
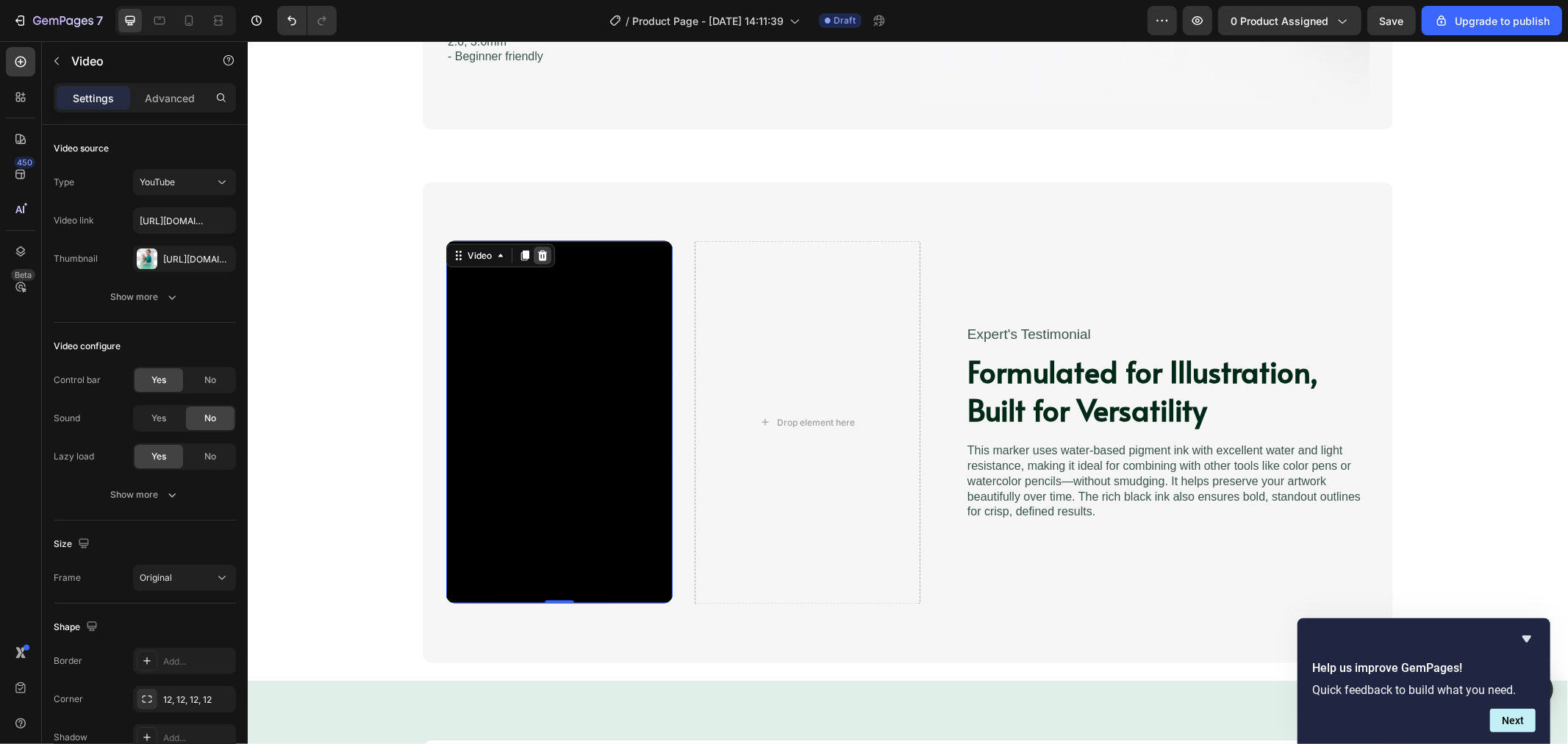
click at [537, 253] on icon at bounding box center [542, 255] width 9 height 10
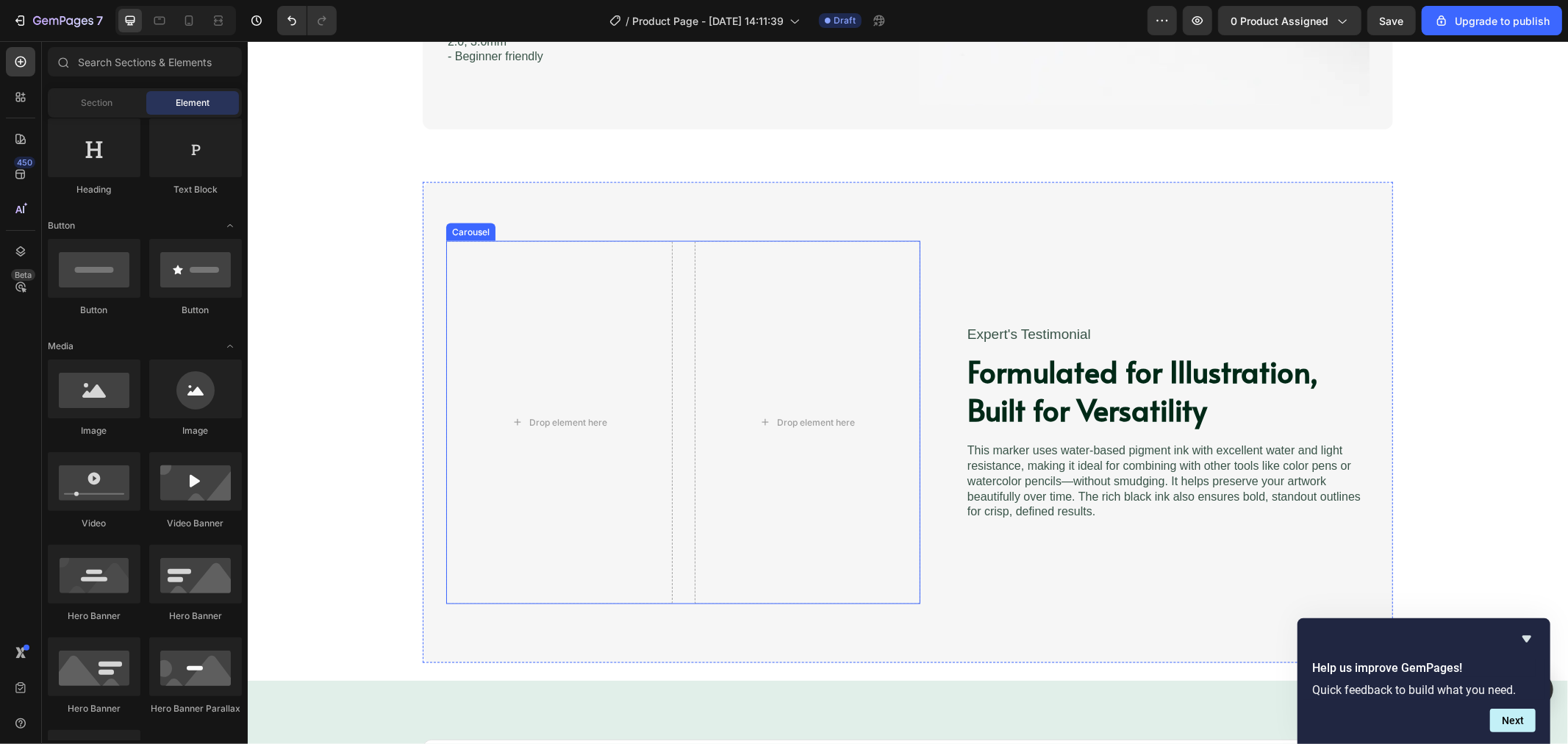
click at [678, 256] on div "Drop element here Drop element here Video Video" at bounding box center [682, 422] width 474 height 363
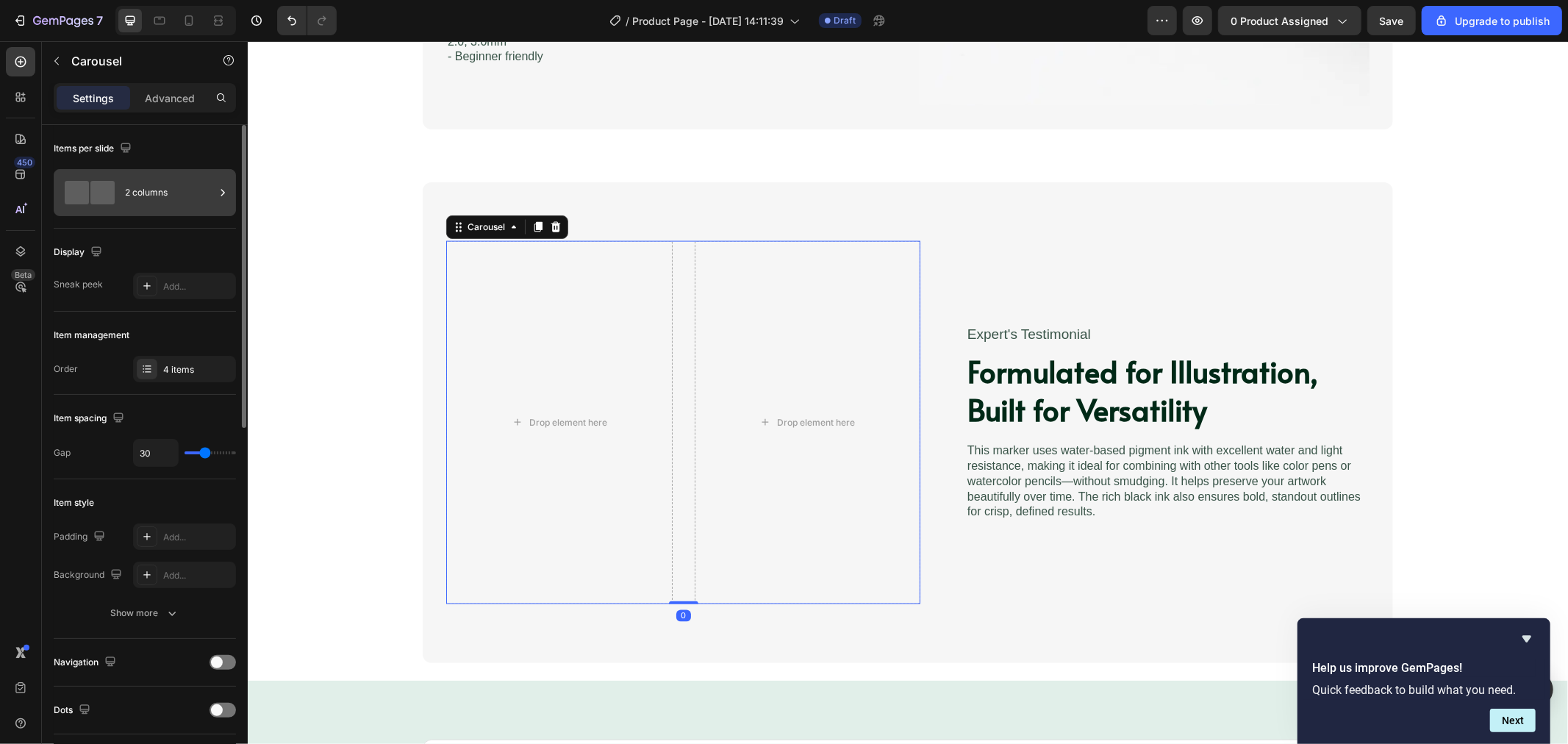
click at [103, 174] on div "2 columns" at bounding box center [145, 192] width 183 height 47
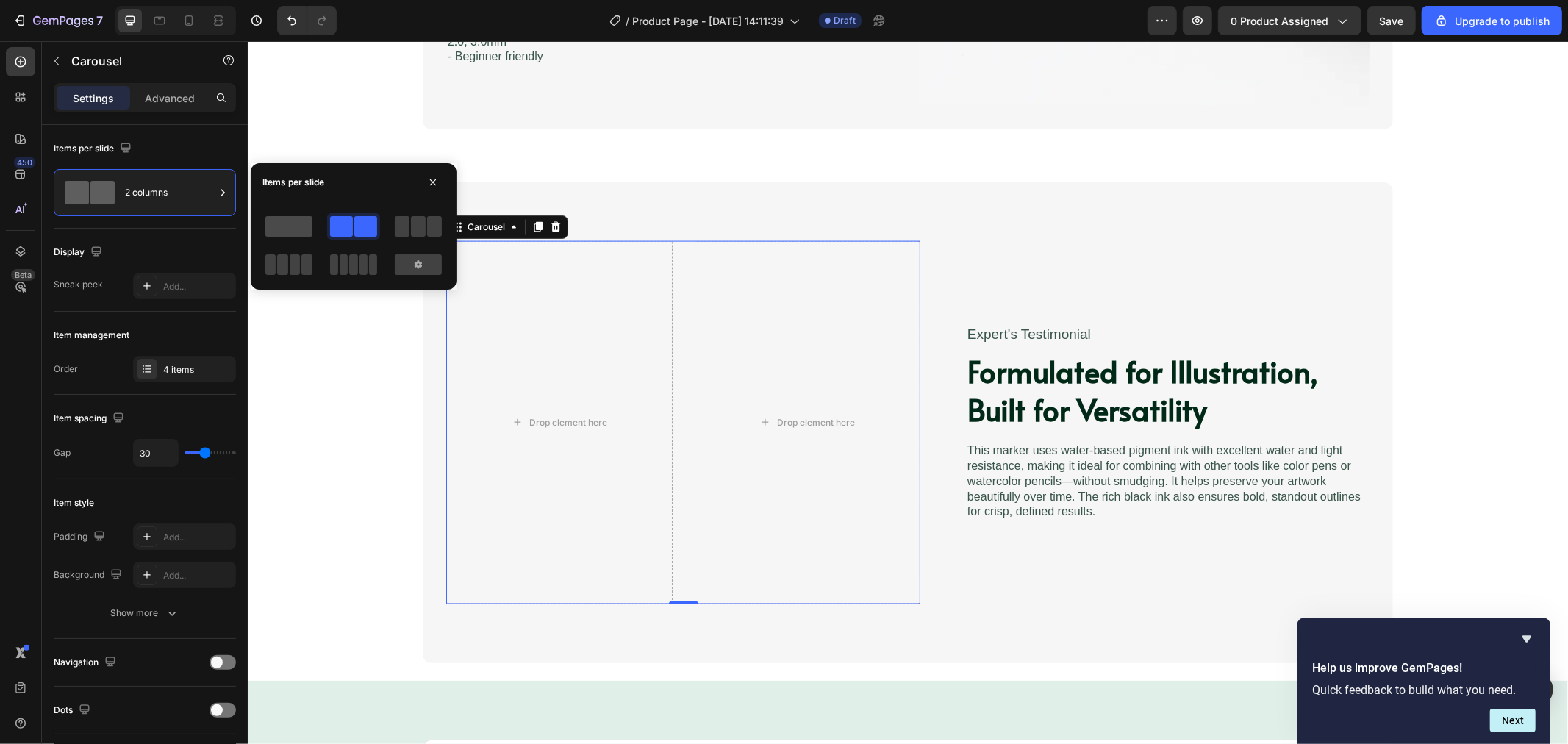
click at [292, 227] on span at bounding box center [289, 227] width 47 height 21
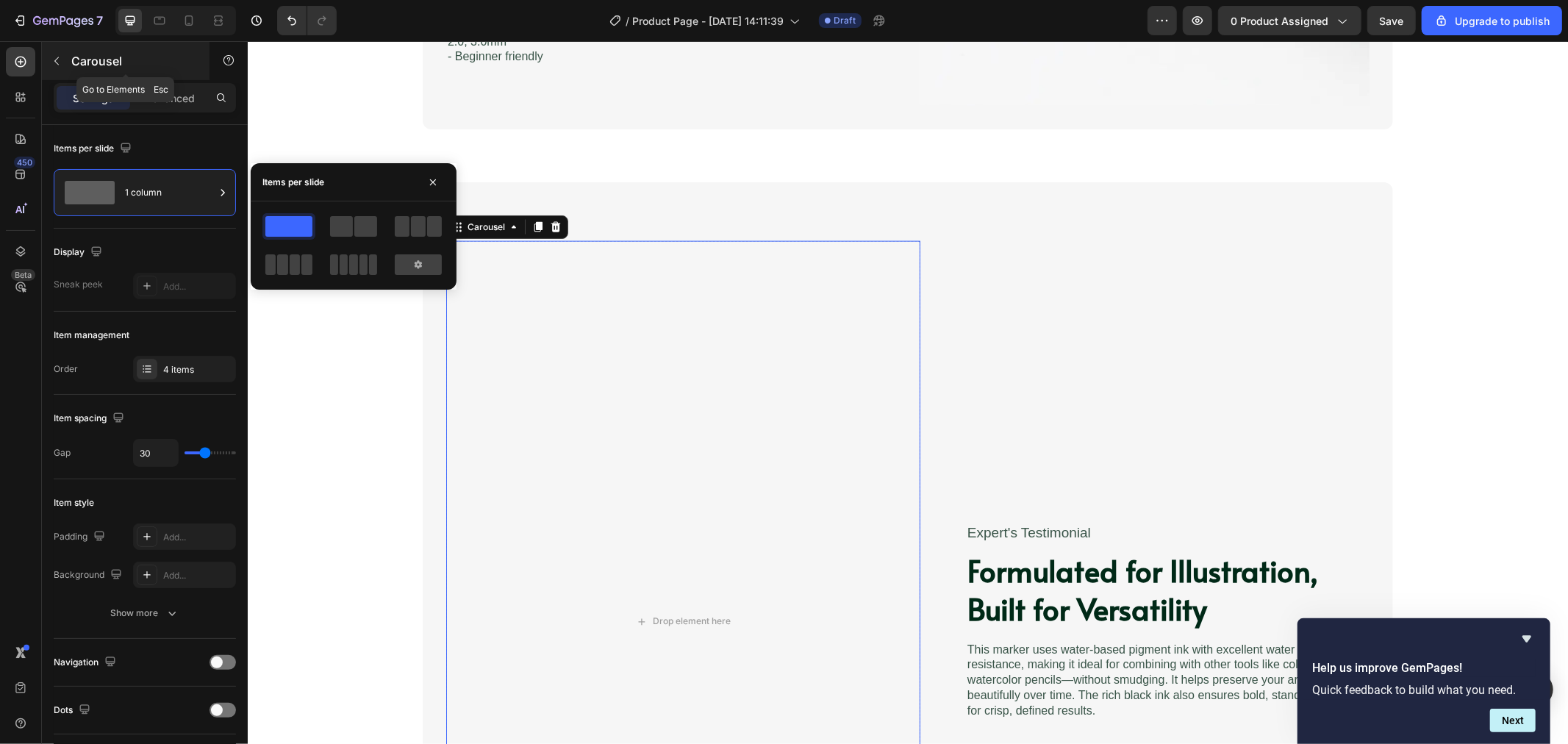
click at [49, 61] on button "button" at bounding box center [56, 61] width 24 height 24
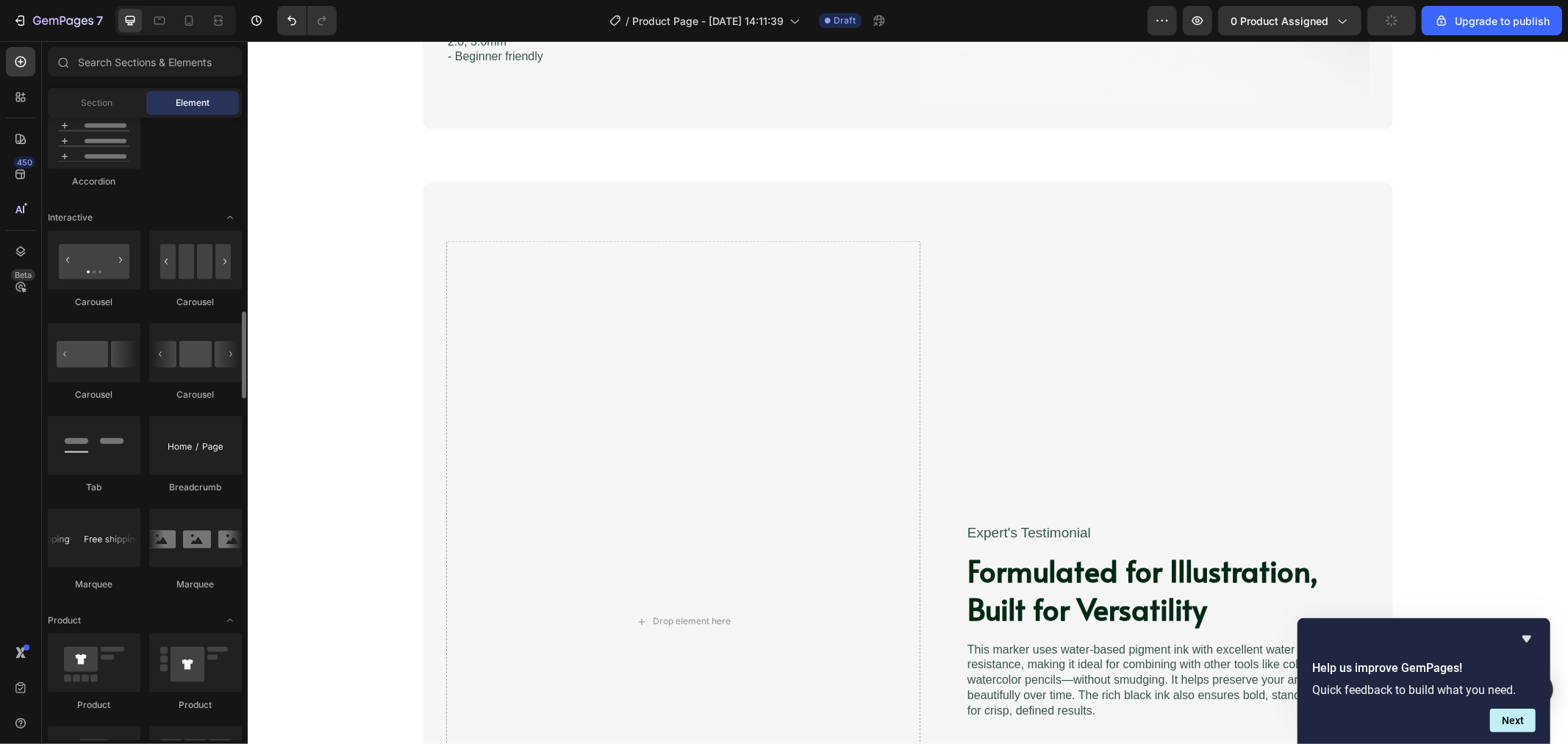
scroll to position [1307, 0]
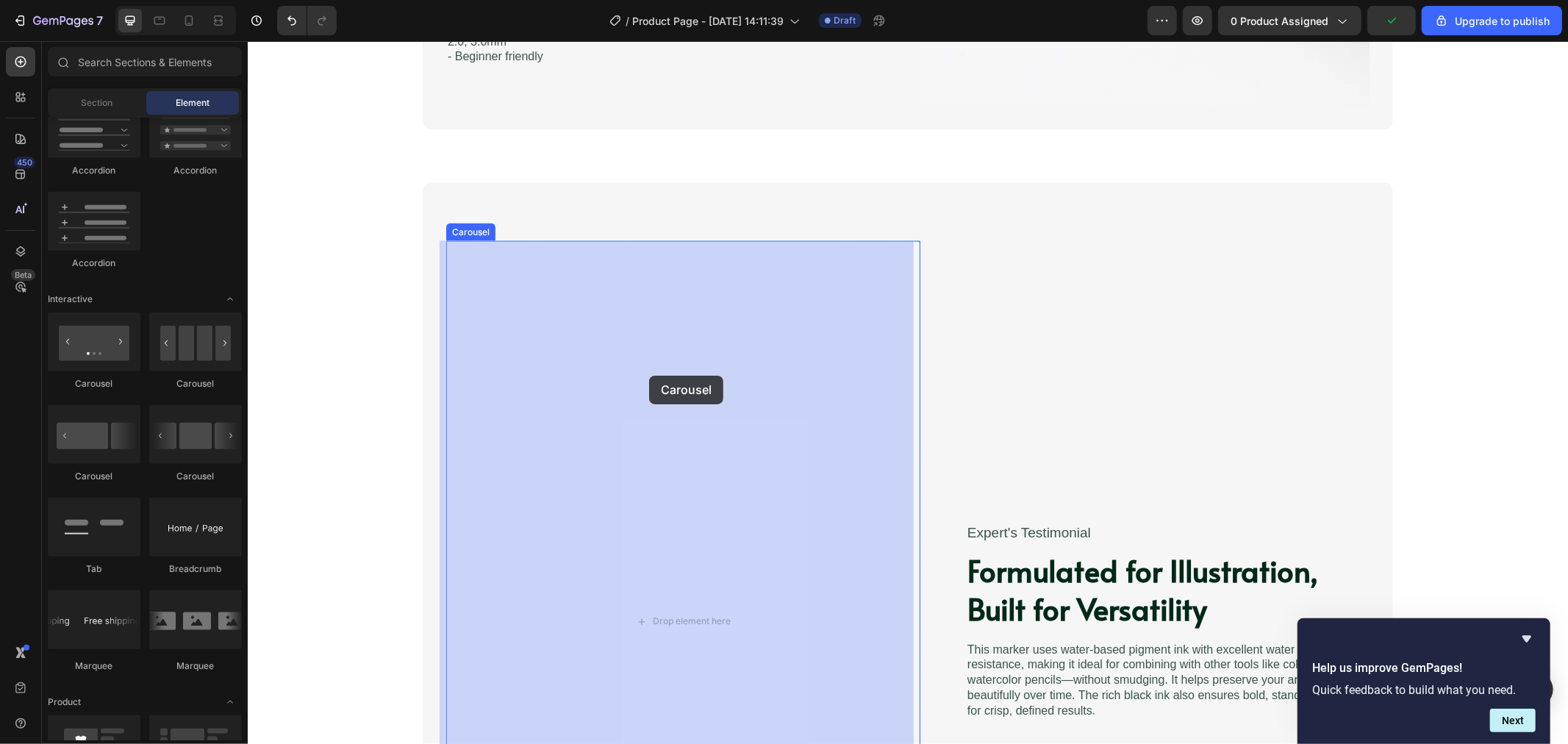
drag, startPoint x: 444, startPoint y: 478, endPoint x: 649, endPoint y: 375, distance: 229.4
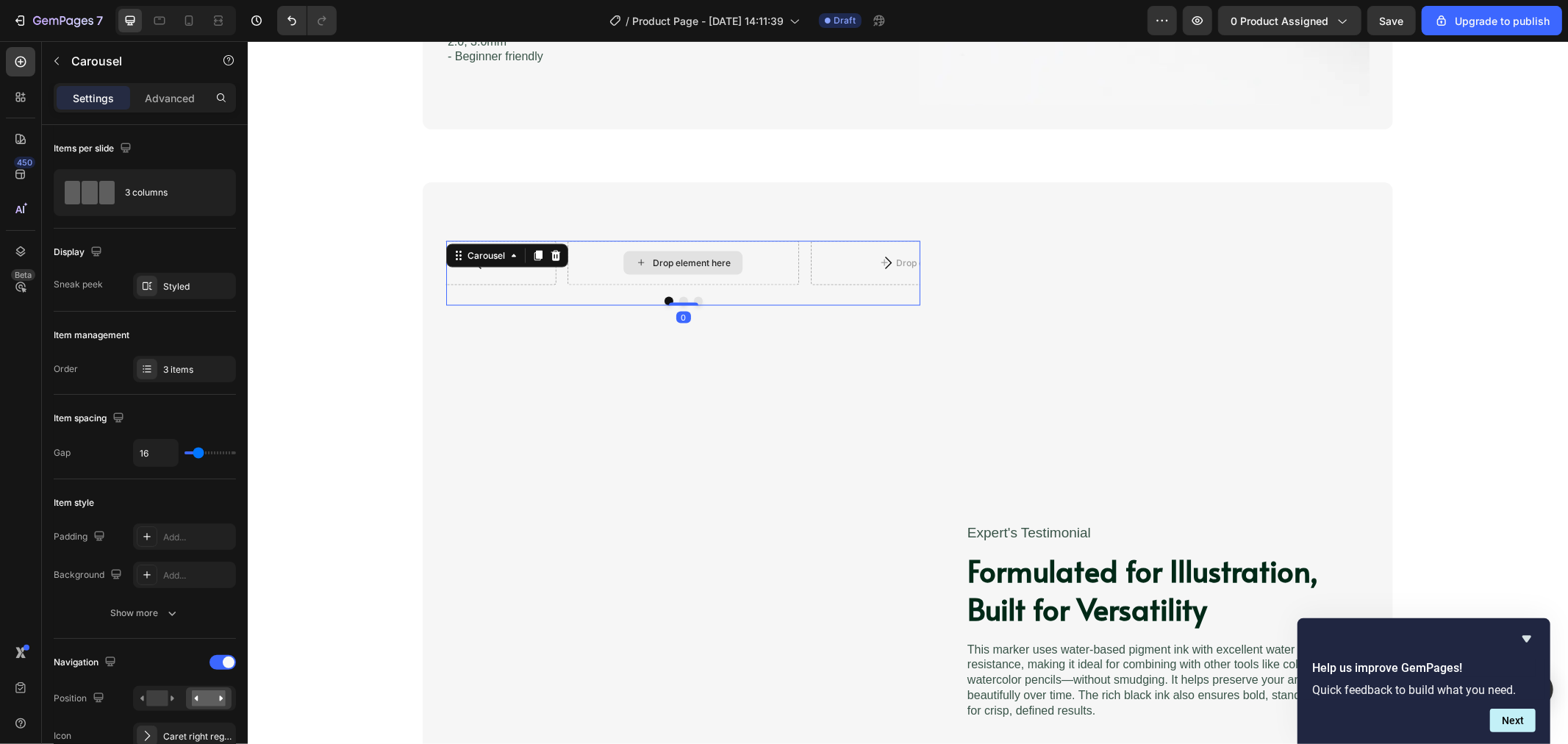
click at [755, 260] on div "Drop element here" at bounding box center [683, 262] width 232 height 44
click at [57, 59] on icon "button" at bounding box center [56, 61] width 12 height 12
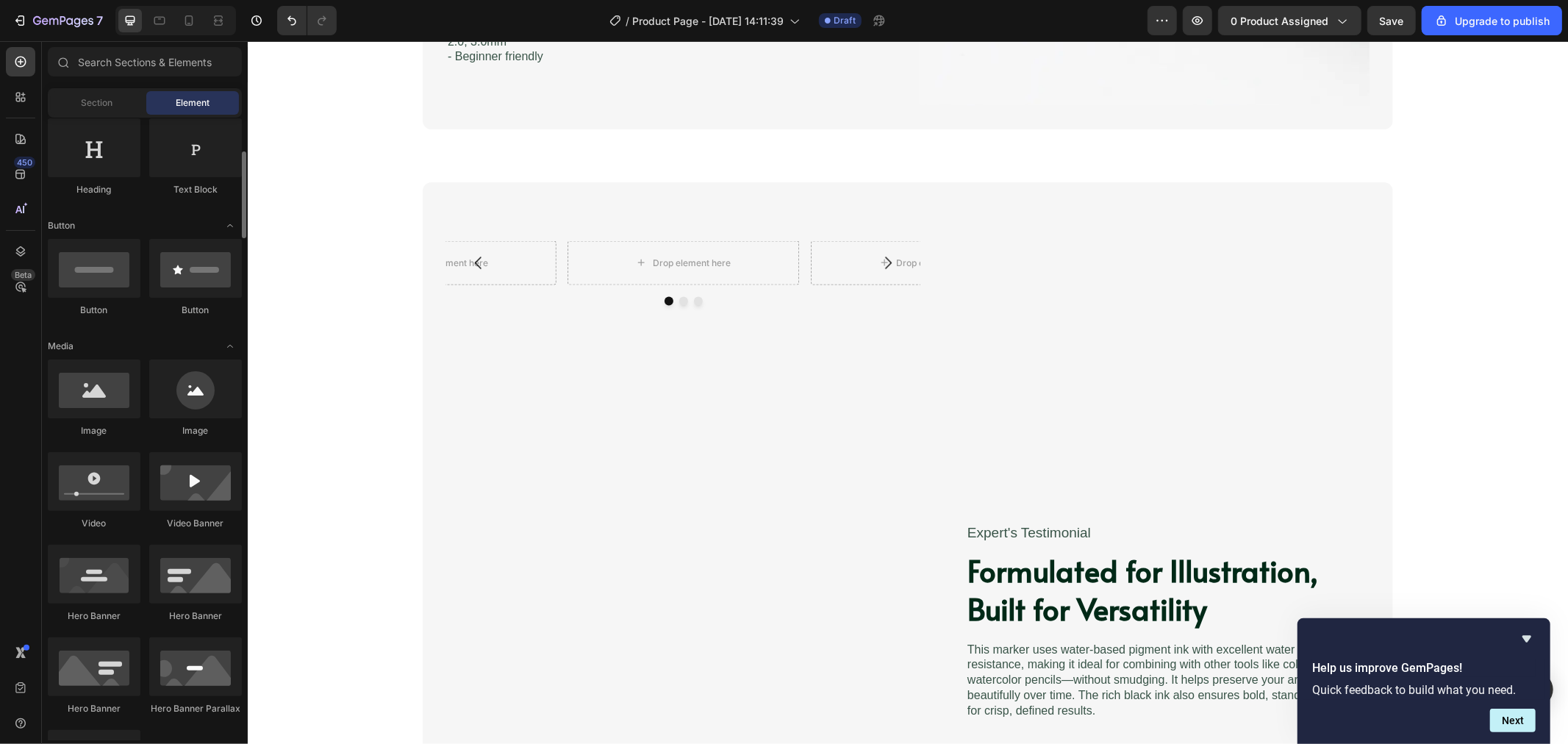
scroll to position [0, 0]
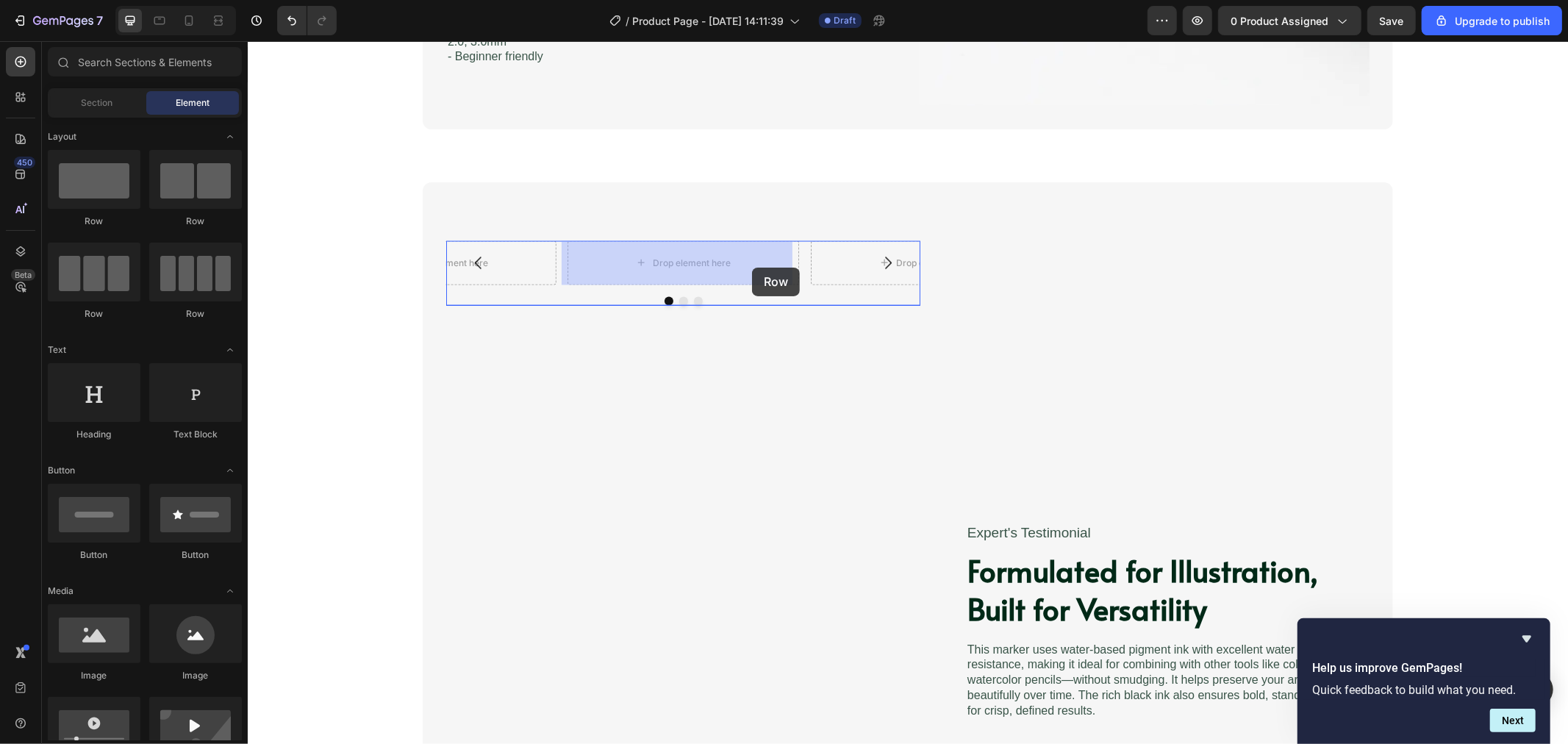
drag, startPoint x: 340, startPoint y: 239, endPoint x: 751, endPoint y: 267, distance: 412.0
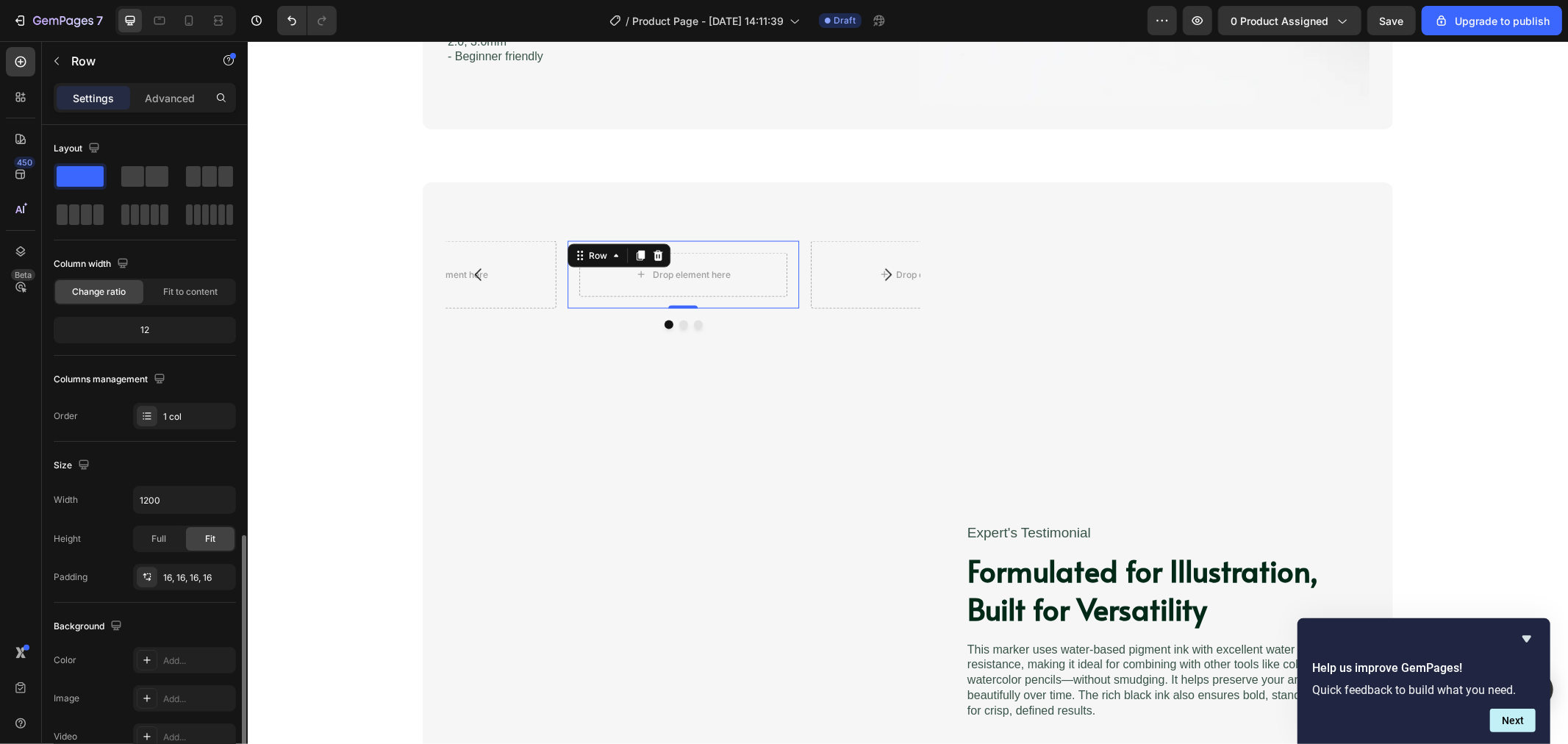
scroll to position [236, 0]
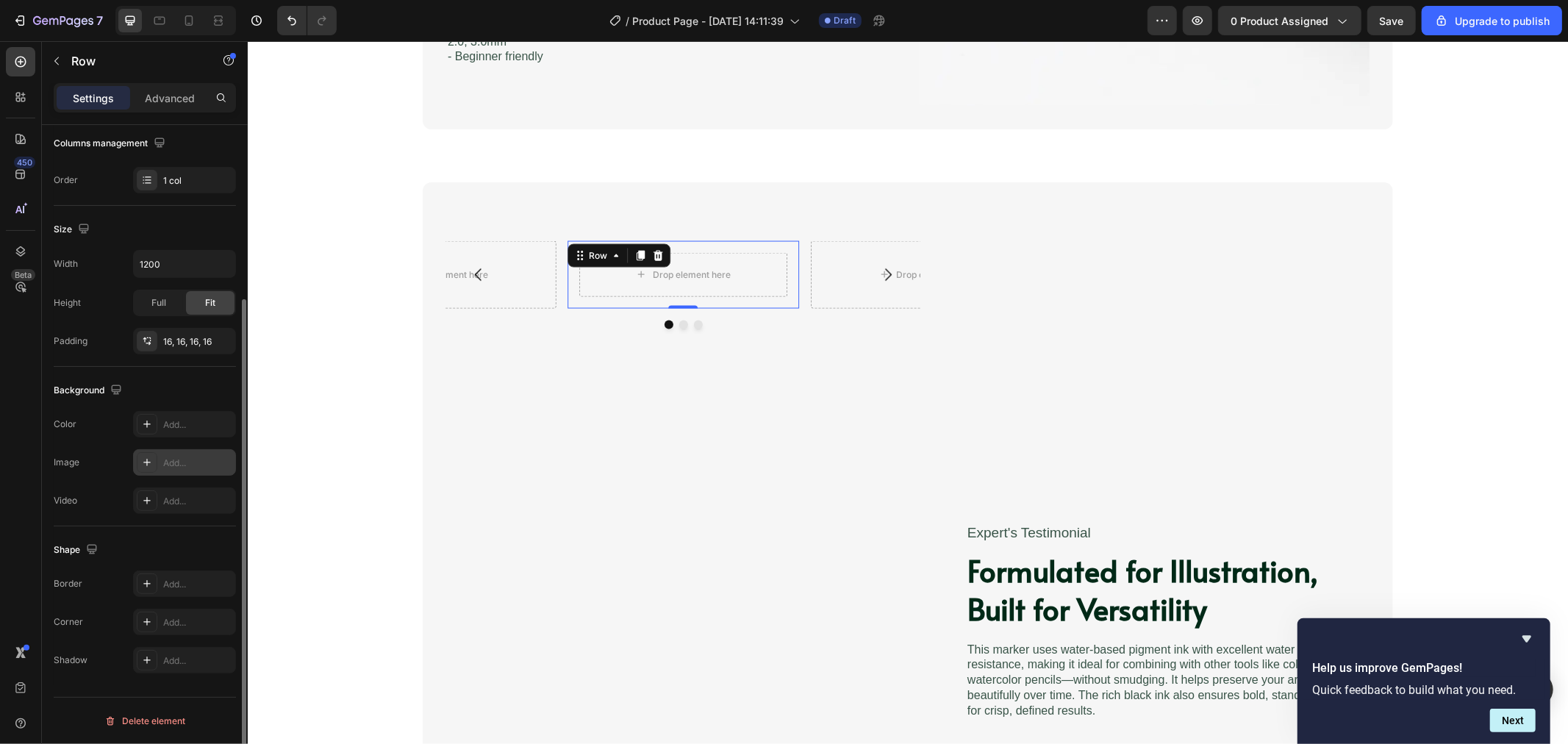
click at [182, 458] on div "Add..." at bounding box center [198, 463] width 69 height 13
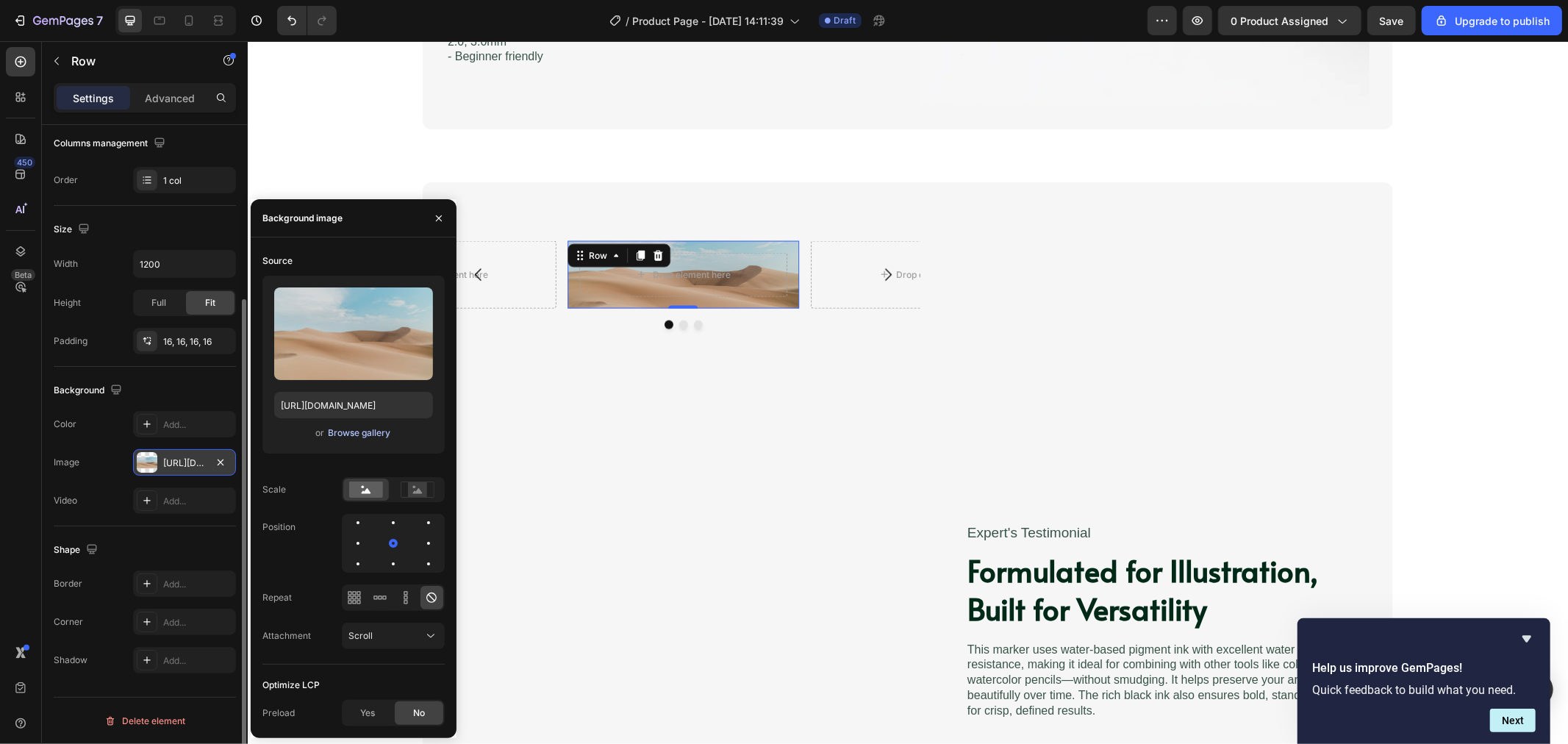
click at [370, 434] on div "Browse gallery" at bounding box center [358, 433] width 62 height 13
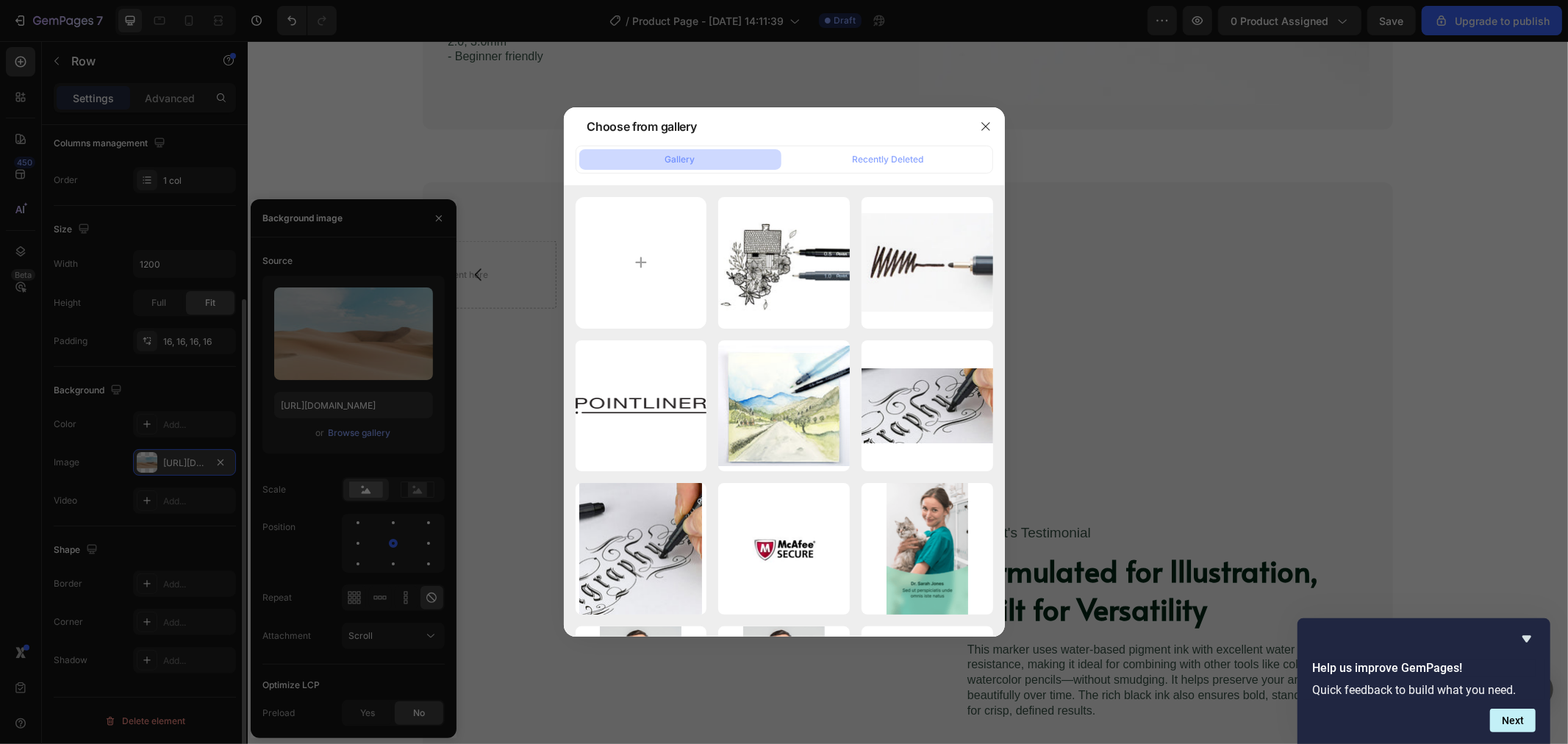
type input "C:\fakepath\FRH-GFL-S20P.jpg"
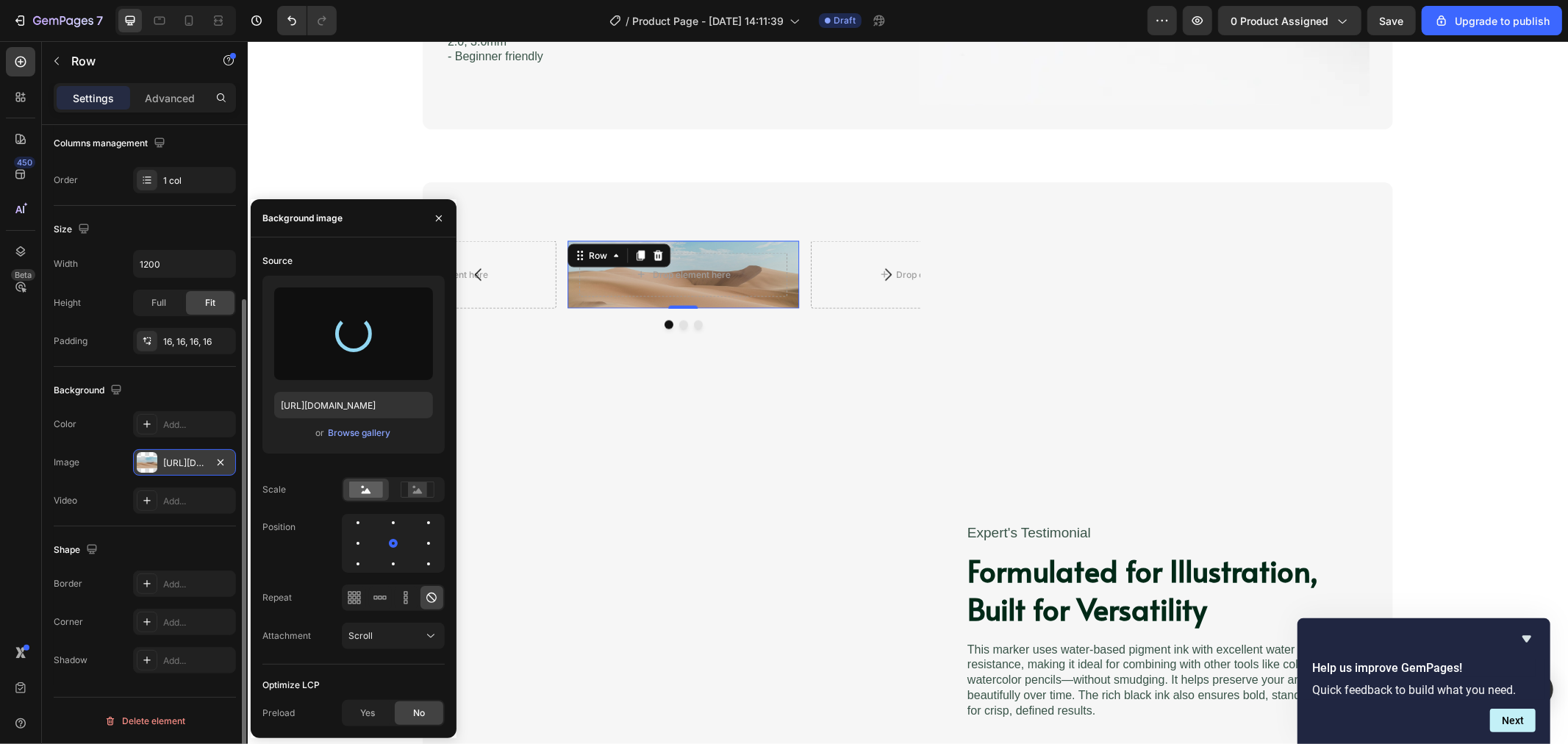
type input "https://cdn.shopify.com/s/files/1/0706/5462/3961/files/gempages_577601495483024…"
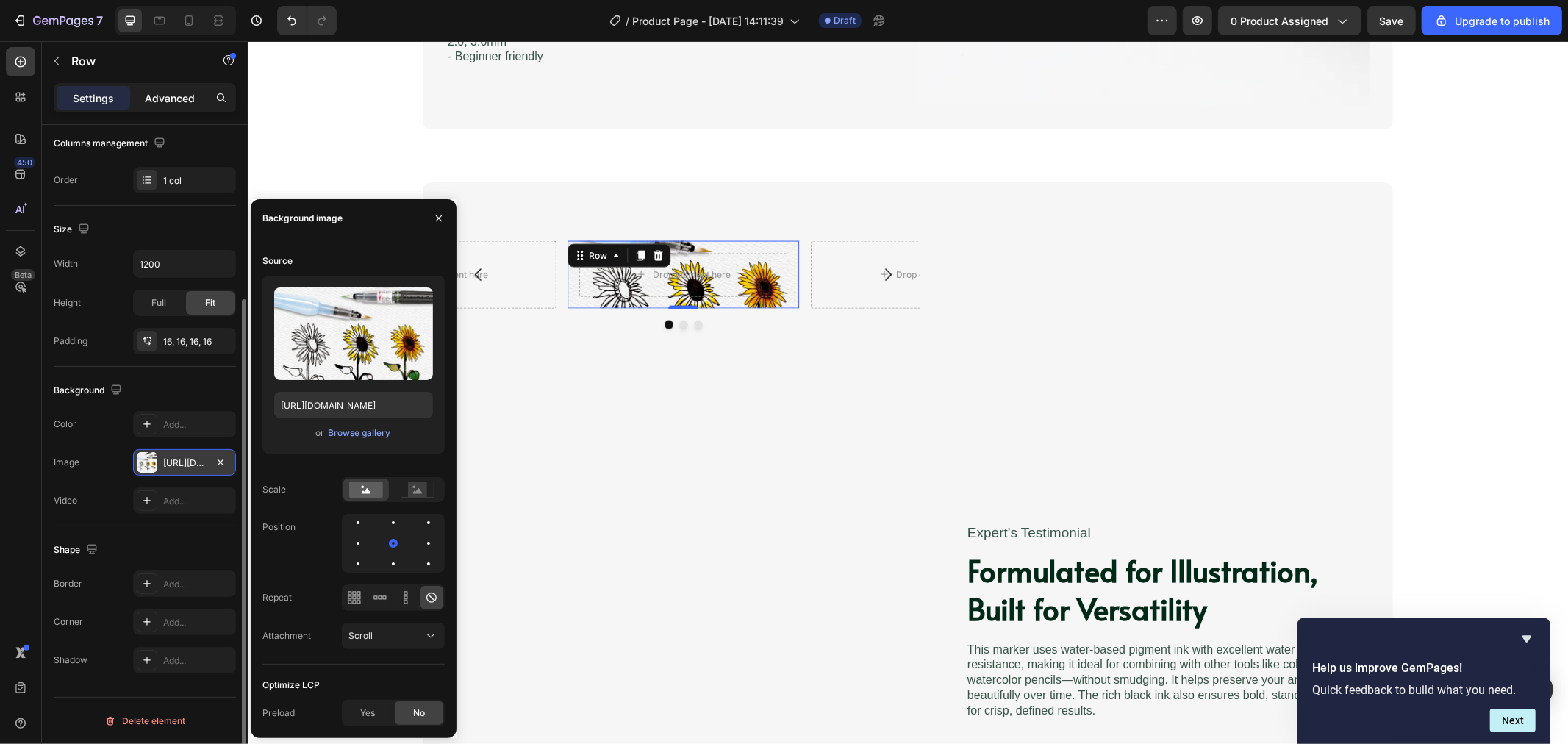
click at [146, 109] on div "Advanced" at bounding box center [170, 98] width 74 height 24
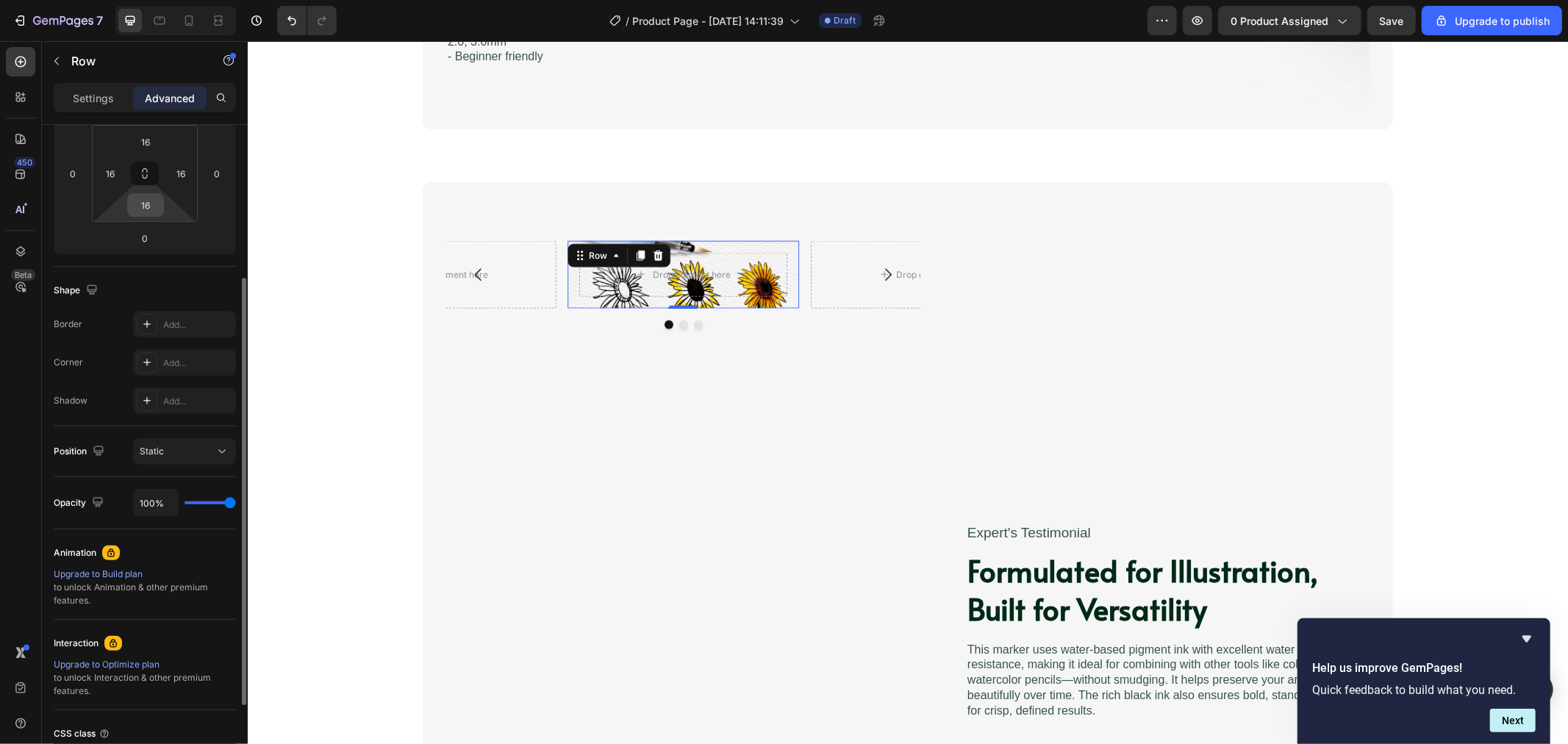
click at [156, 209] on input "16" at bounding box center [146, 205] width 29 height 22
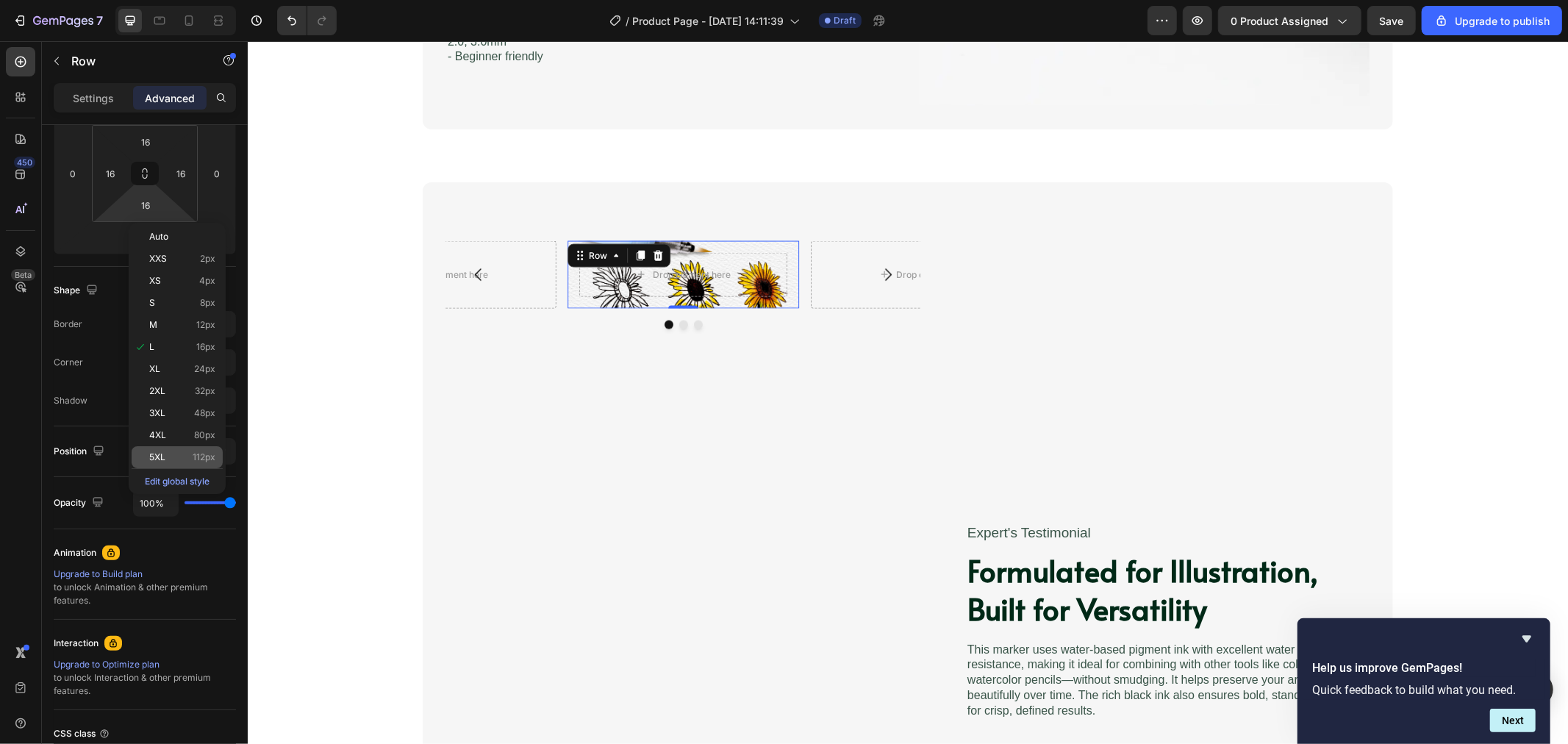
click at [167, 458] on p "5XL 112px" at bounding box center [182, 457] width 66 height 10
type input "112"
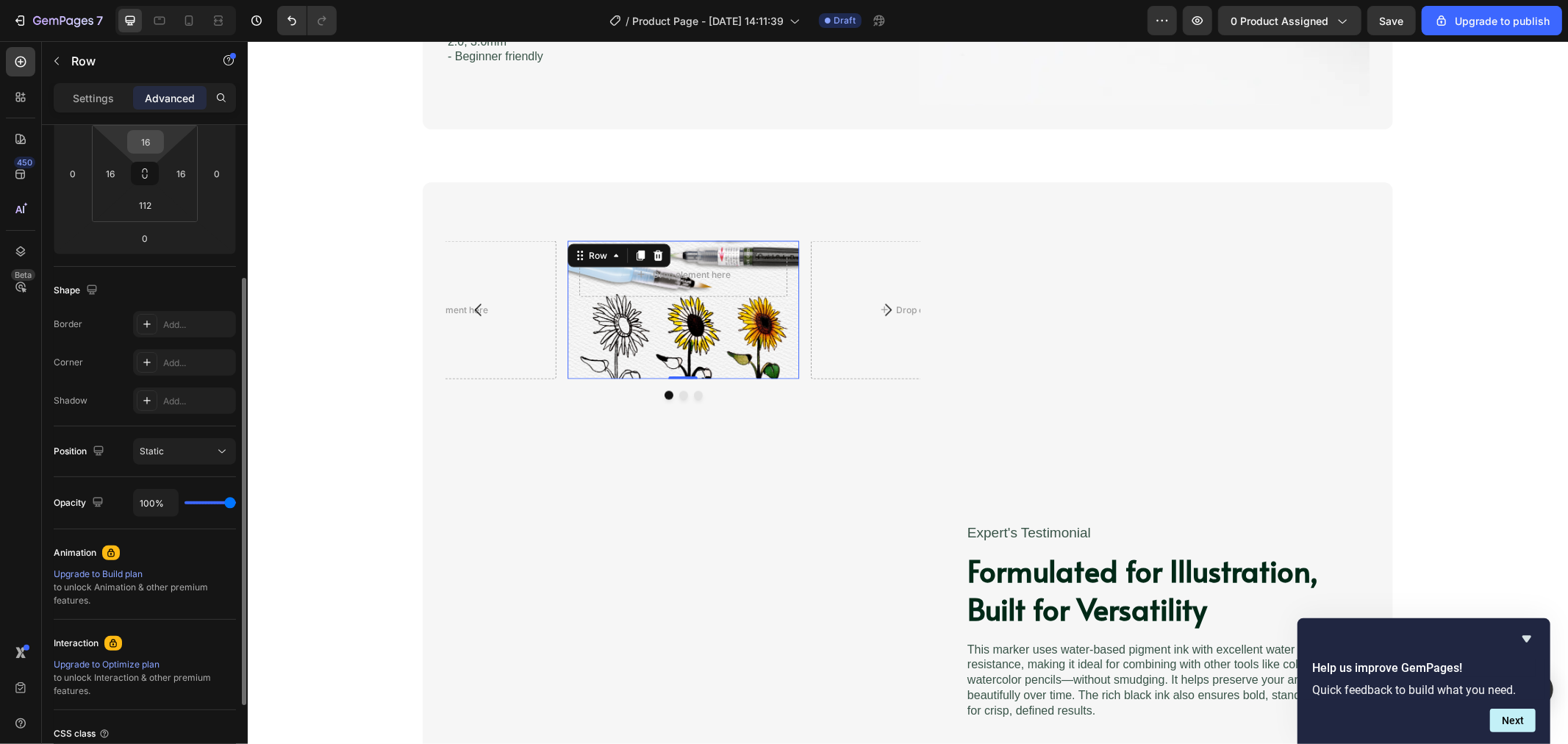
click at [156, 134] on input "16" at bounding box center [146, 142] width 29 height 22
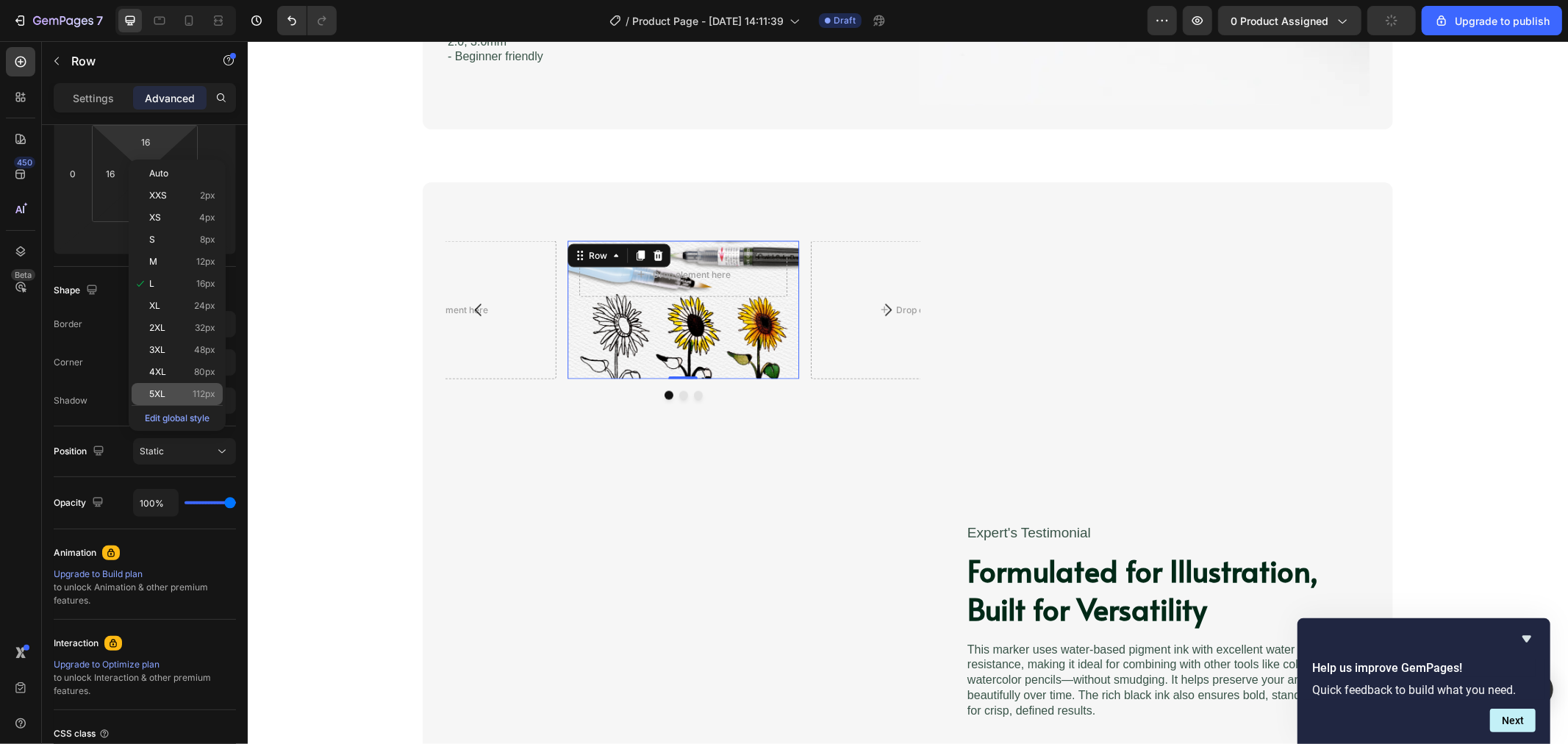
click at [177, 392] on p "5XL 112px" at bounding box center [182, 394] width 66 height 10
type input "112"
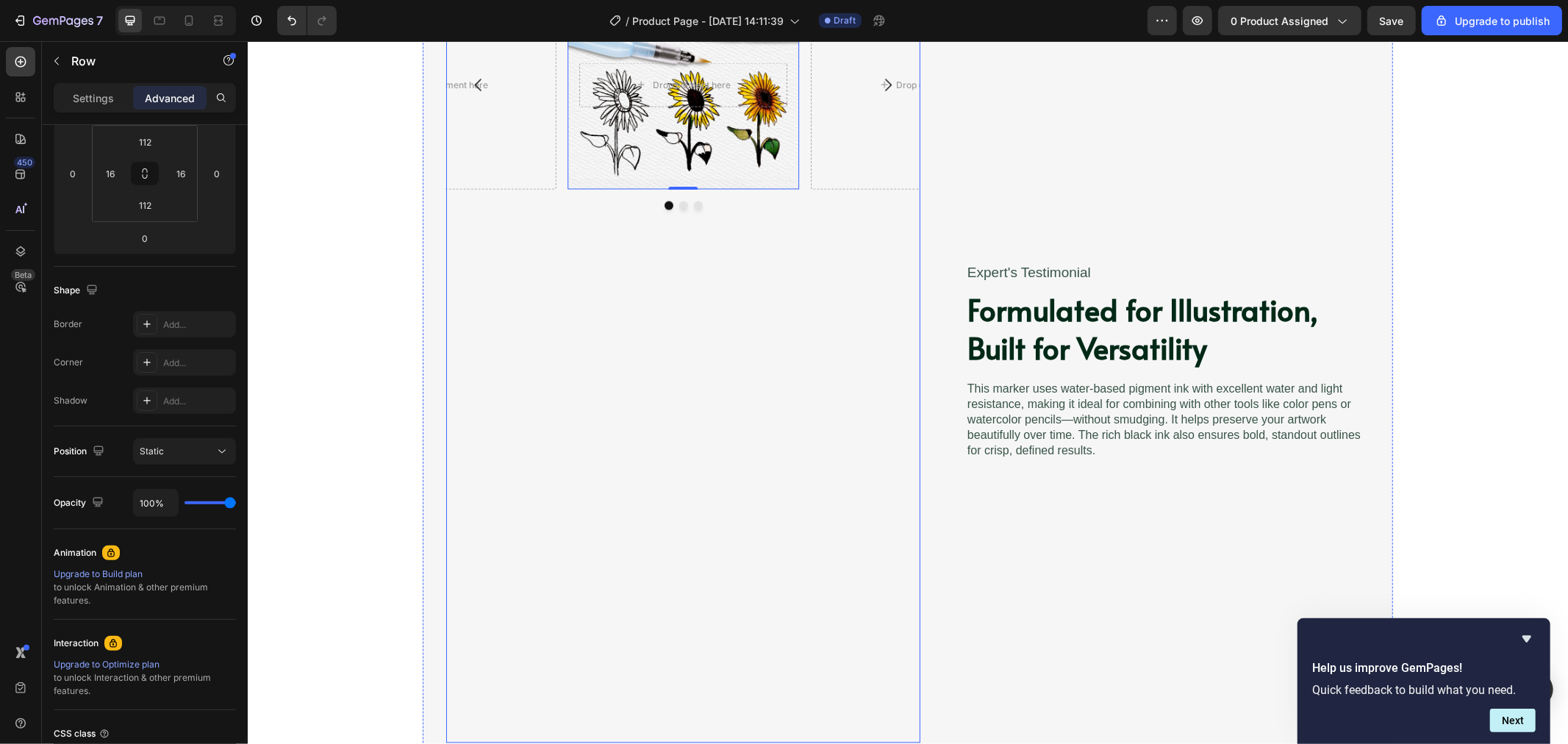
scroll to position [2271, 0]
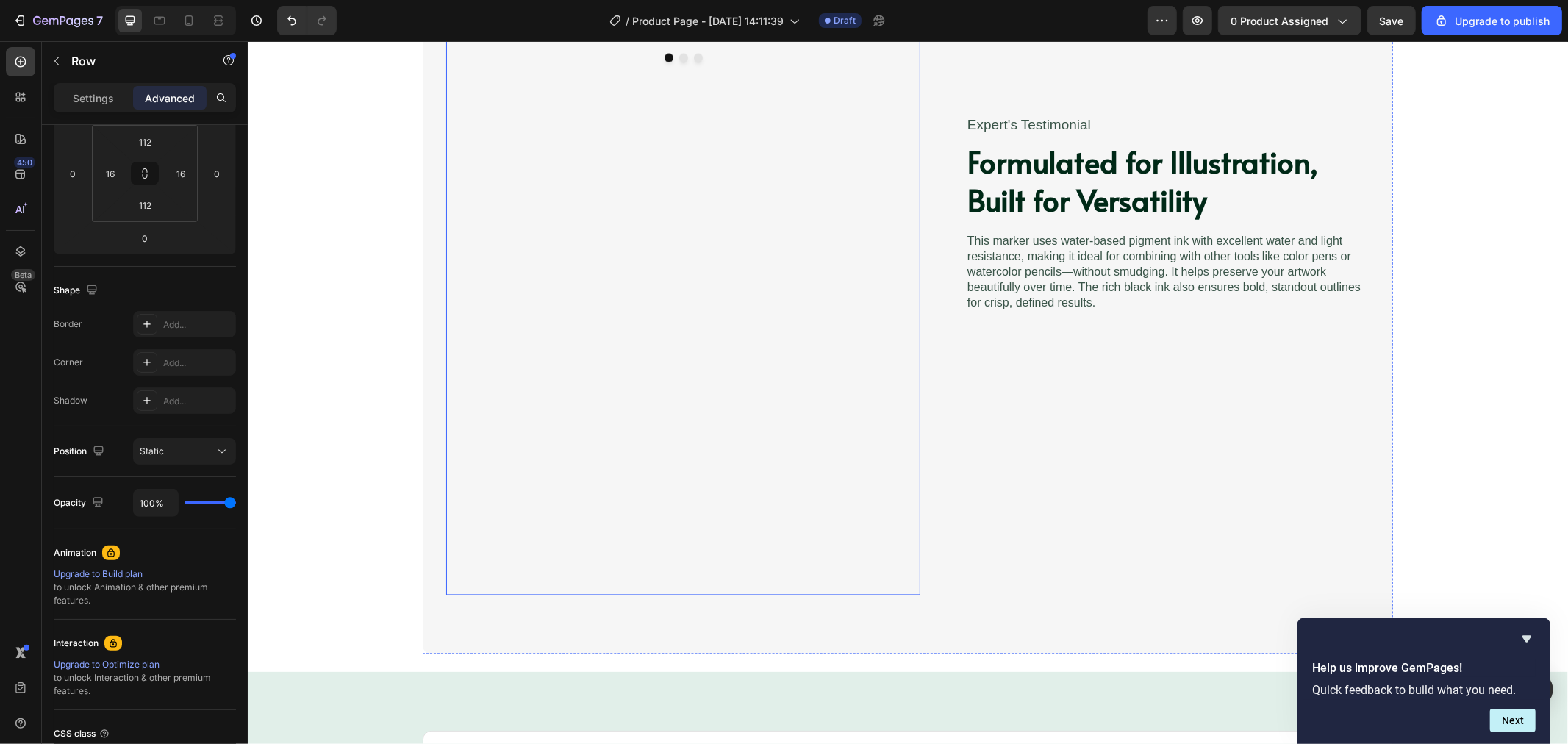
click at [807, 494] on div "Drop element here Row 0 Drop element here Drop element here Carousel" at bounding box center [682, 213] width 474 height 762
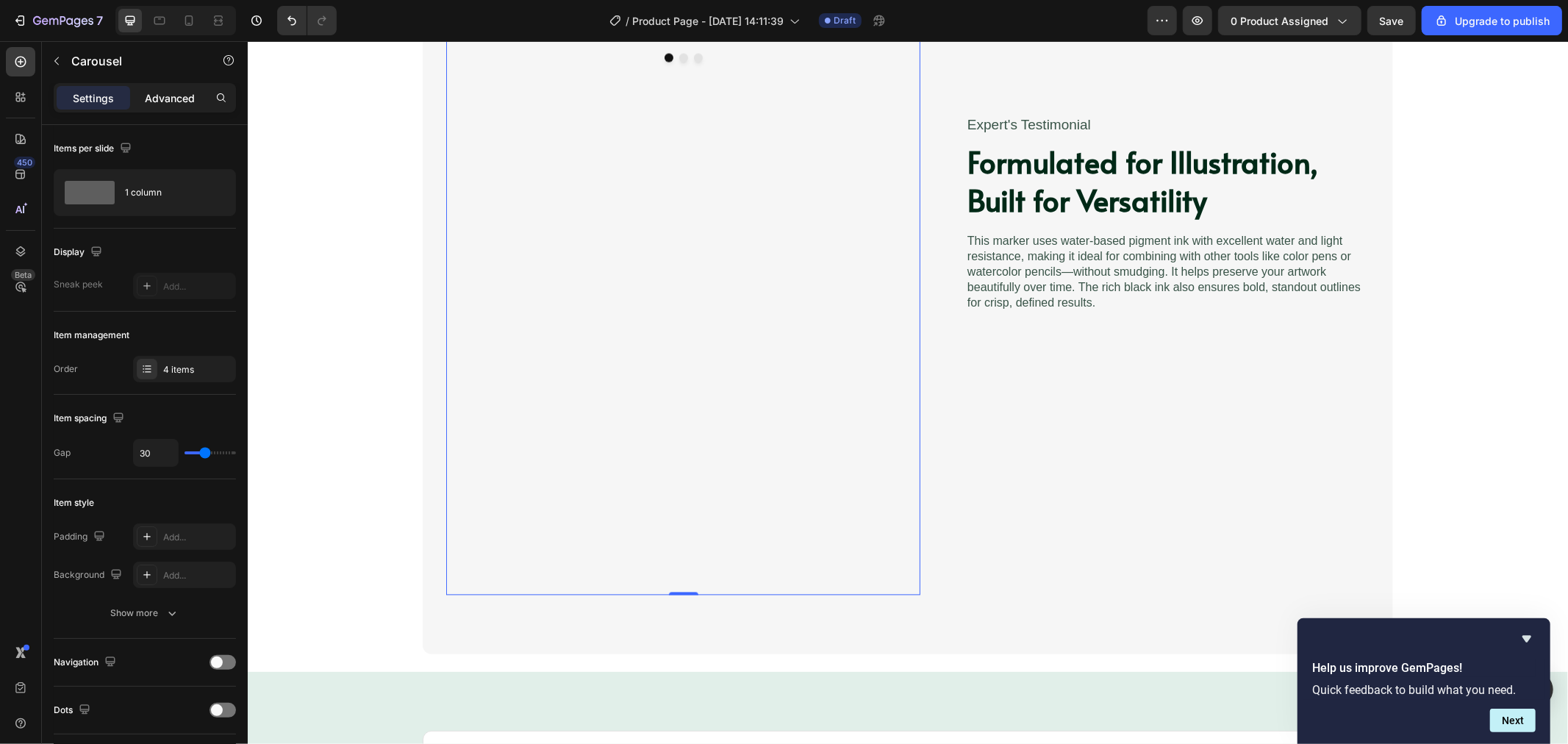
click at [160, 94] on p "Advanced" at bounding box center [170, 98] width 50 height 15
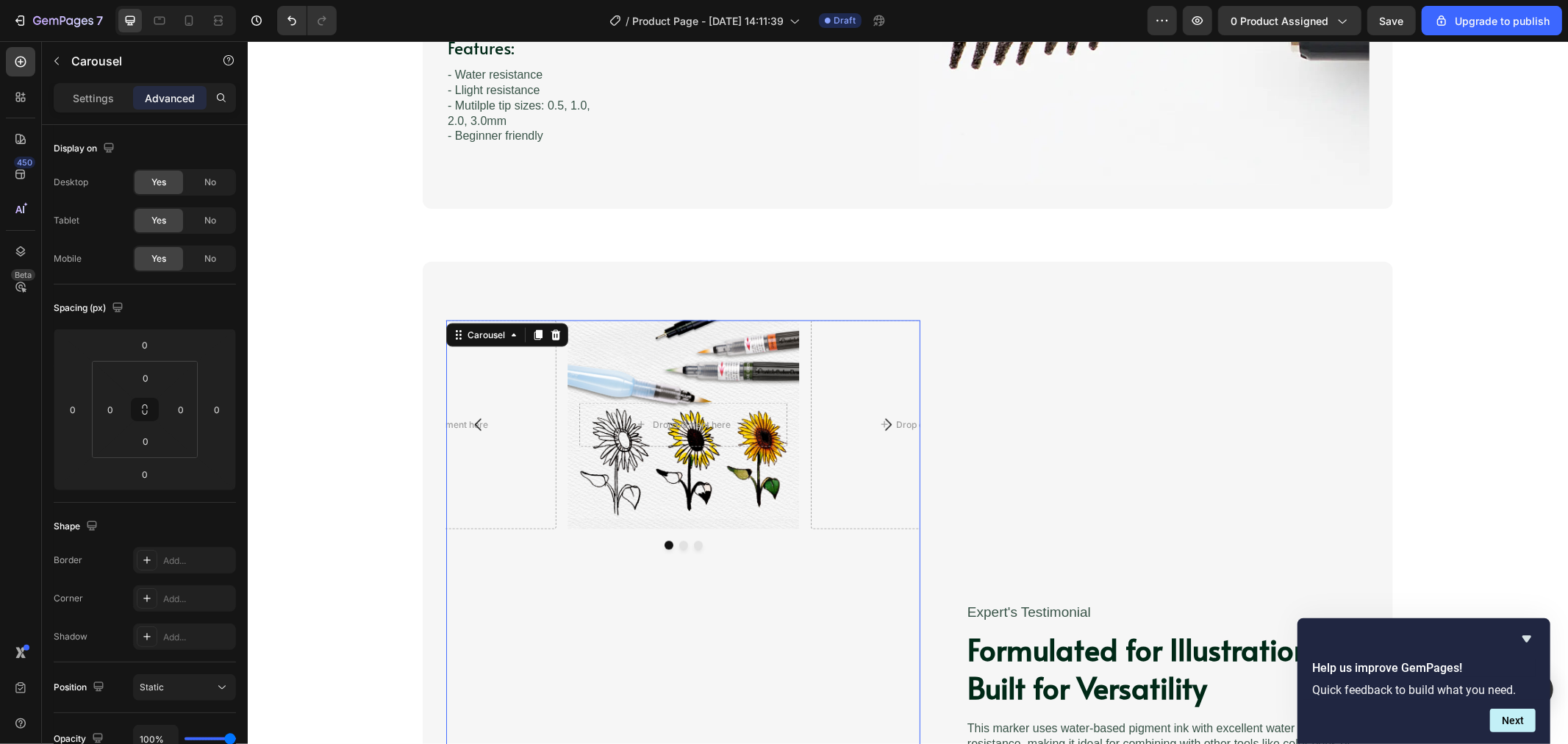
scroll to position [1781, 0]
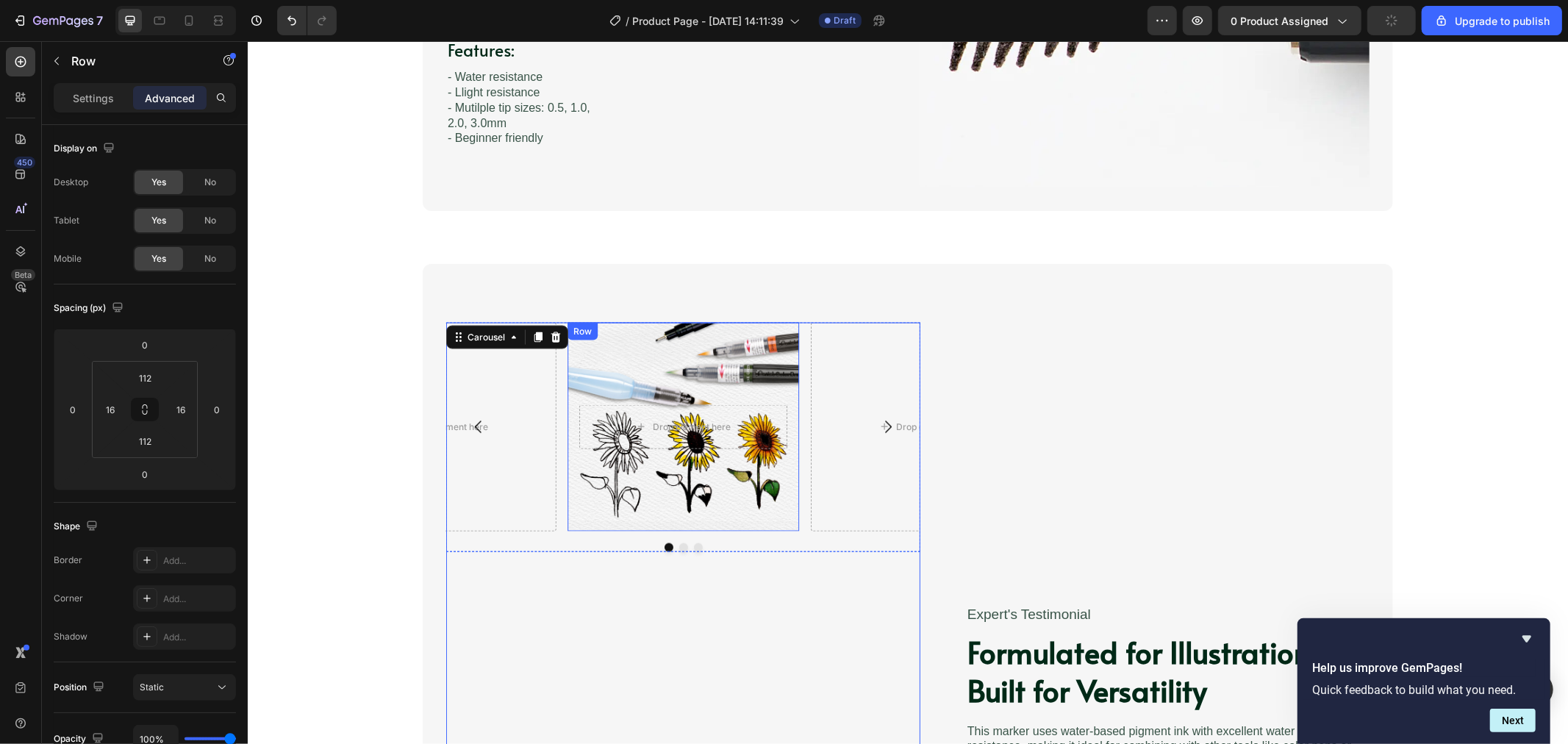
click at [774, 350] on div "Drop element here Row" at bounding box center [683, 427] width 232 height 209
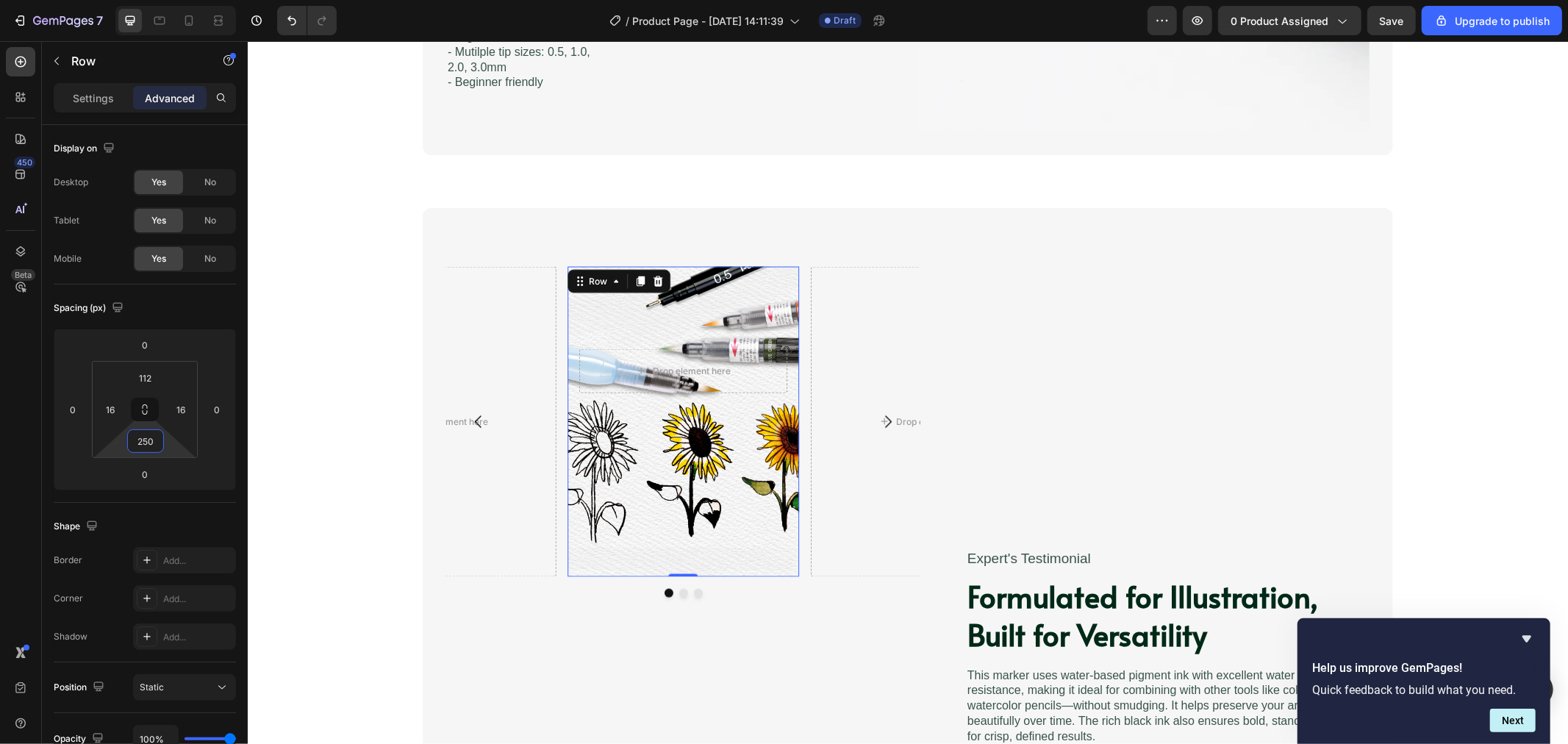
scroll to position [1863, 0]
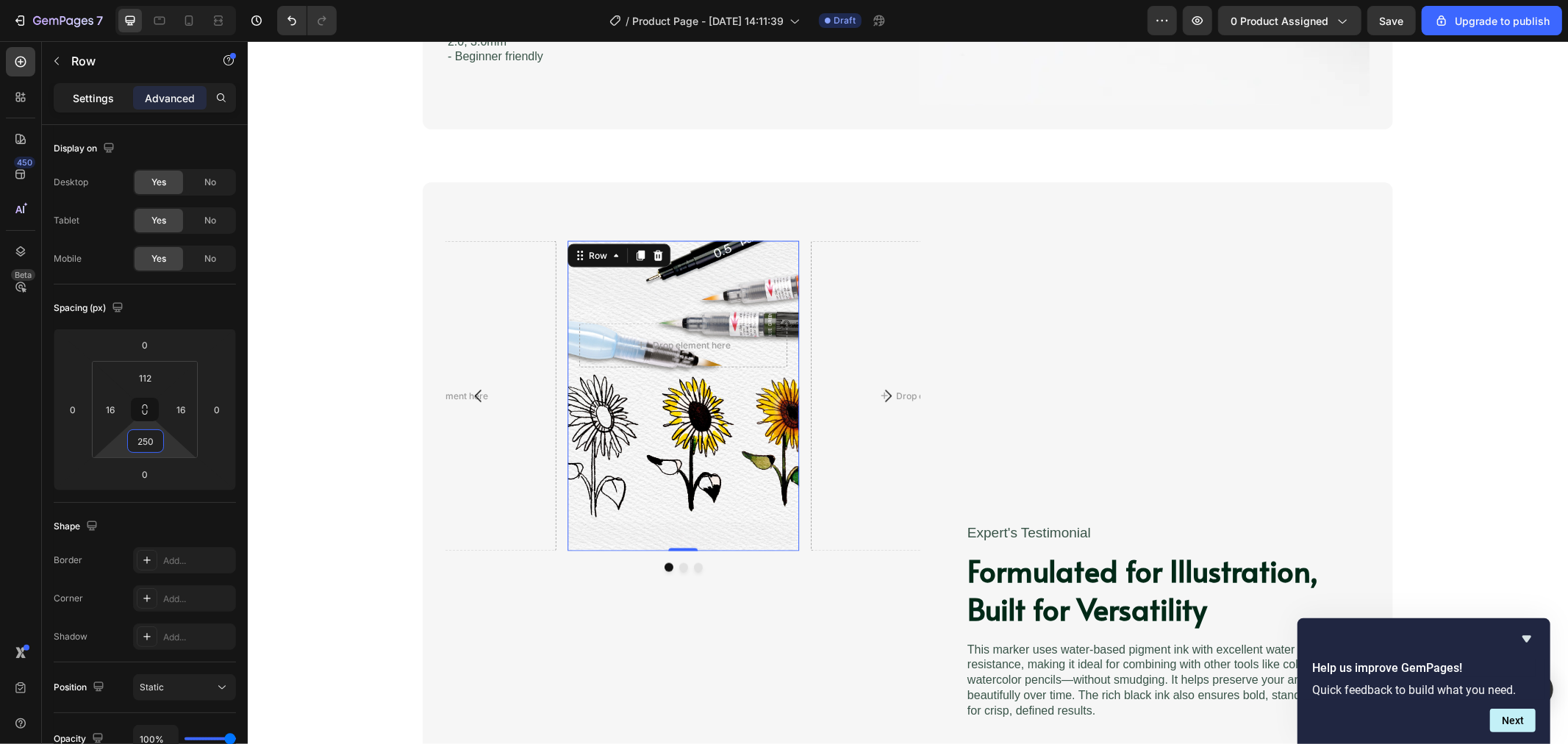
type input "250"
click at [93, 101] on p "Settings" at bounding box center [94, 98] width 41 height 15
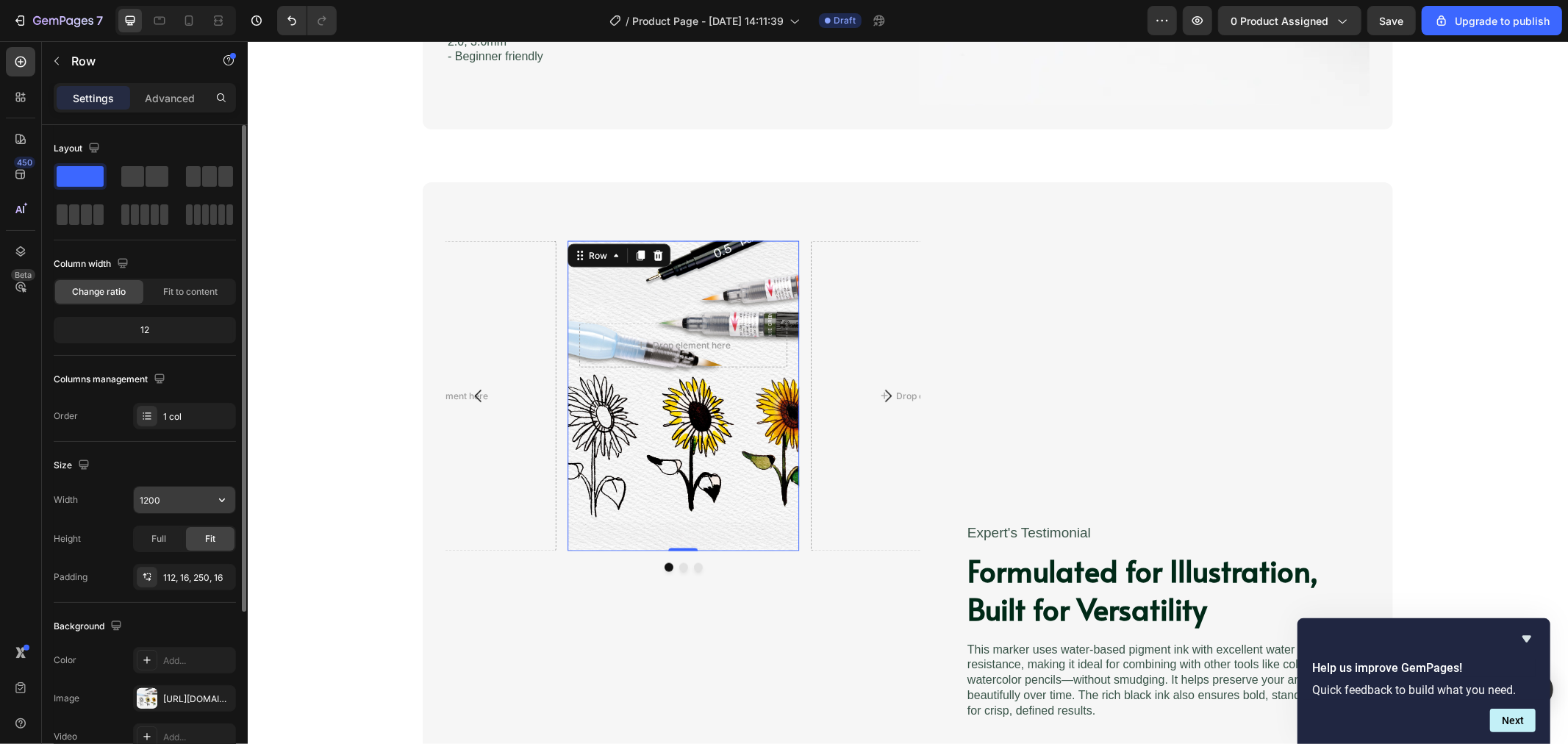
click at [183, 502] on input "1200" at bounding box center [184, 500] width 101 height 26
click at [220, 498] on icon "button" at bounding box center [222, 500] width 15 height 15
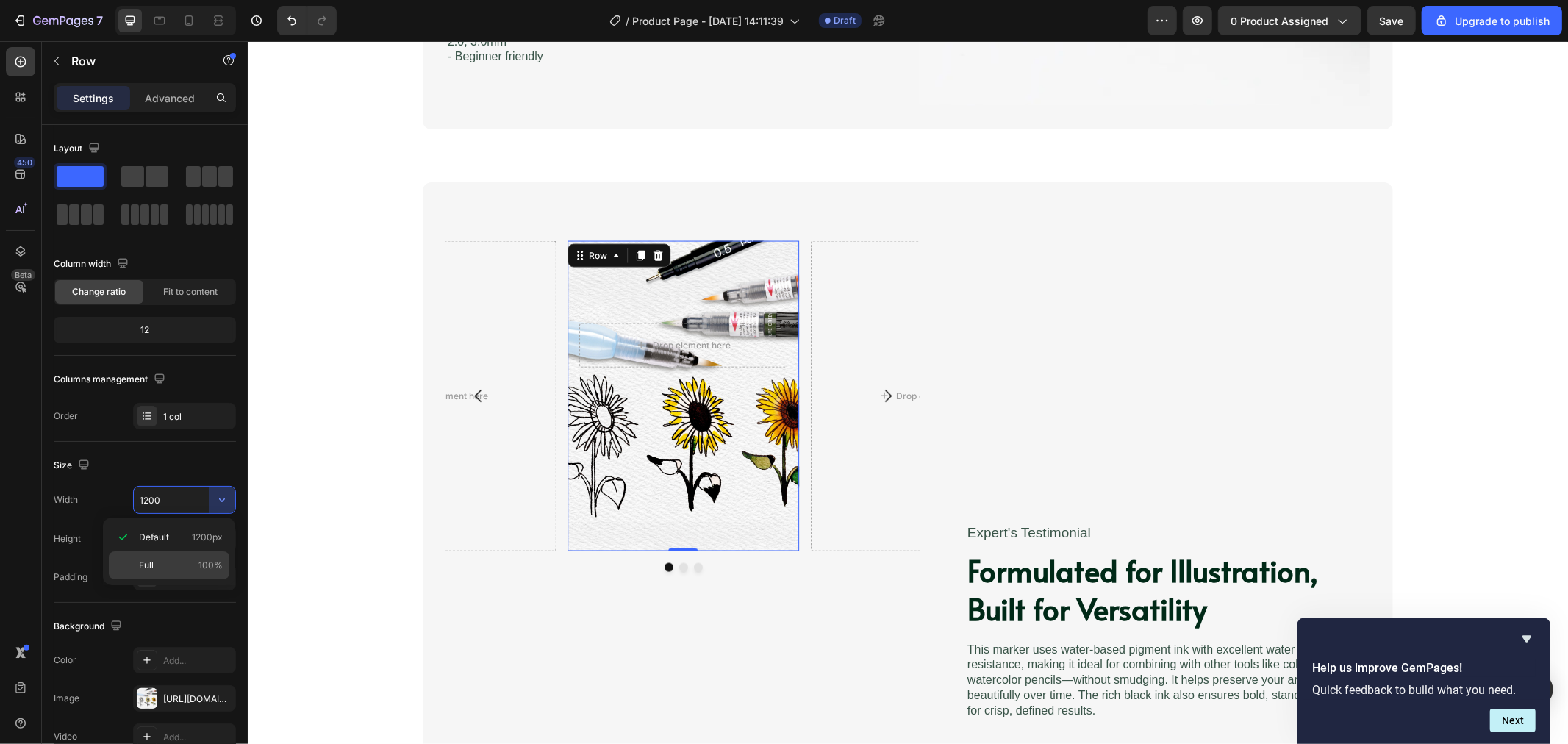
click at [180, 560] on p "Full 100%" at bounding box center [180, 565] width 84 height 13
type input "100%"
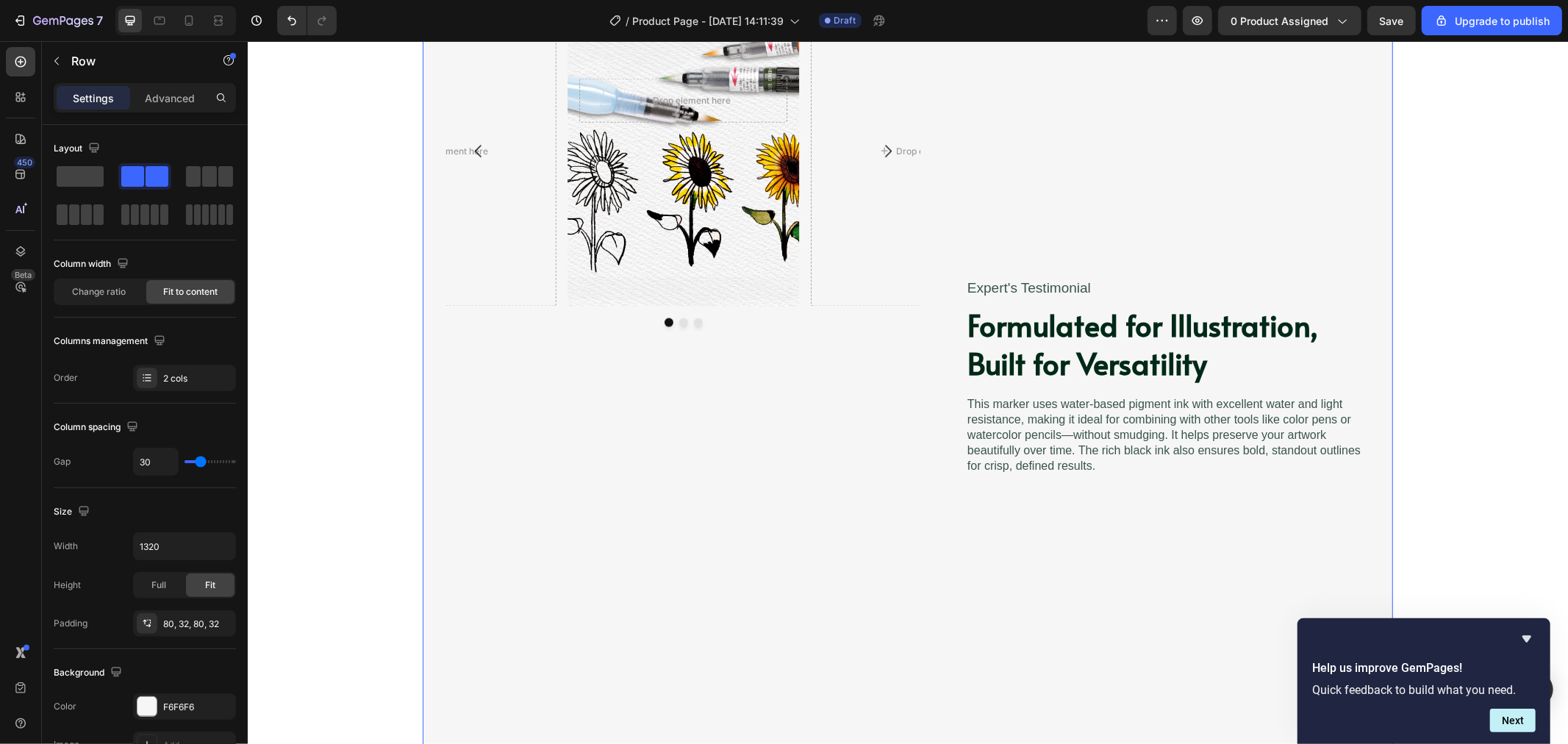
click at [1065, 499] on div "Expert's Testimonial Text Block ⁠⁠⁠⁠⁠⁠⁠ Formulated for Illustration, Built for …" at bounding box center [1155, 376] width 427 height 762
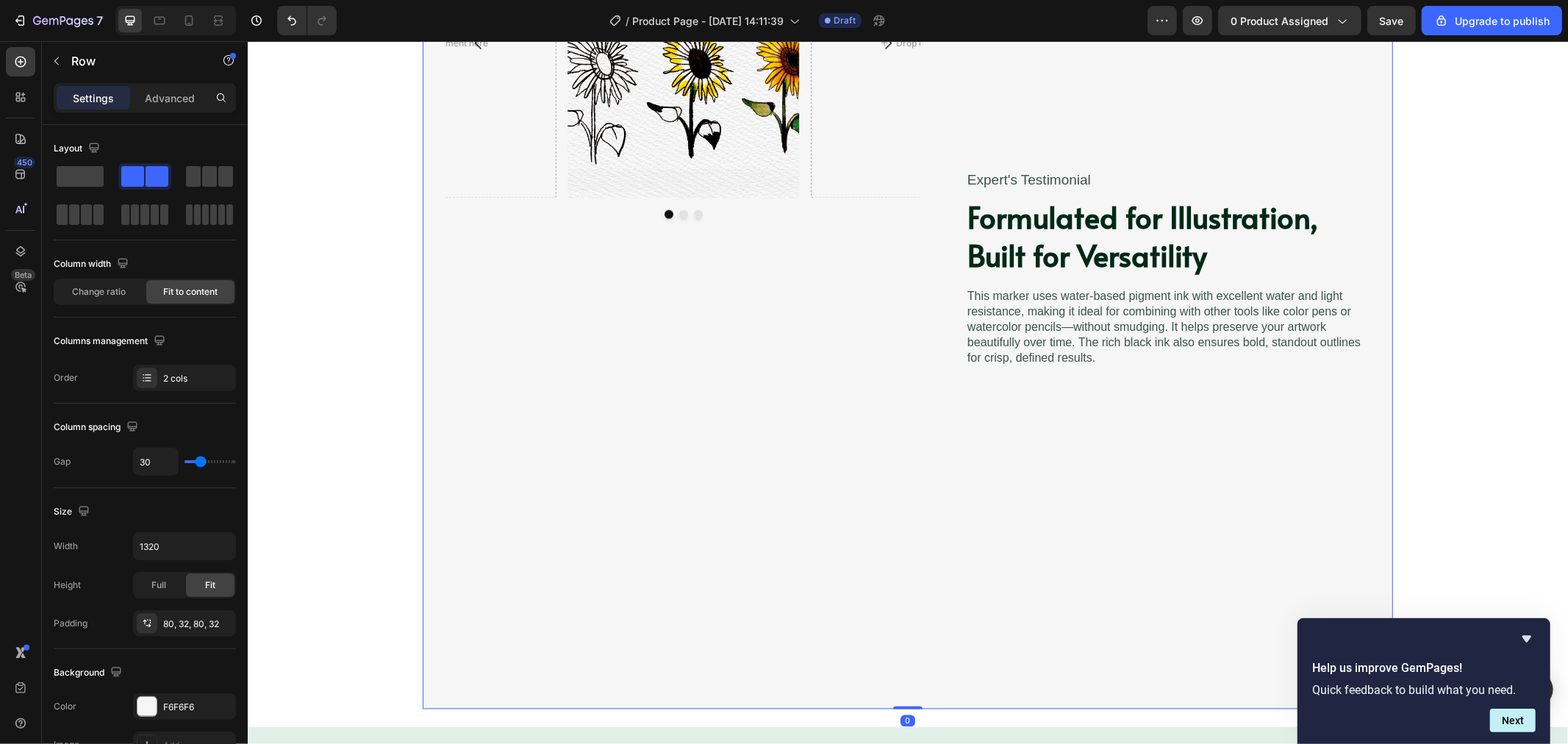
scroll to position [2435, 0]
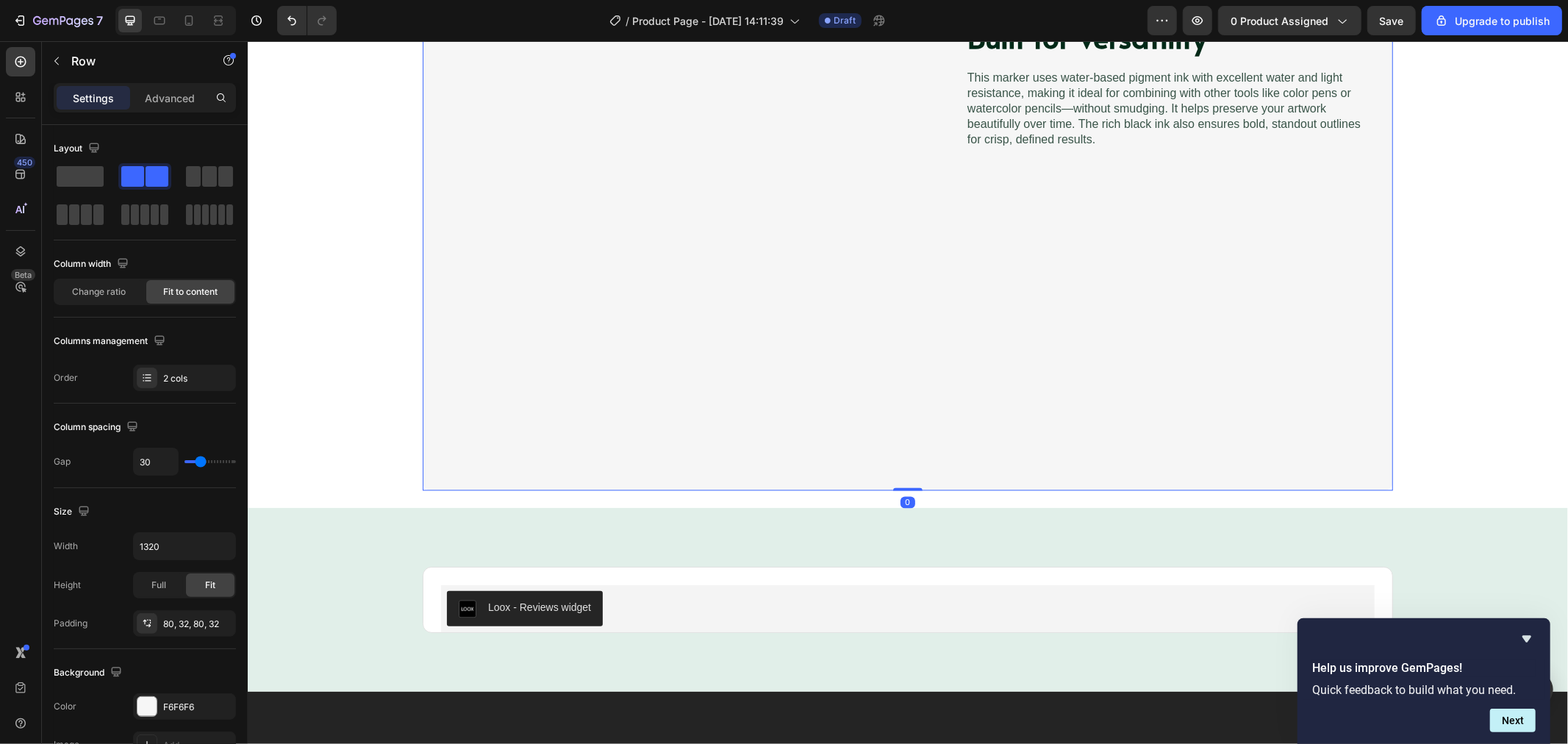
drag, startPoint x: 903, startPoint y: 488, endPoint x: 892, endPoint y: 246, distance: 242.2
click at [886, 246] on div "Drop element here Row Drop element here Drop element here Carousel Drop element…" at bounding box center [907, 49] width 970 height 881
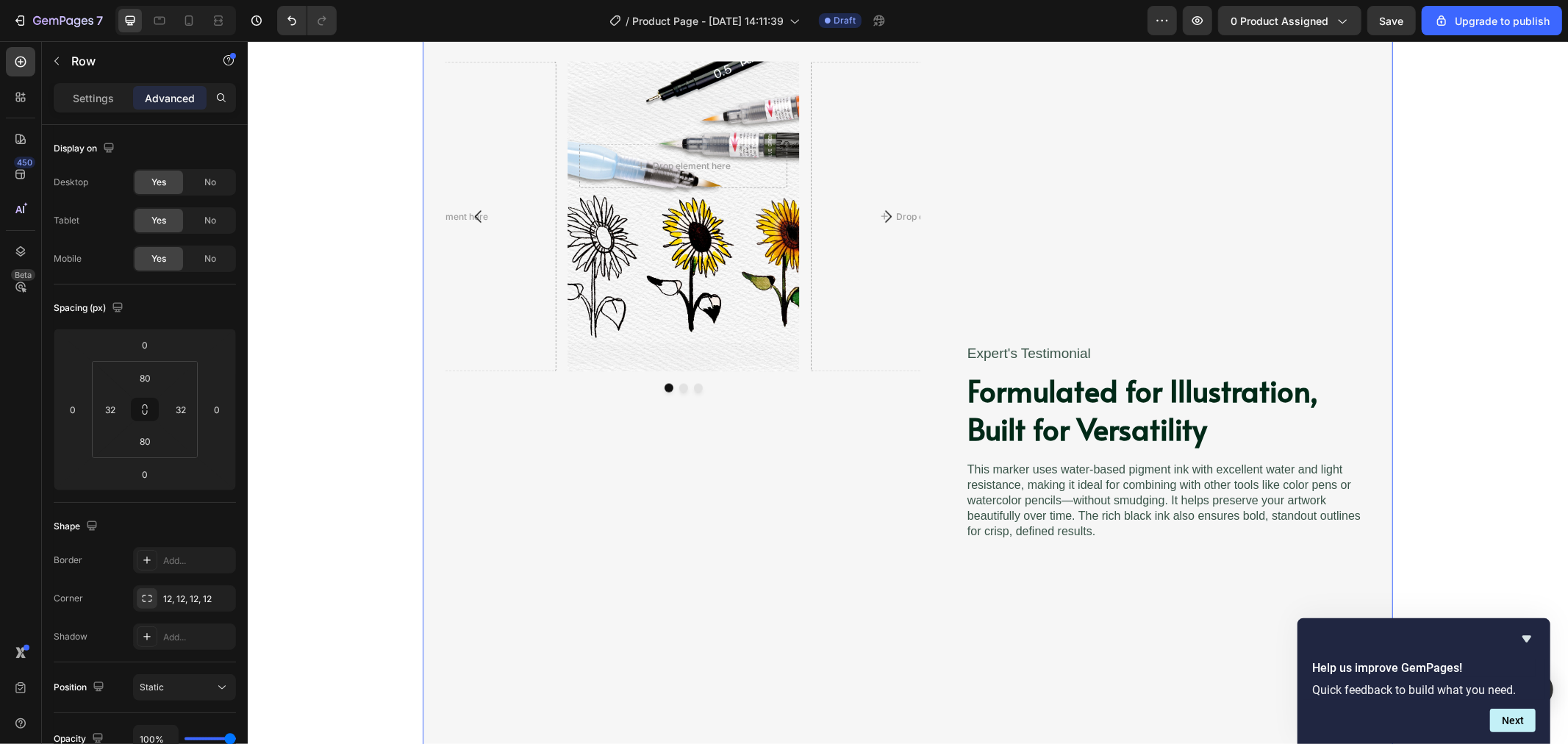
scroll to position [2026, 0]
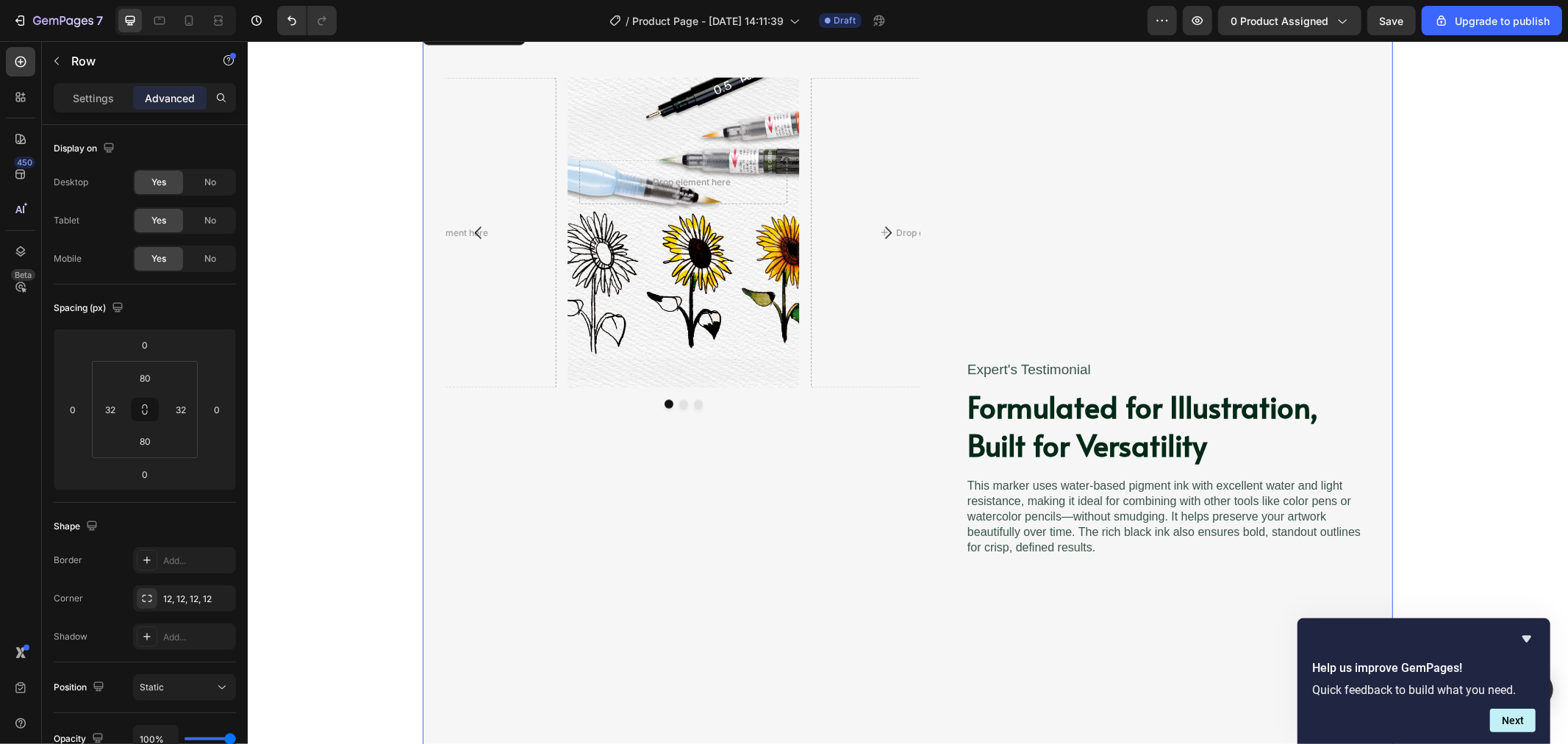
click at [974, 271] on div "Expert's Testimonial Text Block ⁠⁠⁠⁠⁠⁠⁠ Formulated for Illustration, Built for …" at bounding box center [1155, 458] width 427 height 762
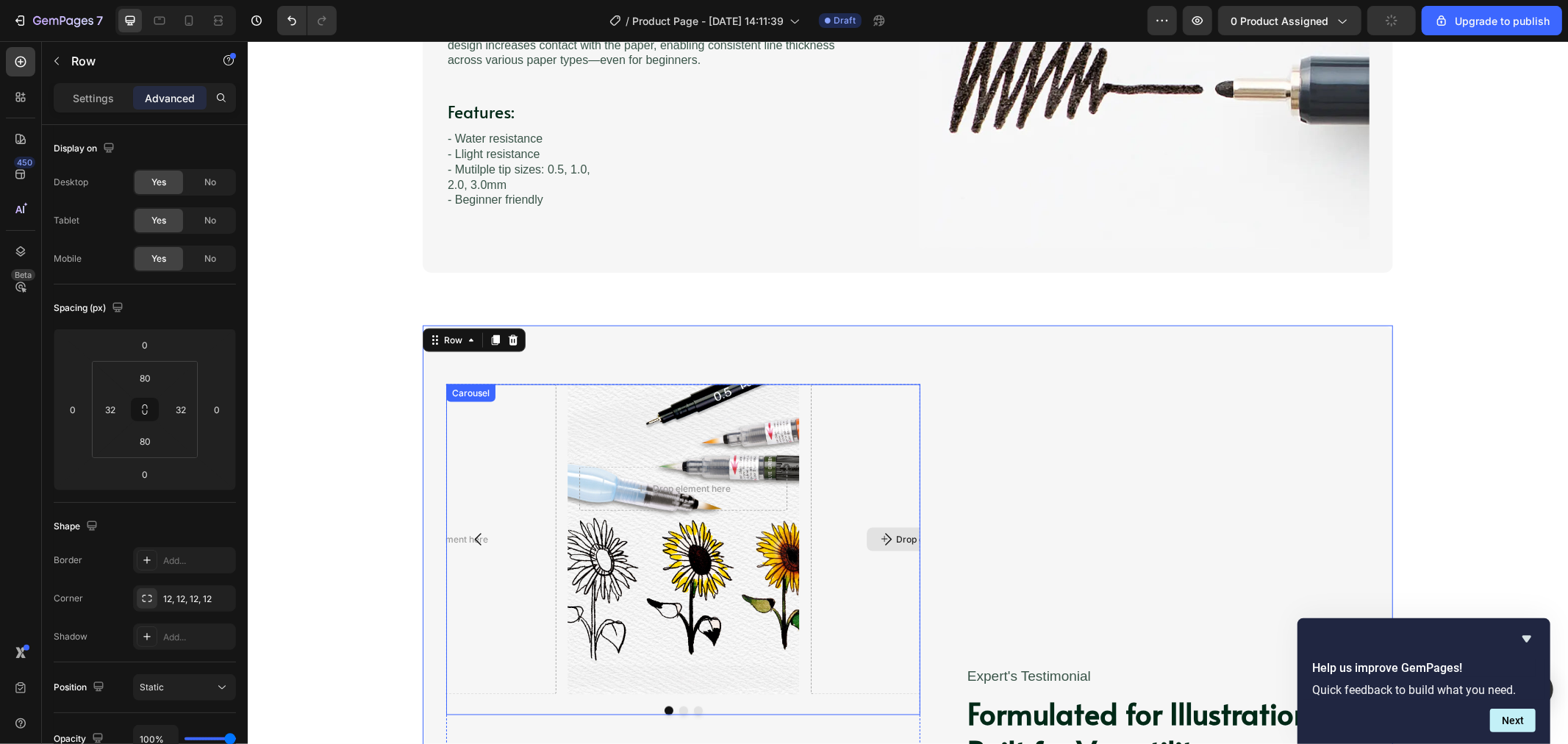
scroll to position [1536, 0]
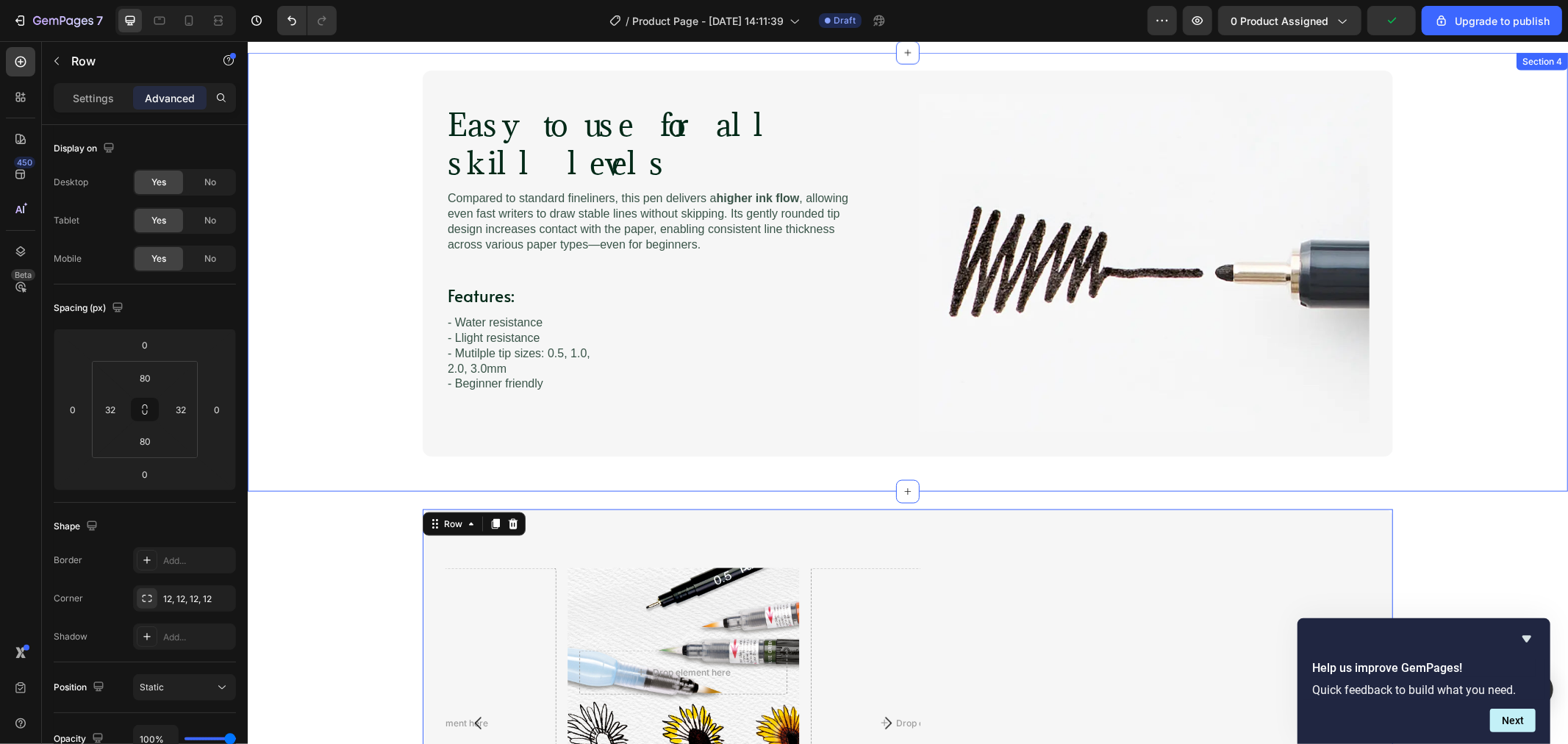
click at [362, 98] on div "Easy to use for all skill levels Heading Image Compared to standard fineliners,…" at bounding box center [907, 263] width 1291 height 385
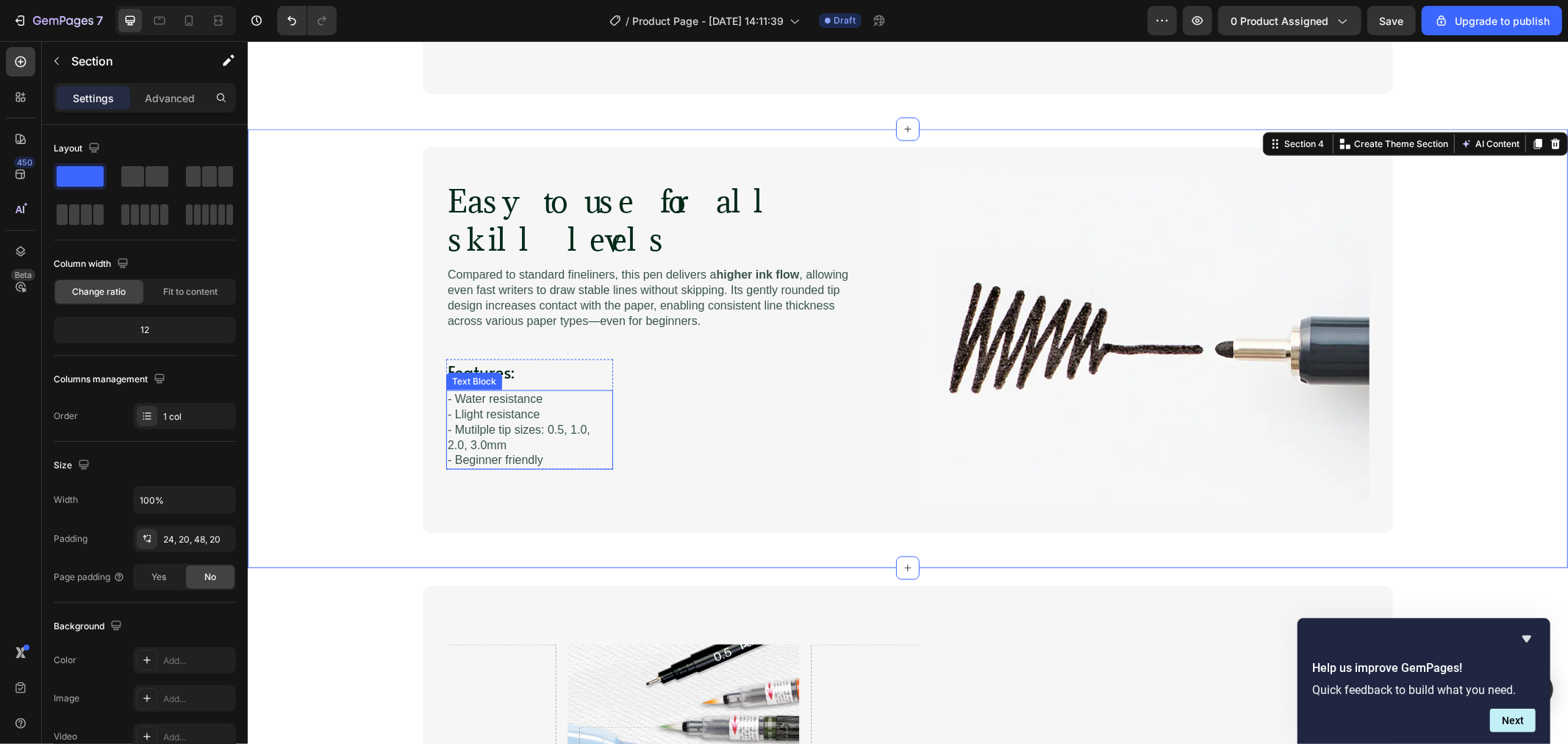
scroll to position [1372, 0]
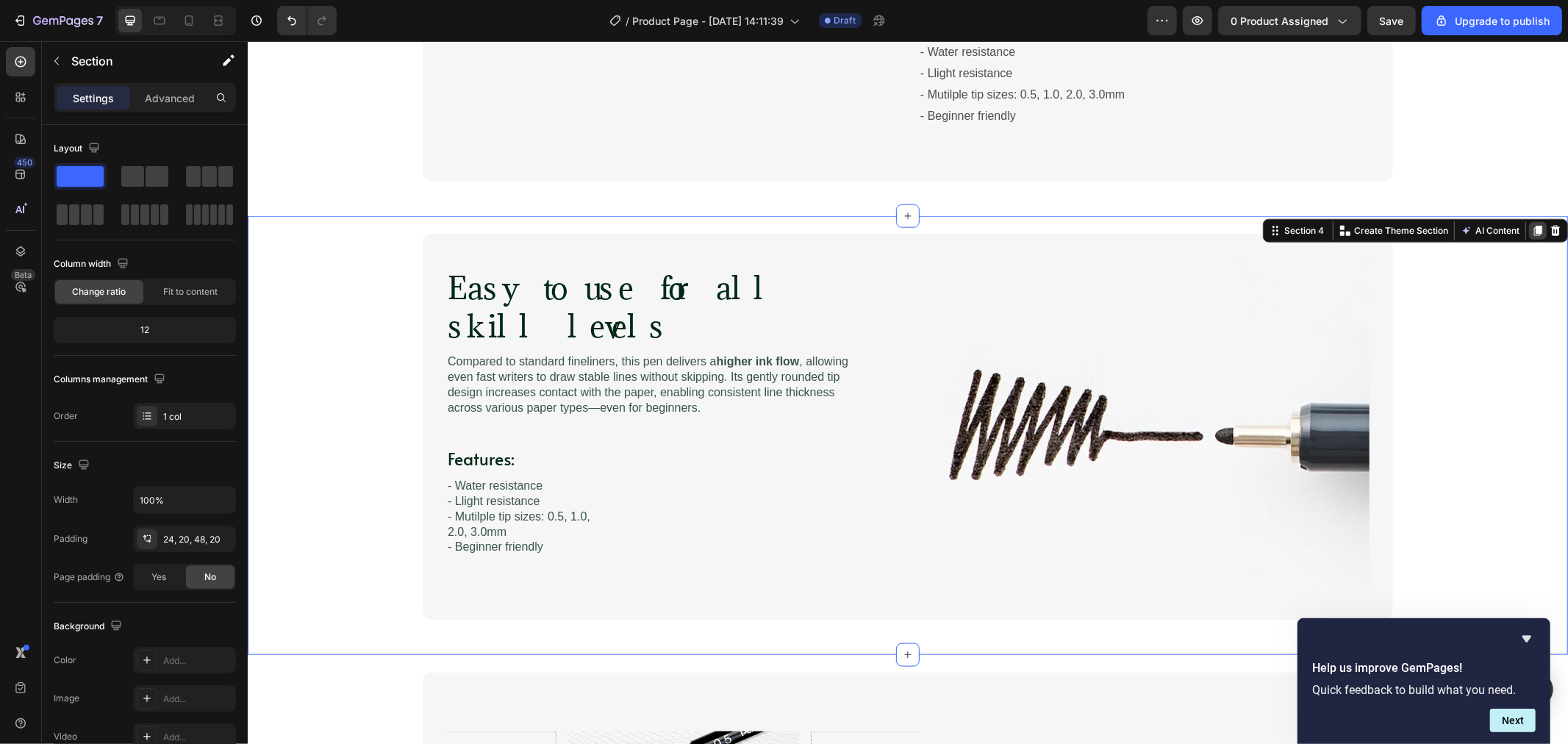
click at [1504, 226] on icon at bounding box center [1537, 230] width 8 height 10
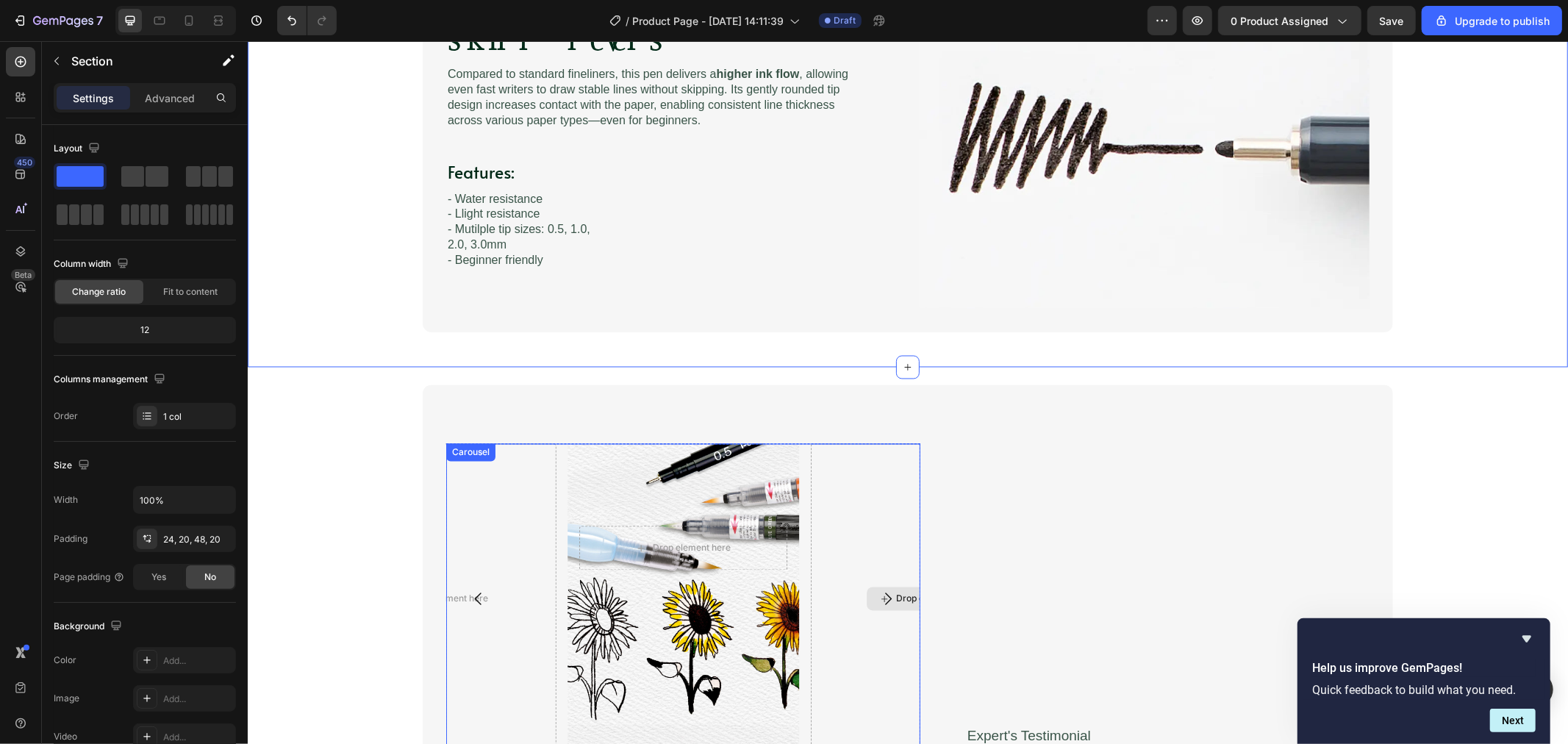
scroll to position [1526, 0]
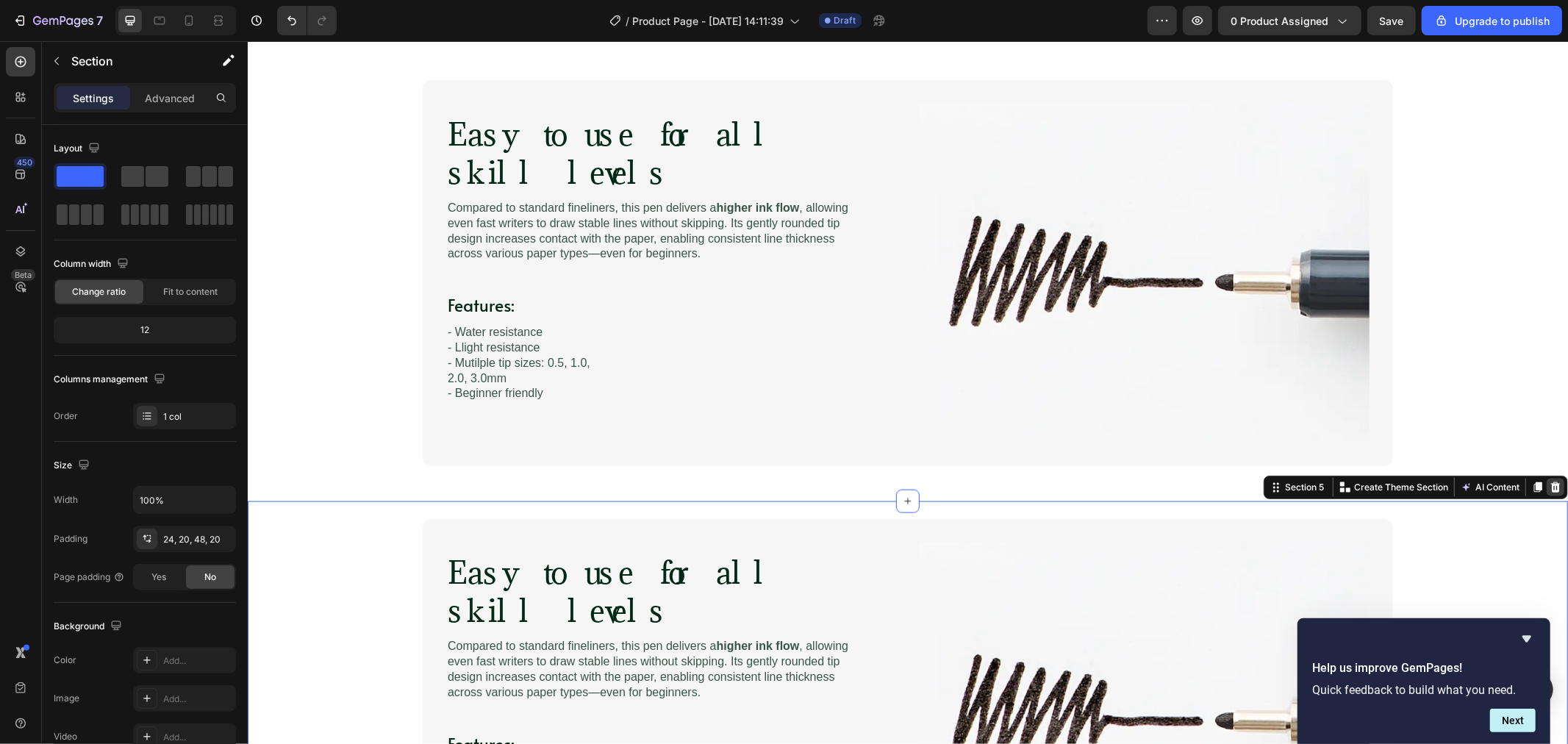
click at [1504, 486] on icon at bounding box center [1554, 486] width 12 height 12
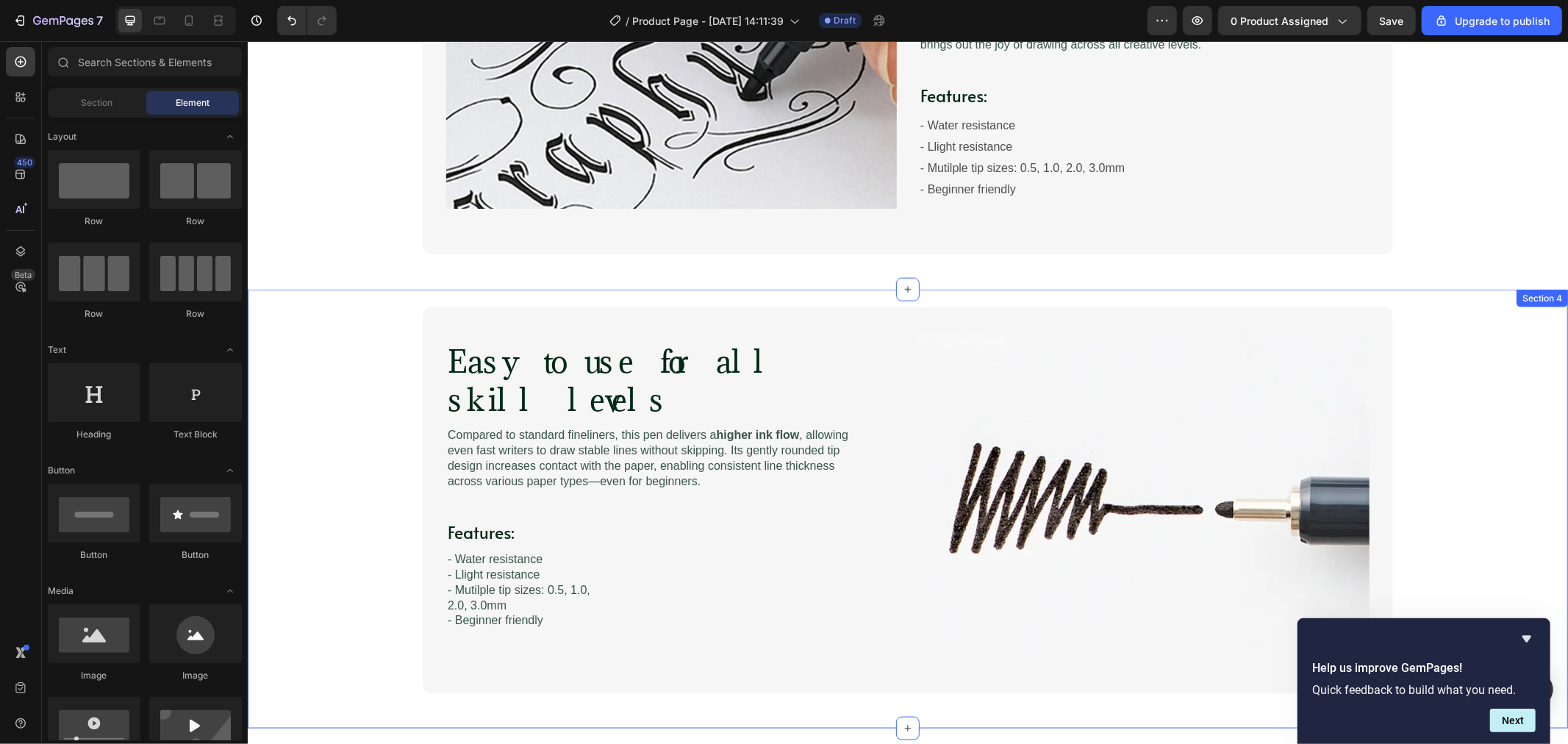
scroll to position [954, 0]
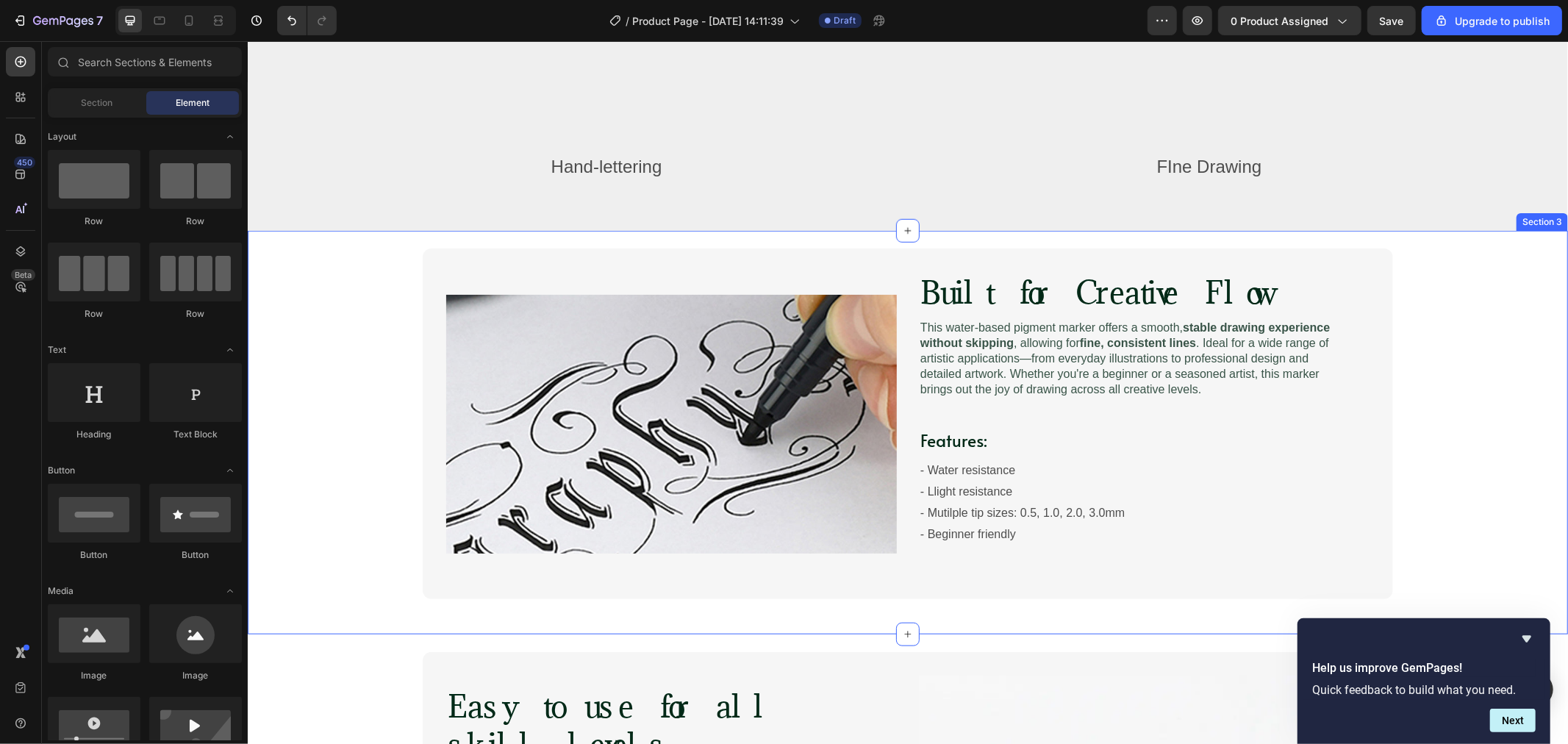
click at [1421, 306] on div "Image Built for Creative Flow Heading Image This water-based pigment marker off…" at bounding box center [907, 423] width 1291 height 351
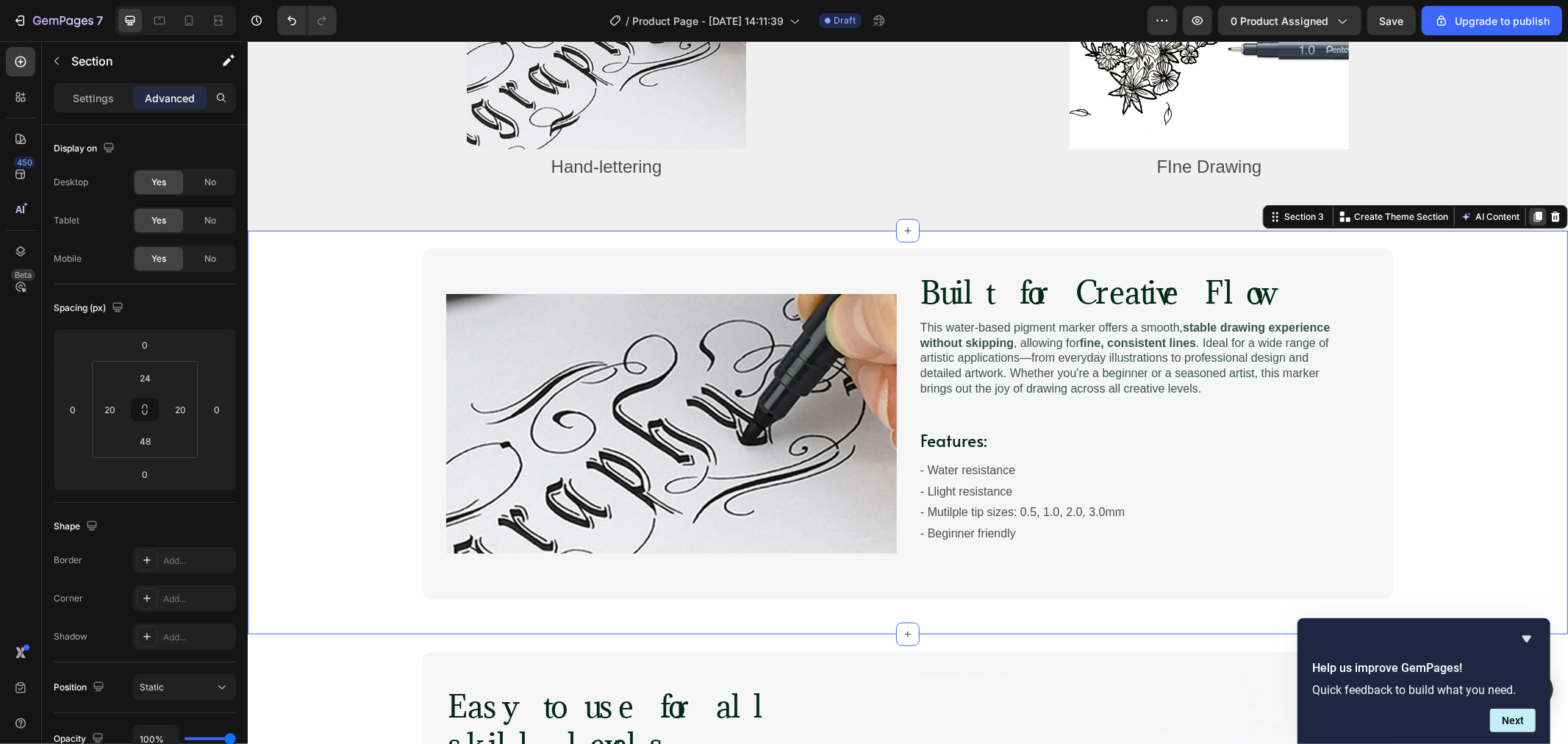
click at [1504, 211] on icon at bounding box center [1537, 216] width 8 height 10
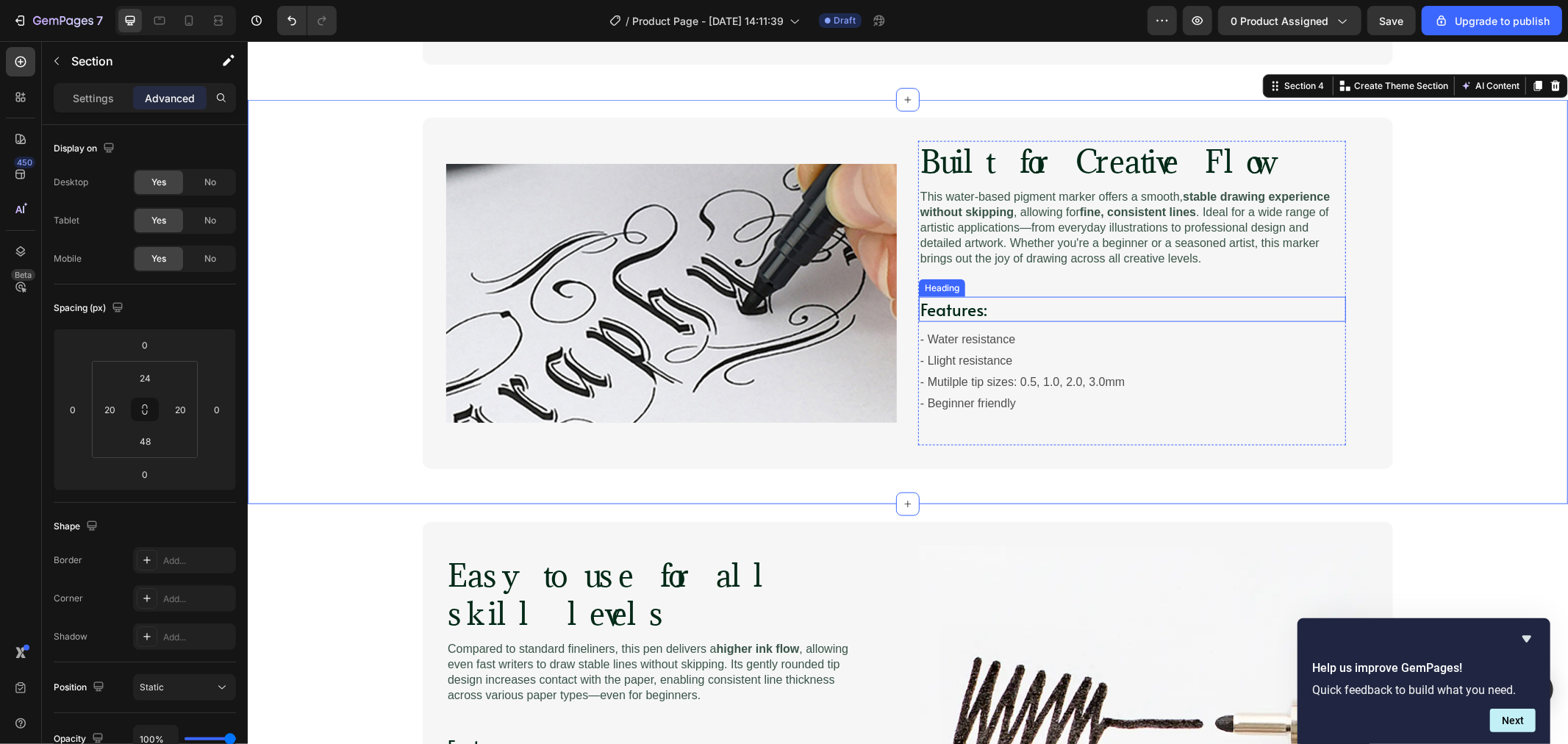
scroll to position [1496, 0]
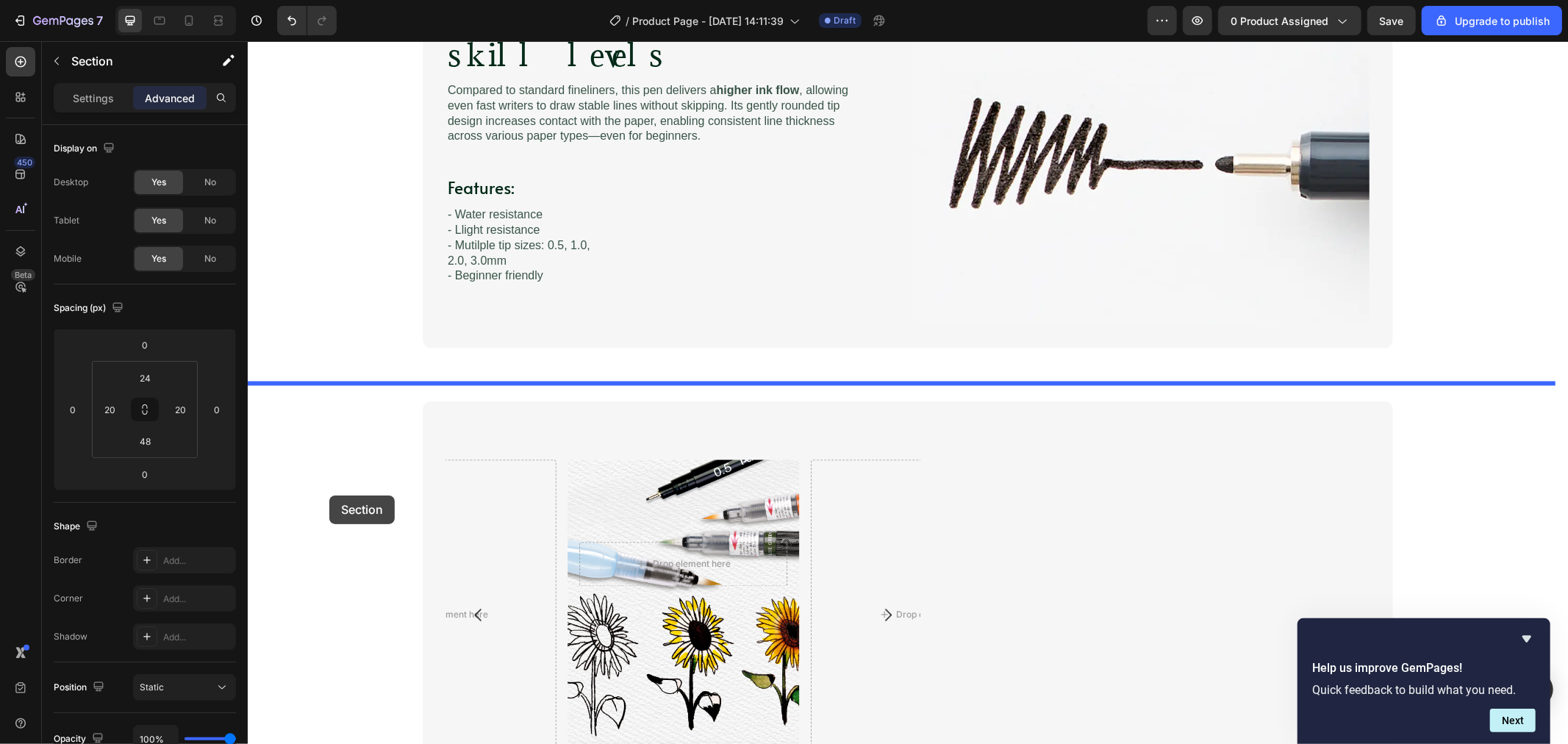
drag, startPoint x: 332, startPoint y: 210, endPoint x: 328, endPoint y: 495, distance: 285.0
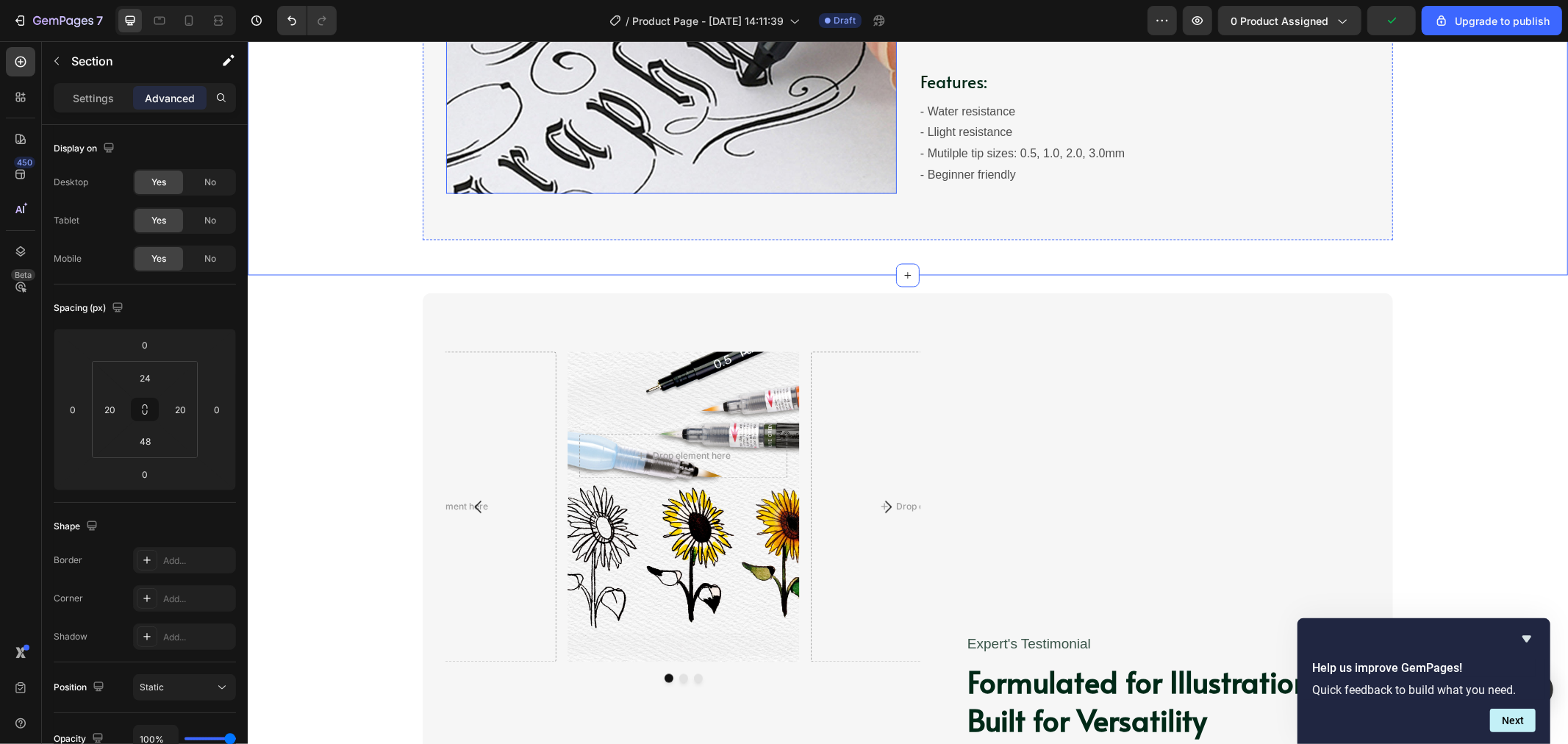
scroll to position [2297, 0]
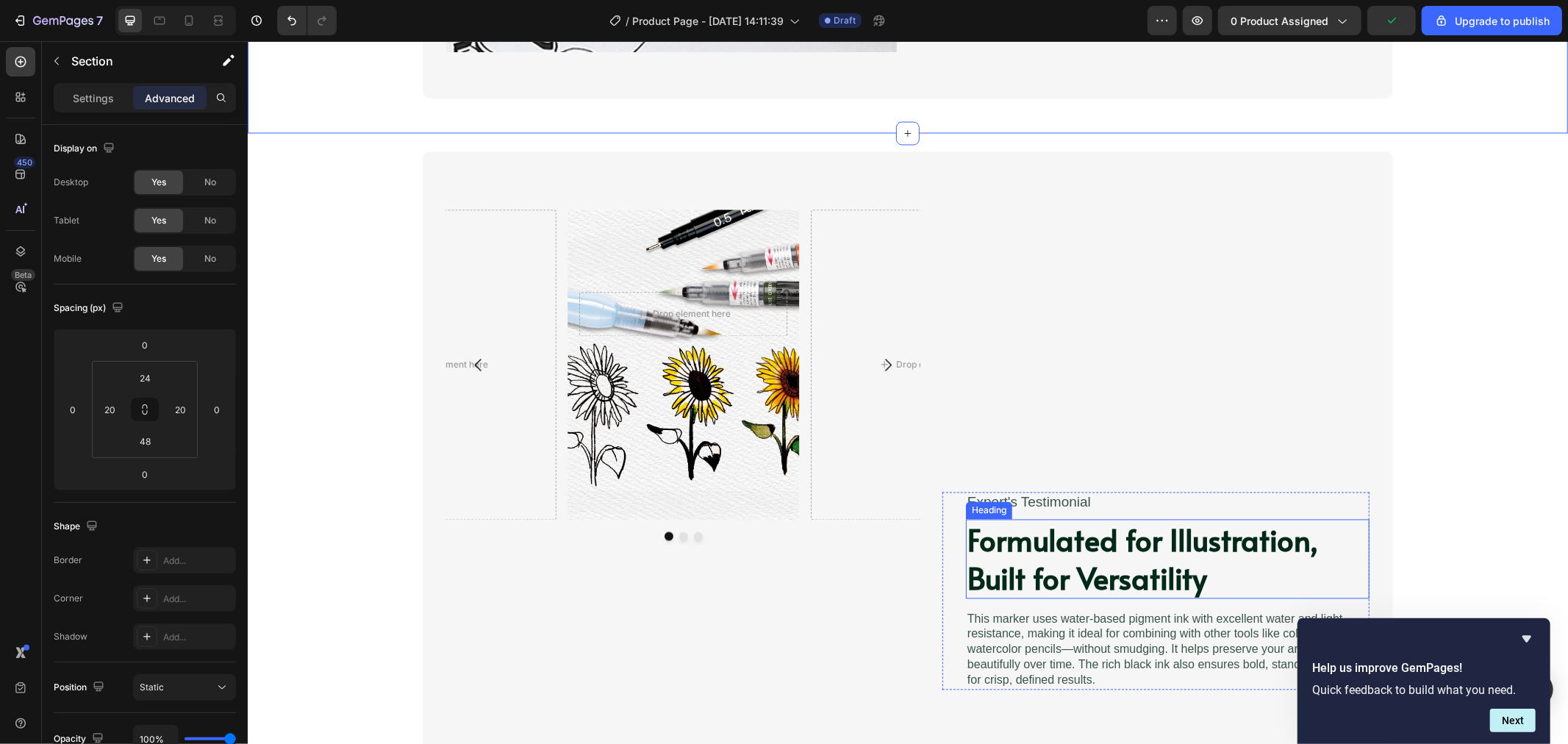
click at [1121, 564] on strong "Formulated for Illustration, Built for Versatility" at bounding box center [1142, 558] width 351 height 78
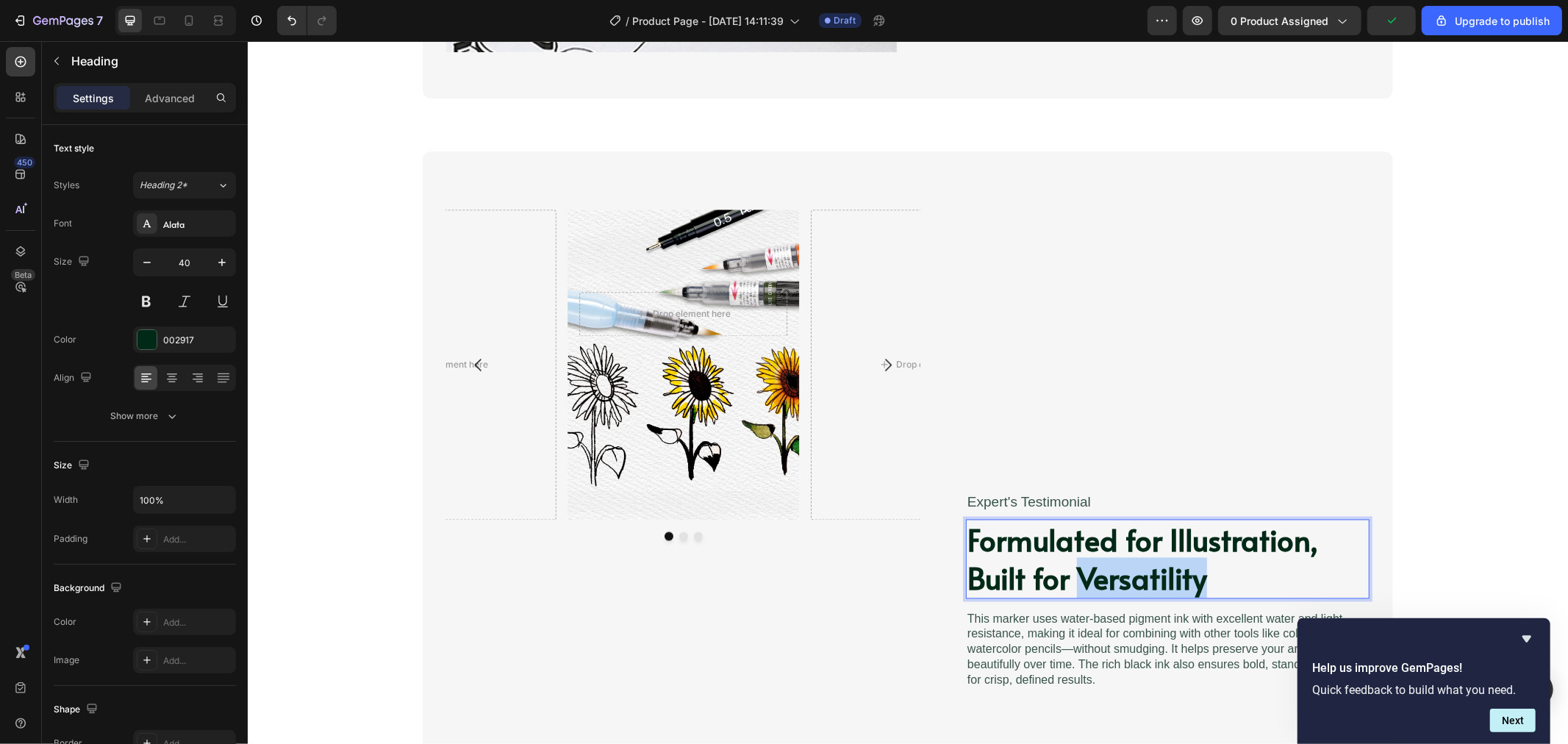
drag, startPoint x: 1181, startPoint y: 588, endPoint x: 1197, endPoint y: 586, distance: 16.1
click at [1182, 588] on strong "Formulated for Illustration, Built for Versatility" at bounding box center [1142, 558] width 351 height 78
click at [1210, 584] on p "Formulated for Illustration, Built for Versatility" at bounding box center [1167, 559] width 401 height 77
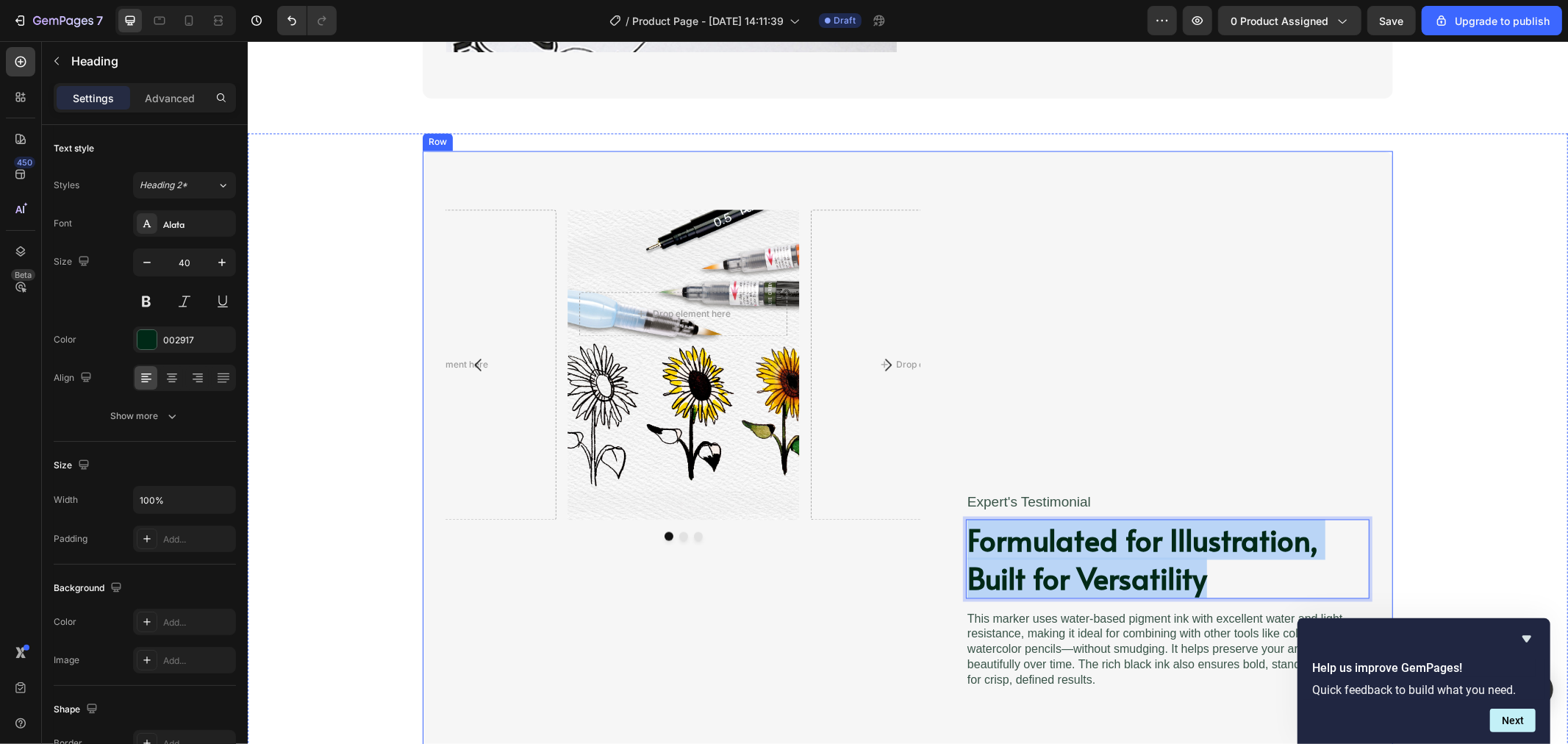
drag, startPoint x: 1167, startPoint y: 575, endPoint x: 914, endPoint y: 534, distance: 256.3
click at [914, 534] on div "Drop element here Row Drop element here Drop element here Carousel Drop element…" at bounding box center [907, 590] width 970 height 881
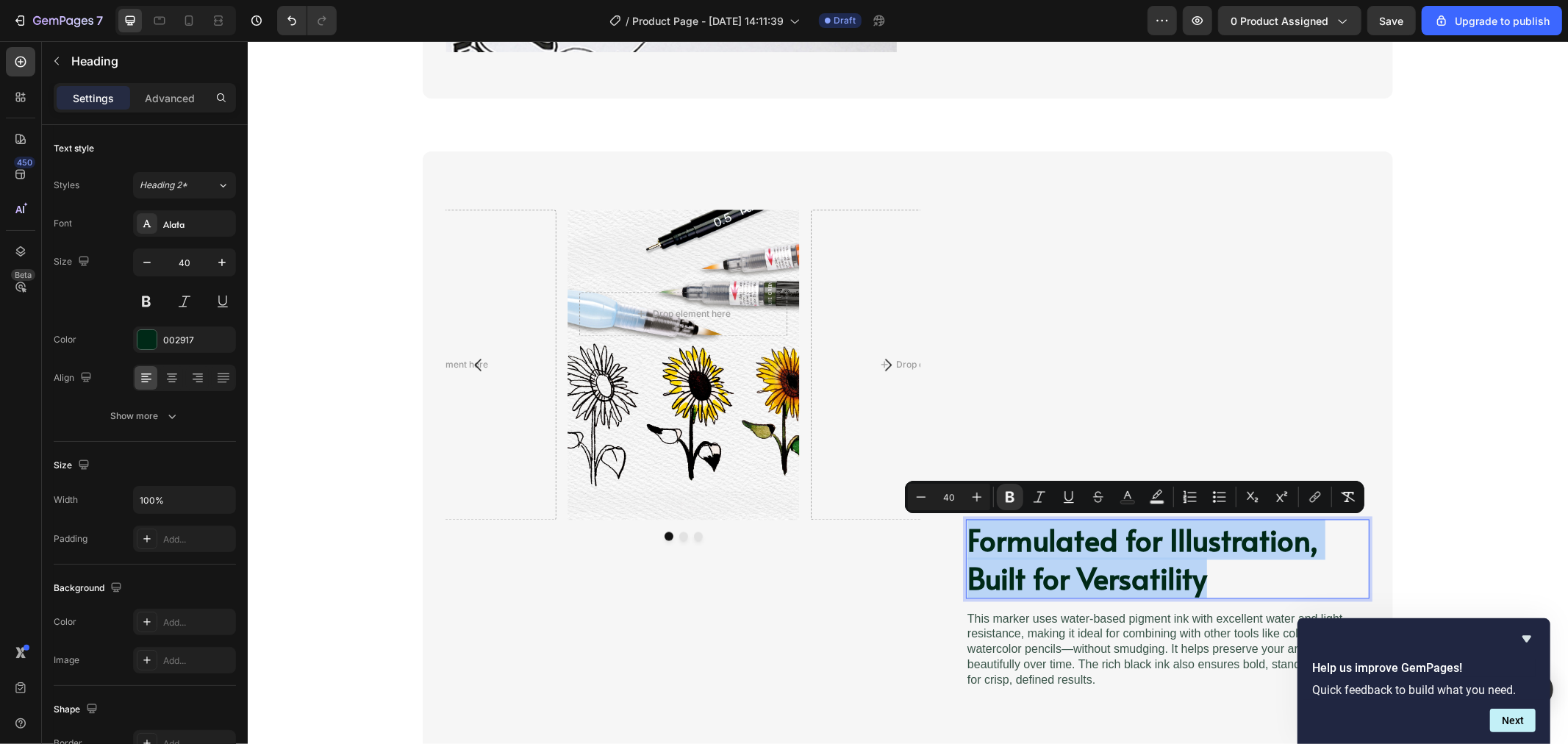
copy strong "Formulated for Illustration, Built for Versatility"
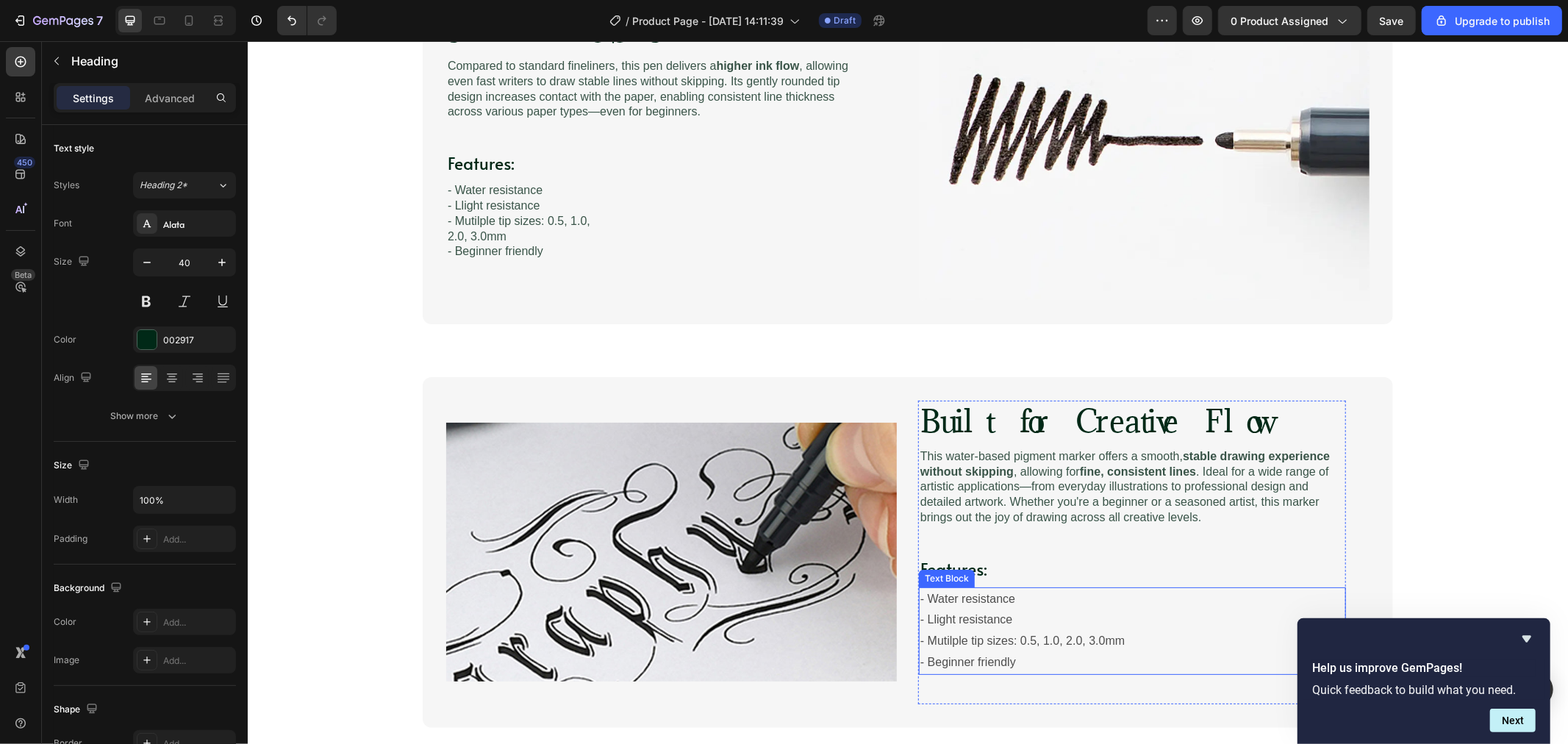
type input "16"
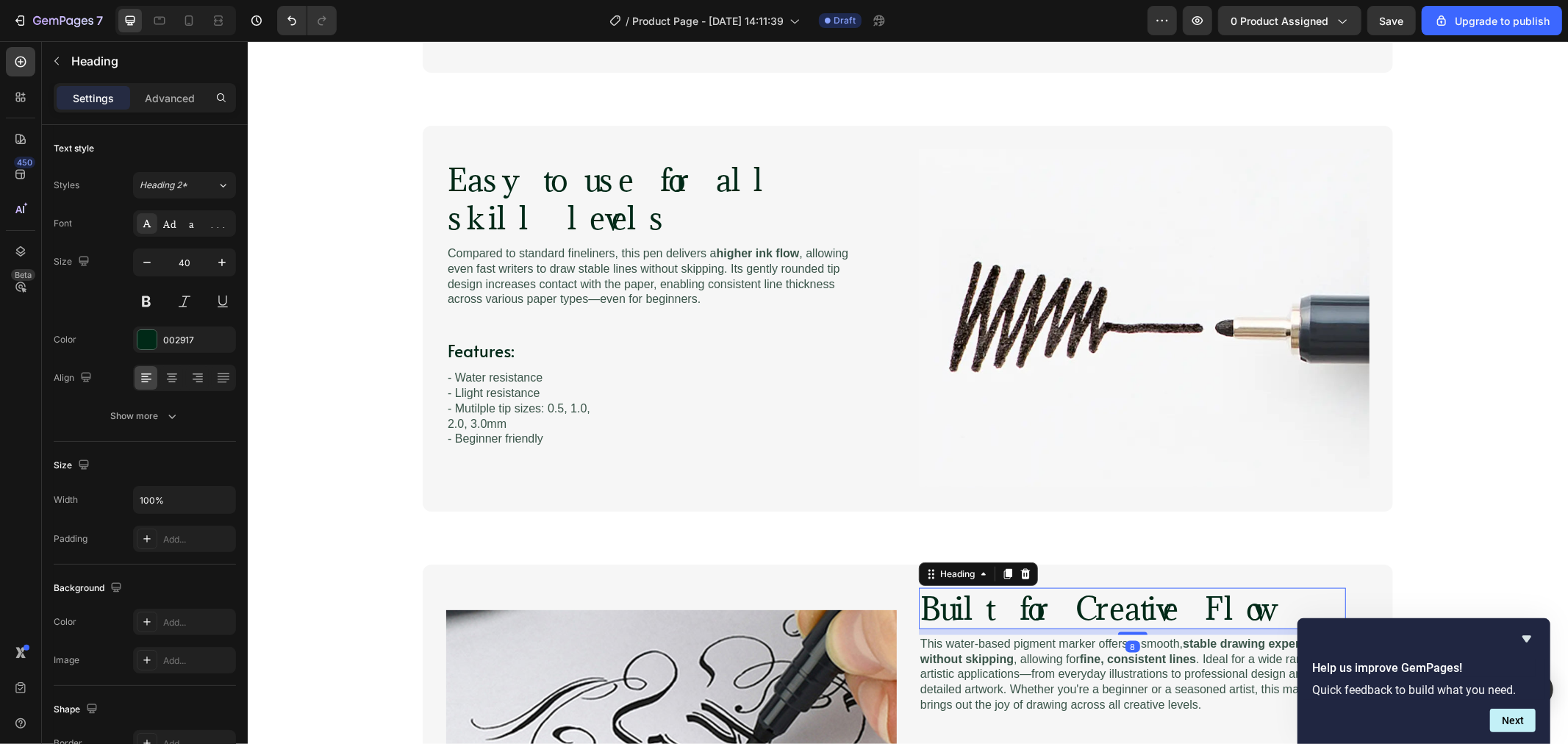
click at [1193, 607] on h2 "Built for Creative Flow" at bounding box center [1131, 608] width 427 height 41
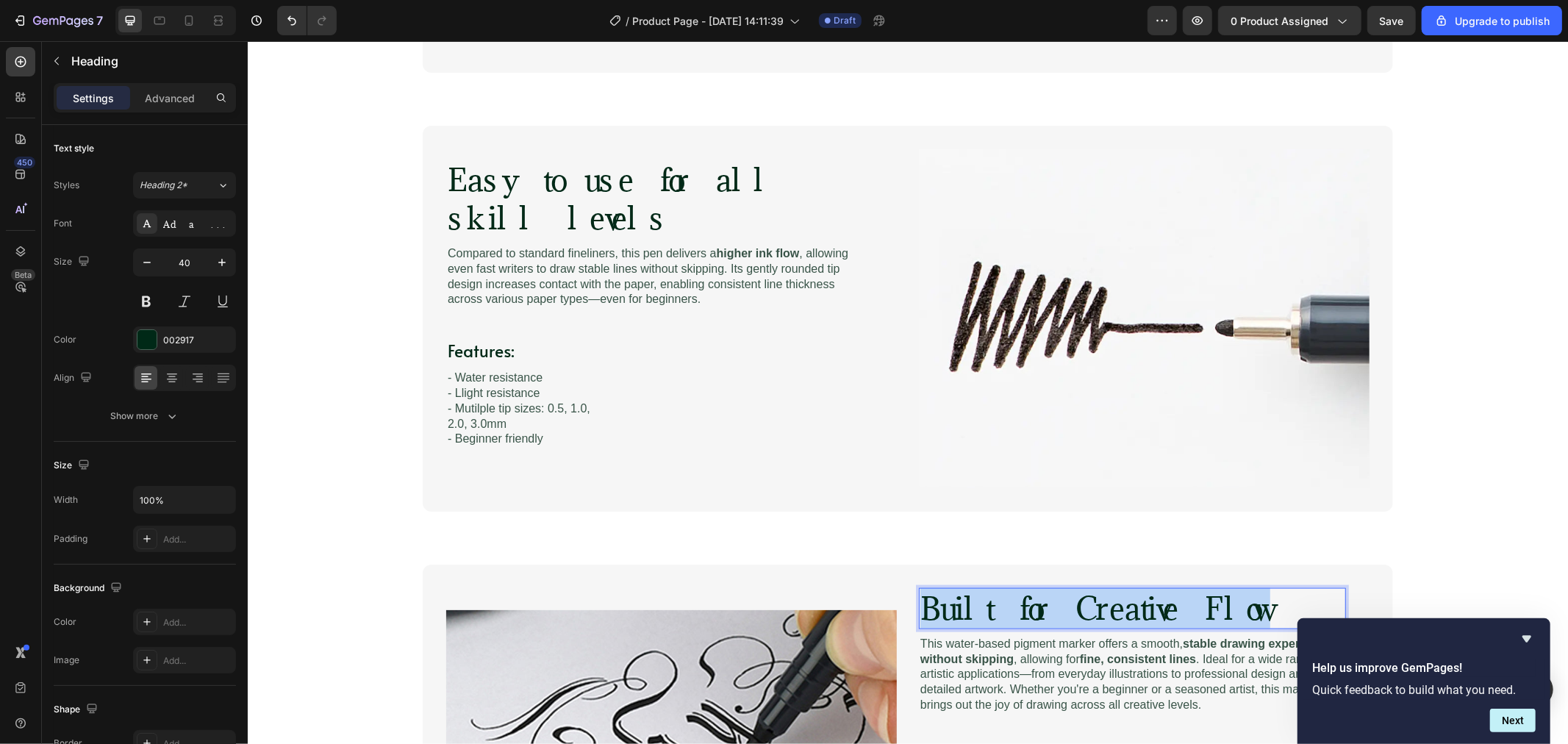
click at [1193, 607] on p "Built for Creative Flow" at bounding box center [1131, 608] width 424 height 38
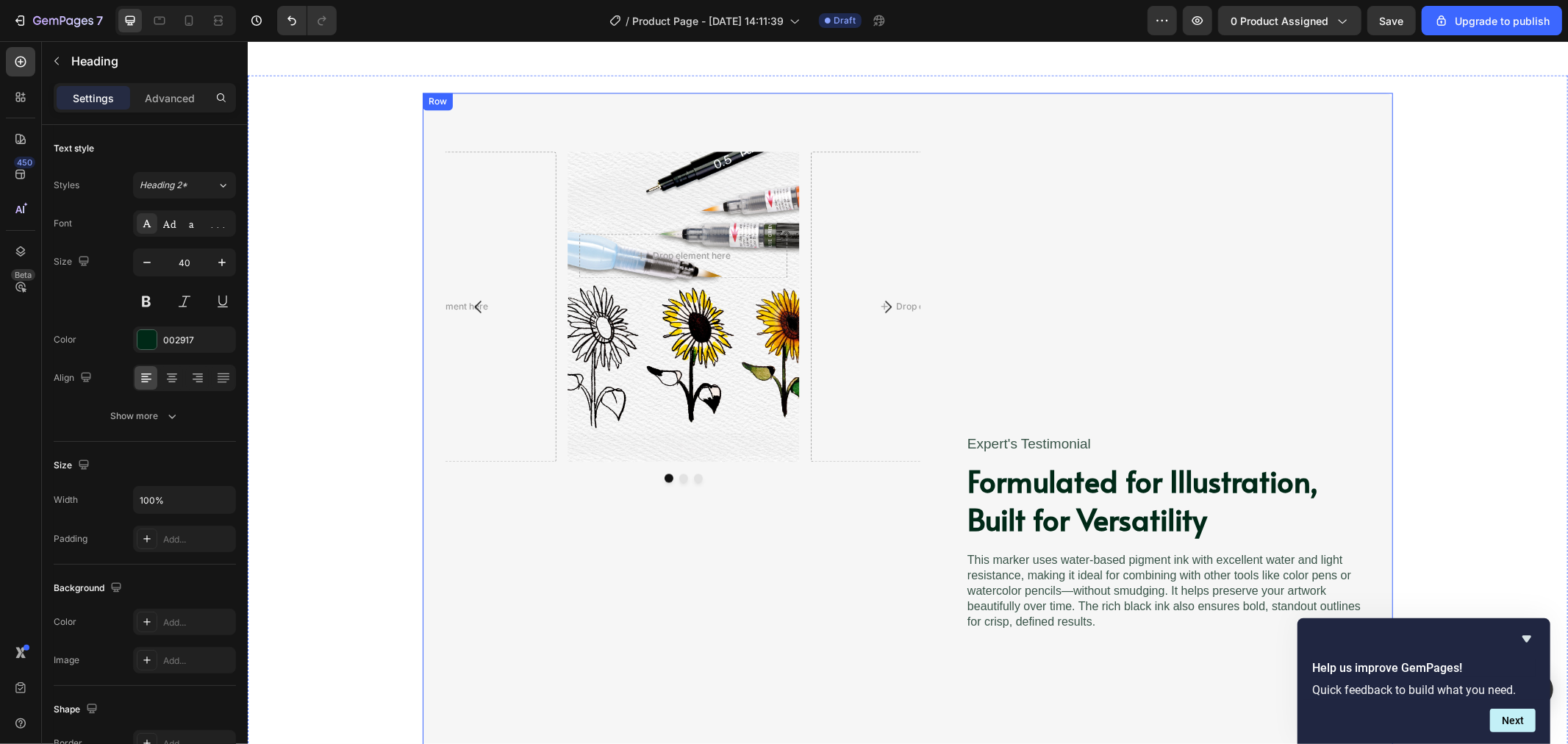
scroll to position [2542, 0]
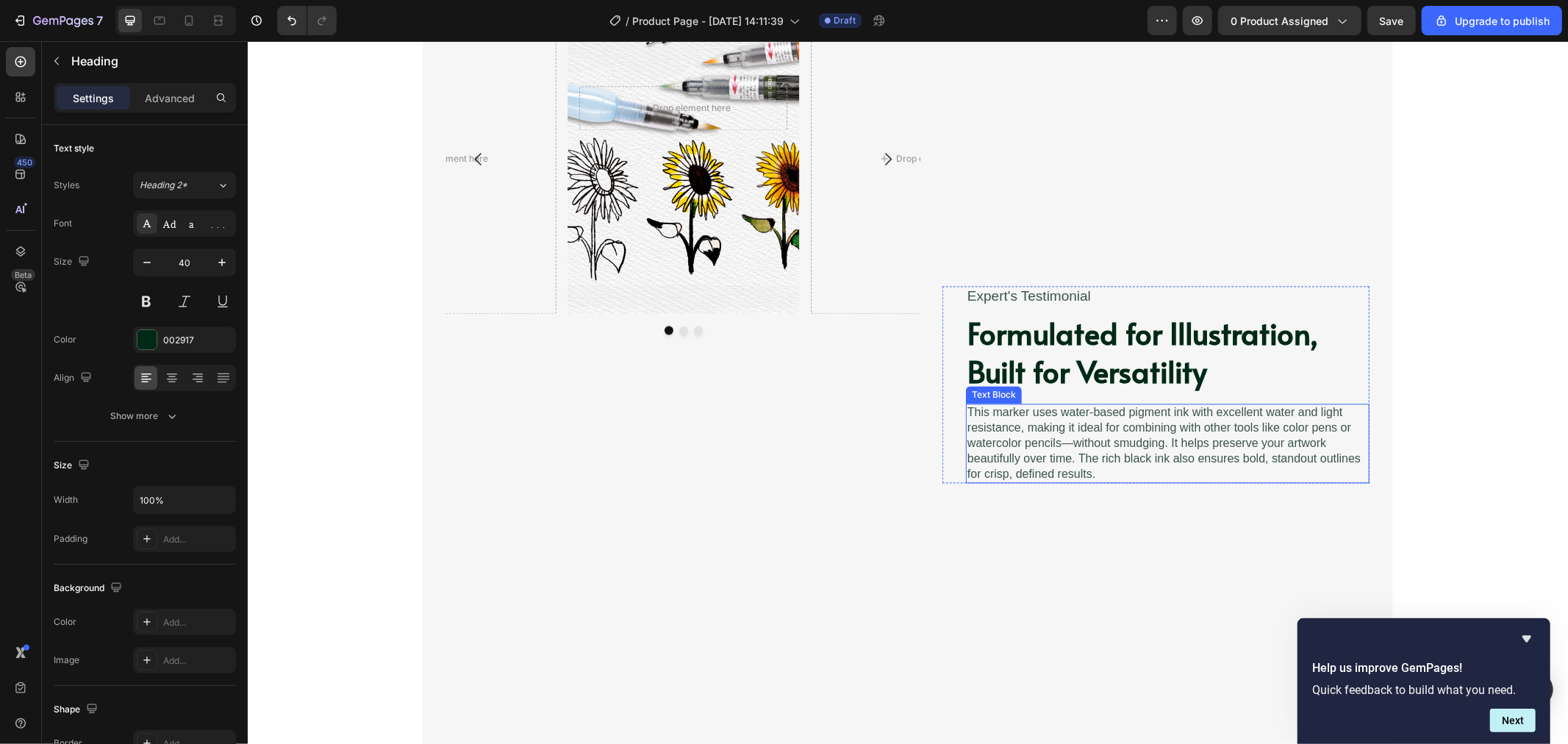
click at [1087, 448] on p "This marker uses water-based pigment ink with excellent water and light resista…" at bounding box center [1167, 443] width 401 height 77
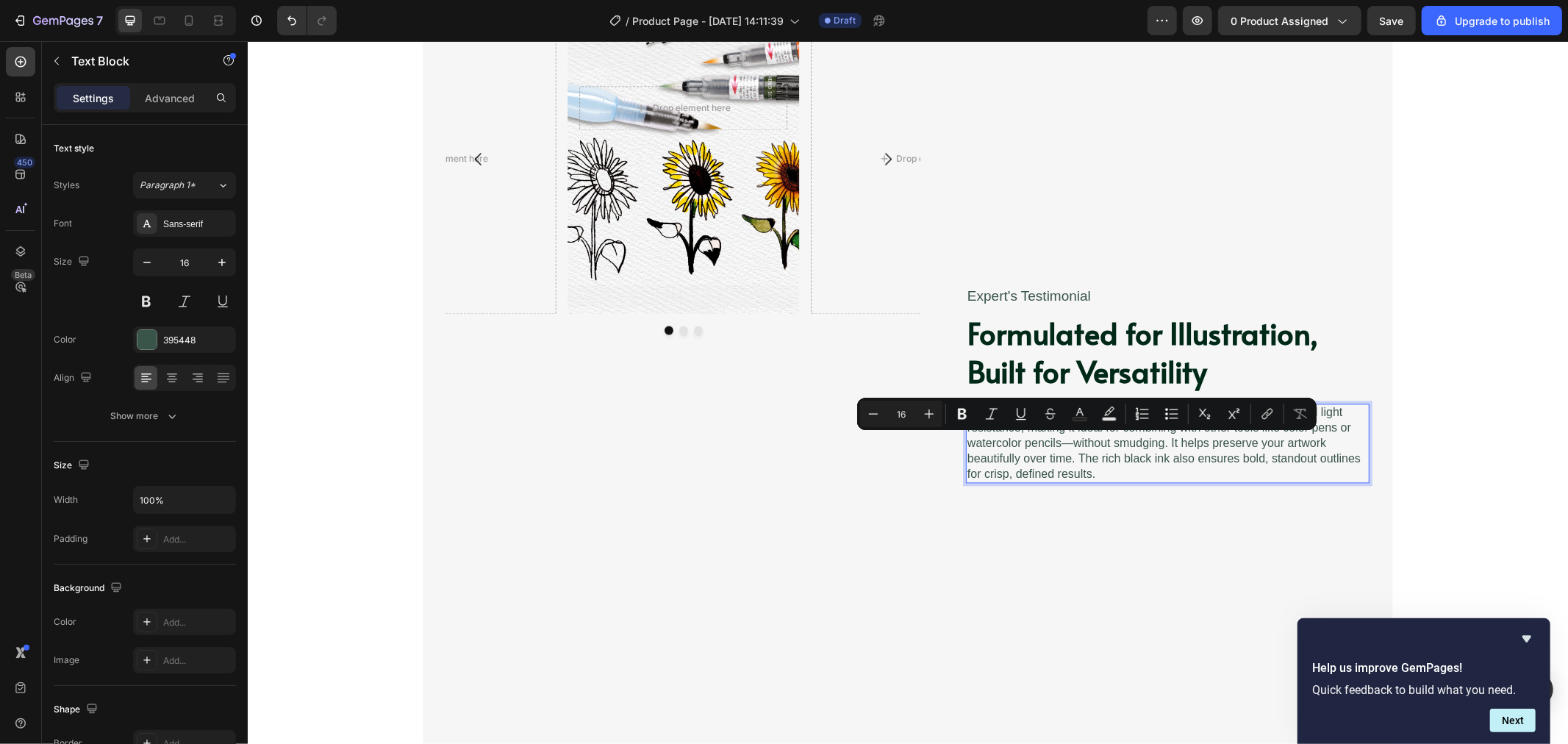
click at [1086, 475] on p "This marker uses water-based pigment ink with excellent water and light resista…" at bounding box center [1167, 443] width 401 height 77
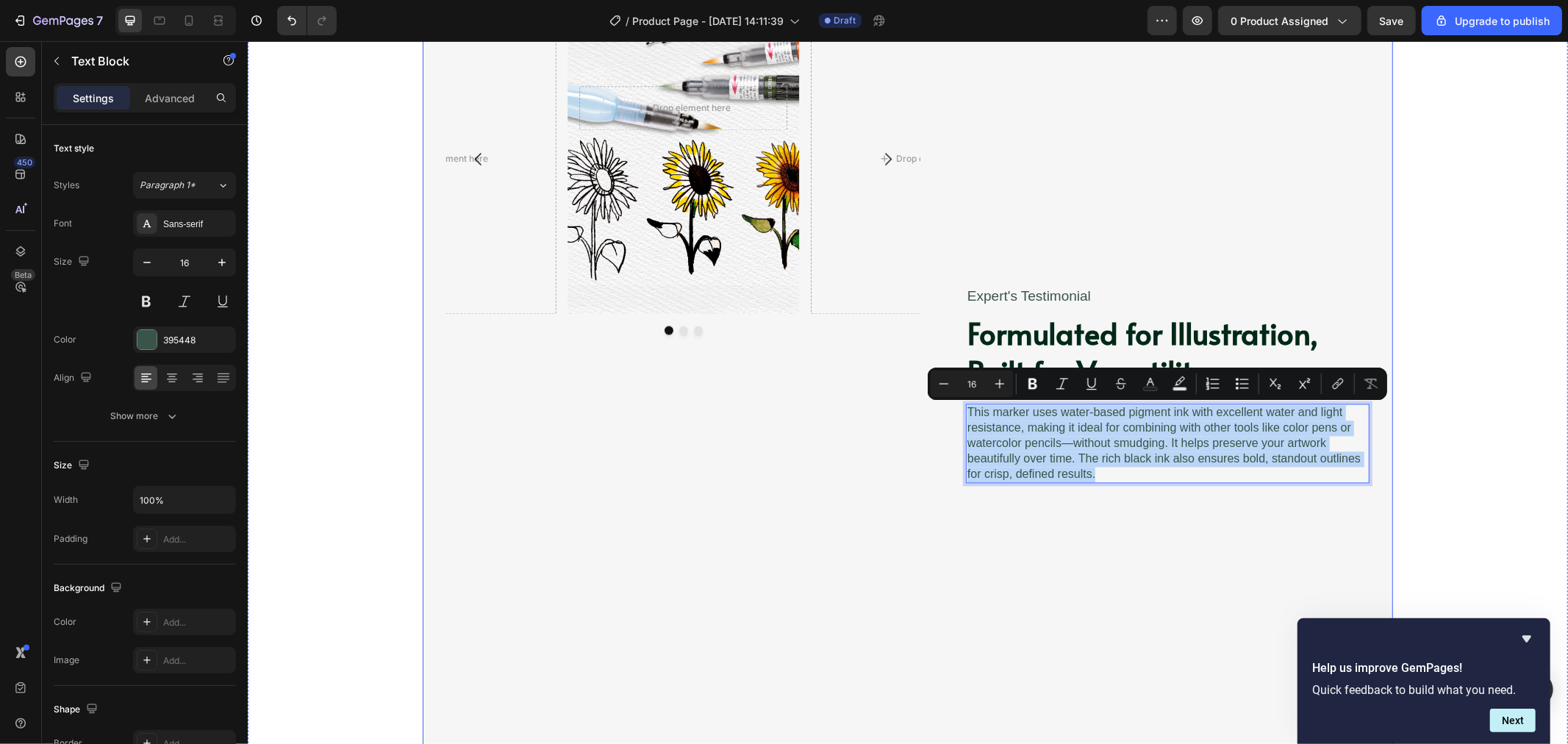
drag, startPoint x: 1101, startPoint y: 476, endPoint x: 1177, endPoint y: 439, distance: 84.5
click at [922, 397] on div "Drop element here Row Drop element here Drop element here Carousel Drop element…" at bounding box center [907, 384] width 970 height 881
copy p "This marker uses water-based pigment ink with excellent water and light resista…"
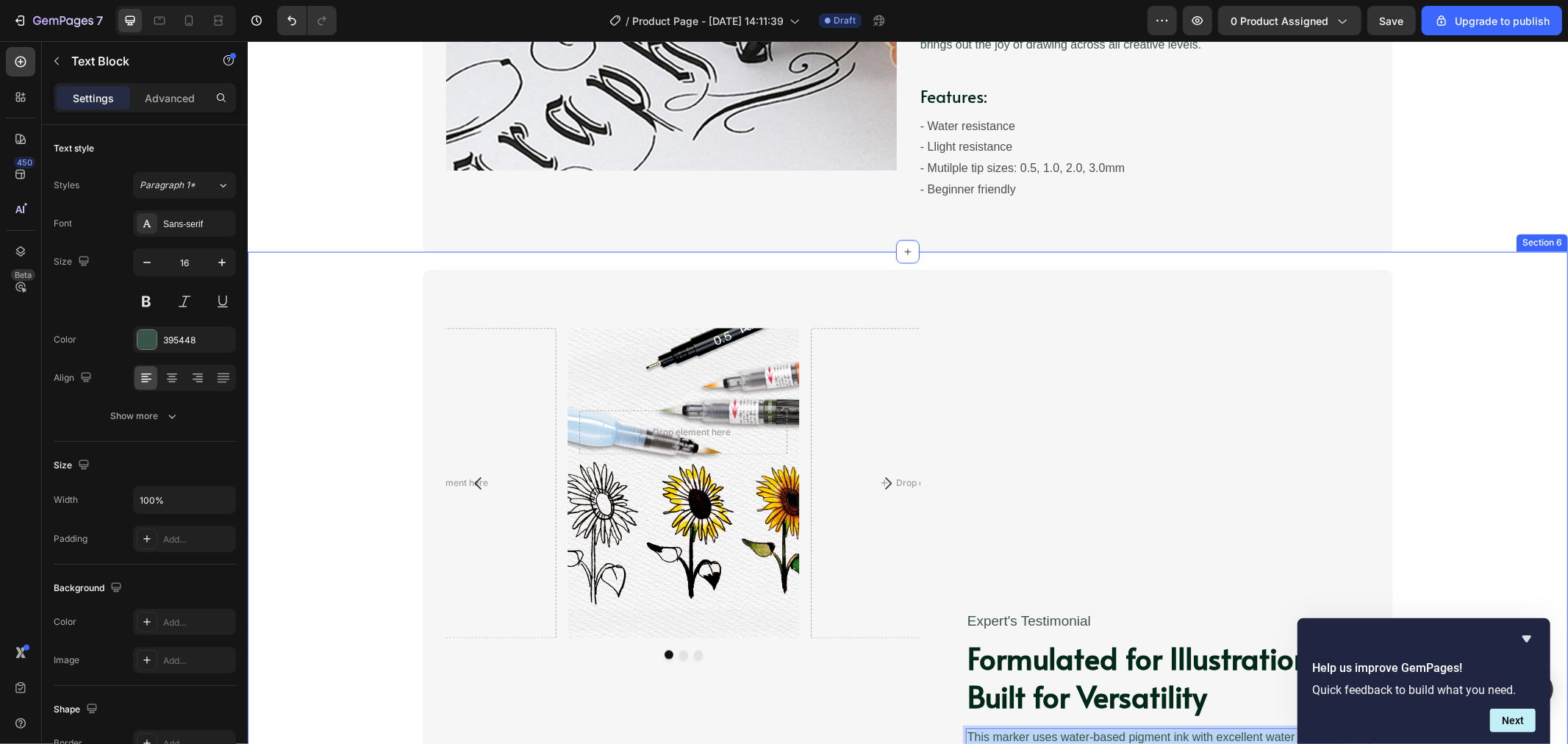
scroll to position [1971, 0]
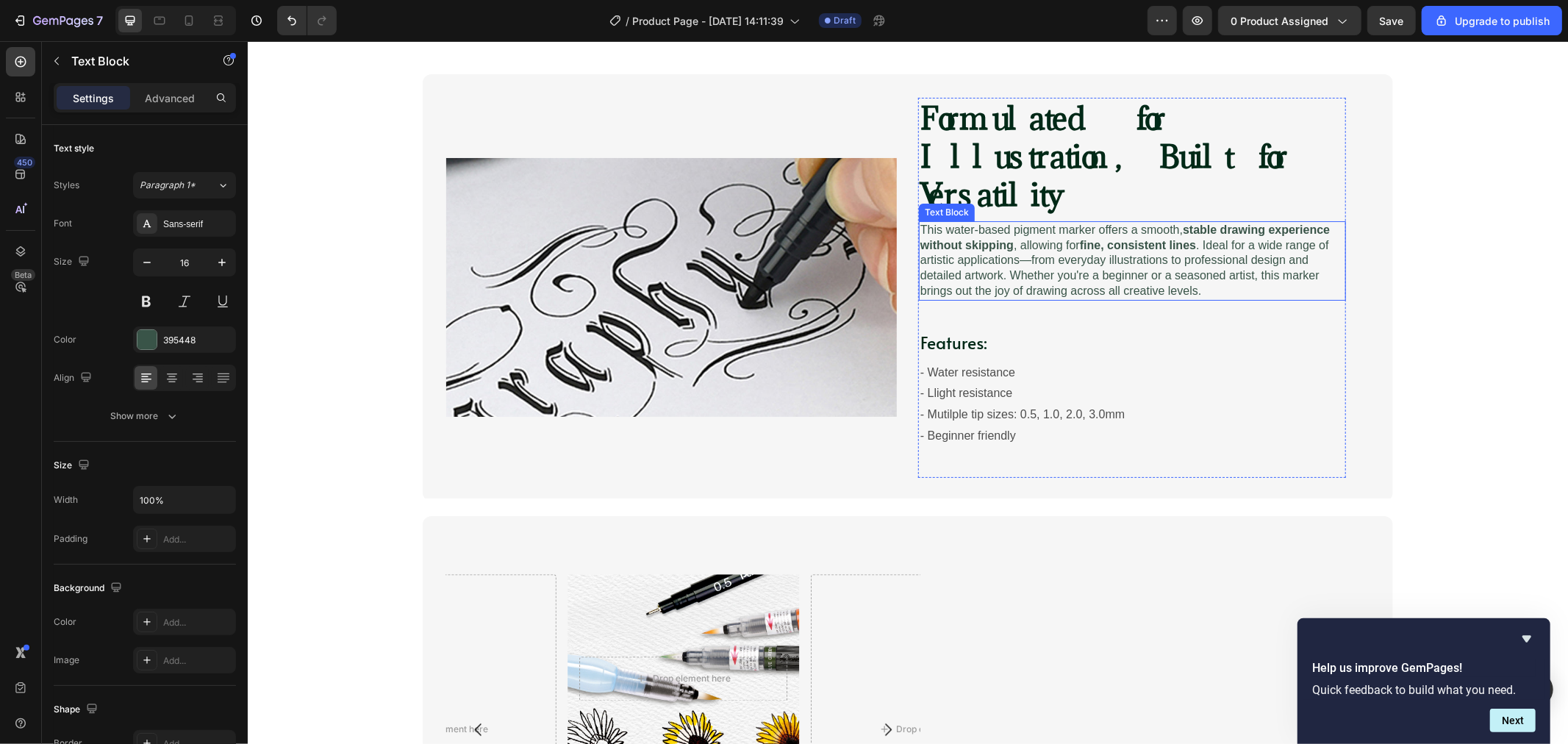
click at [1028, 239] on p "This water-based pigment marker offers a smooth, stable drawing experience with…" at bounding box center [1131, 260] width 424 height 77
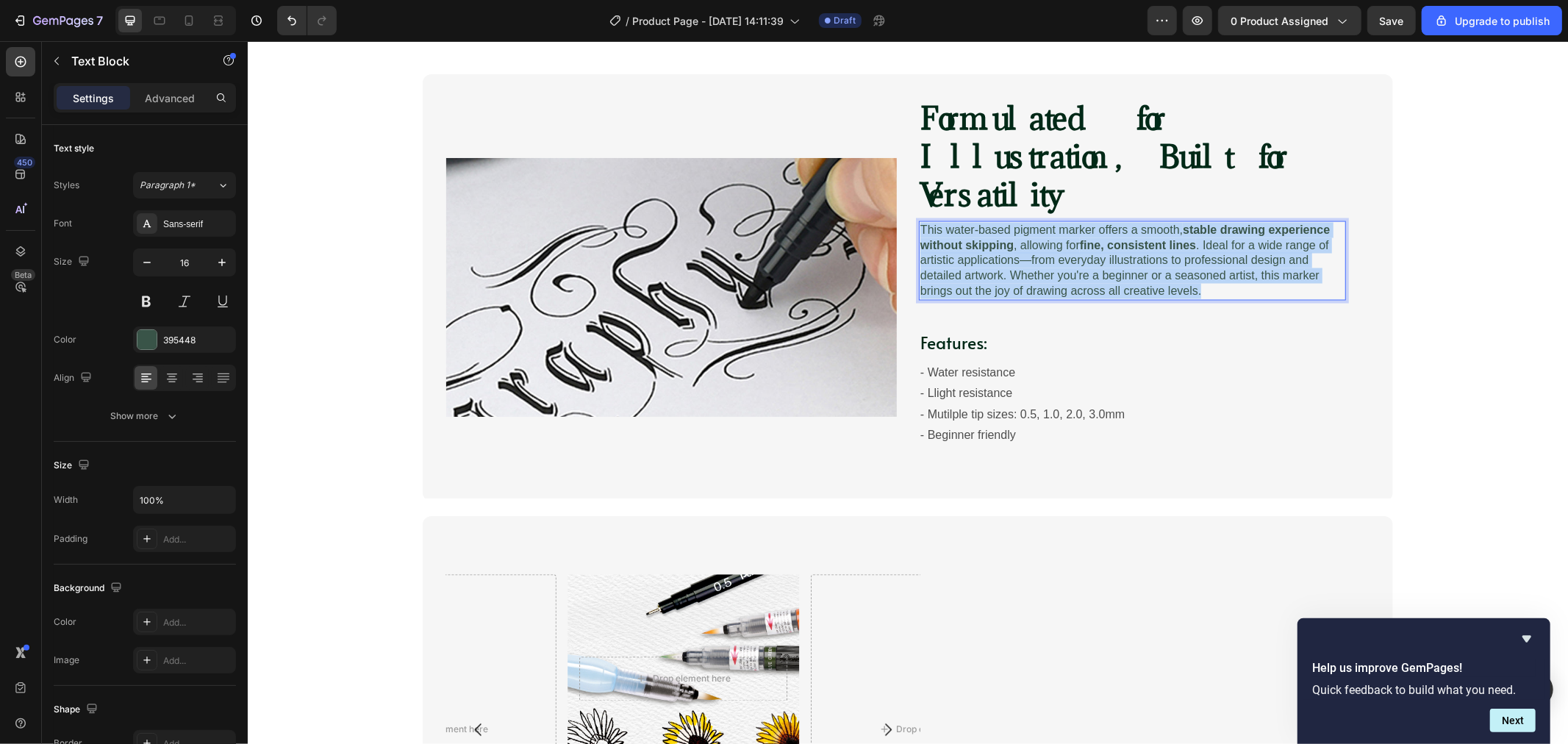
click at [1028, 239] on p "This water-based pigment marker offers a smooth, stable drawing experience with…" at bounding box center [1131, 260] width 424 height 77
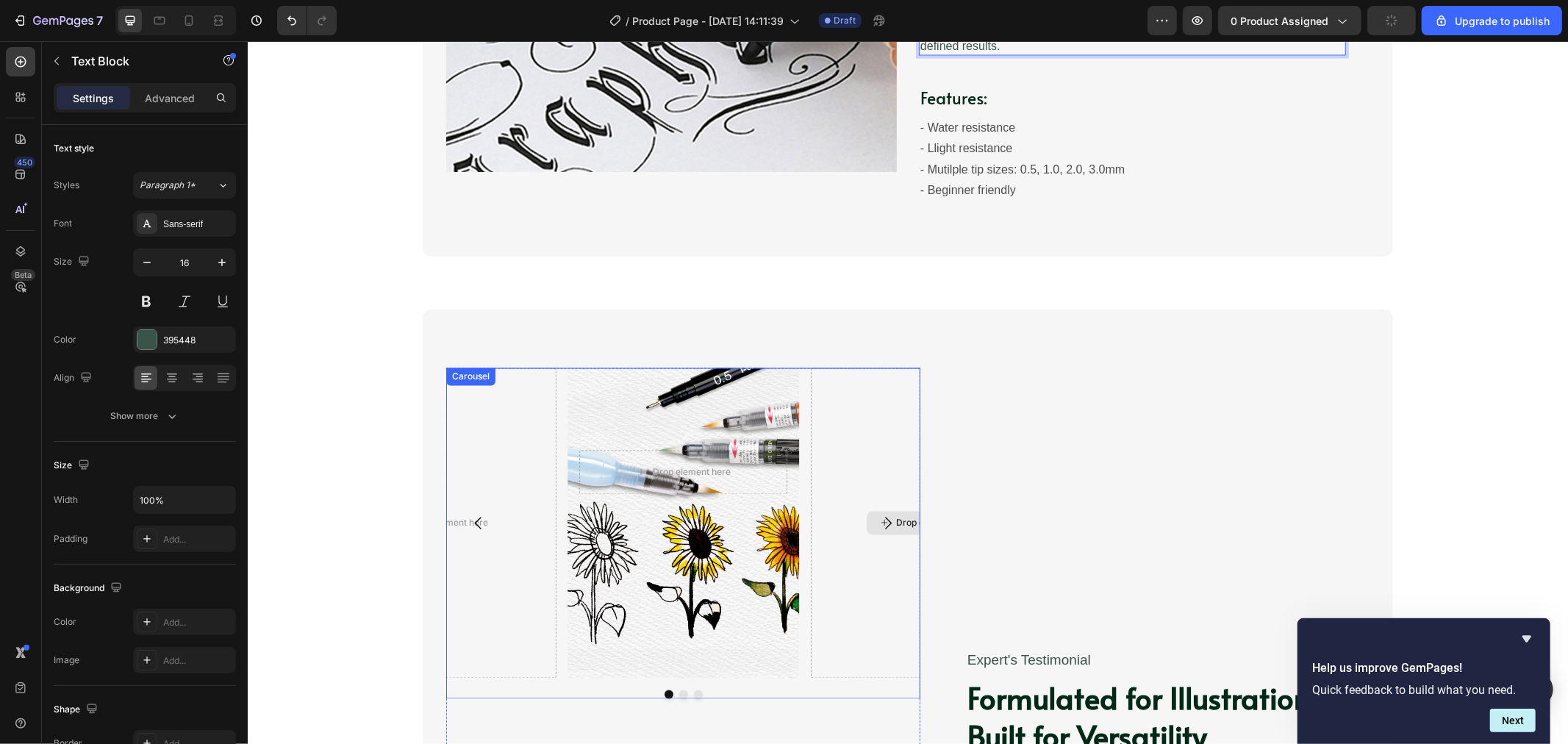
scroll to position [2053, 0]
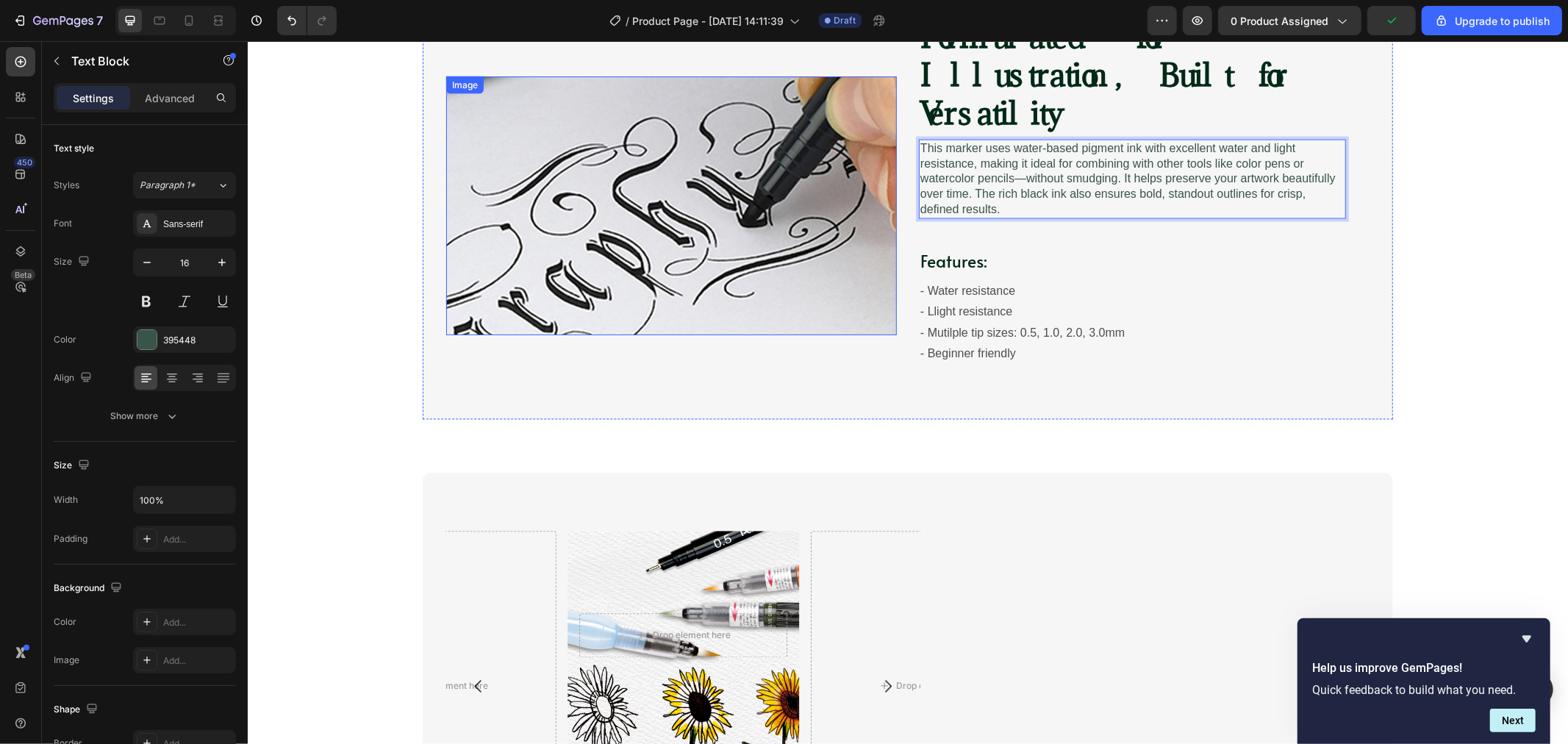
click at [841, 185] on img at bounding box center [670, 205] width 451 height 259
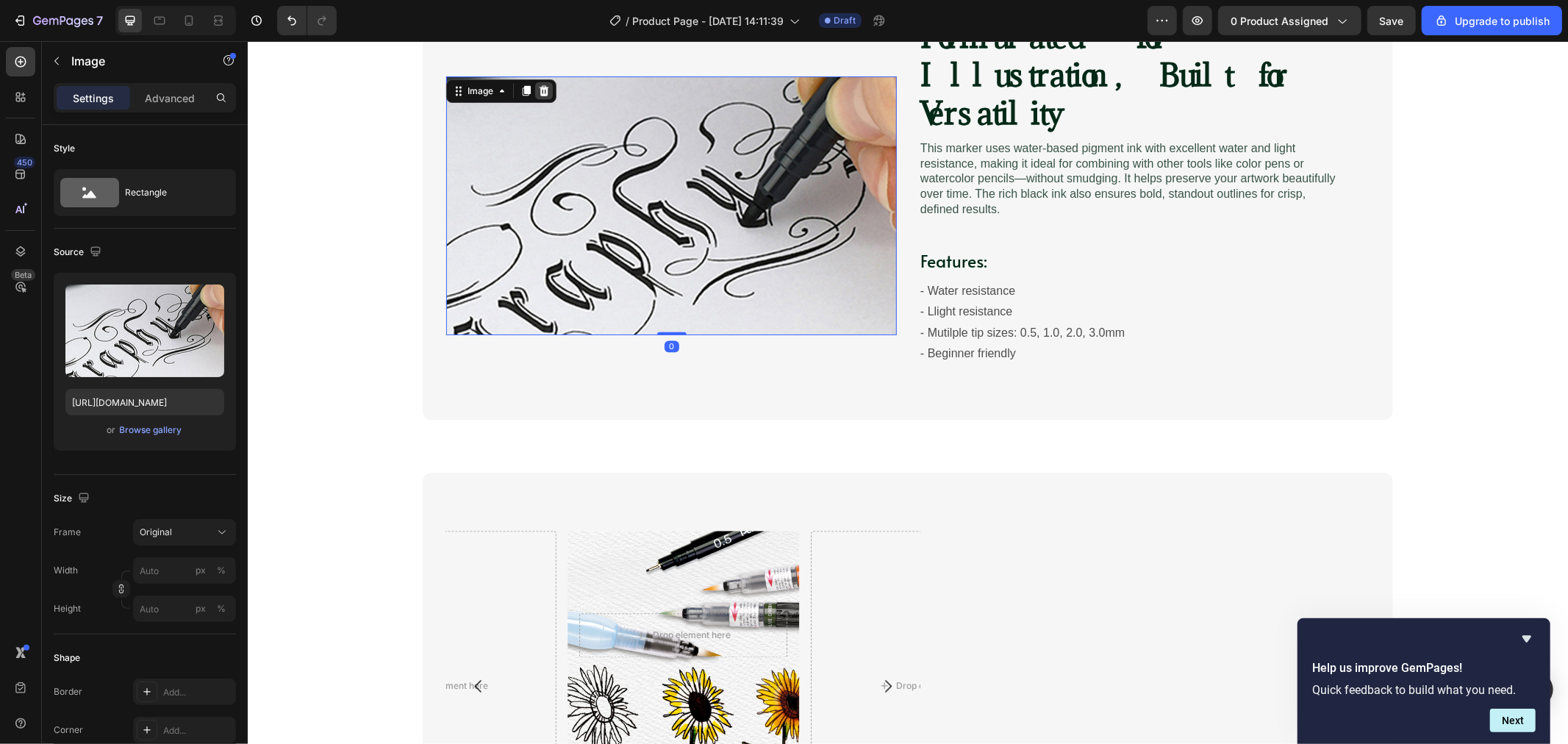
click at [540, 85] on icon at bounding box center [543, 90] width 9 height 10
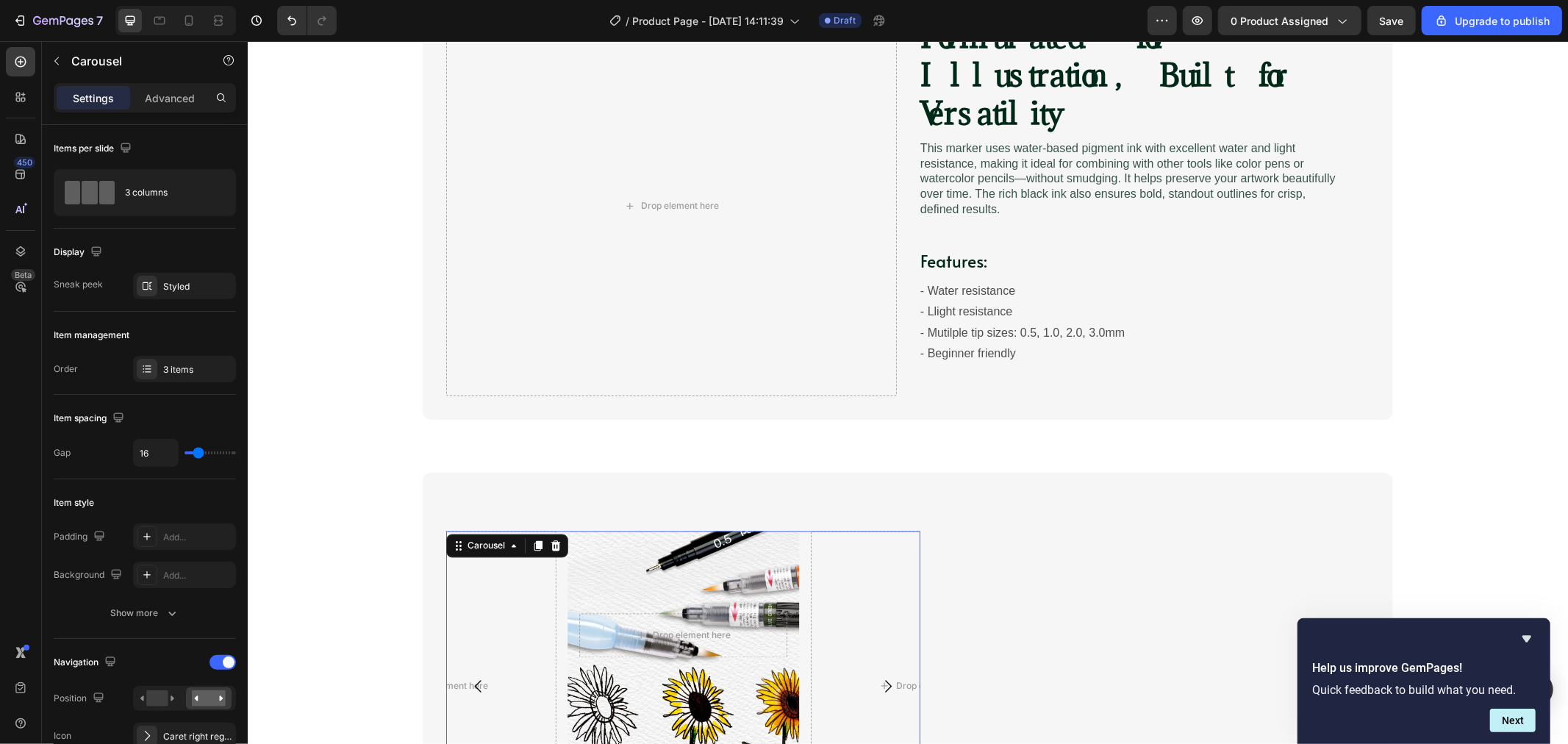
click at [800, 531] on div "Drop element here Row Drop element here Drop element here" at bounding box center [682, 686] width 474 height 310
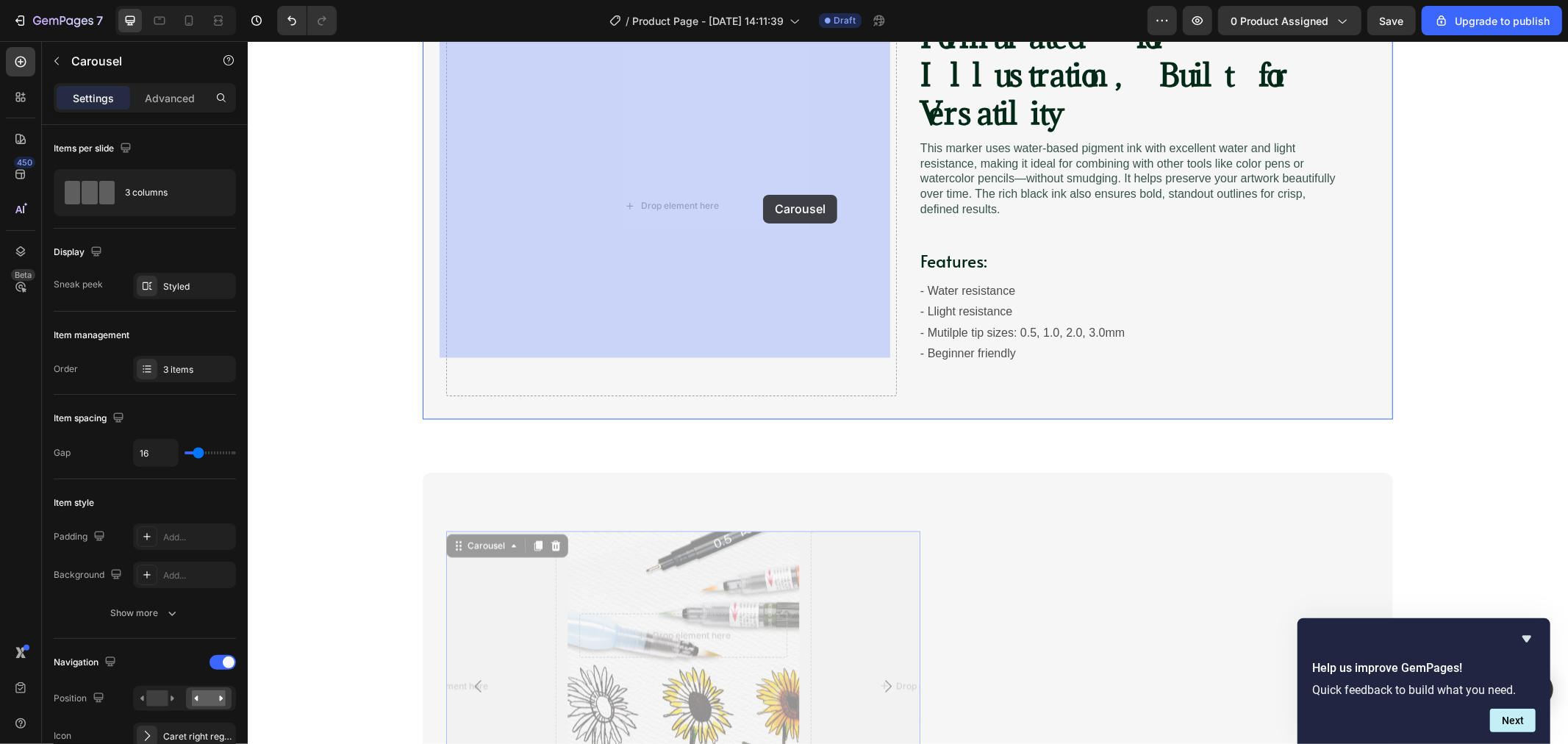
drag, startPoint x: 790, startPoint y: 458, endPoint x: 762, endPoint y: 213, distance: 246.6
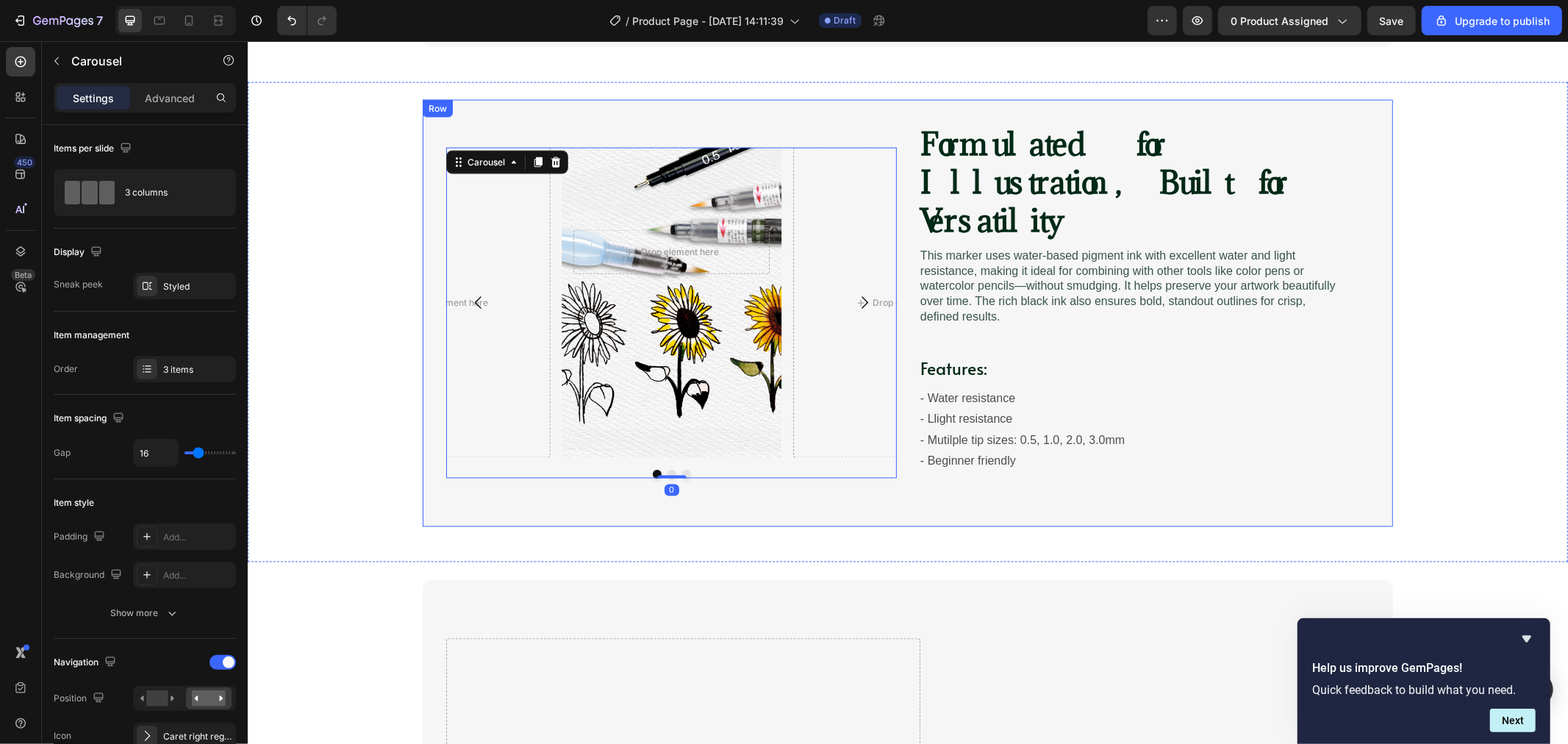
scroll to position [1971, 0]
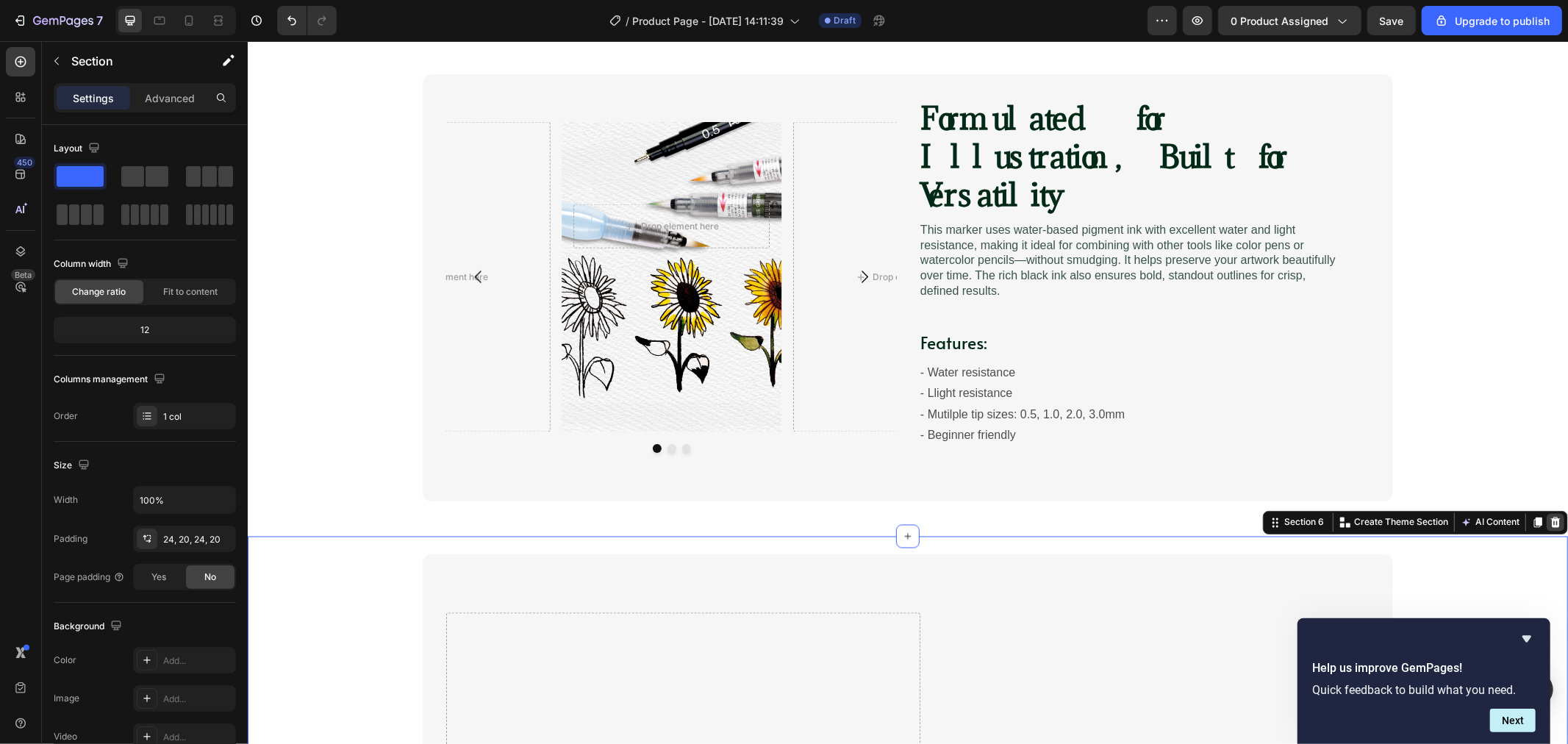
click at [1504, 517] on icon at bounding box center [1555, 521] width 9 height 10
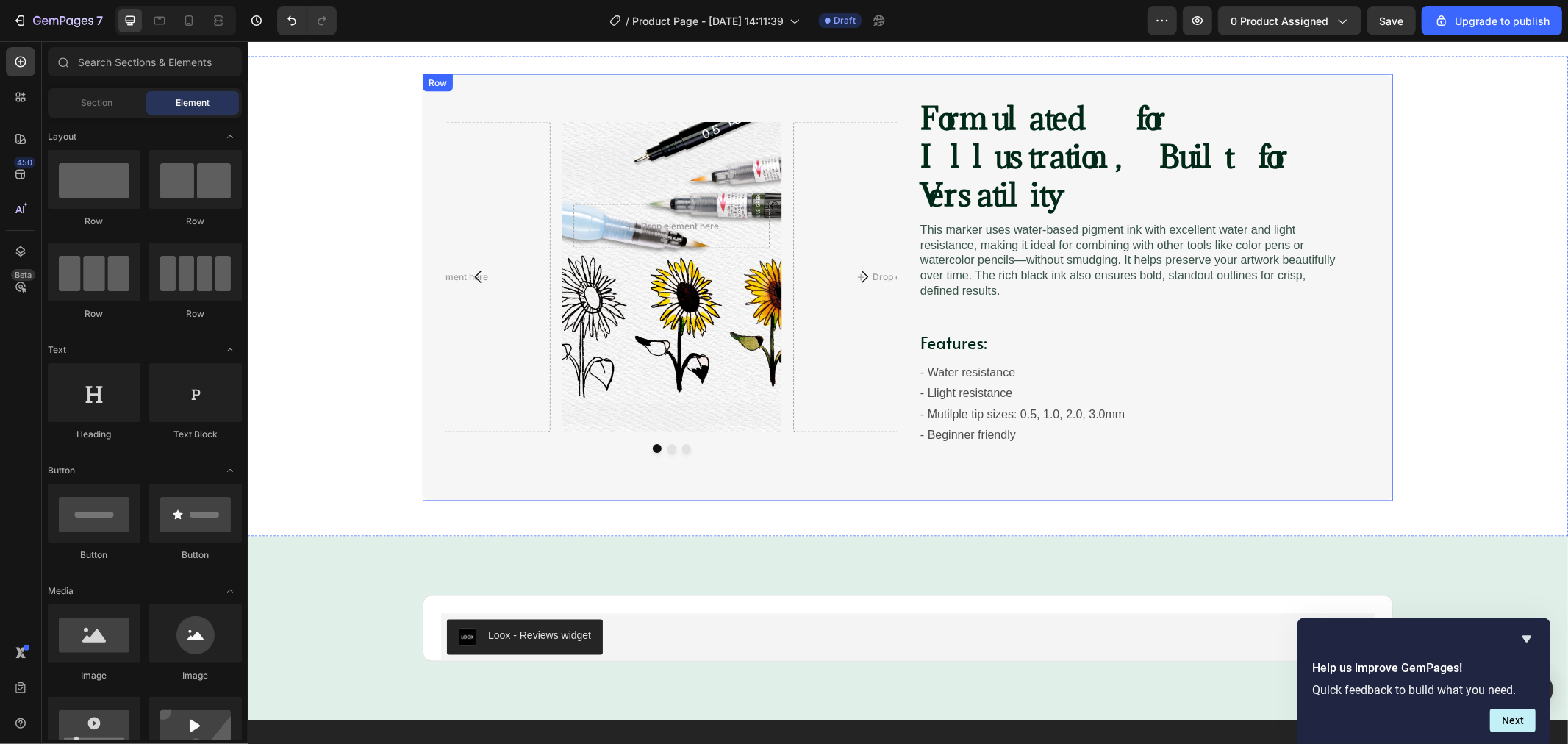
scroll to position [1889, 0]
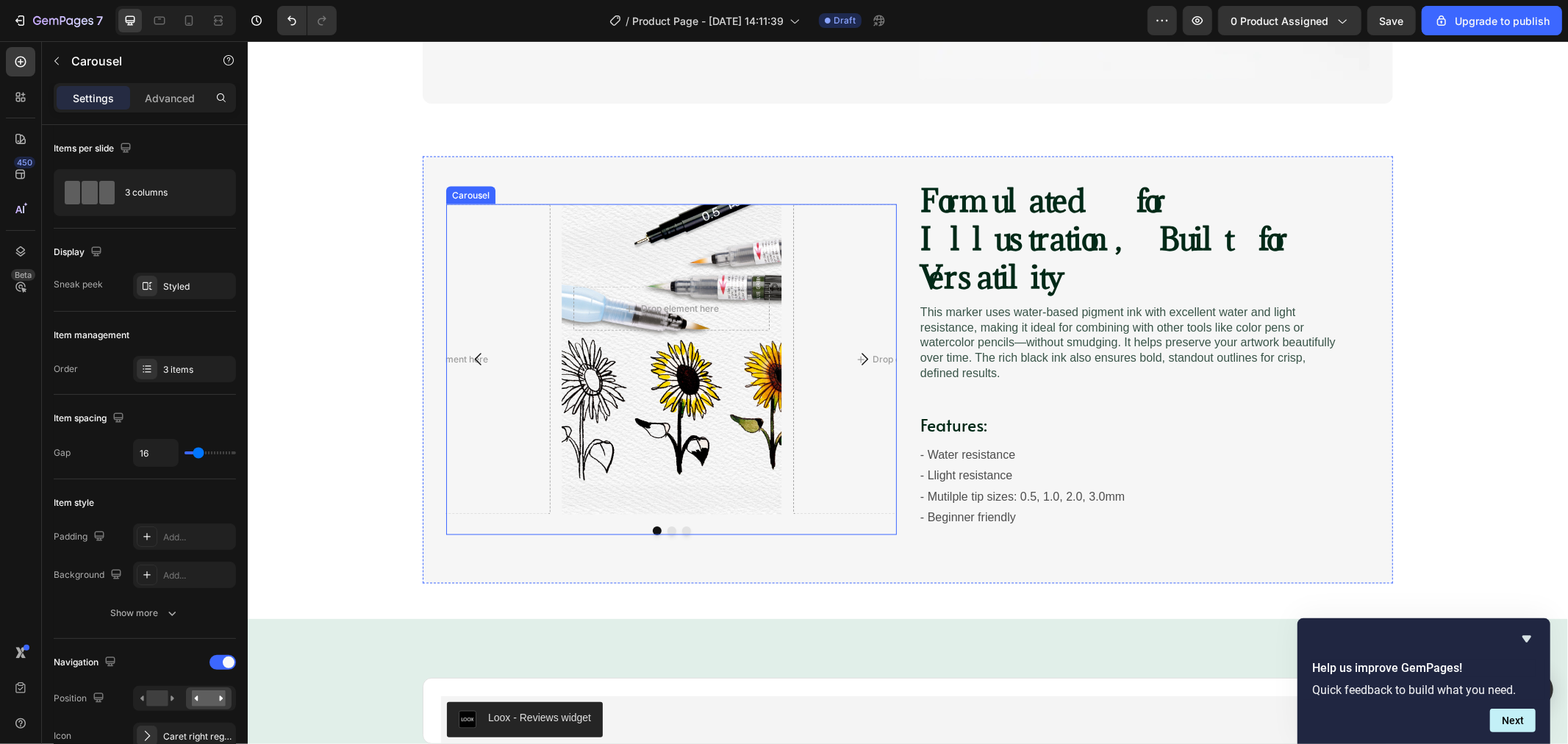
click at [793, 526] on div at bounding box center [670, 530] width 451 height 8
click at [158, 280] on div "Styled" at bounding box center [184, 286] width 103 height 26
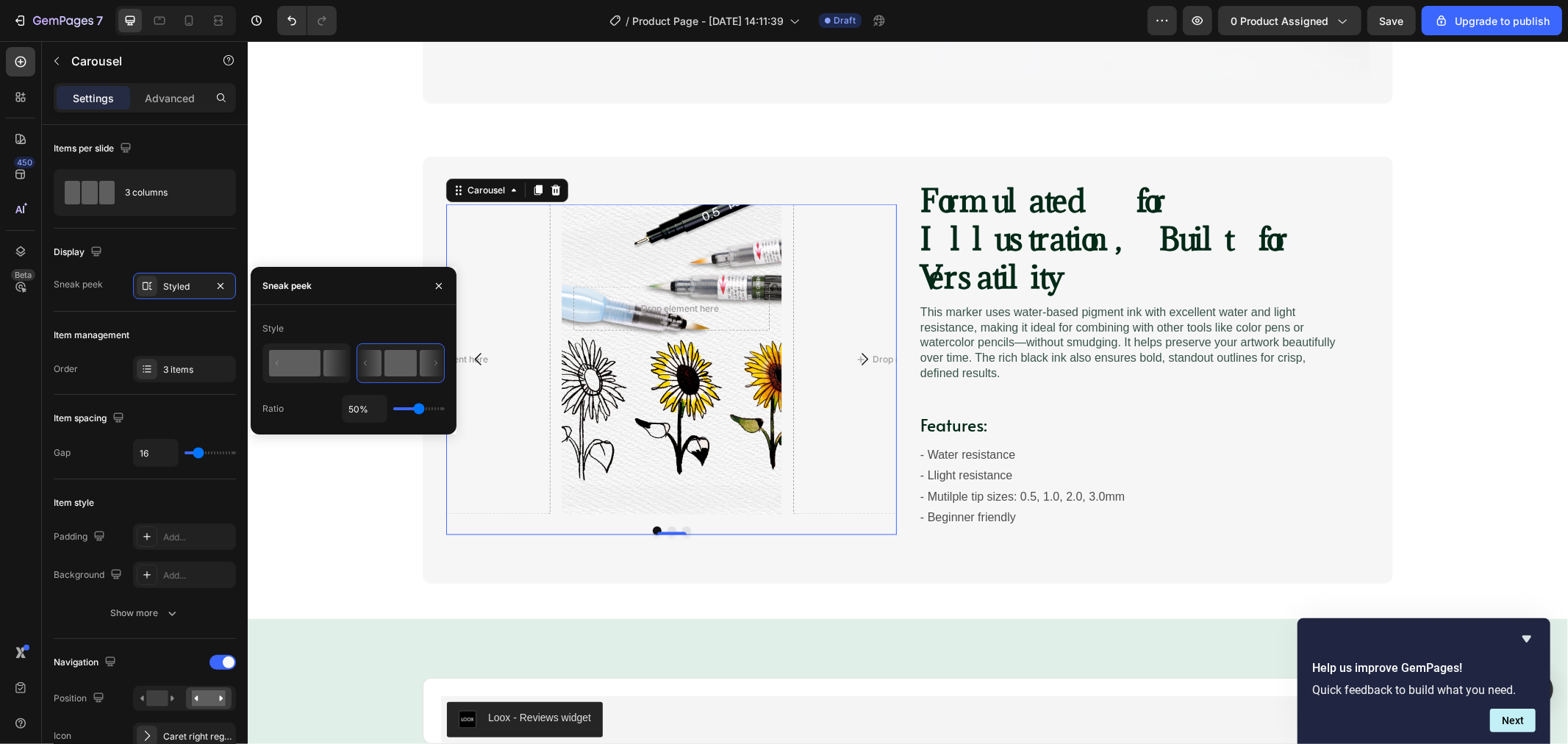
click at [318, 379] on icon at bounding box center [306, 363] width 86 height 38
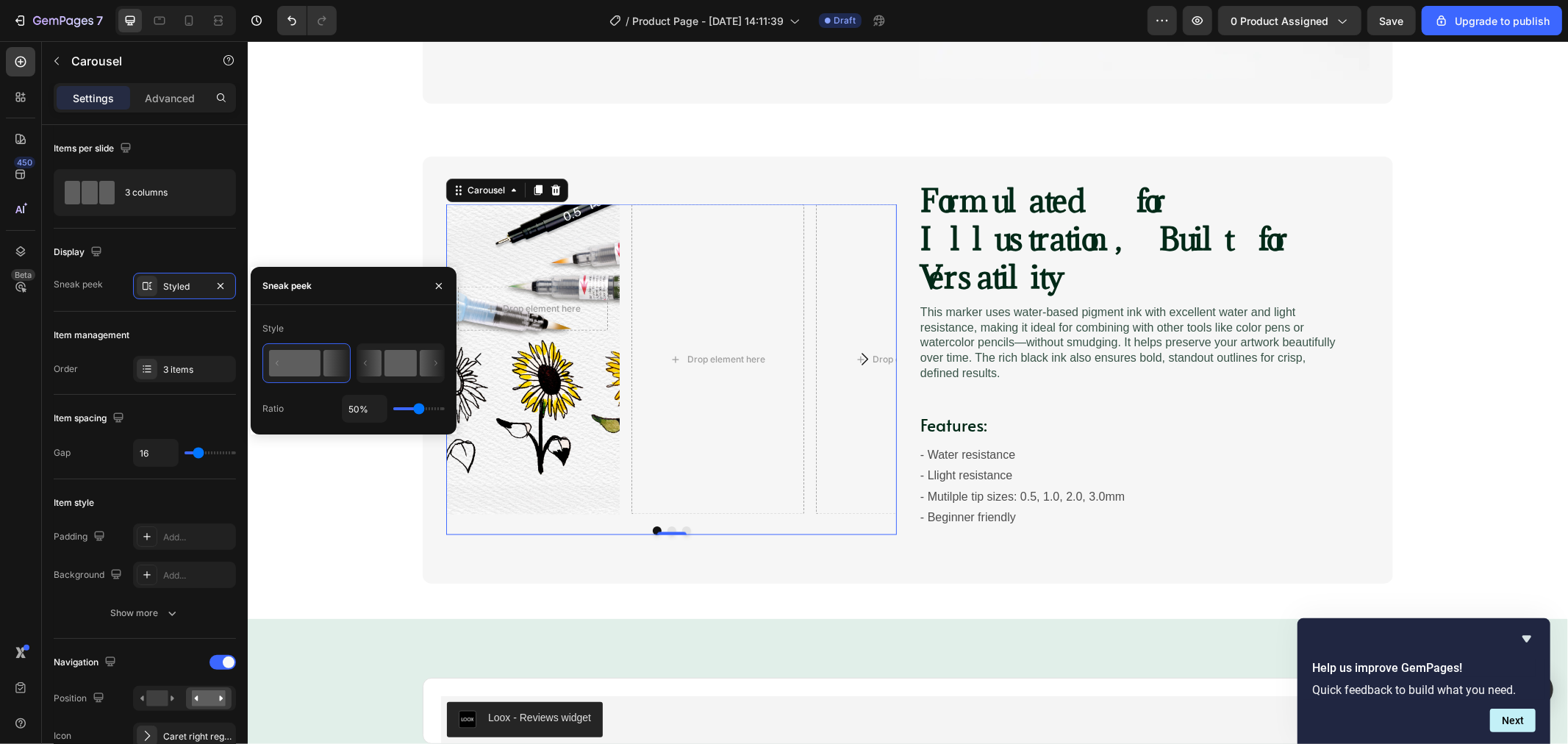
click at [402, 360] on rect at bounding box center [401, 363] width 32 height 26
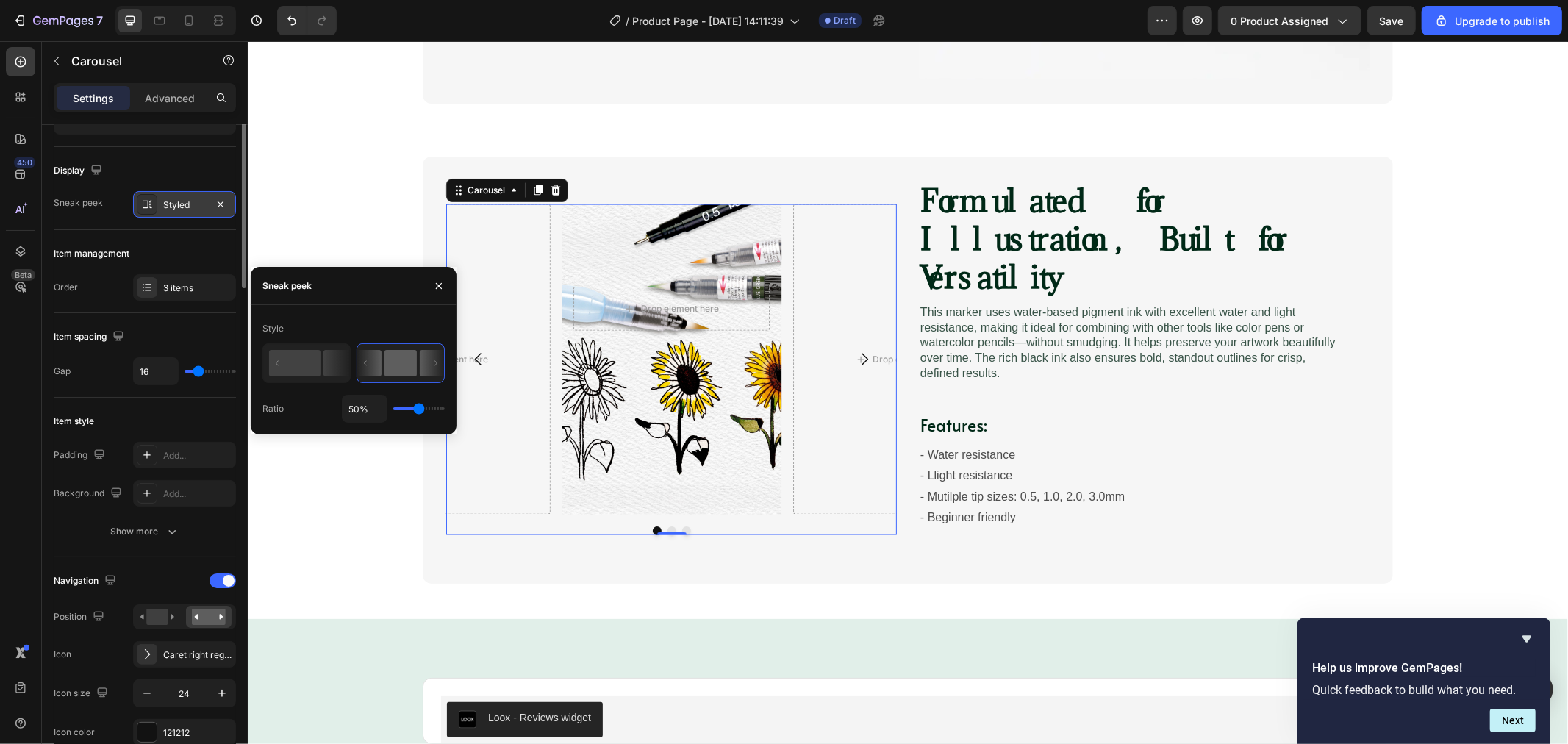
scroll to position [0, 0]
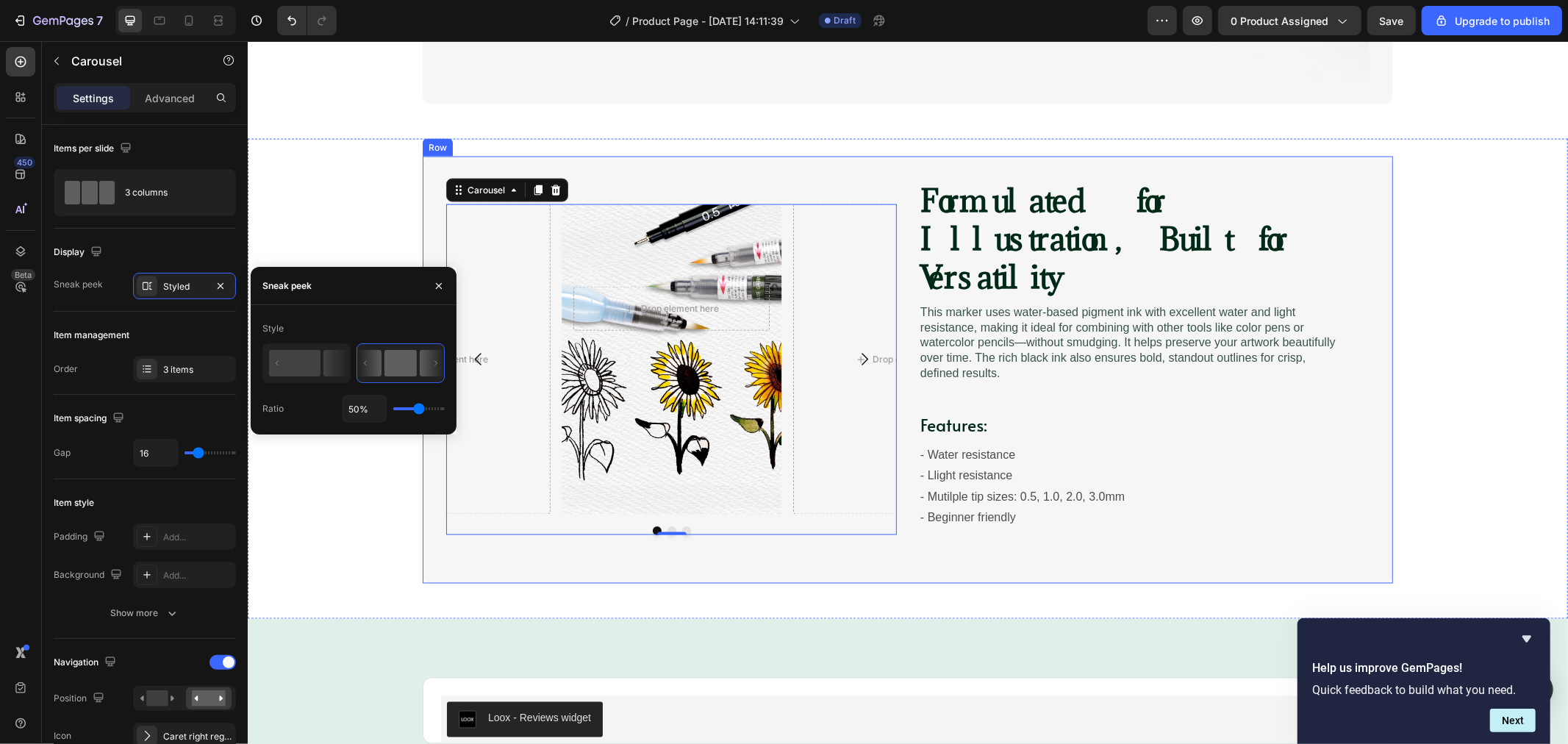
click at [902, 166] on div "Drop element here Row Drop element here Drop element here Carousel 0 Formulated…" at bounding box center [907, 369] width 970 height 428
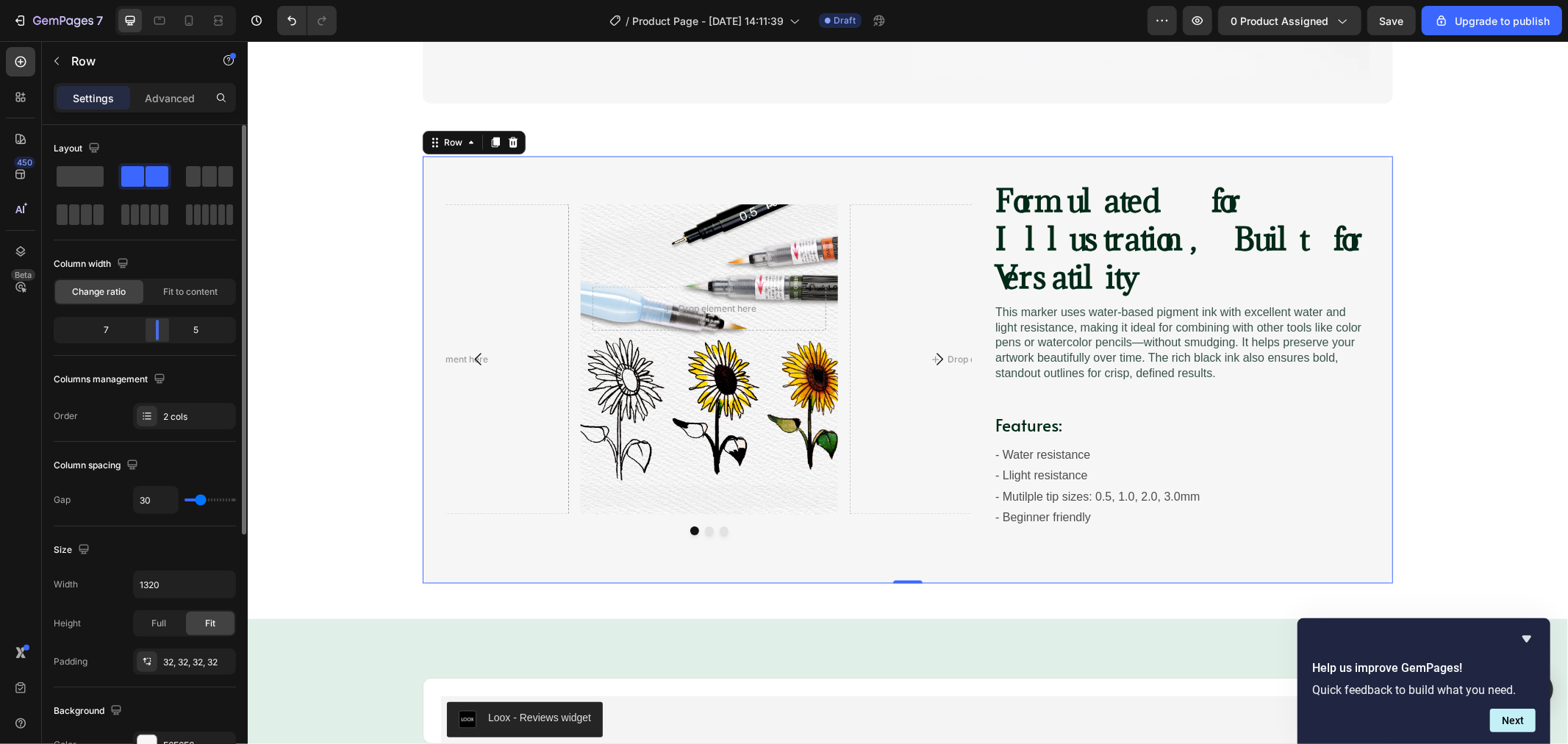
drag, startPoint x: 146, startPoint y: 331, endPoint x: 167, endPoint y: 329, distance: 21.1
click at [167, 329] on div at bounding box center [157, 330] width 26 height 21
click at [167, 326] on div at bounding box center [157, 330] width 26 height 21
click at [199, 294] on span "Fit to content" at bounding box center [190, 292] width 54 height 13
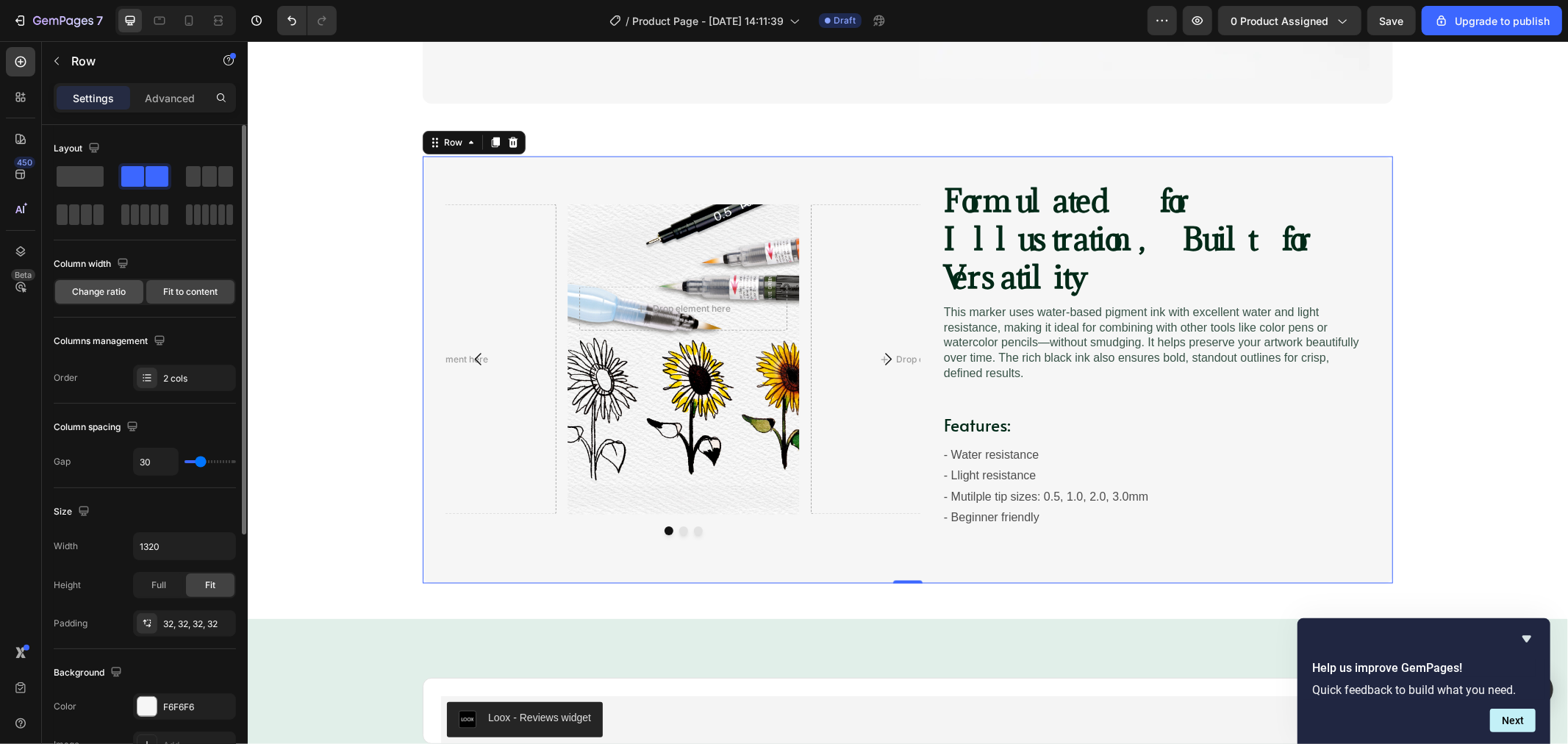
click at [94, 290] on span "Change ratio" at bounding box center [100, 292] width 54 height 13
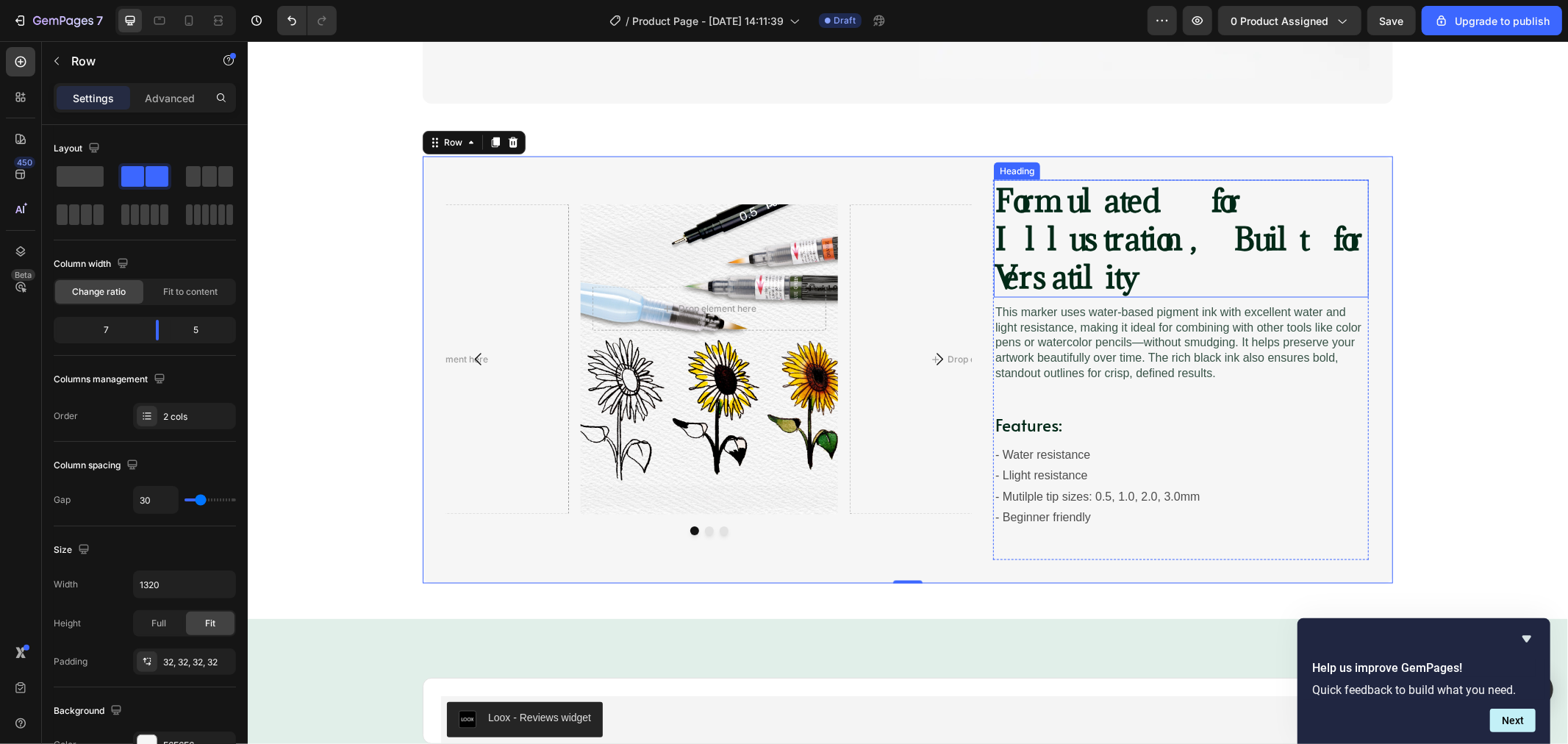
click at [1225, 264] on h2 "Formulated for Illustration, Built for Versatility" at bounding box center [1180, 238] width 375 height 117
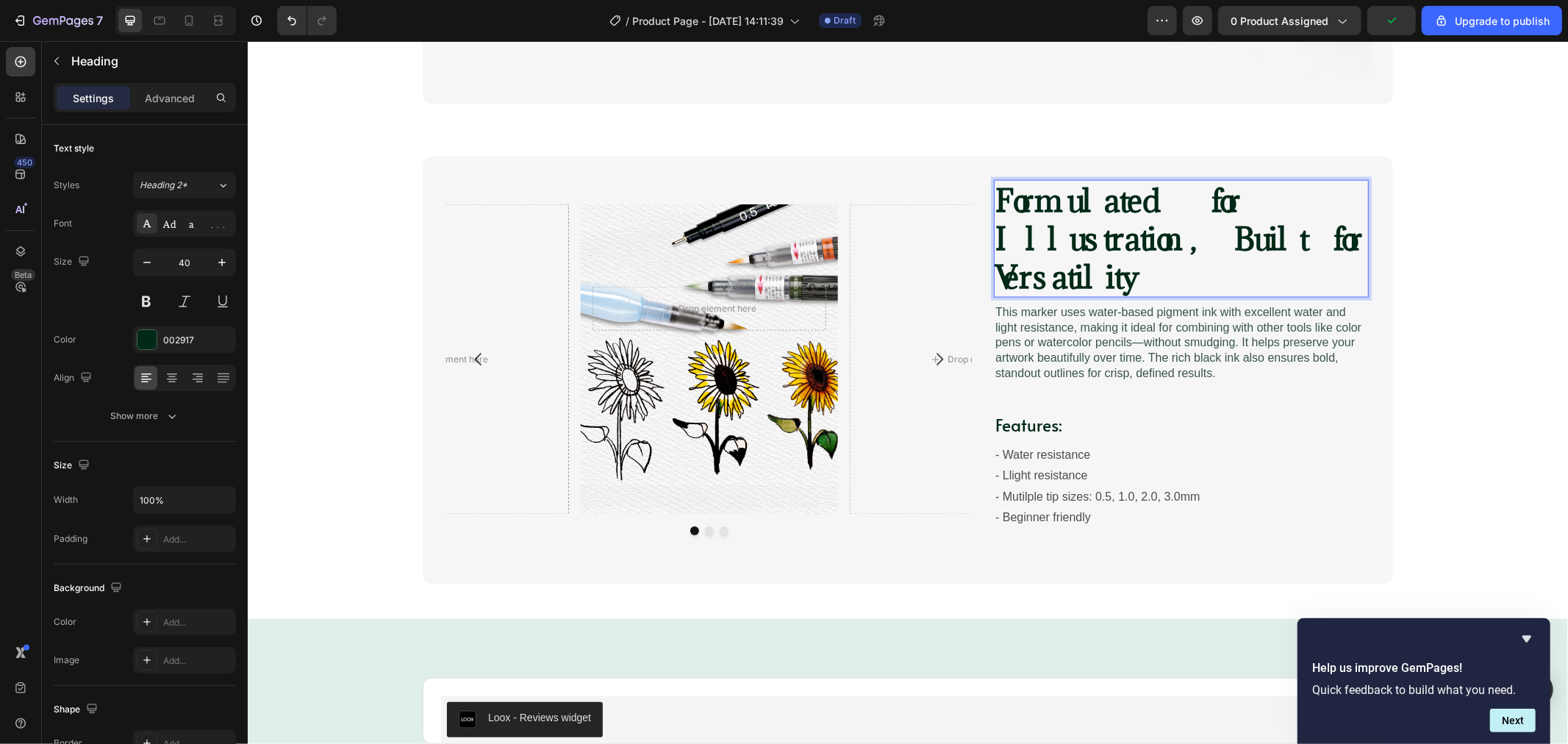
click at [1163, 243] on strong "Formulated for Illustration, Built for Versatility" at bounding box center [1178, 238] width 368 height 117
click at [1157, 236] on strong "Formulated for Illustration, Built for Versatility" at bounding box center [1178, 238] width 368 height 117
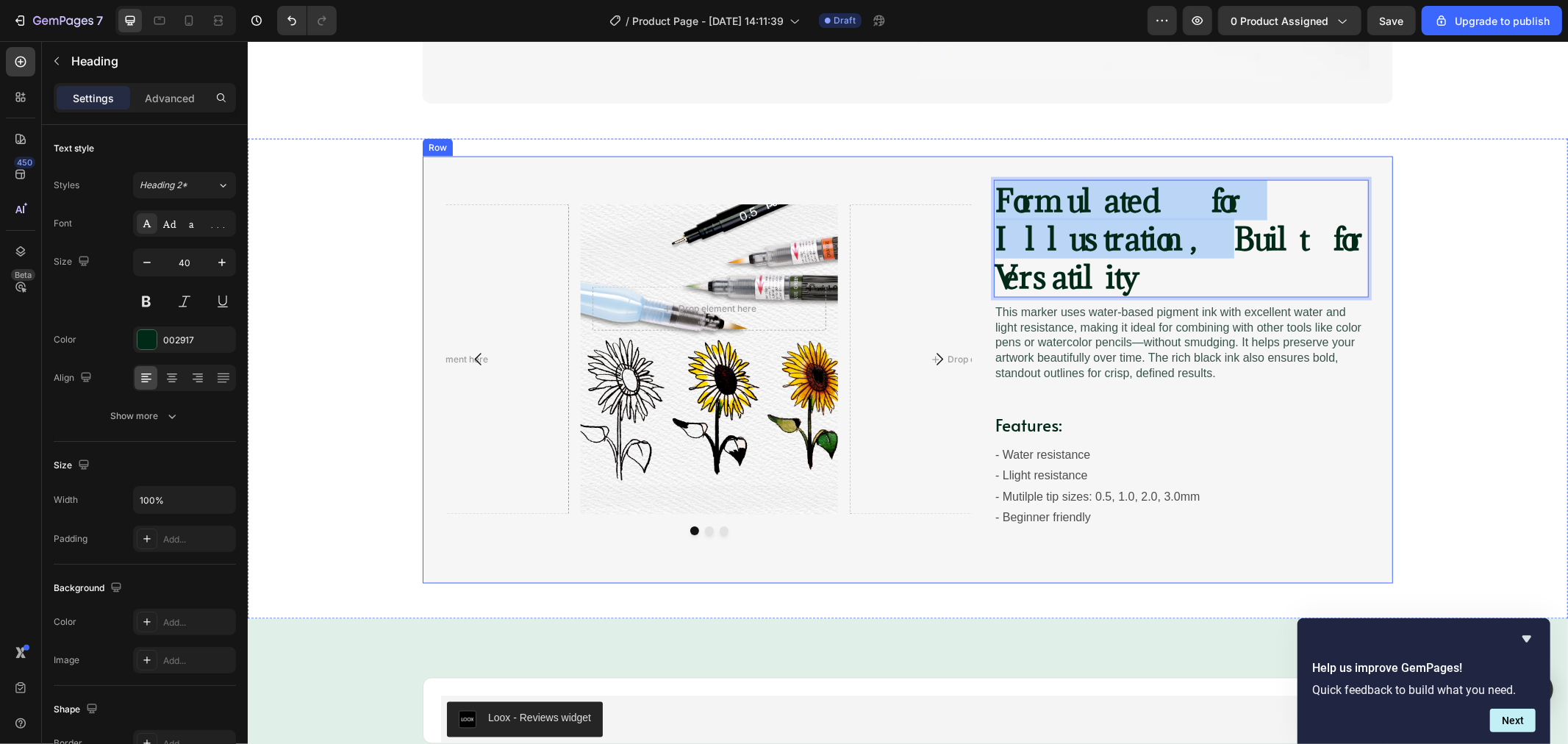
drag, startPoint x: 1161, startPoint y: 236, endPoint x: 965, endPoint y: 187, distance: 202.0
click at [965, 187] on div "Drop element here Row Drop element here Drop element here Carousel Formulated f…" at bounding box center [907, 369] width 970 height 428
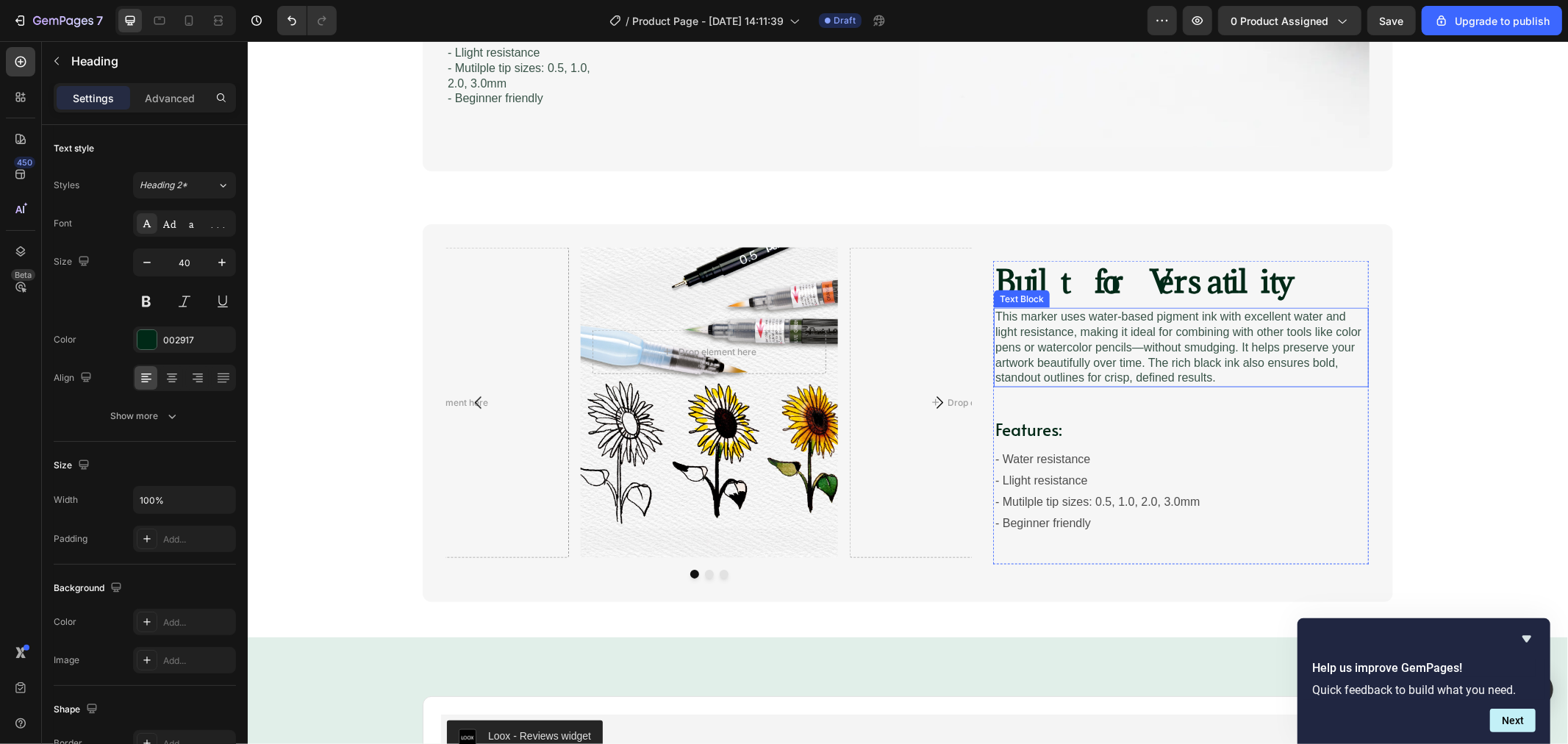
scroll to position [2230, 0]
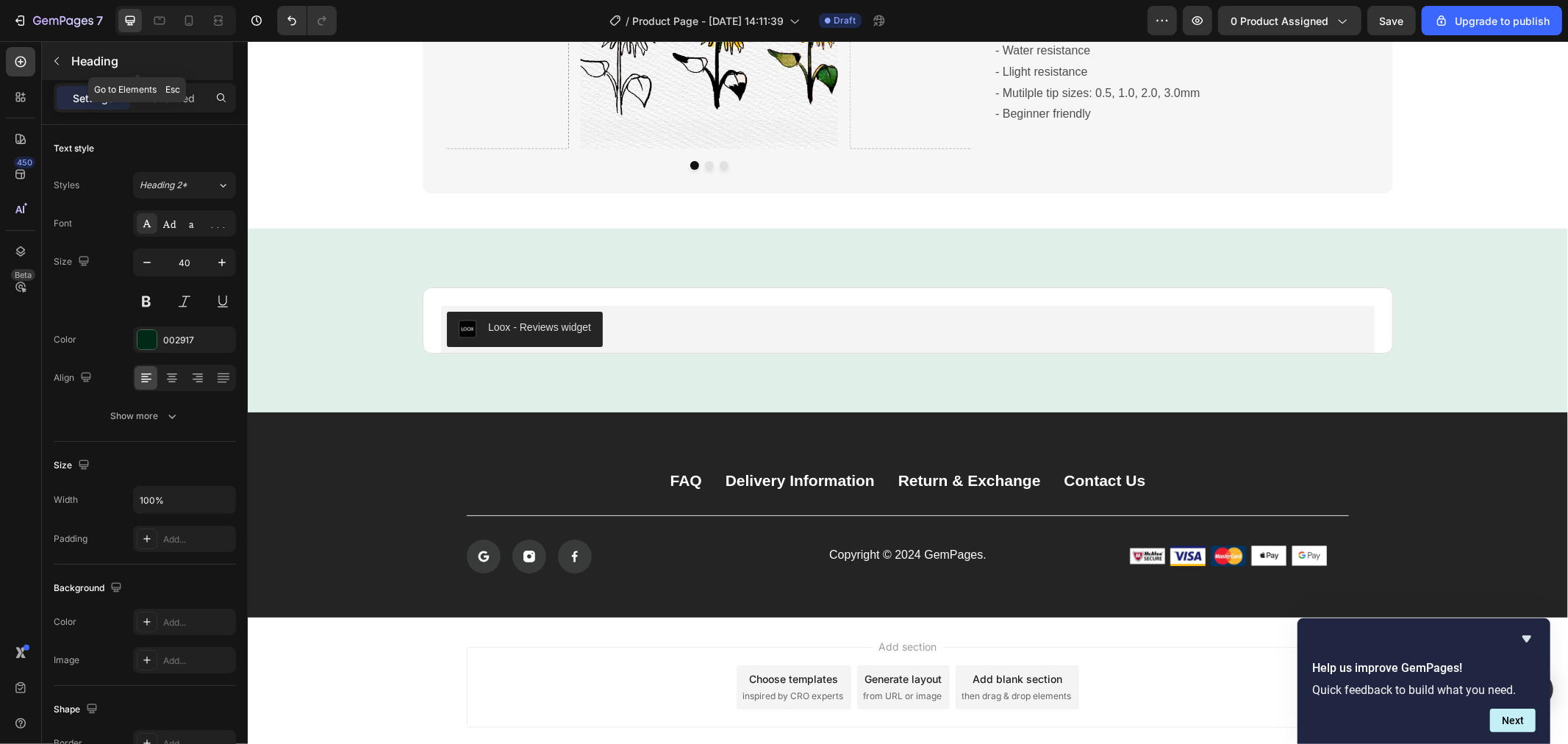
click at [58, 64] on icon "button" at bounding box center [56, 61] width 12 height 12
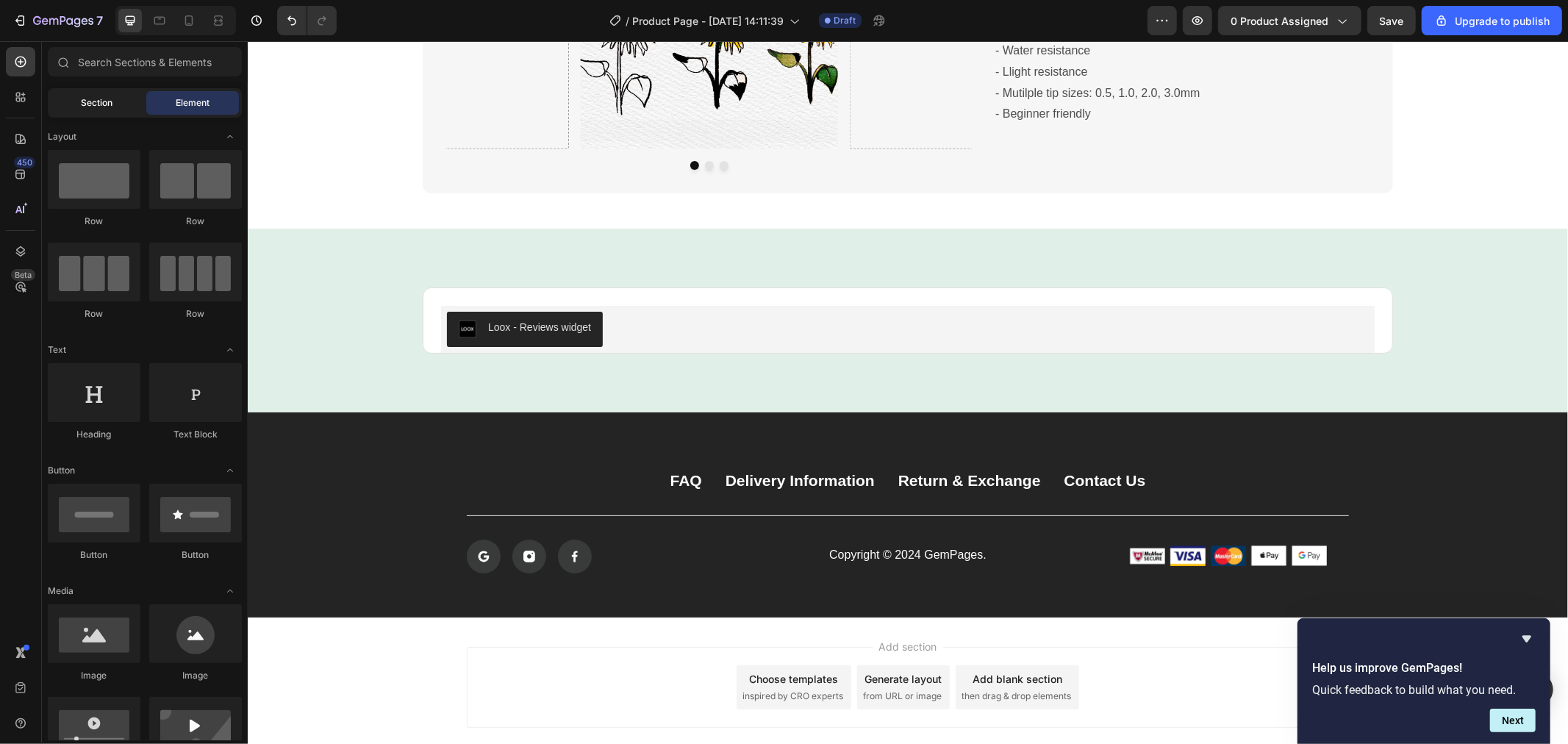
click at [85, 111] on div "Section" at bounding box center [97, 103] width 93 height 24
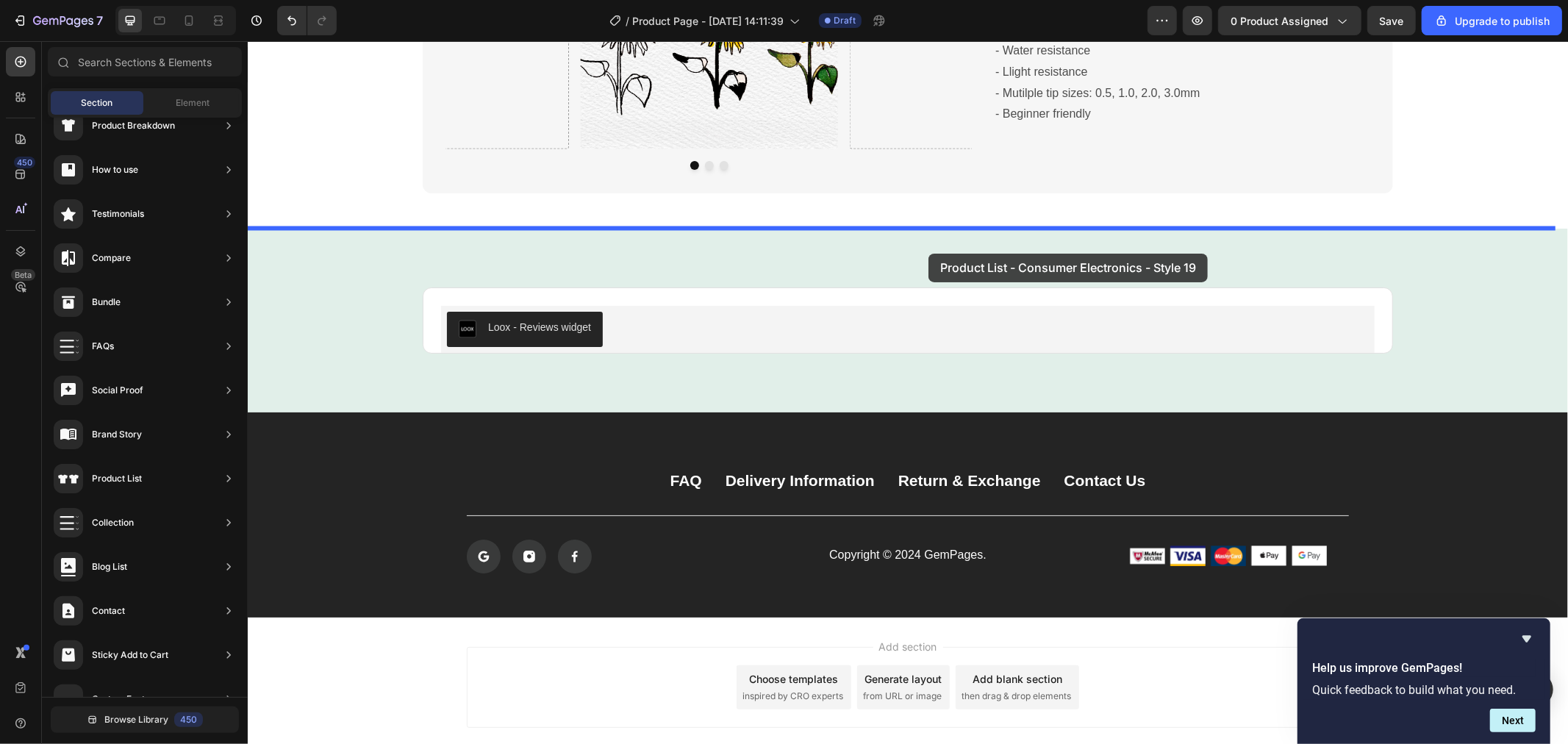
drag, startPoint x: 587, startPoint y: 501, endPoint x: 928, endPoint y: 253, distance: 421.6
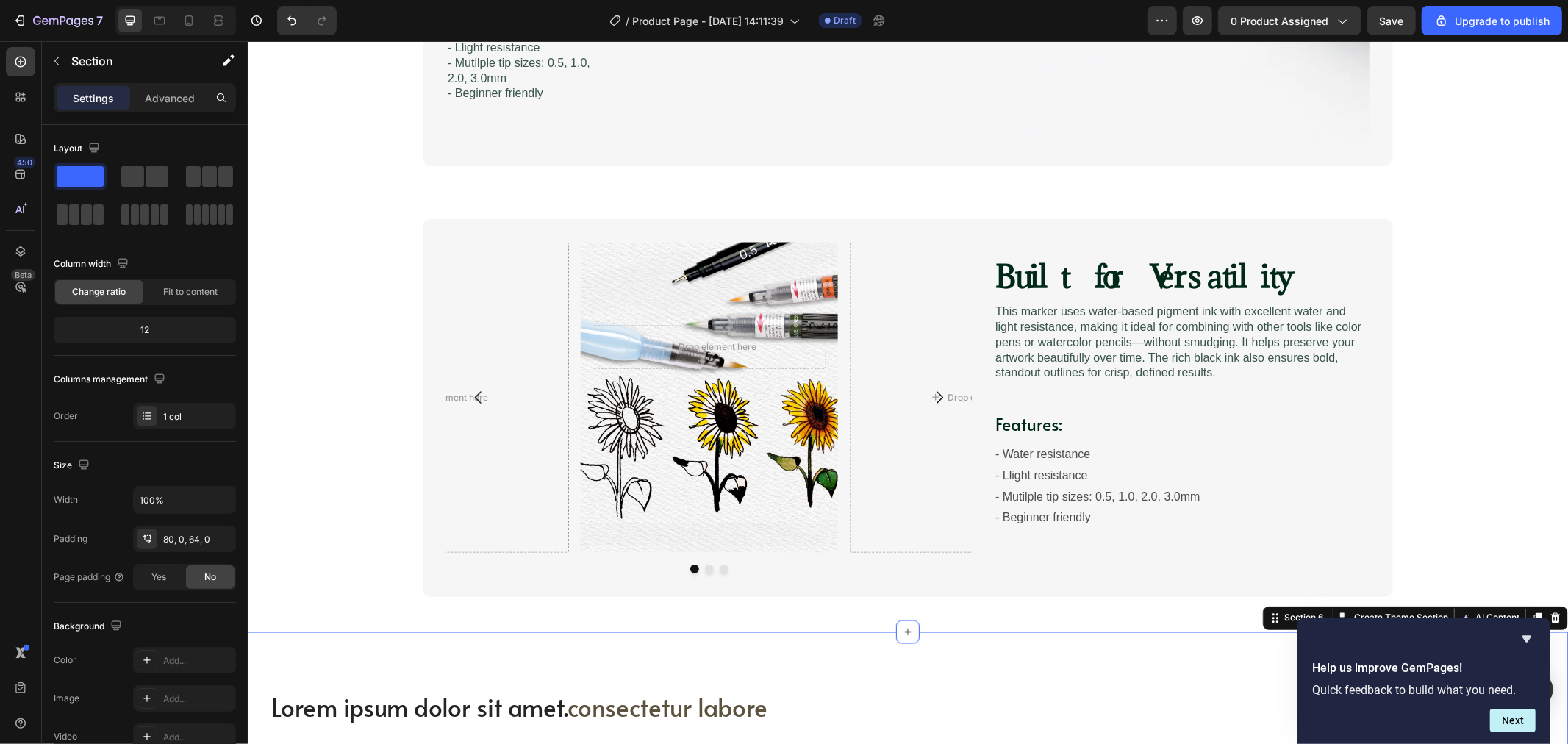
scroll to position [1821, 0]
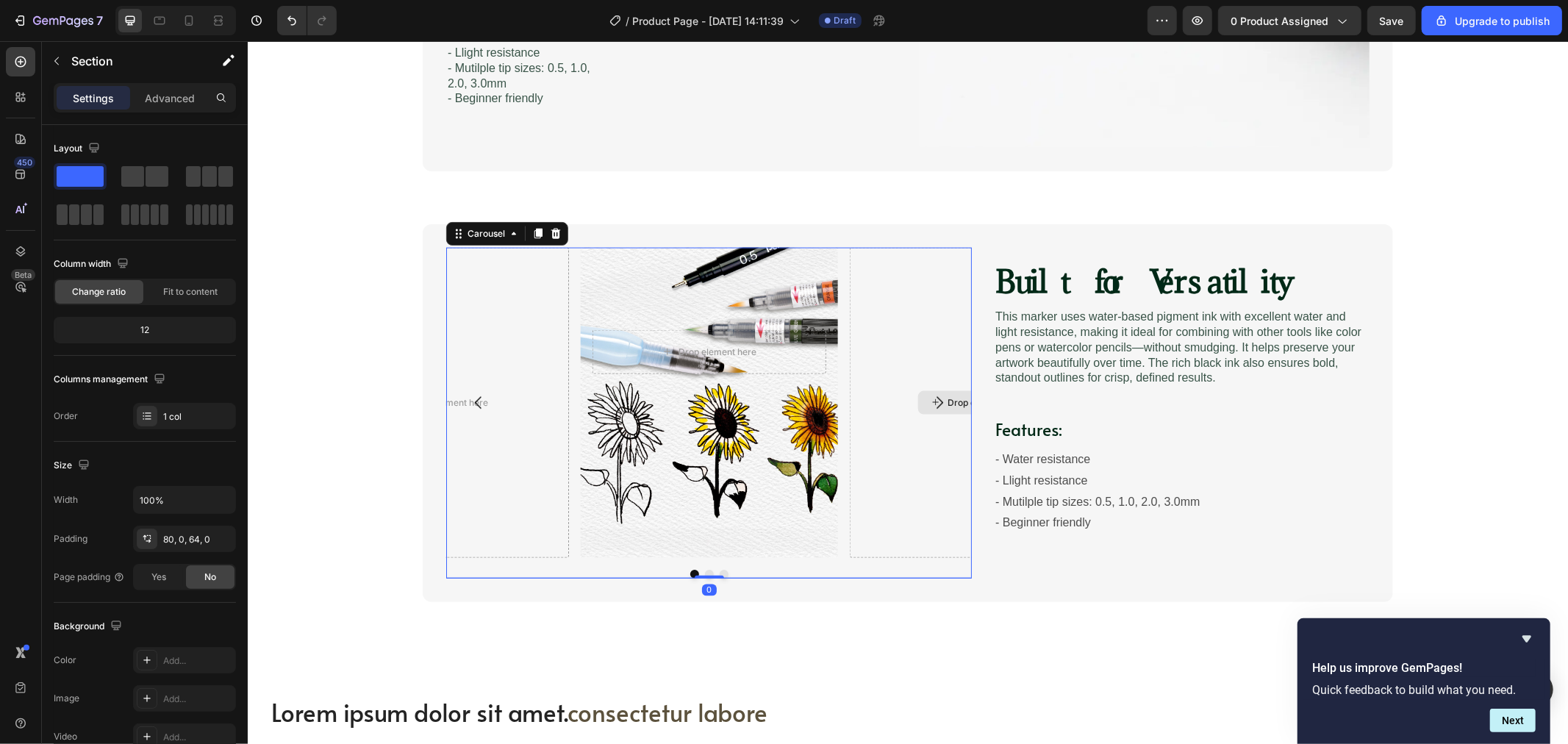
click at [881, 293] on div "Drop element here" at bounding box center [976, 402] width 257 height 310
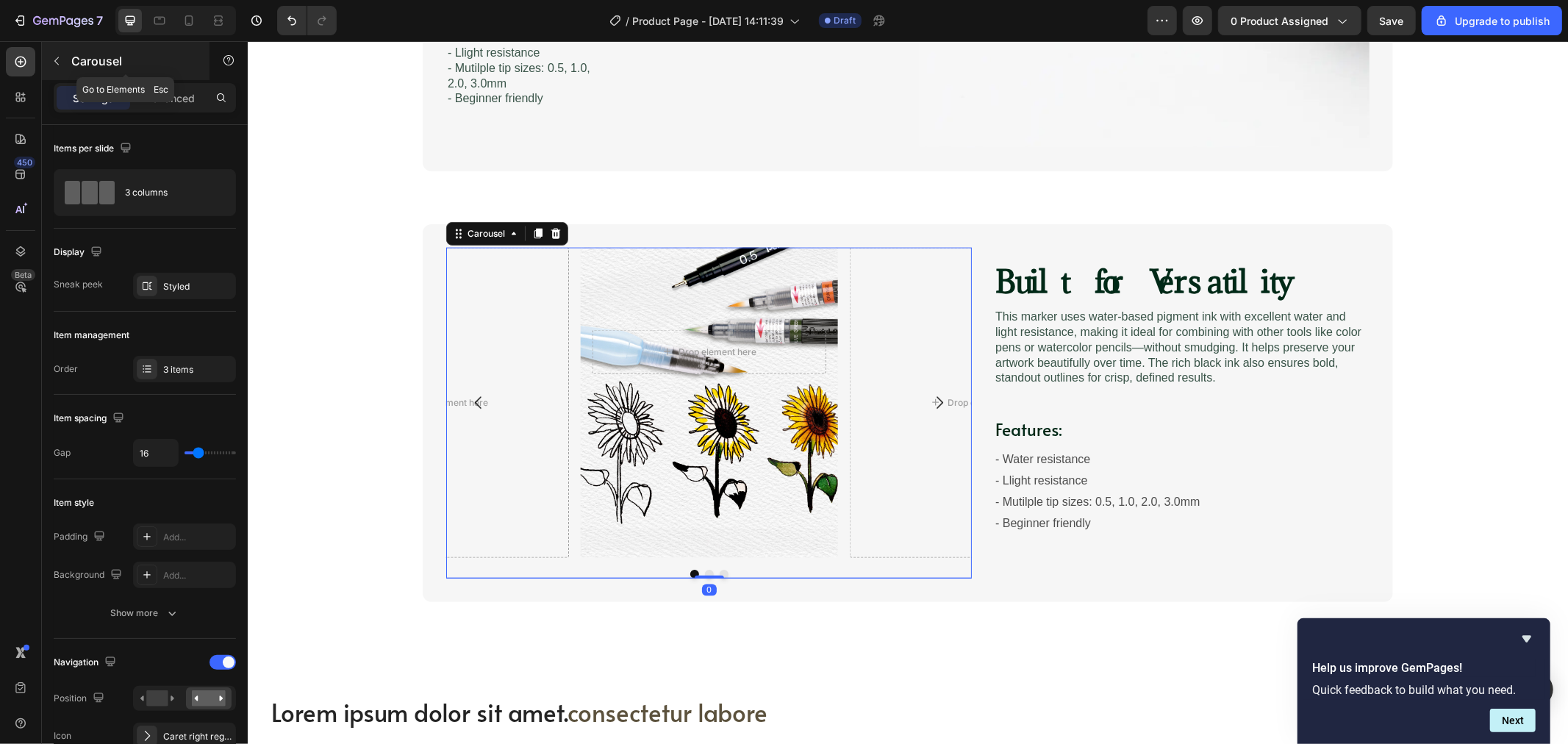
click at [62, 64] on button "button" at bounding box center [56, 61] width 24 height 24
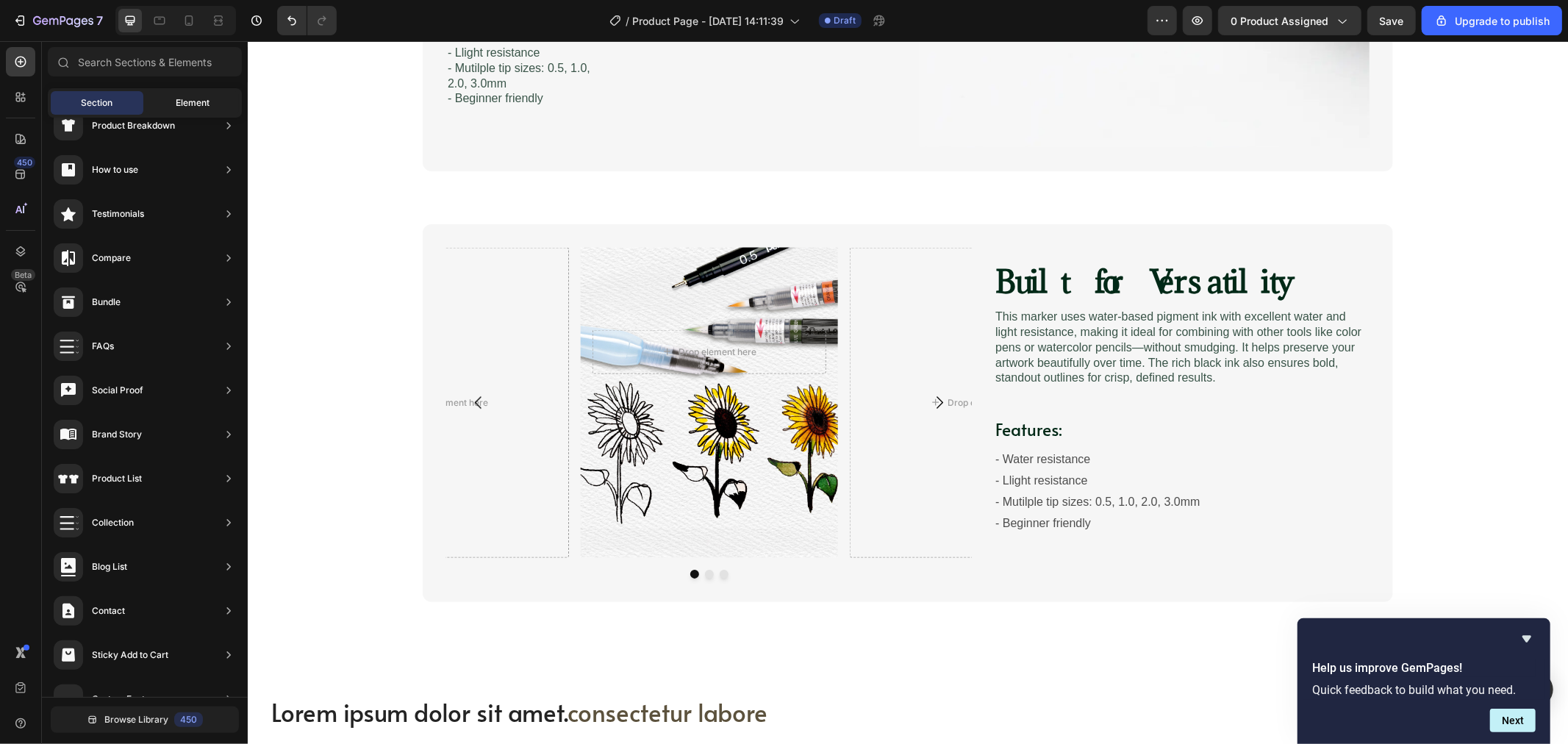
click at [210, 101] on div "Element" at bounding box center [193, 103] width 93 height 24
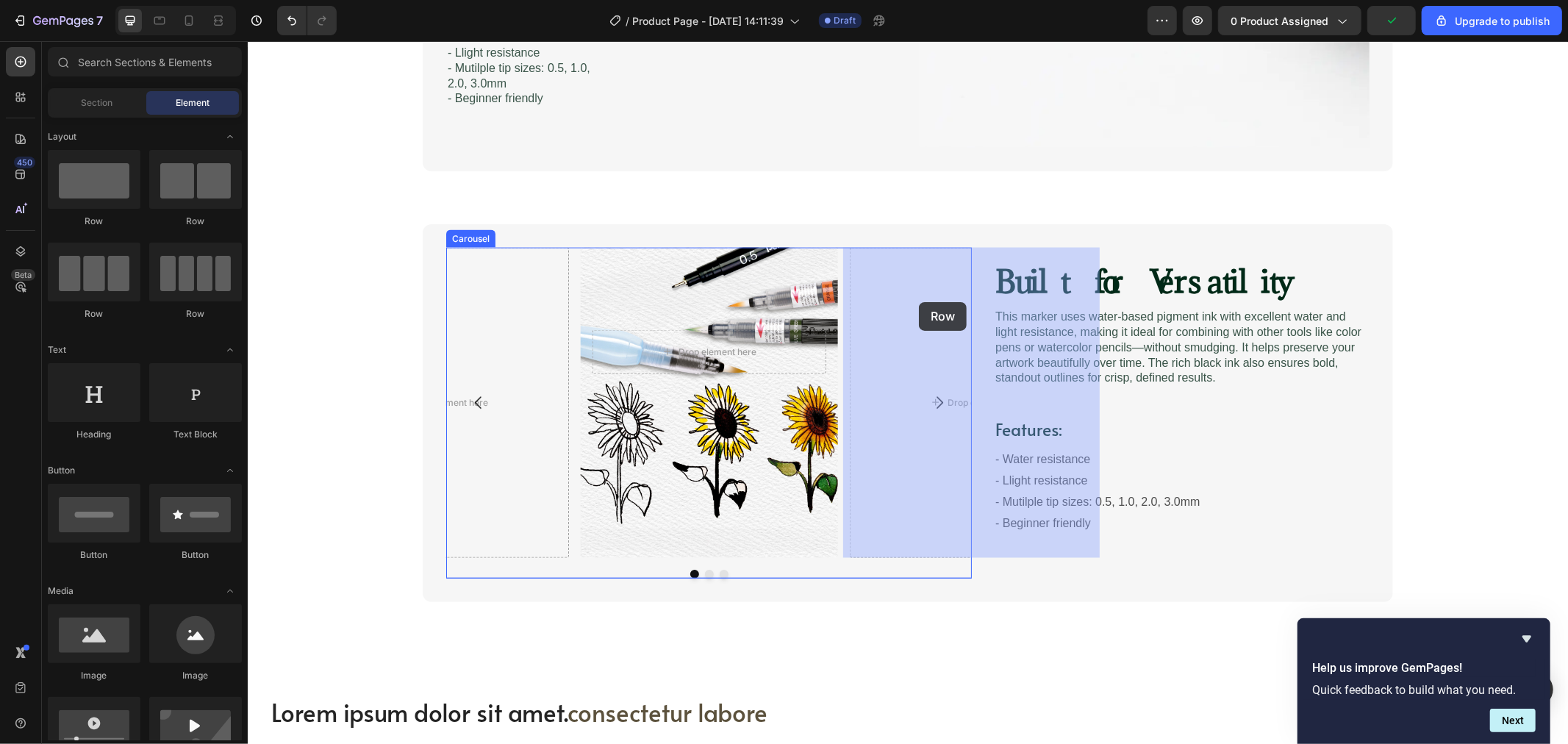
drag, startPoint x: 345, startPoint y: 220, endPoint x: 918, endPoint y: 302, distance: 578.8
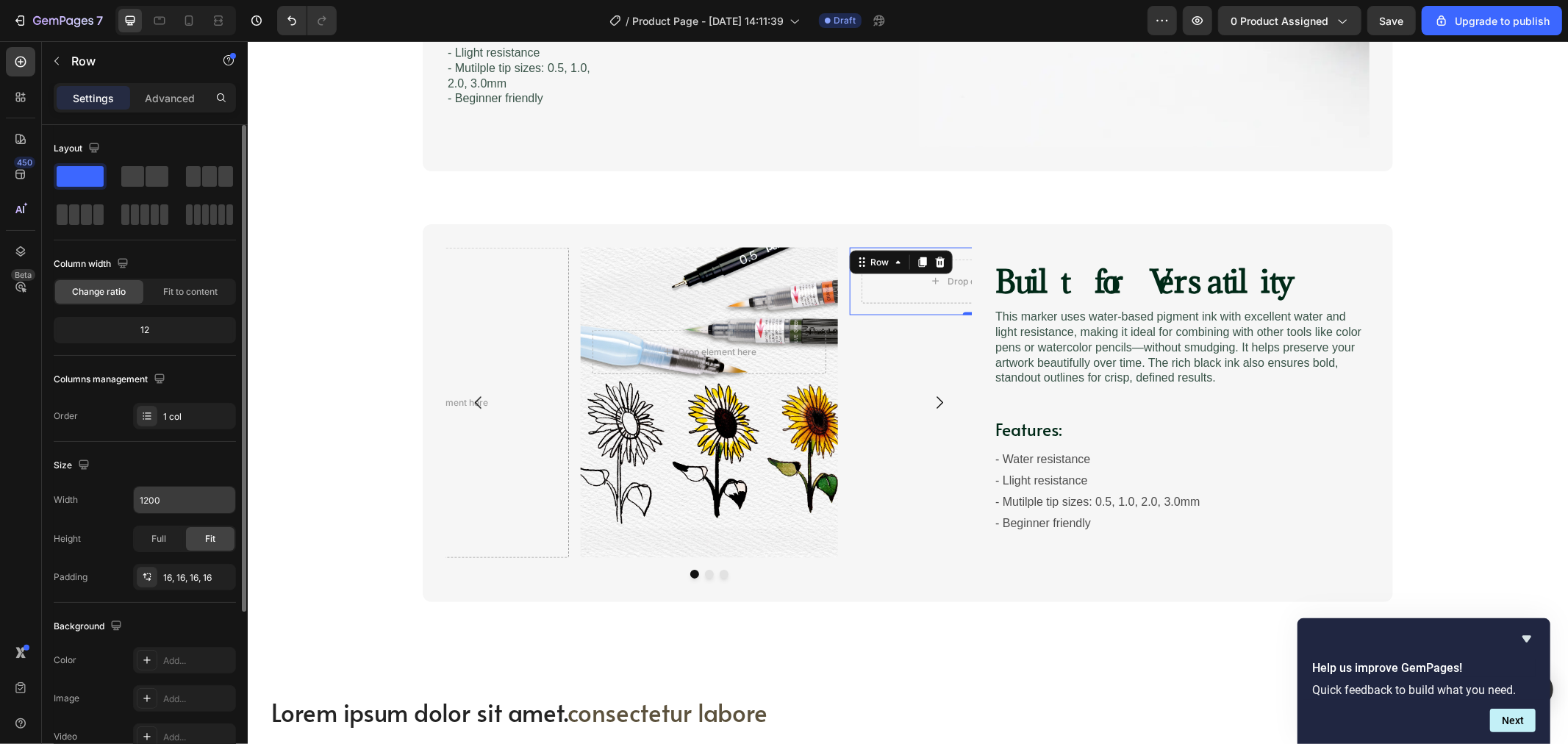
scroll to position [236, 0]
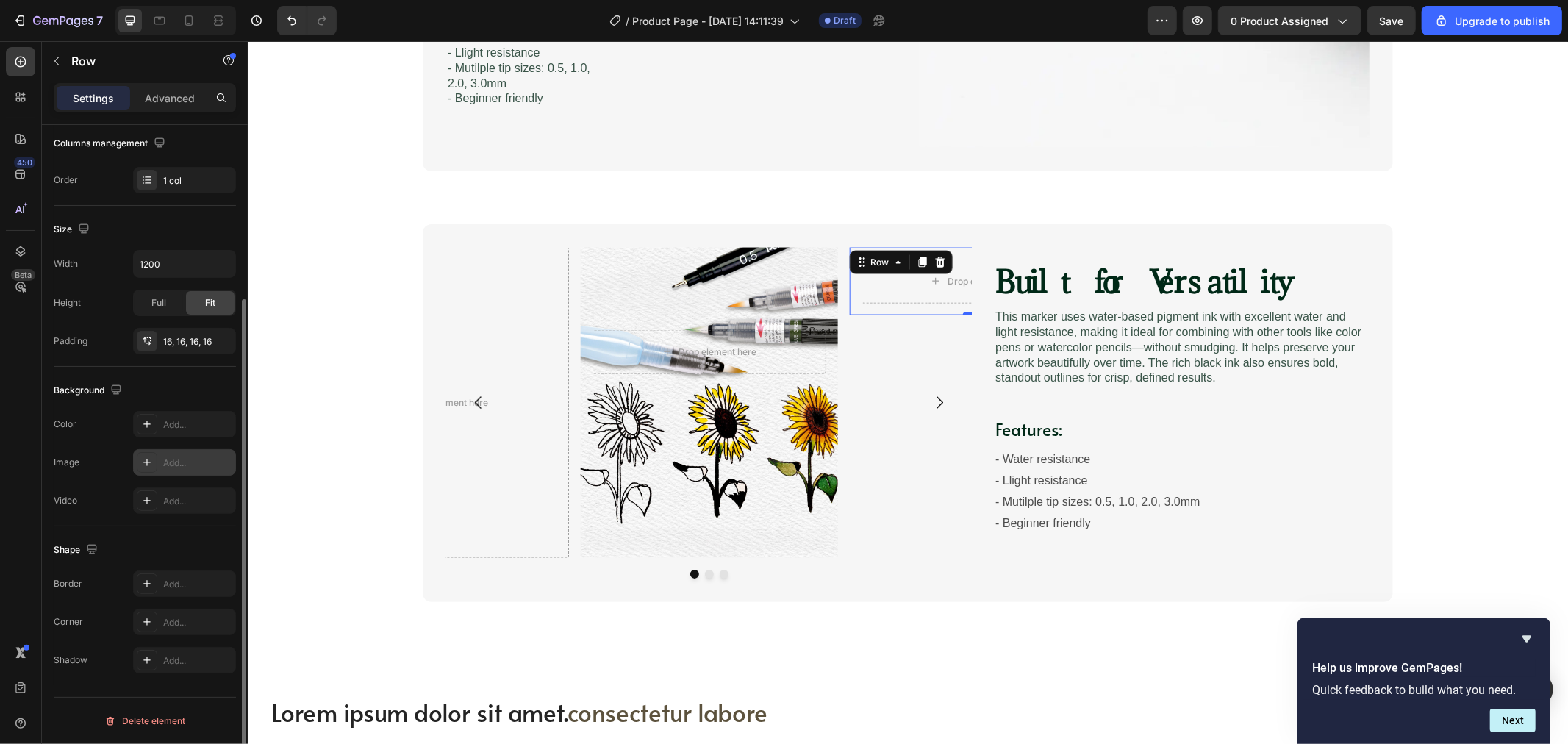
click at [177, 457] on div "Add..." at bounding box center [198, 463] width 69 height 13
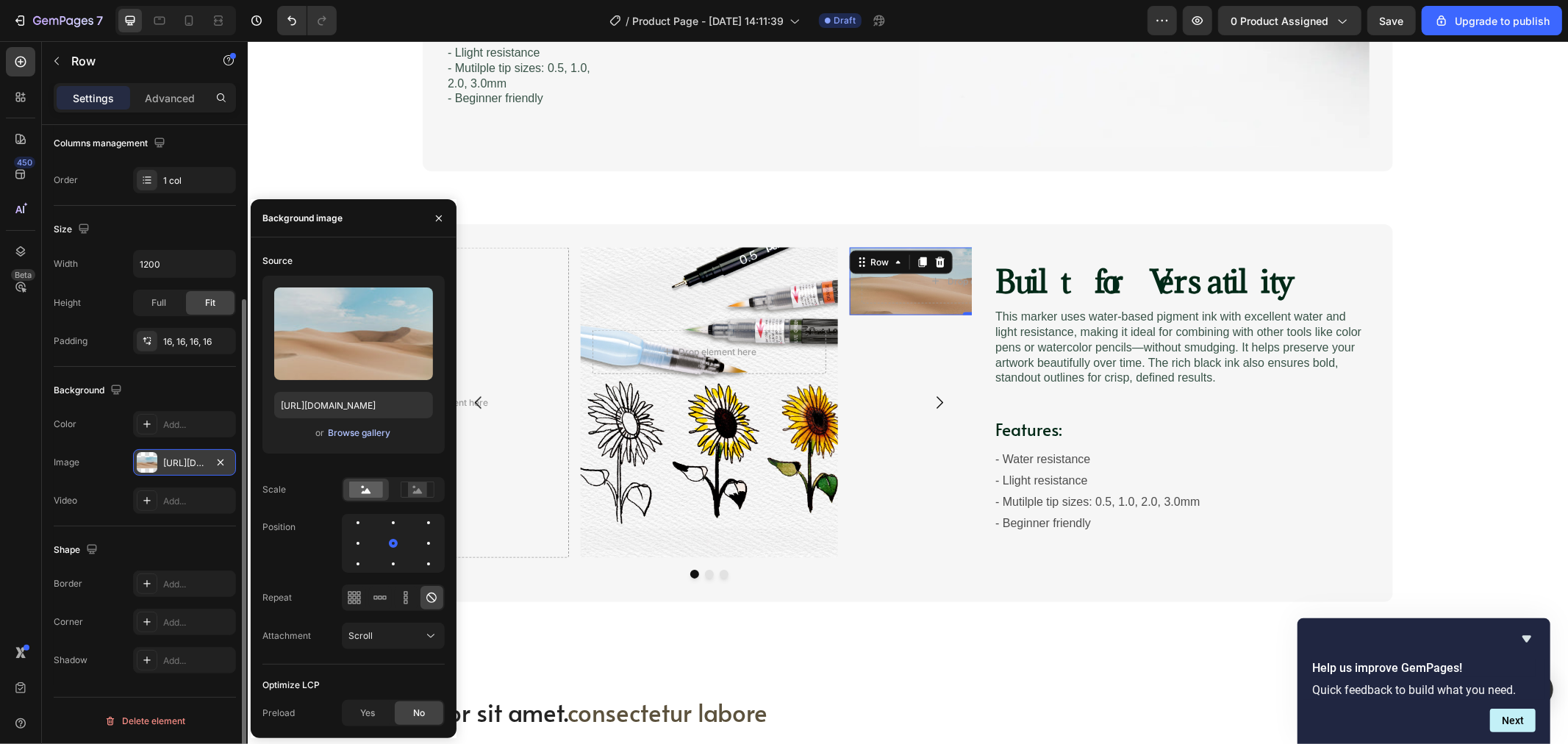
click at [380, 434] on div "Browse gallery" at bounding box center [358, 433] width 62 height 13
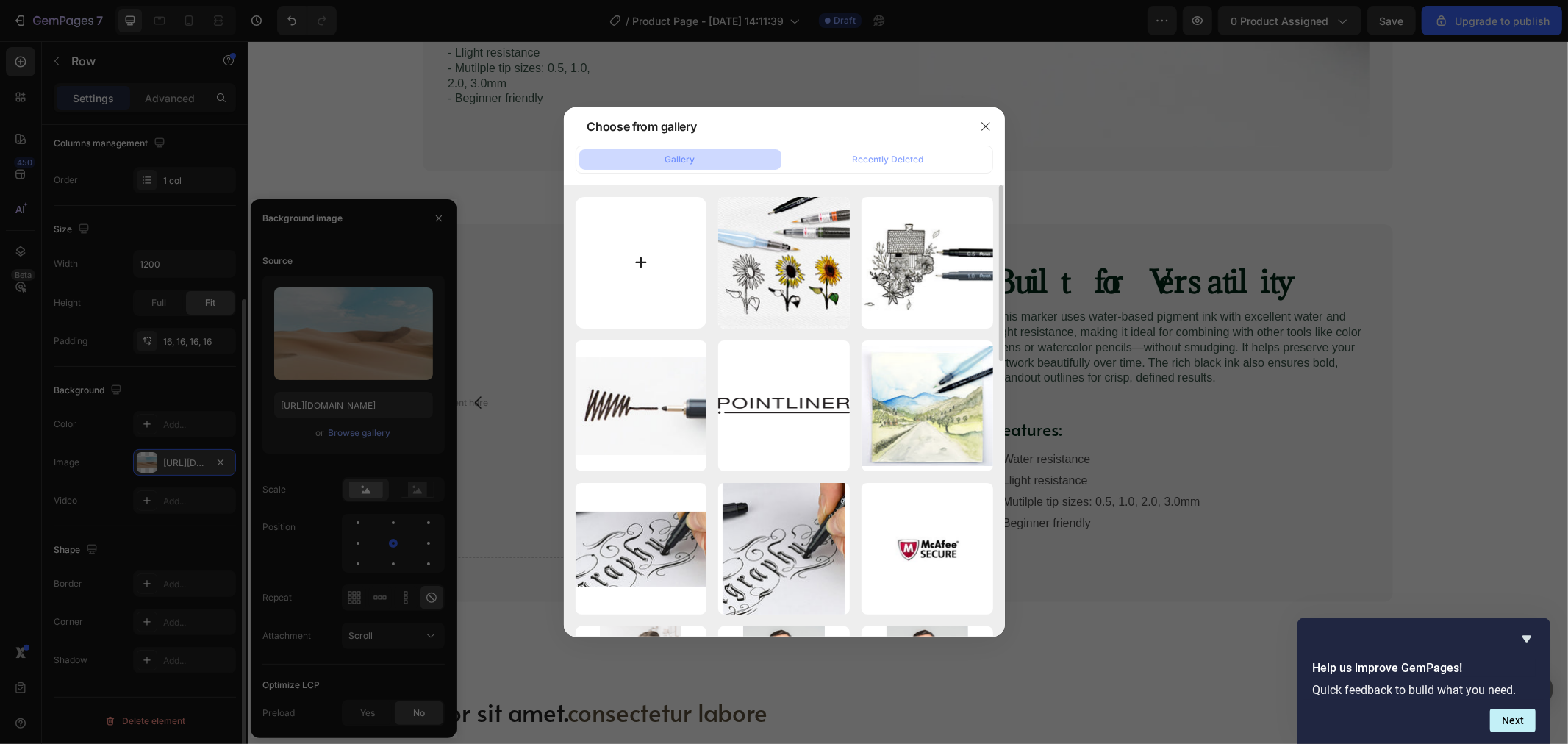
click at [655, 275] on input "file" at bounding box center [641, 263] width 131 height 131
type input "C:\fakepath\K118-S20P-2.jpg"
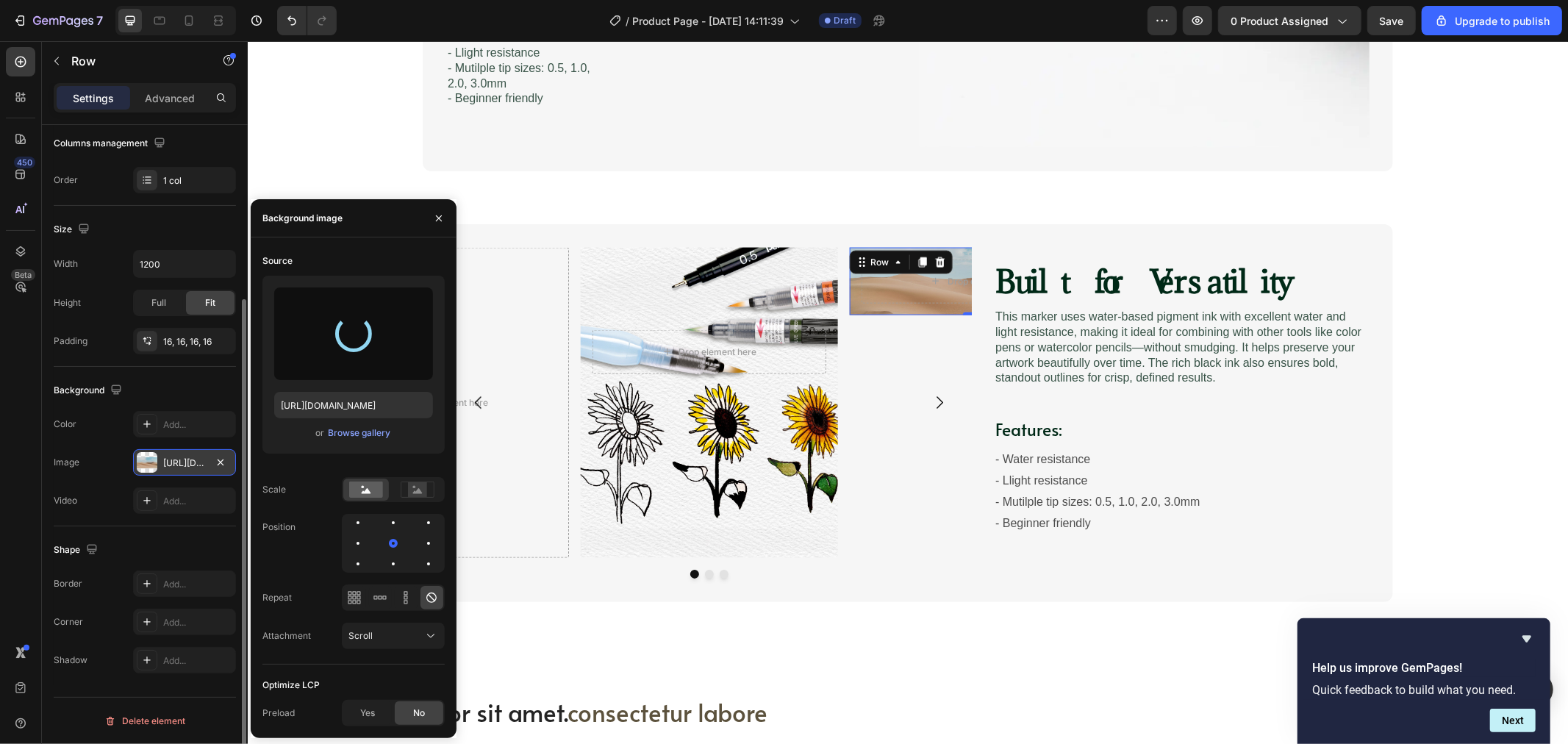
type input "https://cdn.shopify.com/s/files/1/0706/5462/3961/files/gempages_577601495483024…"
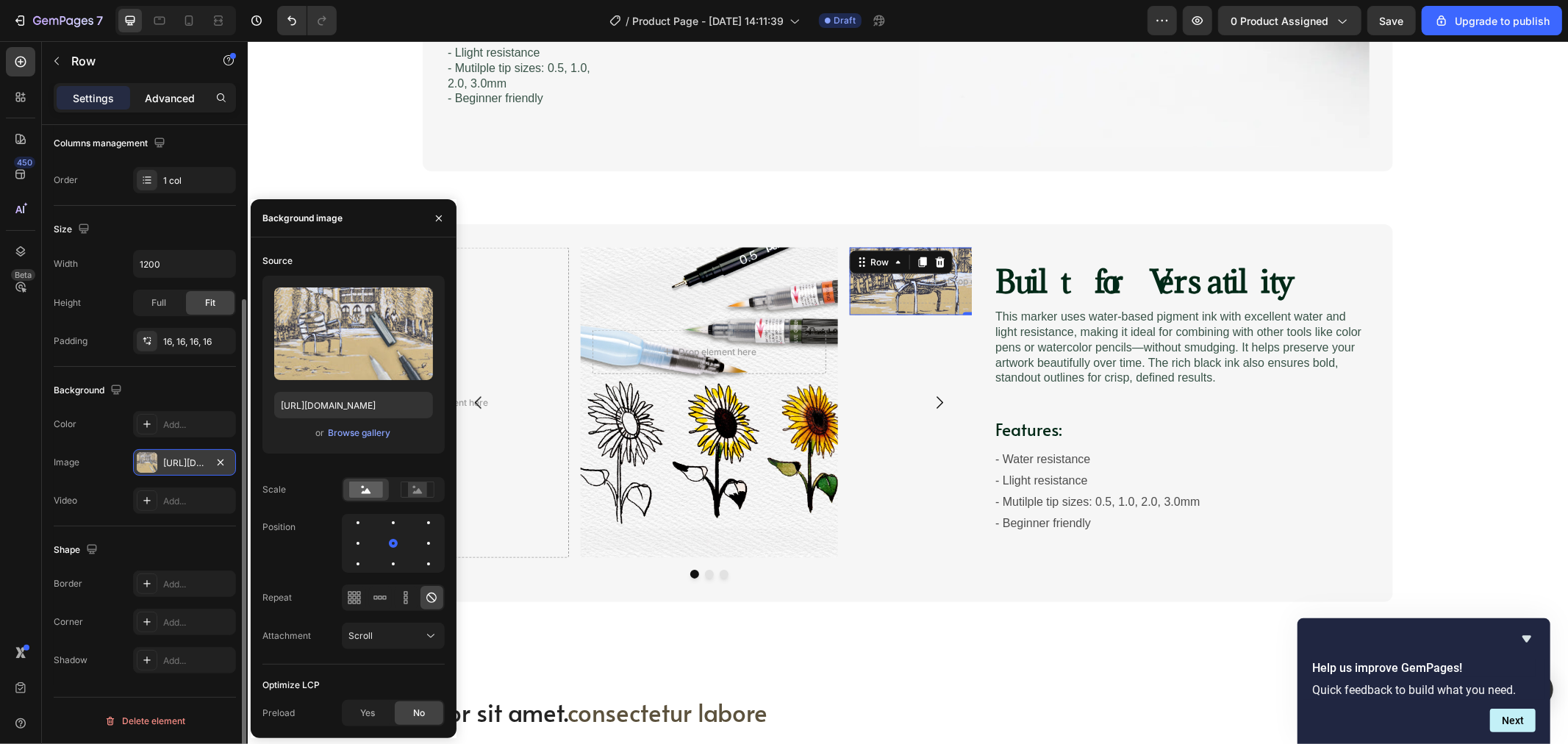
click at [174, 91] on p "Advanced" at bounding box center [170, 98] width 50 height 15
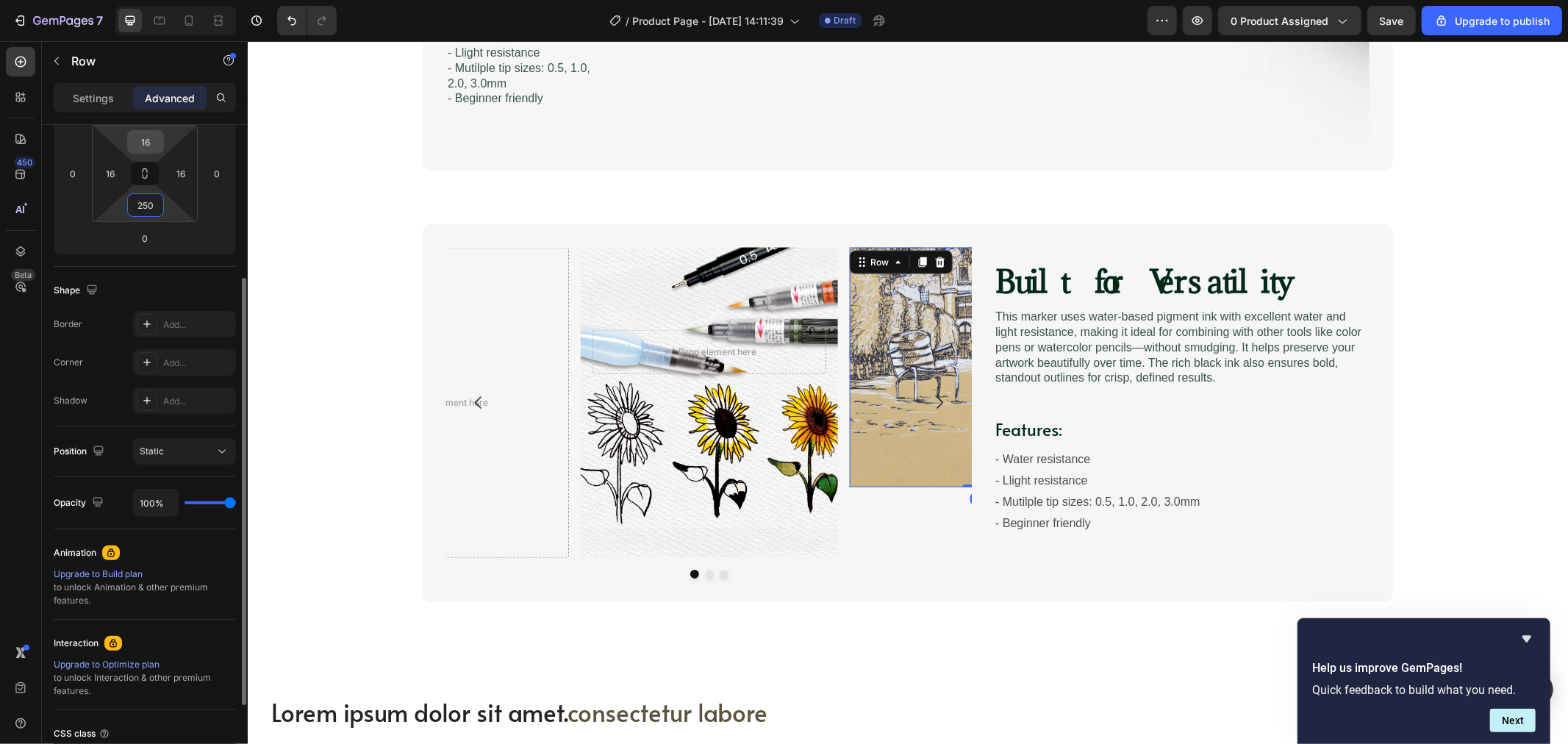
type input "250"
click at [145, 137] on input "16" at bounding box center [146, 142] width 29 height 22
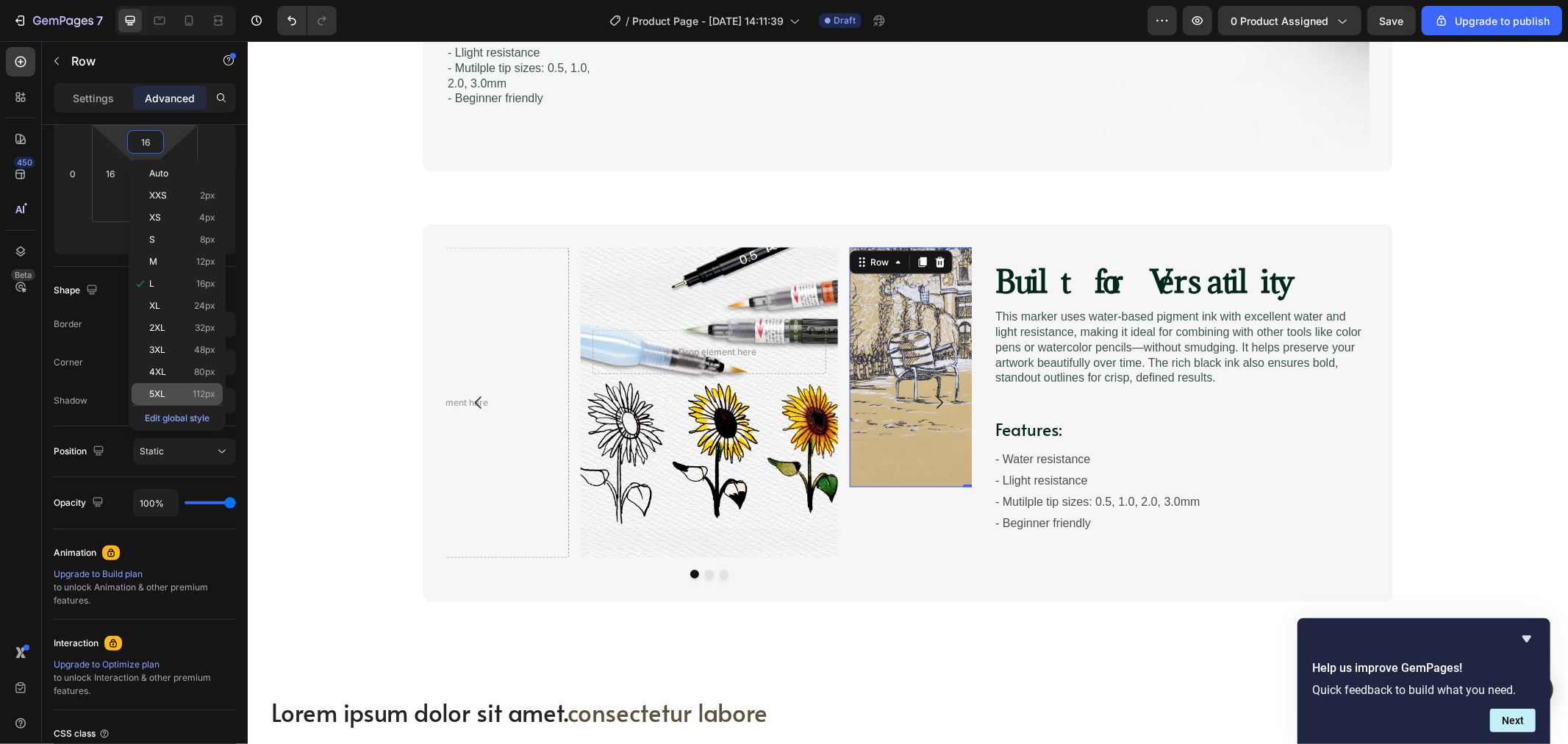
click at [187, 389] on p "5XL 112px" at bounding box center [182, 394] width 66 height 10
type input "112"
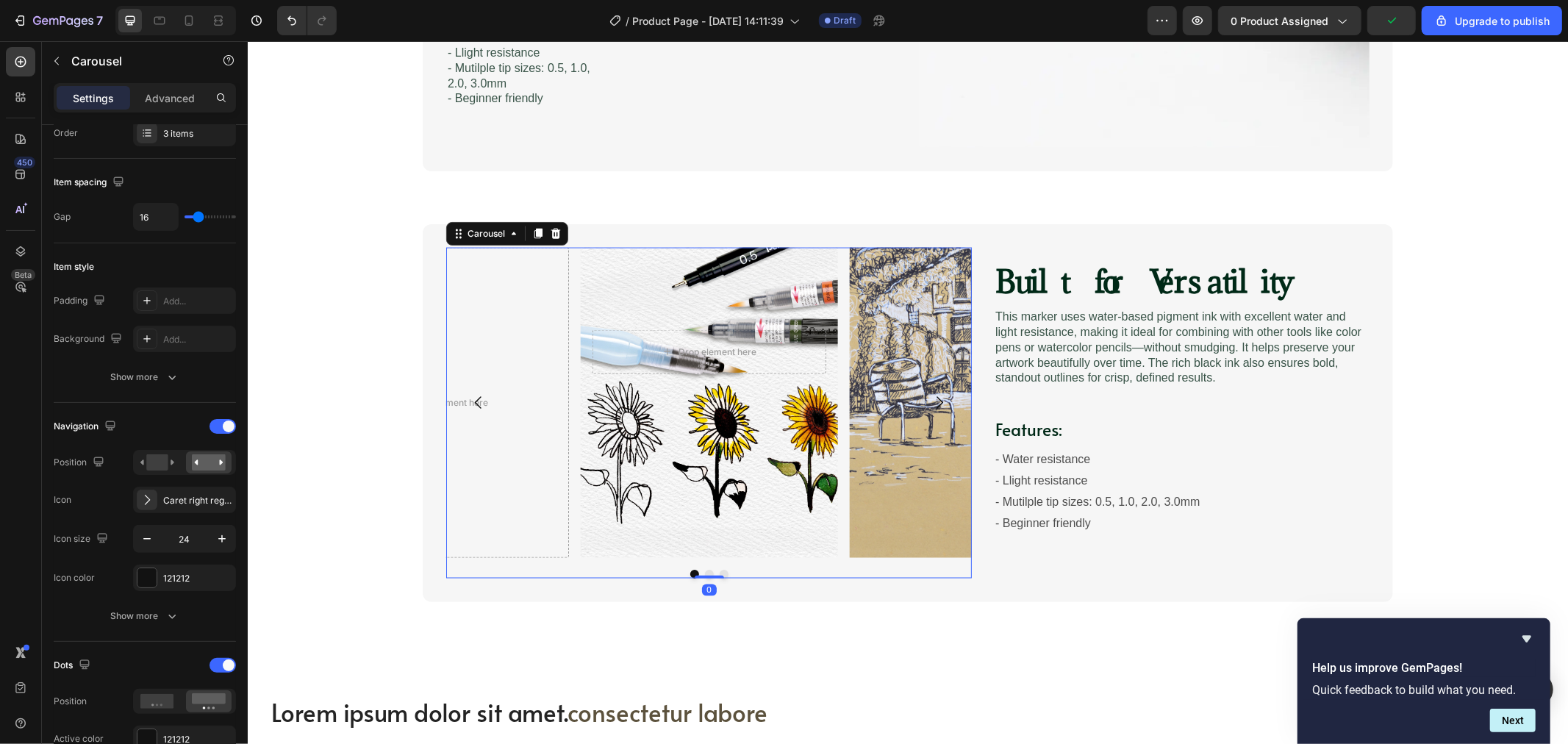
click at [471, 402] on icon "Carousel Back Arrow" at bounding box center [477, 402] width 18 height 18
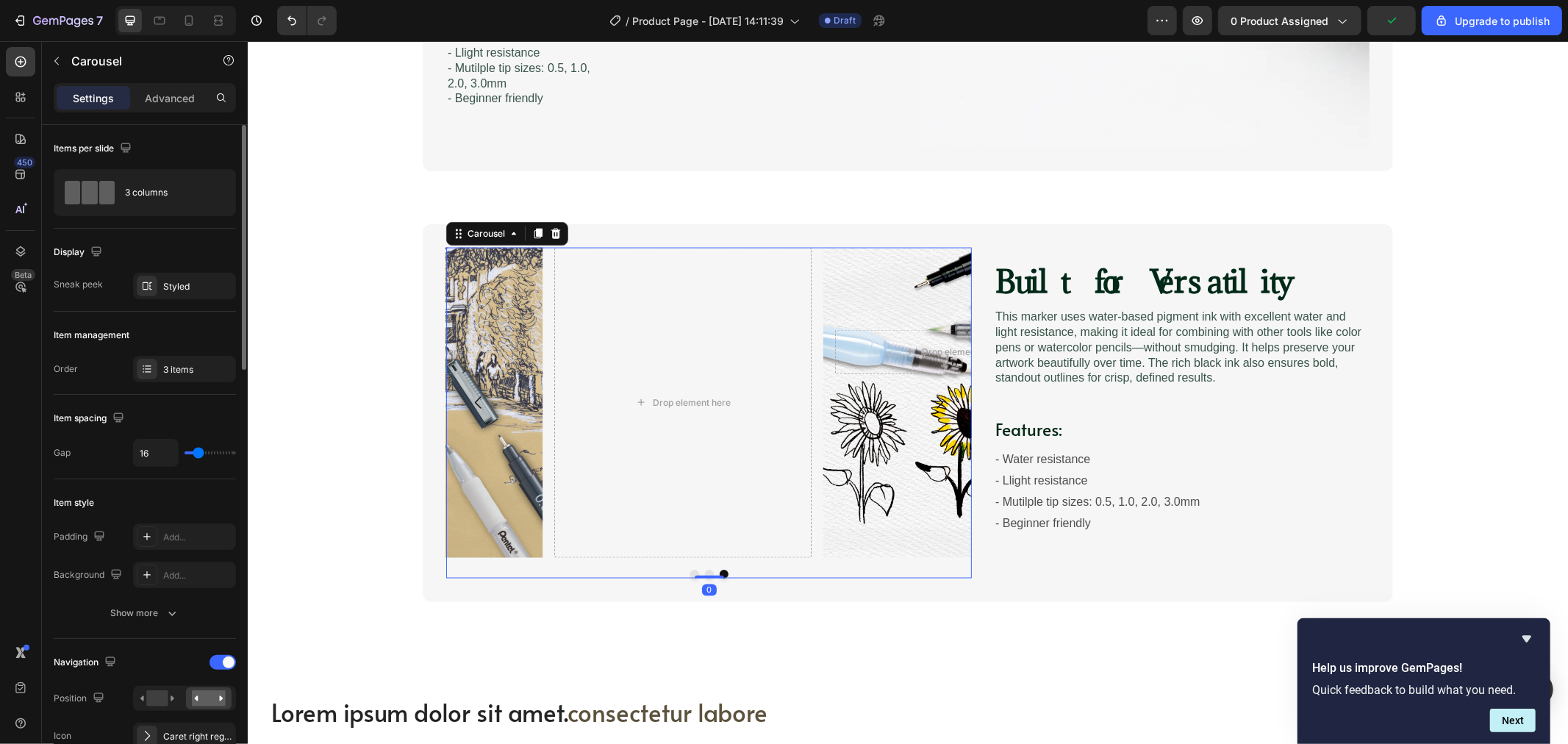
click at [471, 402] on icon "Carousel Back Arrow" at bounding box center [477, 402] width 18 height 18
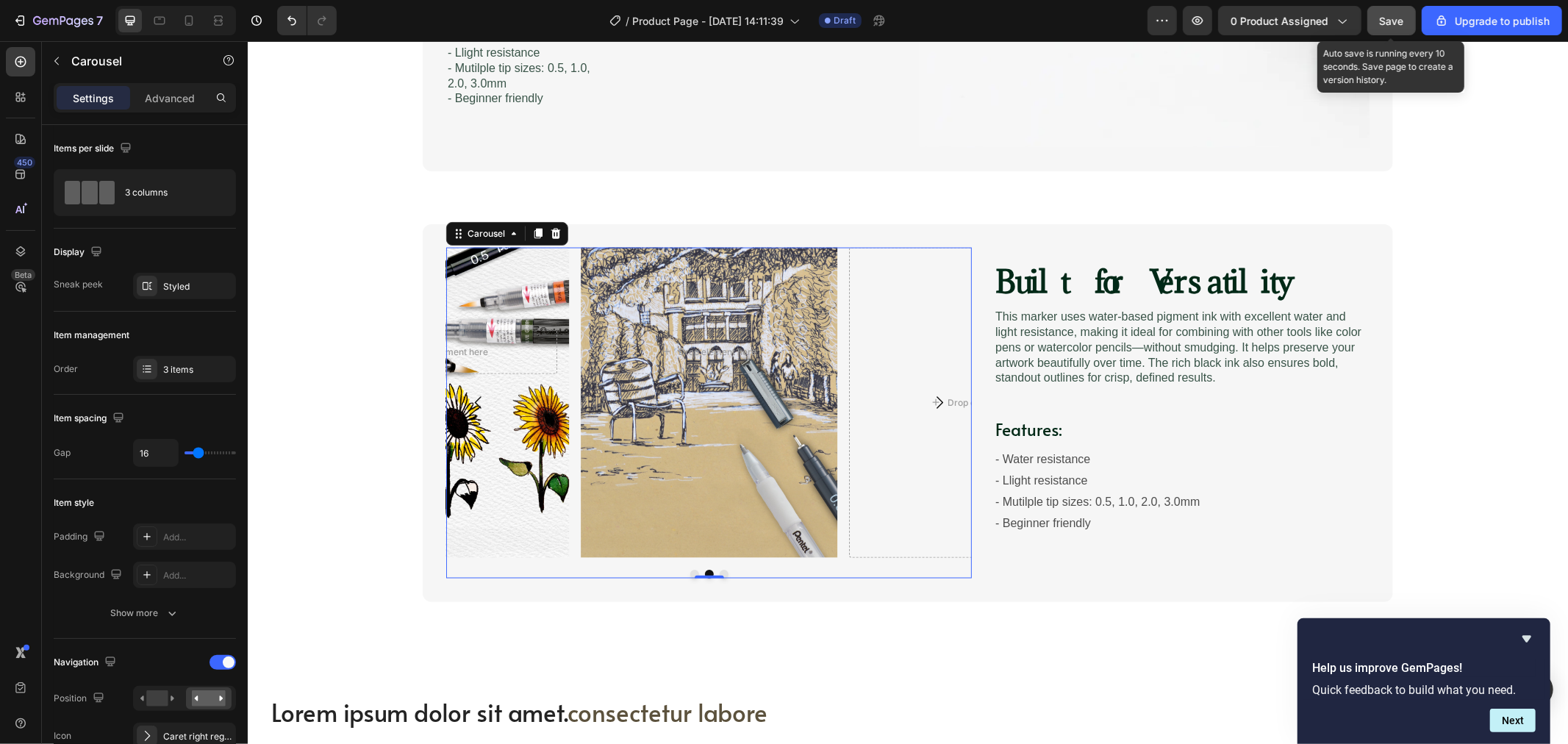
click at [1407, 12] on button "Save" at bounding box center [1391, 21] width 48 height 29
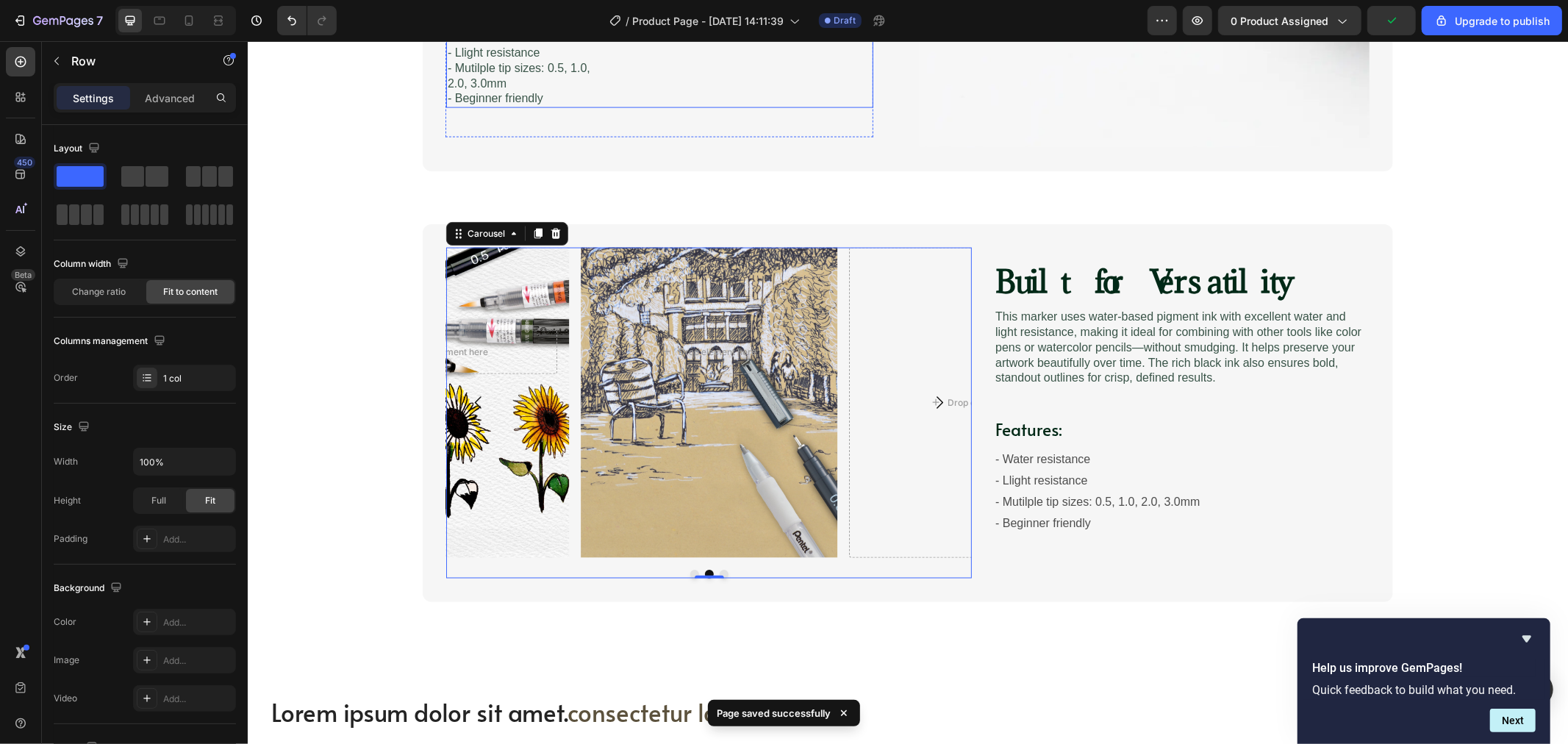
click at [753, 88] on div "Features: Heading - Water resistance - Llight resistance - Mutilple tip sizes: …" at bounding box center [659, 52] width 427 height 111
